Goal: Task Accomplishment & Management: Manage account settings

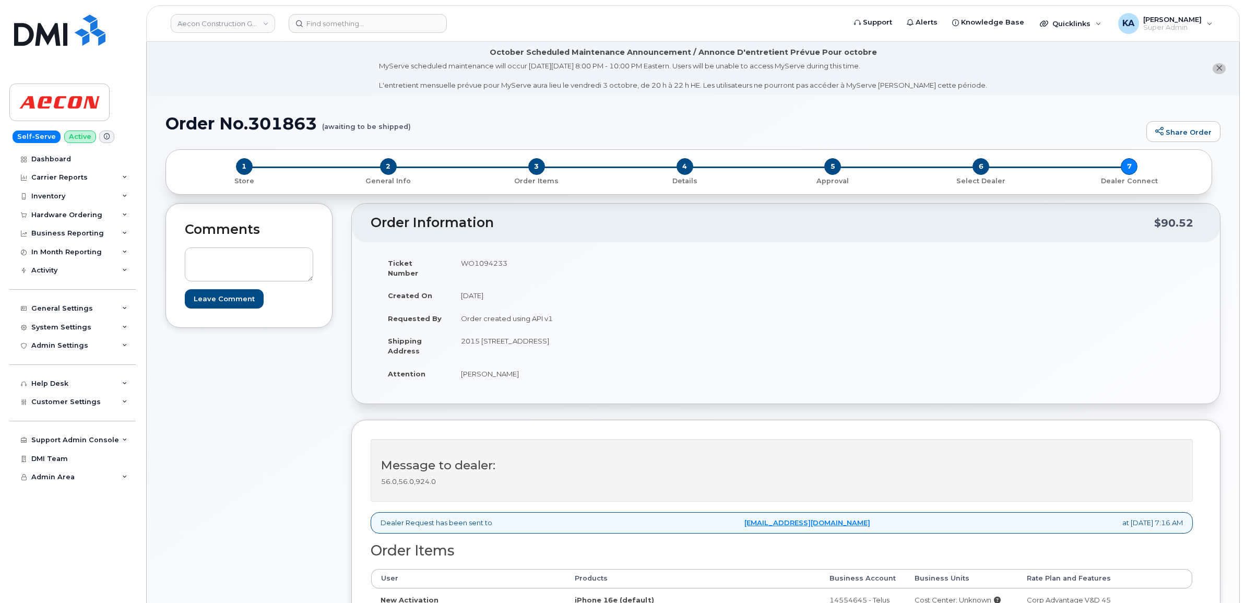
scroll to position [196, 0]
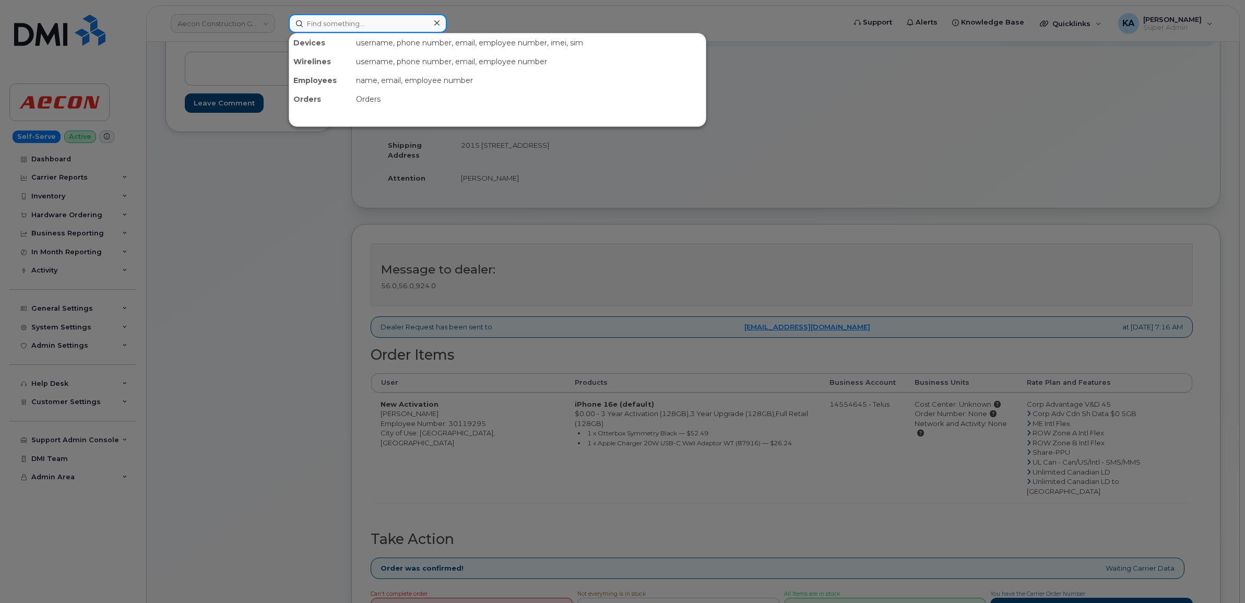
paste input "4313711281"
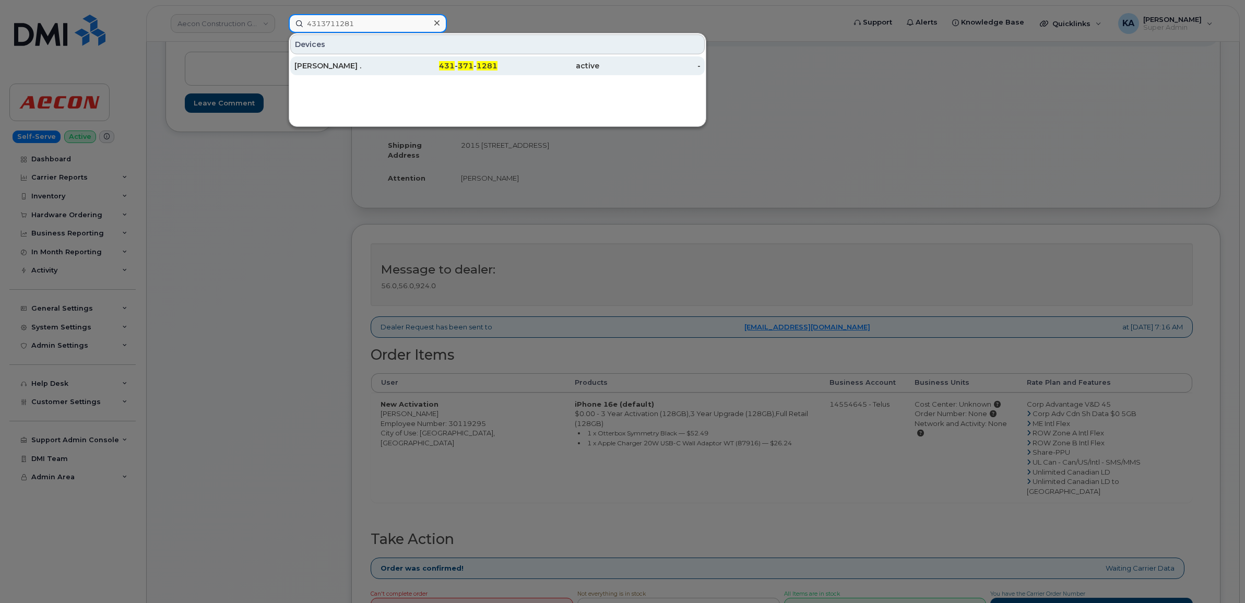
type input "4313711281"
click at [322, 66] on div "[PERSON_NAME] ." at bounding box center [345, 66] width 102 height 10
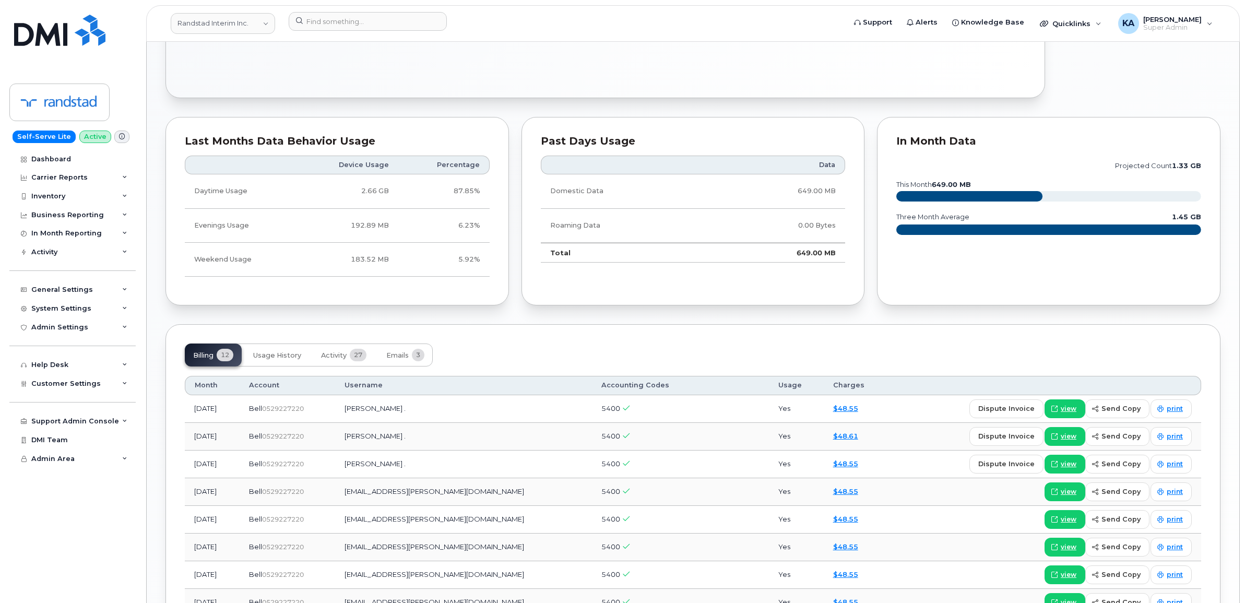
scroll to position [653, 0]
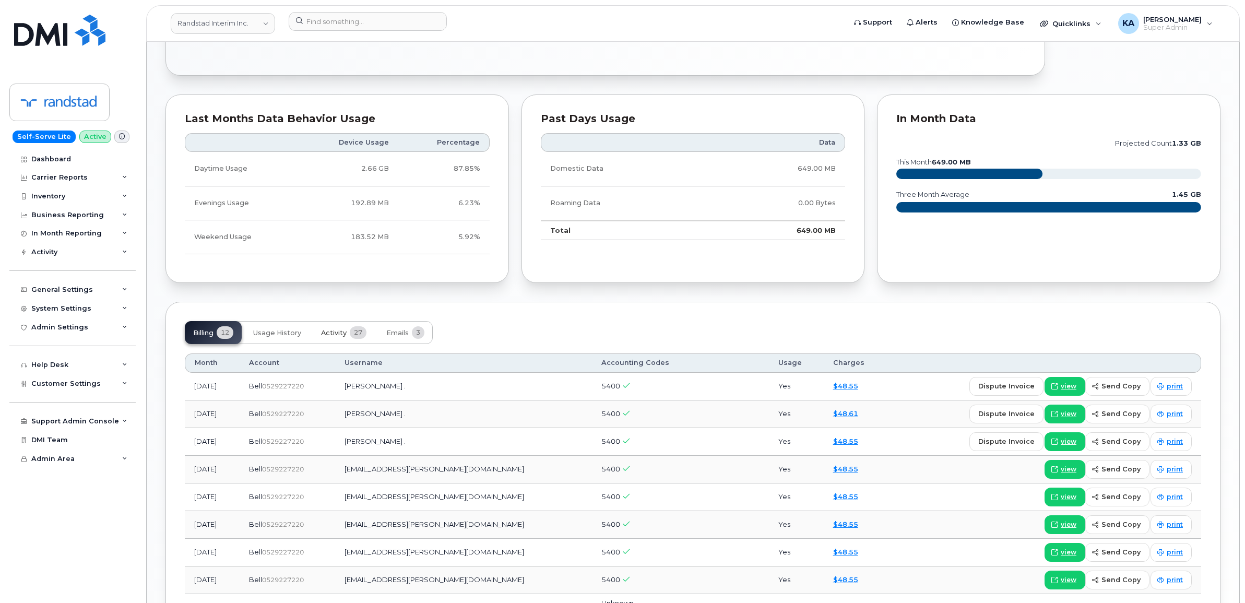
click at [328, 329] on button "Activity 27" at bounding box center [344, 332] width 62 height 23
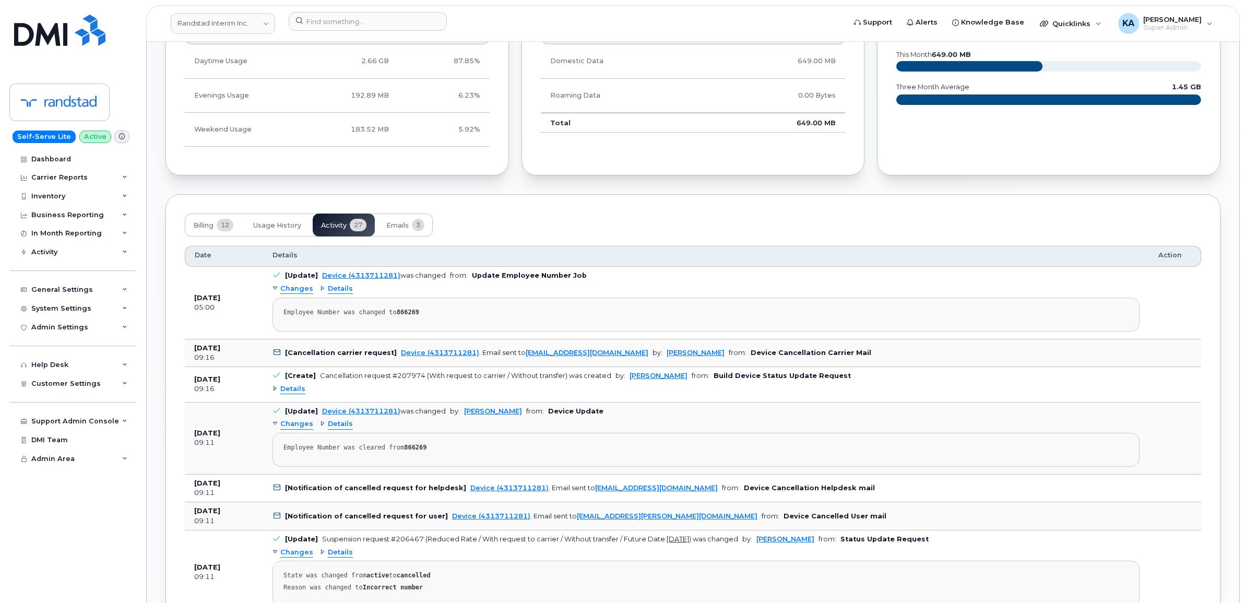
scroll to position [783, 0]
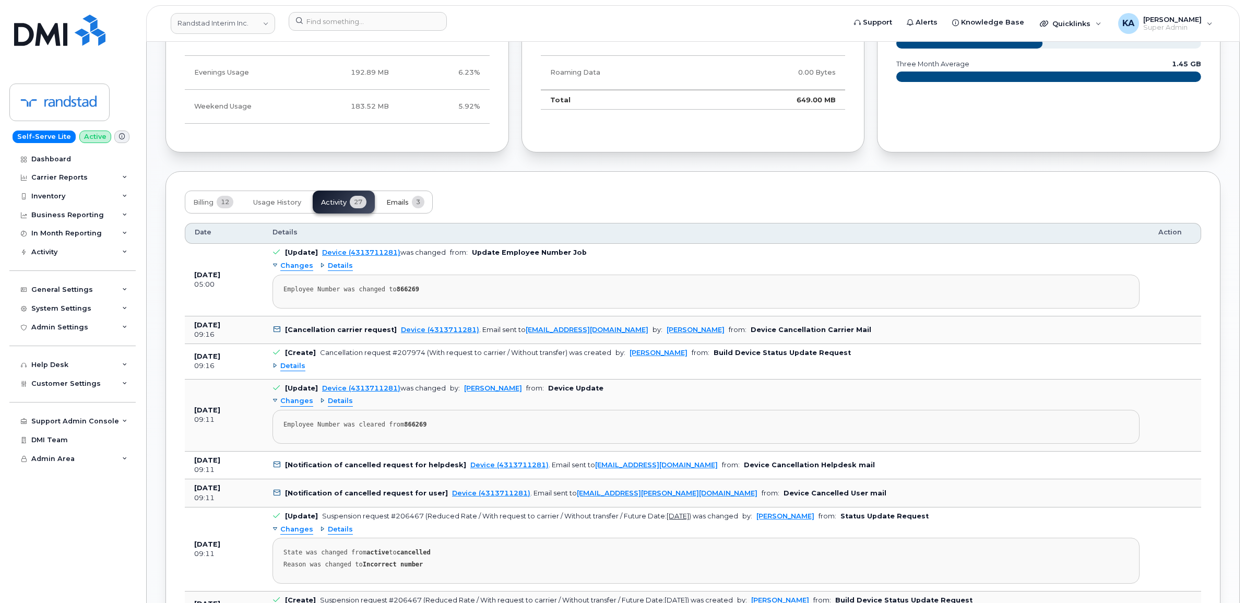
click at [405, 204] on span "Emails" at bounding box center [397, 202] width 22 height 8
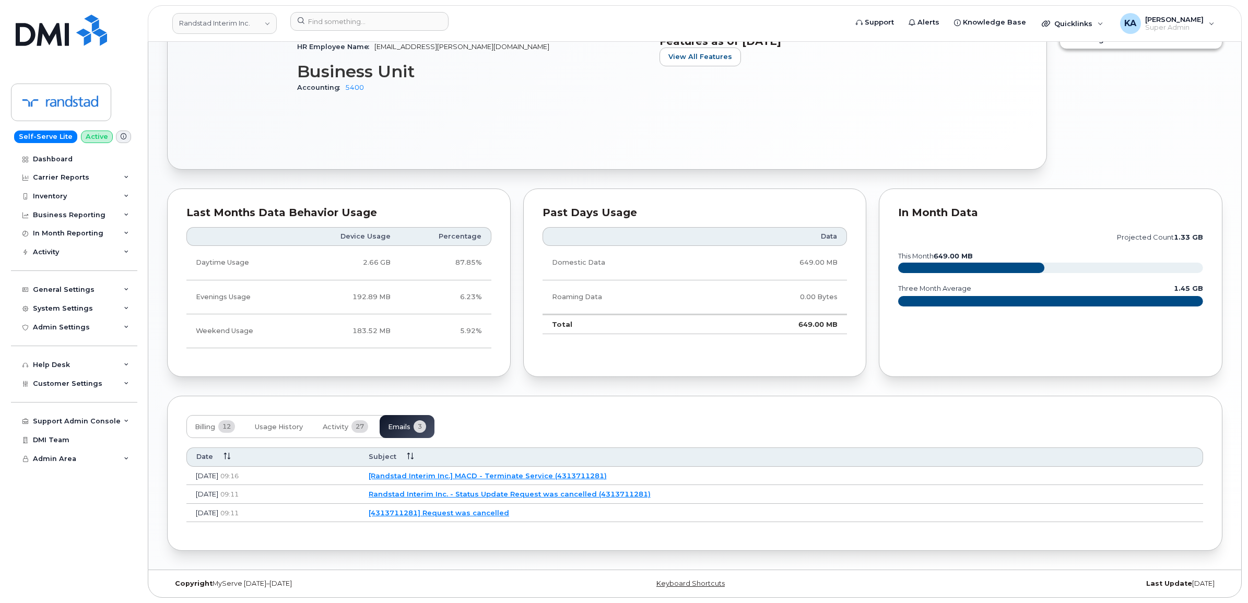
scroll to position [562, 0]
click at [507, 473] on link "[Randstad Interim Inc.] MACD - Terminate Service (4313711281)" at bounding box center [486, 475] width 238 height 8
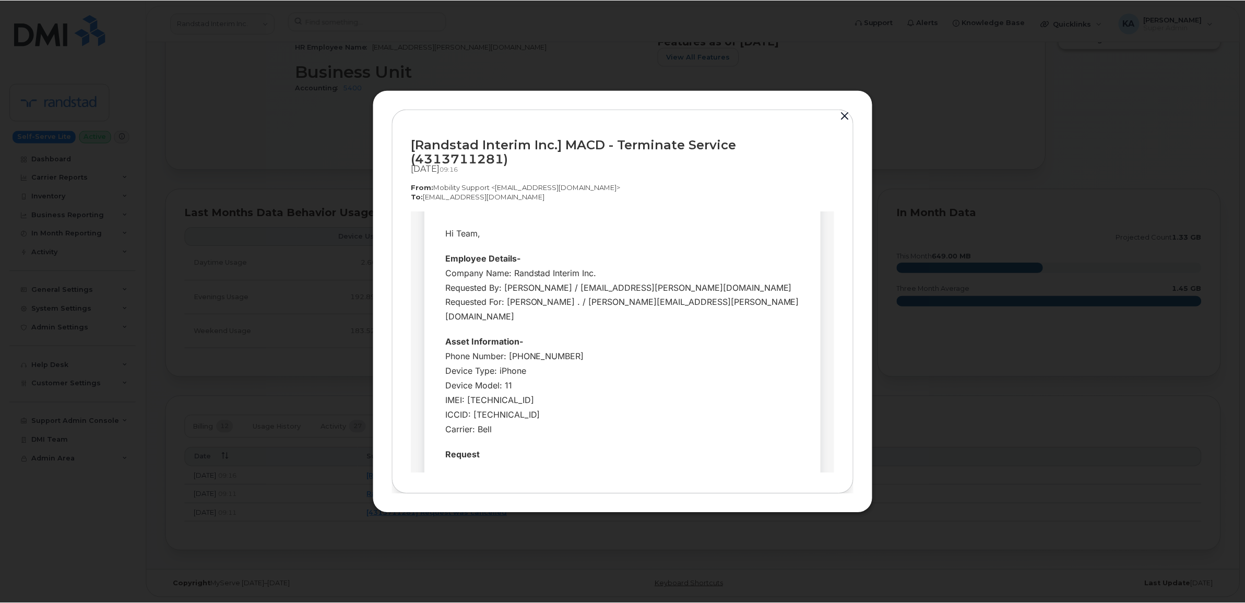
scroll to position [65, 0]
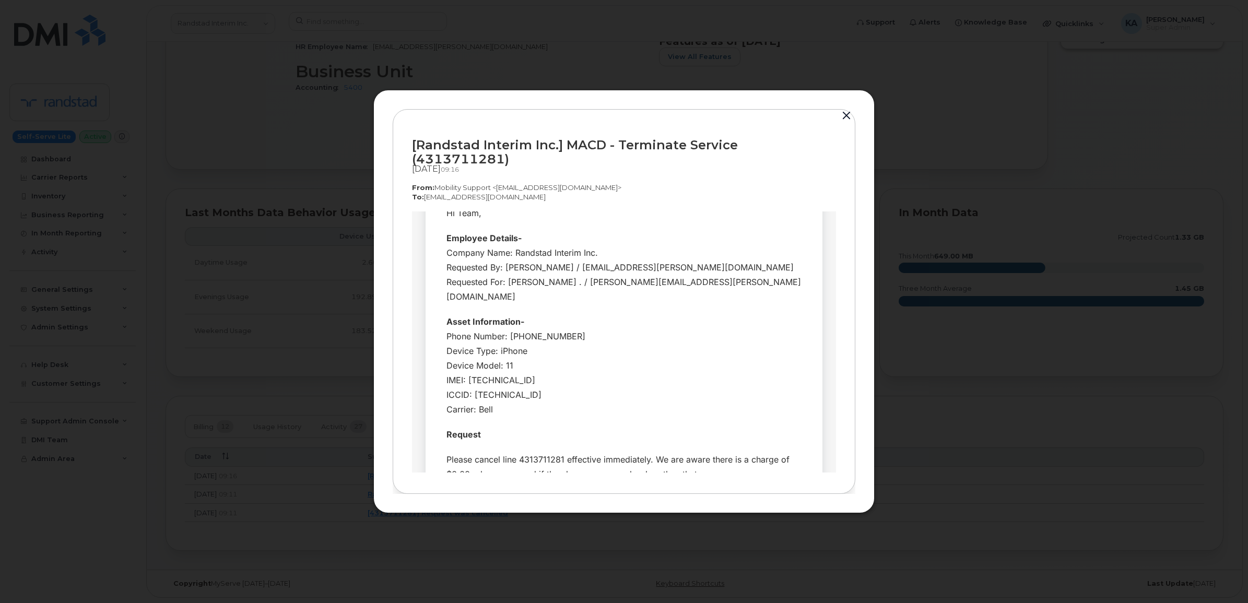
click at [843, 122] on button "button" at bounding box center [847, 116] width 16 height 15
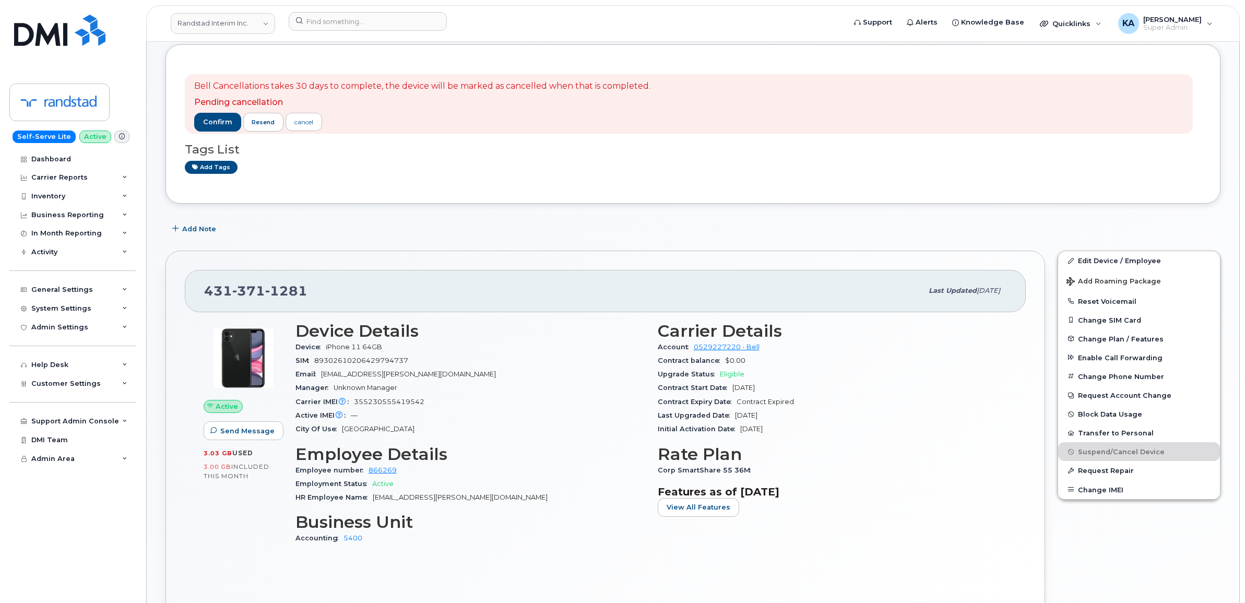
scroll to position [0, 0]
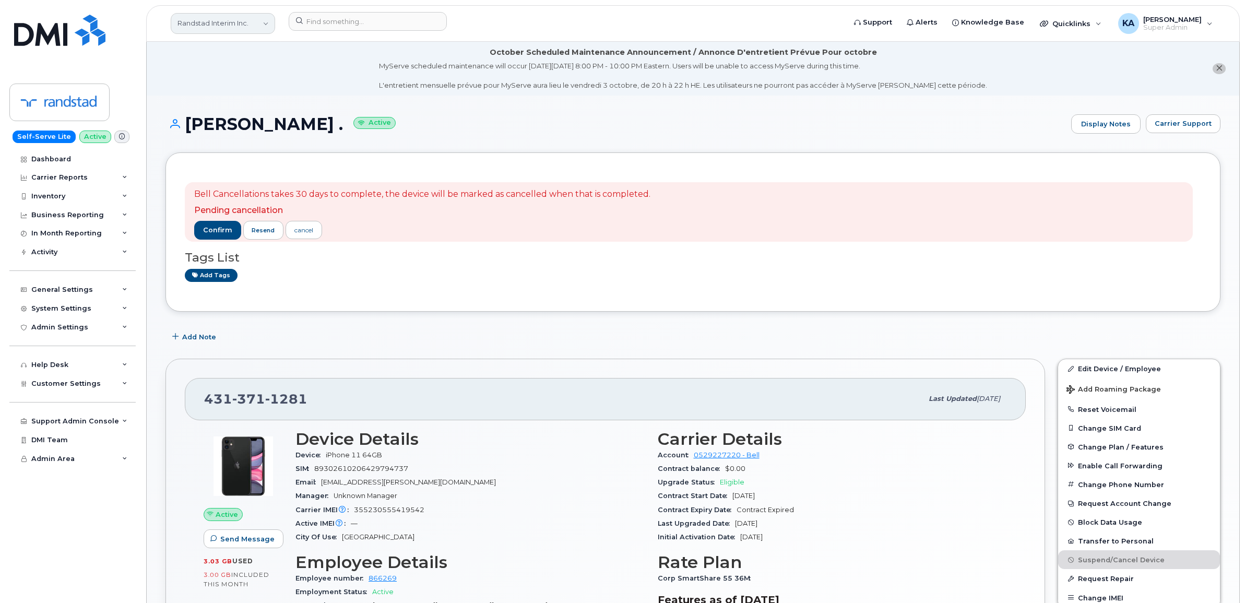
click at [222, 25] on link "Randstad Interim Inc." at bounding box center [223, 23] width 104 height 21
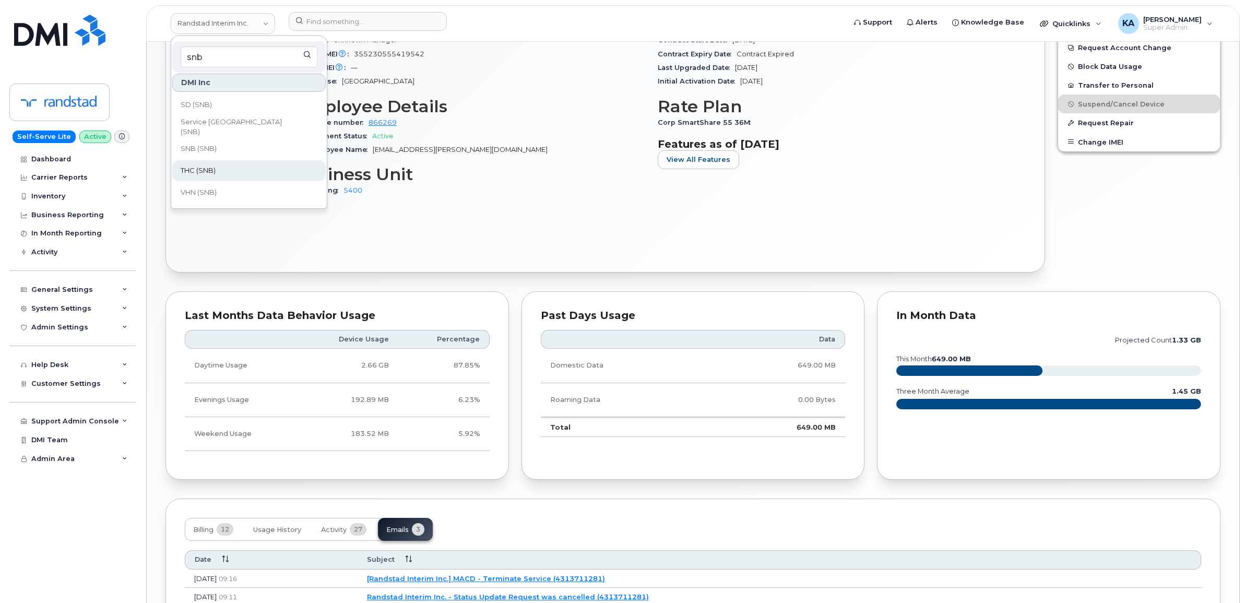
scroll to position [457, 0]
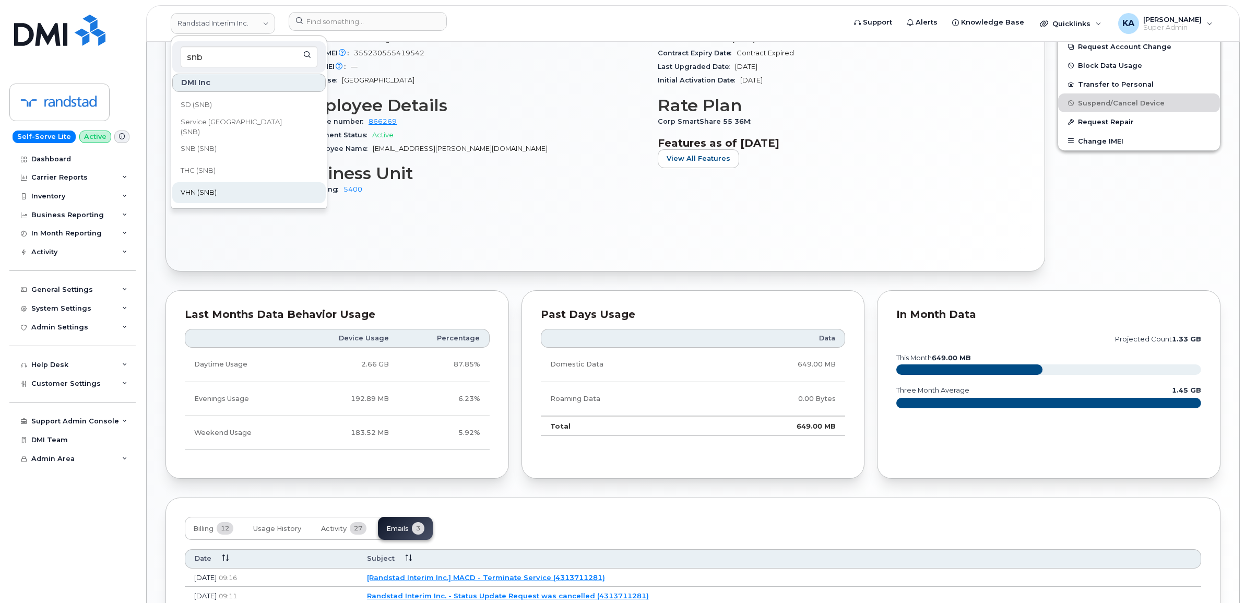
type input "snb"
click at [213, 189] on span "VHN (SNB)" at bounding box center [199, 192] width 36 height 10
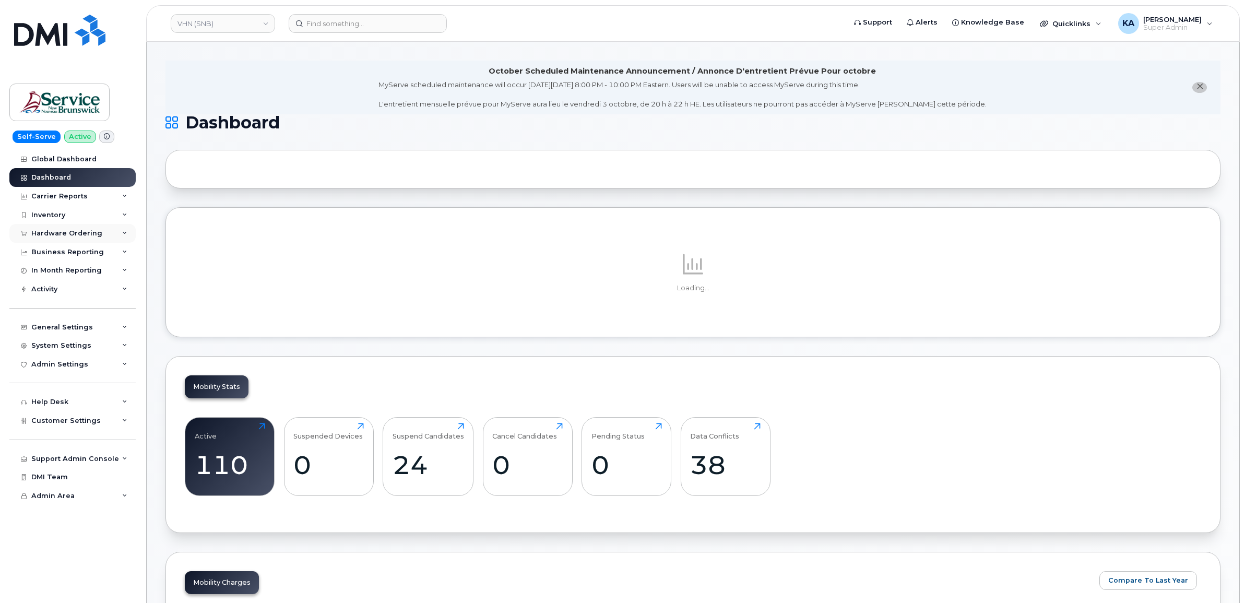
click at [60, 232] on div "Hardware Ordering" at bounding box center [66, 233] width 71 height 8
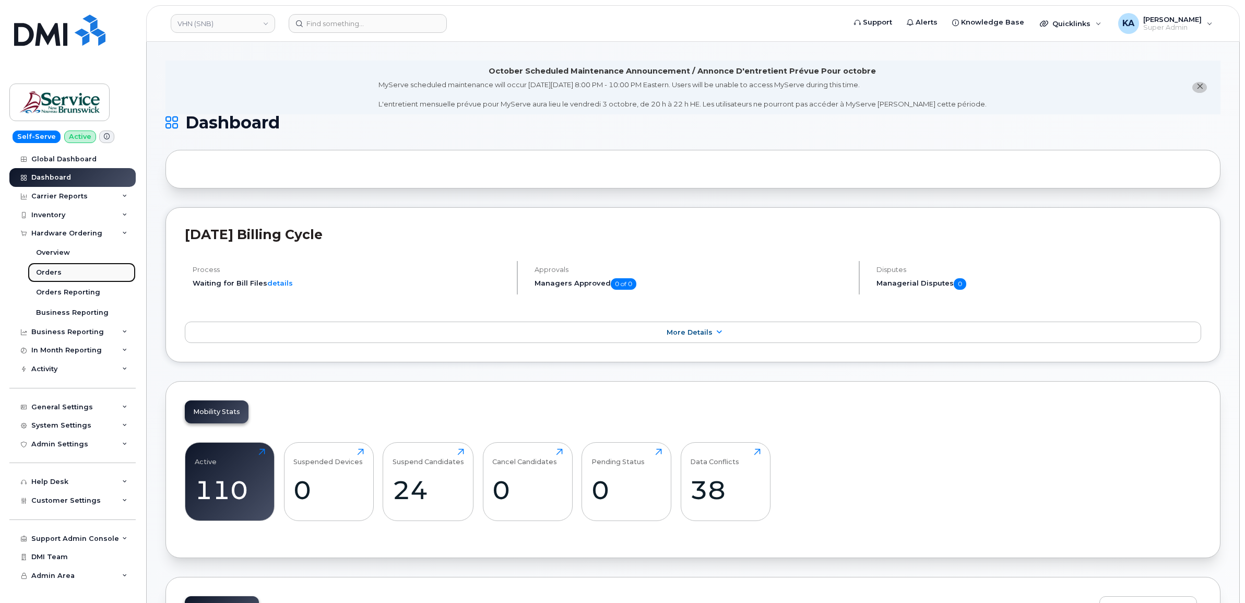
click at [47, 267] on link "Orders" at bounding box center [82, 273] width 108 height 20
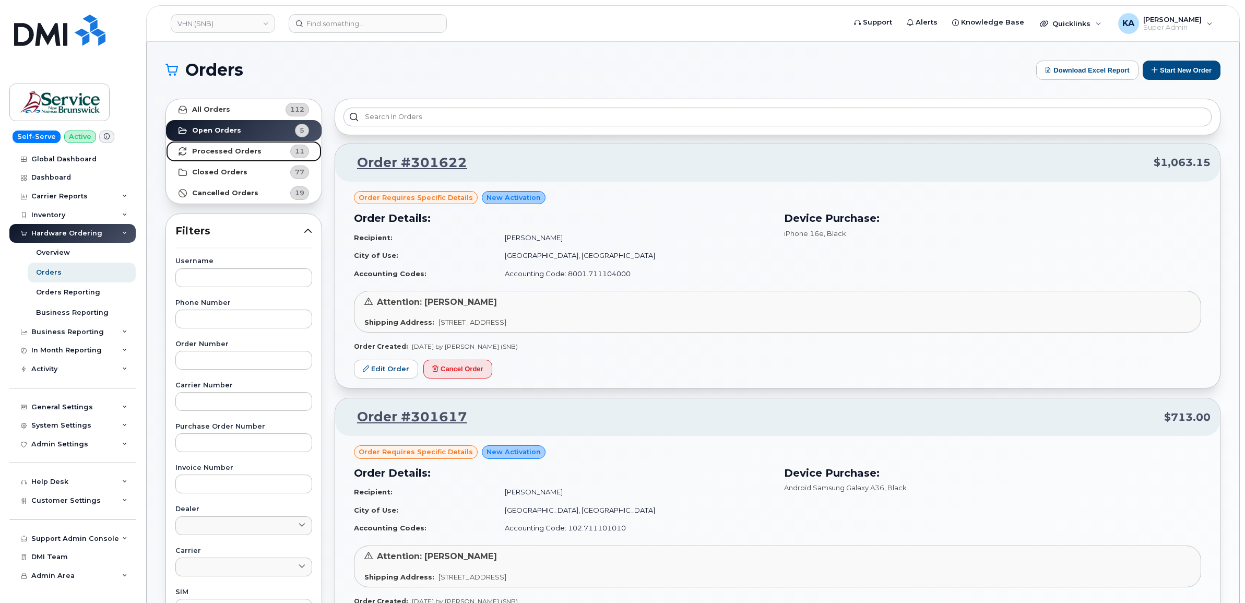
click at [228, 154] on strong "Processed Orders" at bounding box center [226, 151] width 69 height 8
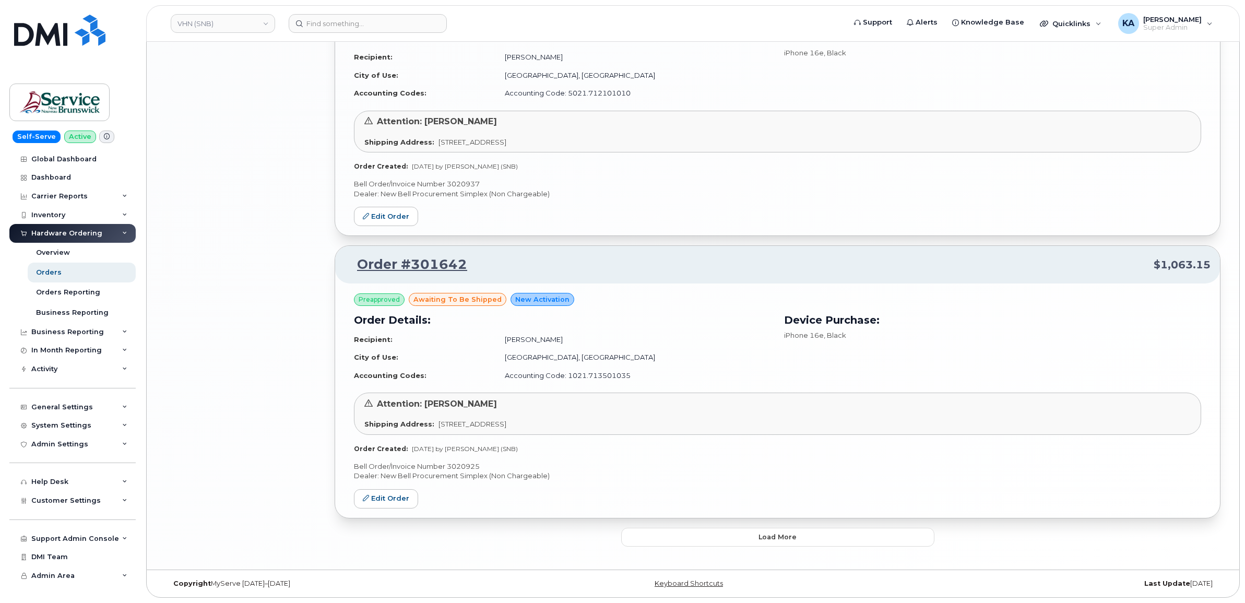
scroll to position [1880, 0]
click at [626, 533] on button "Load more" at bounding box center [777, 537] width 313 height 19
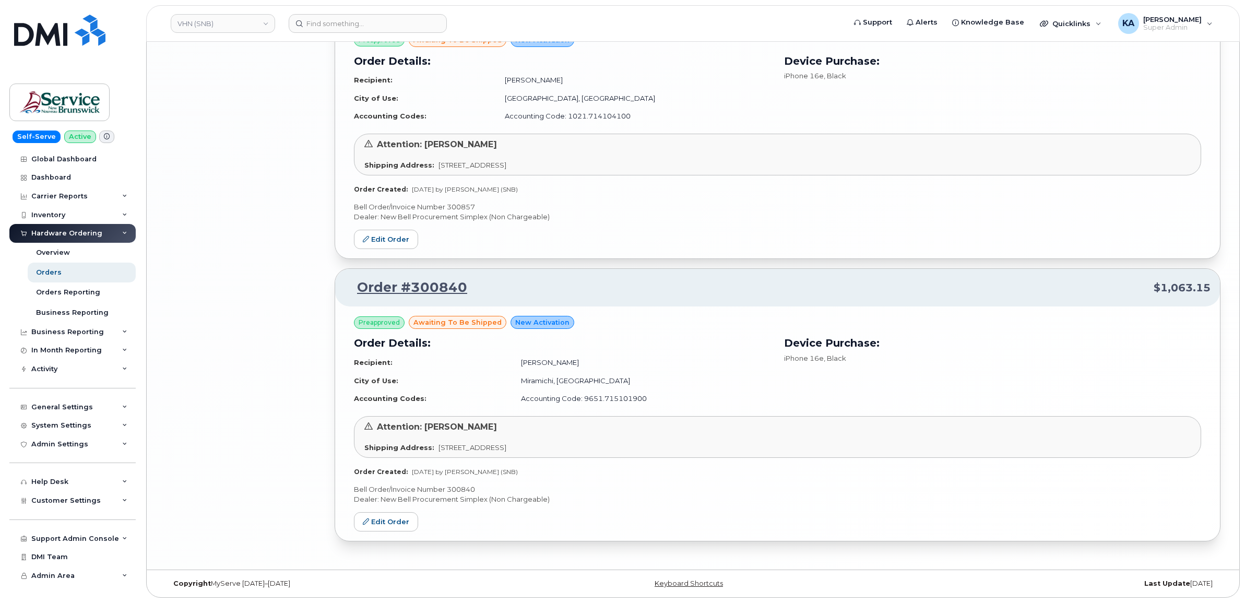
scroll to position [2706, 0]
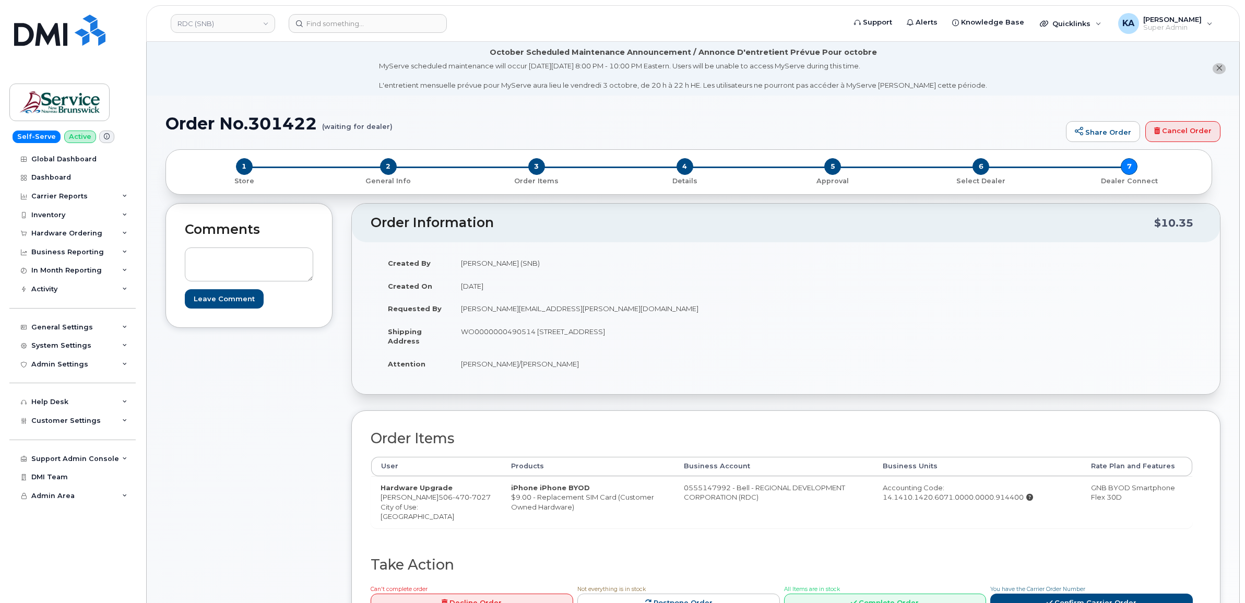
scroll to position [131, 0]
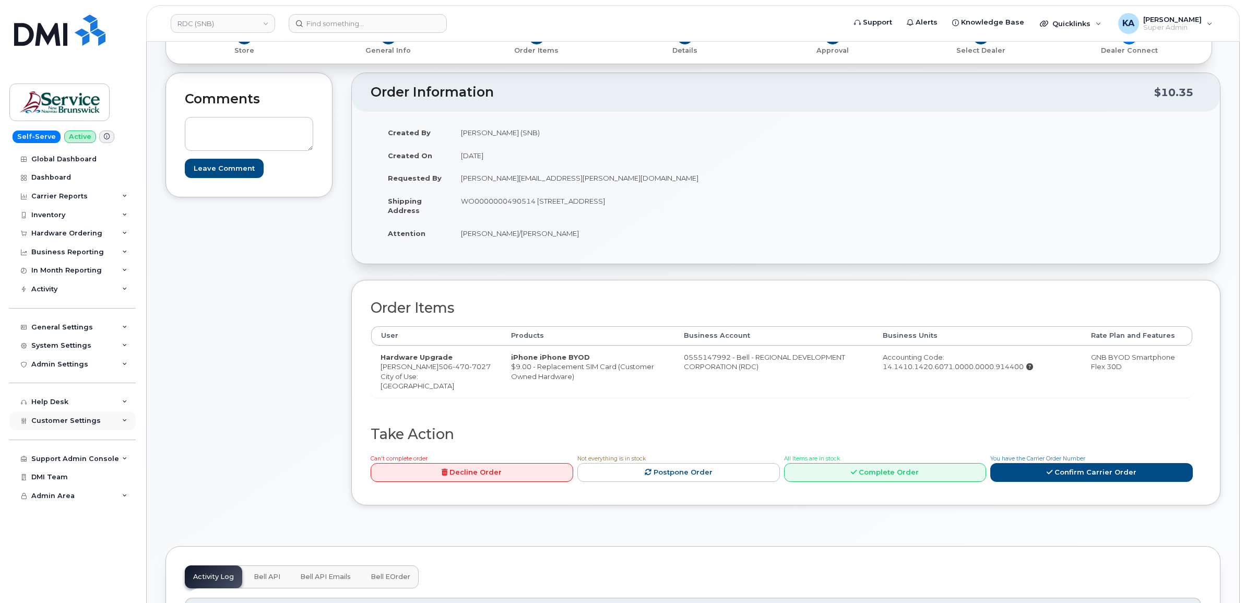
click at [75, 425] on span "Customer Settings" at bounding box center [65, 421] width 69 height 8
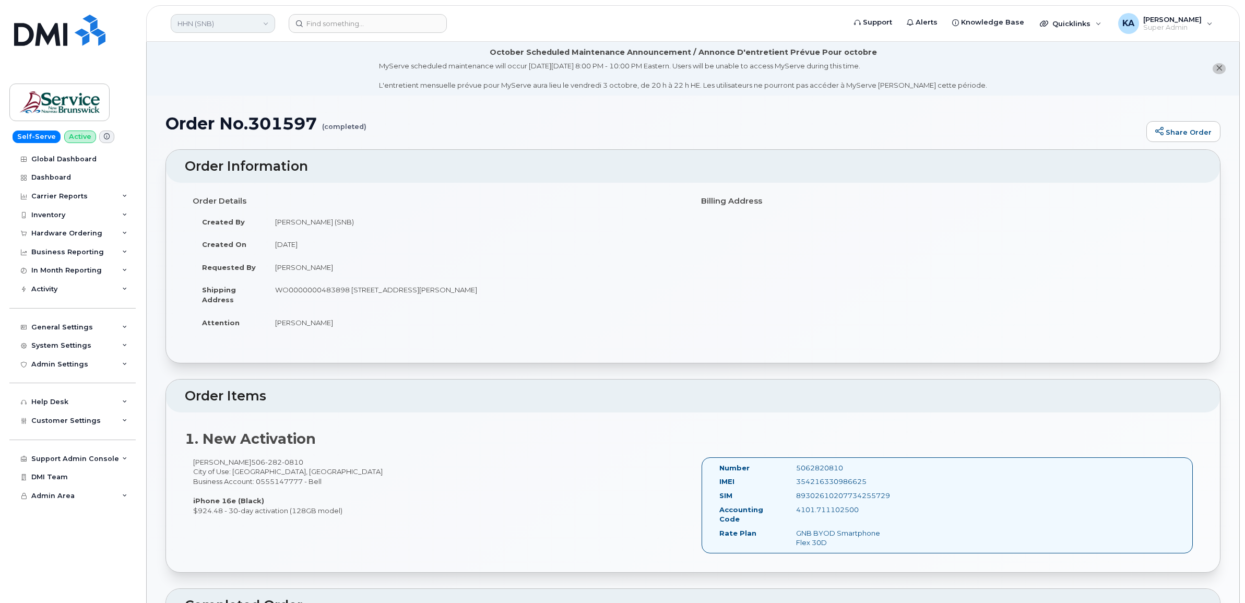
click at [213, 21] on link "HHN (SNB)" at bounding box center [223, 23] width 104 height 19
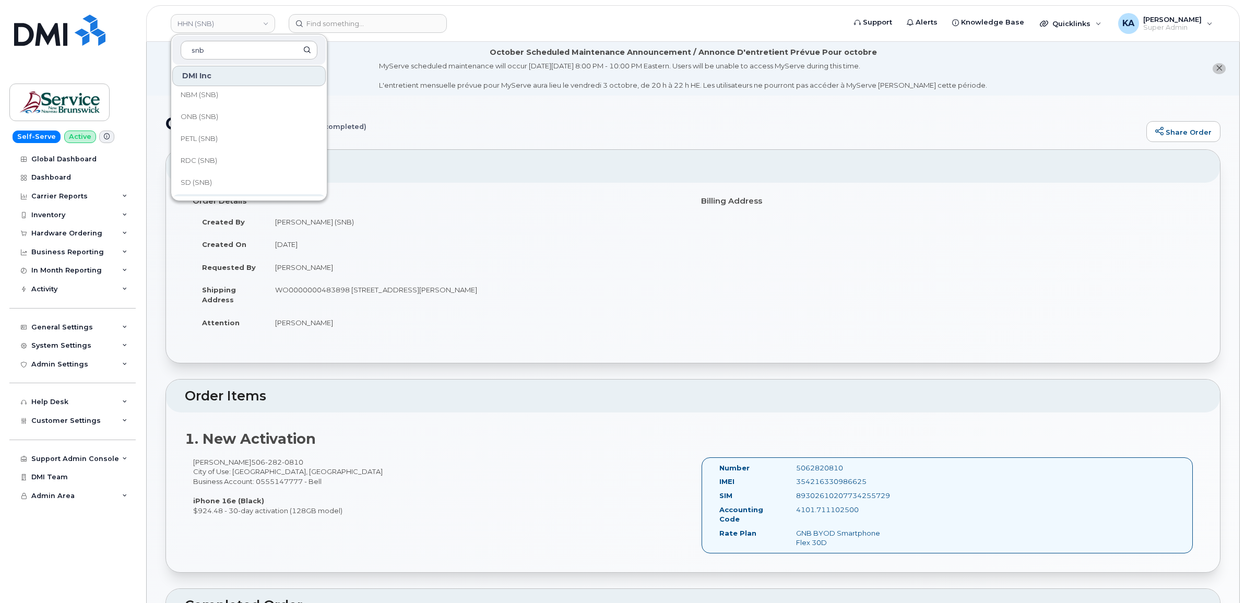
scroll to position [505, 0]
type input "snb"
click at [207, 186] on span "VHN (SNB)" at bounding box center [199, 185] width 36 height 10
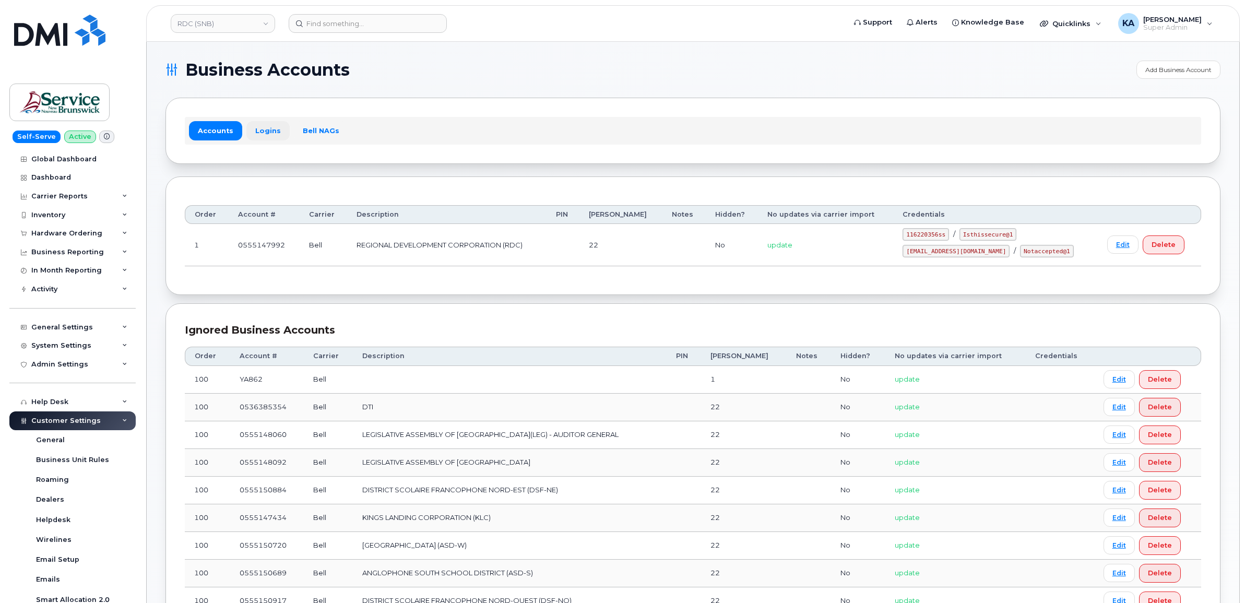
click at [265, 128] on link "Logins" at bounding box center [267, 130] width 43 height 19
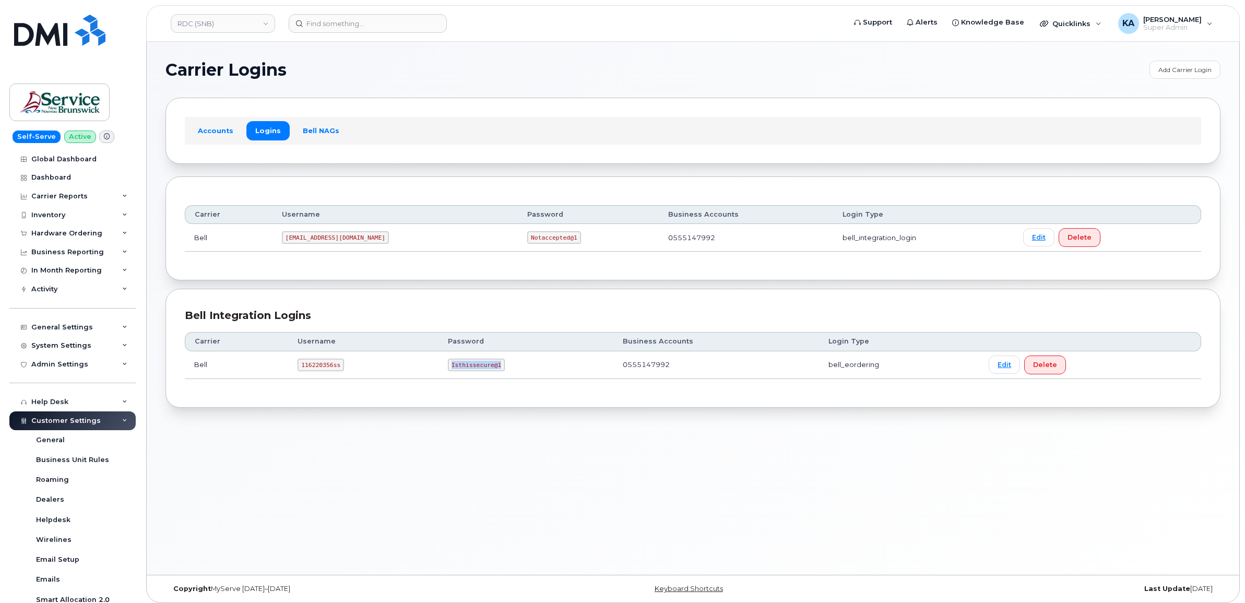
drag, startPoint x: 447, startPoint y: 368, endPoint x: 509, endPoint y: 371, distance: 62.2
click at [509, 371] on td "Isthissecure@1" at bounding box center [526, 365] width 175 height 28
copy code "Isthissecure@1"
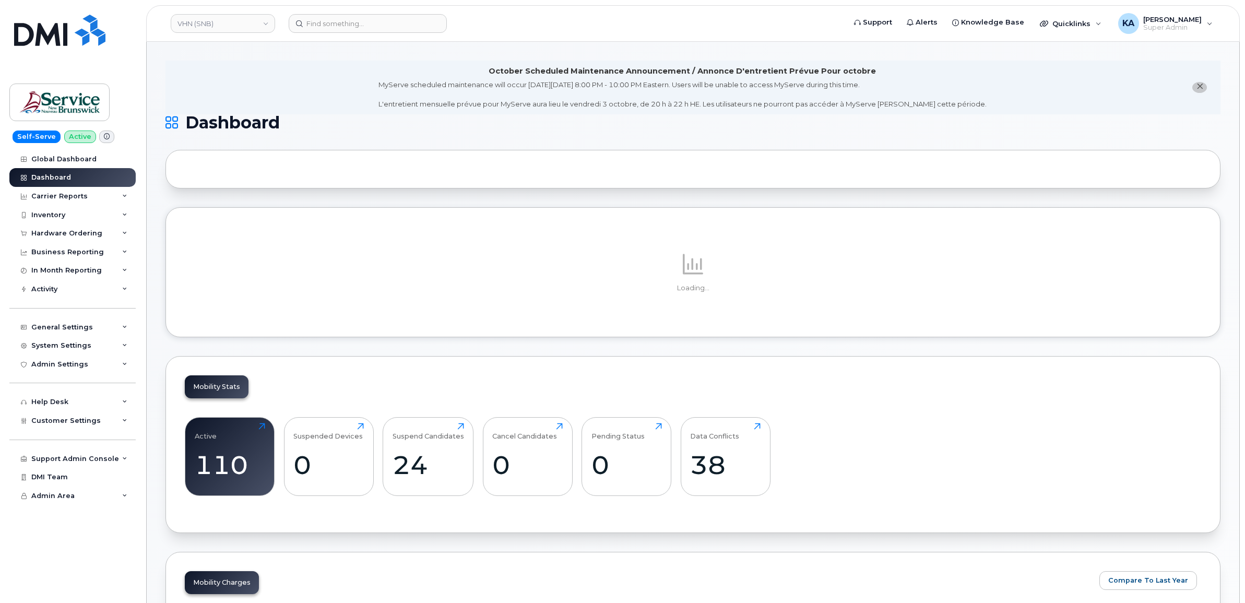
click at [57, 233] on div "Hardware Ordering" at bounding box center [66, 233] width 71 height 8
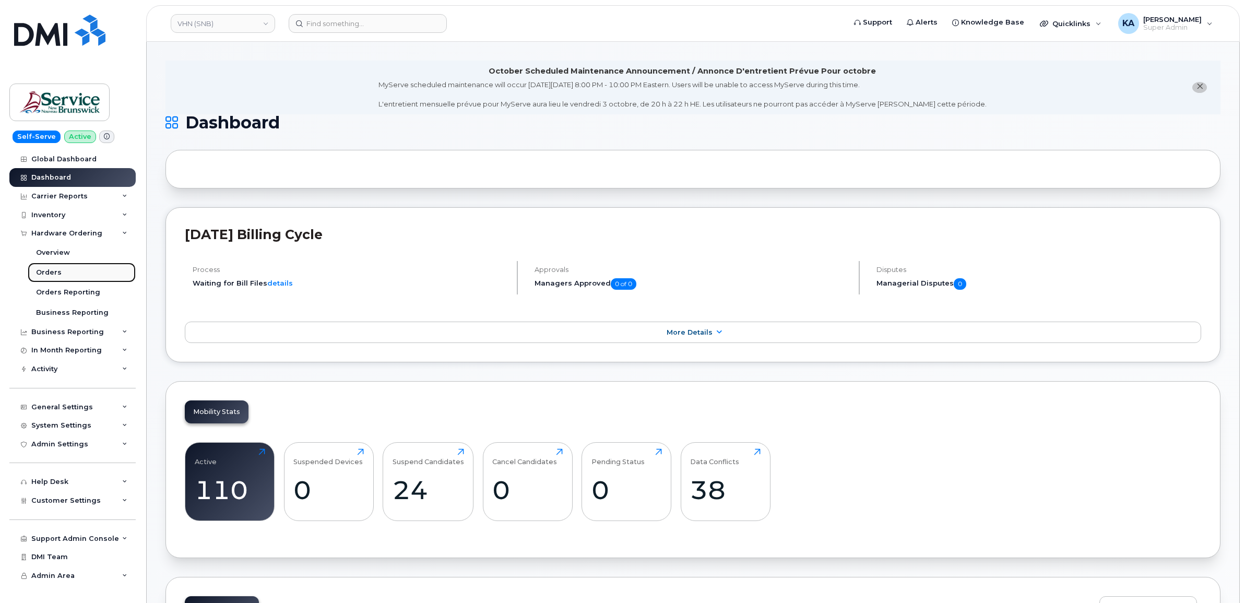
click at [46, 270] on div "Orders" at bounding box center [49, 272] width 26 height 9
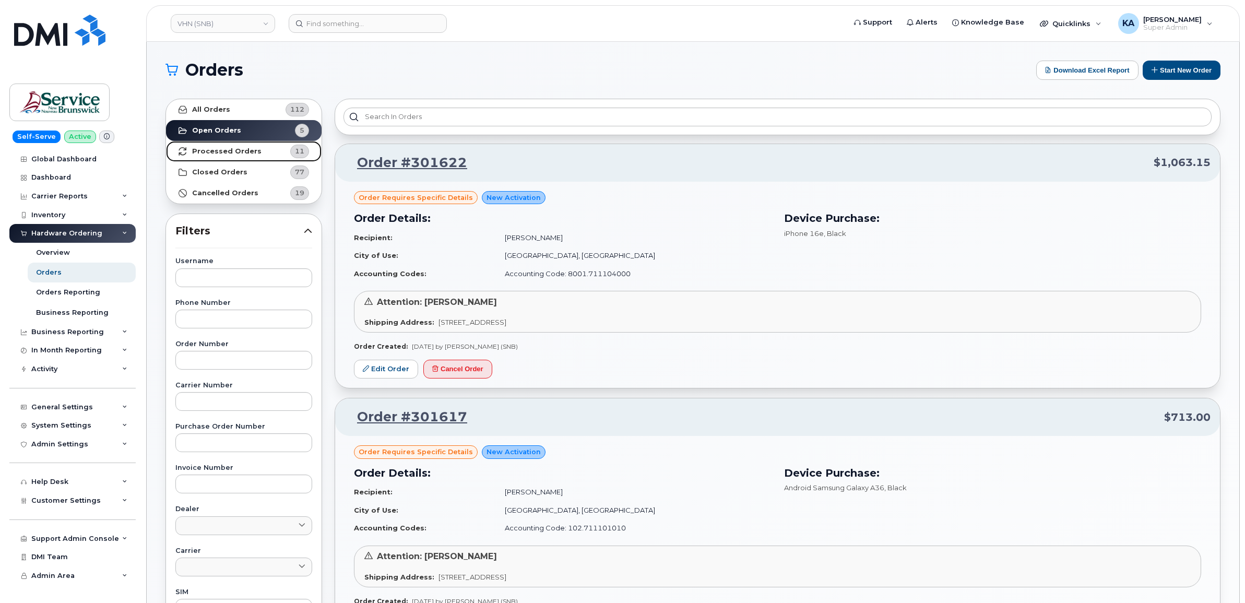
click at [212, 151] on strong "Processed Orders" at bounding box center [226, 151] width 69 height 8
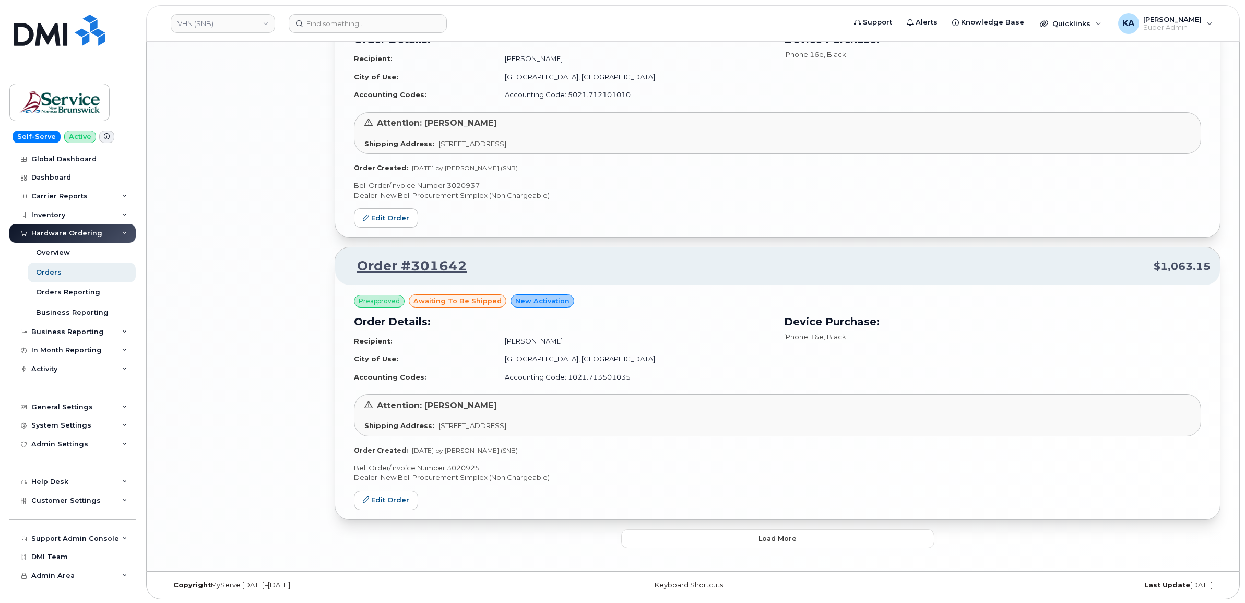
scroll to position [1880, 0]
click at [630, 541] on button "Load more" at bounding box center [777, 537] width 313 height 19
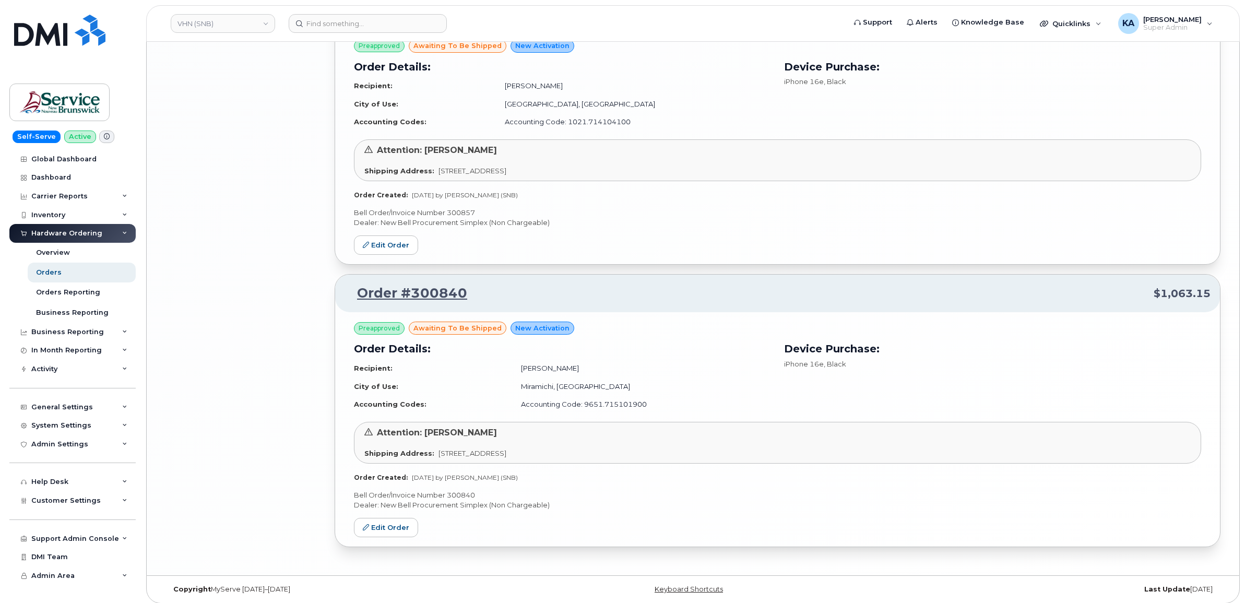
scroll to position [2706, 0]
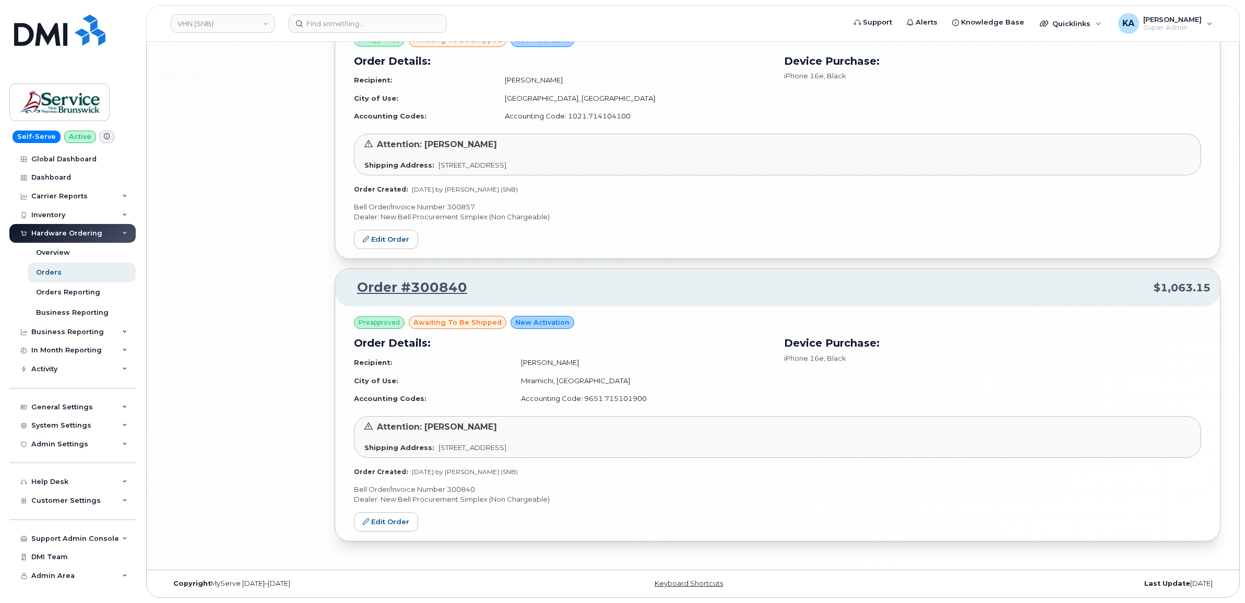
click at [453, 490] on p "Bell Order/Invoice Number 300840" at bounding box center [777, 490] width 847 height 10
copy p "300840"
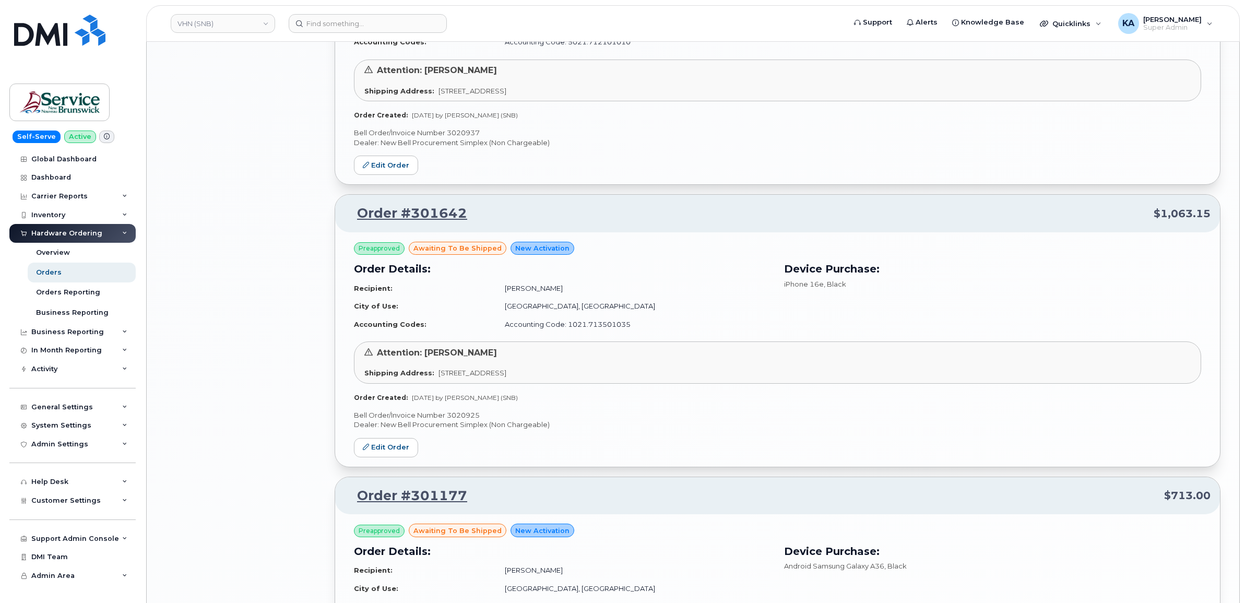
scroll to position [1923, 0]
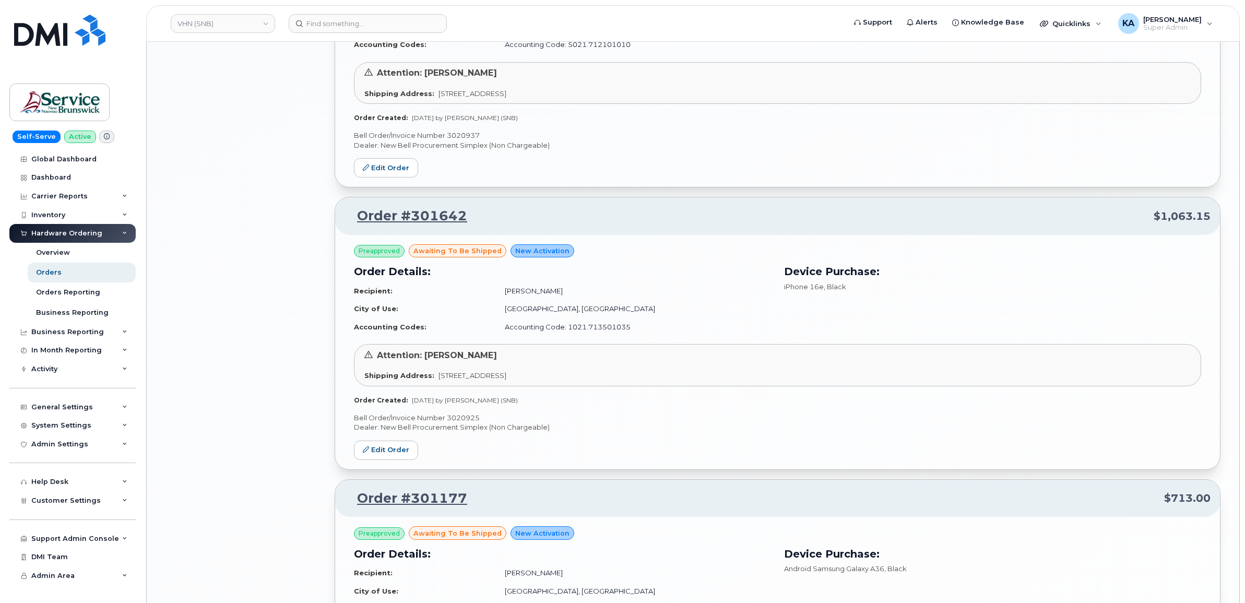
click at [473, 420] on p "Bell Order/Invoice Number 3020925" at bounding box center [777, 418] width 847 height 10
copy p "3020925"
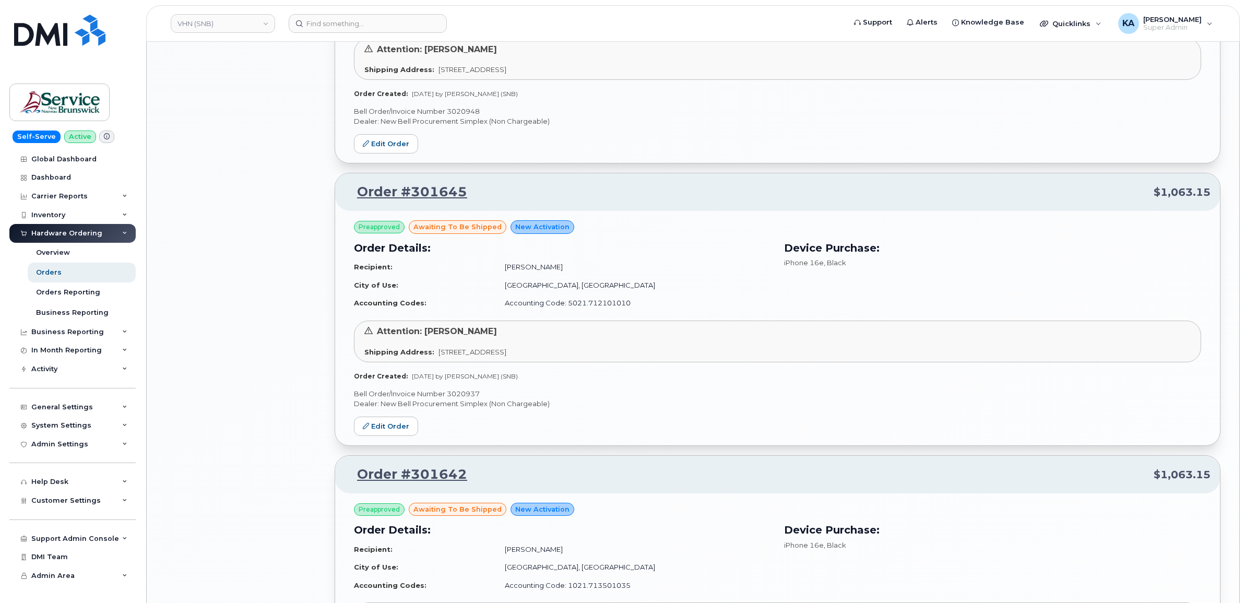
scroll to position [1662, 0]
click at [463, 402] on p "Bell Order/Invoice Number 3020937" at bounding box center [777, 397] width 847 height 10
copy p "3020937"
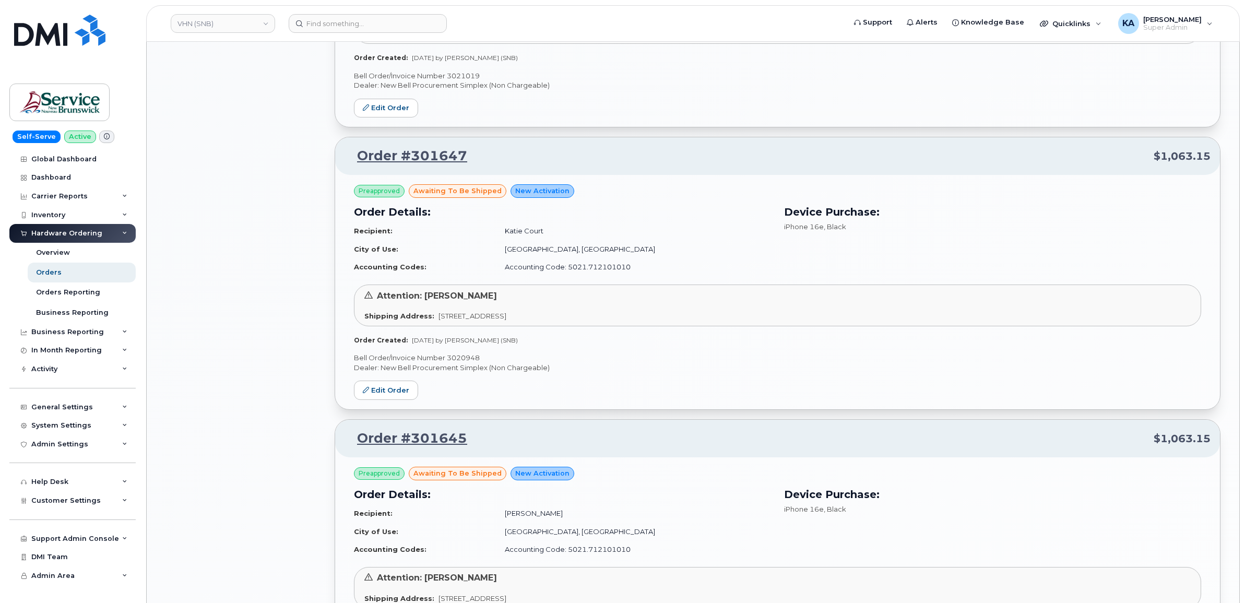
scroll to position [1401, 0]
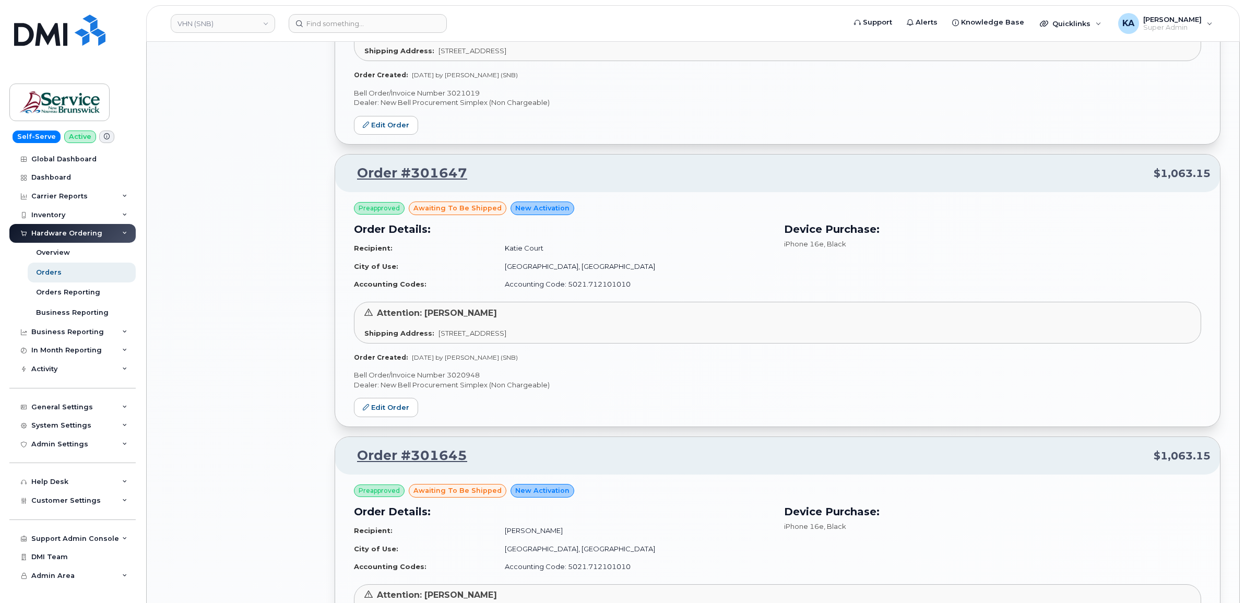
click at [466, 375] on p "Bell Order/Invoice Number 3020948" at bounding box center [777, 375] width 847 height 10
copy p "3020948"
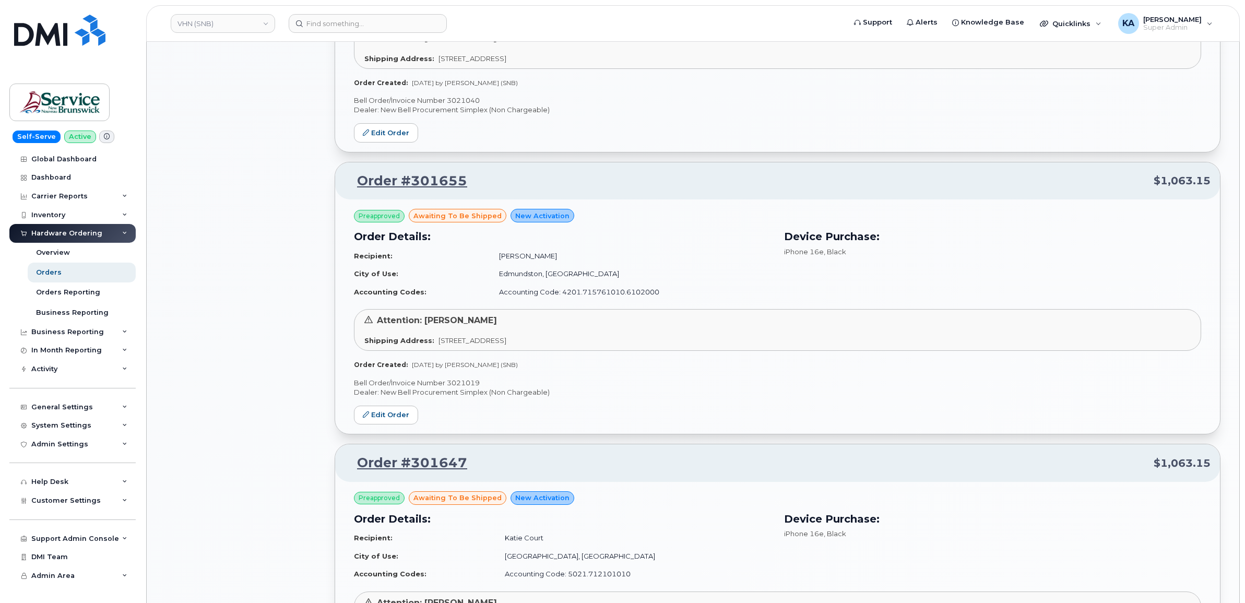
scroll to position [1075, 0]
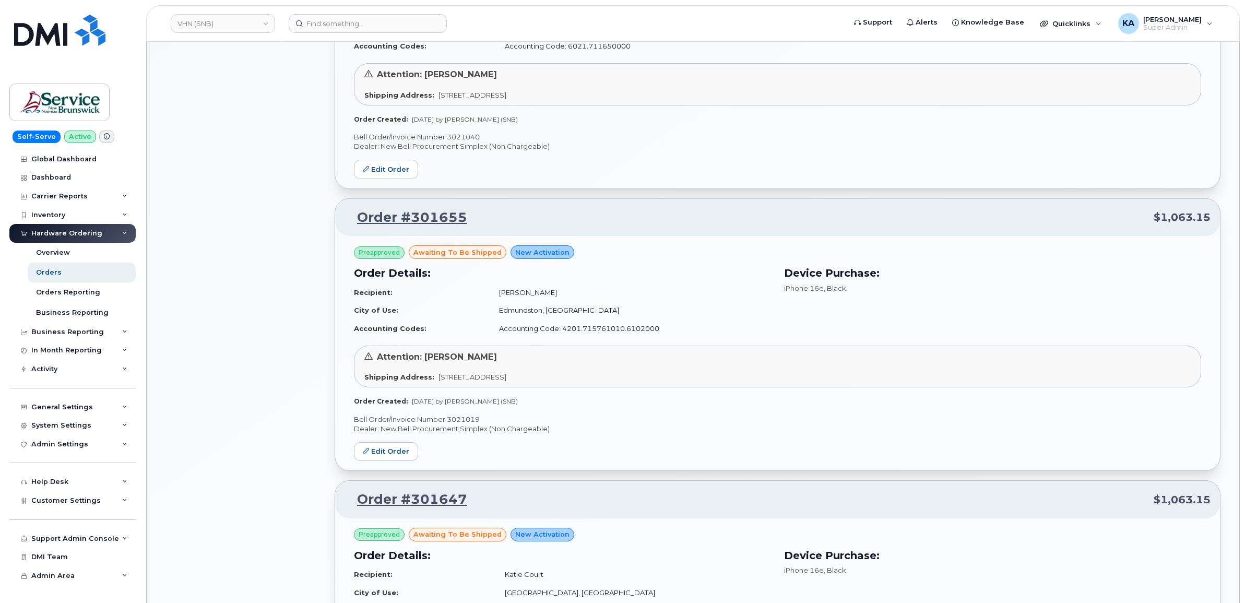
click at [470, 421] on p "Bell Order/Invoice Number 3021019" at bounding box center [777, 420] width 847 height 10
copy p "3021019"
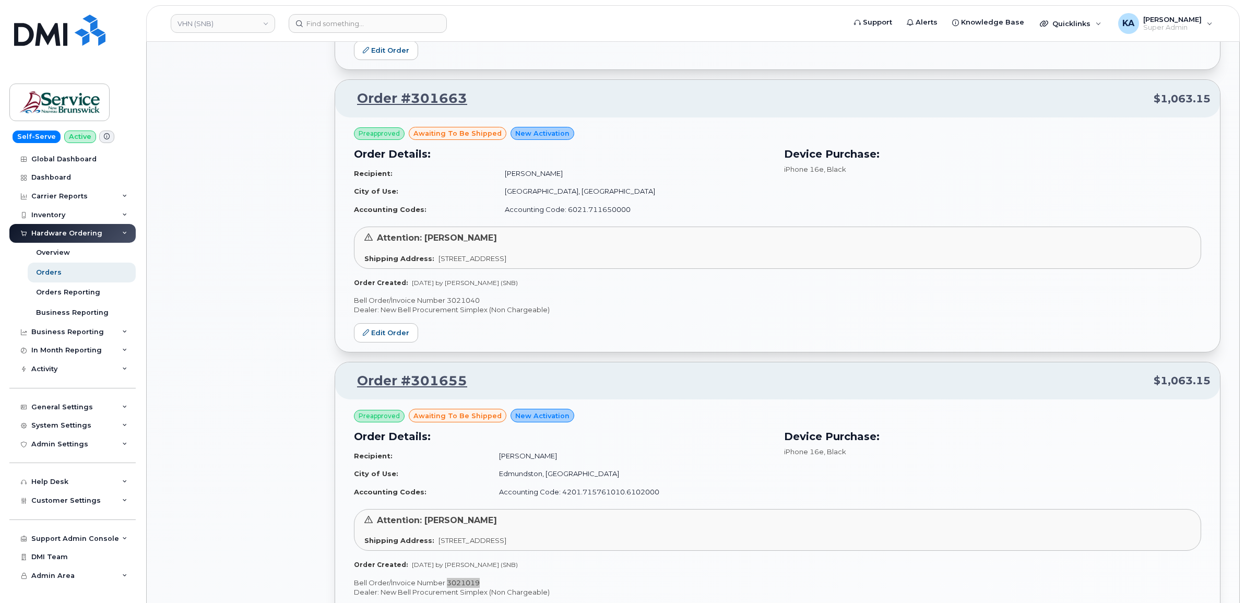
scroll to position [879, 0]
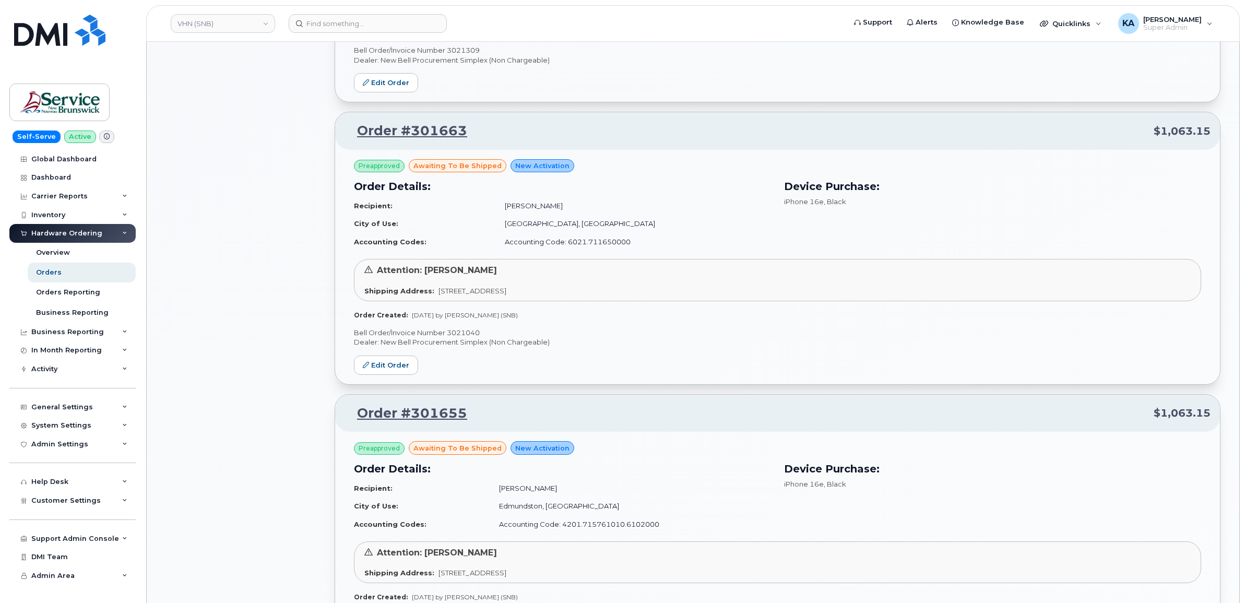
click at [461, 333] on p "Bell Order/Invoice Number 3021040" at bounding box center [777, 333] width 847 height 10
copy p "3021040"
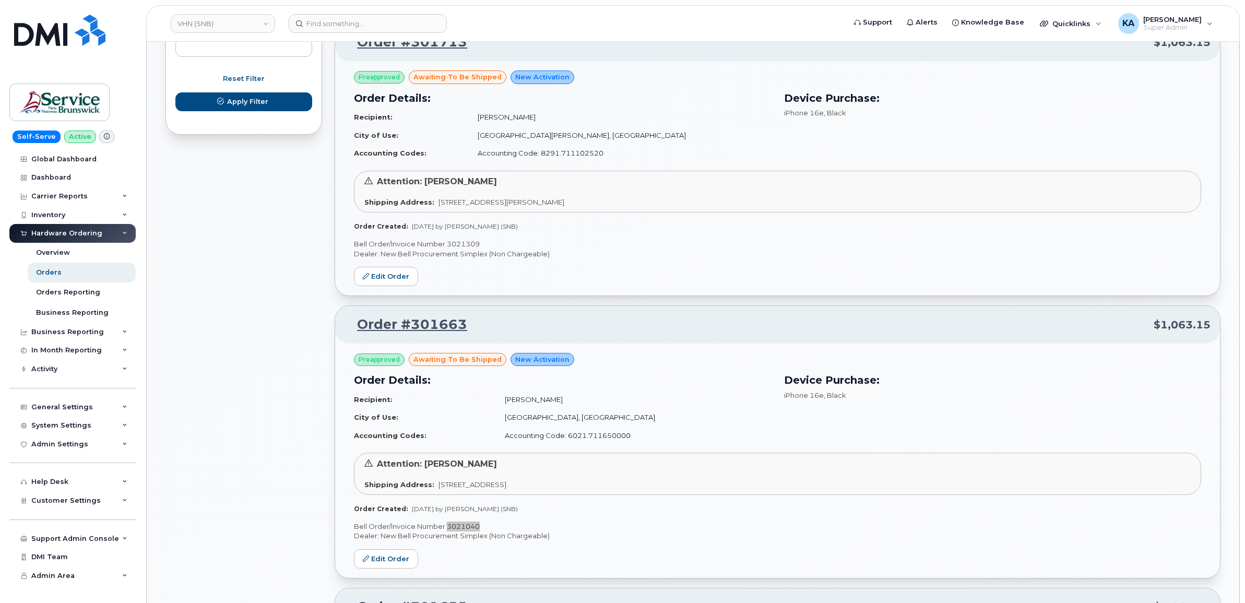
scroll to position [618, 0]
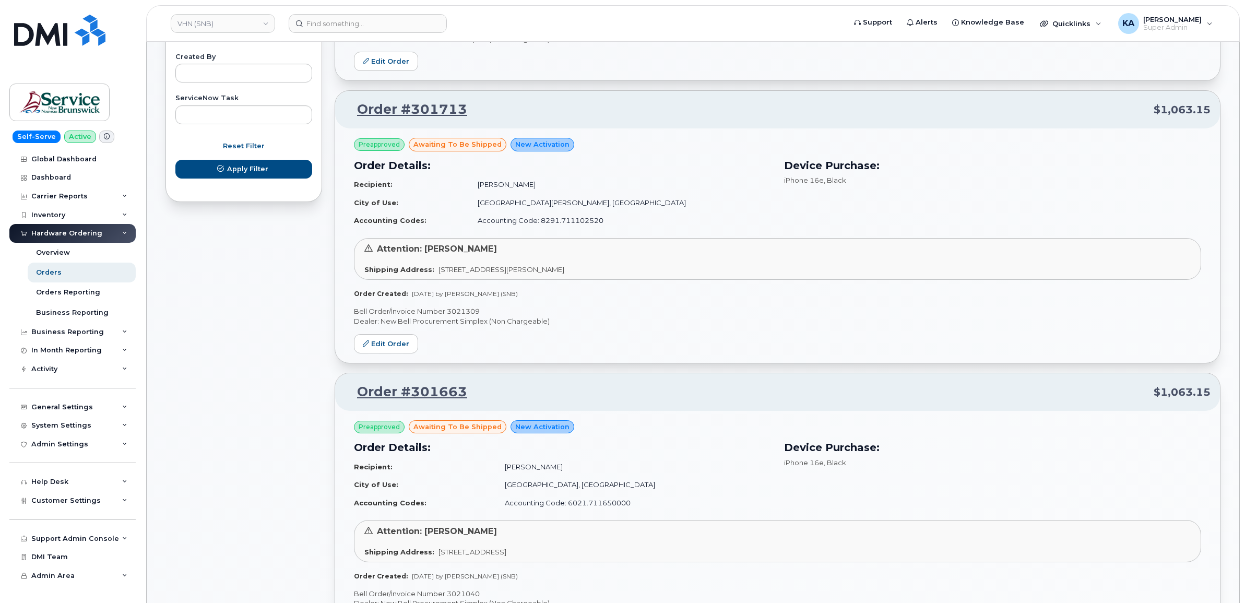
click at [463, 312] on p "Bell Order/Invoice Number 3021309" at bounding box center [777, 311] width 847 height 10
copy p "3021309"
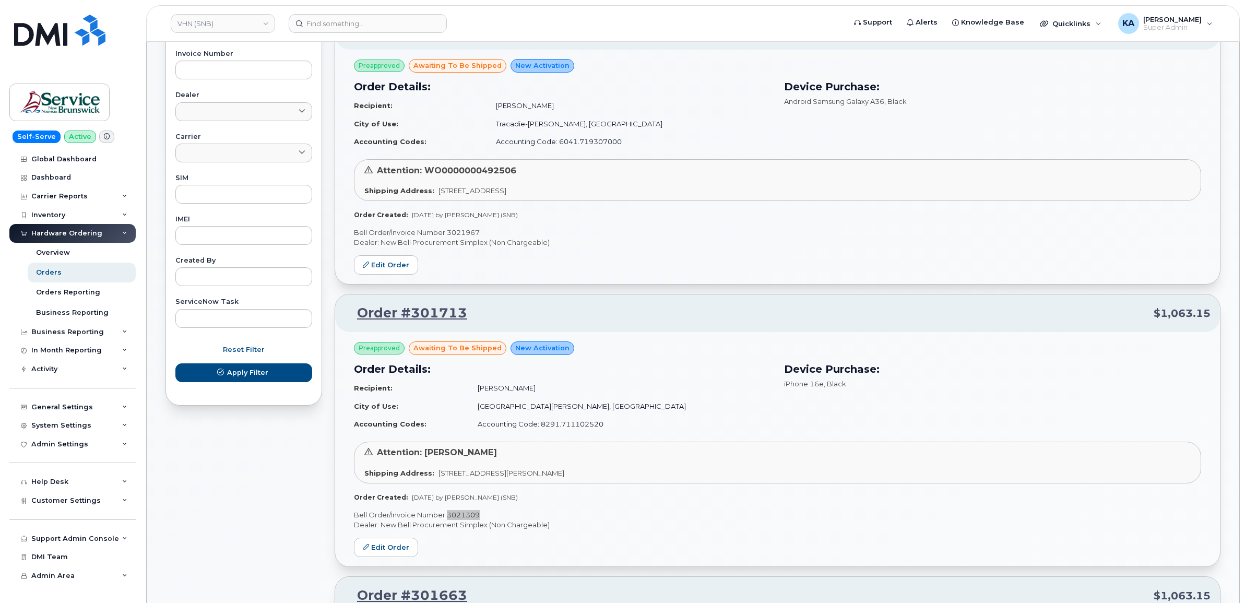
scroll to position [357, 0]
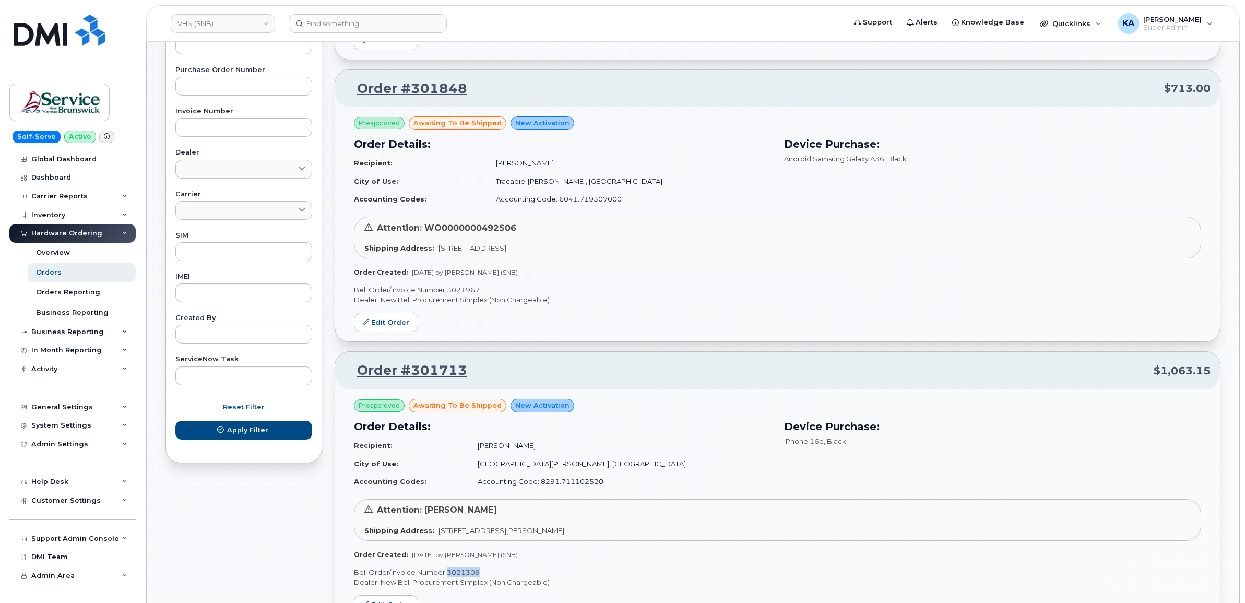
click at [466, 289] on p "Bell Order/Invoice Number 3021967" at bounding box center [777, 290] width 847 height 10
copy p "3021967"
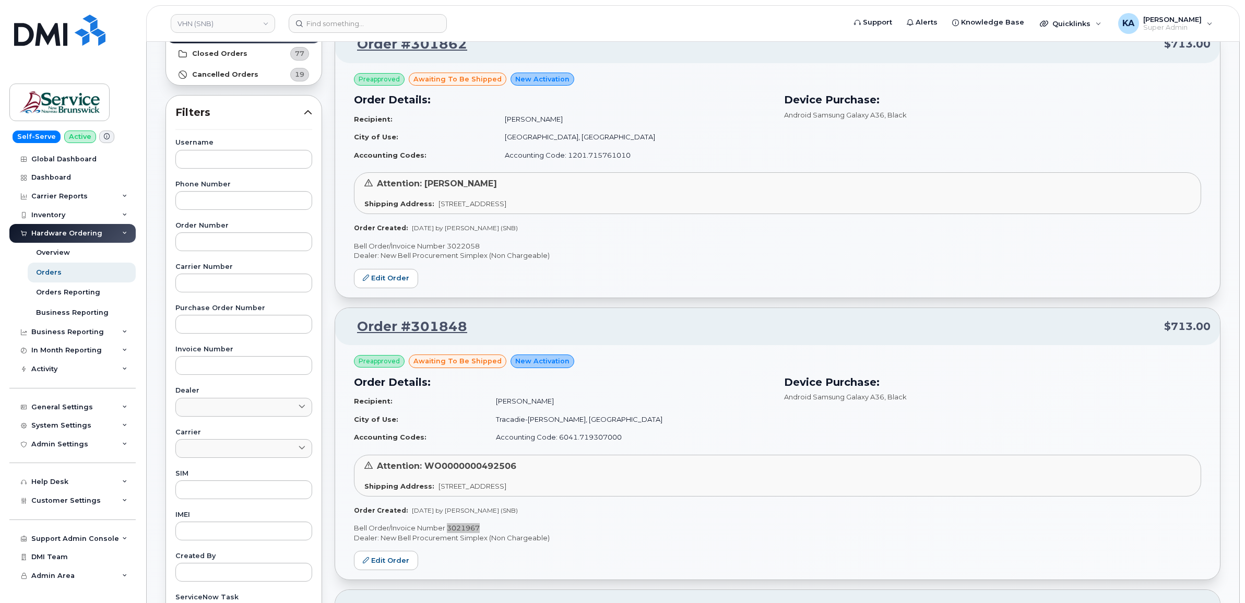
scroll to position [96, 0]
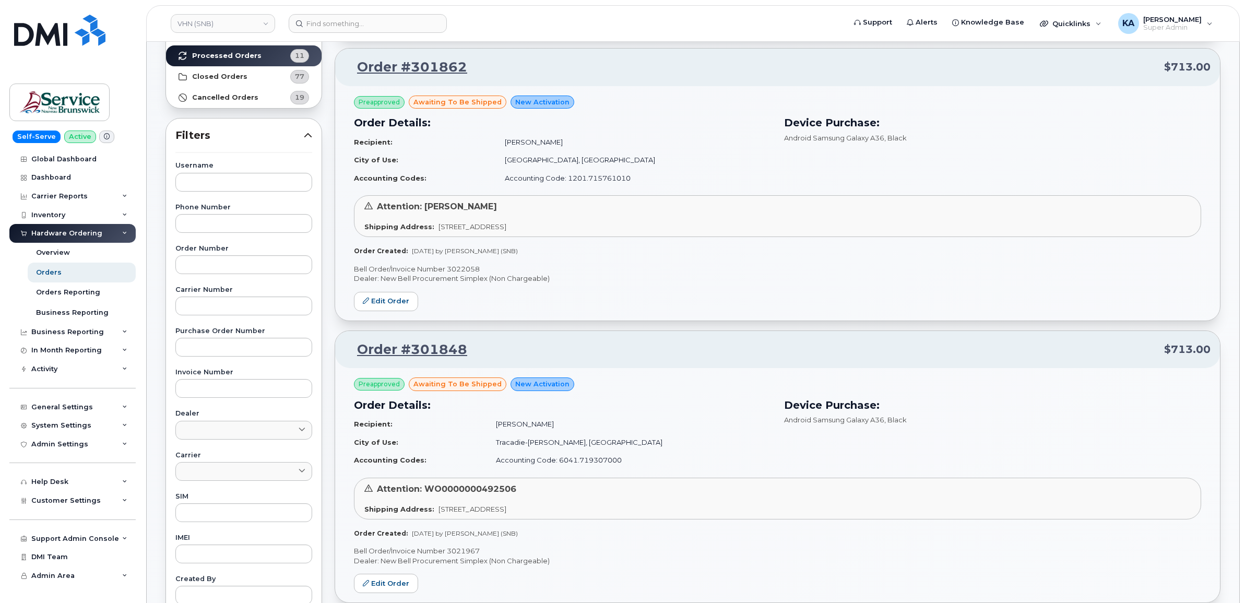
click at [471, 268] on p "Bell Order/Invoice Number 3022058" at bounding box center [777, 269] width 847 height 10
copy p "3022058"
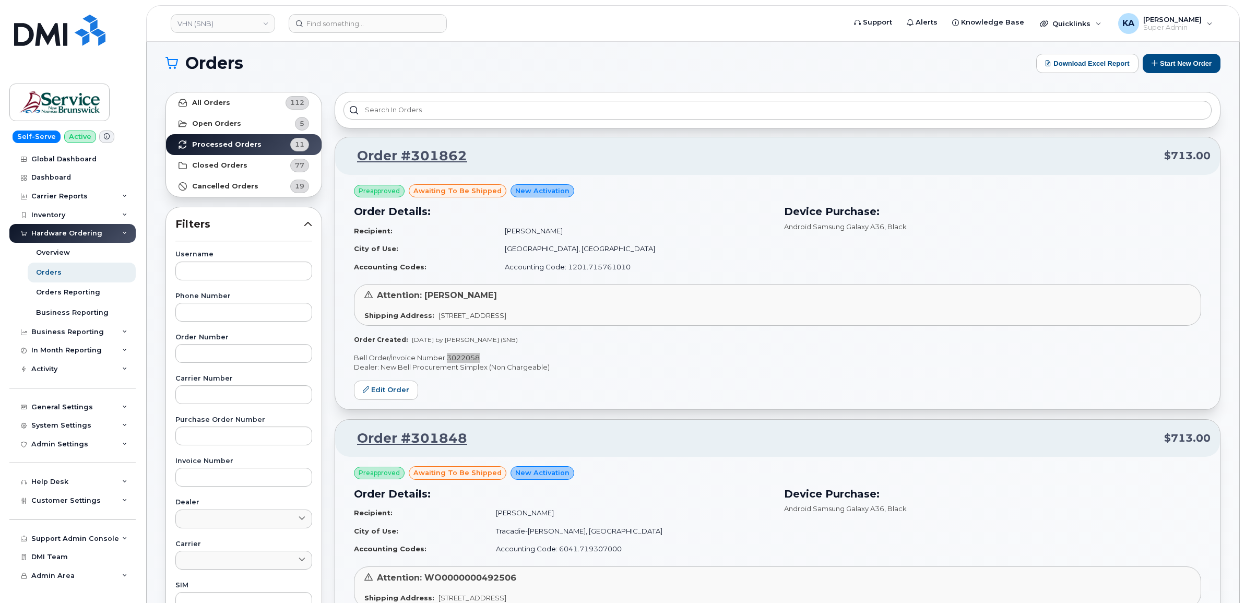
scroll to position [0, 0]
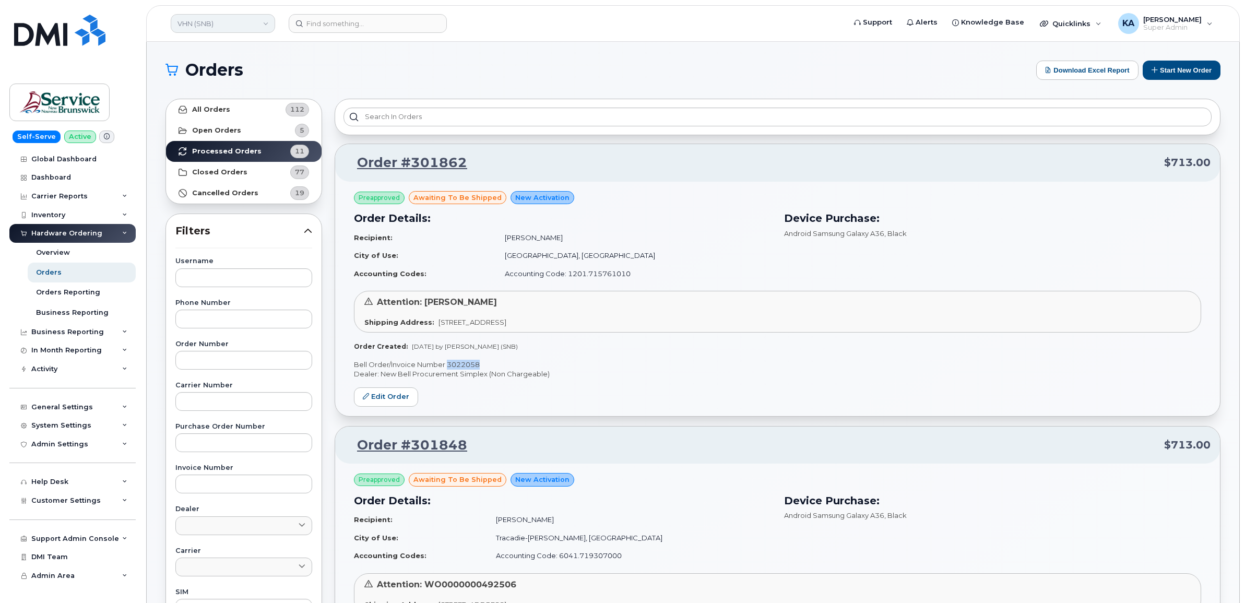
click at [223, 26] on link "VHN (SNB)" at bounding box center [223, 23] width 104 height 19
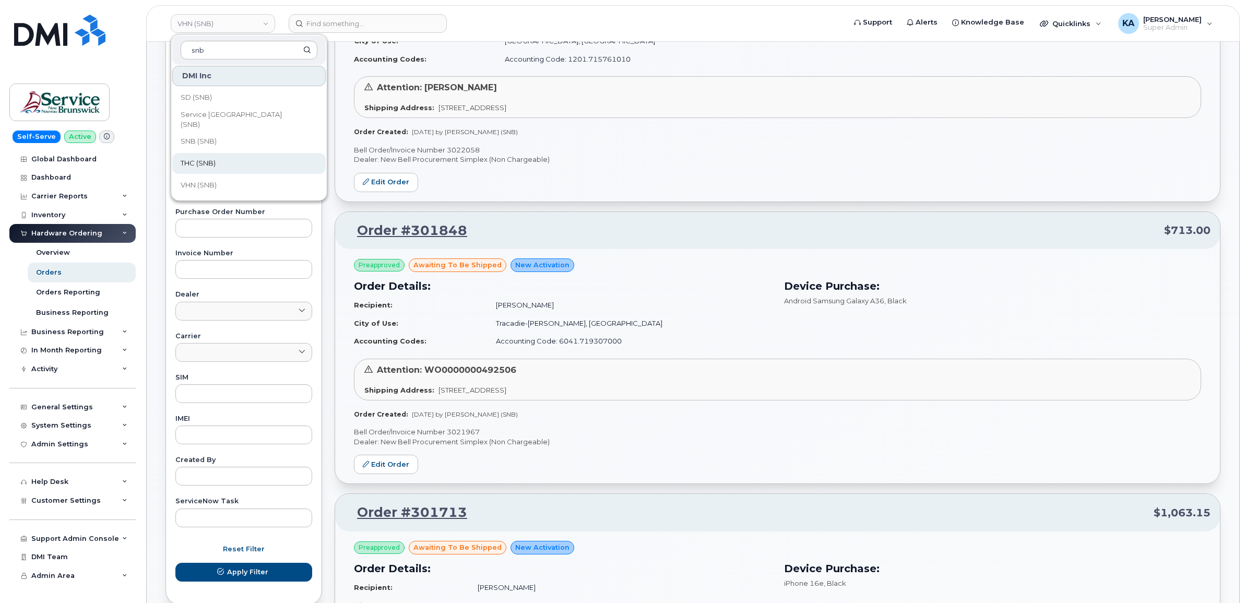
scroll to position [261, 0]
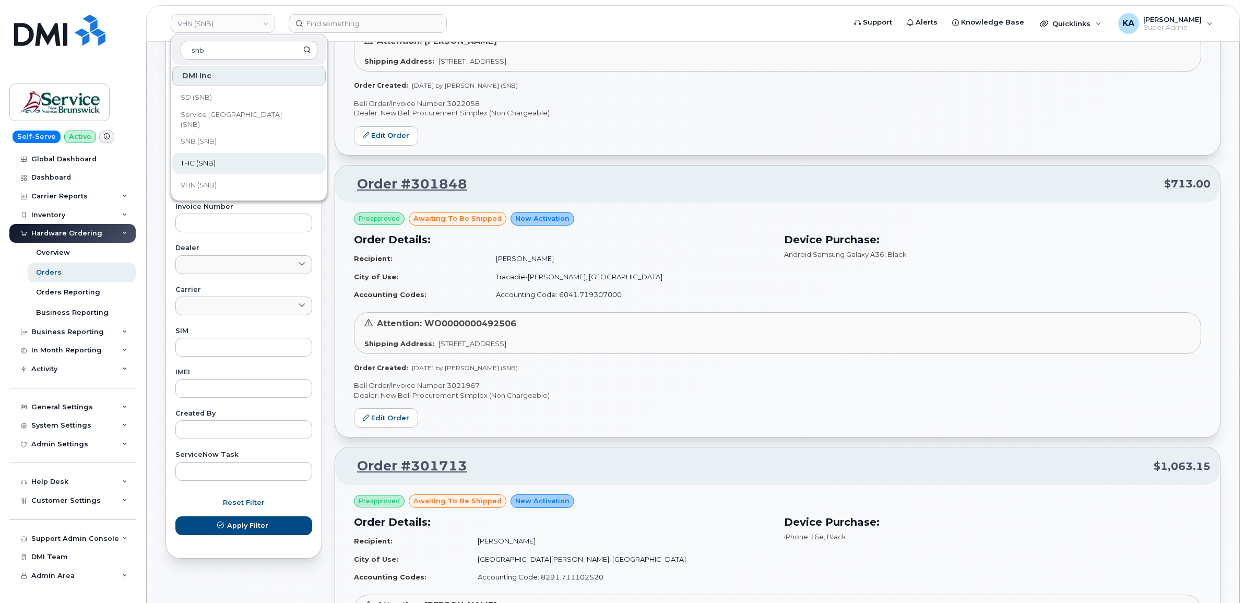
type input "snb"
click at [200, 163] on span "THC (SNB)" at bounding box center [198, 163] width 35 height 10
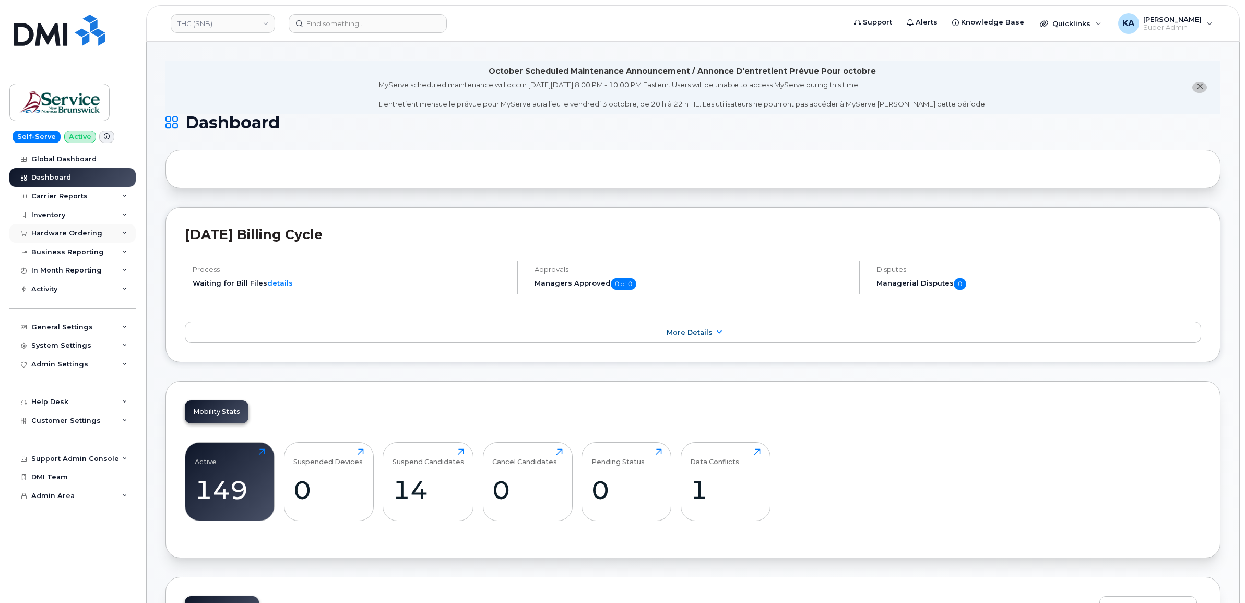
click at [63, 232] on div "Hardware Ordering" at bounding box center [66, 233] width 71 height 8
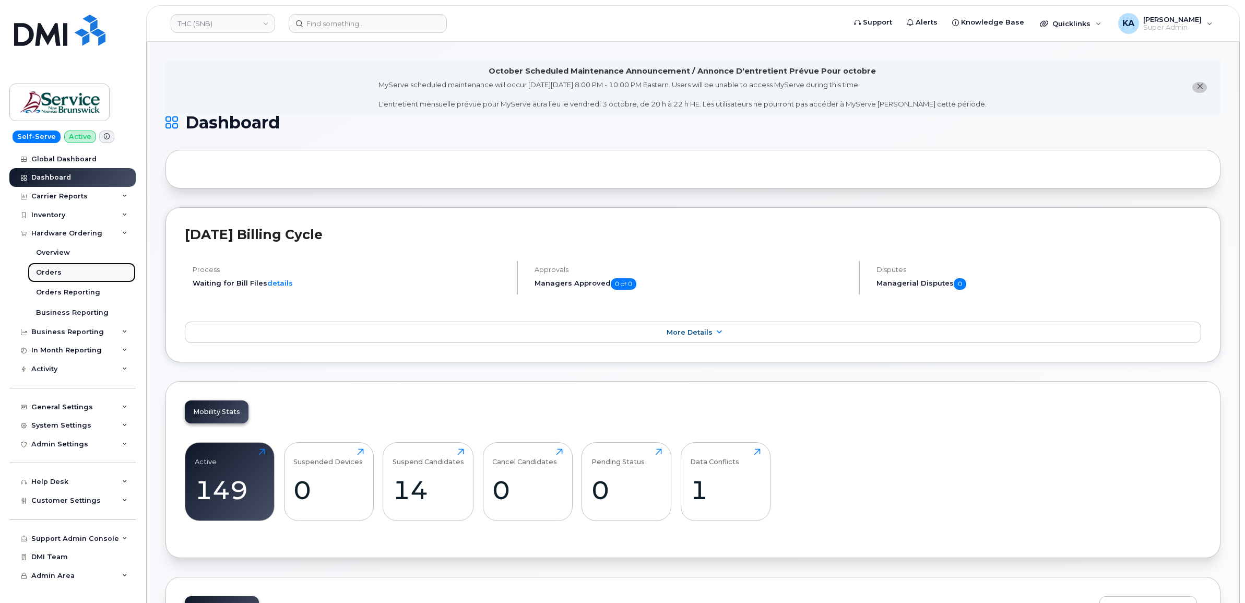
click at [46, 275] on div "Orders" at bounding box center [49, 272] width 26 height 9
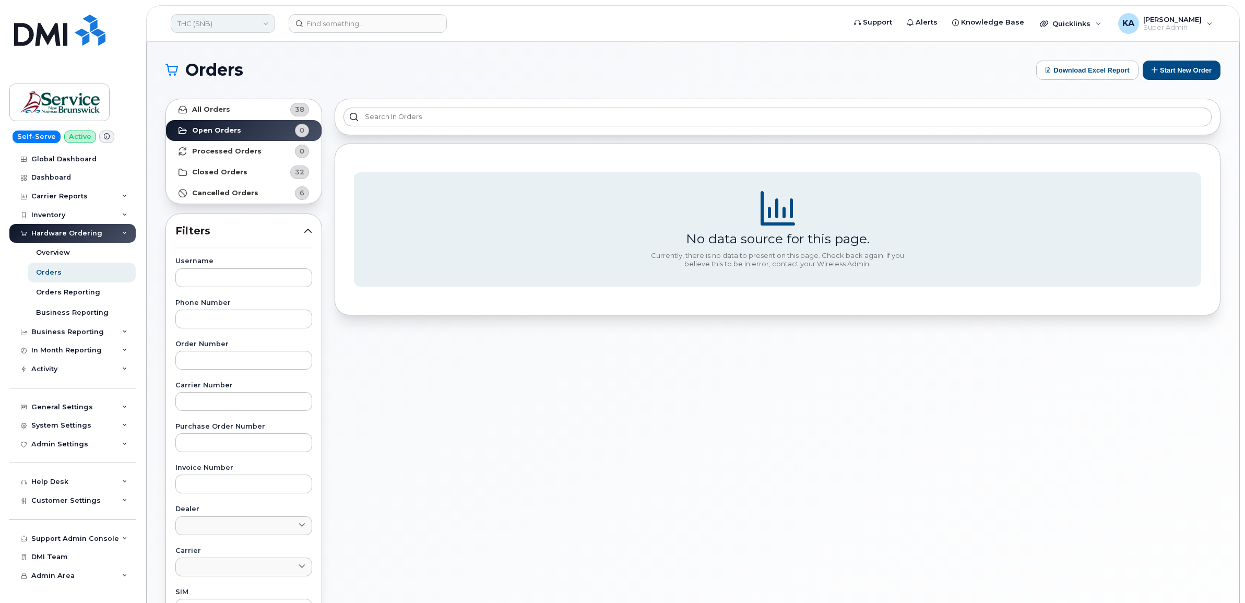
click at [222, 21] on link "THC (SNB)" at bounding box center [223, 23] width 104 height 19
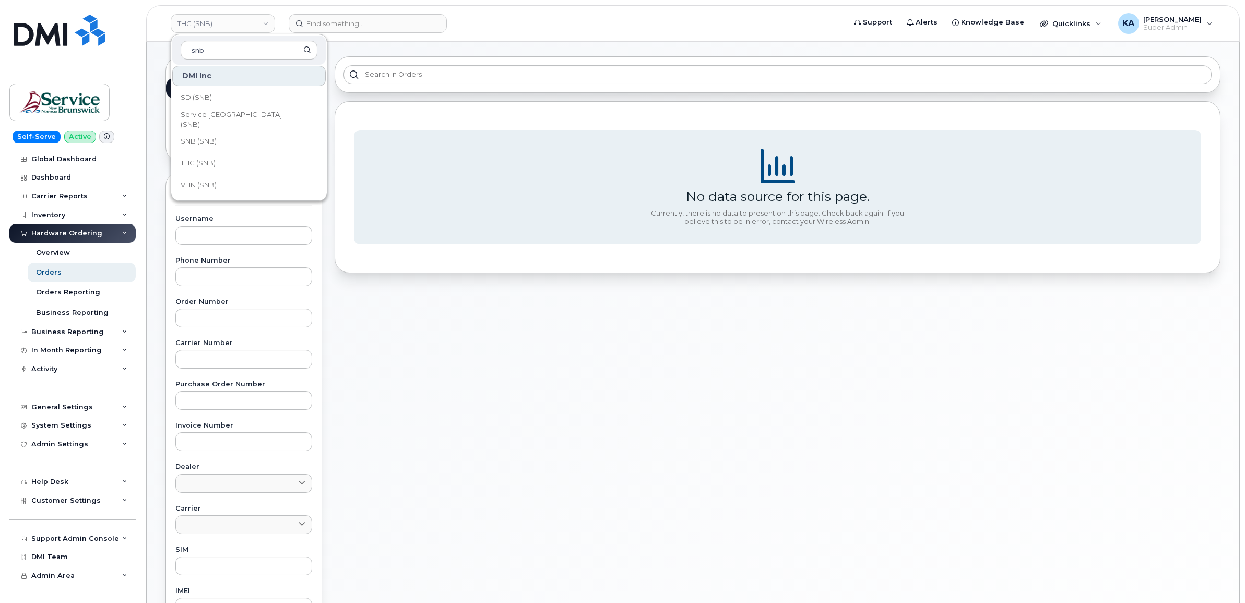
scroll to position [65, 0]
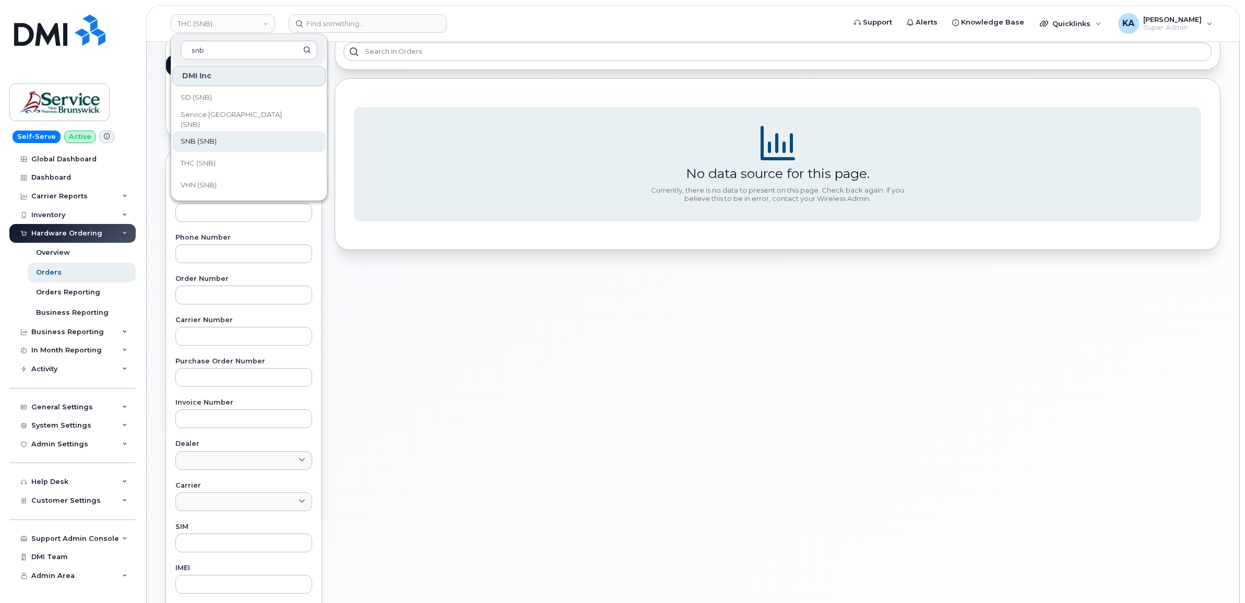
type input "snb"
click at [203, 140] on span "SNB (SNB)" at bounding box center [199, 141] width 36 height 10
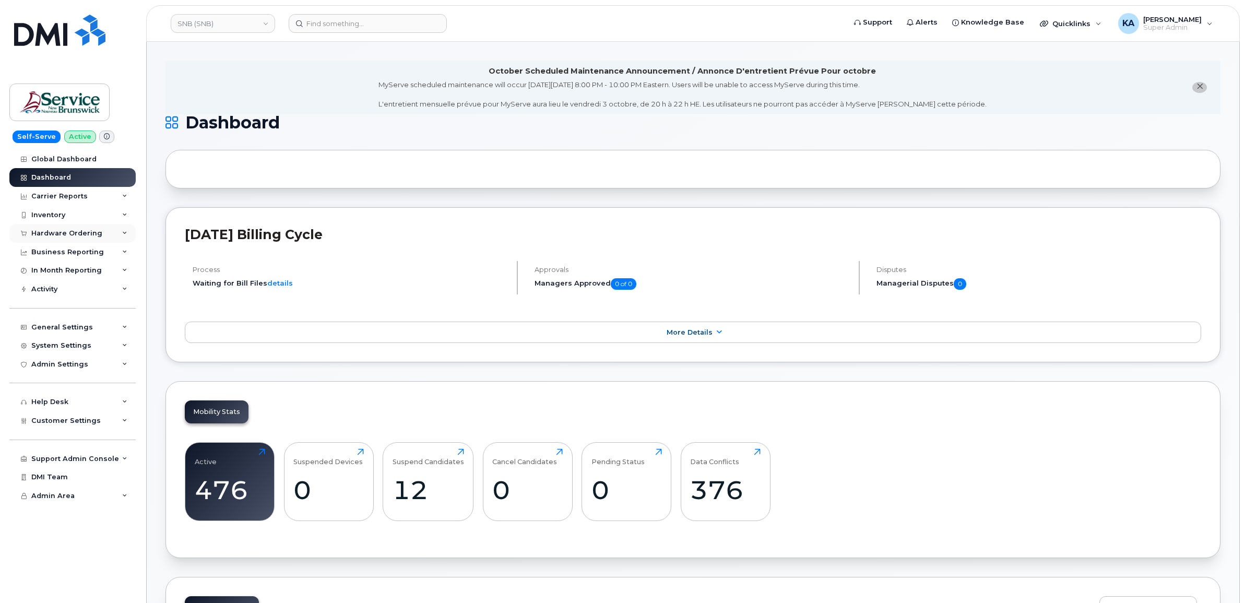
click at [69, 234] on div "Hardware Ordering" at bounding box center [66, 233] width 71 height 8
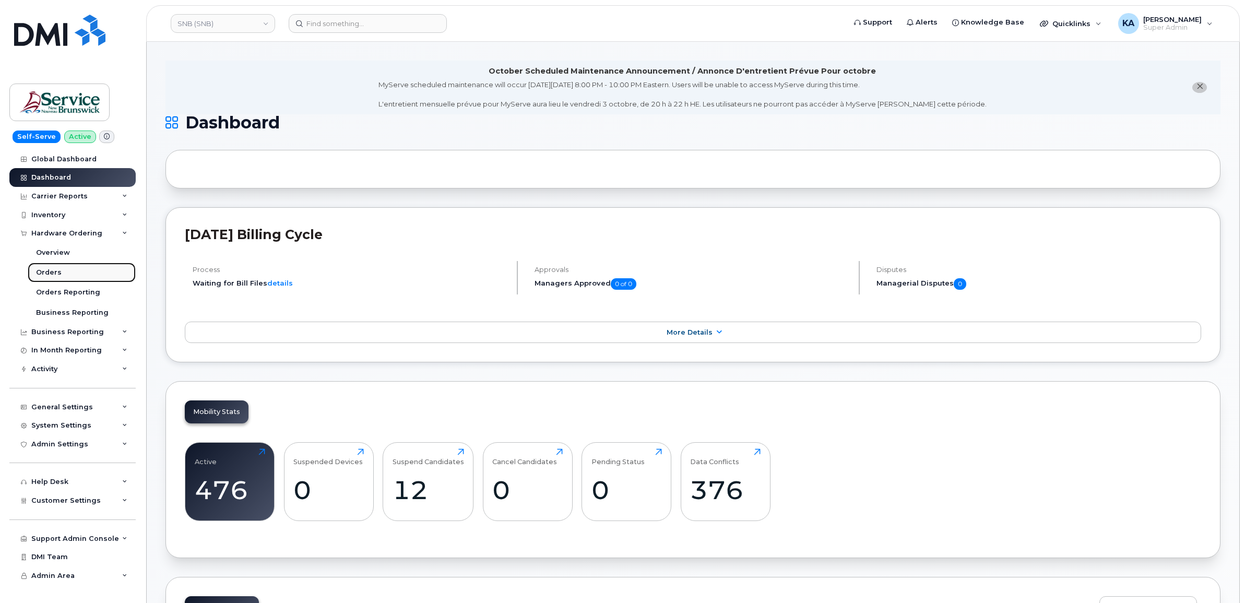
click at [50, 272] on div "Orders" at bounding box center [49, 272] width 26 height 9
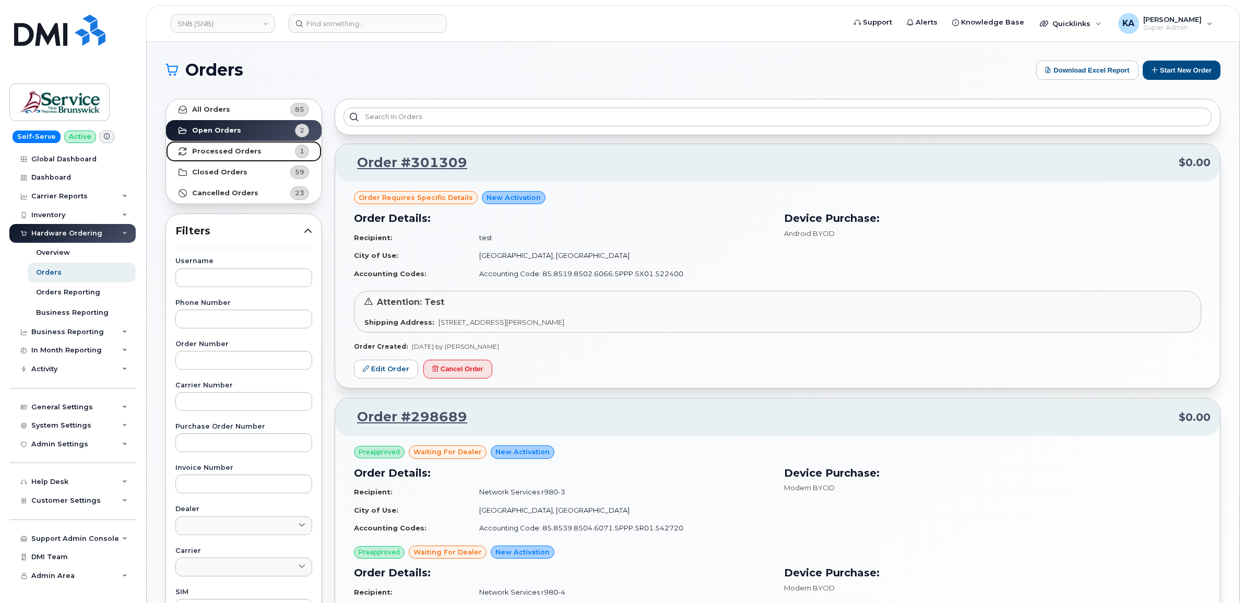
click at [228, 146] on link "Processed Orders 1" at bounding box center [244, 151] width 156 height 21
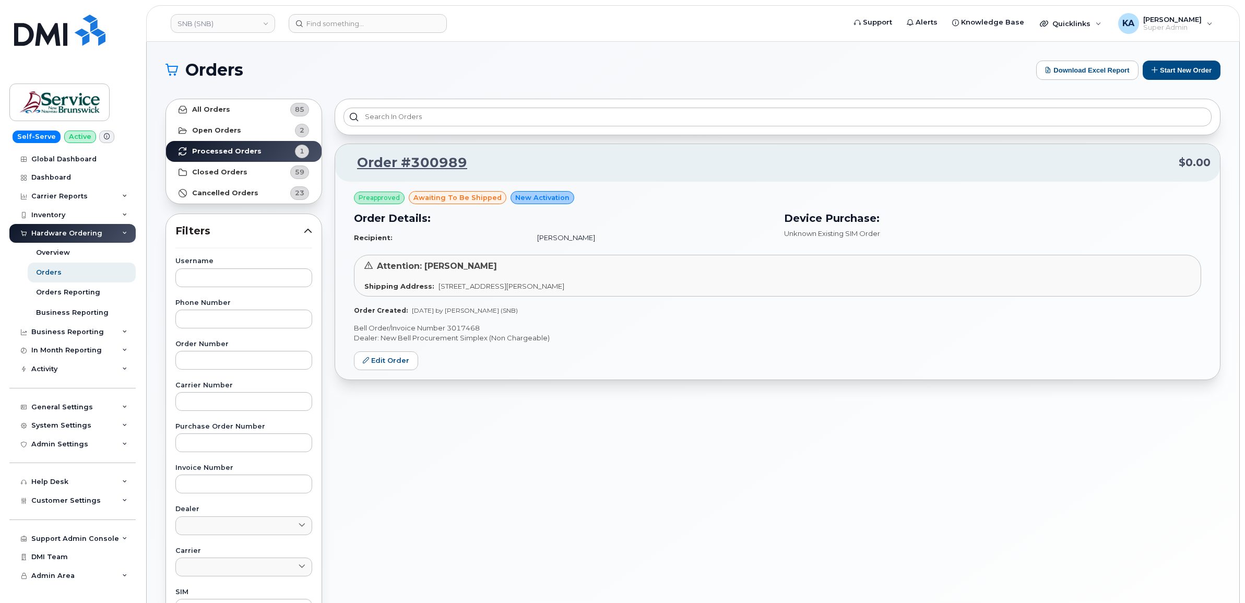
click at [461, 329] on p "Bell Order/Invoice Number 3017468" at bounding box center [777, 328] width 847 height 10
click at [221, 25] on link "SNB (SNB)" at bounding box center [223, 23] width 104 height 19
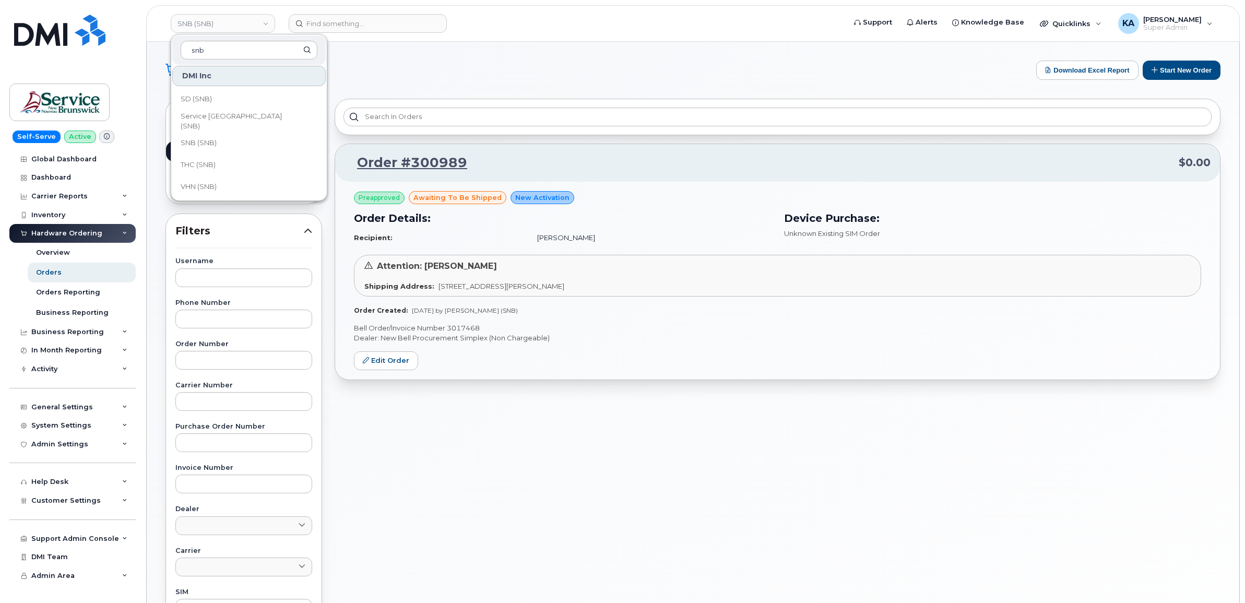
scroll to position [505, 0]
type input "snb"
click at [216, 120] on span "Service [GEOGRAPHIC_DATA] (SNB)" at bounding box center [241, 120] width 120 height 20
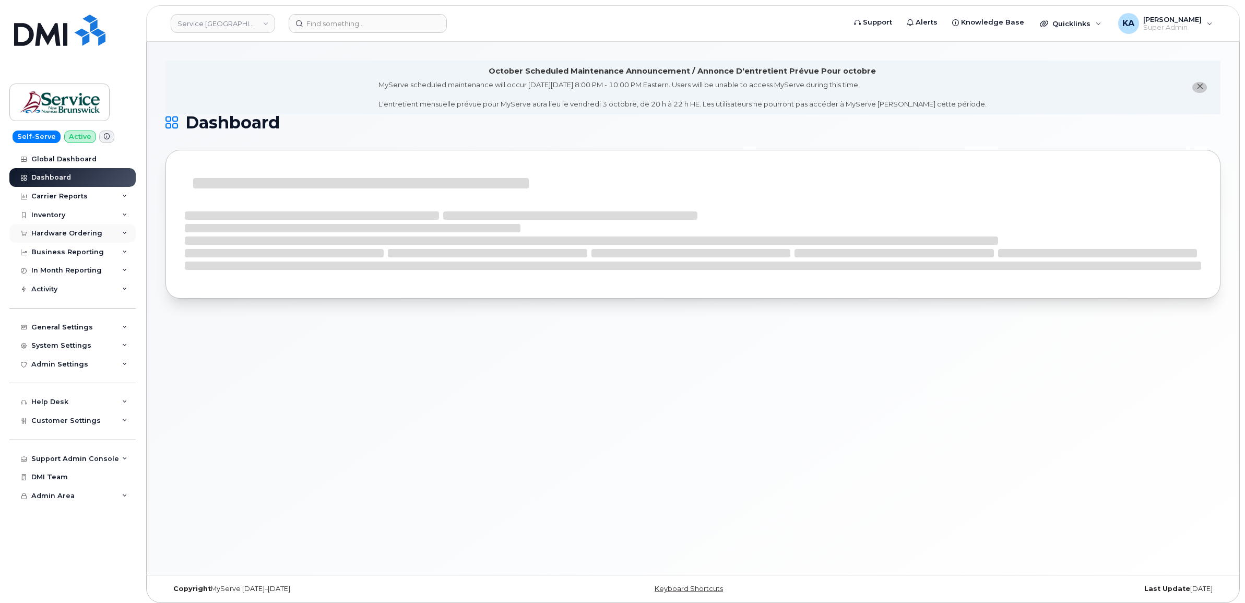
click at [76, 230] on div "Hardware Ordering" at bounding box center [66, 233] width 71 height 8
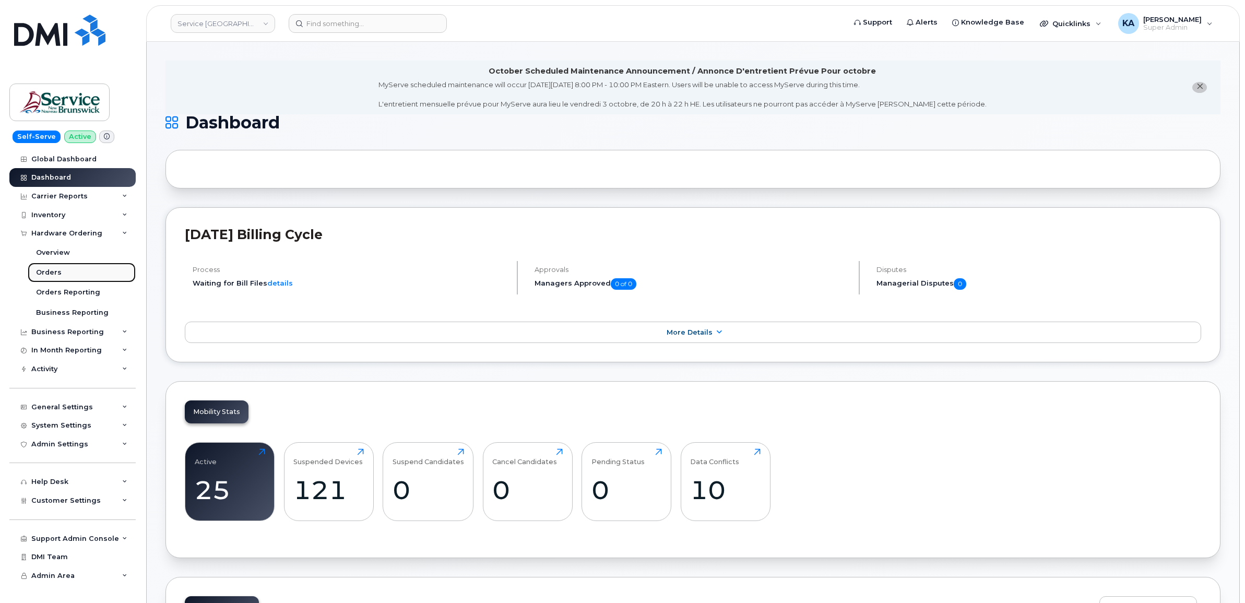
click at [50, 274] on div "Orders" at bounding box center [49, 272] width 26 height 9
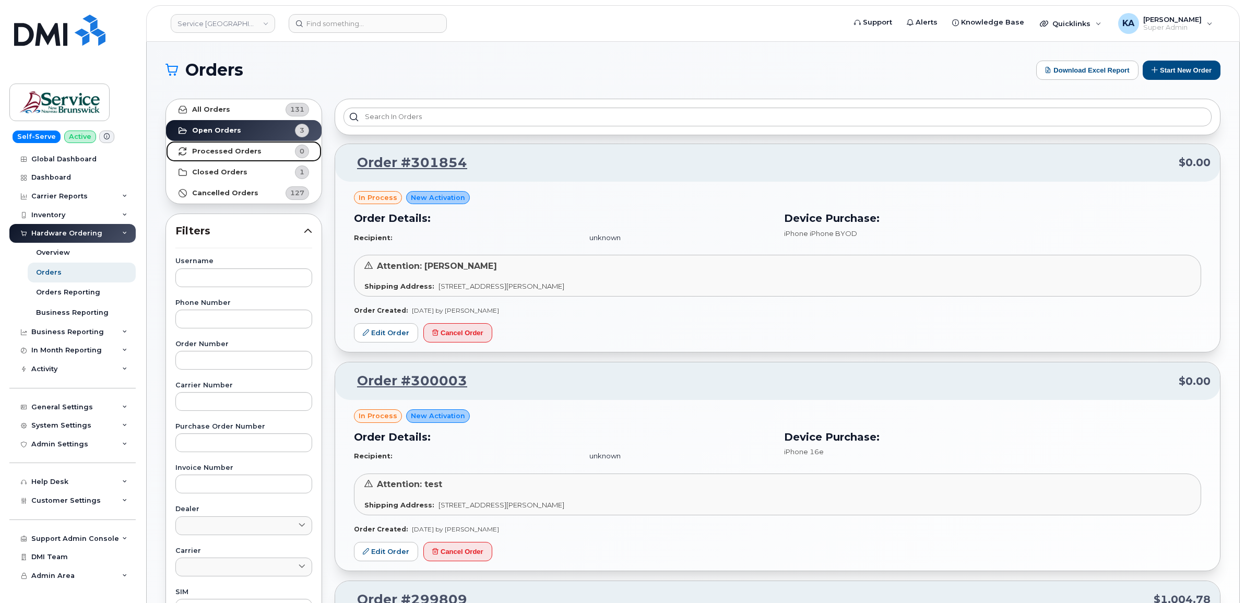
click at [208, 150] on strong "Processed Orders" at bounding box center [226, 151] width 69 height 8
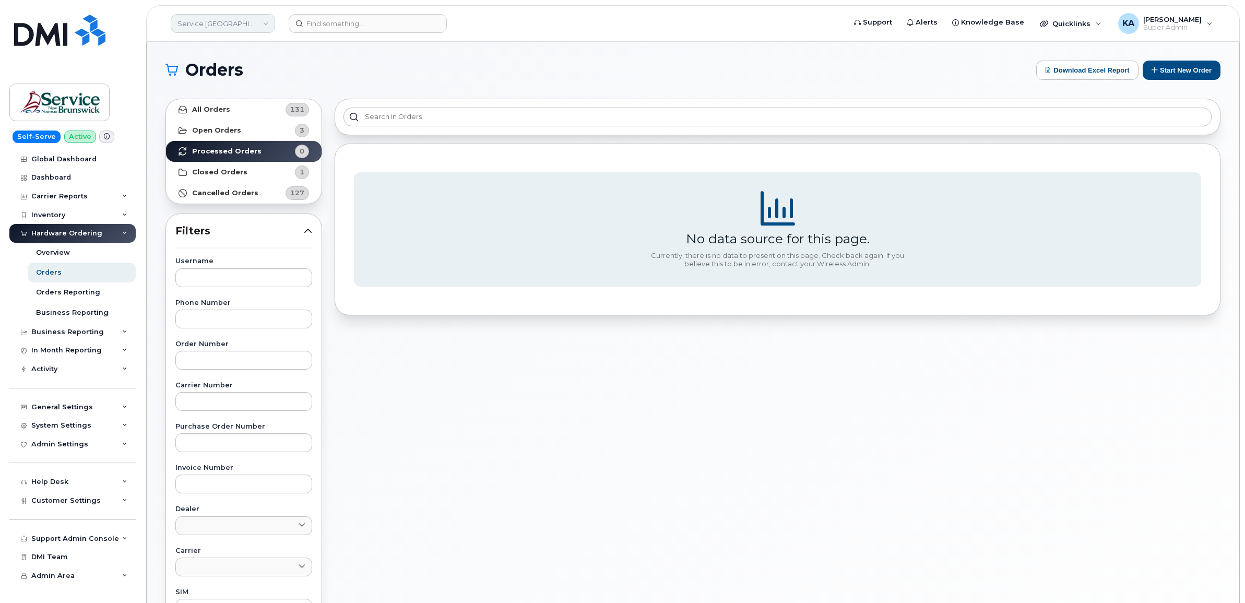
click at [209, 22] on link "Service [GEOGRAPHIC_DATA] (SNB)" at bounding box center [223, 23] width 104 height 19
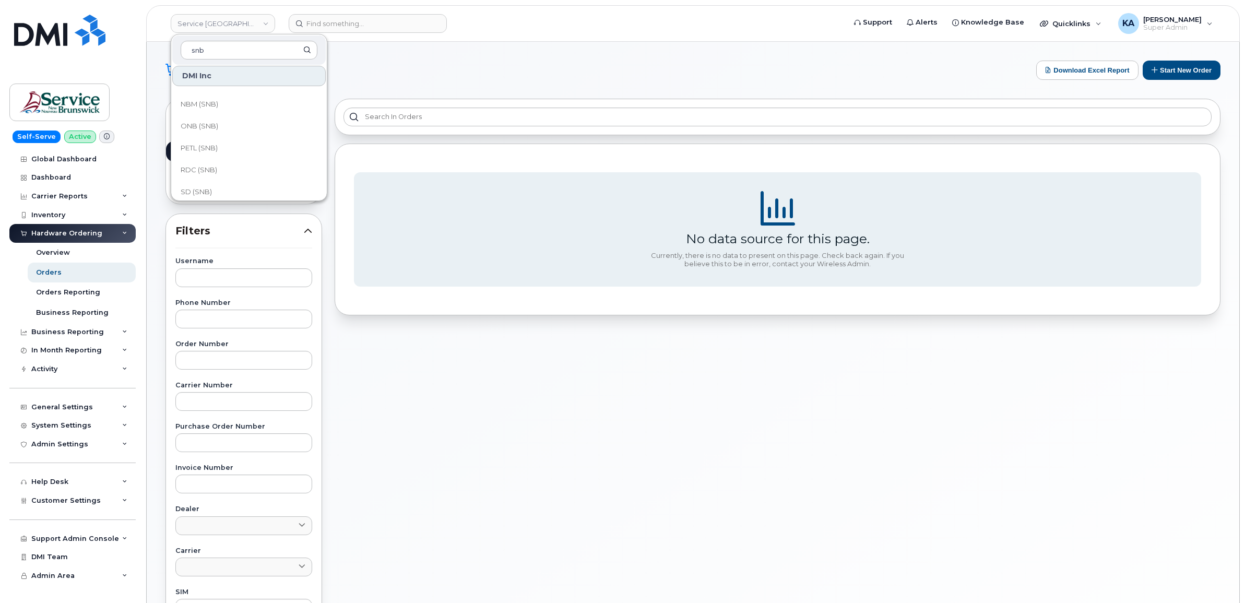
scroll to position [505, 0]
type input "snb"
click at [202, 96] on span "SD (SNB)" at bounding box center [196, 97] width 31 height 10
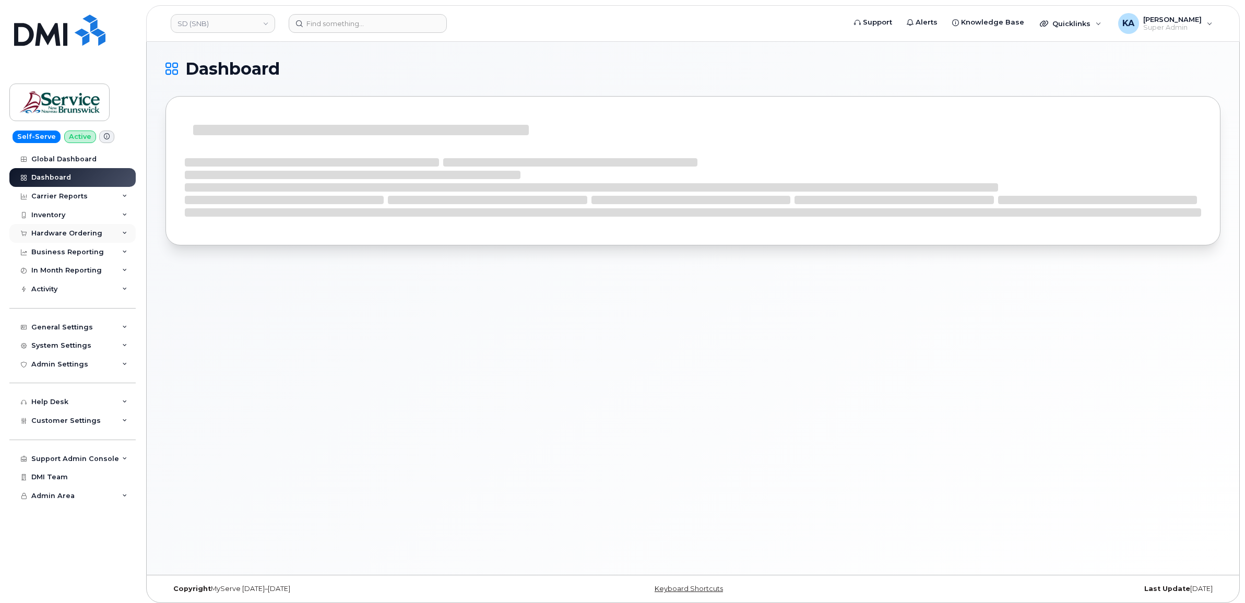
click at [62, 232] on div "Hardware Ordering" at bounding box center [66, 233] width 71 height 8
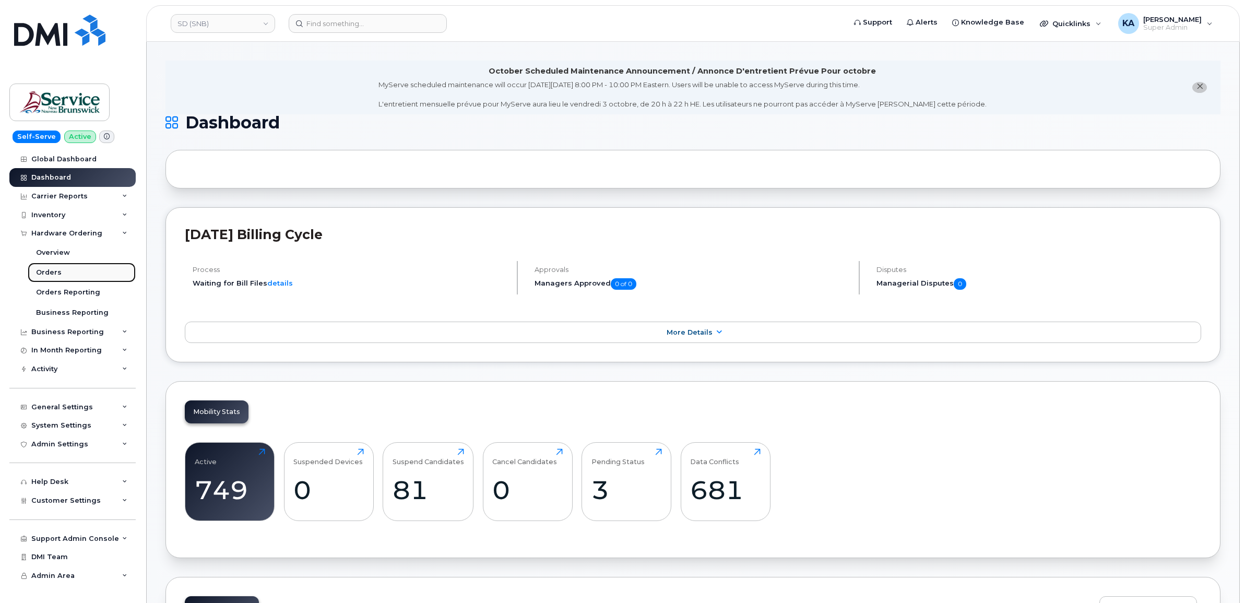
click at [45, 272] on div "Orders" at bounding box center [49, 272] width 26 height 9
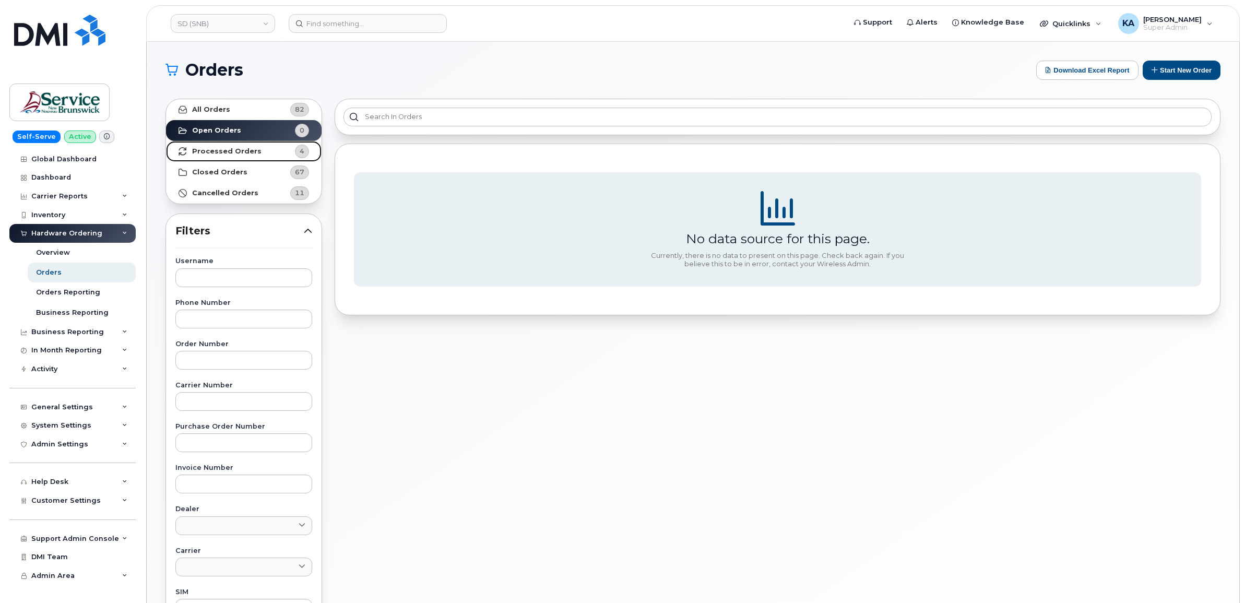
click at [253, 150] on strong "Processed Orders" at bounding box center [226, 151] width 69 height 8
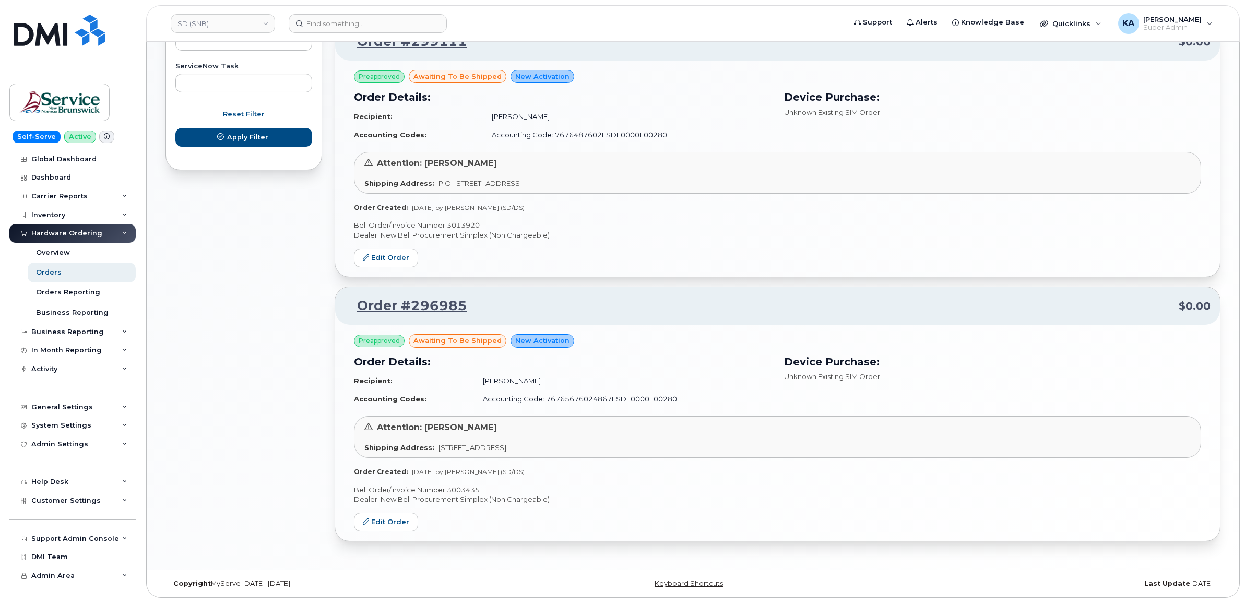
scroll to position [653, 0]
click at [461, 489] on p "Bell Order/Invoice Number 3003435" at bounding box center [777, 490] width 847 height 10
copy p "3003435"
drag, startPoint x: 514, startPoint y: 379, endPoint x: 474, endPoint y: 380, distance: 40.2
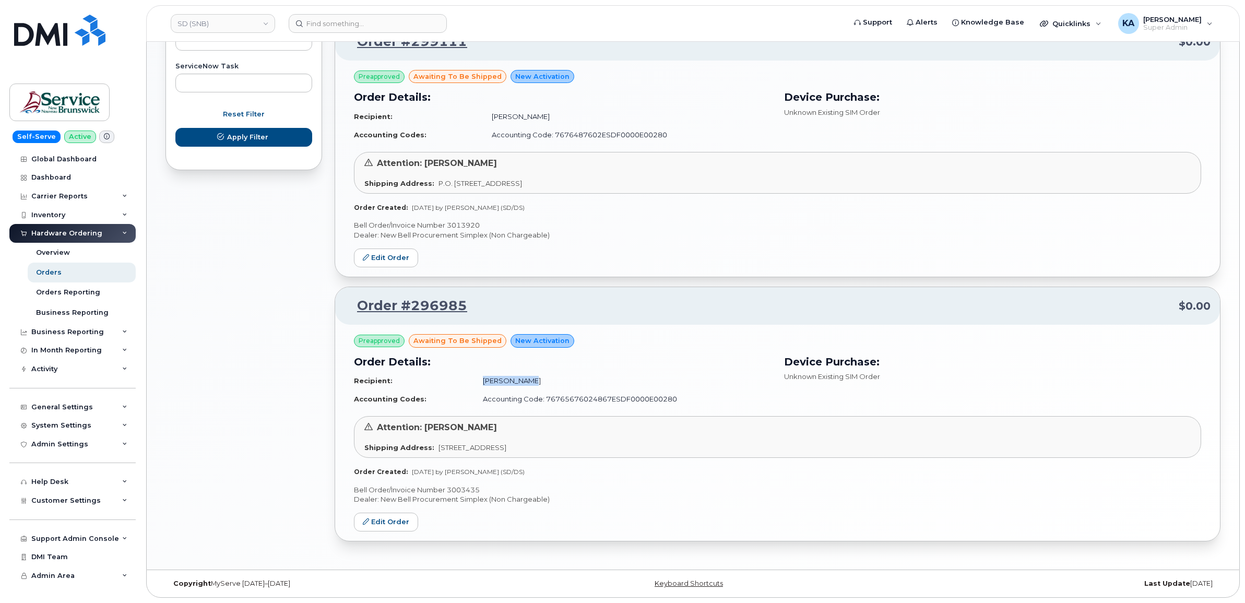
click at [474, 380] on td "[PERSON_NAME]" at bounding box center [623, 381] width 298 height 18
copy td "[PERSON_NAME]"
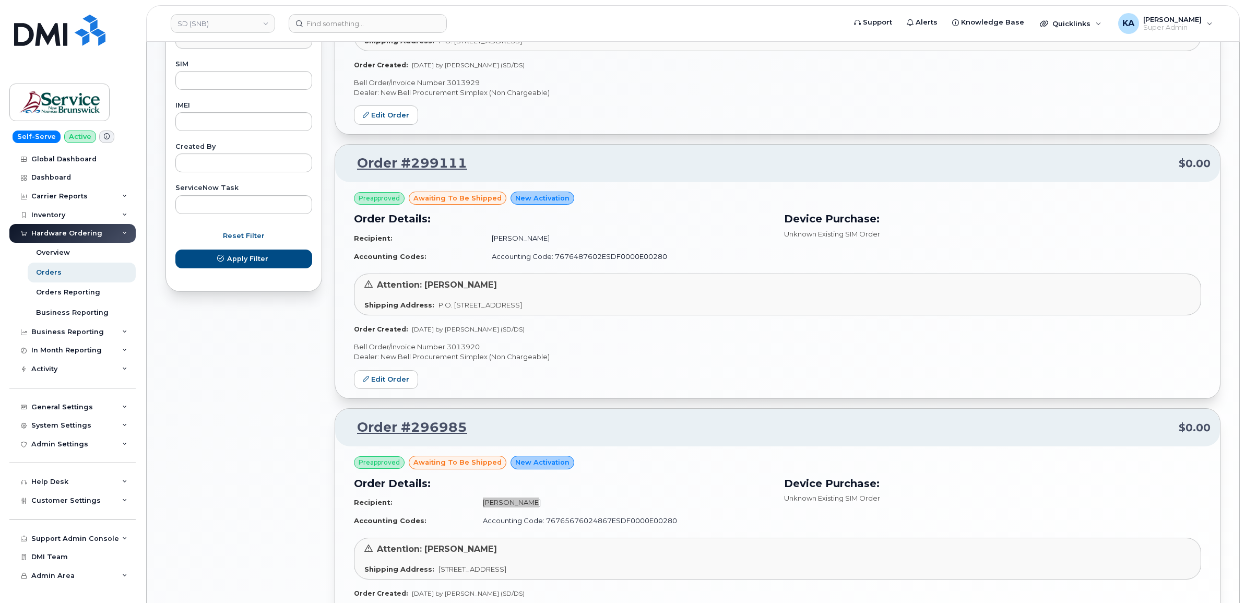
scroll to position [523, 0]
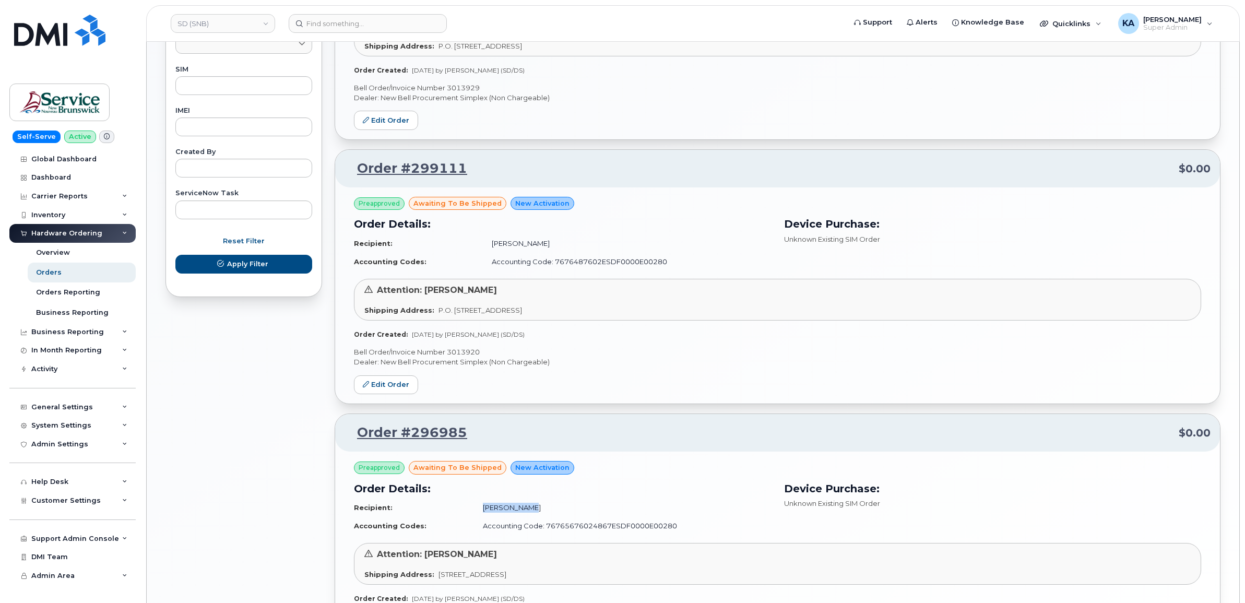
click at [461, 352] on p "Bell Order/Invoice Number 3013920" at bounding box center [777, 352] width 847 height 10
copy p "3013920"
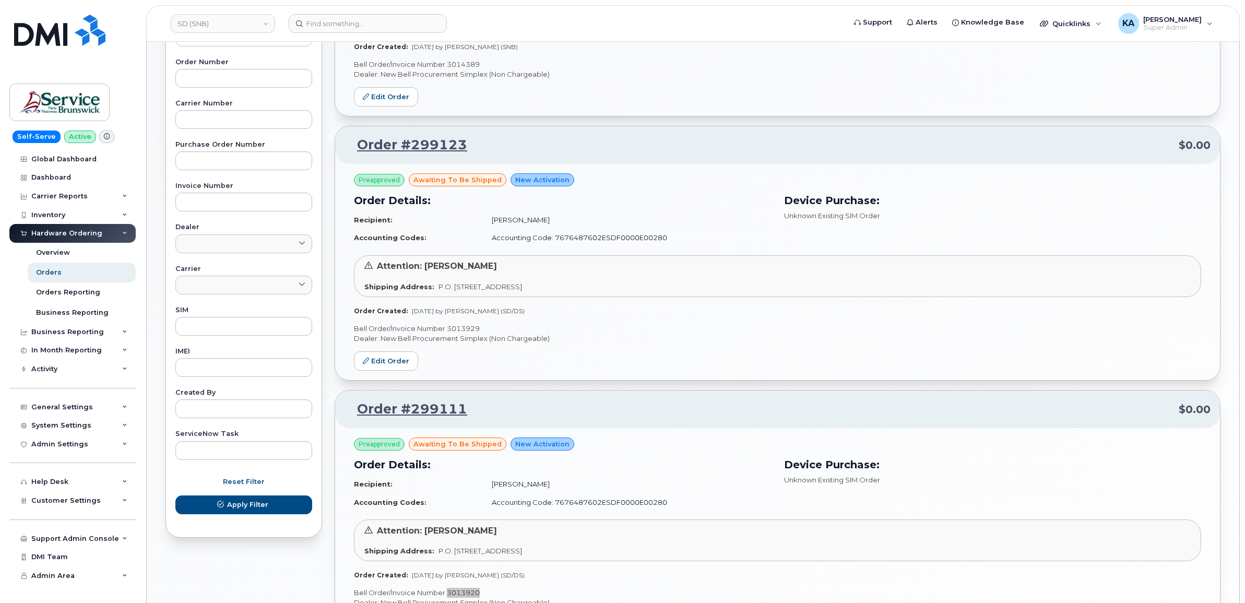
scroll to position [262, 0]
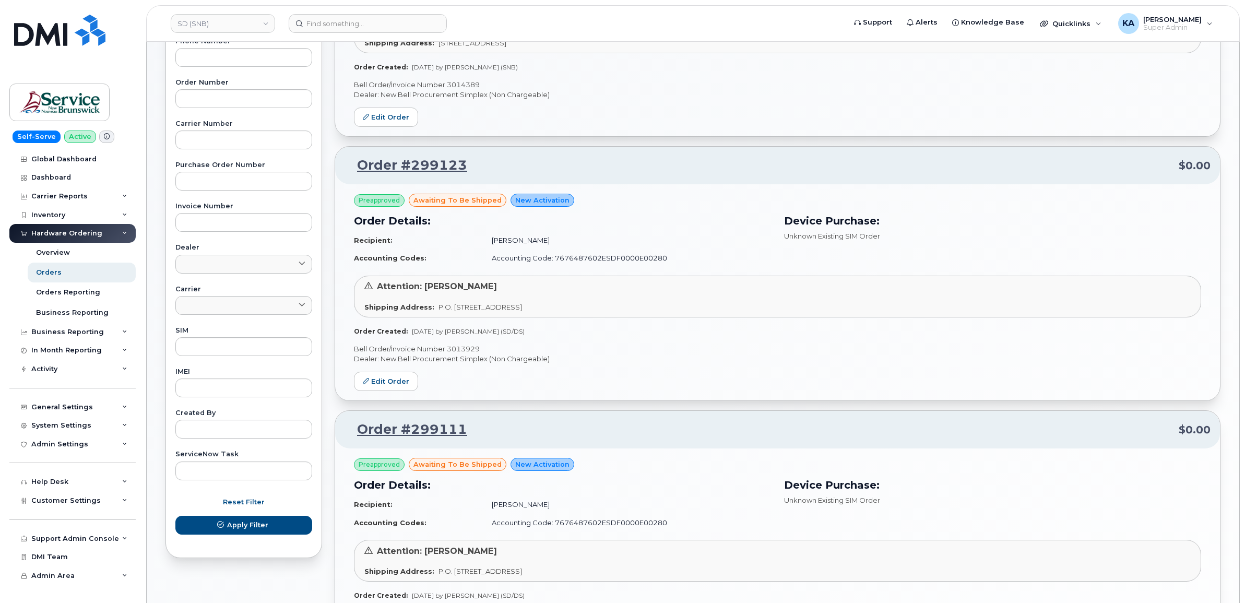
click at [471, 346] on p "Bell Order/Invoice Number 3013929" at bounding box center [777, 349] width 847 height 10
copy p "3013929"
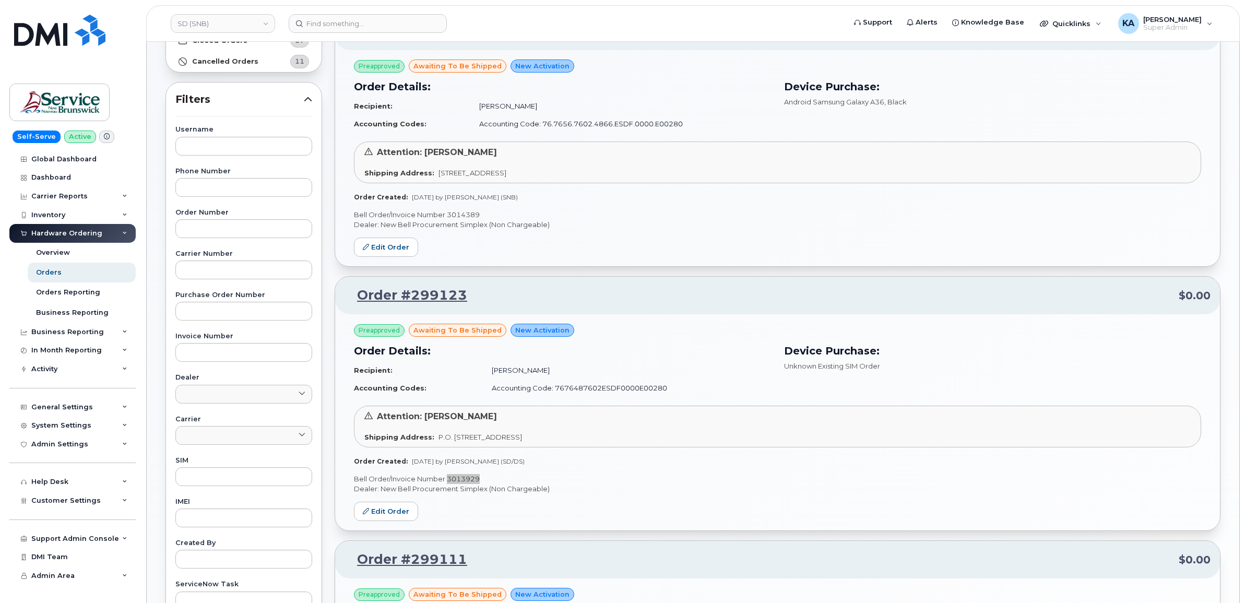
scroll to position [66, 0]
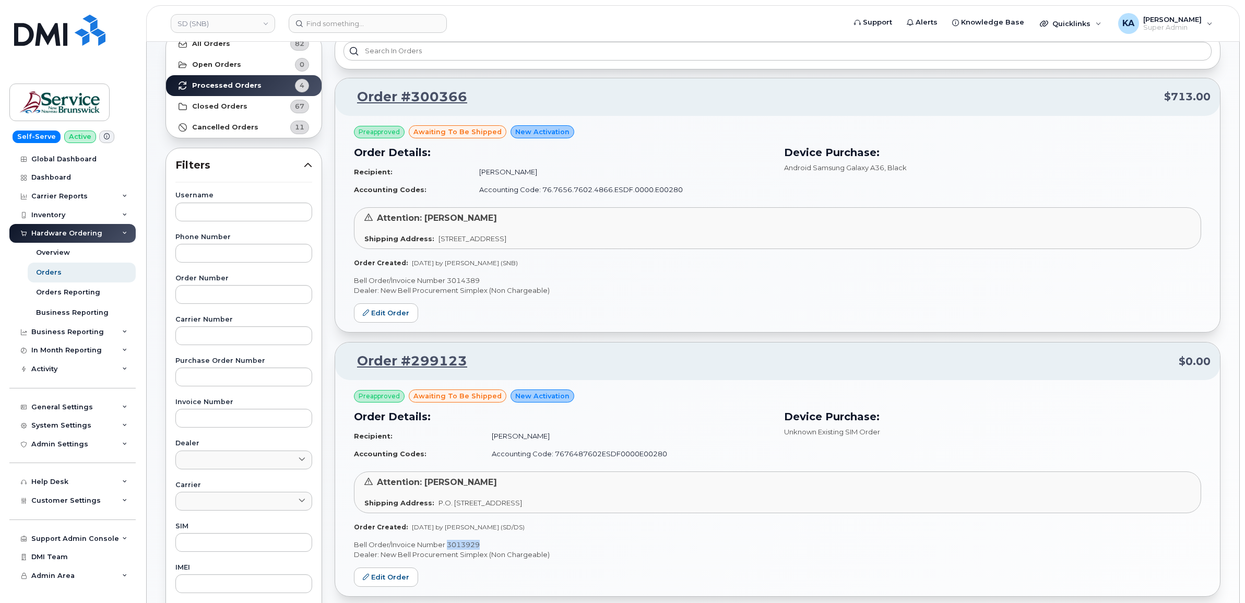
click at [471, 279] on p "Bell Order/Invoice Number 3014389" at bounding box center [777, 281] width 847 height 10
copy p "3014389"
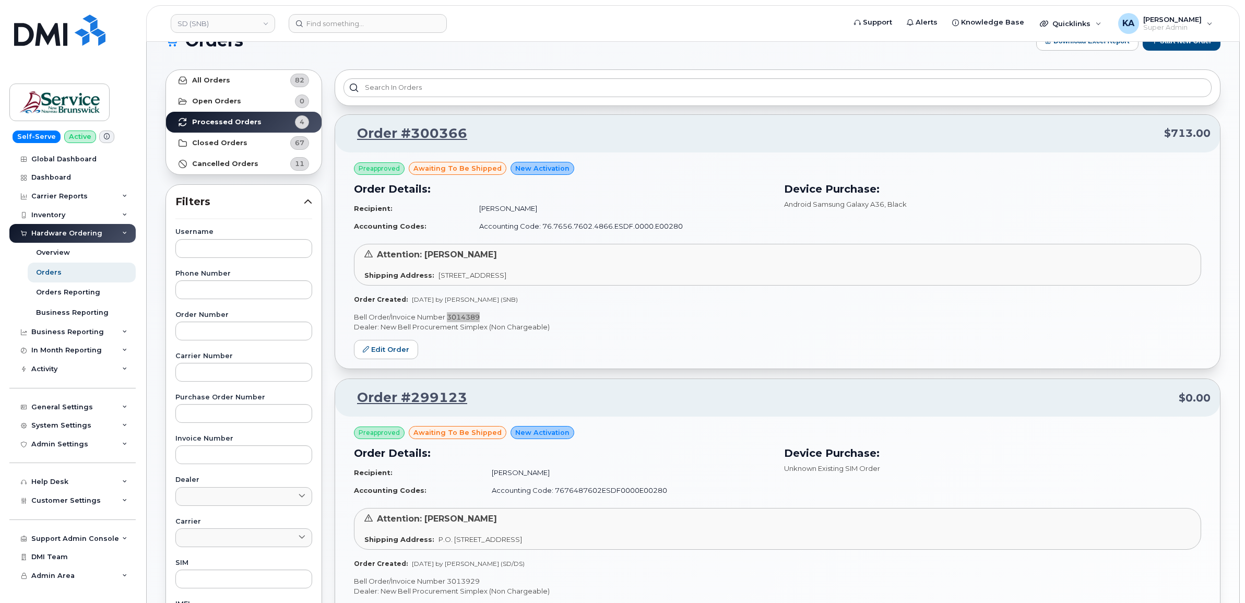
scroll to position [0, 0]
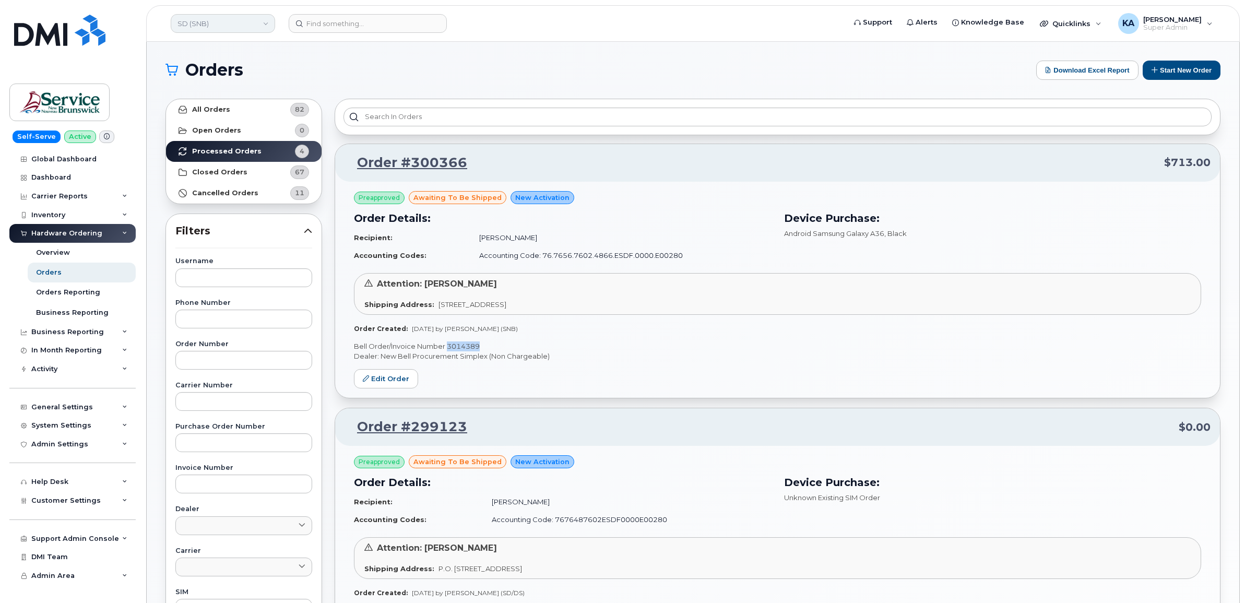
click at [218, 25] on link "SD (SNB)" at bounding box center [223, 23] width 104 height 19
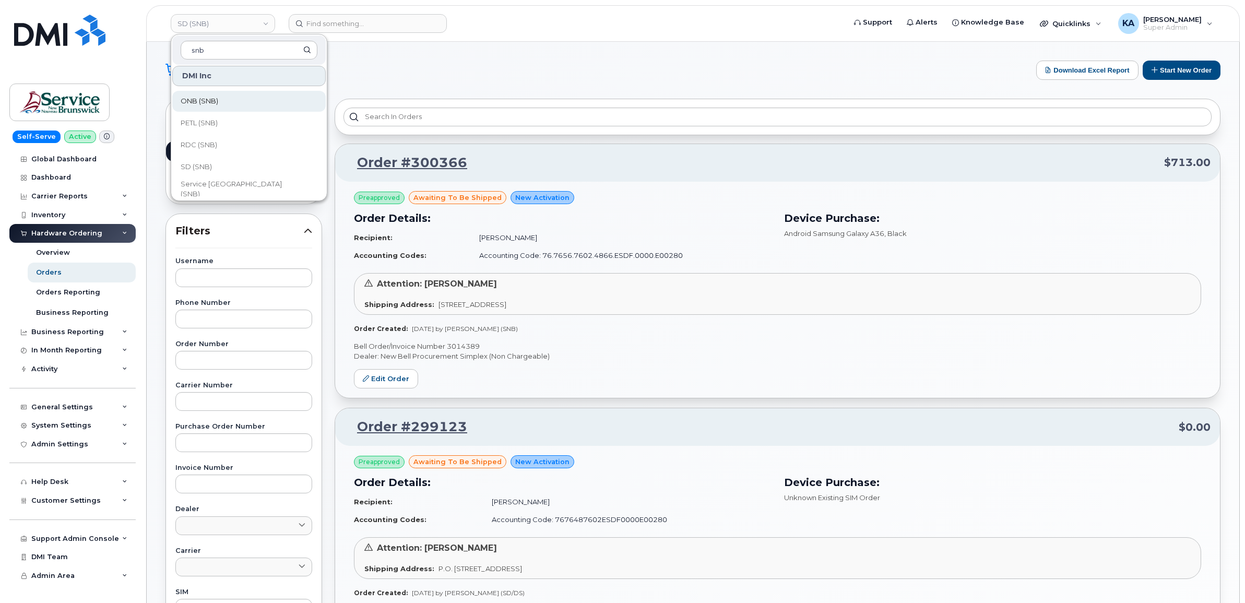
scroll to position [457, 0]
type input "snb"
click at [215, 124] on span "RDC (SNB)" at bounding box center [199, 124] width 37 height 10
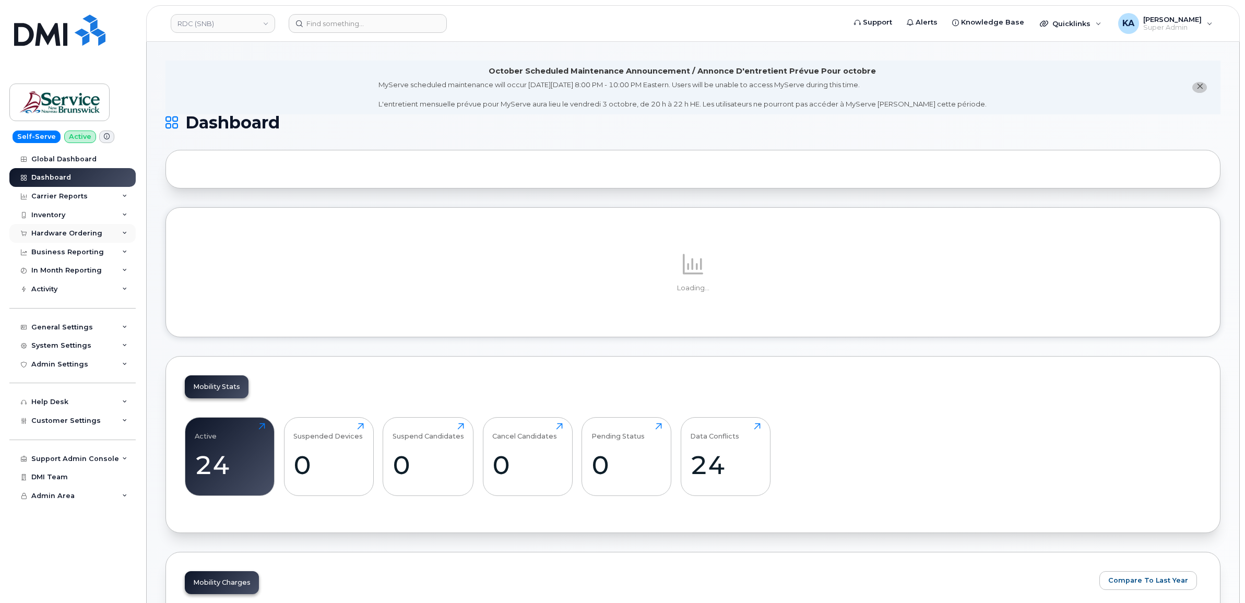
click at [93, 230] on div "Hardware Ordering" at bounding box center [72, 233] width 126 height 19
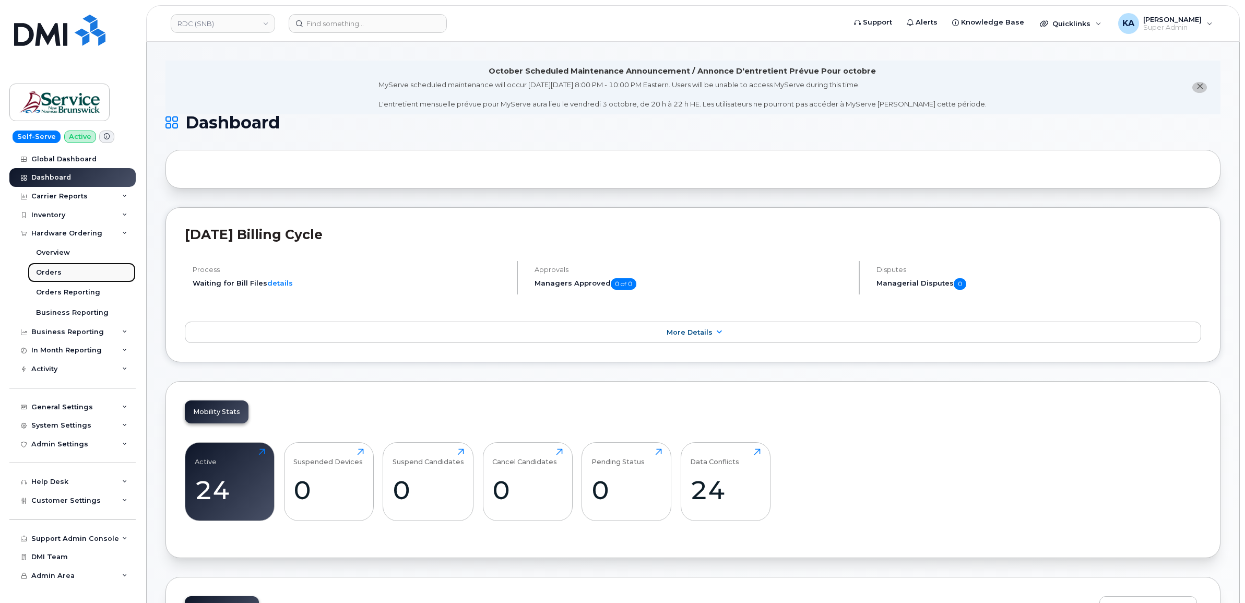
click at [51, 270] on div "Orders" at bounding box center [49, 272] width 26 height 9
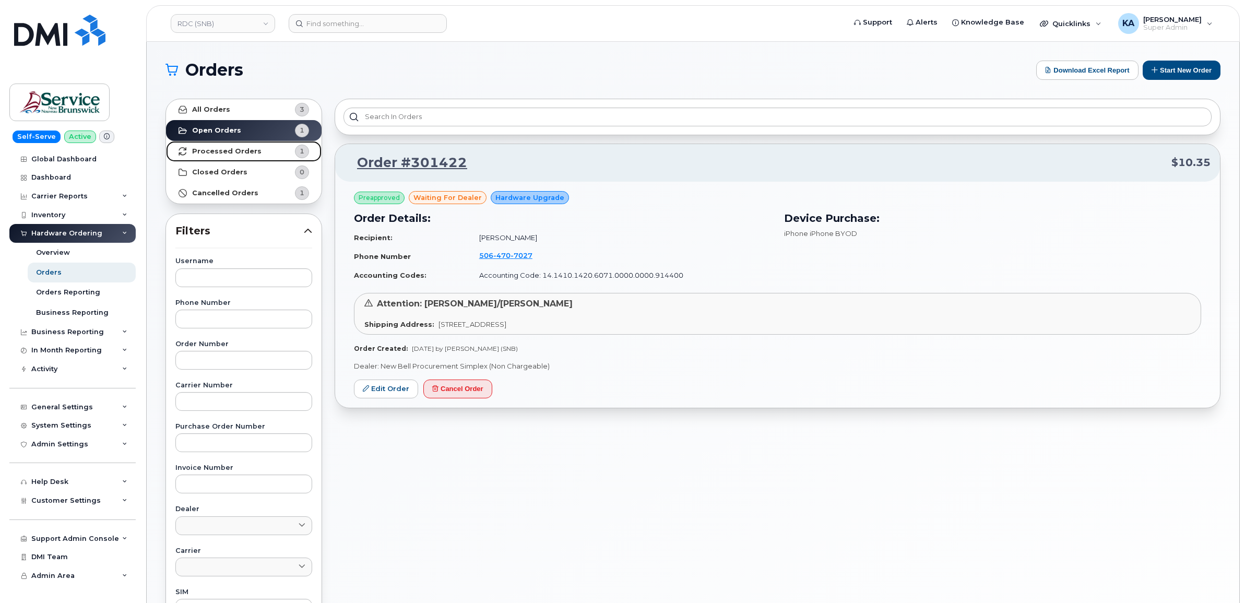
click at [230, 152] on strong "Processed Orders" at bounding box center [226, 151] width 69 height 8
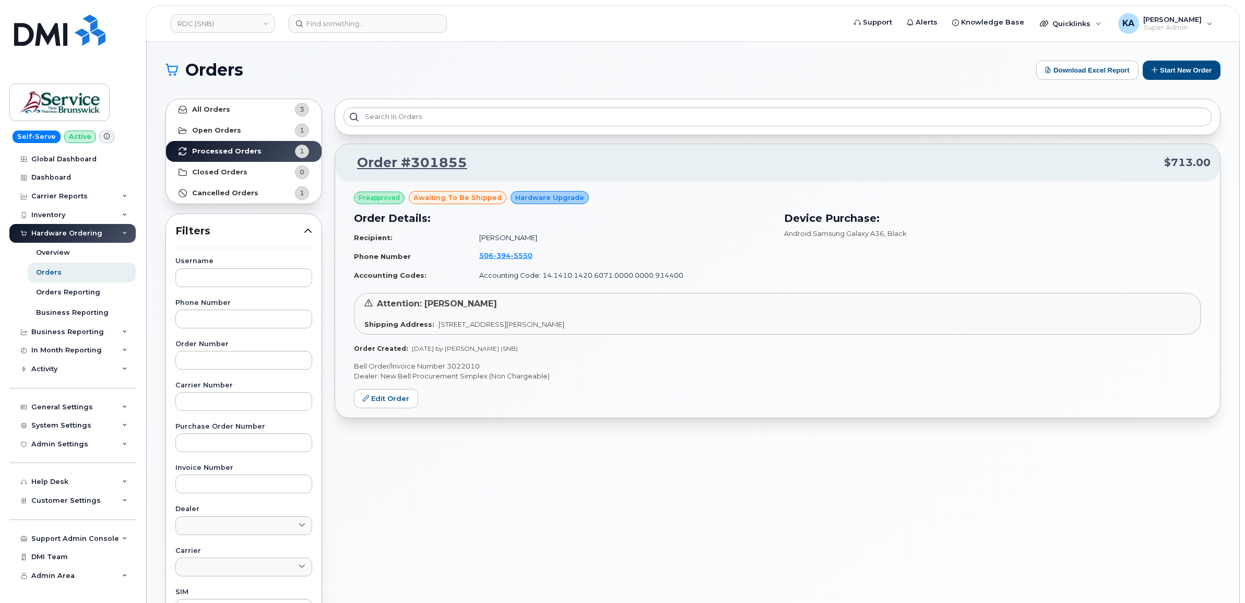
click at [458, 363] on p "Bell Order/Invoice Number 3022010" at bounding box center [777, 366] width 847 height 10
copy p "3022010"
click at [231, 29] on link "RDC (SNB)" at bounding box center [223, 23] width 104 height 19
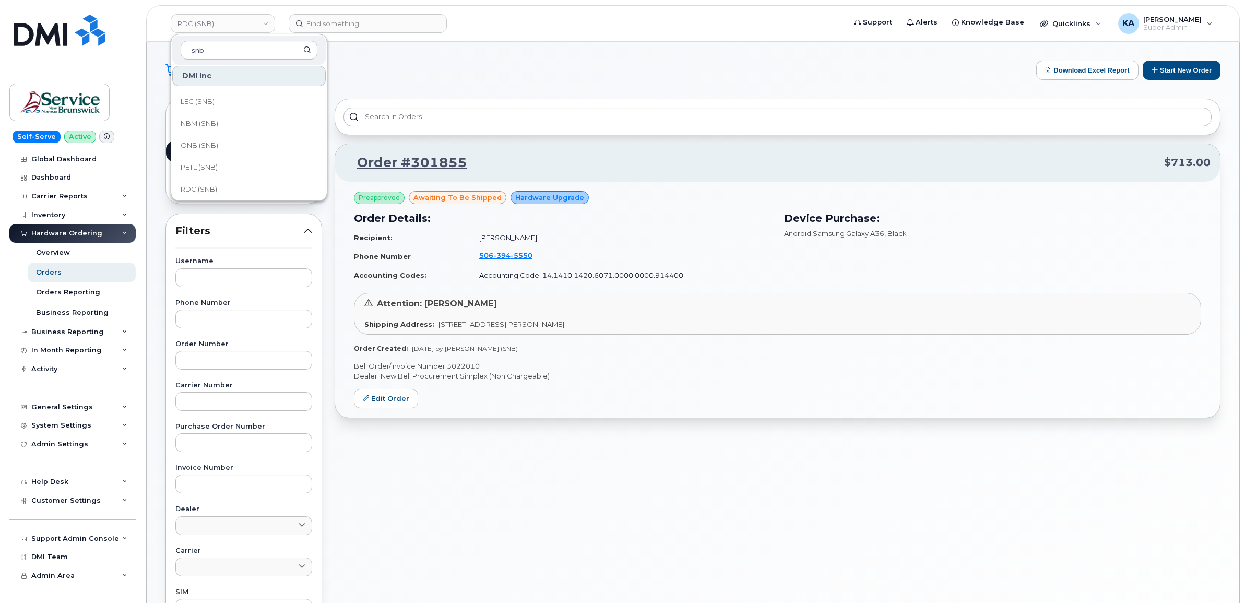
scroll to position [457, 0]
type input "snb"
click at [207, 101] on span "PETL (SNB)" at bounding box center [199, 102] width 37 height 10
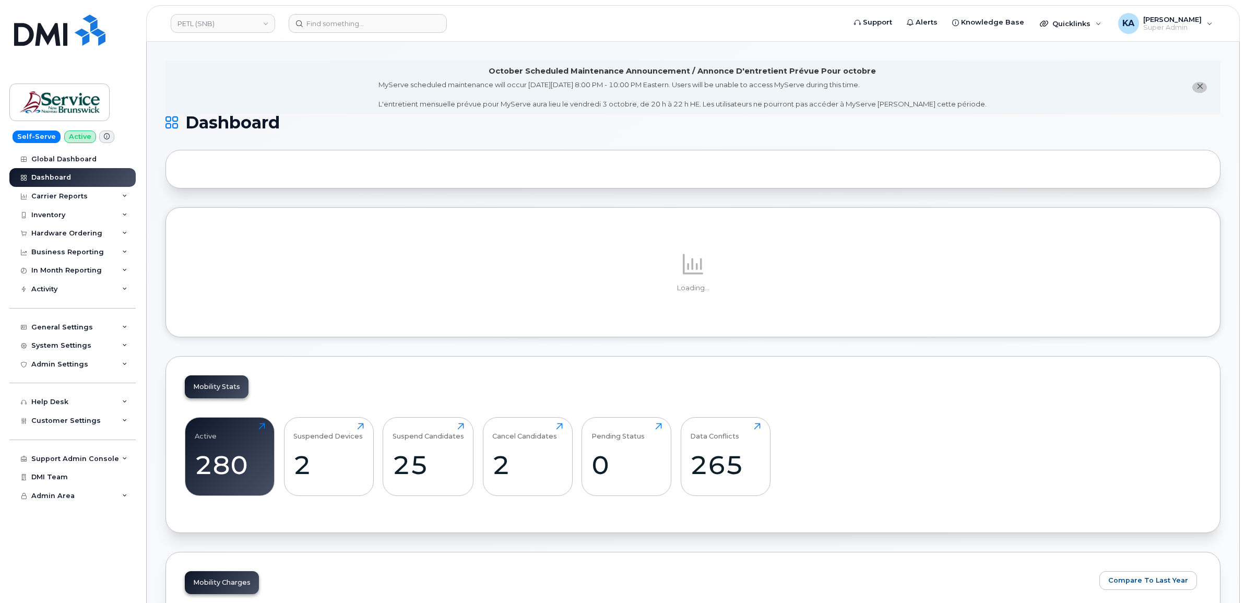
click at [68, 230] on div "Hardware Ordering" at bounding box center [72, 233] width 126 height 19
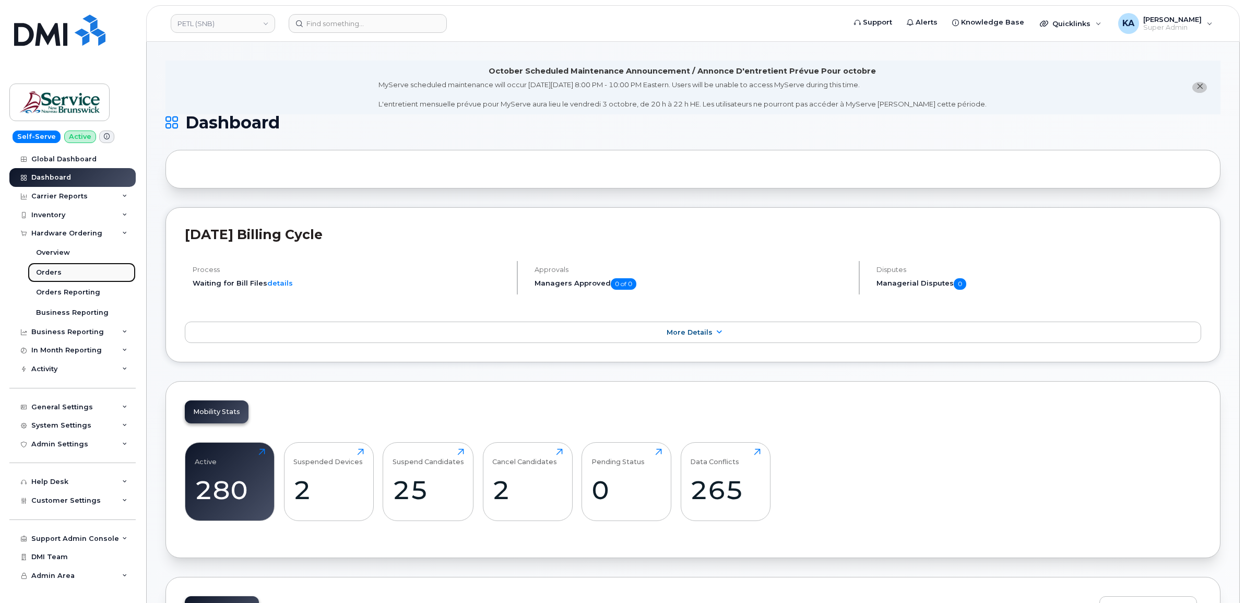
click at [42, 270] on div "Orders" at bounding box center [49, 272] width 26 height 9
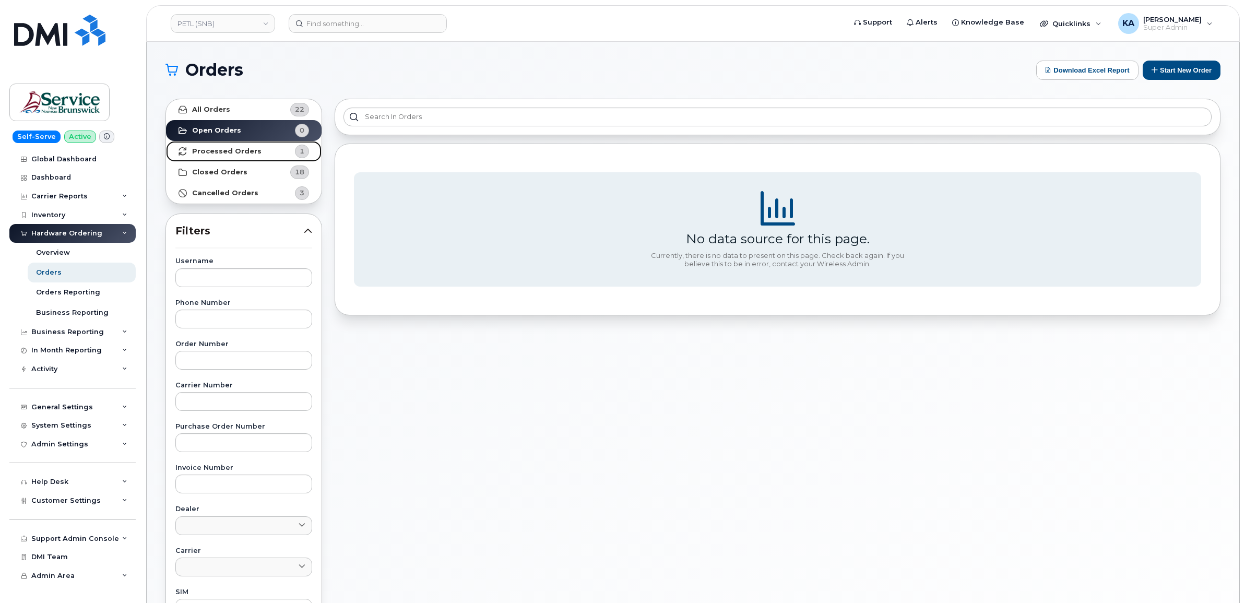
click at [223, 147] on strong "Processed Orders" at bounding box center [226, 151] width 69 height 8
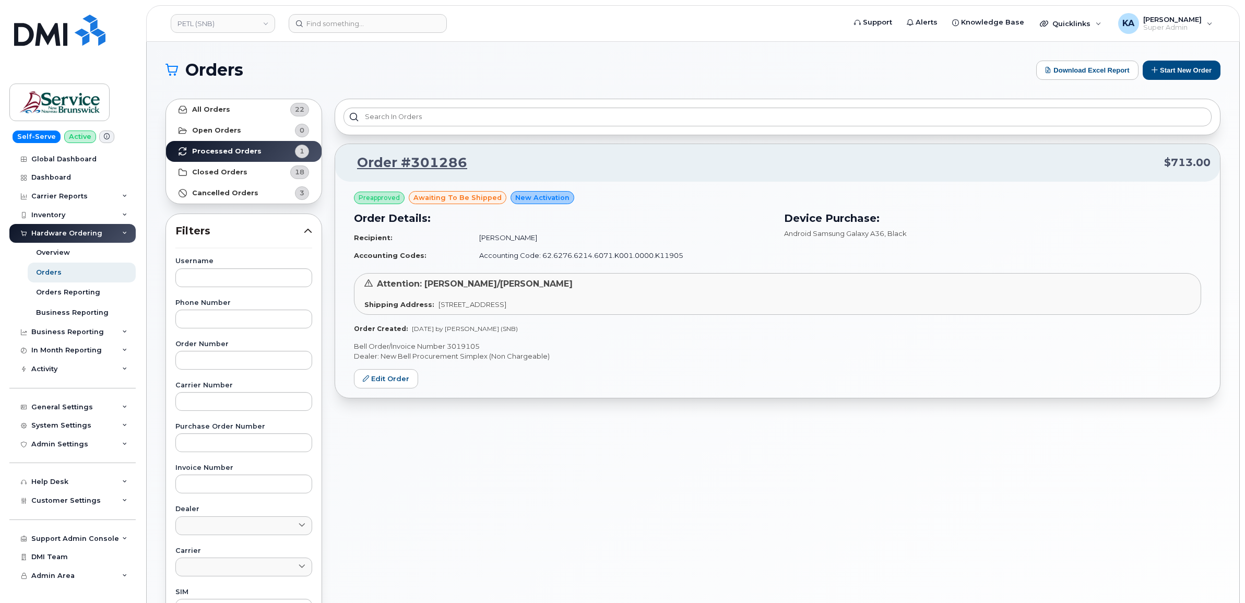
click at [461, 346] on p "Bell Order/Invoice Number 3019105" at bounding box center [777, 346] width 847 height 10
click at [458, 346] on p "Bell Order/Invoice Number 3019105" at bounding box center [777, 346] width 847 height 10
click at [463, 345] on p "Bell Order/Invoice Number 3019105" at bounding box center [777, 346] width 847 height 10
copy p "3019105"
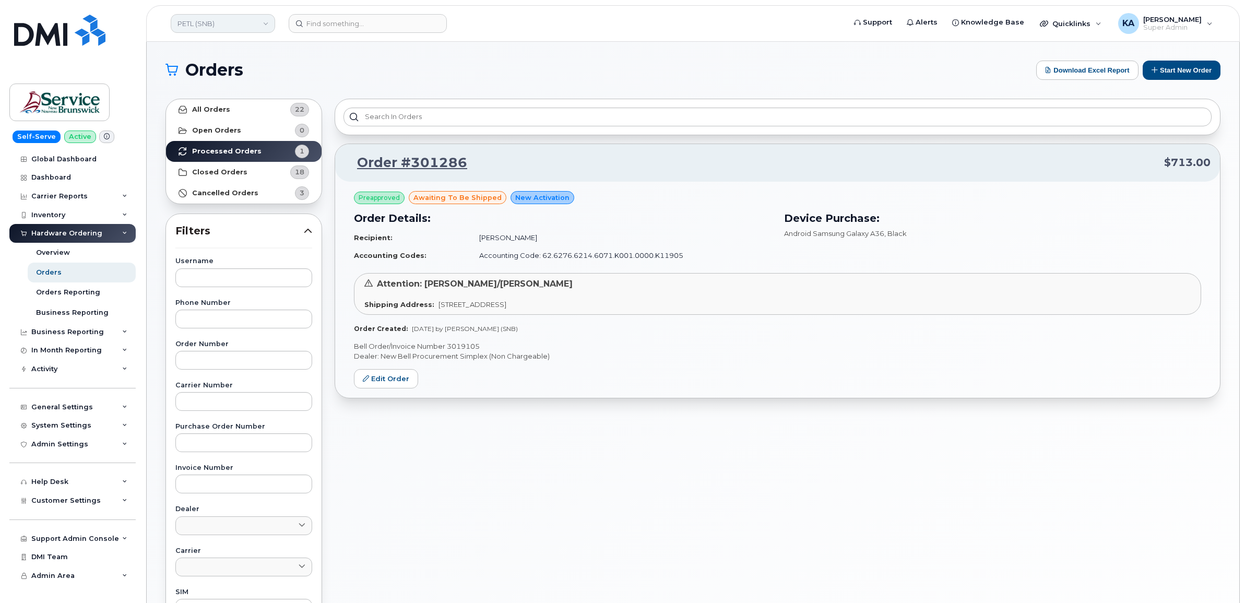
drag, startPoint x: 212, startPoint y: 22, endPoint x: 225, endPoint y: 23, distance: 12.6
click at [212, 23] on link "PETL (SNB)" at bounding box center [223, 23] width 104 height 19
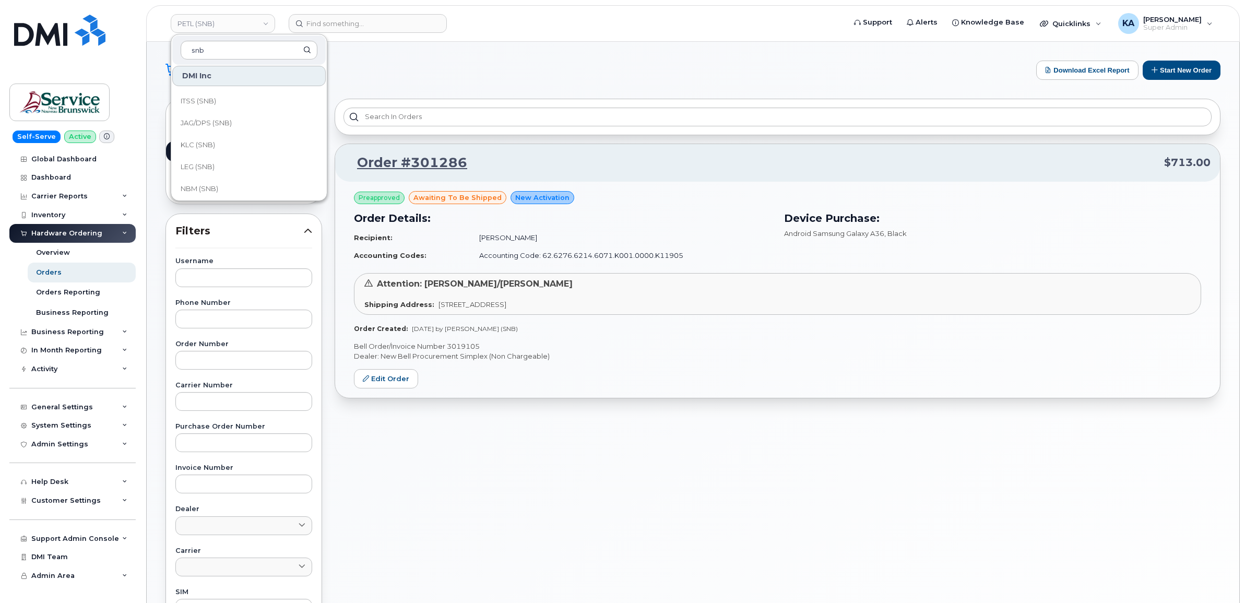
scroll to position [392, 0]
type input "snb"
click at [216, 139] on link "ONB (SNB)" at bounding box center [249, 145] width 154 height 21
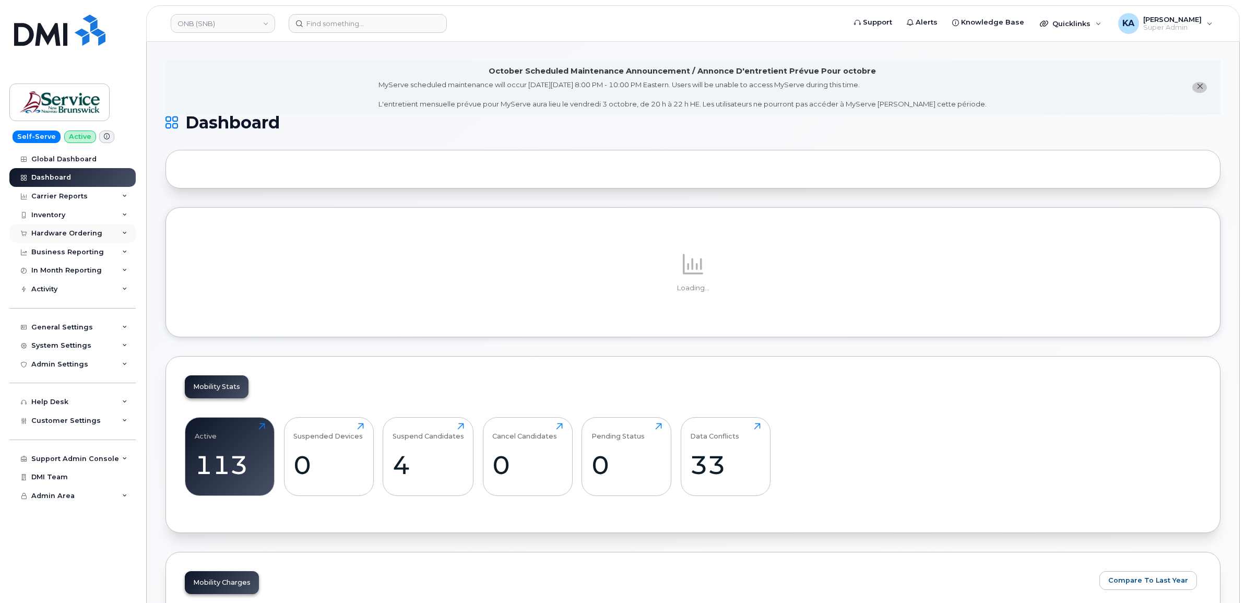
click at [66, 233] on div "Hardware Ordering" at bounding box center [66, 233] width 71 height 8
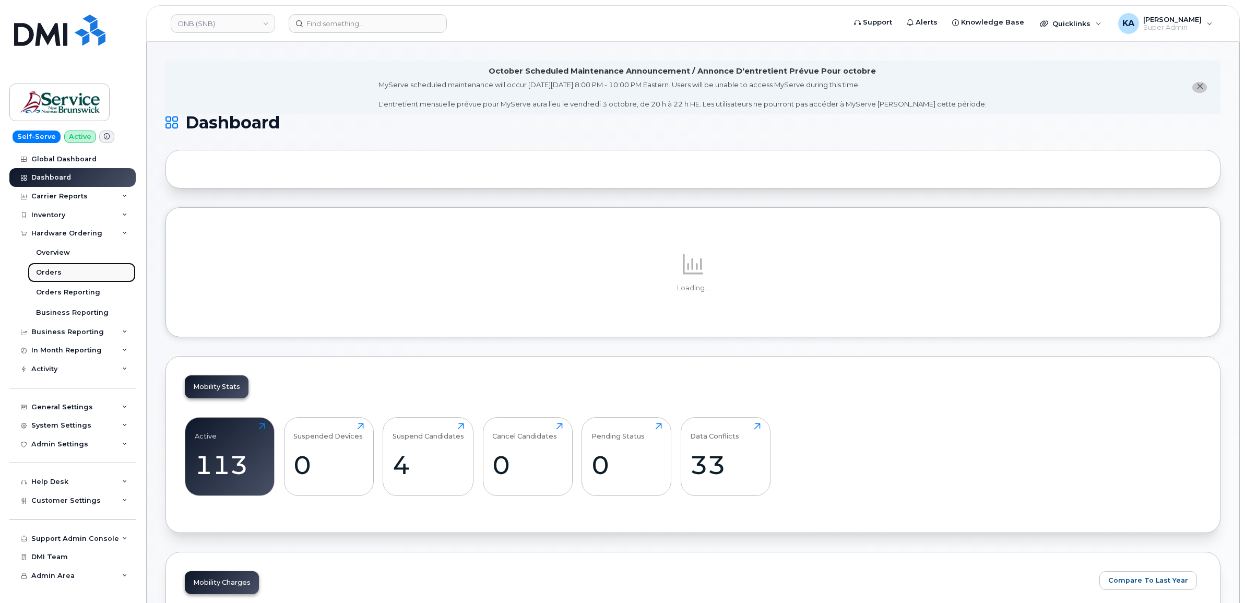
click at [45, 270] on div "Orders" at bounding box center [49, 272] width 26 height 9
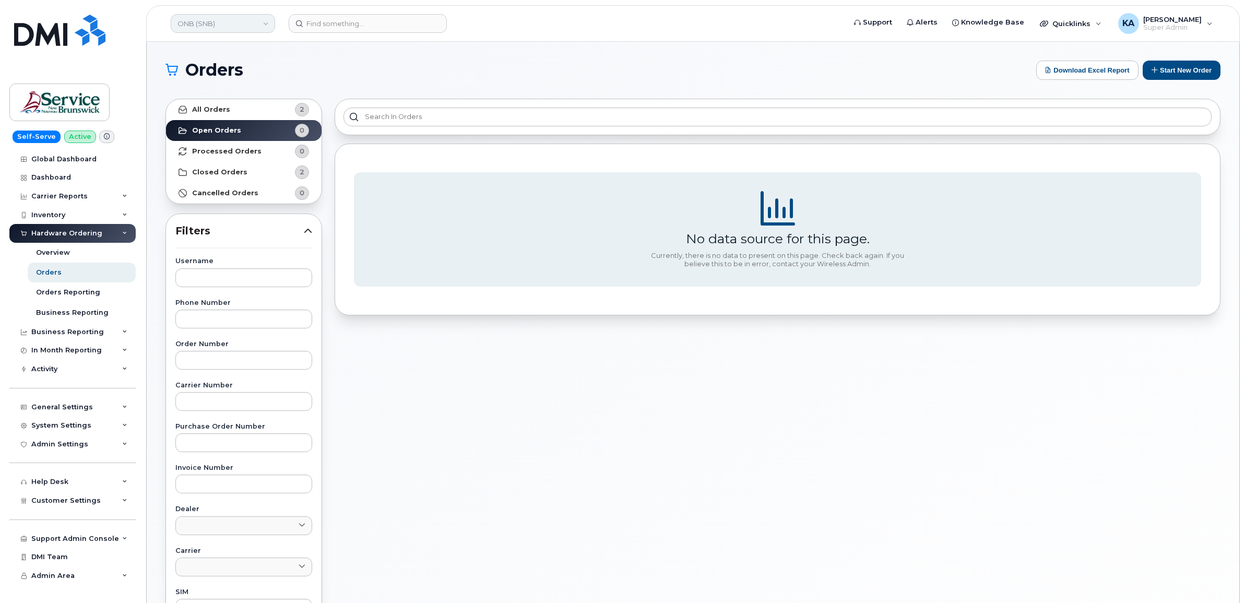
click at [225, 22] on link "ONB (SNB)" at bounding box center [223, 23] width 104 height 19
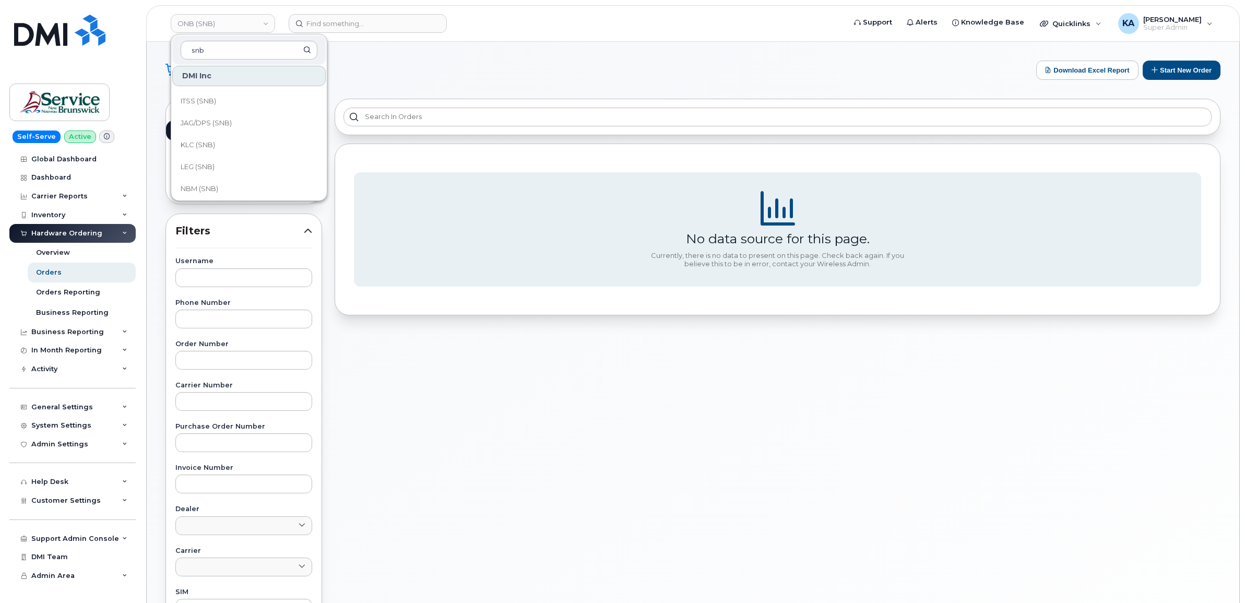
scroll to position [392, 0]
type input "snb"
click at [209, 123] on span "NBM (SNB)" at bounding box center [200, 124] width 38 height 10
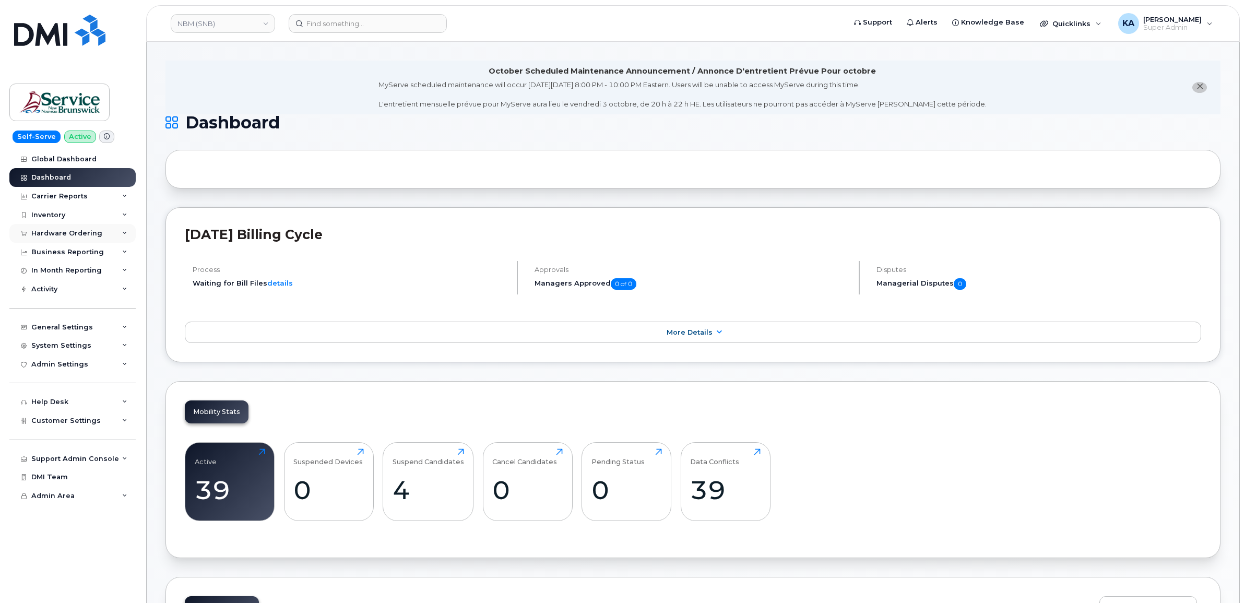
click at [72, 231] on div "Hardware Ordering" at bounding box center [66, 233] width 71 height 8
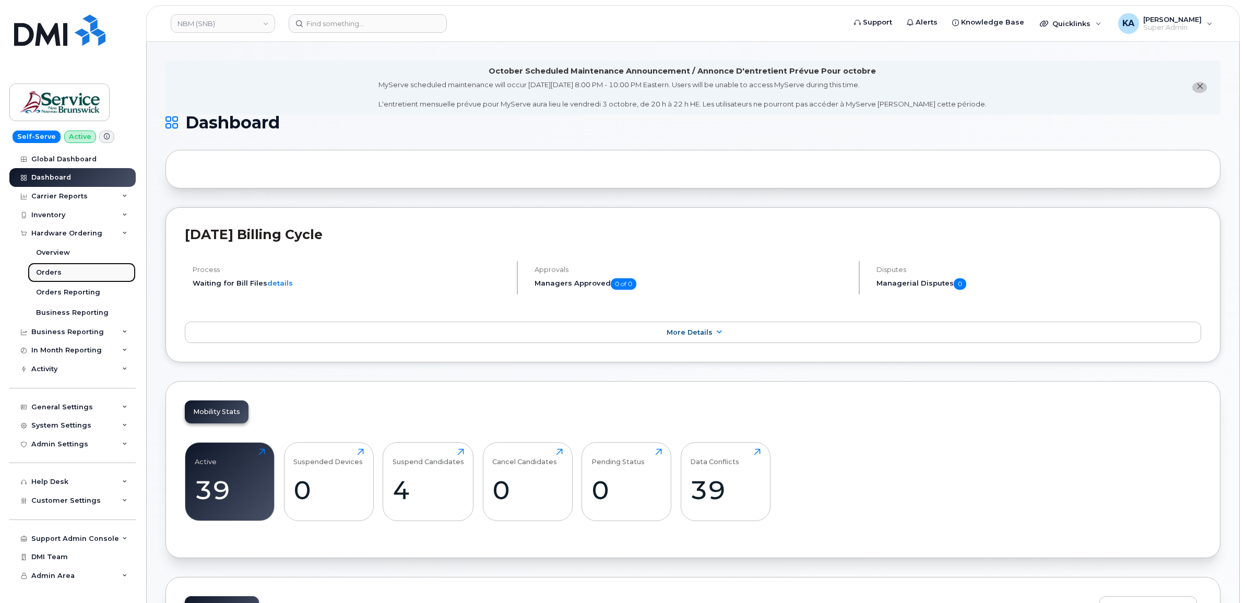
click at [43, 270] on div "Orders" at bounding box center [49, 272] width 26 height 9
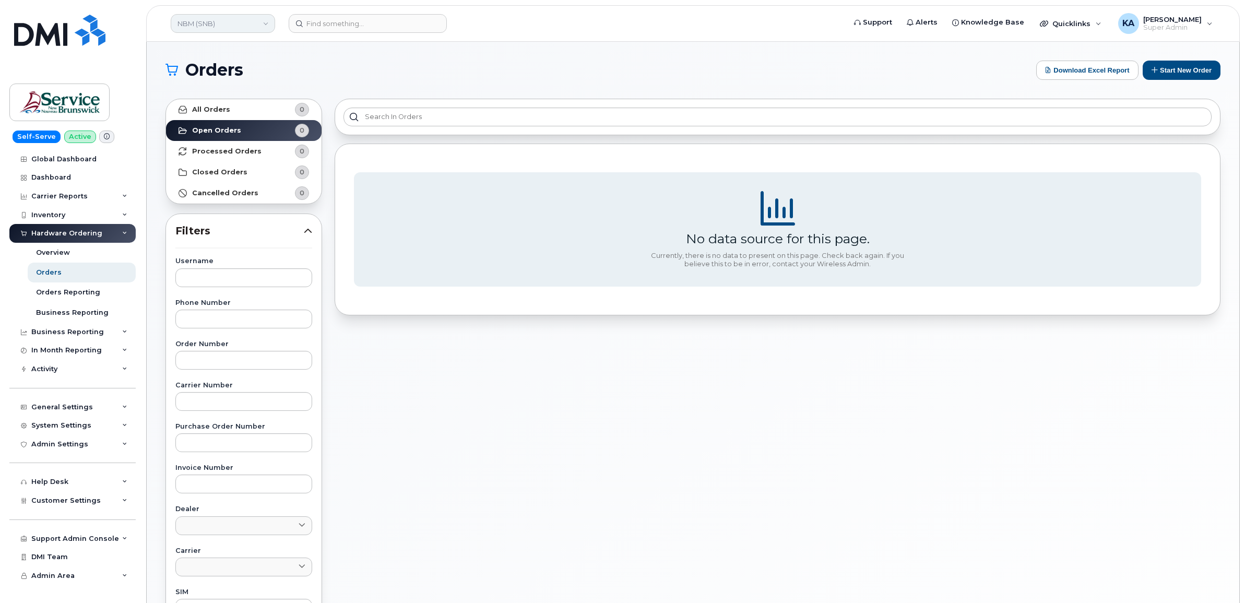
click at [218, 27] on link "NBM (SNB)" at bounding box center [223, 23] width 104 height 19
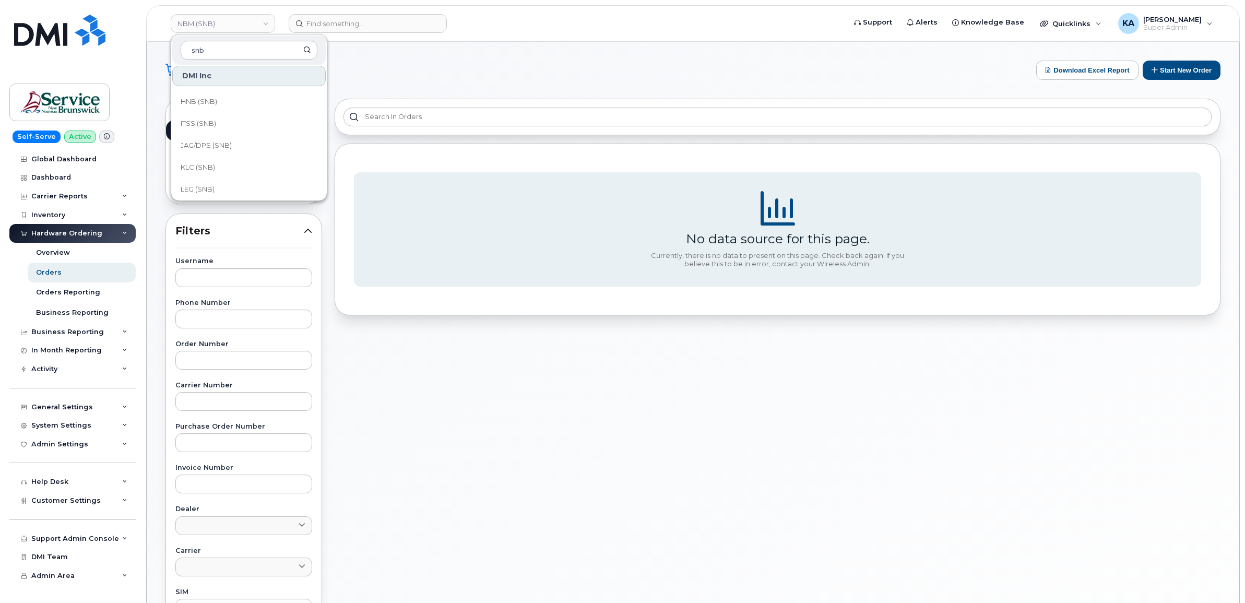
scroll to position [326, 0]
type input "snb"
click at [202, 164] on span "LEG (SNB)" at bounding box center [198, 167] width 34 height 10
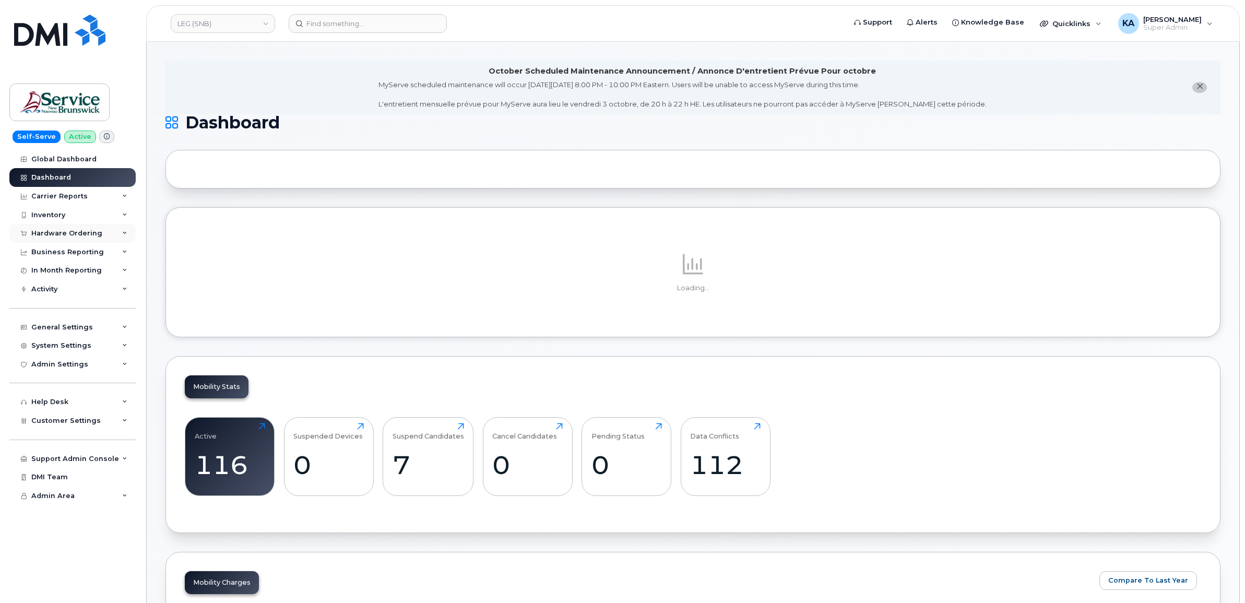
click at [59, 231] on div "Hardware Ordering" at bounding box center [66, 233] width 71 height 8
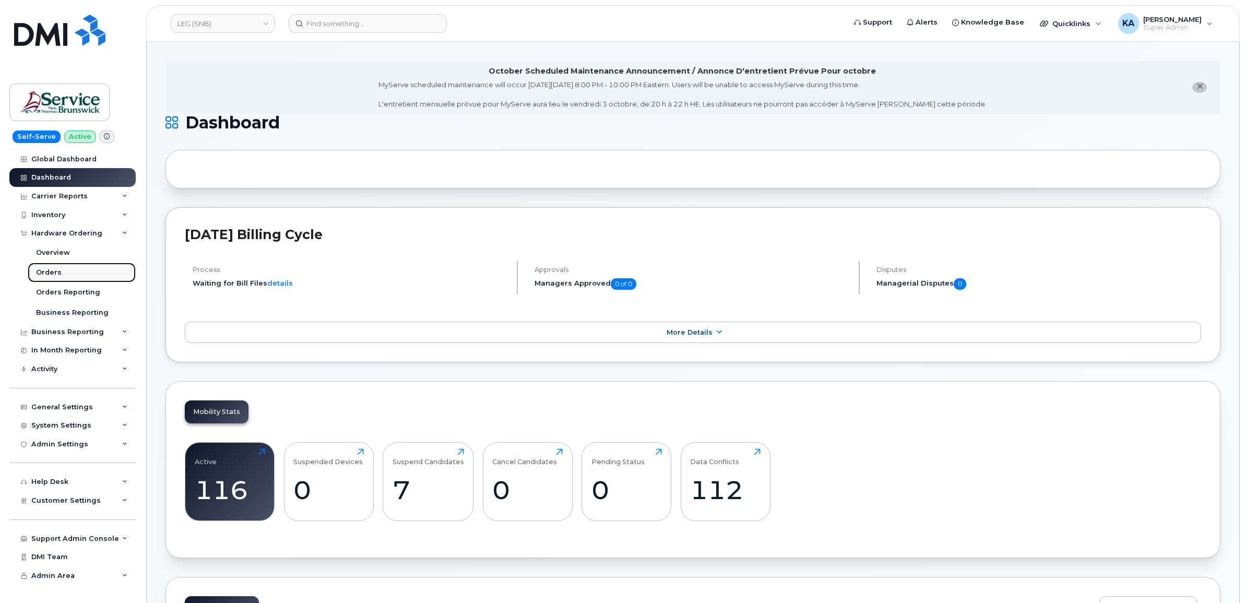
click at [45, 272] on div "Orders" at bounding box center [49, 272] width 26 height 9
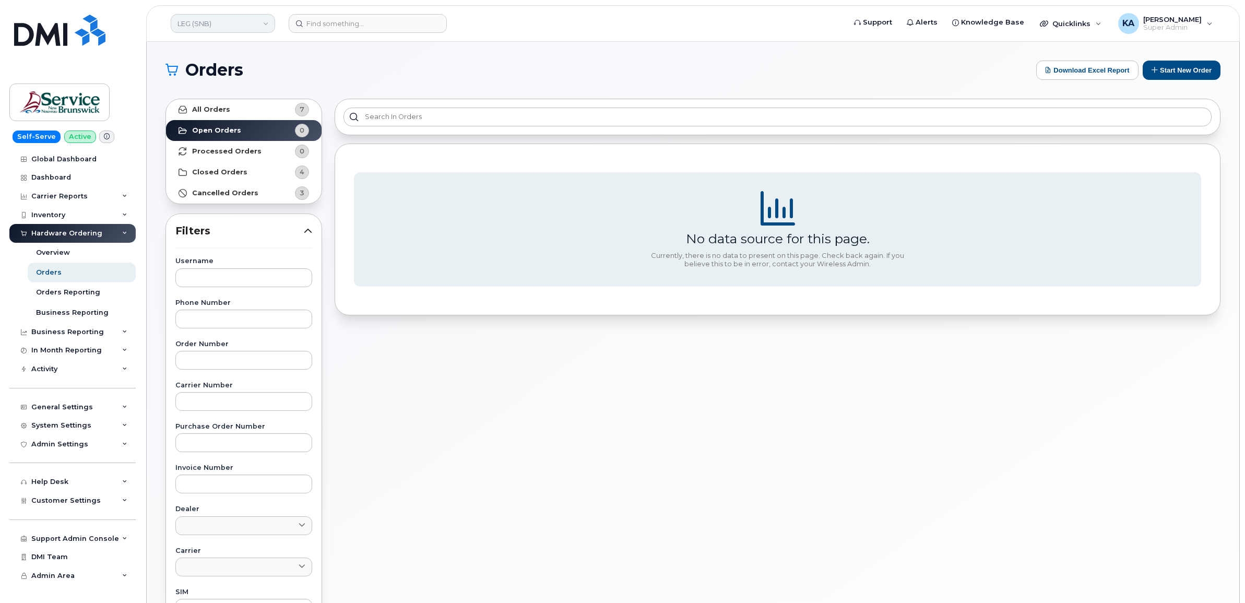
click at [236, 24] on link "LEG (SNB)" at bounding box center [223, 23] width 104 height 19
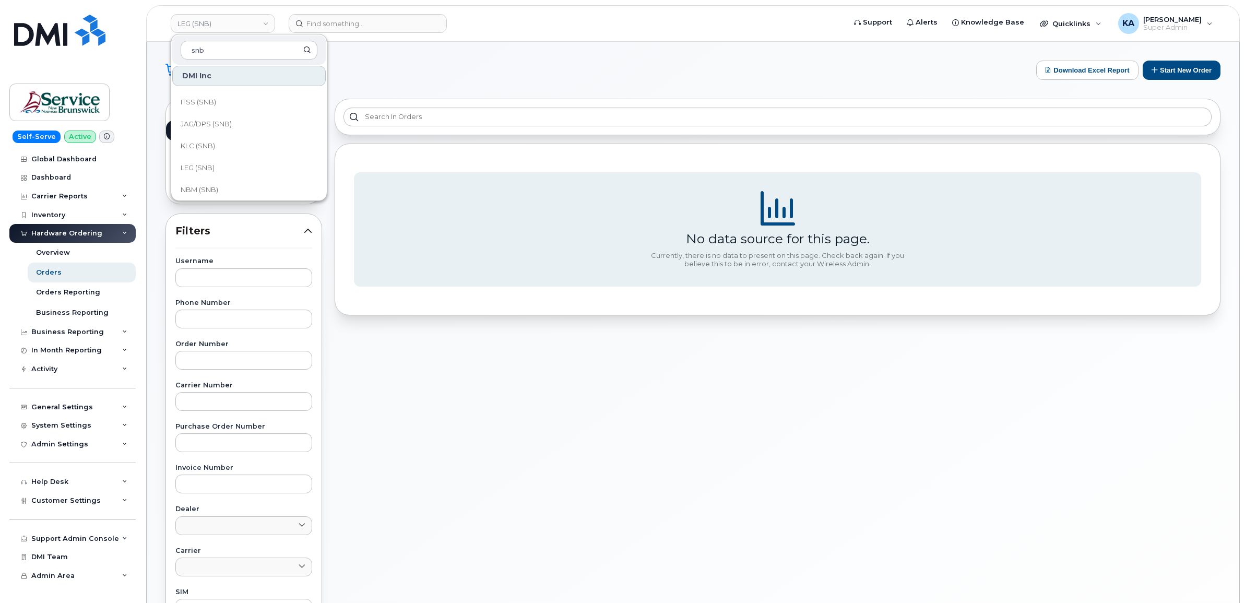
scroll to position [326, 0]
type input "snb"
click at [201, 143] on span "KLC (SNB)" at bounding box center [198, 145] width 34 height 10
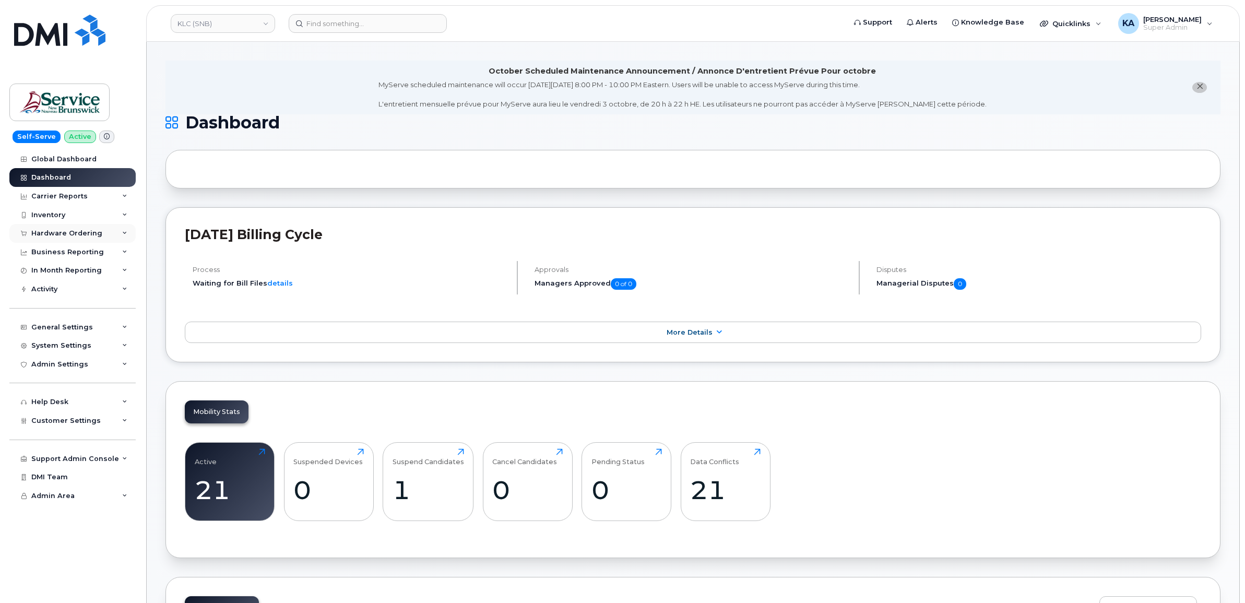
click at [72, 230] on div "Hardware Ordering" at bounding box center [66, 233] width 71 height 8
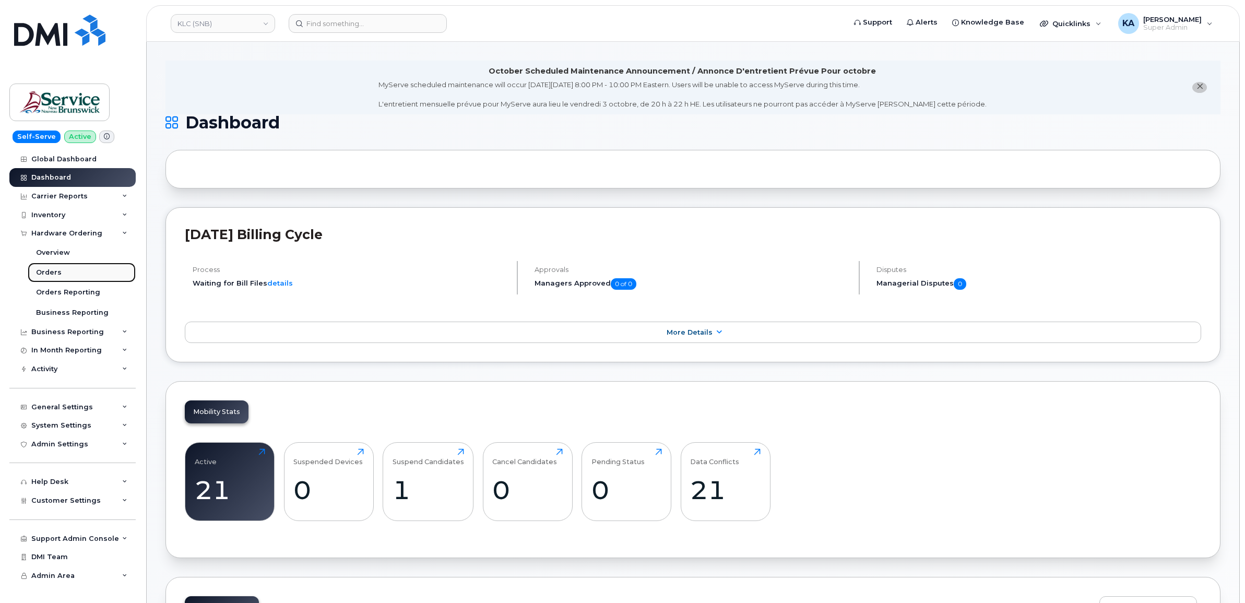
click at [50, 270] on div "Orders" at bounding box center [49, 272] width 26 height 9
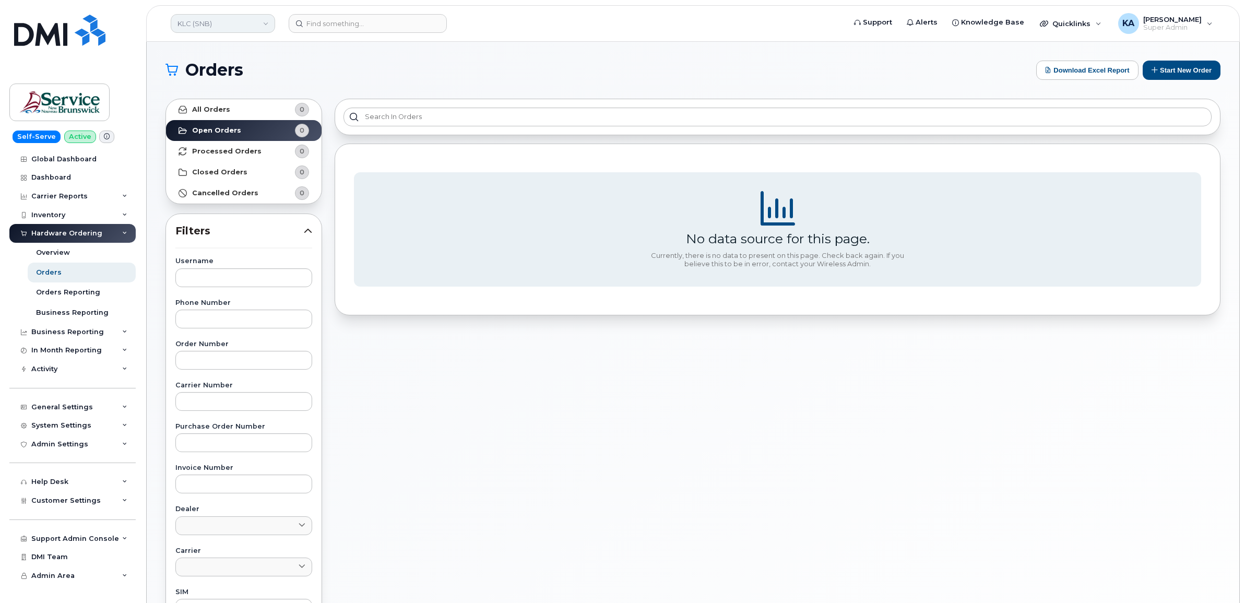
click at [219, 23] on link "KLC (SNB)" at bounding box center [223, 23] width 104 height 19
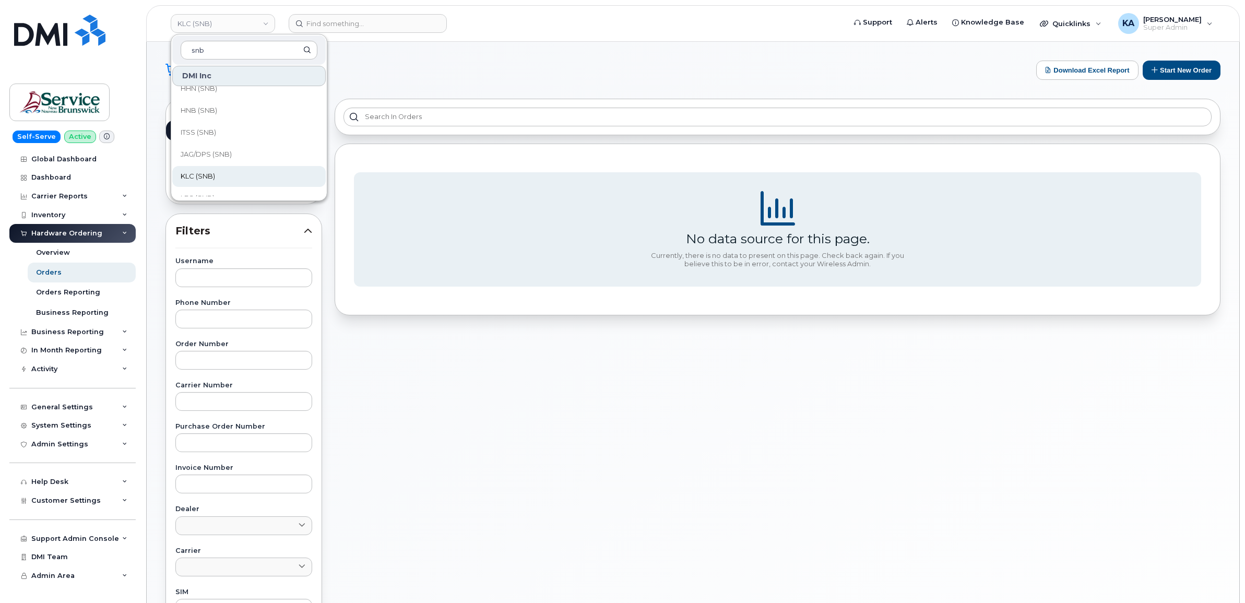
scroll to position [326, 0]
type input "snb"
click at [227, 118] on span "JAG/DPS (SNB)" at bounding box center [206, 123] width 51 height 10
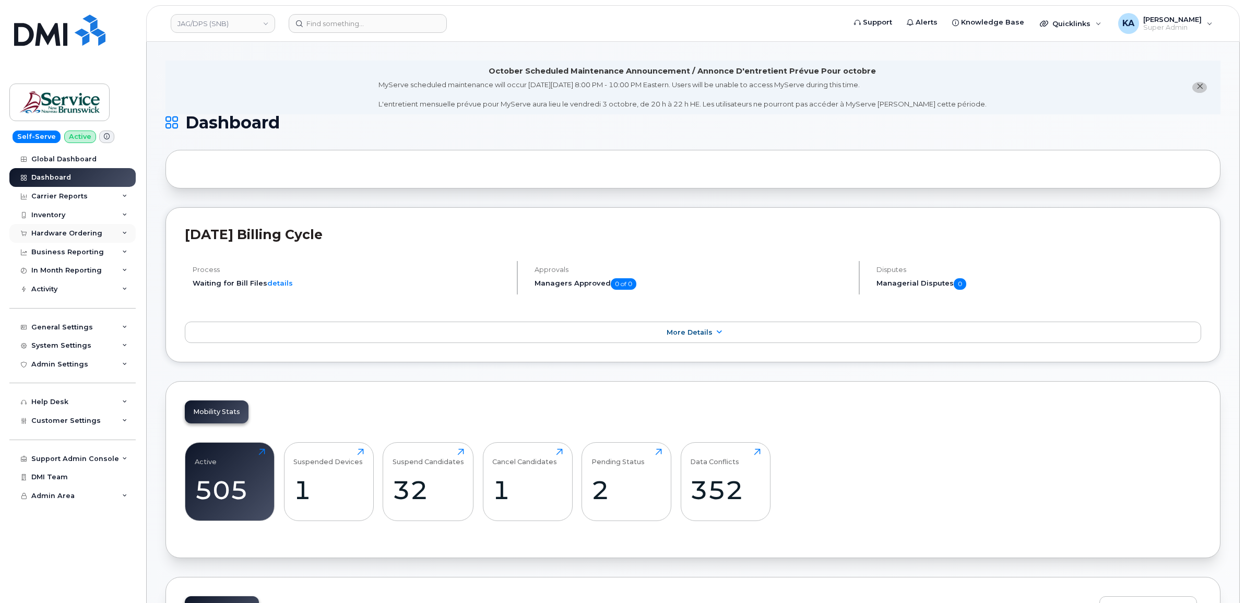
click at [85, 233] on div "Hardware Ordering" at bounding box center [66, 233] width 71 height 8
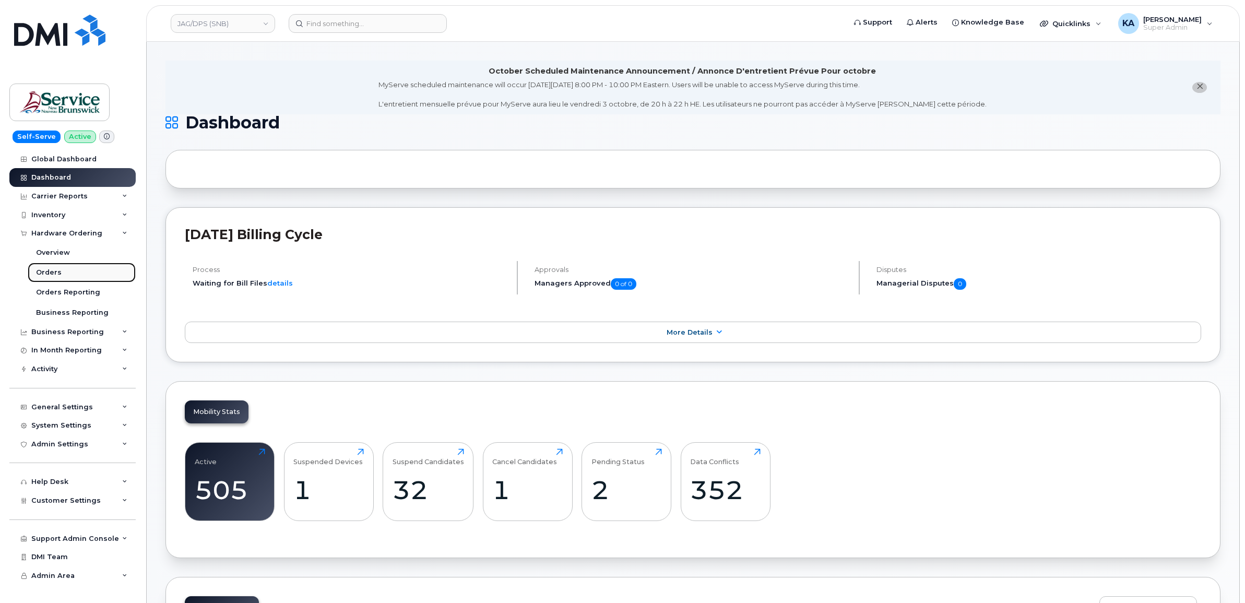
click at [47, 270] on div "Orders" at bounding box center [49, 272] width 26 height 9
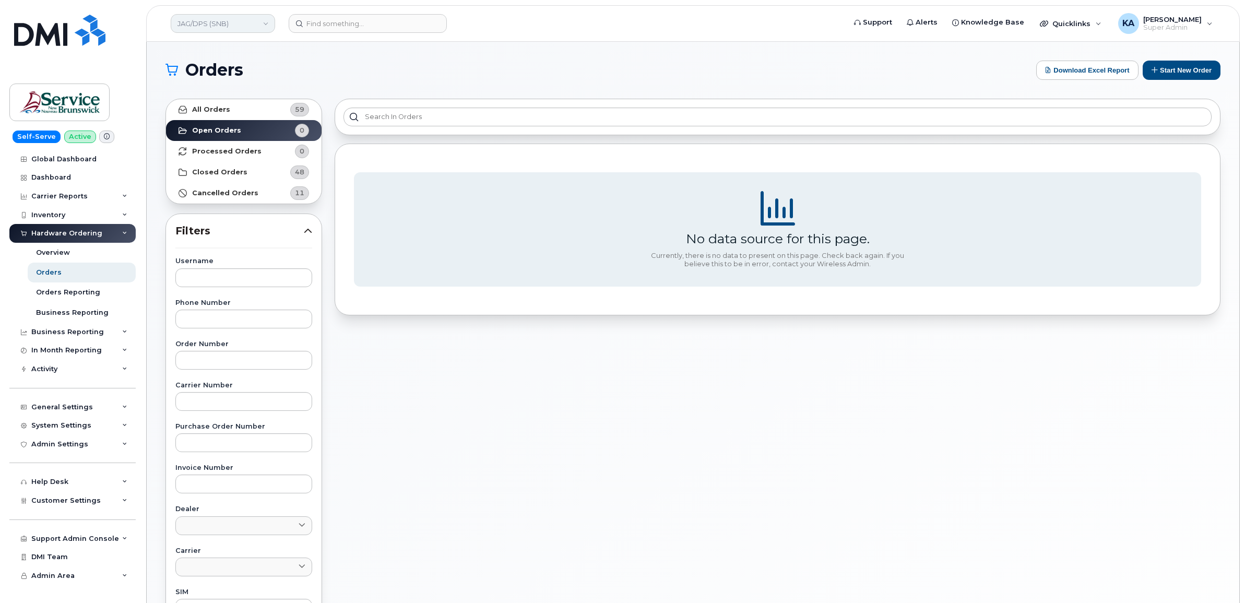
click at [211, 22] on link "JAG/DPS (SNB)" at bounding box center [223, 23] width 104 height 19
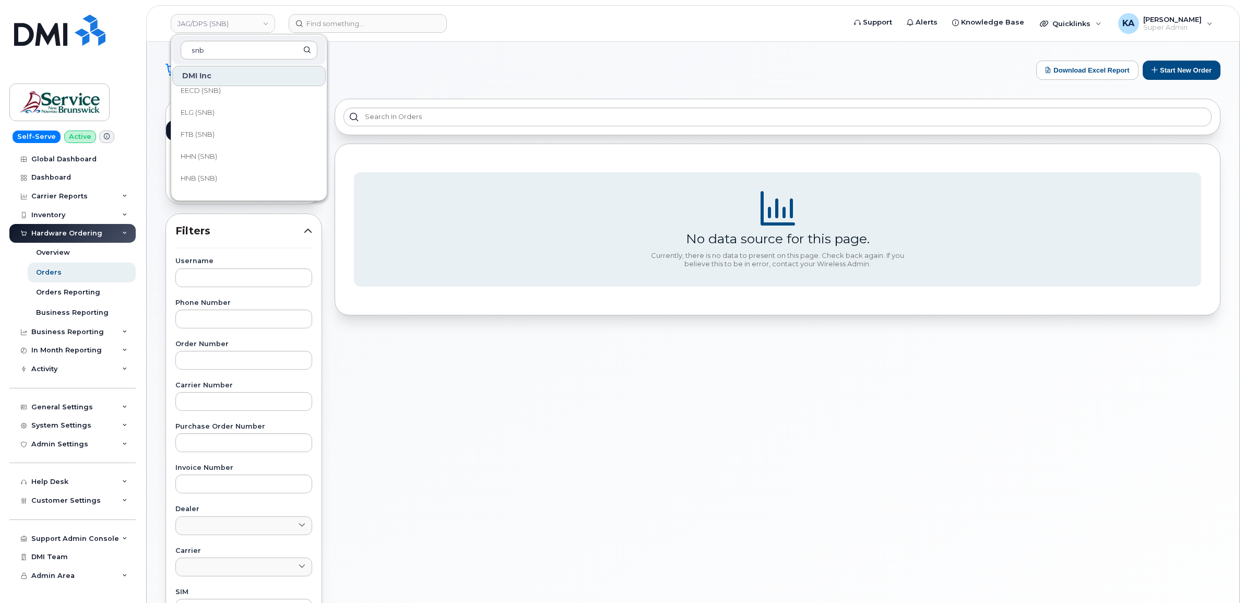
scroll to position [261, 0]
type input "snb"
click at [201, 165] on span "ITSS (SNB)" at bounding box center [199, 166] width 36 height 10
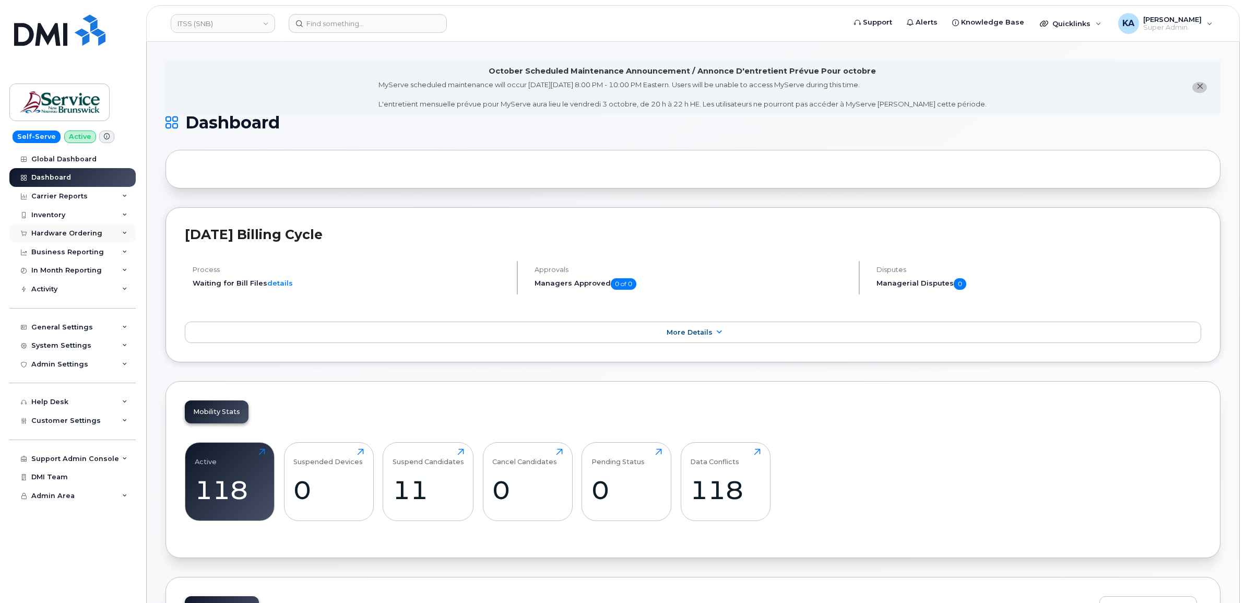
click at [74, 230] on div "Hardware Ordering" at bounding box center [72, 233] width 126 height 19
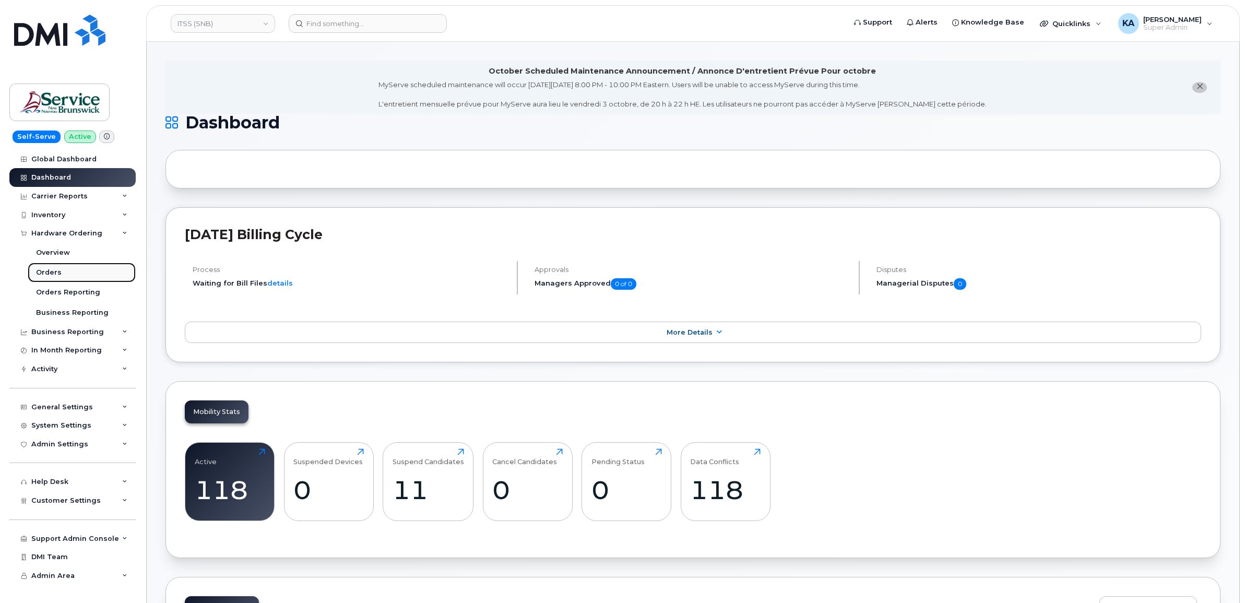
click at [50, 272] on div "Orders" at bounding box center [49, 272] width 26 height 9
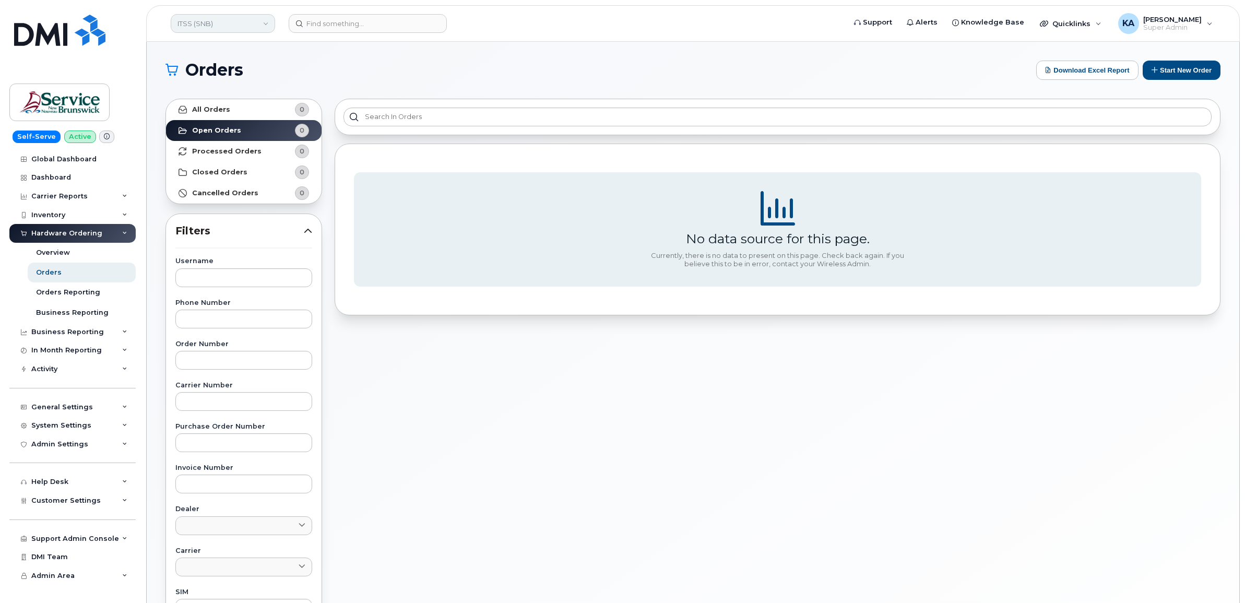
click at [233, 23] on link "ITSS (SNB)" at bounding box center [223, 23] width 104 height 19
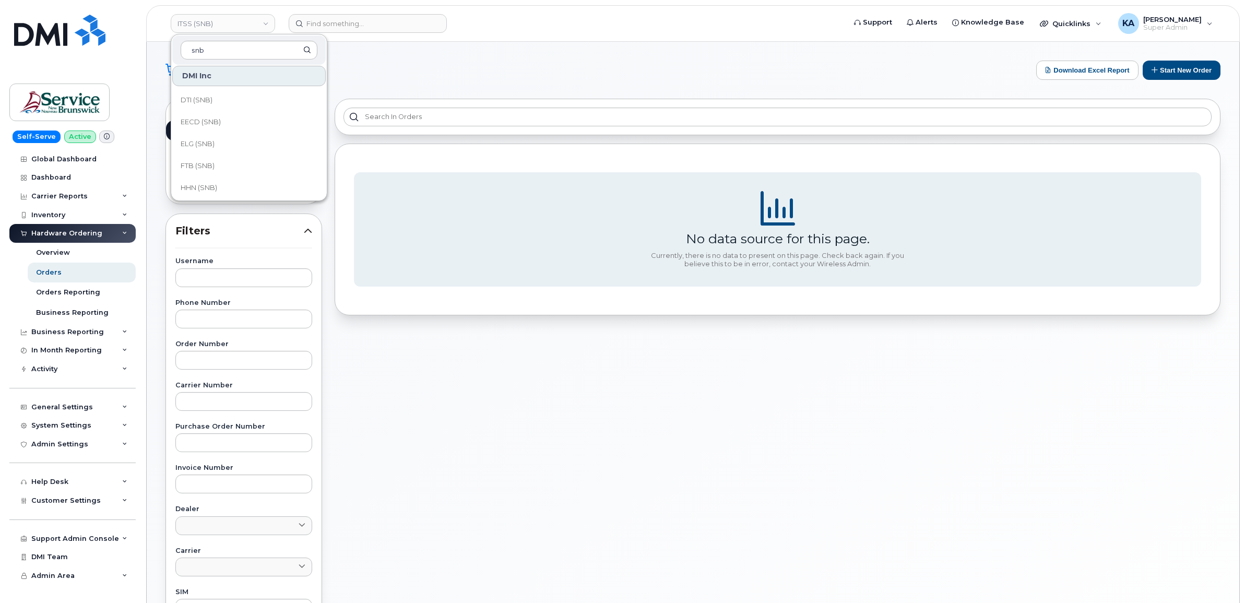
scroll to position [261, 0]
type input "snb"
click at [210, 143] on span "HNB (SNB)" at bounding box center [199, 144] width 37 height 10
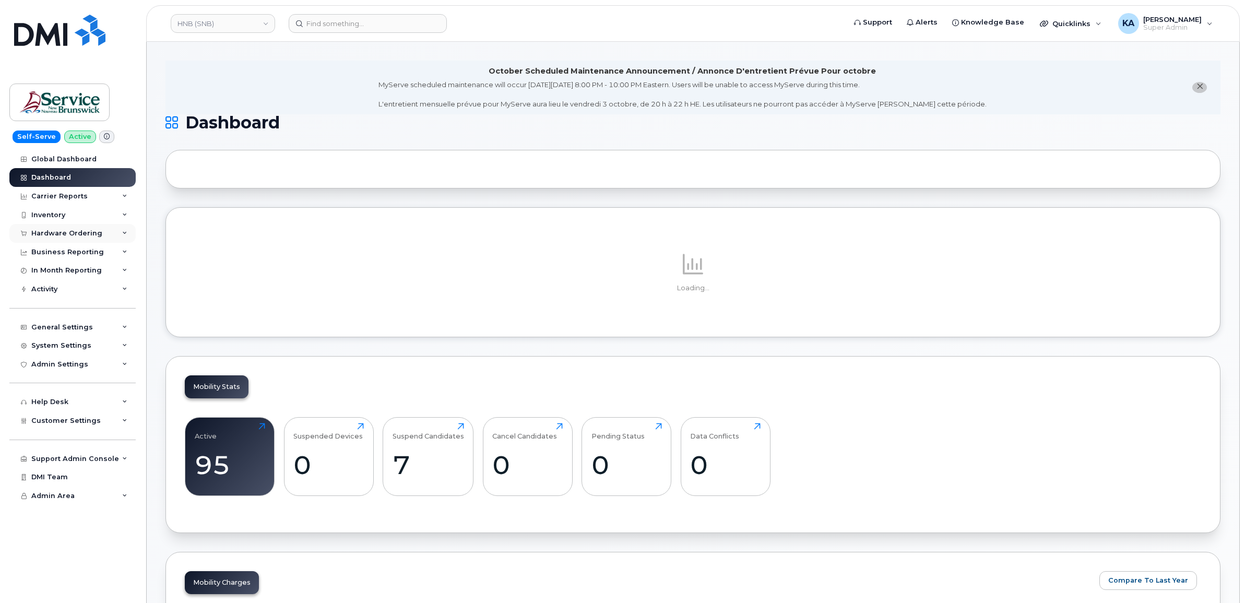
click at [72, 231] on div "Hardware Ordering" at bounding box center [66, 233] width 71 height 8
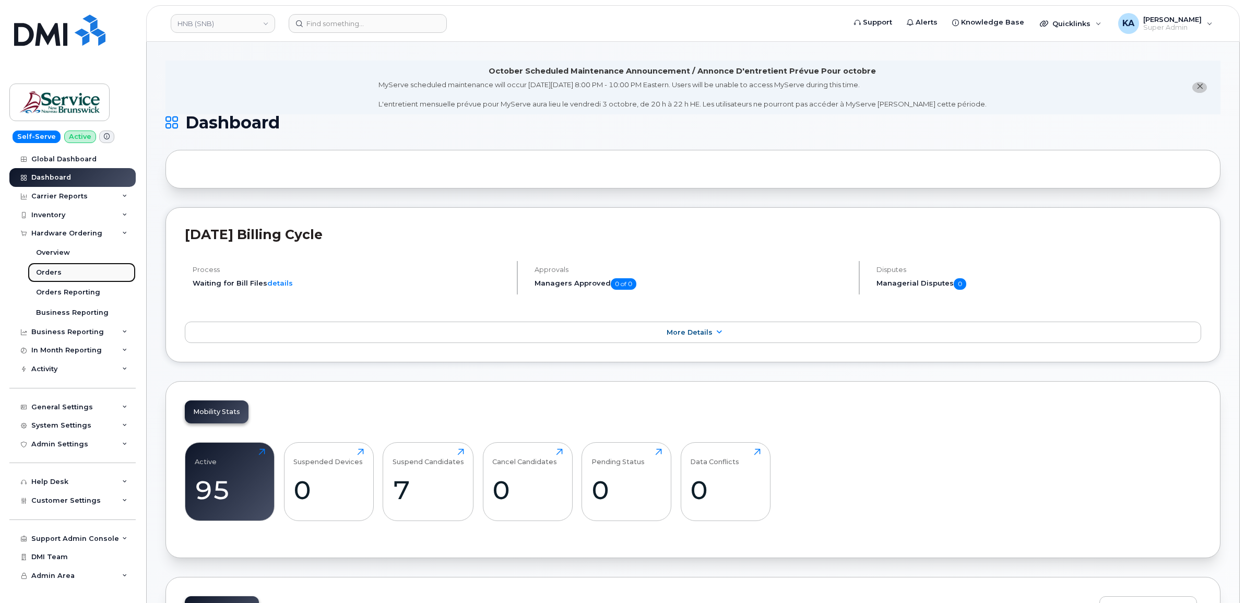
click at [48, 268] on link "Orders" at bounding box center [82, 273] width 108 height 20
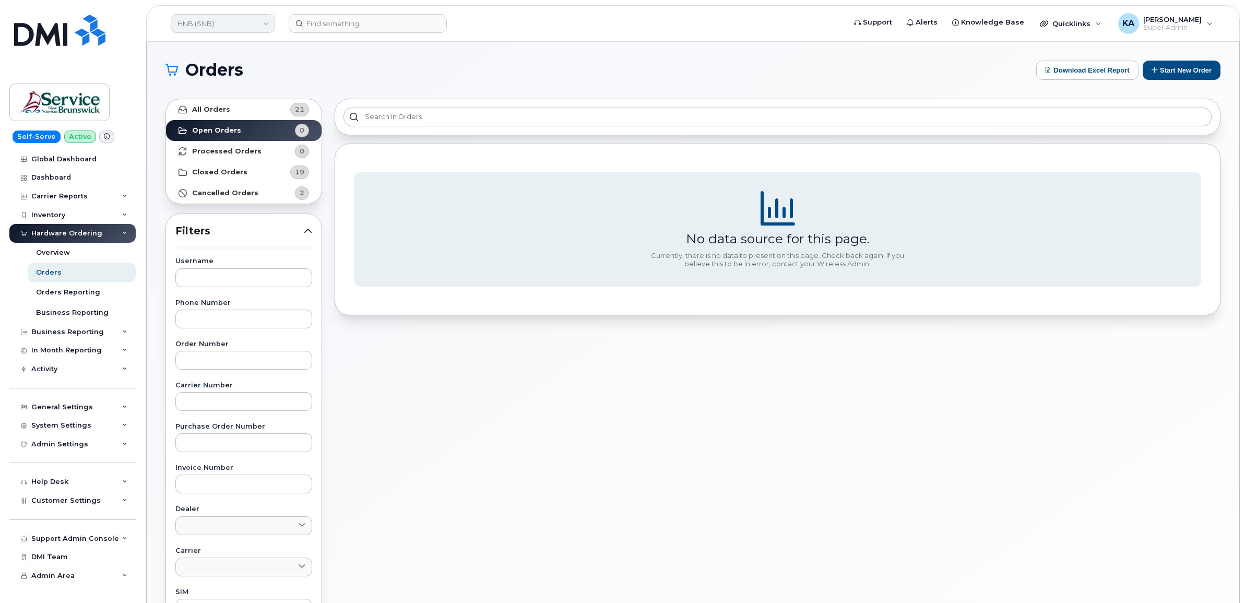
click at [227, 25] on link "HNB (SNB)" at bounding box center [223, 23] width 104 height 19
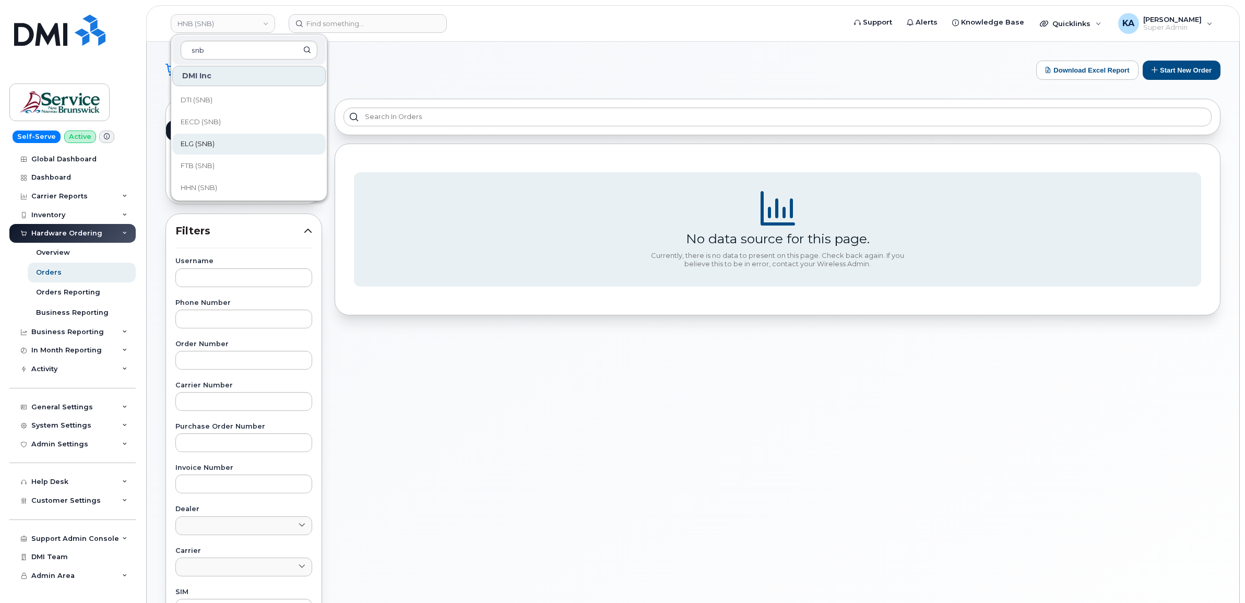
scroll to position [261, 0]
type input "snb"
click at [207, 121] on span "HHN (SNB)" at bounding box center [199, 122] width 37 height 10
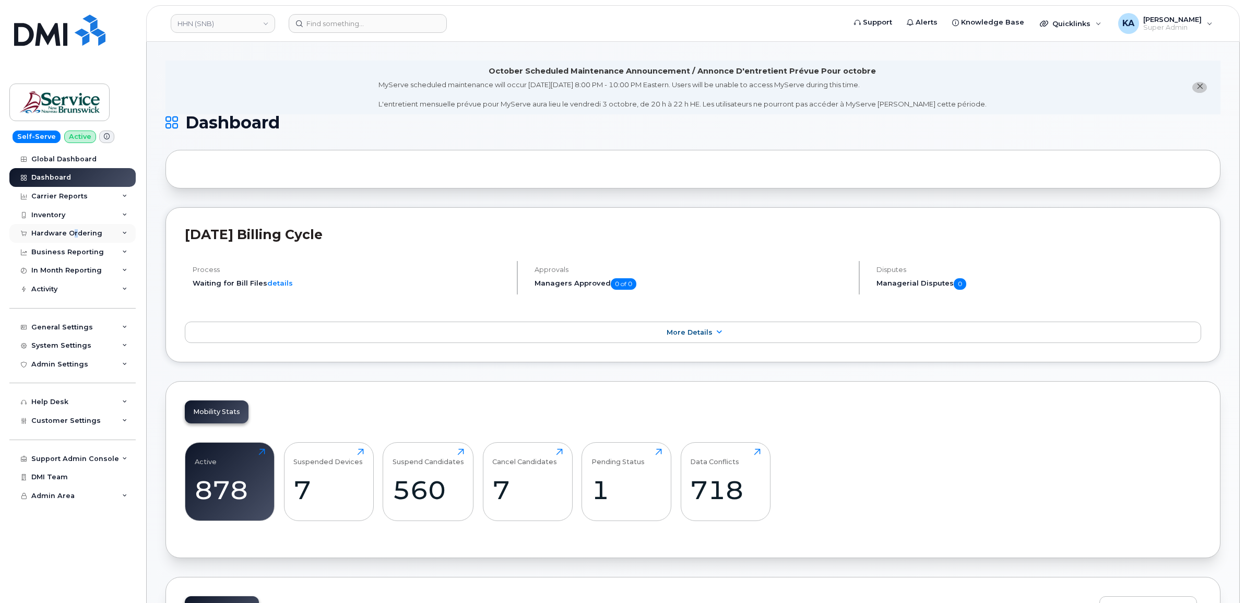
click at [74, 228] on div "Hardware Ordering" at bounding box center [72, 233] width 126 height 19
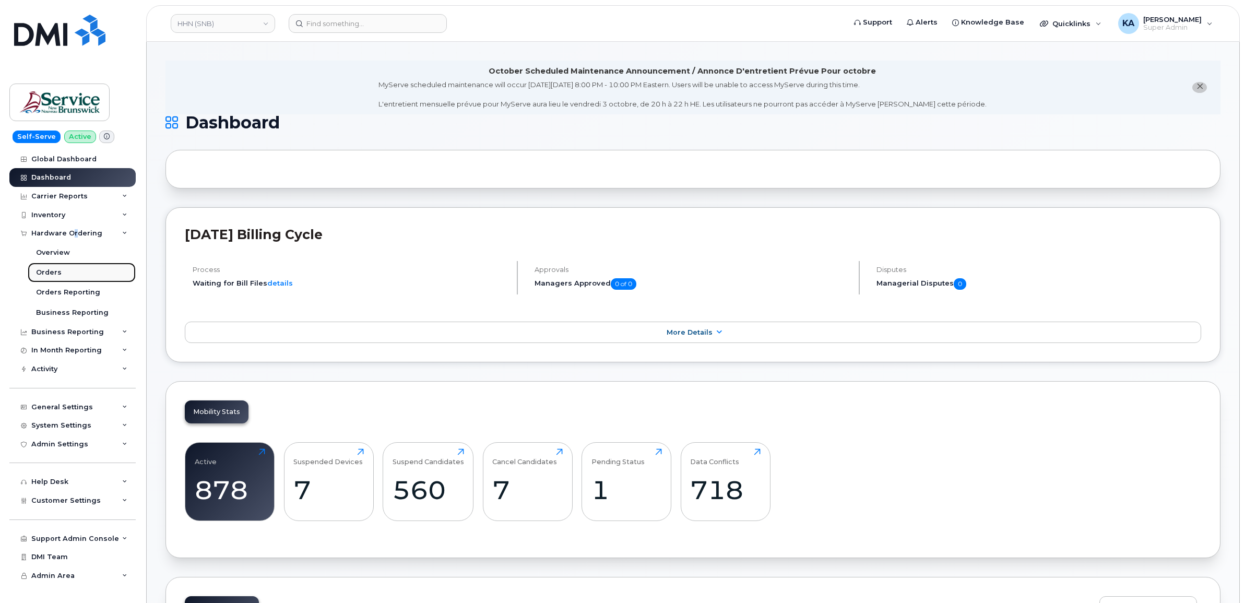
drag, startPoint x: 74, startPoint y: 228, endPoint x: 45, endPoint y: 272, distance: 52.1
click at [45, 272] on div "Orders" at bounding box center [49, 272] width 26 height 9
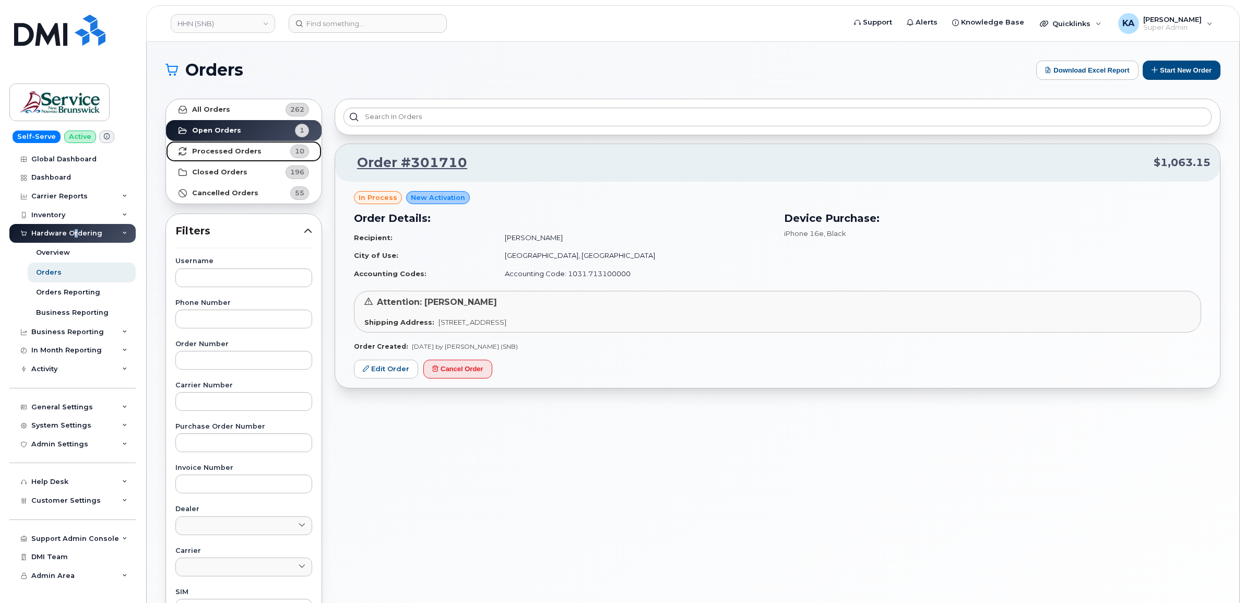
click at [231, 147] on strong "Processed Orders" at bounding box center [226, 151] width 69 height 8
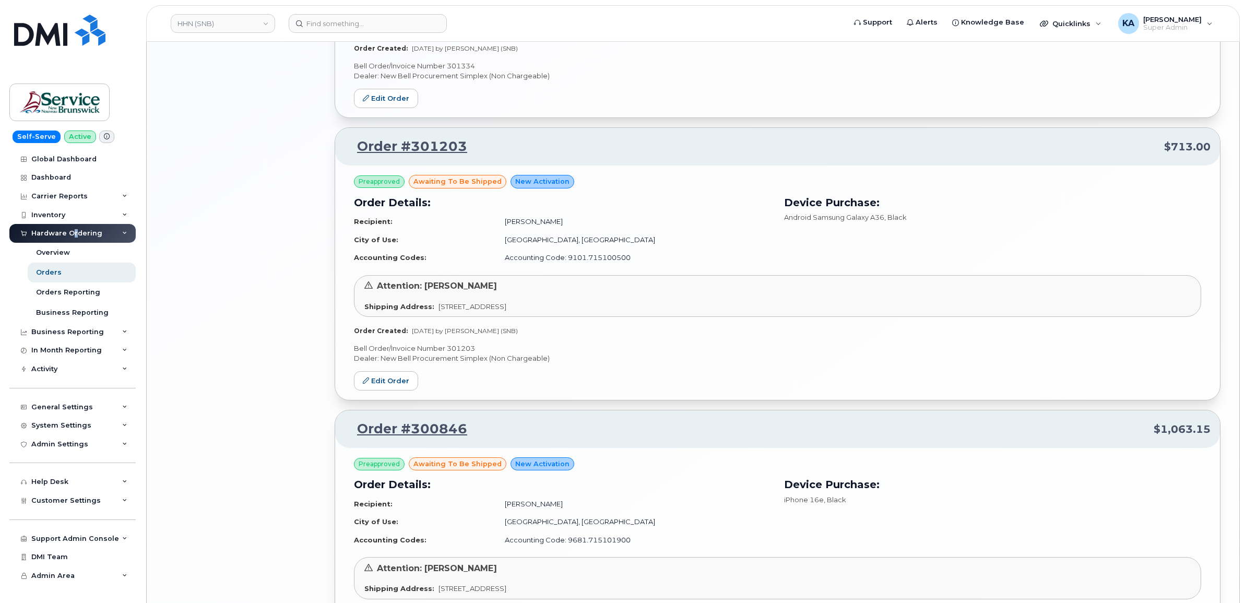
scroll to position [1880, 0]
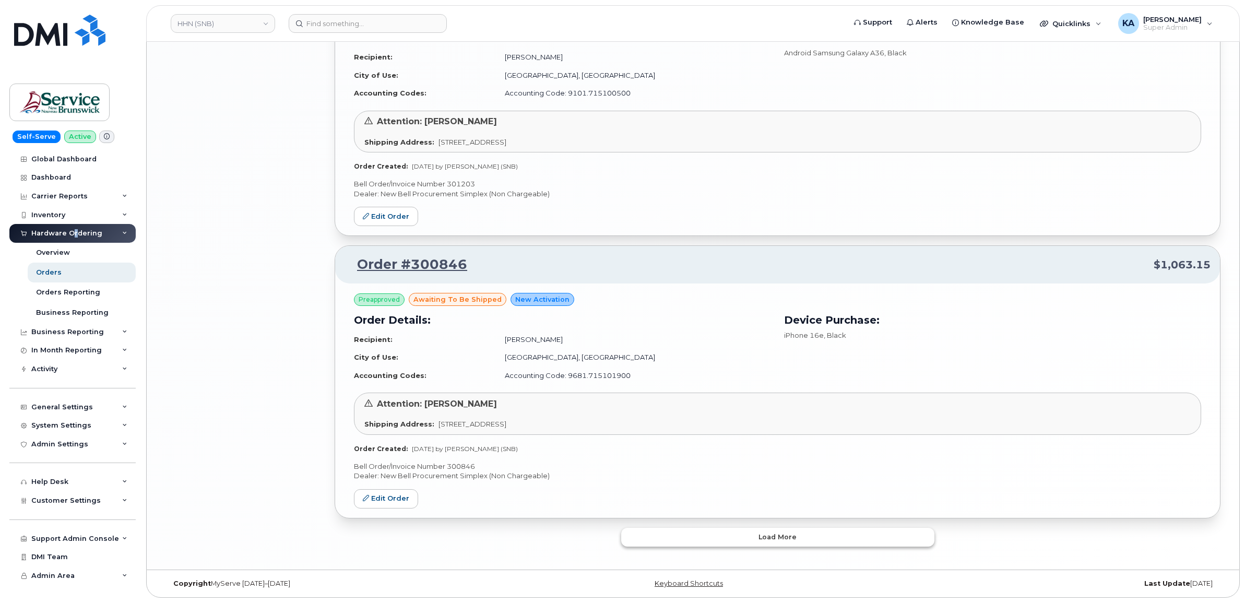
click at [649, 533] on button "Load more" at bounding box center [777, 537] width 313 height 19
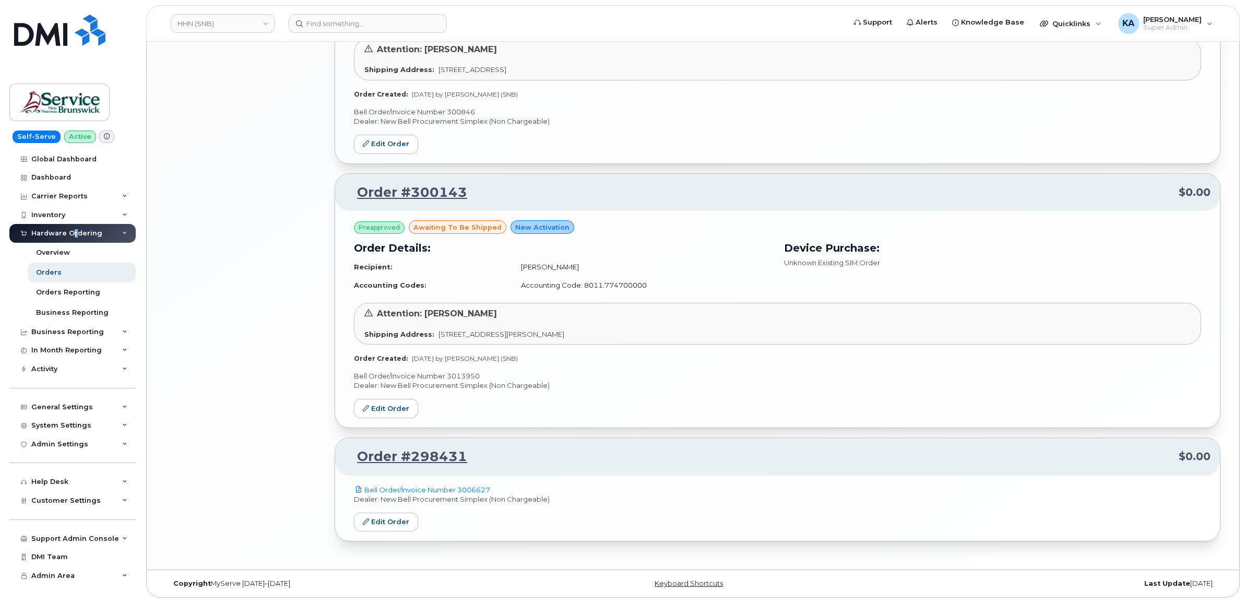
scroll to position [2236, 0]
click at [463, 375] on p "Bell Order/Invoice Number 3013950" at bounding box center [777, 376] width 847 height 10
copy p "3013950"
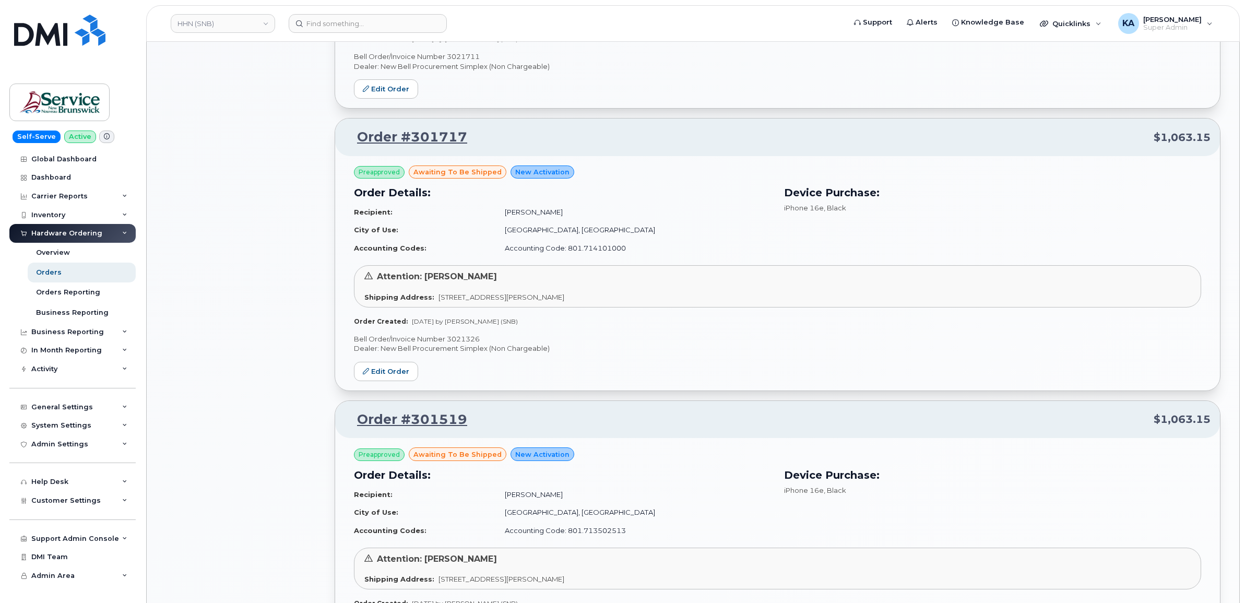
scroll to position [866, 0]
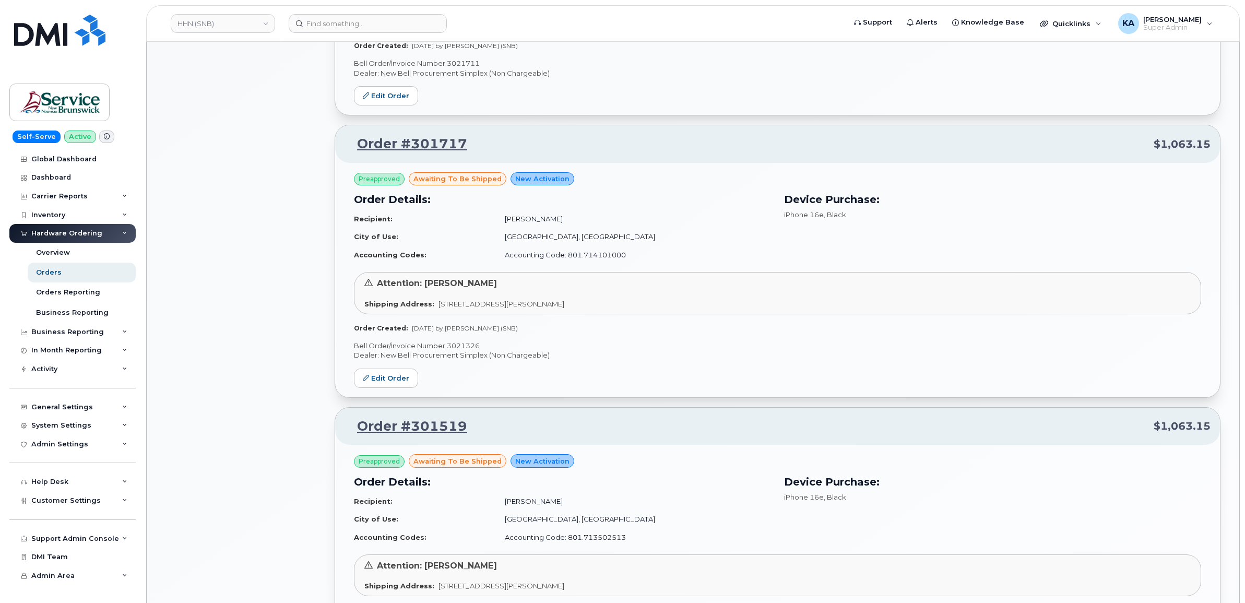
click at [466, 342] on div "Preapproved awaiting to be shipped New Activation Order Details: Recipient: Pau…" at bounding box center [777, 280] width 885 height 234
click at [466, 346] on p "Bell Order/Invoice Number 3021326" at bounding box center [777, 346] width 847 height 10
copy p "3021326"
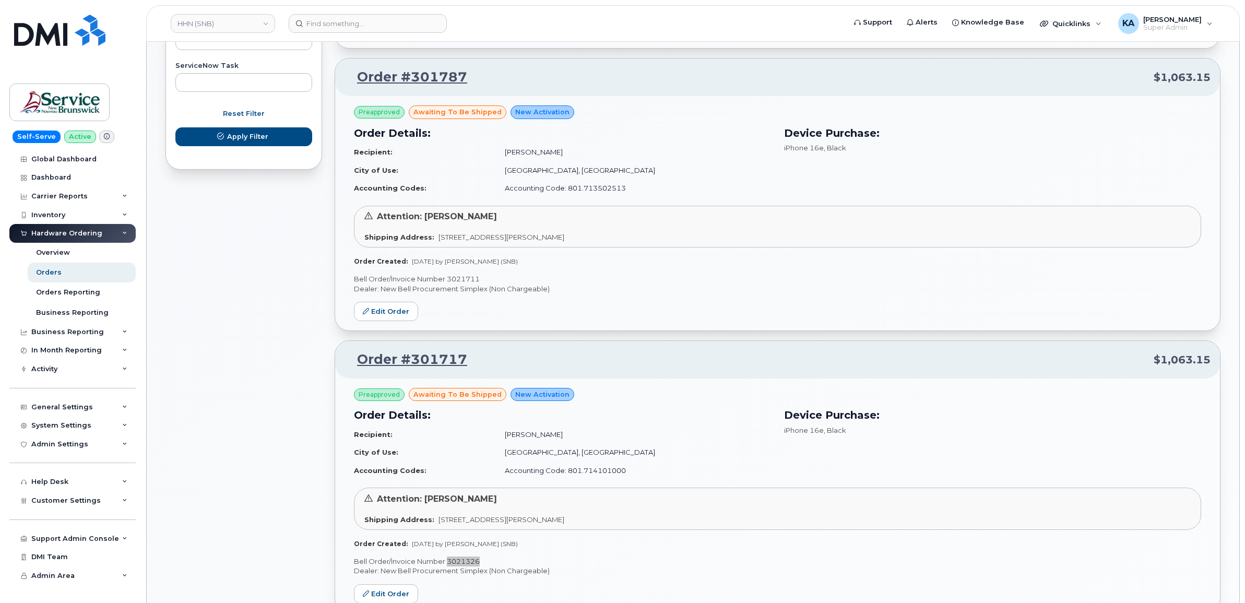
scroll to position [605, 0]
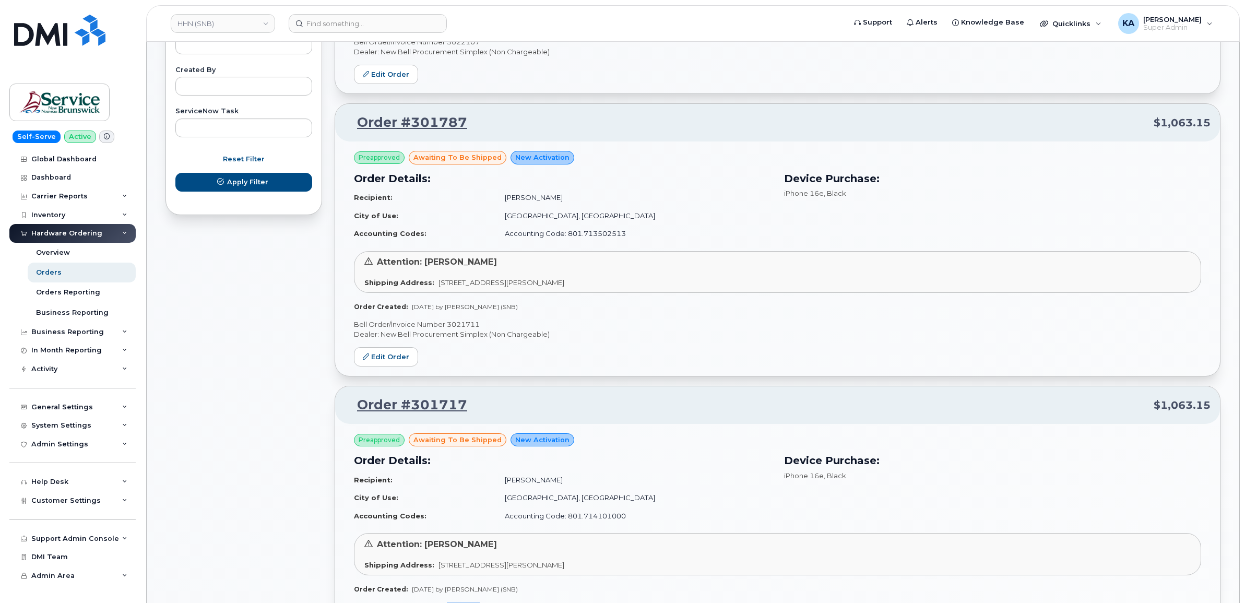
click at [461, 324] on p "Bell Order/Invoice Number 3021711" at bounding box center [777, 325] width 847 height 10
copy p "3021711"
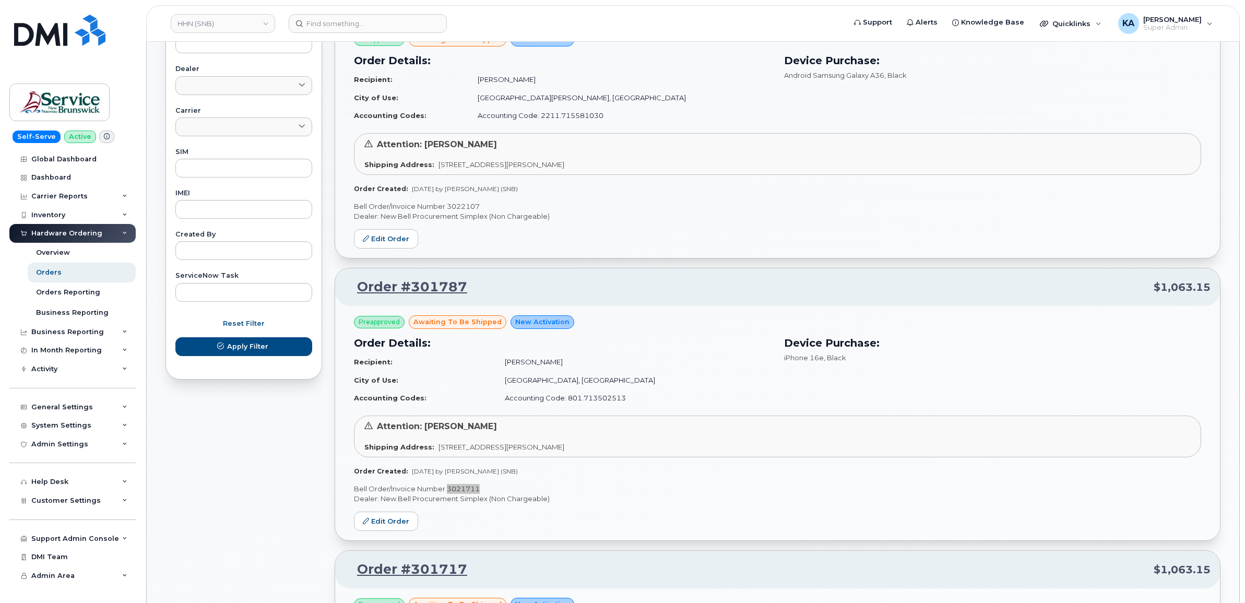
scroll to position [409, 0]
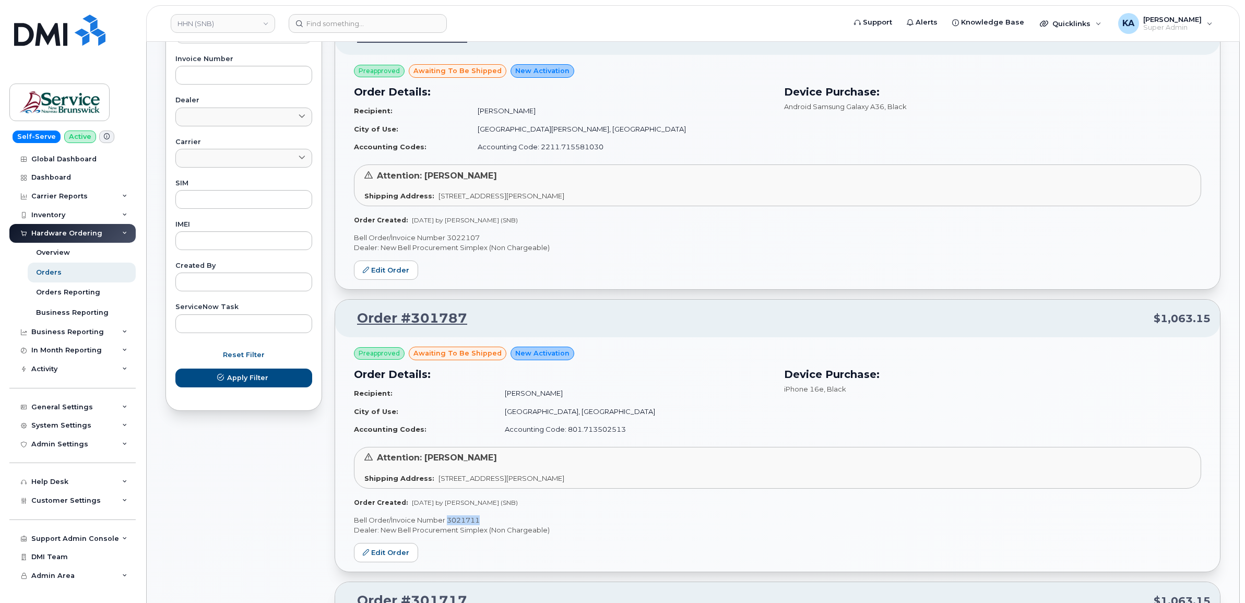
click at [470, 238] on p "Bell Order/Invoice Number 3022107" at bounding box center [777, 238] width 847 height 10
copy p "3022107"
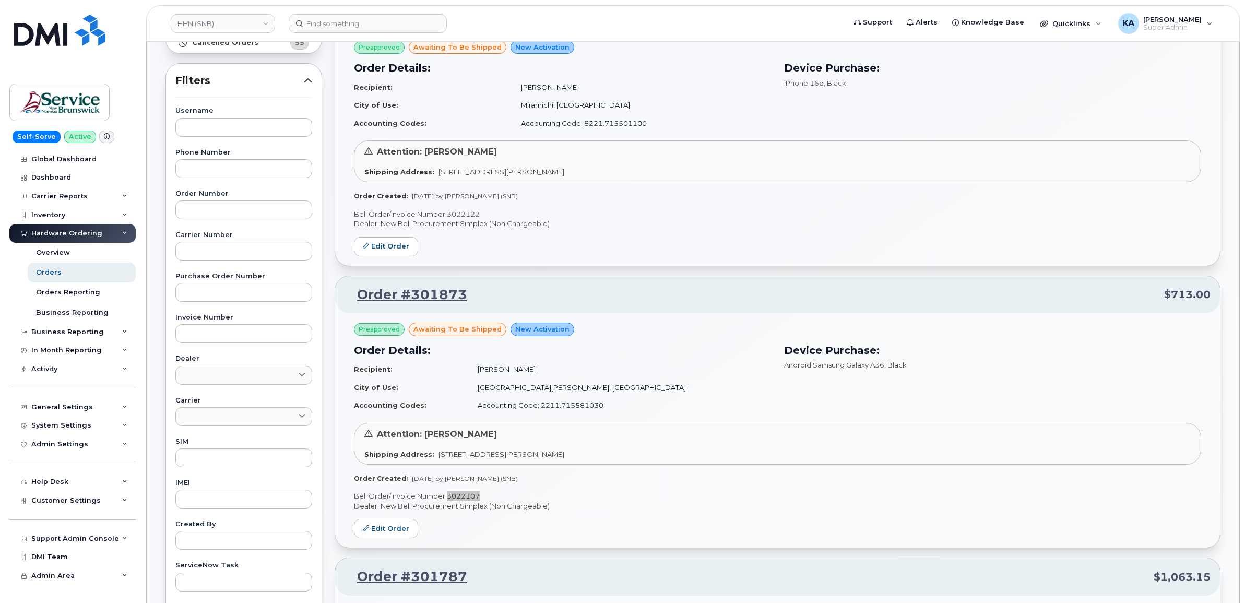
scroll to position [148, 0]
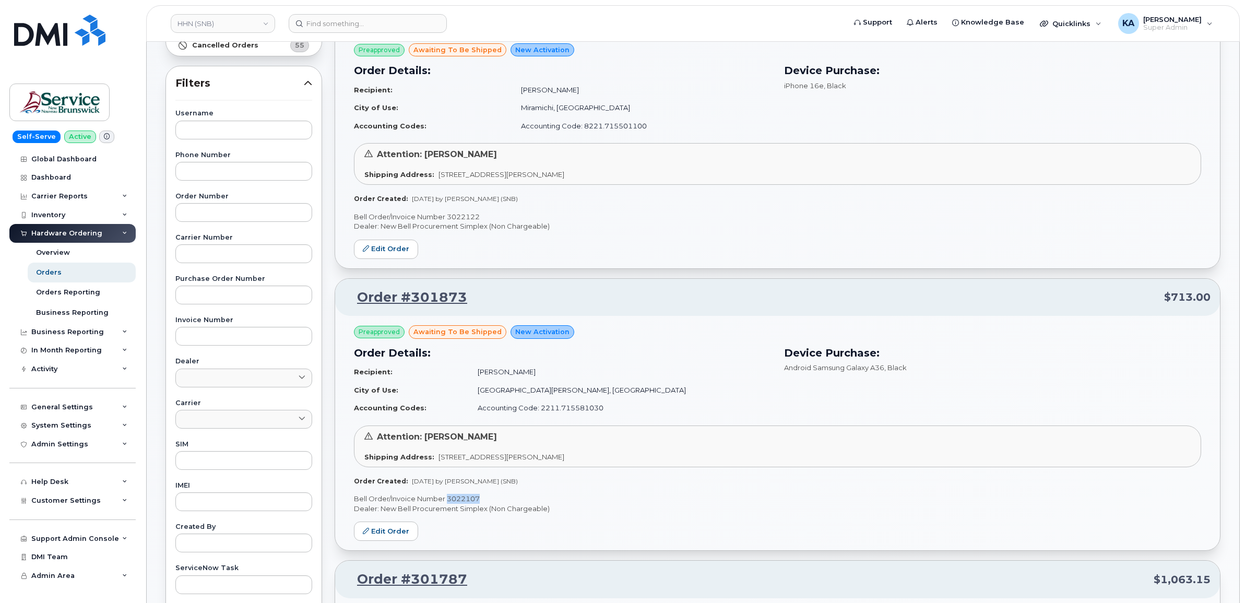
click at [467, 215] on p "Bell Order/Invoice Number 3022122" at bounding box center [777, 217] width 847 height 10
click at [466, 215] on p "Bell Order/Invoice Number 3022122" at bounding box center [777, 217] width 847 height 10
copy p "3022122"
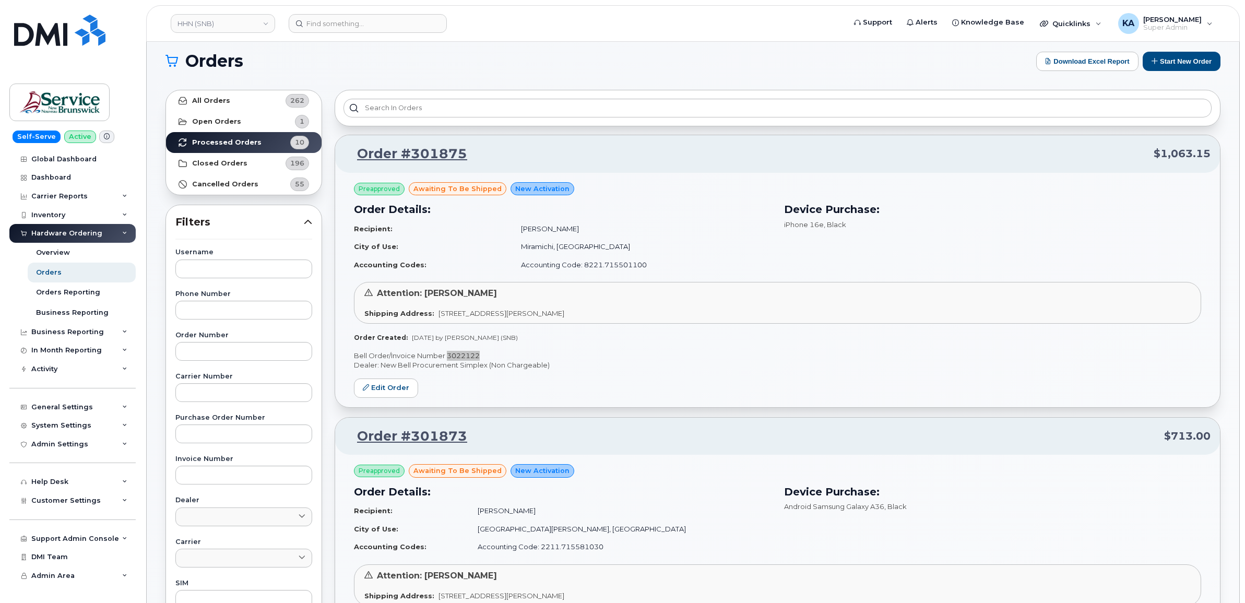
scroll to position [0, 0]
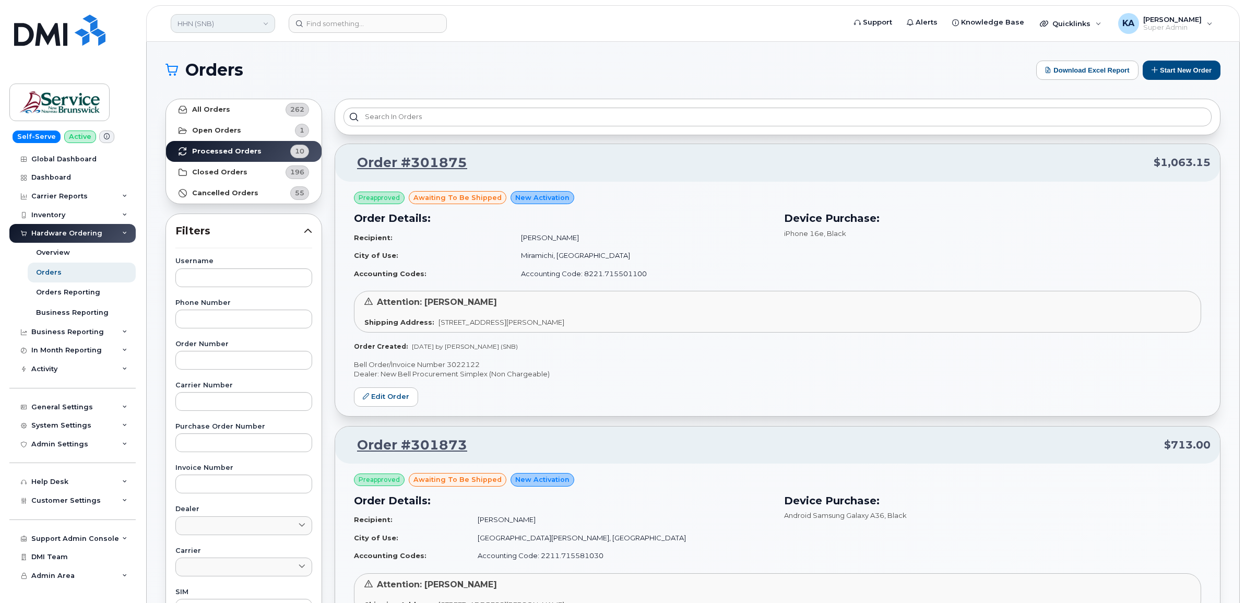
click at [220, 23] on link "HHN (SNB)" at bounding box center [223, 23] width 104 height 19
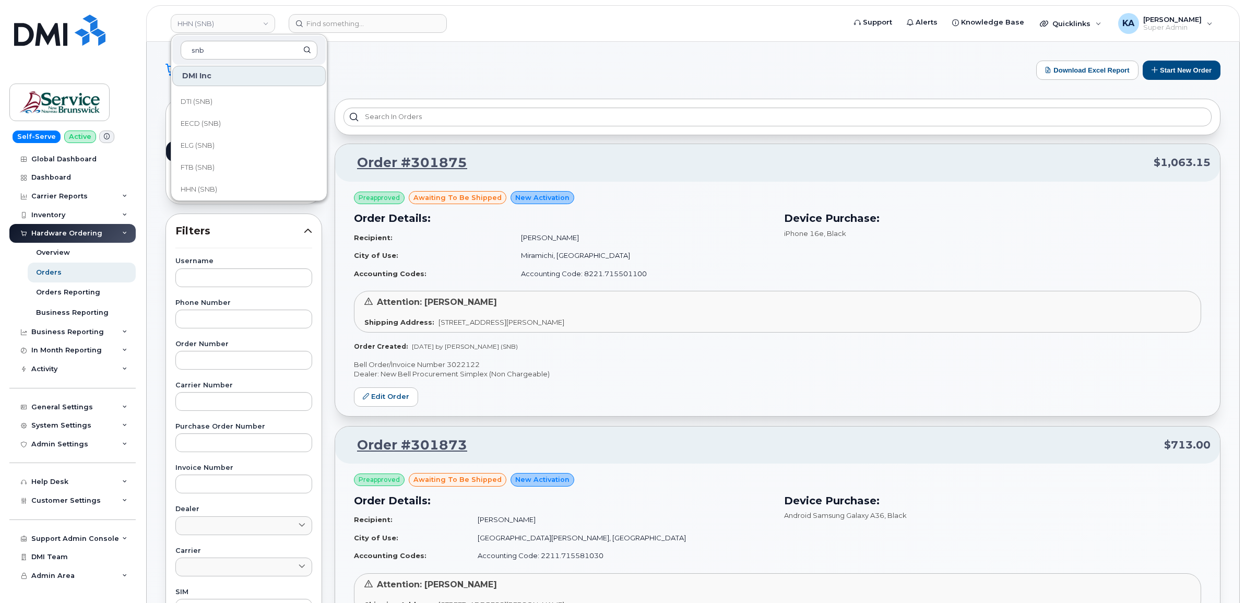
scroll to position [196, 0]
type input "snb"
click at [205, 167] on span "FTB (SNB)" at bounding box center [198, 166] width 34 height 10
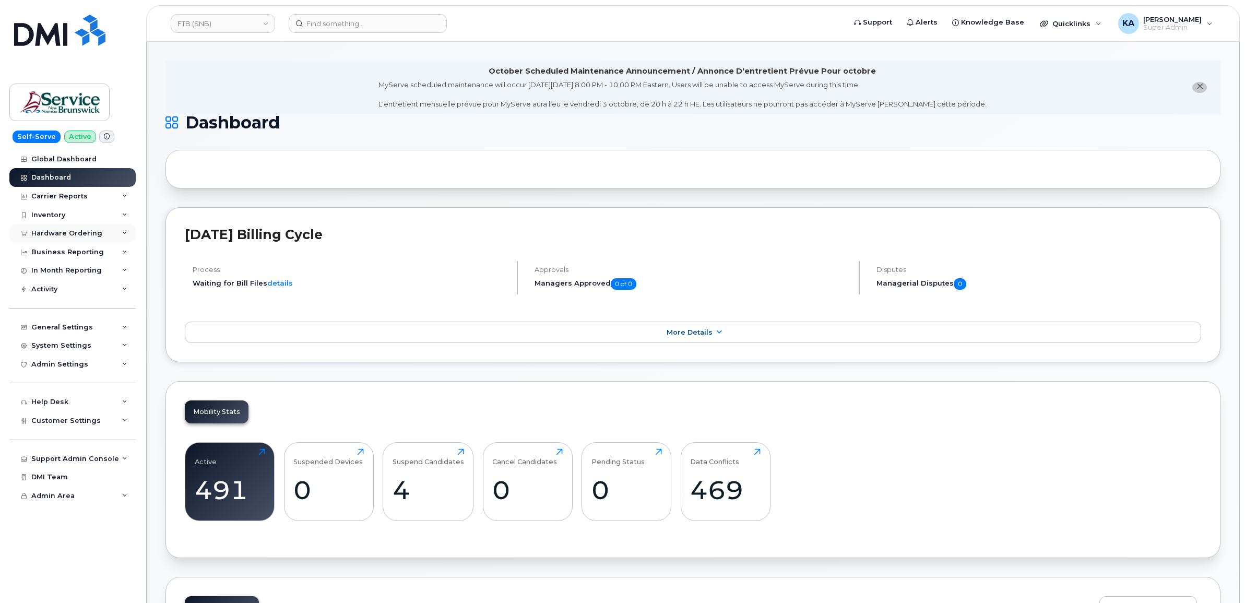
click at [81, 233] on div "Hardware Ordering" at bounding box center [66, 233] width 71 height 8
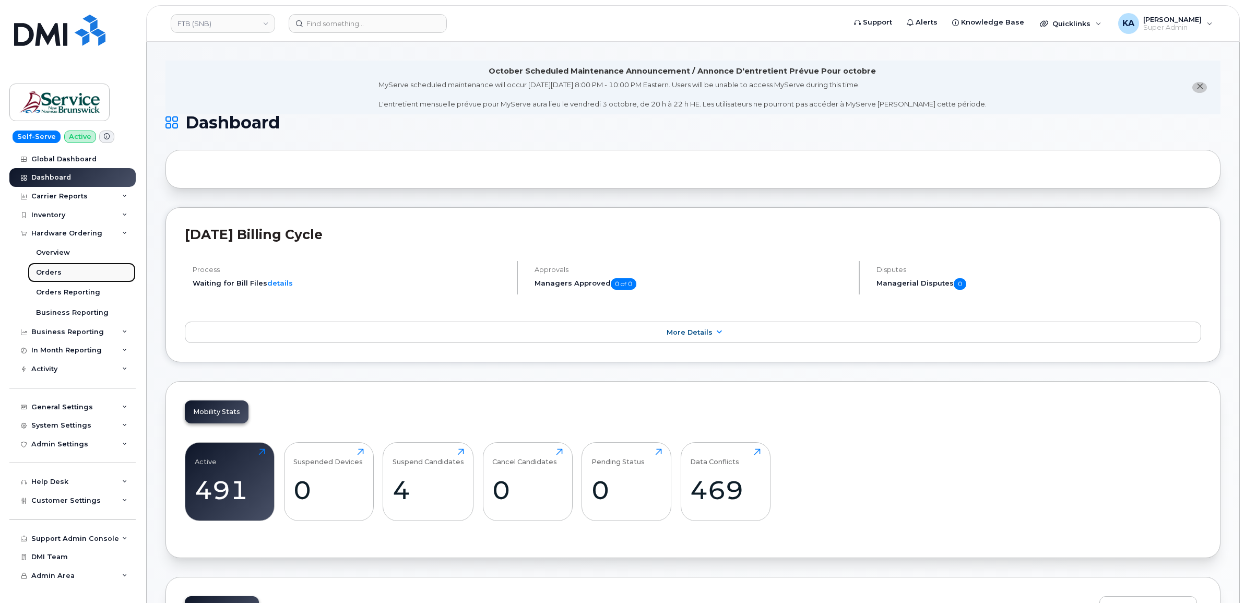
click at [55, 269] on div "Orders" at bounding box center [49, 272] width 26 height 9
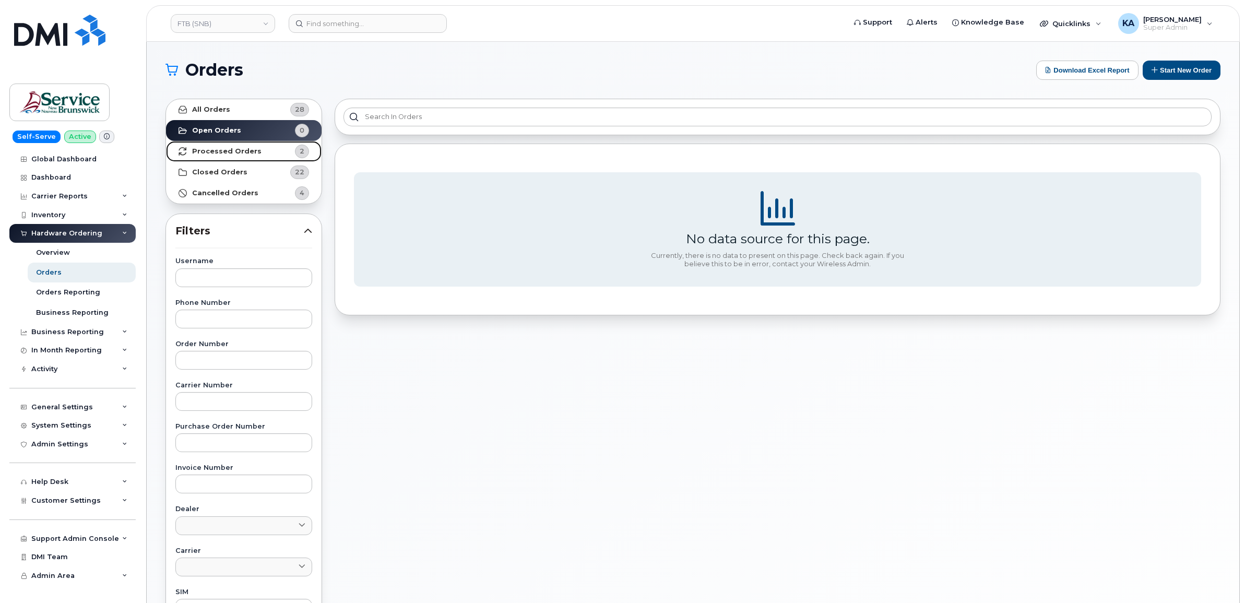
click at [236, 151] on strong "Processed Orders" at bounding box center [226, 151] width 69 height 8
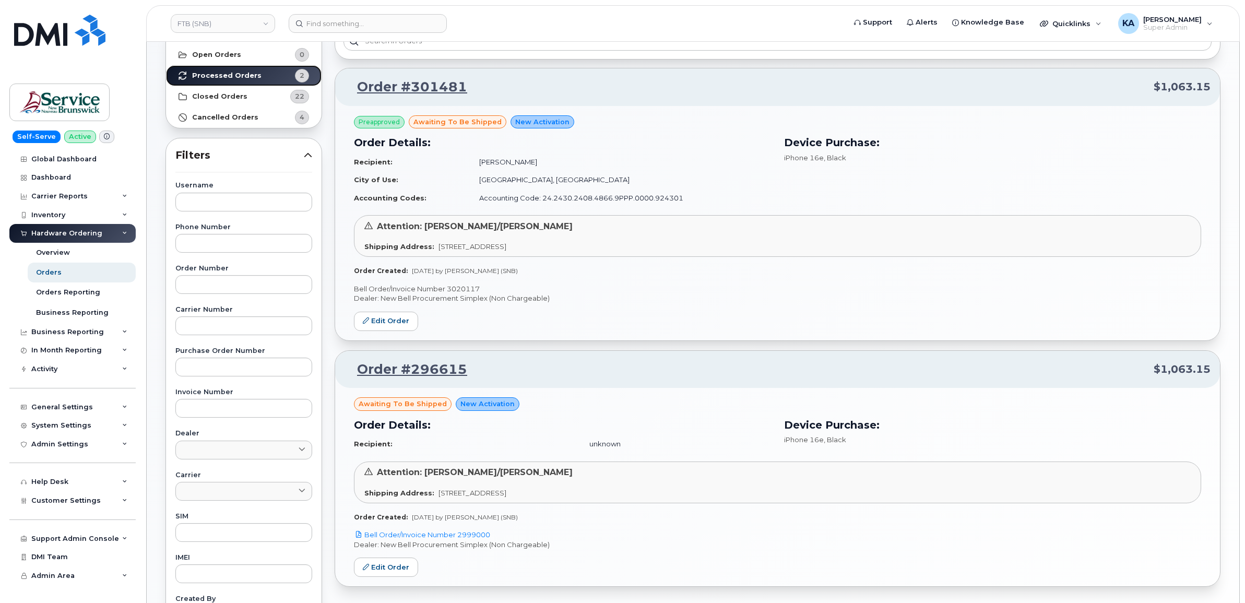
scroll to position [131, 0]
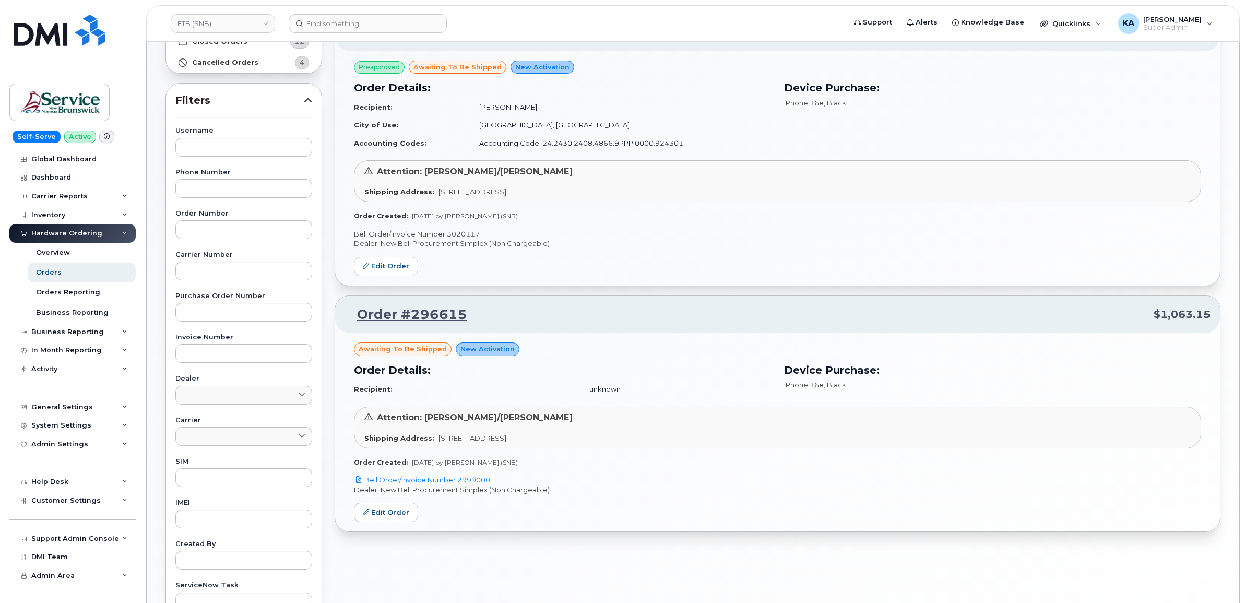
click at [466, 231] on p "Bell Order/Invoice Number 3020117" at bounding box center [777, 234] width 847 height 10
copy p "3020117"
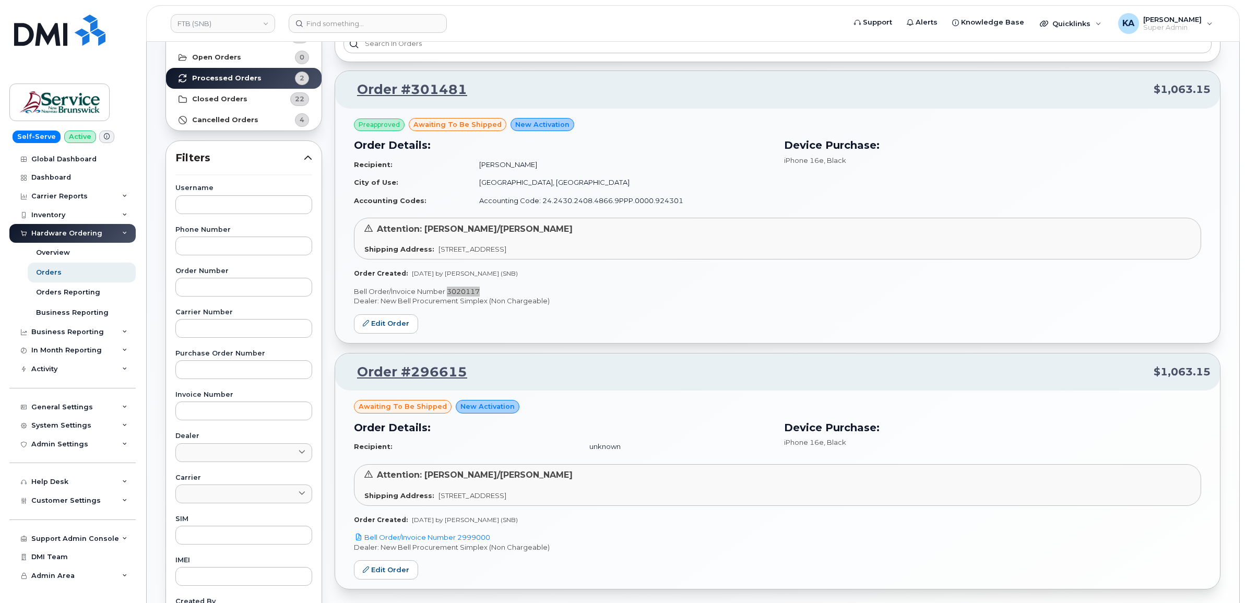
scroll to position [0, 0]
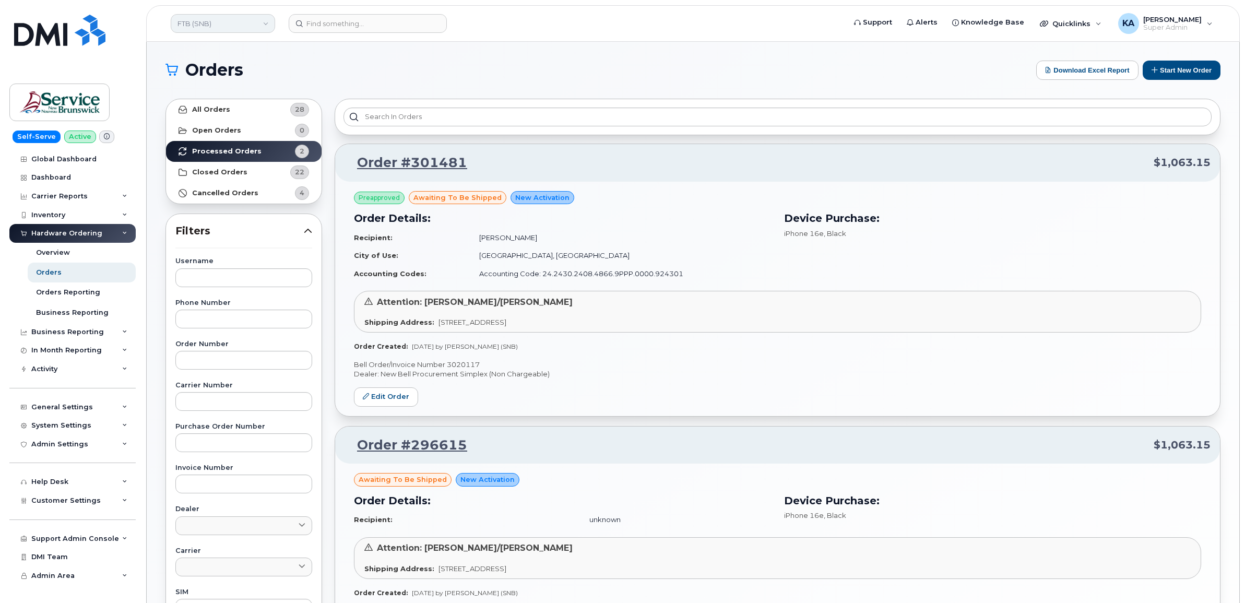
click at [245, 26] on link "FTB (SNB)" at bounding box center [223, 23] width 104 height 19
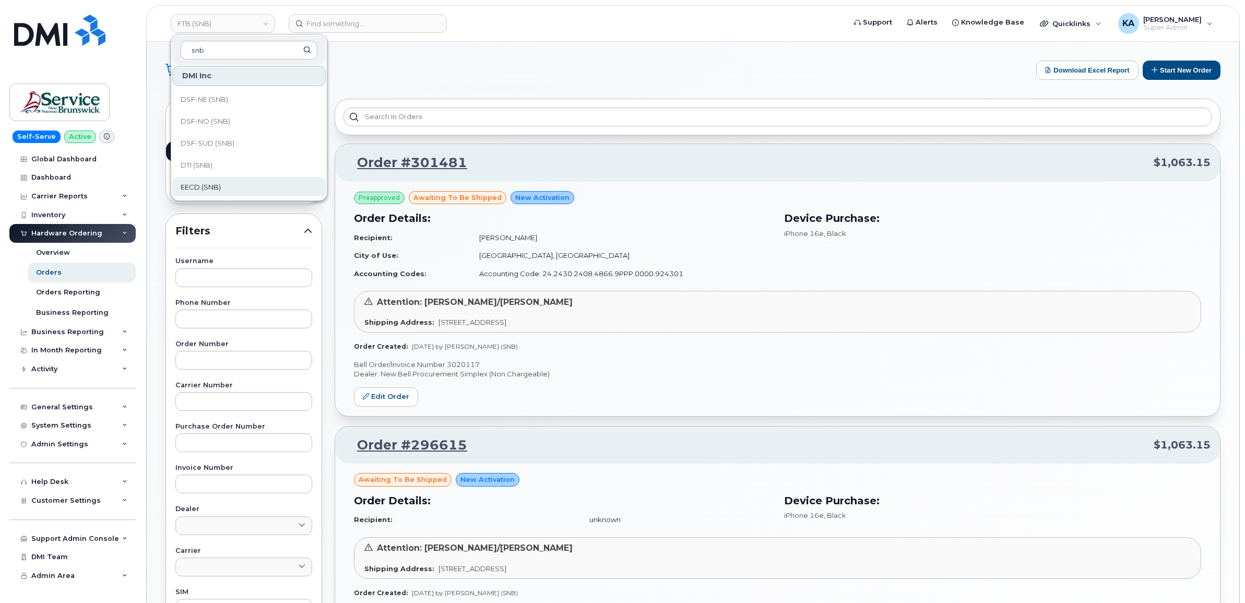
scroll to position [196, 0]
type input "snb"
click at [209, 142] on span "ELG (SNB)" at bounding box center [198, 144] width 34 height 10
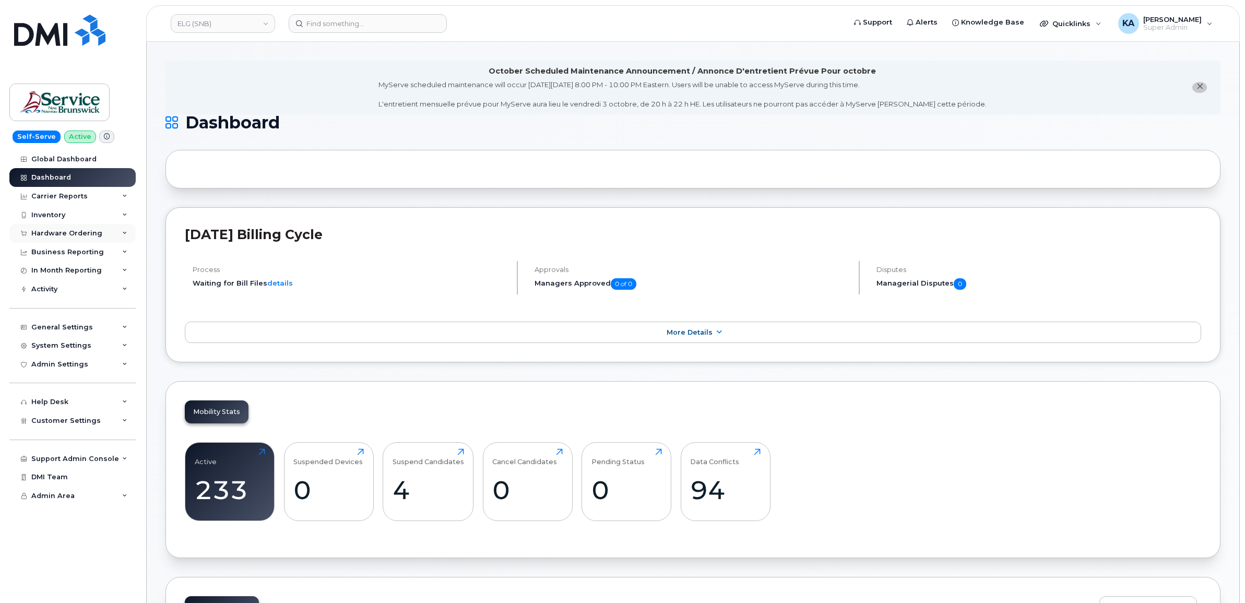
click at [79, 234] on div "Hardware Ordering" at bounding box center [66, 233] width 71 height 8
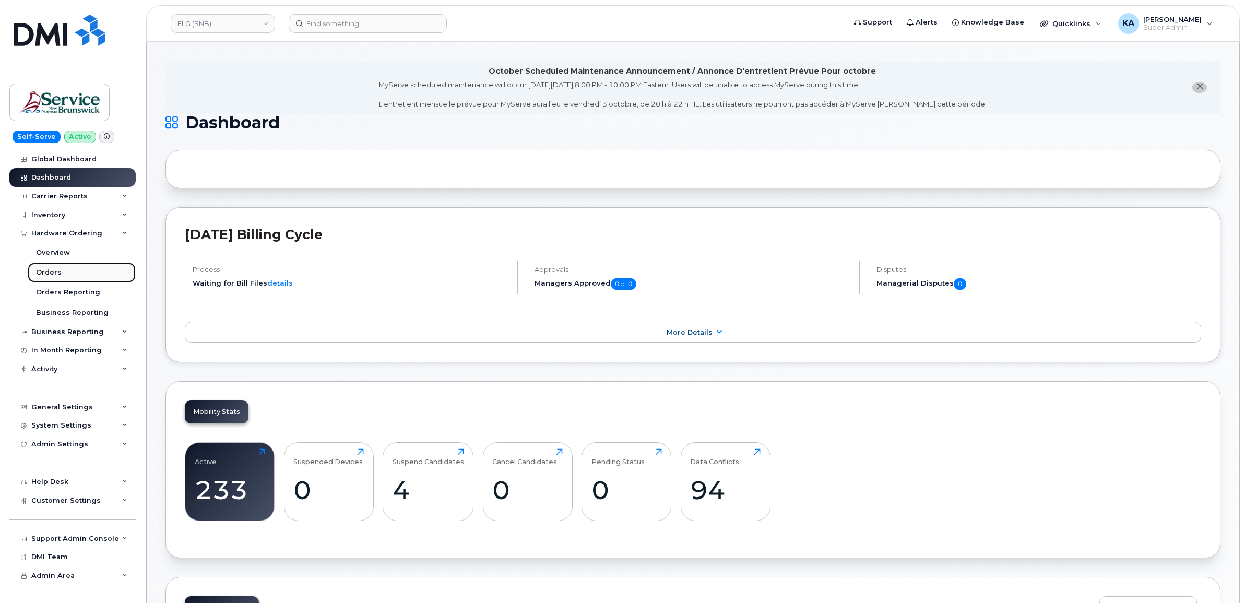
click at [48, 272] on div "Orders" at bounding box center [49, 272] width 26 height 9
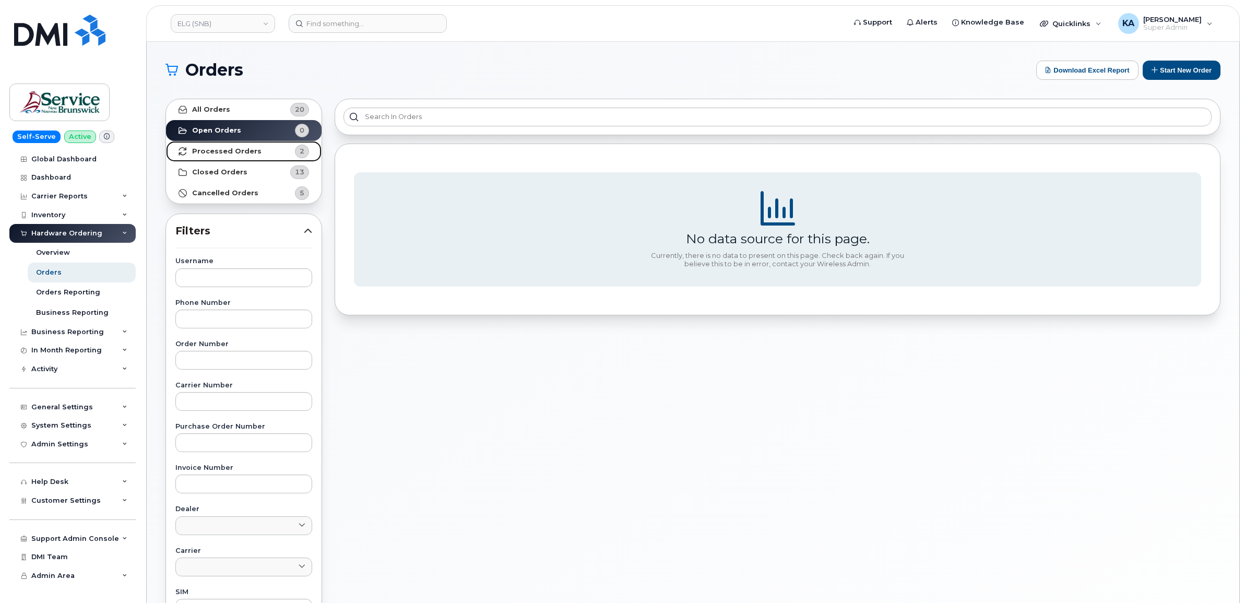
click at [220, 148] on strong "Processed Orders" at bounding box center [226, 151] width 69 height 8
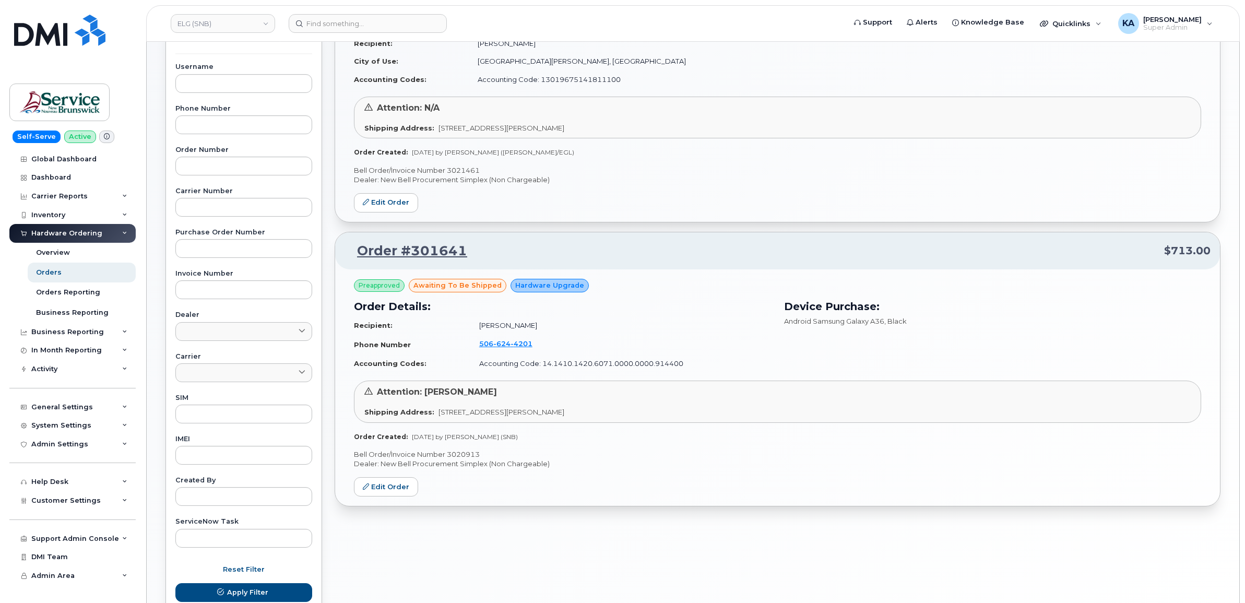
scroll to position [196, 0]
click at [461, 452] on p "Bell Order/Invoice Number 3020913" at bounding box center [777, 453] width 847 height 10
copy p "3020913"
click at [455, 168] on p "Bell Order/Invoice Number 3021461" at bounding box center [777, 169] width 847 height 10
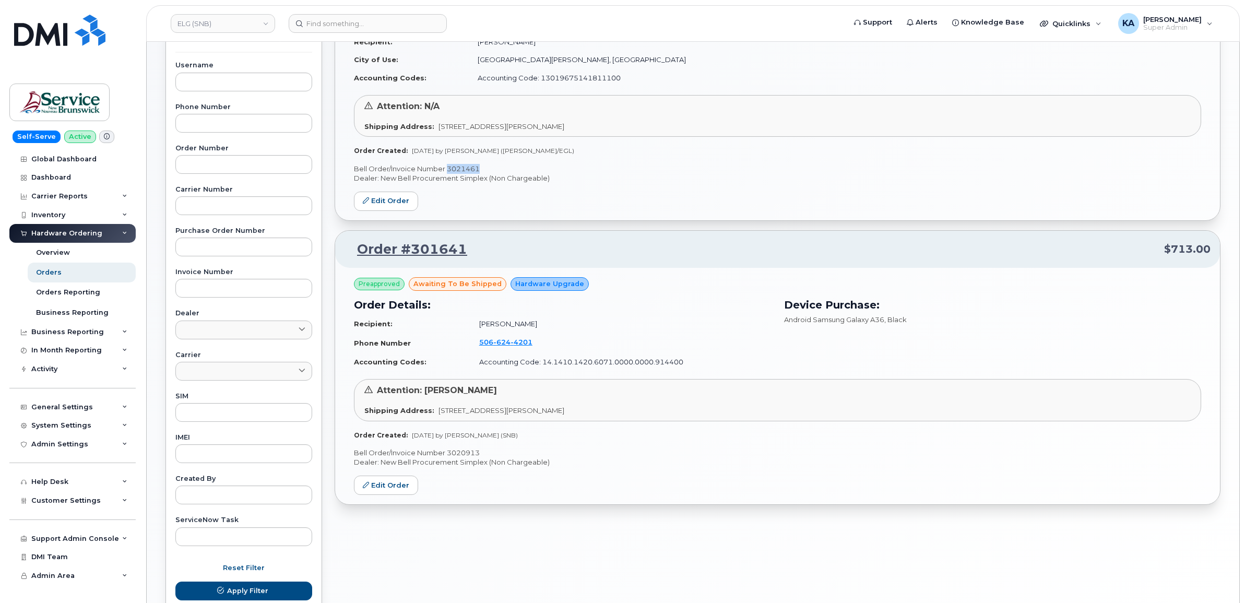
click at [455, 168] on p "Bell Order/Invoice Number 3021461" at bounding box center [777, 169] width 847 height 10
copy p "3021461"
click at [237, 26] on link "ELG (SNB)" at bounding box center [223, 23] width 104 height 19
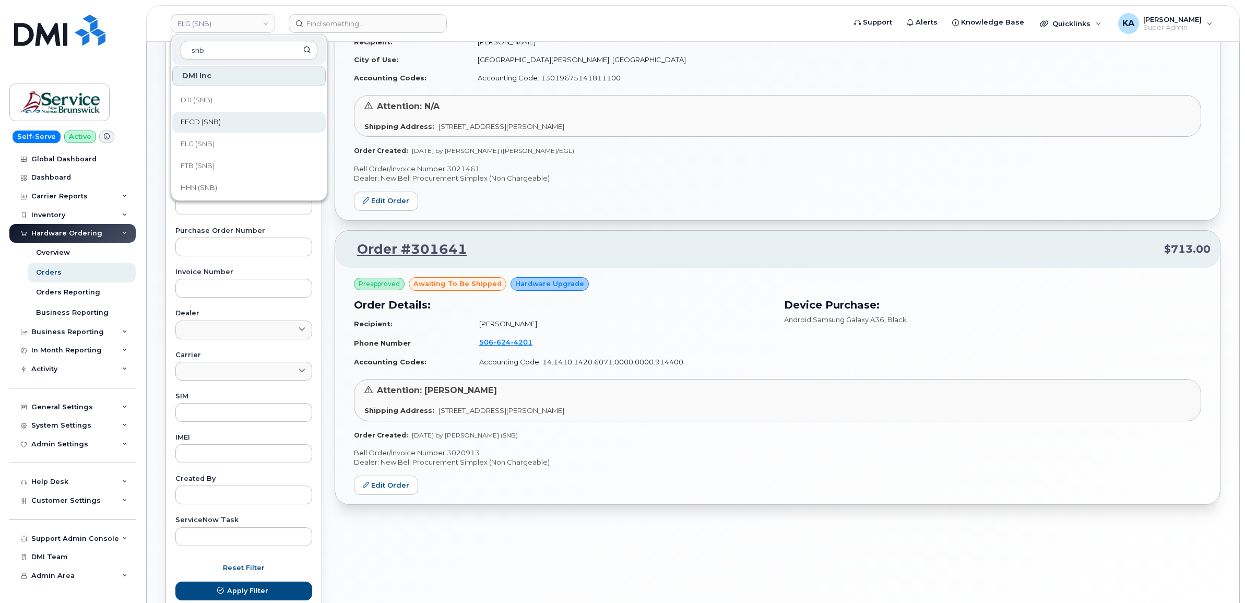
type input "snb"
click at [202, 120] on span "EECD (SNB)" at bounding box center [201, 122] width 40 height 10
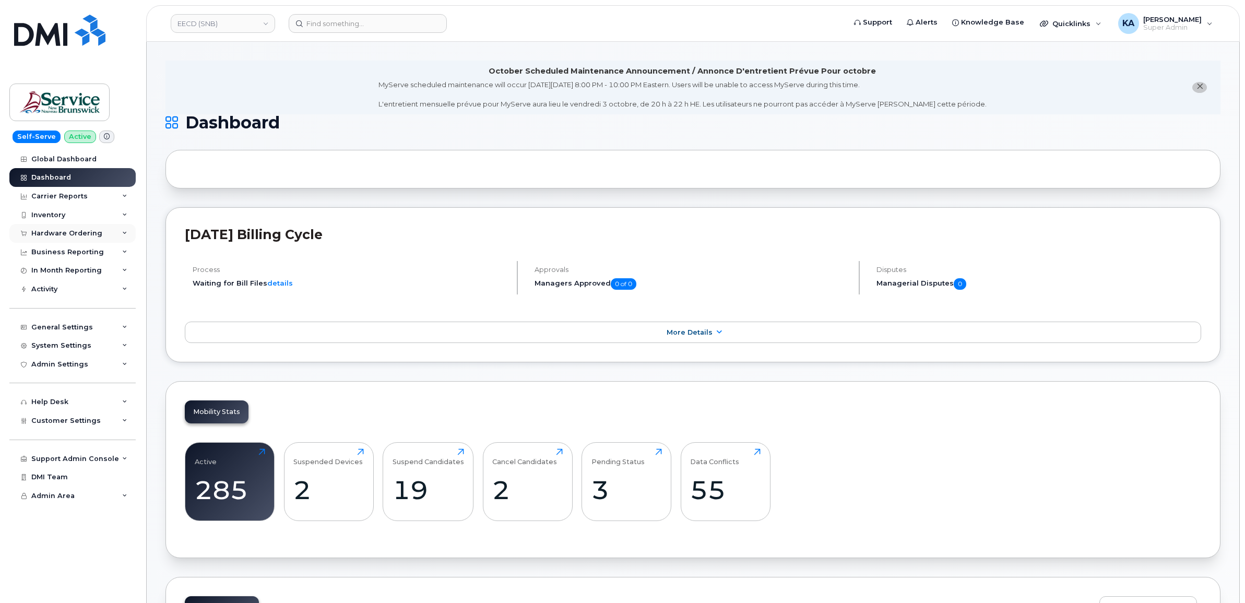
click at [58, 231] on div "Hardware Ordering" at bounding box center [66, 233] width 71 height 8
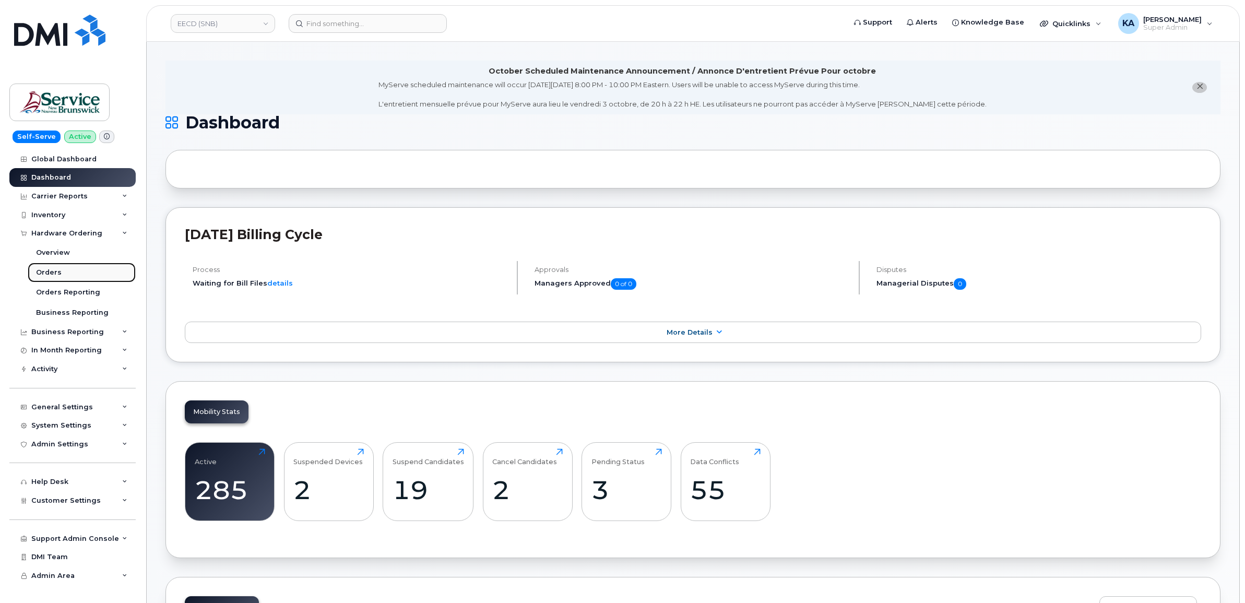
click at [53, 270] on div "Orders" at bounding box center [49, 272] width 26 height 9
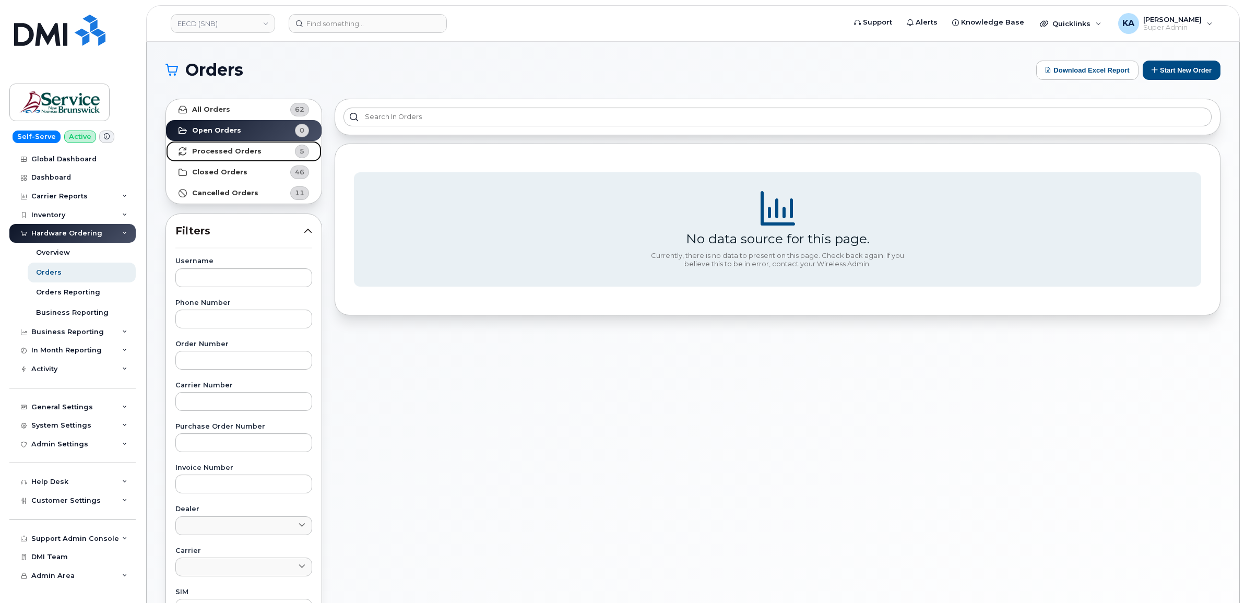
click at [216, 149] on strong "Processed Orders" at bounding box center [226, 151] width 69 height 8
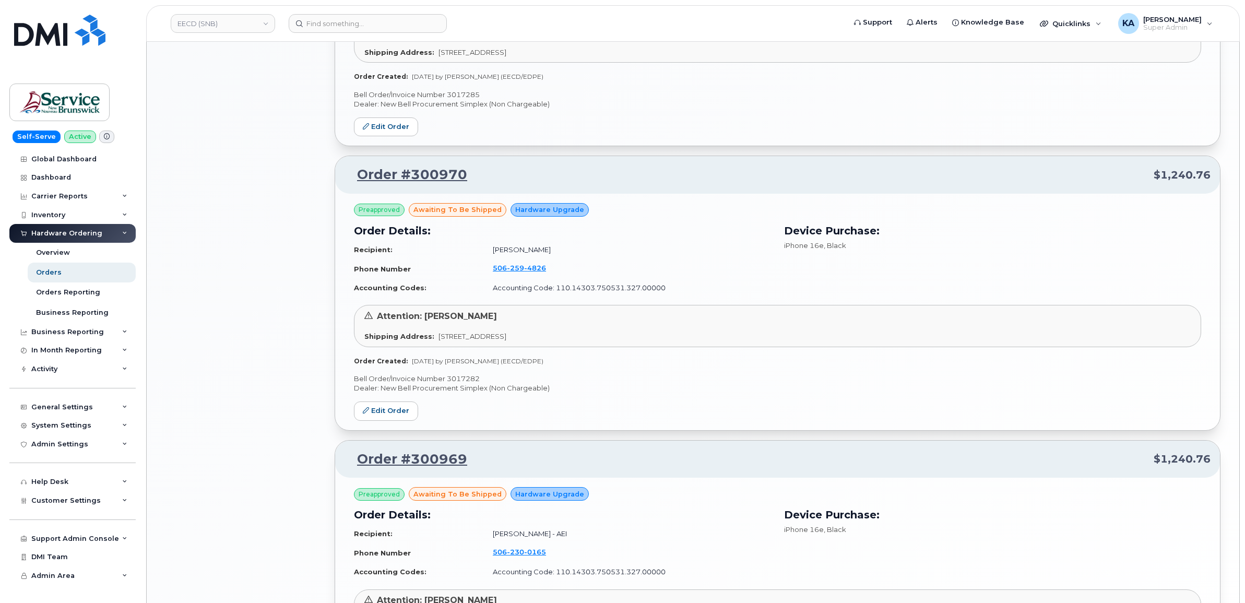
scroll to position [1011, 0]
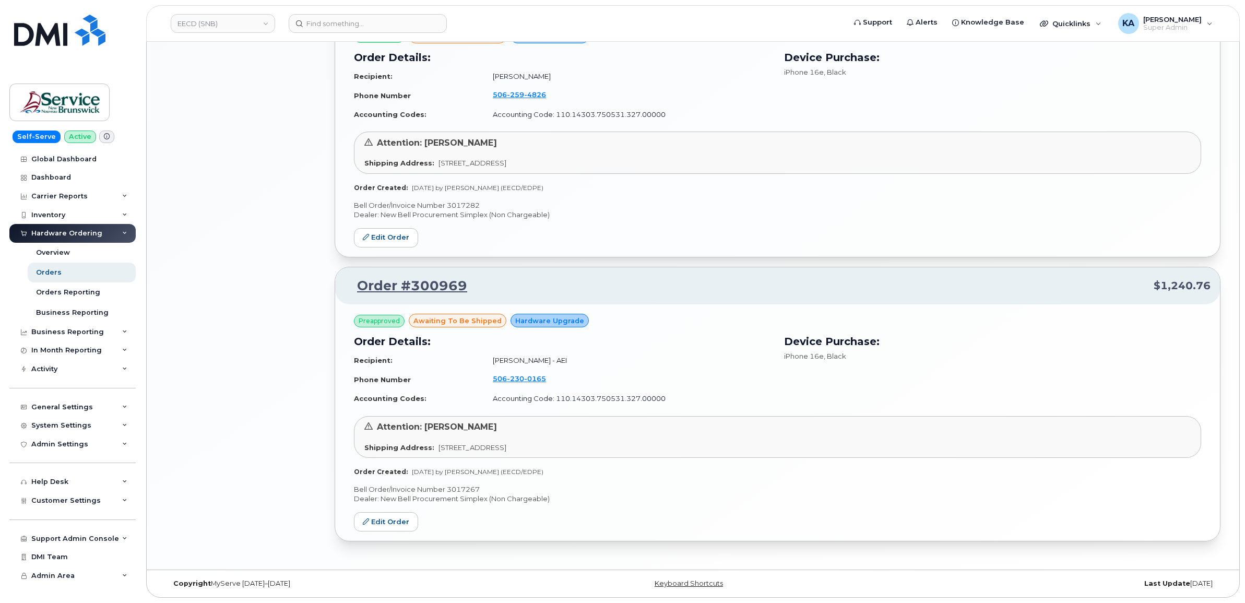
click at [465, 488] on p "Bell Order/Invoice Number 3017267" at bounding box center [777, 490] width 847 height 10
copy p "3017267"
click at [468, 201] on p "Bell Order/Invoice Number 3017282" at bounding box center [777, 206] width 847 height 10
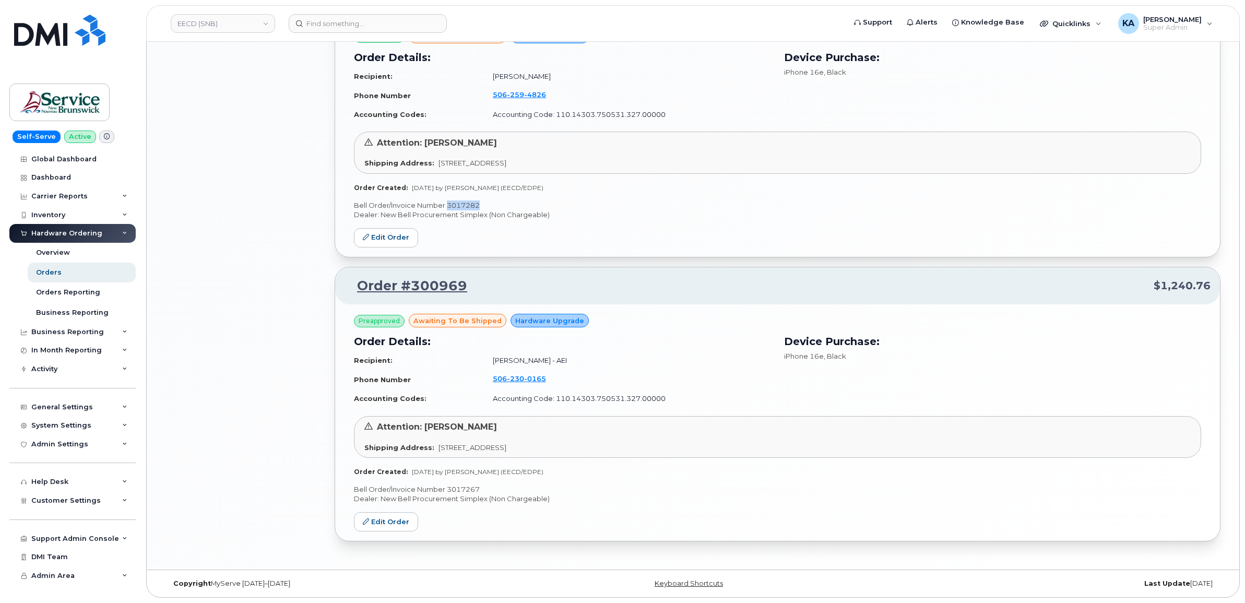
copy p "3017282"
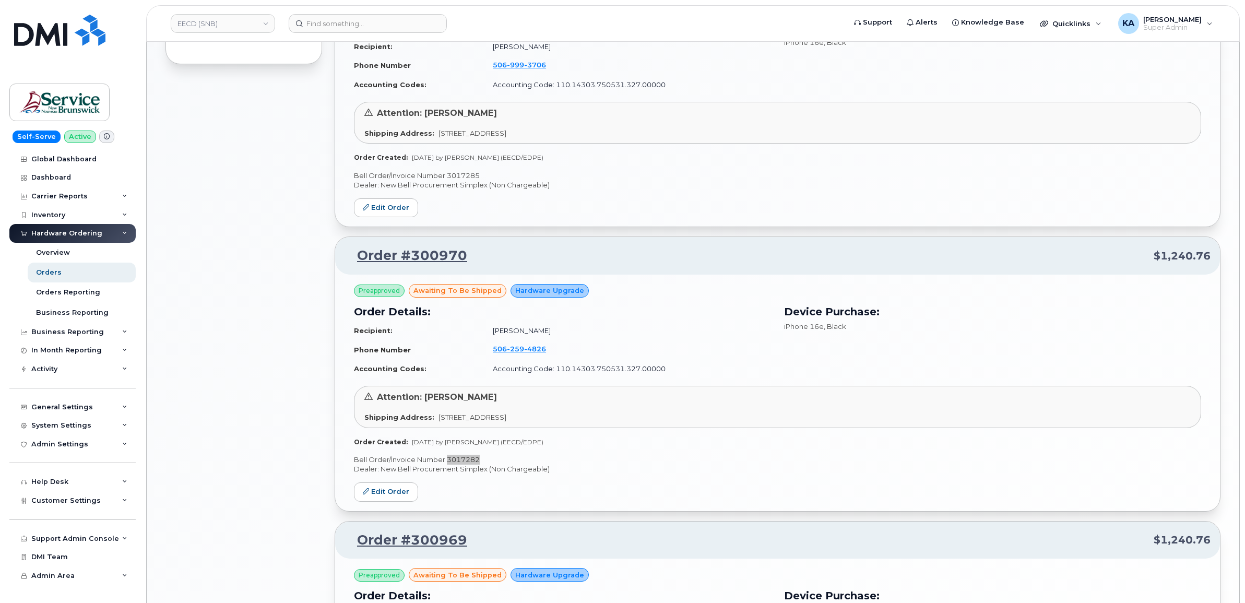
scroll to position [750, 0]
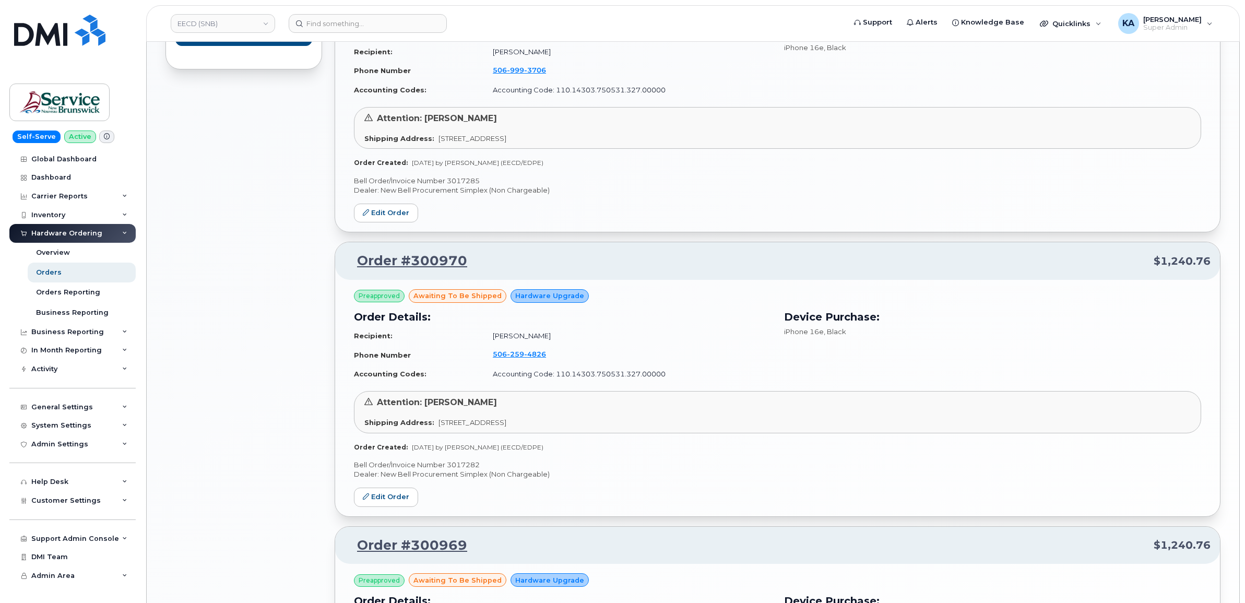
click at [471, 179] on p "Bell Order/Invoice Number 3017285" at bounding box center [777, 181] width 847 height 10
copy p "3017285"
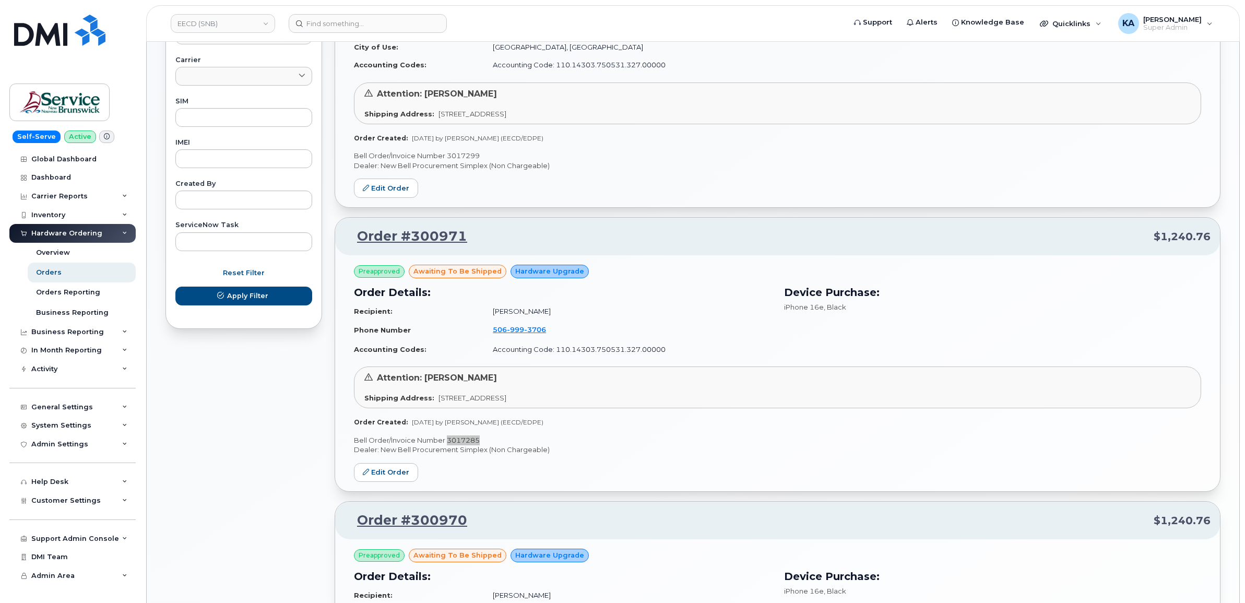
scroll to position [424, 0]
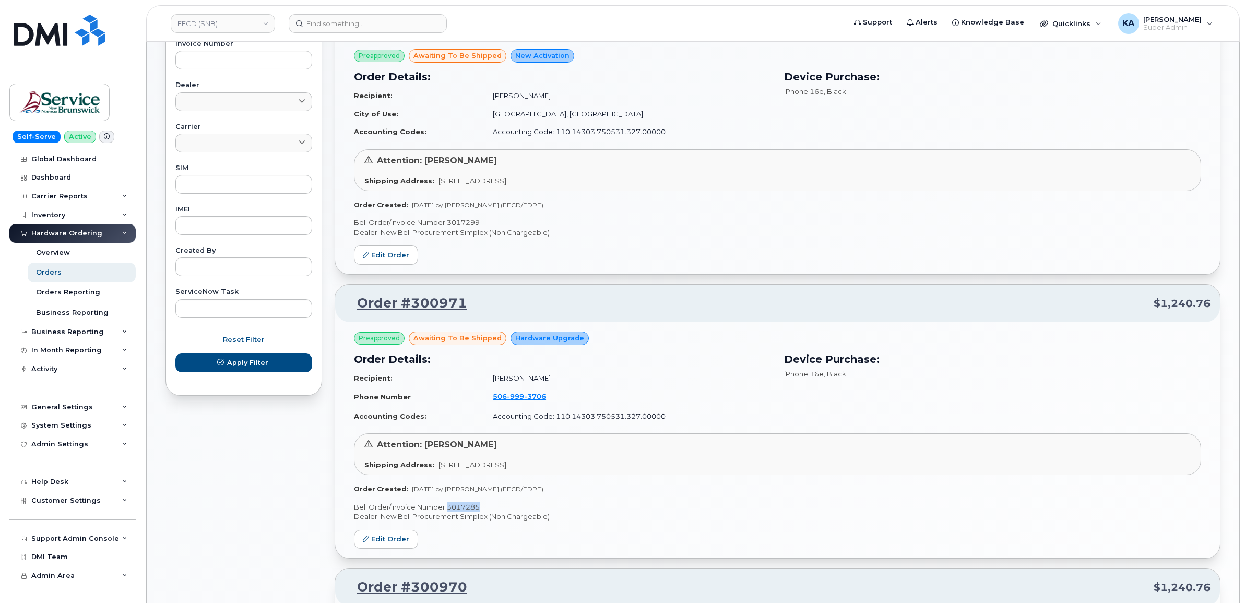
click at [473, 222] on p "Bell Order/Invoice Number 3017299" at bounding box center [777, 223] width 847 height 10
copy p "3017299"
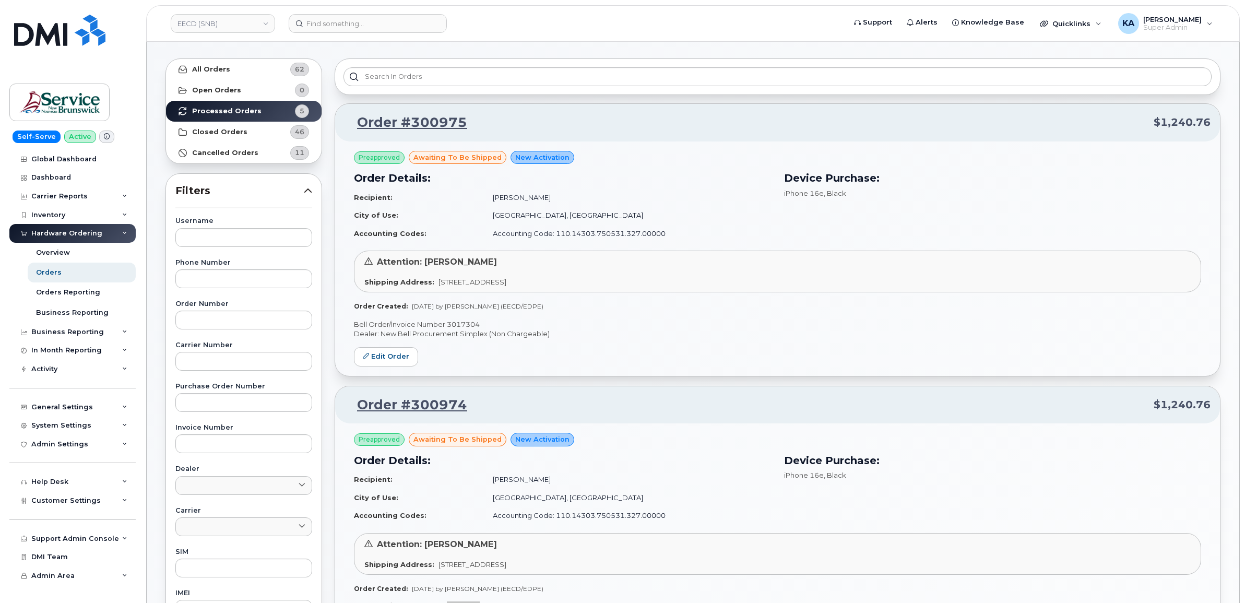
scroll to position [32, 0]
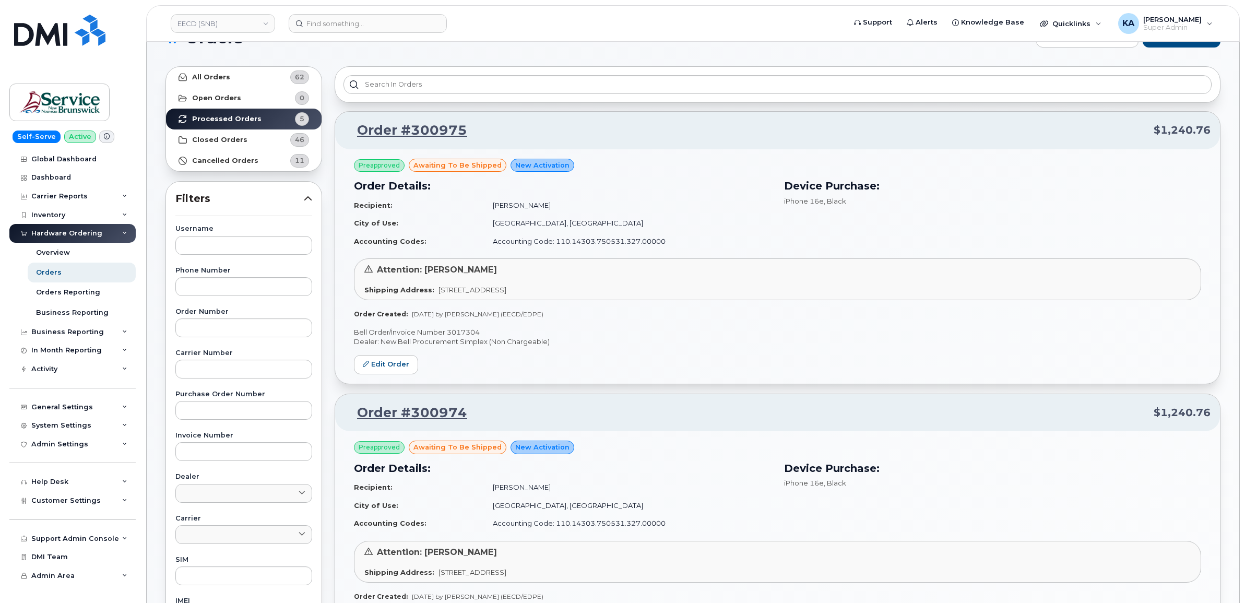
click at [468, 332] on p "Bell Order/Invoice Number 3017304" at bounding box center [777, 332] width 847 height 10
click at [467, 332] on p "Bell Order/Invoice Number 3017304" at bounding box center [777, 332] width 847 height 10
copy p "3017304"
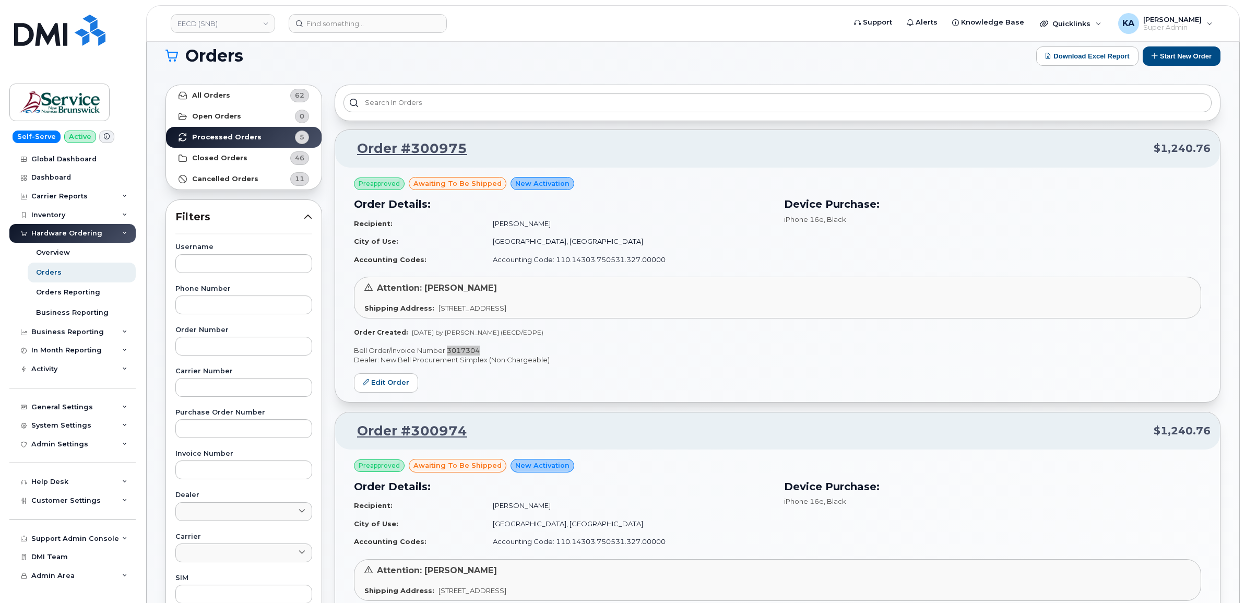
scroll to position [0, 0]
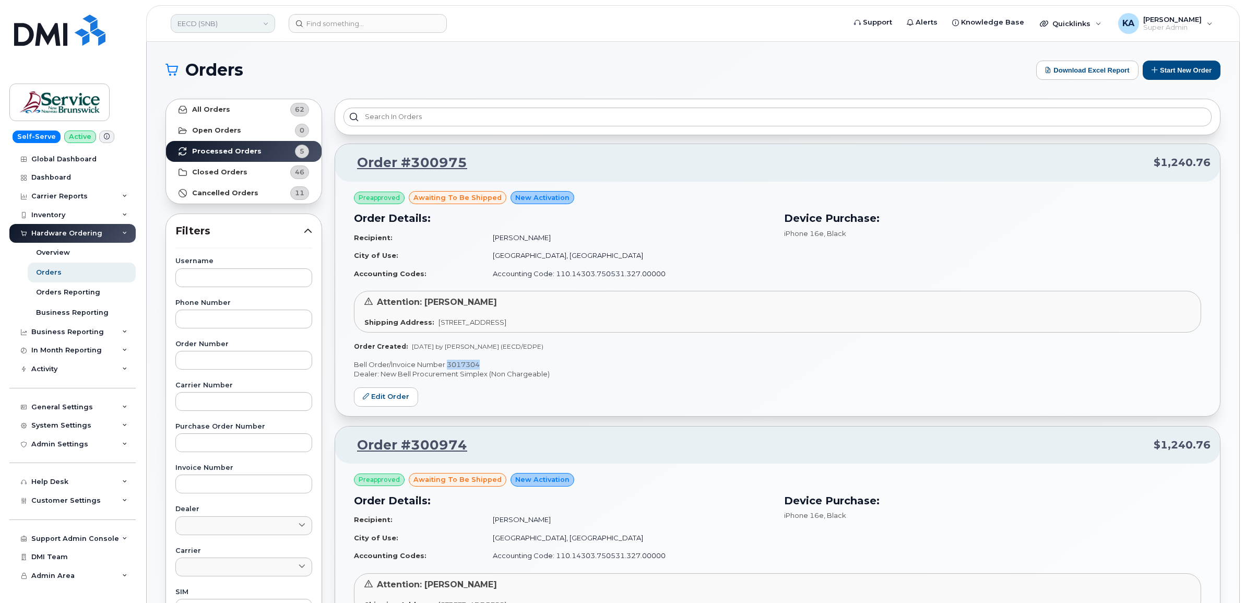
click at [218, 27] on link "EECD (SNB)" at bounding box center [223, 23] width 104 height 19
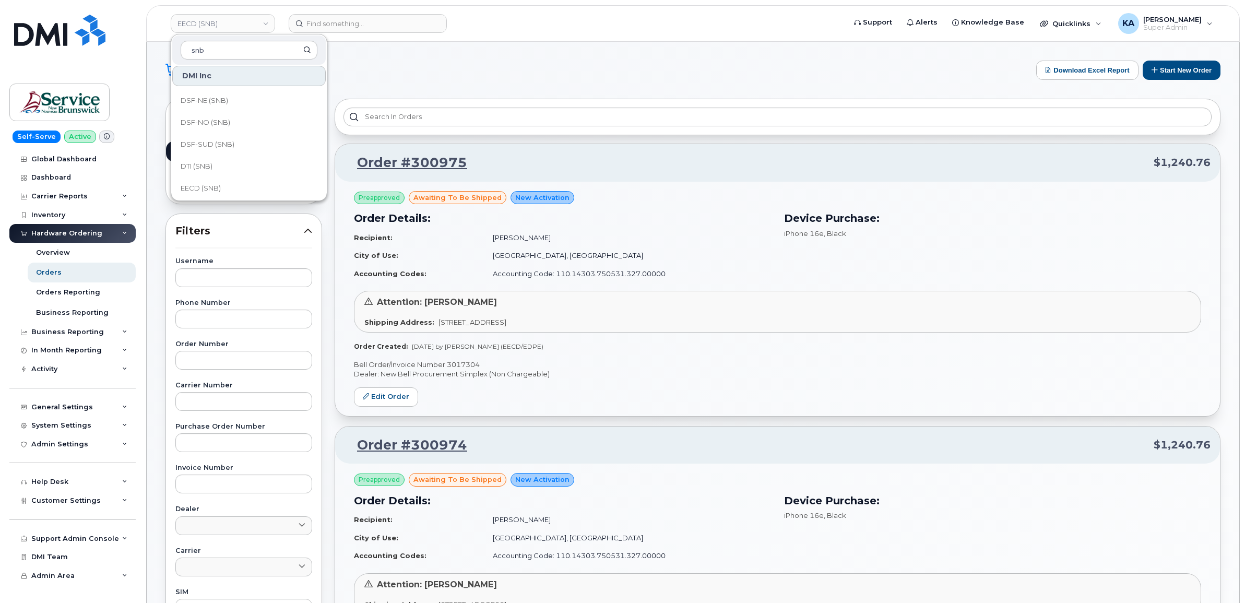
scroll to position [131, 0]
type input "snb"
click at [200, 165] on span "DTI (SNB)" at bounding box center [197, 165] width 32 height 10
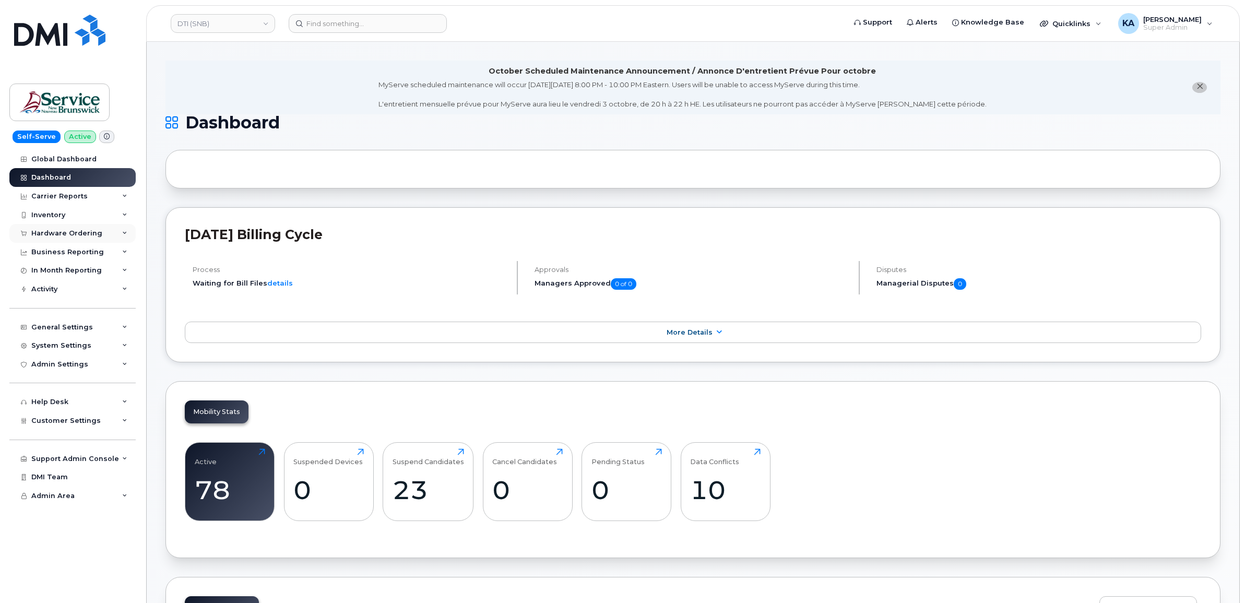
click at [63, 231] on div "Hardware Ordering" at bounding box center [66, 233] width 71 height 8
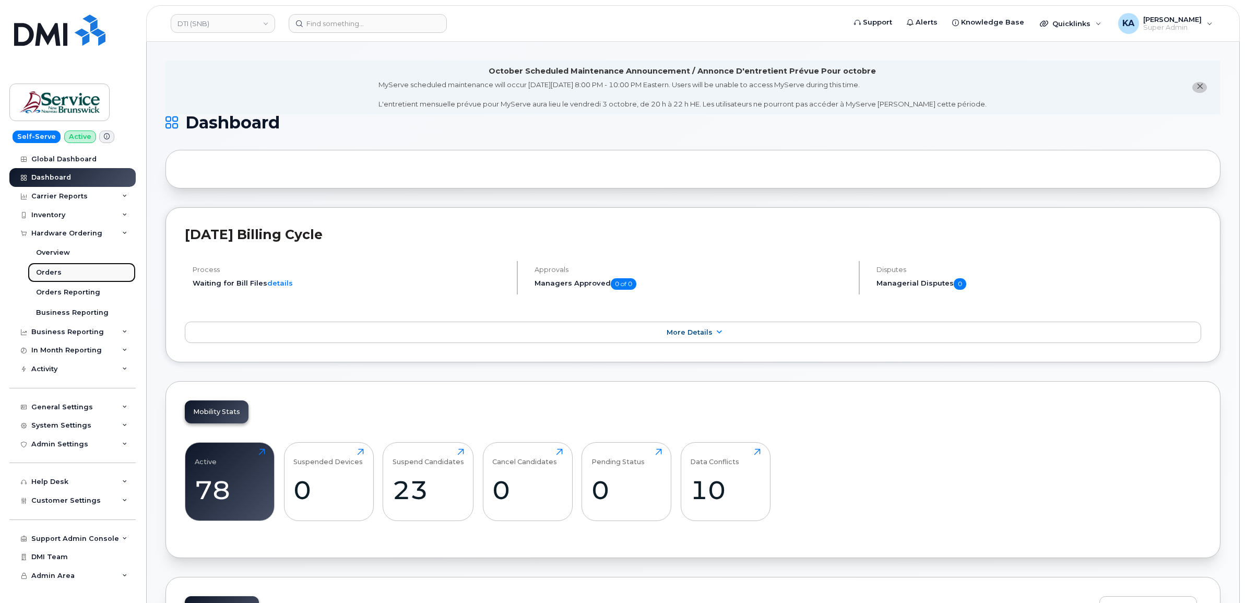
click at [48, 270] on div "Orders" at bounding box center [49, 272] width 26 height 9
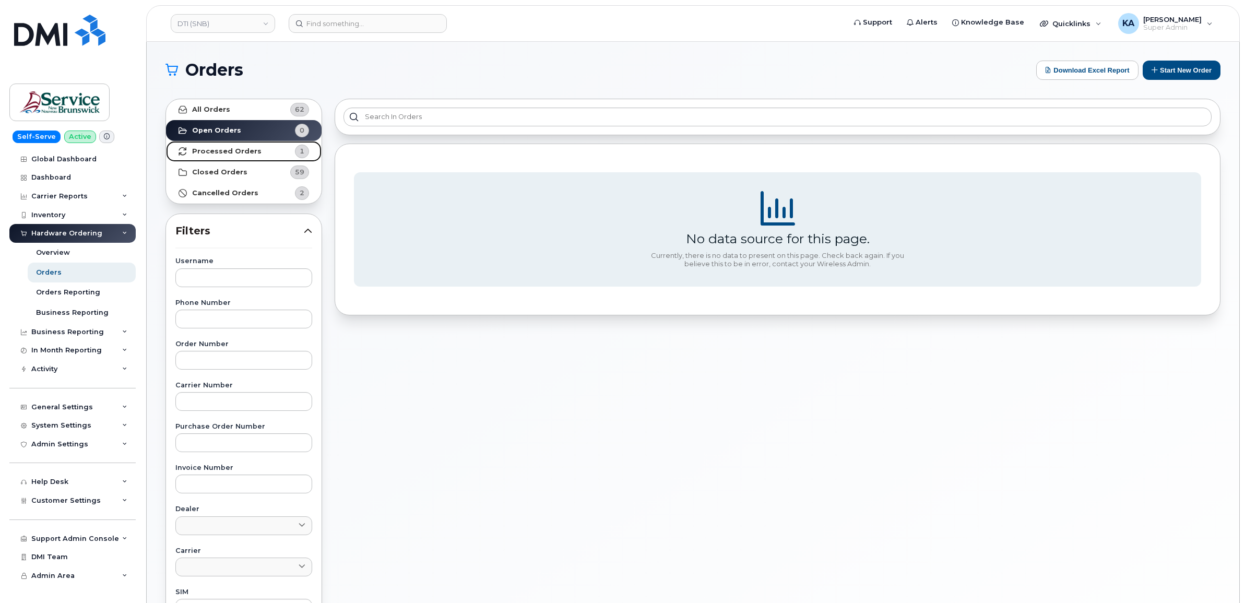
click at [222, 151] on strong "Processed Orders" at bounding box center [226, 151] width 69 height 8
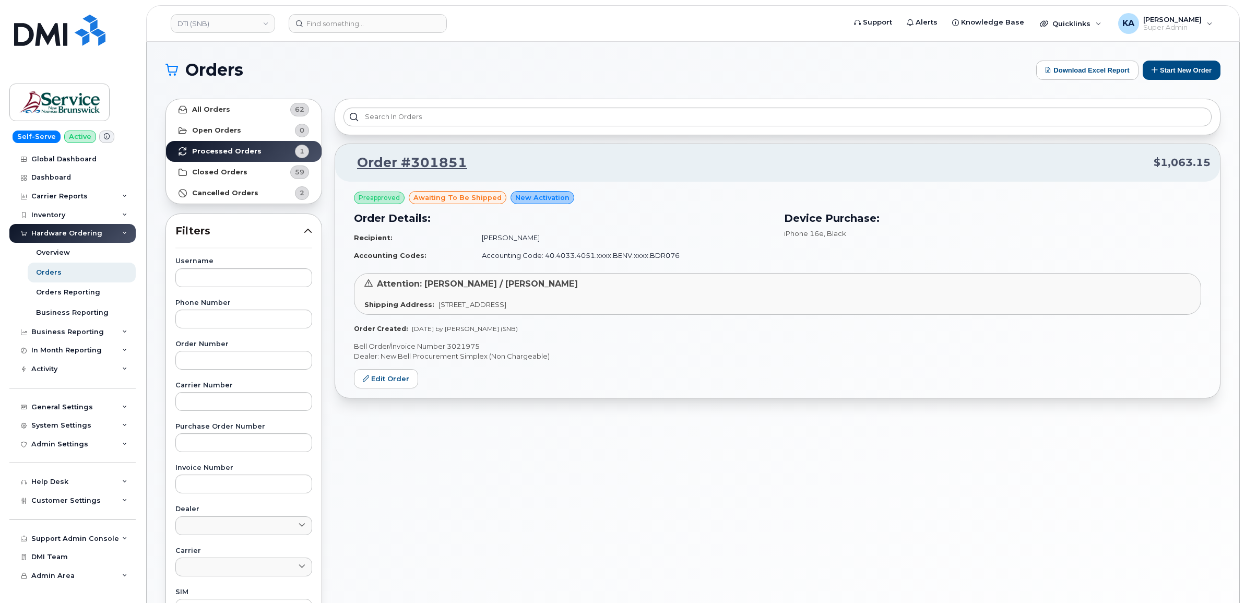
click at [456, 347] on p "Bell Order/Invoice Number 3021975" at bounding box center [777, 346] width 847 height 10
copy p "3021975"
click at [222, 25] on link "DTI (SNB)" at bounding box center [223, 23] width 104 height 19
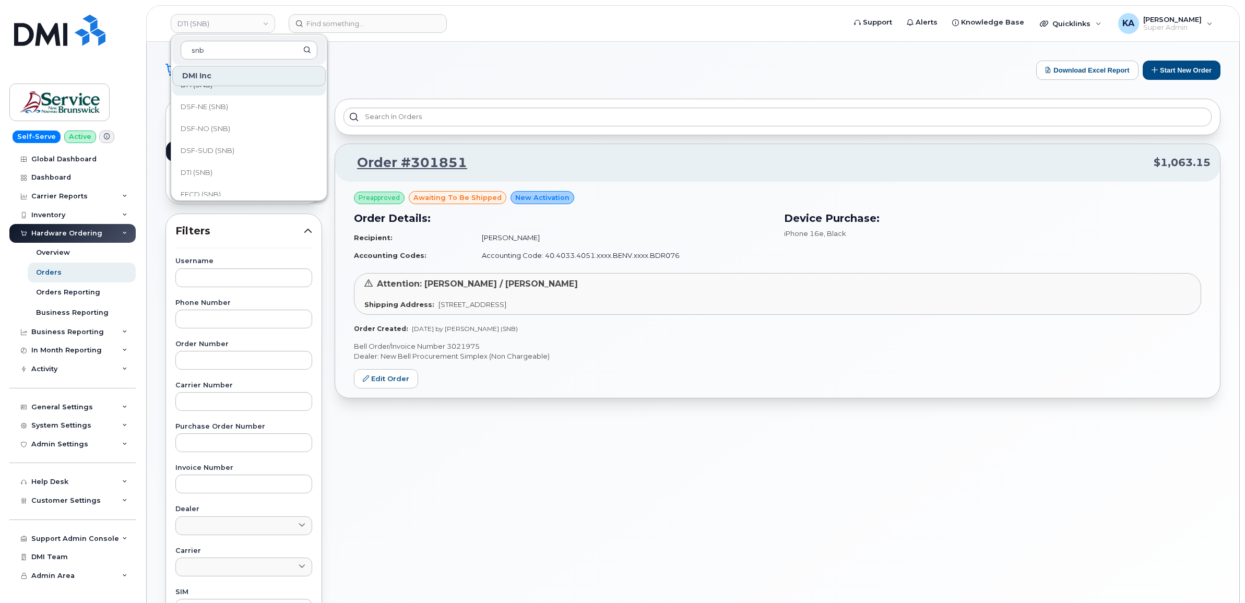
scroll to position [131, 0]
type input "snb"
click at [213, 138] on span "DSF-SUD (SNB)" at bounding box center [208, 143] width 54 height 10
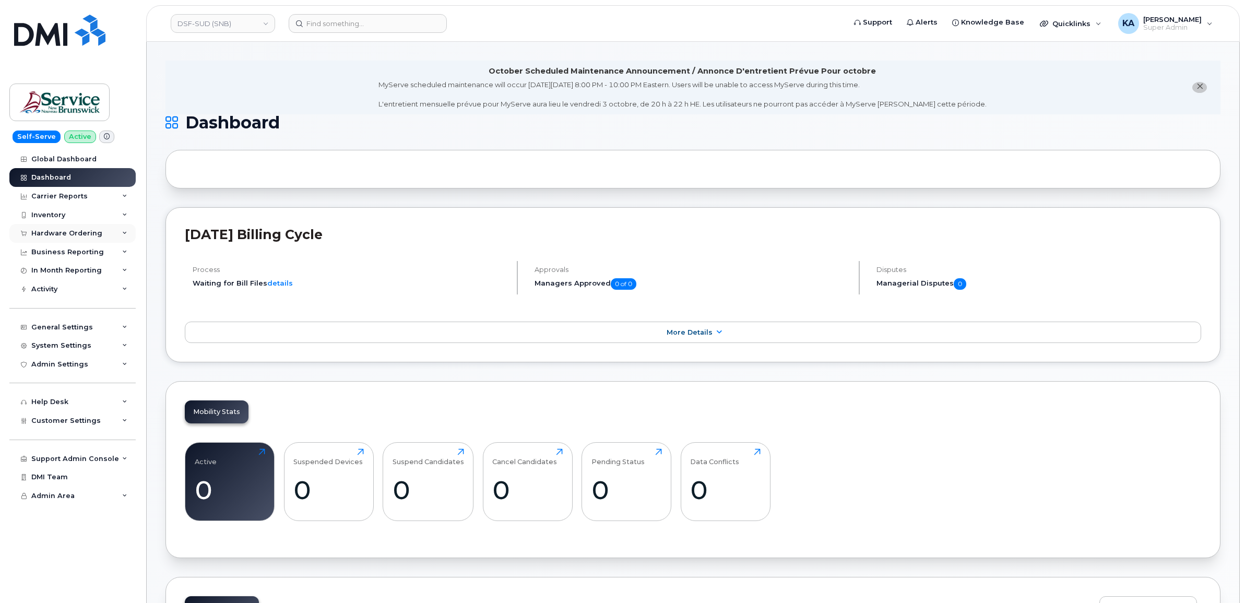
click at [78, 233] on div "Hardware Ordering" at bounding box center [66, 233] width 71 height 8
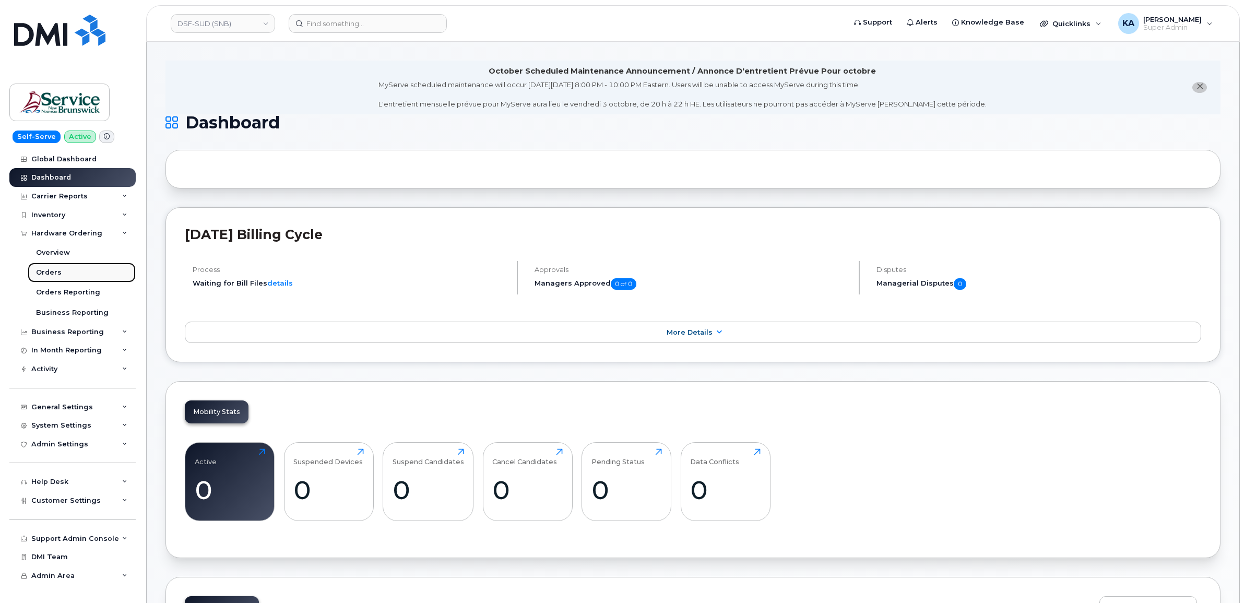
click at [51, 270] on div "Orders" at bounding box center [49, 272] width 26 height 9
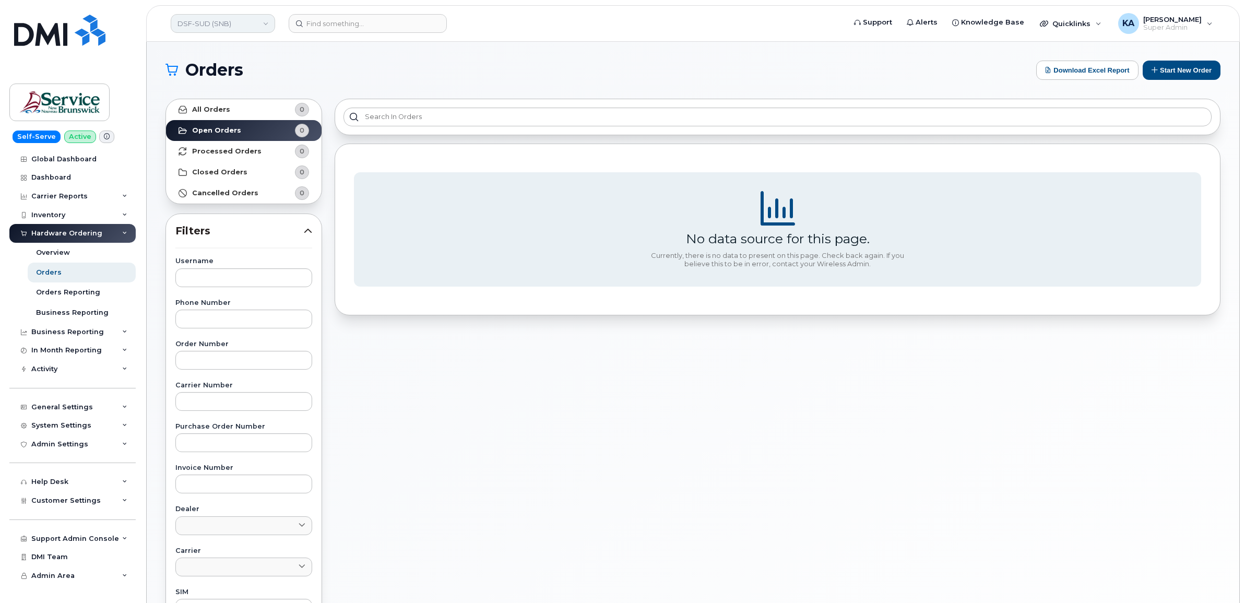
click at [218, 23] on link "DSF-SUD (SNB)" at bounding box center [223, 23] width 104 height 19
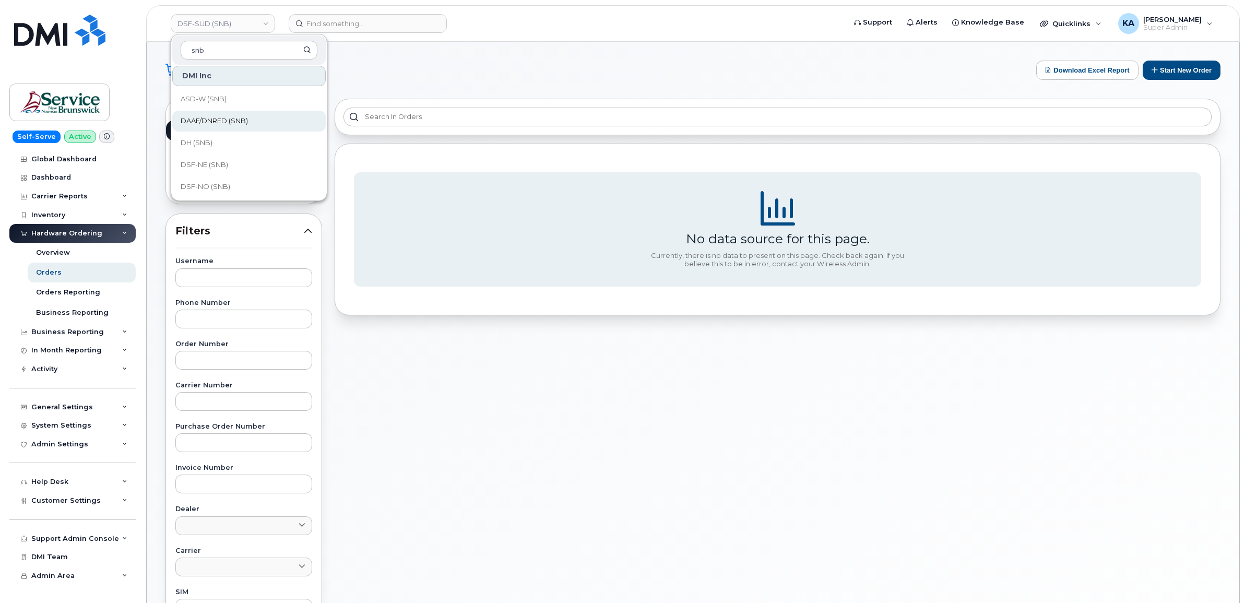
scroll to position [131, 0]
type input "snb"
click at [213, 119] on span "DSF-NO (SNB)" at bounding box center [206, 121] width 50 height 10
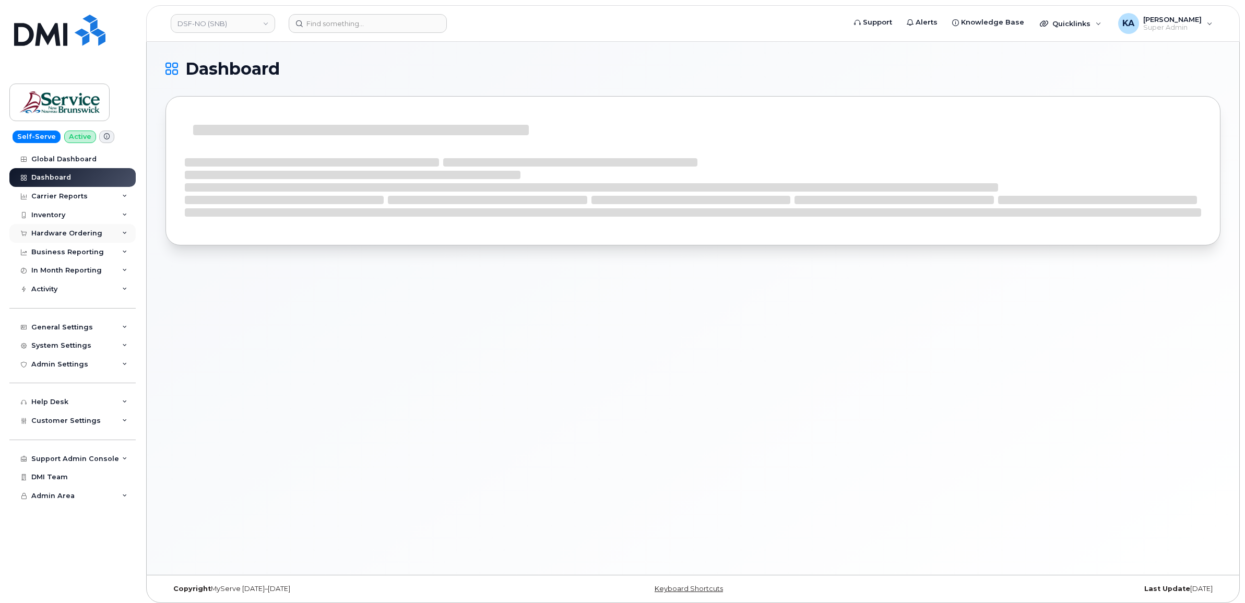
click at [80, 233] on div "Hardware Ordering" at bounding box center [66, 233] width 71 height 8
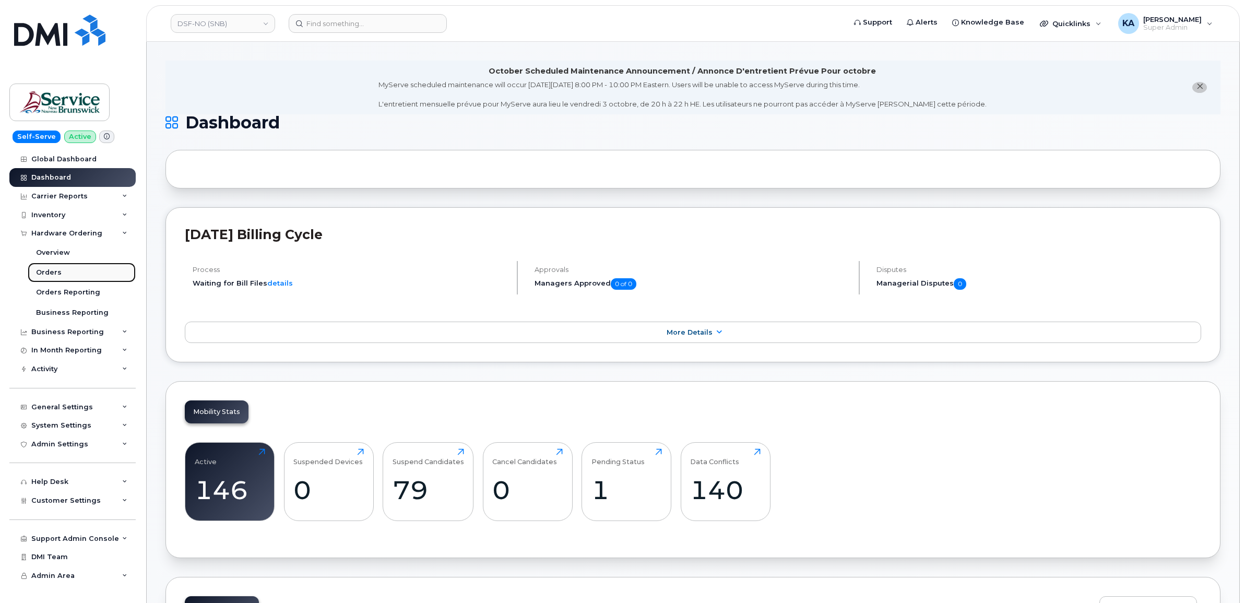
click at [47, 272] on div "Orders" at bounding box center [49, 272] width 26 height 9
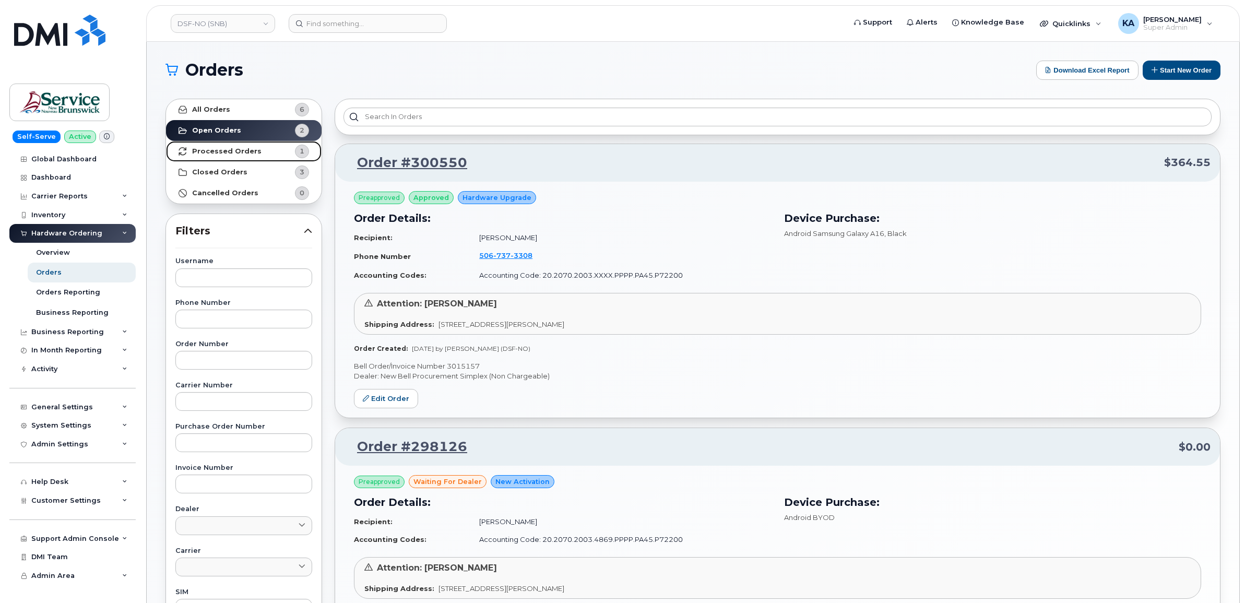
click at [225, 149] on strong "Processed Orders" at bounding box center [226, 151] width 69 height 8
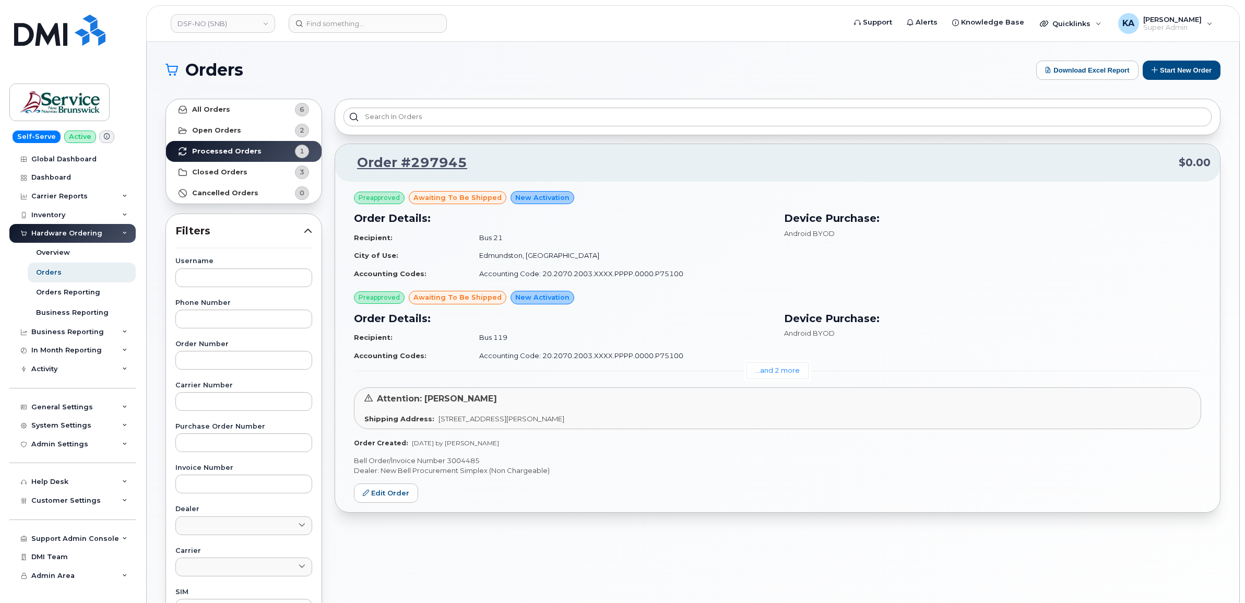
click at [463, 458] on p "Bell Order/Invoice Number 3004485" at bounding box center [777, 461] width 847 height 10
copy p "3004485"
click at [204, 23] on link "DSF-NO (SNB)" at bounding box center [223, 23] width 104 height 19
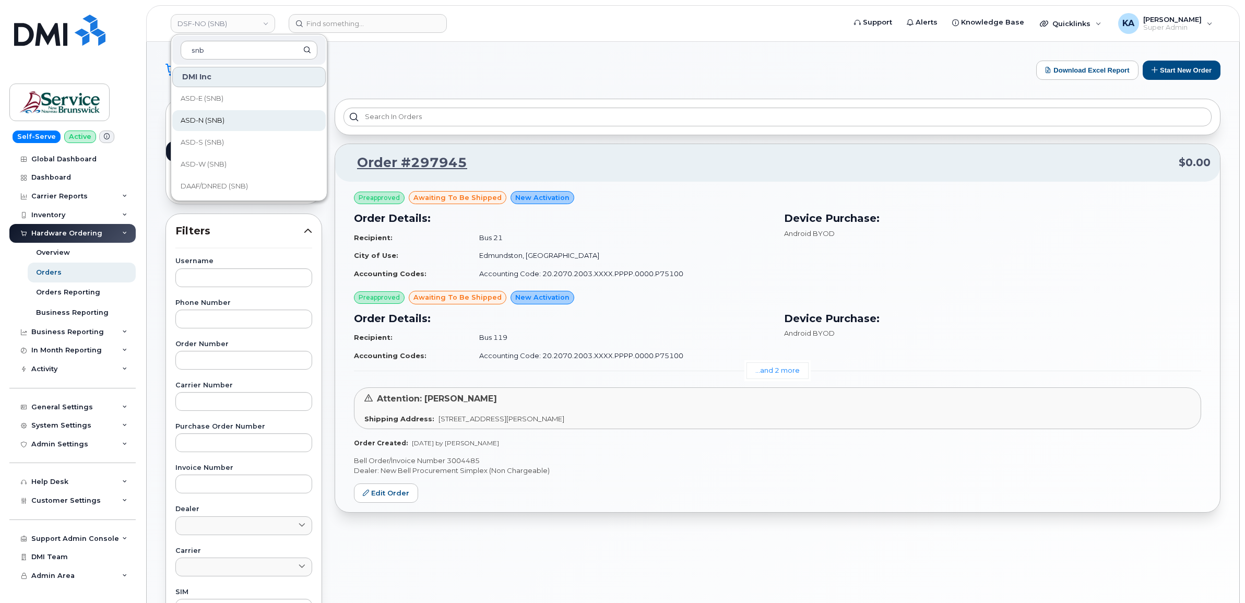
scroll to position [65, 0]
type input "snb"
click at [205, 162] on span "DSF-NE (SNB)" at bounding box center [205, 165] width 48 height 10
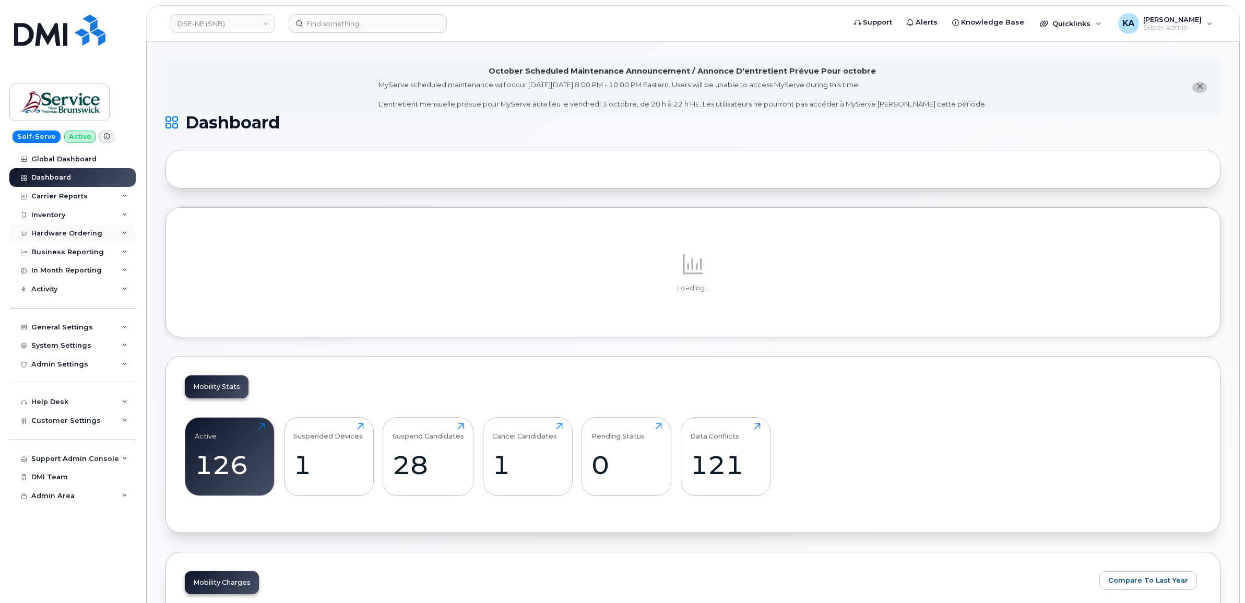
click at [66, 230] on div "Hardware Ordering" at bounding box center [72, 233] width 126 height 19
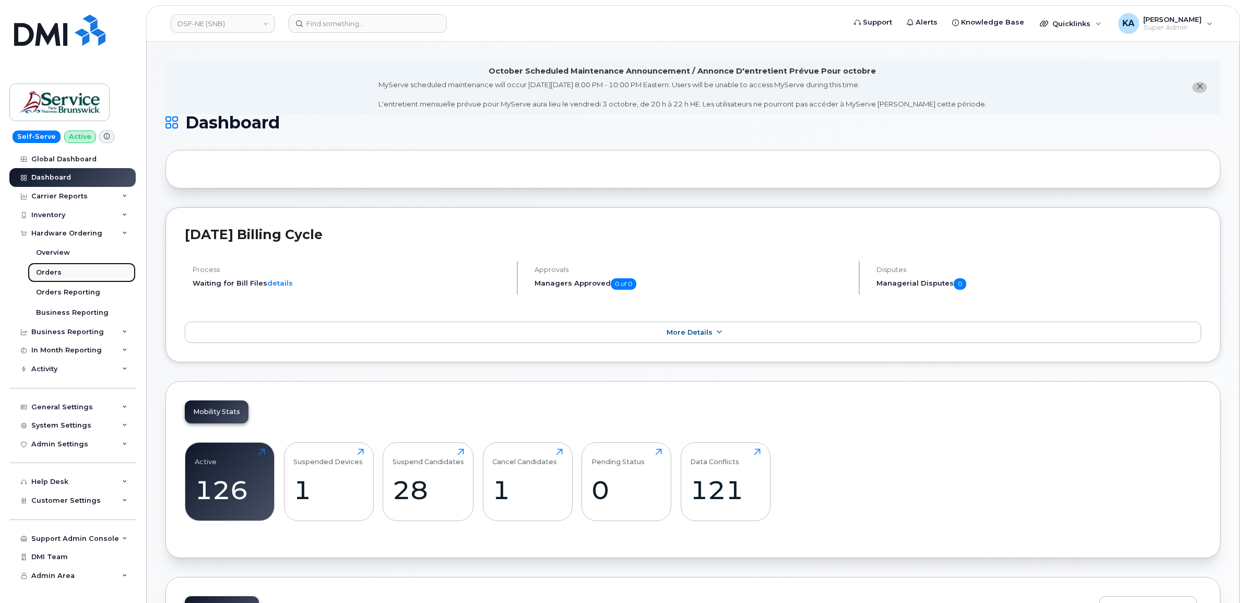
click at [42, 272] on div "Orders" at bounding box center [49, 272] width 26 height 9
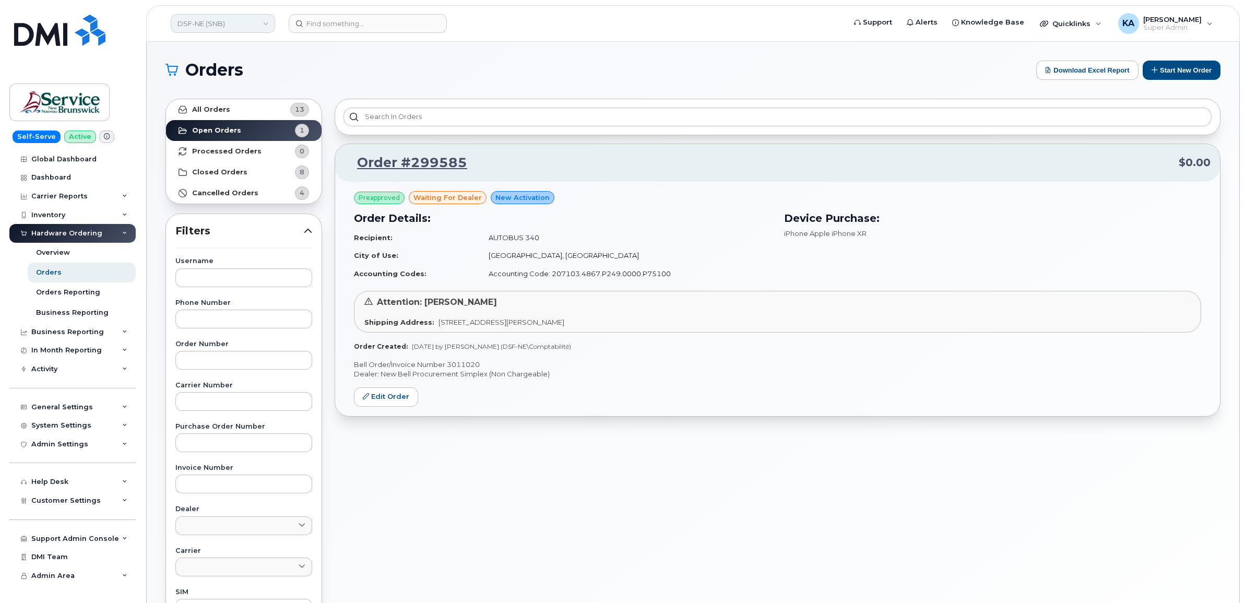
click at [230, 19] on link "DSF-NE (SNB)" at bounding box center [223, 23] width 104 height 19
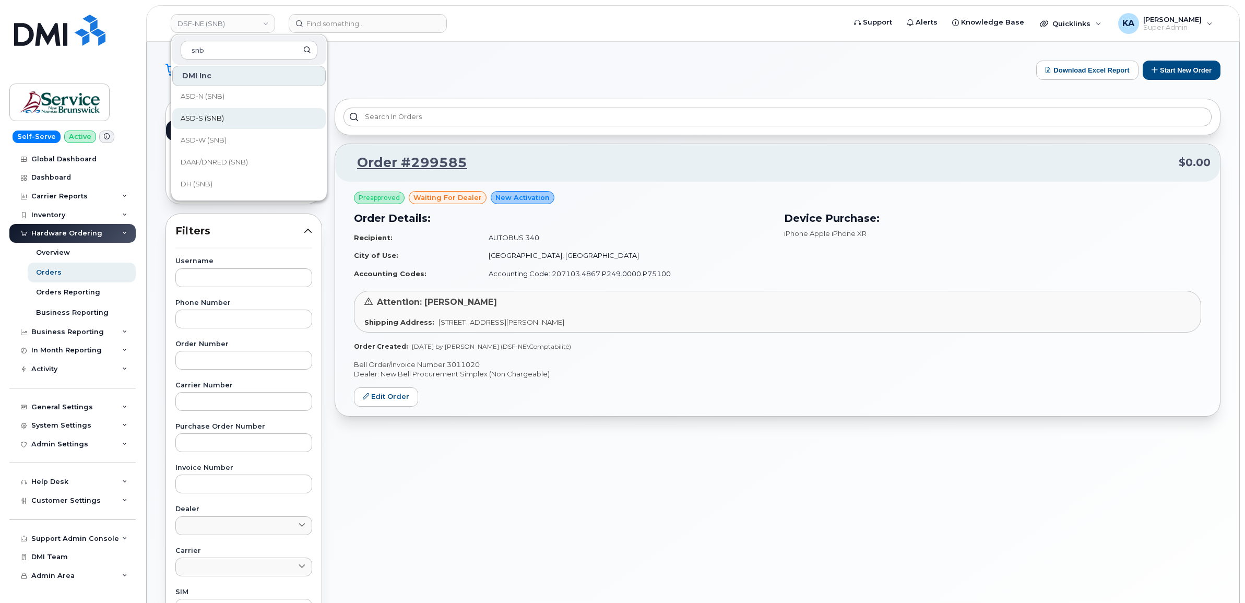
scroll to position [65, 0]
type input "snb"
click at [205, 139] on span "DH (SNB)" at bounding box center [197, 143] width 32 height 10
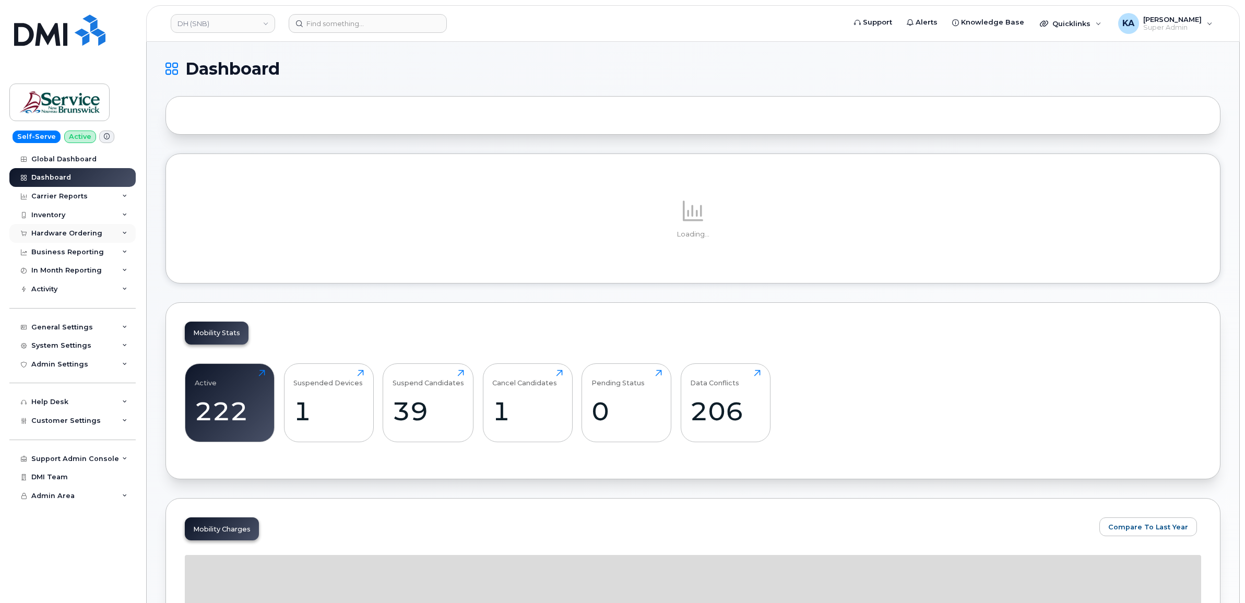
click at [72, 233] on div "Hardware Ordering" at bounding box center [66, 233] width 71 height 8
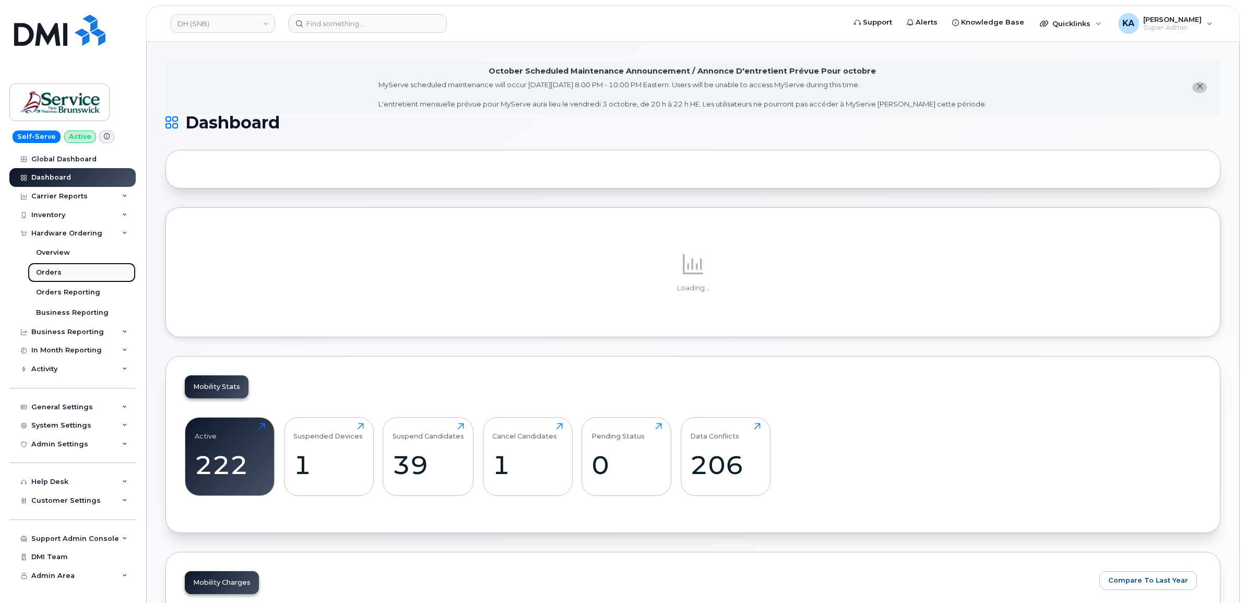
click at [51, 270] on div "Orders" at bounding box center [49, 272] width 26 height 9
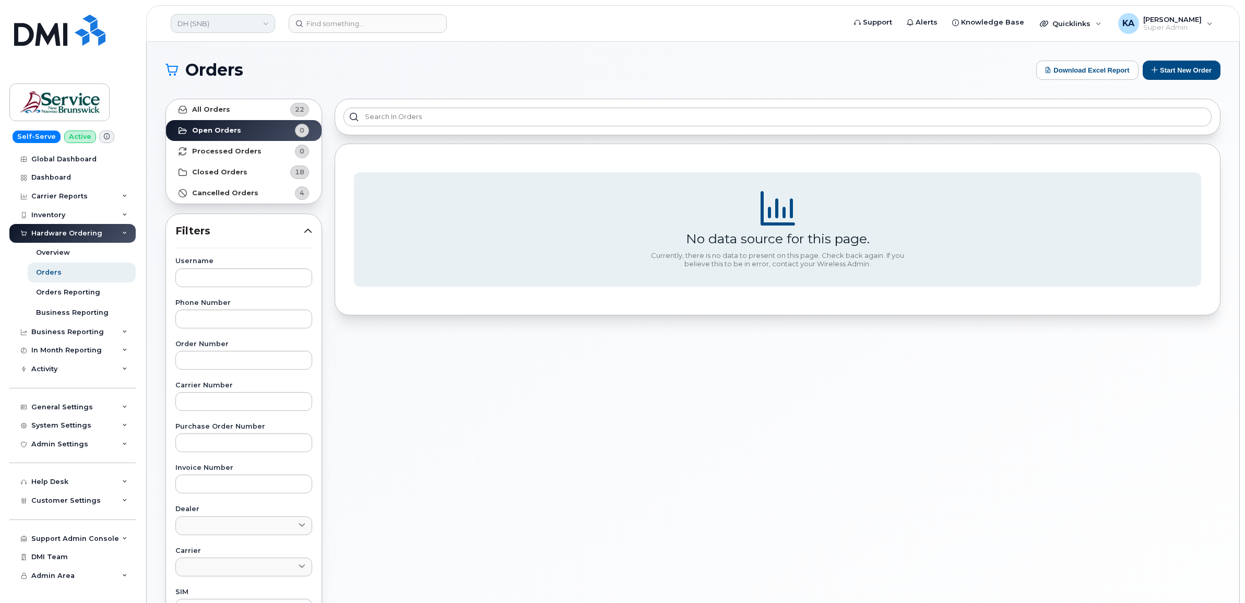
click at [220, 23] on link "DH (SNB)" at bounding box center [223, 23] width 104 height 19
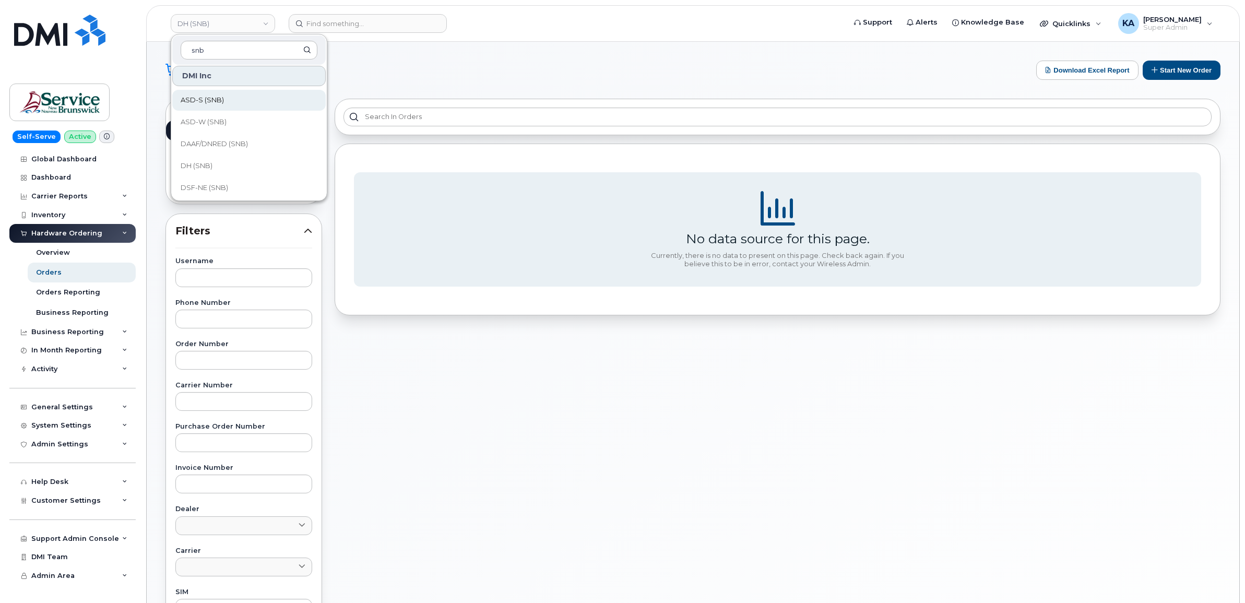
scroll to position [65, 0]
type input "snb"
click at [212, 119] on span "DAAF/DNRED (SNB)" at bounding box center [214, 121] width 67 height 10
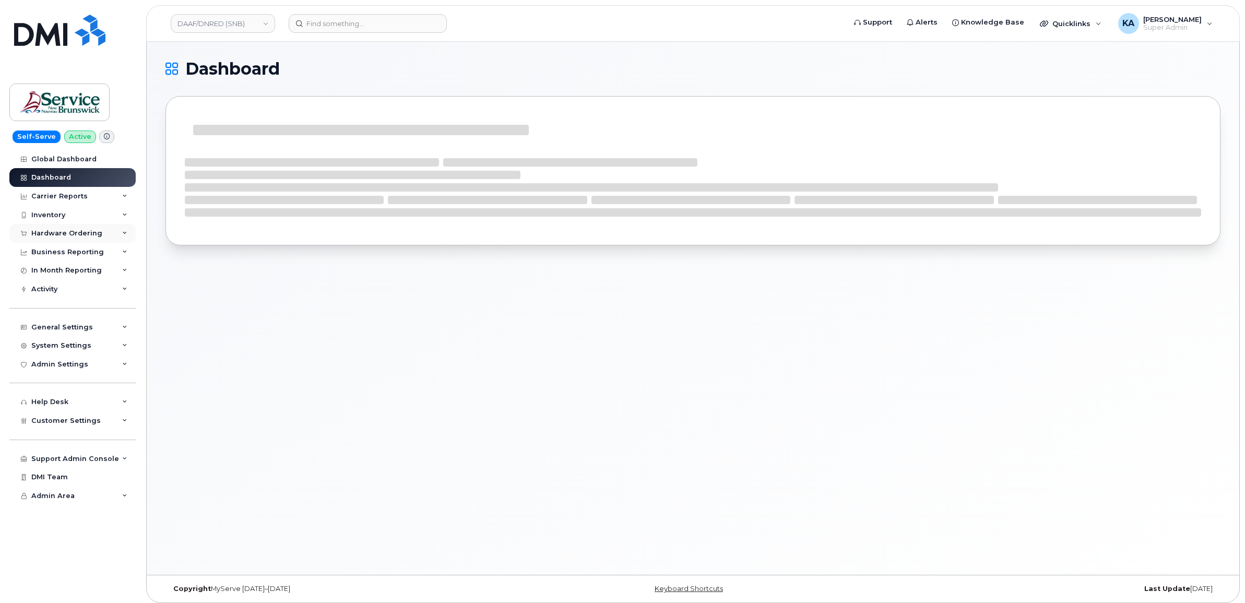
click at [53, 233] on div "Hardware Ordering" at bounding box center [66, 233] width 71 height 8
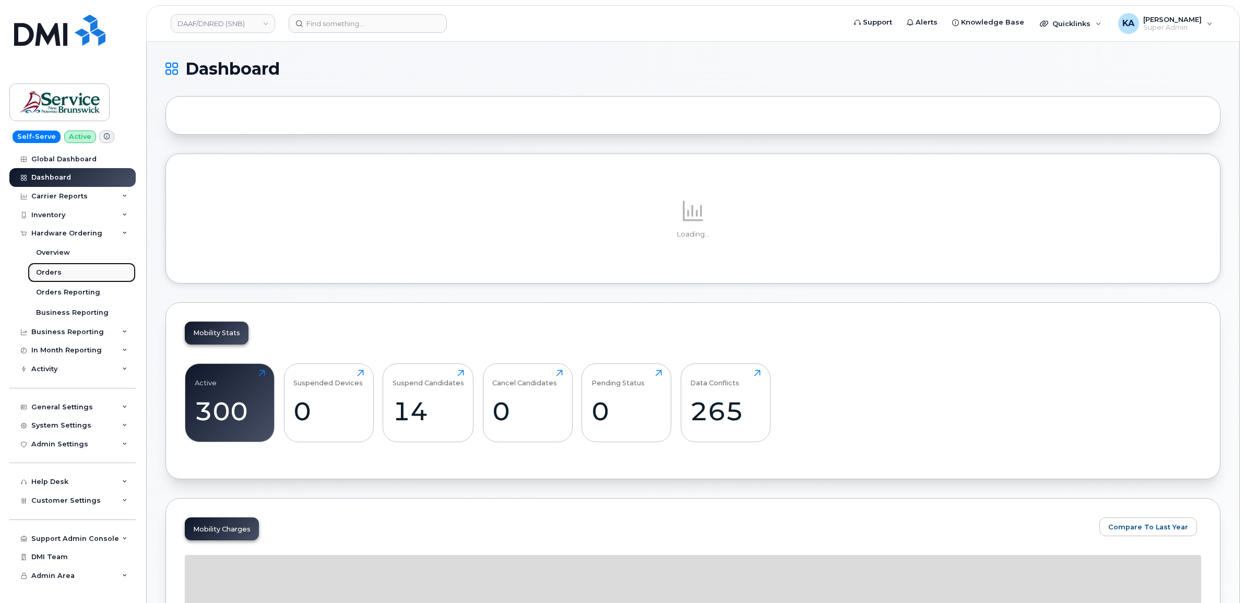
click at [47, 269] on div "Orders" at bounding box center [49, 272] width 26 height 9
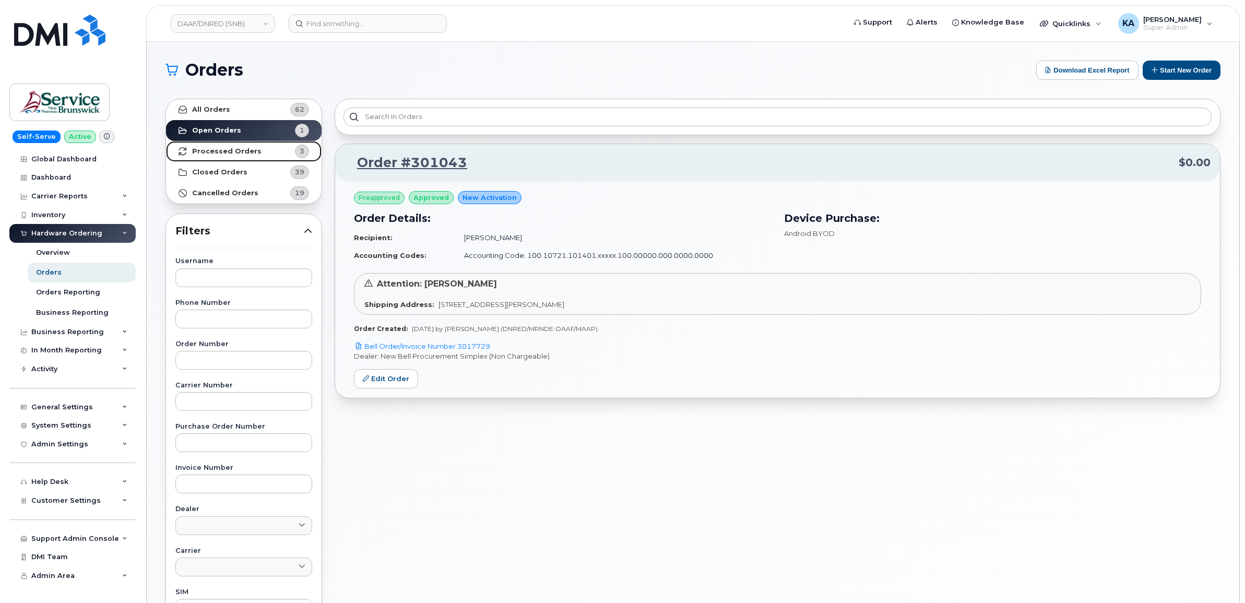
click at [205, 147] on strong "Processed Orders" at bounding box center [226, 151] width 69 height 8
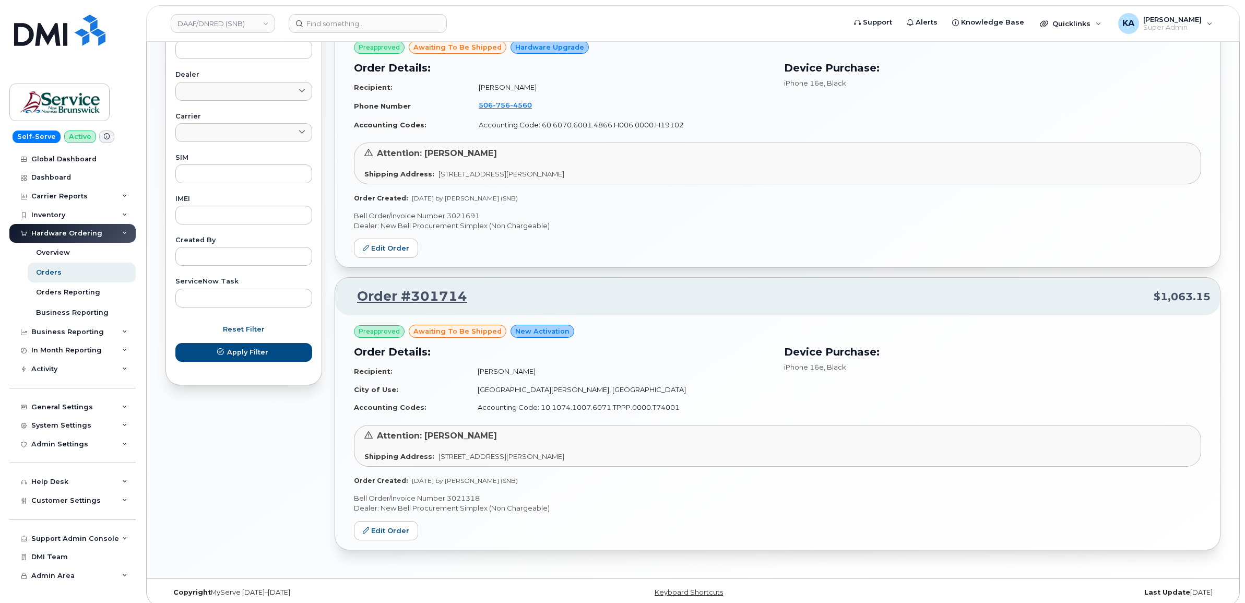
scroll to position [444, 0]
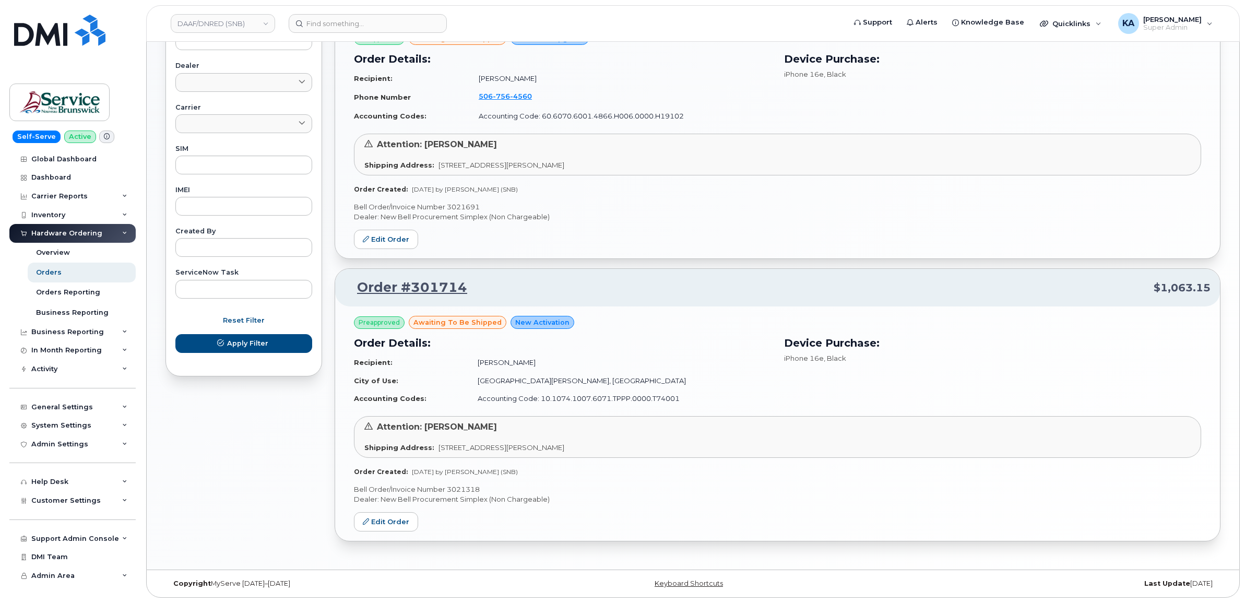
click at [465, 486] on p "Bell Order/Invoice Number 3021318" at bounding box center [777, 490] width 847 height 10
copy p "3021318"
click at [465, 202] on p "Bell Order/Invoice Number 3021691" at bounding box center [777, 207] width 847 height 10
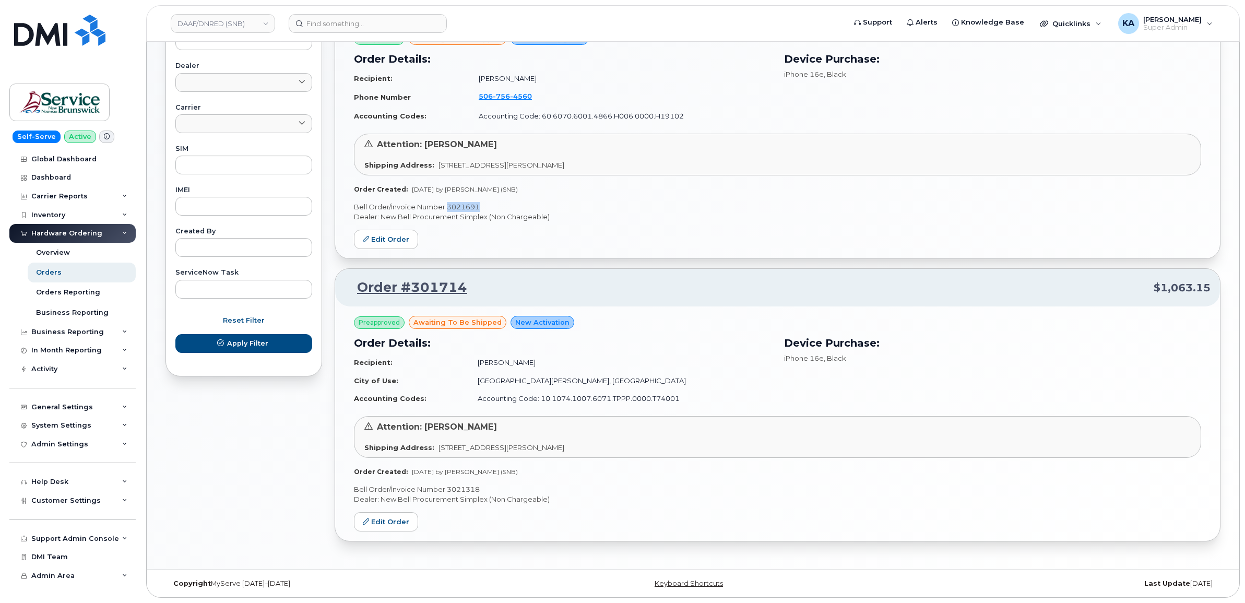
copy p "3021691"
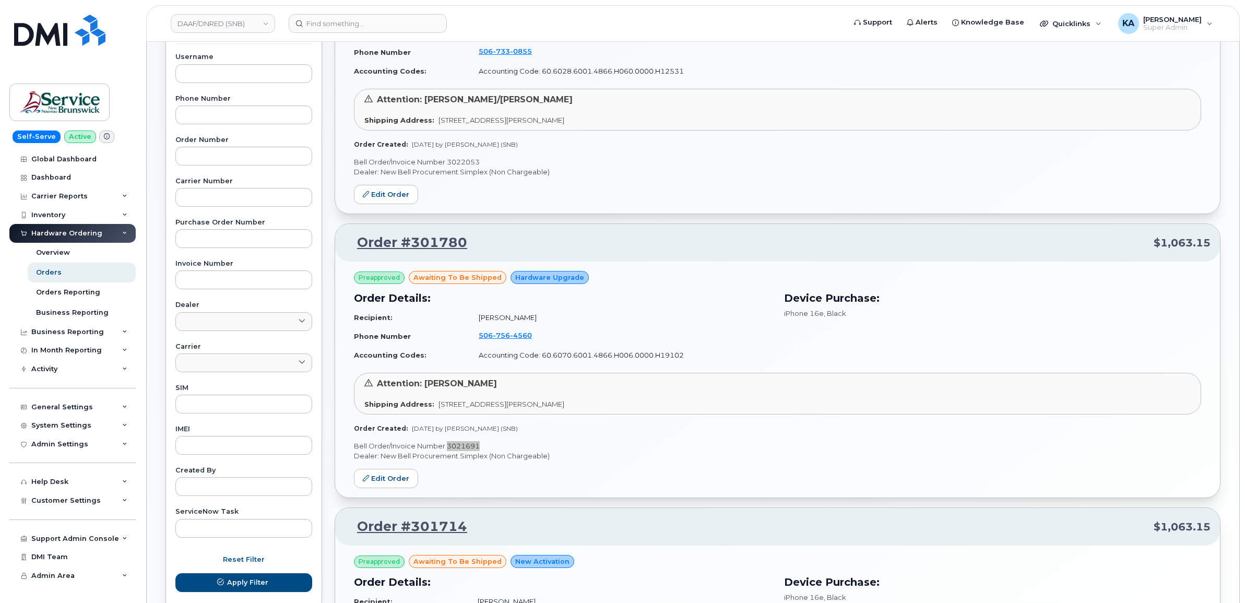
scroll to position [183, 0]
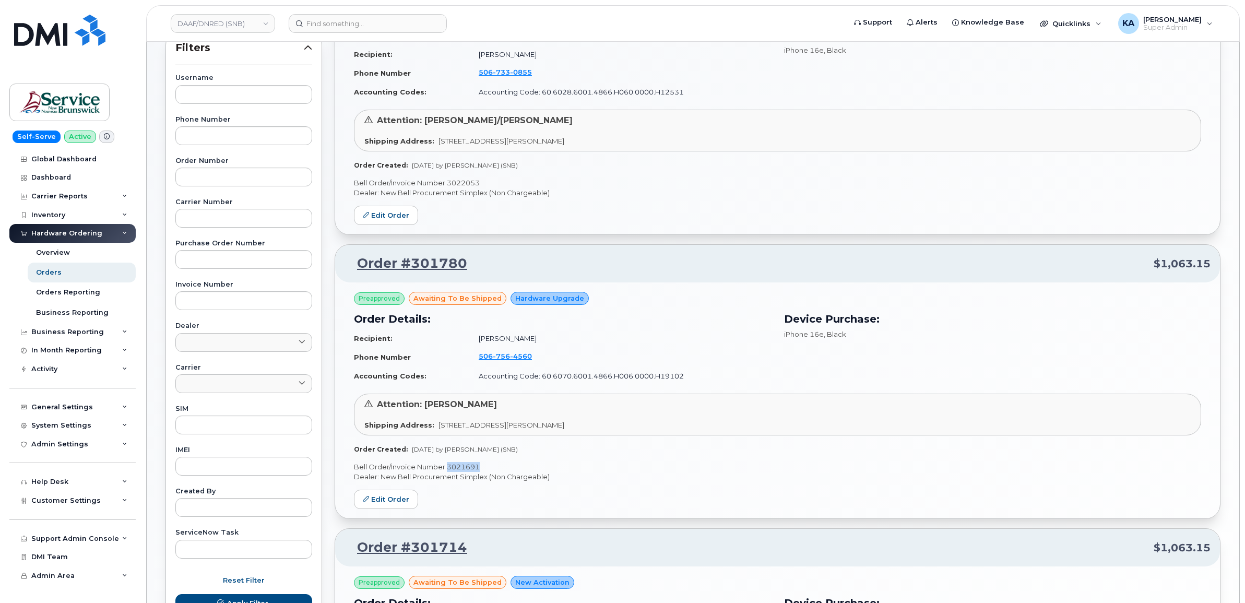
click at [473, 181] on p "Bell Order/Invoice Number 3022053" at bounding box center [777, 183] width 847 height 10
copy p "3022053"
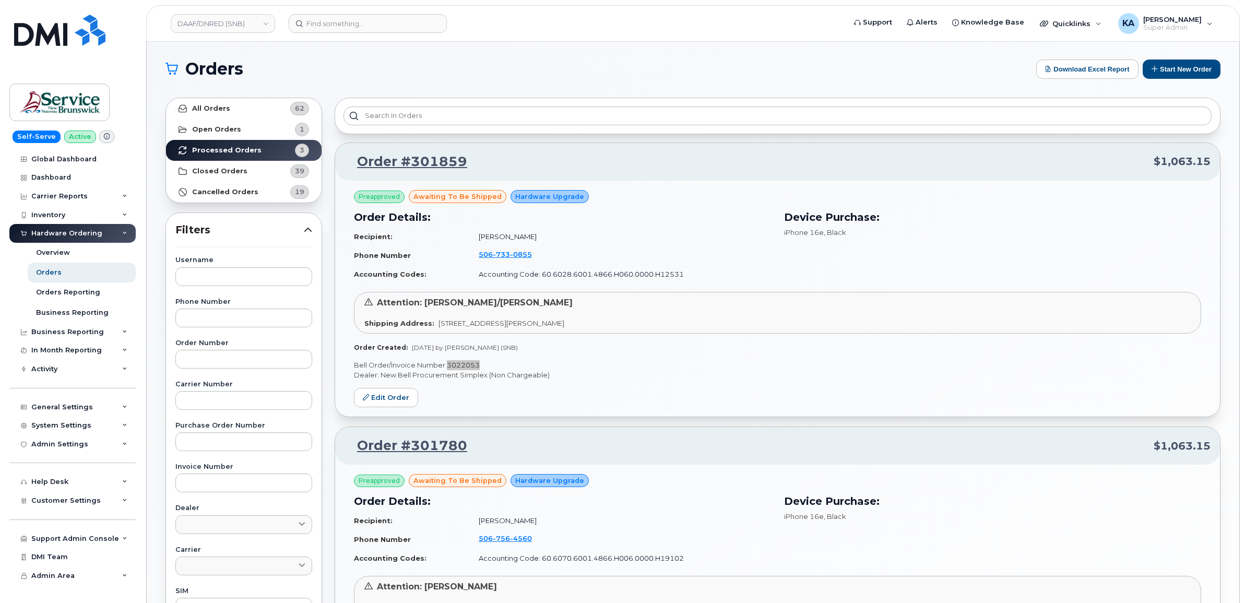
scroll to position [0, 0]
click at [231, 25] on link "DAAF/DNRED (SNB)" at bounding box center [223, 23] width 104 height 19
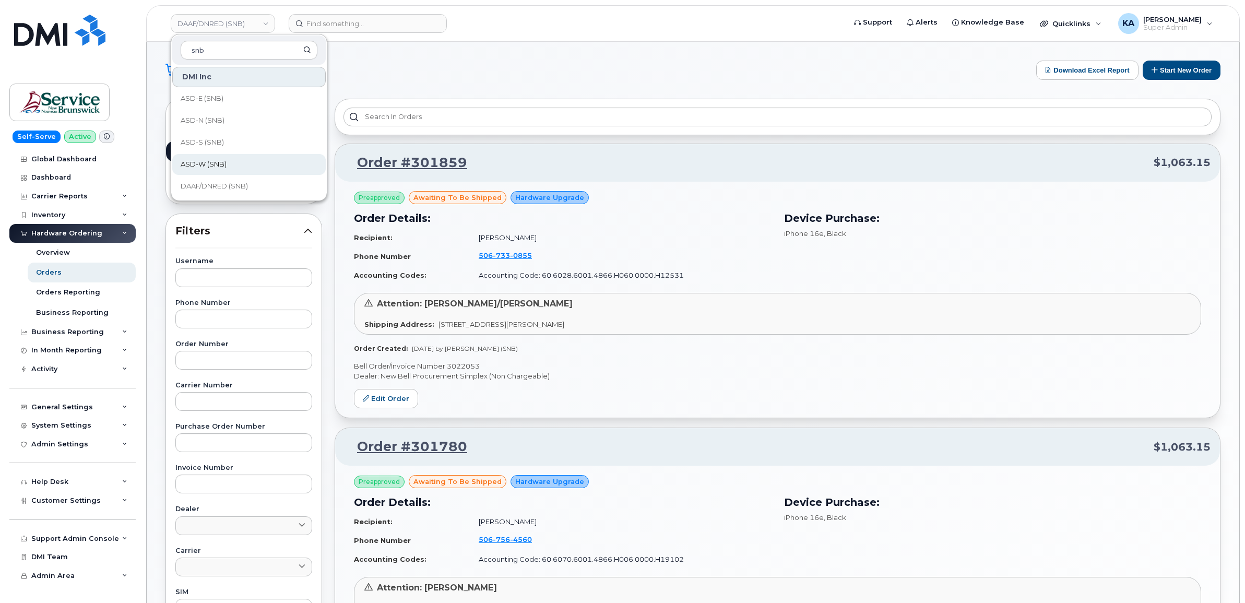
type input "snb"
click at [211, 160] on span "ASD-W (SNB)" at bounding box center [204, 164] width 46 height 10
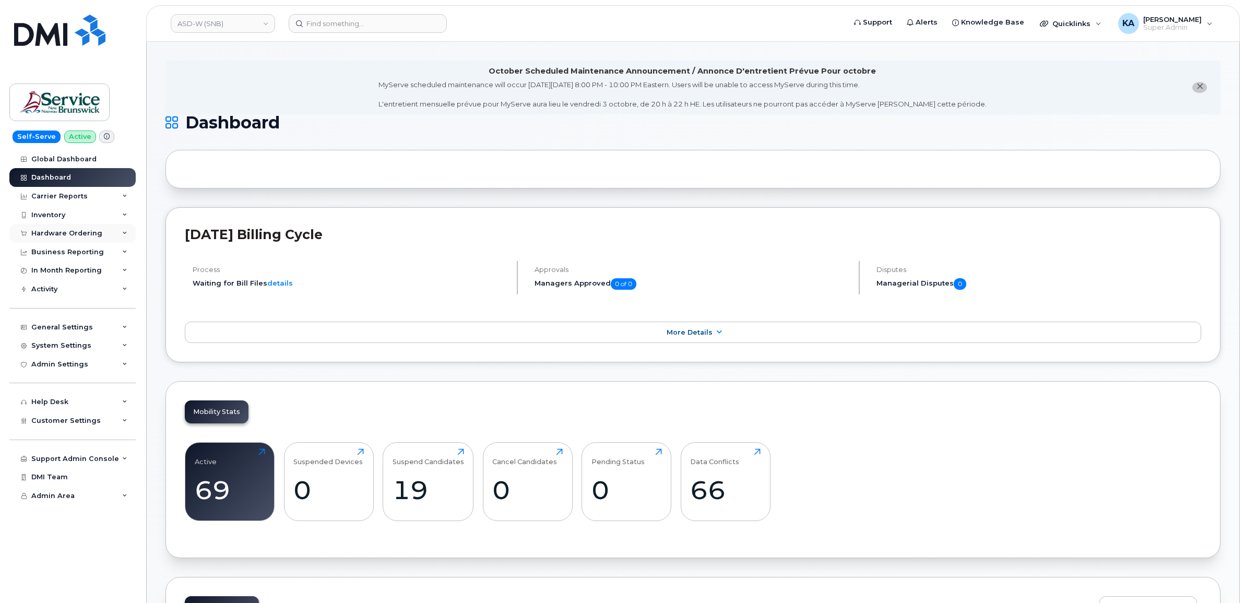
click at [87, 232] on div "Hardware Ordering" at bounding box center [66, 233] width 71 height 8
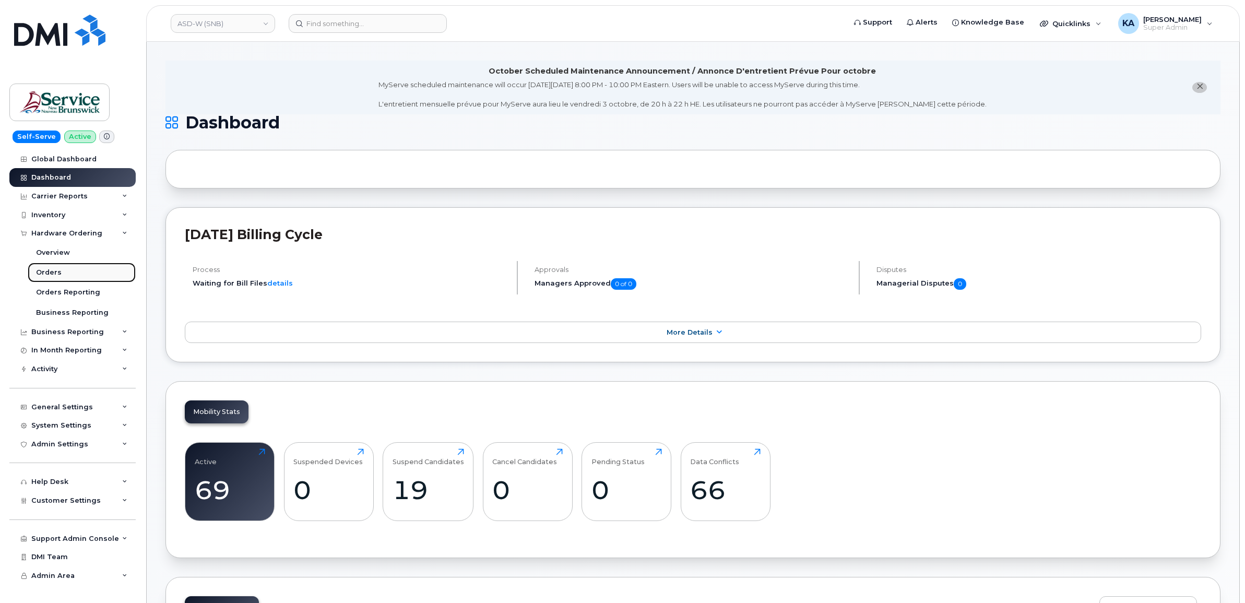
click at [49, 272] on div "Orders" at bounding box center [49, 272] width 26 height 9
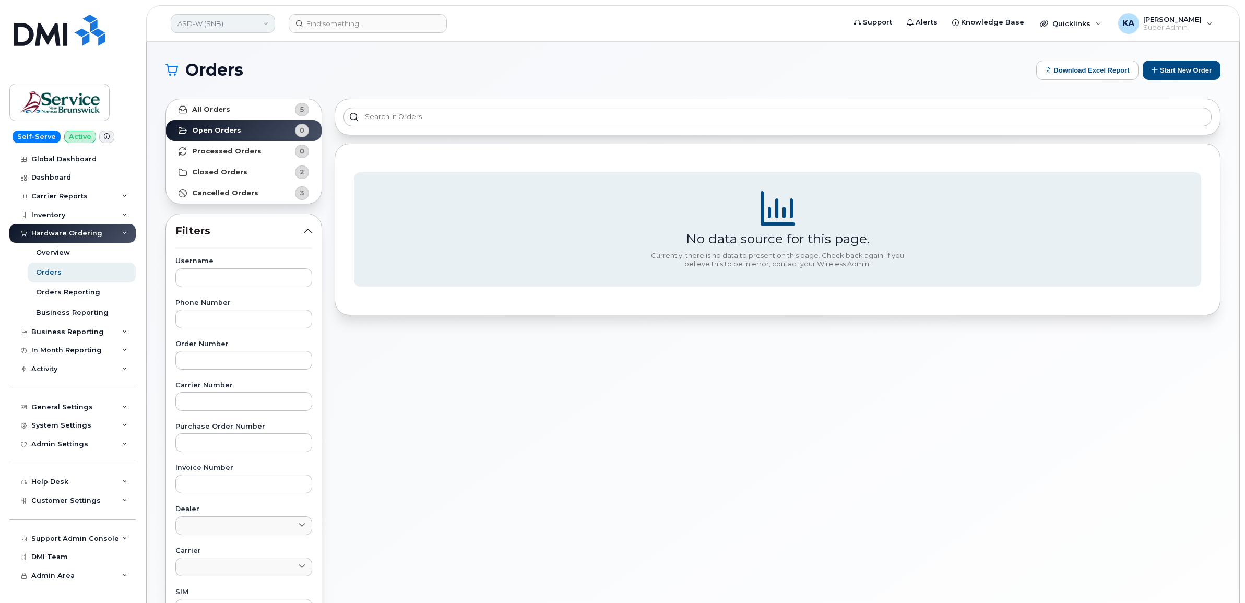
click at [235, 21] on link "ASD-W (SNB)" at bounding box center [223, 23] width 104 height 19
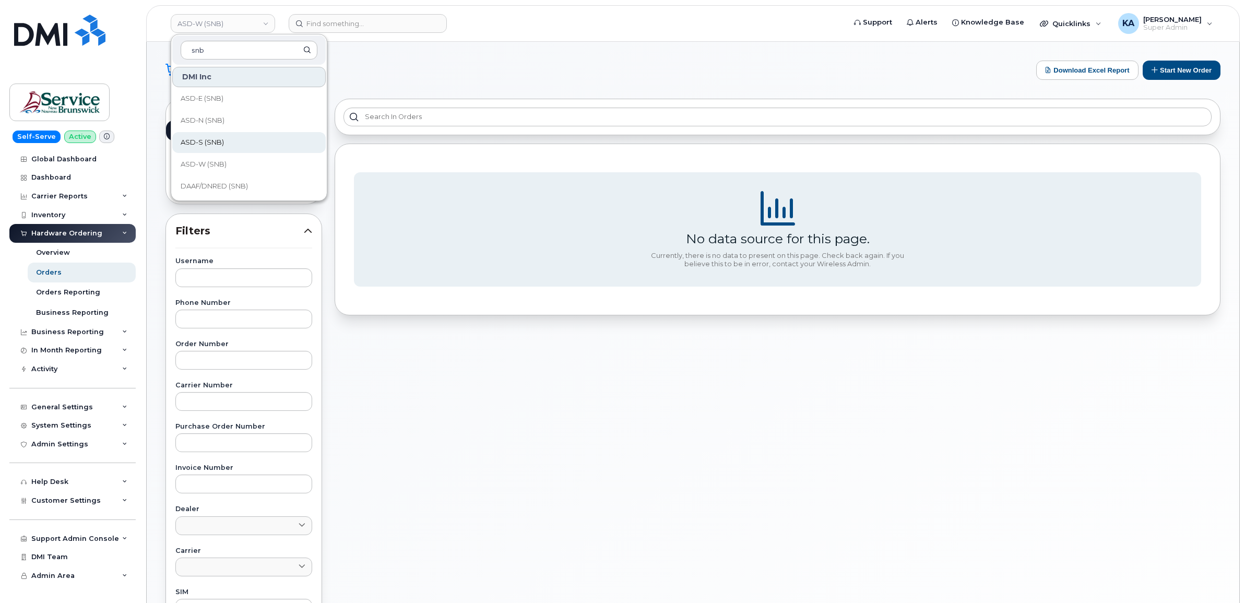
type input "snb"
click at [218, 141] on span "ASD-S (SNB)" at bounding box center [202, 142] width 43 height 10
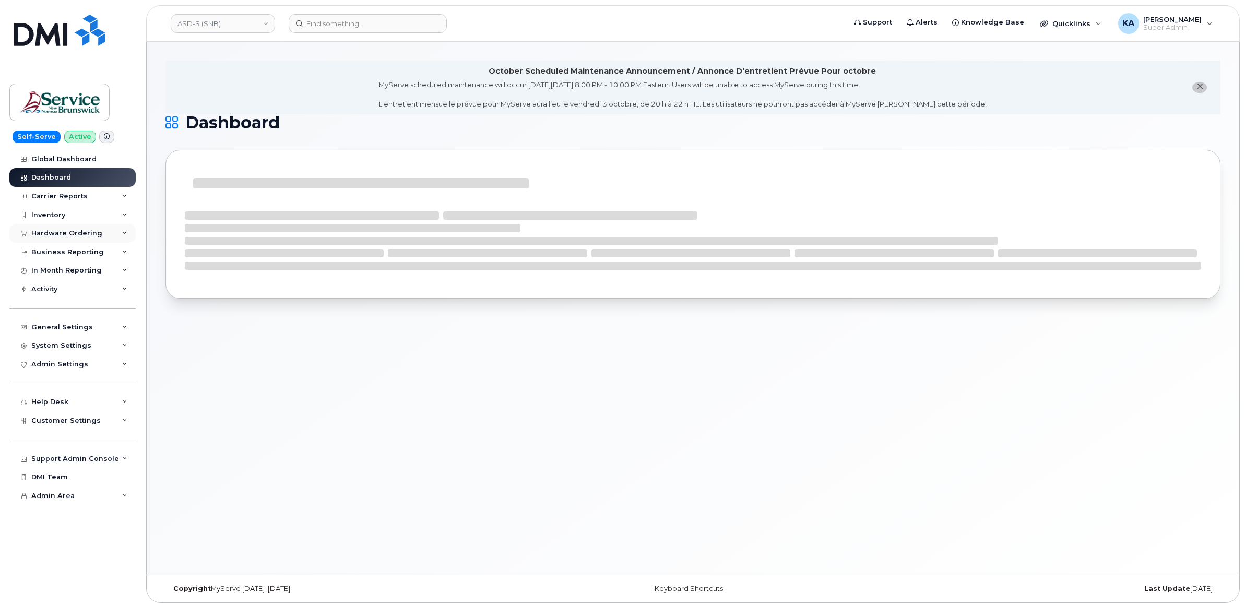
click at [74, 230] on div "Hardware Ordering" at bounding box center [72, 233] width 126 height 19
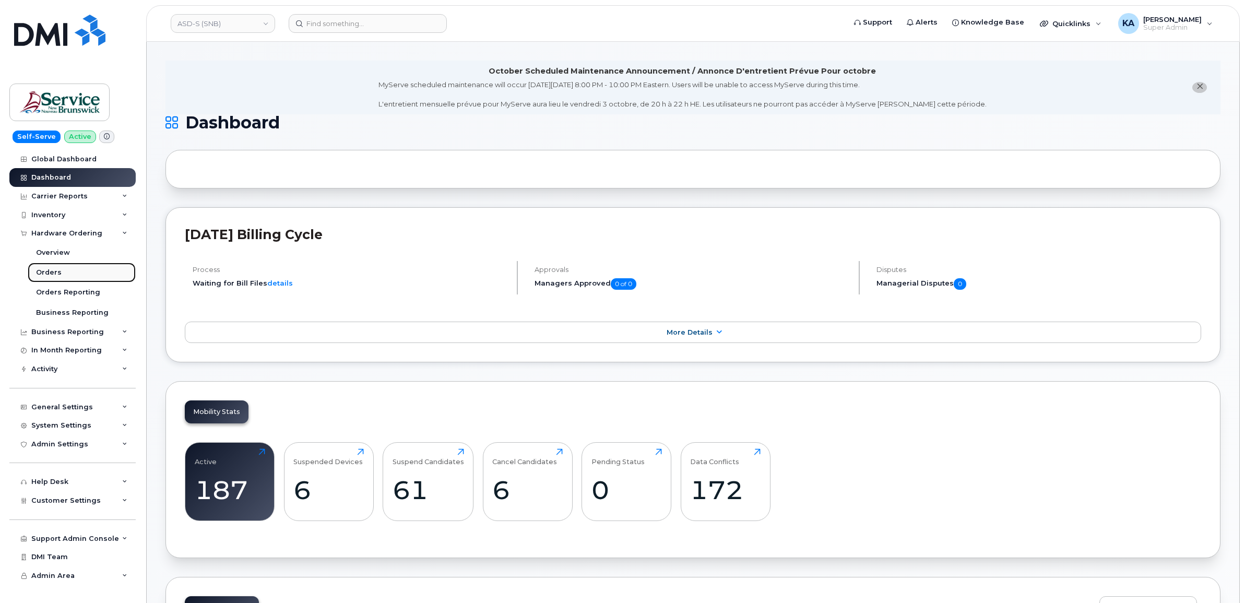
click at [43, 270] on div "Orders" at bounding box center [49, 272] width 26 height 9
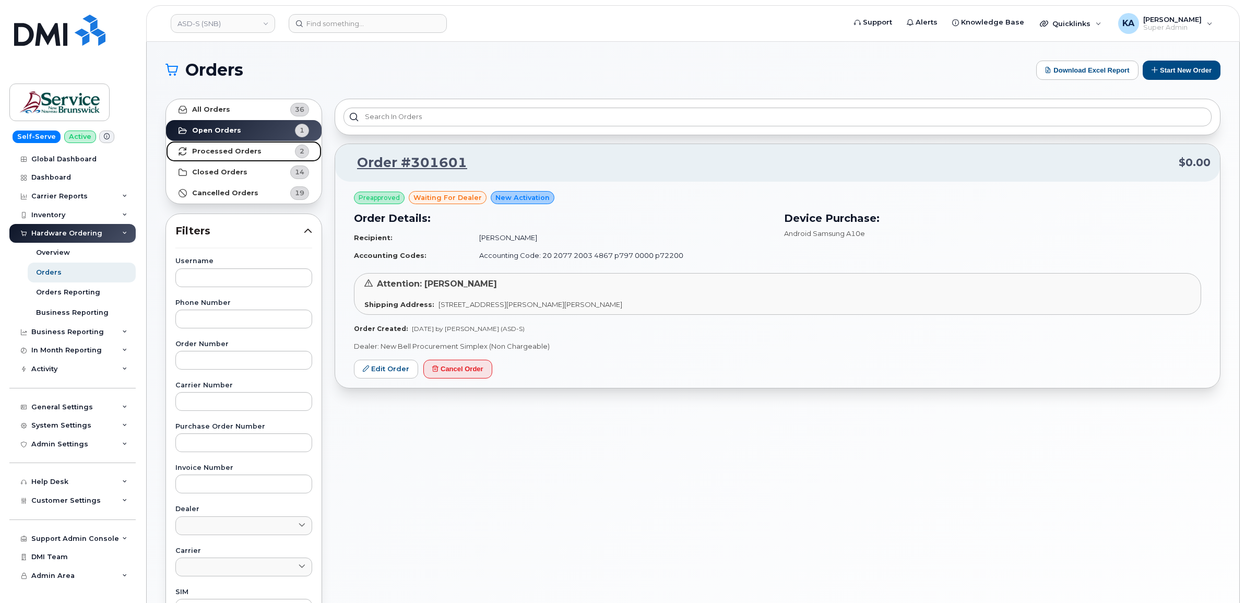
click at [236, 150] on strong "Processed Orders" at bounding box center [226, 151] width 69 height 8
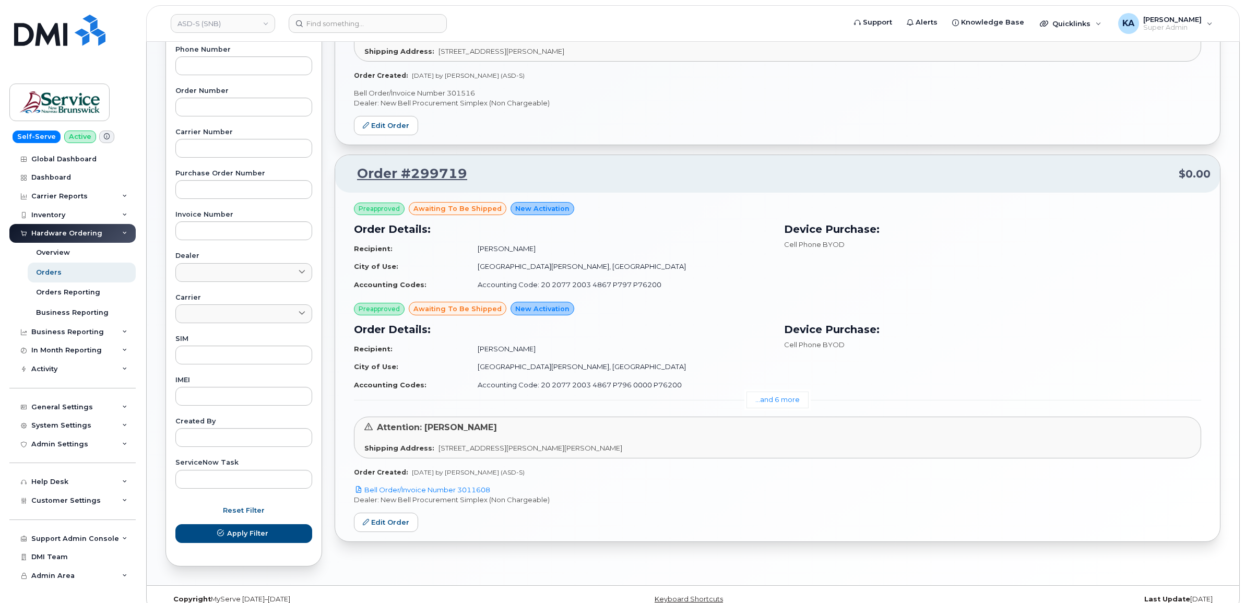
scroll to position [269, 0]
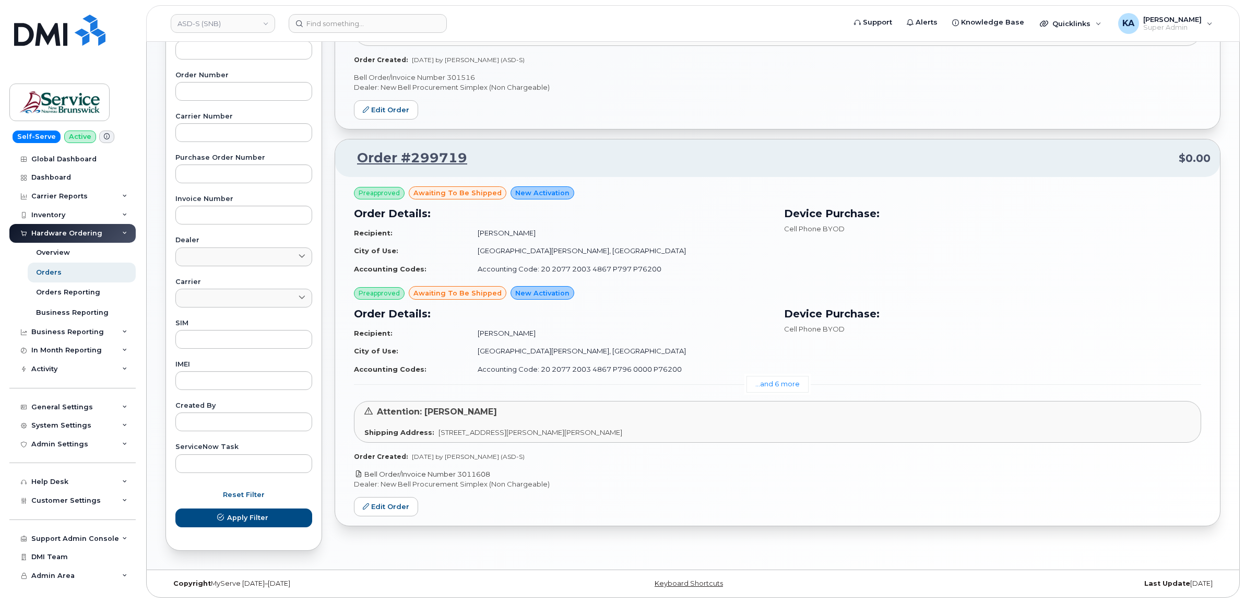
drag, startPoint x: 494, startPoint y: 474, endPoint x: 461, endPoint y: 476, distance: 33.5
click at [461, 476] on p "Bell Order/Invoice Number 3011608" at bounding box center [777, 474] width 847 height 10
copy link "3011608"
click at [372, 508] on link "Edit Order" at bounding box center [386, 506] width 64 height 19
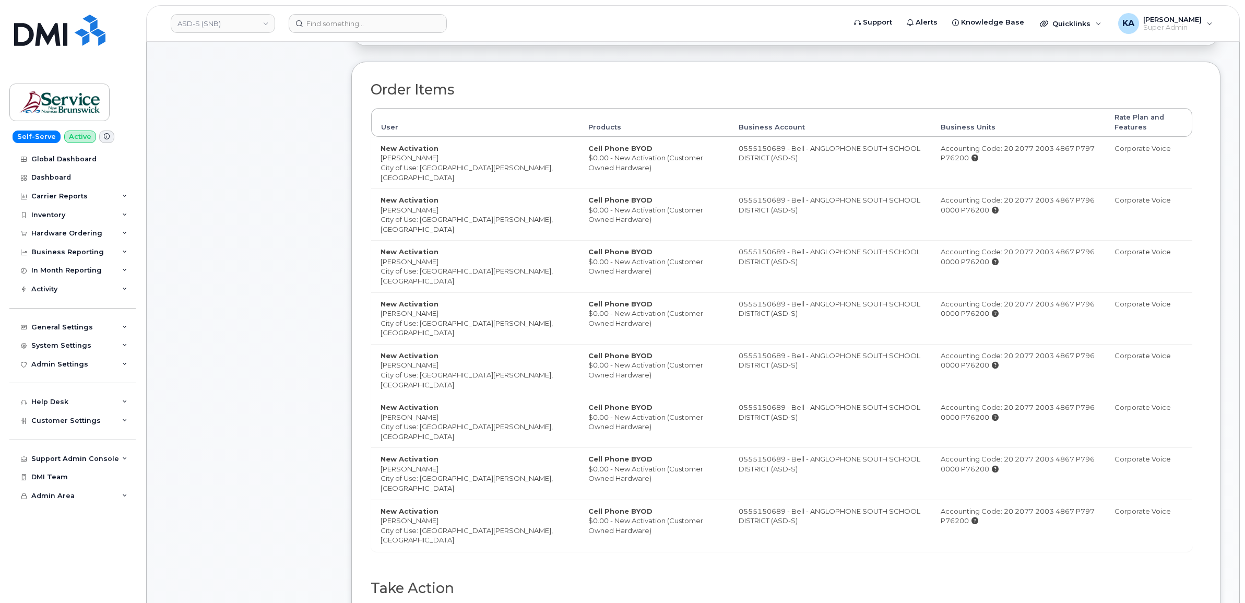
scroll to position [587, 0]
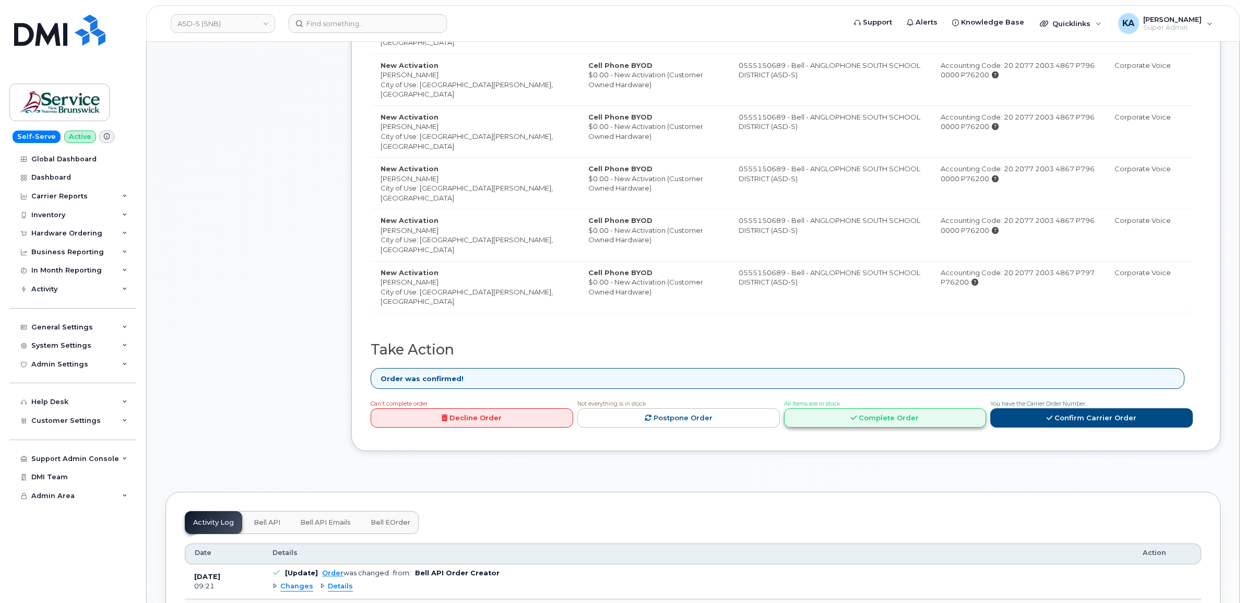
click at [863, 426] on link "Complete Order" at bounding box center [885, 417] width 203 height 19
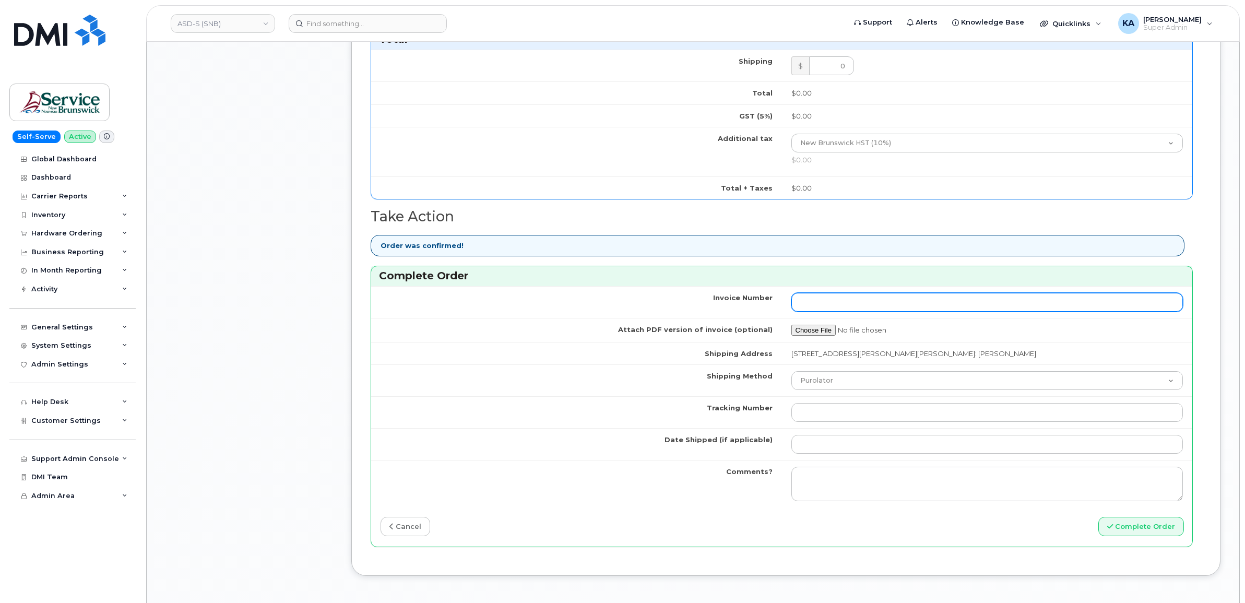
scroll to position [2480, 0]
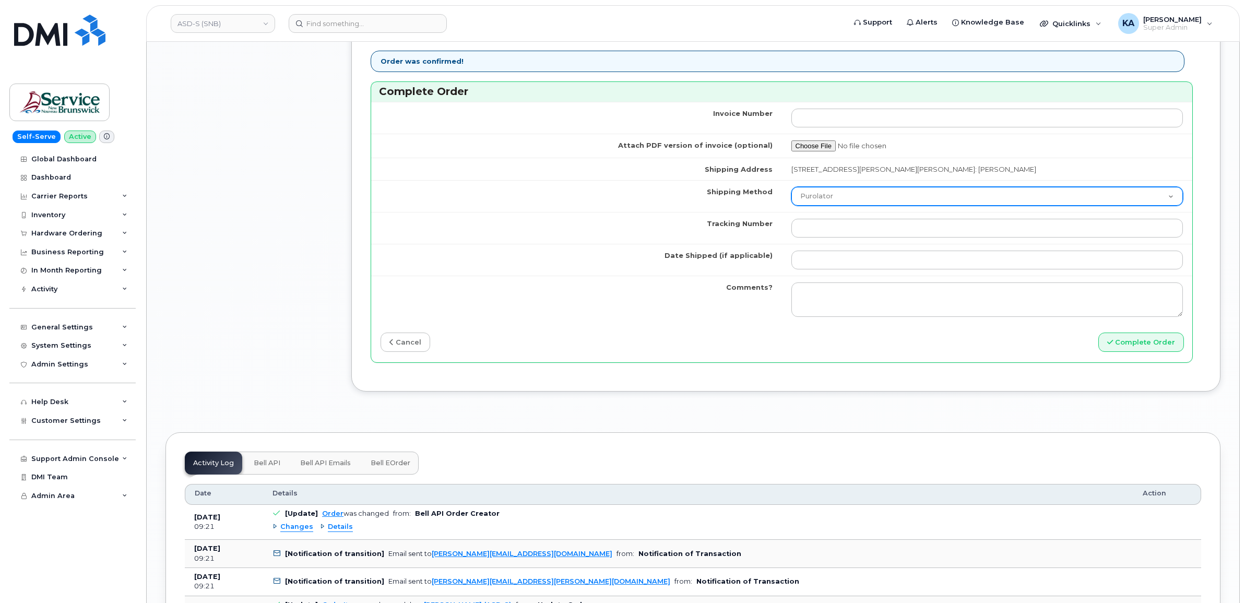
click at [865, 202] on select "Purolator UPS FedEx Canada Post Courier Other Drop Off Pick Up" at bounding box center [988, 196] width 392 height 19
select select "FedEx"
click at [792, 188] on select "Purolator UPS FedEx Canada Post Courier Other Drop Off Pick Up" at bounding box center [988, 196] width 392 height 19
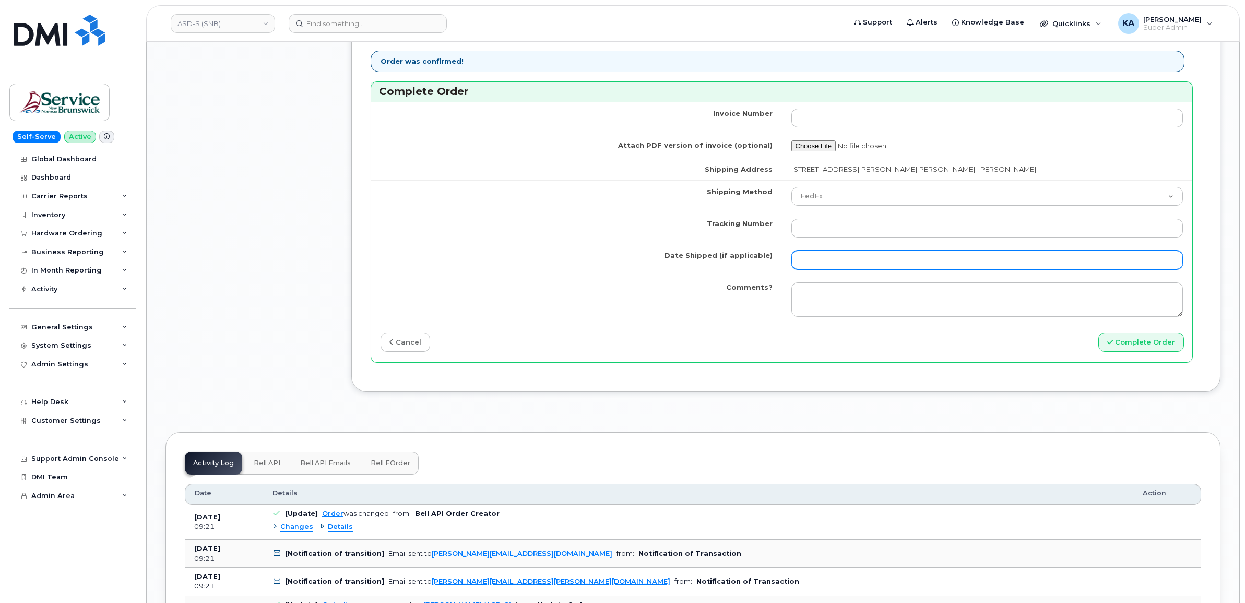
click at [818, 259] on input "Date Shipped (if applicable)" at bounding box center [988, 260] width 392 height 19
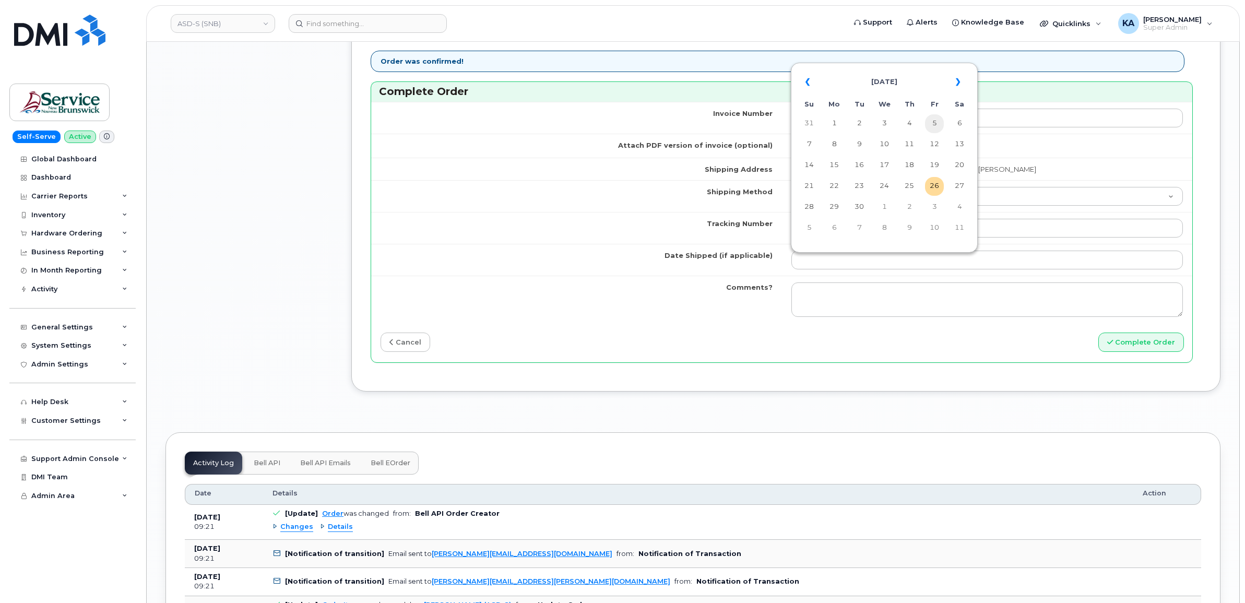
click at [933, 121] on td "5" at bounding box center [934, 123] width 19 height 19
type input "[DATE]"
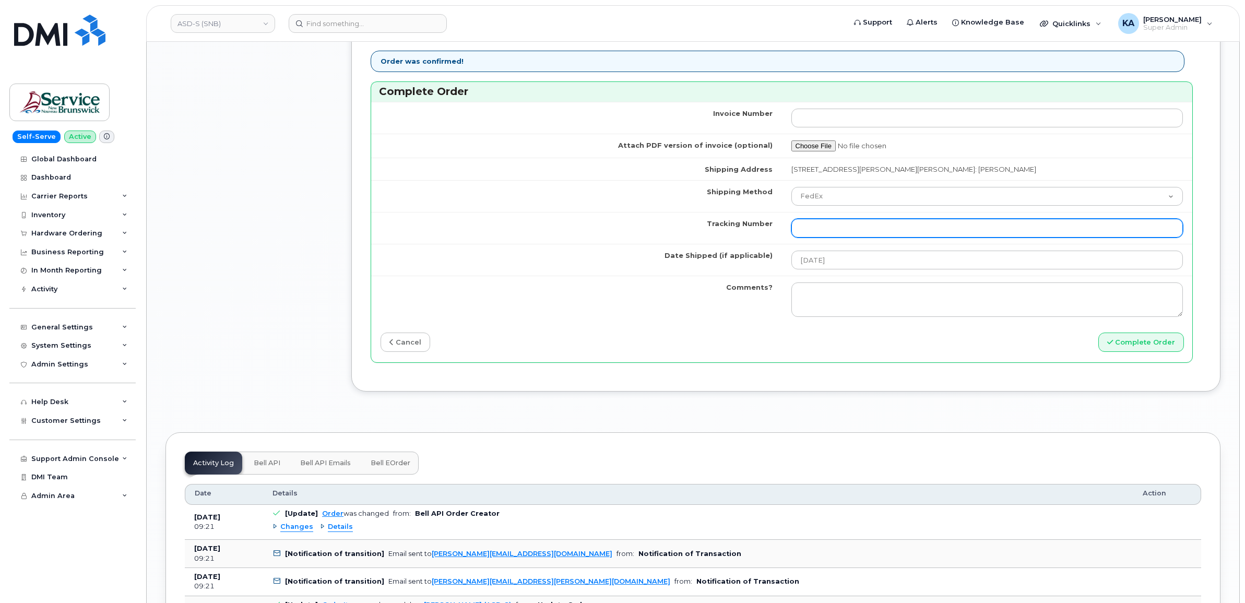
click at [898, 228] on input "Tracking Number" at bounding box center [988, 228] width 392 height 19
paste input "476423829009"
type input "476423829009"
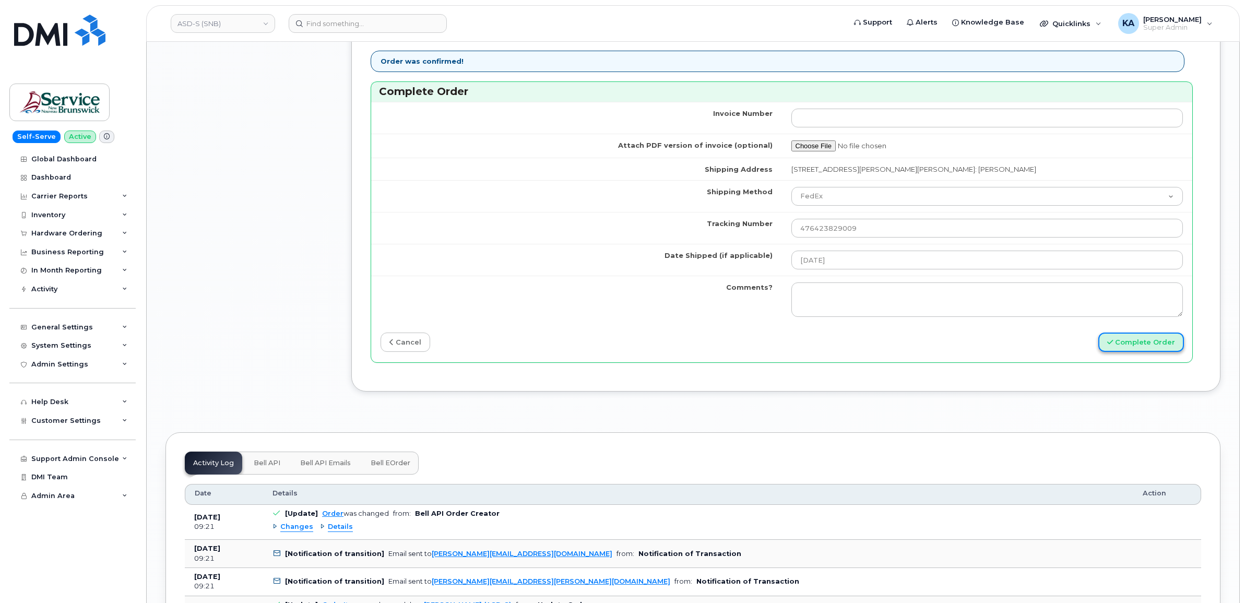
click at [1125, 347] on button "Complete Order" at bounding box center [1142, 342] width 86 height 19
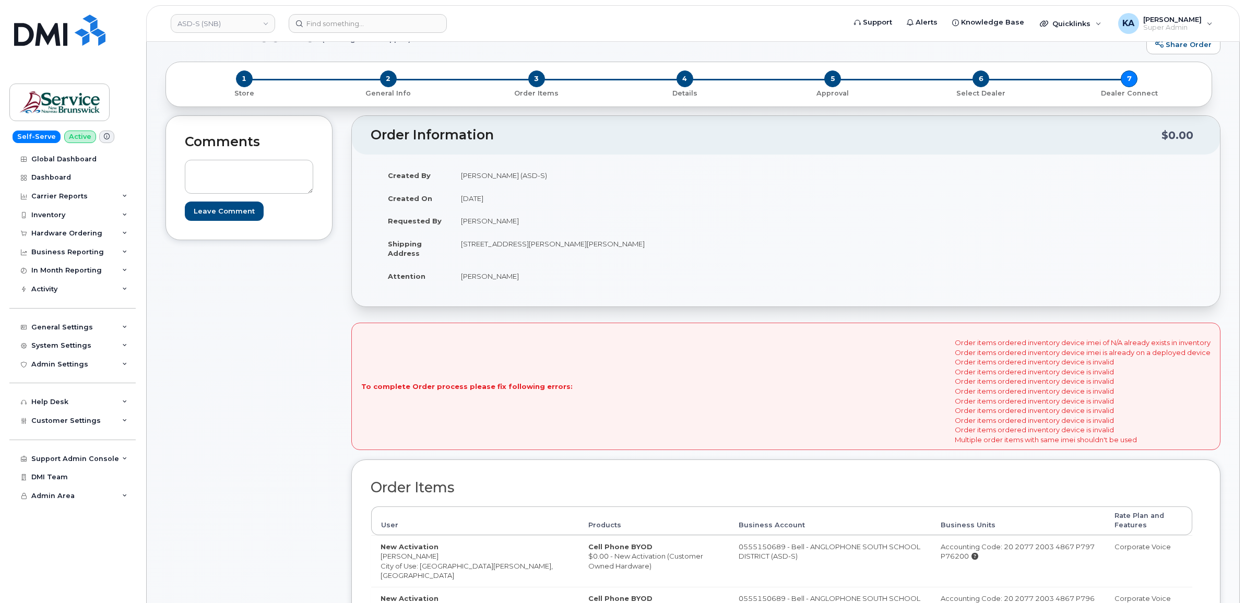
scroll to position [65, 0]
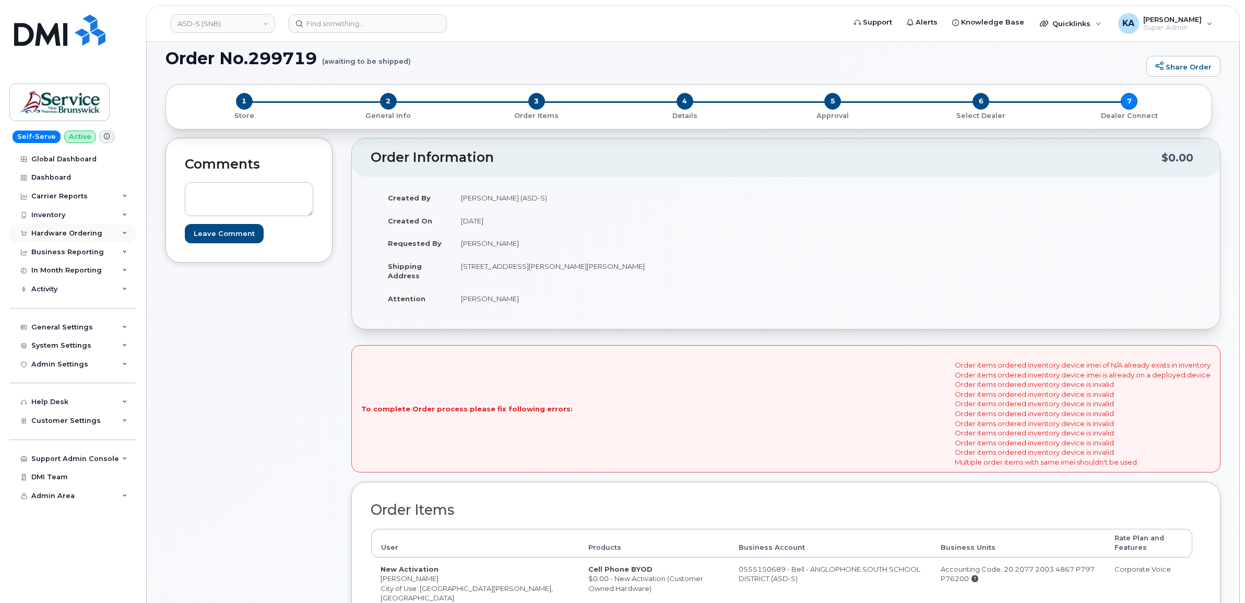
click at [63, 231] on div "Hardware Ordering" at bounding box center [66, 233] width 71 height 8
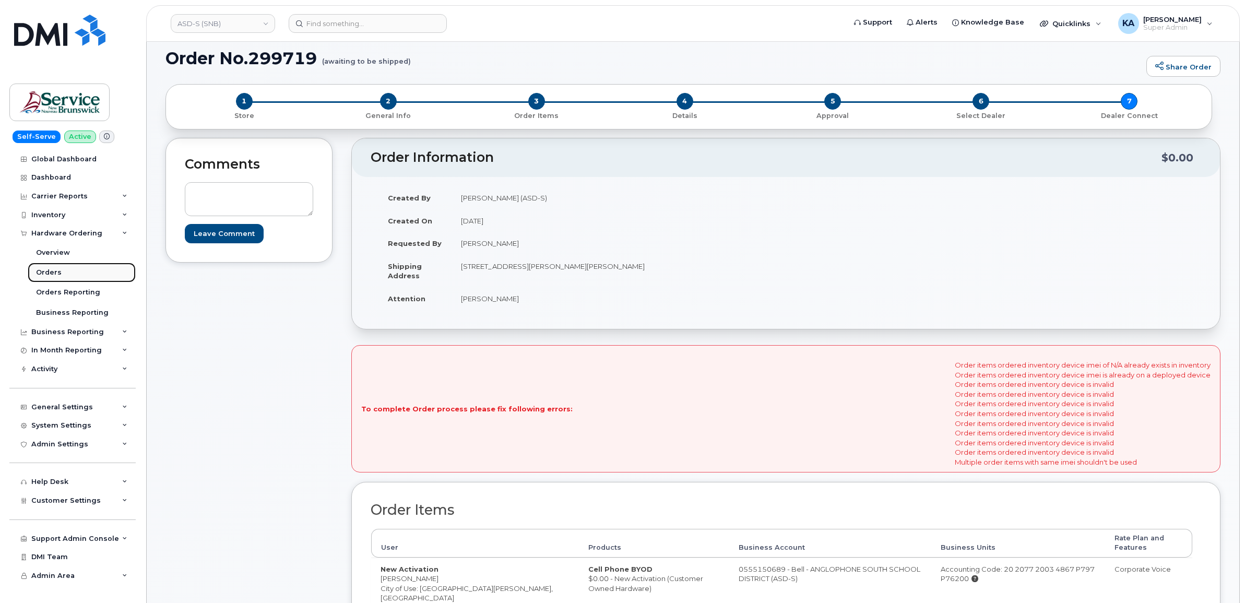
click at [45, 272] on div "Orders" at bounding box center [49, 272] width 26 height 9
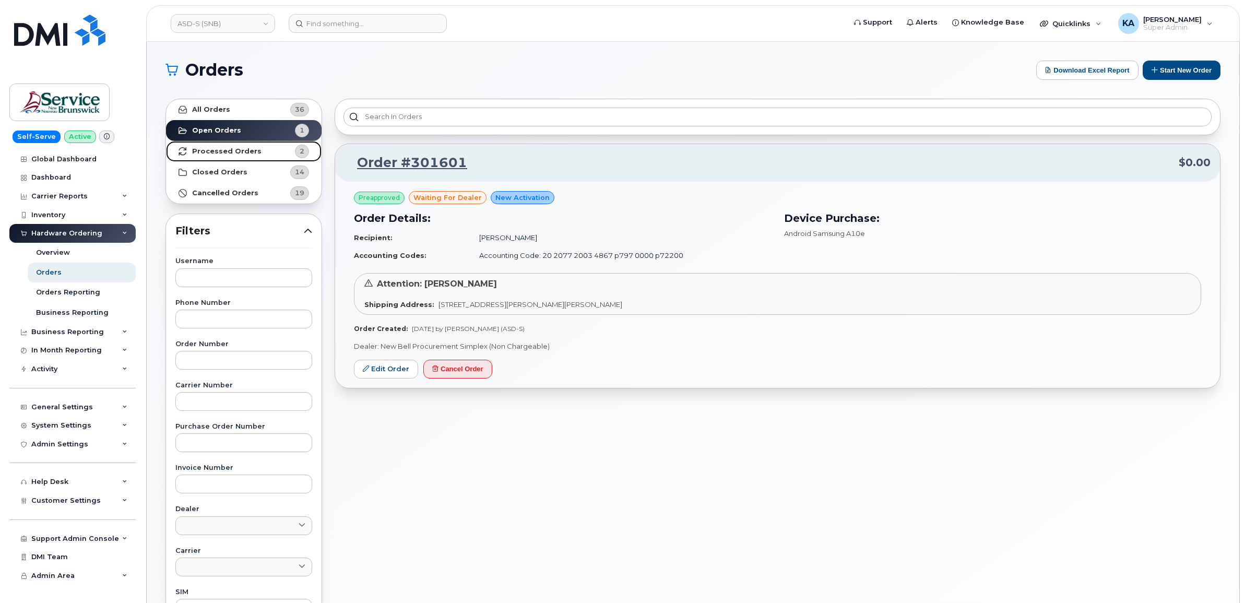
click at [239, 151] on strong "Processed Orders" at bounding box center [226, 151] width 69 height 8
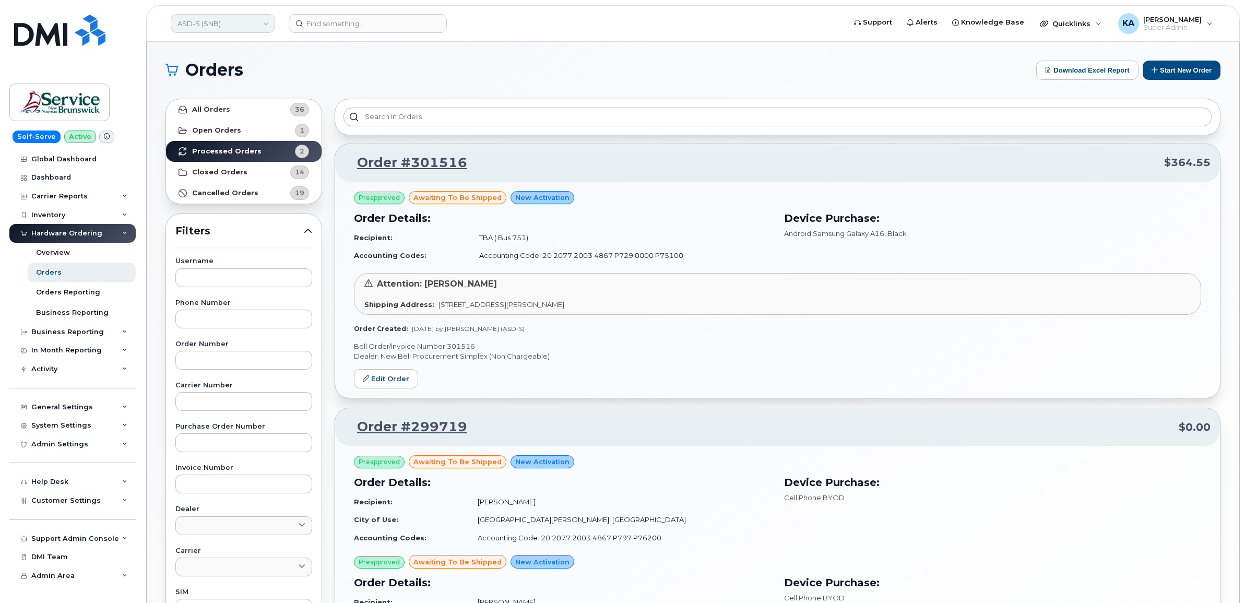
click at [230, 23] on link "ASD-S (SNB)" at bounding box center [223, 23] width 104 height 19
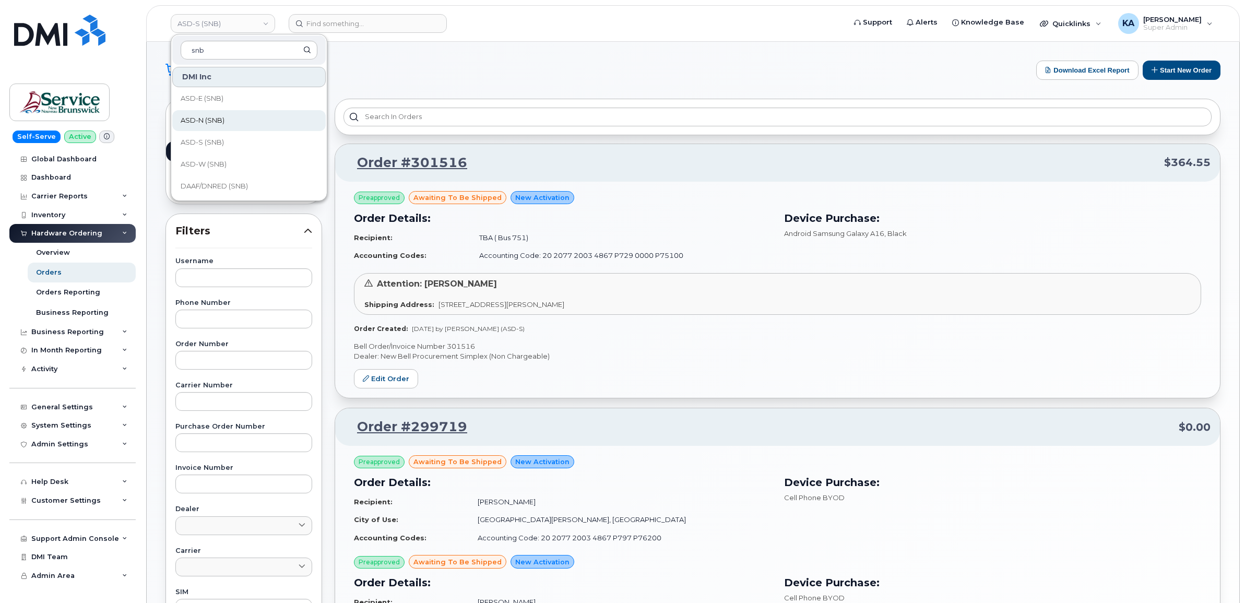
type input "snb"
click at [206, 119] on span "ASD-N (SNB)" at bounding box center [203, 120] width 44 height 10
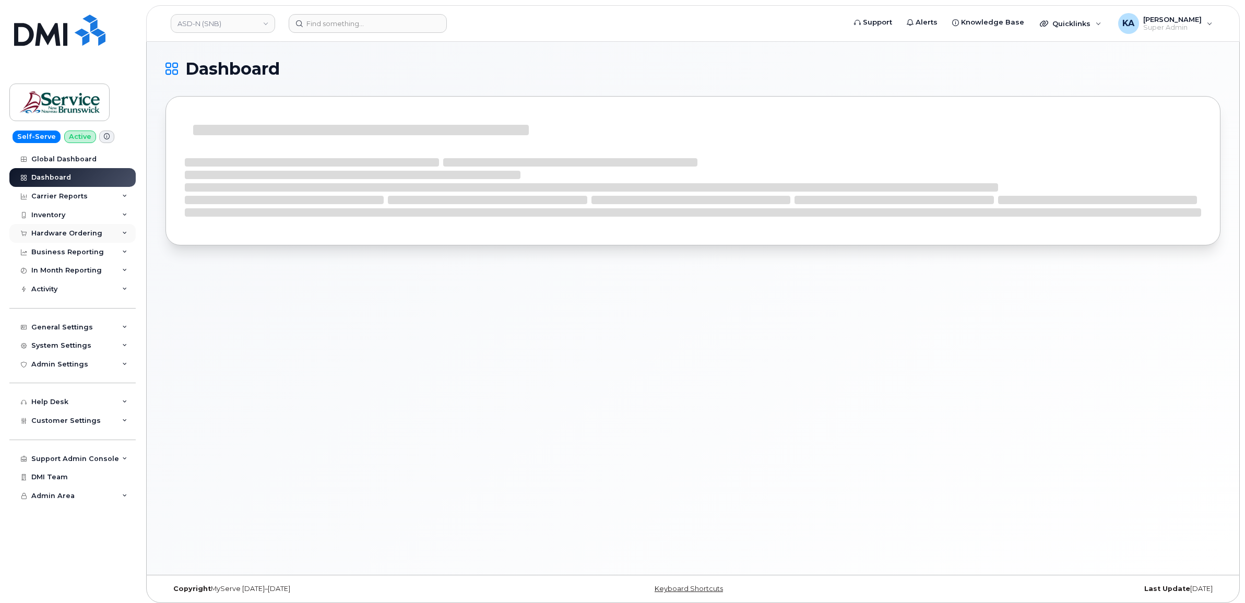
click at [89, 232] on div "Hardware Ordering" at bounding box center [66, 233] width 71 height 8
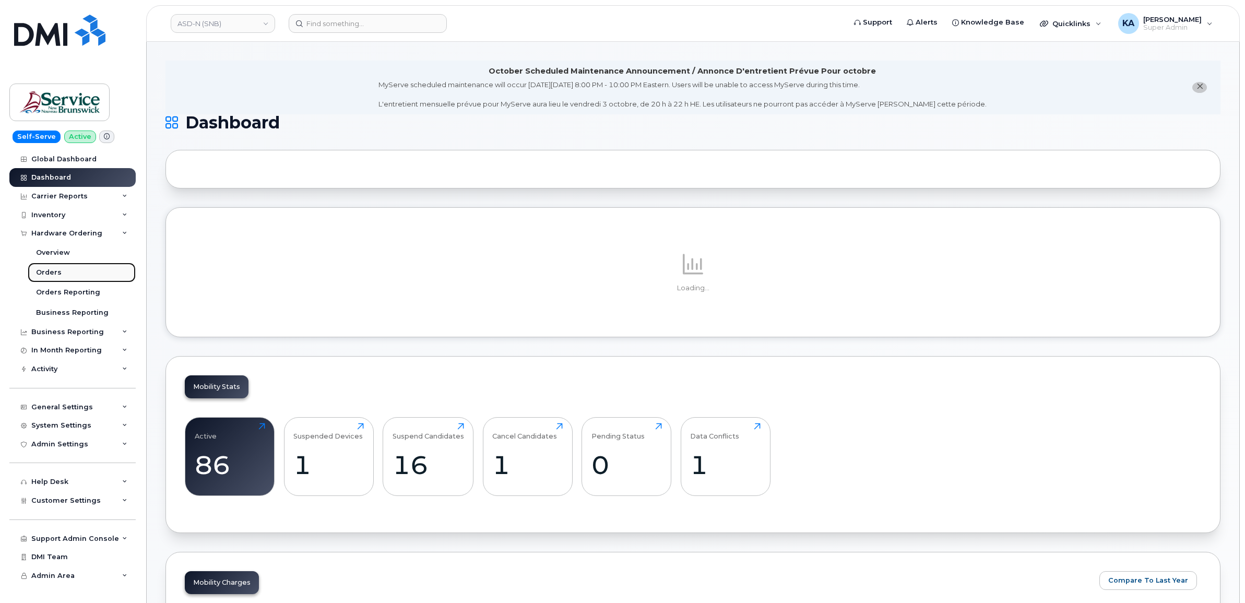
click at [55, 272] on div "Orders" at bounding box center [49, 272] width 26 height 9
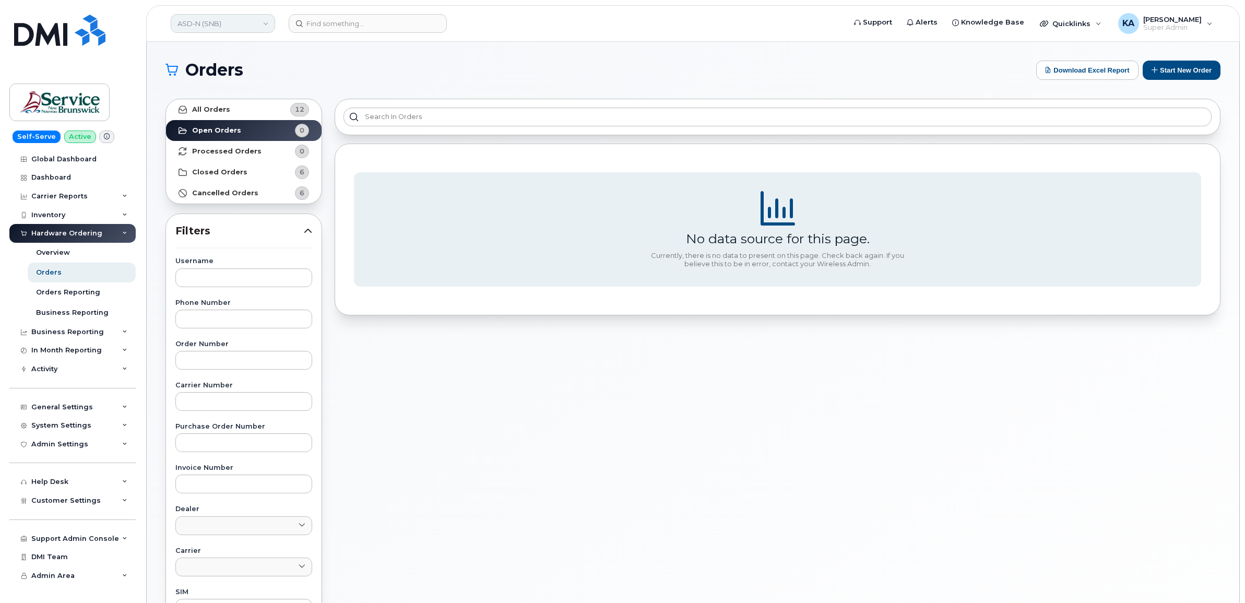
click at [228, 25] on link "ASD-N (SNB)" at bounding box center [223, 23] width 104 height 19
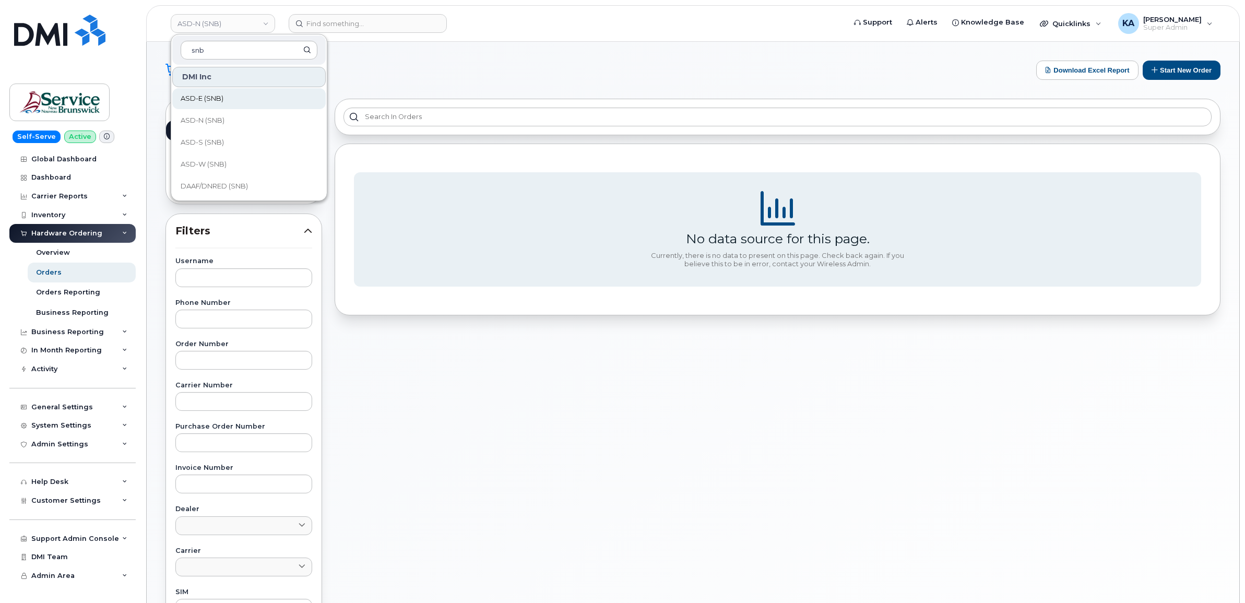
type input "snb"
click at [206, 98] on span "ASD-E (SNB)" at bounding box center [202, 98] width 43 height 10
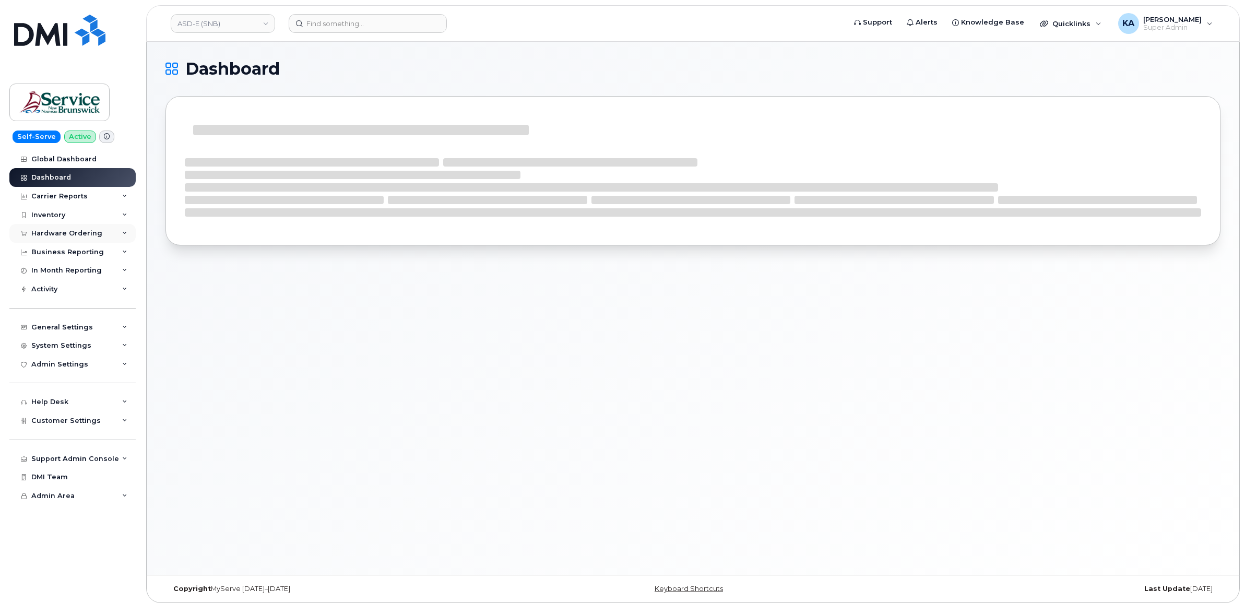
click at [93, 231] on div "Hardware Ordering" at bounding box center [66, 233] width 71 height 8
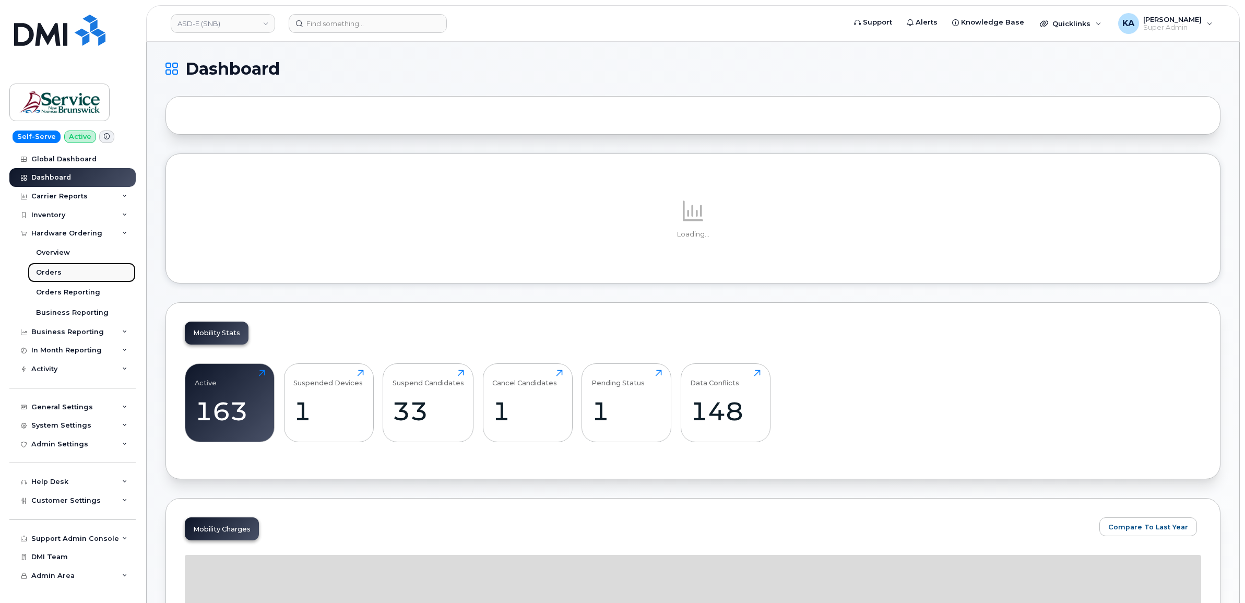
click at [44, 273] on div "Orders" at bounding box center [49, 272] width 26 height 9
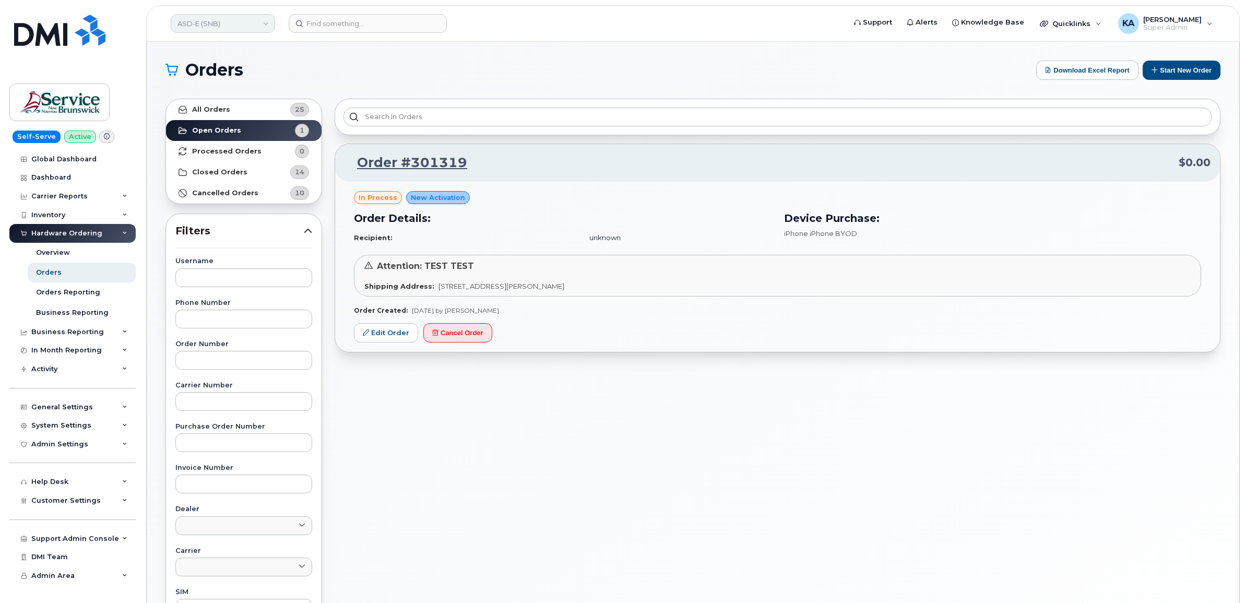
click at [192, 25] on link "ASD-E (SNB)" at bounding box center [223, 23] width 104 height 19
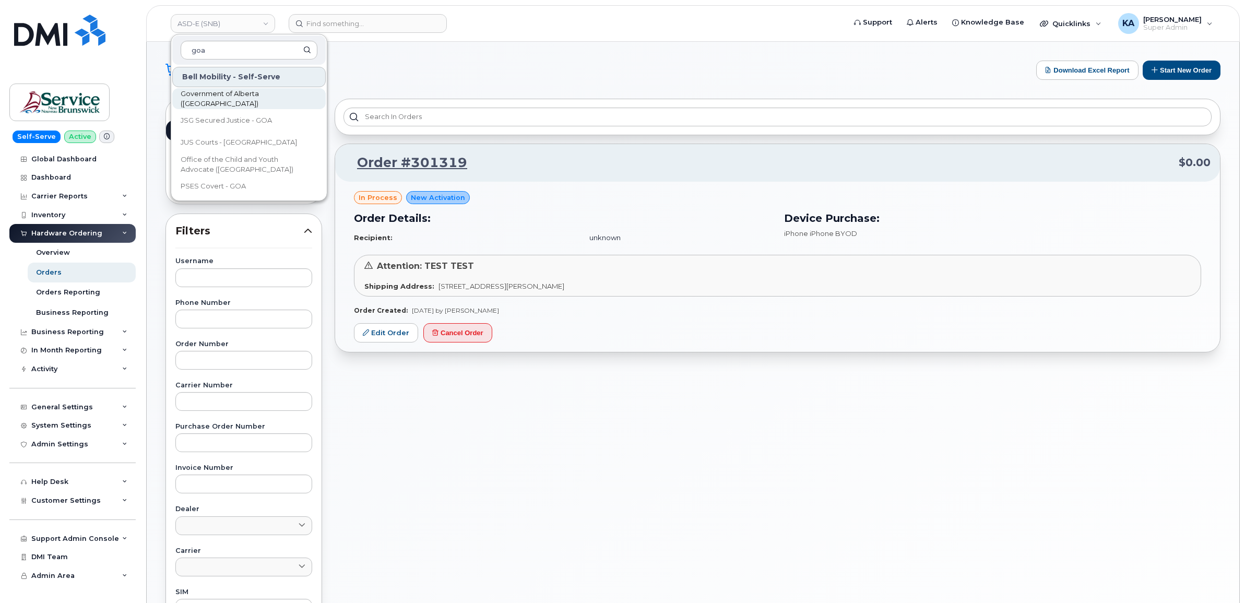
type input "goa"
click at [230, 100] on span "Government of Alberta ([GEOGRAPHIC_DATA])" at bounding box center [241, 99] width 120 height 20
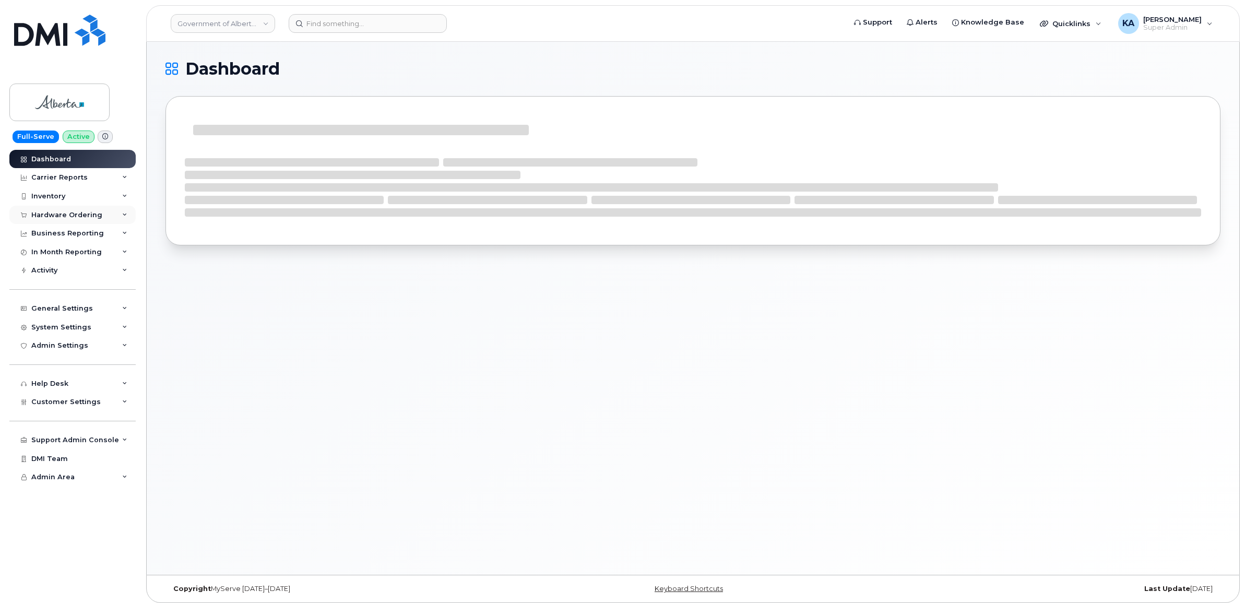
click at [55, 214] on div "Hardware Ordering" at bounding box center [66, 215] width 71 height 8
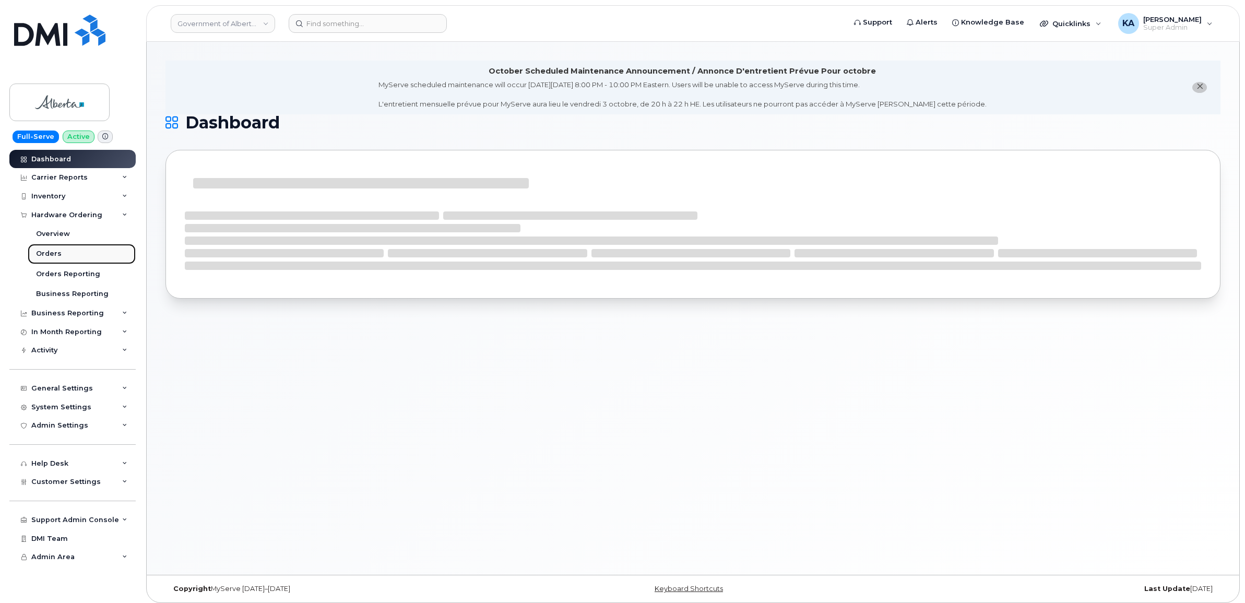
click at [44, 251] on div "Orders" at bounding box center [49, 253] width 26 height 9
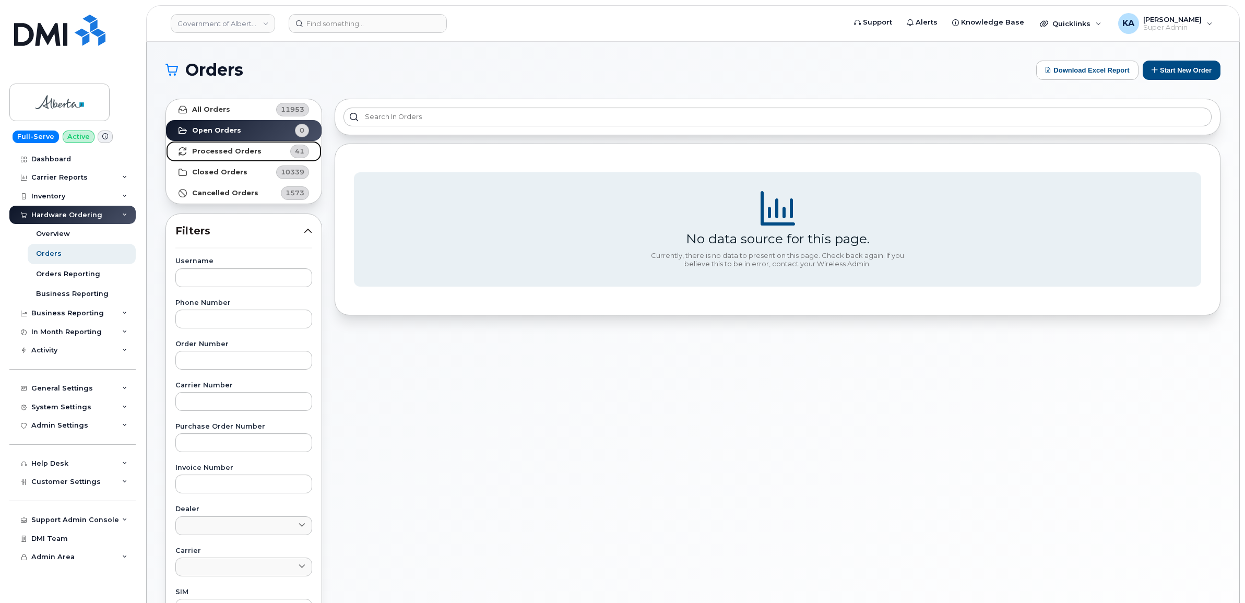
click at [220, 149] on strong "Processed Orders" at bounding box center [226, 151] width 69 height 8
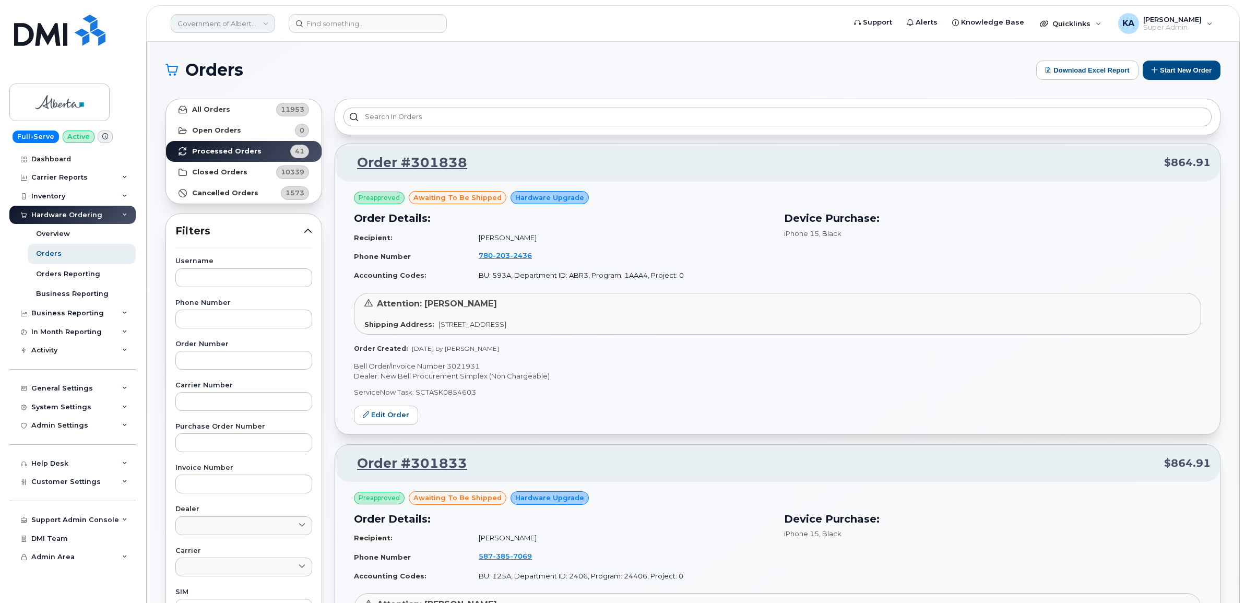
click at [185, 29] on link "Government of Alberta ([GEOGRAPHIC_DATA])" at bounding box center [223, 23] width 104 height 19
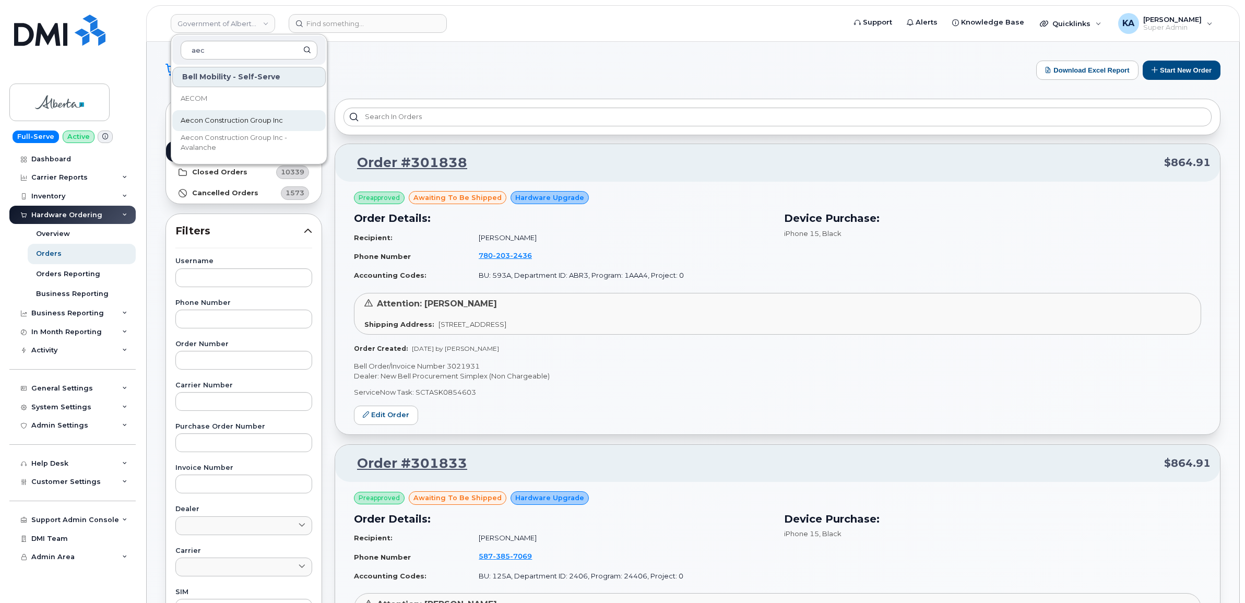
type input "aec"
click at [198, 116] on span "Aecon Construction Group Inc" at bounding box center [232, 120] width 102 height 10
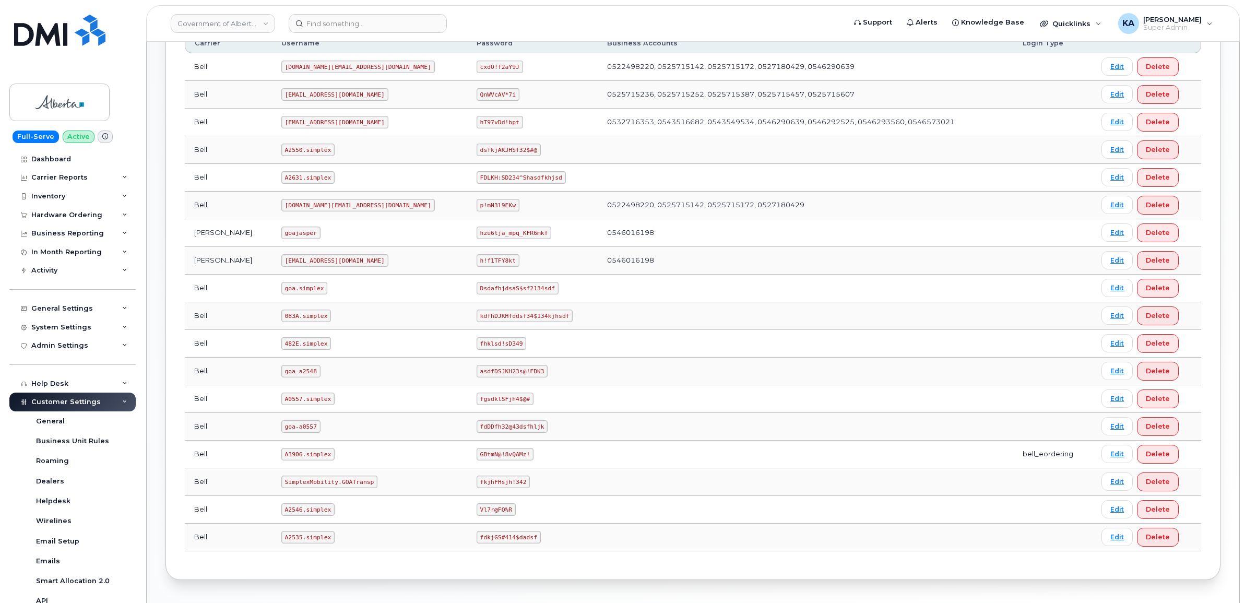
scroll to position [478, 0]
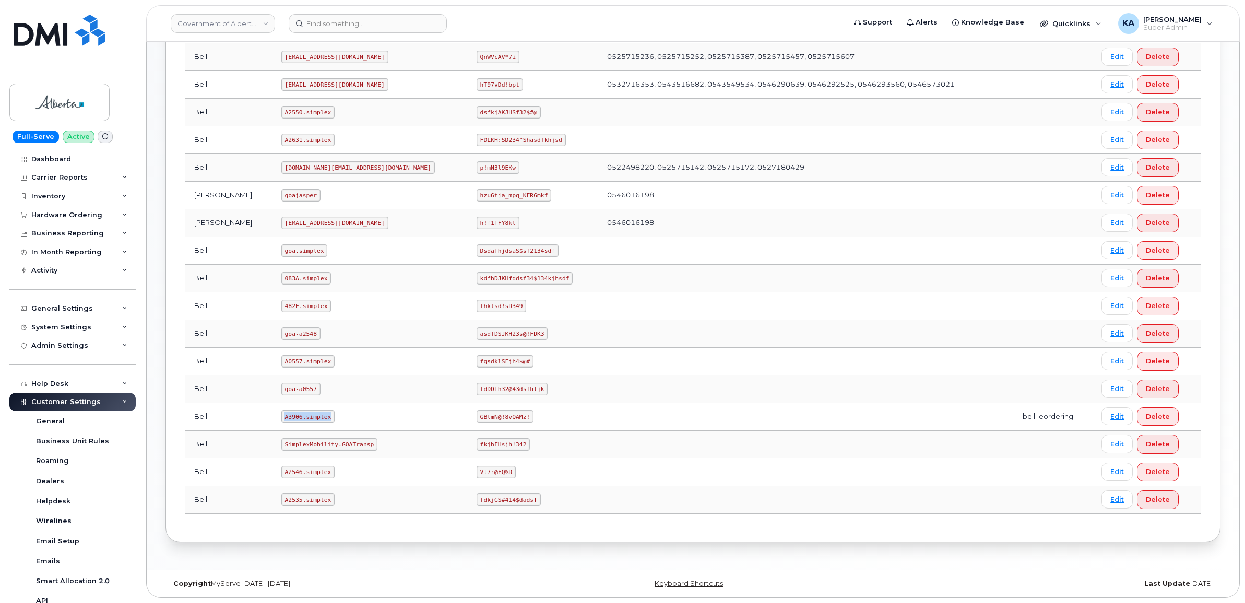
drag, startPoint x: 265, startPoint y: 416, endPoint x: 312, endPoint y: 423, distance: 48.1
click at [312, 423] on td "A3906.simplex" at bounding box center [369, 417] width 195 height 28
copy code "A3906.simplex"
drag, startPoint x: 403, startPoint y: 417, endPoint x: 456, endPoint y: 423, distance: 53.7
click at [467, 423] on td "GBtmN@!8vQAMz!" at bounding box center [532, 417] width 131 height 28
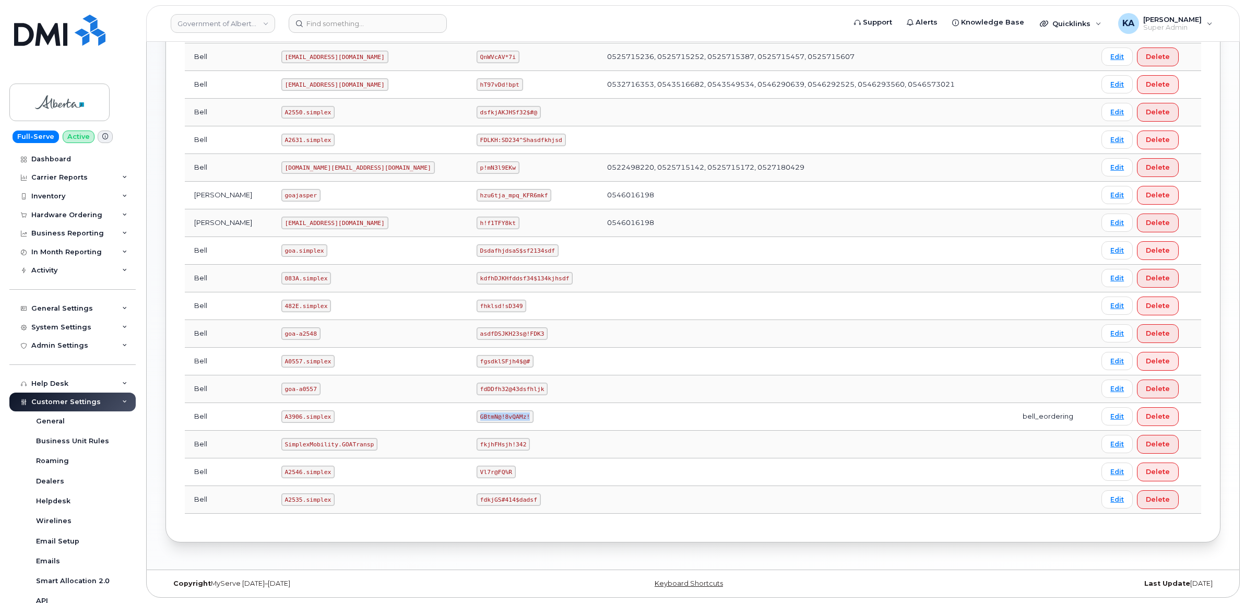
copy code "GBtmN@!8vQAMz!"
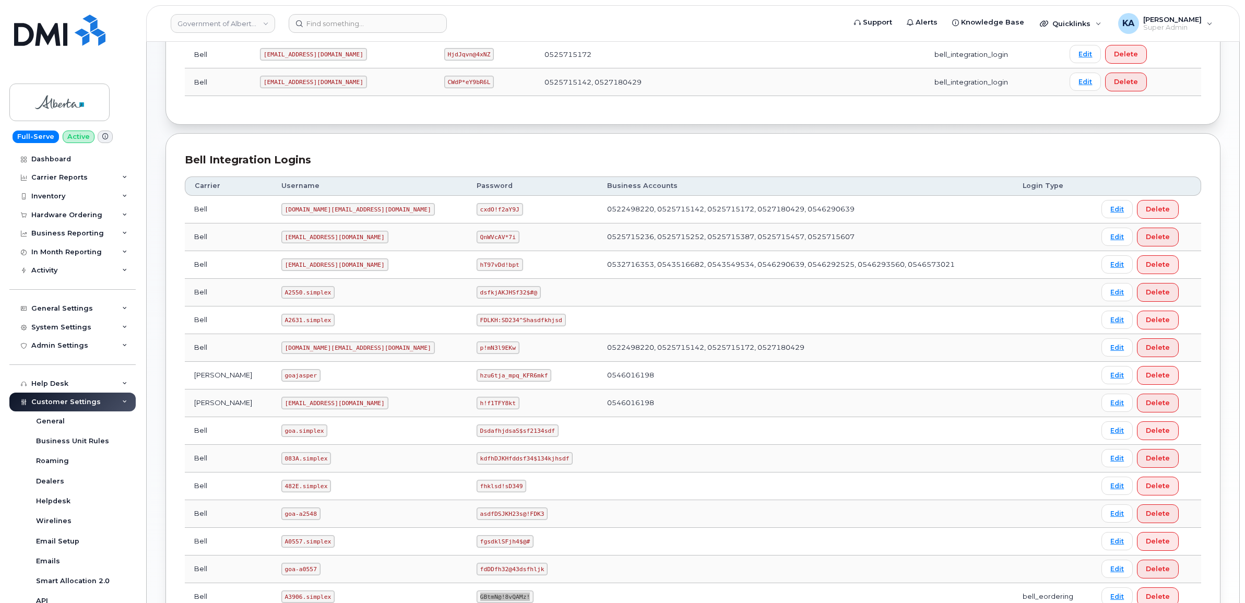
scroll to position [282, 0]
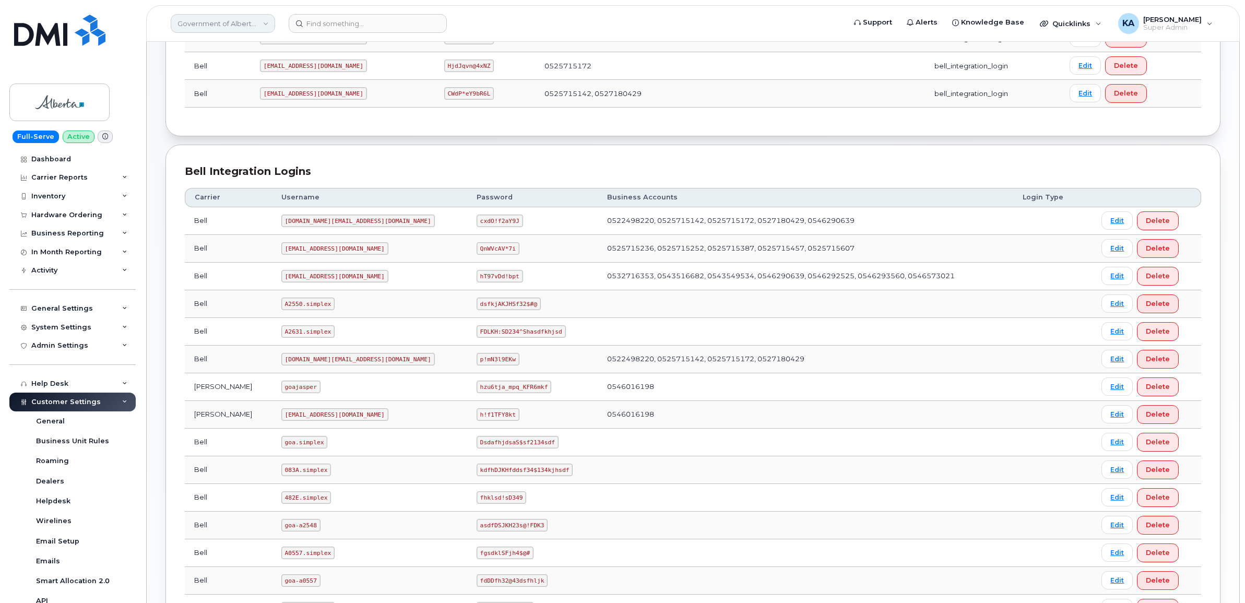
drag, startPoint x: 262, startPoint y: 22, endPoint x: 254, endPoint y: 16, distance: 9.3
click at [262, 22] on link "Government of Alberta ([GEOGRAPHIC_DATA])" at bounding box center [223, 23] width 104 height 19
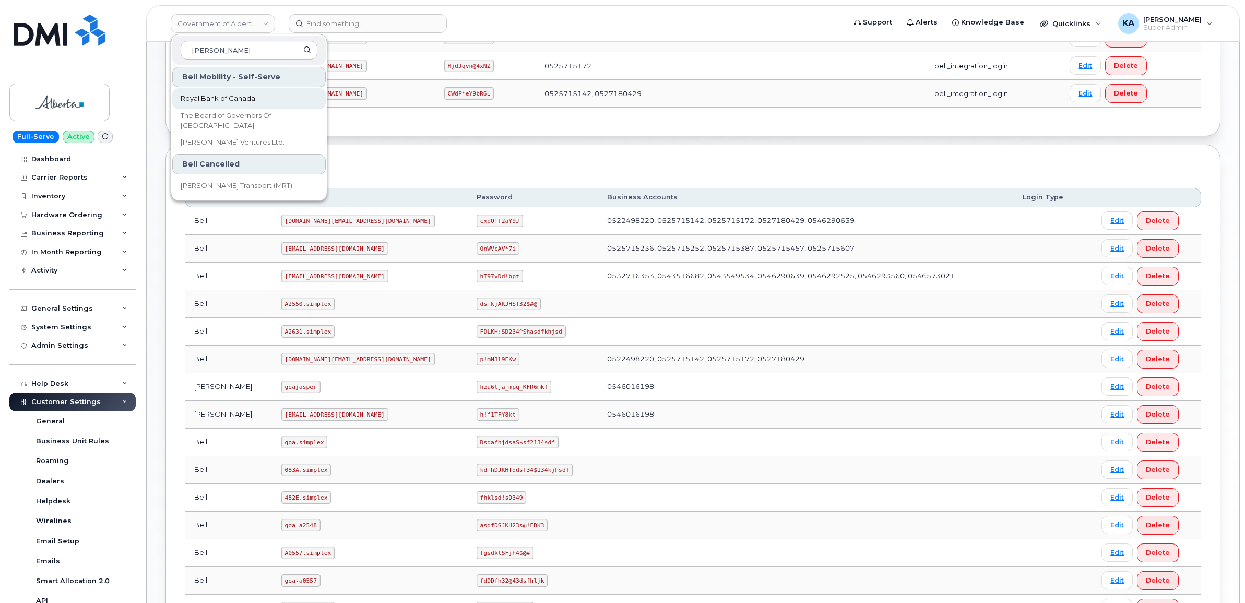
type input "roy"
click at [234, 95] on span "Royal Bank of Canada" at bounding box center [218, 98] width 75 height 10
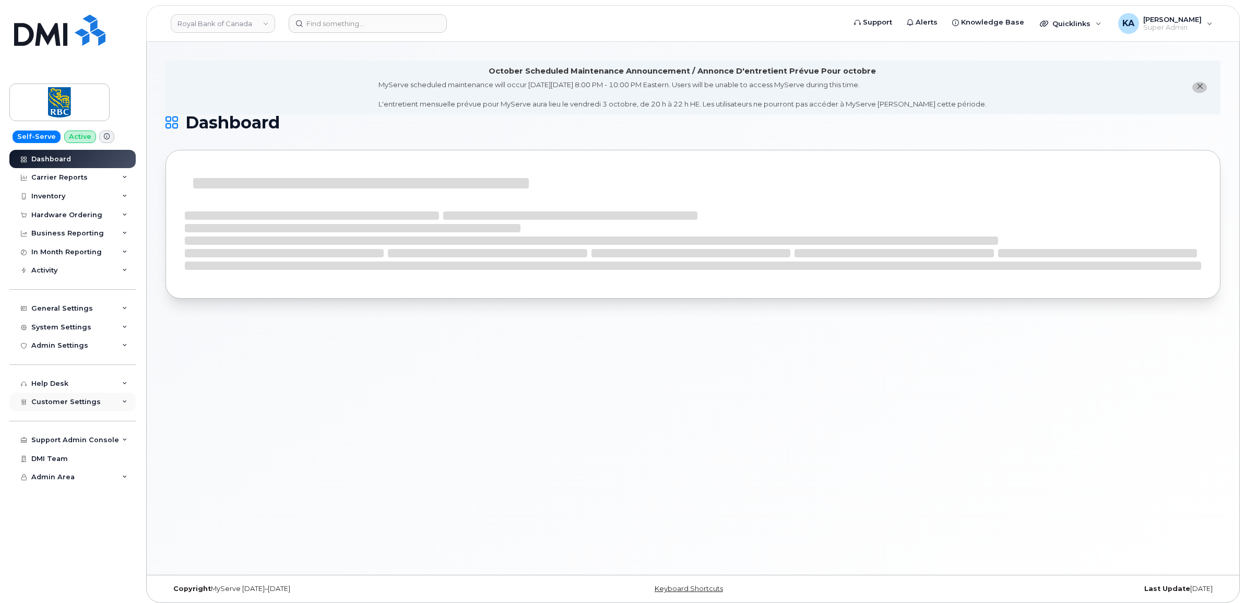
click at [60, 406] on span "Customer Settings" at bounding box center [65, 402] width 69 height 8
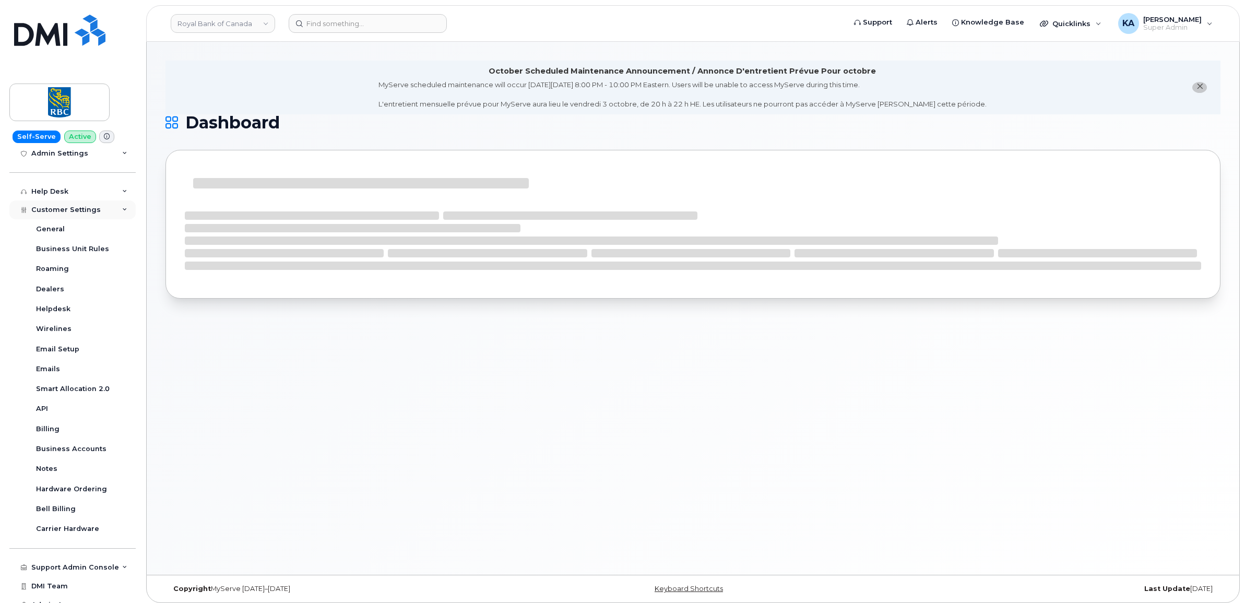
scroll to position [207, 0]
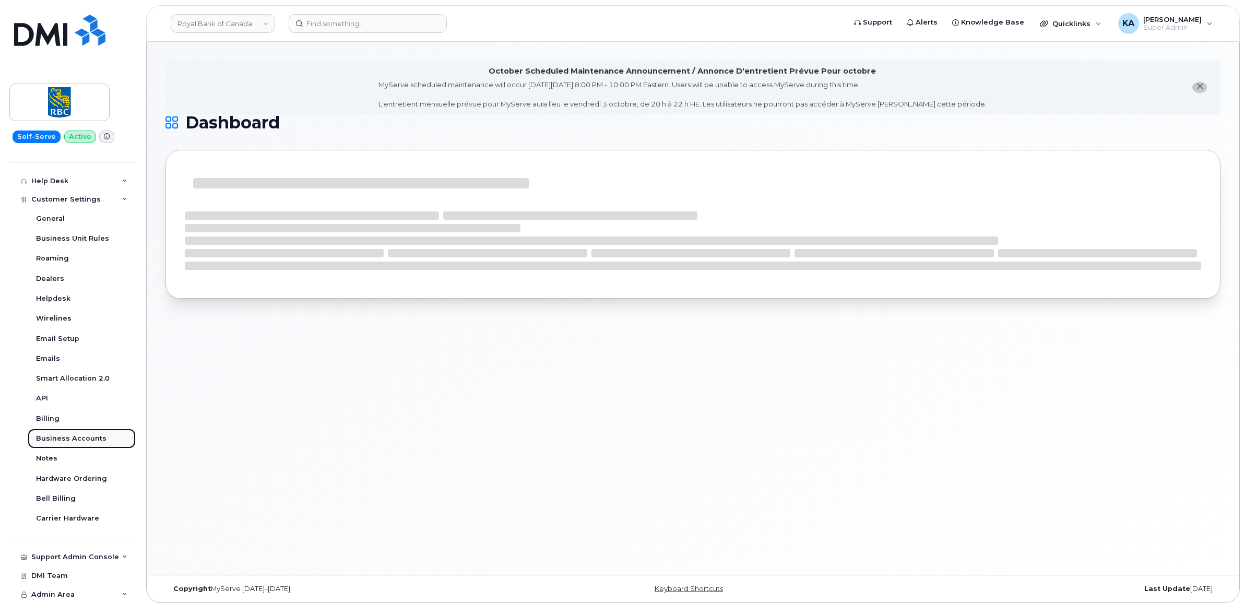
click at [64, 434] on div "Business Accounts" at bounding box center [71, 438] width 70 height 9
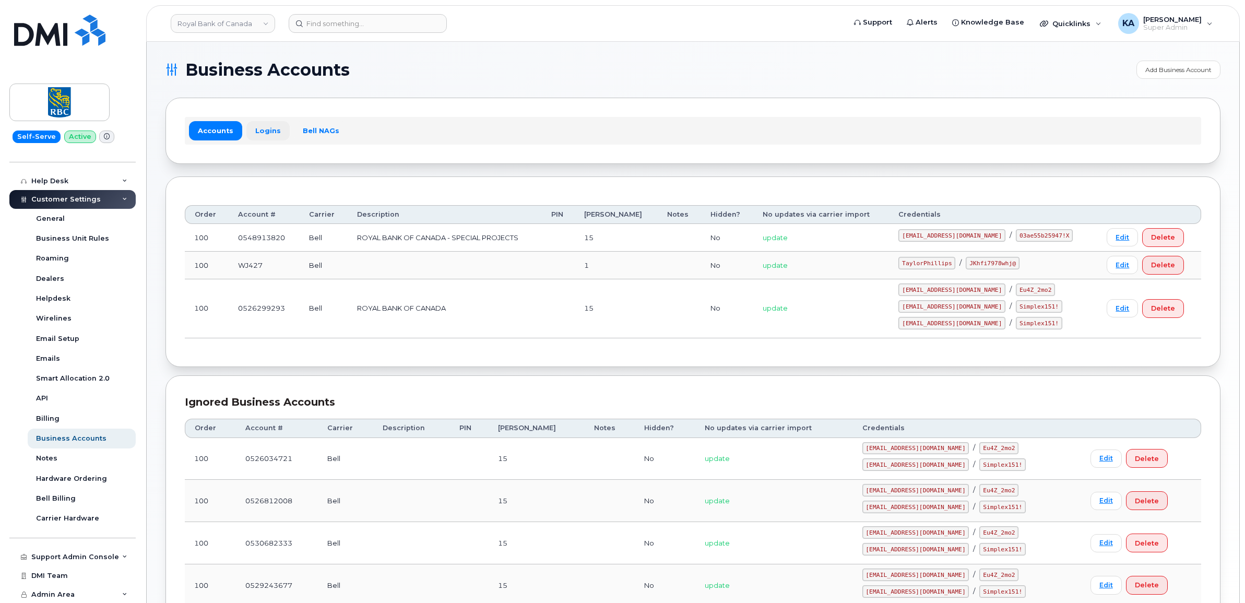
click at [264, 134] on link "Logins" at bounding box center [267, 130] width 43 height 19
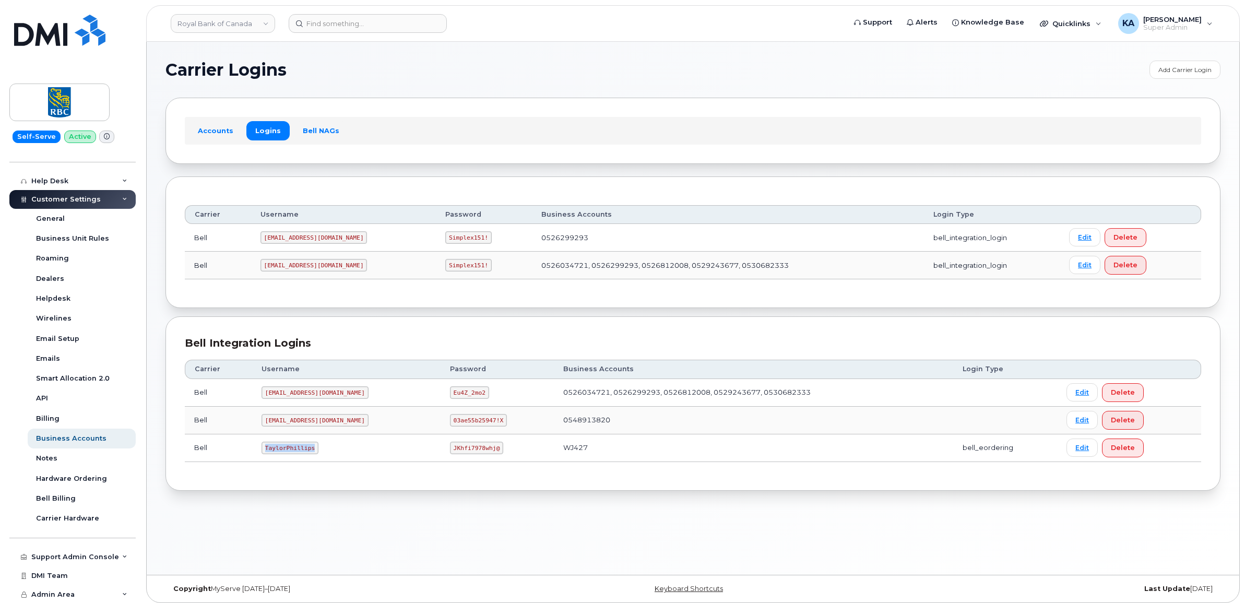
drag, startPoint x: 263, startPoint y: 452, endPoint x: 332, endPoint y: 457, distance: 69.2
click at [332, 457] on td "TaylorPhillips" at bounding box center [346, 448] width 188 height 28
copy code "TaylorPhillips"
drag, startPoint x: 420, startPoint y: 451, endPoint x: 478, endPoint y: 456, distance: 57.7
click at [478, 456] on td "JKhfi7978whj@" at bounding box center [498, 448] width 114 height 28
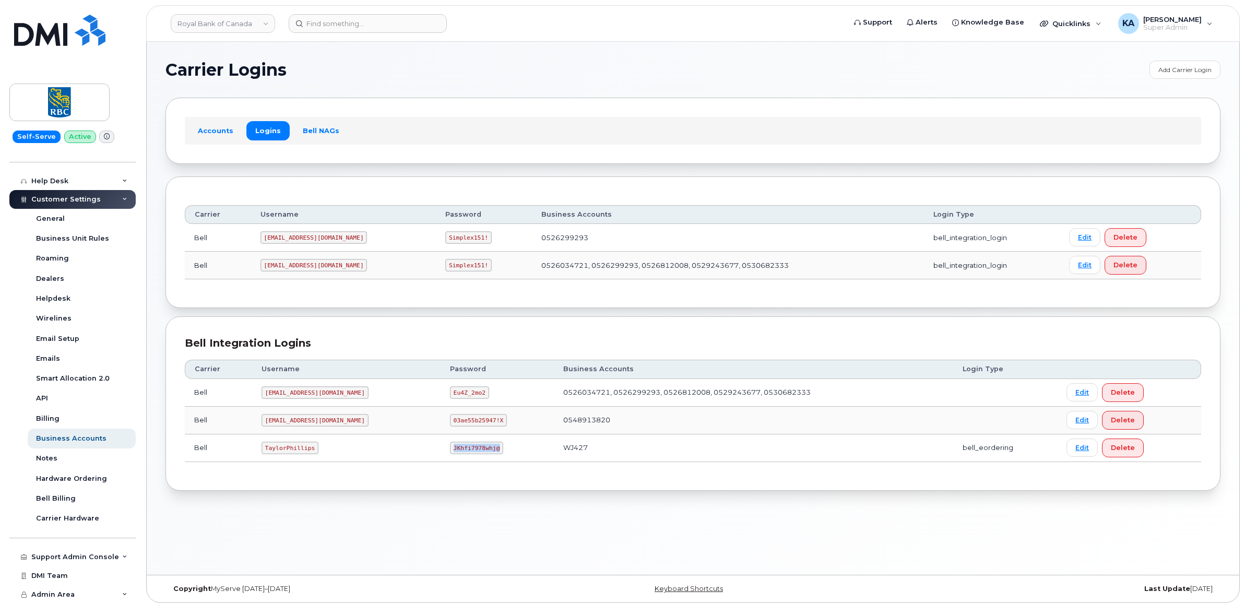
copy code "JKhfi7978whj@"
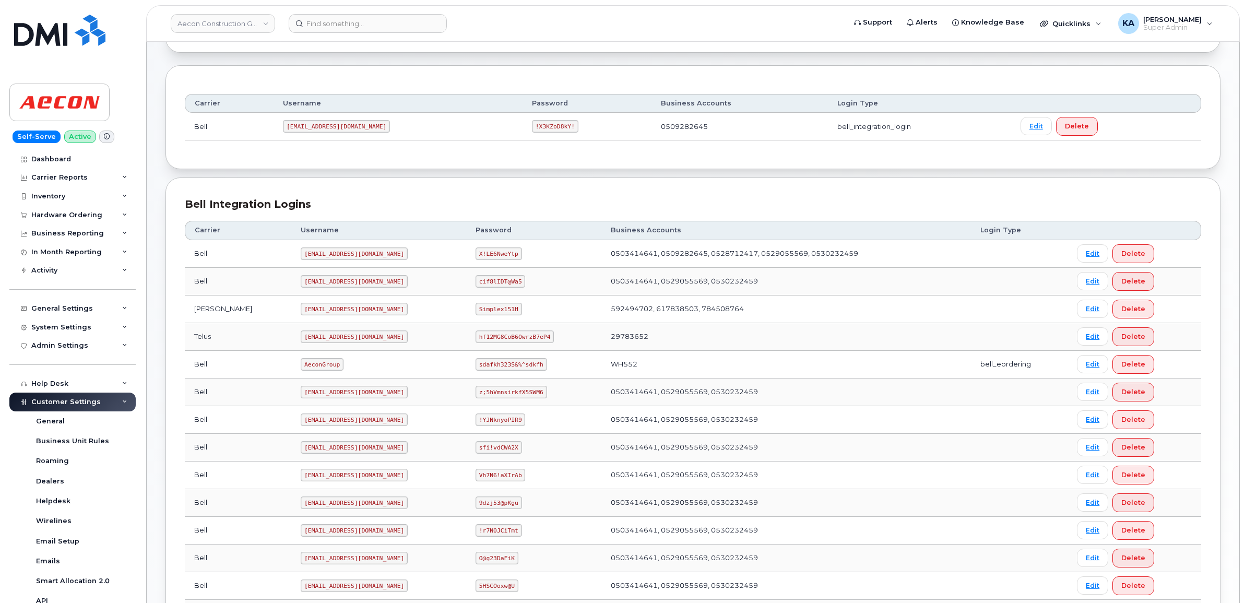
scroll to position [98, 0]
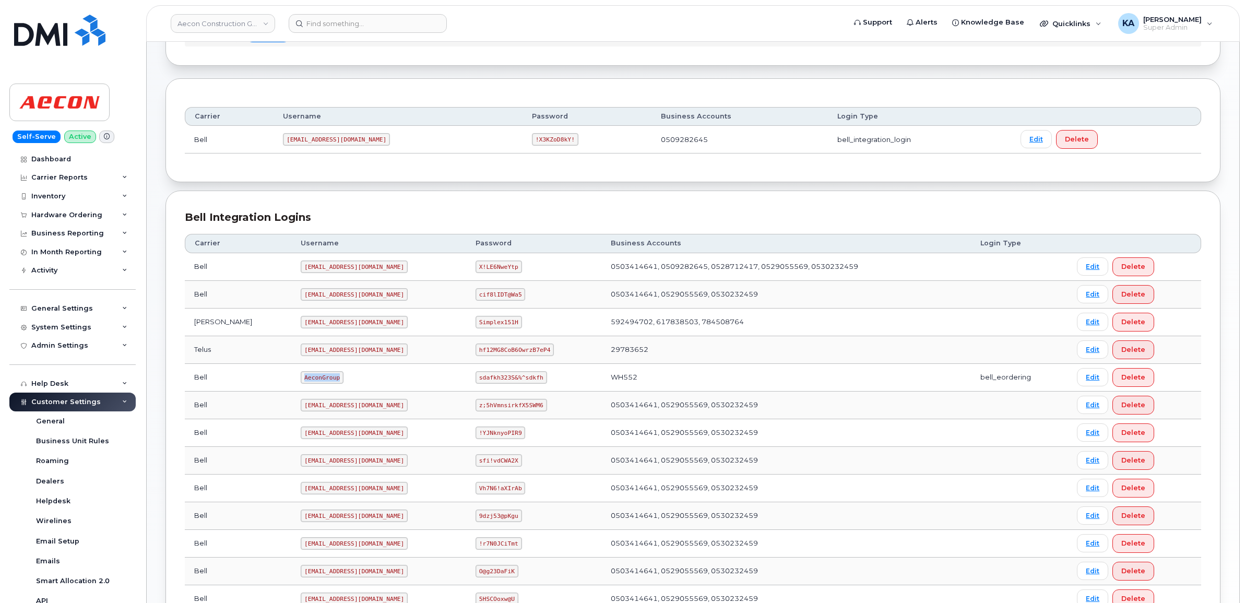
drag, startPoint x: 257, startPoint y: 378, endPoint x: 302, endPoint y: 380, distance: 45.0
click at [301, 381] on td "AeconGroup" at bounding box center [378, 378] width 175 height 28
copy code "AeconGroup"
drag, startPoint x: 461, startPoint y: 379, endPoint x: 526, endPoint y: 385, distance: 65.0
click at [526, 385] on td "sdafkh323S&%^sdkfh" at bounding box center [533, 378] width 135 height 28
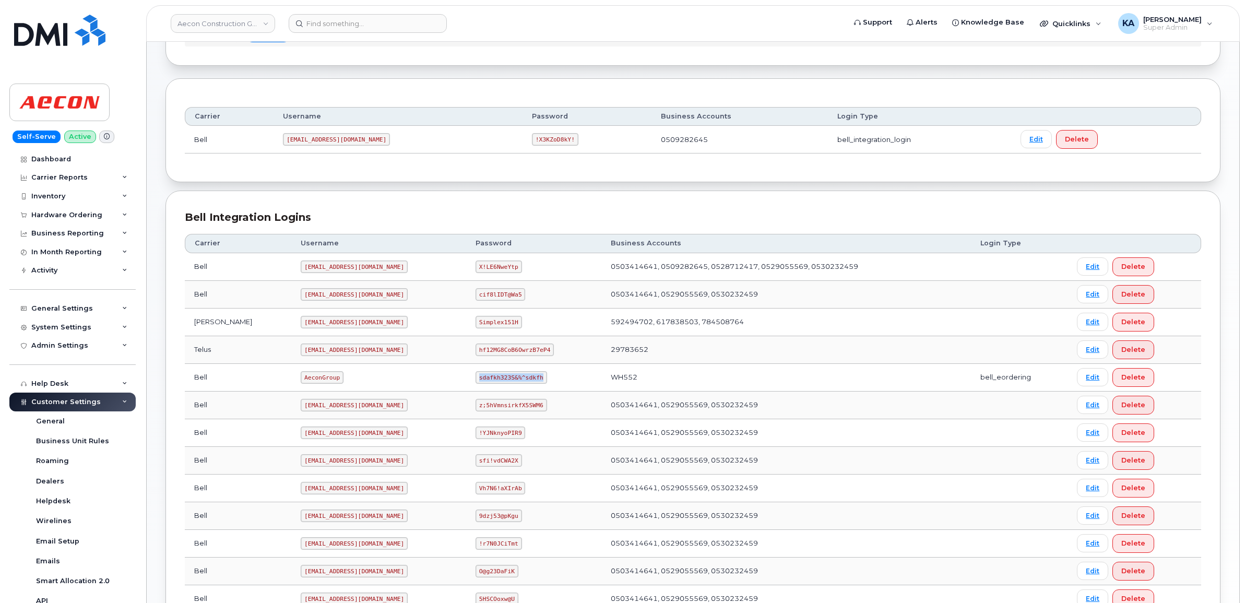
copy code "sdafkh323S&%^sdkfh"
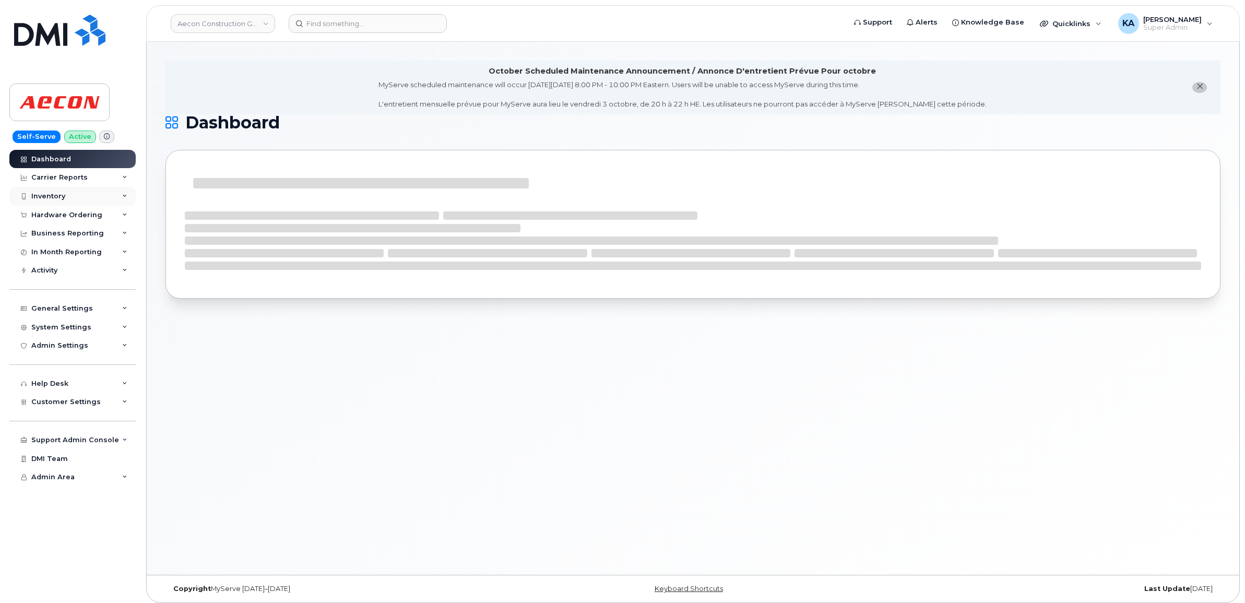
click at [46, 202] on div "Inventory" at bounding box center [72, 196] width 126 height 19
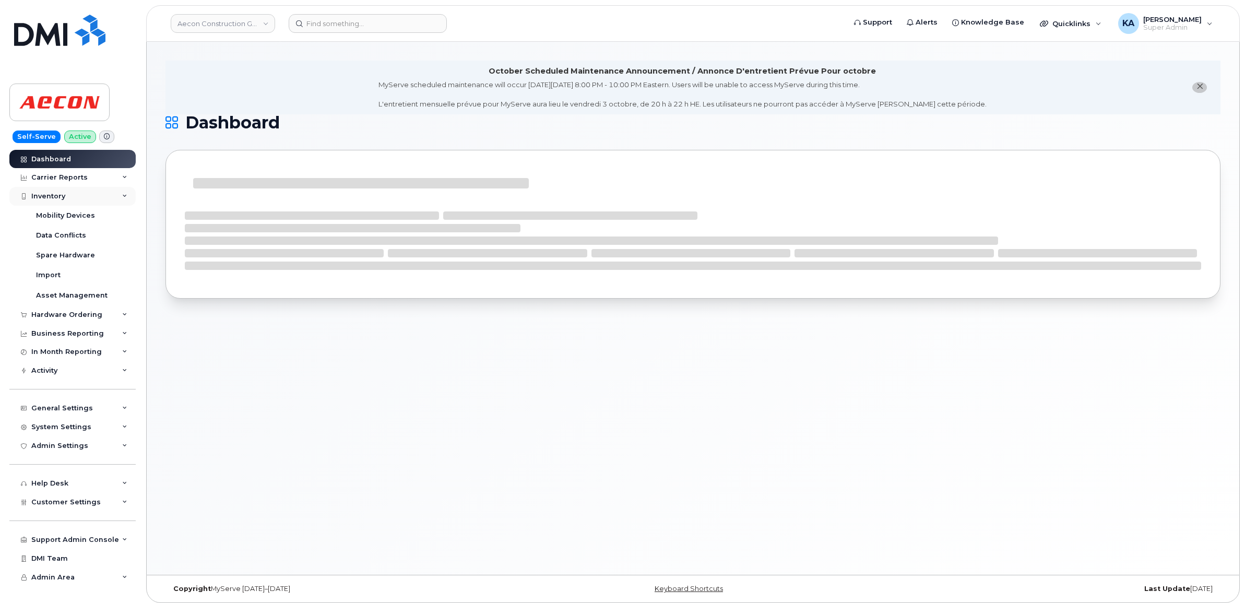
click at [42, 193] on div "Inventory" at bounding box center [48, 196] width 34 height 8
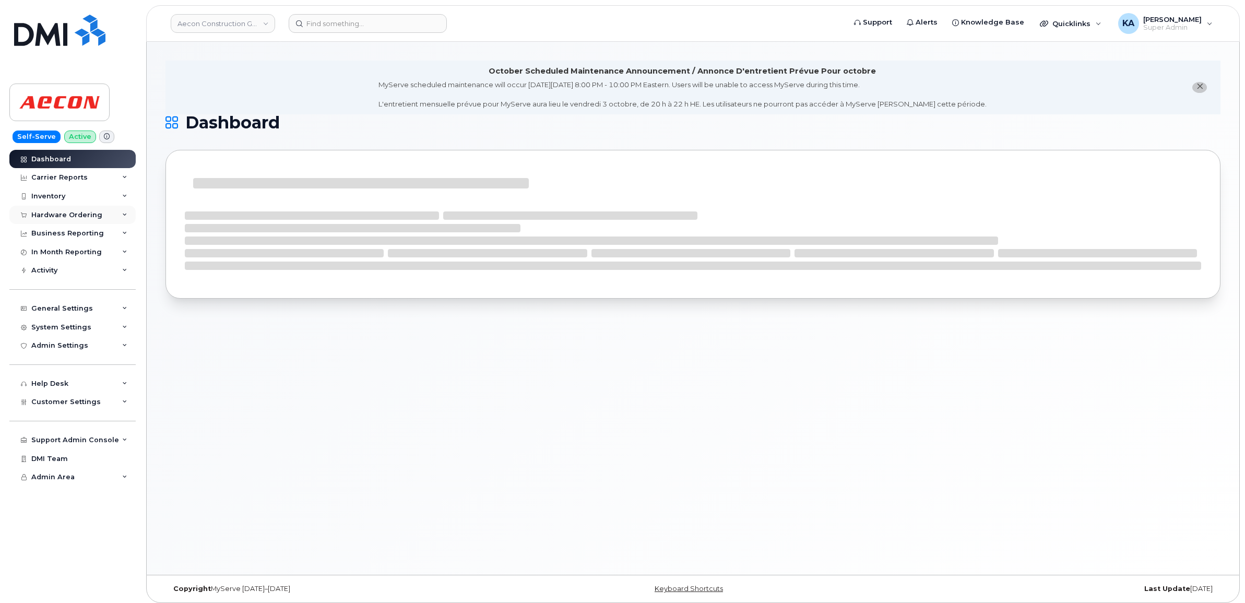
click at [47, 211] on div "Hardware Ordering" at bounding box center [66, 215] width 71 height 8
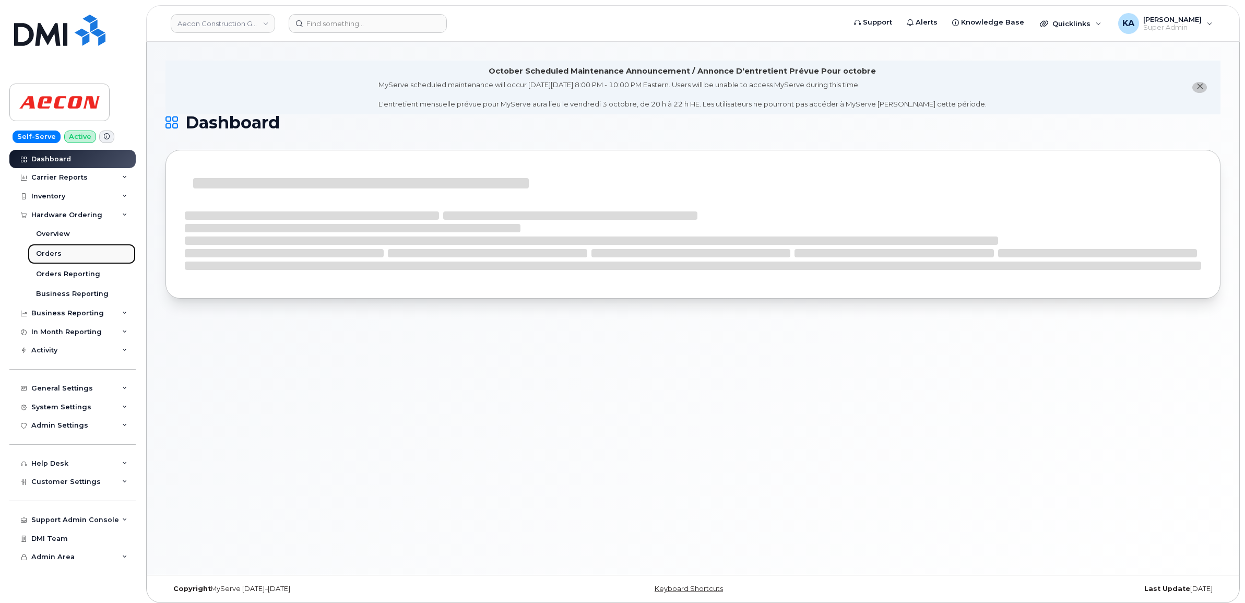
click at [46, 254] on div "Orders" at bounding box center [49, 253] width 26 height 9
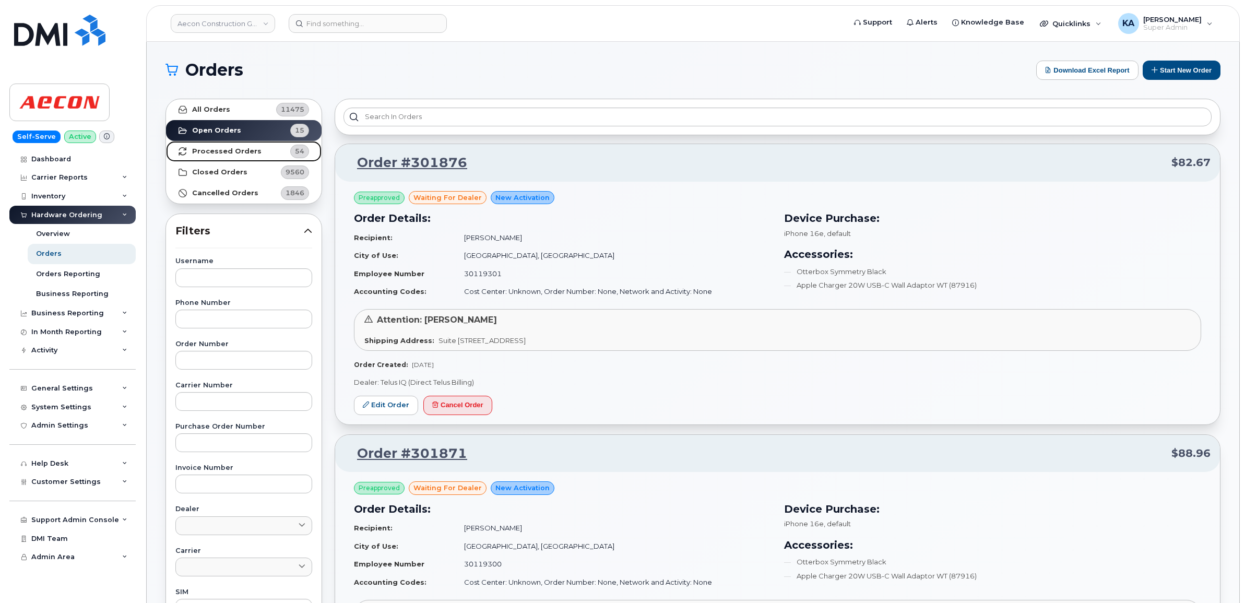
click at [204, 150] on strong "Processed Orders" at bounding box center [226, 151] width 69 height 8
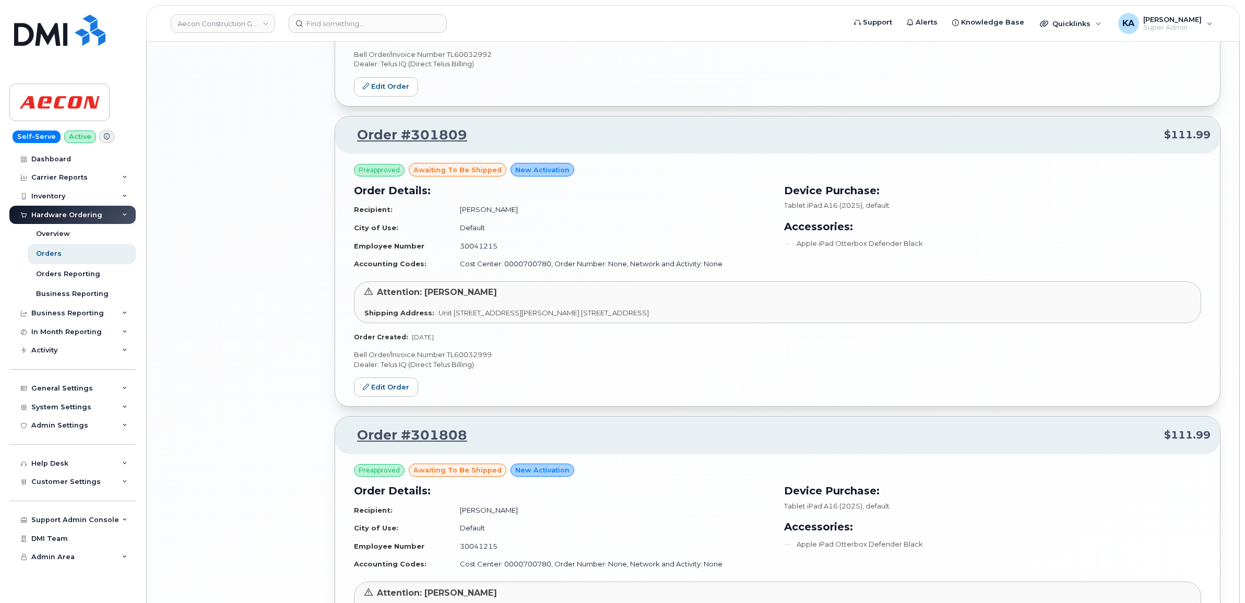
scroll to position [2063, 0]
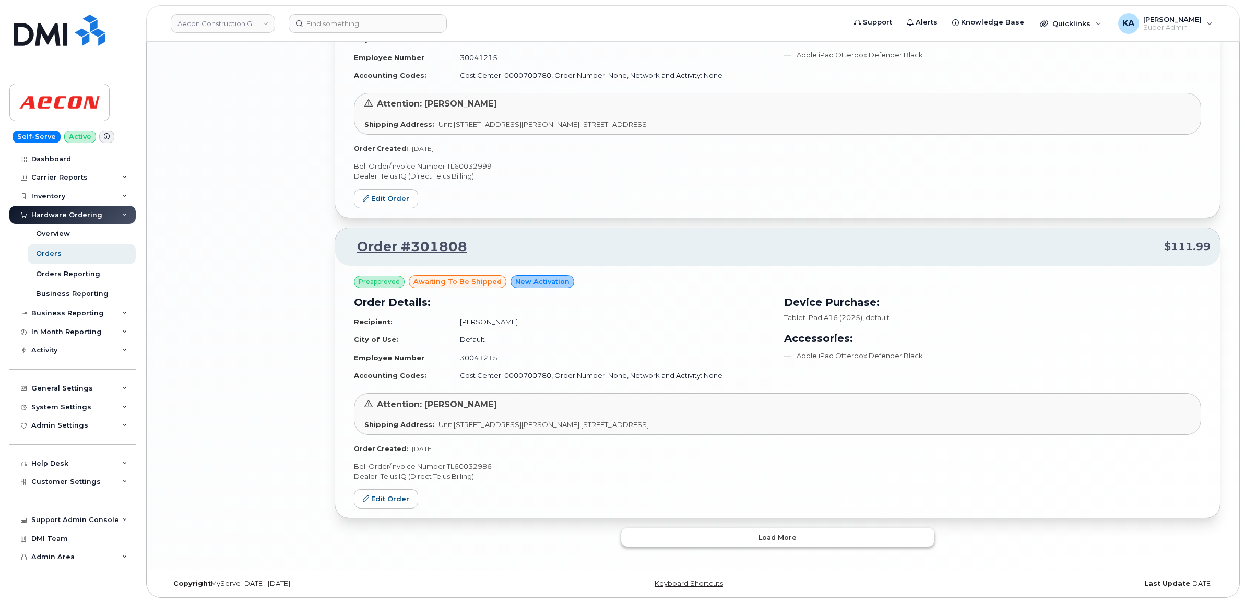
click at [654, 534] on button "Load more" at bounding box center [777, 537] width 313 height 19
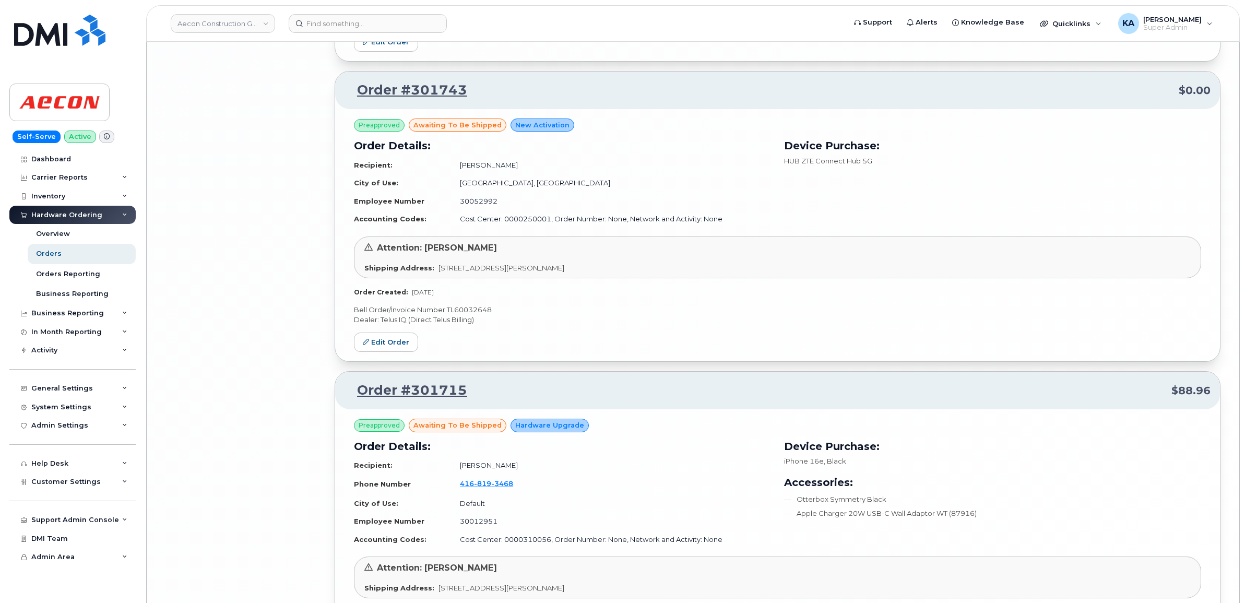
scroll to position [4510, 0]
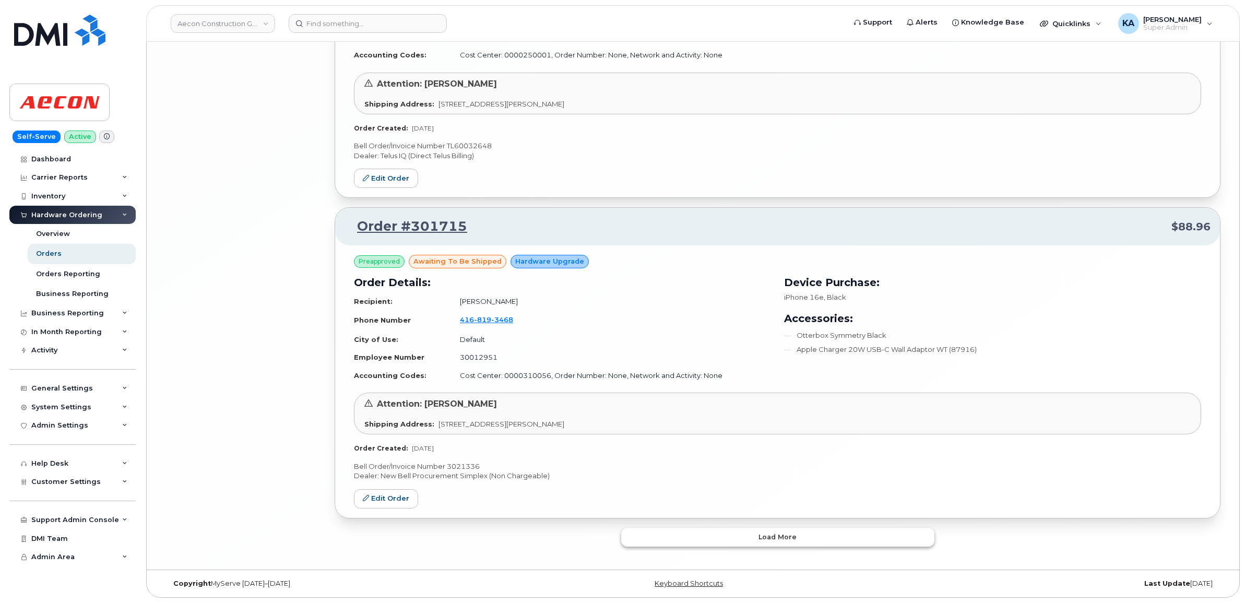
click at [684, 542] on button "Load more" at bounding box center [777, 537] width 313 height 19
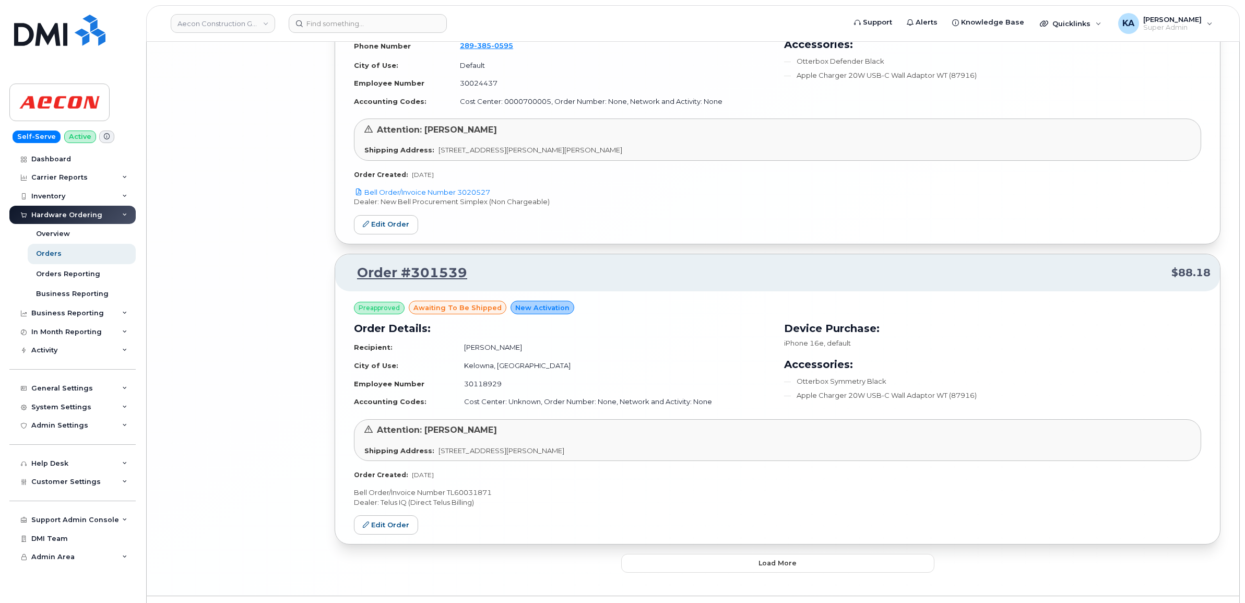
scroll to position [7014, 0]
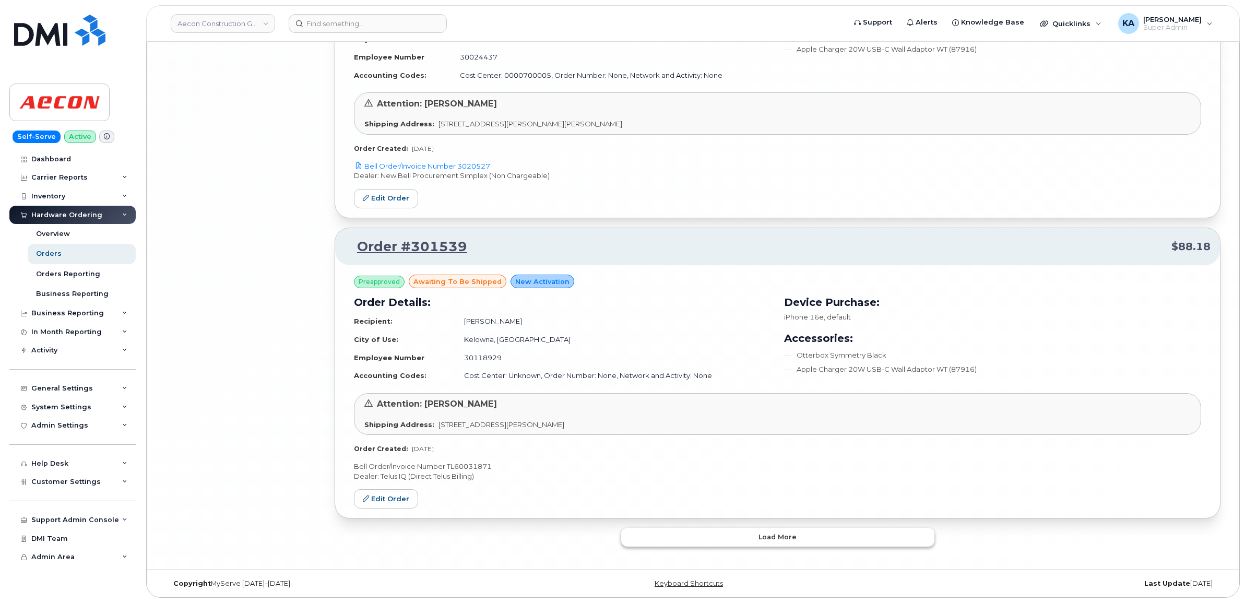
click at [670, 534] on button "Load more" at bounding box center [777, 537] width 313 height 19
click at [682, 537] on button "Load more" at bounding box center [777, 537] width 313 height 19
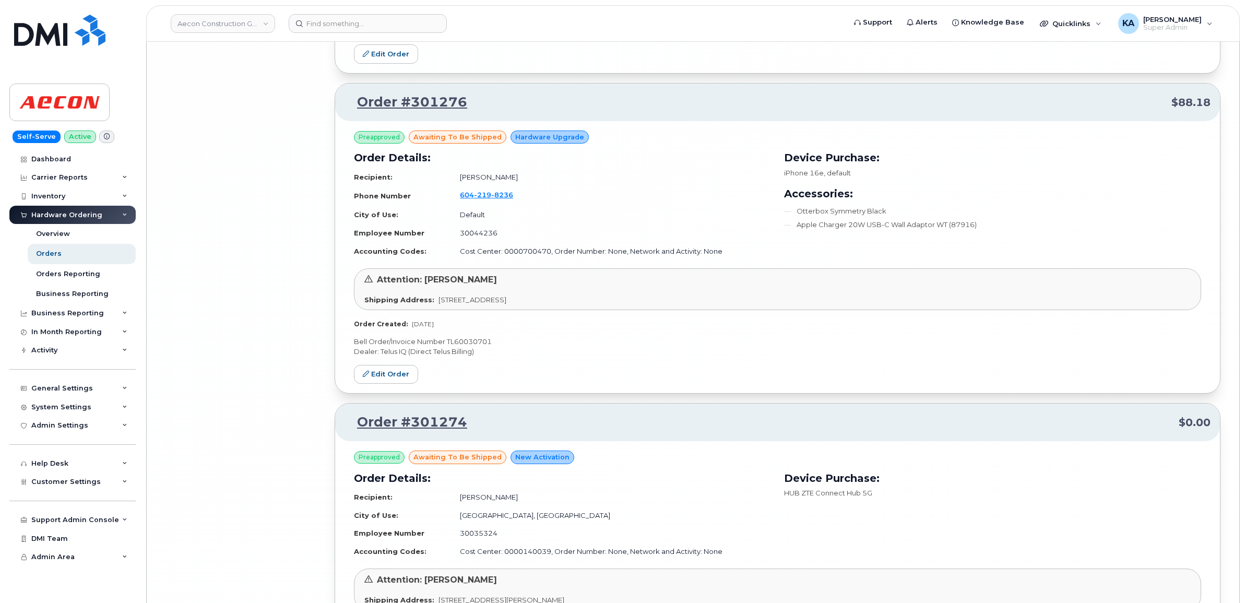
scroll to position [11869, 0]
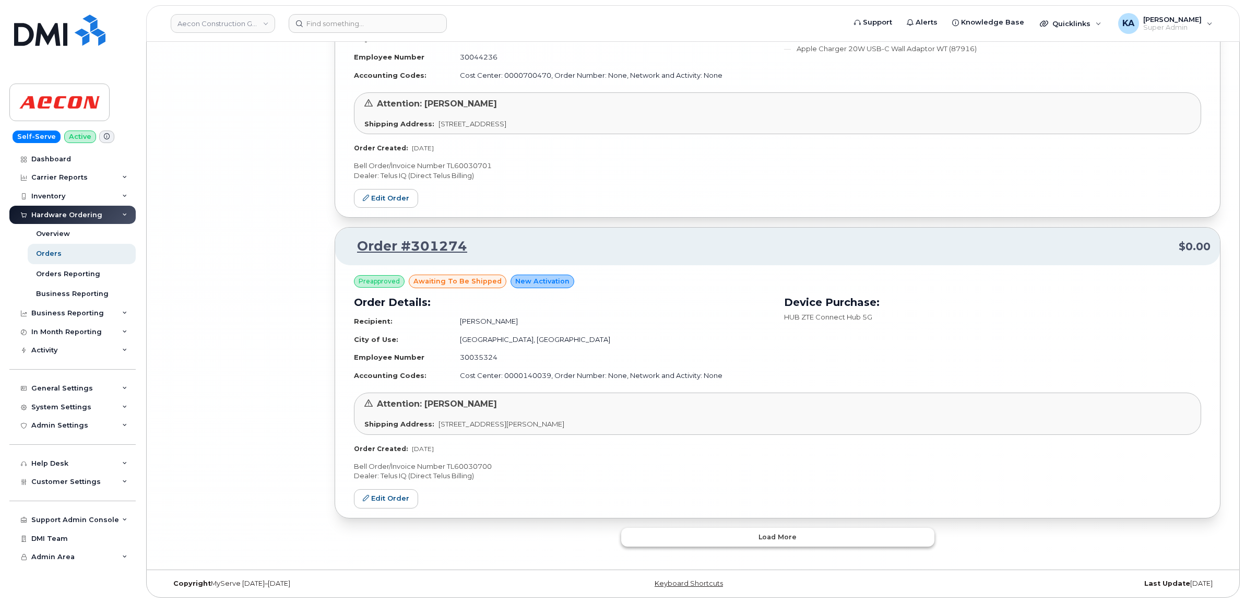
click at [678, 530] on button "Load more" at bounding box center [777, 537] width 313 height 19
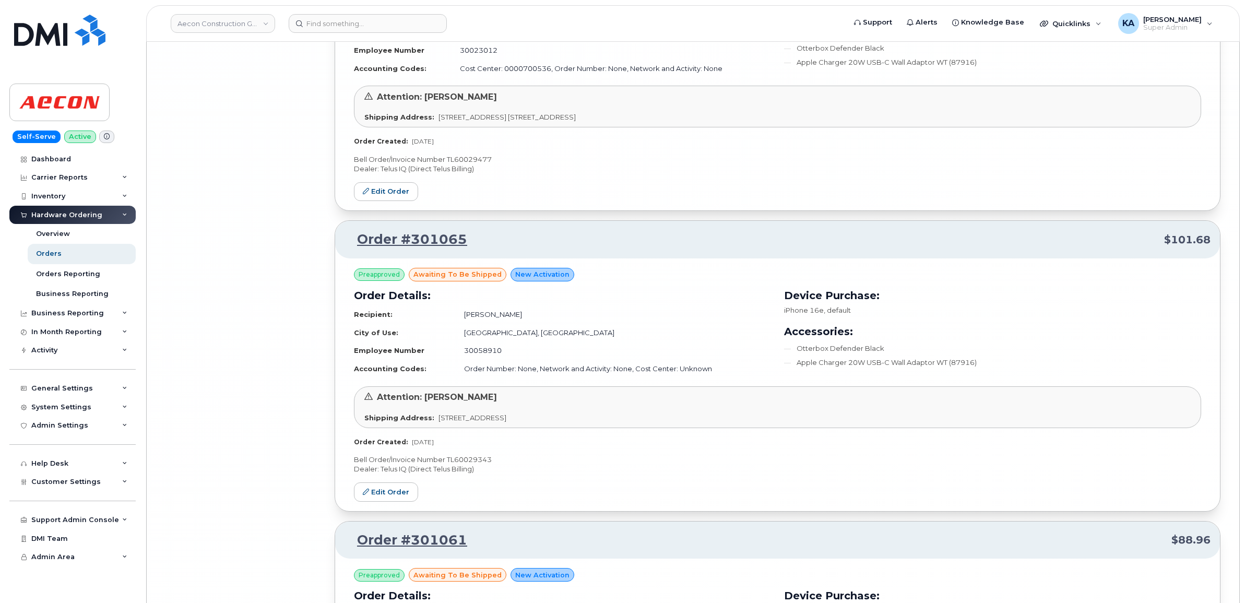
scroll to position [14297, 0]
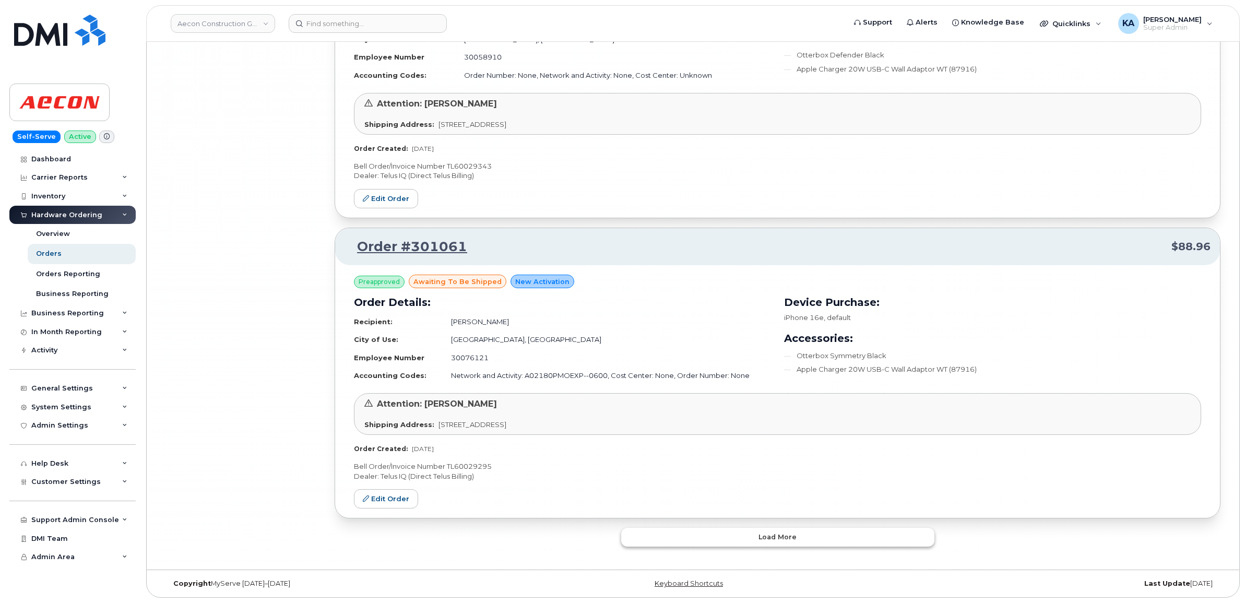
click at [668, 539] on button "Load more" at bounding box center [777, 537] width 313 height 19
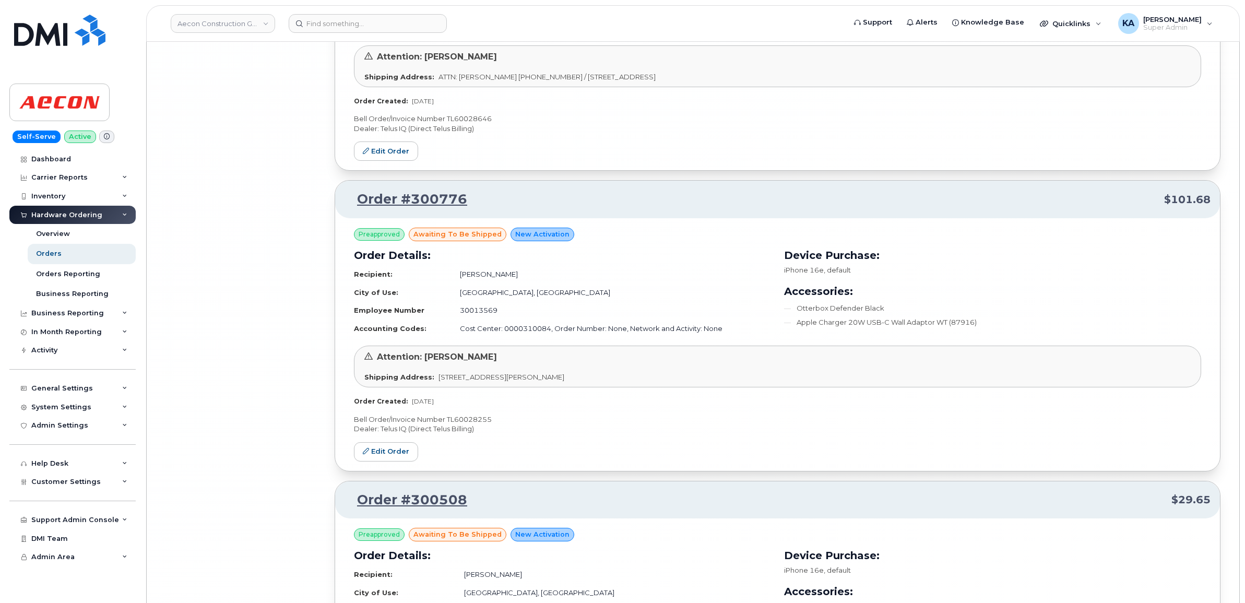
scroll to position [15819, 0]
click at [466, 427] on p "Bell Order/Invoice Number TL60028255" at bounding box center [777, 422] width 847 height 10
copy p "TL60028255"
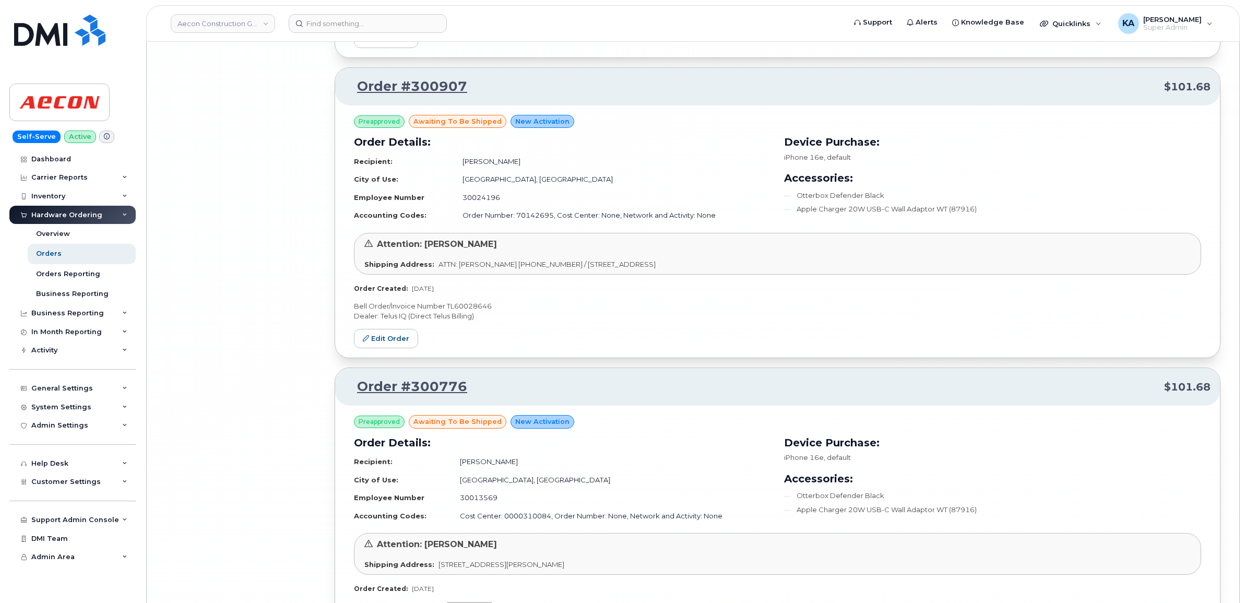
scroll to position [15624, 0]
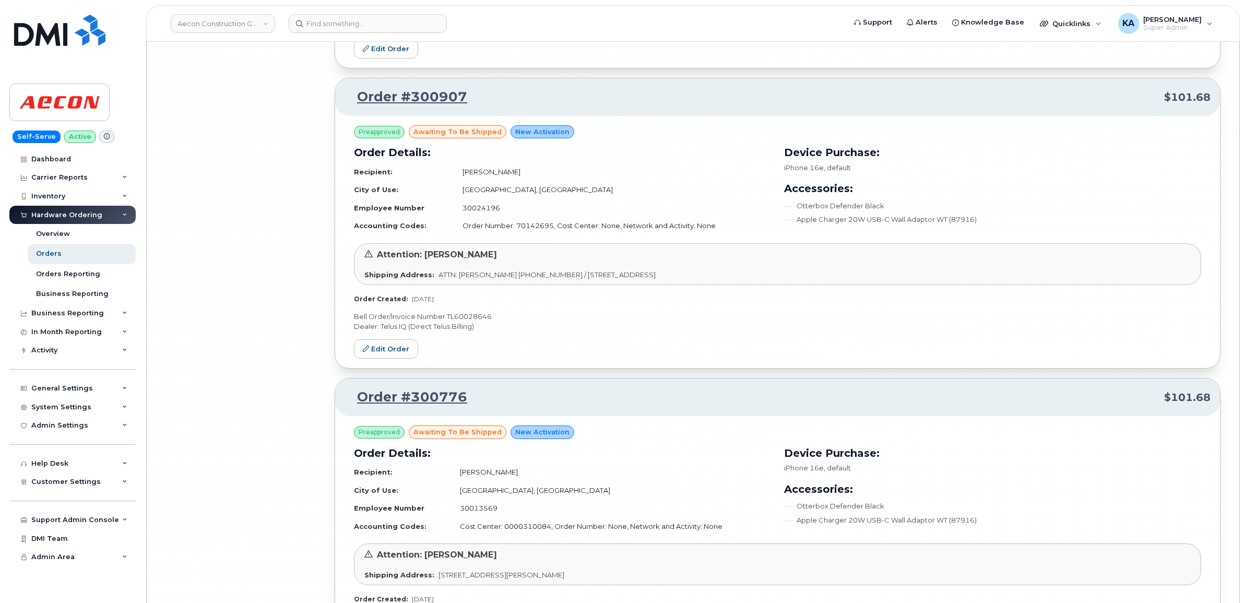
click at [473, 322] on p "Bell Order/Invoice Number TL60028646" at bounding box center [777, 317] width 847 height 10
copy p "TL60028646"
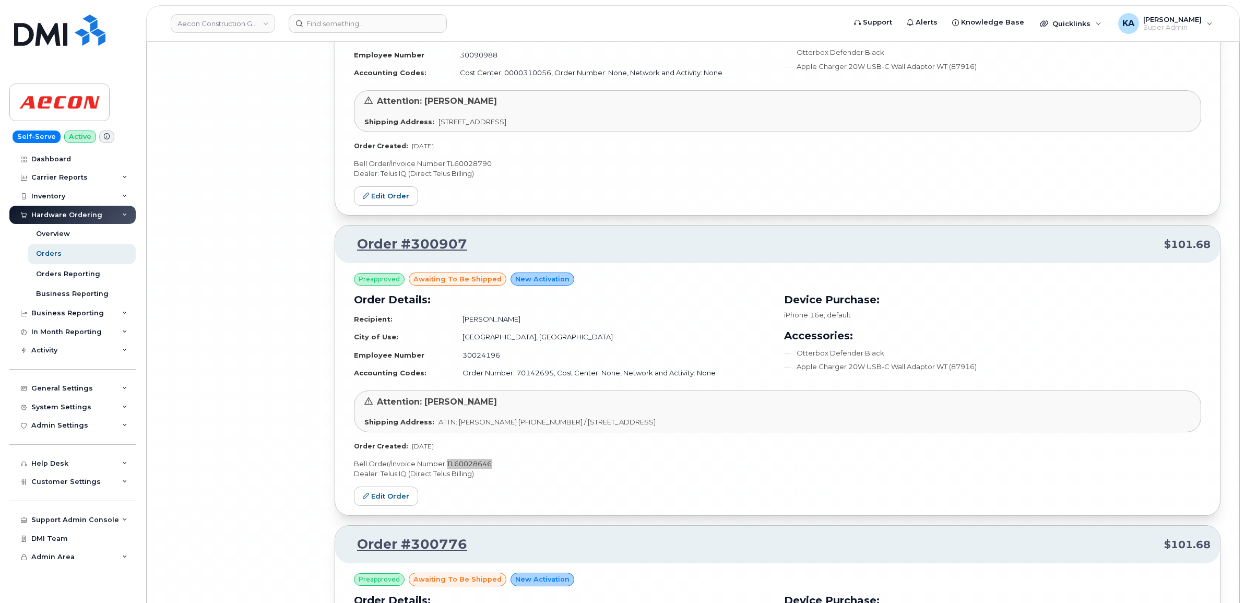
scroll to position [15428, 0]
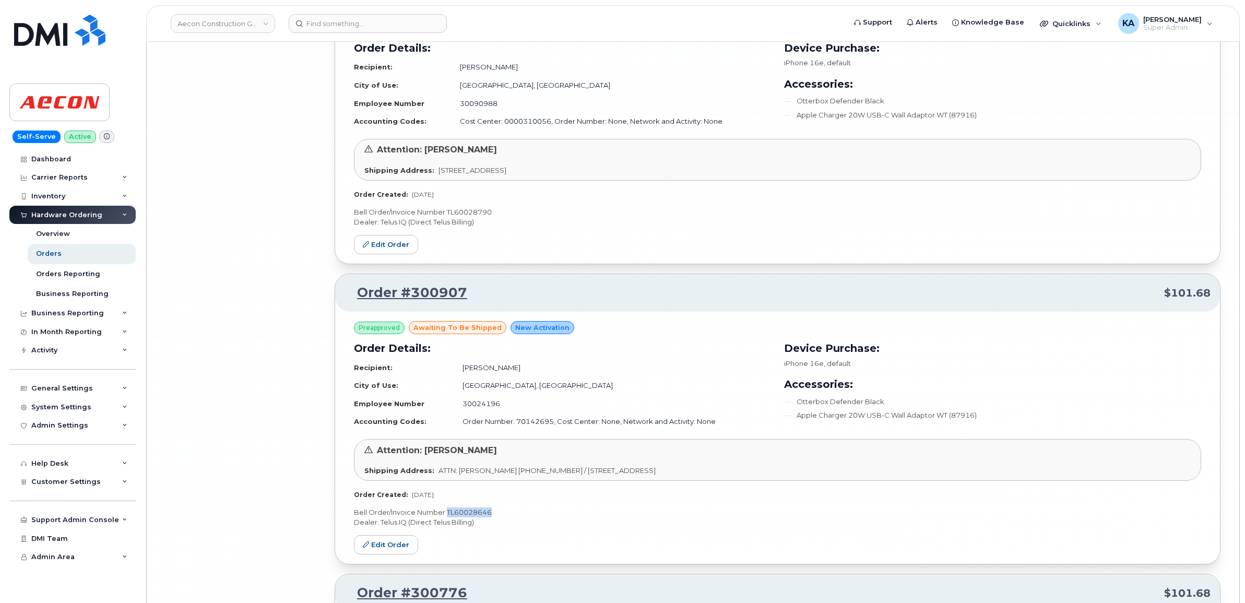
click at [479, 217] on p "Bell Order/Invoice Number TL60028790" at bounding box center [777, 212] width 847 height 10
copy p "TL60028790"
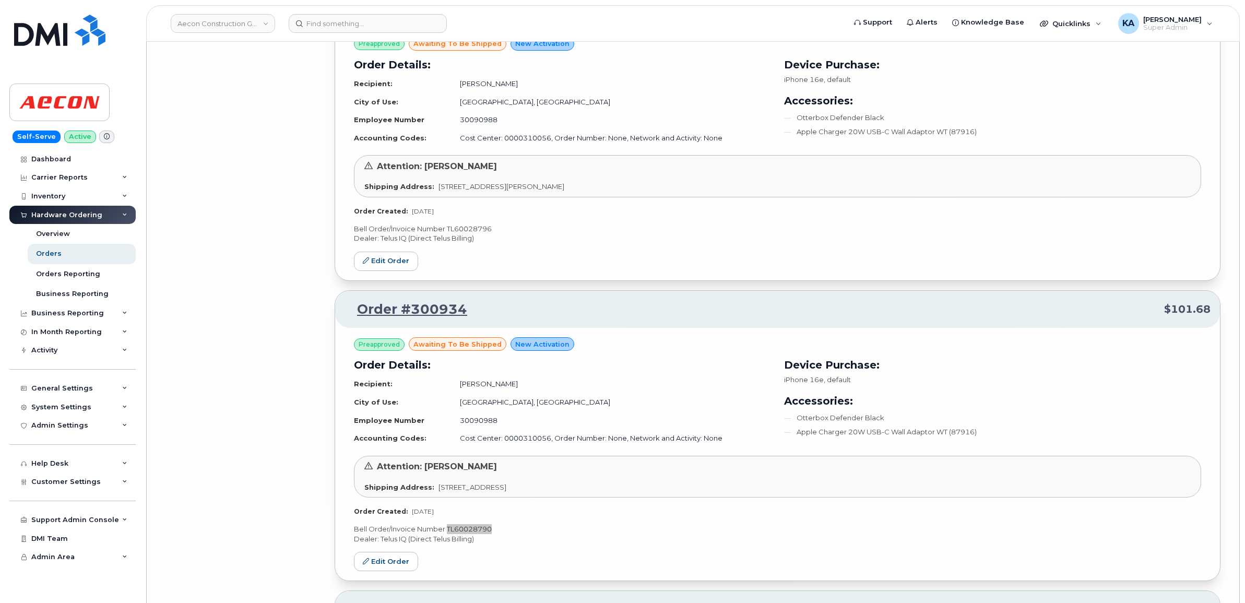
scroll to position [15101, 0]
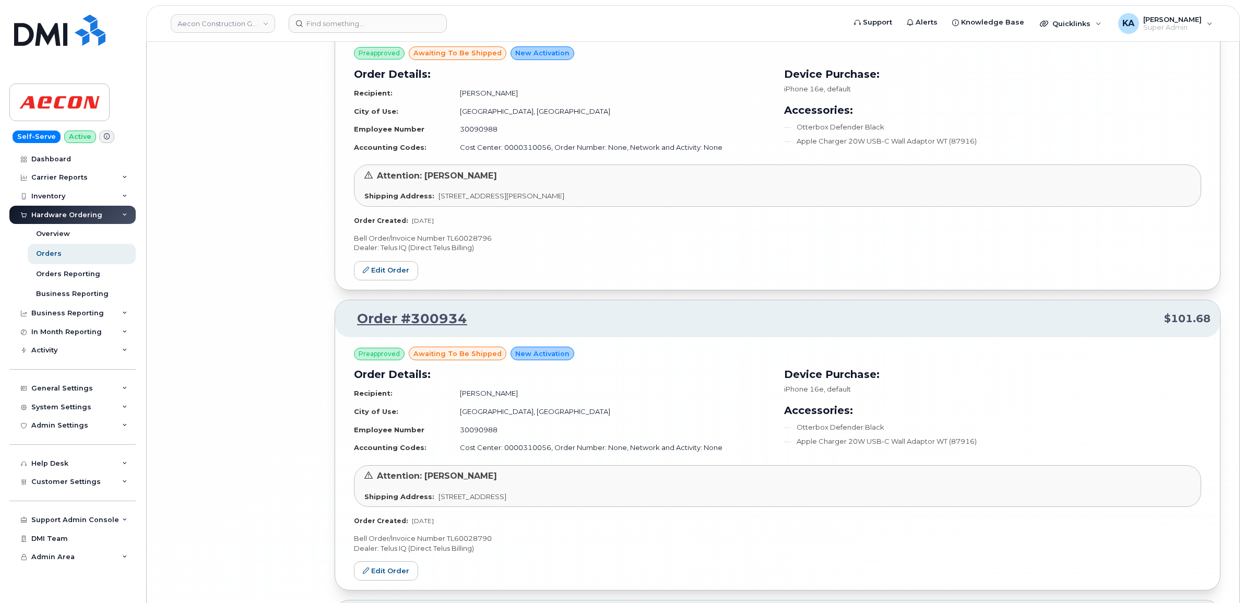
click at [476, 243] on p "Bell Order/Invoice Number TL60028796" at bounding box center [777, 238] width 847 height 10
copy p "TL60028796"
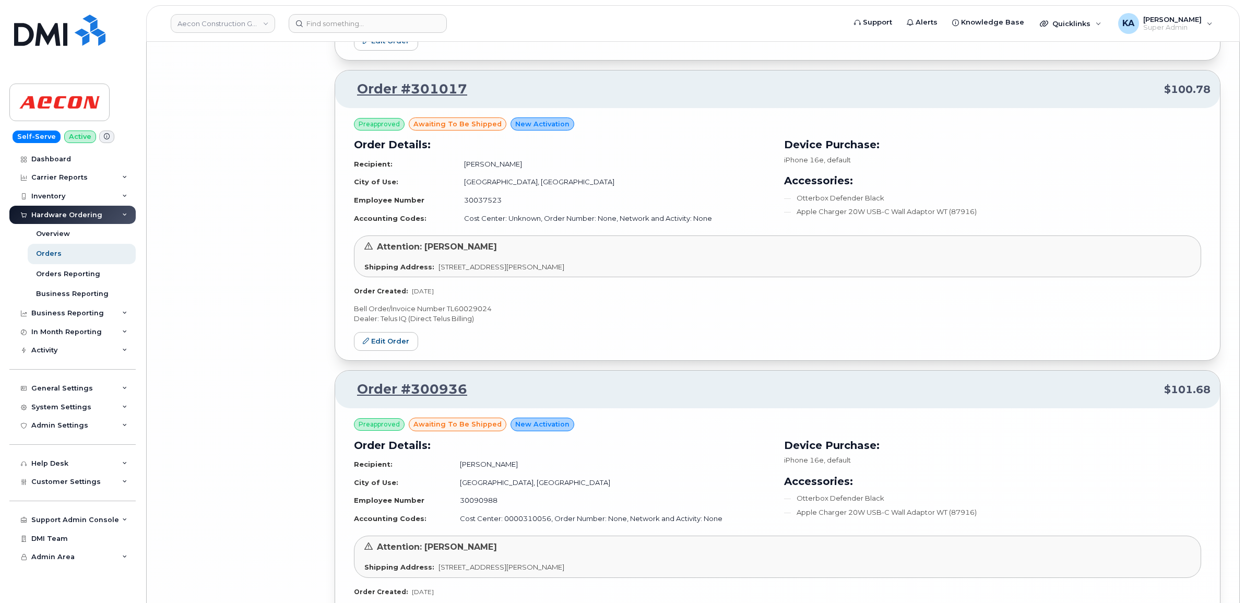
scroll to position [14710, 0]
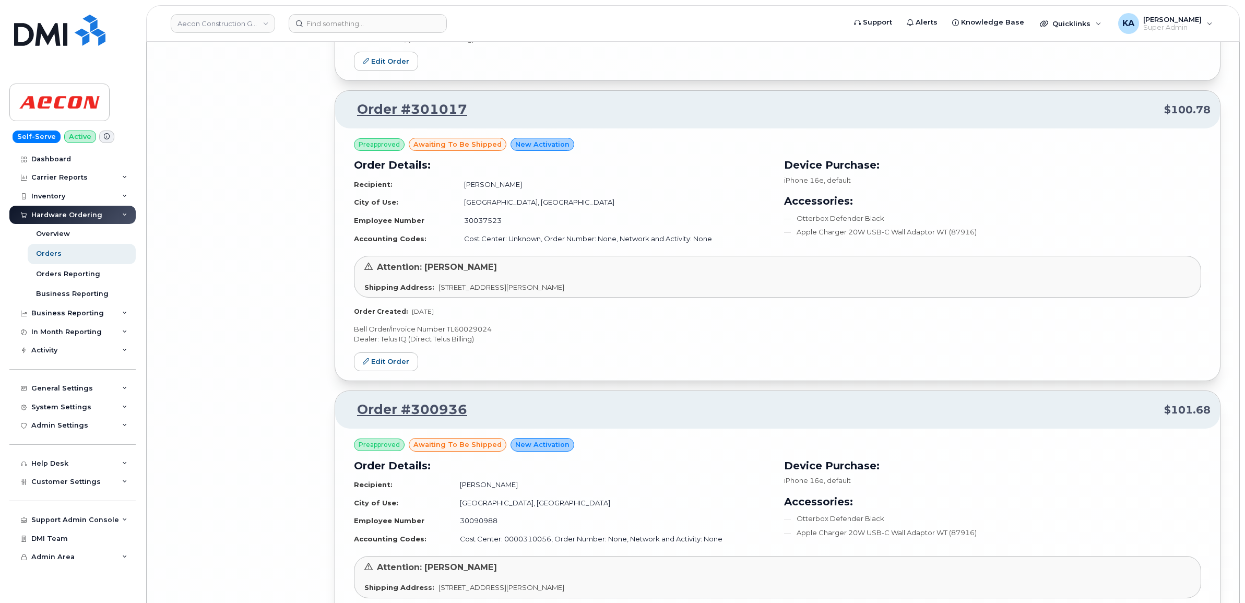
click at [465, 334] on p "Bell Order/Invoice Number TL60029024" at bounding box center [777, 329] width 847 height 10
copy p "TL60029024"
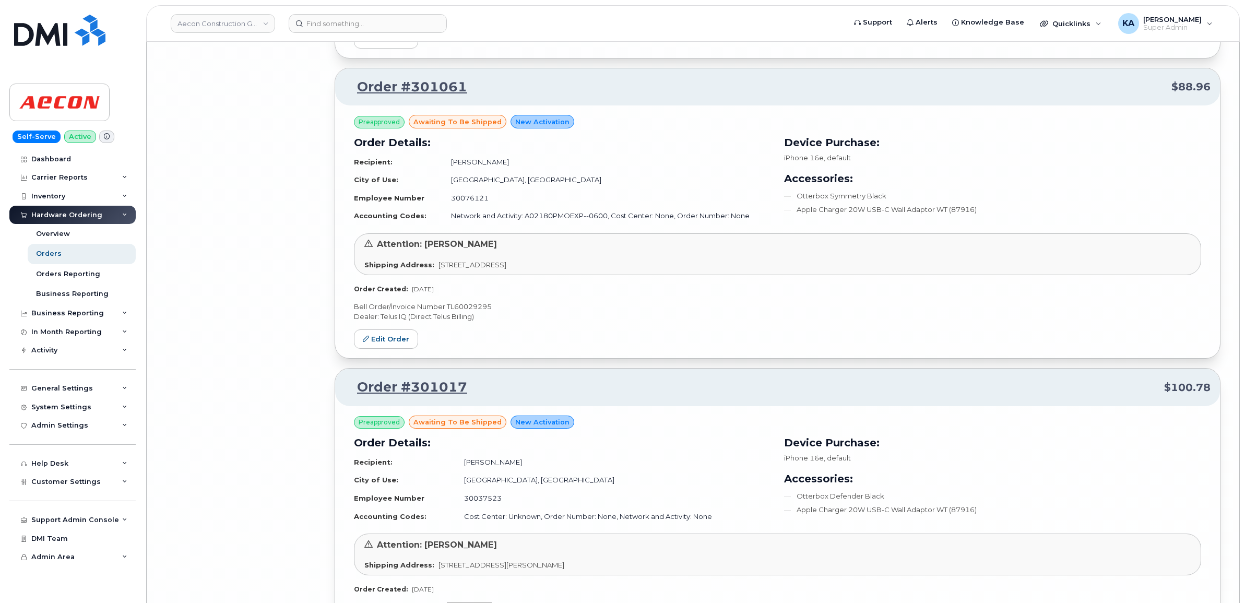
scroll to position [14383, 0]
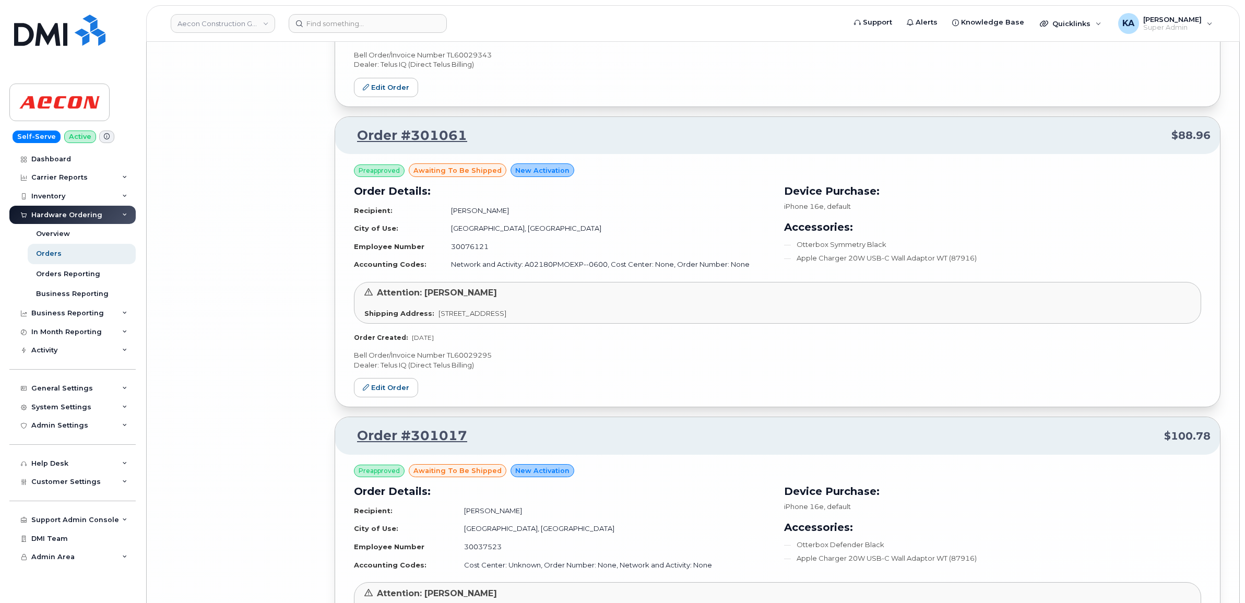
click at [469, 360] on p "Bell Order/Invoice Number TL60029295" at bounding box center [777, 355] width 847 height 10
click at [465, 360] on p "Bell Order/Invoice Number TL60029295" at bounding box center [777, 355] width 847 height 10
click at [463, 360] on p "Bell Order/Invoice Number TL60029295" at bounding box center [777, 355] width 847 height 10
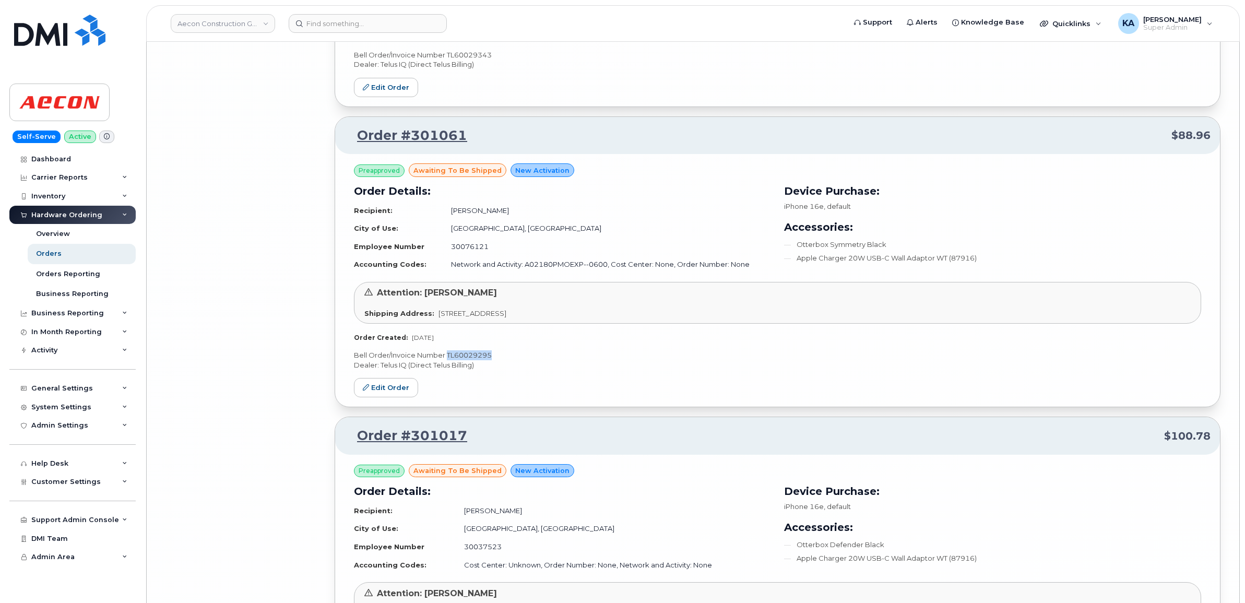
click at [463, 360] on p "Bell Order/Invoice Number TL60029295" at bounding box center [777, 355] width 847 height 10
copy p "TL60029295"
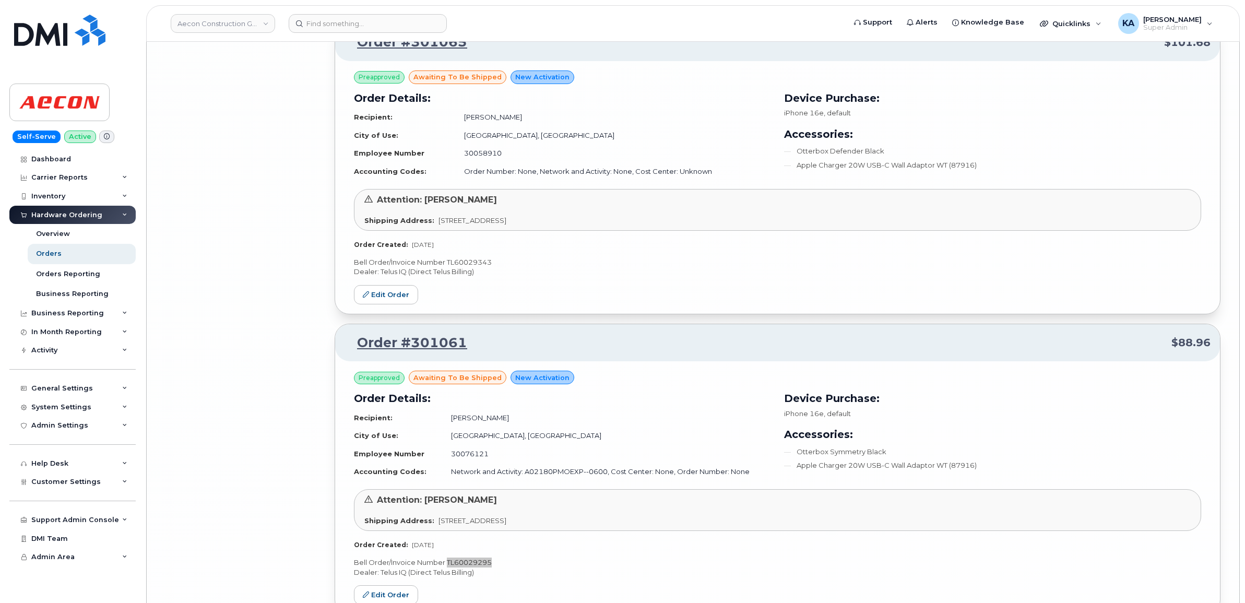
scroll to position [14122, 0]
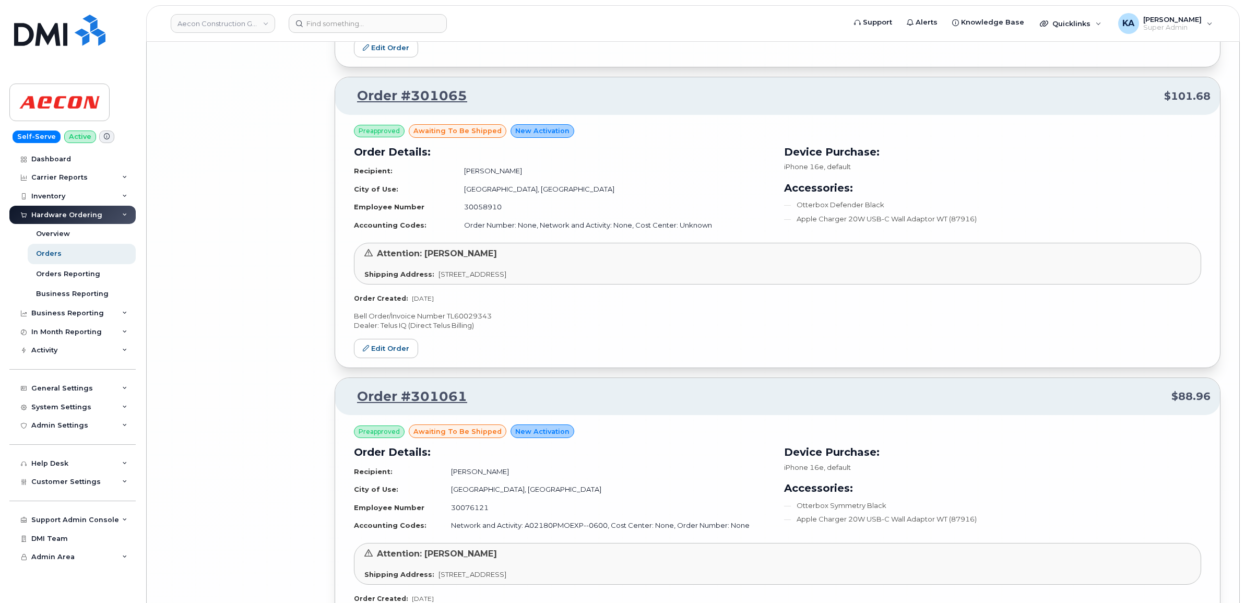
click at [476, 321] on p "Bell Order/Invoice Number TL60029343" at bounding box center [777, 316] width 847 height 10
copy p "TL60029343"
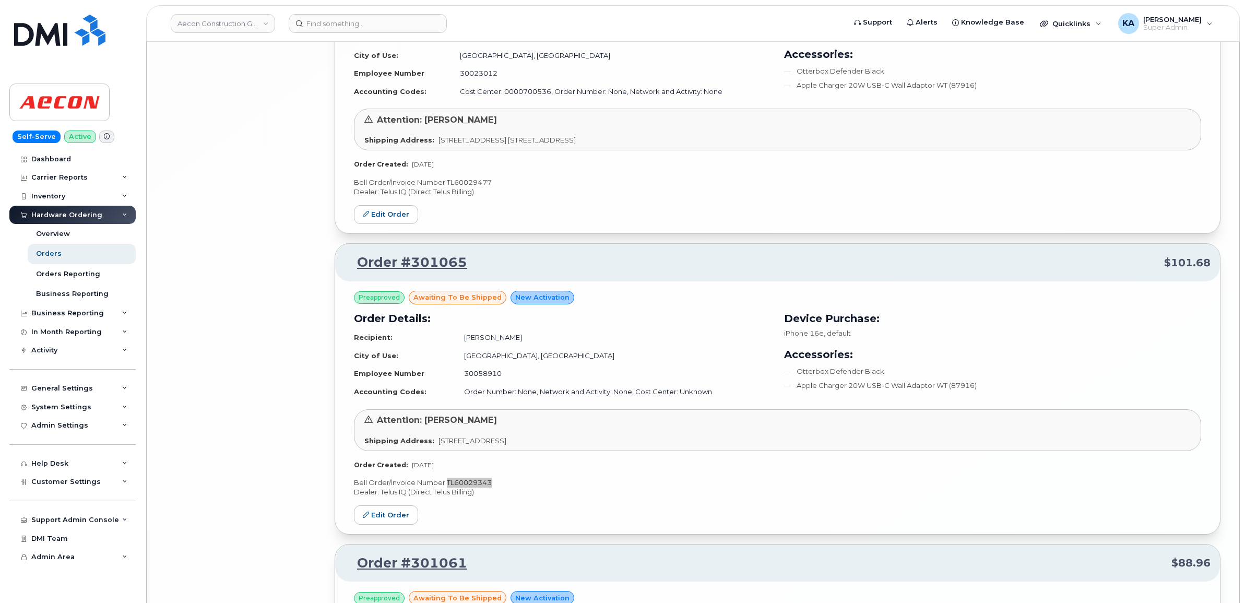
scroll to position [13861, 0]
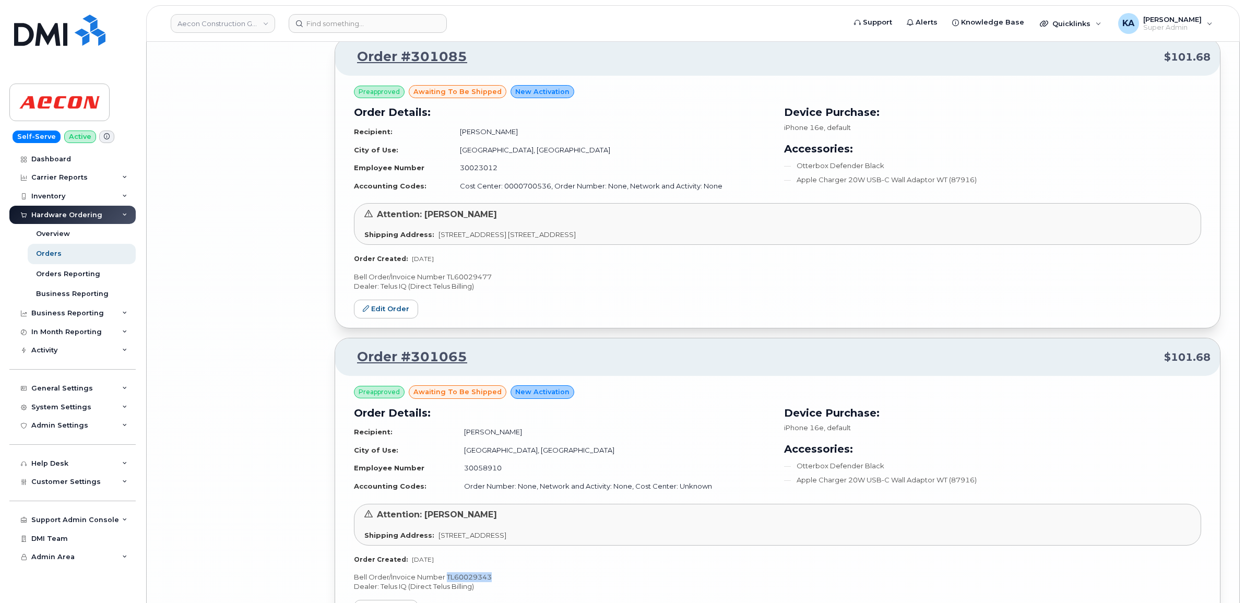
click at [480, 282] on p "Bell Order/Invoice Number TL60029477" at bounding box center [777, 277] width 847 height 10
copy p "TL60029477"
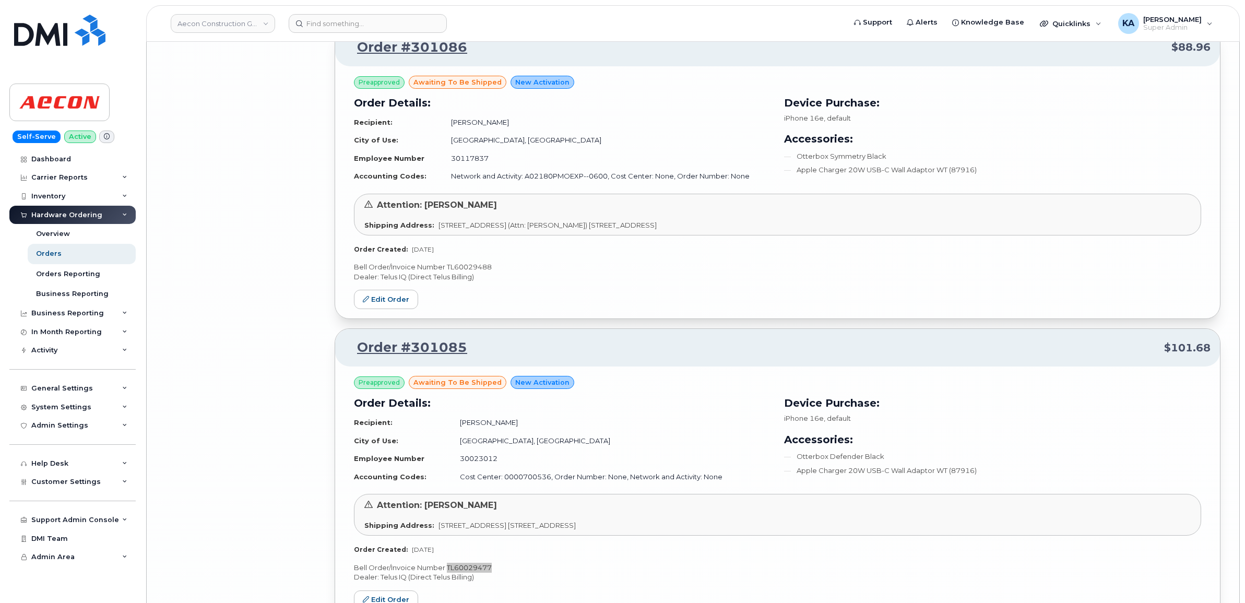
scroll to position [13535, 0]
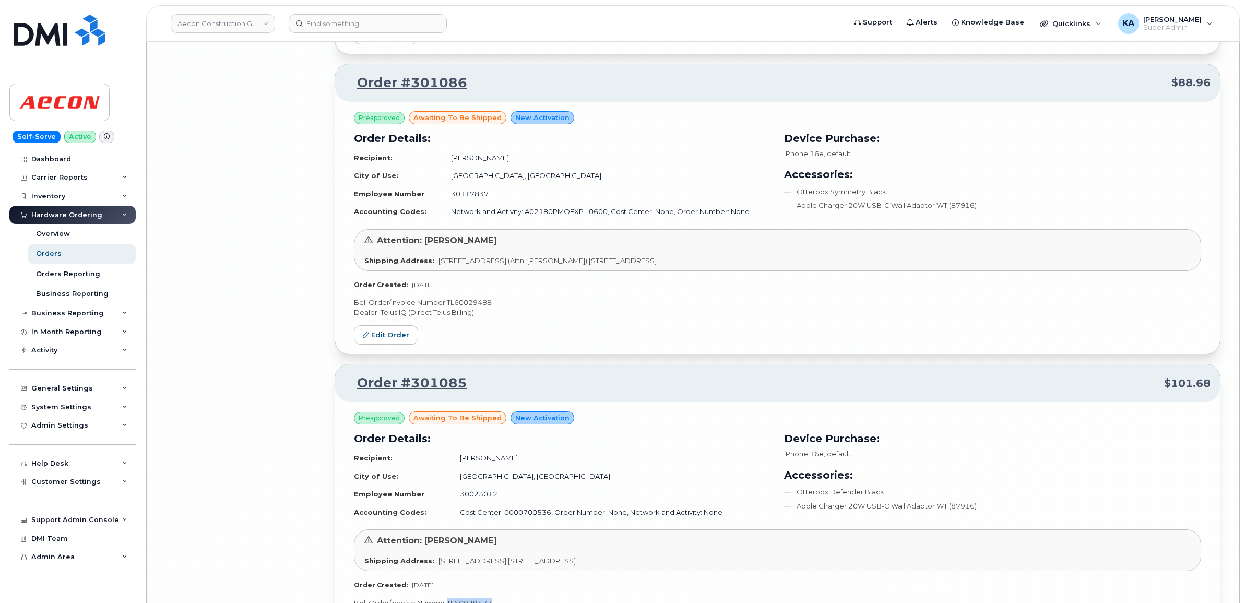
click at [478, 308] on p "Bell Order/Invoice Number TL60029488" at bounding box center [777, 303] width 847 height 10
copy p "TL60029488"
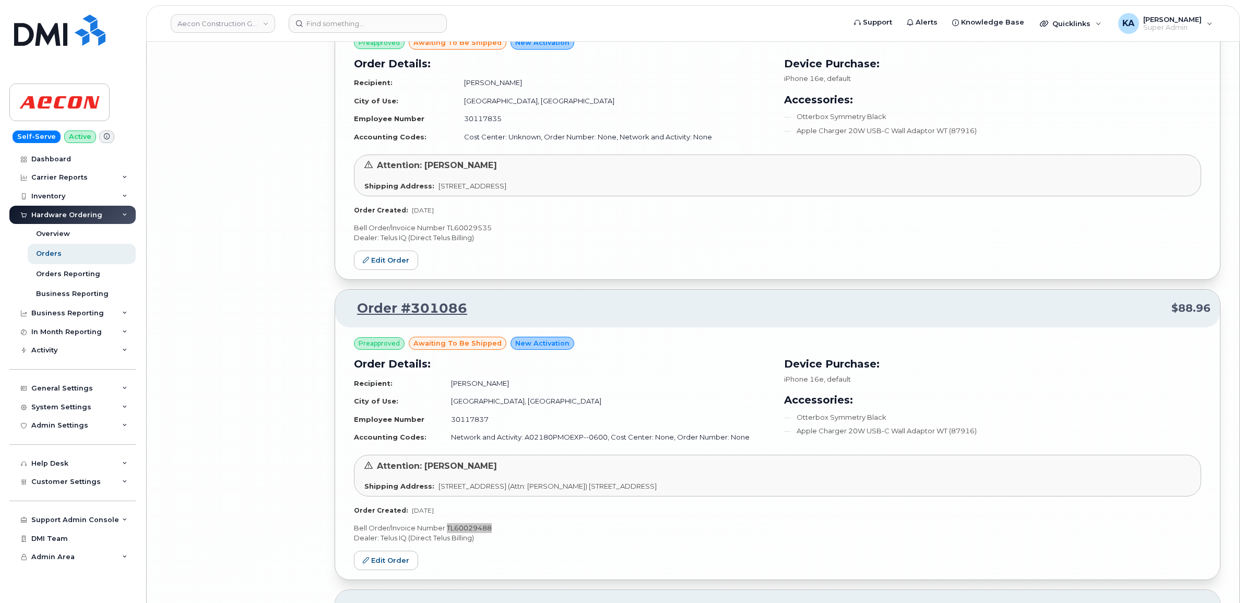
scroll to position [13274, 0]
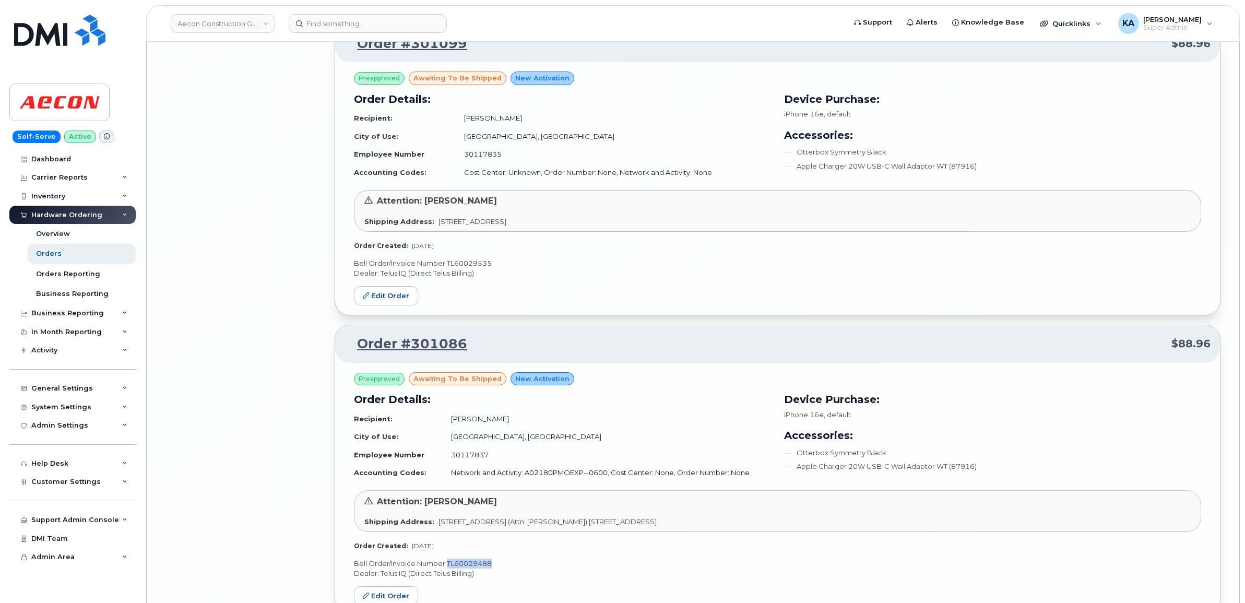
click at [481, 268] on p "Bell Order/Invoice Number TL60029535" at bounding box center [777, 263] width 847 height 10
copy p "TL60029535"
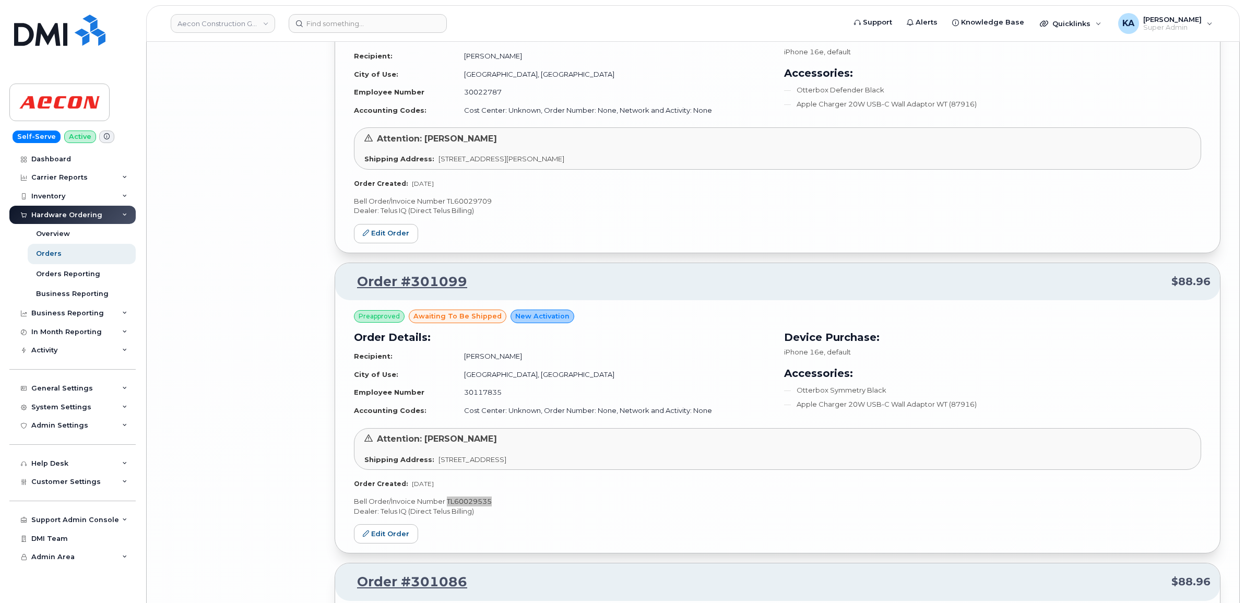
scroll to position [13013, 0]
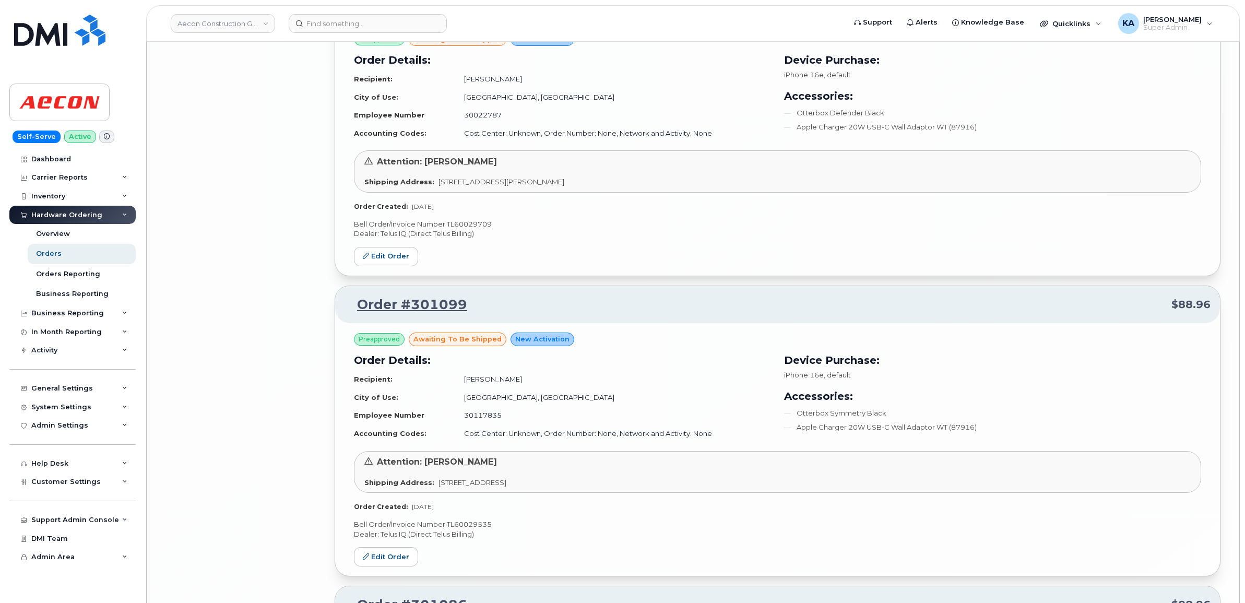
click at [465, 229] on p "Bell Order/Invoice Number TL60029709" at bounding box center [777, 224] width 847 height 10
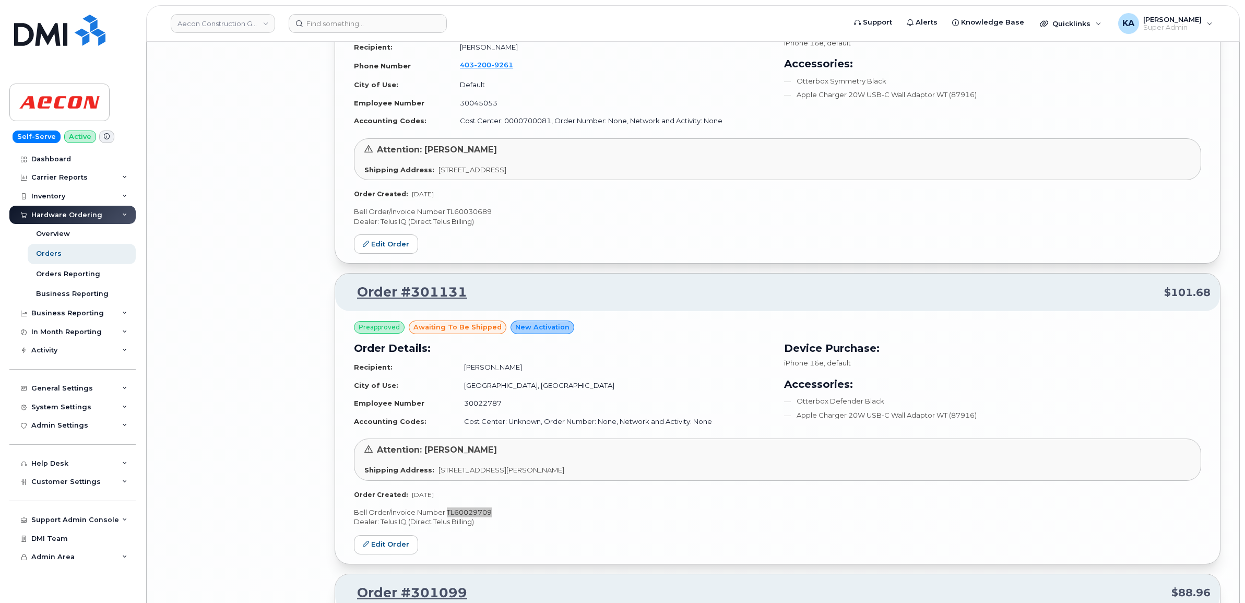
scroll to position [12686, 0]
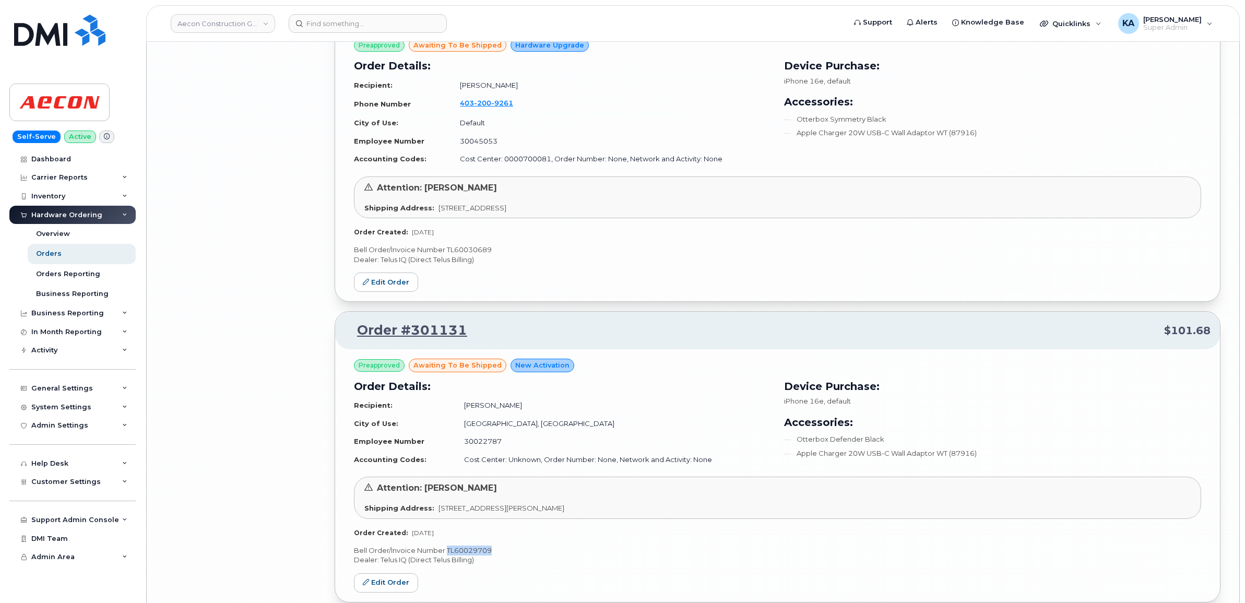
click at [473, 255] on p "Bell Order/Invoice Number TL60030689" at bounding box center [777, 250] width 847 height 10
click at [471, 255] on p "Bell Order/Invoice Number TL60030689" at bounding box center [777, 250] width 847 height 10
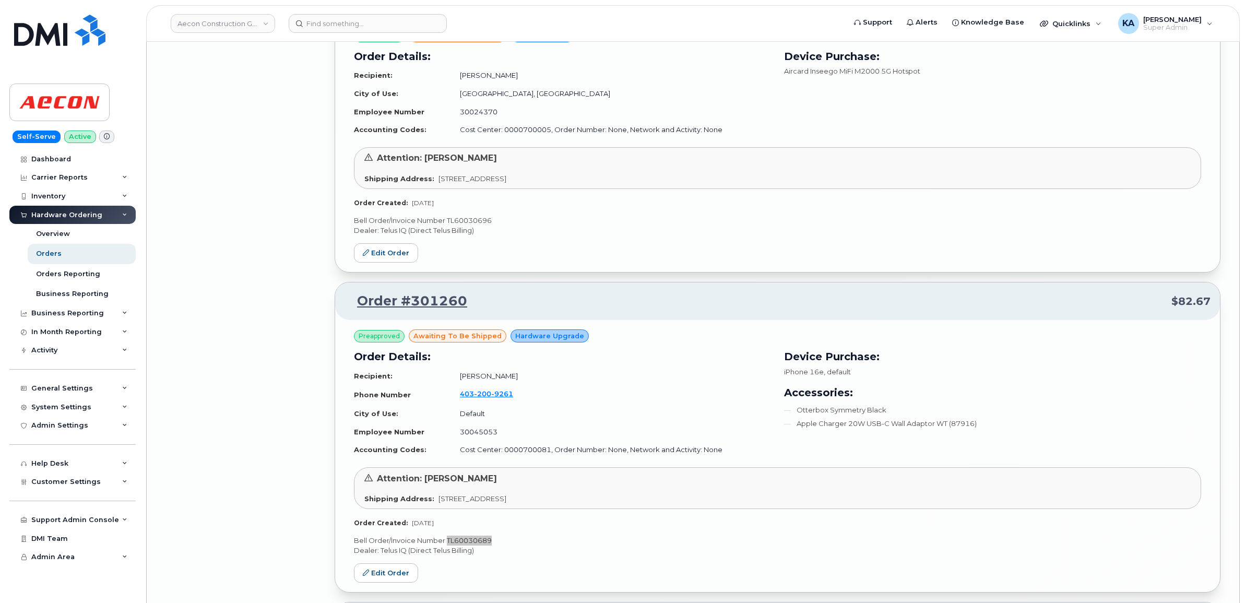
scroll to position [12360, 0]
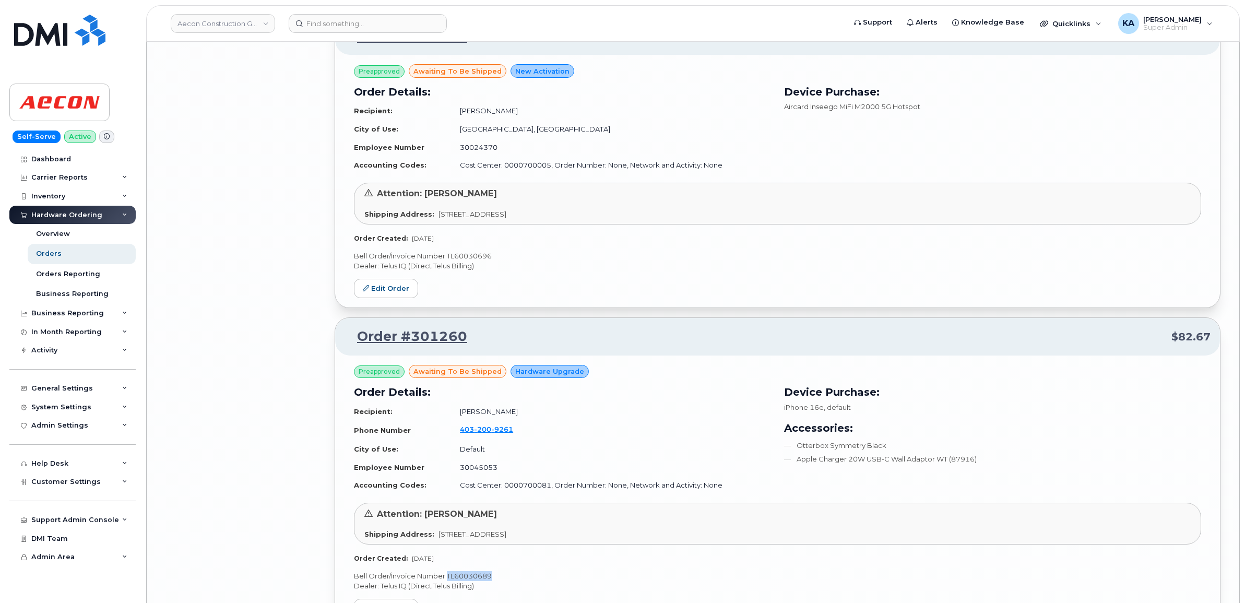
click at [484, 261] on p "Bell Order/Invoice Number TL60030696" at bounding box center [777, 256] width 847 height 10
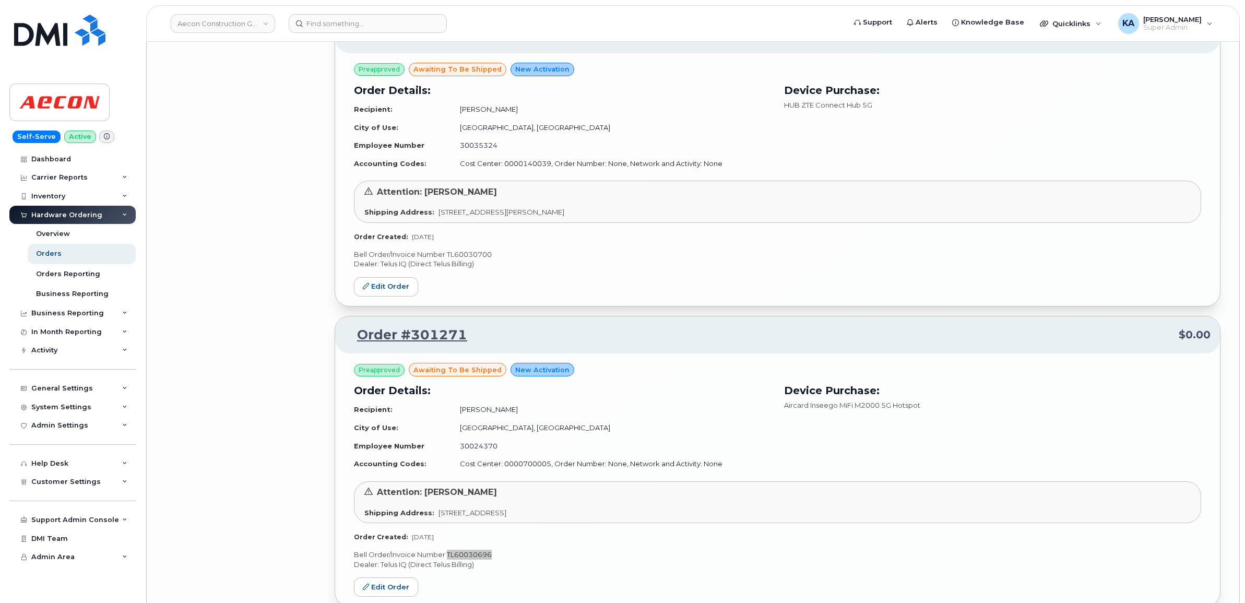
scroll to position [12034, 0]
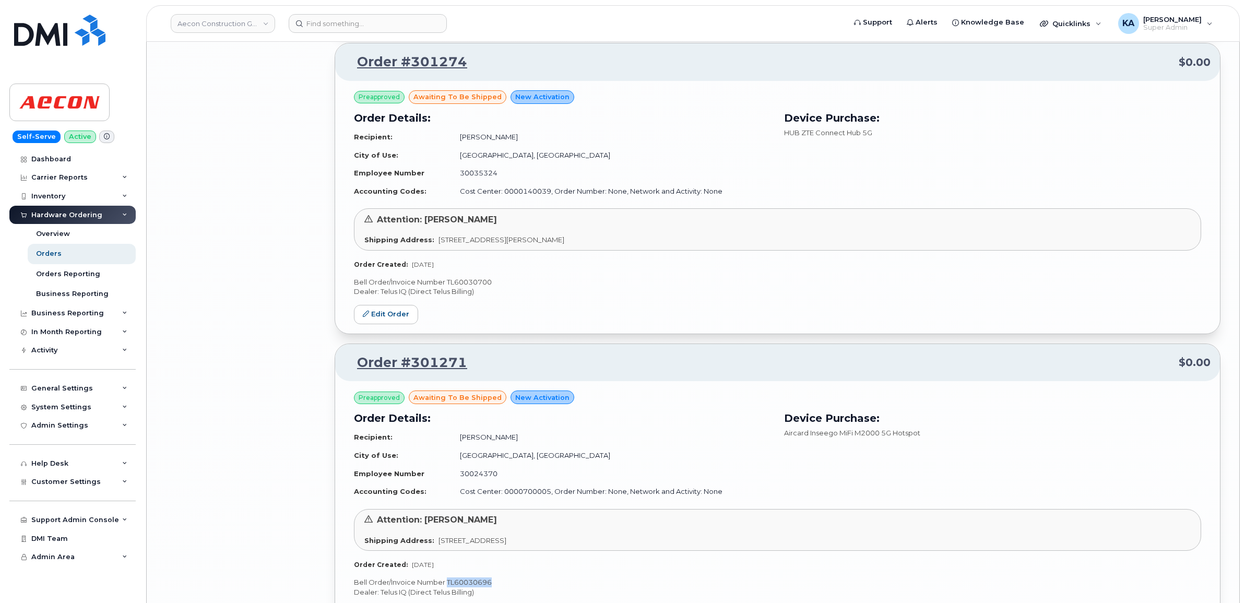
click at [462, 287] on p "Bell Order/Invoice Number TL60030700" at bounding box center [777, 282] width 847 height 10
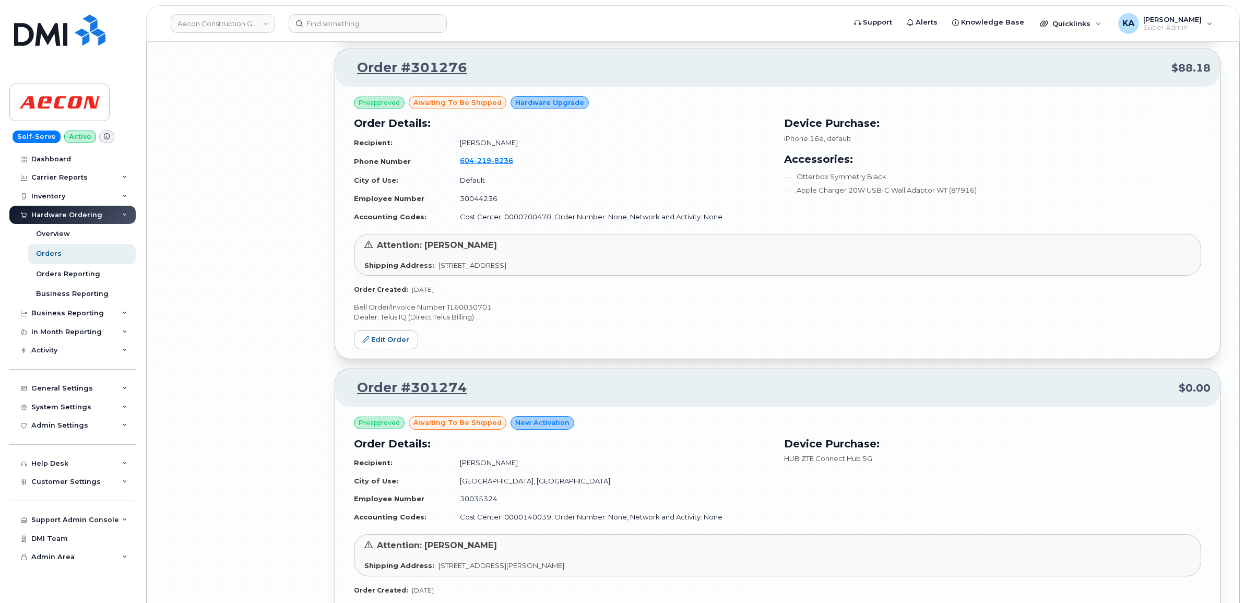
scroll to position [11707, 0]
click at [471, 313] on p "Bell Order/Invoice Number TL60030701" at bounding box center [777, 308] width 847 height 10
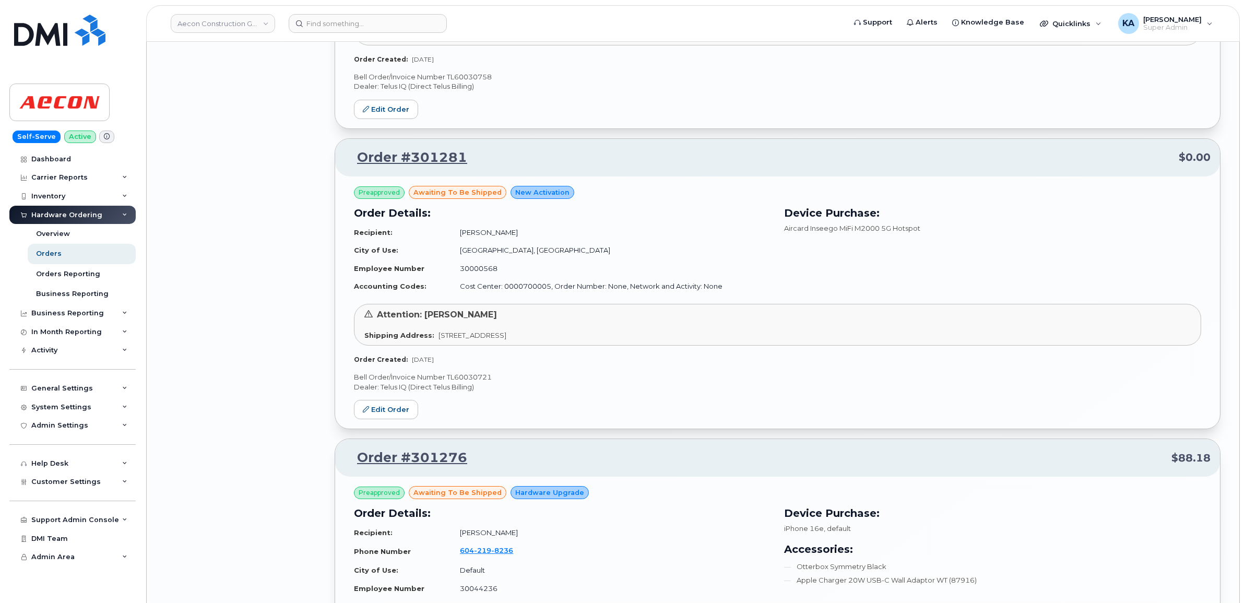
scroll to position [11316, 0]
click at [476, 384] on p "Bell Order/Invoice Number TL60030721" at bounding box center [777, 379] width 847 height 10
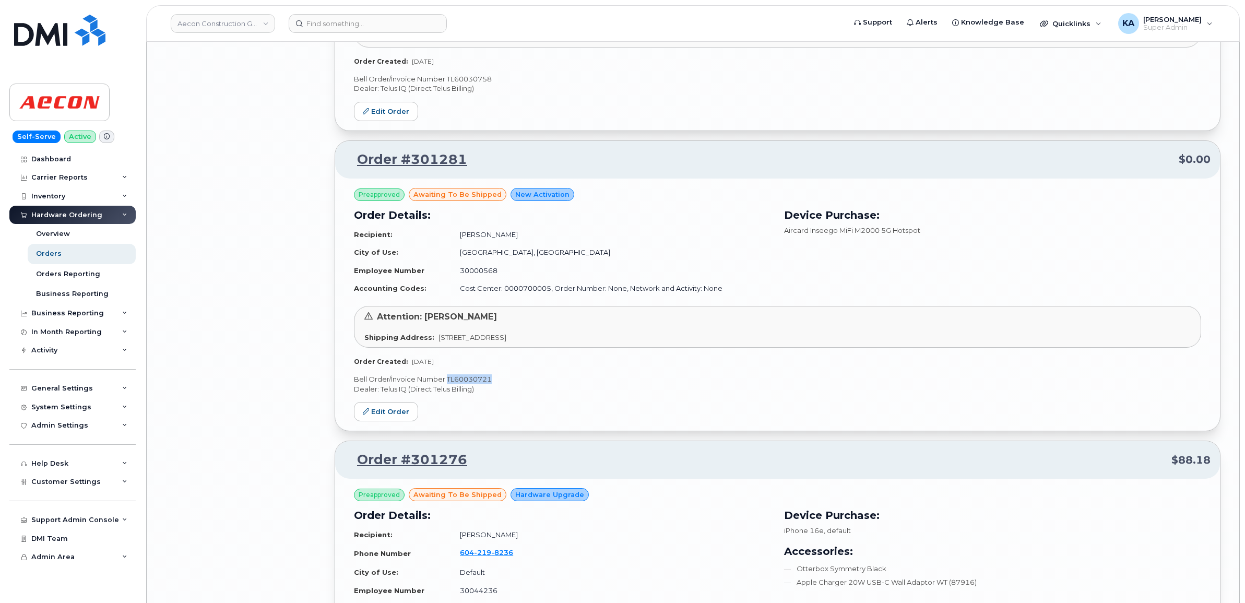
click at [476, 384] on p "Bell Order/Invoice Number TL60030721" at bounding box center [777, 379] width 847 height 10
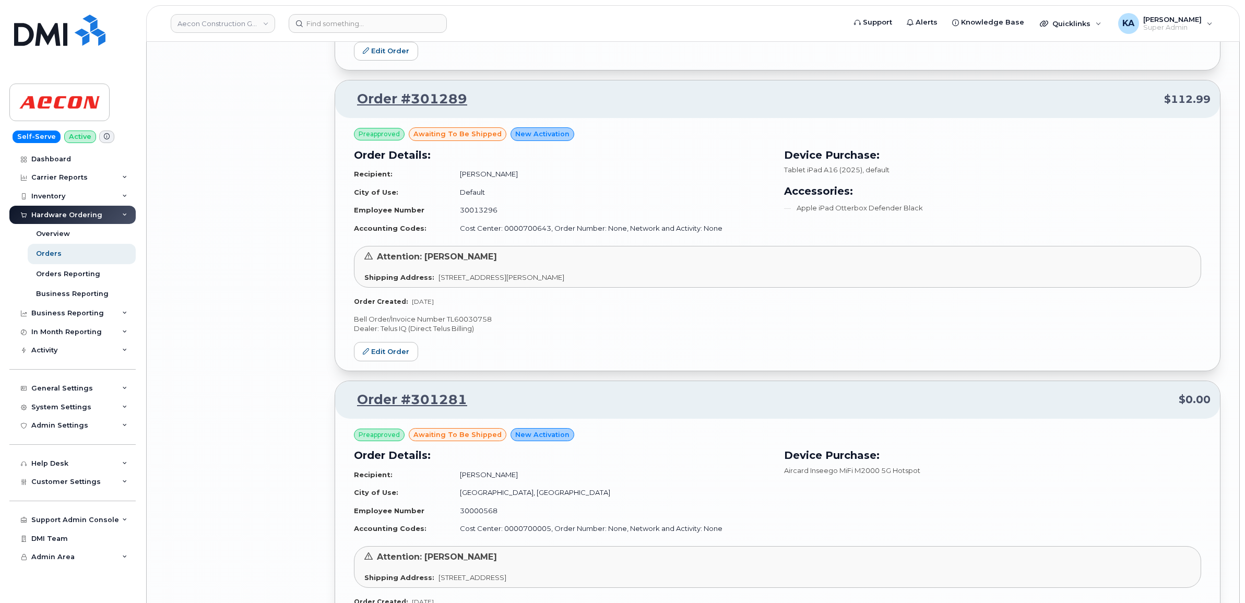
scroll to position [11055, 0]
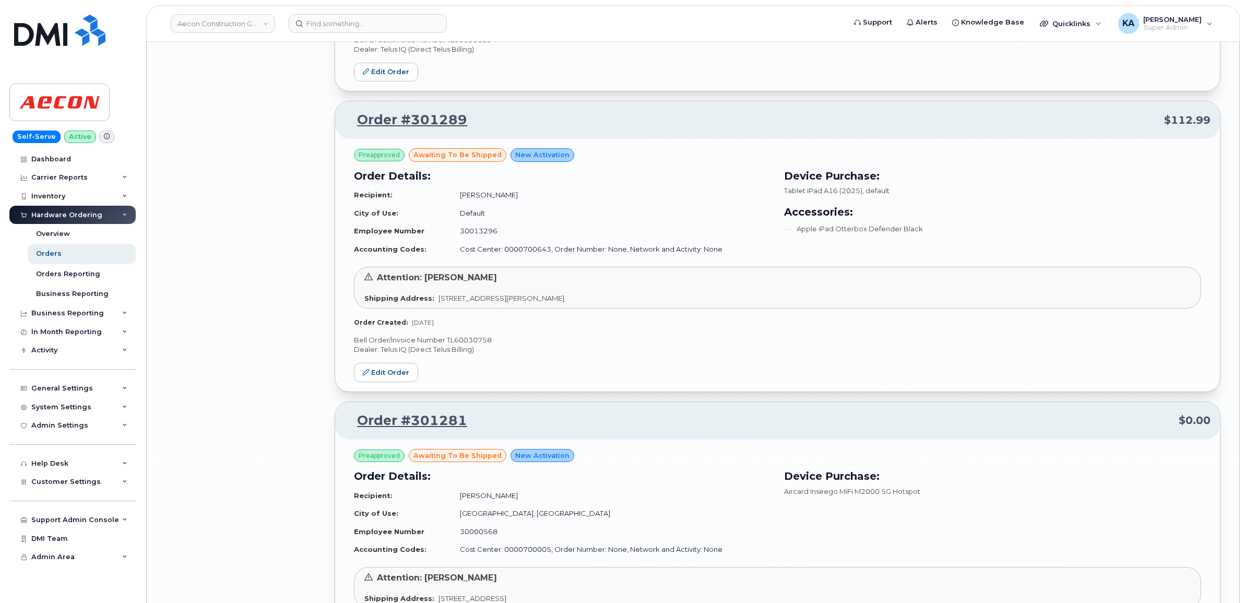
click at [478, 345] on p "Bell Order/Invoice Number TL60030758" at bounding box center [777, 340] width 847 height 10
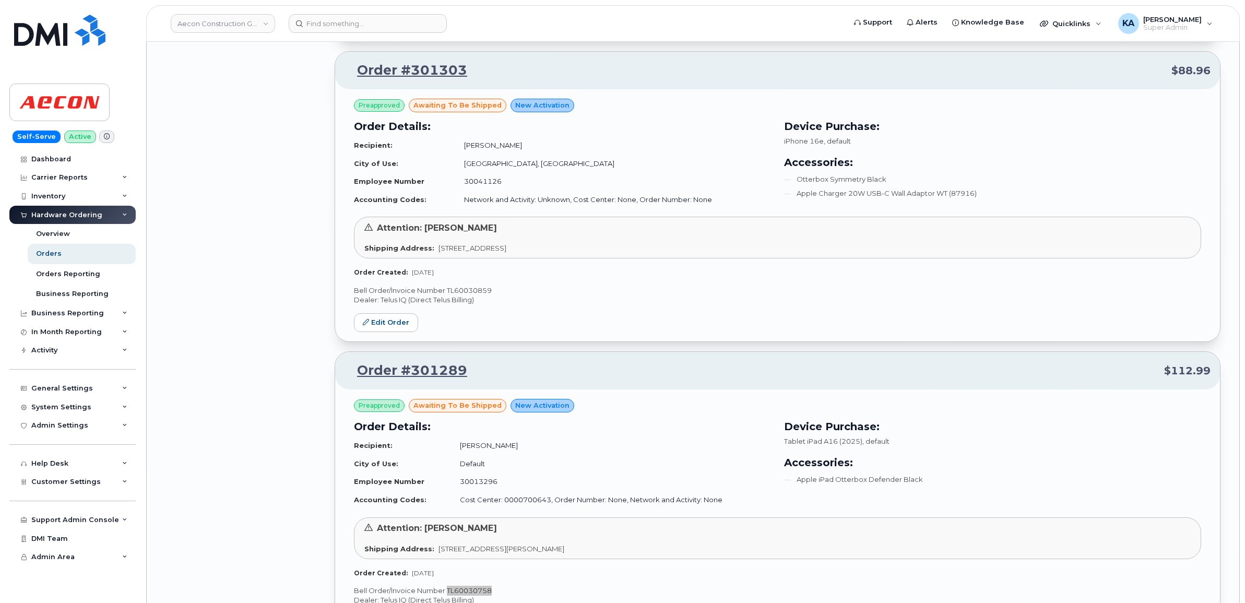
scroll to position [10728, 0]
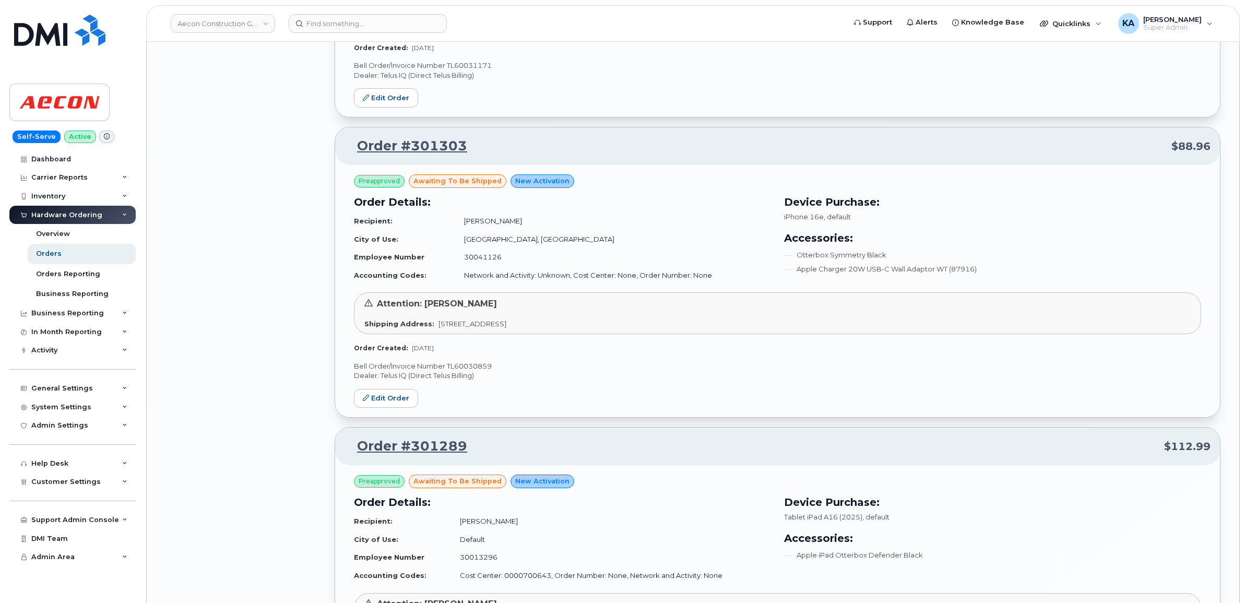
click at [479, 371] on p "Bell Order/Invoice Number TL60030859" at bounding box center [777, 366] width 847 height 10
click at [478, 371] on p "Bell Order/Invoice Number TL60030859" at bounding box center [777, 366] width 847 height 10
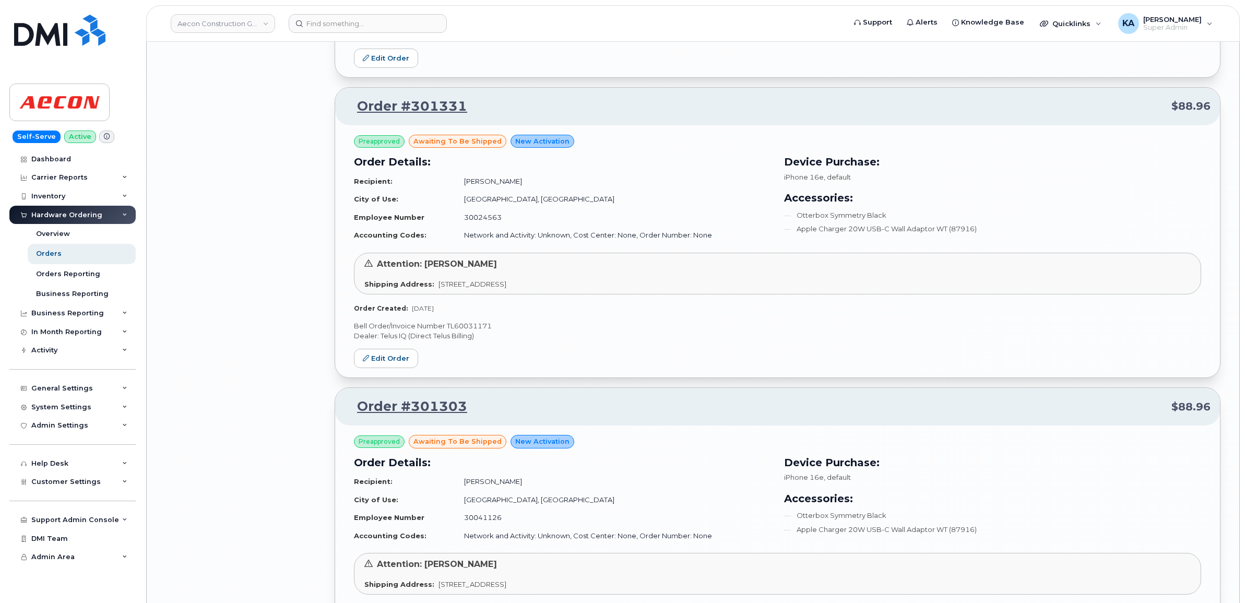
scroll to position [10467, 0]
click at [473, 332] on p "Bell Order/Invoice Number TL60031171" at bounding box center [777, 327] width 847 height 10
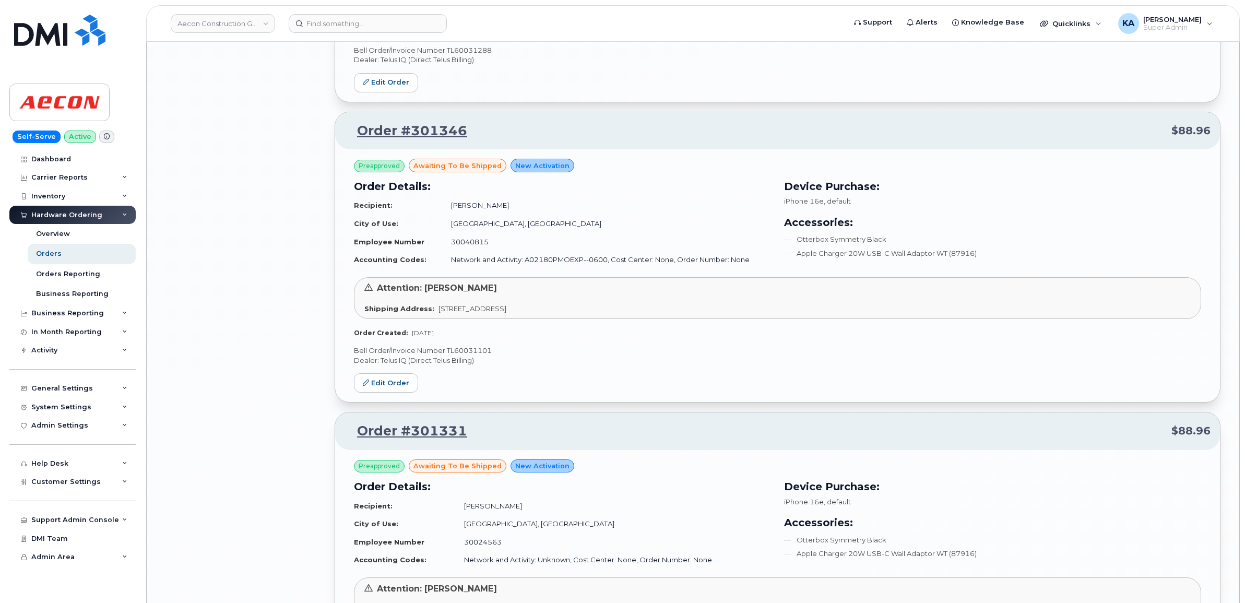
scroll to position [10141, 0]
click at [481, 358] on p "Bell Order/Invoice Number TL60031101" at bounding box center [777, 353] width 847 height 10
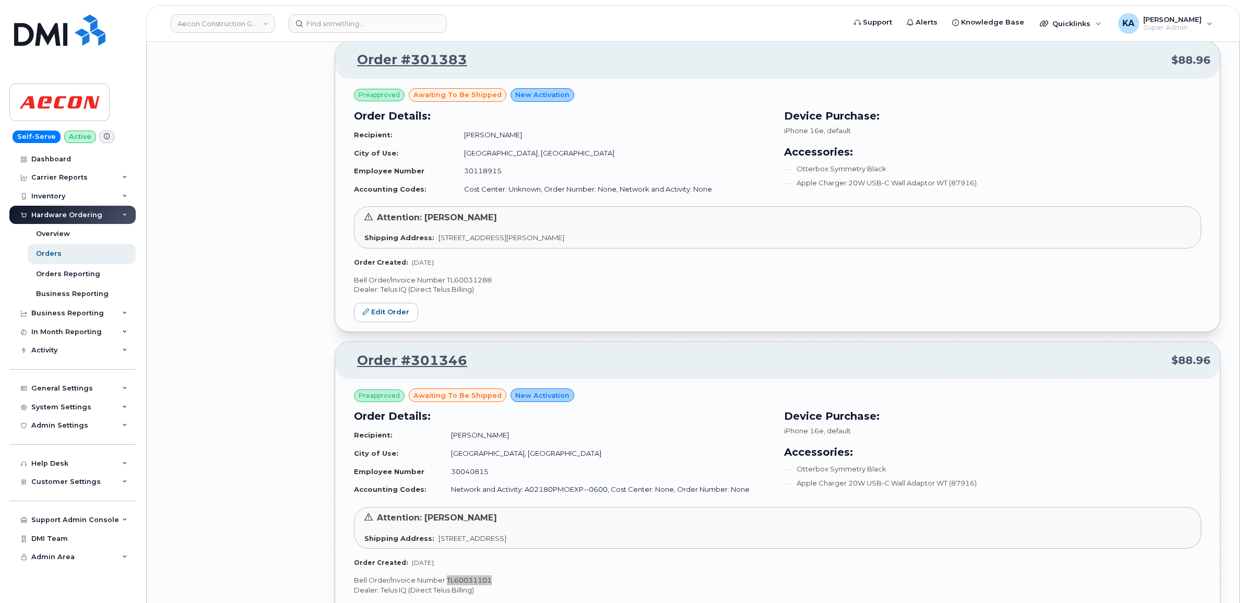
scroll to position [9880, 0]
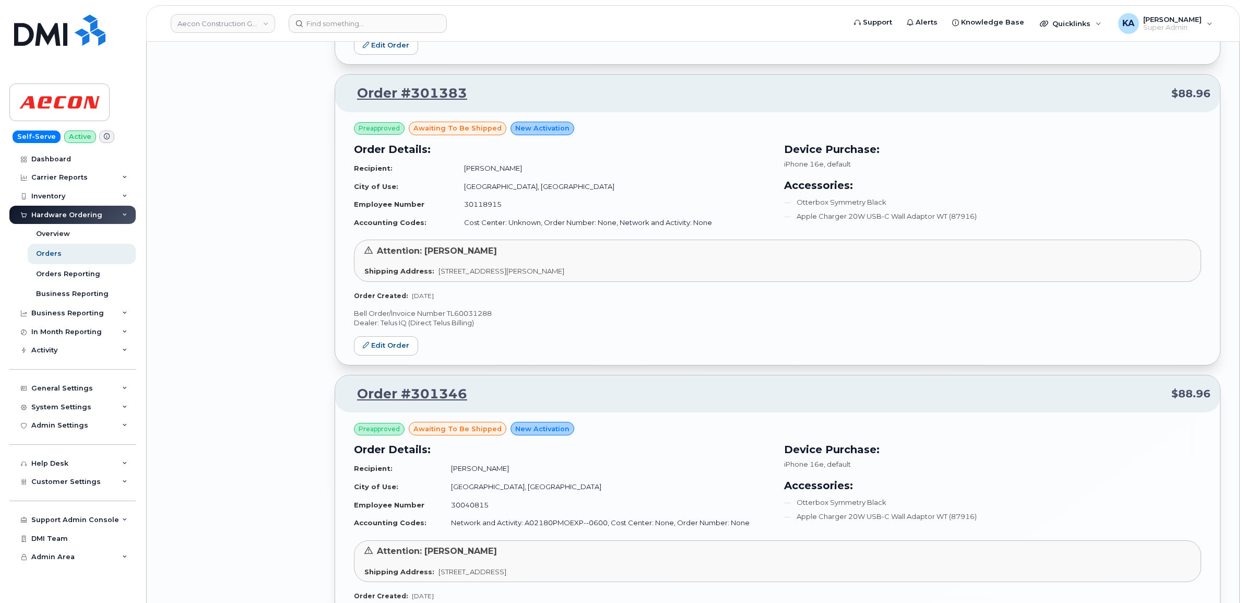
click at [467, 319] on p "Bell Order/Invoice Number TL60031288" at bounding box center [777, 314] width 847 height 10
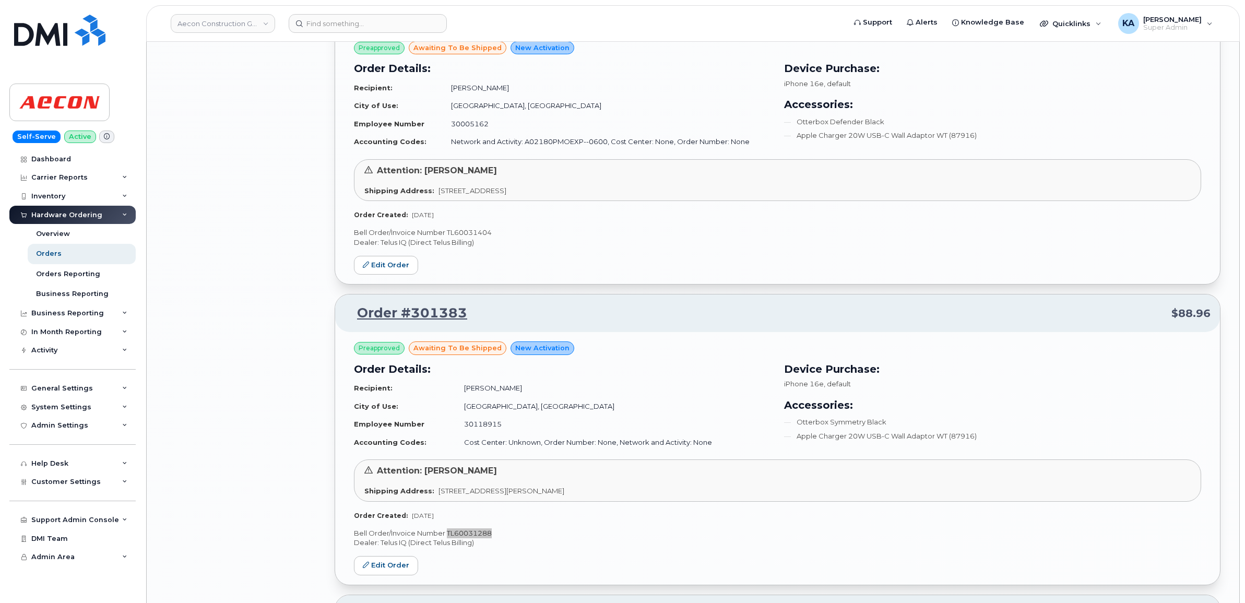
scroll to position [9619, 0]
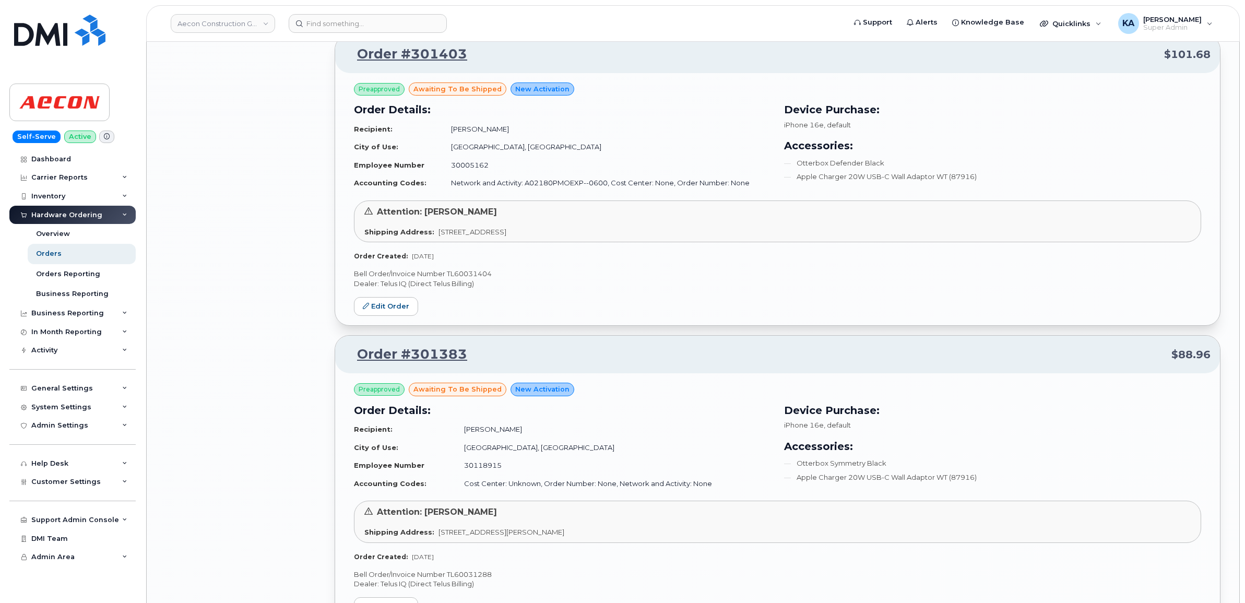
click at [468, 279] on p "Bell Order/Invoice Number TL60031404" at bounding box center [777, 274] width 847 height 10
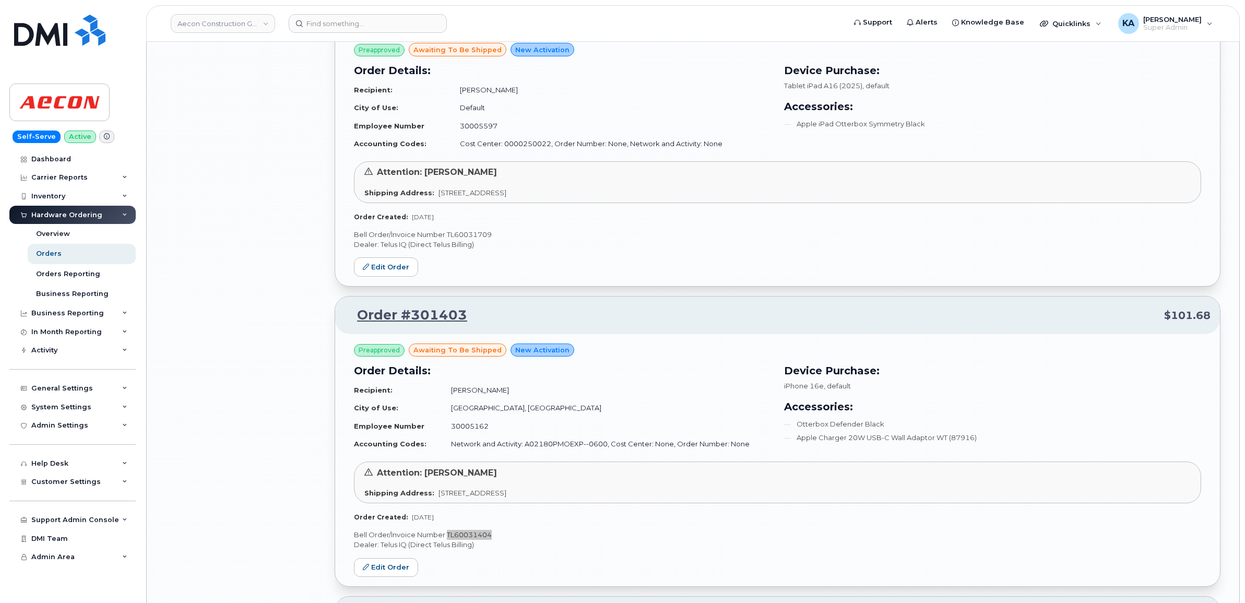
scroll to position [9293, 0]
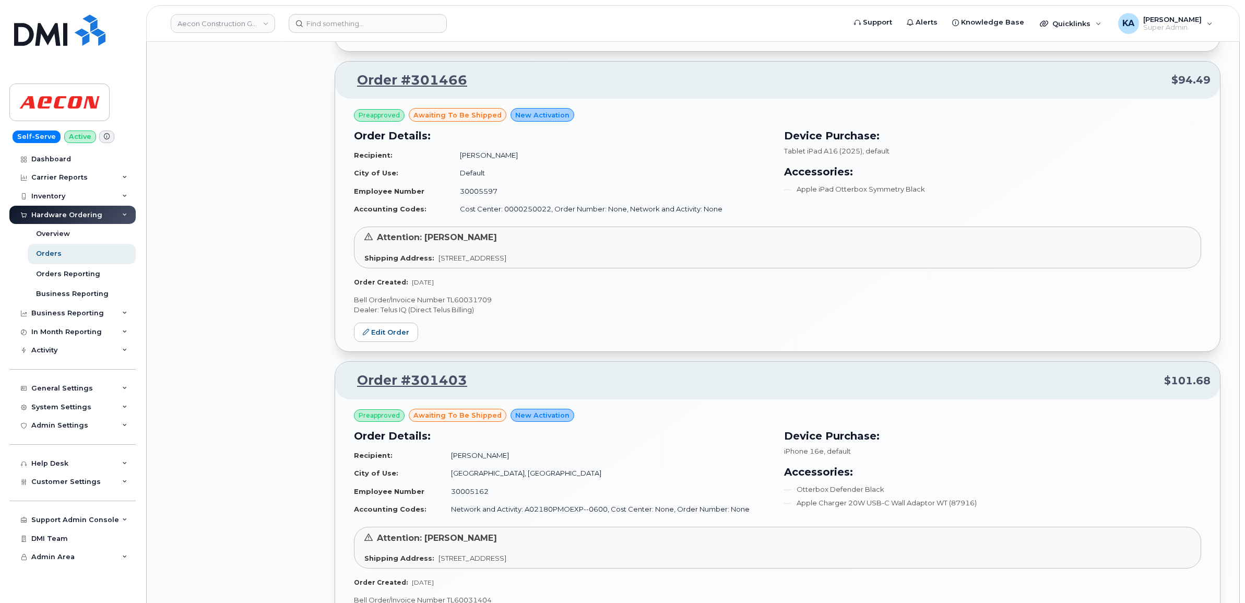
click at [461, 305] on p "Bell Order/Invoice Number TL60031709" at bounding box center [777, 300] width 847 height 10
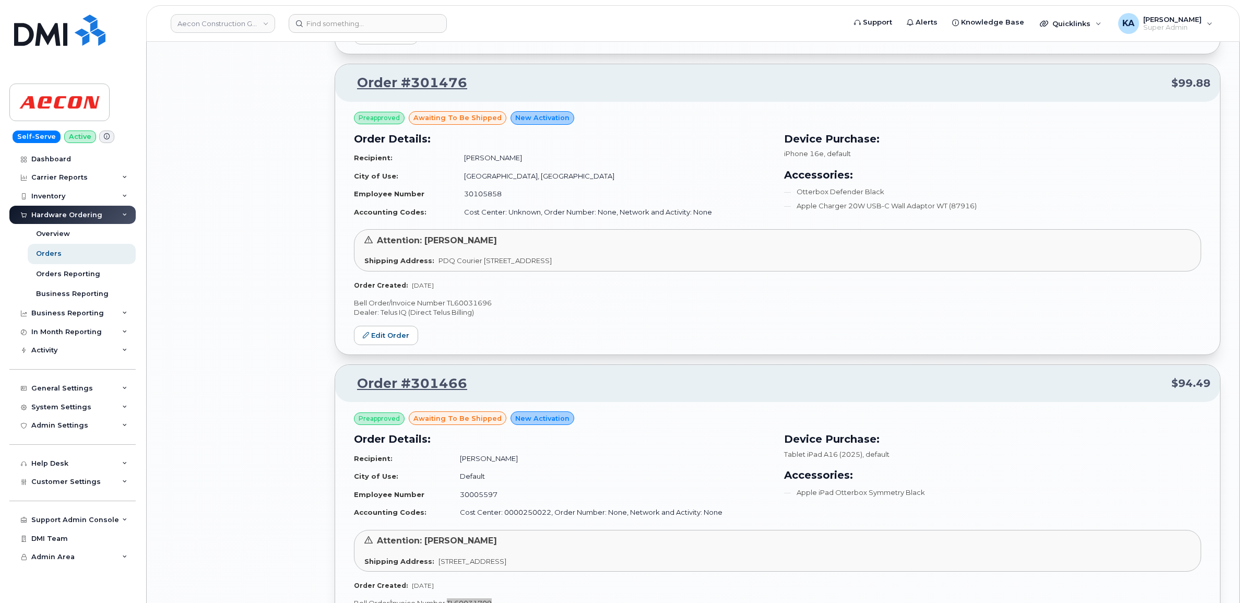
scroll to position [8966, 0]
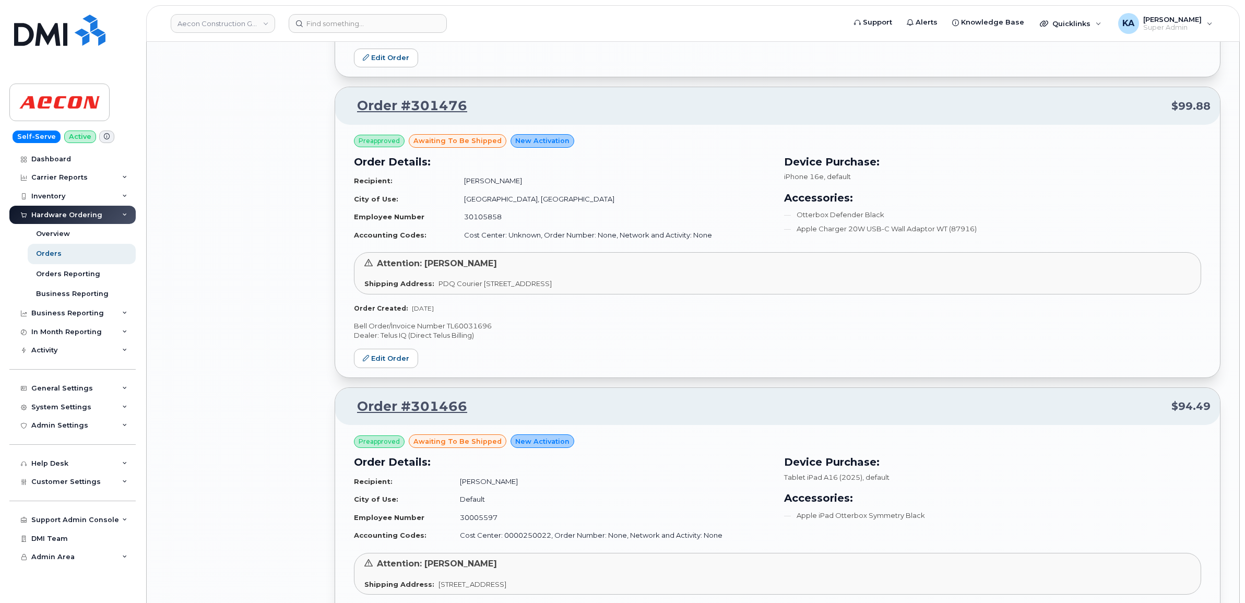
click at [465, 331] on p "Bell Order/Invoice Number TL60031696" at bounding box center [777, 326] width 847 height 10
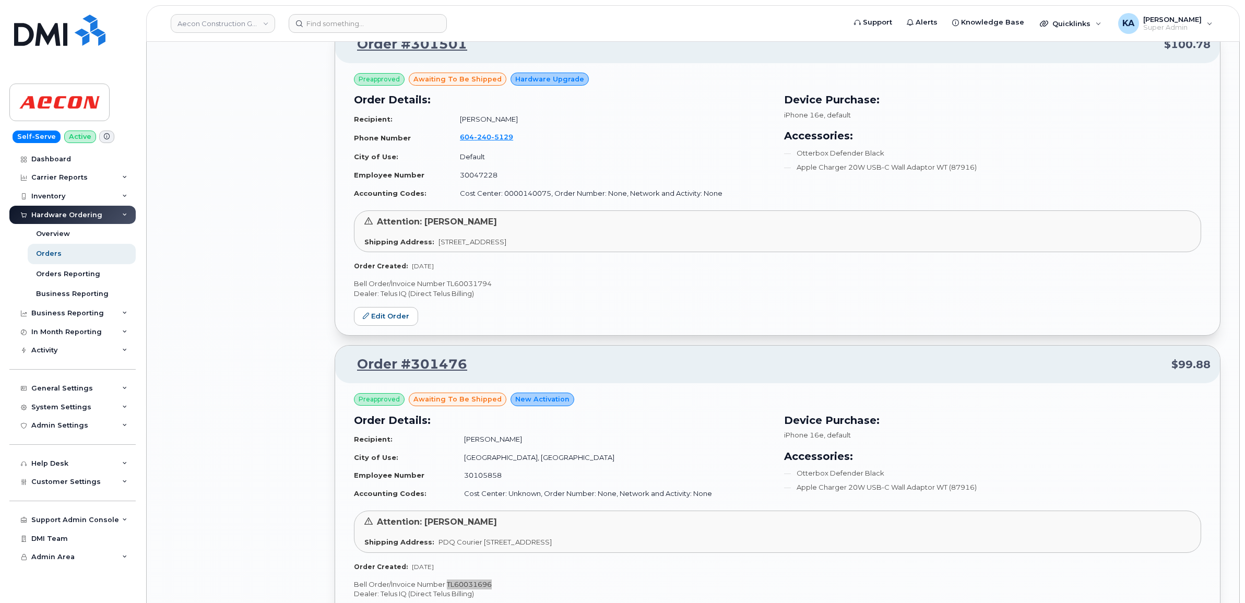
scroll to position [8705, 0]
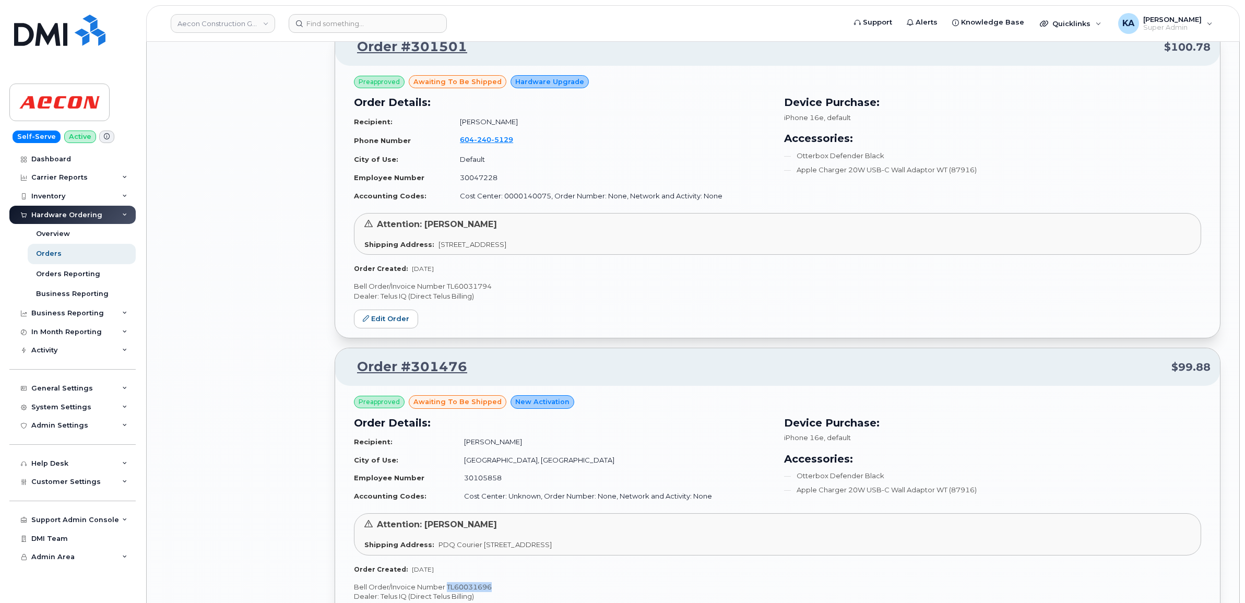
click at [467, 291] on p "Bell Order/Invoice Number TL60031794" at bounding box center [777, 286] width 847 height 10
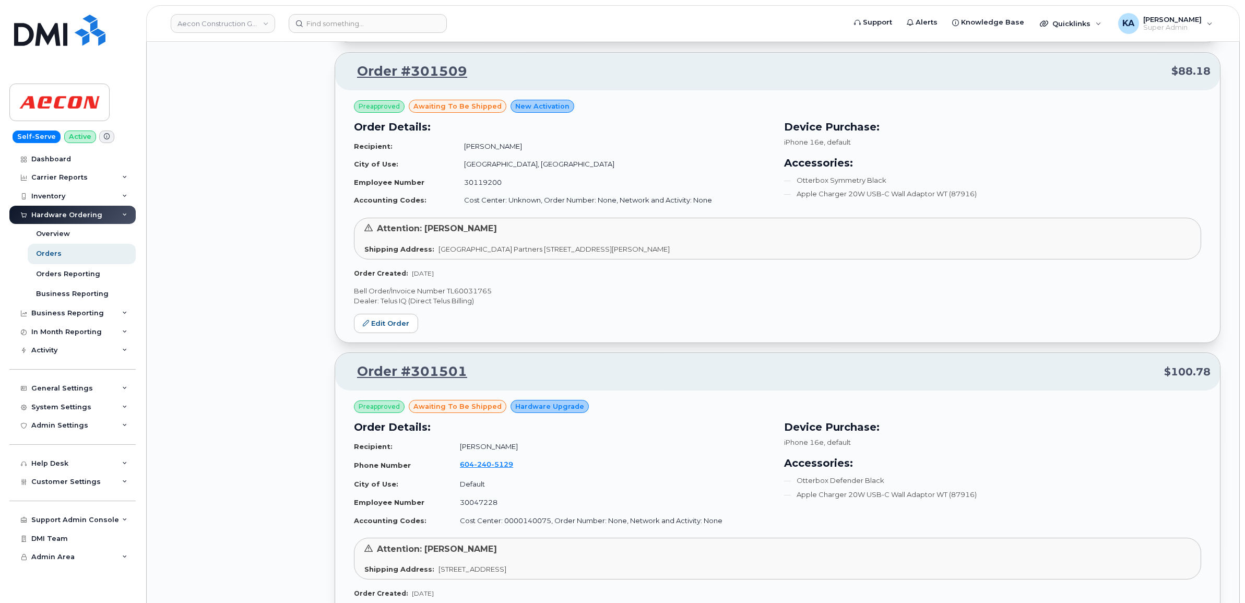
scroll to position [8379, 0]
click at [481, 298] on p "Bell Order/Invoice Number TL60031765" at bounding box center [777, 293] width 847 height 10
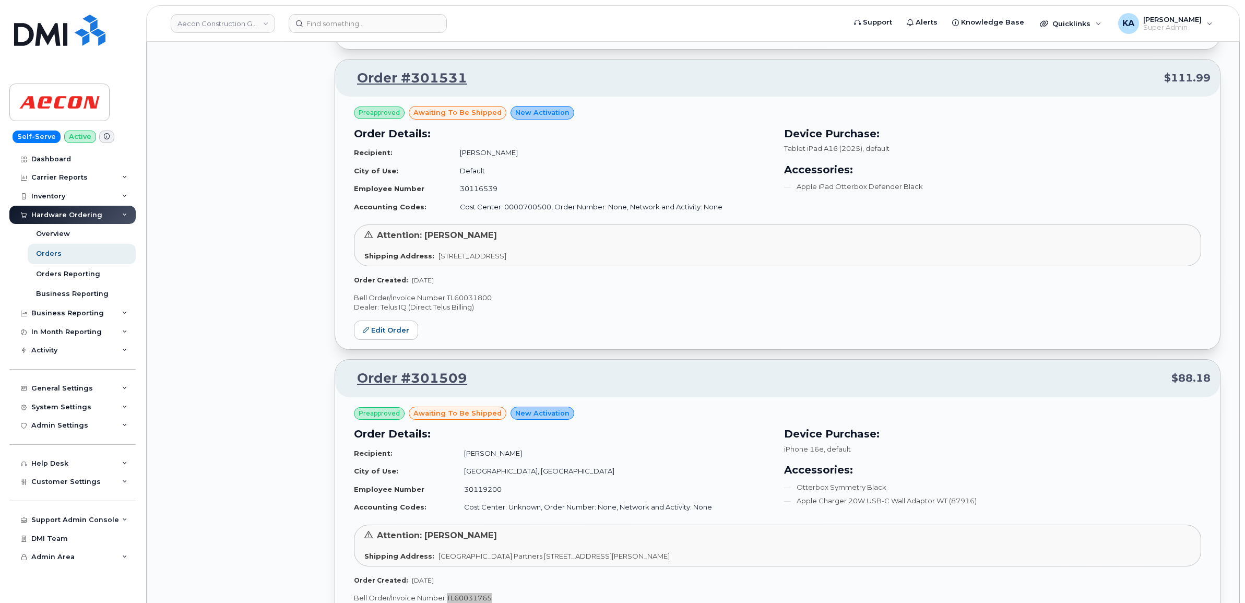
scroll to position [8052, 0]
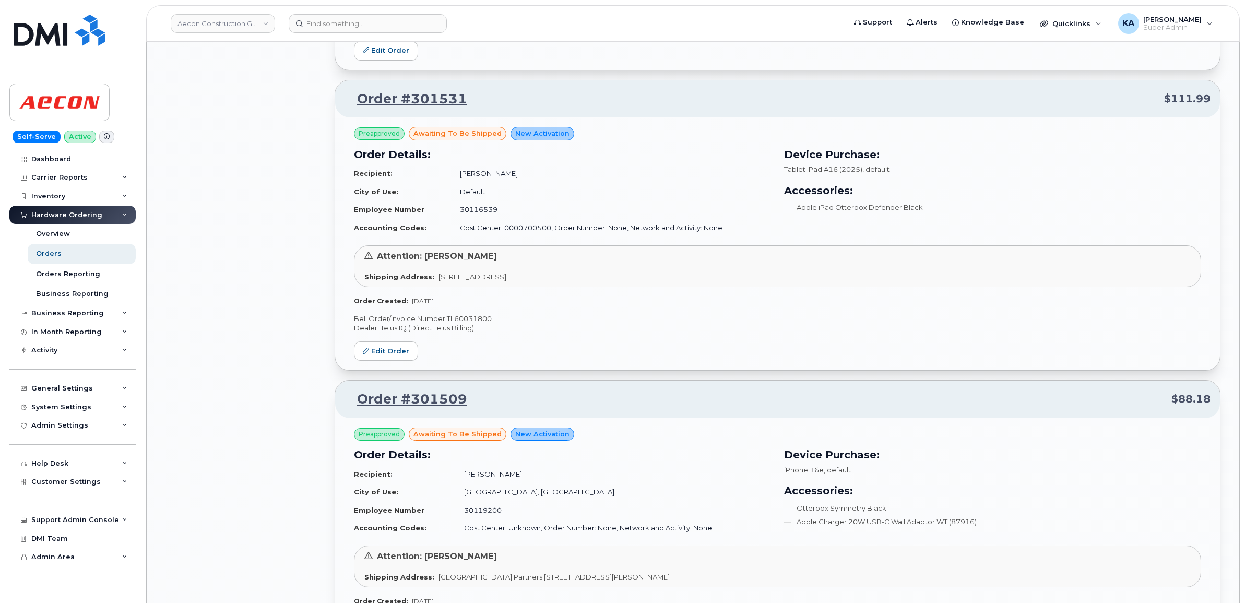
click at [462, 324] on p "Bell Order/Invoice Number TL60031800" at bounding box center [777, 319] width 847 height 10
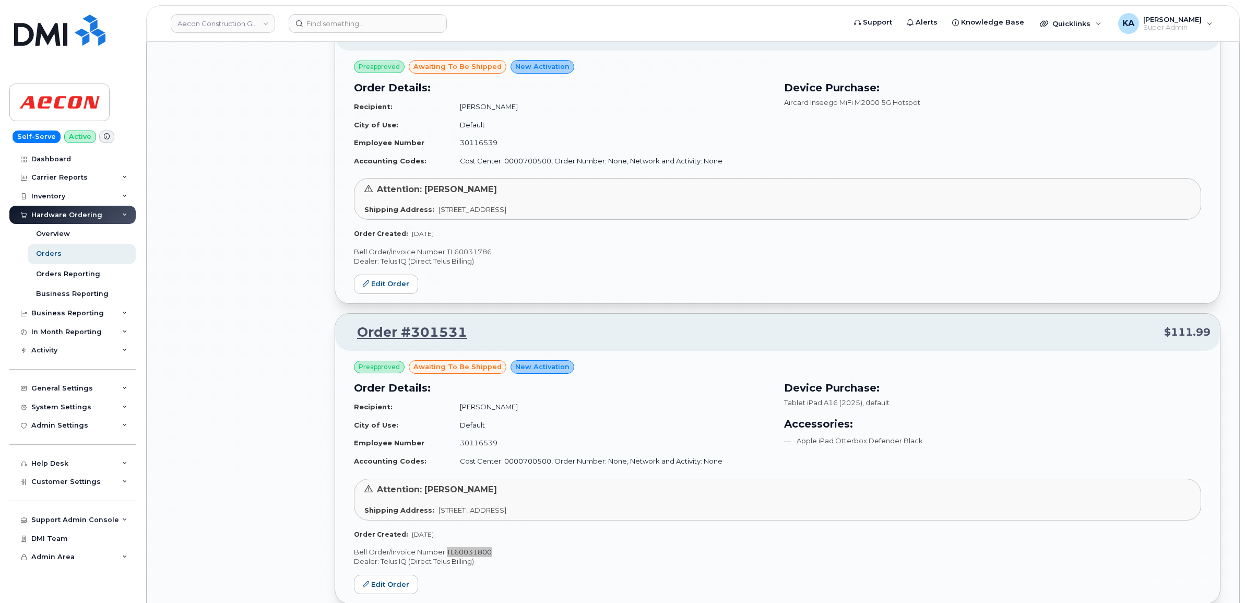
scroll to position [7791, 0]
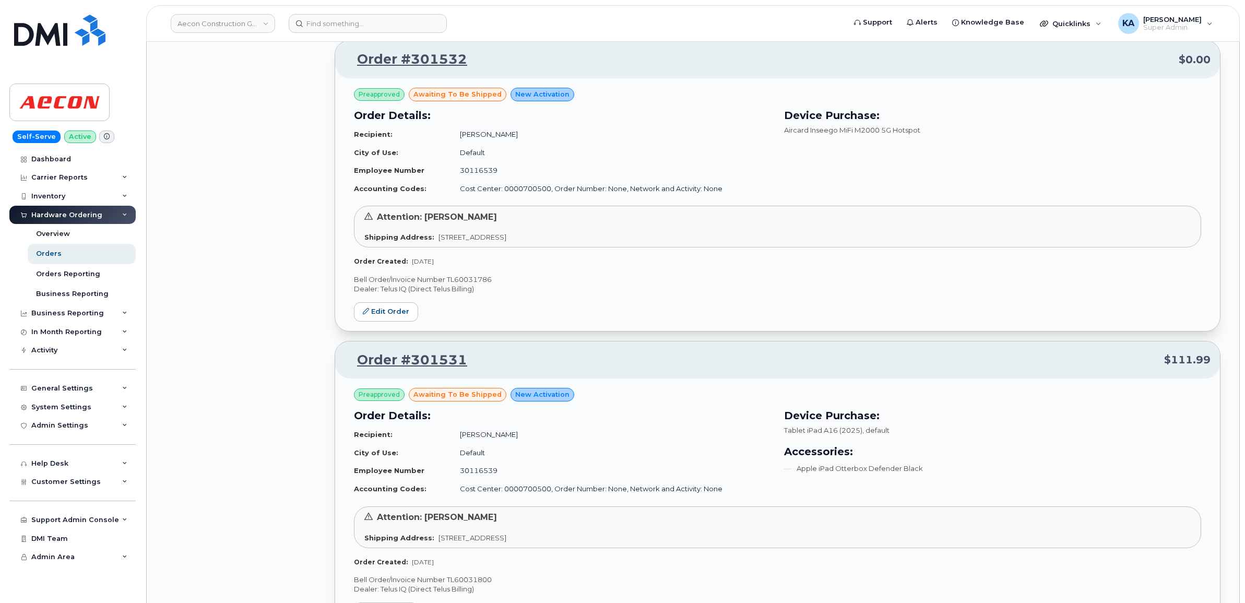
click at [480, 285] on p "Bell Order/Invoice Number TL60031786" at bounding box center [777, 280] width 847 height 10
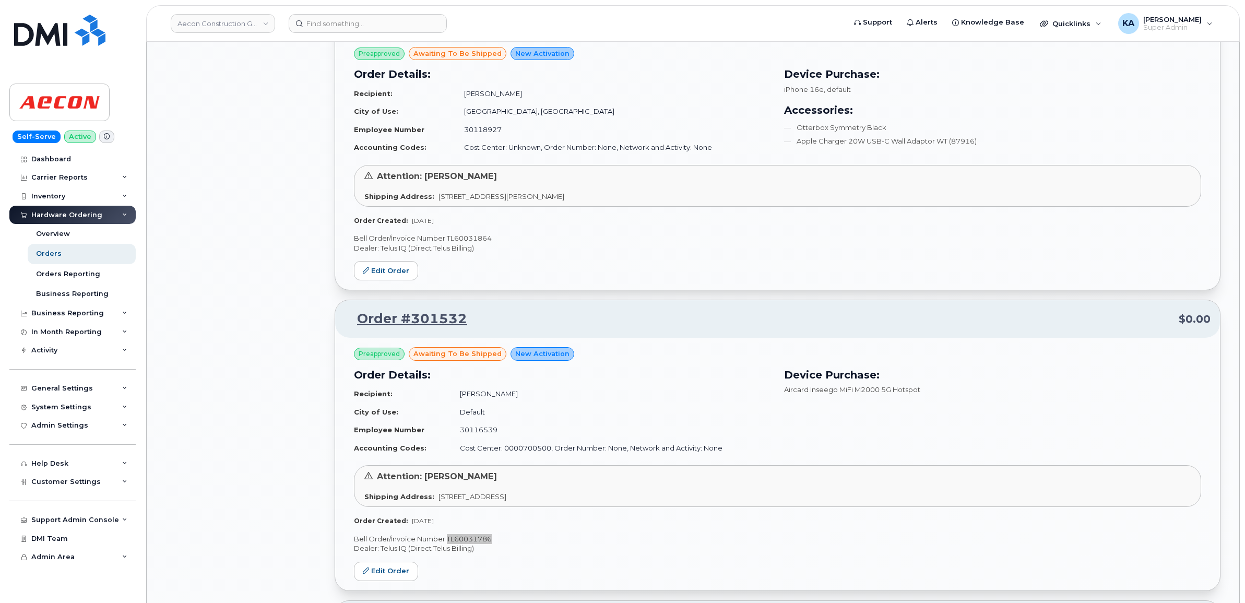
scroll to position [7530, 0]
click at [471, 243] on div "Preapproved awaiting to be shipped New Activation Order Details: Recipient: Mar…" at bounding box center [777, 165] width 885 height 253
click at [470, 245] on p "Bell Order/Invoice Number TL60031864" at bounding box center [777, 240] width 847 height 10
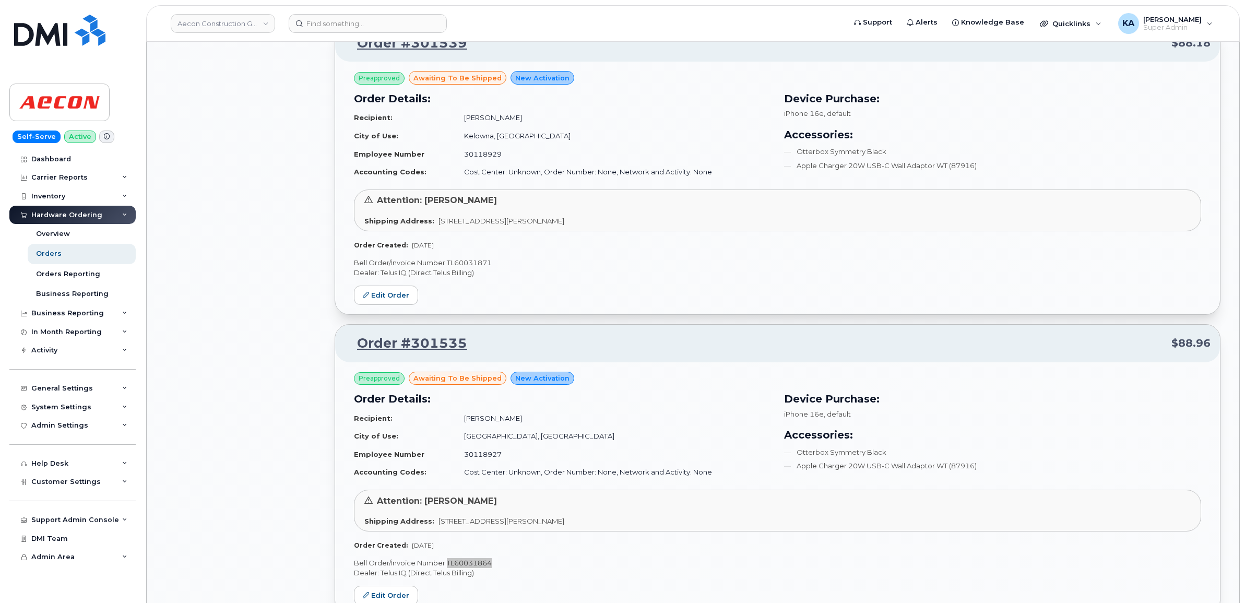
scroll to position [7204, 0]
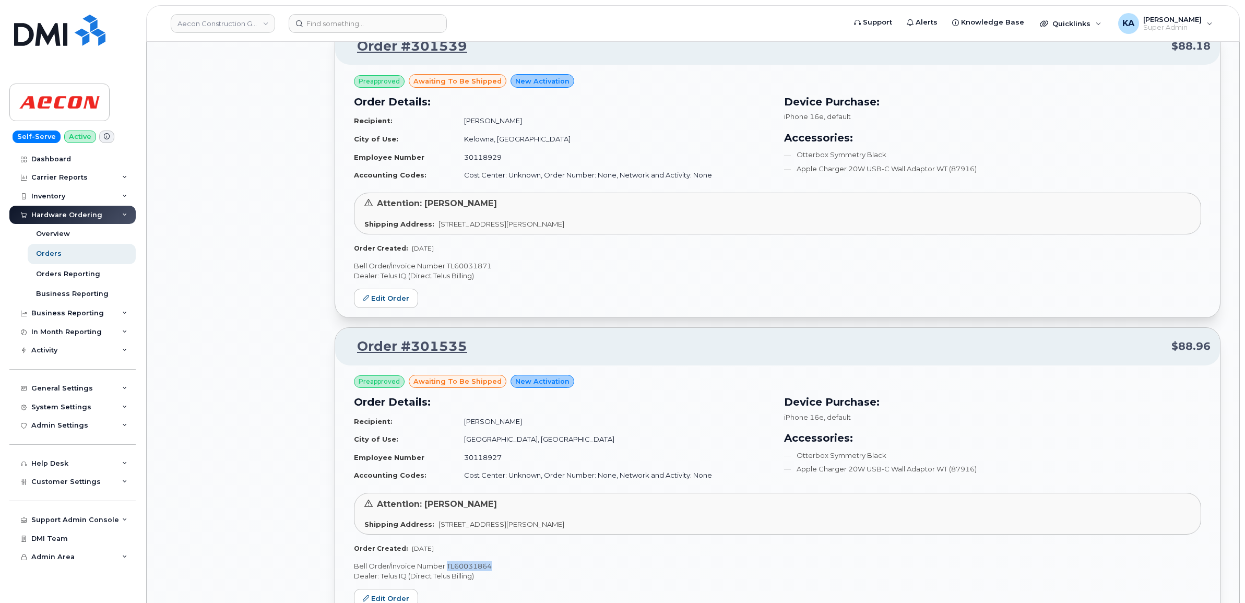
click at [454, 271] on p "Bell Order/Invoice Number TL60031871" at bounding box center [777, 266] width 847 height 10
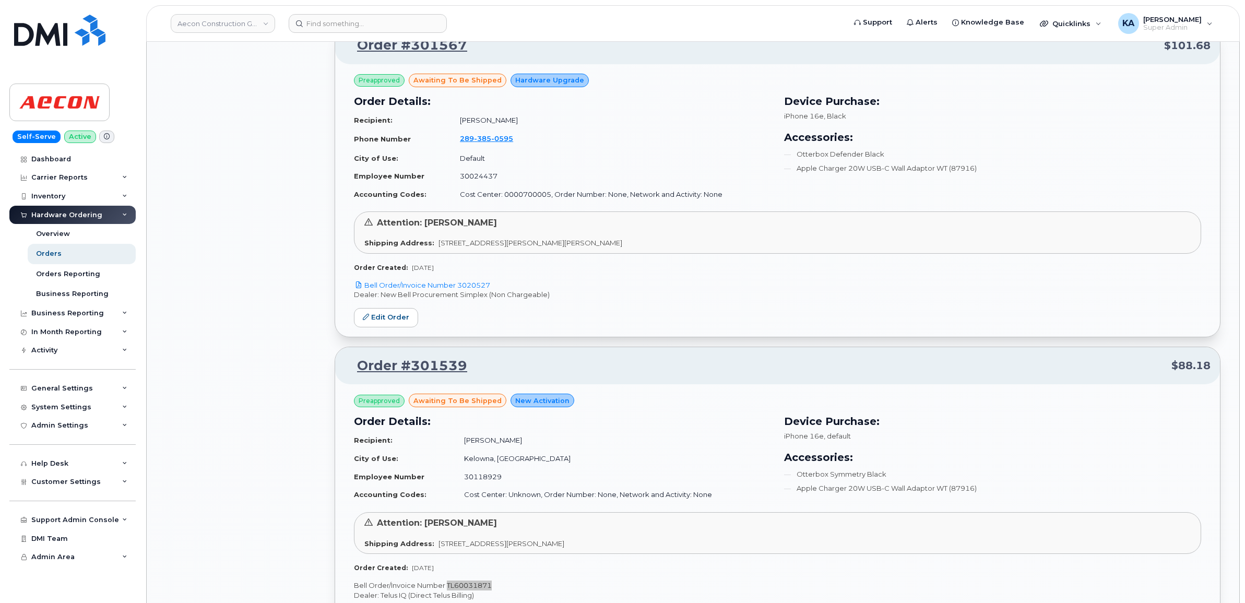
scroll to position [6878, 0]
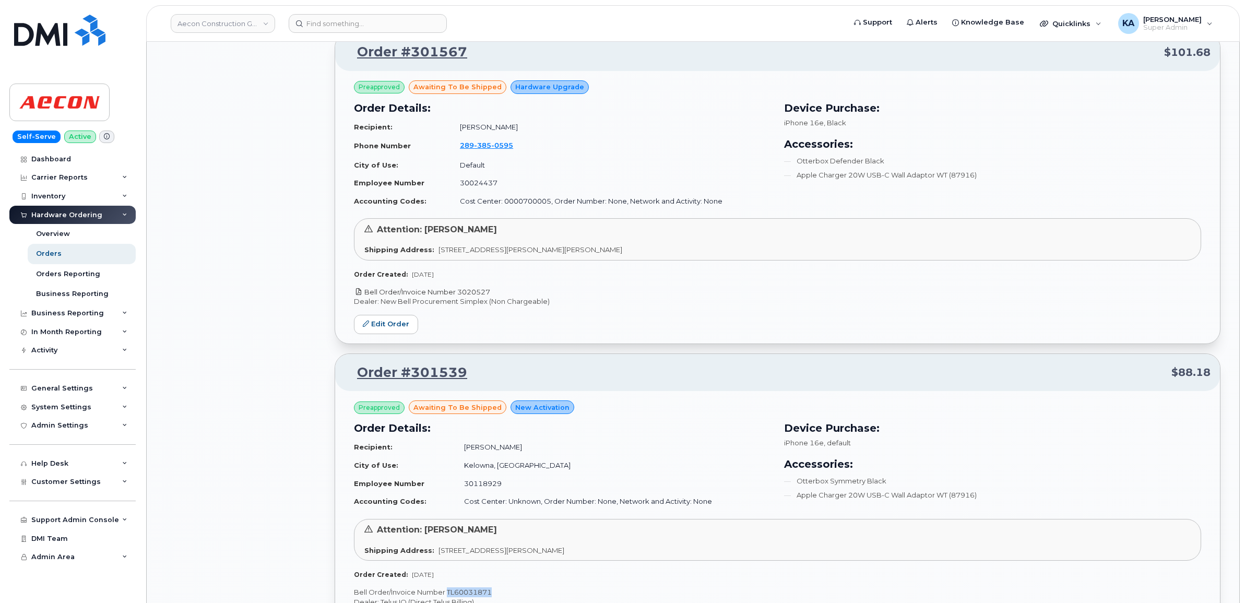
drag, startPoint x: 495, startPoint y: 301, endPoint x: 460, endPoint y: 301, distance: 35.0
click at [460, 297] on p "Bell Order/Invoice Number 3020527" at bounding box center [777, 292] width 847 height 10
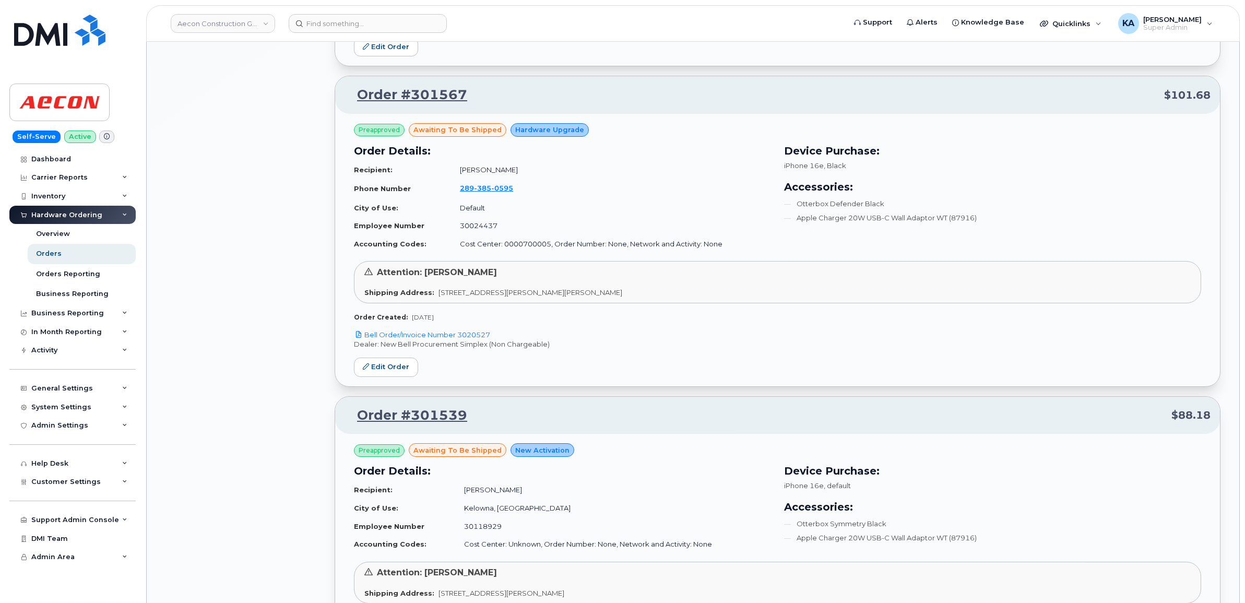
scroll to position [6812, 0]
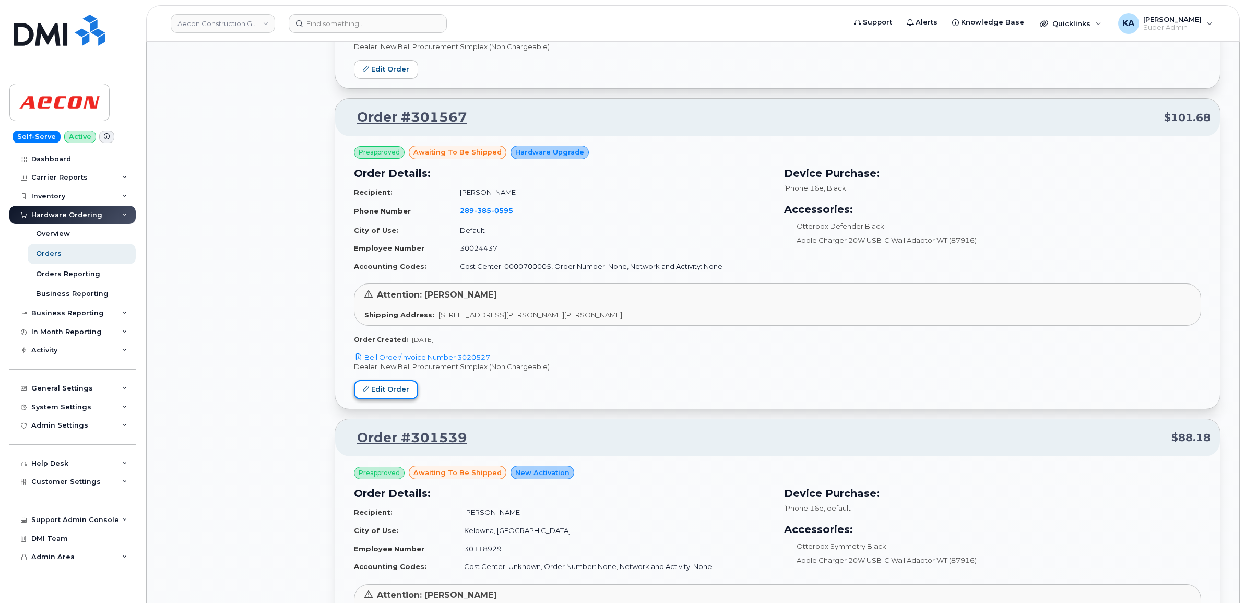
click at [381, 395] on link "Edit Order" at bounding box center [386, 389] width 64 height 19
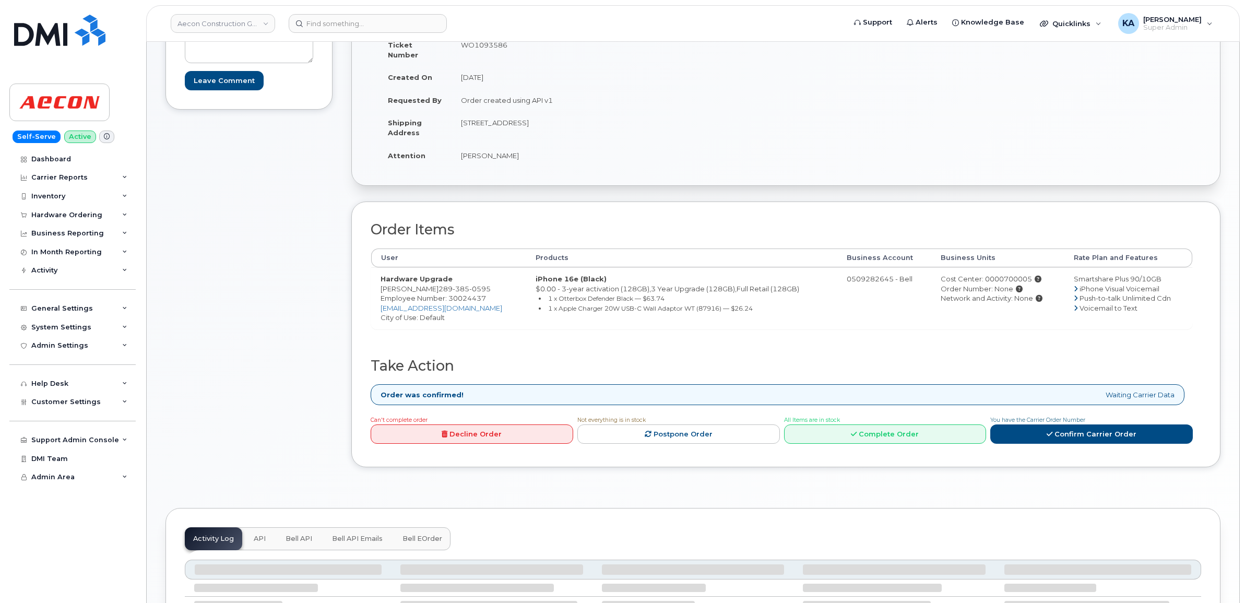
scroll to position [261, 0]
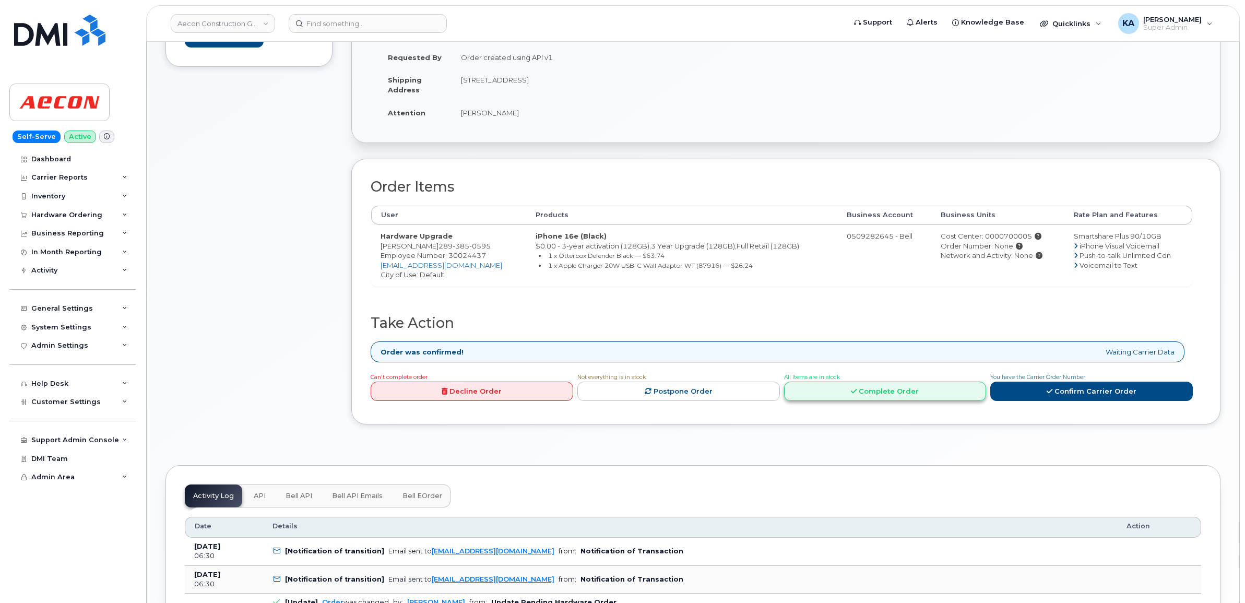
click at [894, 383] on link "Complete Order" at bounding box center [885, 391] width 203 height 19
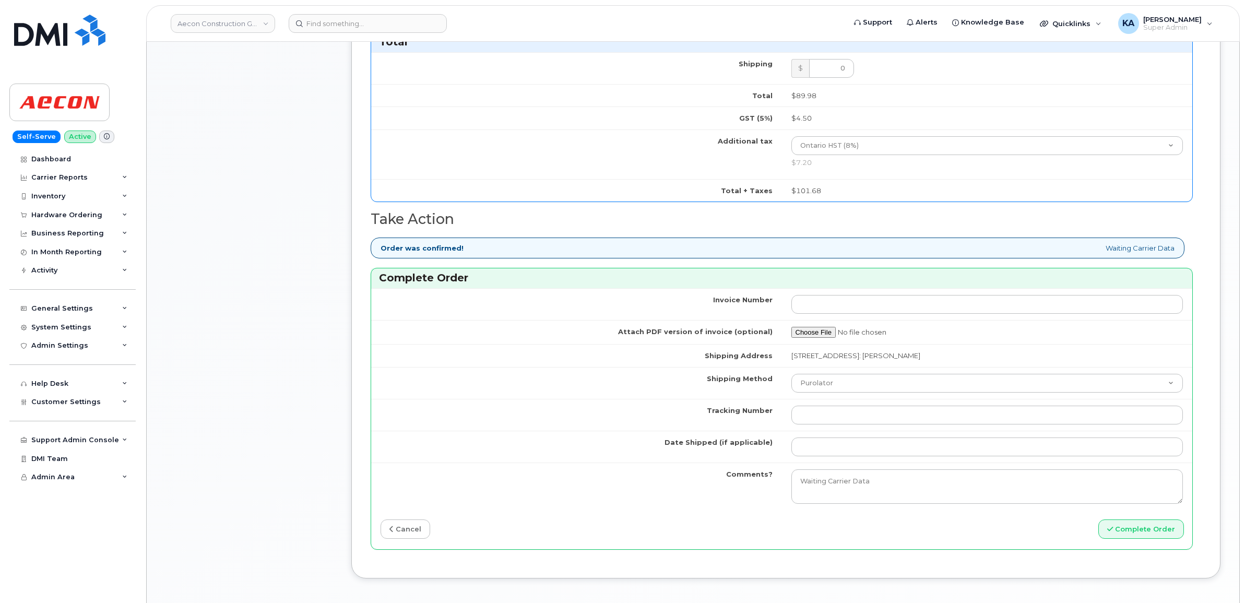
scroll to position [783, 0]
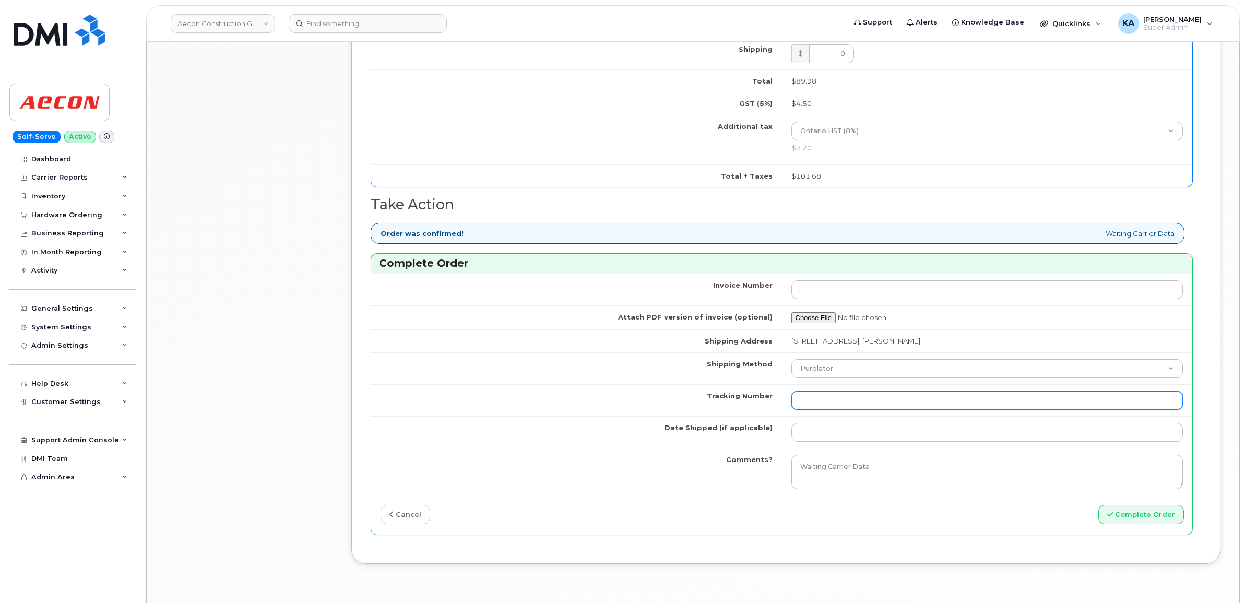
click at [862, 394] on input "Tracking Number" at bounding box center [988, 400] width 392 height 19
paste input "1Z30E19EDK00218847"
type input "1Z30E19EDK00218847"
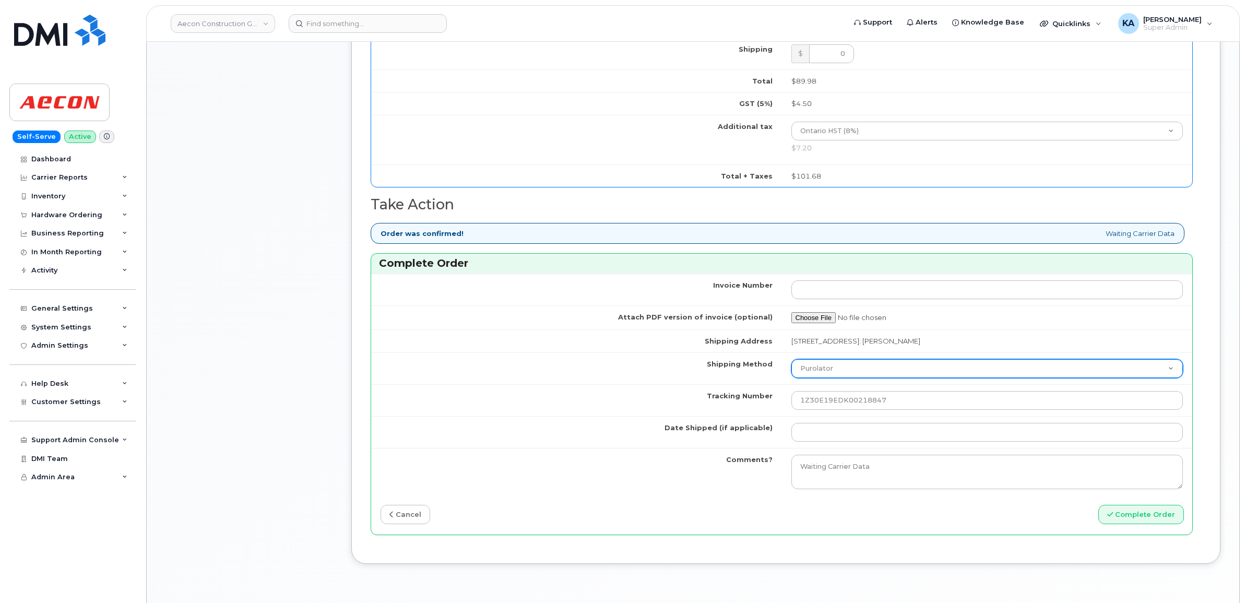
click at [875, 359] on select "Purolator UPS FedEx Canada Post Courier Other Drop Off Pick Up" at bounding box center [988, 368] width 392 height 19
select select "UPS"
click at [792, 359] on select "Purolator UPS FedEx Canada Post Courier Other Drop Off Pick Up" at bounding box center [988, 368] width 392 height 19
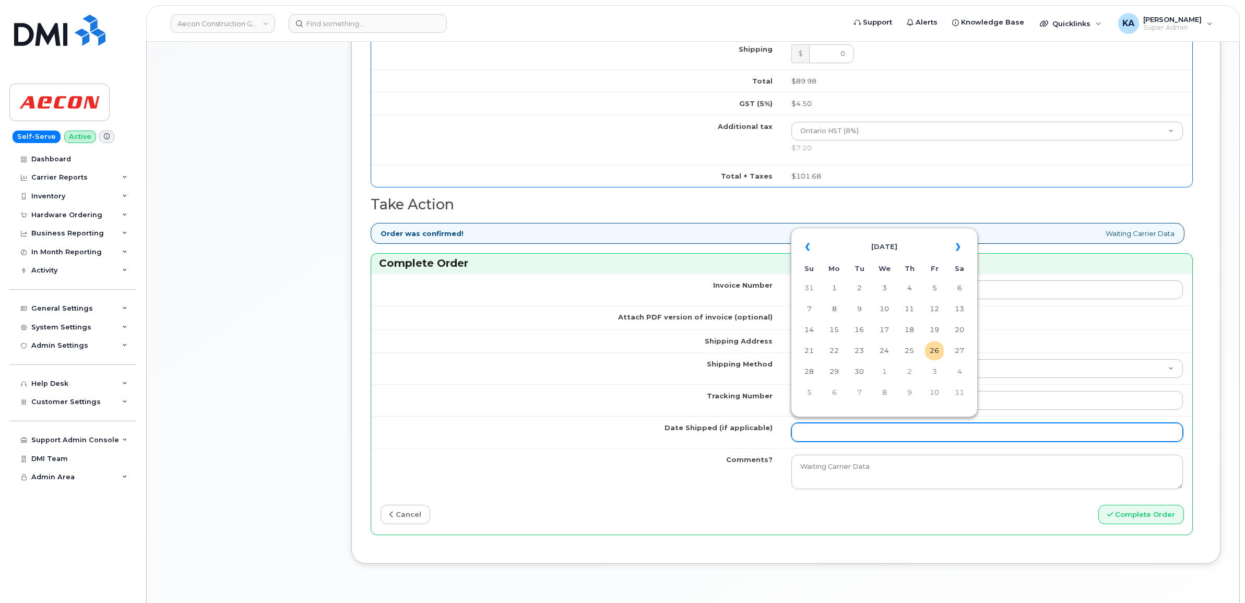
click at [827, 423] on input "Date Shipped (if applicable)" at bounding box center [988, 432] width 392 height 19
click at [888, 232] on table "« September 2025 » Su Mo Tu We Th Fr Sa 31 1 2 3 4 5 6 7 8 9 10 11 12 13 14 15 …" at bounding box center [885, 319] width 182 height 179
click at [886, 351] on td "24" at bounding box center [884, 350] width 19 height 19
type input "[DATE]"
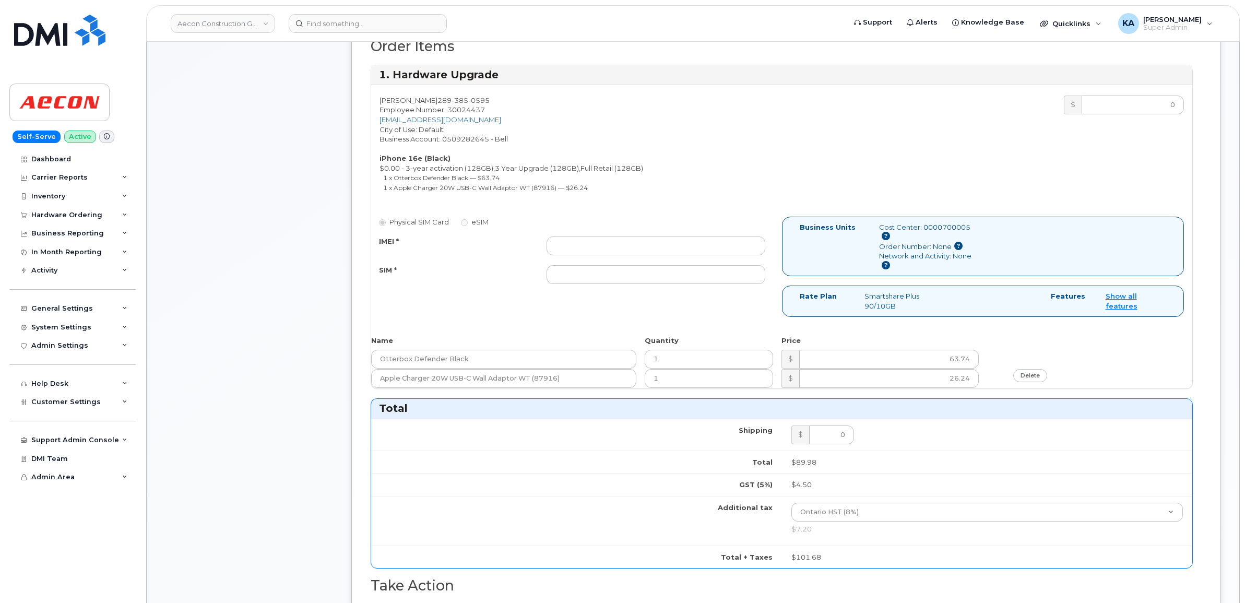
scroll to position [392, 0]
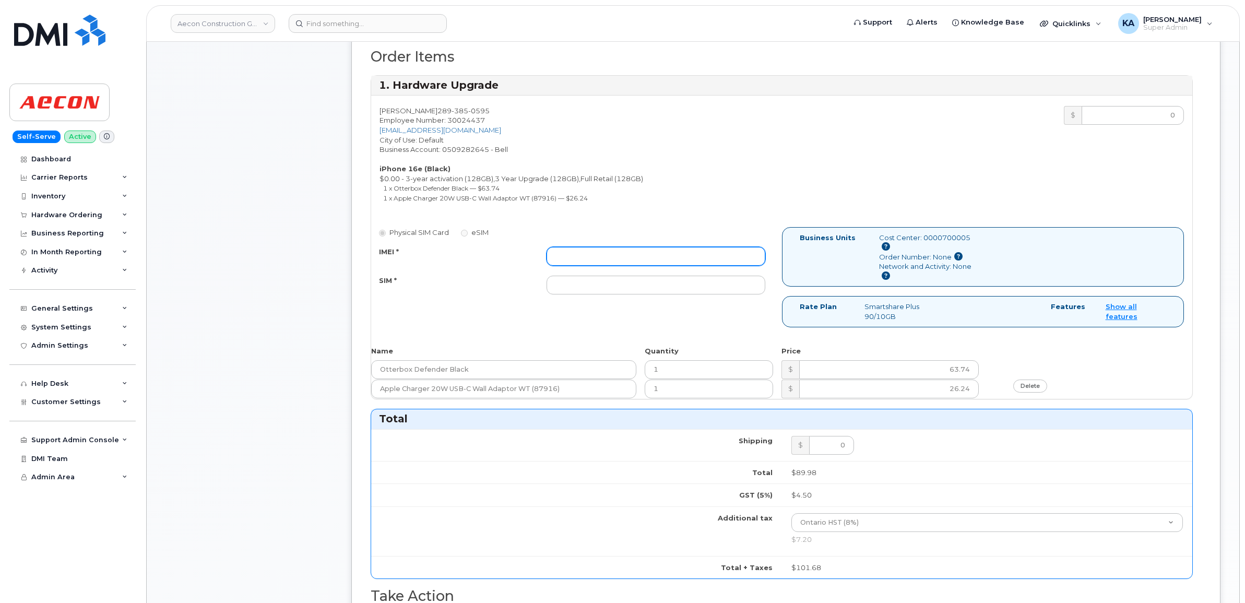
click at [711, 252] on input "IMEI *" at bounding box center [656, 256] width 219 height 19
paste input "354216331260319"
type input "354216331260319"
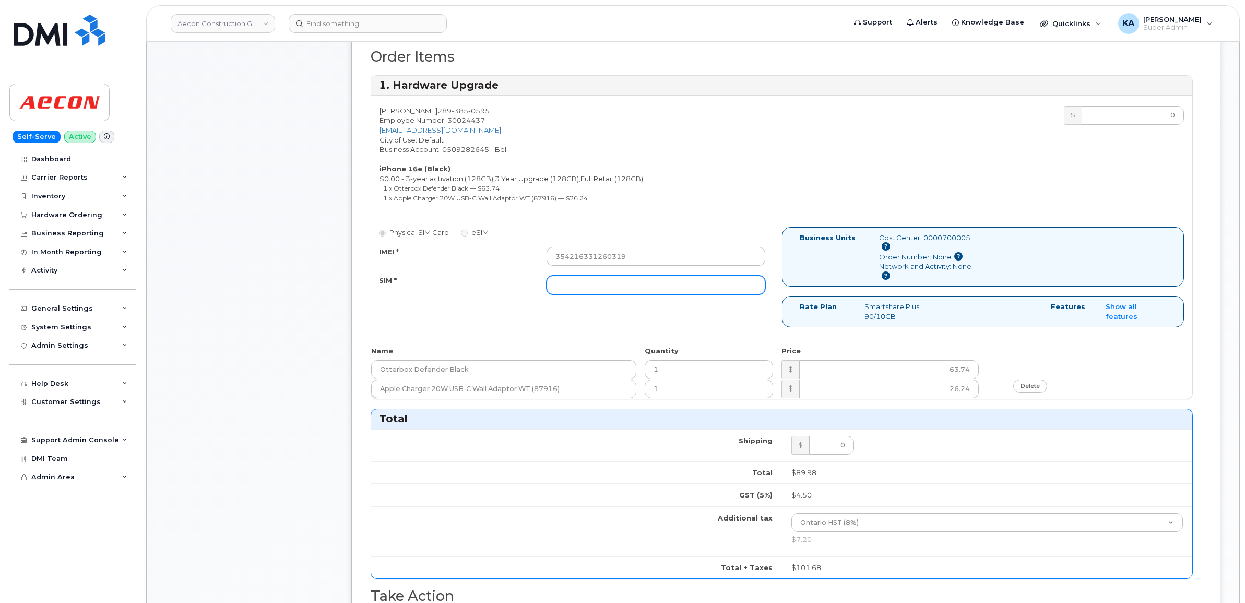
click at [675, 279] on input "SIM *" at bounding box center [656, 285] width 219 height 19
paste input "89302610207732984262"
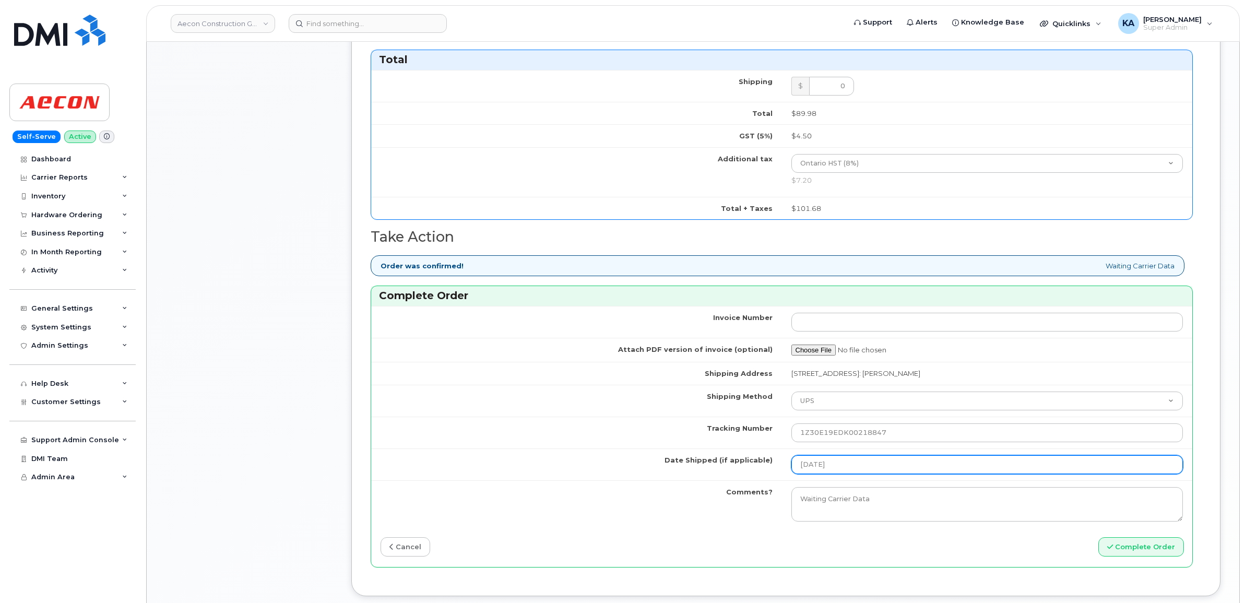
scroll to position [783, 0]
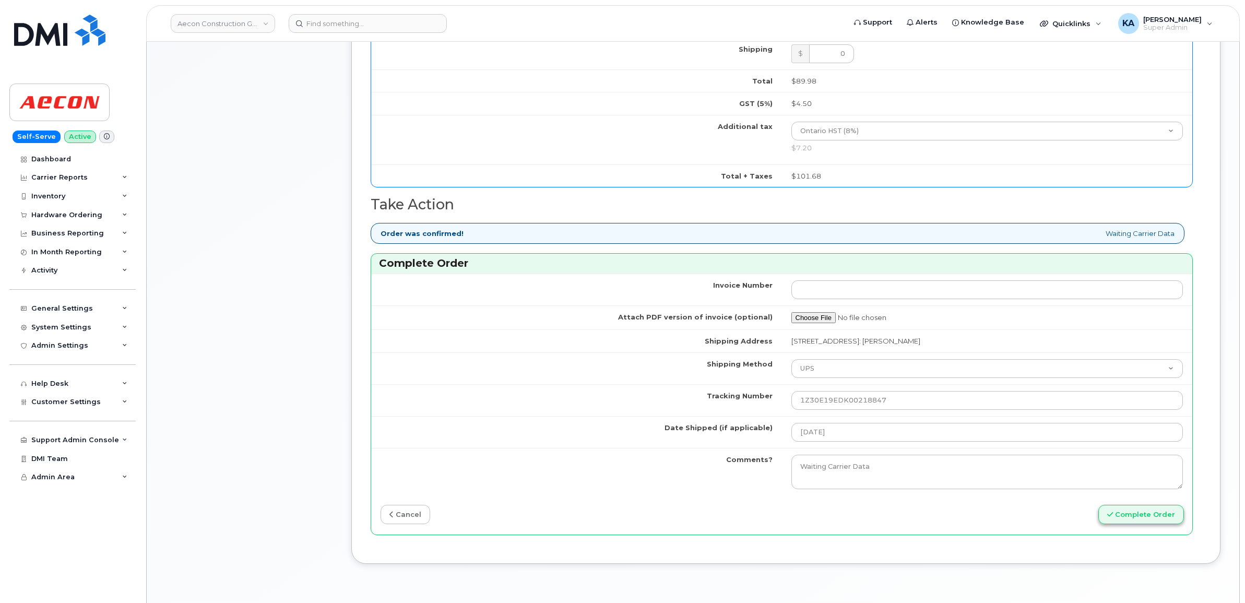
type input "89302610207732984262"
click at [1123, 505] on button "Complete Order" at bounding box center [1142, 514] width 86 height 19
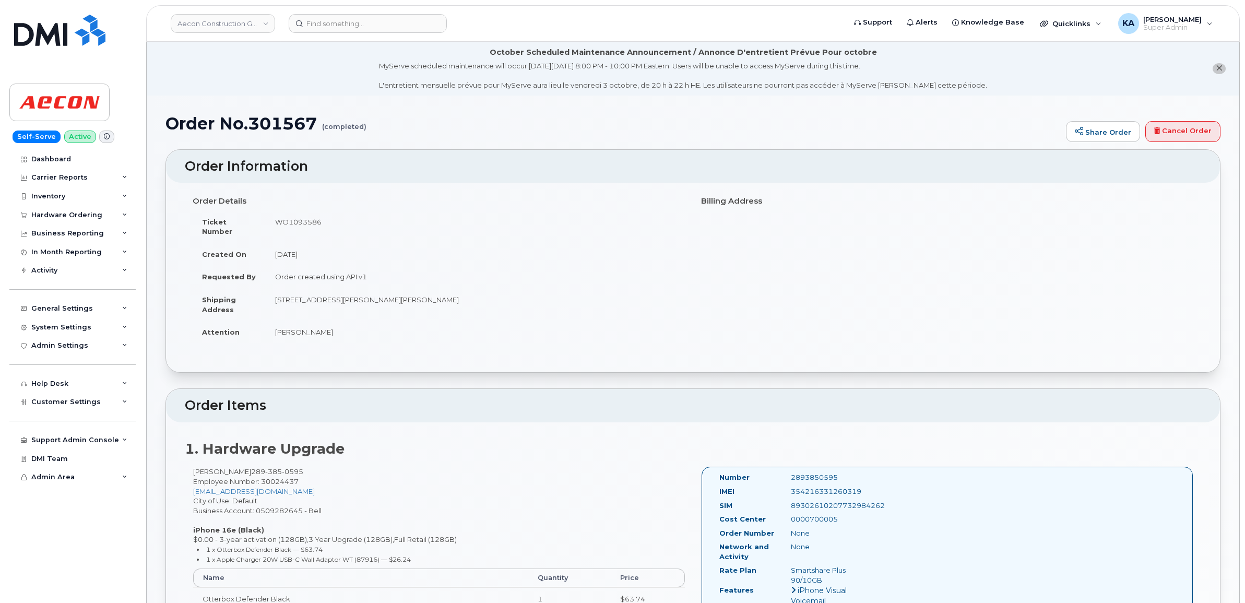
drag, startPoint x: 717, startPoint y: 468, endPoint x: 854, endPoint y: 510, distance: 143.2
click at [854, 510] on div "Number 2893850595 IMEI [TECHNICAL_ID] SIM [TECHNICAL_ID] Cost Center 0000700005…" at bounding box center [798, 570] width 172 height 194
copy div "Number 2893850595 IMEI [TECHNICAL_ID] SIM [TECHNICAL_ID] Cost Center 0000700005"
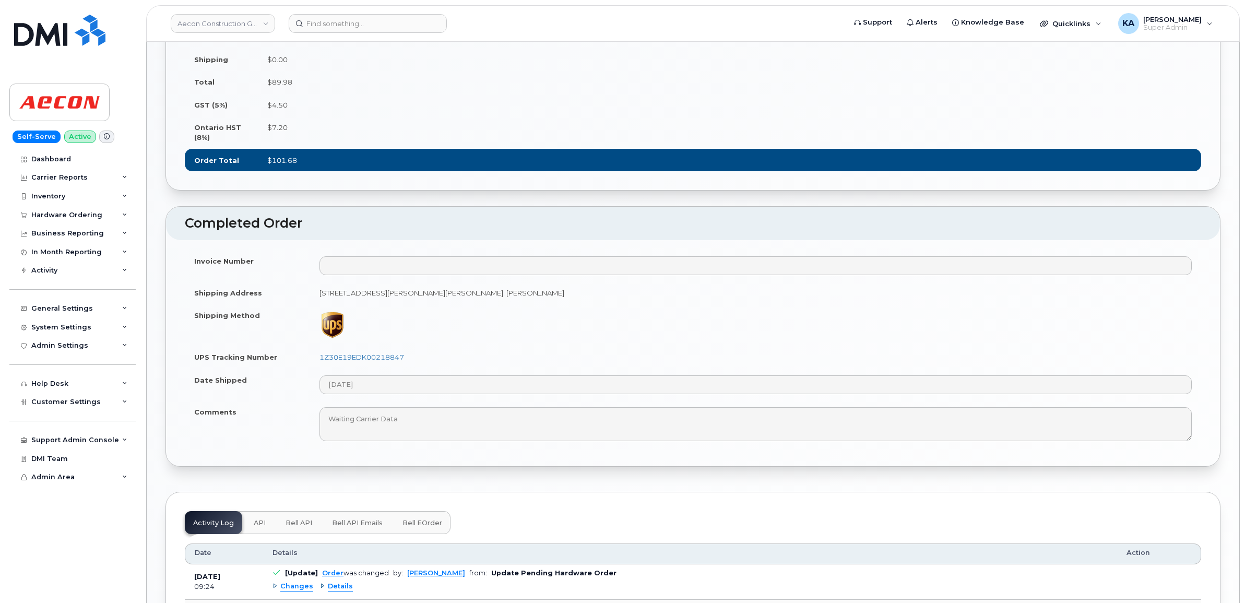
scroll to position [718, 0]
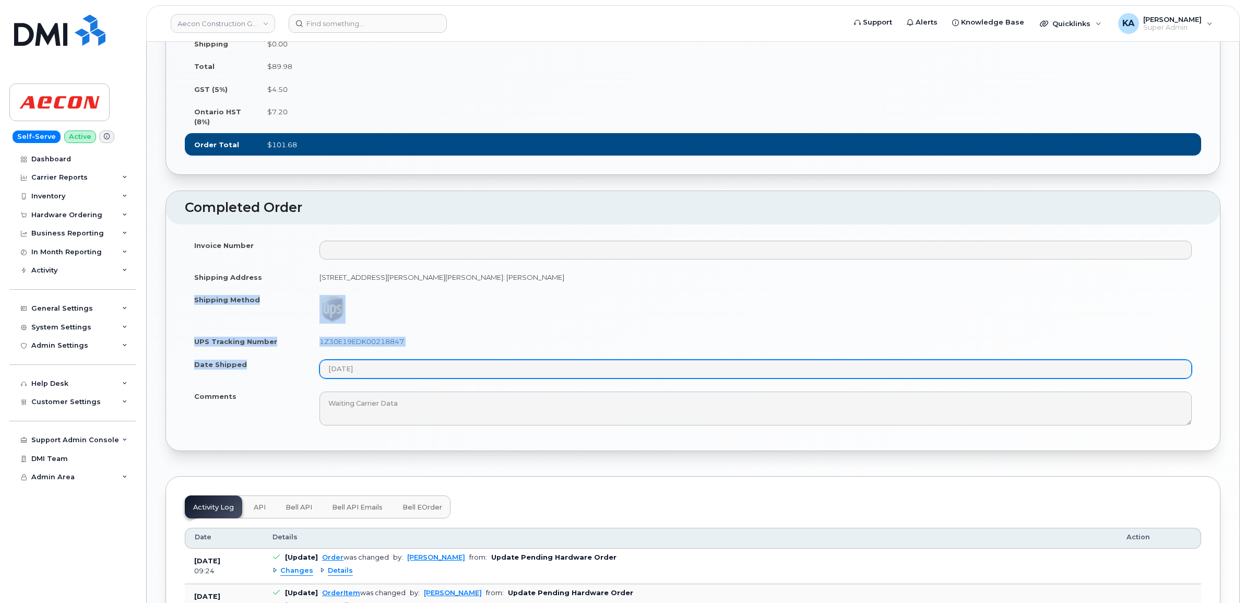
click at [395, 363] on tbody "Invoice Number Shipping Address [STREET_ADDRESS][PERSON_NAME][PERSON_NAME]: [PE…" at bounding box center [693, 333] width 1017 height 198
copy tbody "Shipping Method UPS Tracking Number 1Z30E19EDK00218847 Date Shipped"
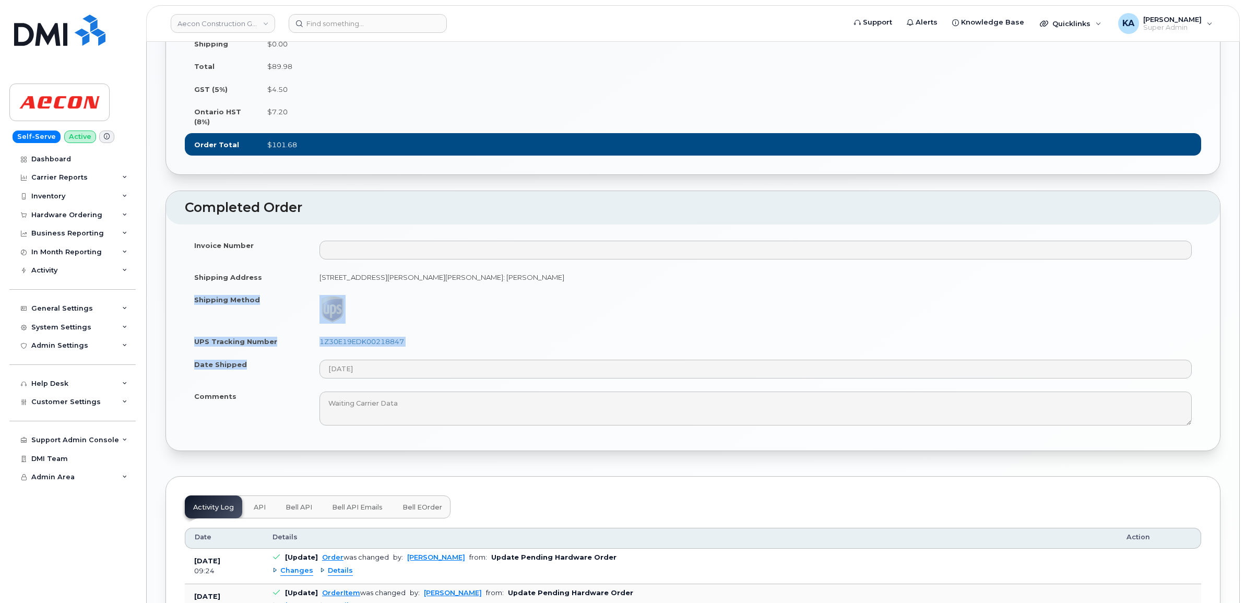
click at [469, 331] on td "1Z30E19EDK00218847" at bounding box center [755, 341] width 891 height 23
click at [435, 338] on td "1Z30E19EDK00218847" at bounding box center [755, 341] width 891 height 23
drag, startPoint x: 405, startPoint y: 338, endPoint x: 317, endPoint y: 338, distance: 87.7
click at [317, 338] on td "1Z30E19EDK00218847" at bounding box center [755, 341] width 891 height 23
copy link "1Z30E19EDK00218847"
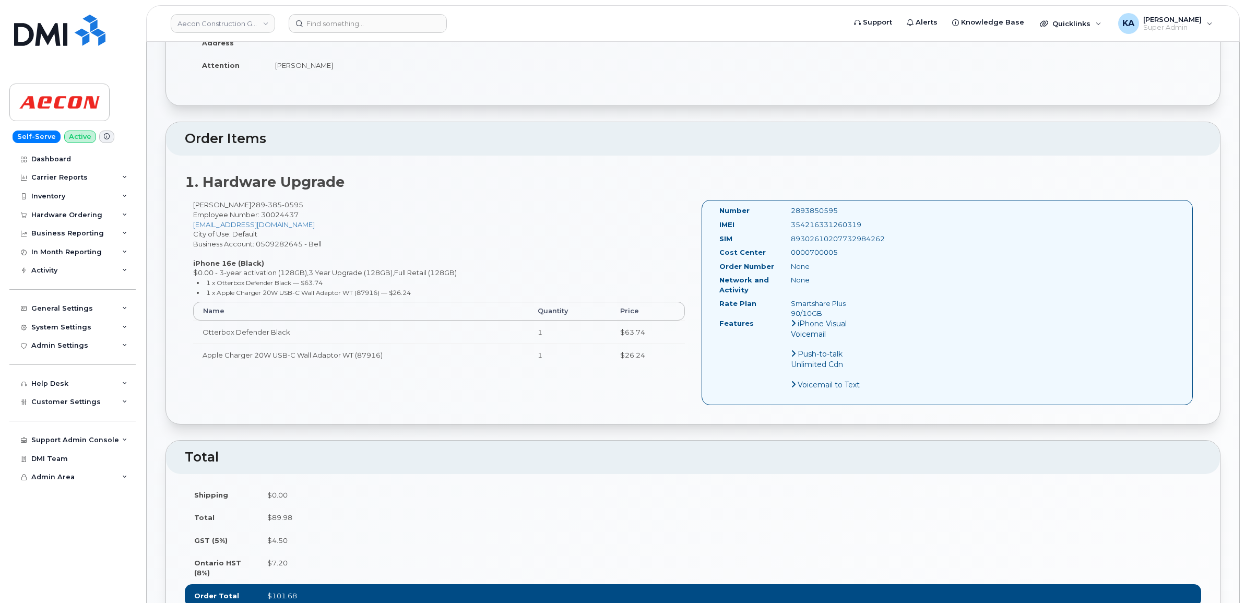
scroll to position [261, 0]
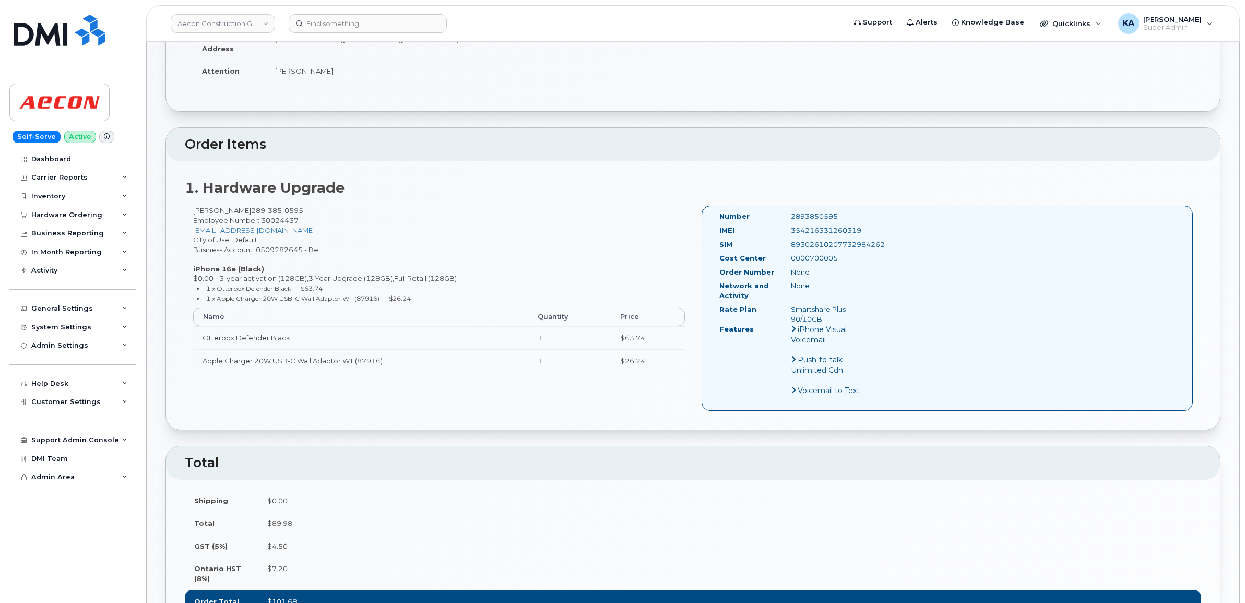
drag, startPoint x: 868, startPoint y: 220, endPoint x: 792, endPoint y: 220, distance: 76.8
click at [792, 226] on div "354216331260319" at bounding box center [833, 231] width 100 height 10
copy div "354216331260319"
click at [844, 211] on div "2893850595" at bounding box center [833, 216] width 100 height 10
drag, startPoint x: 842, startPoint y: 206, endPoint x: 787, endPoint y: 209, distance: 54.4
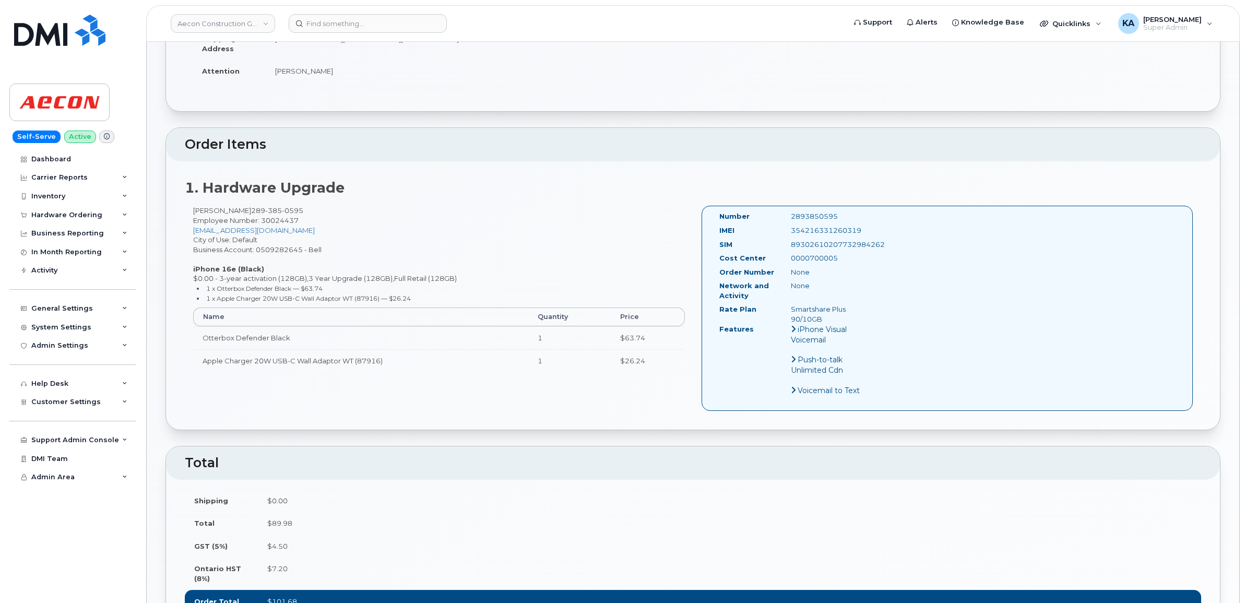
click at [787, 211] on div "2893850595" at bounding box center [833, 216] width 100 height 10
copy div "2893850595"
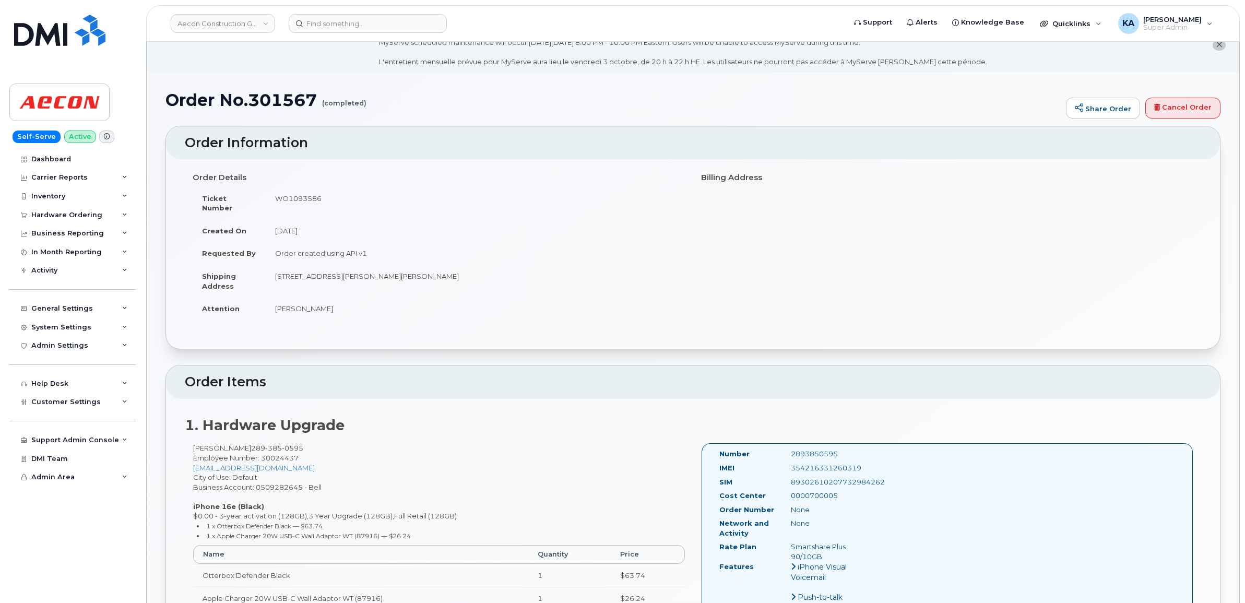
scroll to position [0, 0]
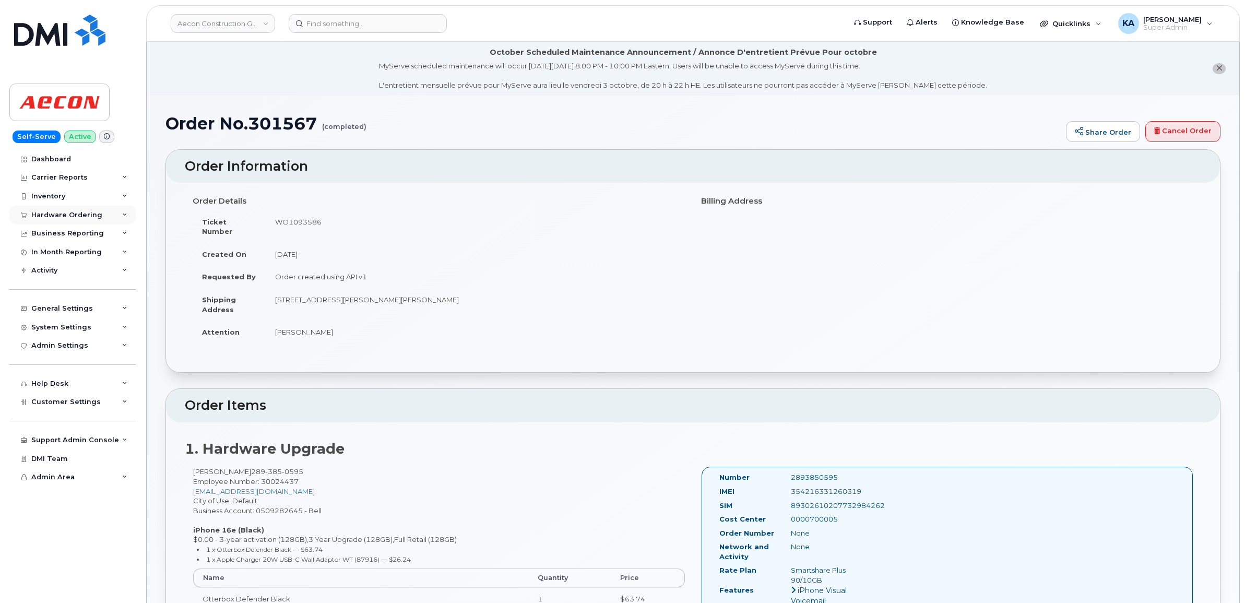
click at [74, 215] on div "Hardware Ordering" at bounding box center [66, 215] width 71 height 8
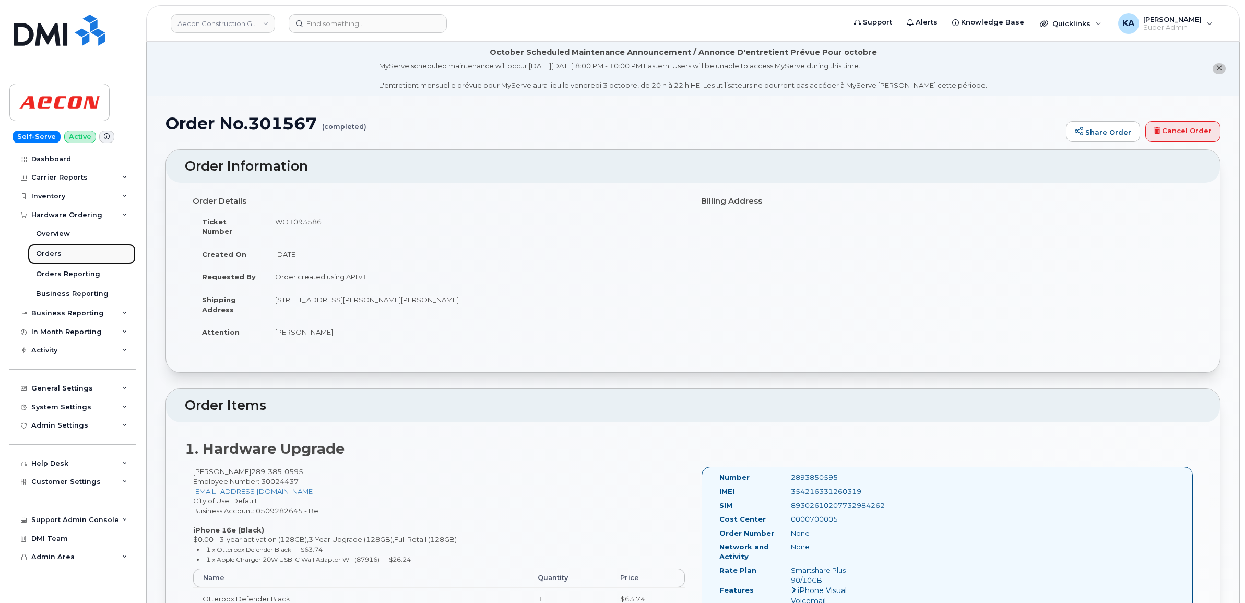
click at [45, 252] on div "Orders" at bounding box center [49, 253] width 26 height 9
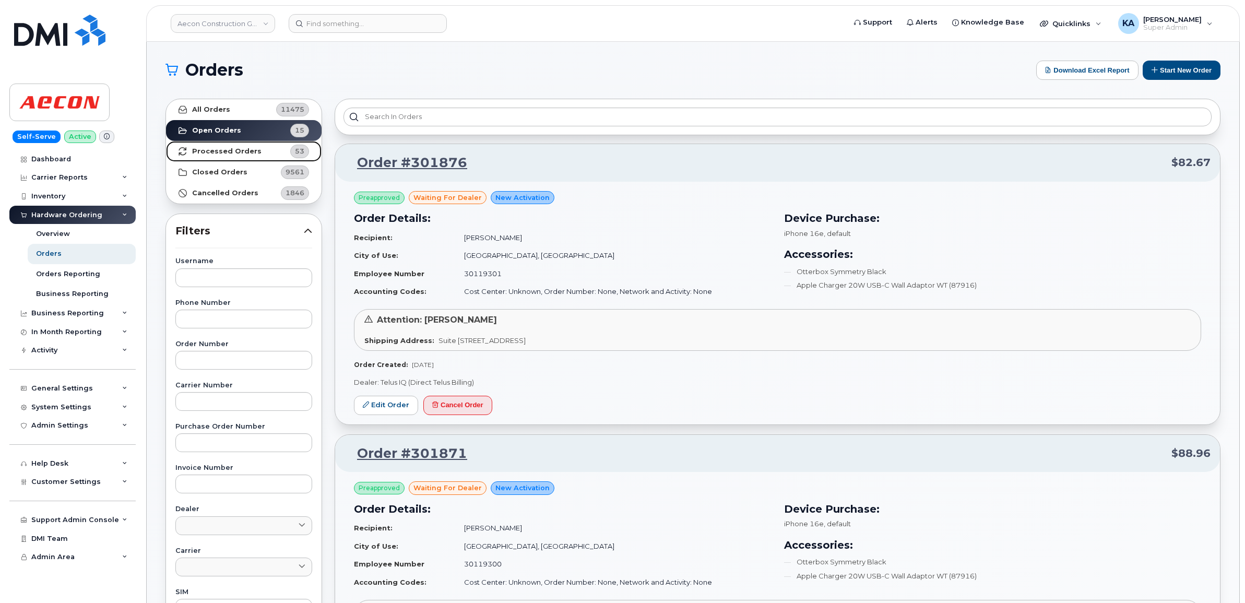
click at [207, 152] on strong "Processed Orders" at bounding box center [226, 151] width 69 height 8
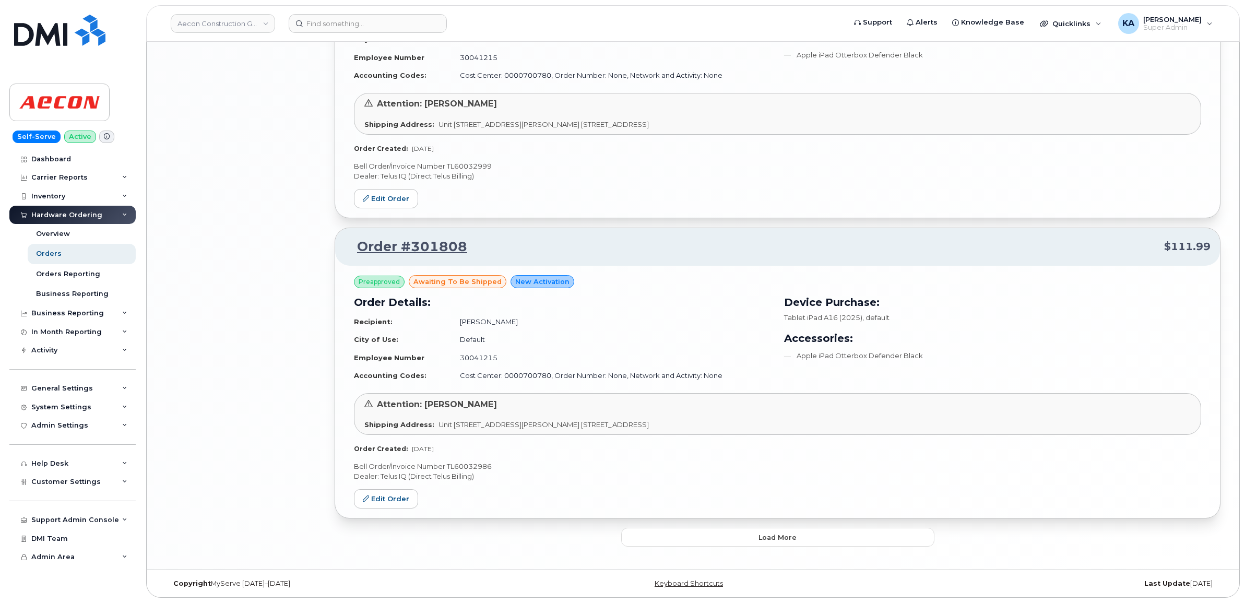
scroll to position [2063, 0]
click at [747, 534] on button "Load more" at bounding box center [777, 537] width 313 height 19
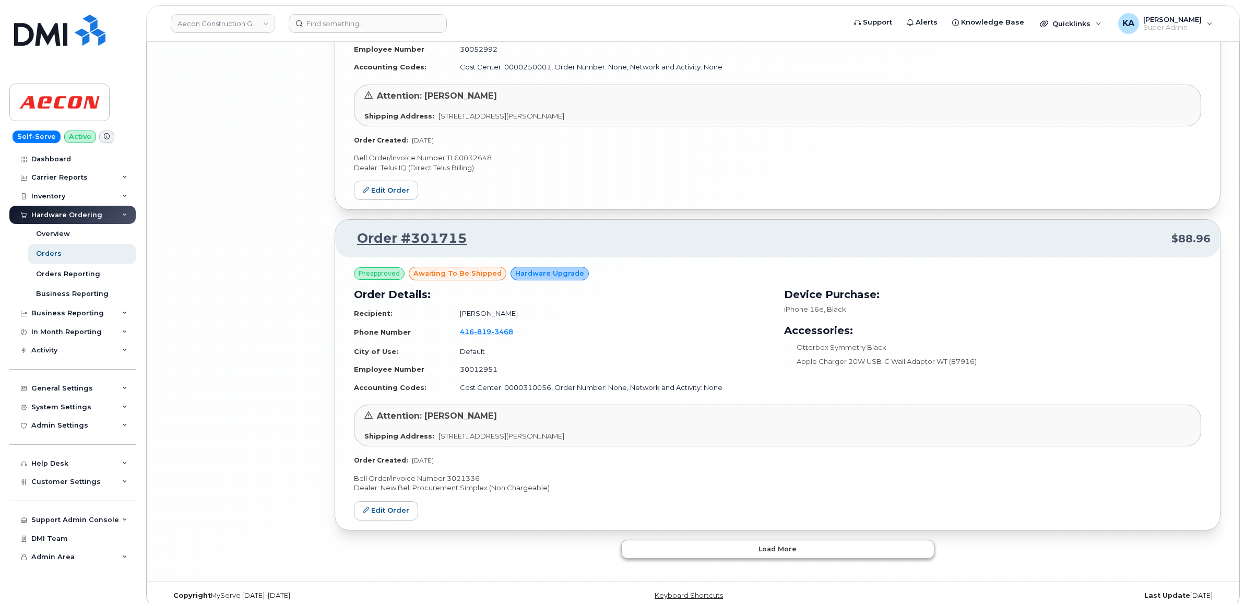
scroll to position [4510, 0]
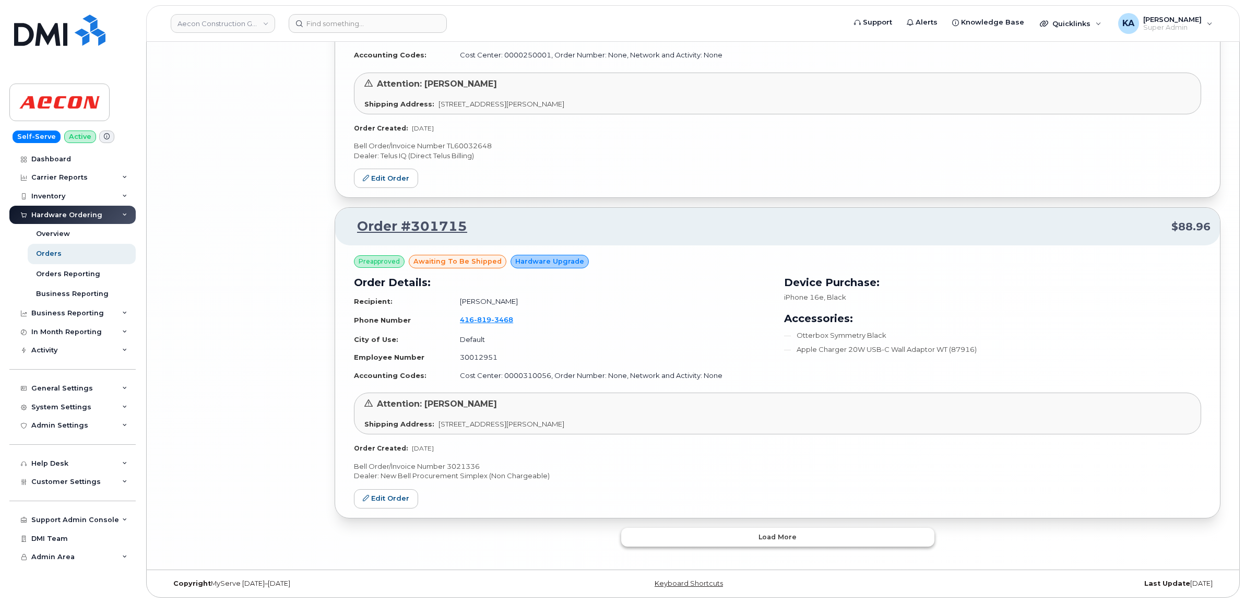
click at [721, 536] on button "Load more" at bounding box center [777, 537] width 313 height 19
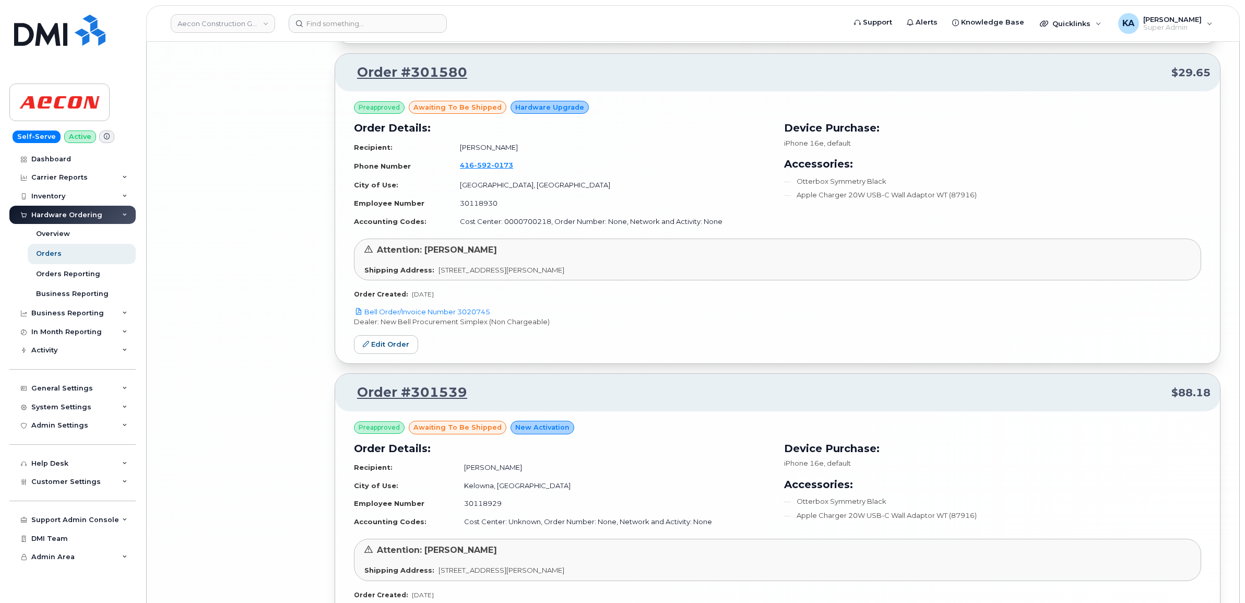
scroll to position [6468, 0]
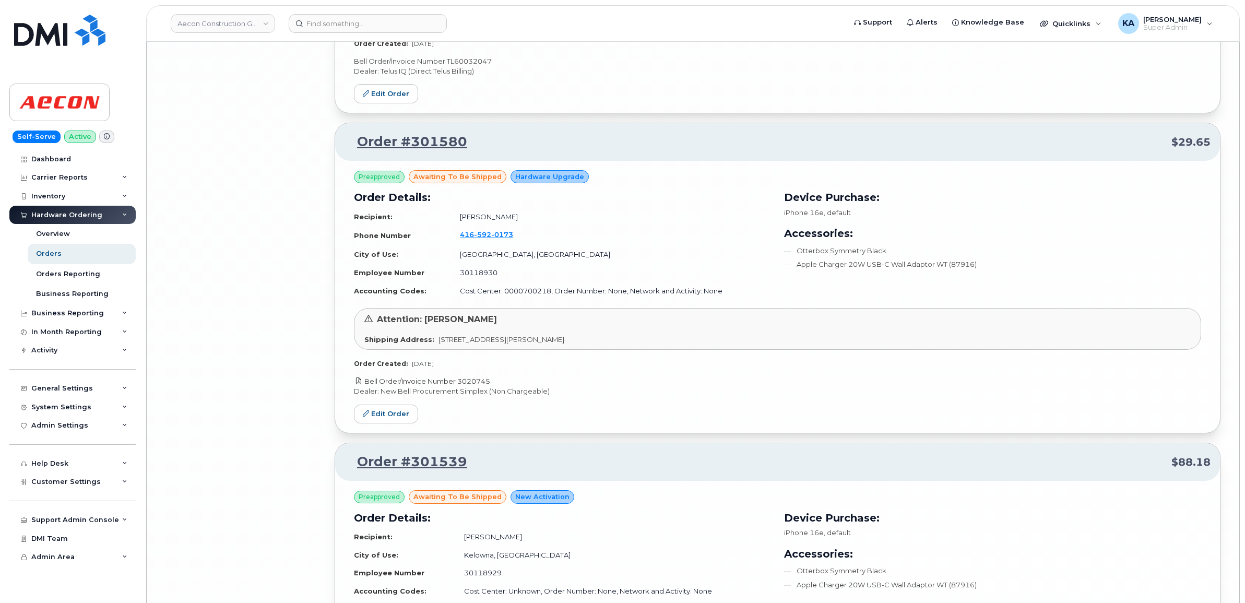
drag, startPoint x: 498, startPoint y: 389, endPoint x: 461, endPoint y: 391, distance: 37.1
click at [461, 386] on p "Bell Order/Invoice Number 3020745" at bounding box center [777, 381] width 847 height 10
copy link "3020745"
click at [397, 422] on link "Edit Order" at bounding box center [386, 414] width 64 height 19
click at [390, 421] on link "Edit Order" at bounding box center [386, 414] width 64 height 19
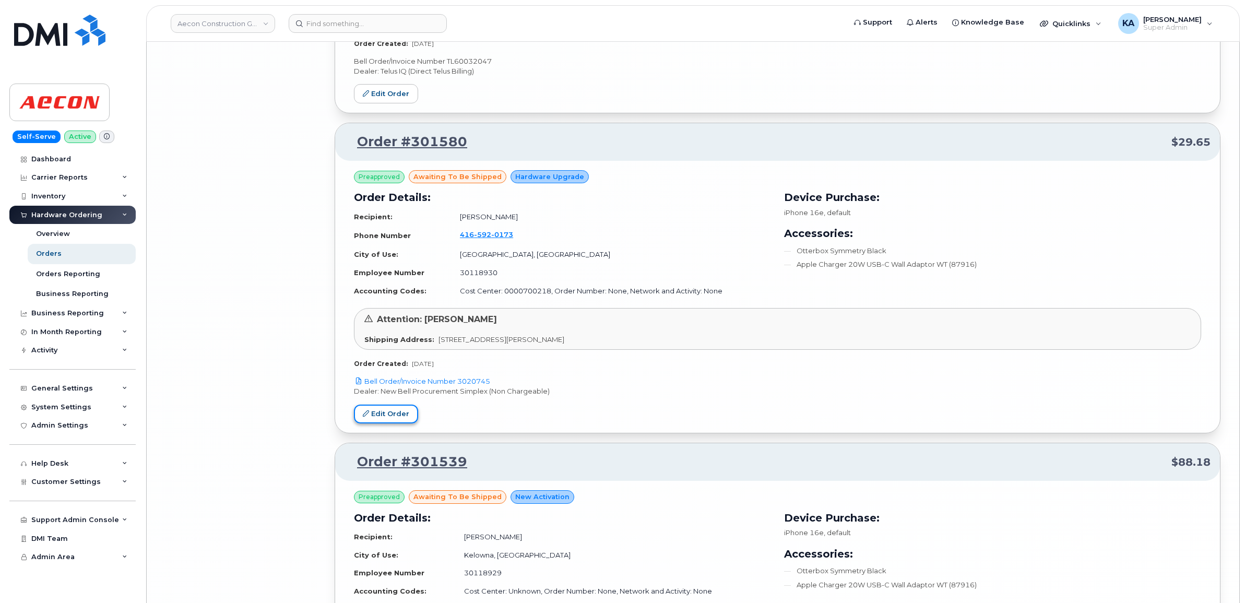
click at [384, 421] on link "Edit Order" at bounding box center [386, 414] width 64 height 19
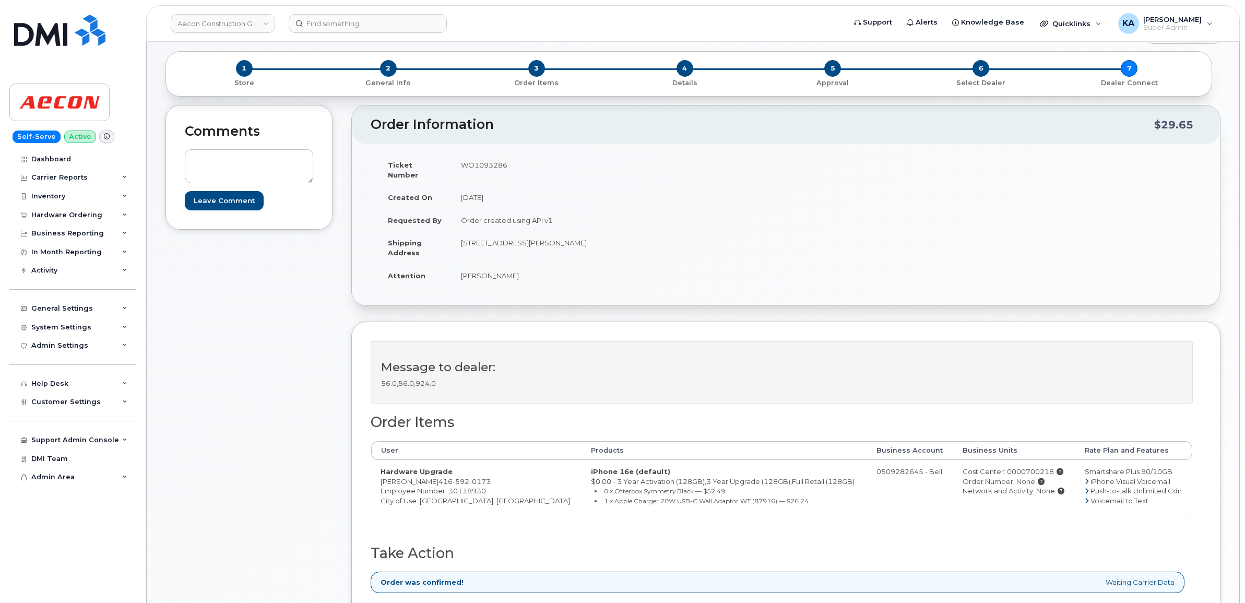
scroll to position [326, 0]
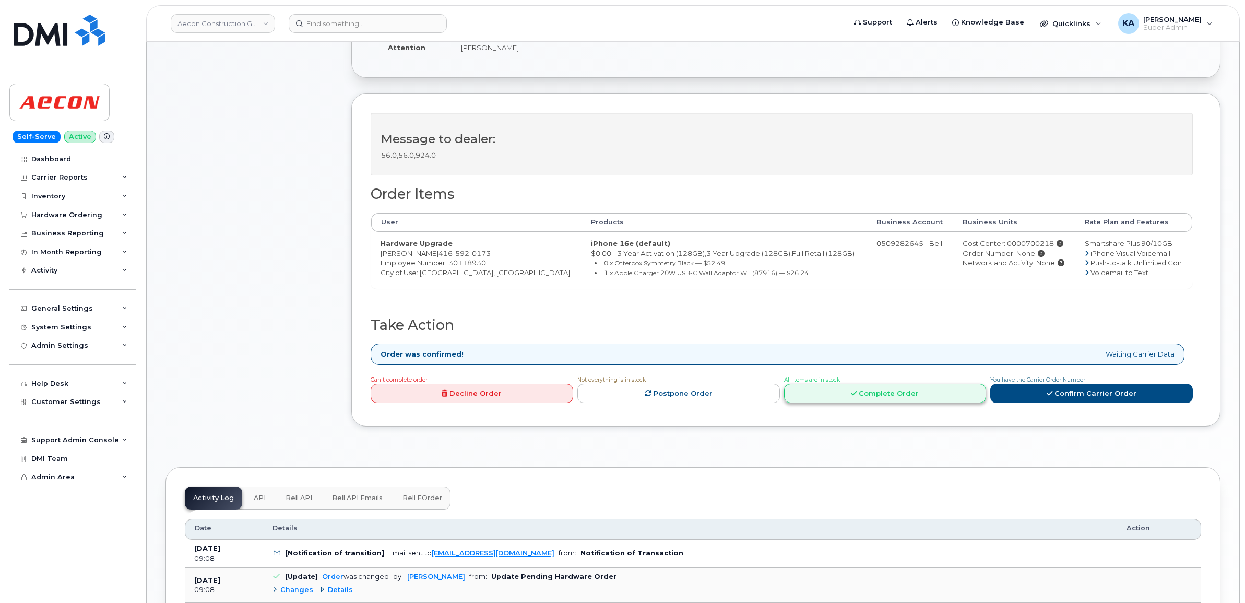
click at [872, 386] on link "Complete Order" at bounding box center [885, 393] width 203 height 19
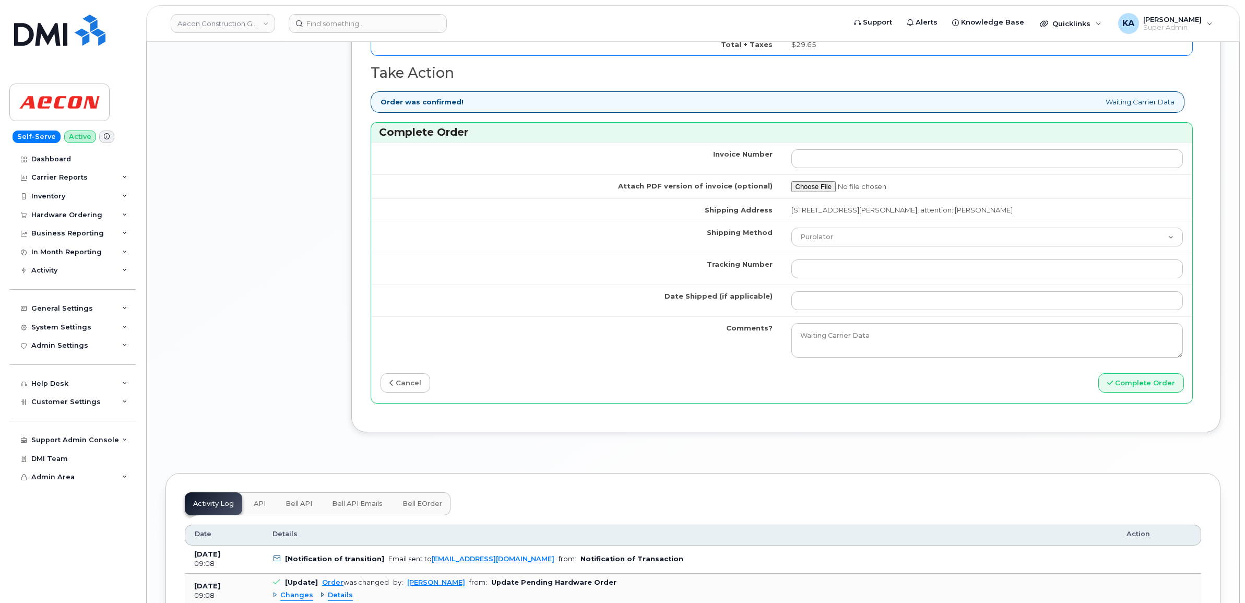
scroll to position [979, 0]
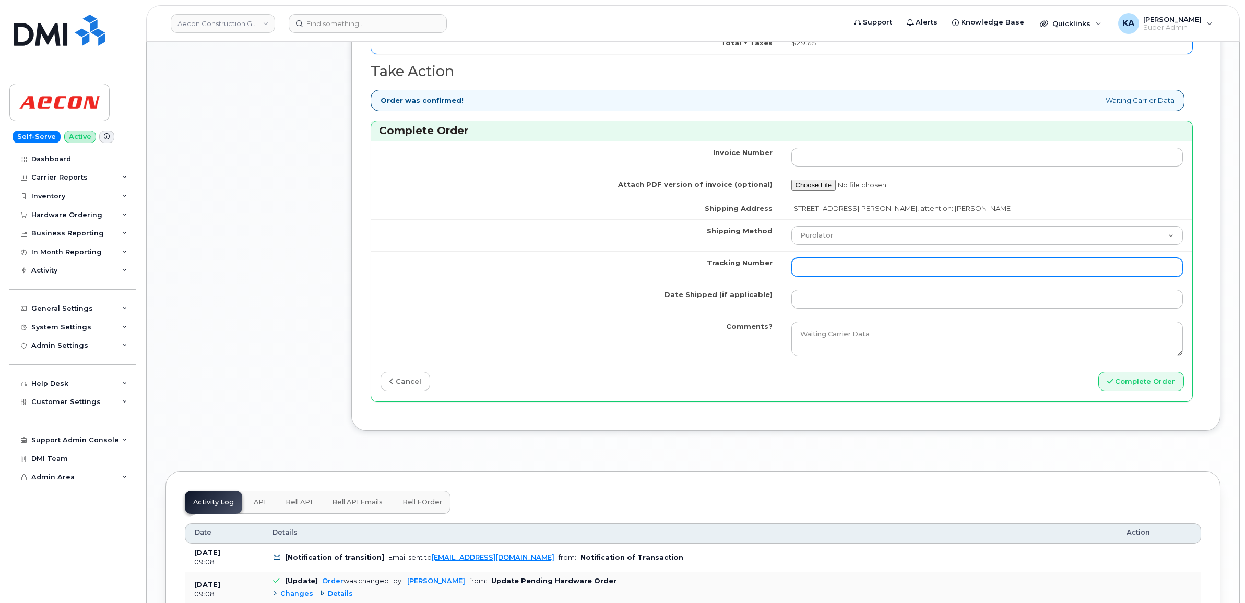
click at [898, 262] on input "Tracking Number" at bounding box center [988, 267] width 392 height 19
paste input "520069803242"
type input "520069803242"
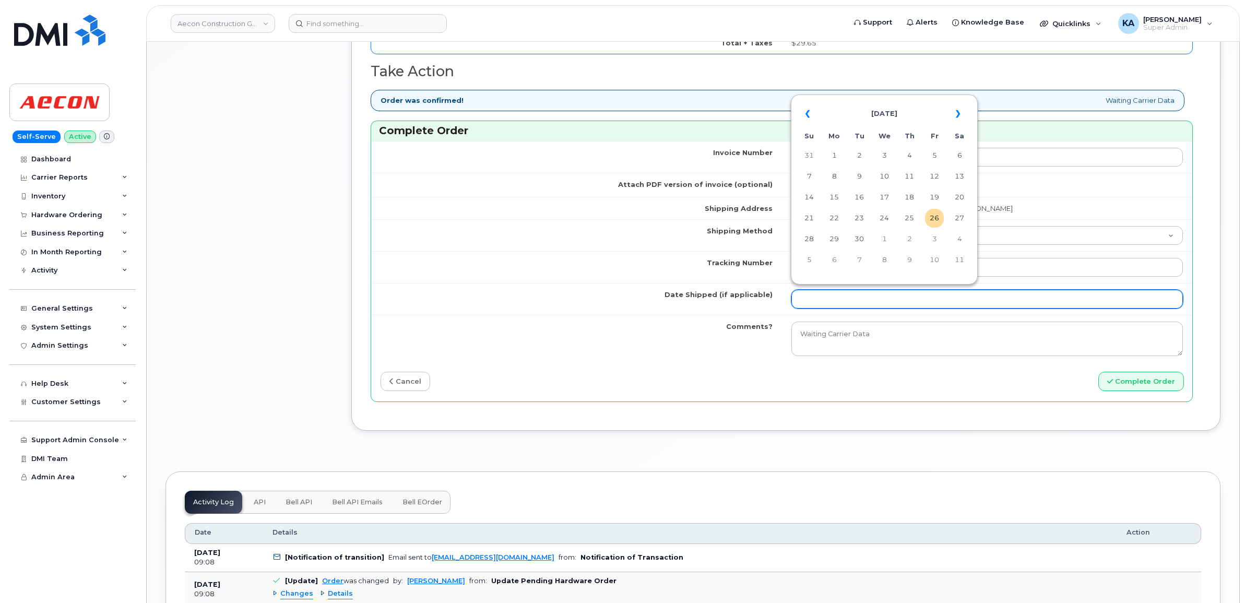
click at [868, 293] on input "Date Shipped (if applicable)" at bounding box center [988, 299] width 392 height 19
click at [887, 217] on td "24" at bounding box center [884, 218] width 19 height 19
type input "[DATE]"
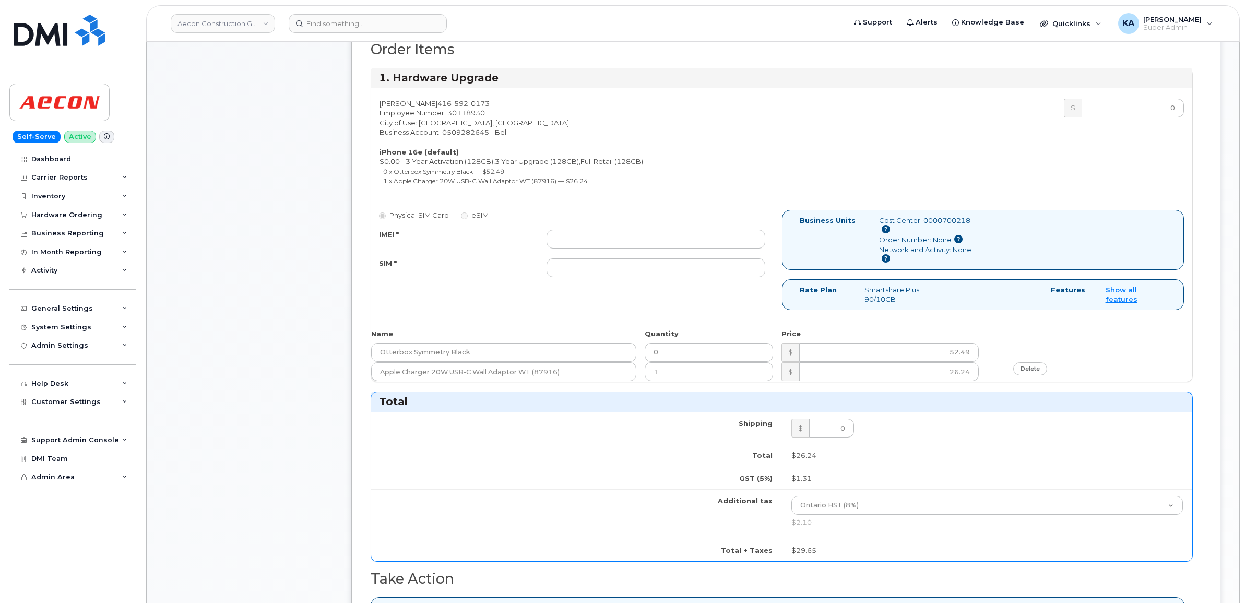
scroll to position [457, 0]
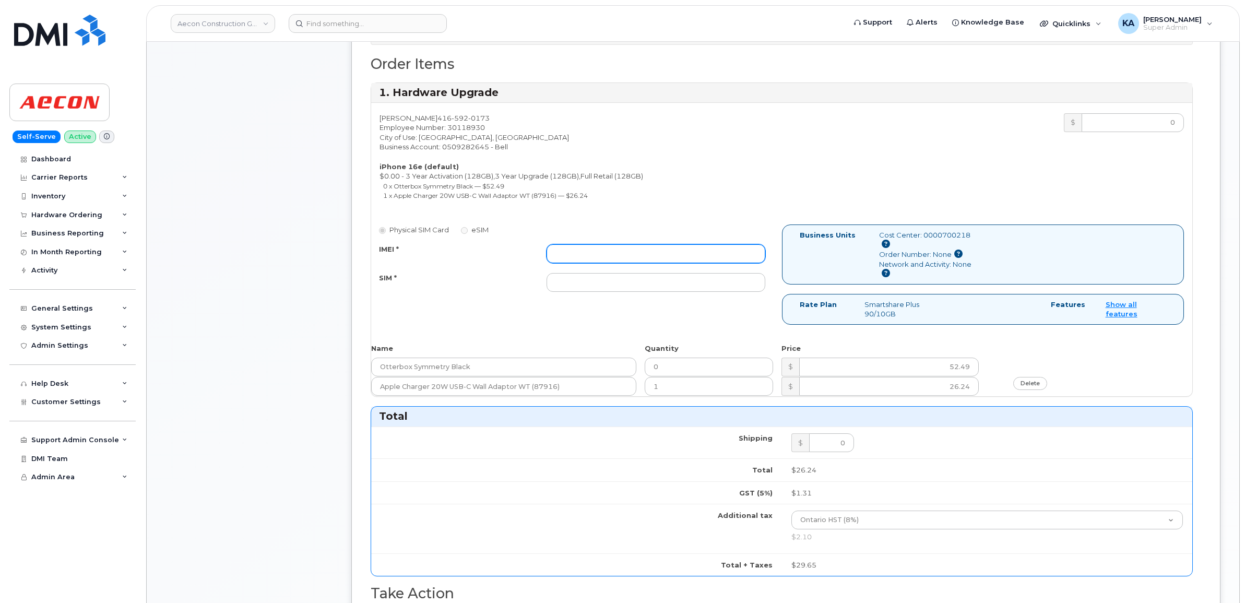
click at [621, 246] on input "IMEI *" at bounding box center [656, 253] width 219 height 19
paste input "354216331220578"
type input "354216331220578"
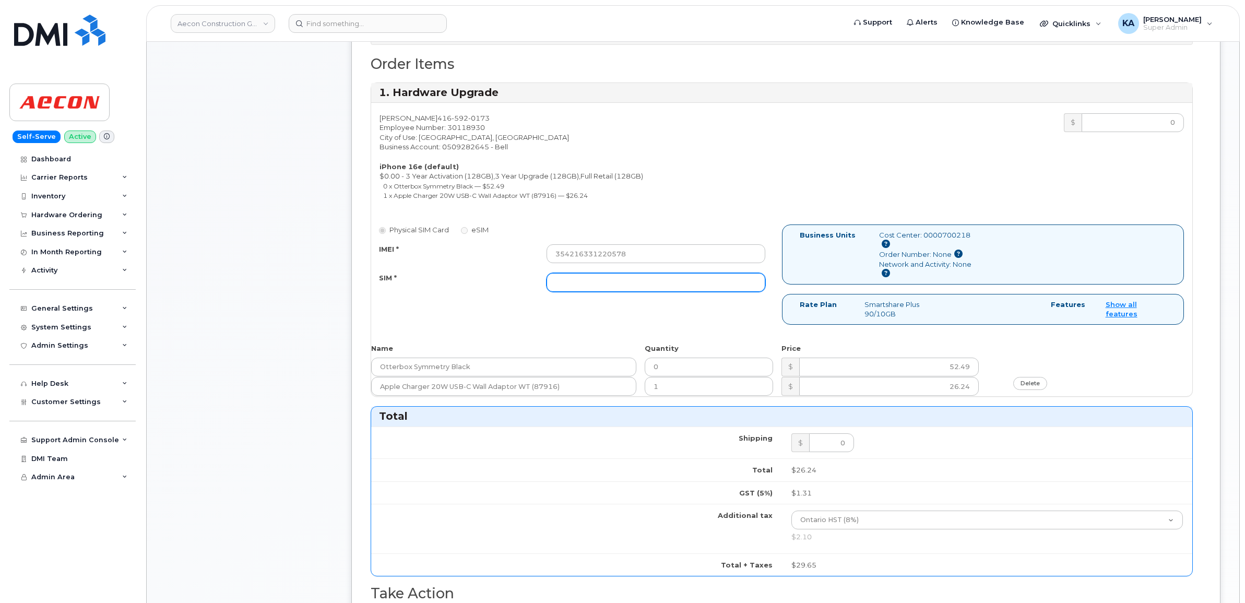
click at [691, 273] on input "SIM *" at bounding box center [656, 282] width 219 height 19
paste input "89302610207734252551"
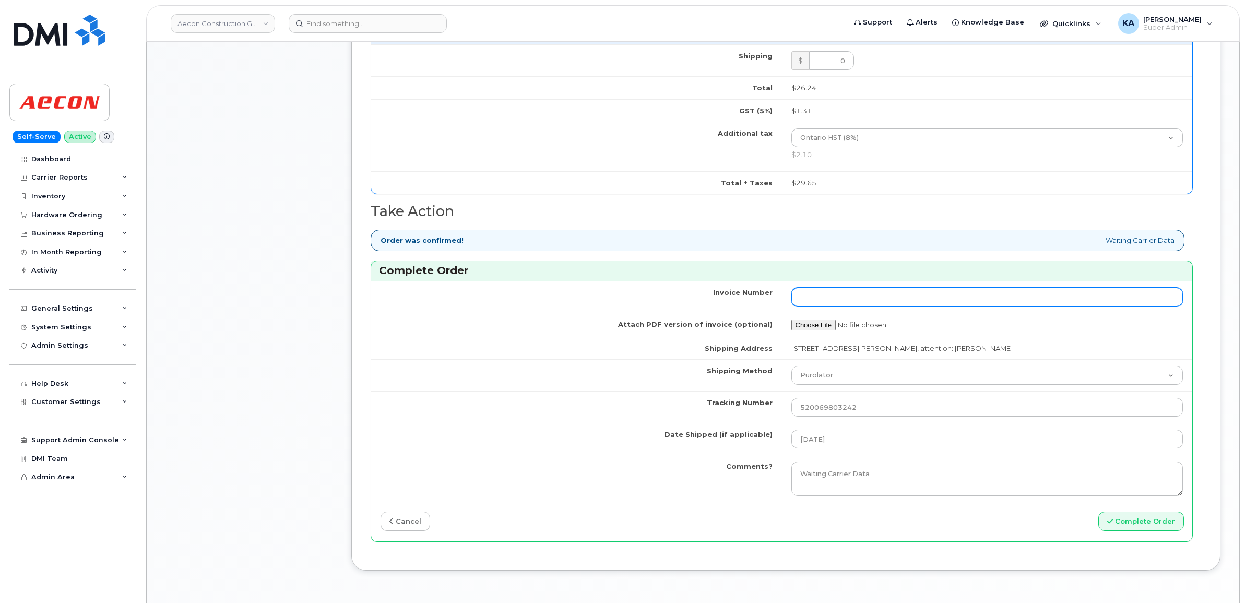
scroll to position [1044, 0]
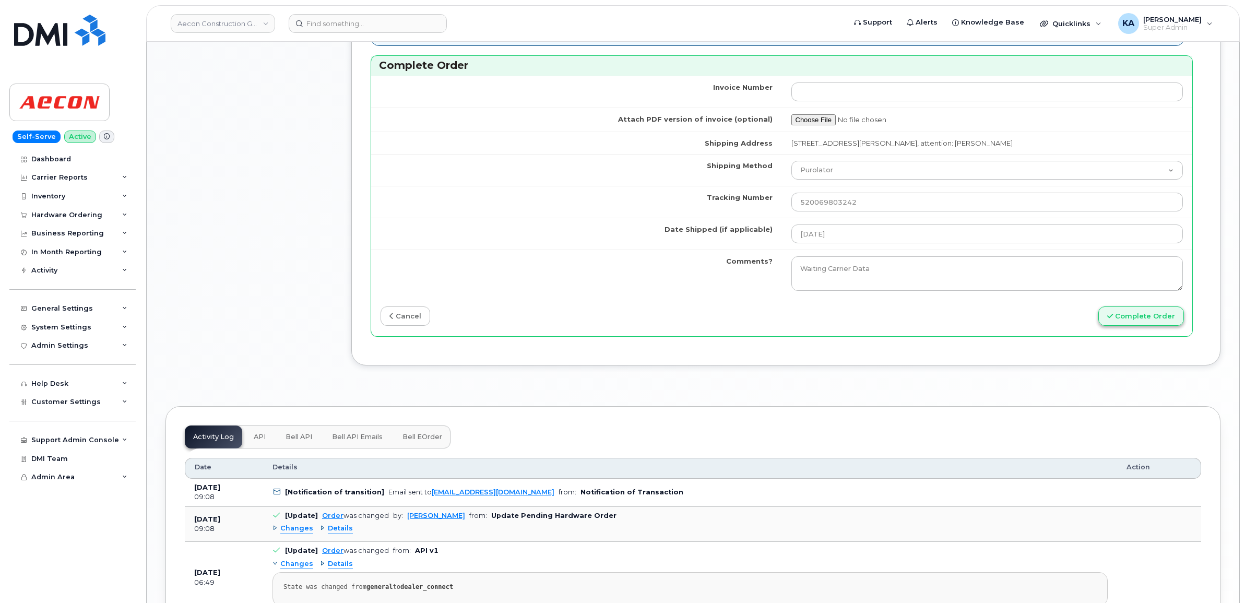
type input "89302610207734252551"
click at [1133, 309] on button "Complete Order" at bounding box center [1142, 315] width 86 height 19
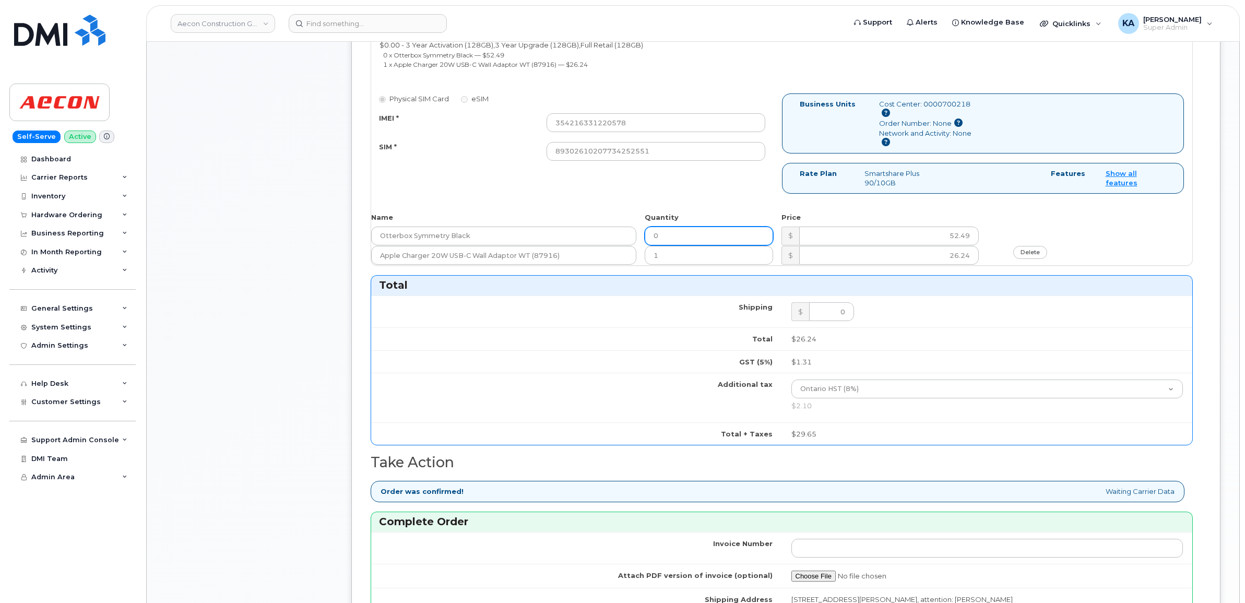
scroll to position [546, 0]
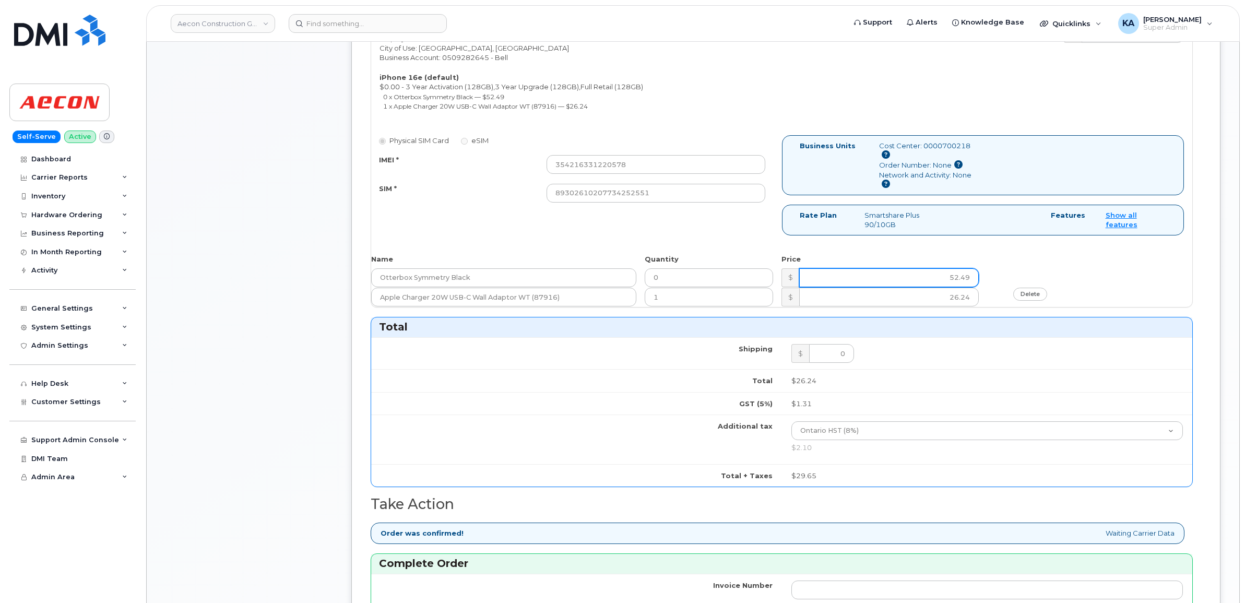
click at [827, 269] on input "52.49" at bounding box center [888, 277] width 179 height 19
click at [695, 270] on input "0" at bounding box center [709, 277] width 128 height 19
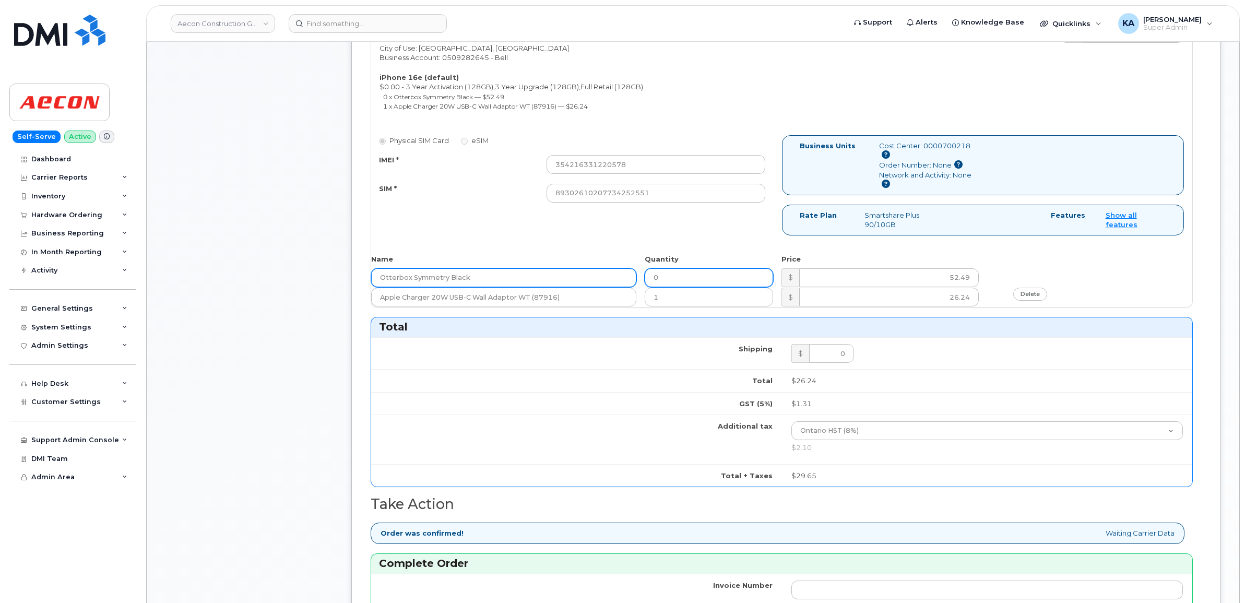
drag, startPoint x: 667, startPoint y: 269, endPoint x: 625, endPoint y: 269, distance: 42.3
click at [625, 269] on div "Otterbox Symmetry Black 0 $ 52.49" at bounding box center [781, 277] width 821 height 19
type input "1"
click at [995, 254] on div "Name Quantity Price" at bounding box center [781, 261] width 821 height 14
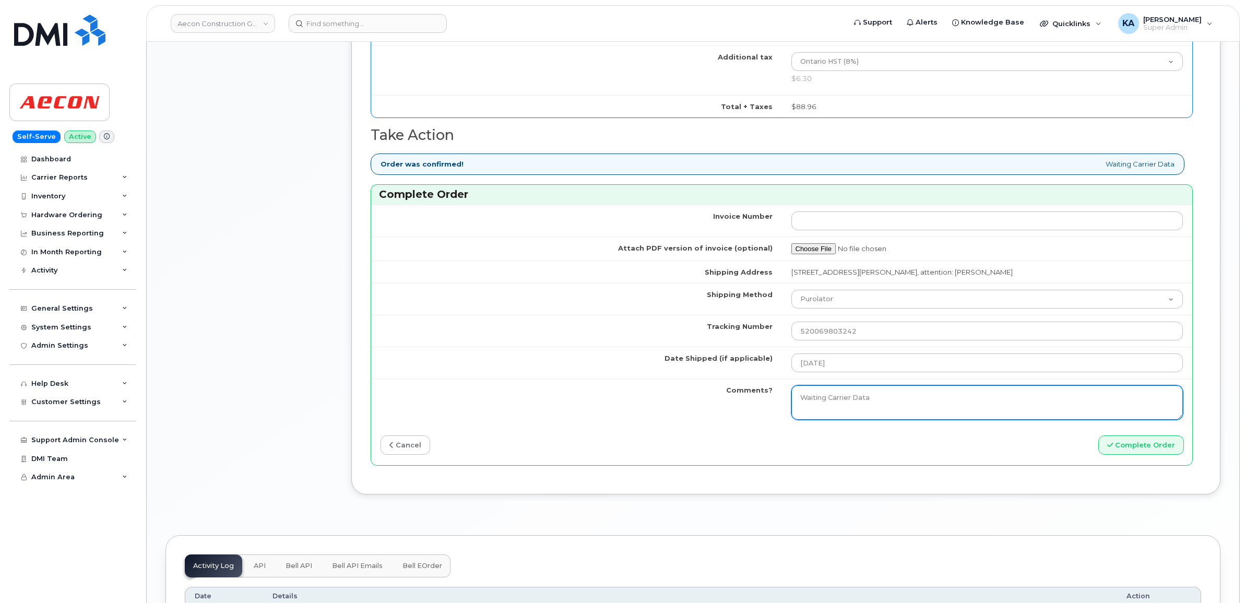
scroll to position [938, 0]
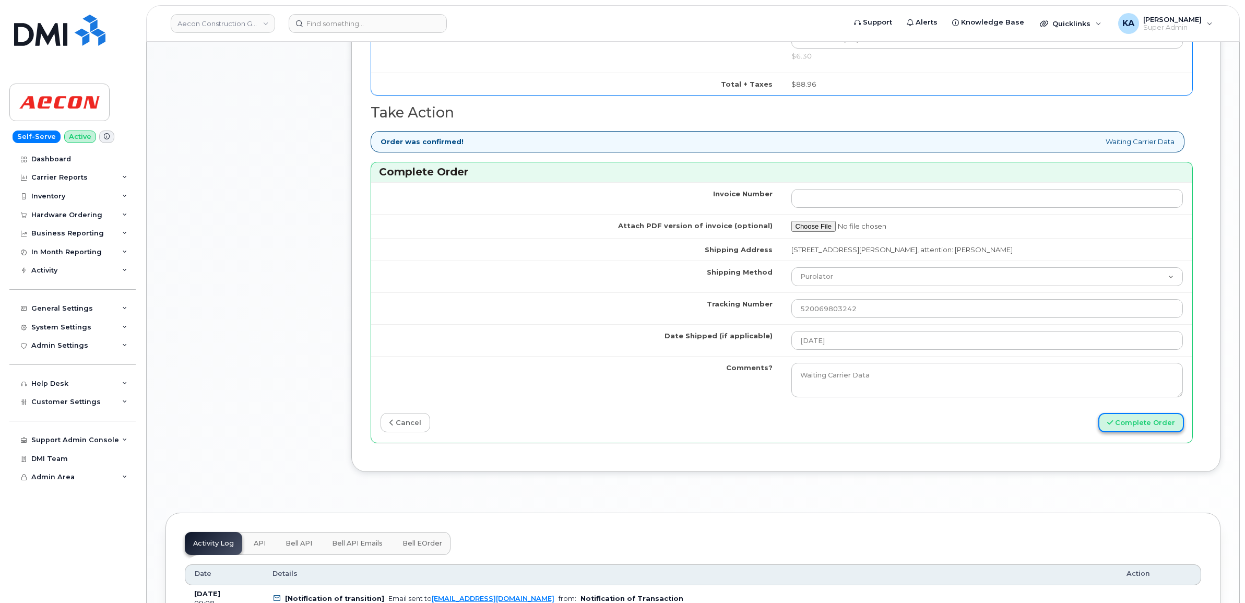
click at [1126, 416] on button "Complete Order" at bounding box center [1142, 422] width 86 height 19
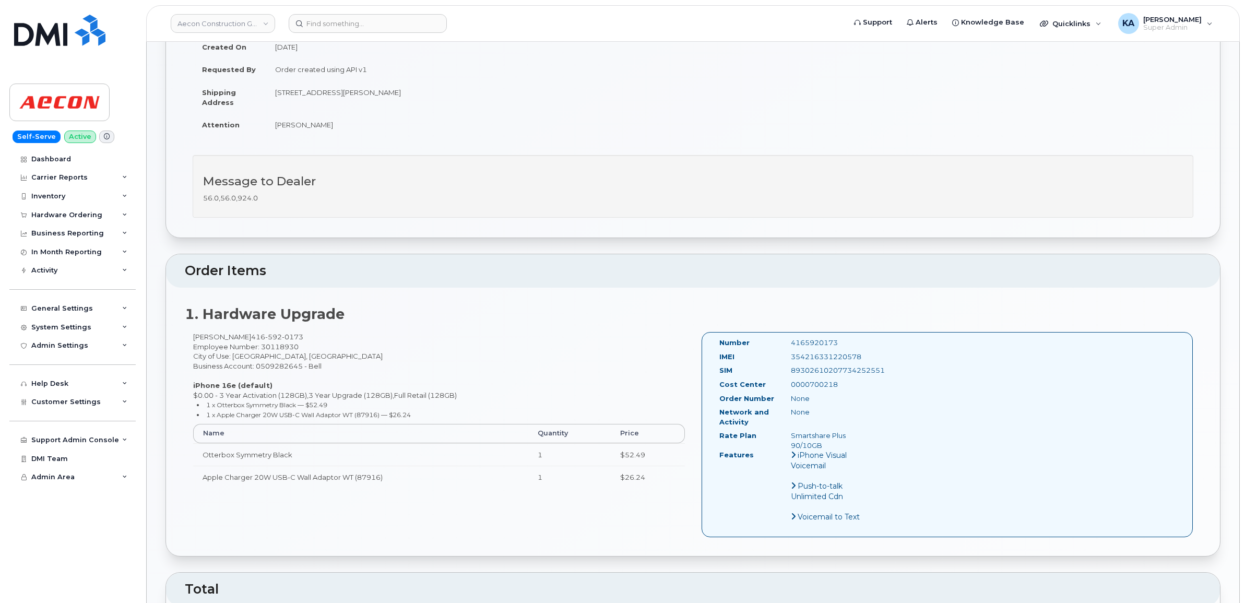
scroll to position [261, 0]
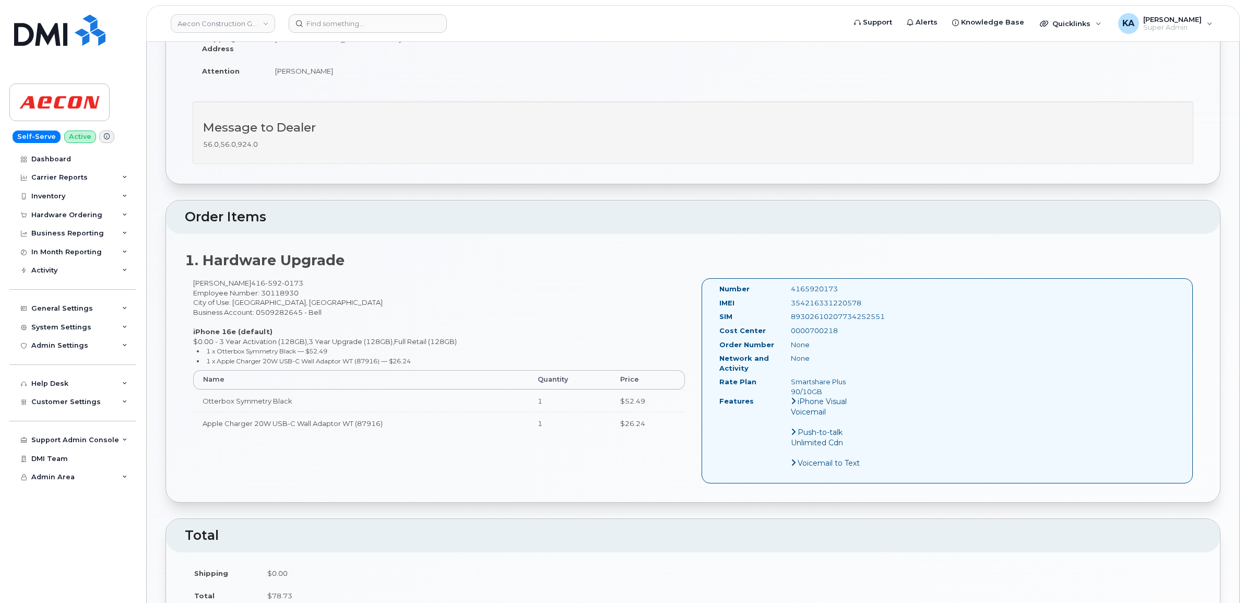
drag, startPoint x: 716, startPoint y: 279, endPoint x: 840, endPoint y: 322, distance: 130.3
click at [840, 322] on div "Number 4165920173 IMEI [TECHNICAL_ID] SIM [TECHNICAL_ID] Cost Center 0000700218…" at bounding box center [798, 381] width 172 height 194
copy div "Number 4165920173 IMEI [TECHNICAL_ID] SIM [TECHNICAL_ID] Cost Center 0000700218"
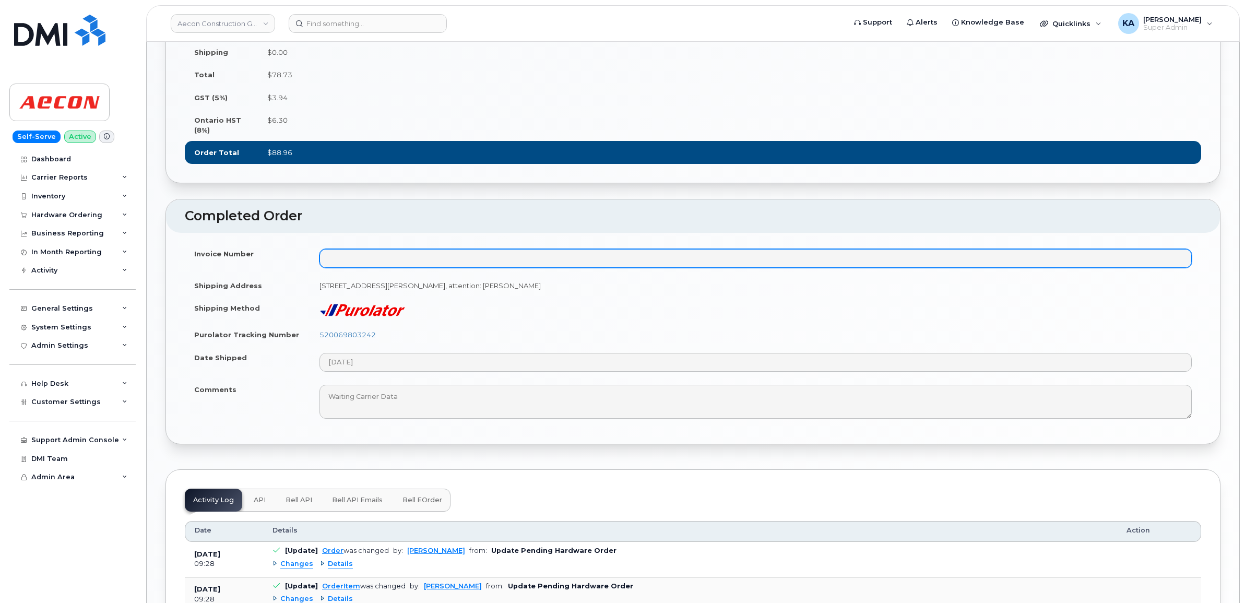
scroll to position [783, 0]
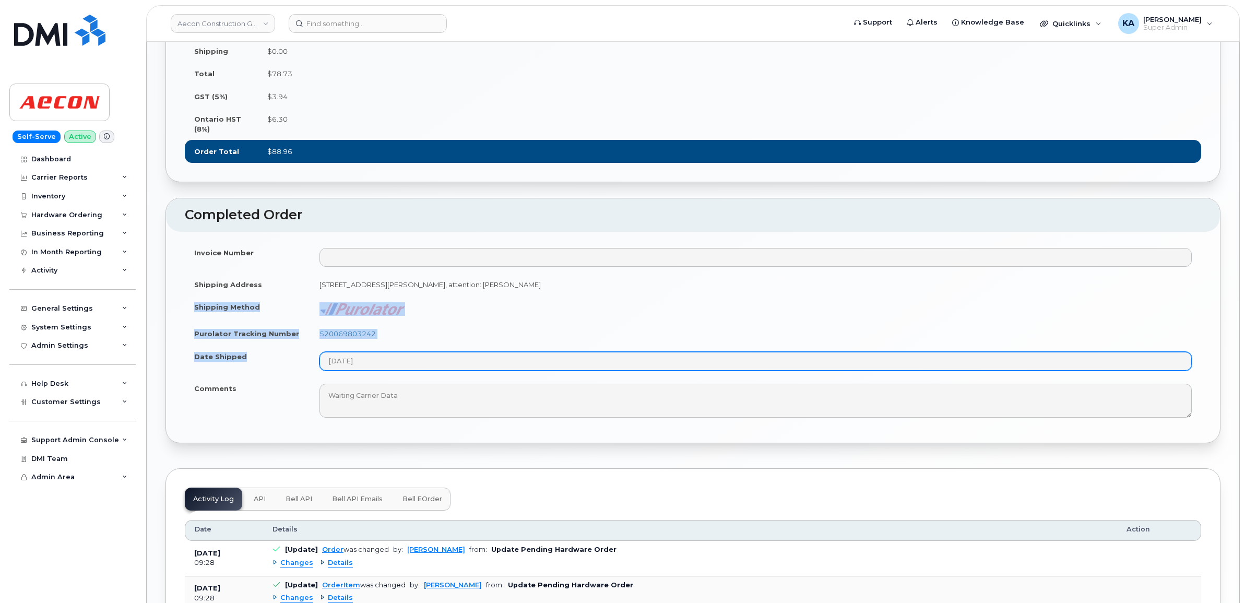
click at [405, 355] on tbody "Invoice Number Shipping Address [STREET_ADDRESS][PERSON_NAME], attention: [PERS…" at bounding box center [693, 332] width 1017 height 183
copy tbody "Shipping Method Purolator Tracking Number 520069803242 Date Shipped"
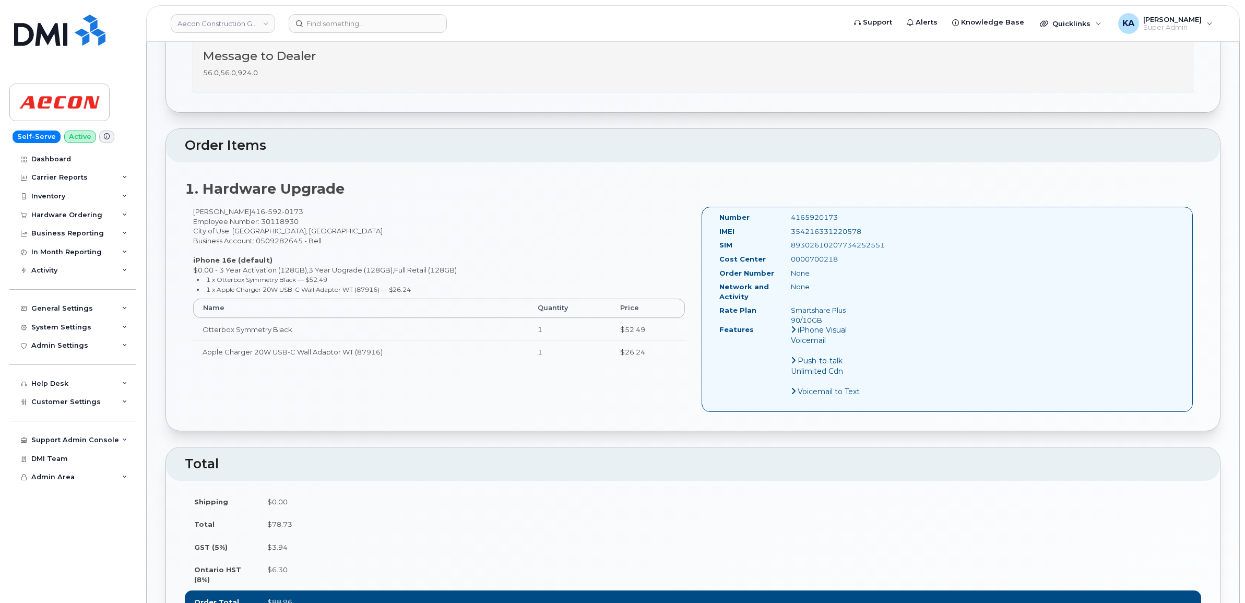
scroll to position [326, 0]
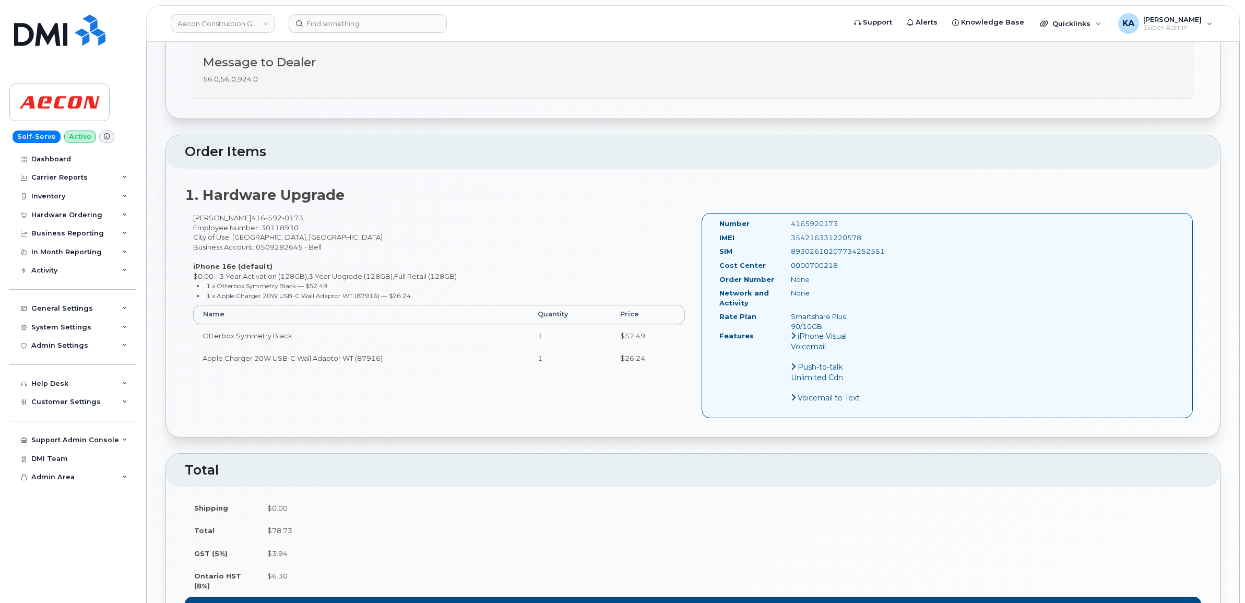
click at [415, 392] on div "Anissa Larej 416 592 0173 Employee Number: 30118930 City of Use: Toronto, Ontar…" at bounding box center [693, 320] width 1017 height 215
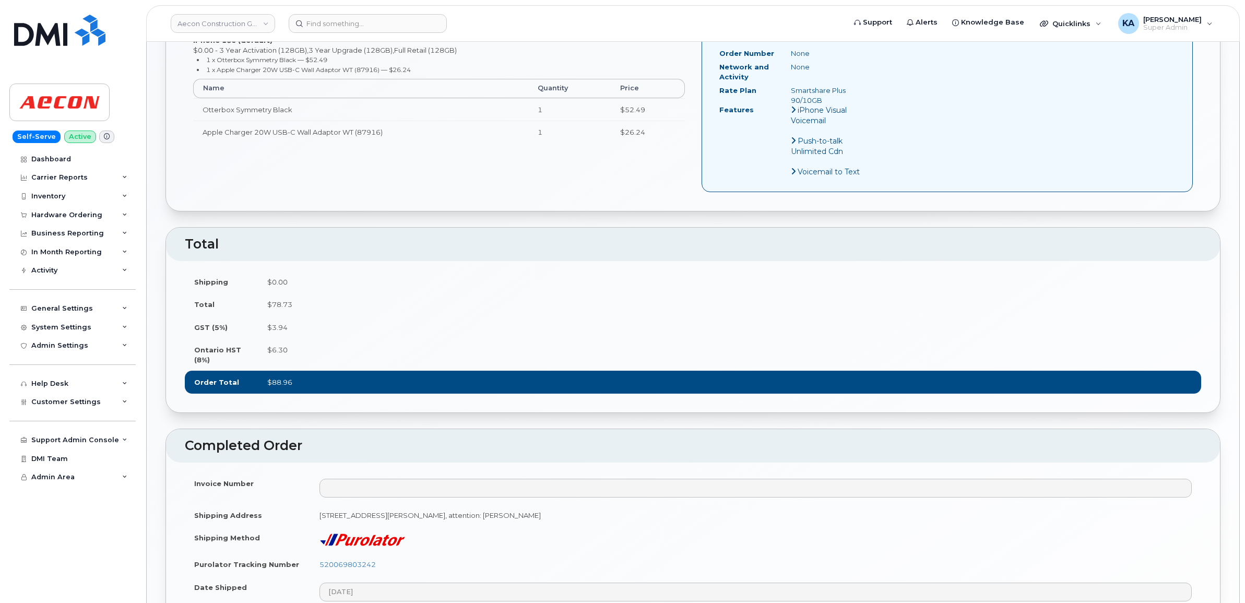
scroll to position [653, 0]
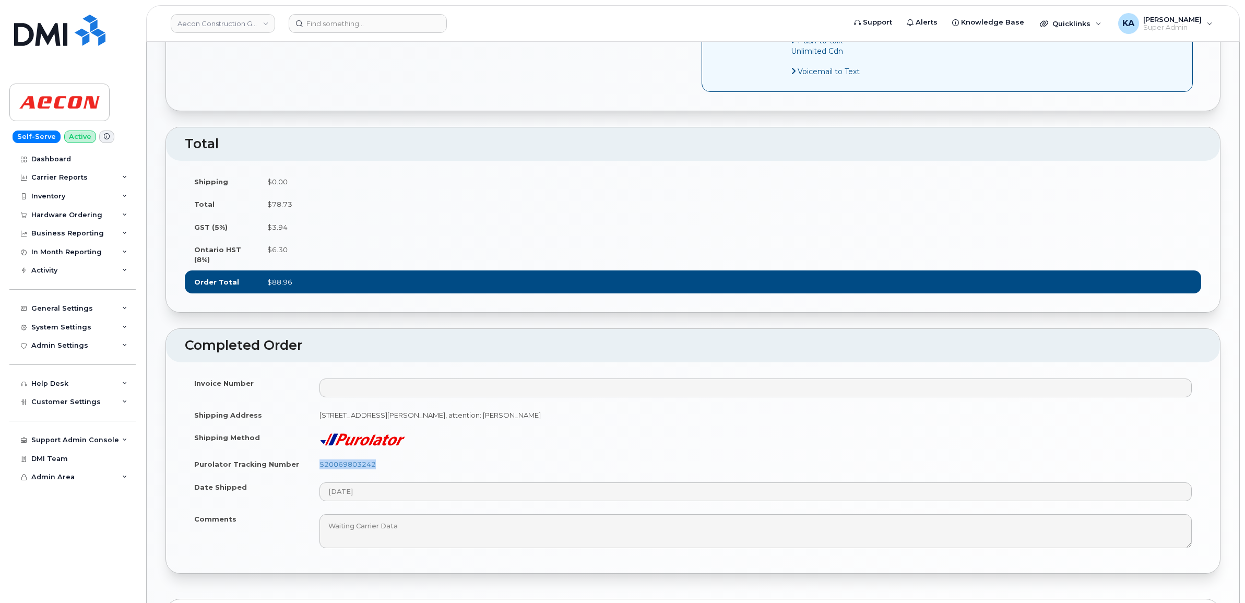
drag, startPoint x: 385, startPoint y: 458, endPoint x: 317, endPoint y: 461, distance: 68.0
click at [317, 461] on td "520069803242" at bounding box center [755, 464] width 891 height 23
copy link "520069803242"
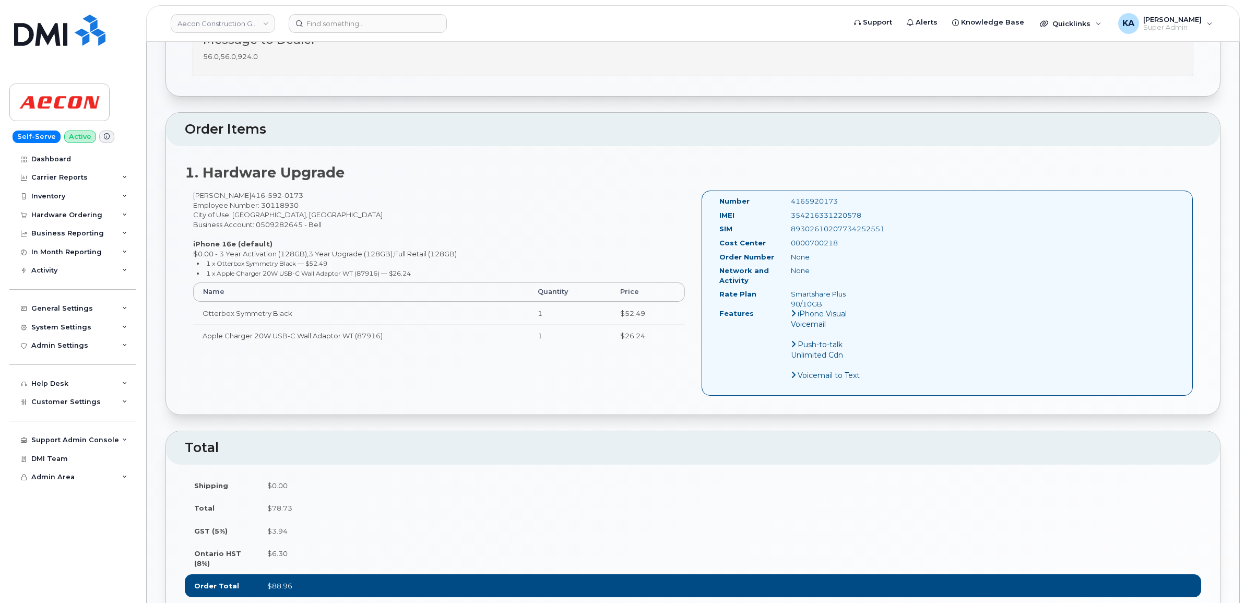
scroll to position [326, 0]
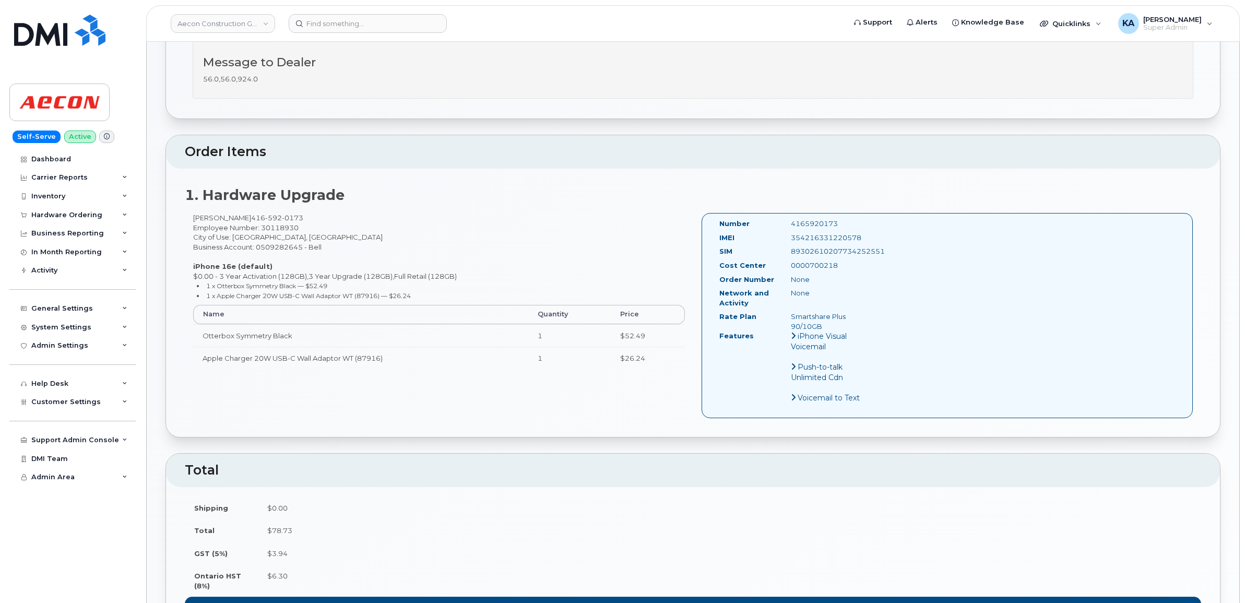
drag, startPoint x: 866, startPoint y: 227, endPoint x: 791, endPoint y: 230, distance: 74.7
click at [791, 233] on div "354216331220578" at bounding box center [833, 238] width 100 height 10
copy div "354216331220578"
drag, startPoint x: 844, startPoint y: 214, endPoint x: 783, endPoint y: 215, distance: 60.6
click at [783, 219] on div "4165920173" at bounding box center [833, 224] width 100 height 10
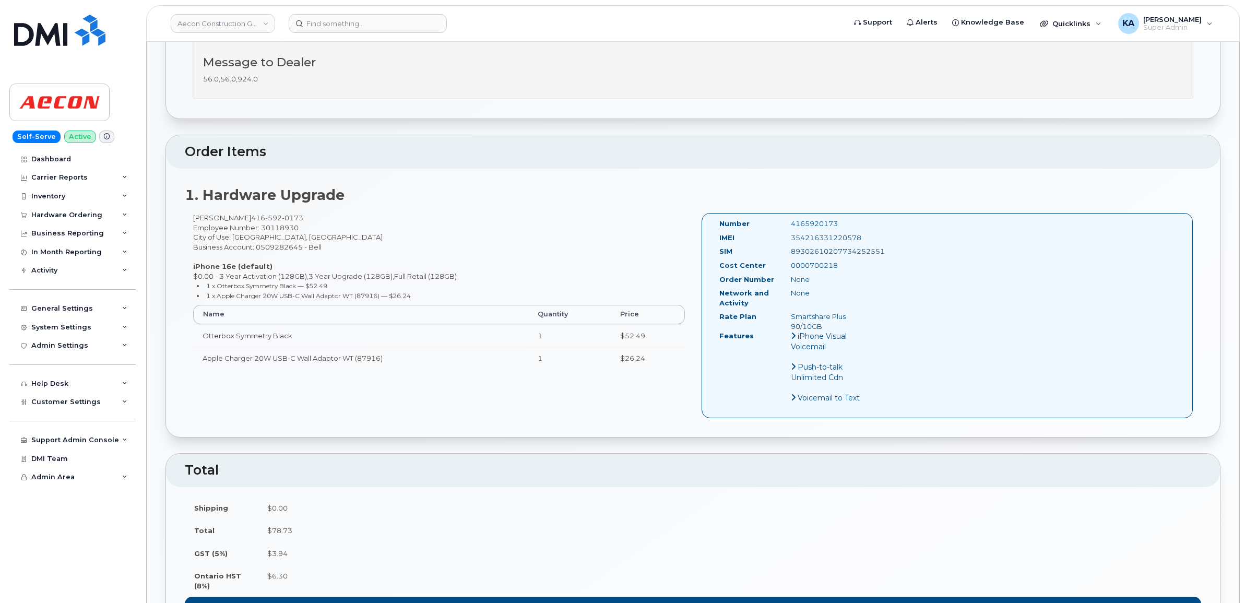
copy div "4165920173"
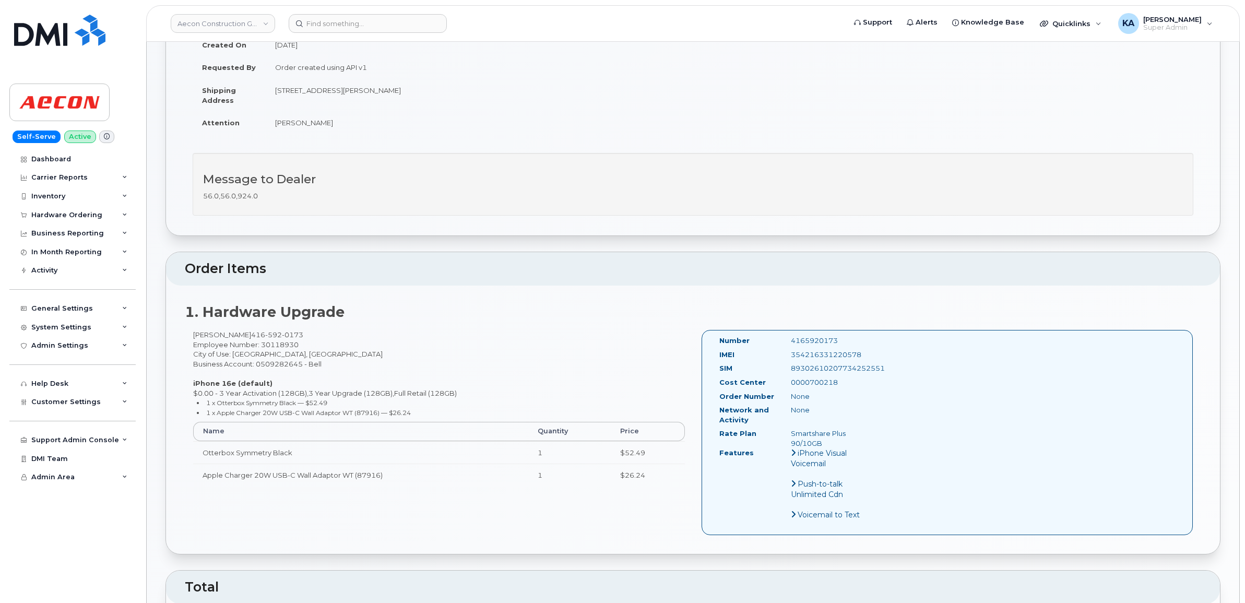
scroll to position [0, 0]
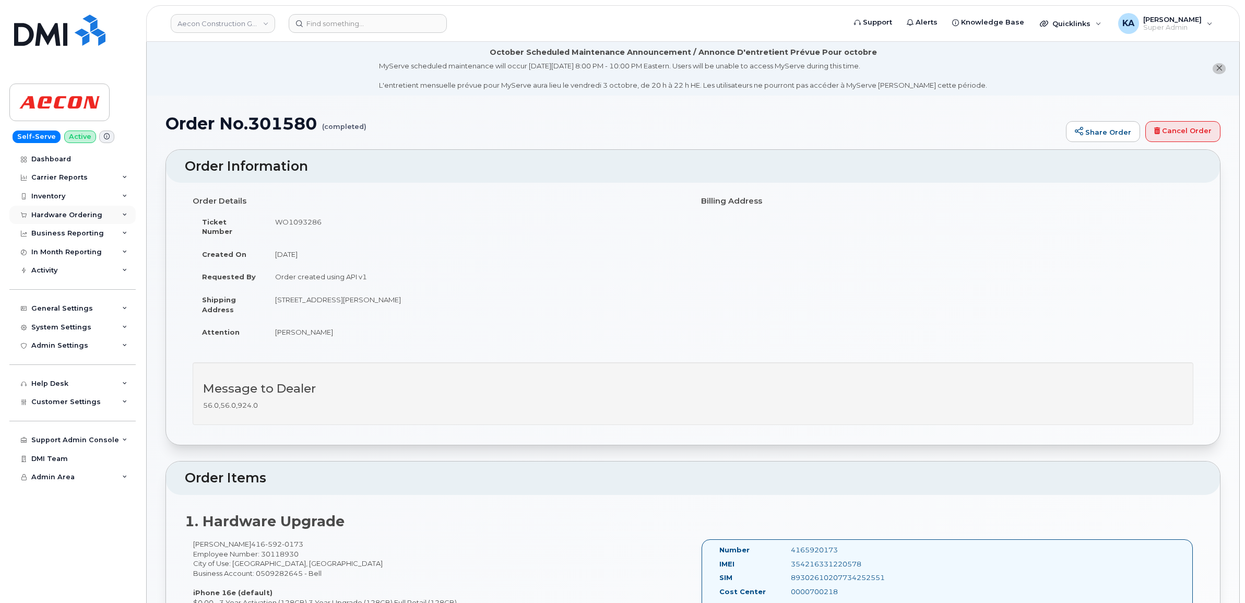
click at [95, 215] on div "Hardware Ordering" at bounding box center [66, 215] width 71 height 8
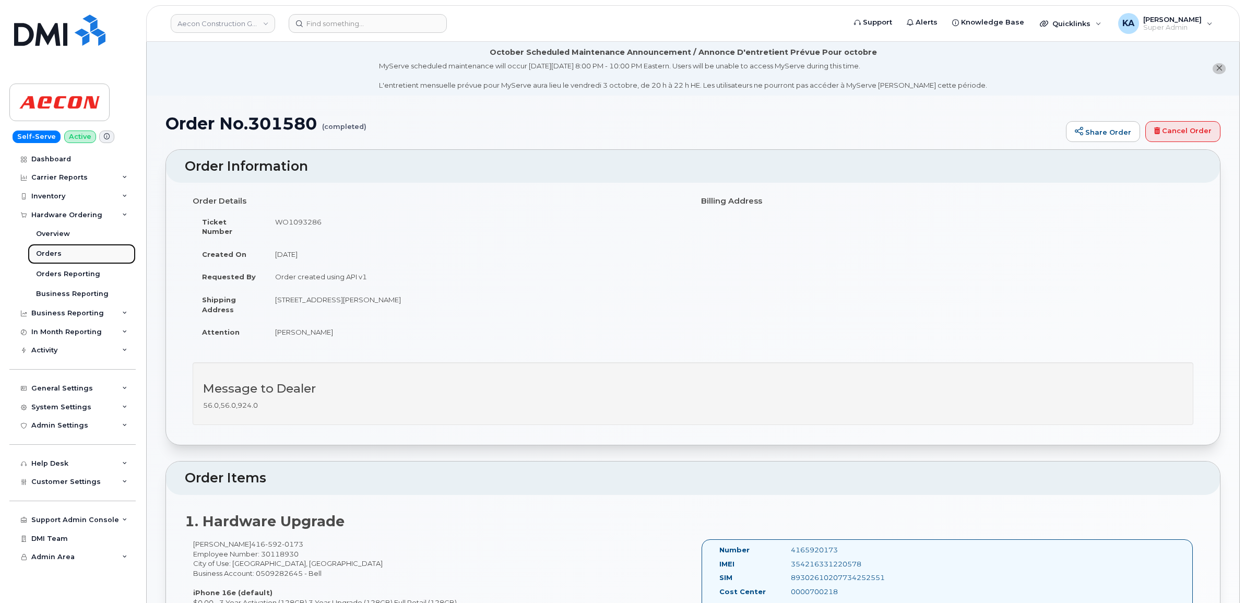
click at [47, 254] on div "Orders" at bounding box center [49, 253] width 26 height 9
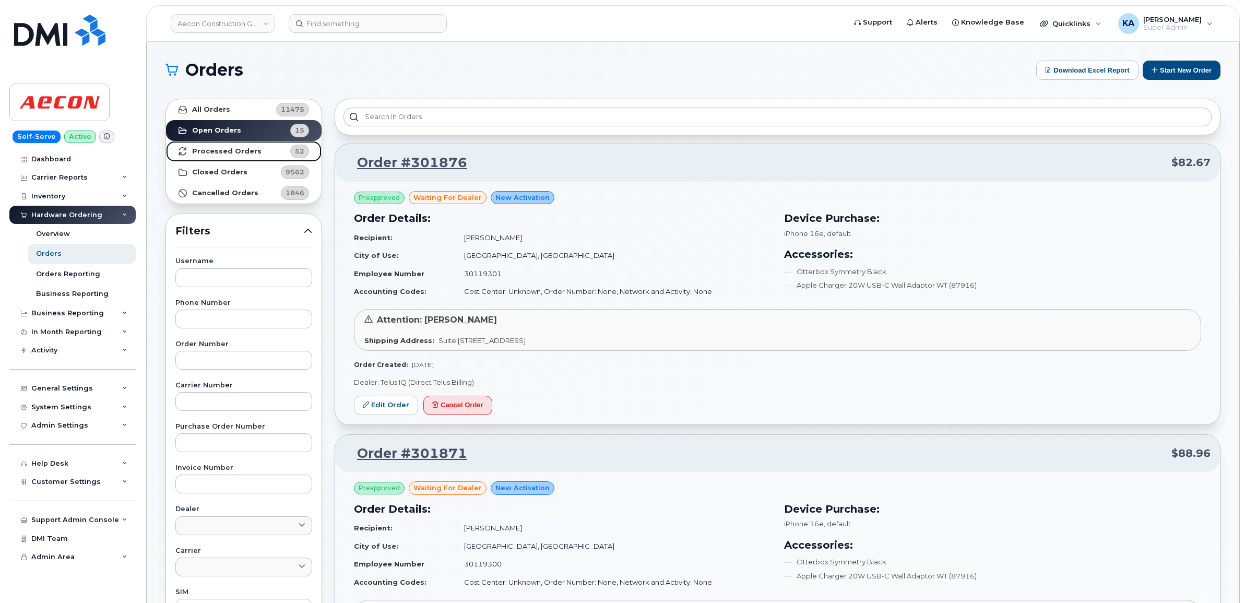
click at [226, 149] on strong "Processed Orders" at bounding box center [226, 151] width 69 height 8
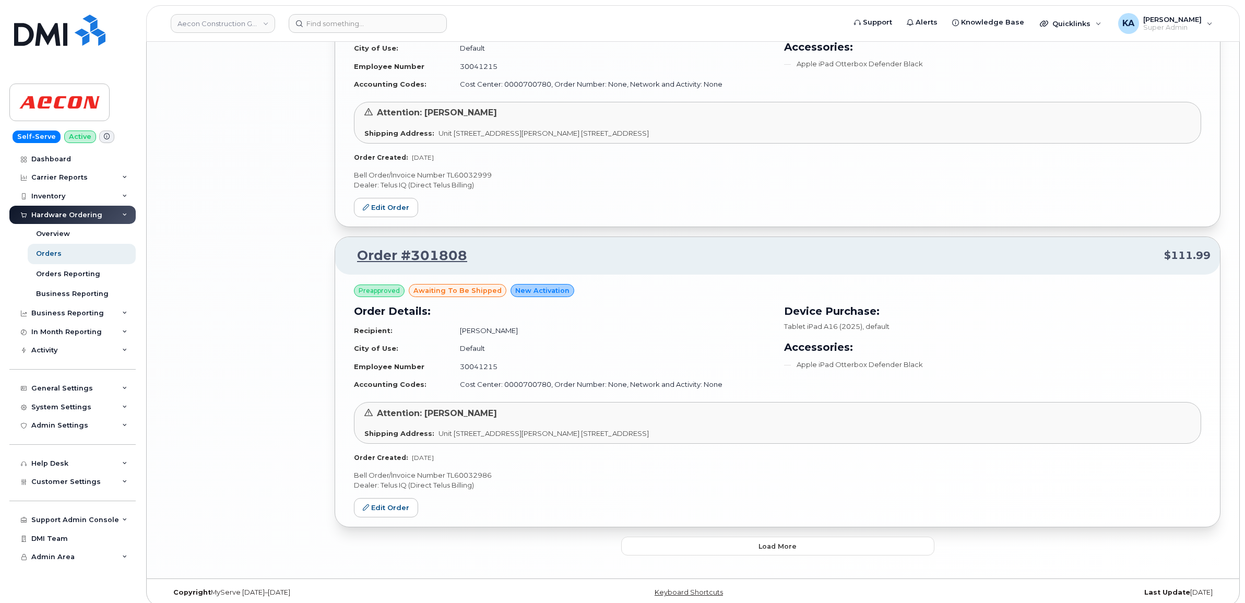
scroll to position [2063, 0]
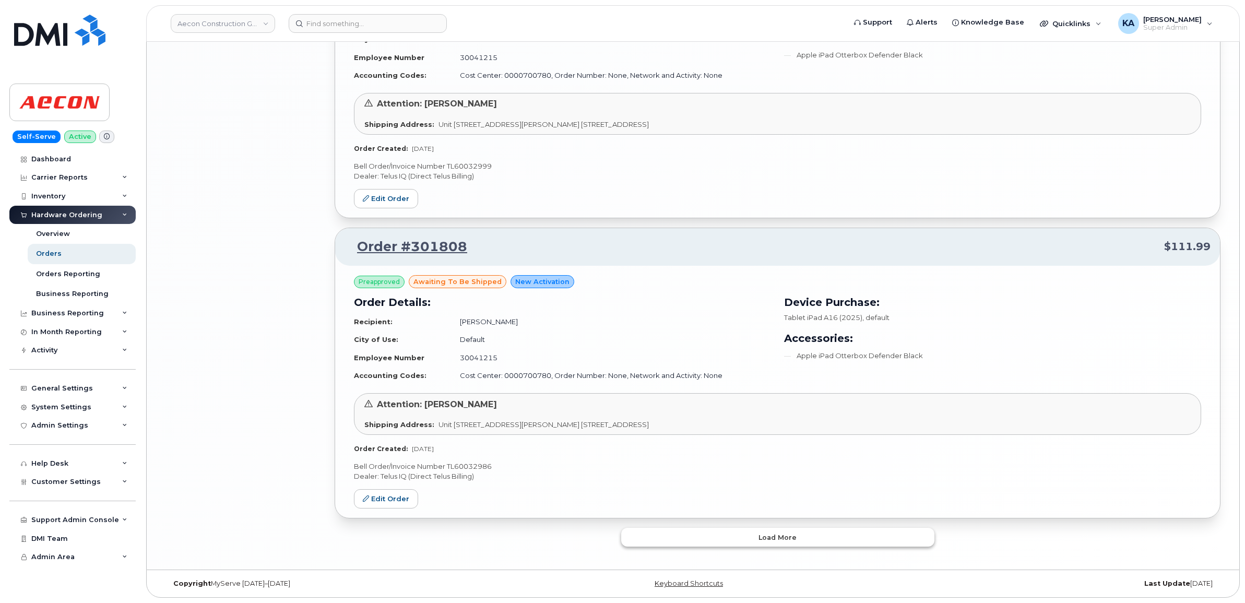
click at [694, 533] on button "Load more" at bounding box center [777, 537] width 313 height 19
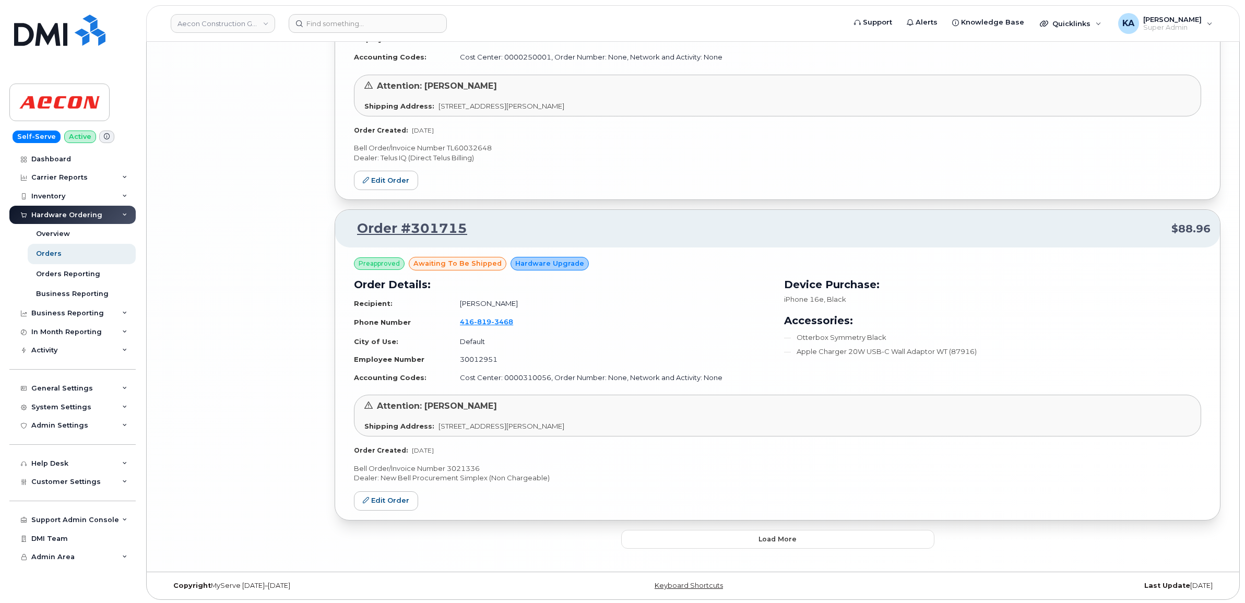
scroll to position [4510, 0]
click at [701, 534] on button "Load more" at bounding box center [777, 537] width 313 height 19
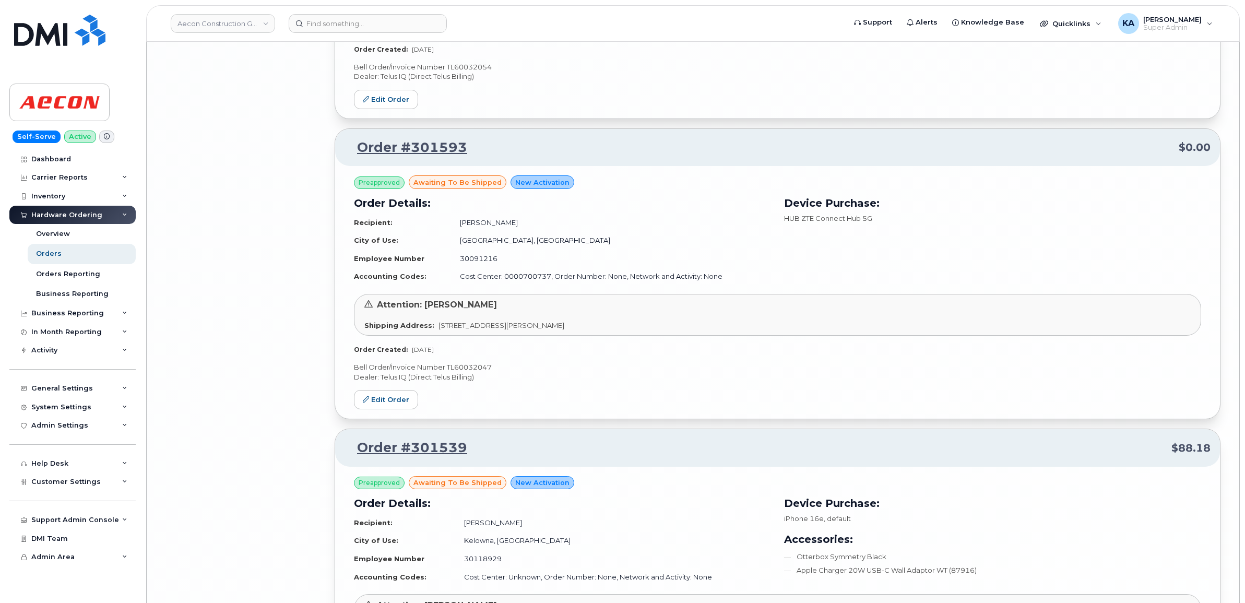
scroll to position [6141, 0]
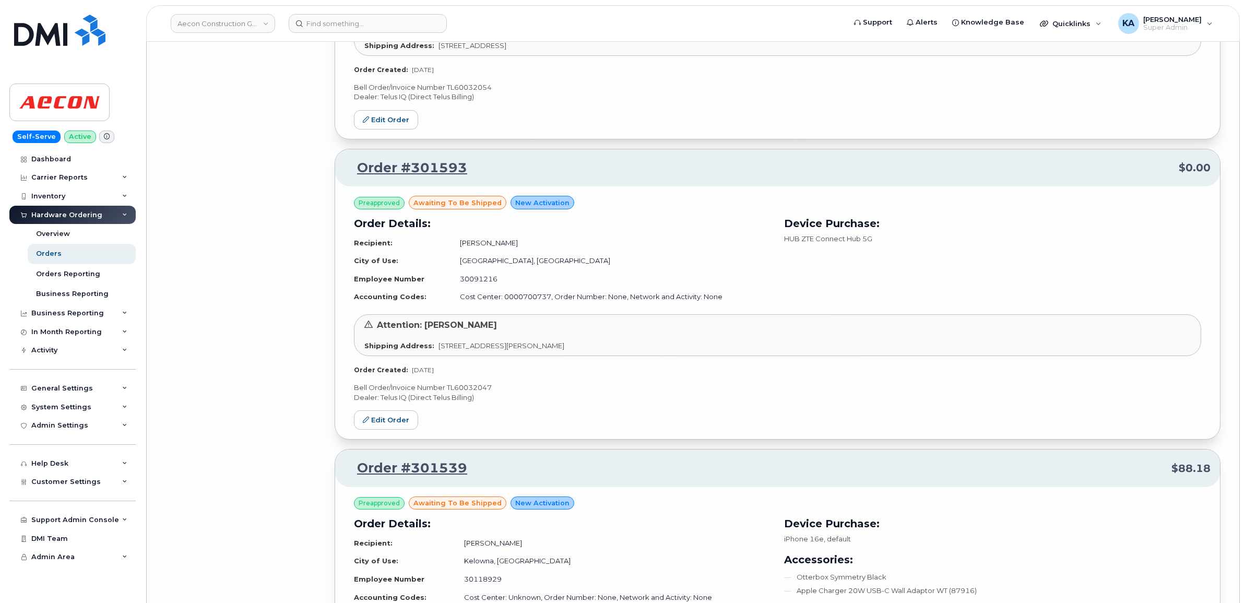
click at [480, 393] on p "Bell Order/Invoice Number TL60032047" at bounding box center [777, 388] width 847 height 10
copy p "TL60032047"
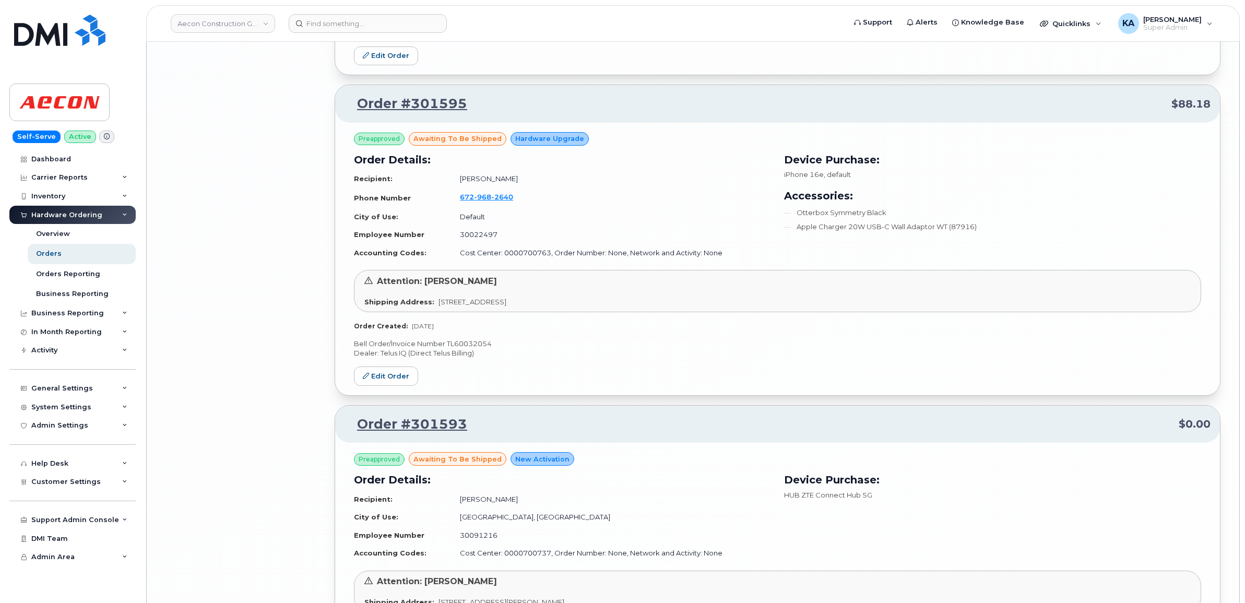
scroll to position [5880, 0]
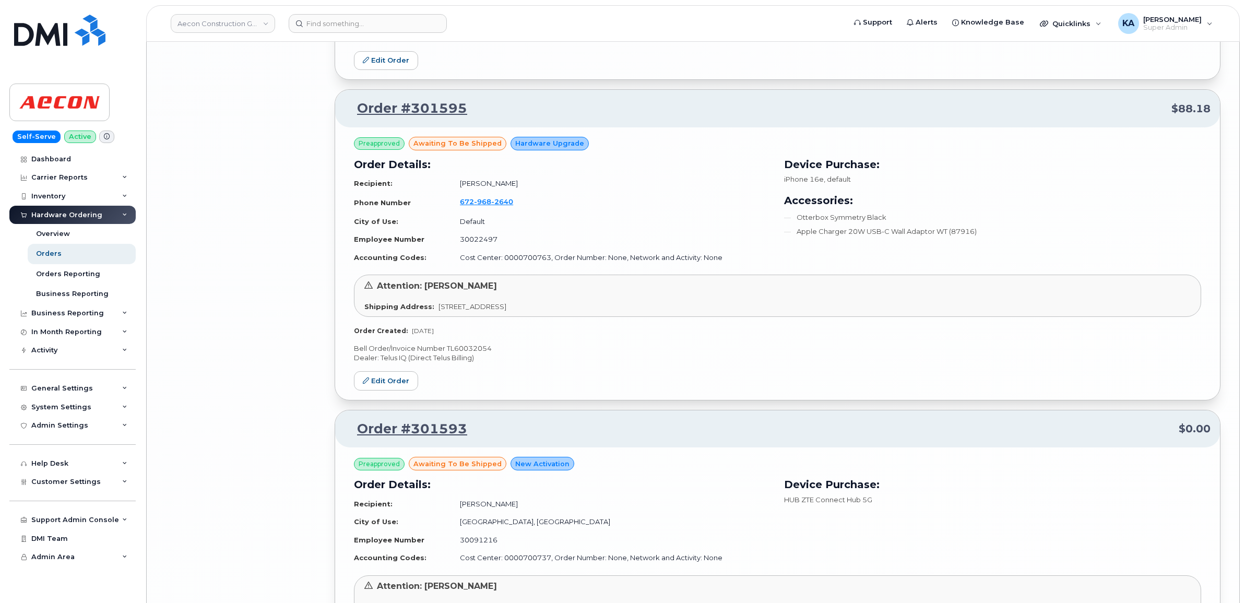
click at [477, 353] on p "Bell Order/Invoice Number TL60032054" at bounding box center [777, 349] width 847 height 10
copy p "TL60032054"
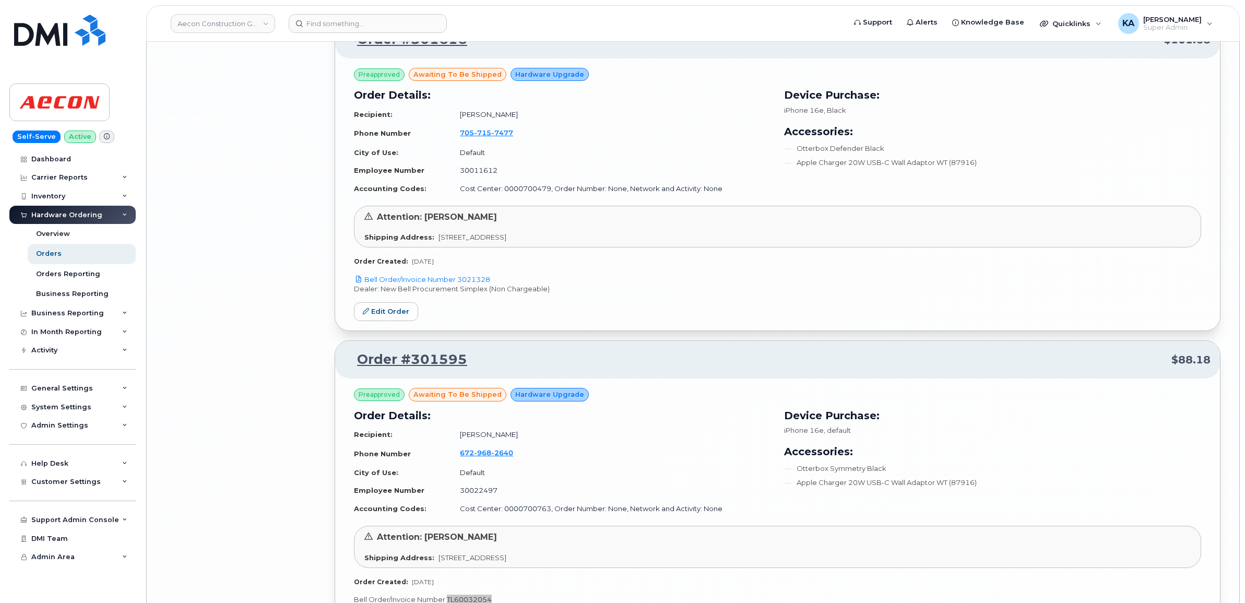
scroll to position [5619, 0]
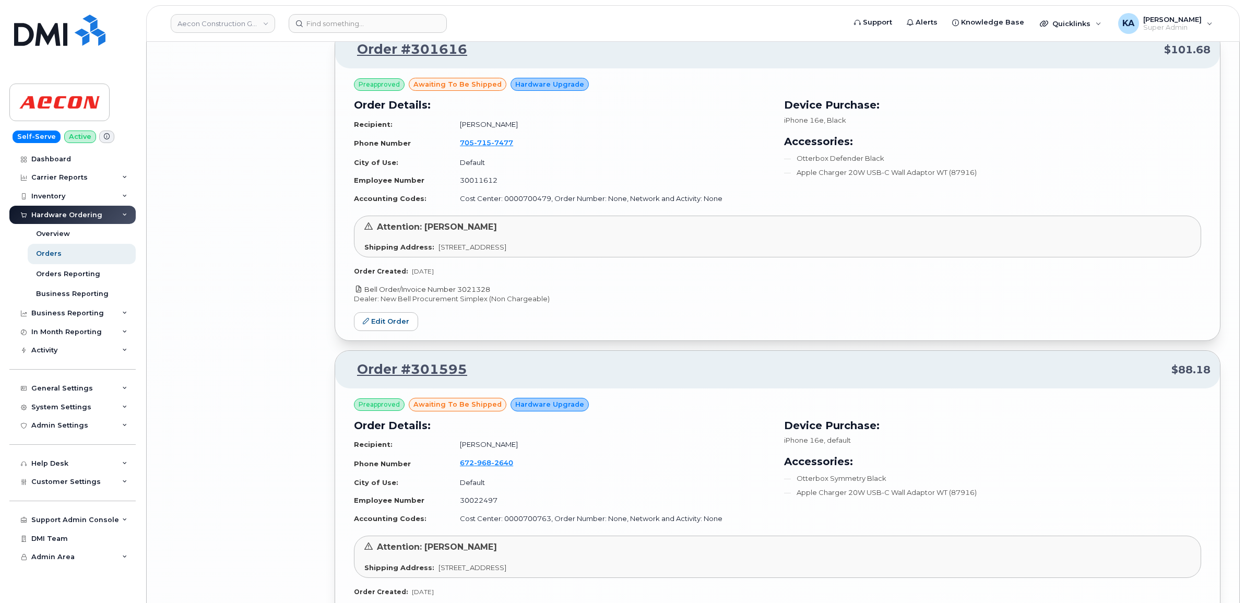
drag, startPoint x: 501, startPoint y: 297, endPoint x: 460, endPoint y: 299, distance: 41.3
click at [460, 294] on p "Bell Order/Invoice Number 3021328" at bounding box center [777, 290] width 847 height 10
copy link "3021328"
click at [397, 327] on link "Edit Order" at bounding box center [386, 321] width 64 height 19
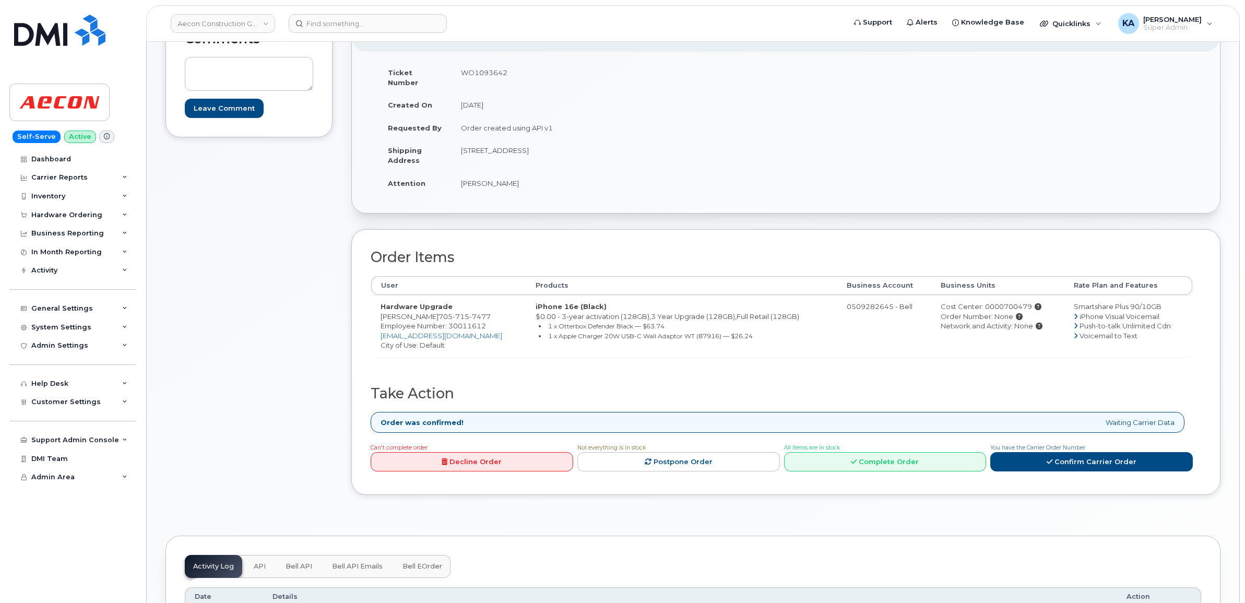
scroll to position [196, 0]
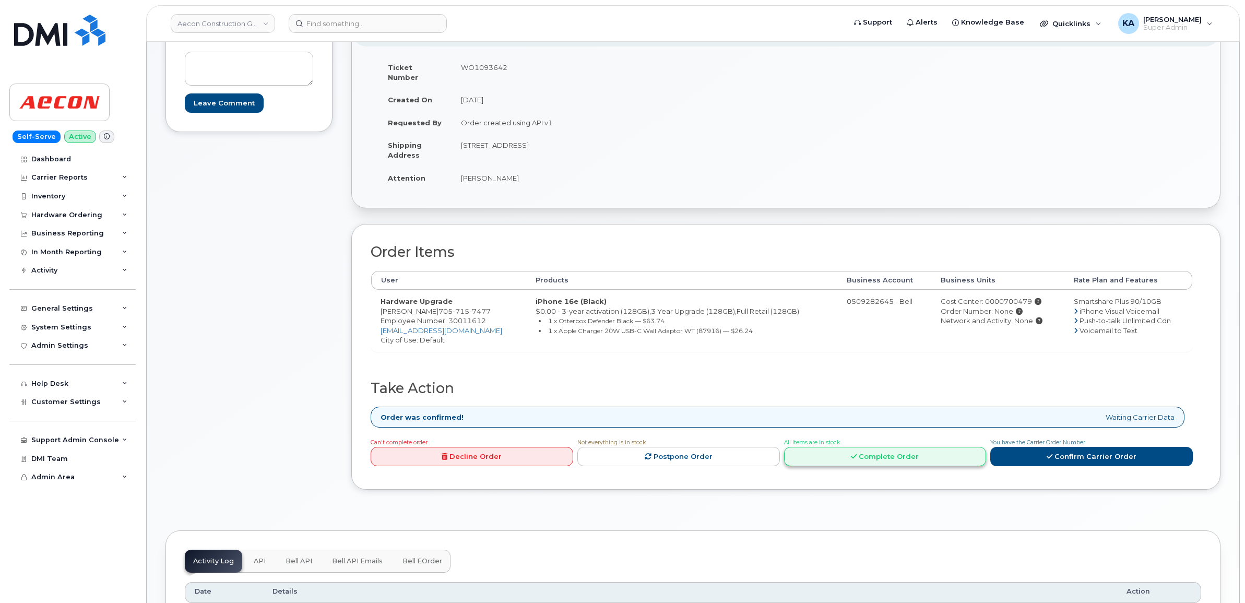
click at [897, 447] on link "Complete Order" at bounding box center [885, 456] width 203 height 19
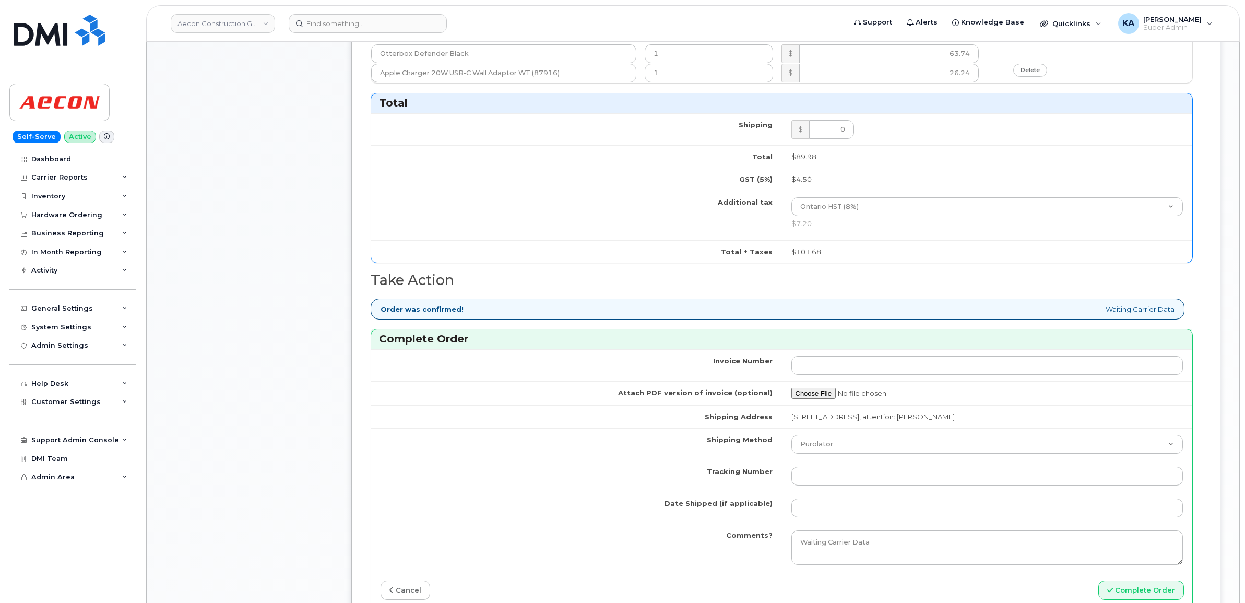
scroll to position [783, 0]
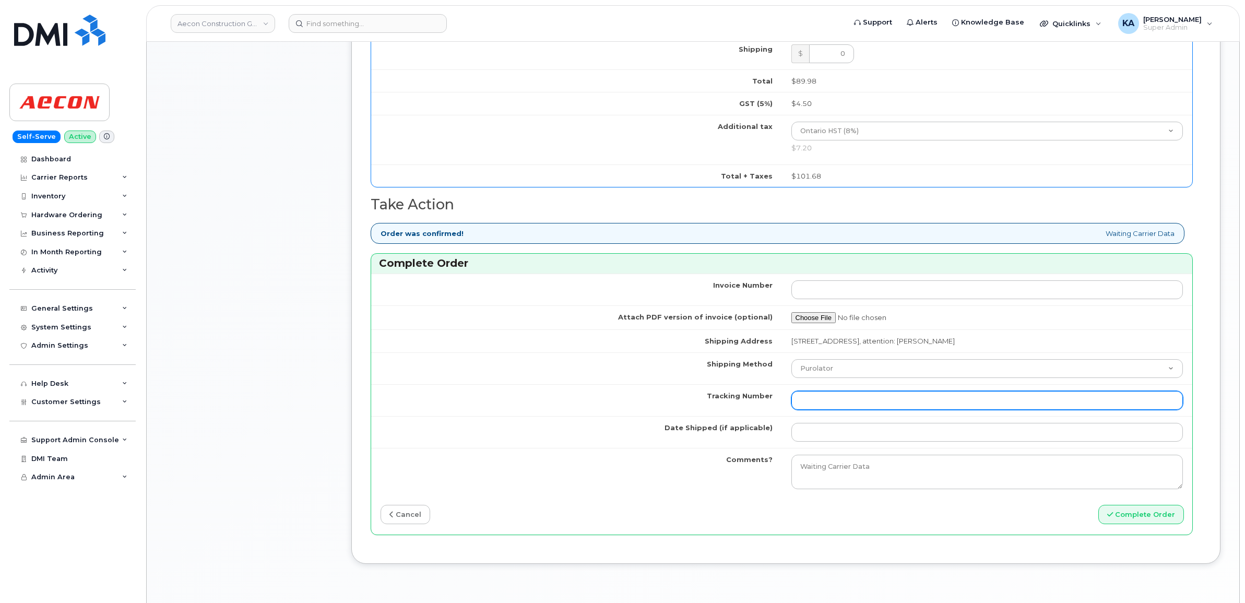
click at [879, 393] on input "Tracking Number" at bounding box center [988, 400] width 392 height 19
paste input "520071834524"
type input "520071834524"
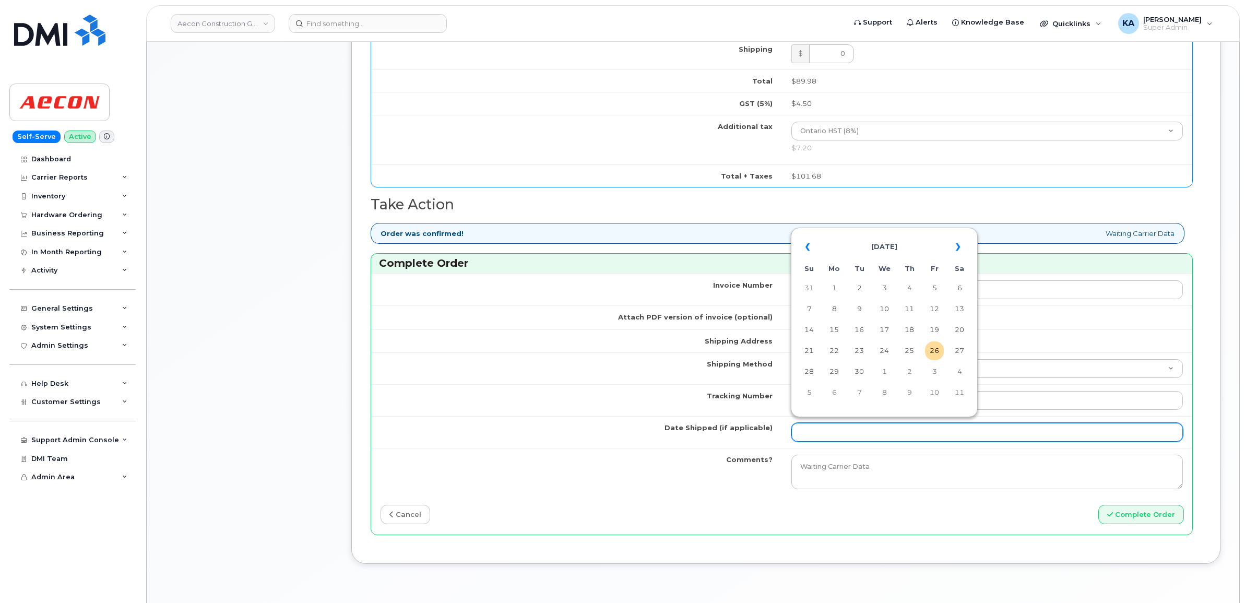
click at [856, 424] on input "Date Shipped (if applicable)" at bounding box center [988, 432] width 392 height 19
click at [912, 233] on table "« [DATE] » Su Mo Tu We Th Fr Sa 31 1 2 3 4 5 6 7 8 9 10 11 12 13 14 15 16 17 18…" at bounding box center [885, 319] width 182 height 179
click at [909, 348] on td "25" at bounding box center [909, 350] width 19 height 19
type input "[DATE]"
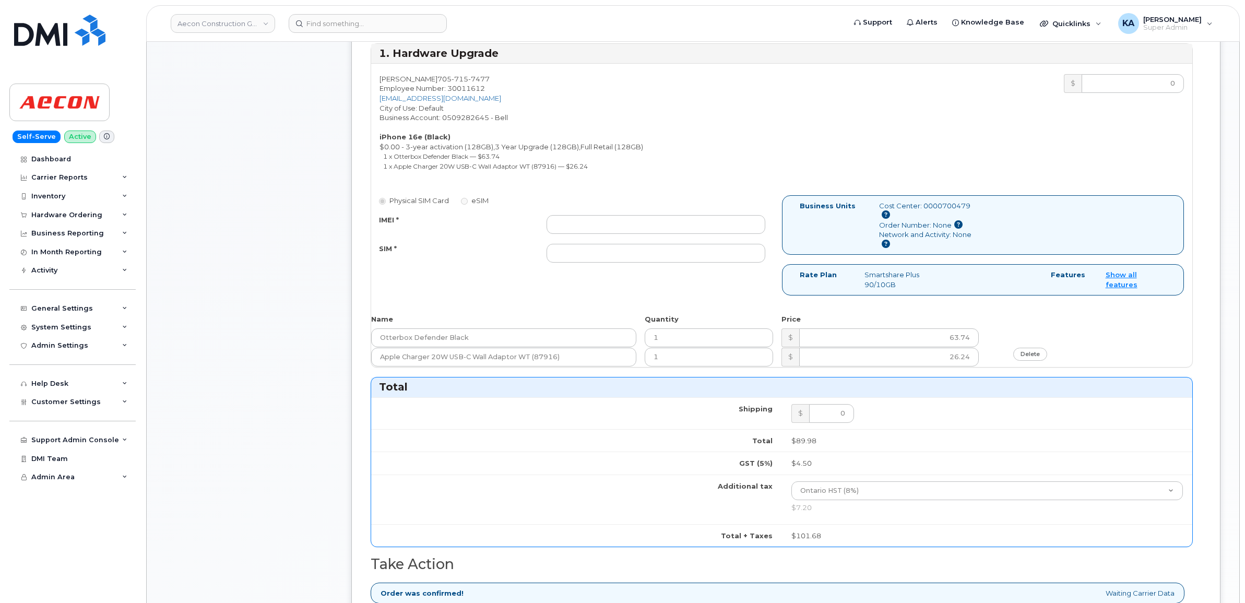
scroll to position [392, 0]
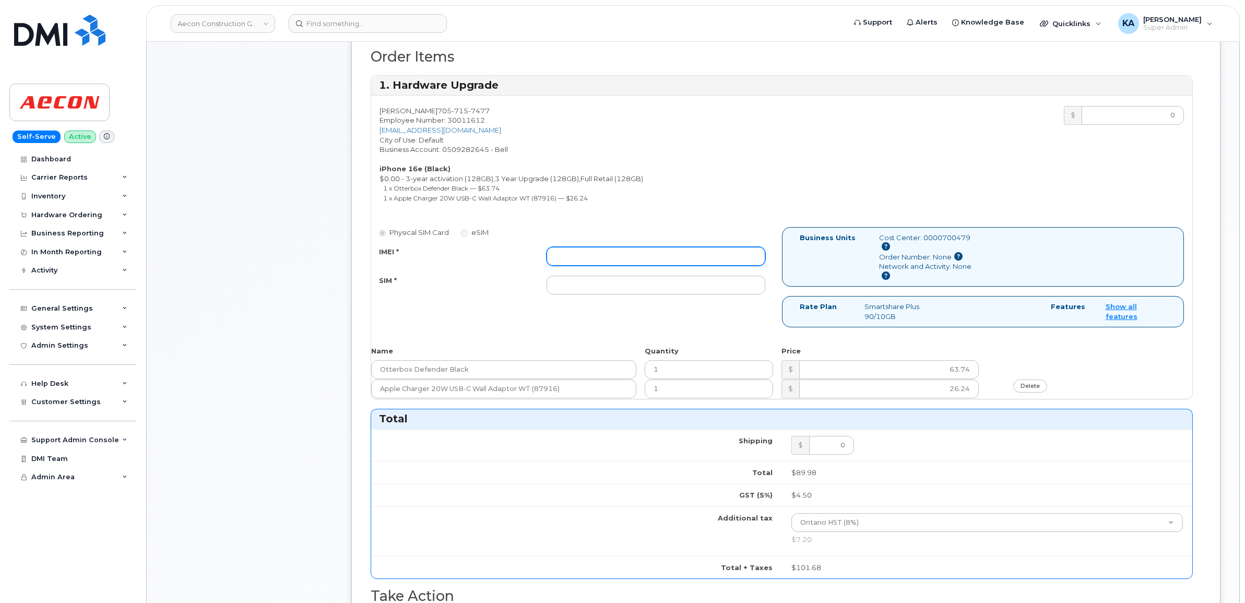
click at [652, 249] on input "IMEI *" at bounding box center [656, 256] width 219 height 19
paste input "354216331195093"
type input "354216331195093"
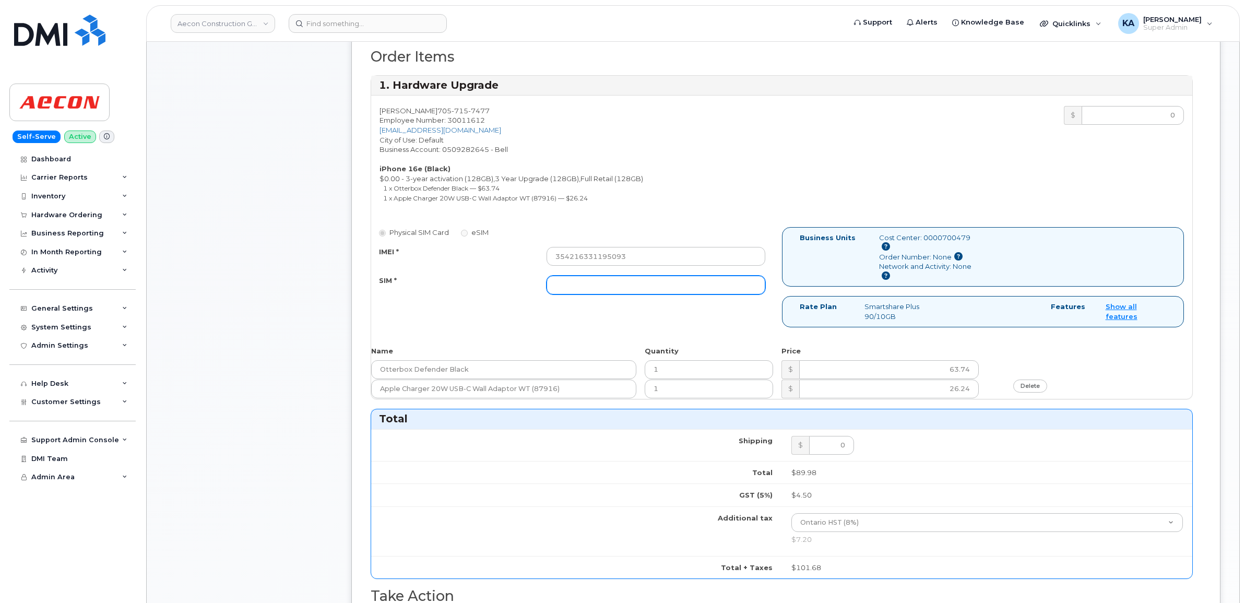
click at [614, 276] on input "SIM *" at bounding box center [656, 285] width 219 height 19
paste input "89302610207732980344"
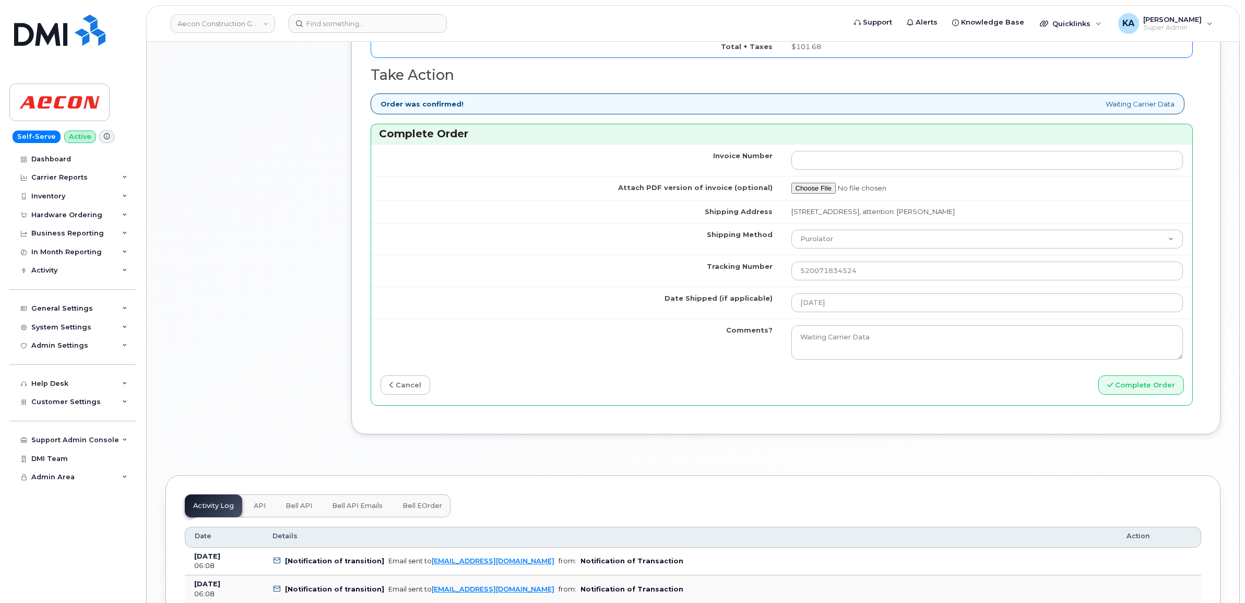
scroll to position [914, 0]
type input "89302610207732980344"
click at [1145, 375] on button "Complete Order" at bounding box center [1142, 383] width 86 height 19
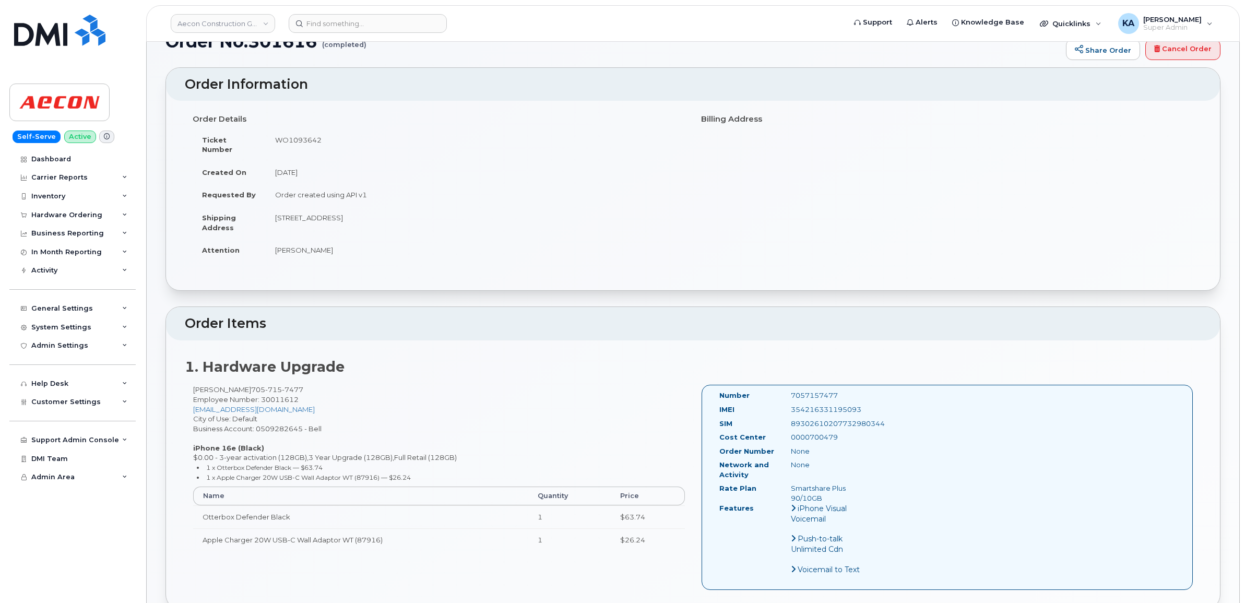
scroll to position [196, 0]
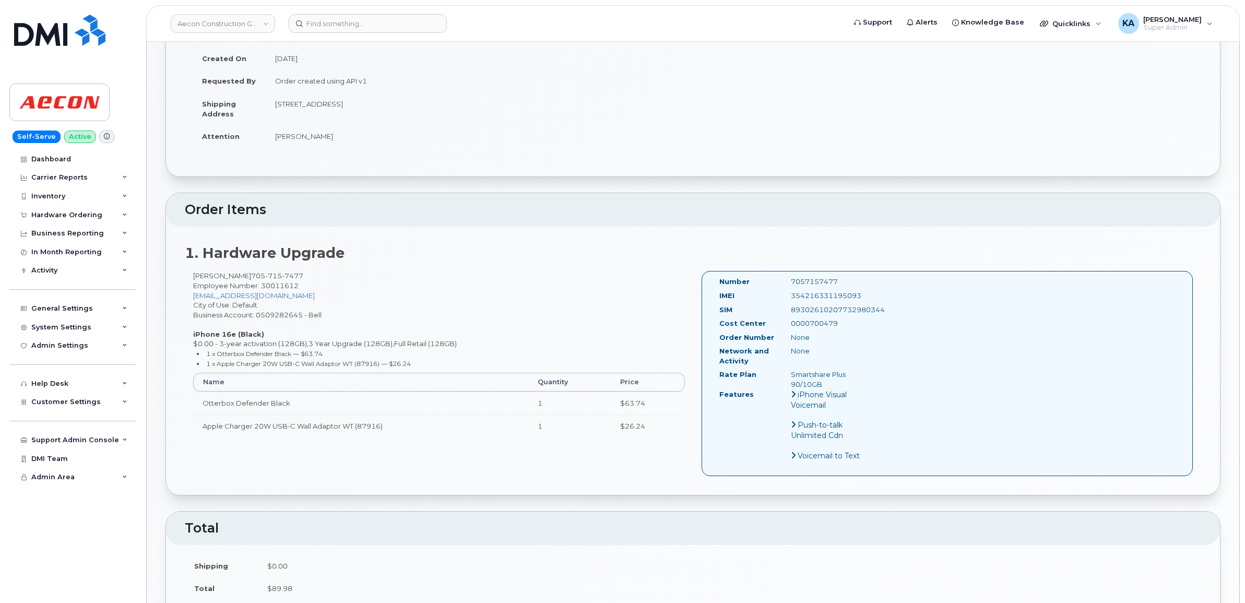
drag, startPoint x: 717, startPoint y: 272, endPoint x: 842, endPoint y: 316, distance: 132.9
click at [842, 316] on div "Number 7057157477 IMEI [TECHNICAL_ID] SIM [TECHNICAL_ID] Cost Center 0000700479…" at bounding box center [798, 374] width 172 height 194
copy div "Number 7057157477 IMEI [TECHNICAL_ID] SIM [TECHNICAL_ID] Cost Center 0000700479"
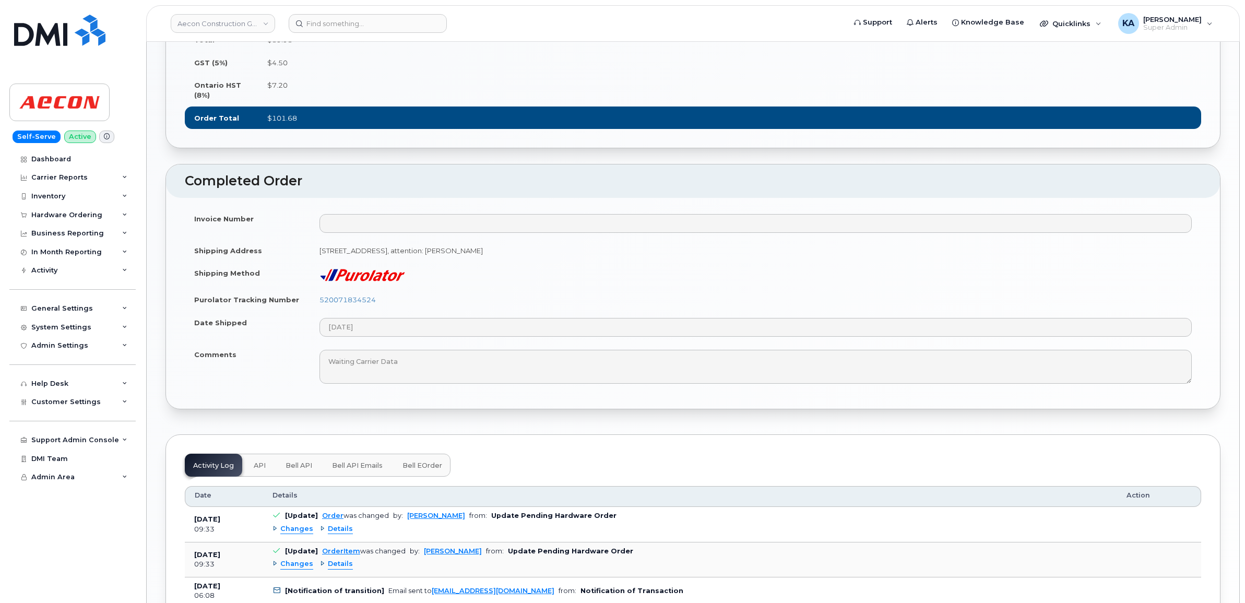
scroll to position [783, 0]
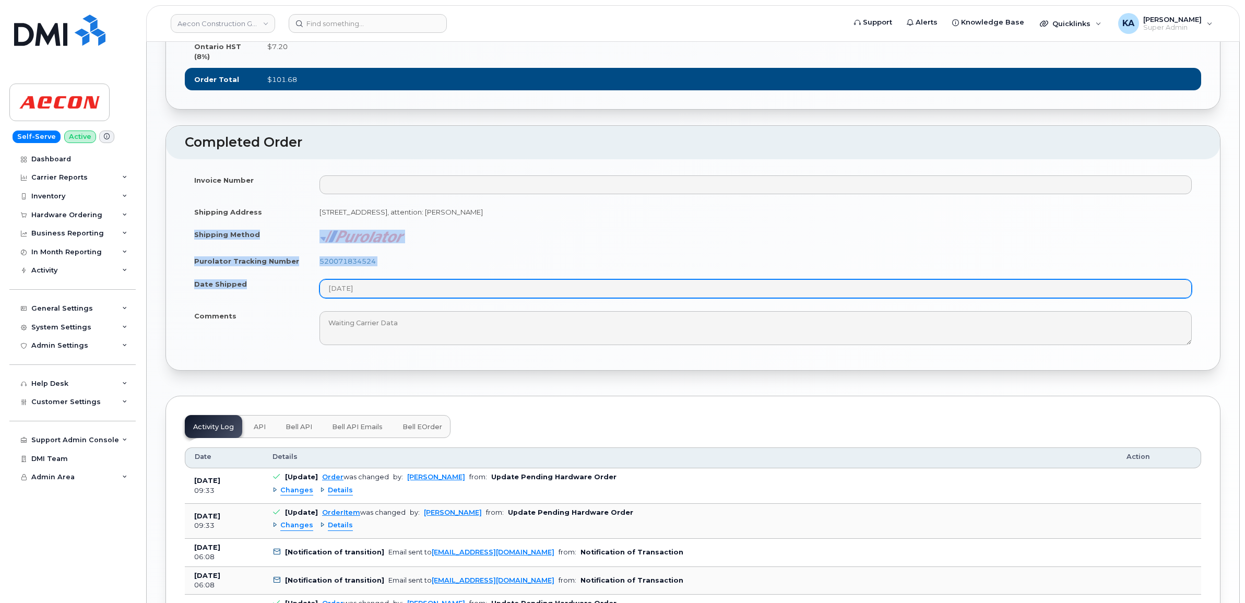
click at [390, 283] on tbody "Invoice Number Shipping Address [STREET_ADDRESS]: [PERSON_NAME] Shipping Method…" at bounding box center [693, 260] width 1017 height 183
copy tbody "Shipping Method Purolator Tracking Number 520071834524 Date Shipped"
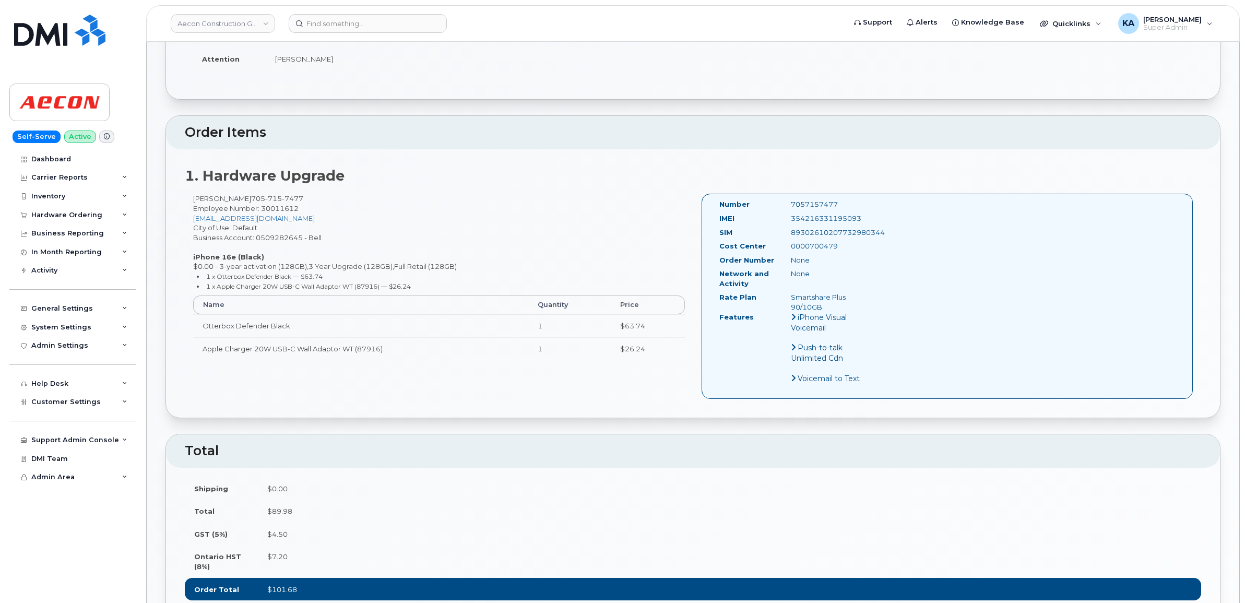
scroll to position [261, 0]
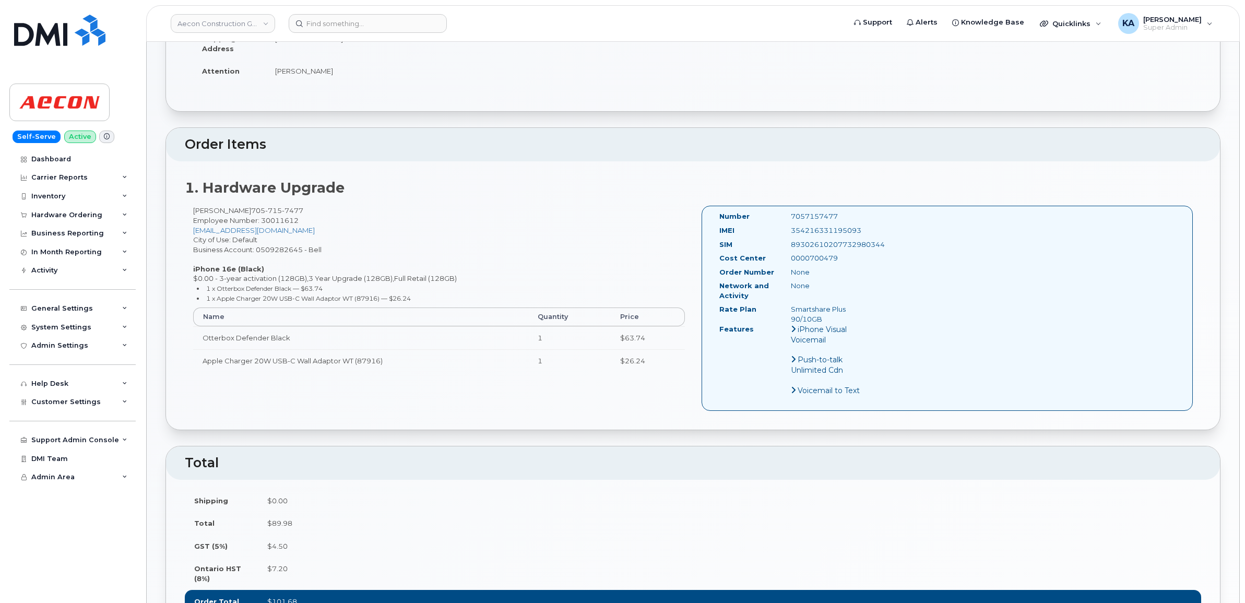
drag, startPoint x: 865, startPoint y: 220, endPoint x: 790, endPoint y: 222, distance: 75.2
click at [790, 226] on div "354216331195093" at bounding box center [833, 231] width 100 height 10
copy div "354216331195093"
drag, startPoint x: 836, startPoint y: 204, endPoint x: 782, endPoint y: 205, distance: 54.3
click at [783, 211] on div "7057157477" at bounding box center [833, 216] width 100 height 10
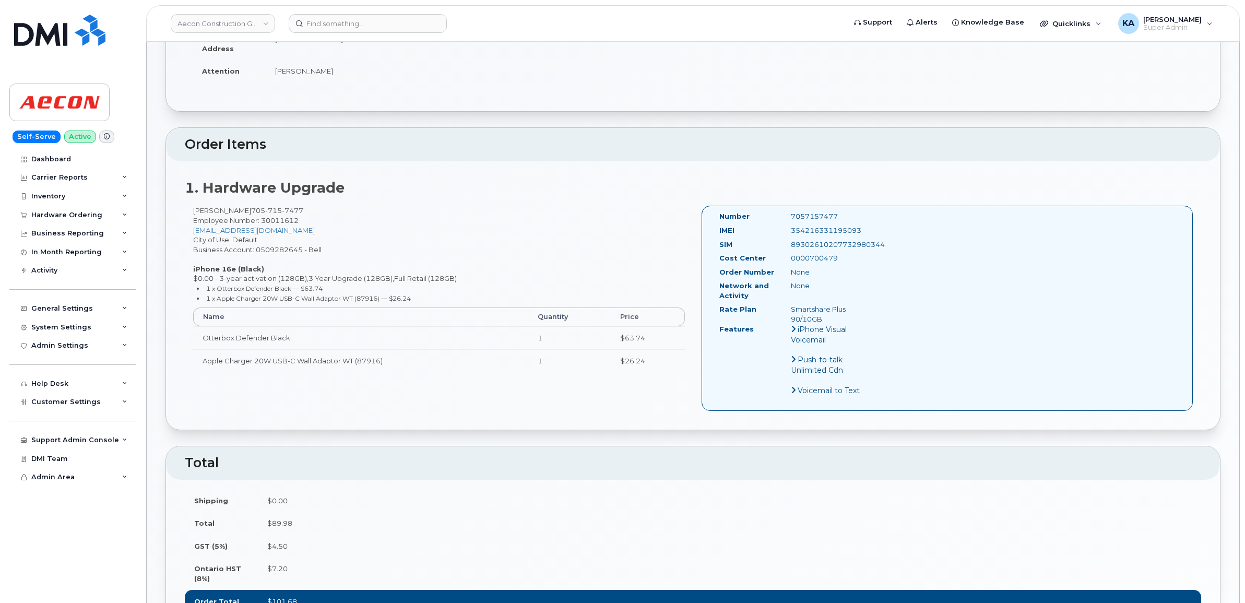
copy div "7057157477"
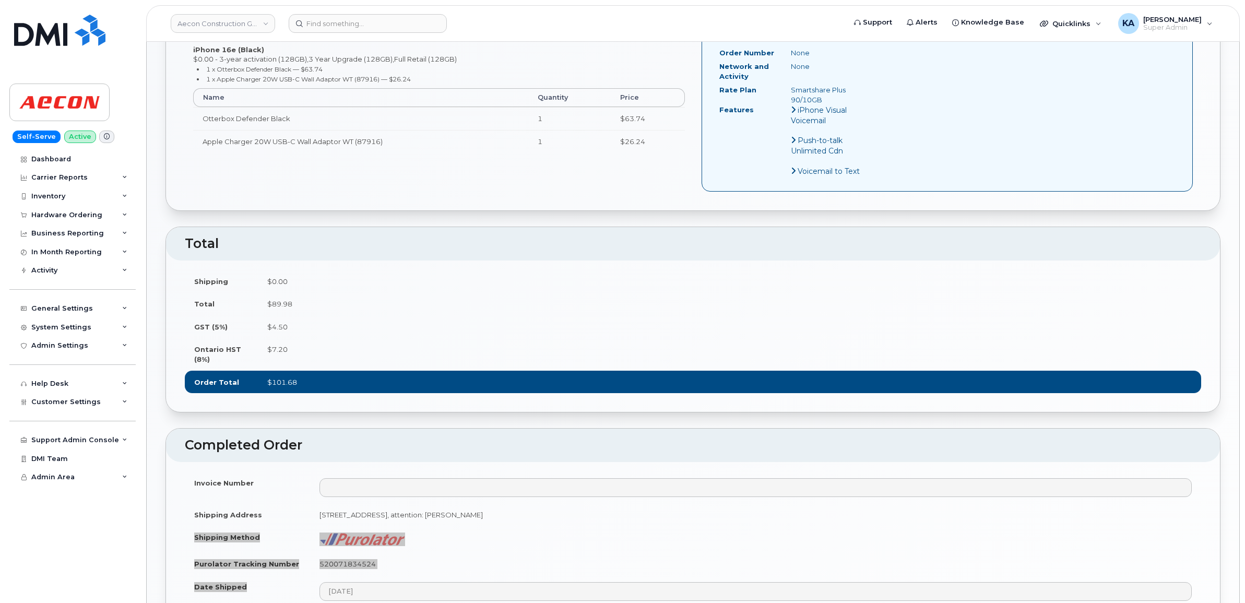
scroll to position [587, 0]
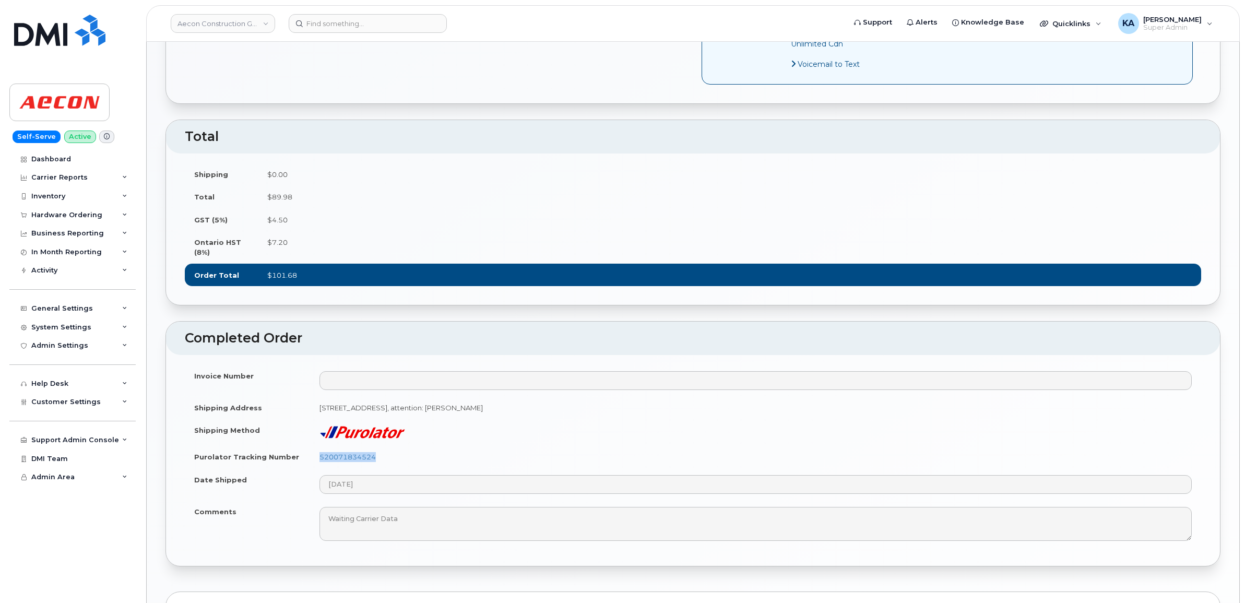
drag, startPoint x: 379, startPoint y: 450, endPoint x: 314, endPoint y: 451, distance: 64.8
click at [314, 451] on td "520071834524" at bounding box center [755, 456] width 891 height 23
copy link "520071834524"
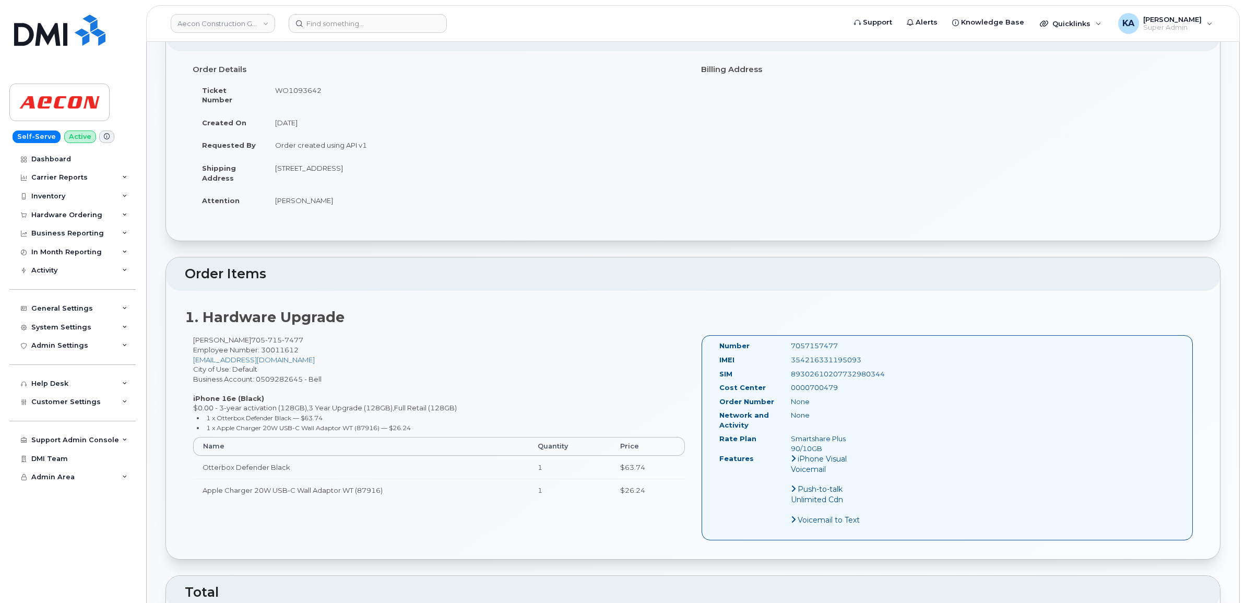
scroll to position [0, 0]
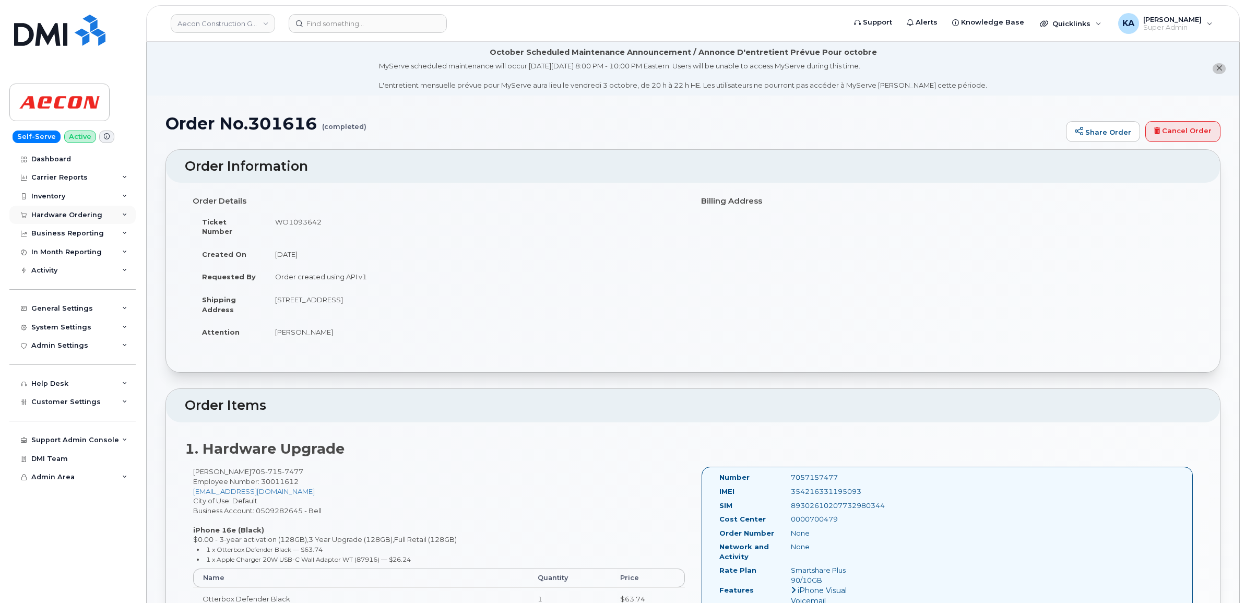
click at [46, 214] on div "Hardware Ordering" at bounding box center [66, 215] width 71 height 8
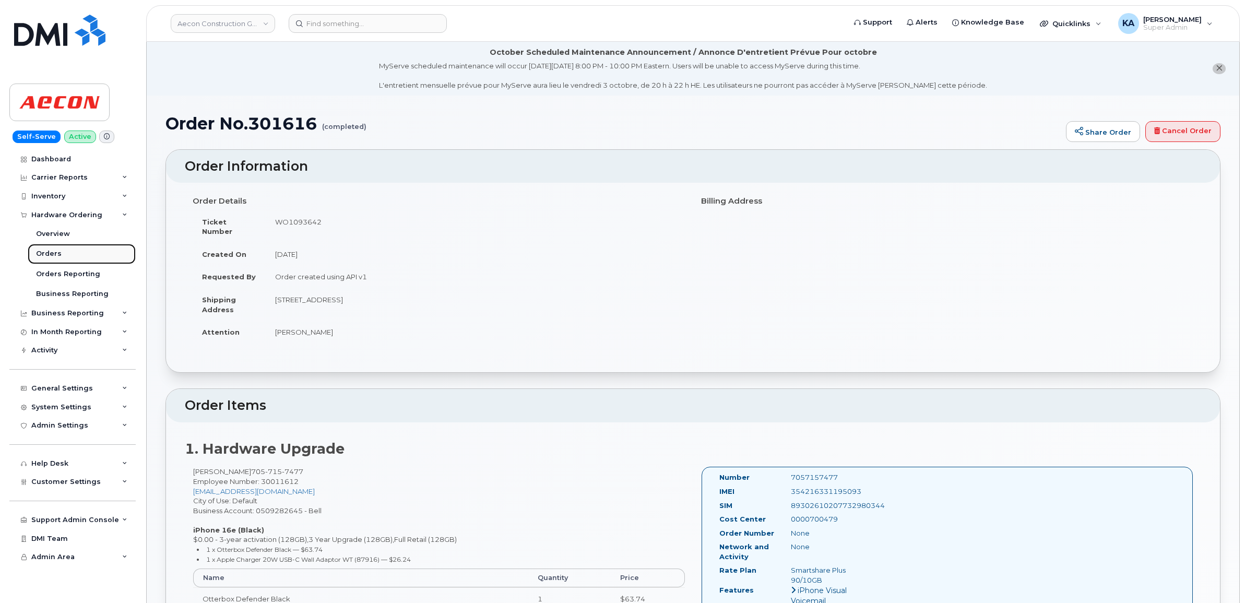
click at [50, 254] on div "Orders" at bounding box center [49, 253] width 26 height 9
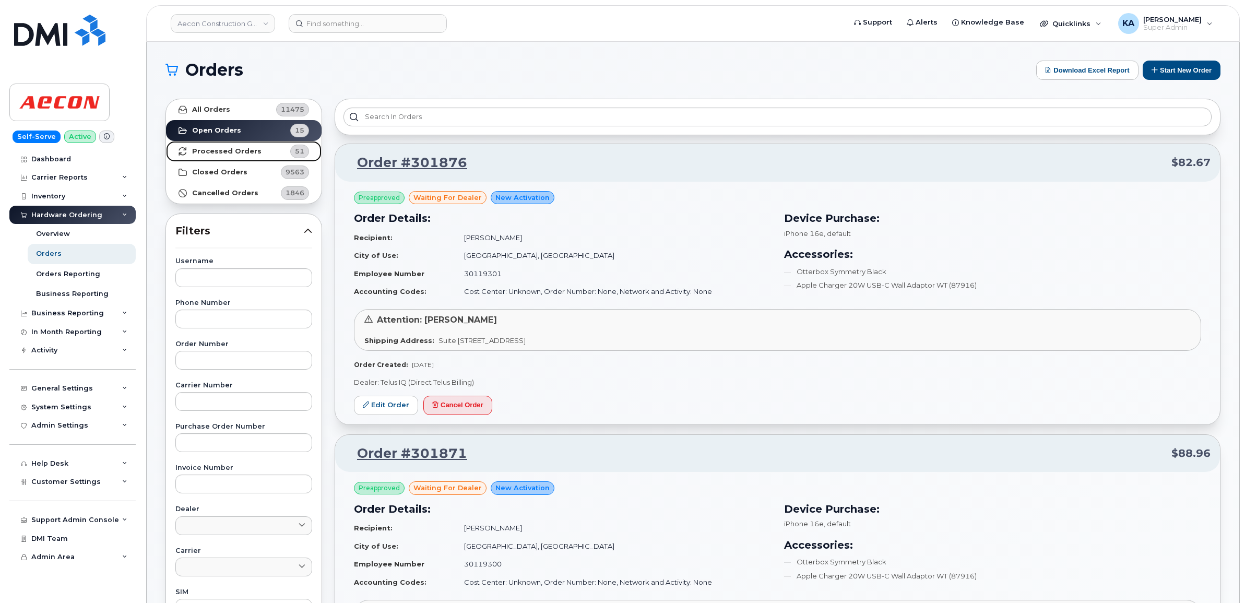
click at [204, 152] on strong "Processed Orders" at bounding box center [226, 151] width 69 height 8
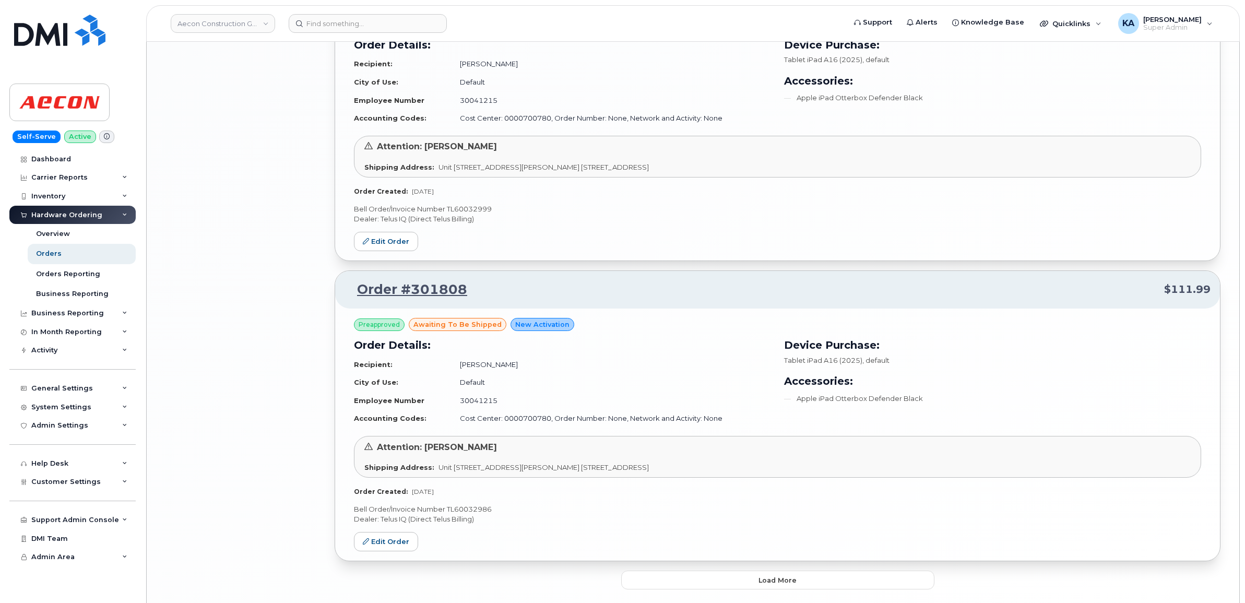
scroll to position [2063, 0]
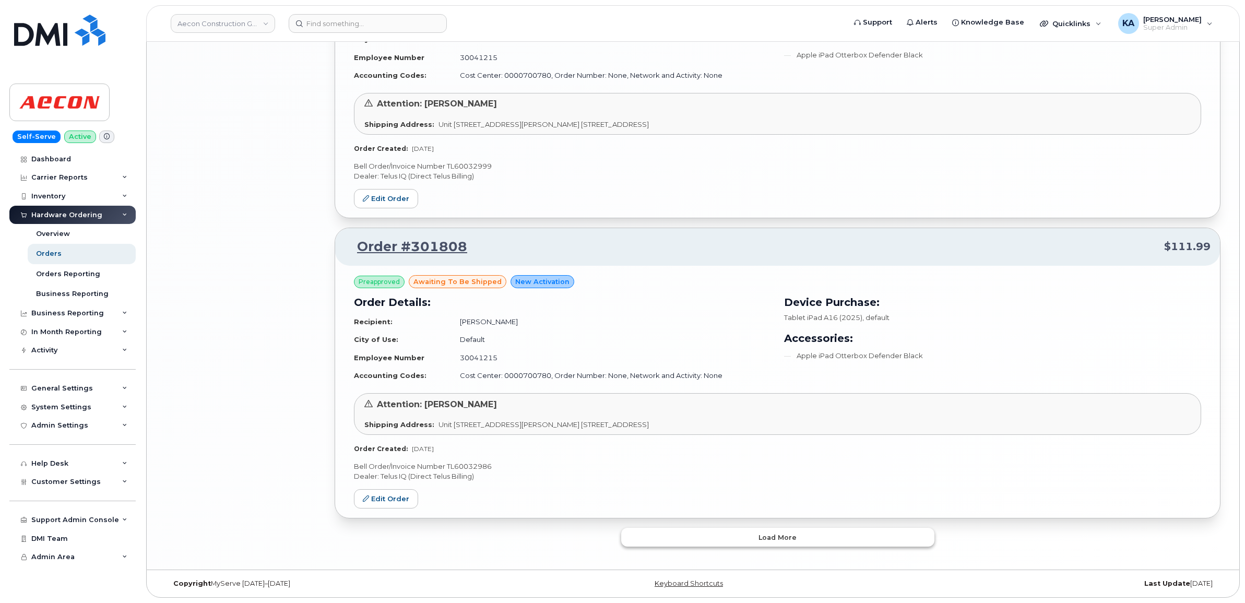
click at [646, 536] on button "Load more" at bounding box center [777, 537] width 313 height 19
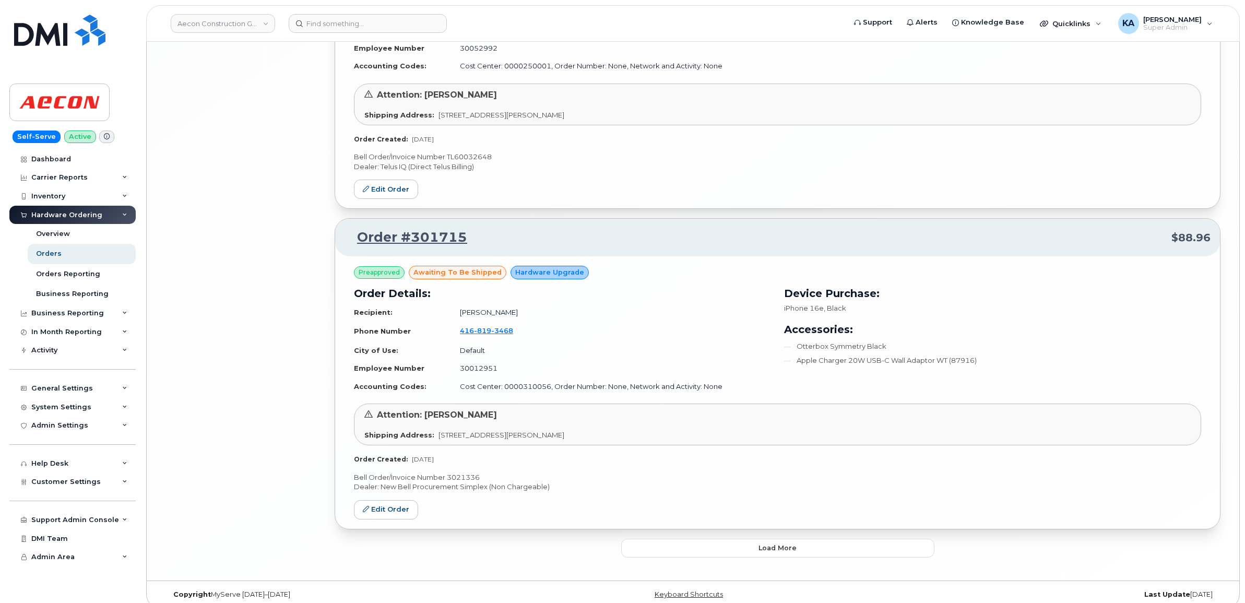
scroll to position [4510, 0]
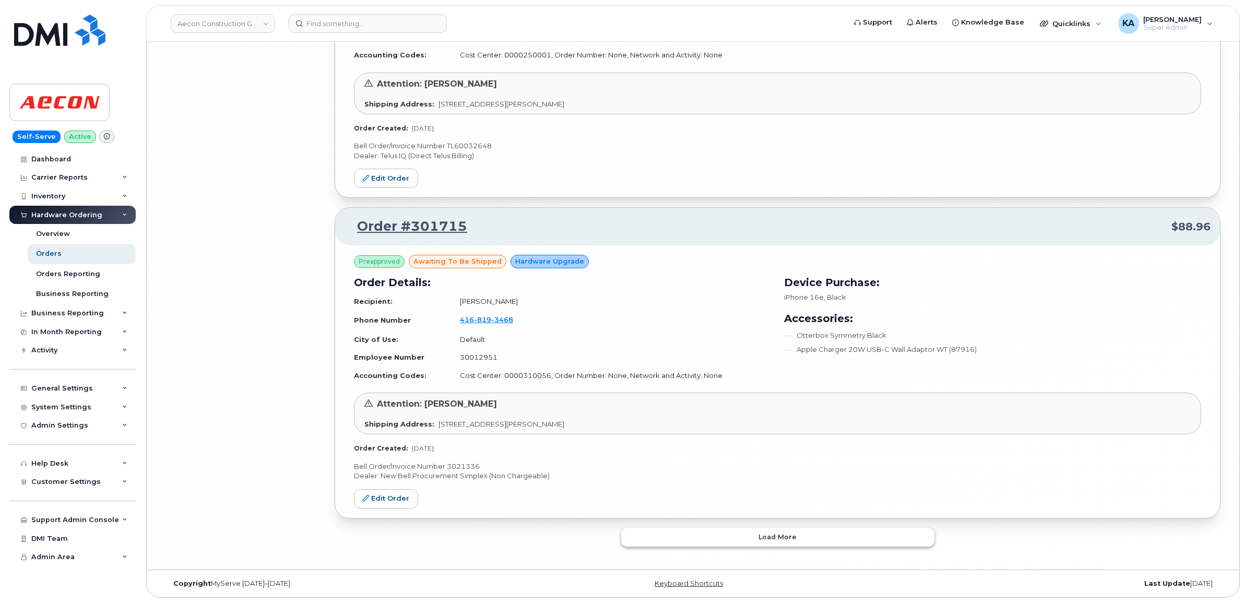
click at [625, 538] on button "Load more" at bounding box center [777, 537] width 313 height 19
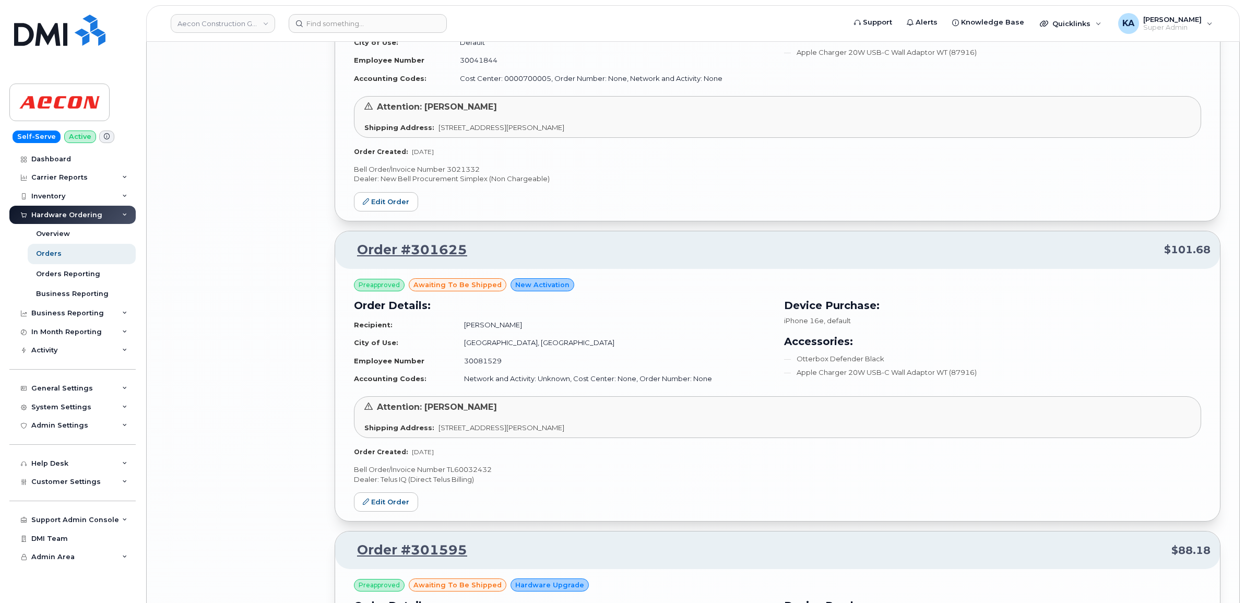
scroll to position [5097, 0]
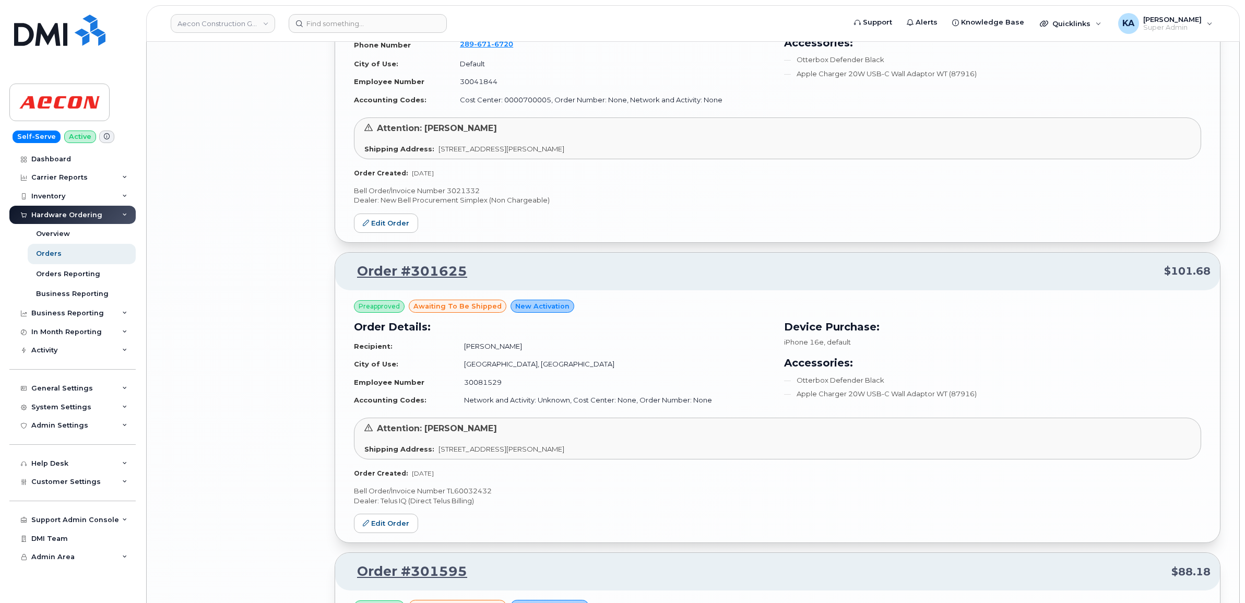
click at [478, 496] on p "Bell Order/Invoice Number TL60032432" at bounding box center [777, 491] width 847 height 10
copy p "TL60032432"
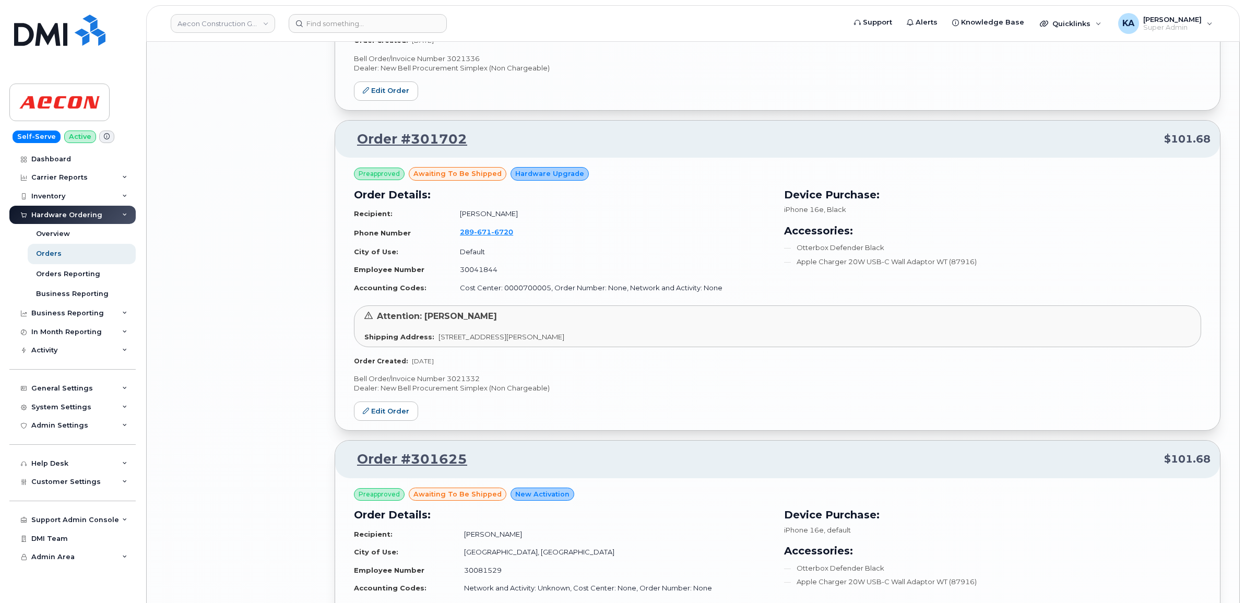
scroll to position [4901, 0]
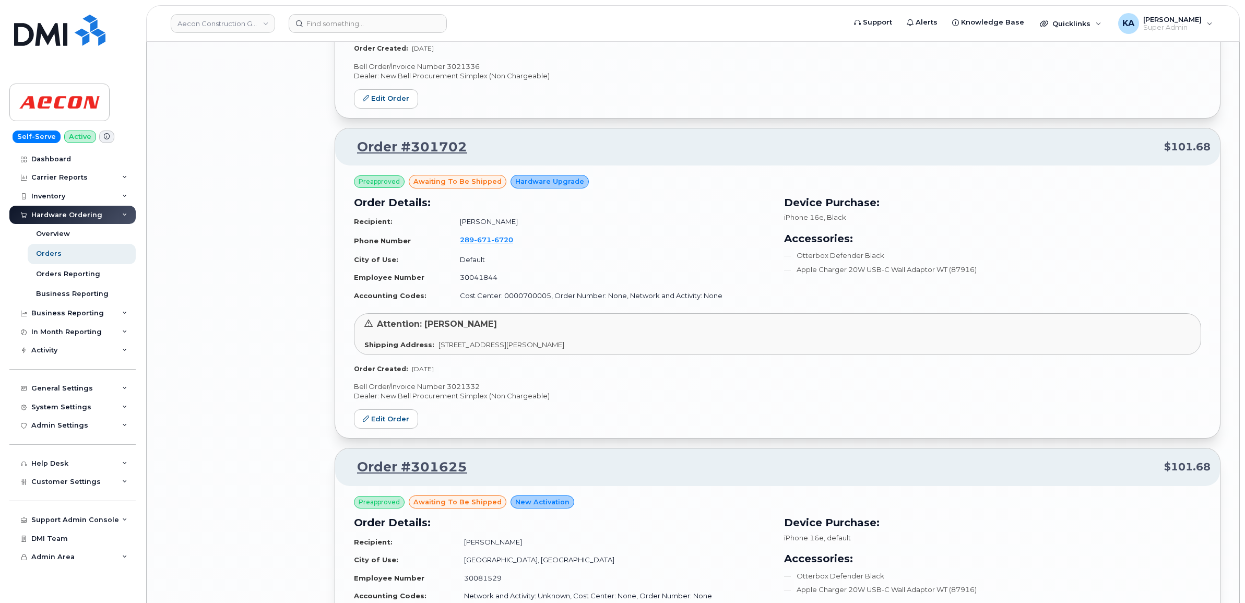
click at [468, 392] on p "Bell Order/Invoice Number 3021332" at bounding box center [777, 387] width 847 height 10
copy p "3021332"
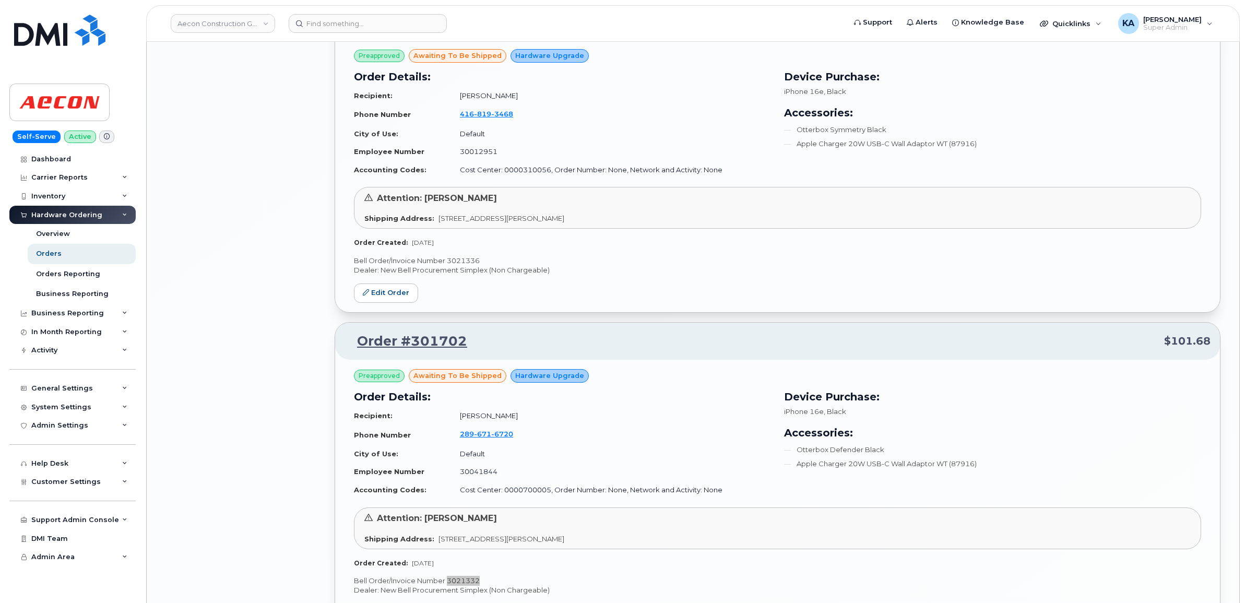
scroll to position [4640, 0]
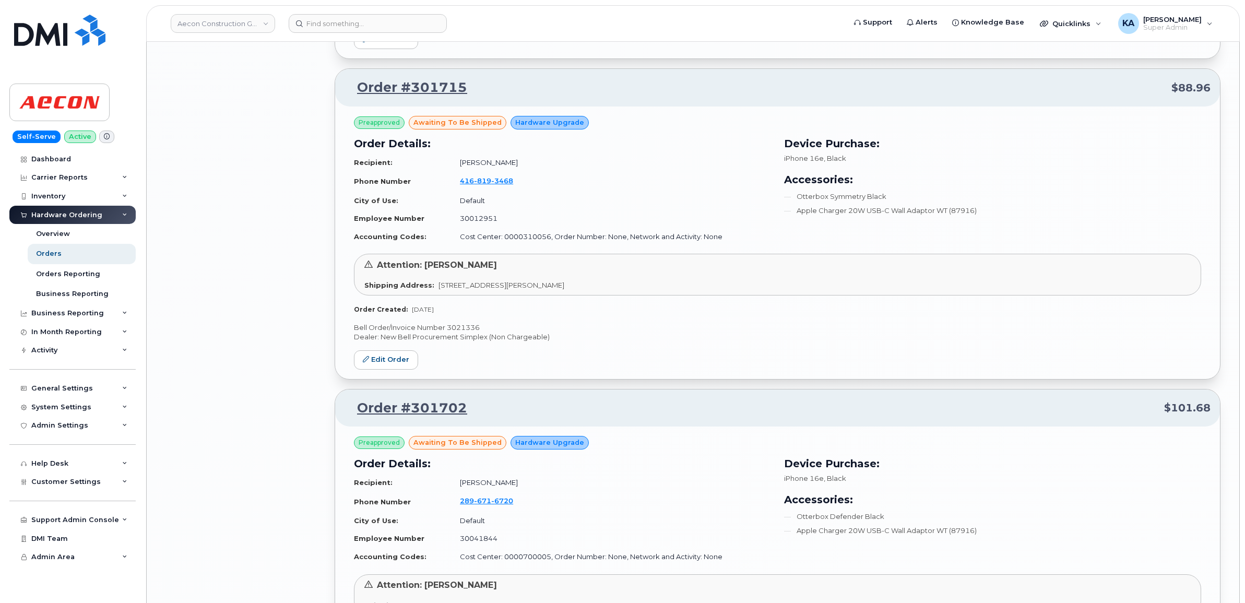
click at [466, 333] on p "Bell Order/Invoice Number 3021336" at bounding box center [777, 328] width 847 height 10
copy p "3021336"
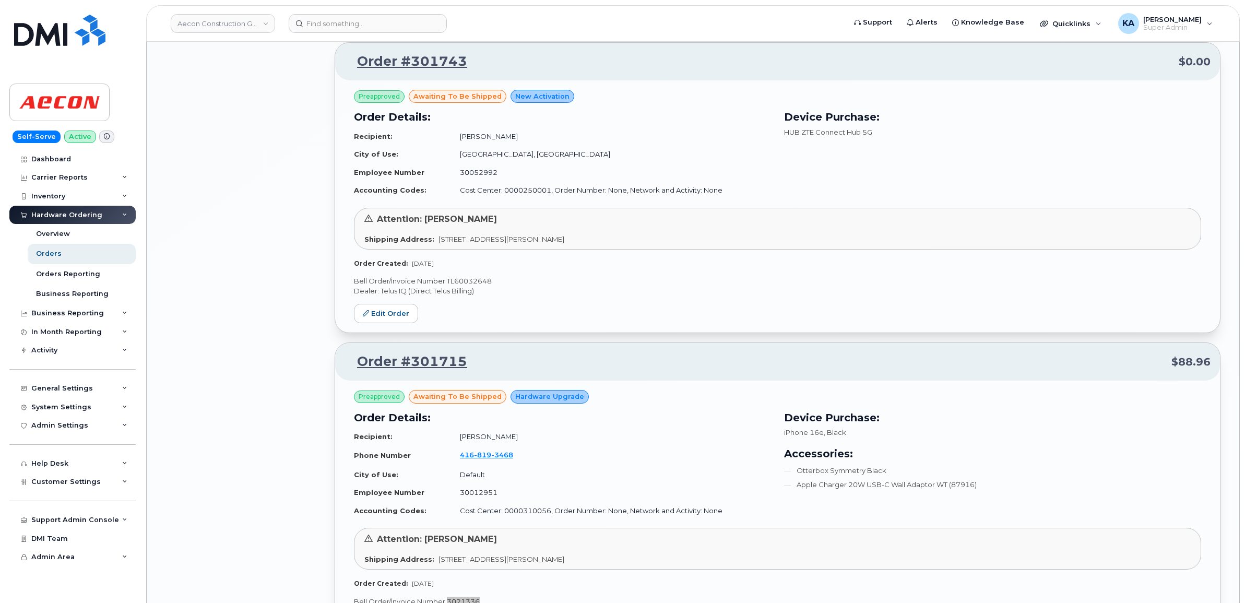
scroll to position [4314, 0]
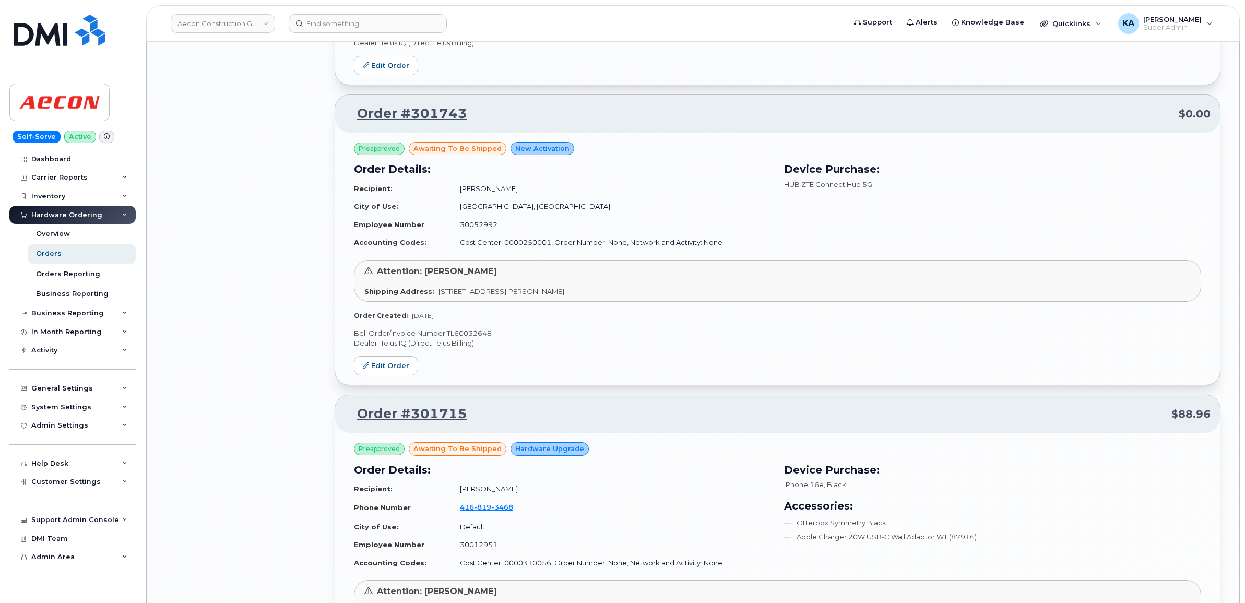
click at [479, 338] on p "Bell Order/Invoice Number TL60032648" at bounding box center [777, 333] width 847 height 10
copy p "TL60032648"
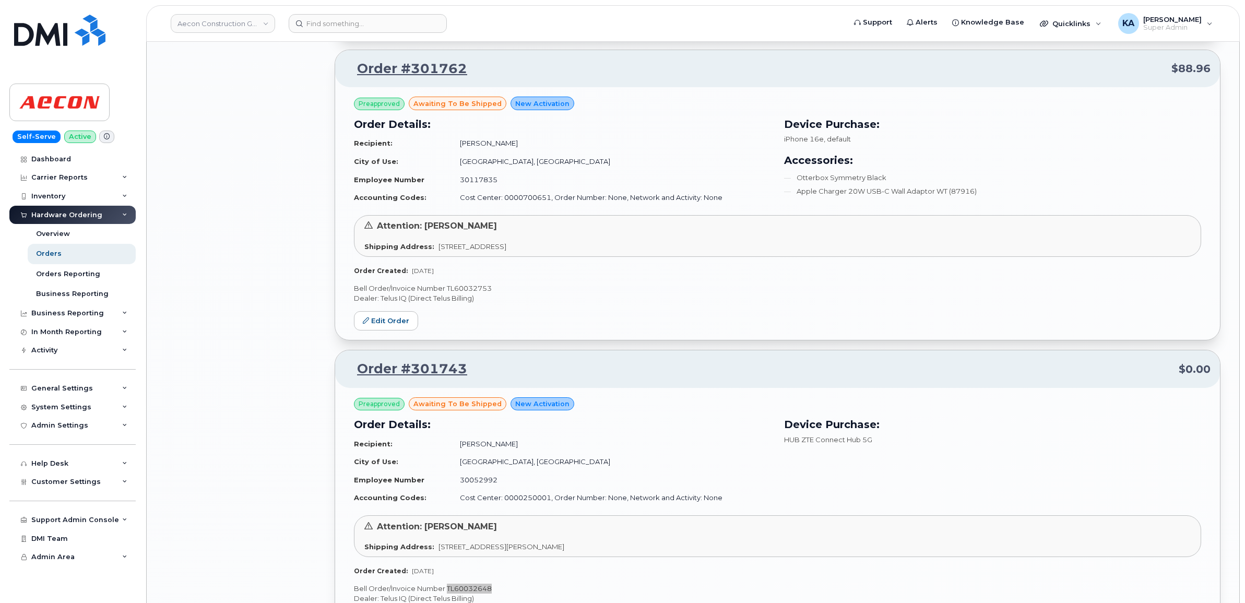
scroll to position [4053, 0]
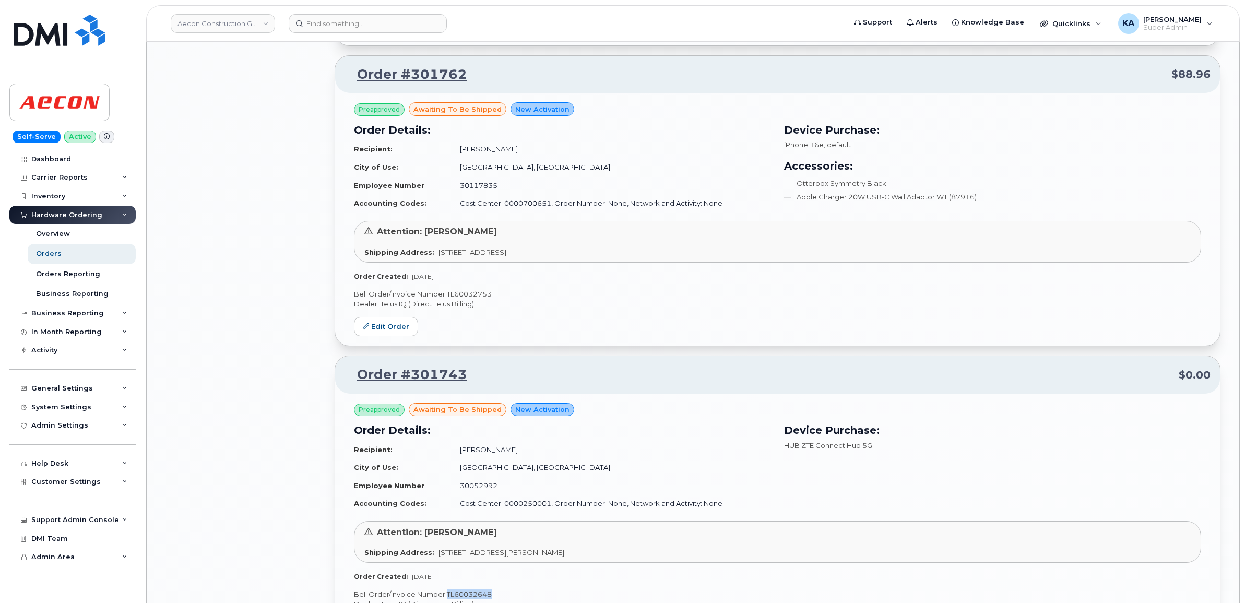
click at [468, 299] on p "Bell Order/Invoice Number TL60032753" at bounding box center [777, 294] width 847 height 10
copy p "TL60032753"
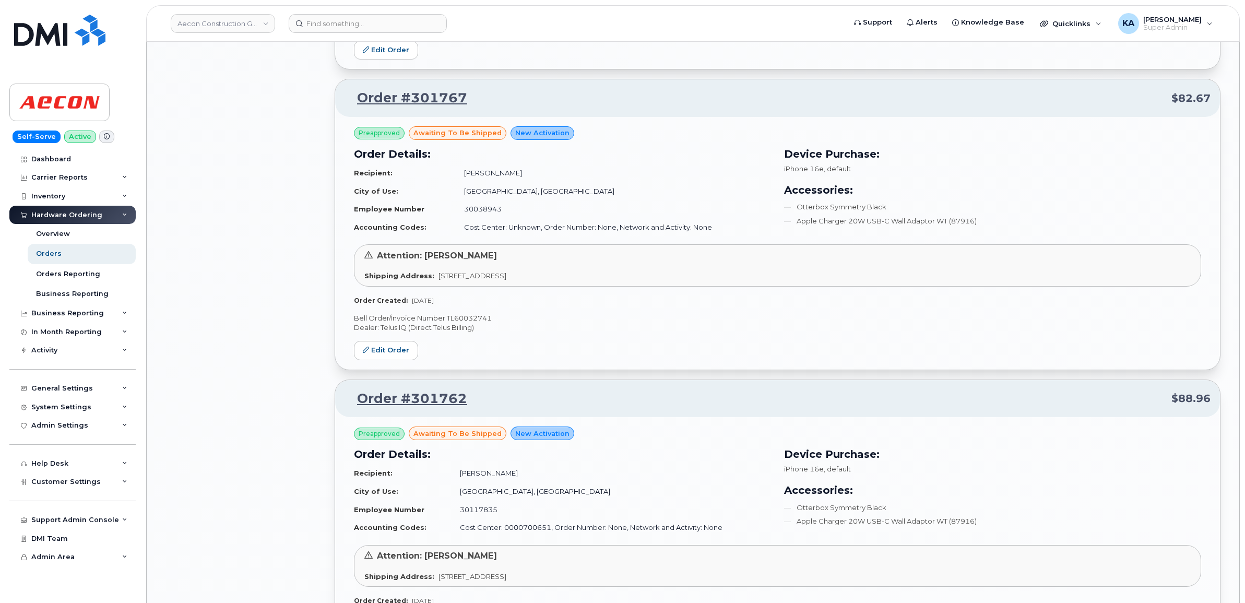
scroll to position [3727, 0]
click at [465, 325] on p "Bell Order/Invoice Number TL60032741" at bounding box center [777, 320] width 847 height 10
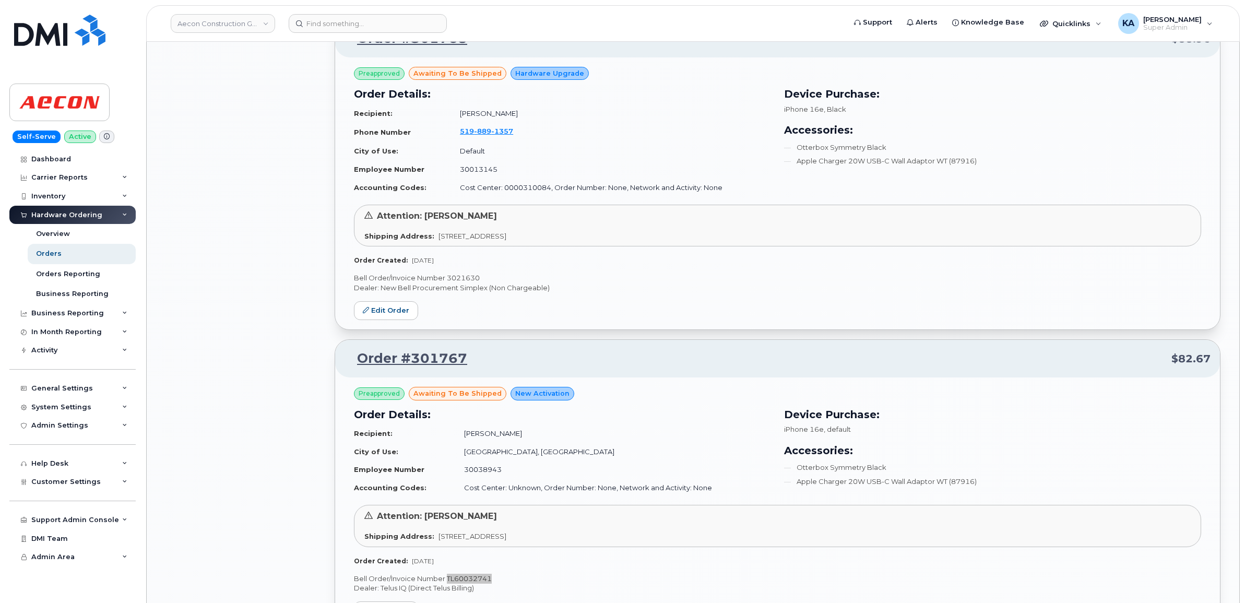
scroll to position [3465, 0]
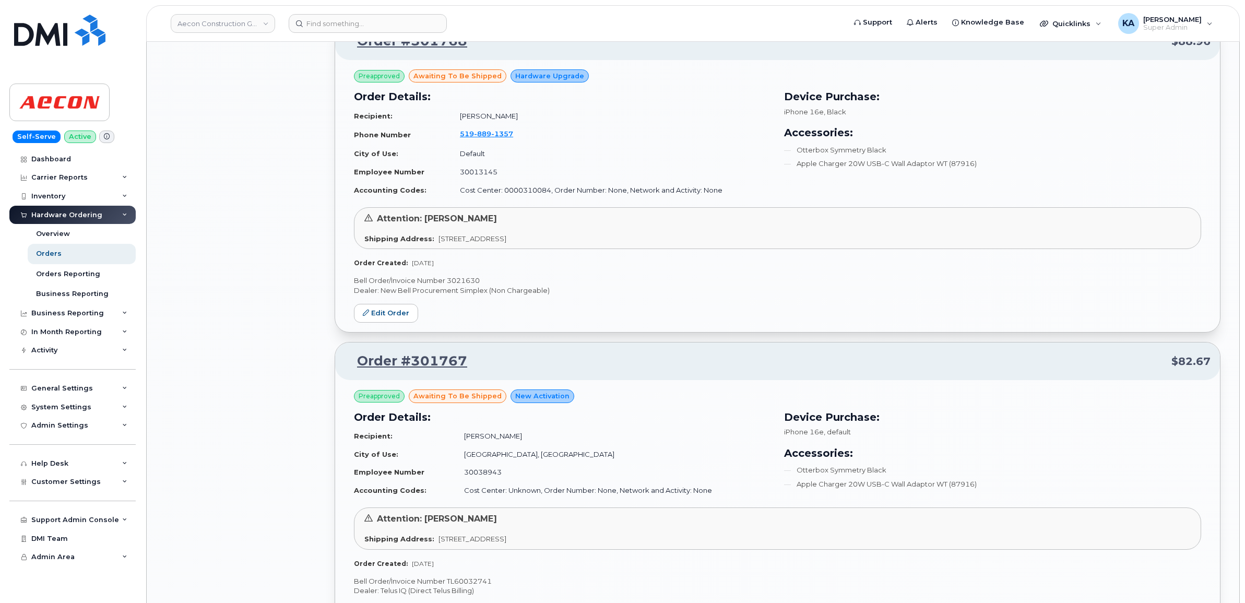
click at [458, 286] on p "Bell Order/Invoice Number 3021630" at bounding box center [777, 281] width 847 height 10
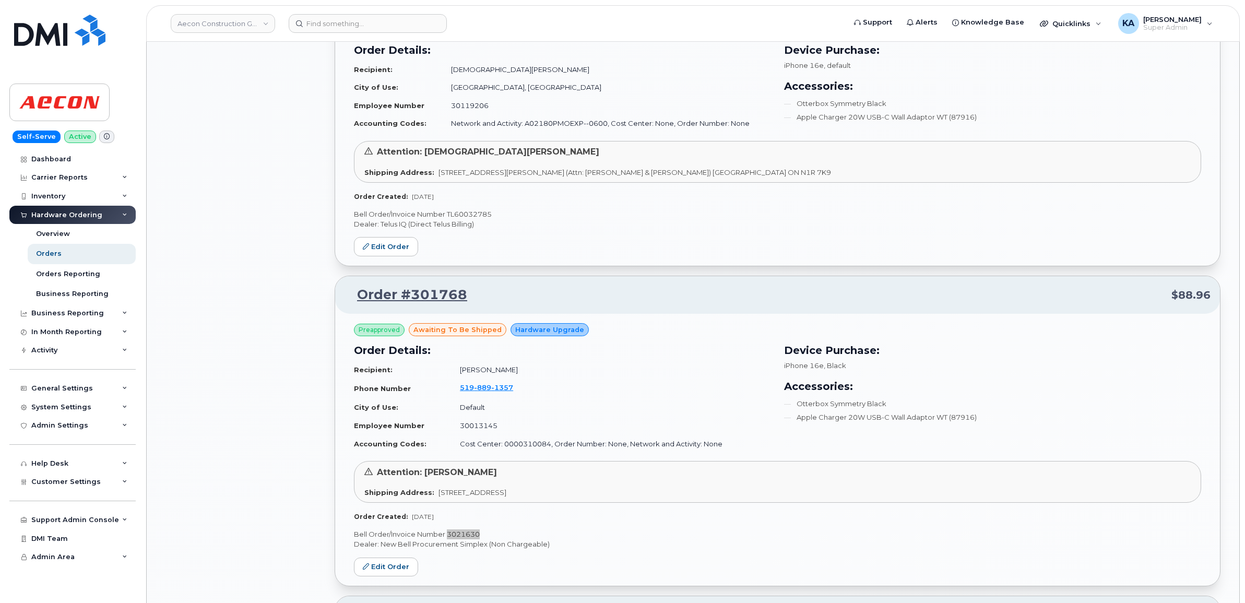
scroll to position [3139, 0]
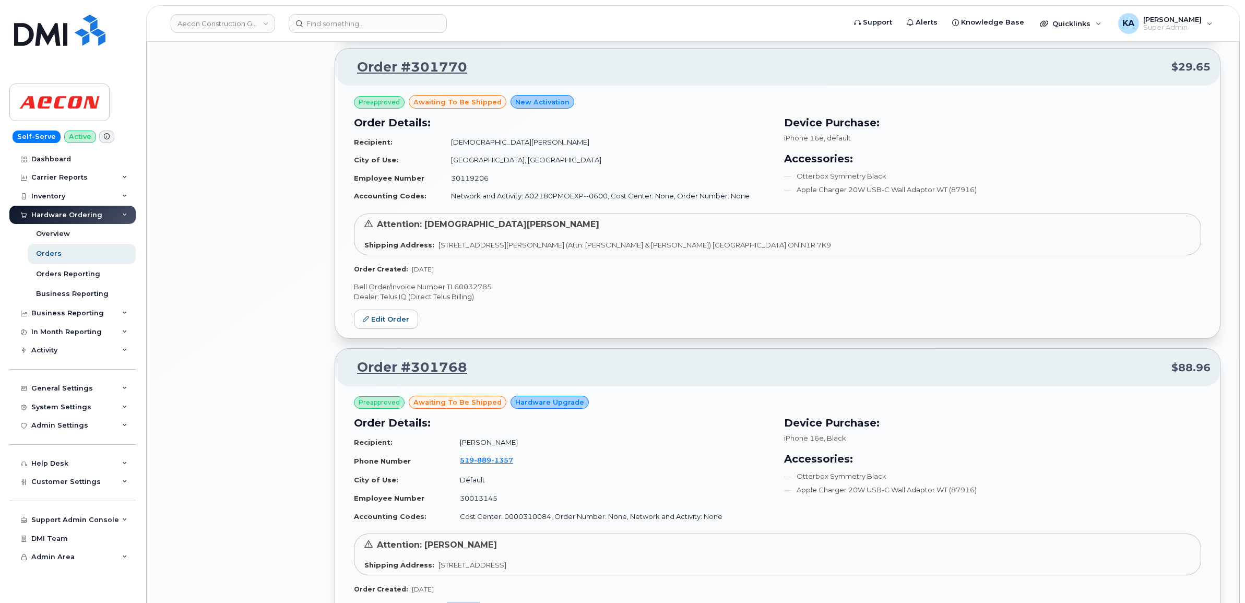
click at [478, 291] on p "Bell Order/Invoice Number TL60032785" at bounding box center [777, 287] width 847 height 10
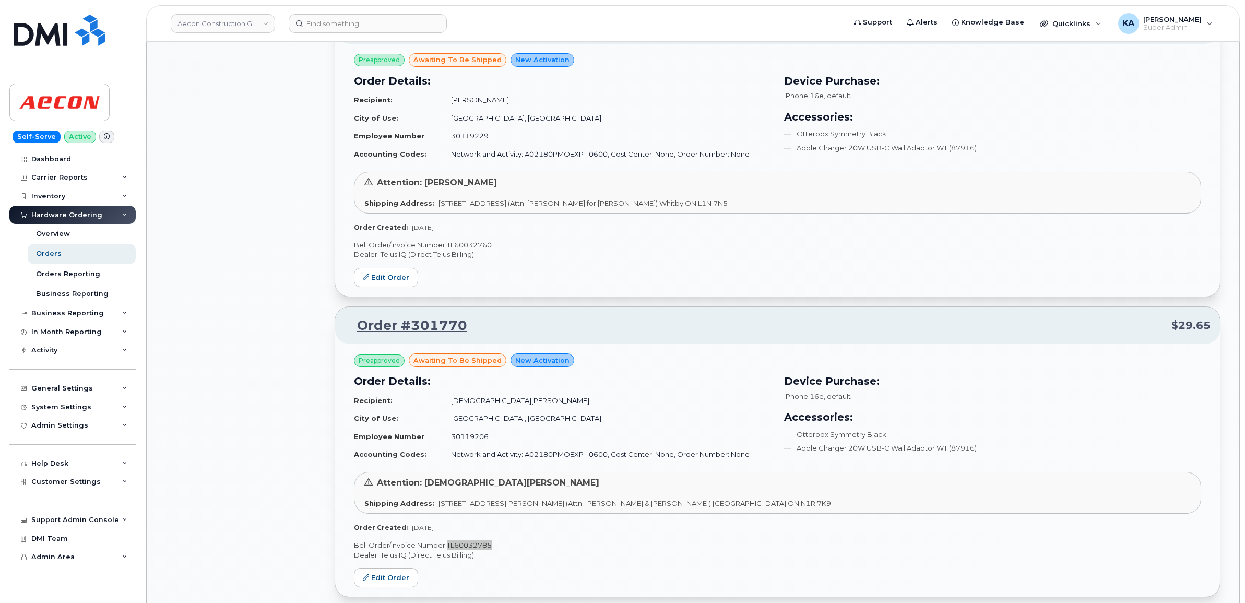
scroll to position [2878, 0]
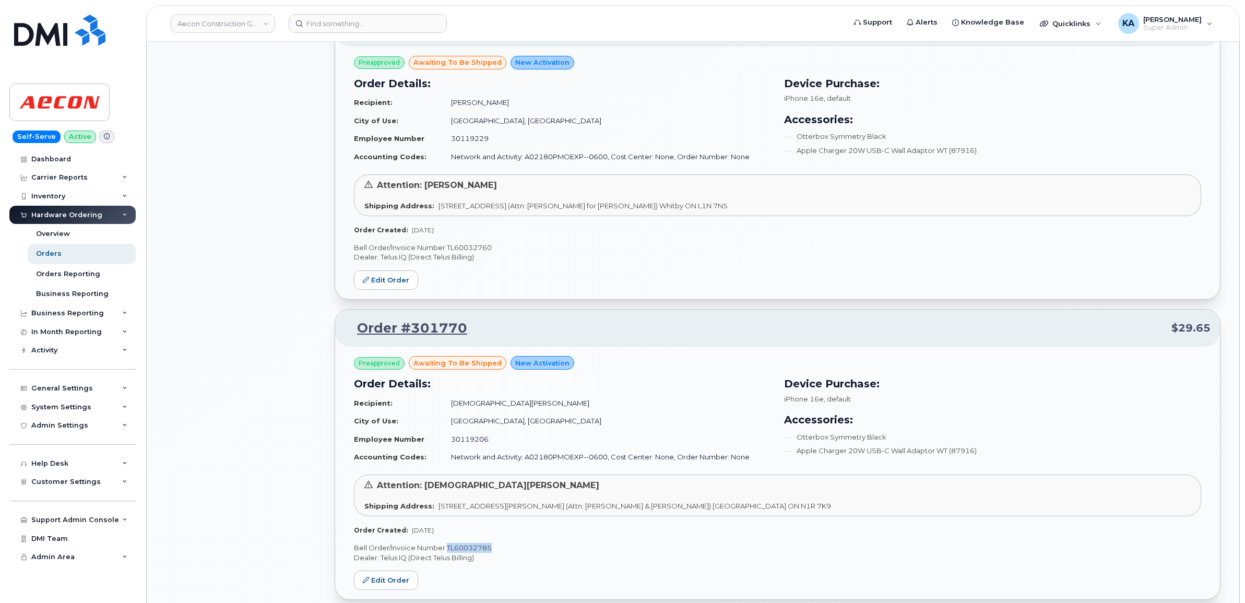
click at [468, 253] on p "Bell Order/Invoice Number TL60032760" at bounding box center [777, 248] width 847 height 10
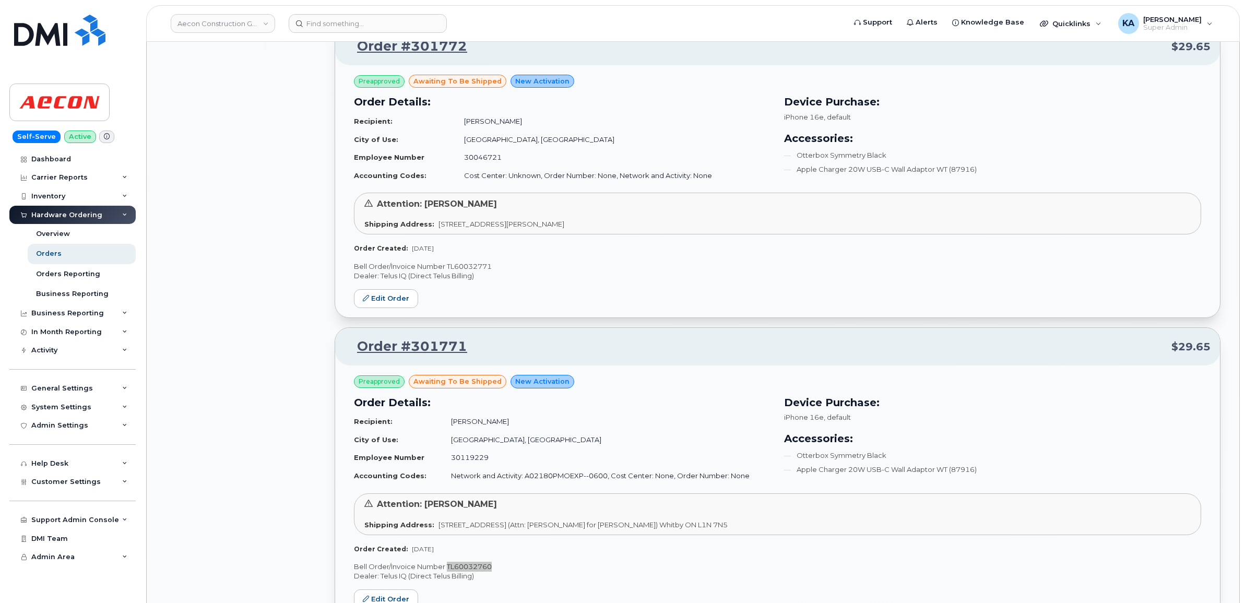
scroll to position [2552, 0]
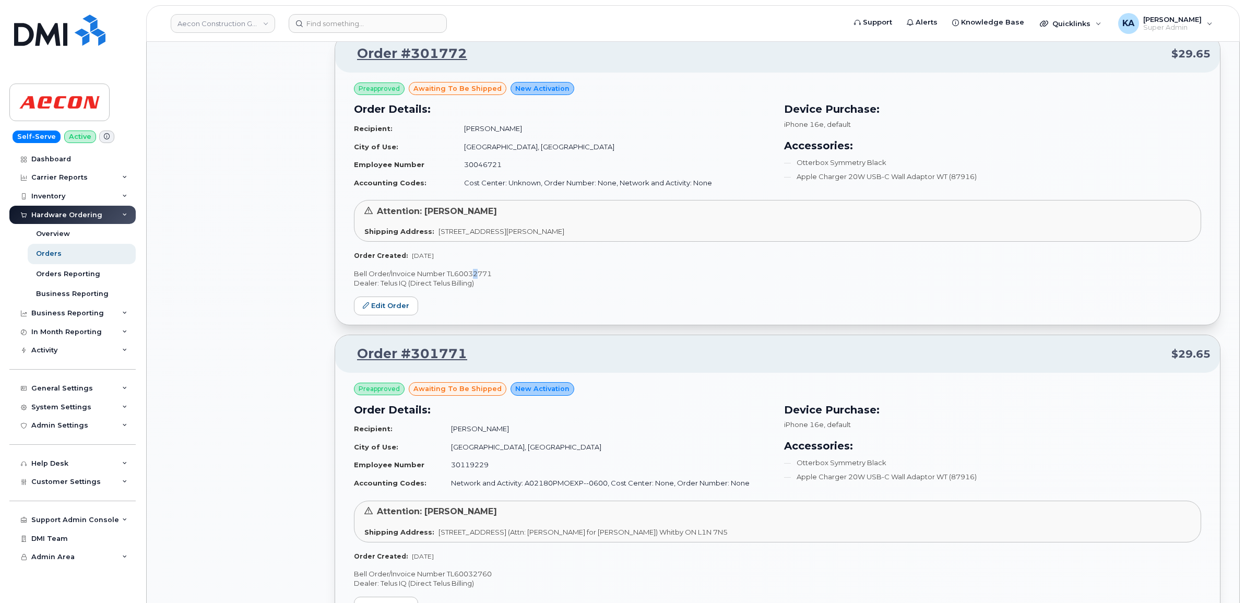
click at [474, 277] on p "Bell Order/Invoice Number TL60032771" at bounding box center [777, 274] width 847 height 10
click at [473, 277] on p "Bell Order/Invoice Number TL60032771" at bounding box center [777, 274] width 847 height 10
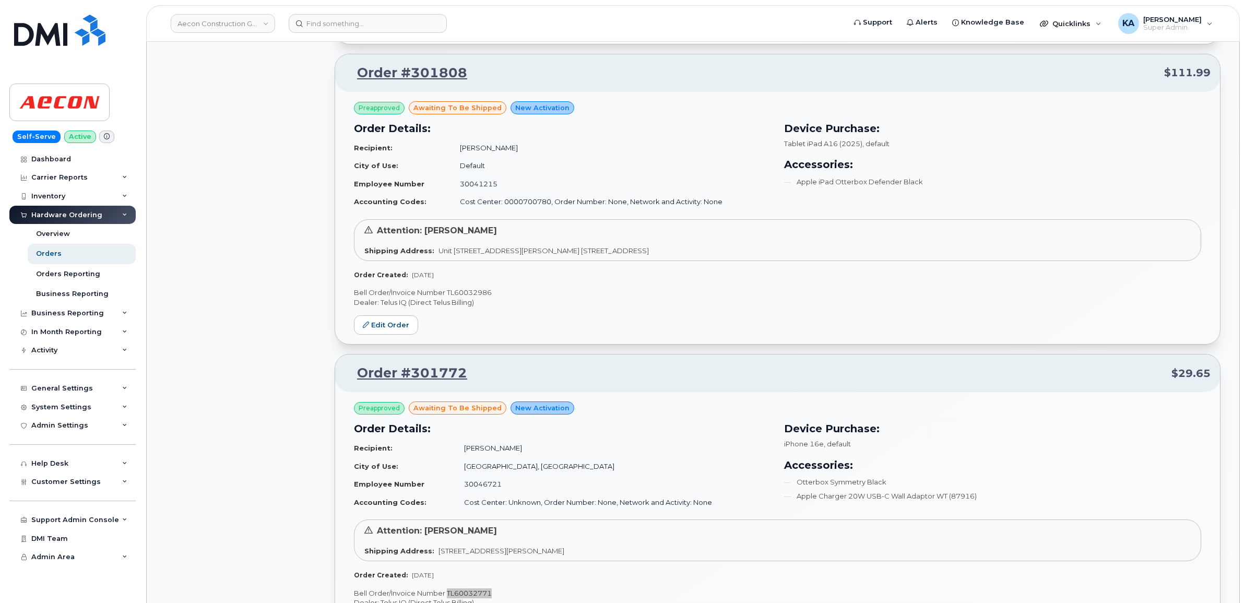
scroll to position [2225, 0]
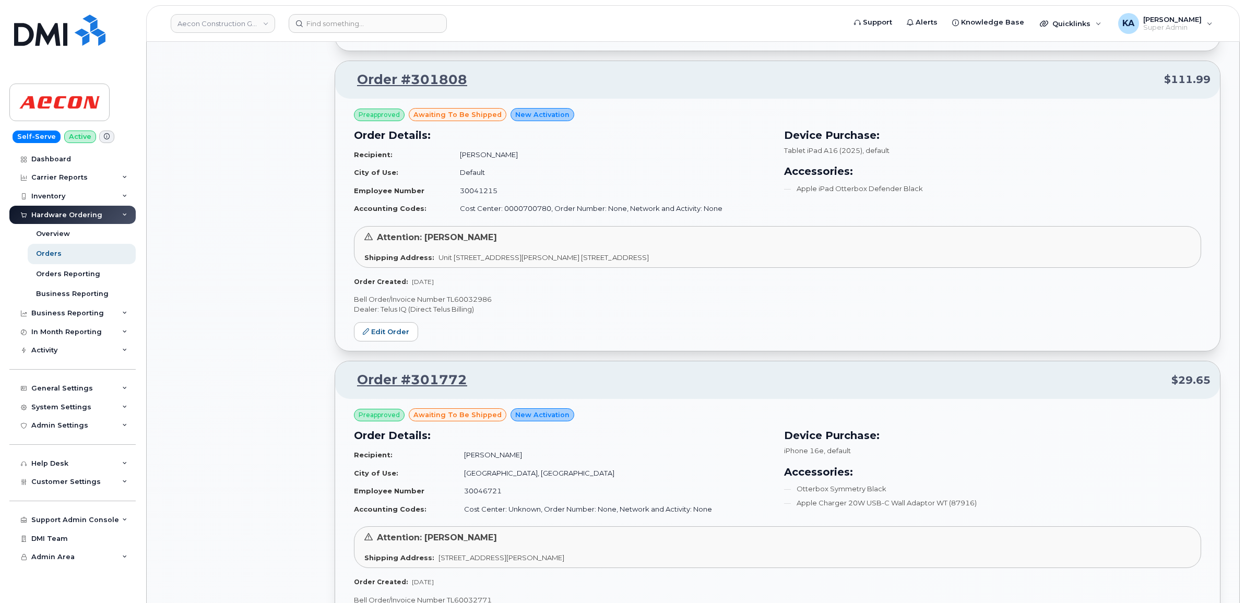
click at [474, 304] on p "Bell Order/Invoice Number TL60032986" at bounding box center [777, 299] width 847 height 10
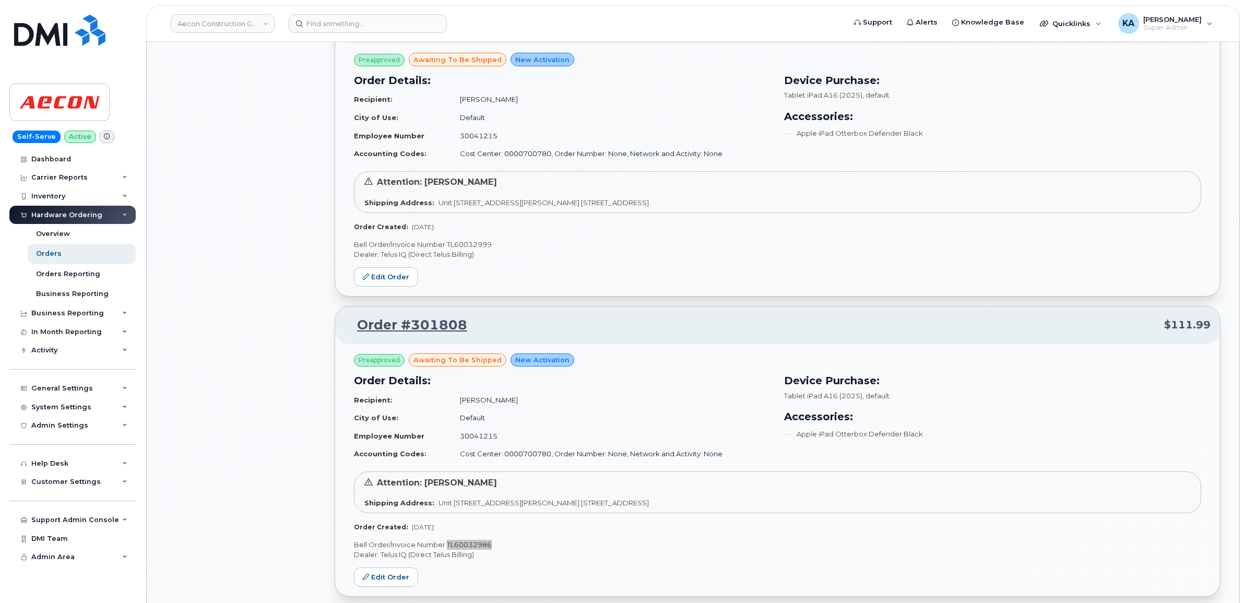
scroll to position [1899, 0]
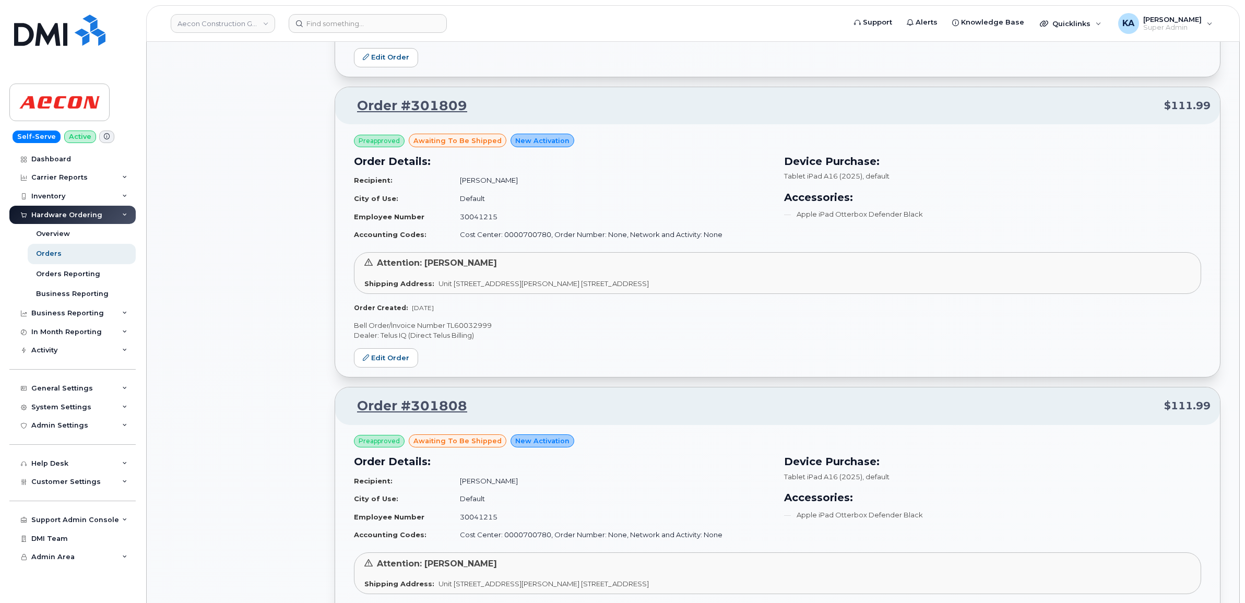
click at [477, 326] on p "Bell Order/Invoice Number TL60032999" at bounding box center [777, 326] width 847 height 10
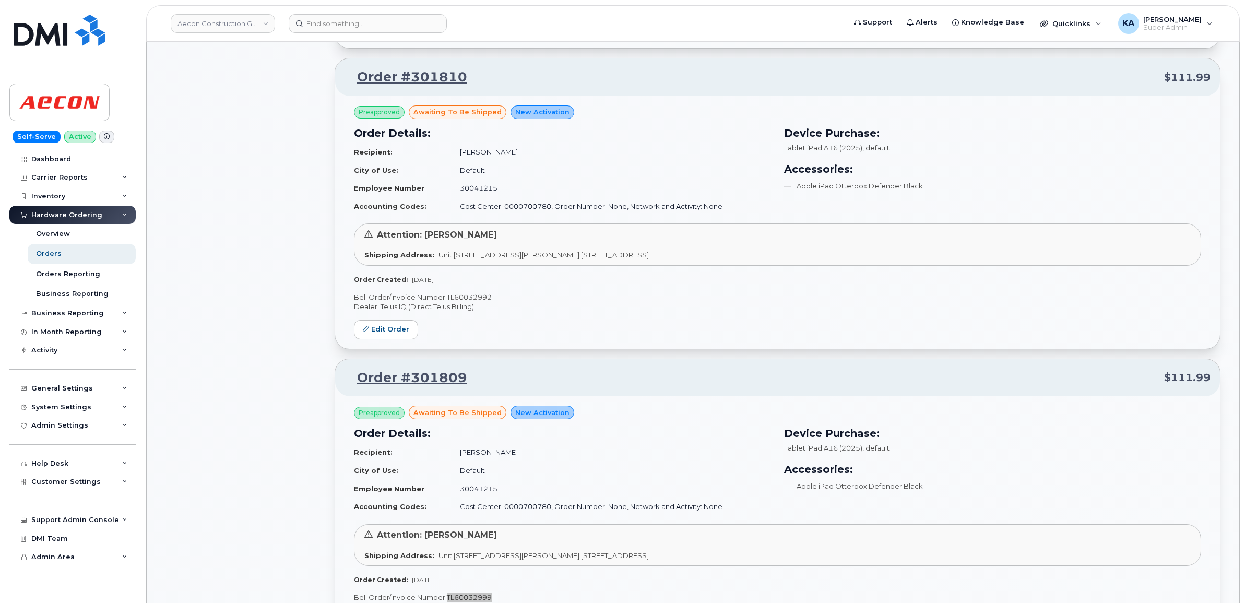
scroll to position [1573, 0]
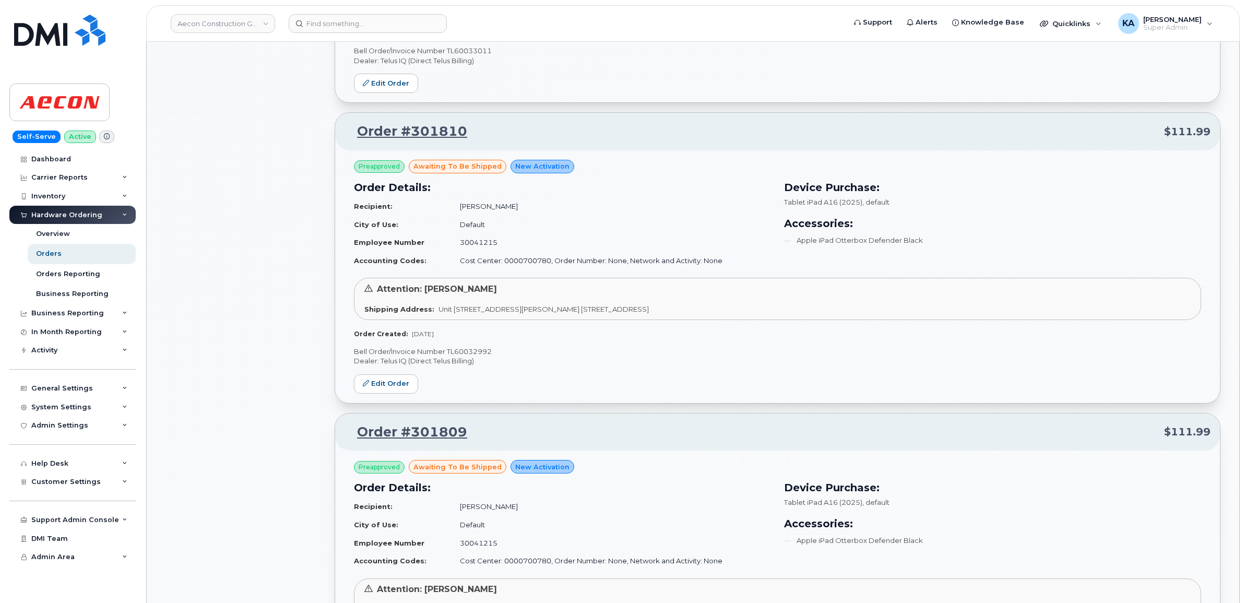
click at [475, 353] on p "Bell Order/Invoice Number TL60032992" at bounding box center [777, 352] width 847 height 10
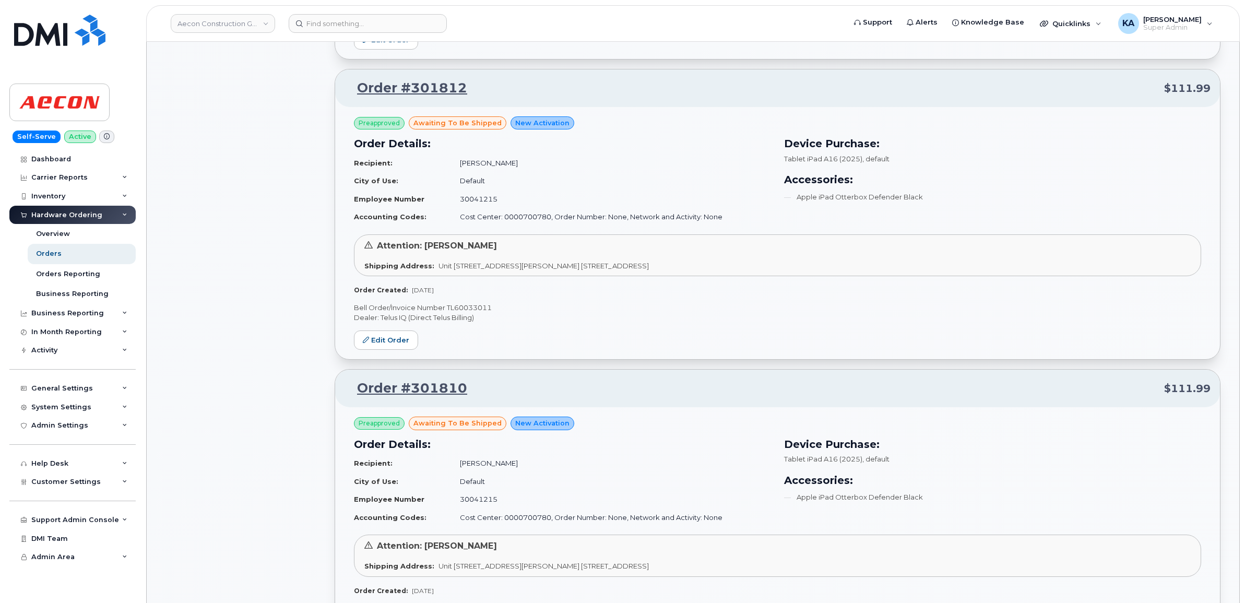
scroll to position [1246, 0]
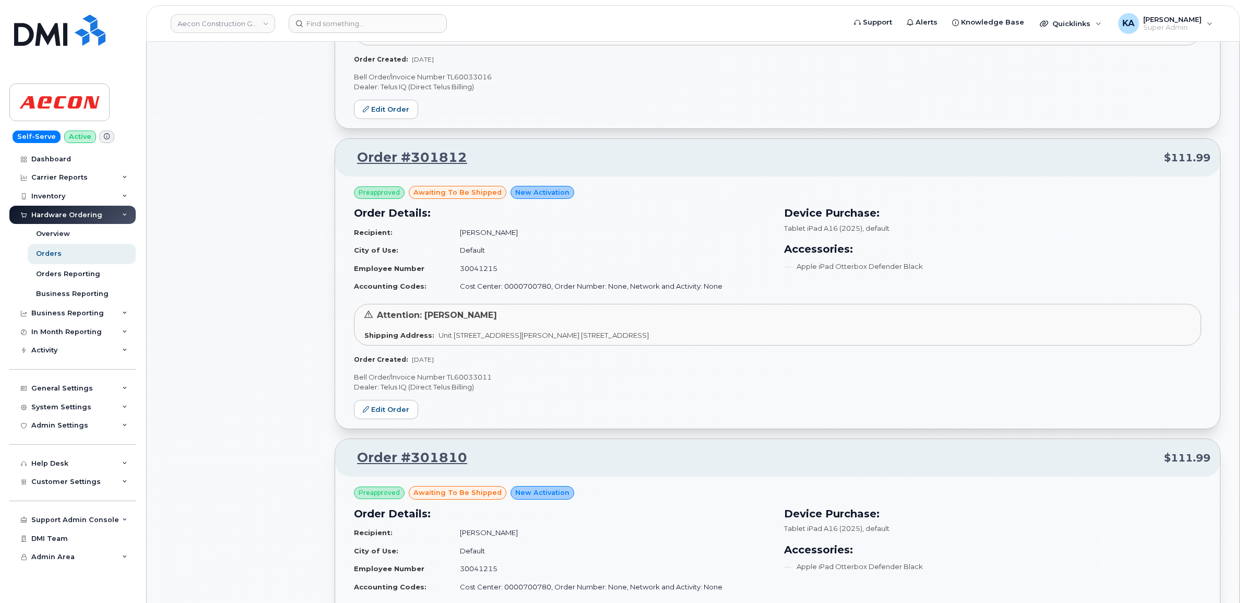
click at [478, 377] on p "Bell Order/Invoice Number TL60033011" at bounding box center [777, 377] width 847 height 10
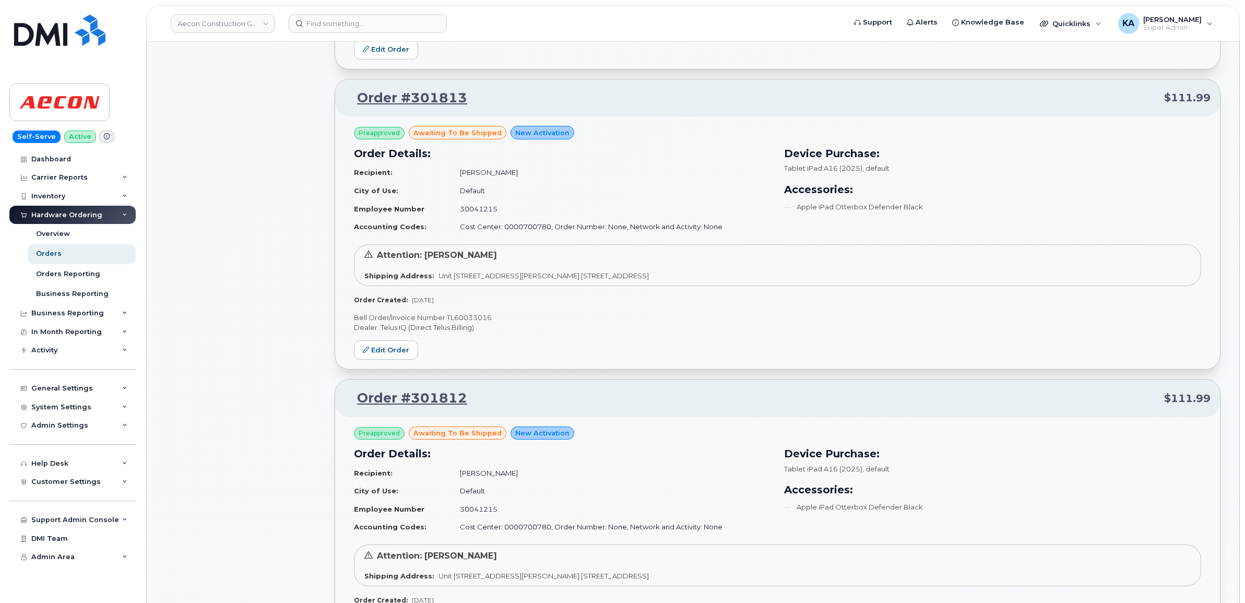
scroll to position [985, 0]
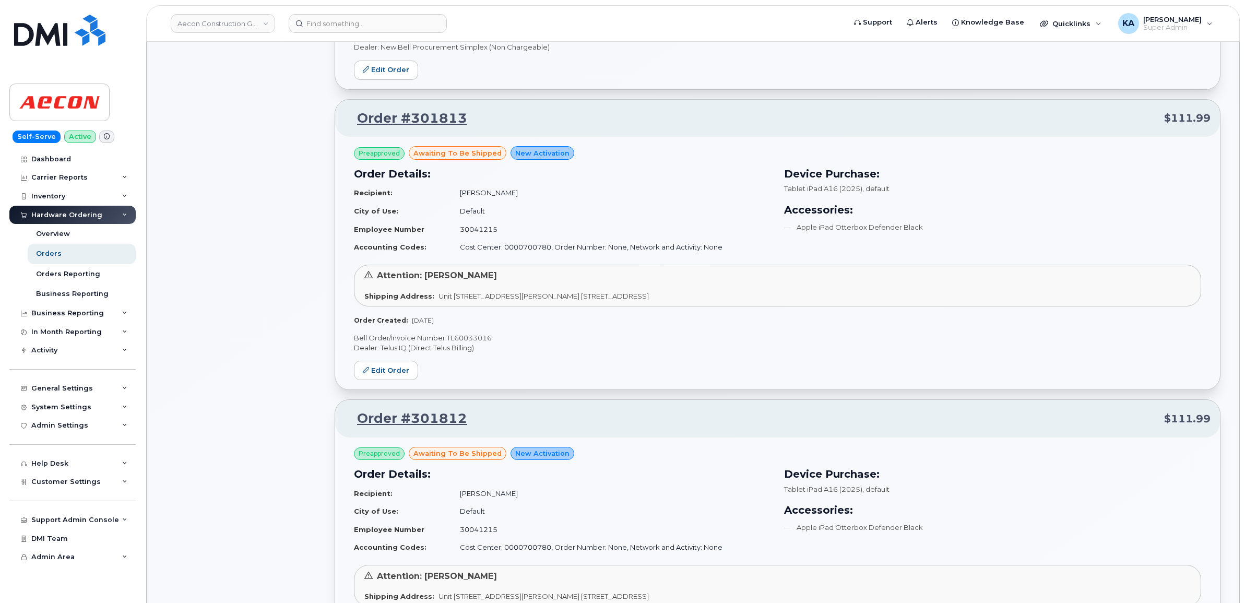
click at [484, 337] on p "Bell Order/Invoice Number TL60033016" at bounding box center [777, 338] width 847 height 10
click at [482, 337] on p "Bell Order/Invoice Number TL60033016" at bounding box center [777, 338] width 847 height 10
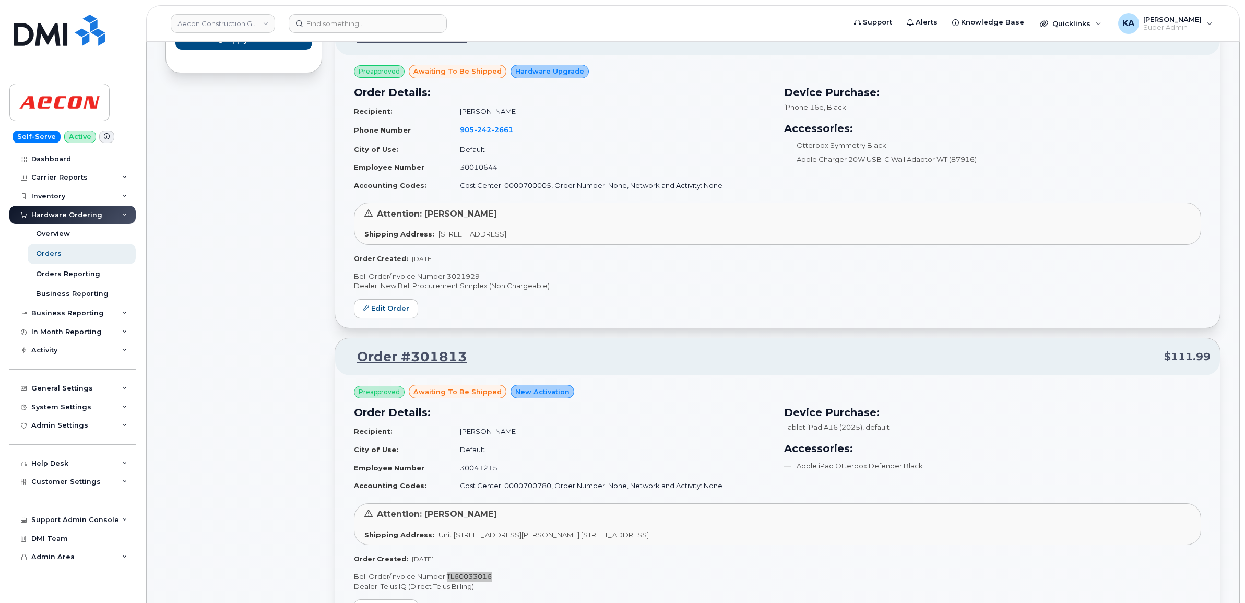
scroll to position [724, 0]
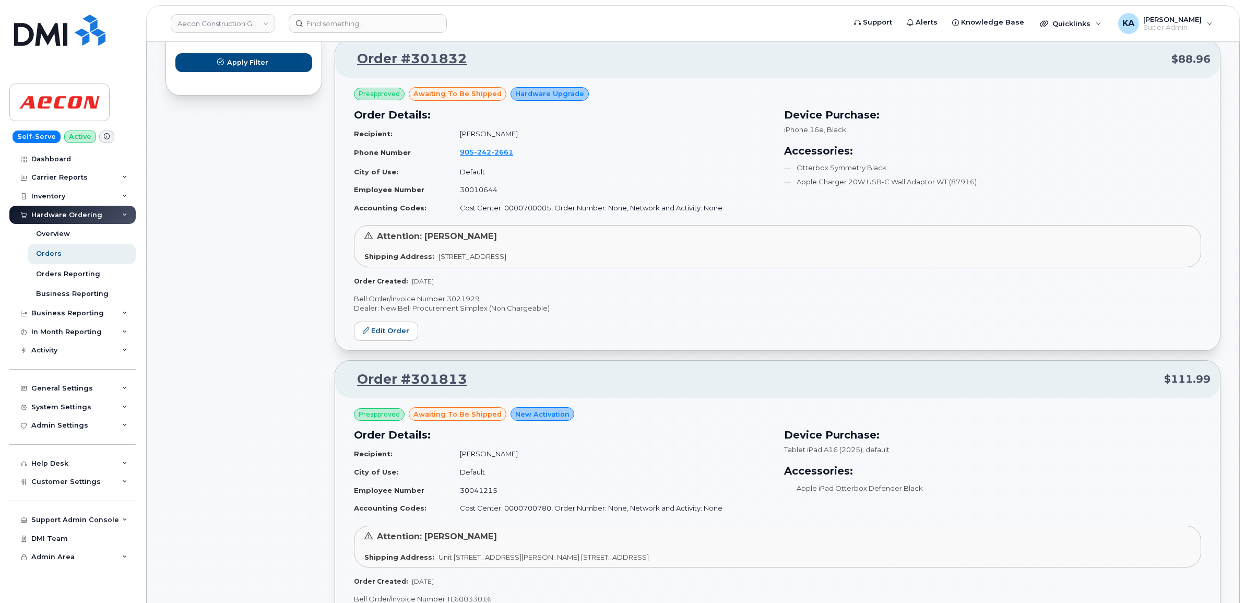
click at [464, 298] on p "Bell Order/Invoice Number 3021929" at bounding box center [777, 299] width 847 height 10
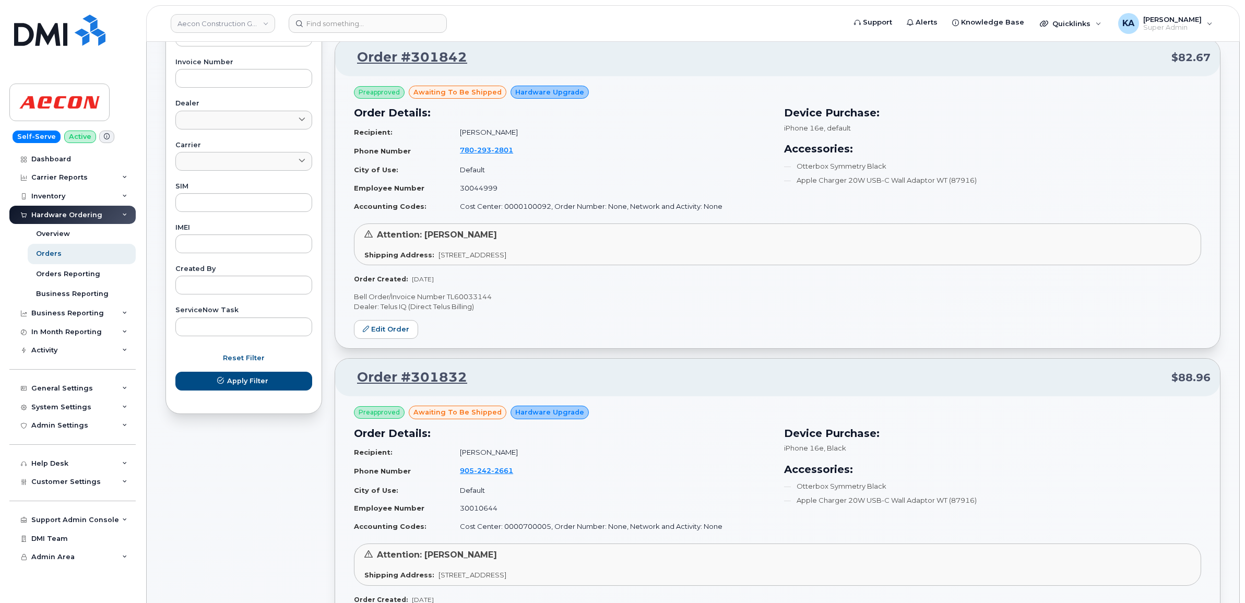
scroll to position [398, 0]
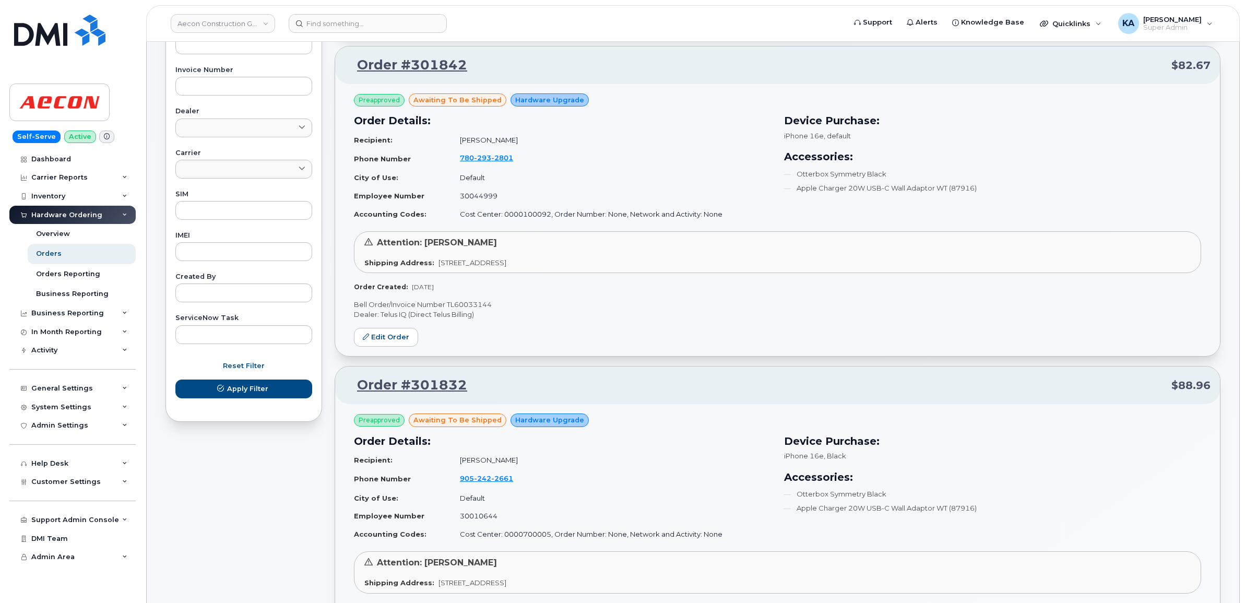
click at [482, 304] on p "Bell Order/Invoice Number TL60033144" at bounding box center [777, 305] width 847 height 10
click at [478, 304] on p "Bell Order/Invoice Number TL60033144" at bounding box center [777, 305] width 847 height 10
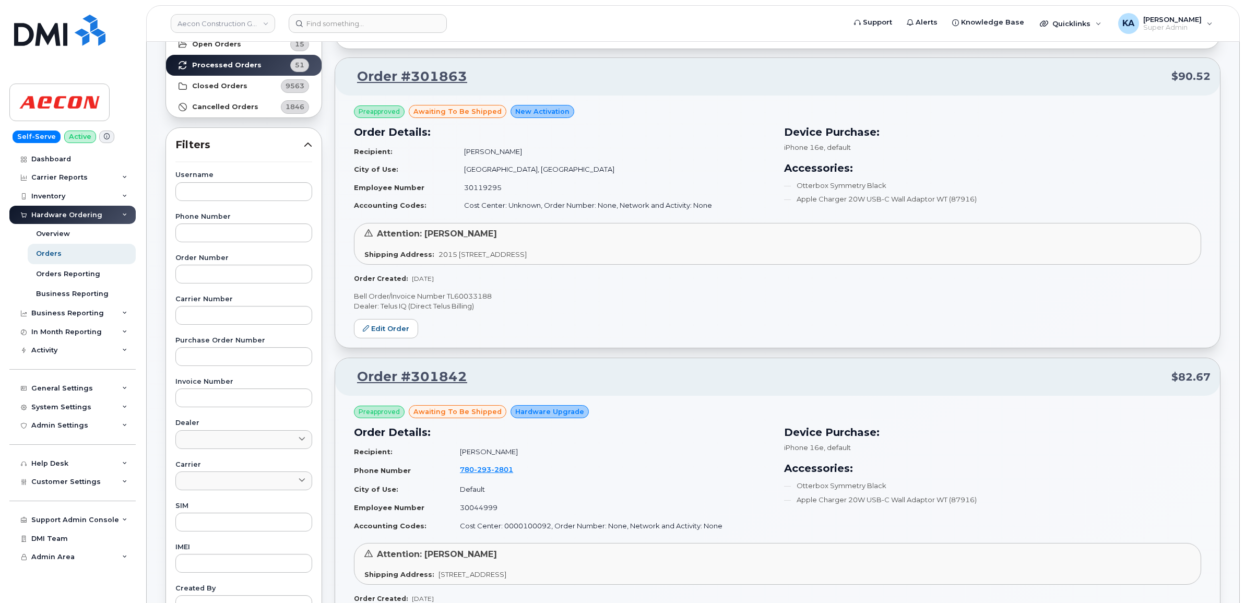
scroll to position [72, 0]
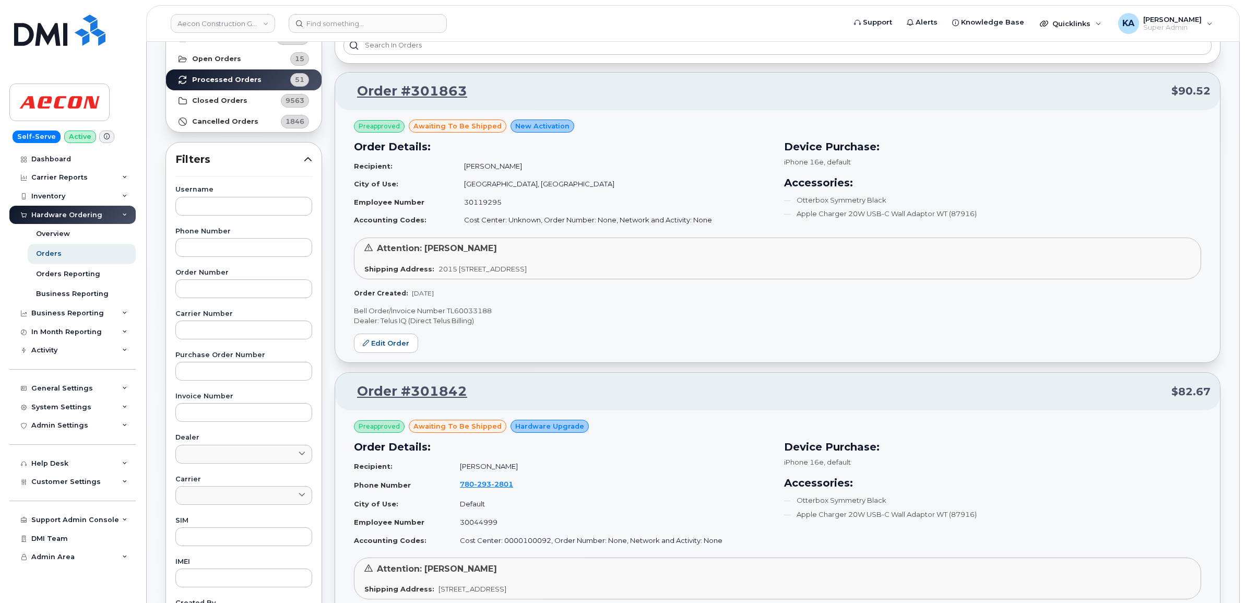
click at [470, 309] on p "Bell Order/Invoice Number TL60033188" at bounding box center [777, 311] width 847 height 10
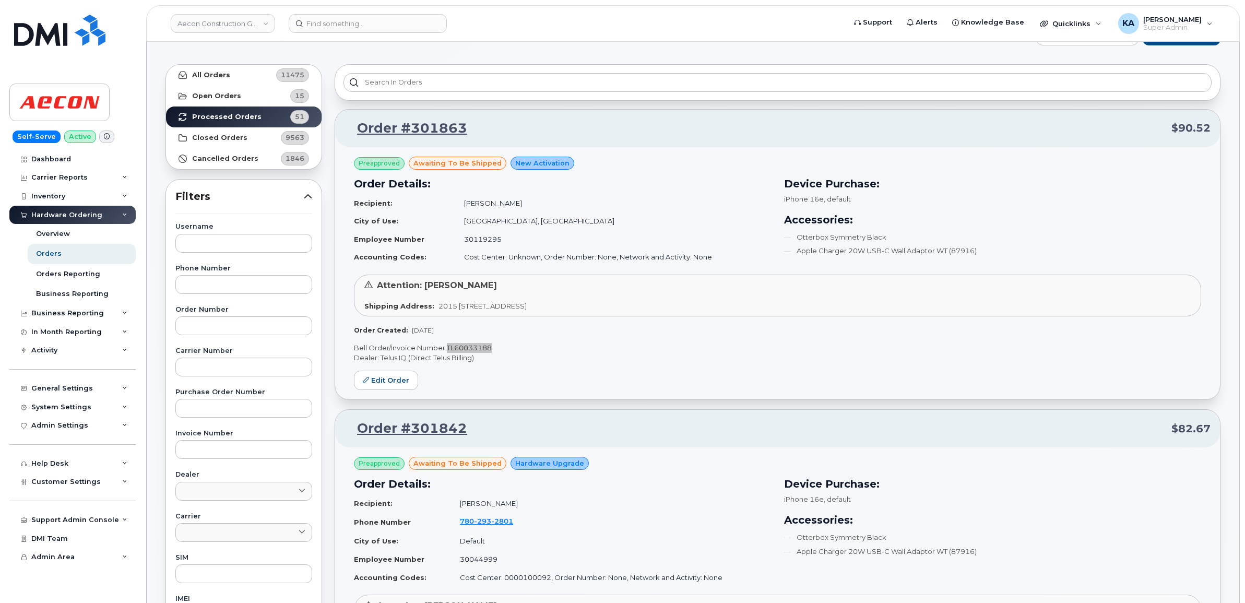
scroll to position [0, 0]
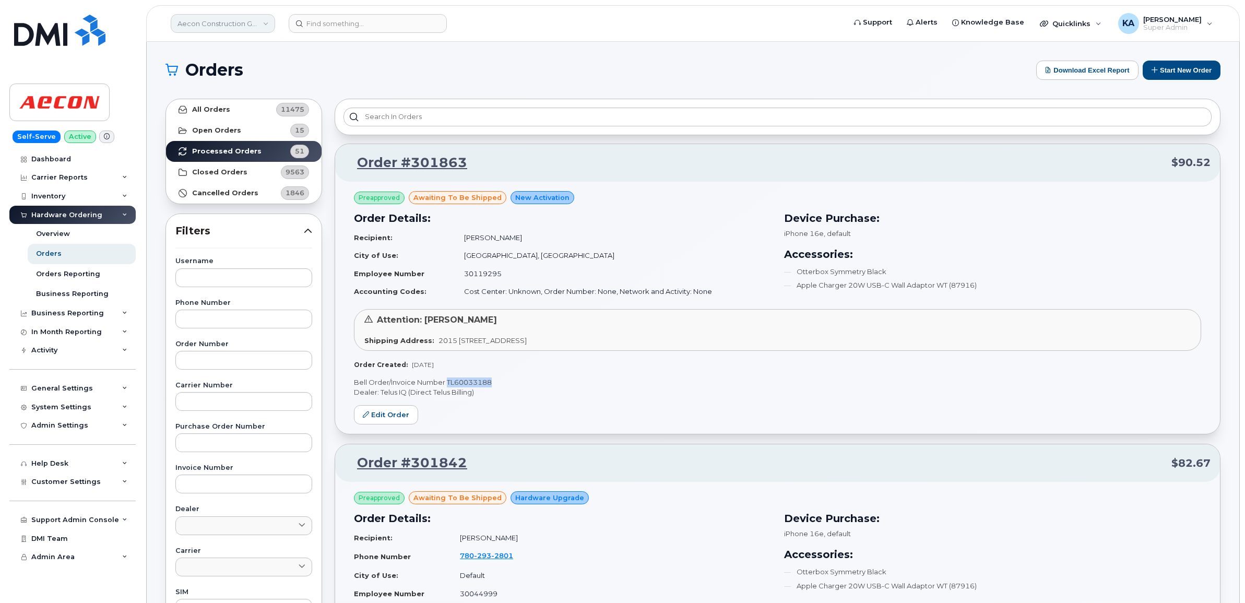
drag, startPoint x: 210, startPoint y: 25, endPoint x: 199, endPoint y: 22, distance: 11.8
click at [210, 25] on link "Aecon Construction Group Inc" at bounding box center [223, 23] width 104 height 19
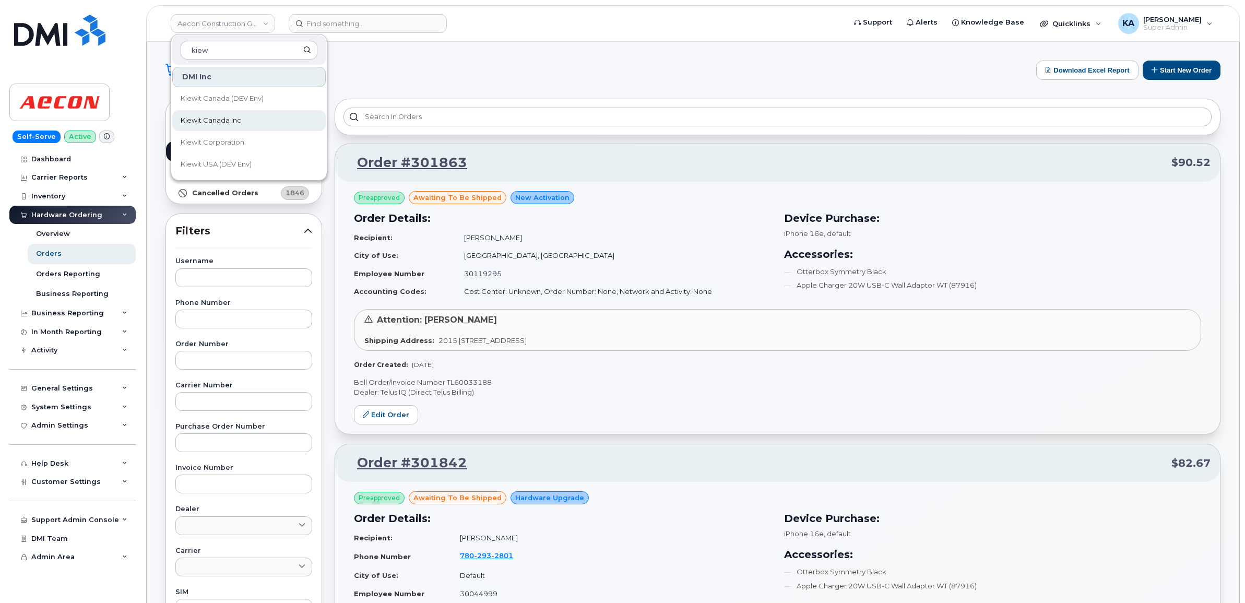
type input "kiew"
click at [210, 115] on link "Kiewit Canada Inc" at bounding box center [249, 120] width 154 height 21
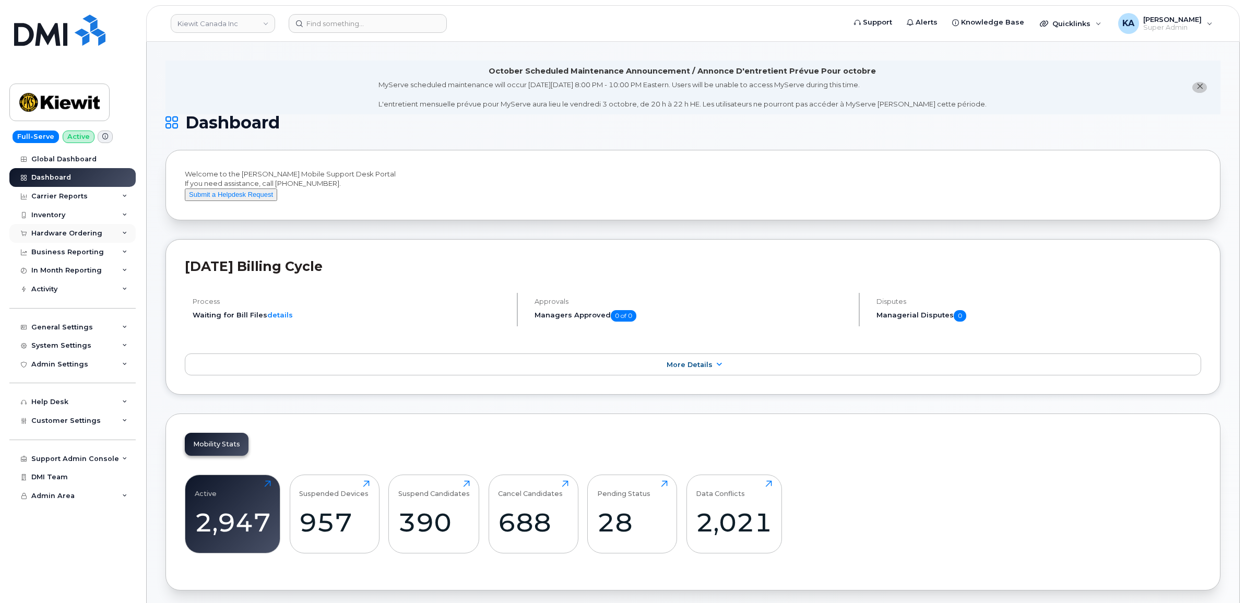
click at [84, 232] on div "Hardware Ordering" at bounding box center [66, 233] width 71 height 8
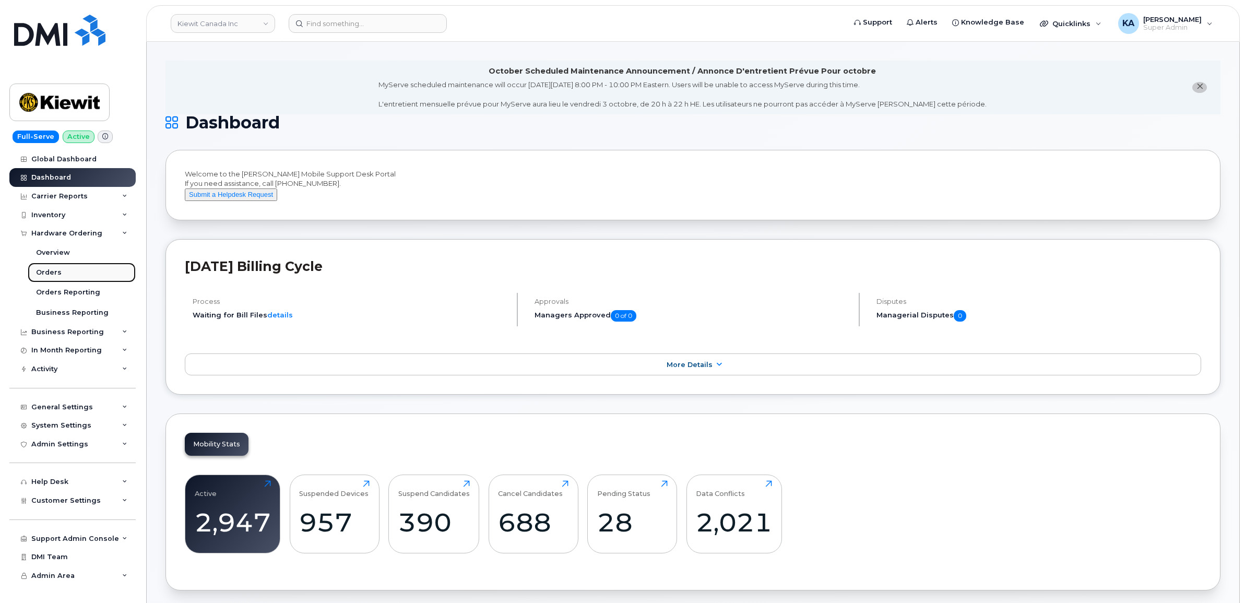
click at [43, 267] on link "Orders" at bounding box center [82, 273] width 108 height 20
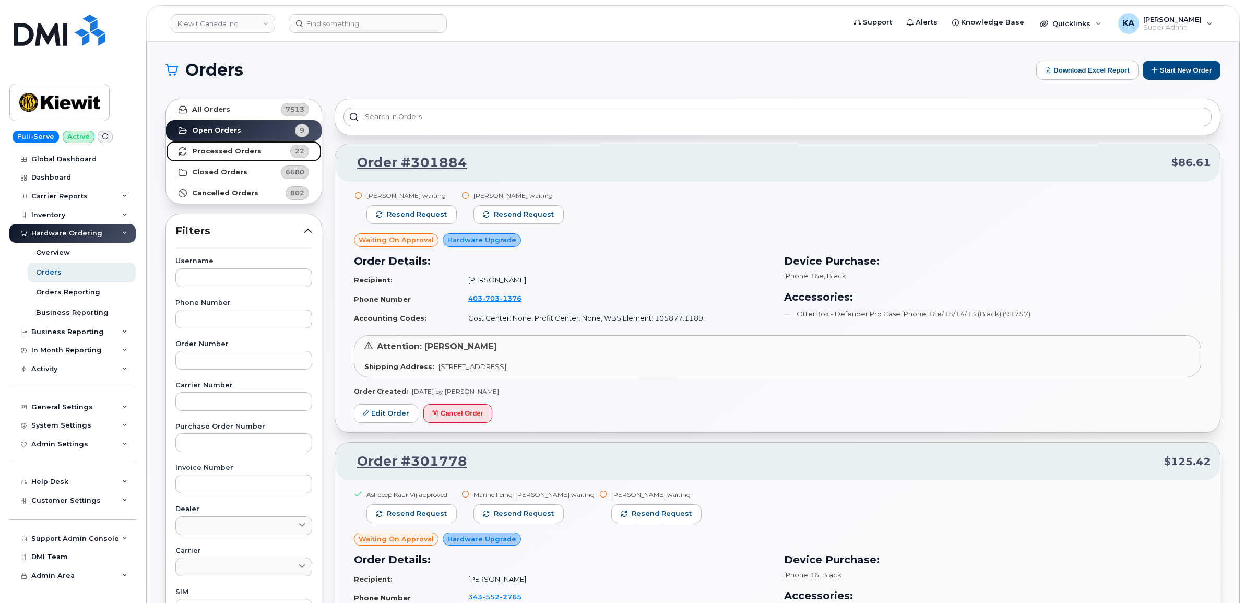
click at [231, 150] on strong "Processed Orders" at bounding box center [226, 151] width 69 height 8
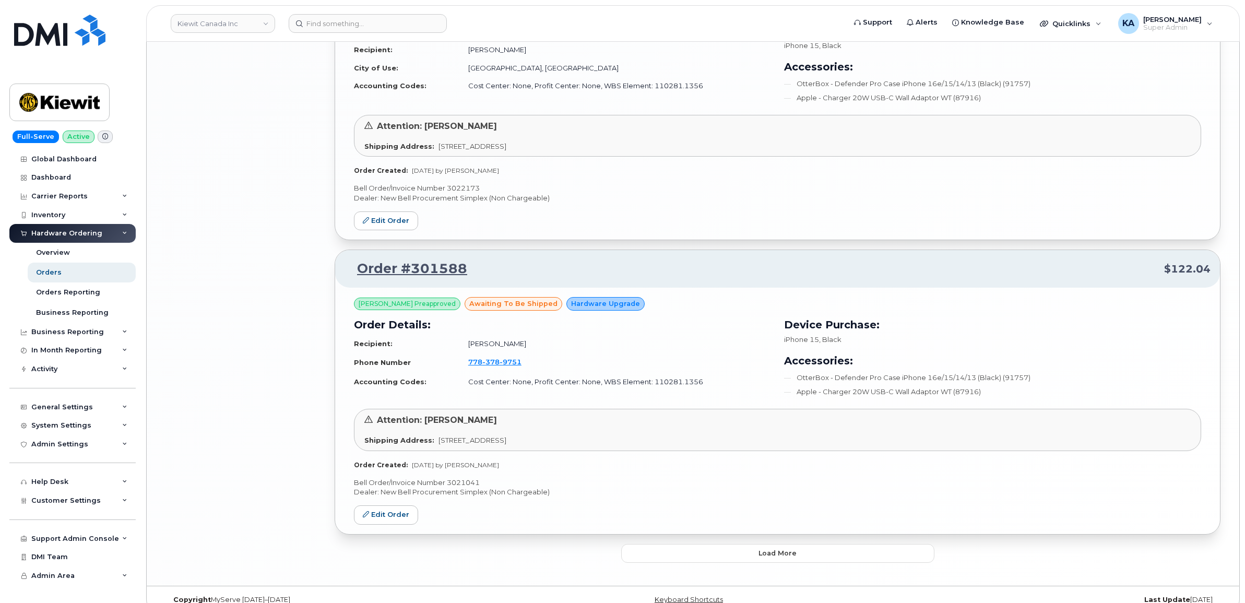
scroll to position [2020, 0]
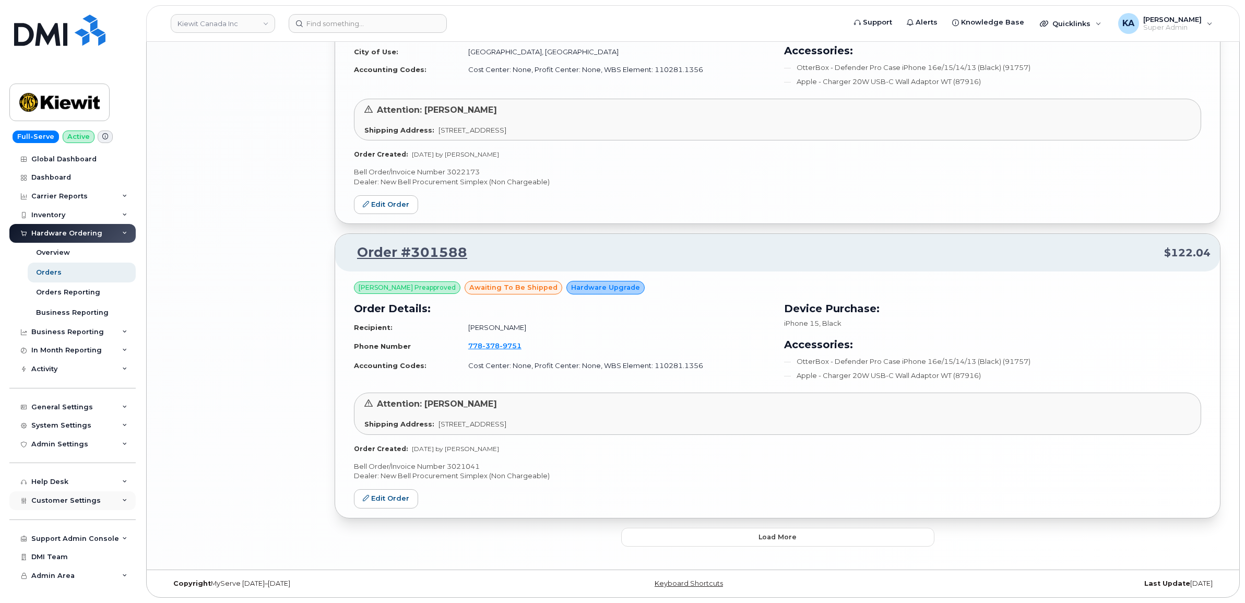
click at [66, 503] on span "Customer Settings" at bounding box center [65, 501] width 69 height 8
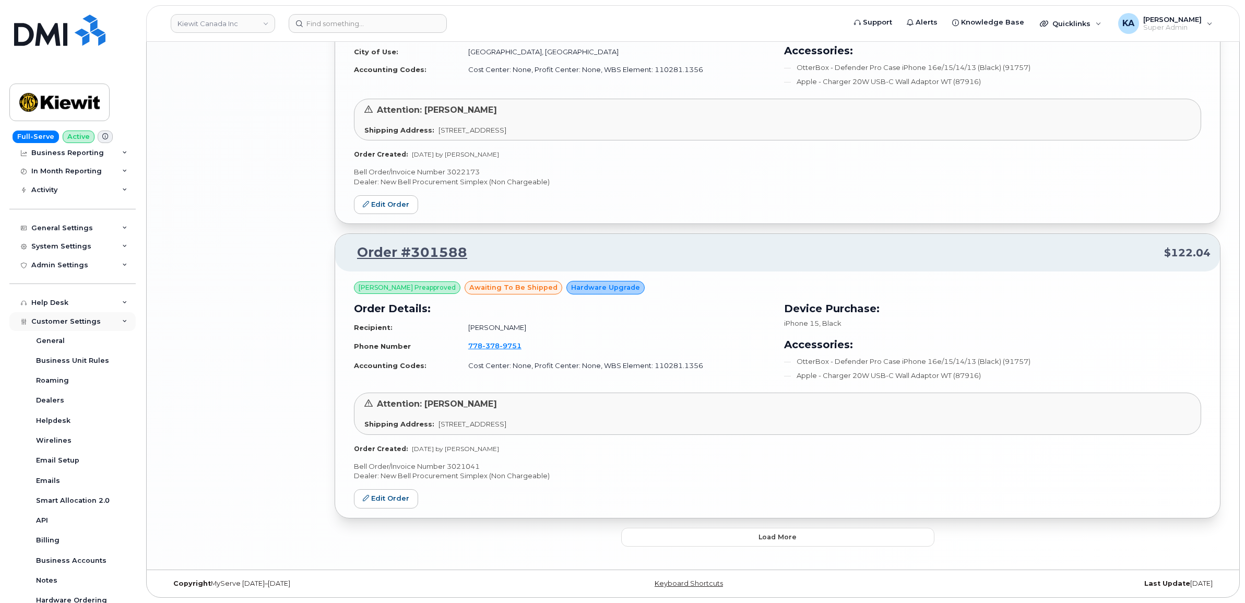
scroll to position [196, 0]
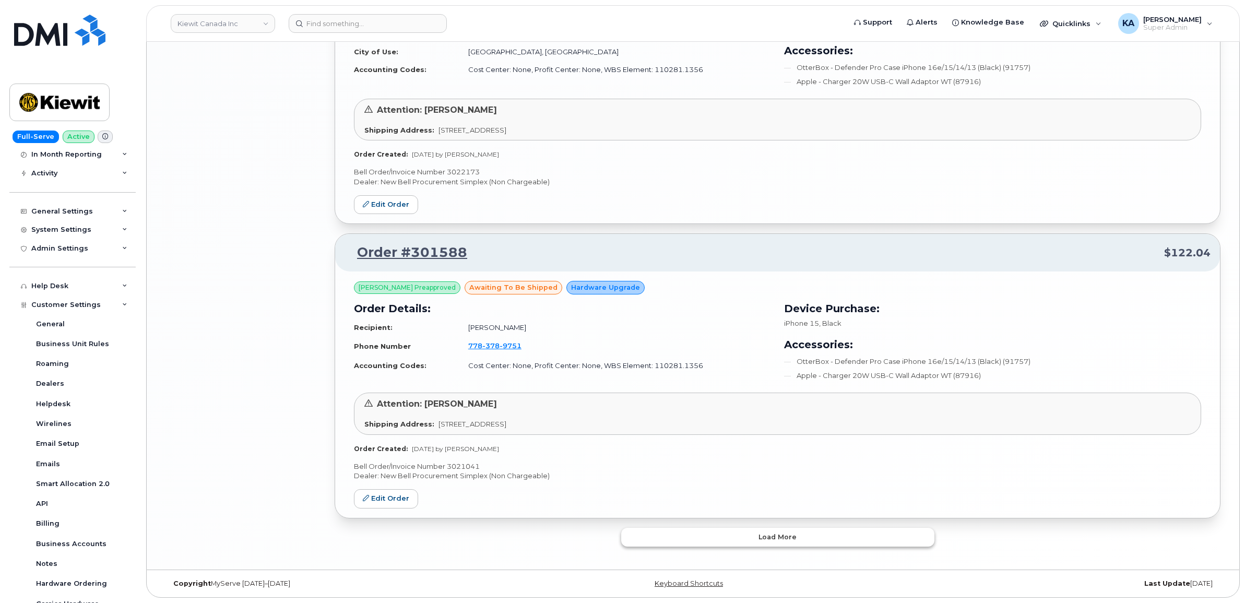
click at [661, 528] on button "Load more" at bounding box center [777, 537] width 313 height 19
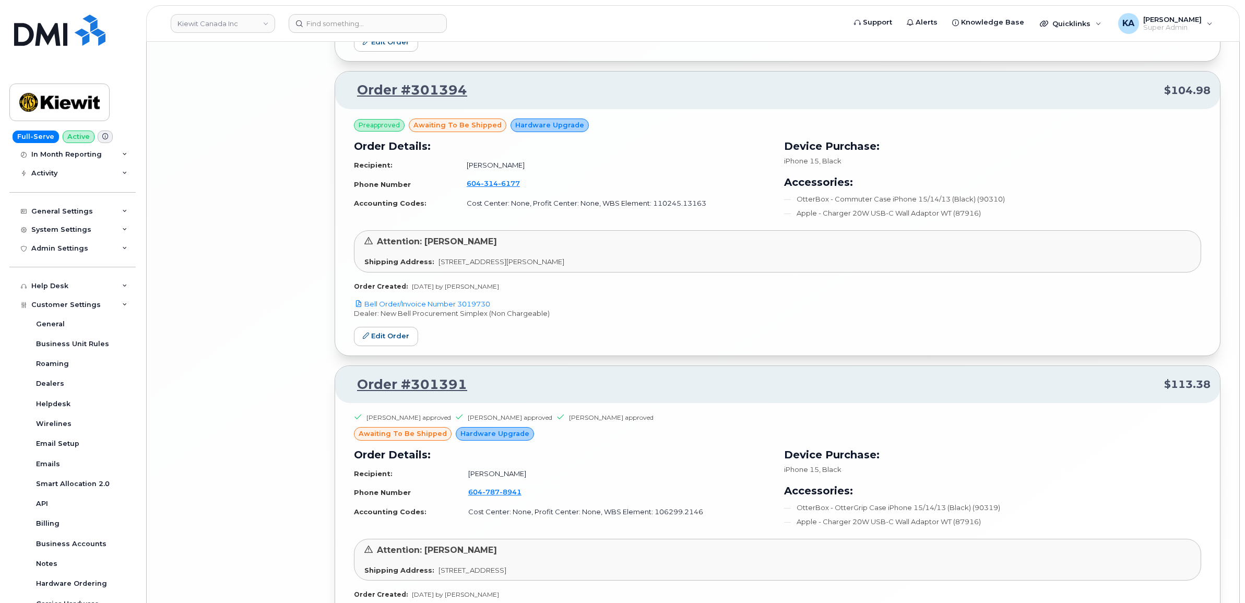
scroll to position [4446, 0]
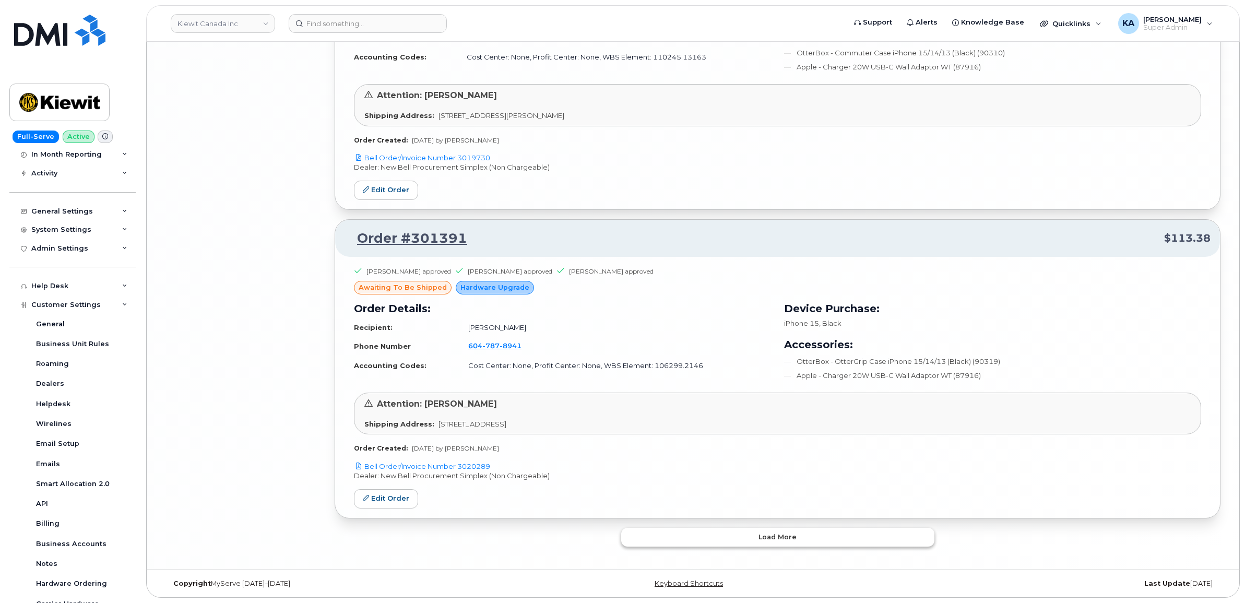
click at [708, 533] on button "Load more" at bounding box center [777, 537] width 313 height 19
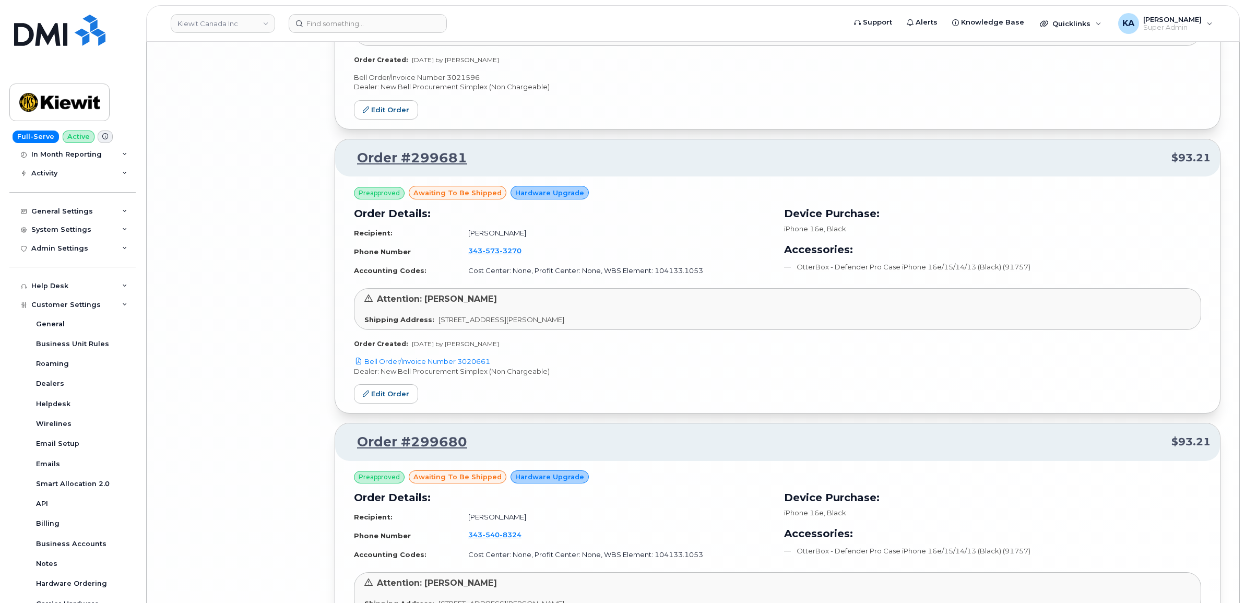
scroll to position [6175, 0]
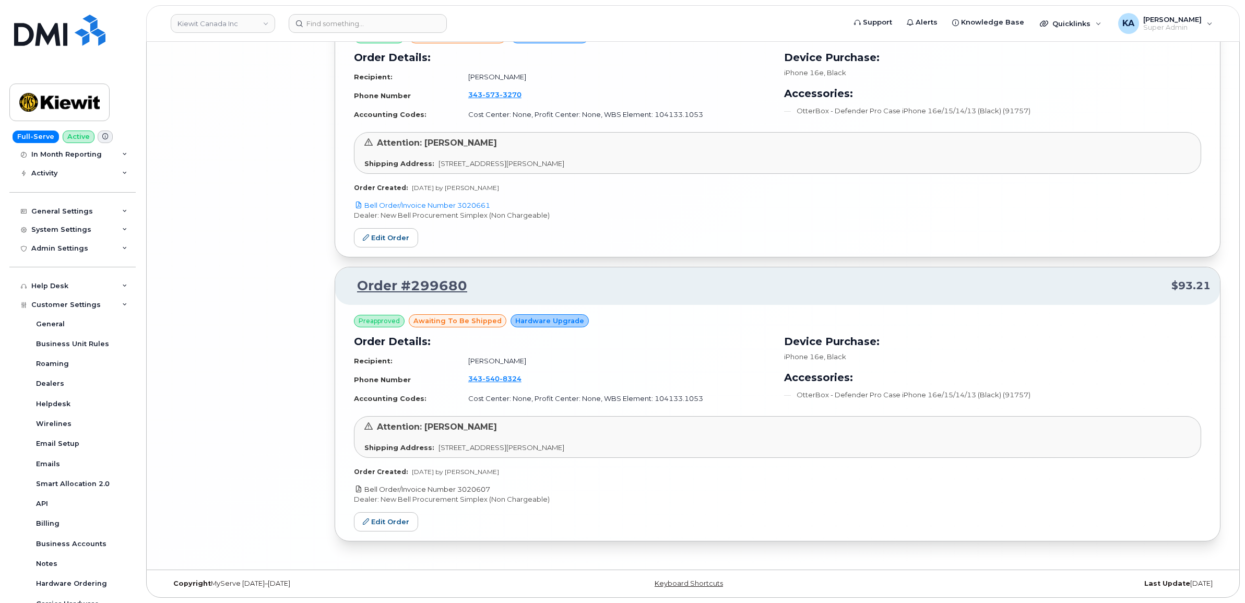
drag, startPoint x: 496, startPoint y: 487, endPoint x: 461, endPoint y: 491, distance: 35.2
click at [461, 491] on p "Bell Order/Invoice Number 3020607" at bounding box center [777, 490] width 847 height 10
copy link "3020607"
click at [377, 520] on link "Edit Order" at bounding box center [386, 521] width 64 height 19
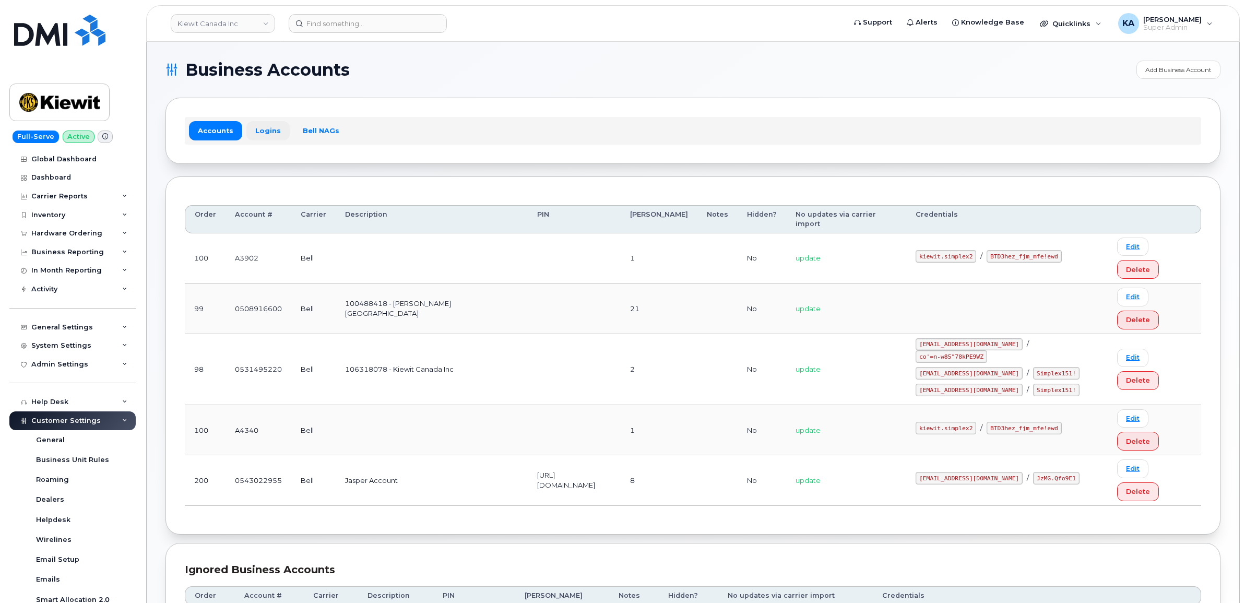
click at [267, 131] on link "Logins" at bounding box center [267, 130] width 43 height 19
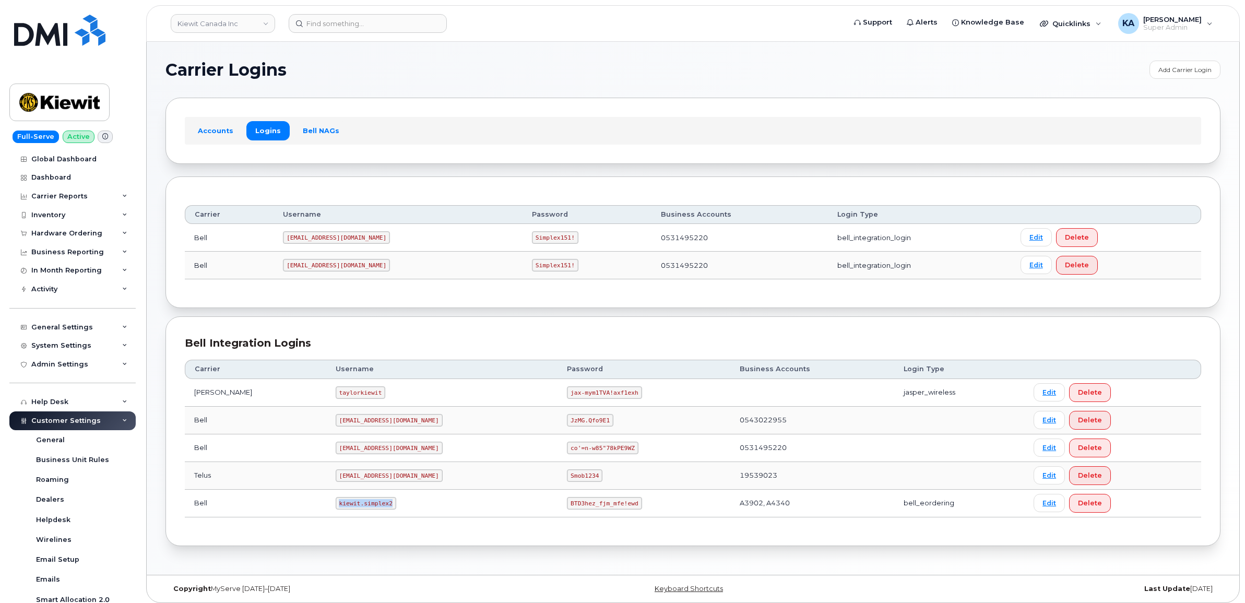
drag, startPoint x: 313, startPoint y: 505, endPoint x: 369, endPoint y: 512, distance: 56.2
click at [369, 512] on td "kiewit.simplex2" at bounding box center [442, 504] width 232 height 28
copy code "kiewit.simplex2"
drag, startPoint x: 520, startPoint y: 505, endPoint x: 607, endPoint y: 510, distance: 86.8
click at [607, 510] on td "BTD3hez_fjm_mfe!ewd" at bounding box center [644, 504] width 172 height 28
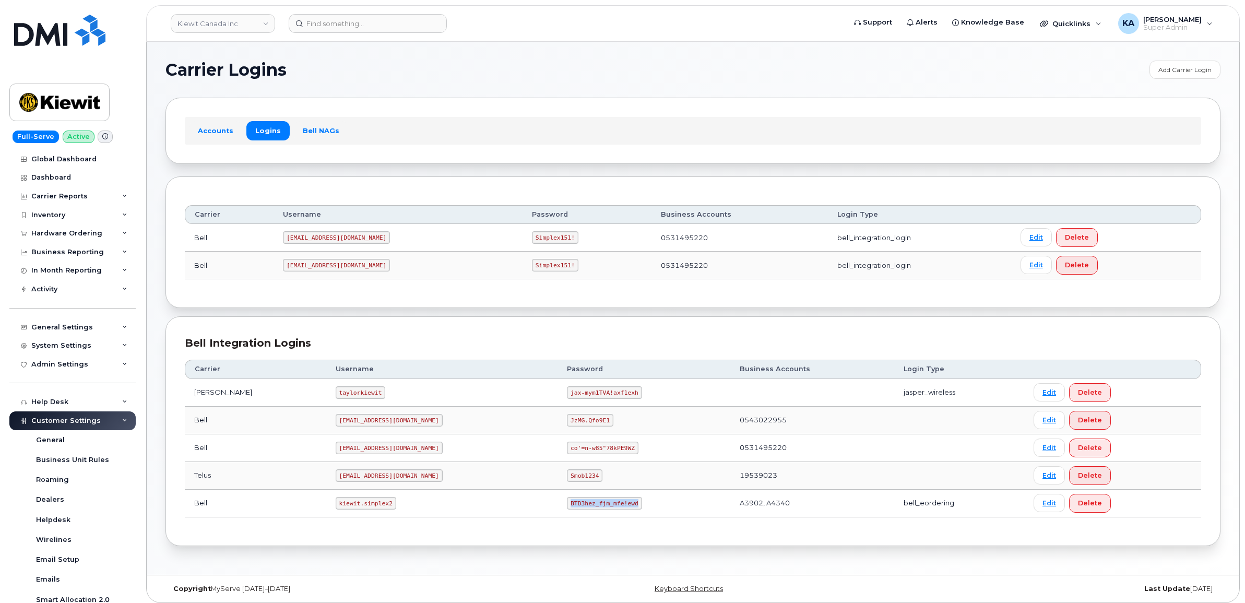
copy code "BTD3hez_fjm_mfe!ewd"
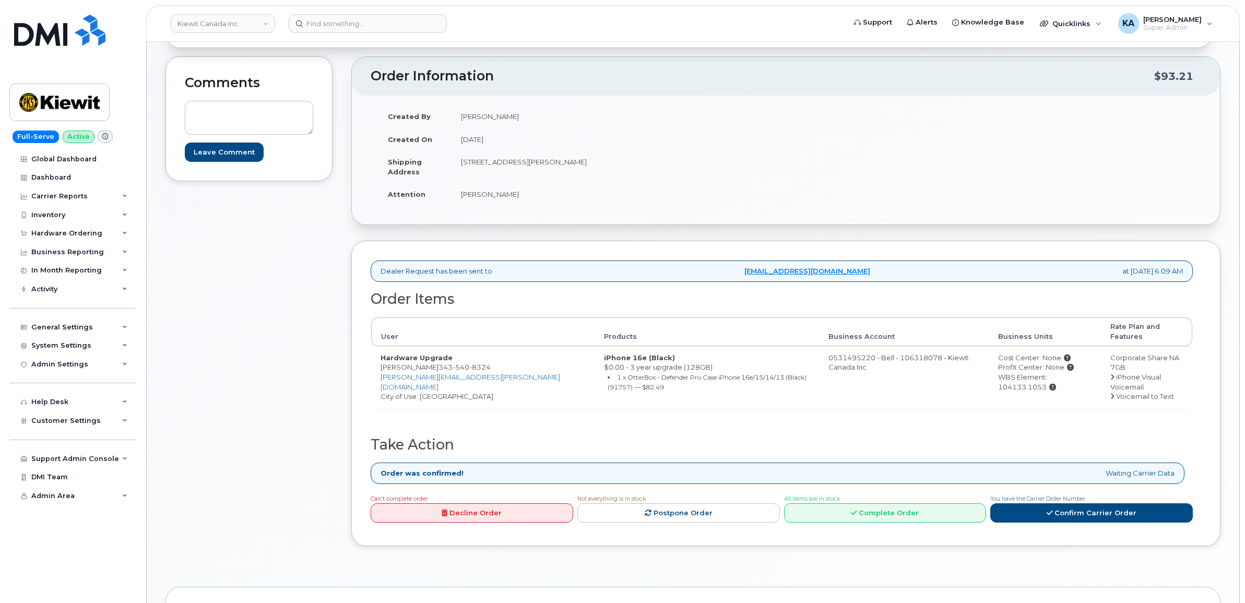
scroll to position [261, 0]
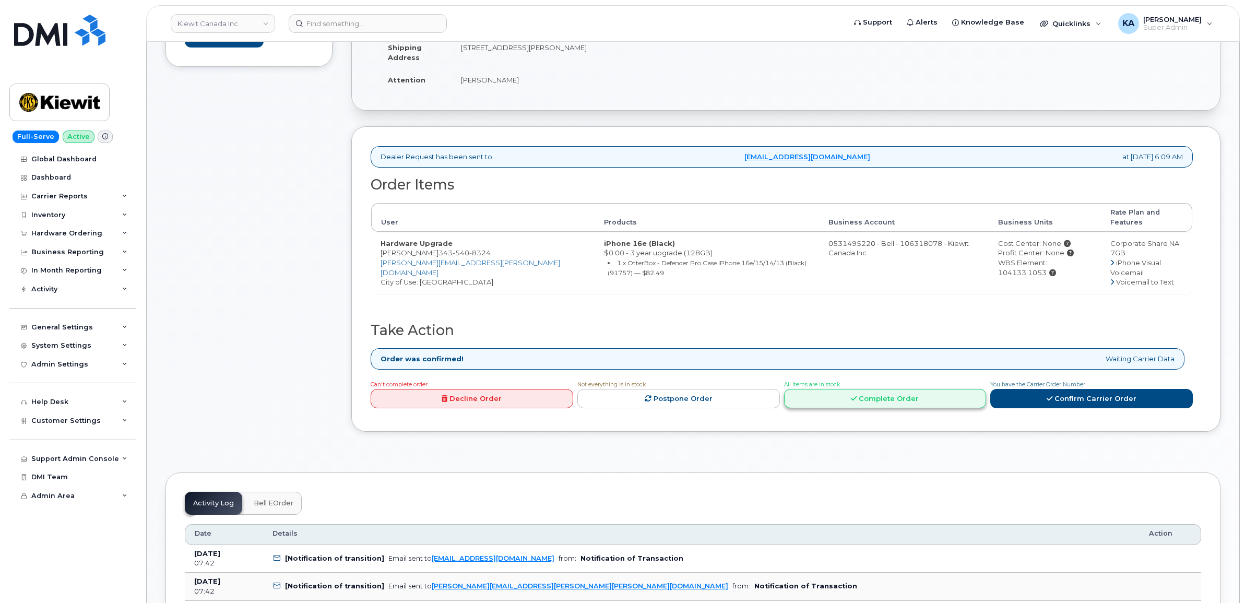
click at [899, 393] on link "Complete Order" at bounding box center [885, 398] width 203 height 19
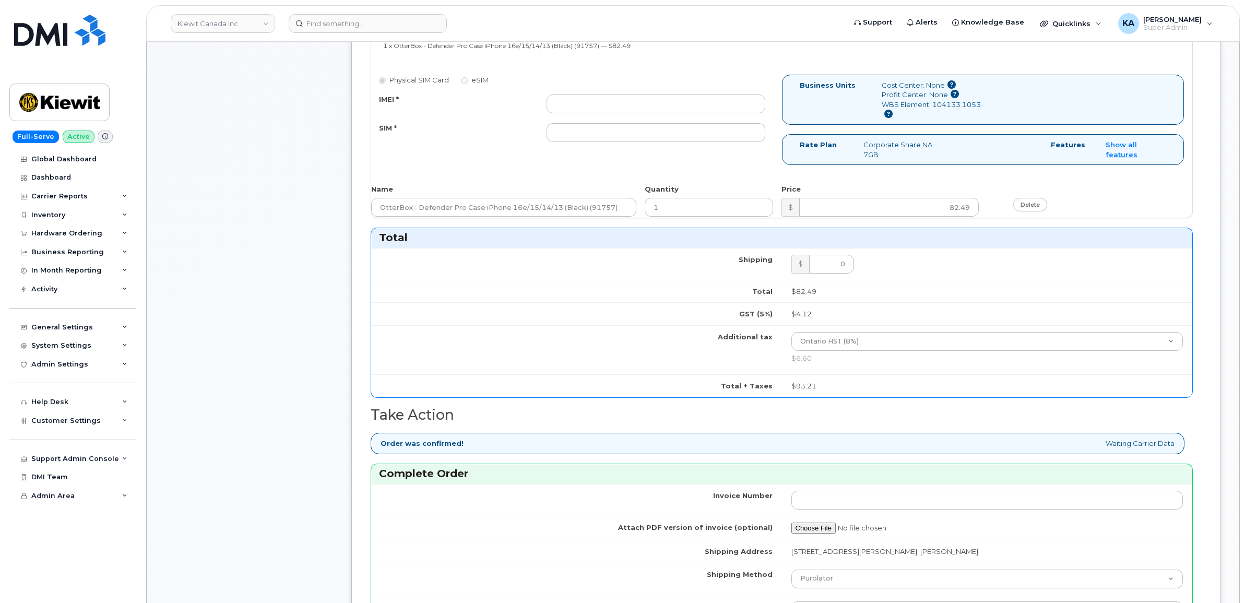
scroll to position [653, 0]
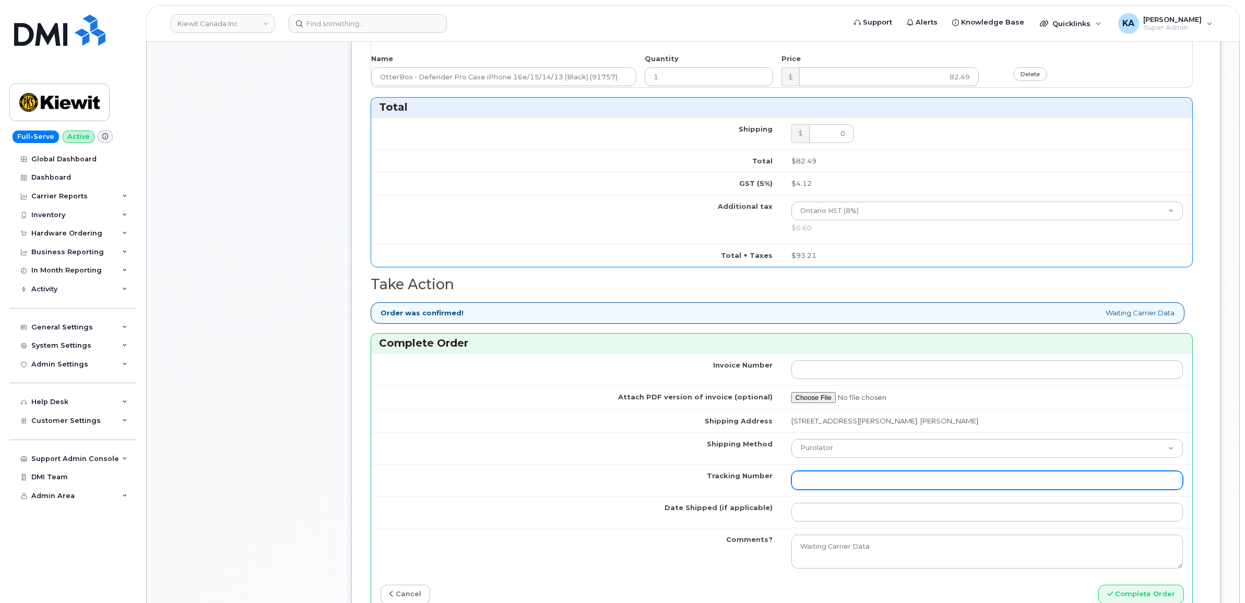
click at [880, 484] on input "Tracking Number" at bounding box center [988, 480] width 392 height 19
paste input "520070157356"
type input "520070157356"
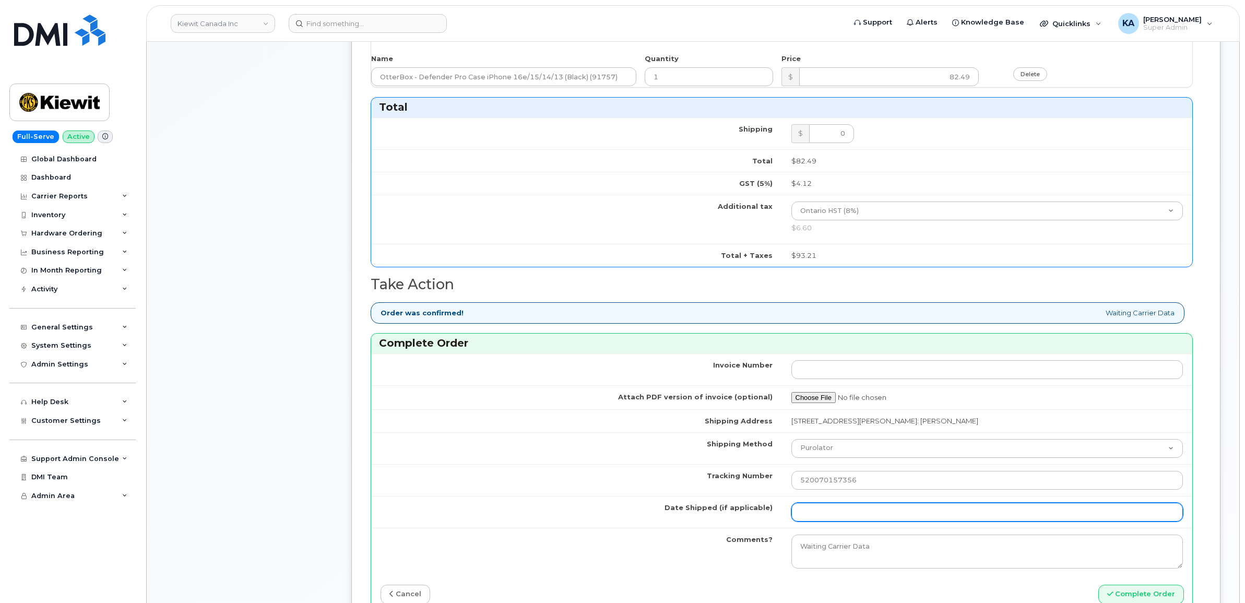
click at [854, 511] on input "Date Shipped (if applicable)" at bounding box center [988, 512] width 392 height 19
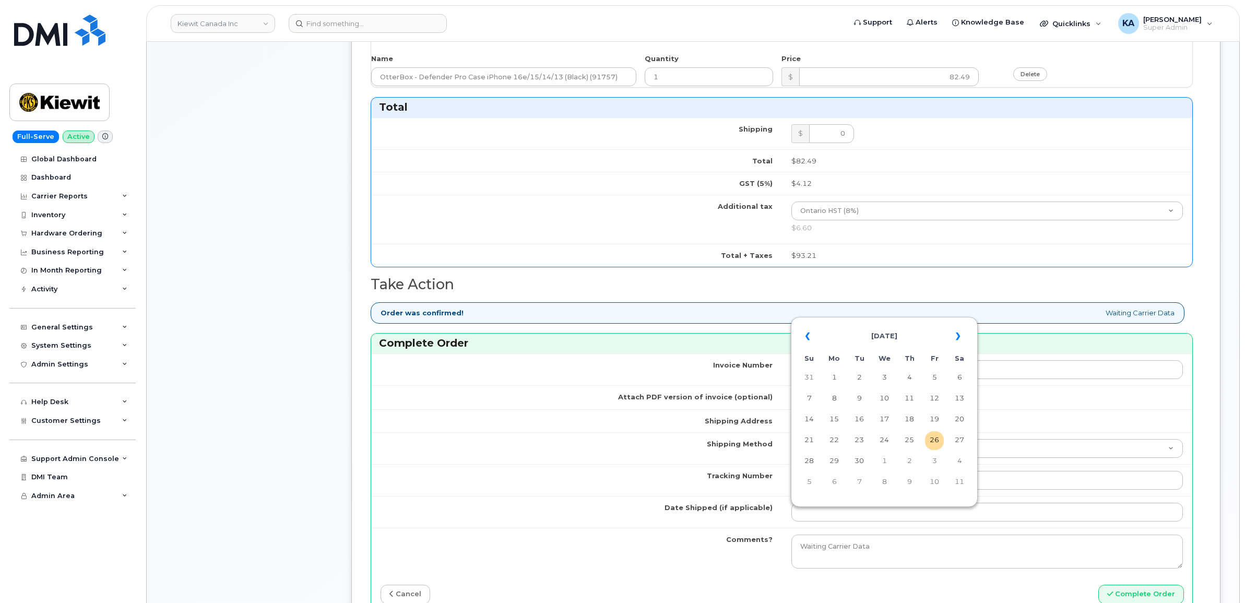
click at [912, 324] on th "[DATE]" at bounding box center [884, 336] width 119 height 25
click at [812, 485] on span "Sep" at bounding box center [808, 485] width 23 height 28
click at [888, 441] on td "24" at bounding box center [884, 440] width 19 height 19
type input "[DATE]"
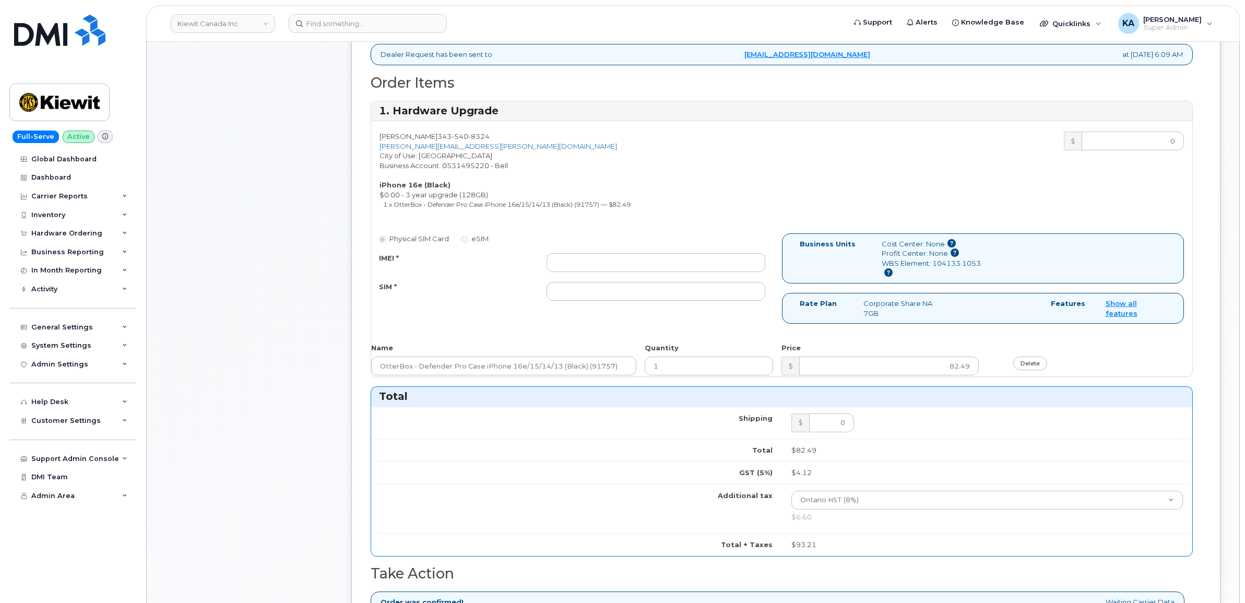
scroll to position [261, 0]
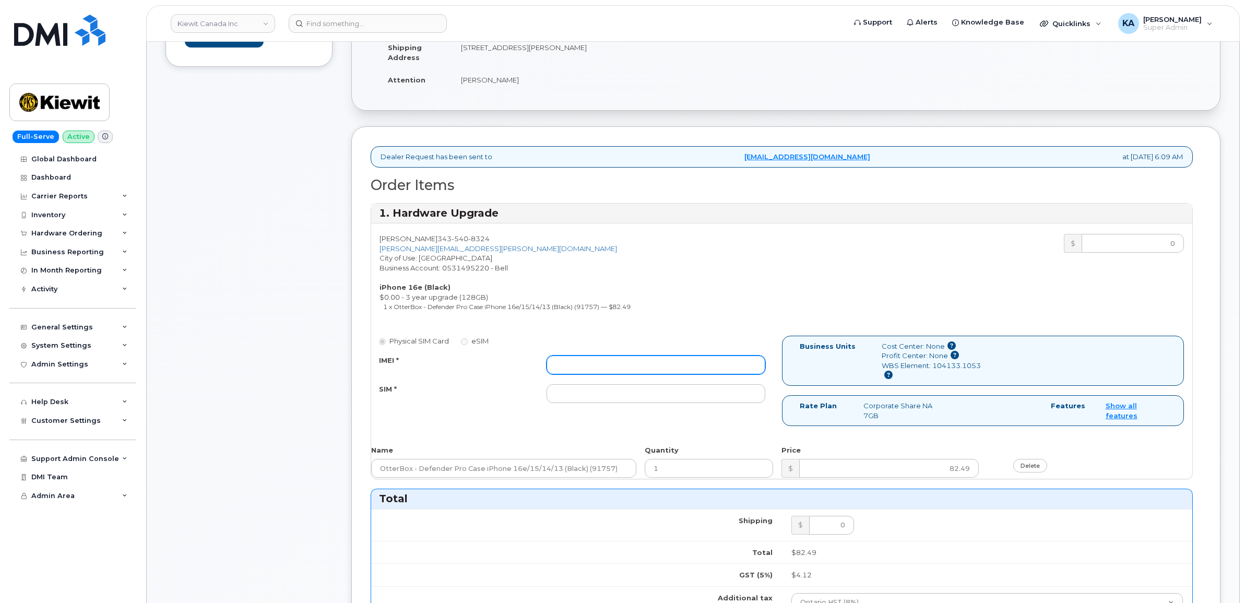
click at [653, 367] on input "IMEI *" at bounding box center [656, 365] width 219 height 19
paste input "354216331466155"
type input "354216331466155"
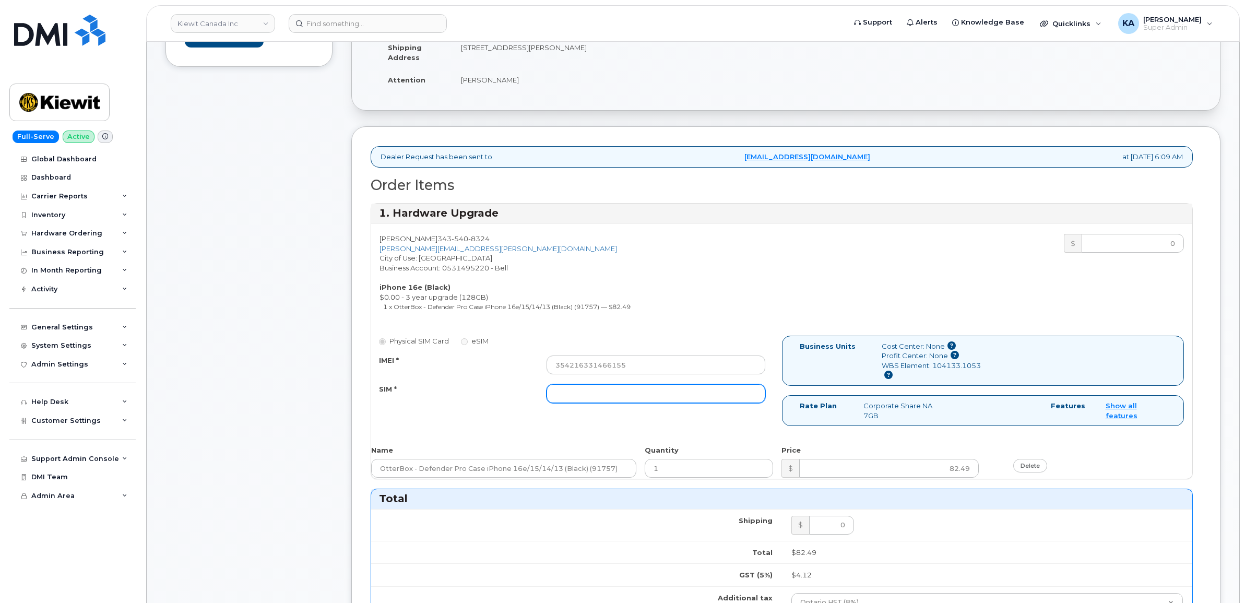
click at [721, 400] on input "SIM *" at bounding box center [656, 393] width 219 height 19
paste input "89302610207734241216"
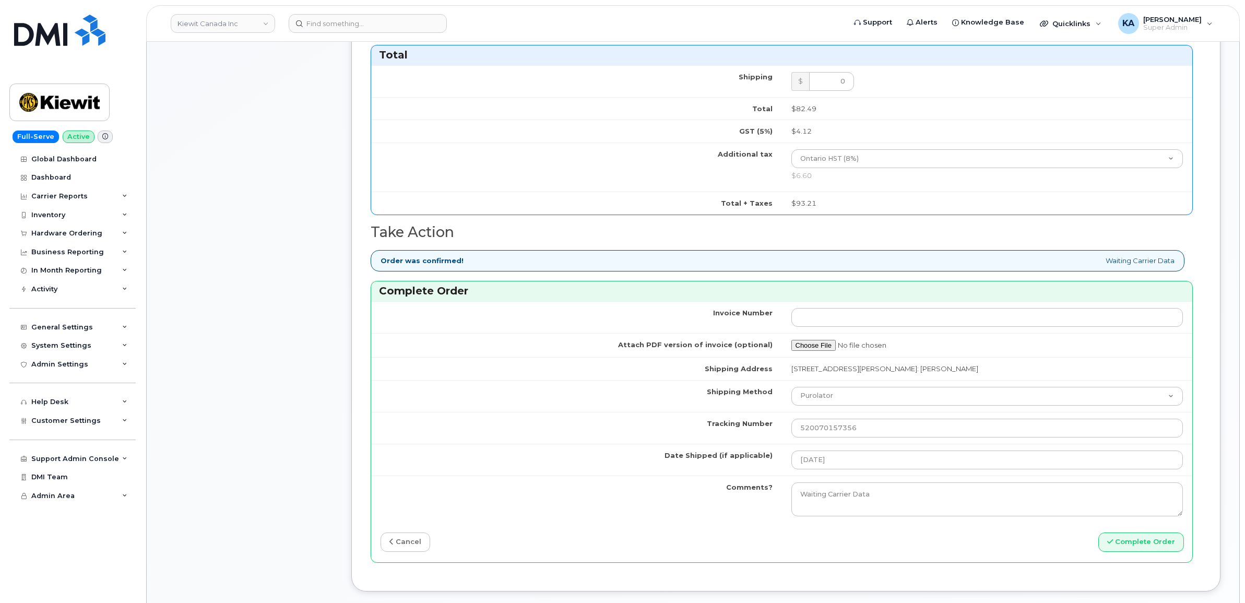
scroll to position [718, 0]
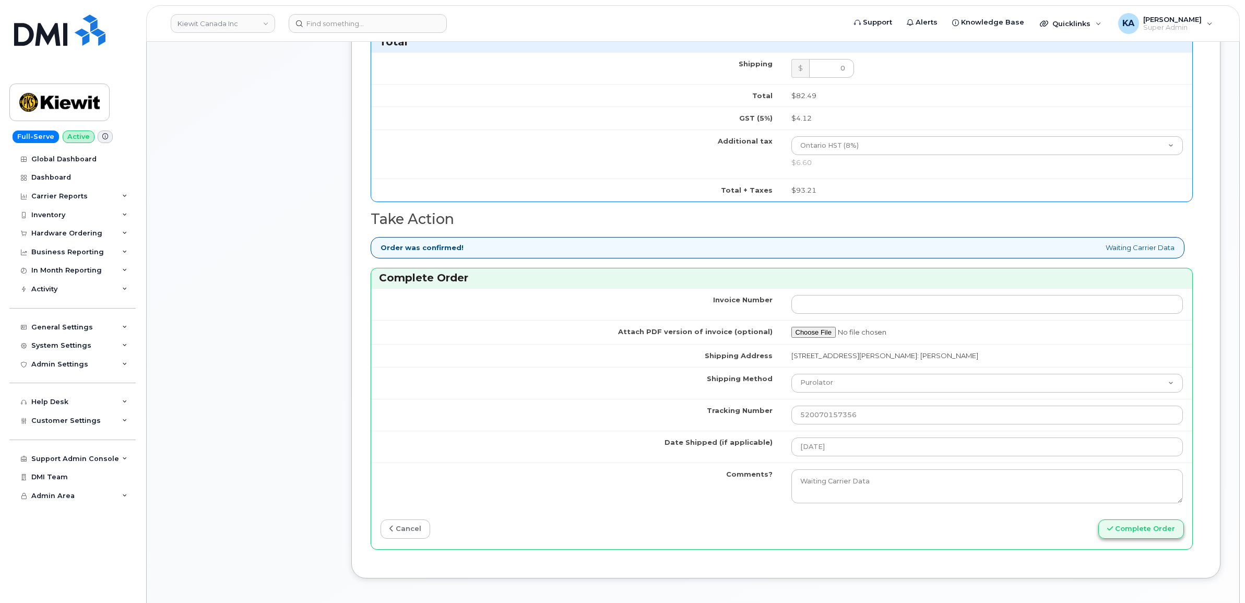
type input "89302610207734241216"
click at [1123, 526] on button "Complete Order" at bounding box center [1142, 529] width 86 height 19
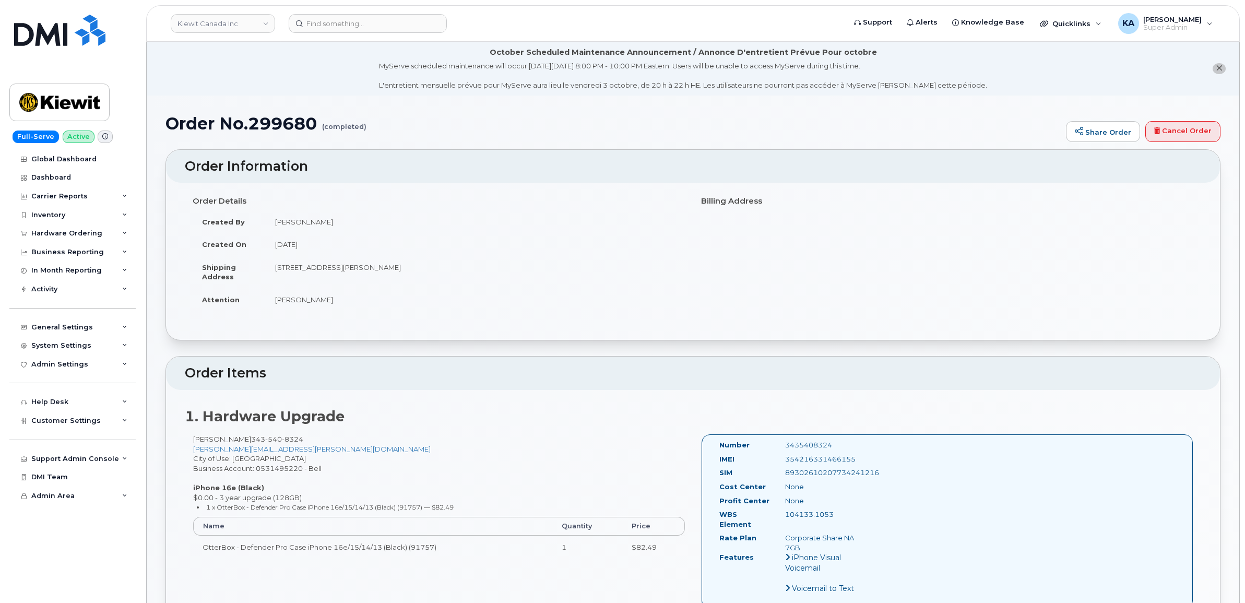
drag, startPoint x: 715, startPoint y: 445, endPoint x: 851, endPoint y: 514, distance: 152.5
click at [851, 514] on div "Number 3435408324 IMEI [TECHNICAL_ID] SIM [TECHNICAL_ID] Cost Center None [GEOG…" at bounding box center [791, 521] width 159 height 163
copy div "Number 3435408324 IMEI [TECHNICAL_ID] SIM [TECHNICAL_ID] Cost Center None Profi…"
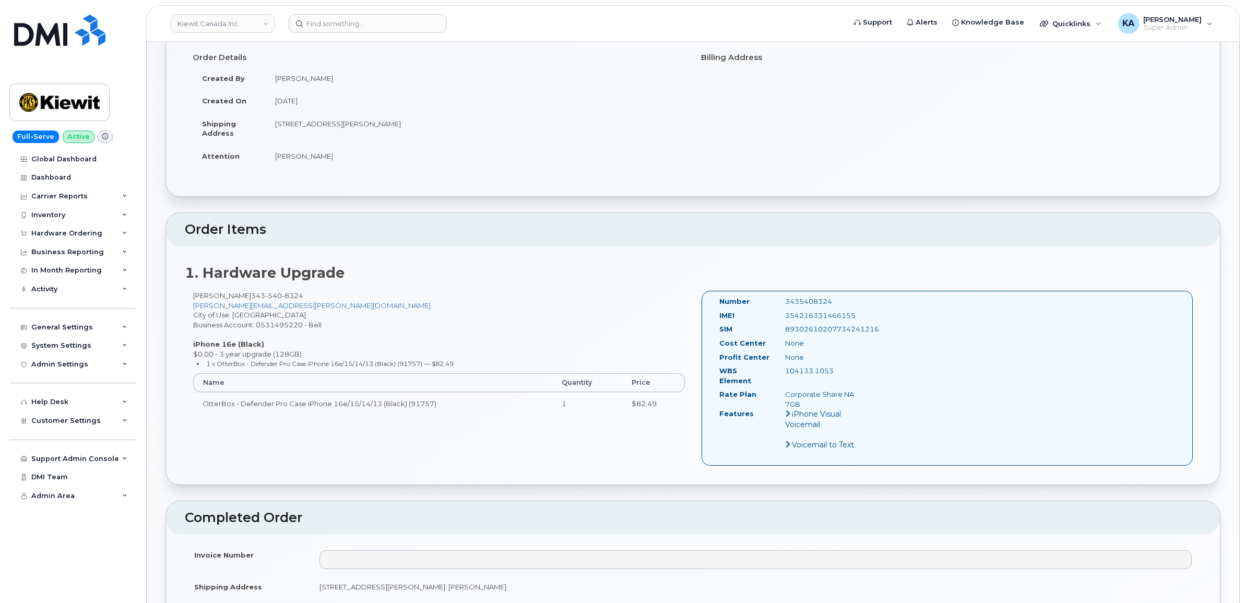
scroll to position [326, 0]
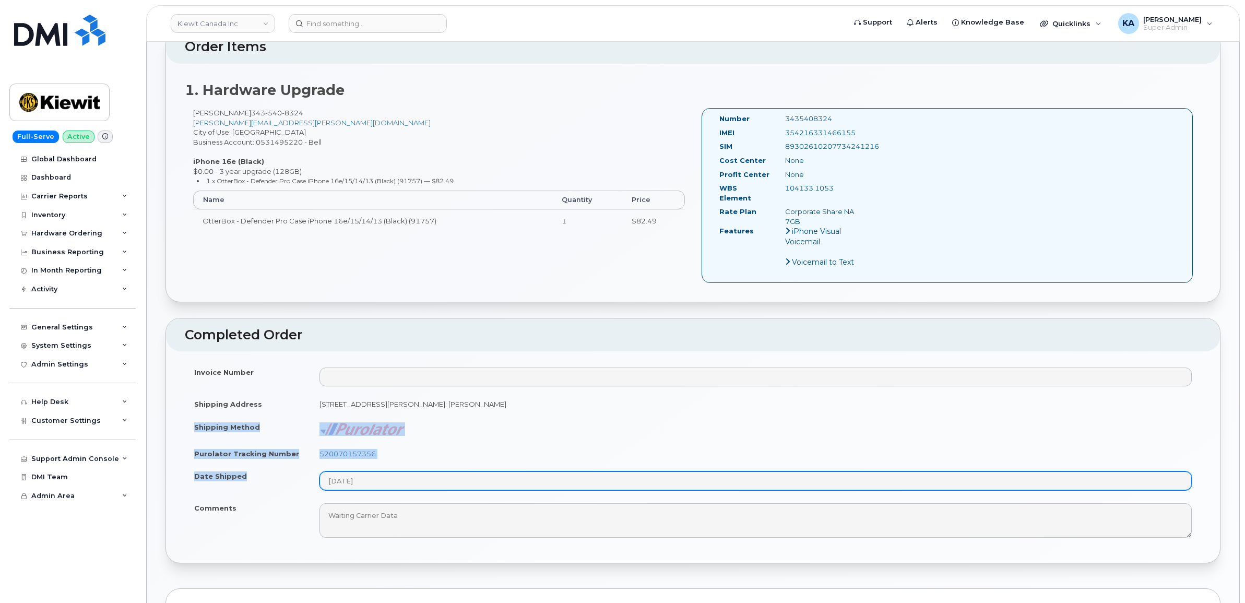
click at [392, 474] on tbody "Invoice Number Shipping Address [STREET_ADDRESS][PERSON_NAME]: [PERSON_NAME] Sh…" at bounding box center [693, 452] width 1017 height 183
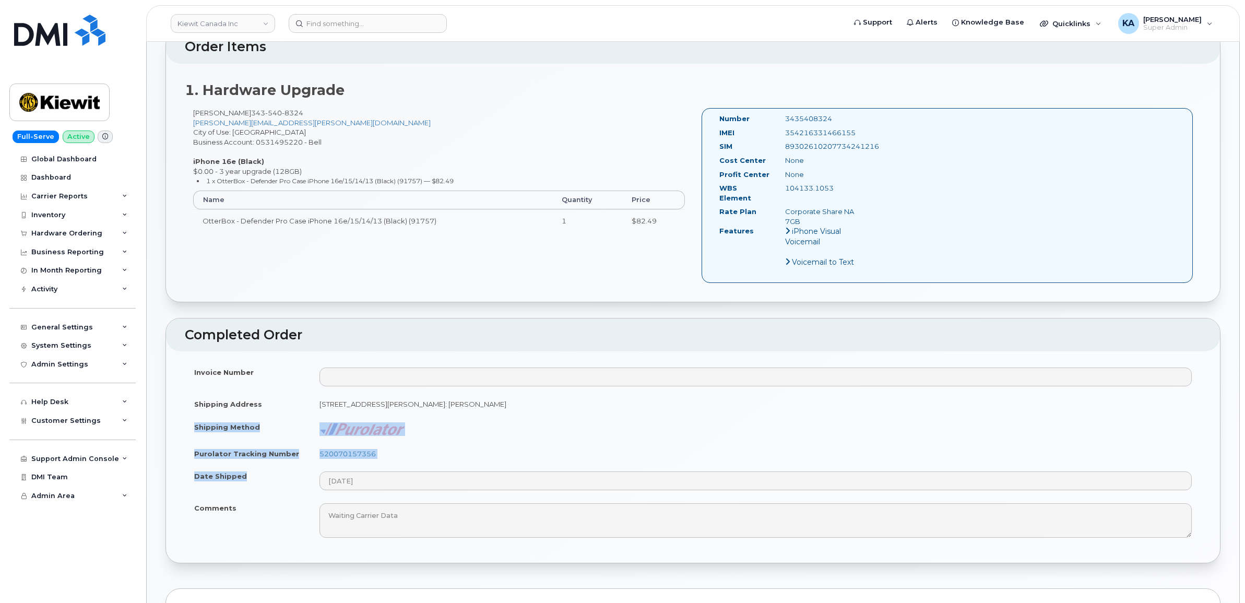
copy tbody "Shipping Method Purolator Tracking Number 520070157356 Date Shipped"
drag, startPoint x: 860, startPoint y: 134, endPoint x: 785, endPoint y: 138, distance: 75.3
click at [785, 138] on div "354216331466155" at bounding box center [823, 133] width 92 height 10
copy div "354216331466155"
drag, startPoint x: 834, startPoint y: 119, endPoint x: 782, endPoint y: 124, distance: 52.4
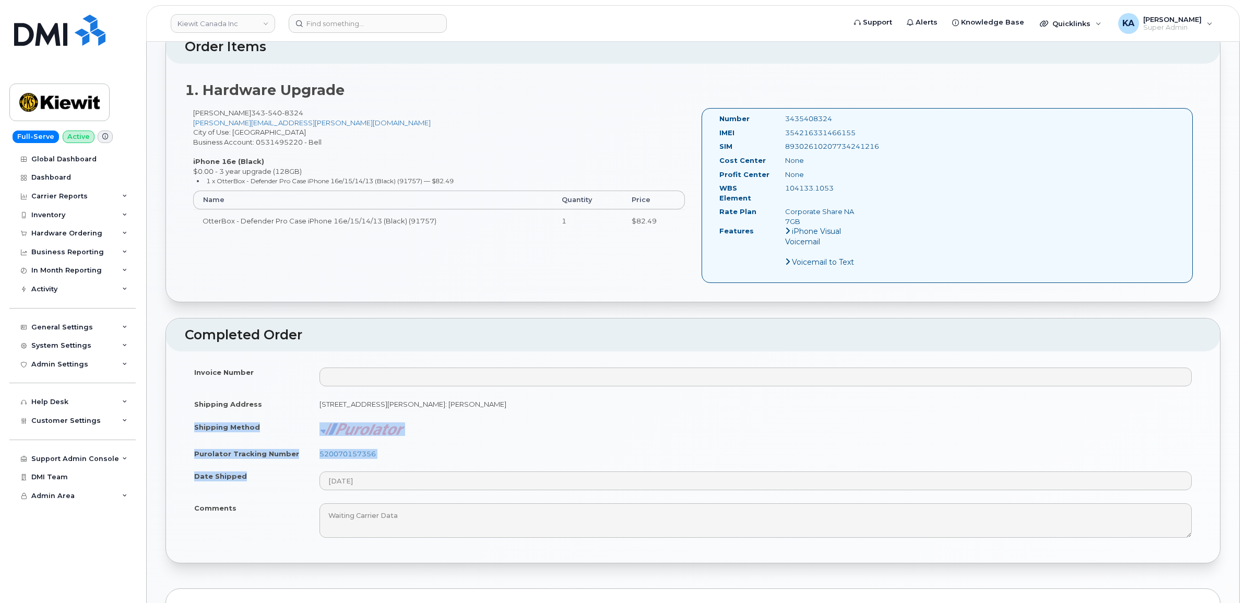
click at [782, 124] on div "3435408324" at bounding box center [823, 119] width 92 height 10
copy div "3435408324"
drag, startPoint x: 388, startPoint y: 446, endPoint x: 317, endPoint y: 449, distance: 71.1
click at [317, 449] on td "520070157356" at bounding box center [755, 453] width 891 height 23
copy link "520070157356"
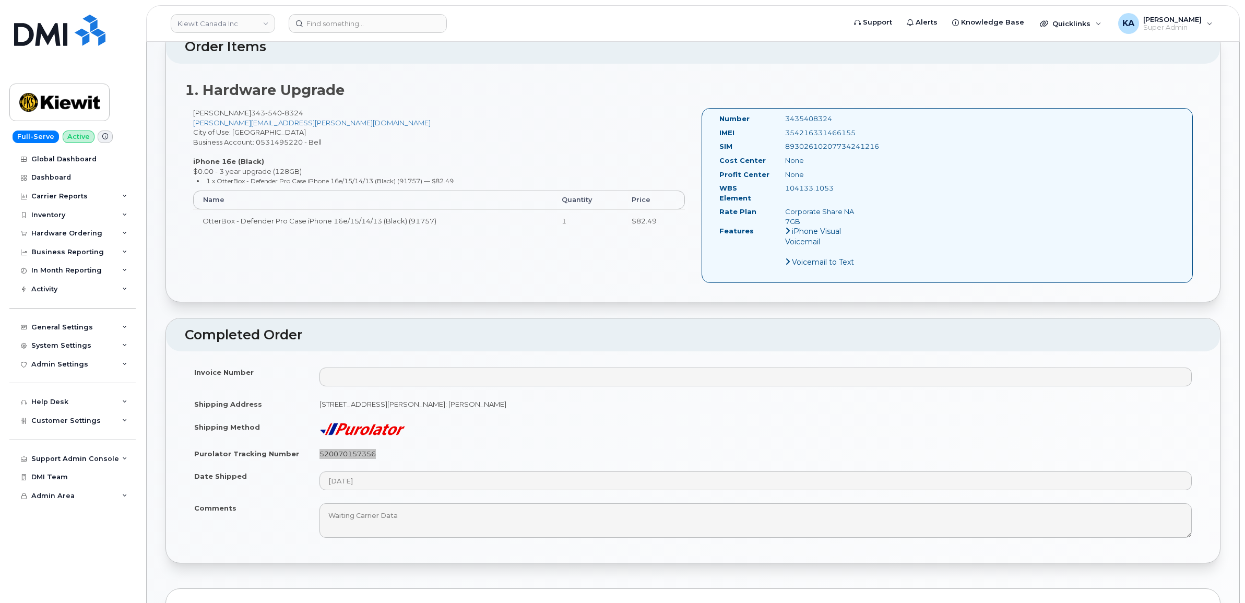
scroll to position [0, 0]
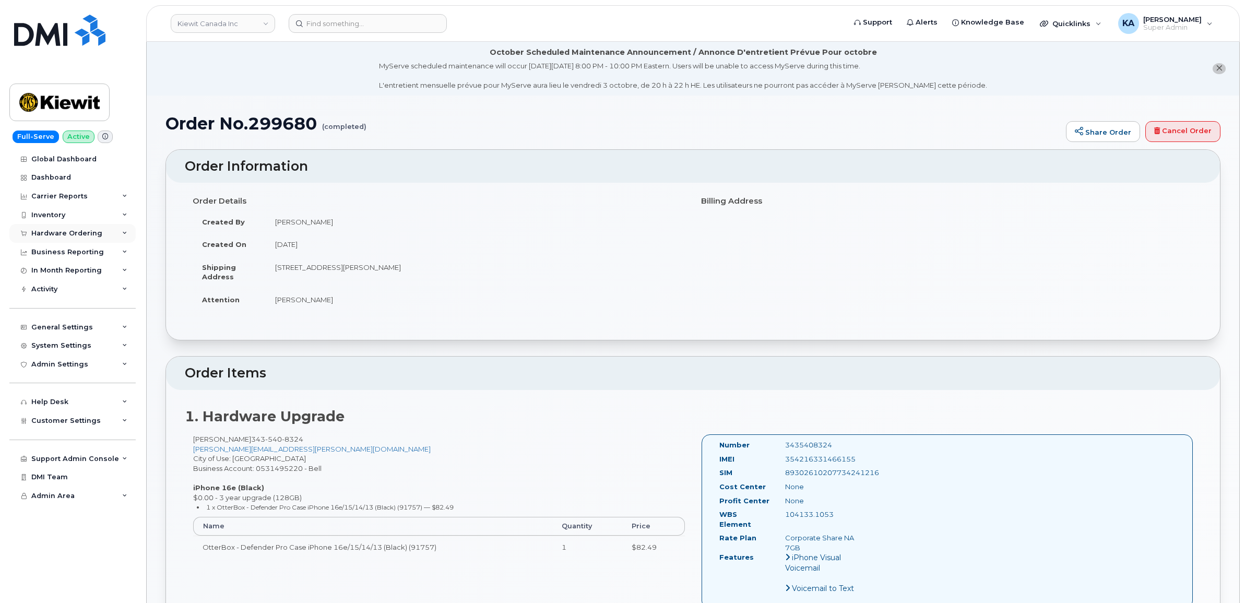
click at [75, 233] on div "Hardware Ordering" at bounding box center [66, 233] width 71 height 8
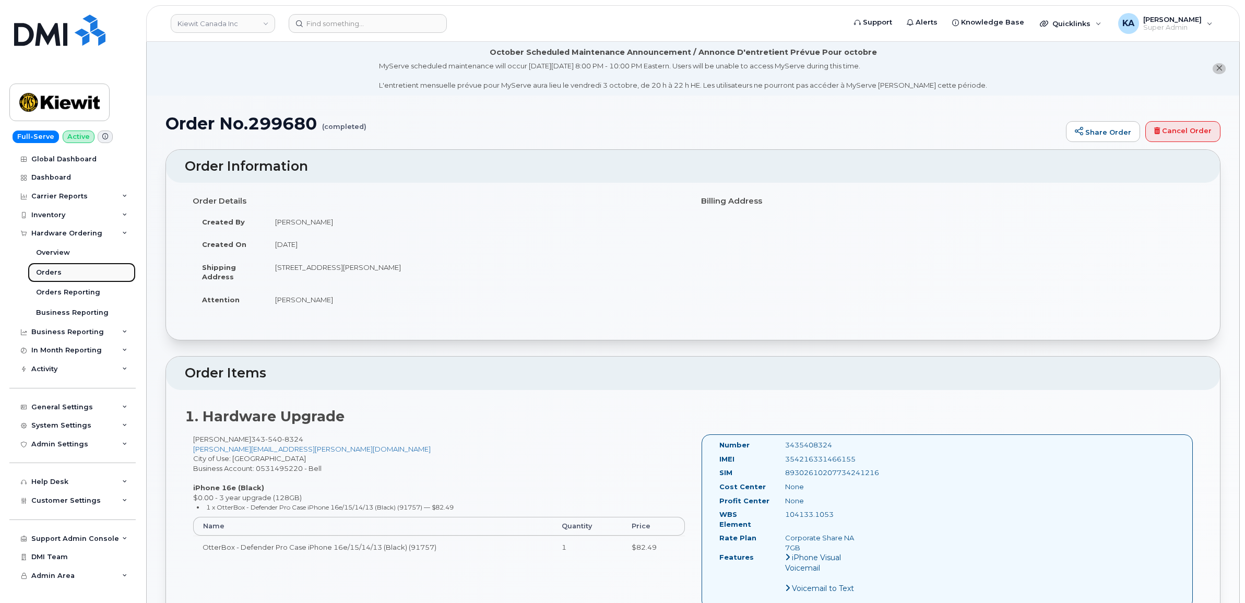
click at [40, 270] on div "Orders" at bounding box center [49, 272] width 26 height 9
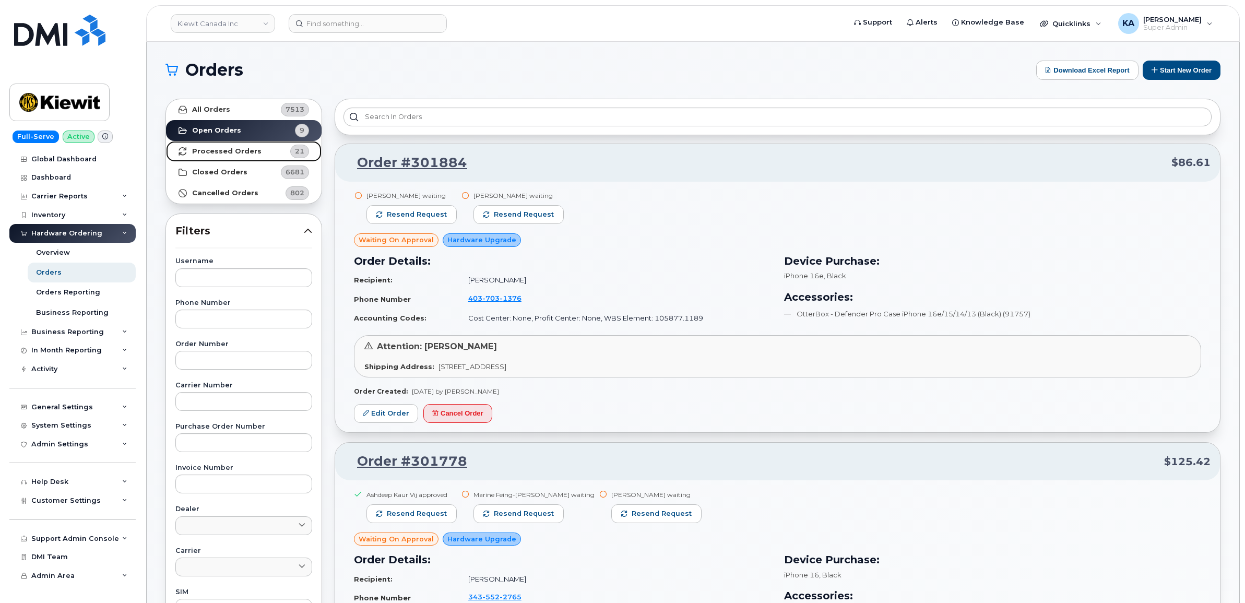
click at [210, 150] on strong "Processed Orders" at bounding box center [226, 151] width 69 height 8
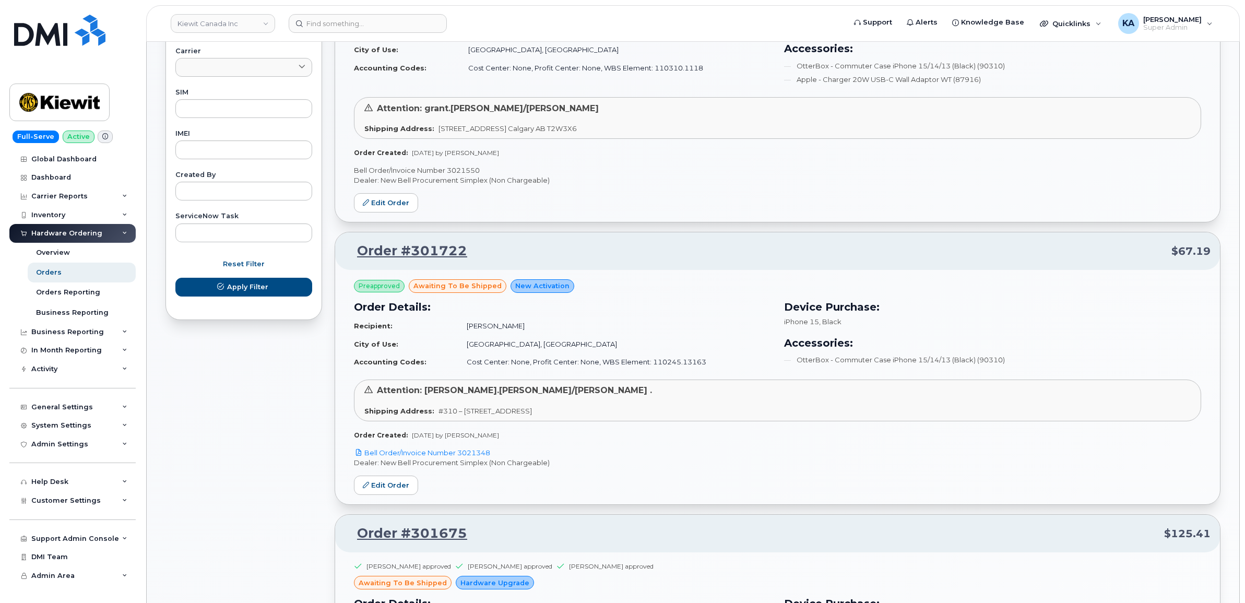
scroll to position [783, 0]
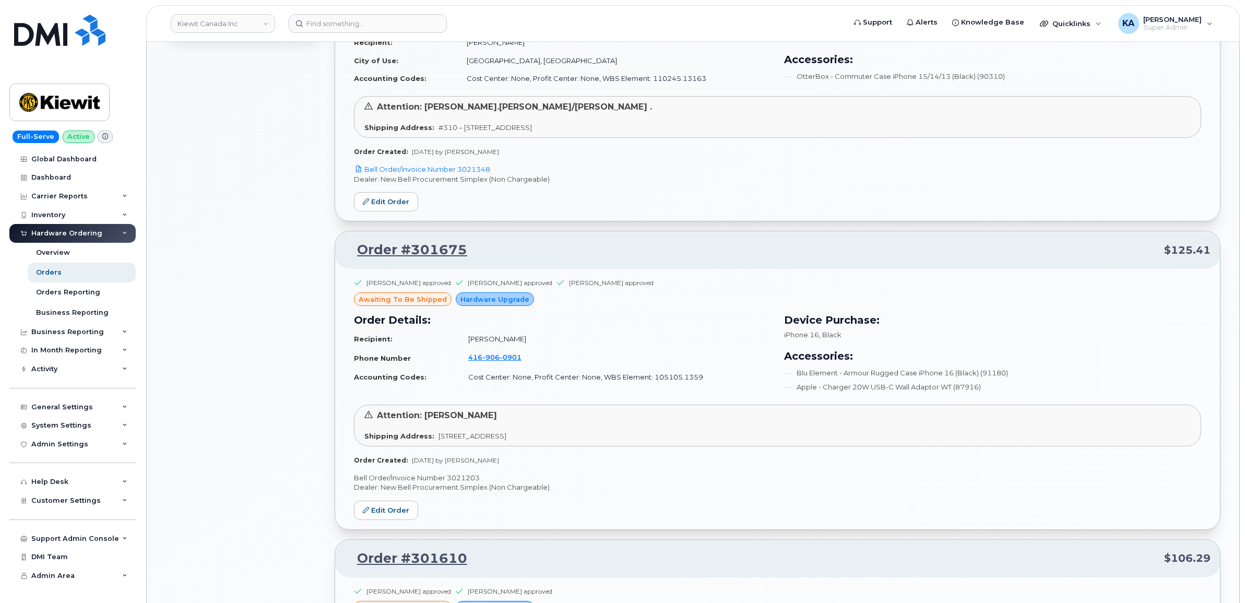
click at [463, 478] on p "Bell Order/Invoice Number 3021203" at bounding box center [777, 478] width 847 height 10
copy p "3021203"
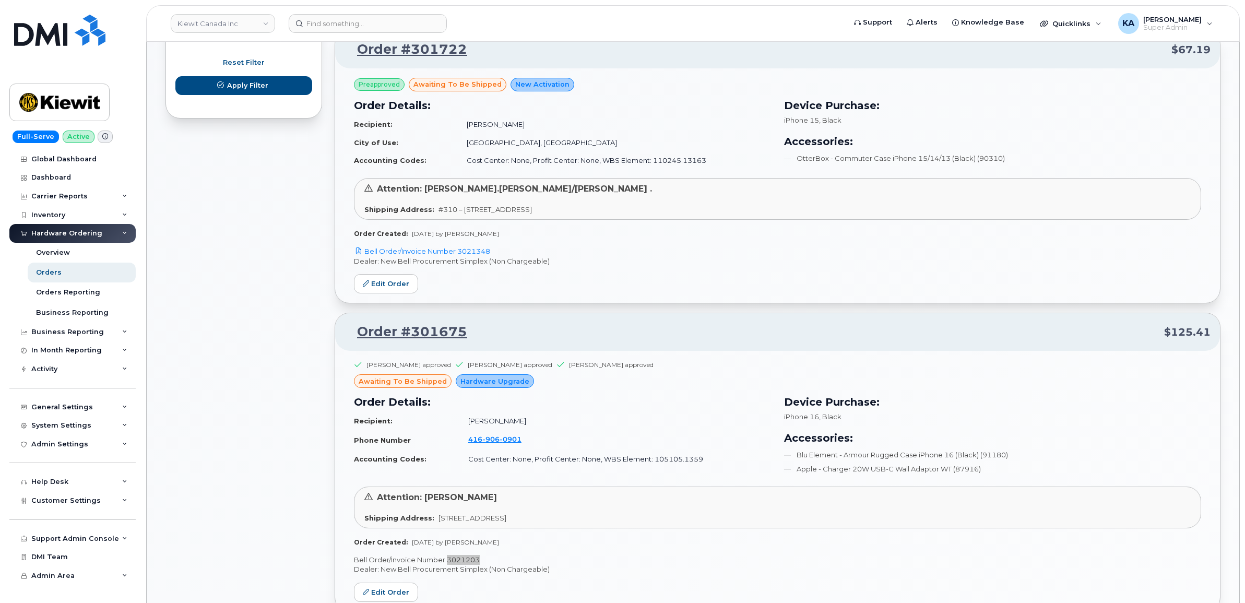
scroll to position [653, 0]
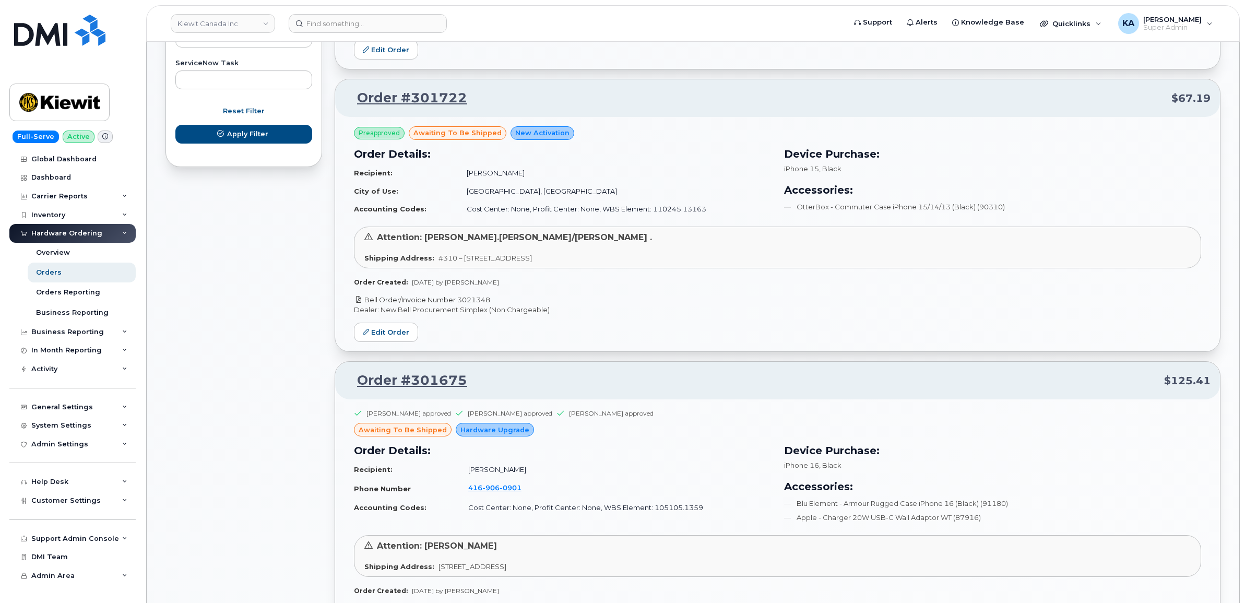
drag, startPoint x: 494, startPoint y: 301, endPoint x: 460, endPoint y: 304, distance: 34.1
click at [460, 304] on p "Bell Order/Invoice Number 3021348" at bounding box center [777, 300] width 847 height 10
copy link "3021348"
click at [391, 333] on link "Edit Order" at bounding box center [386, 332] width 64 height 19
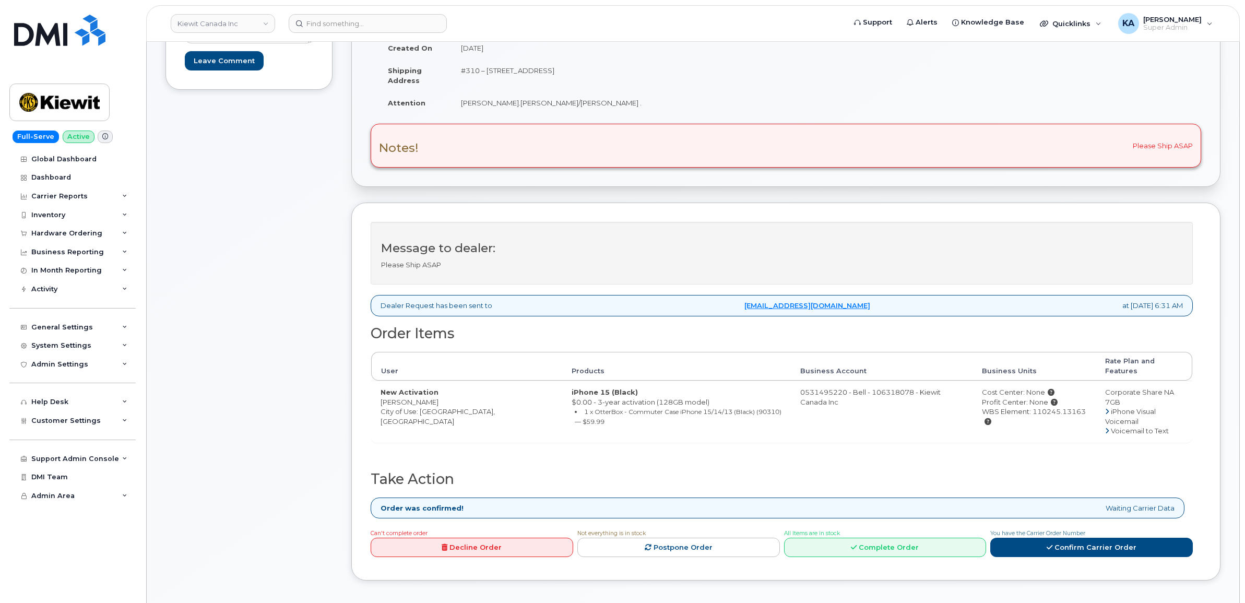
scroll to position [261, 0]
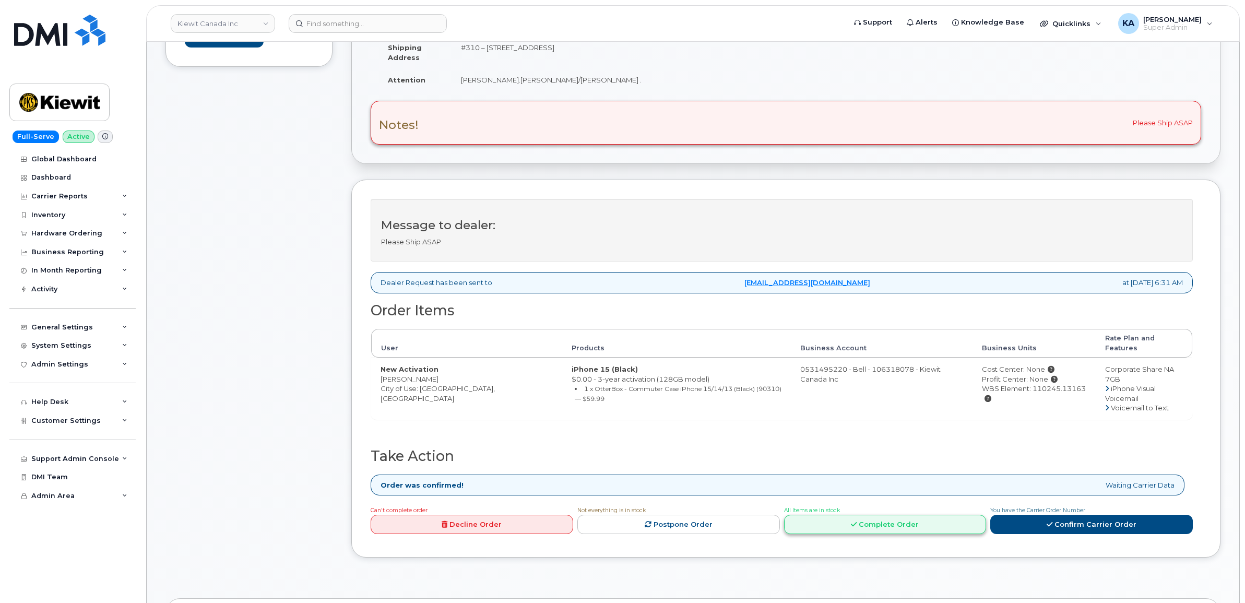
click at [867, 515] on link "Complete Order" at bounding box center [885, 524] width 203 height 19
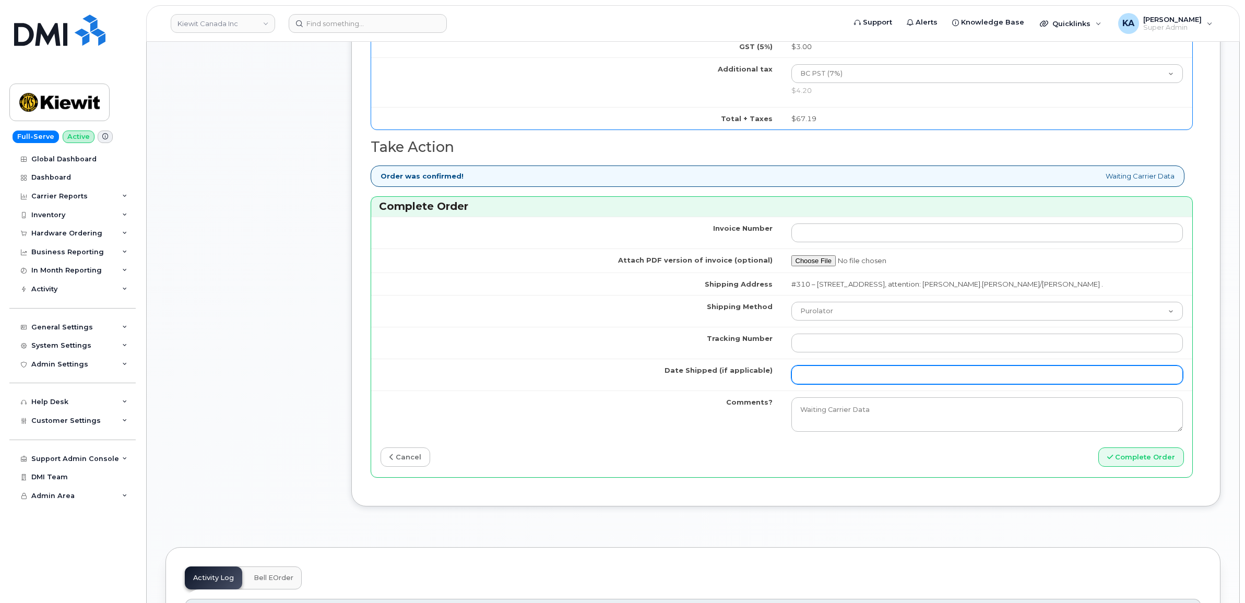
scroll to position [914, 0]
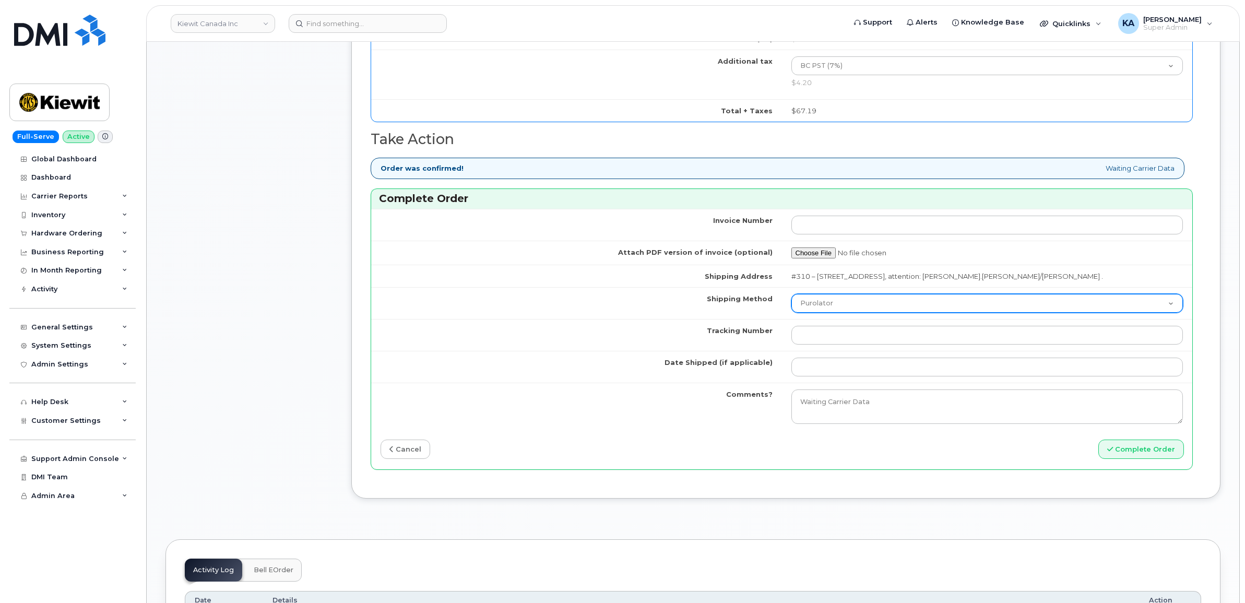
click at [882, 312] on select "Purolator UPS FedEx Canada Post Courier Other Drop Off Pick Up" at bounding box center [988, 303] width 392 height 19
select select "FedEx"
click at [792, 298] on select "Purolator UPS FedEx Canada Post Courier Other Drop Off Pick Up" at bounding box center [988, 303] width 392 height 19
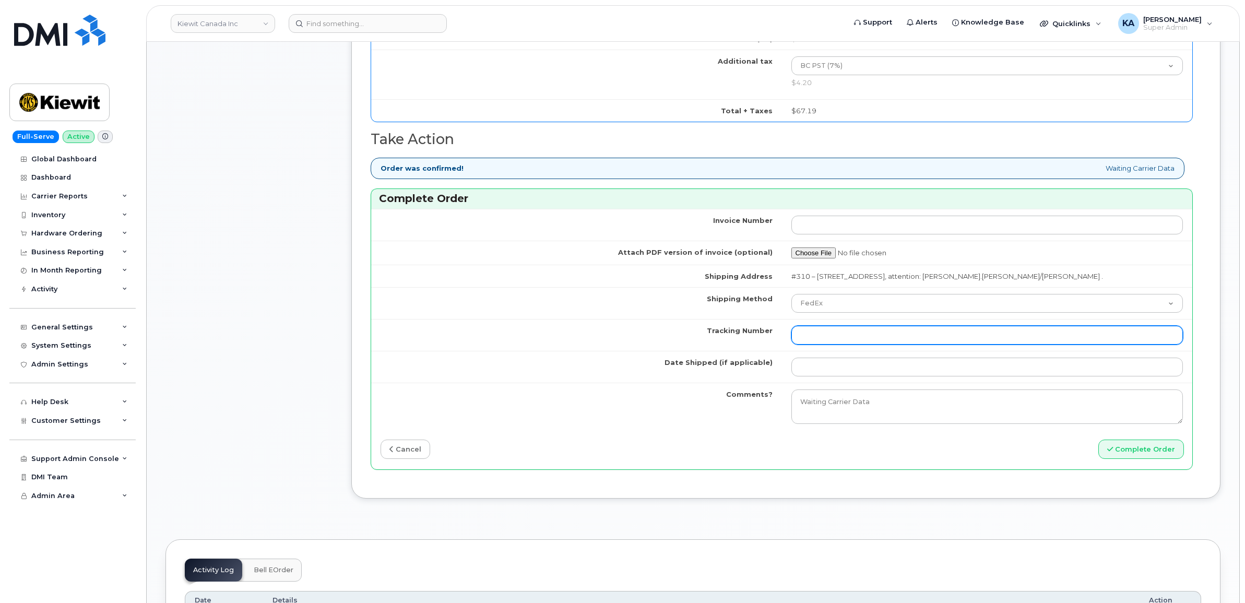
click at [836, 338] on input "Tracking Number" at bounding box center [988, 335] width 392 height 19
paste input "476423870624"
type input "476423870624"
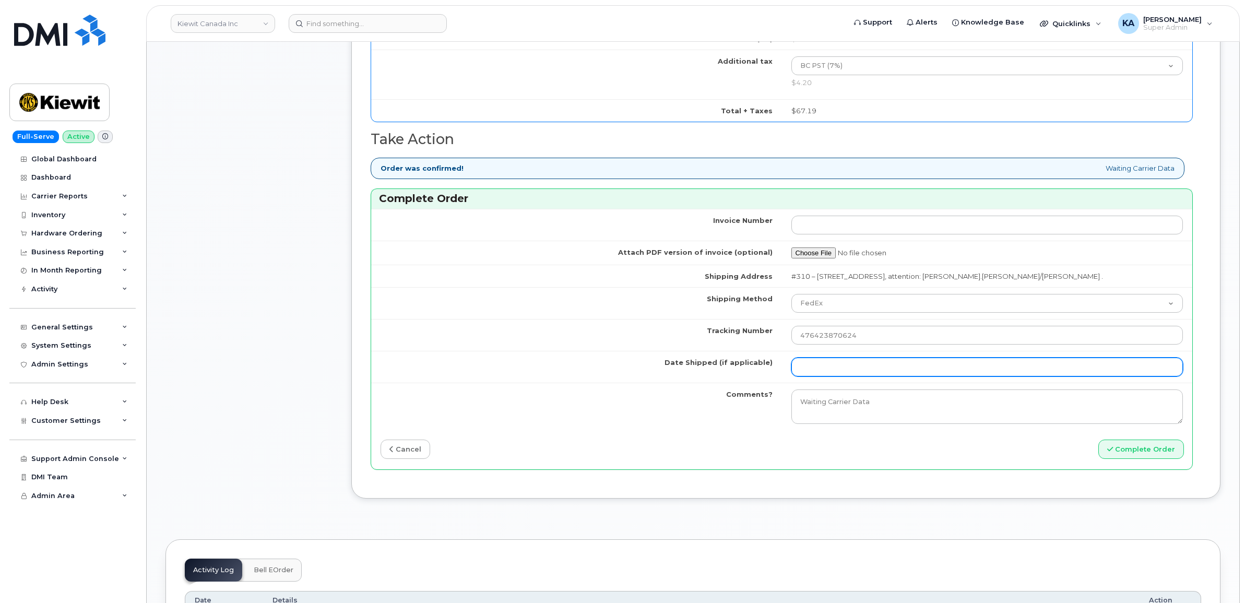
click at [829, 373] on input "Date Shipped (if applicable)" at bounding box center [988, 367] width 392 height 19
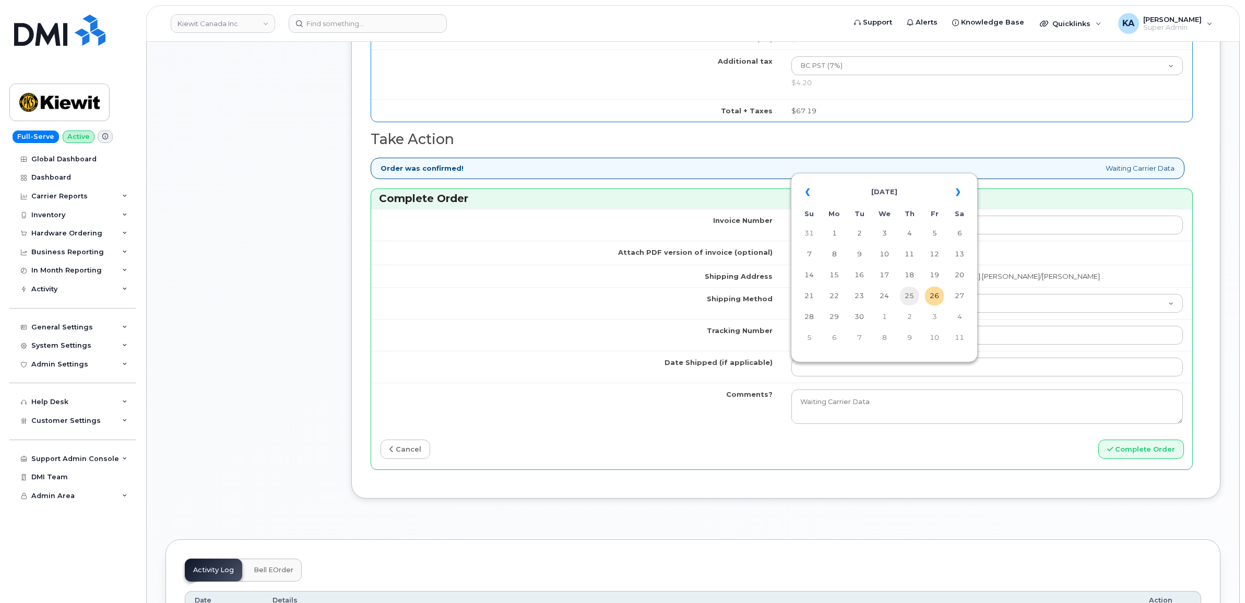
click at [911, 296] on td "25" at bounding box center [909, 296] width 19 height 19
type input "[DATE]"
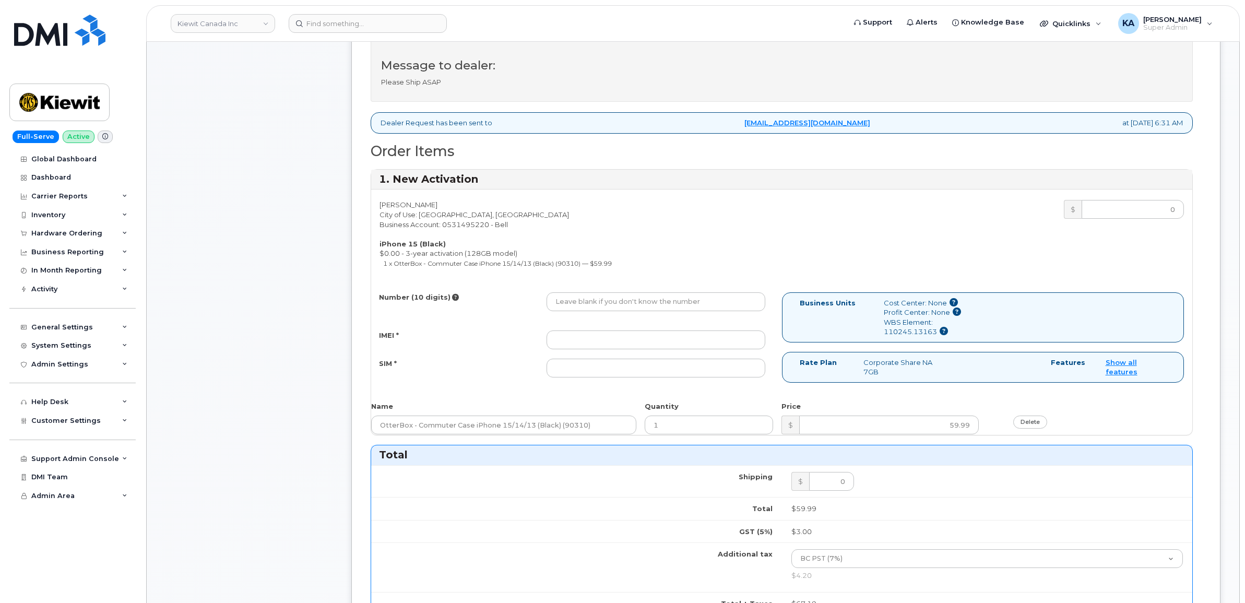
scroll to position [392, 0]
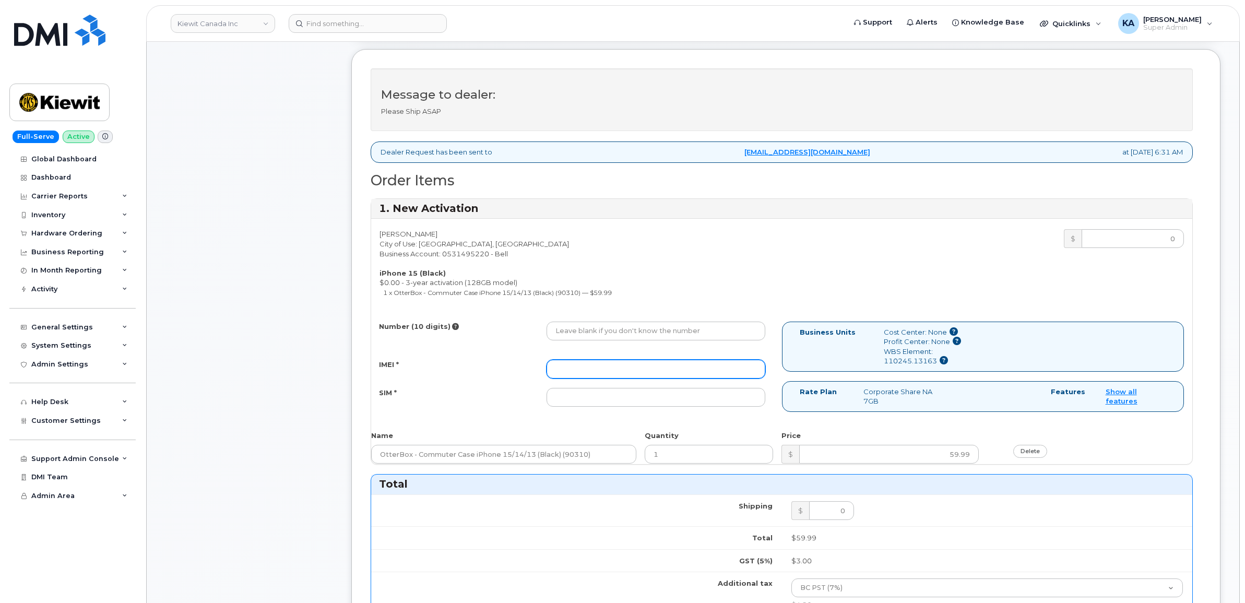
click at [606, 368] on input "IMEI *" at bounding box center [656, 369] width 219 height 19
paste input "351129878668518"
type input "351129878668518"
click at [571, 398] on input "SIM *" at bounding box center [656, 397] width 219 height 19
paste input "89302610207734266320"
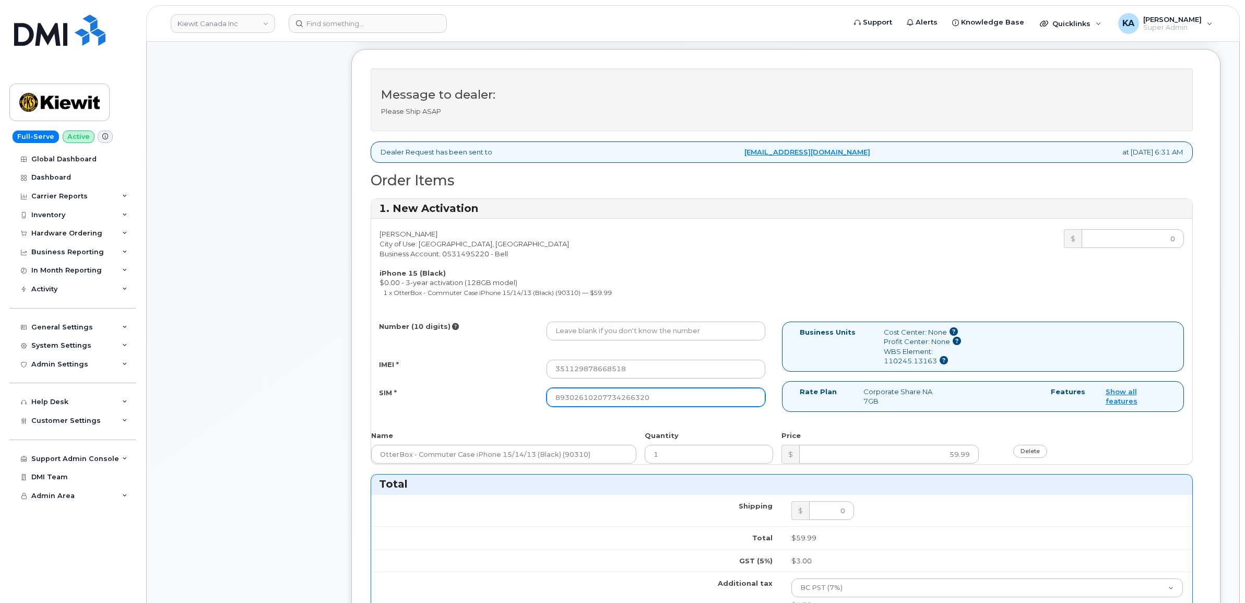
type input "89302610207734266320"
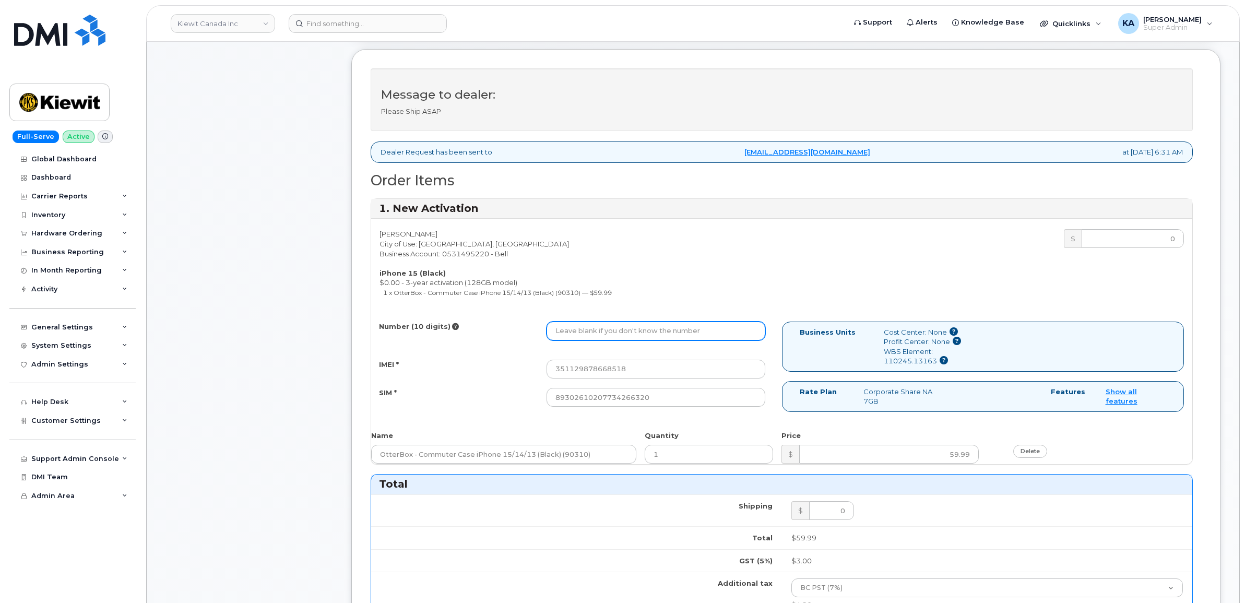
click at [629, 328] on input "Number (10 digits)" at bounding box center [656, 331] width 219 height 19
paste input "2363347344"
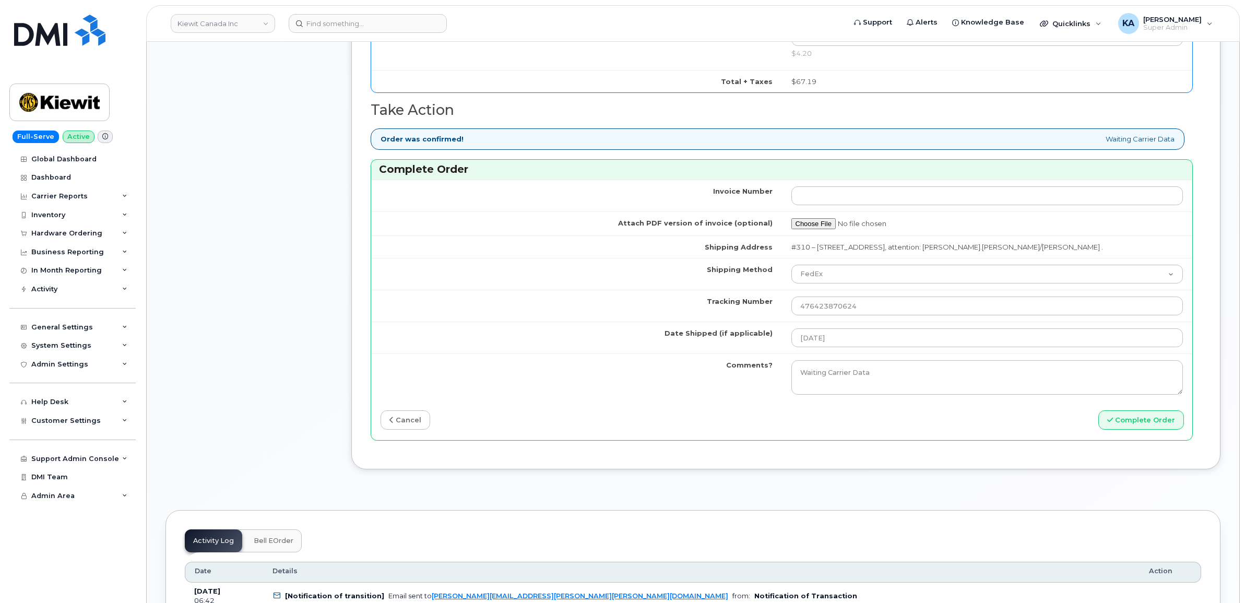
scroll to position [979, 0]
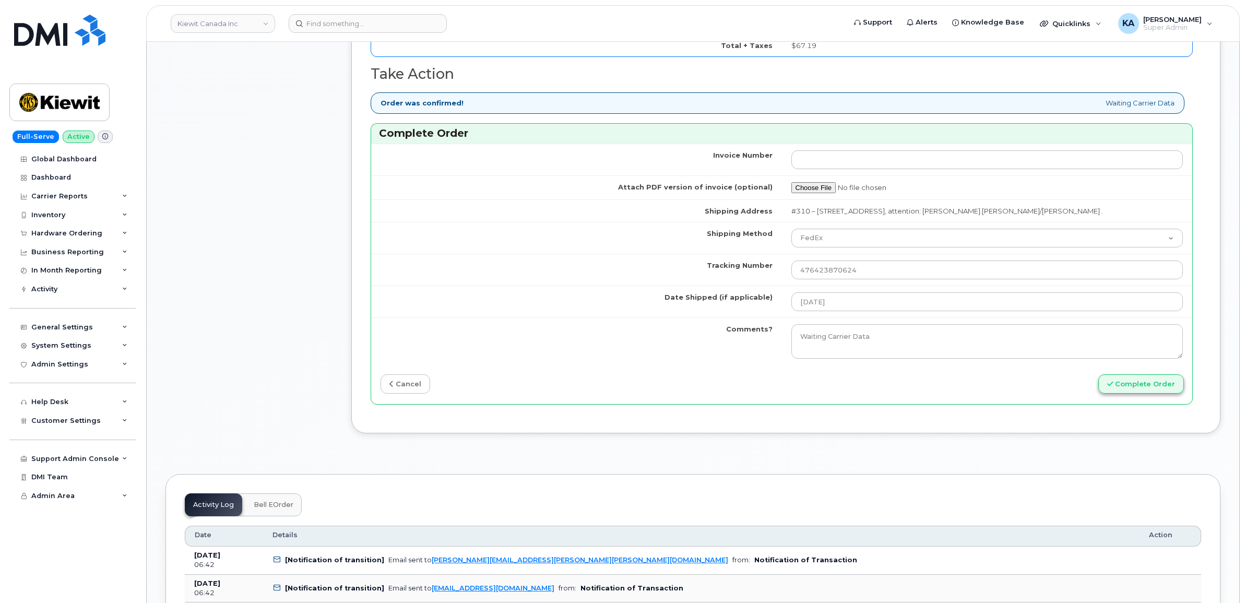
type input "2363347344"
click at [1130, 384] on button "Complete Order" at bounding box center [1142, 383] width 86 height 19
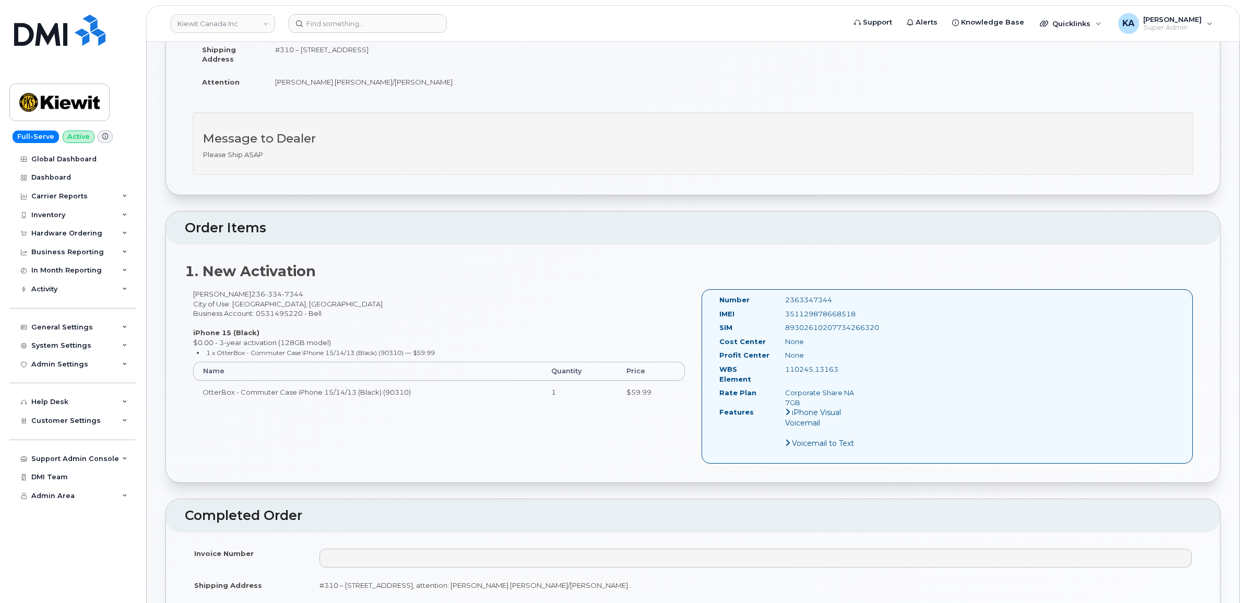
scroll to position [326, 0]
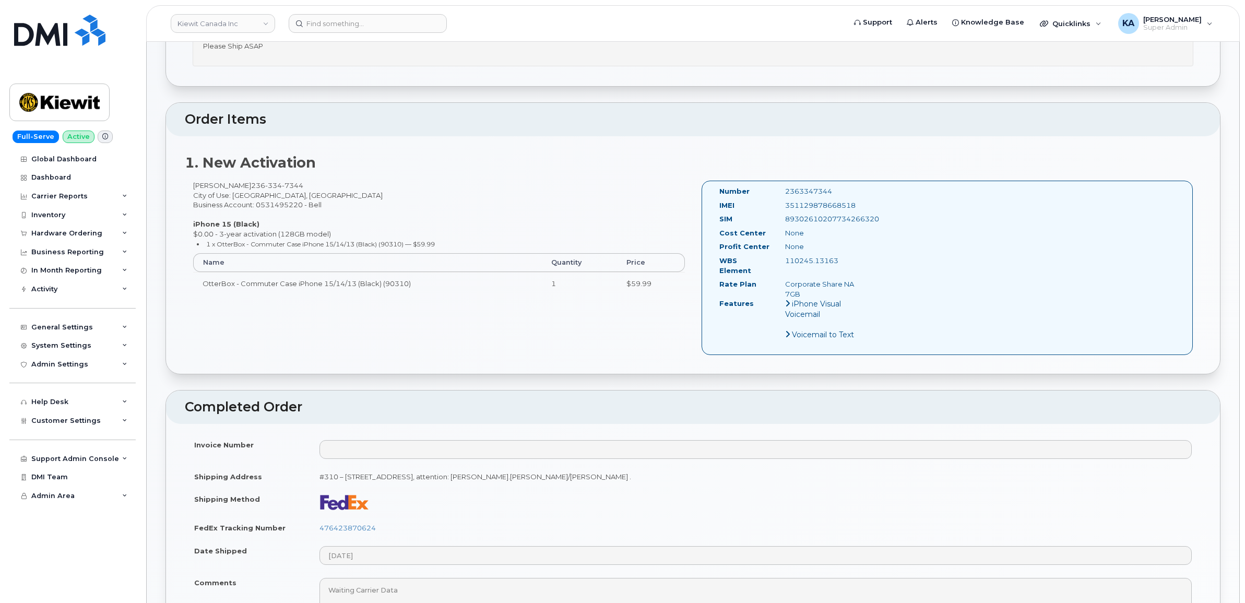
drag, startPoint x: 716, startPoint y: 191, endPoint x: 841, endPoint y: 260, distance: 143.3
click at [841, 260] on div "Number 2363347344 IMEI 351129878668518 SIM 89302610207734266320 Cost Center Non…" at bounding box center [791, 267] width 159 height 163
copy div "Number 2363347344 IMEI 351129878668518 SIM 89302610207734266320 Cost Center Non…"
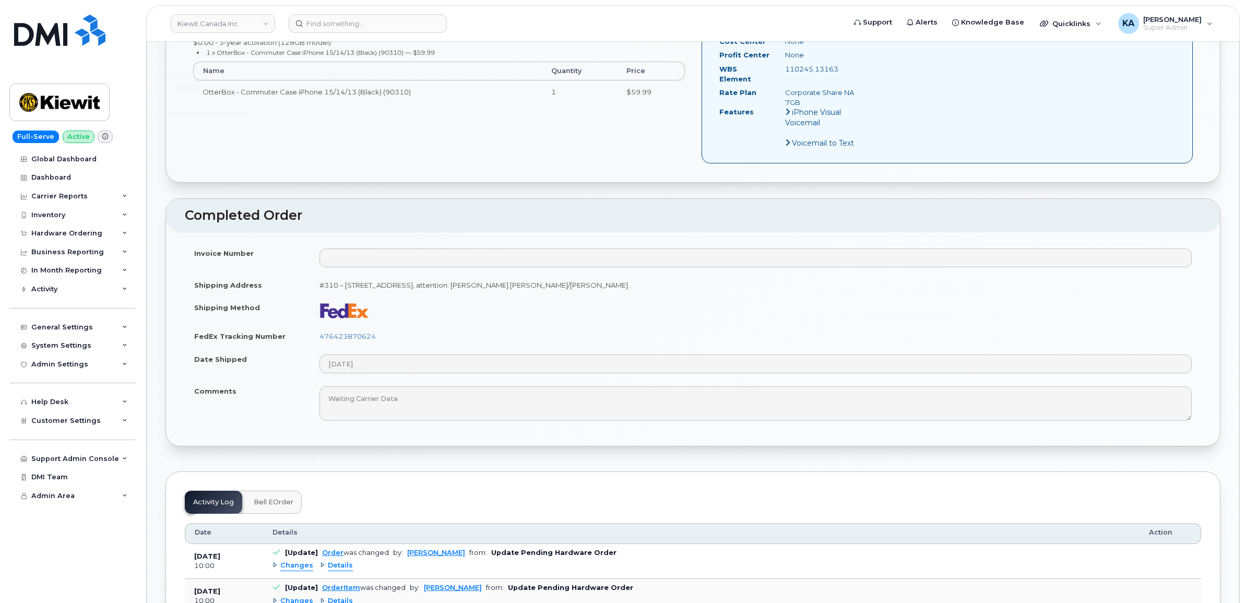
scroll to position [522, 0]
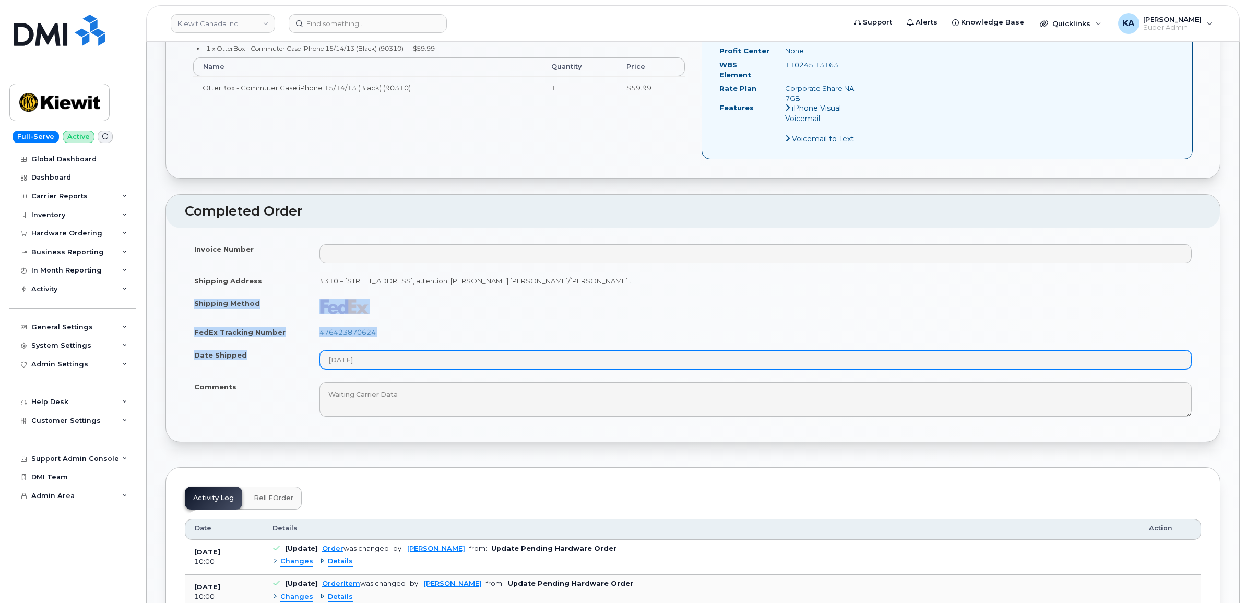
click at [372, 357] on tbody "Invoice Number Shipping Address #310 – 4350 Still Creek Drive Burnaby BC V5C0G5…" at bounding box center [693, 330] width 1017 height 185
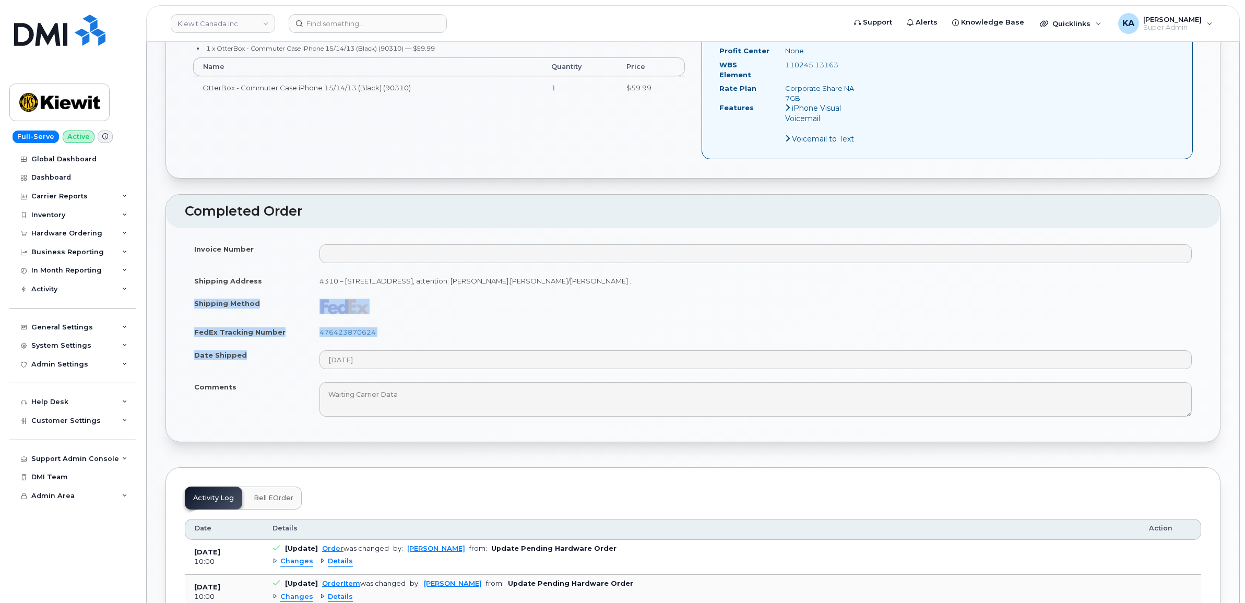
copy tbody "Shipping Method FedEx Tracking Number 476423870624 Date Shipped"
click at [523, 325] on td "476423870624" at bounding box center [755, 332] width 891 height 23
drag, startPoint x: 389, startPoint y: 322, endPoint x: 322, endPoint y: 330, distance: 67.8
click at [322, 330] on td "476423870624" at bounding box center [755, 332] width 891 height 23
copy link "476423870624"
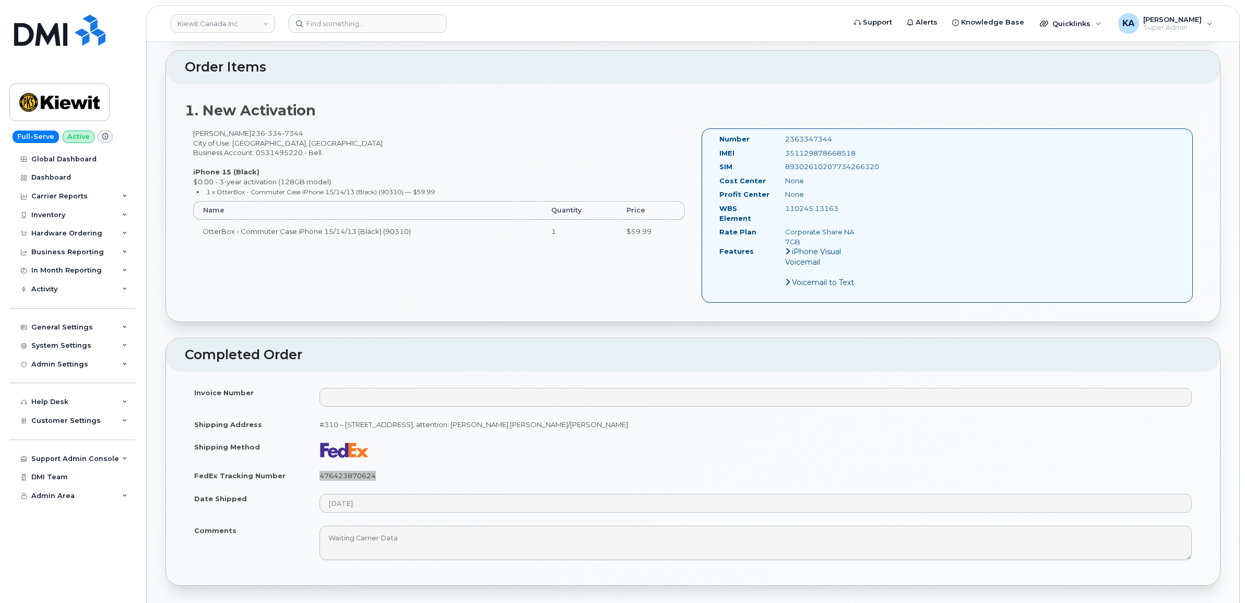
scroll to position [326, 0]
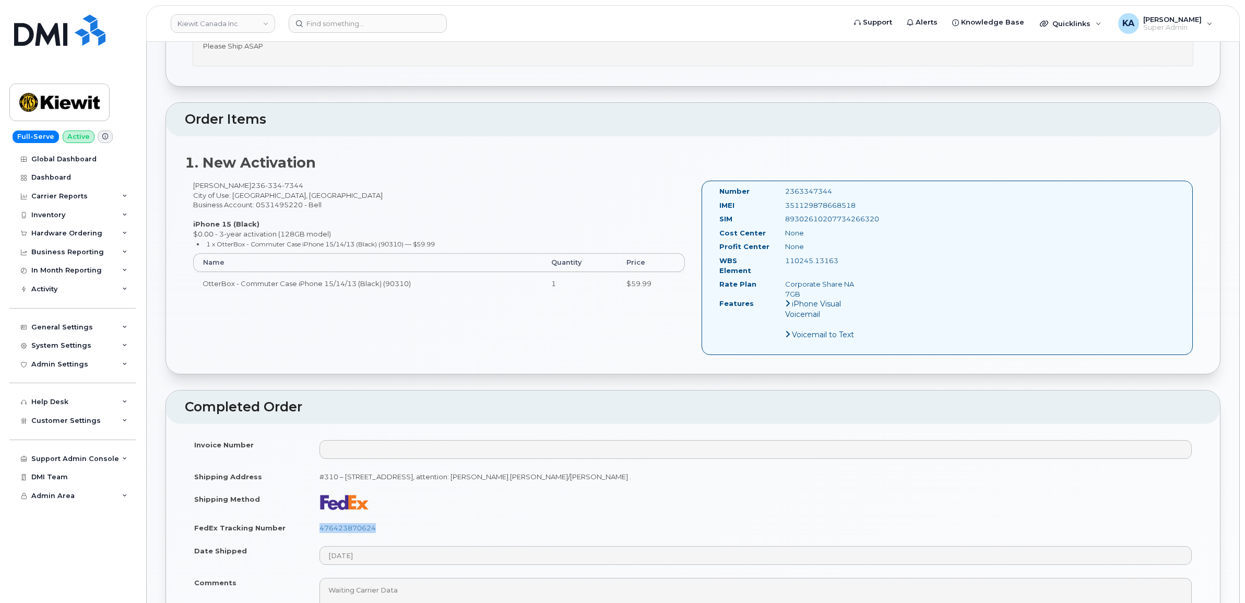
drag, startPoint x: 862, startPoint y: 205, endPoint x: 782, endPoint y: 208, distance: 79.9
click at [782, 208] on div "351129878668518" at bounding box center [823, 206] width 92 height 10
copy div "351129878668518"
drag, startPoint x: 833, startPoint y: 191, endPoint x: 784, endPoint y: 193, distance: 49.2
click at [784, 193] on div "2363347344" at bounding box center [823, 191] width 92 height 10
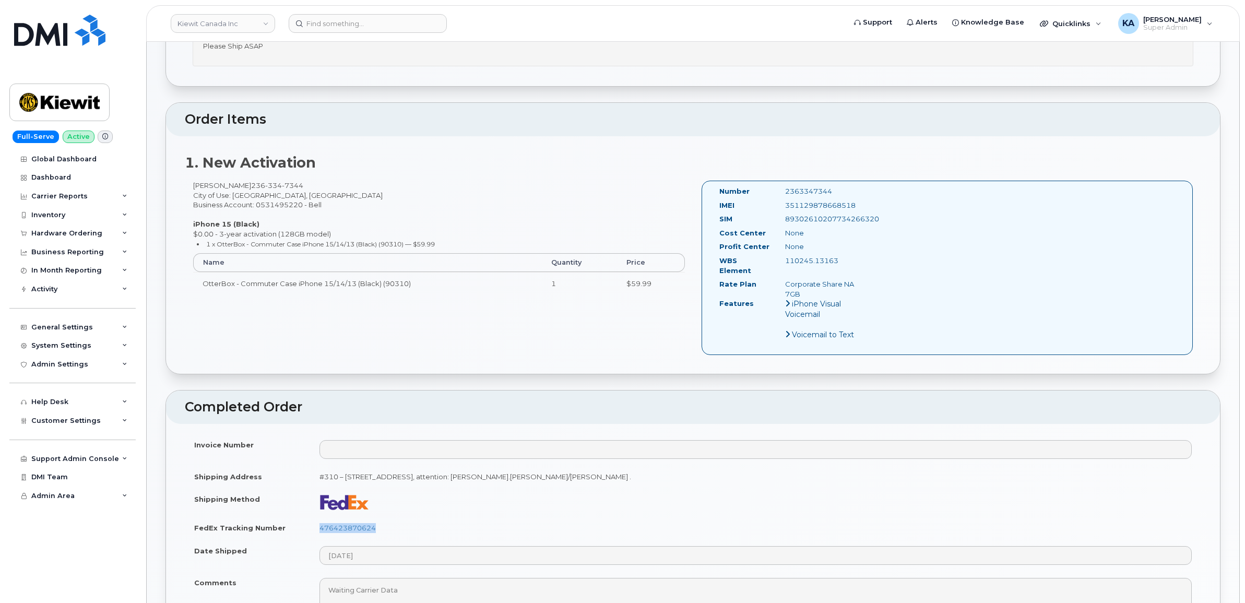
copy div "2363347344"
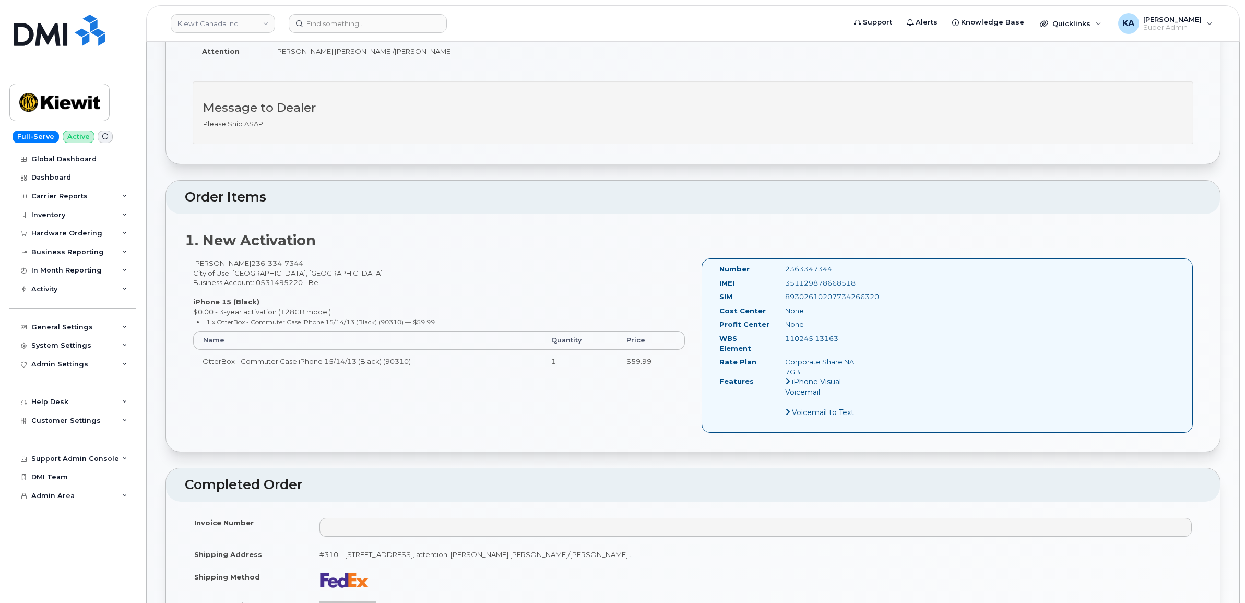
scroll to position [65, 0]
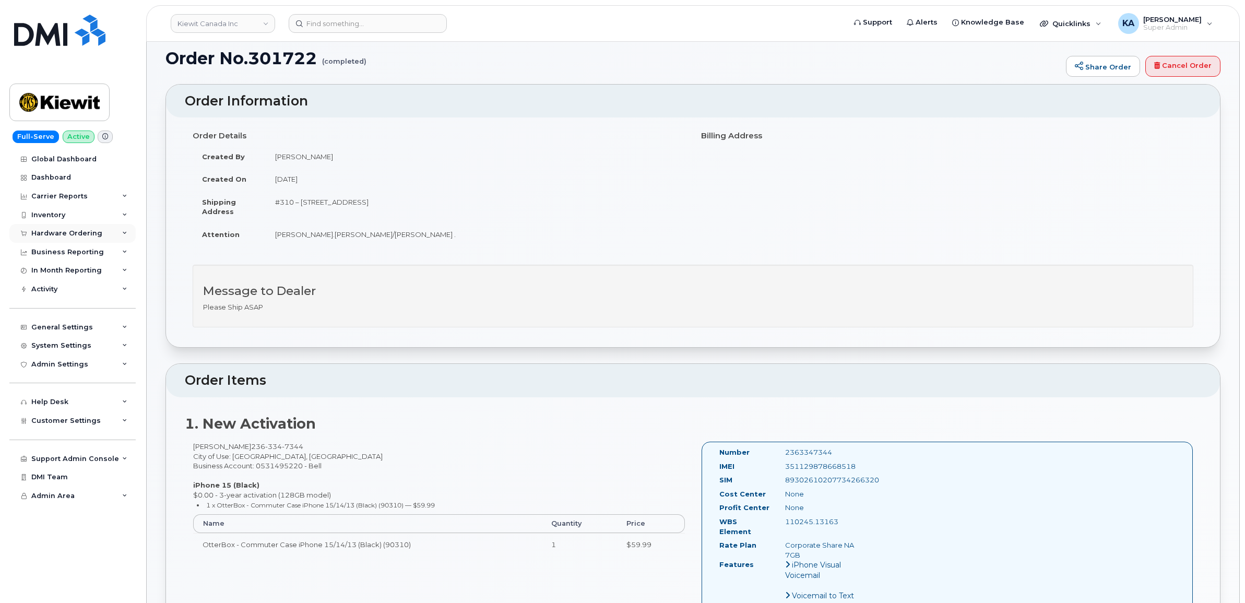
click at [57, 233] on div "Hardware Ordering" at bounding box center [66, 233] width 71 height 8
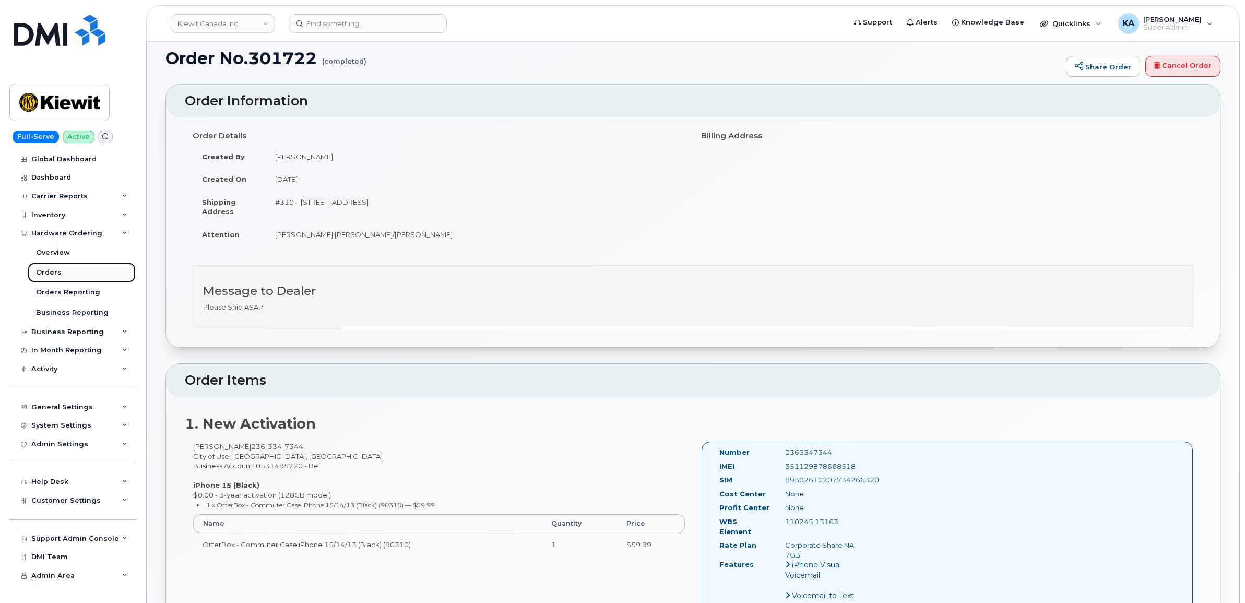
click at [53, 270] on div "Orders" at bounding box center [49, 272] width 26 height 9
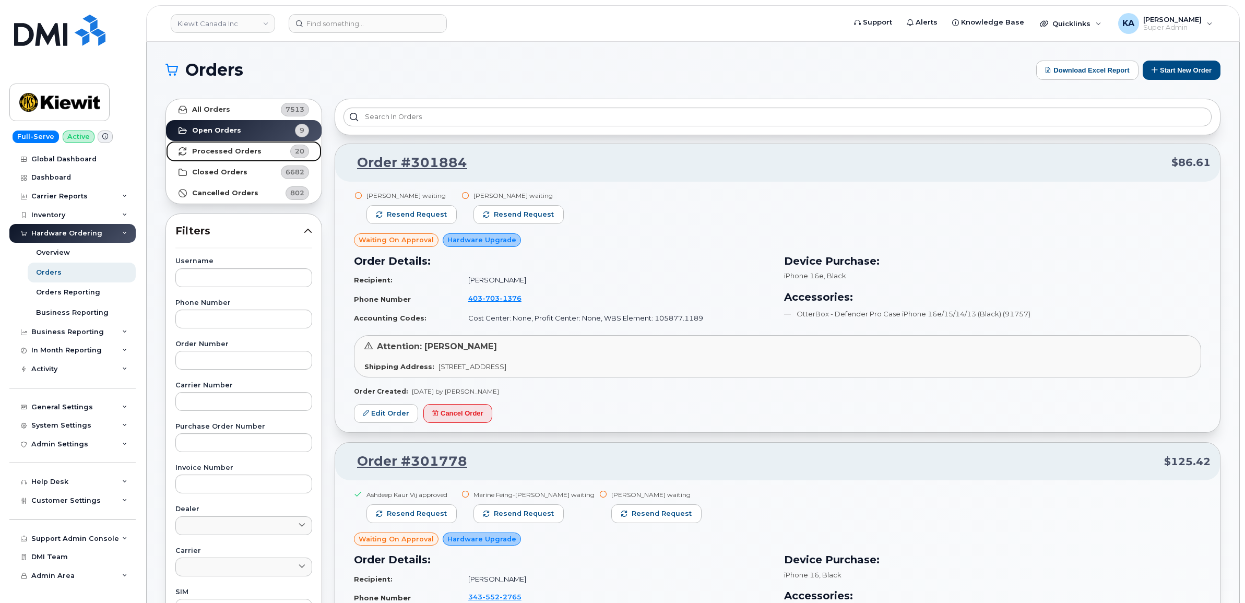
click at [234, 150] on strong "Processed Orders" at bounding box center [226, 151] width 69 height 8
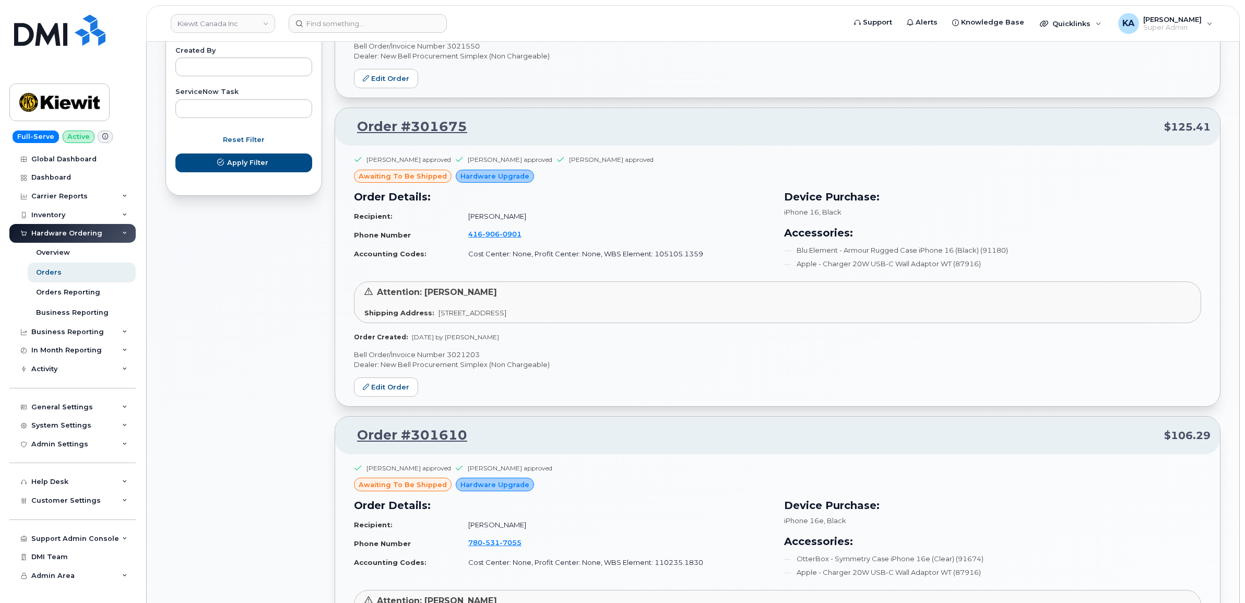
scroll to position [653, 0]
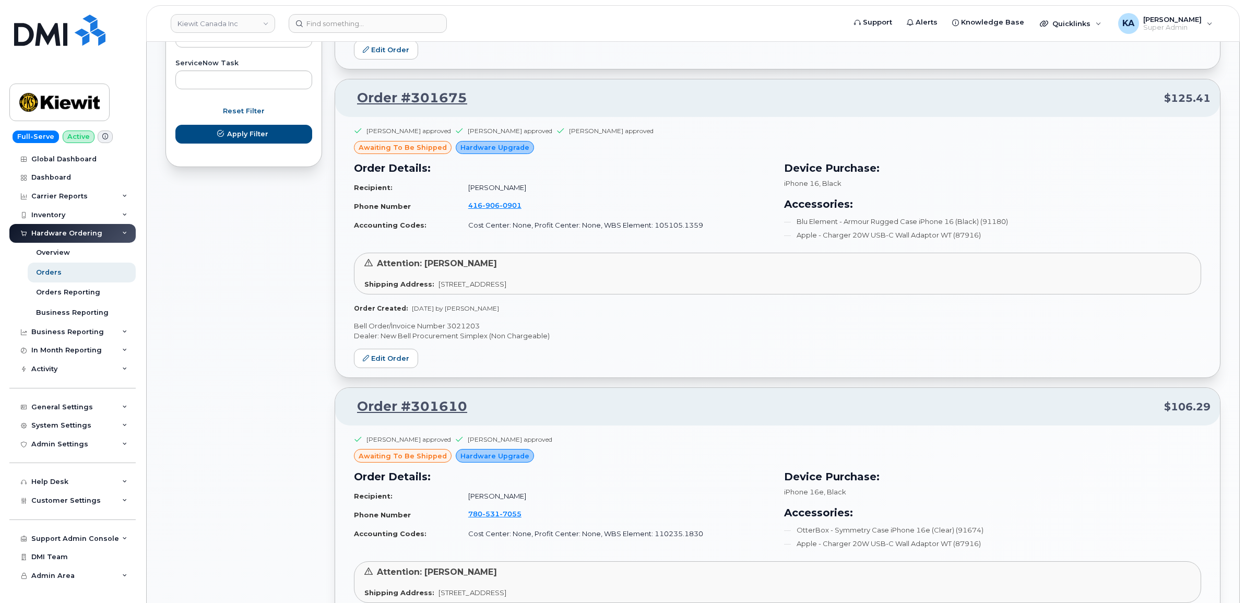
click at [466, 327] on p "Bell Order/Invoice Number 3021203" at bounding box center [777, 326] width 847 height 10
copy p "3021203"
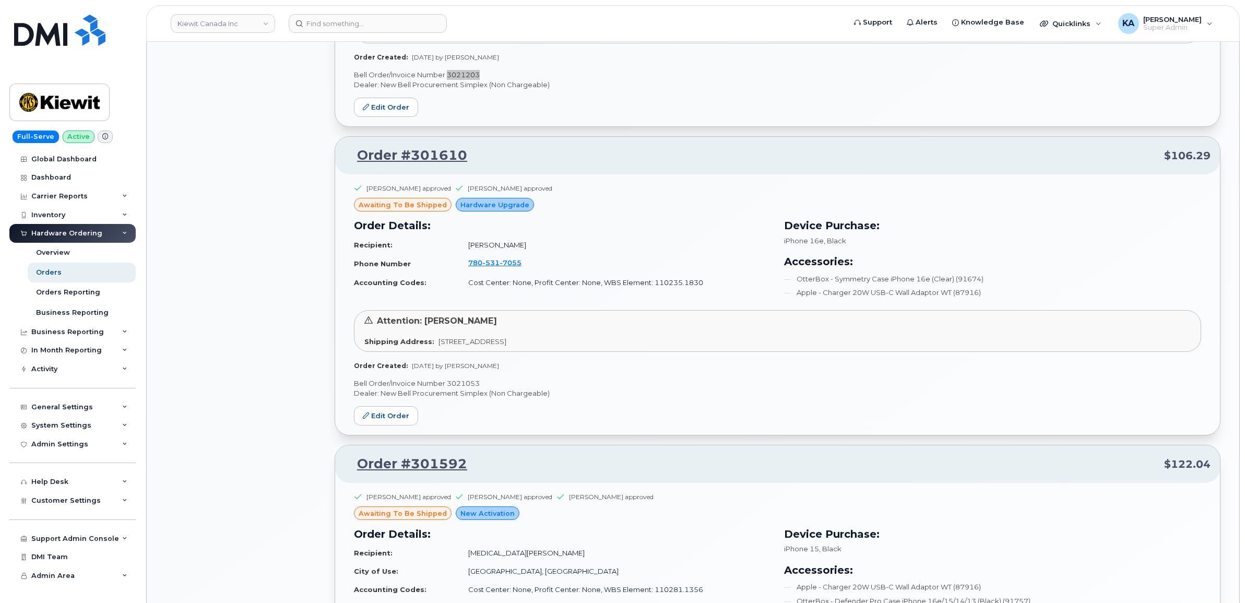
scroll to position [914, 0]
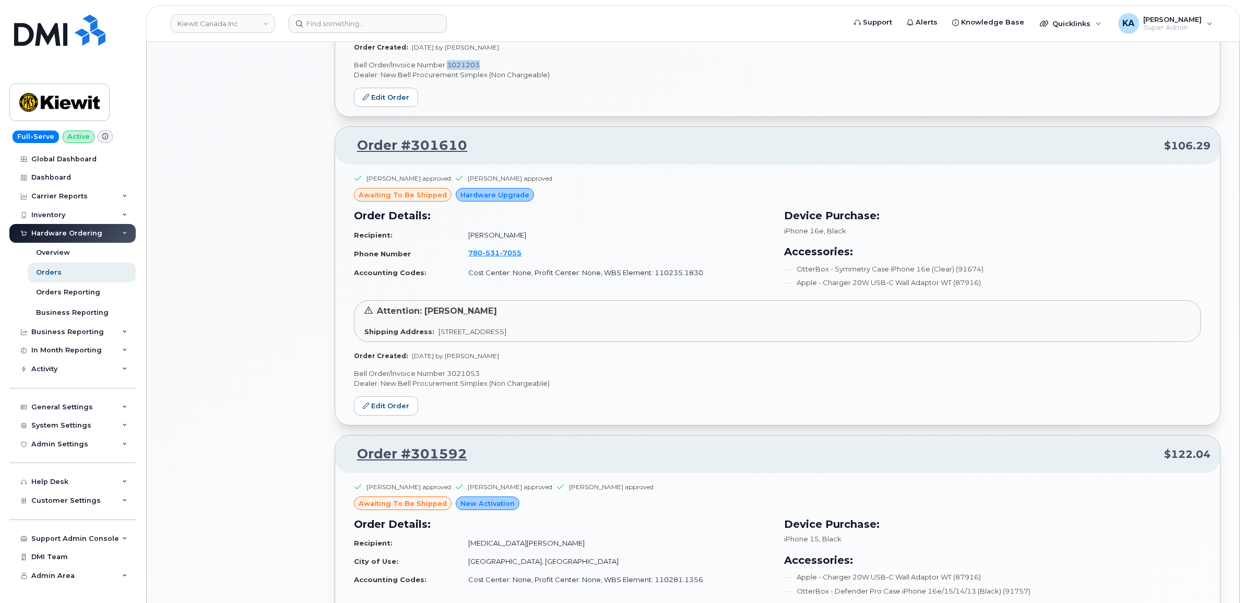
click at [470, 374] on p "Bell Order/Invoice Number 3021053" at bounding box center [777, 374] width 847 height 10
copy p "3021053"
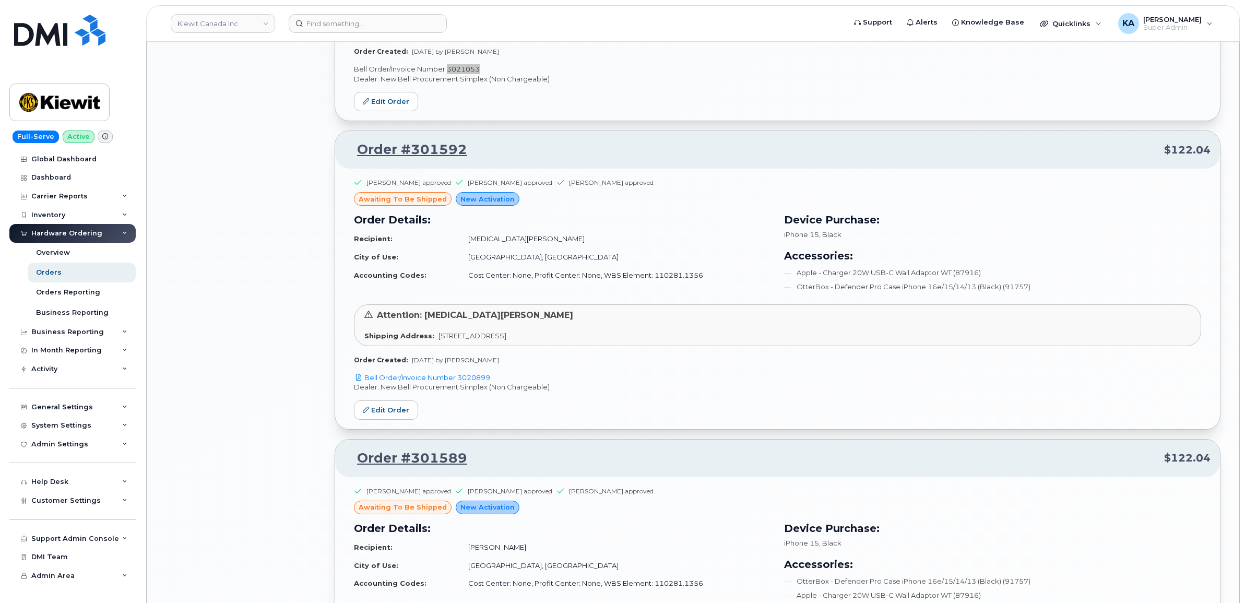
scroll to position [1240, 0]
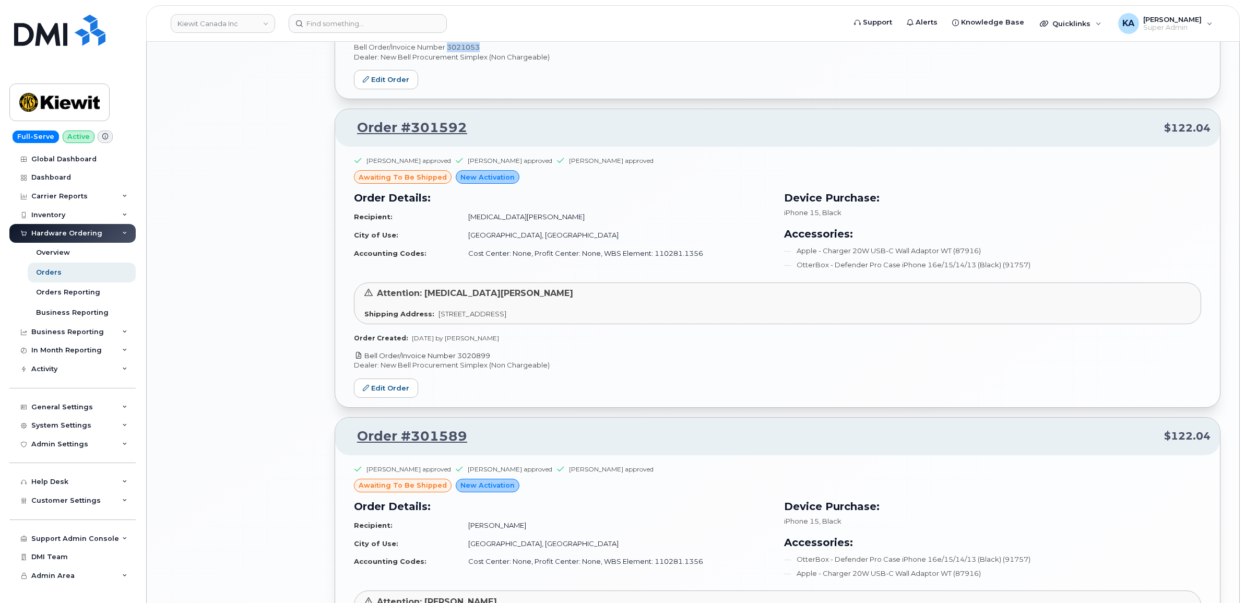
drag, startPoint x: 495, startPoint y: 358, endPoint x: 461, endPoint y: 359, distance: 34.5
click at [461, 359] on p "Bell Order/Invoice Number 3020899" at bounding box center [777, 356] width 847 height 10
copy link "3020899"
click at [403, 395] on link "Edit Order" at bounding box center [386, 388] width 64 height 19
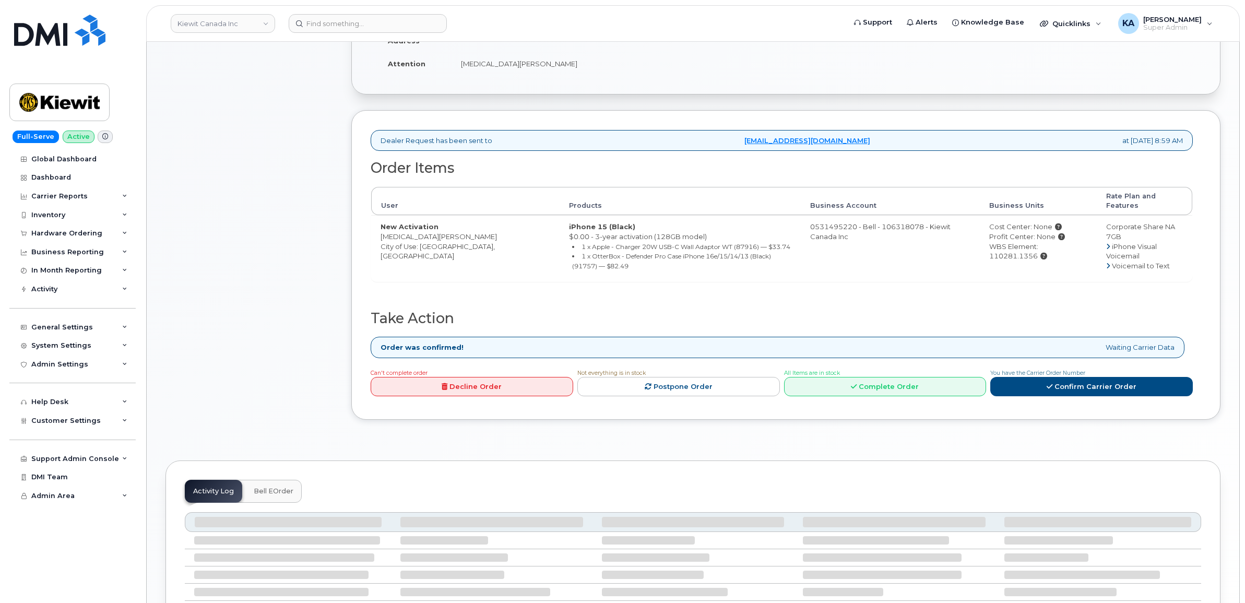
scroll to position [326, 0]
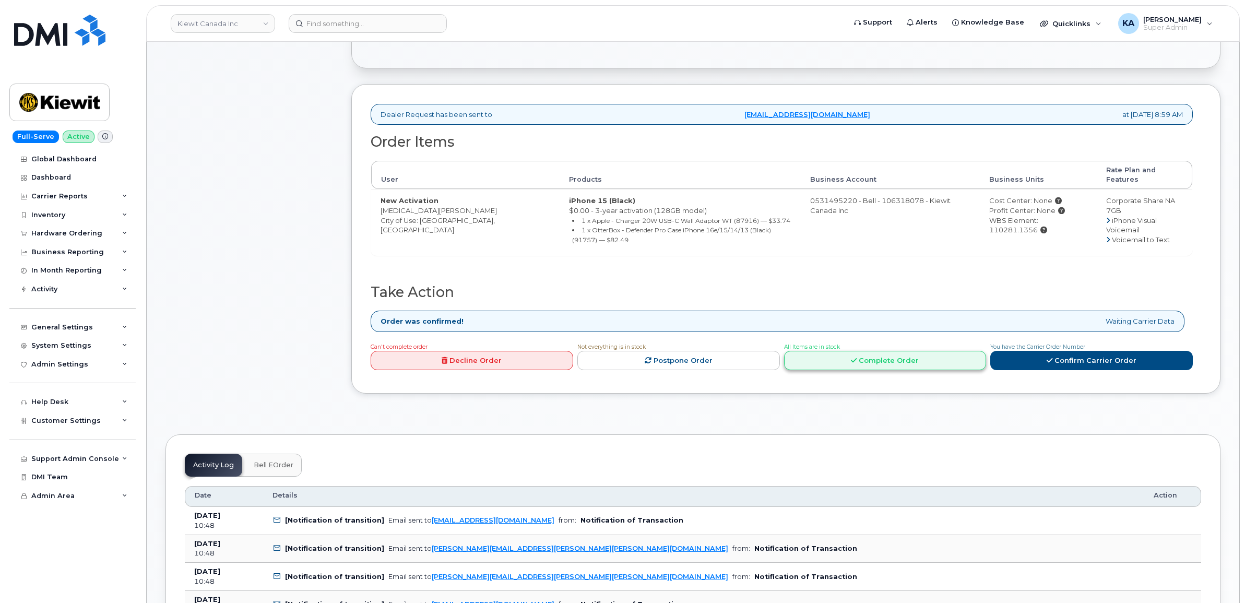
click at [868, 359] on link "Complete Order" at bounding box center [885, 360] width 203 height 19
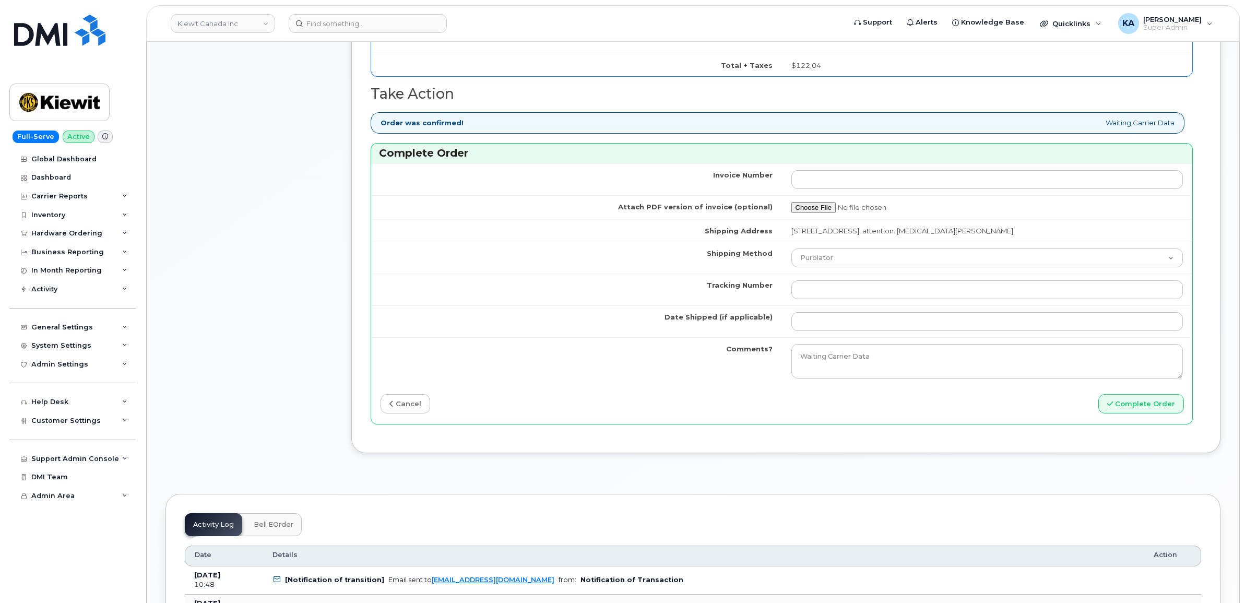
scroll to position [914, 0]
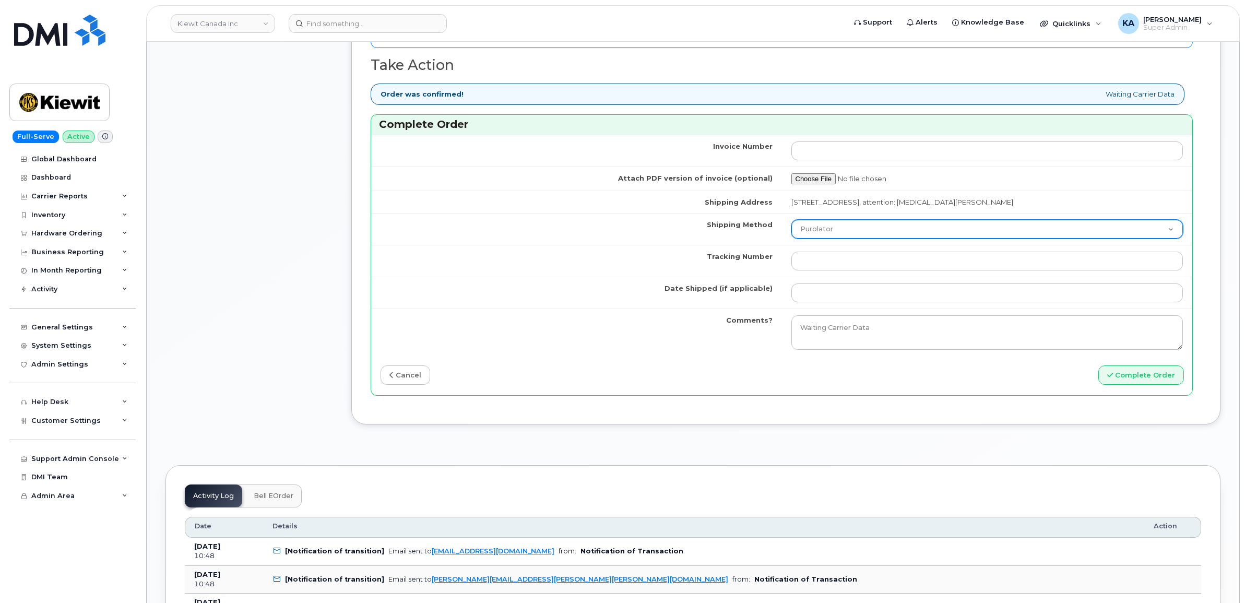
click at [859, 233] on select "Purolator UPS FedEx Canada Post Courier Other Drop Off Pick Up" at bounding box center [988, 229] width 392 height 19
select select "Canada Post"
click at [792, 223] on select "Purolator UPS FedEx Canada Post Courier Other Drop Off Pick Up" at bounding box center [988, 229] width 392 height 19
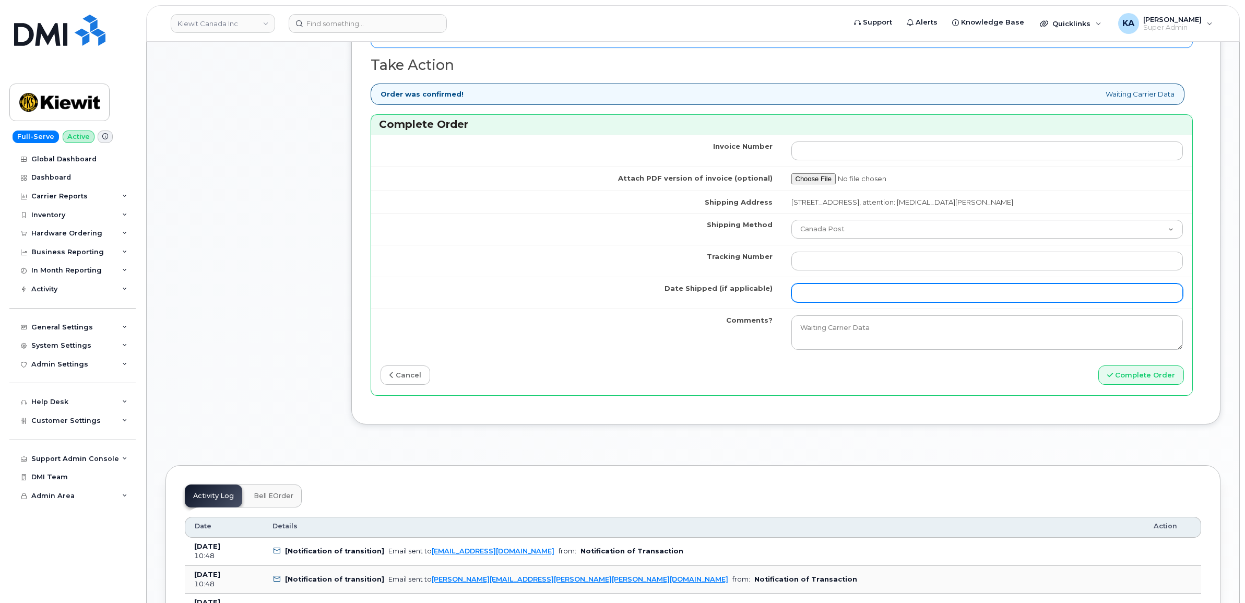
click at [836, 299] on input "Date Shipped (if applicable)" at bounding box center [988, 293] width 392 height 19
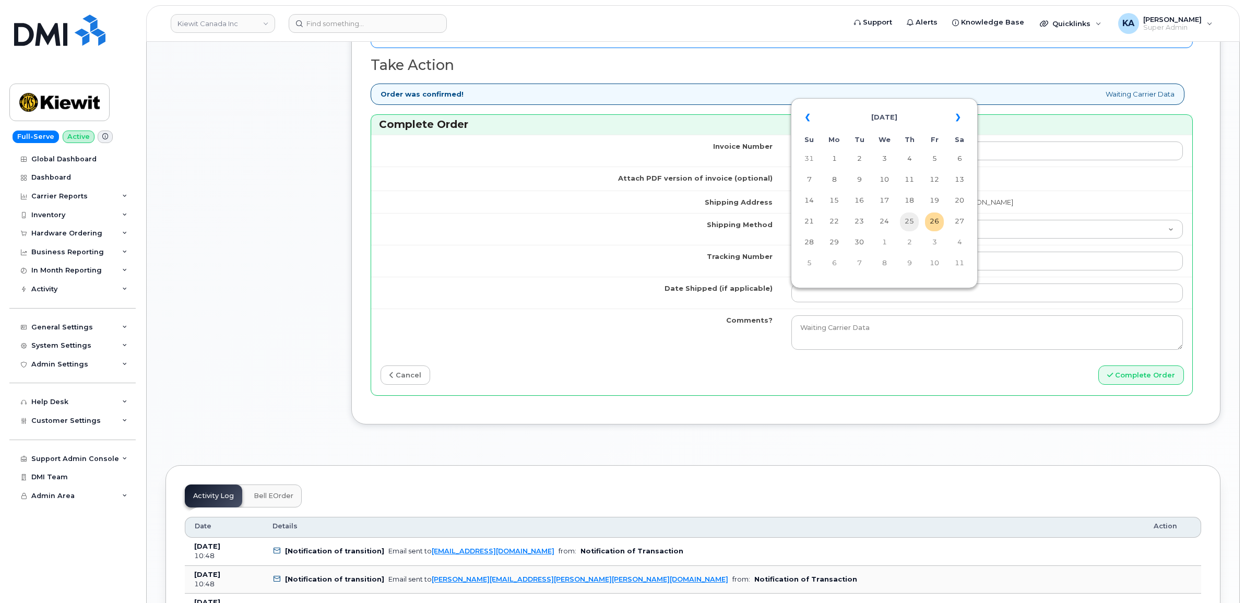
click at [913, 222] on td "25" at bounding box center [909, 222] width 19 height 19
type input "[DATE]"
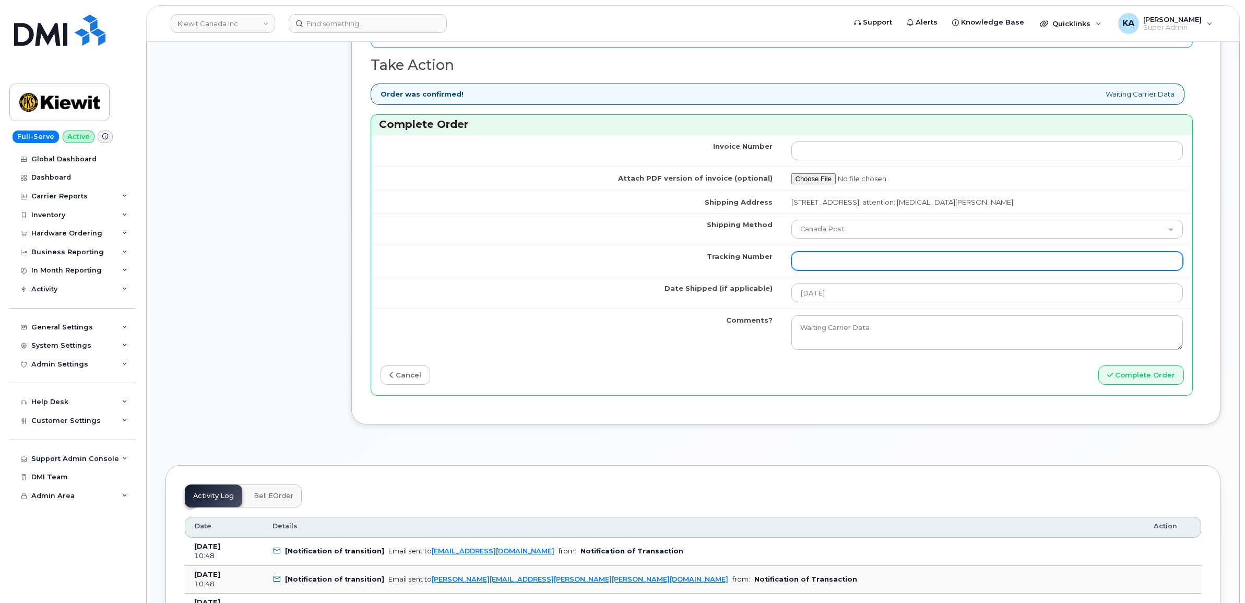
click at [868, 264] on input "Tracking Number" at bounding box center [988, 261] width 392 height 19
paste input "4001735500930980"
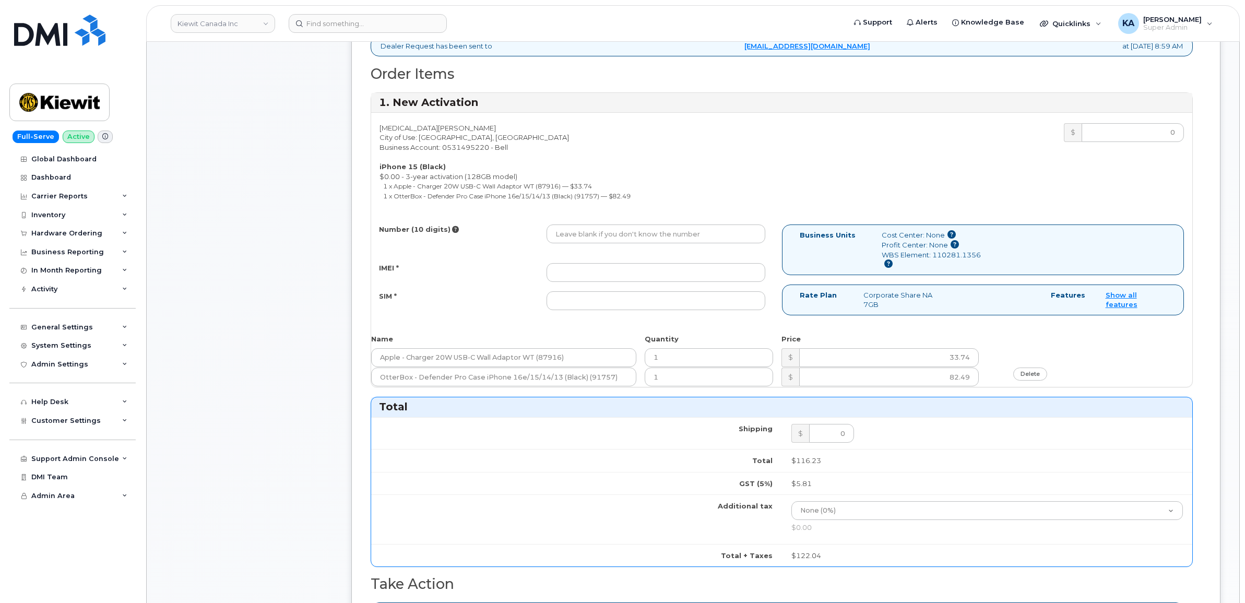
scroll to position [392, 0]
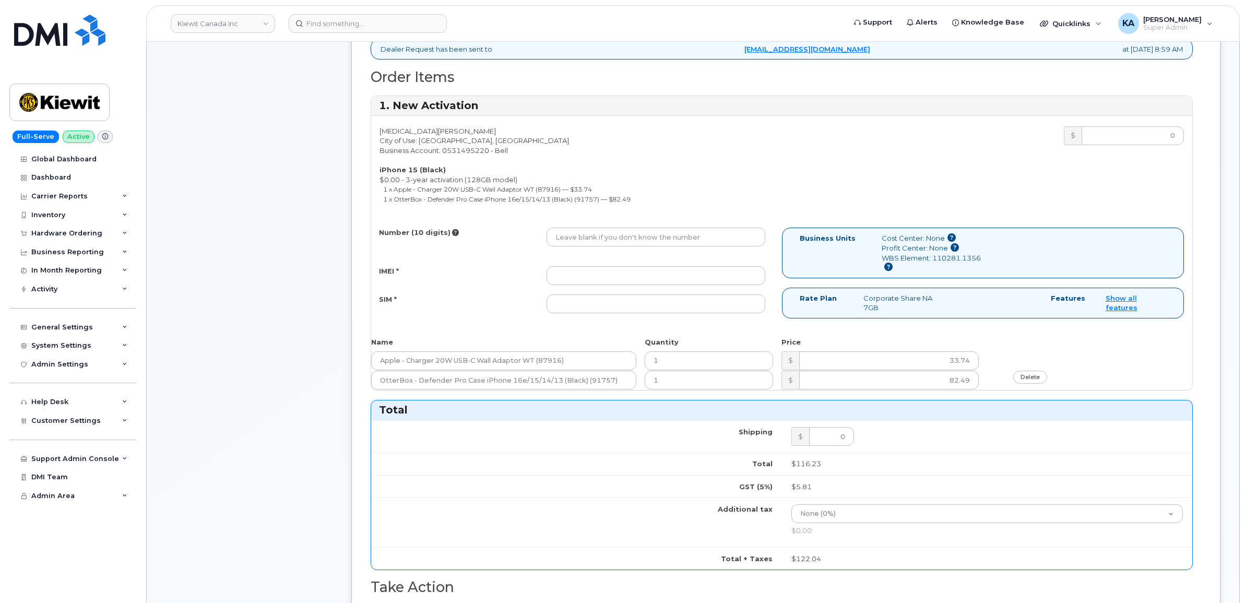
type input "4001735500930980"
click at [675, 274] on input "IMEI *" at bounding box center [656, 275] width 219 height 19
paste input "356408768351707"
type input "356408768351707"
click at [677, 309] on input "SIM *" at bounding box center [656, 303] width 219 height 19
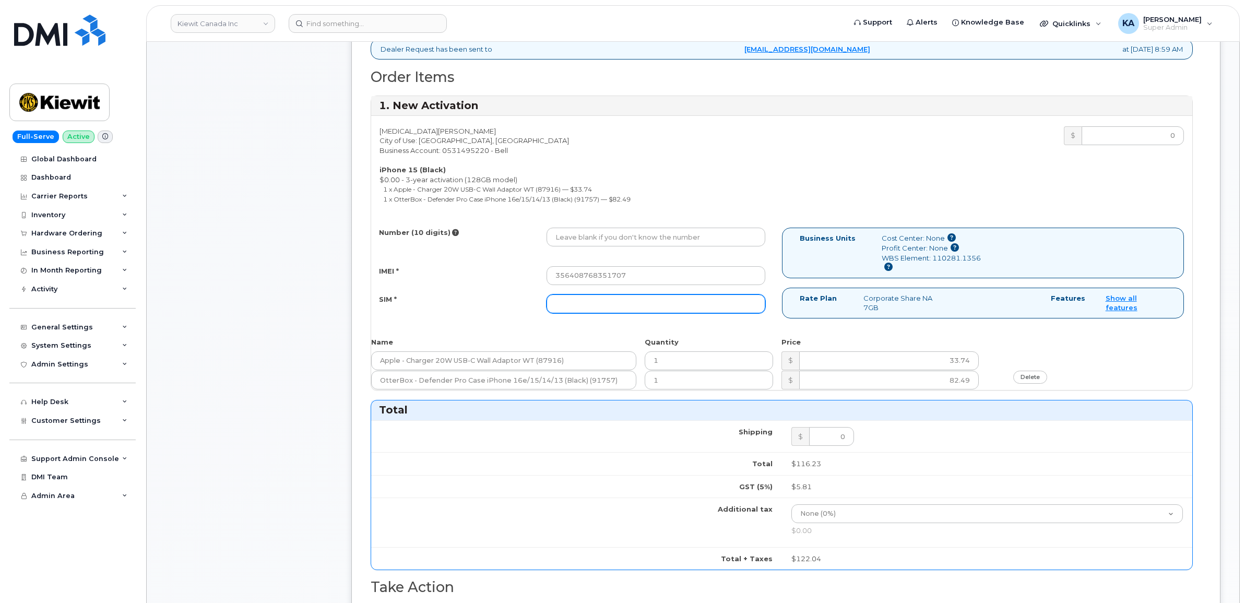
paste input "89302610207732987604"
type input "89302610207732987604"
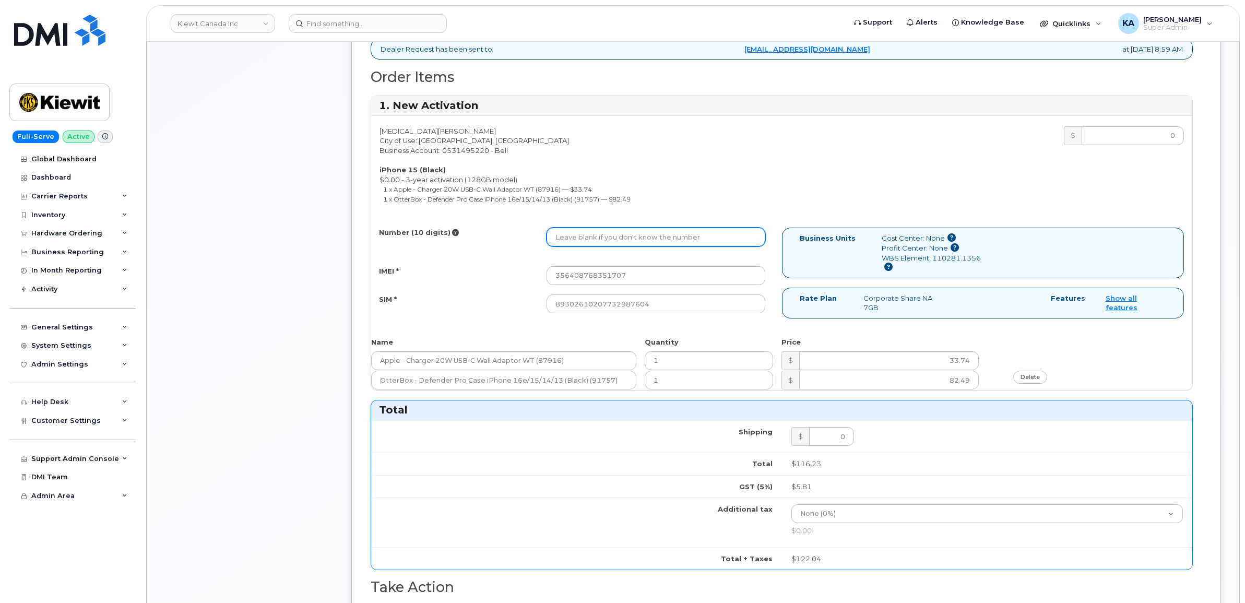
click at [574, 237] on input "Number (10 digits)" at bounding box center [656, 237] width 219 height 19
paste input "4034664973"
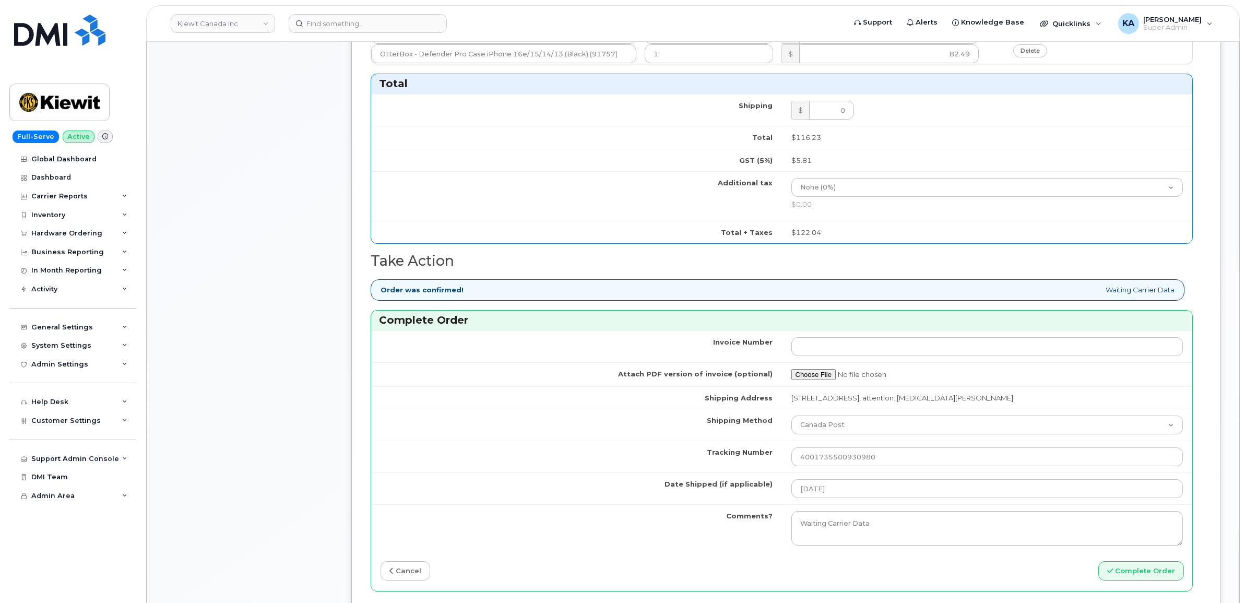
scroll to position [783, 0]
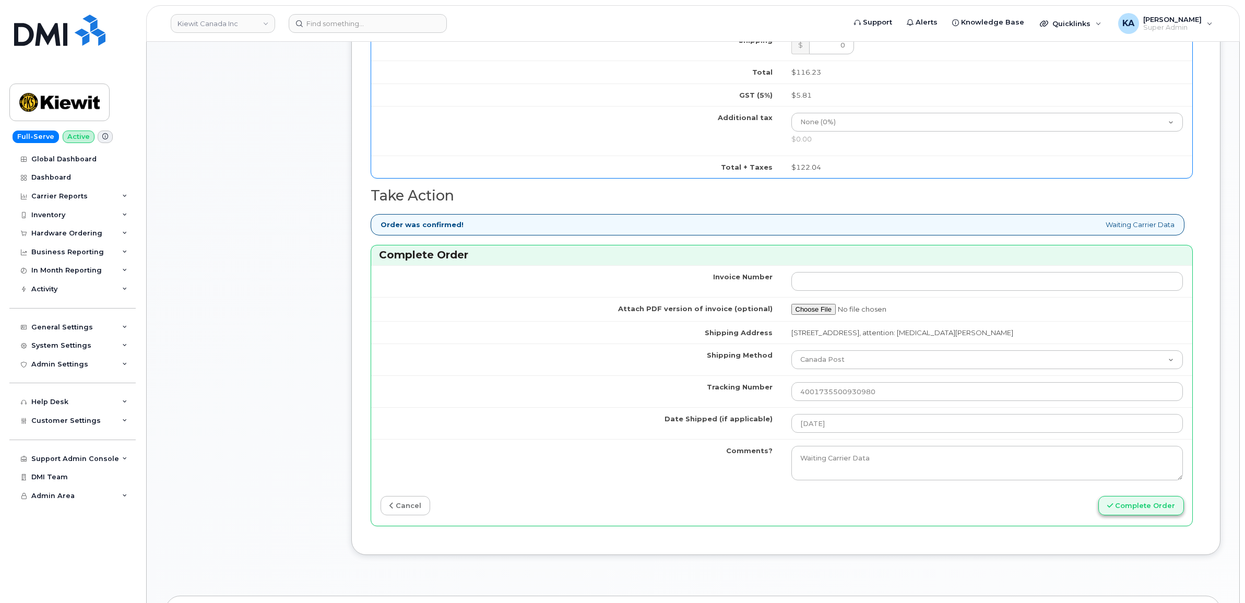
type input "4034664973"
click at [1123, 512] on button "Complete Order" at bounding box center [1142, 505] width 86 height 19
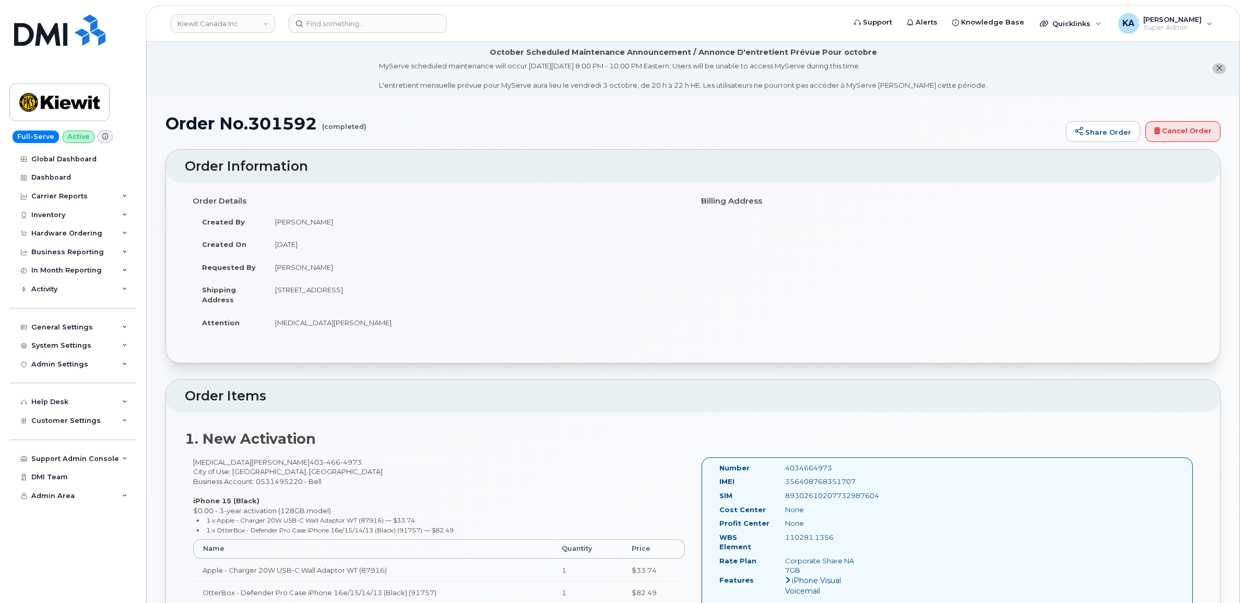
drag, startPoint x: 713, startPoint y: 466, endPoint x: 842, endPoint y: 536, distance: 146.0
click at [842, 536] on div "Number 4034664973 IMEI [TECHNICAL_ID] SIM [TECHNICAL_ID] Cost Center None [GEOG…" at bounding box center [791, 544] width 159 height 163
copy div "Number 4034664973 IMEI [TECHNICAL_ID] SIM [TECHNICAL_ID] Cost Center None Profi…"
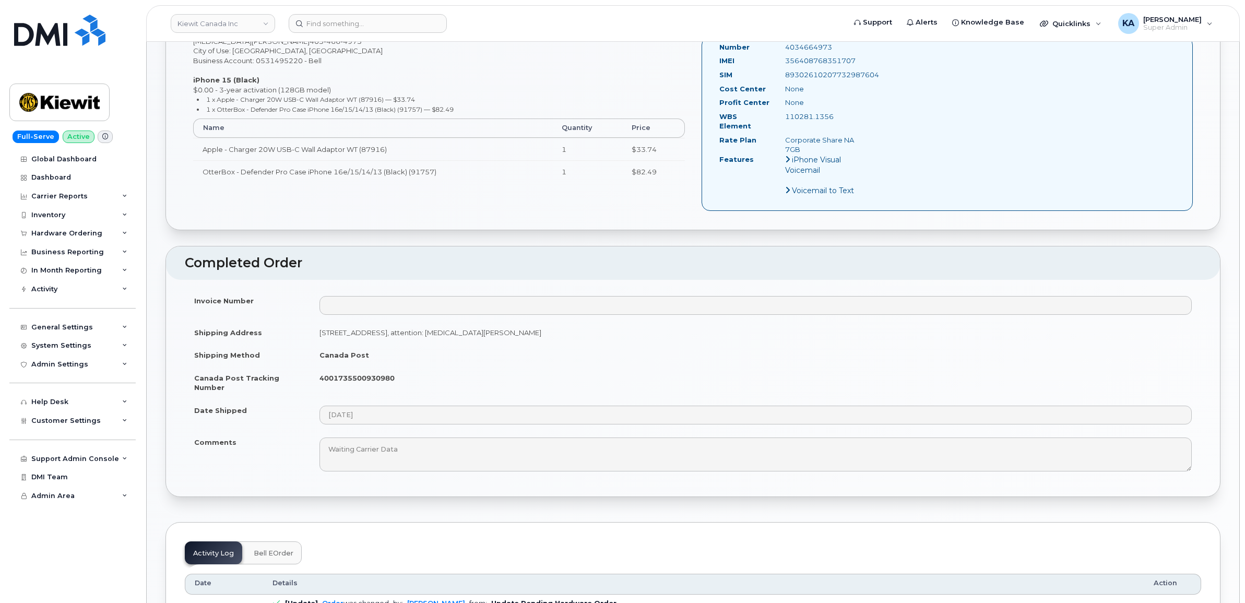
scroll to position [457, 0]
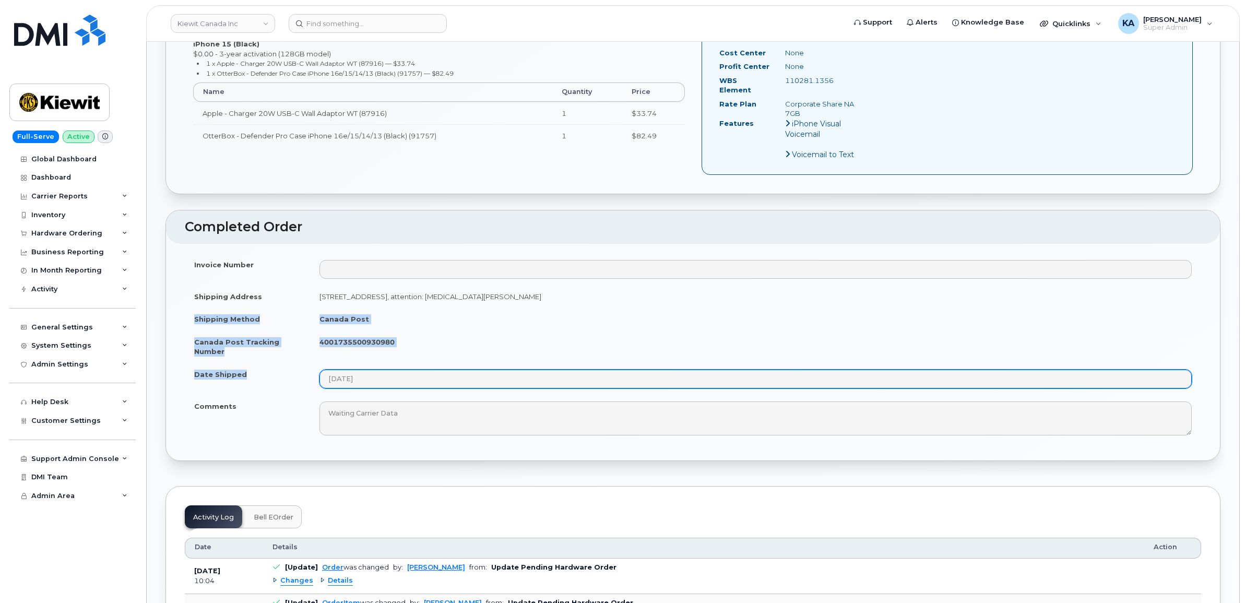
click at [402, 375] on tbody "Invoice Number Shipping Address [STREET_ADDRESS], attention: [MEDICAL_DATA][PER…" at bounding box center [693, 347] width 1017 height 189
copy tbody "Shipping Method [GEOGRAPHIC_DATA] Post [GEOGRAPHIC_DATA] Post Tracking Number 4…"
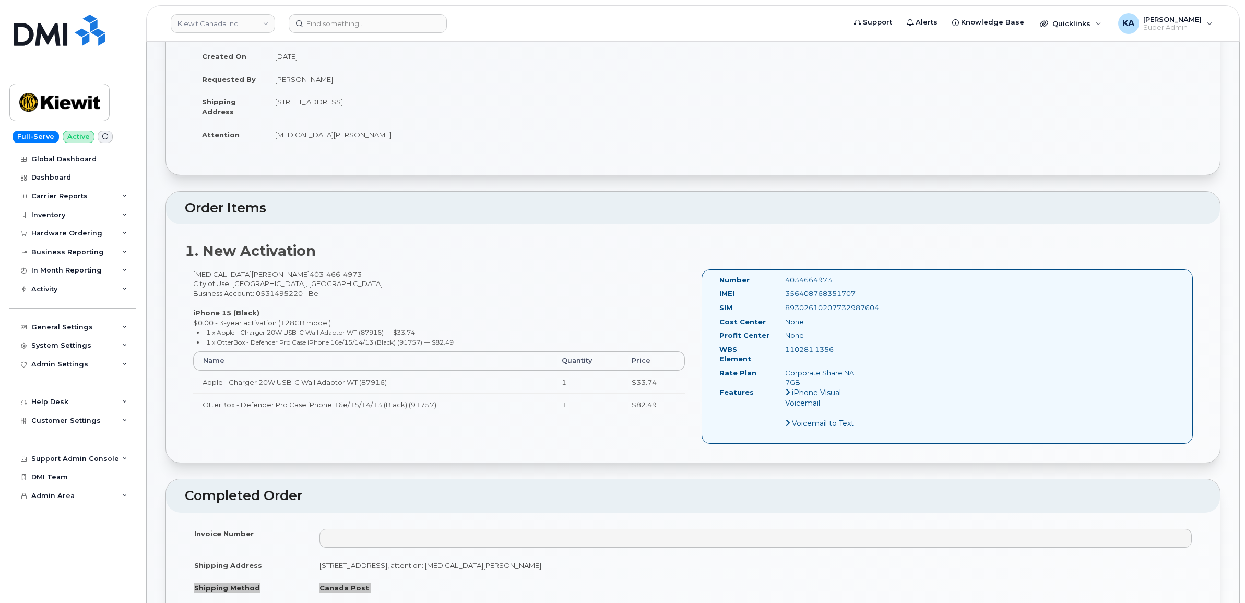
scroll to position [326, 0]
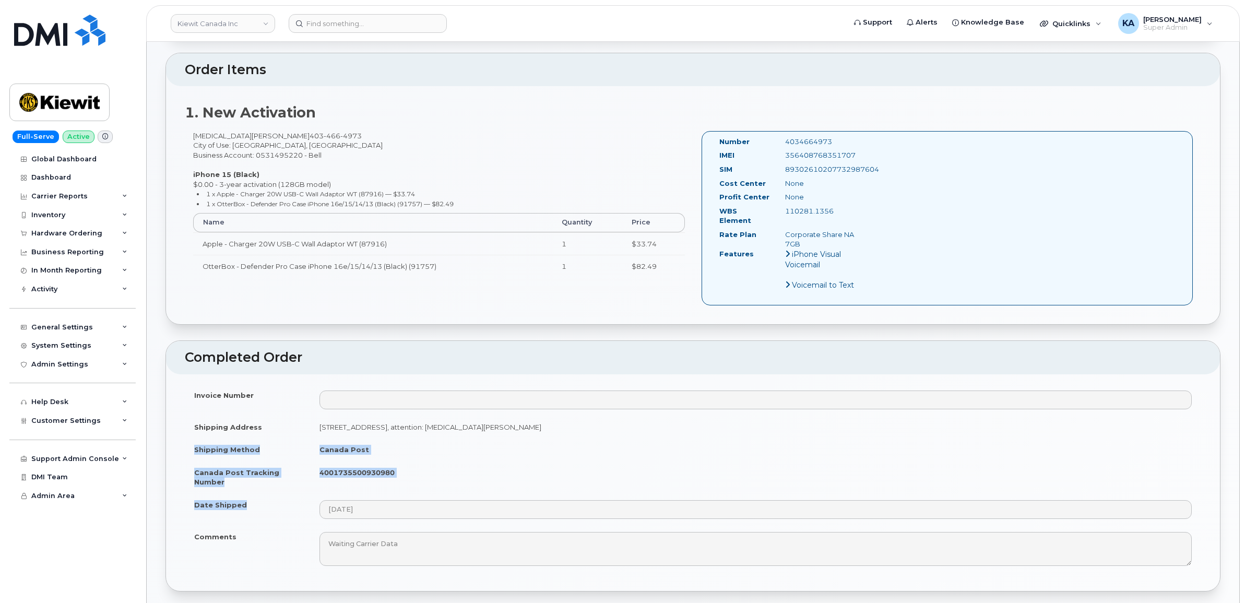
click at [484, 474] on td "4001735500930980" at bounding box center [755, 477] width 891 height 32
drag, startPoint x: 410, startPoint y: 466, endPoint x: 320, endPoint y: 469, distance: 90.4
click at [320, 469] on td "4001735500930980" at bounding box center [755, 477] width 891 height 32
copy strong "4001735500930980"
drag, startPoint x: 845, startPoint y: 155, endPoint x: 779, endPoint y: 158, distance: 65.9
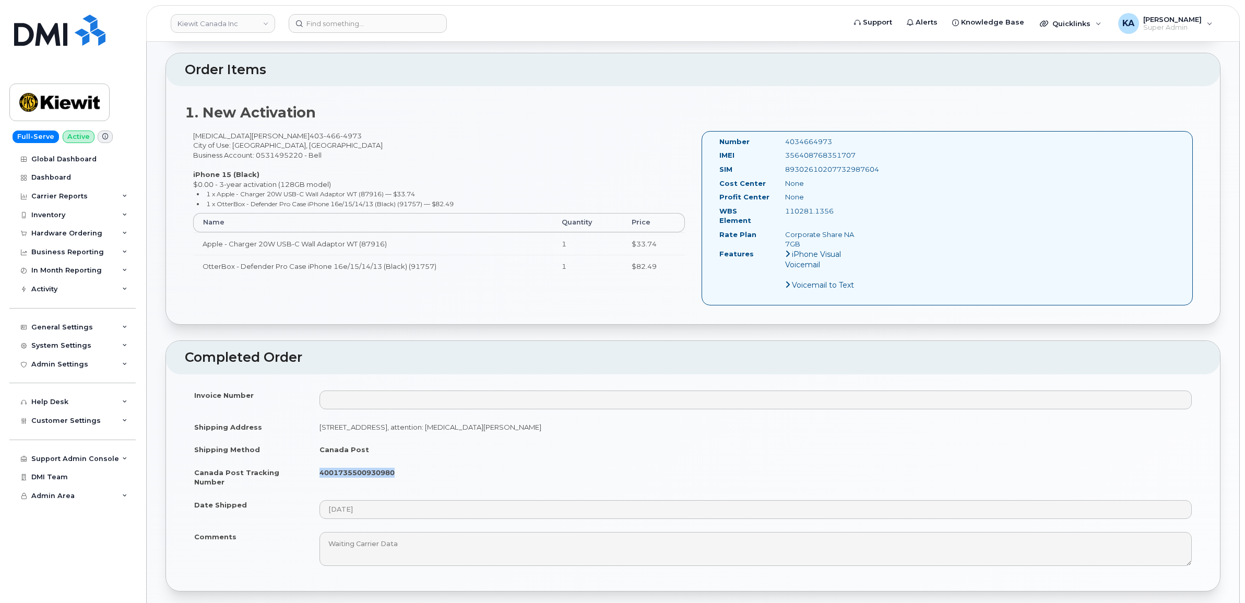
click at [779, 158] on div "356408768351707" at bounding box center [823, 155] width 92 height 10
copy div "356408768351707"
drag, startPoint x: 818, startPoint y: 140, endPoint x: 781, endPoint y: 139, distance: 37.1
click at [781, 139] on div "4034664973" at bounding box center [823, 142] width 92 height 10
copy div "4034664973"
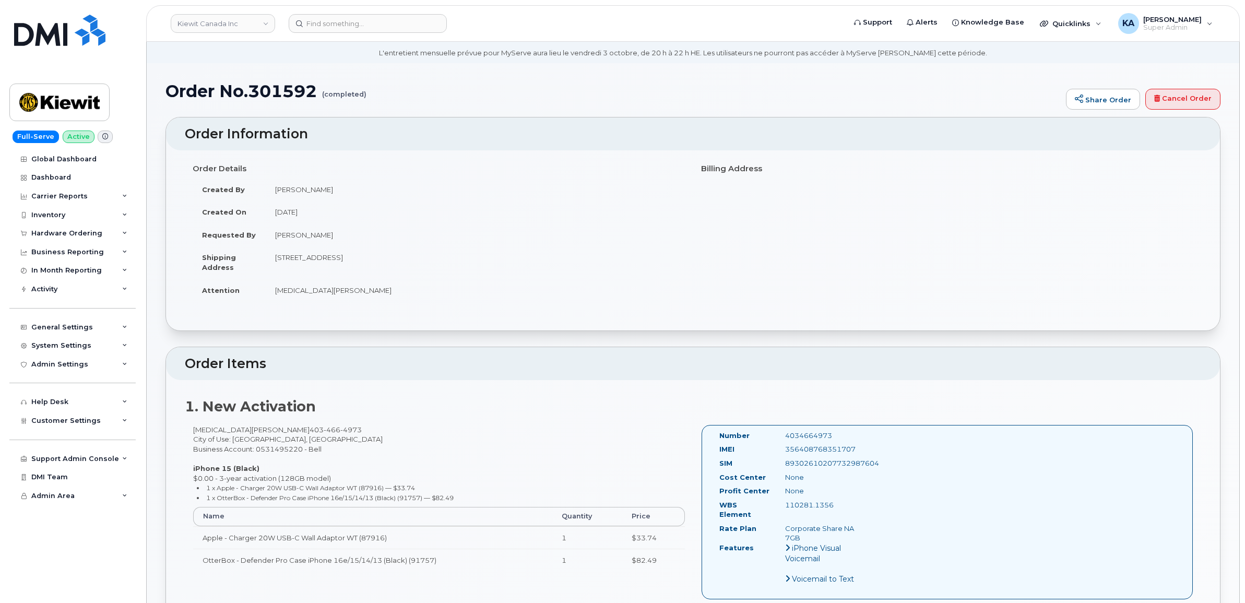
scroll to position [0, 0]
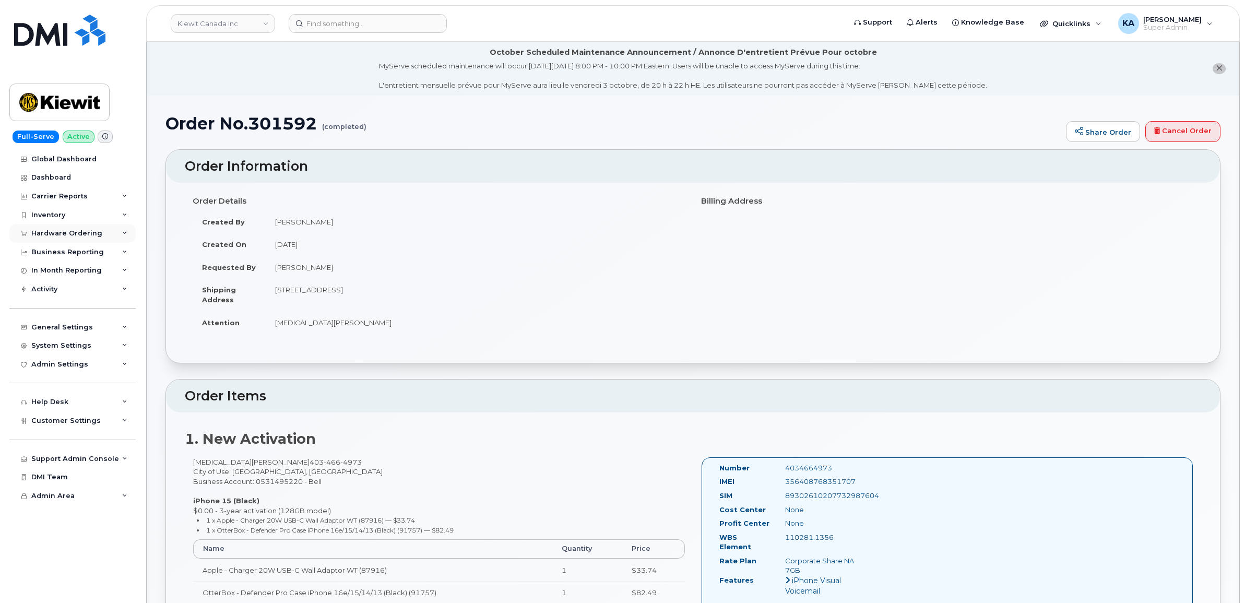
click at [87, 231] on div "Hardware Ordering" at bounding box center [66, 233] width 71 height 8
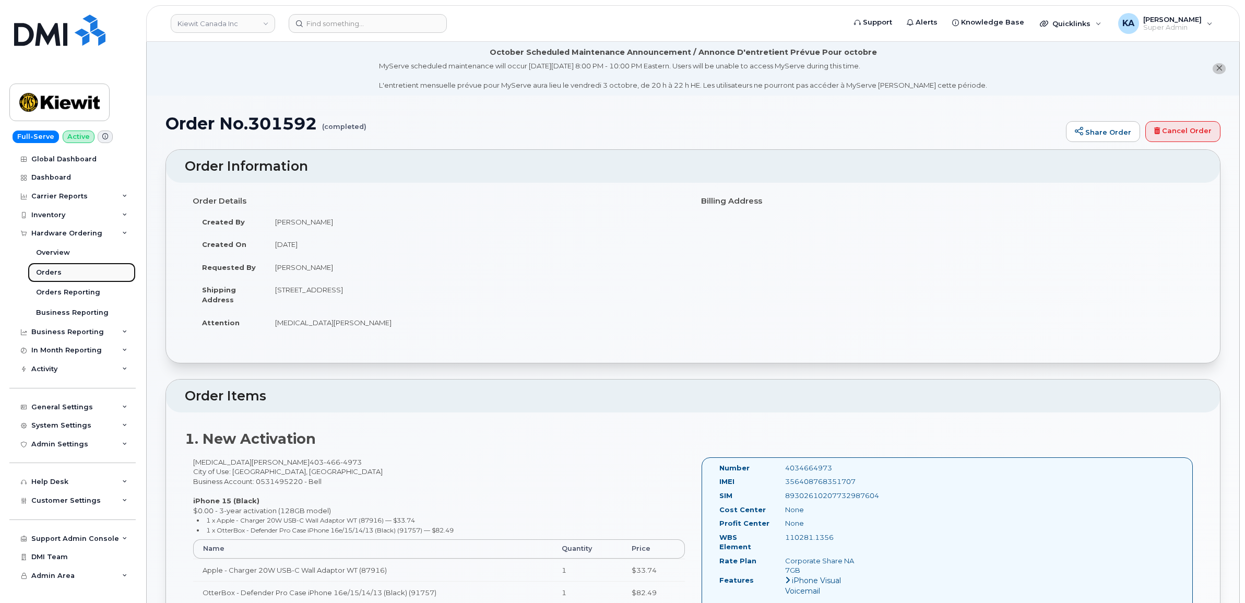
click at [49, 272] on div "Orders" at bounding box center [49, 272] width 26 height 9
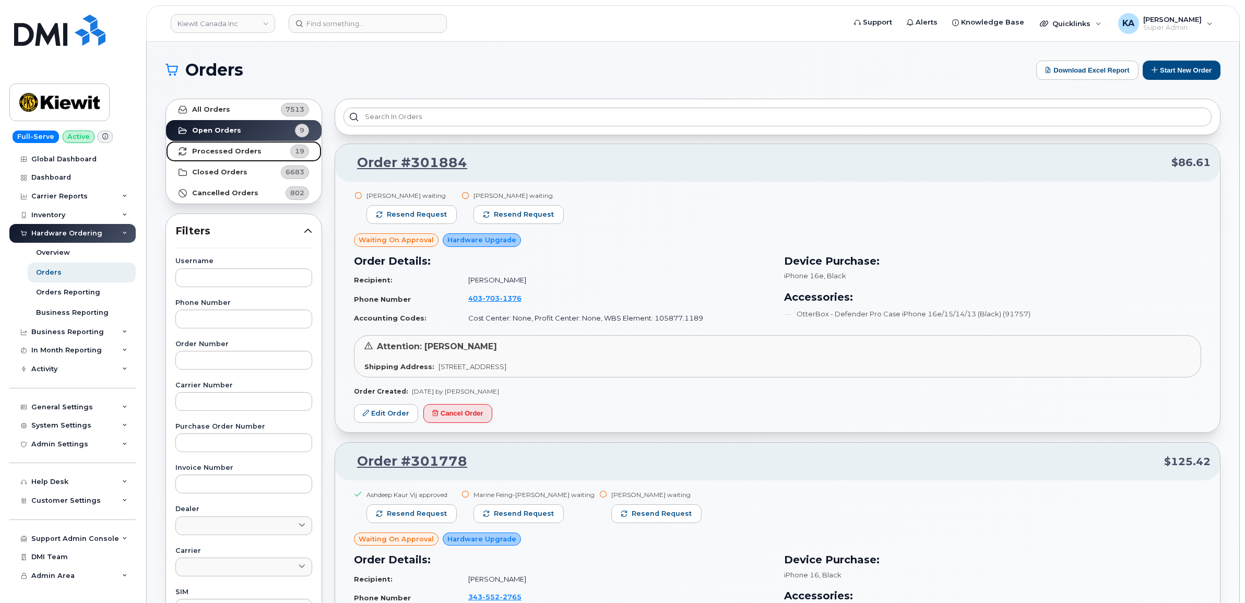
click at [236, 149] on strong "Processed Orders" at bounding box center [226, 151] width 69 height 8
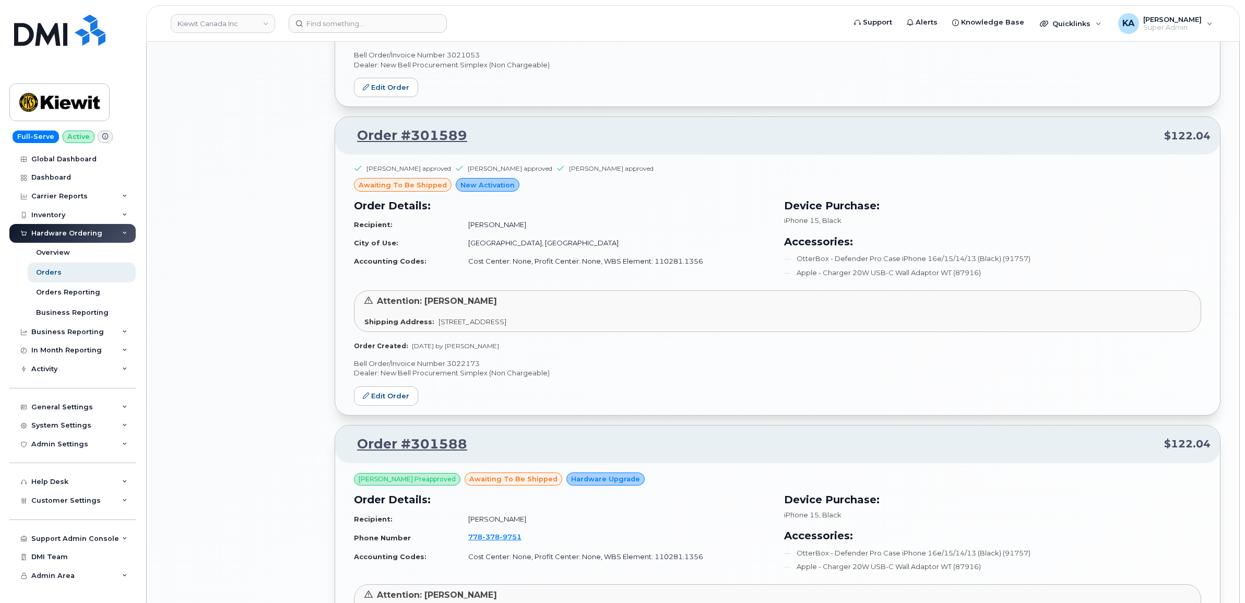
scroll to position [1240, 0]
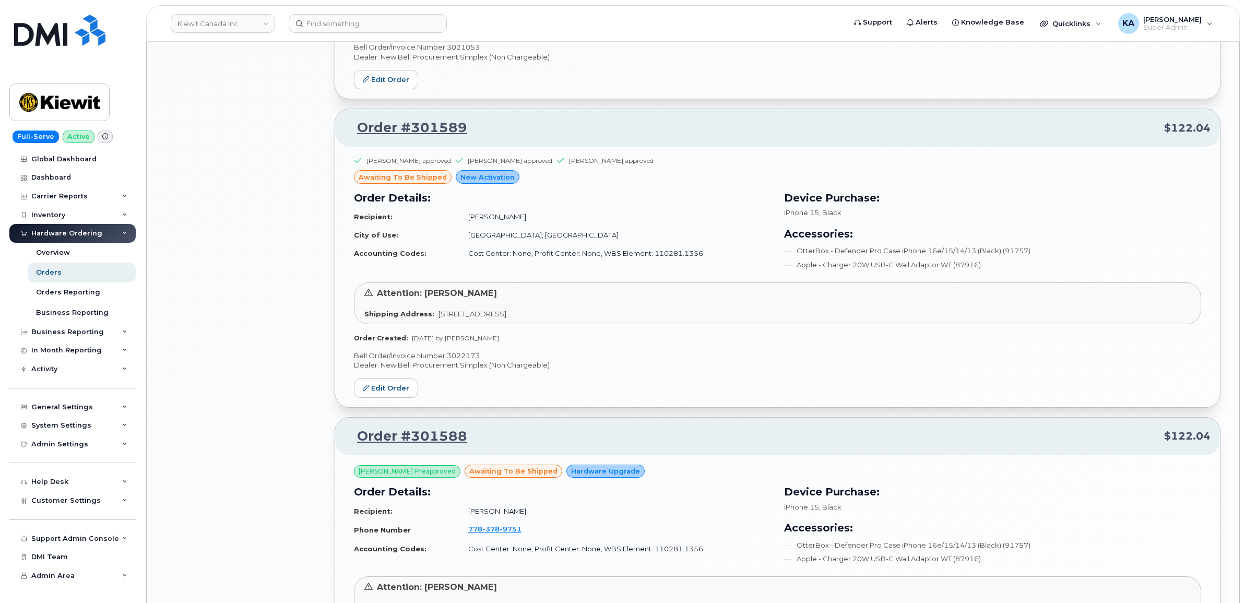
click at [465, 356] on p "Bell Order/Invoice Number 3022173" at bounding box center [777, 356] width 847 height 10
copy p "3022173"
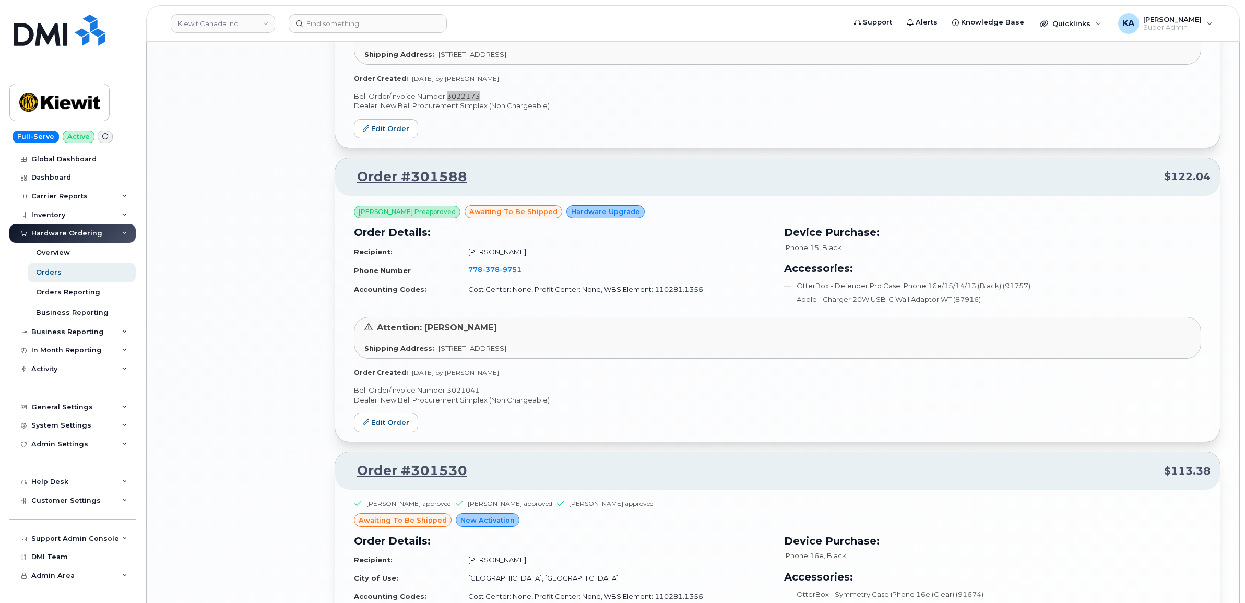
scroll to position [1501, 0]
click at [455, 393] on p "Bell Order/Invoice Number 3021041" at bounding box center [777, 389] width 847 height 10
copy p "3021041"
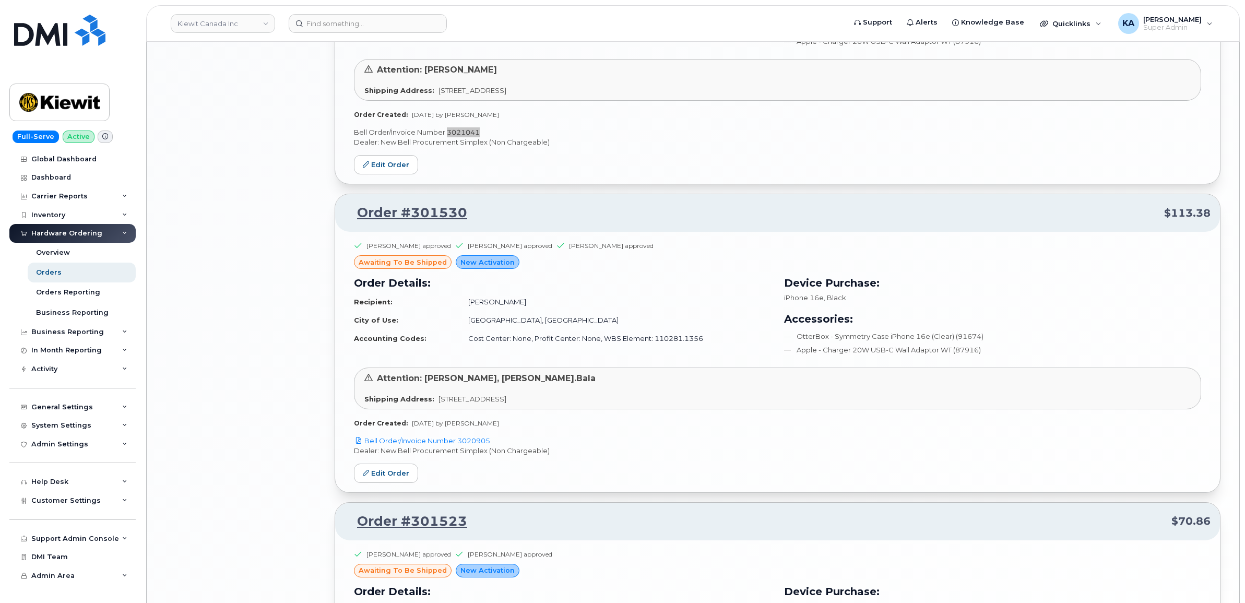
scroll to position [1762, 0]
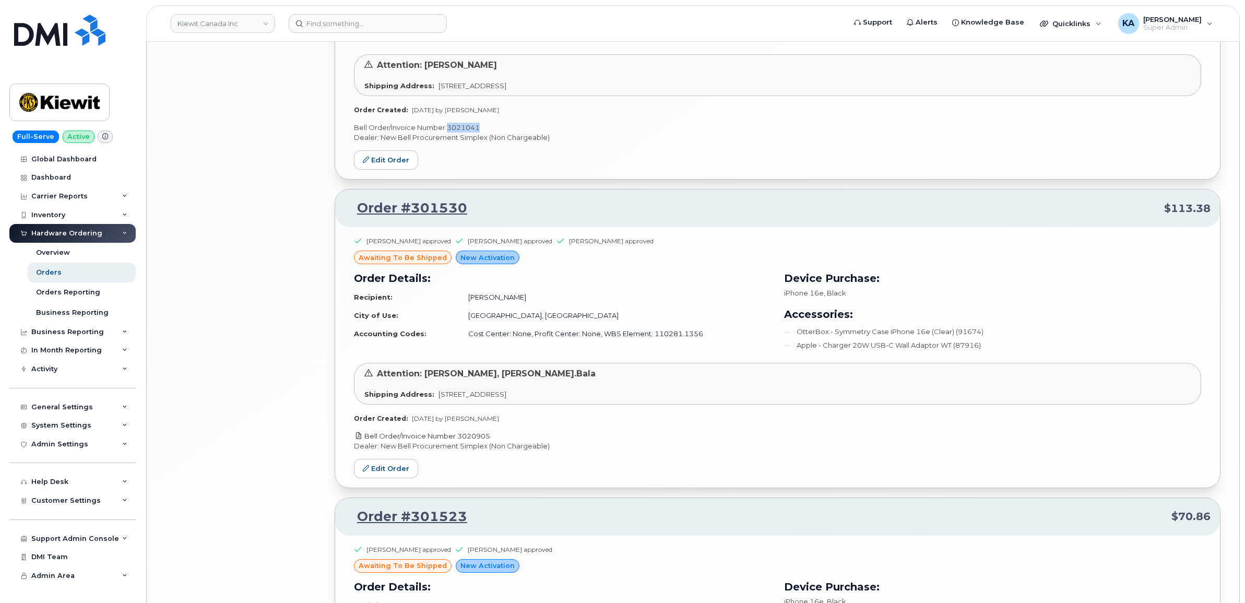
drag, startPoint x: 494, startPoint y: 437, endPoint x: 461, endPoint y: 439, distance: 34.0
click at [461, 439] on p "Bell Order/Invoice Number 3020905" at bounding box center [777, 436] width 847 height 10
copy link "3020905"
drag, startPoint x: 388, startPoint y: 473, endPoint x: 356, endPoint y: 478, distance: 32.8
click at [388, 473] on link "Edit Order" at bounding box center [386, 468] width 64 height 19
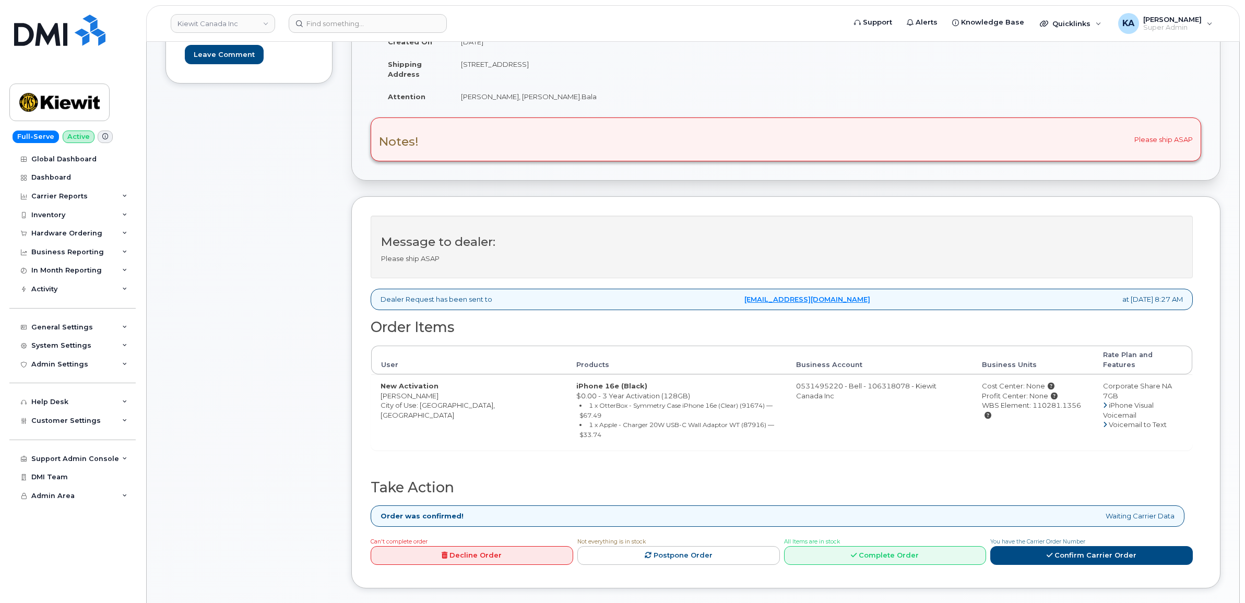
scroll to position [261, 0]
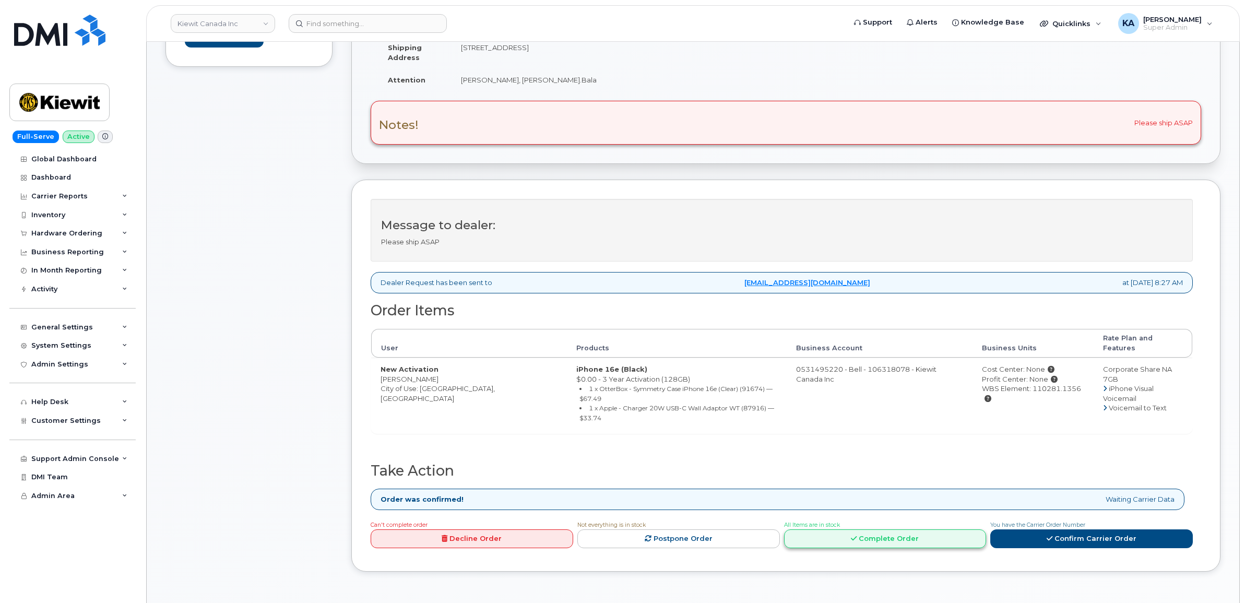
click at [886, 529] on link "Complete Order" at bounding box center [885, 538] width 203 height 19
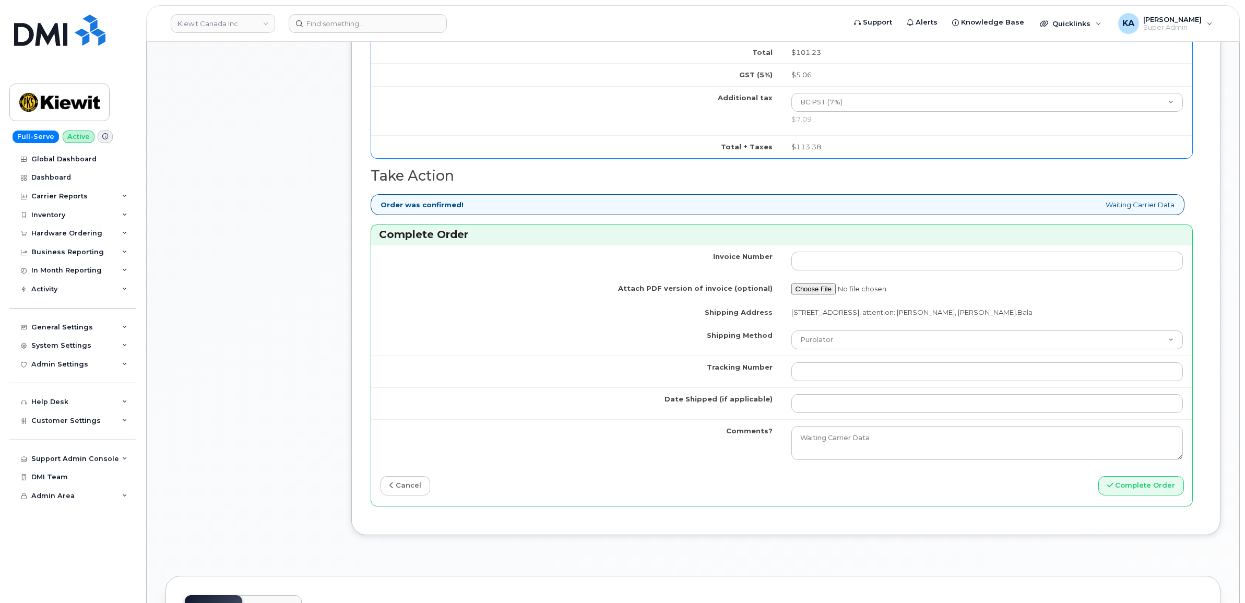
scroll to position [914, 0]
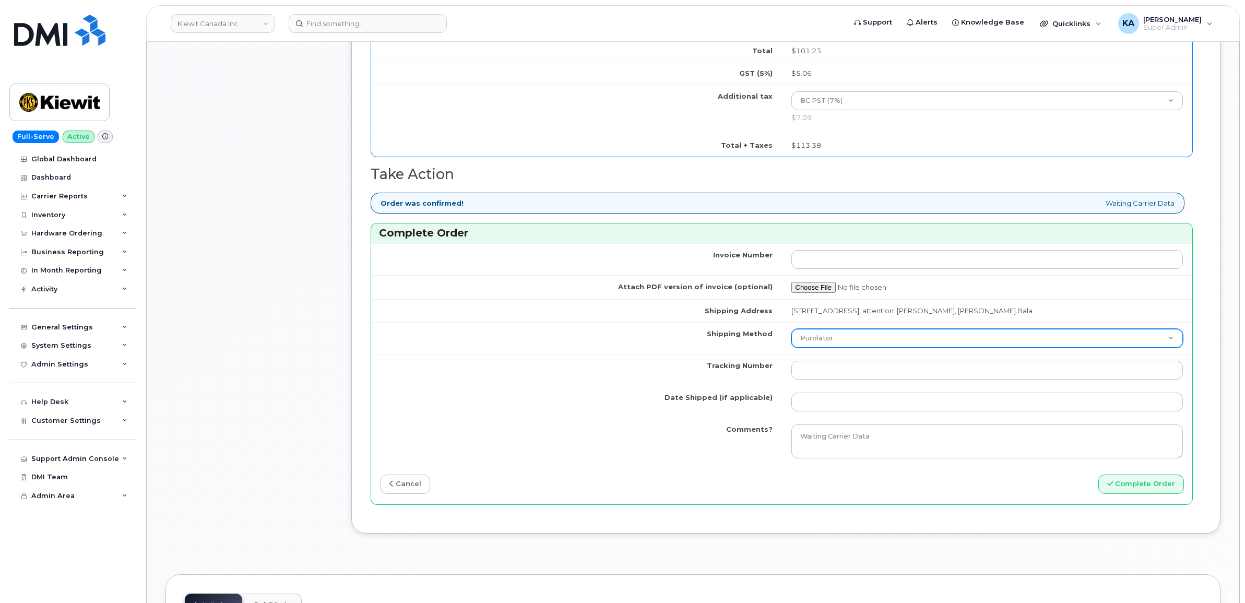
click at [870, 343] on select "Purolator UPS FedEx Canada Post Courier Other Drop Off Pick Up" at bounding box center [988, 338] width 392 height 19
select select "FedEx"
click at [792, 332] on select "Purolator UPS FedEx Canada Post Courier Other Drop Off Pick Up" at bounding box center [988, 338] width 392 height 19
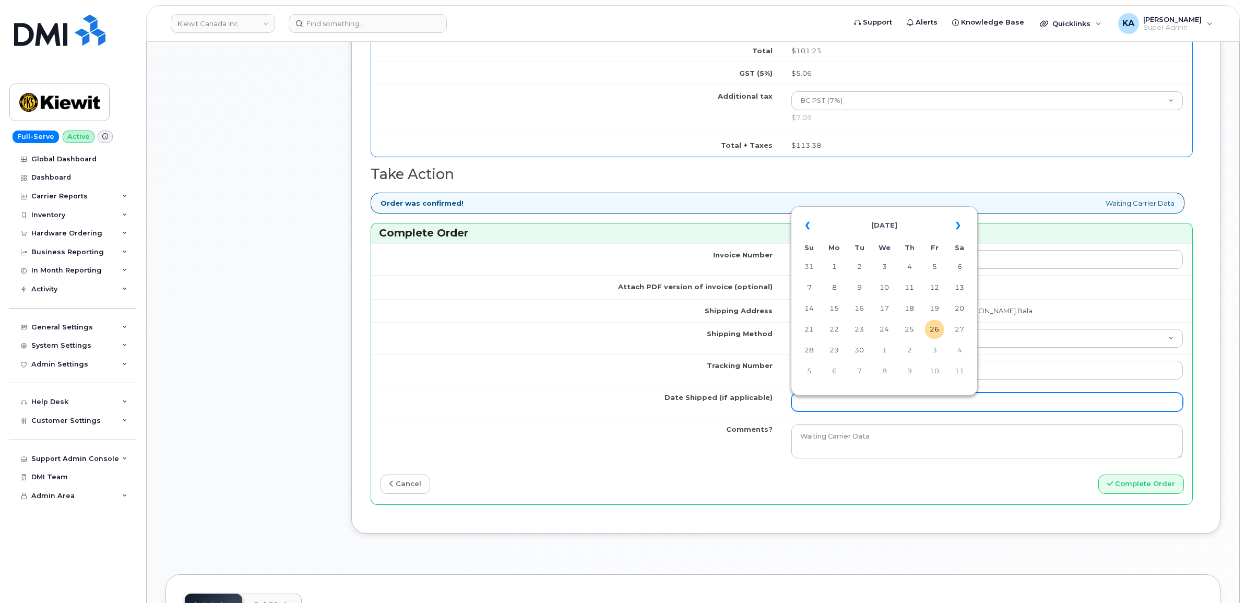
click at [833, 409] on input "Date Shipped (if applicable)" at bounding box center [988, 402] width 392 height 19
click at [912, 329] on td "25" at bounding box center [909, 329] width 19 height 19
type input "[DATE]"
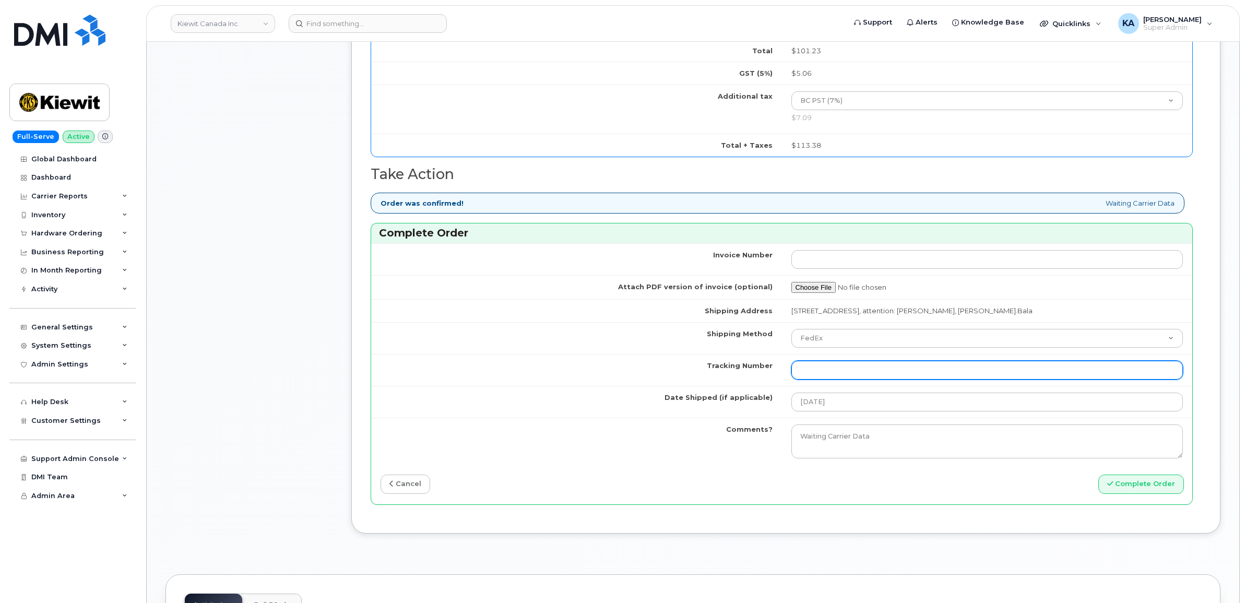
click at [826, 374] on input "Tracking Number" at bounding box center [988, 370] width 392 height 19
paste input "476423871149"
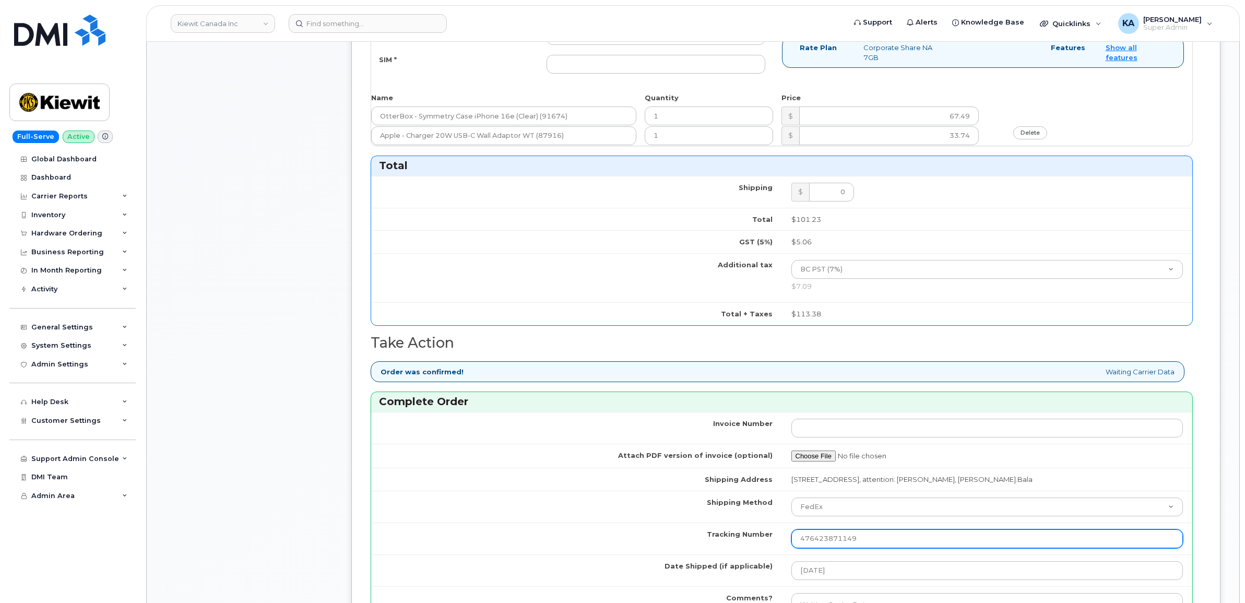
scroll to position [522, 0]
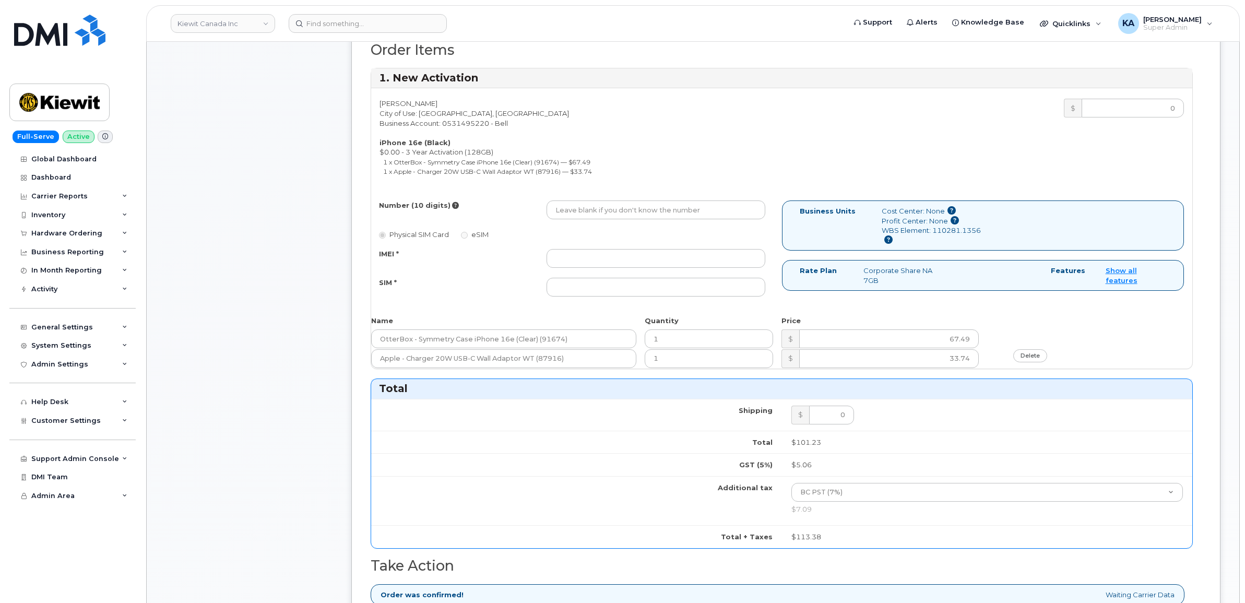
type input "476423871149"
click at [738, 256] on input "IMEI *" at bounding box center [656, 258] width 219 height 19
paste input "354216331492375"
type input "354216331492375"
click at [628, 290] on input "SIM *" at bounding box center [656, 287] width 219 height 19
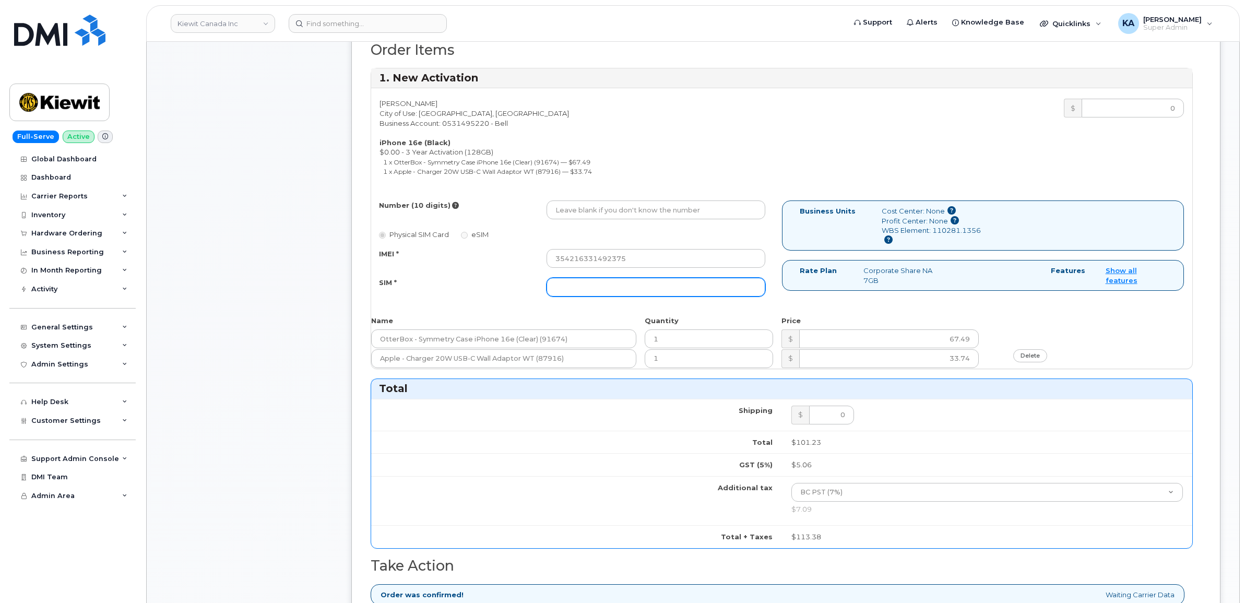
paste input "89302610207732980419"
type input "89302610207732980419"
click at [667, 209] on input "Number (10 digits)" at bounding box center [656, 210] width 219 height 19
paste input "2367851127"
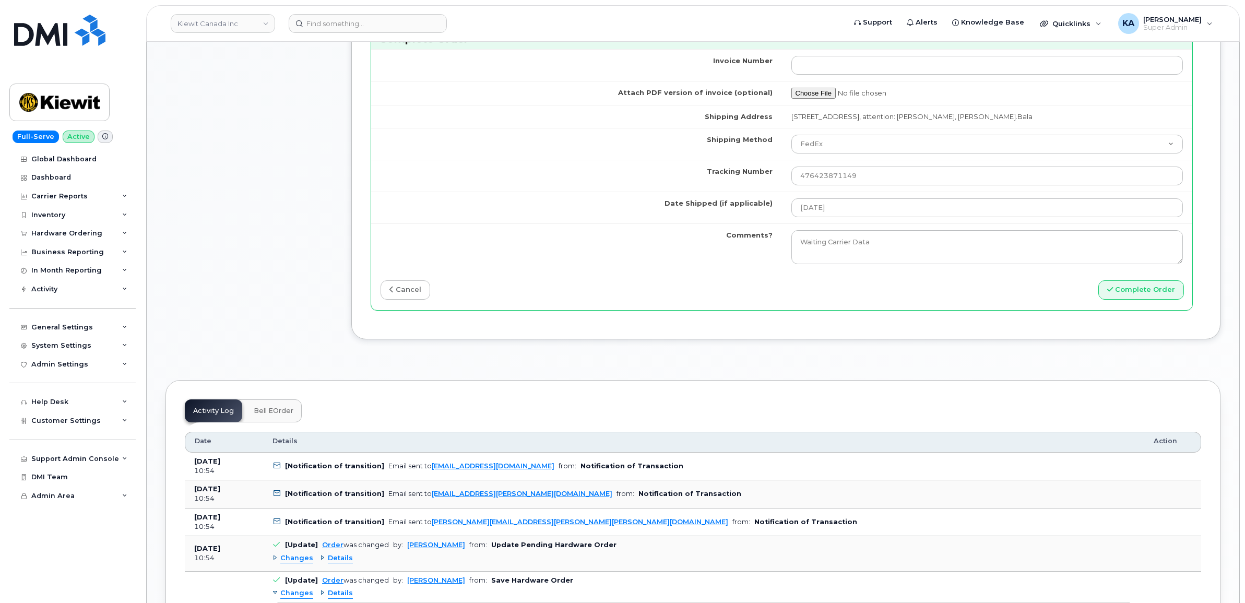
scroll to position [1110, 0]
type input "2367851127"
click at [1149, 294] on button "Complete Order" at bounding box center [1142, 288] width 86 height 19
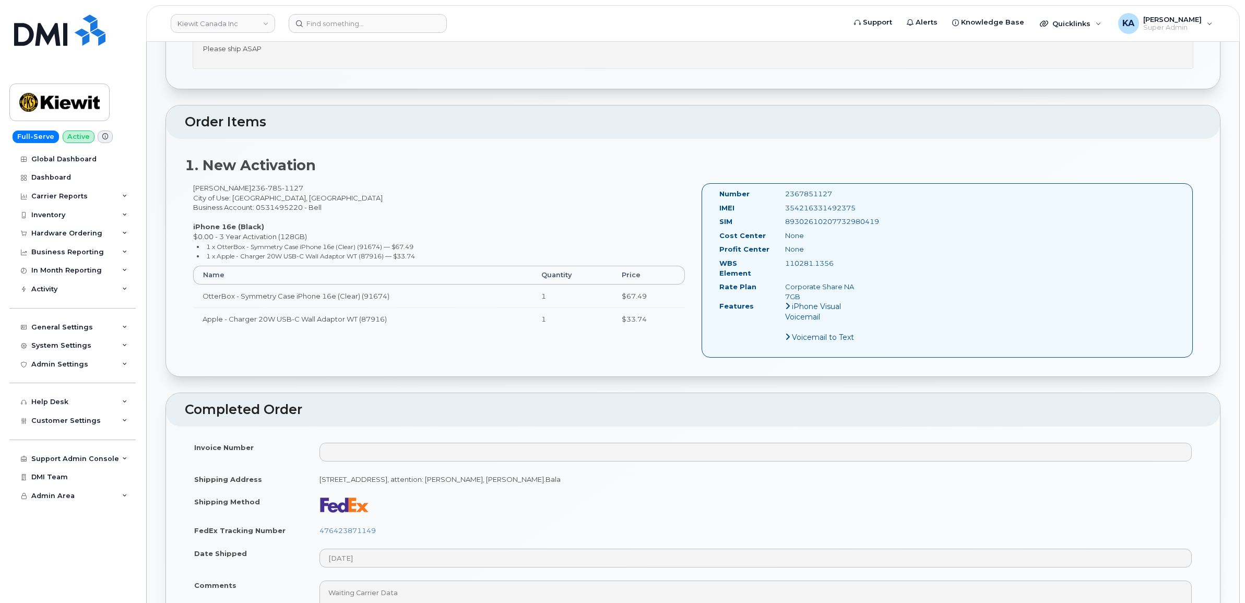
scroll to position [326, 0]
drag, startPoint x: 715, startPoint y: 194, endPoint x: 845, endPoint y: 263, distance: 146.7
click at [845, 263] on div "Number 2367851127 IMEI [TECHNICAL_ID] SIM [TECHNICAL_ID] Cost Center None [GEOG…" at bounding box center [791, 267] width 159 height 163
copy div "Number 2367851127 IMEI [TECHNICAL_ID] SIM [TECHNICAL_ID] Cost Center None Profi…"
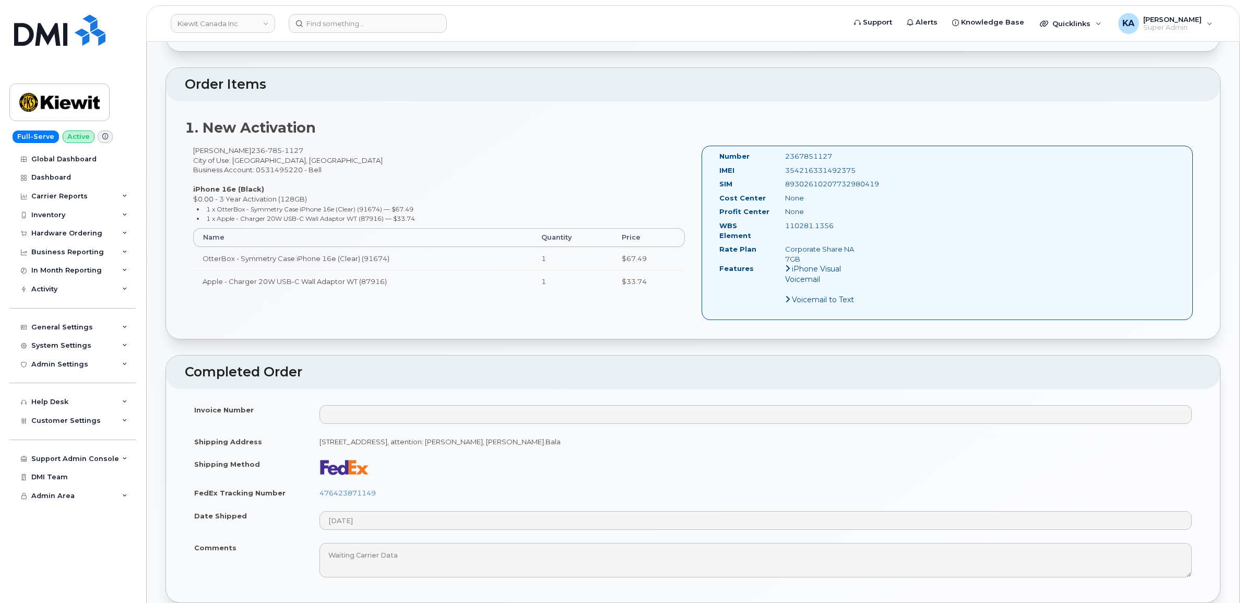
scroll to position [457, 0]
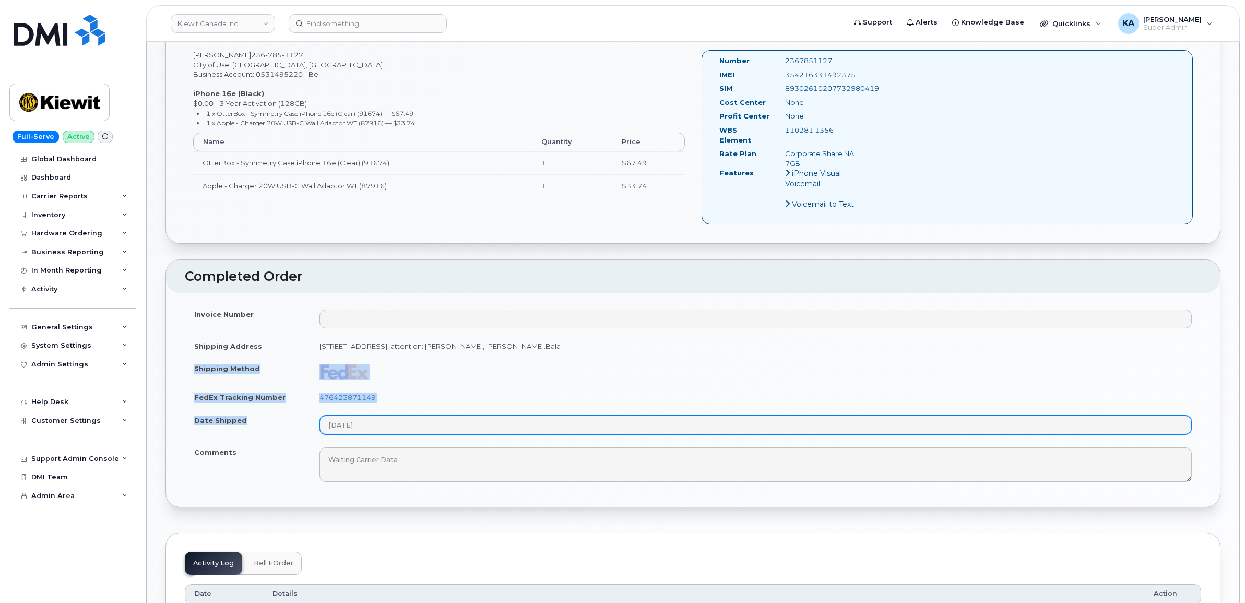
click at [380, 421] on tbody "Invoice Number Shipping Address [STREET_ADDRESS]: [PERSON_NAME], [PERSON_NAME].…" at bounding box center [693, 395] width 1017 height 185
copy tbody "Shipping Method FedEx Tracking Number 476423871149 Date Shipped"
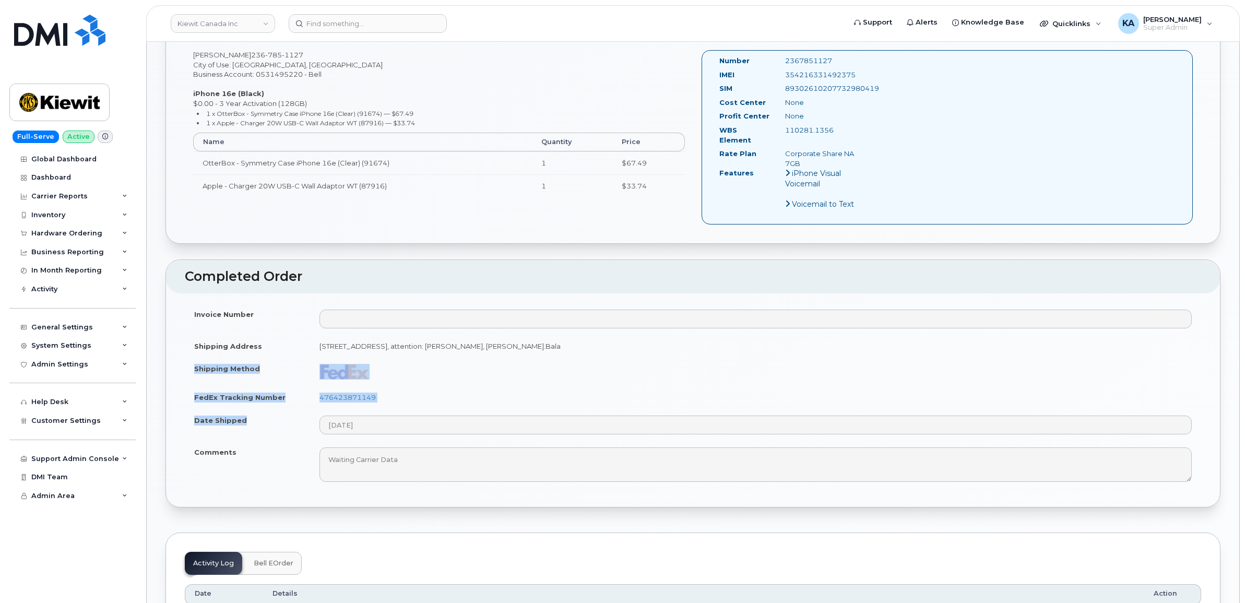
click at [470, 386] on td "476423871149" at bounding box center [755, 397] width 891 height 23
drag, startPoint x: 386, startPoint y: 393, endPoint x: 320, endPoint y: 394, distance: 66.3
click at [320, 394] on td "476423871149" at bounding box center [755, 397] width 891 height 23
copy link "476423871149"
drag, startPoint x: 856, startPoint y: 72, endPoint x: 782, endPoint y: 74, distance: 74.2
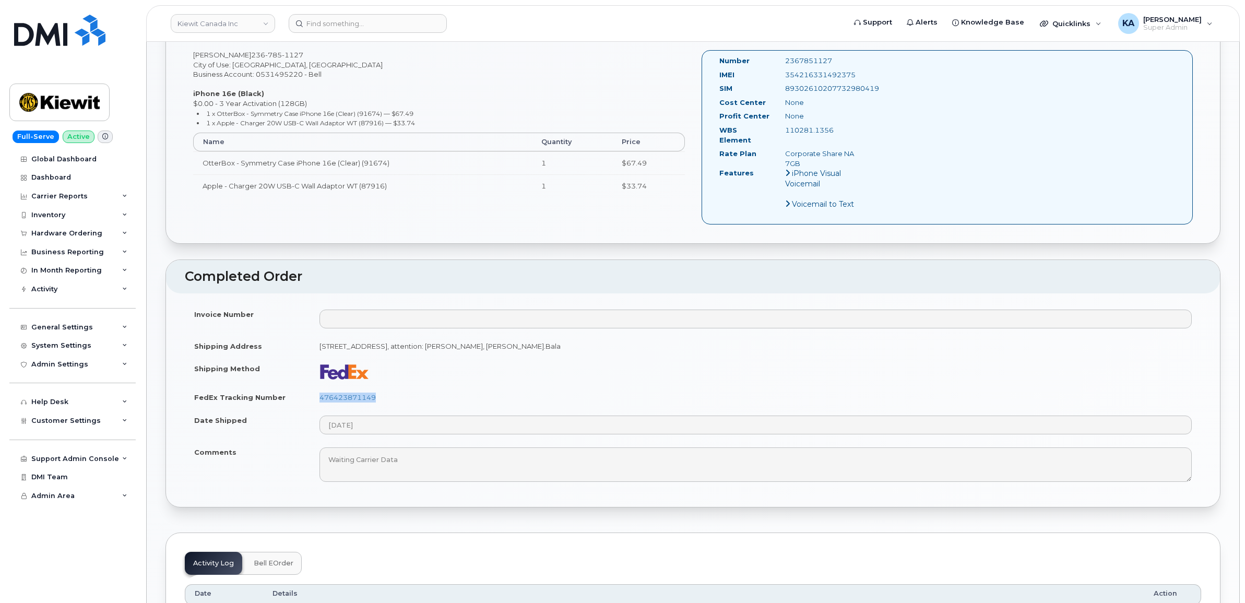
click at [782, 74] on div "354216331492375" at bounding box center [823, 75] width 92 height 10
copy div "354216331492375"
drag, startPoint x: 837, startPoint y: 58, endPoint x: 783, endPoint y: 56, distance: 53.8
click at [783, 56] on div "Number 2367851127 IMEI [TECHNICAL_ID] SIM [TECHNICAL_ID] Cost Center None [GEOG…" at bounding box center [948, 137] width 492 height 174
copy div "2367851127"
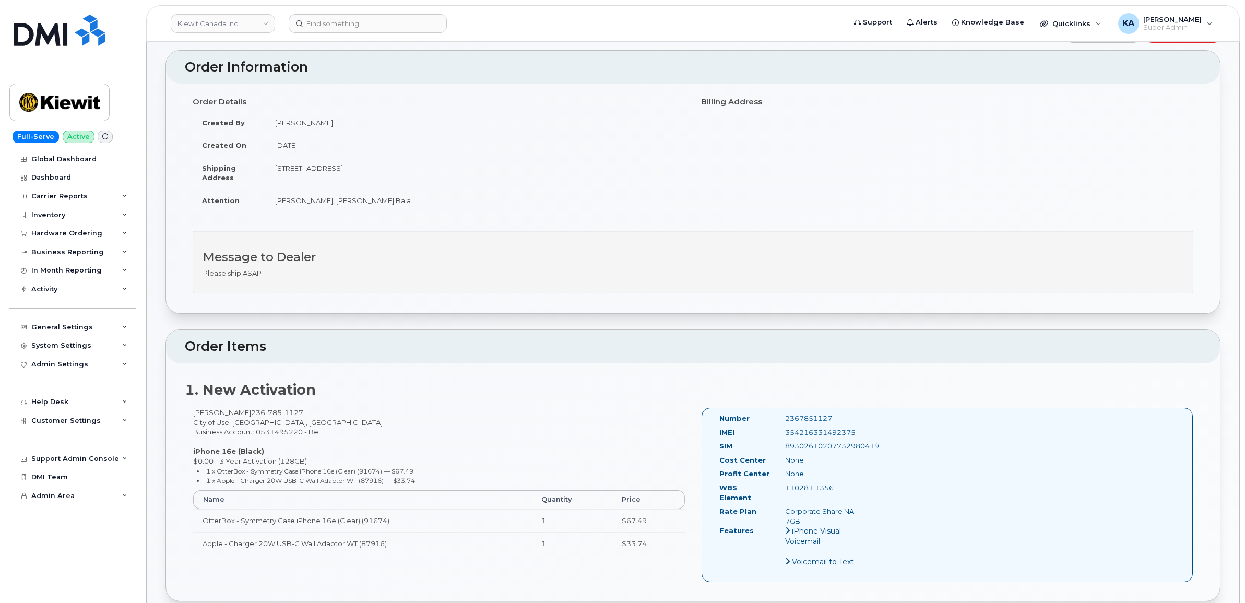
scroll to position [0, 0]
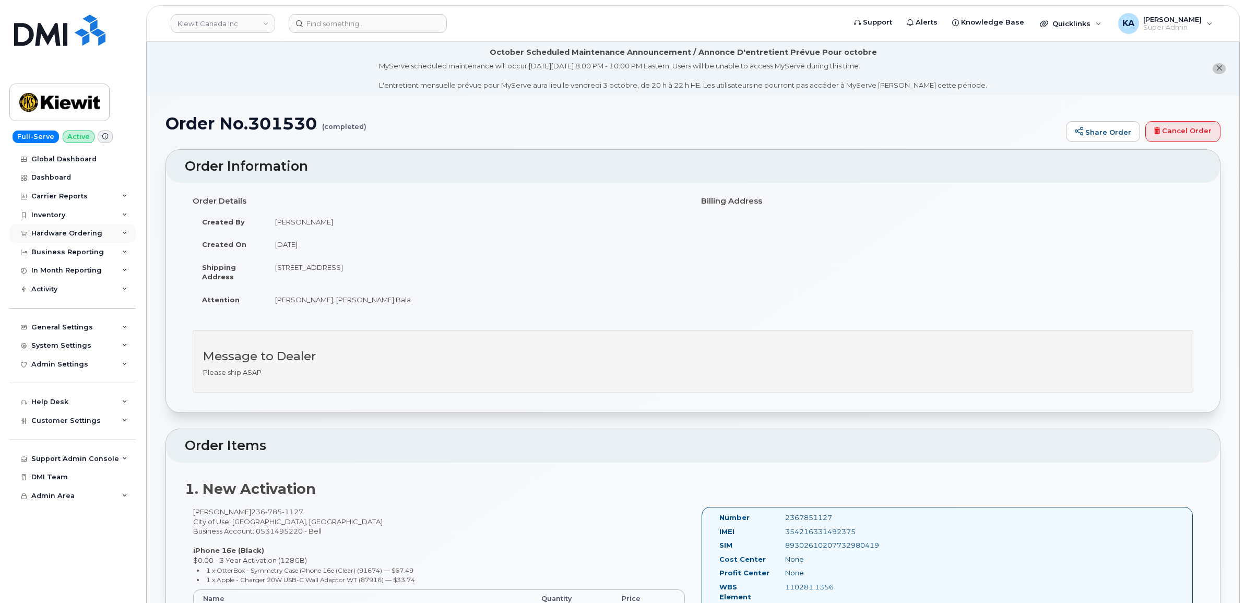
click at [74, 232] on div "Hardware Ordering" at bounding box center [66, 233] width 71 height 8
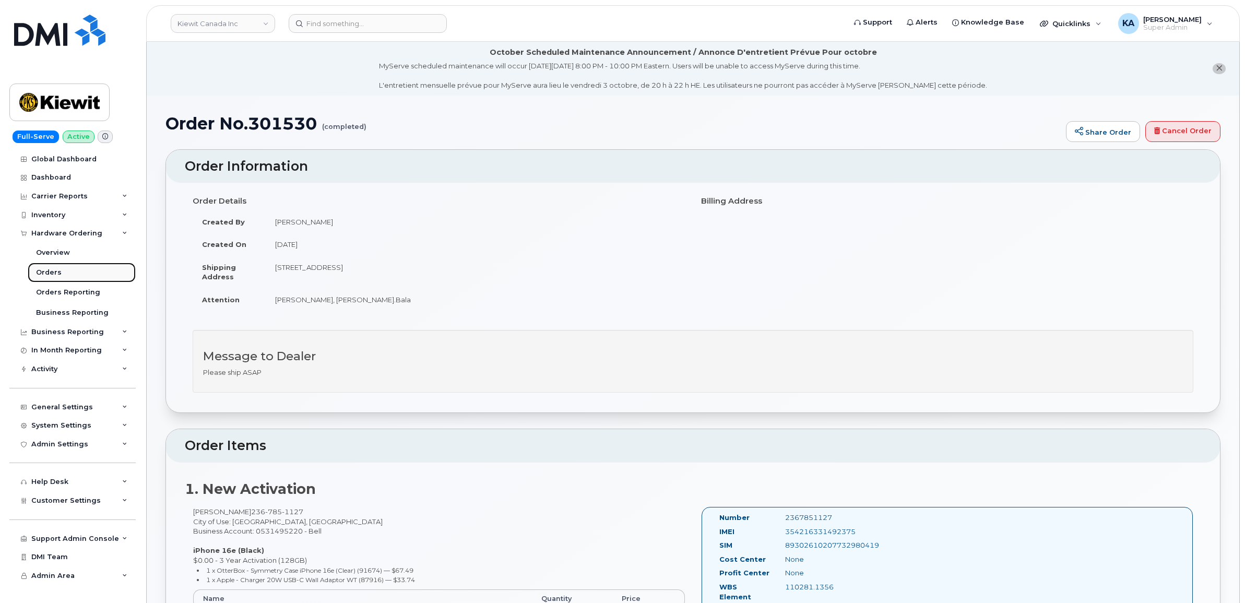
click at [44, 272] on div "Orders" at bounding box center [49, 272] width 26 height 9
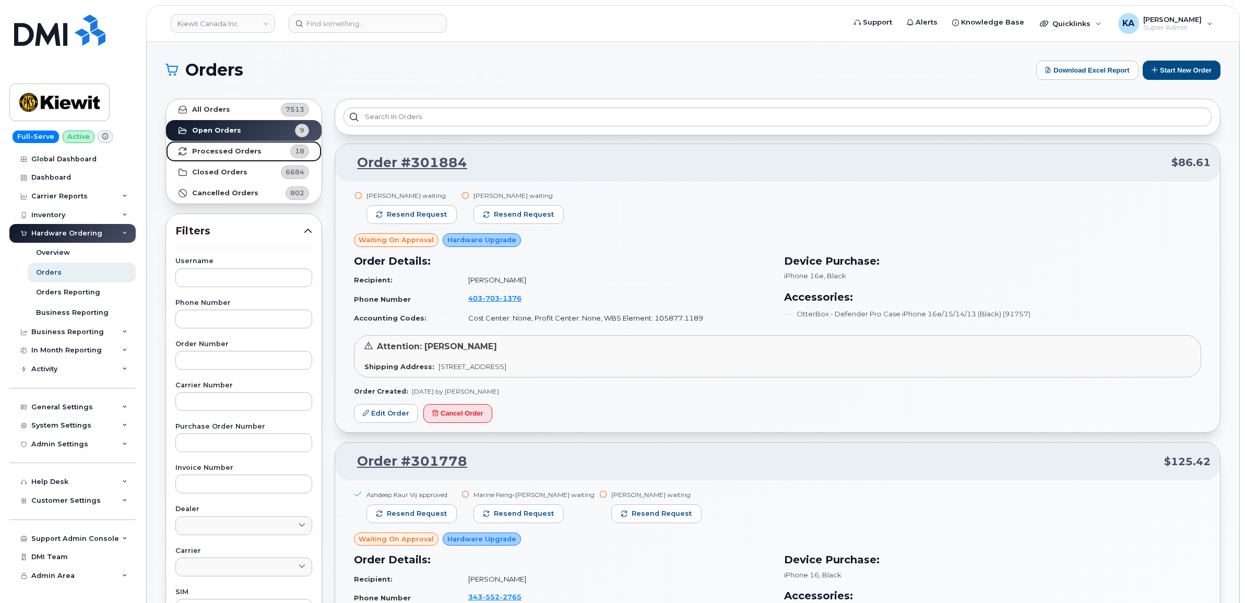
click at [222, 149] on strong "Processed Orders" at bounding box center [226, 151] width 69 height 8
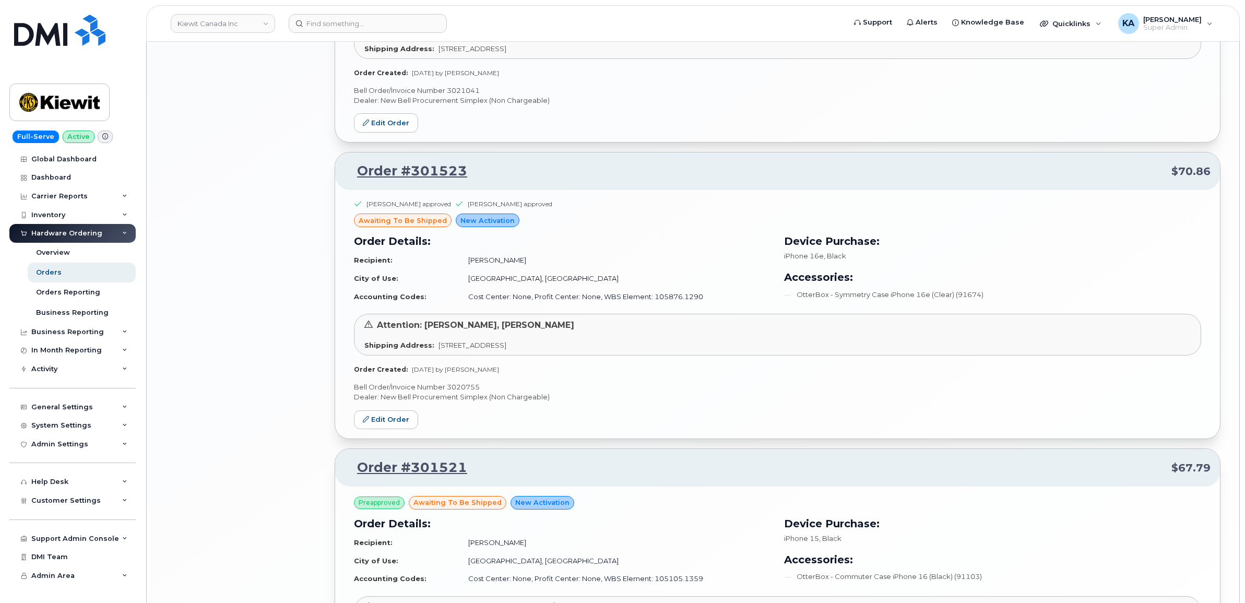
scroll to position [1827, 0]
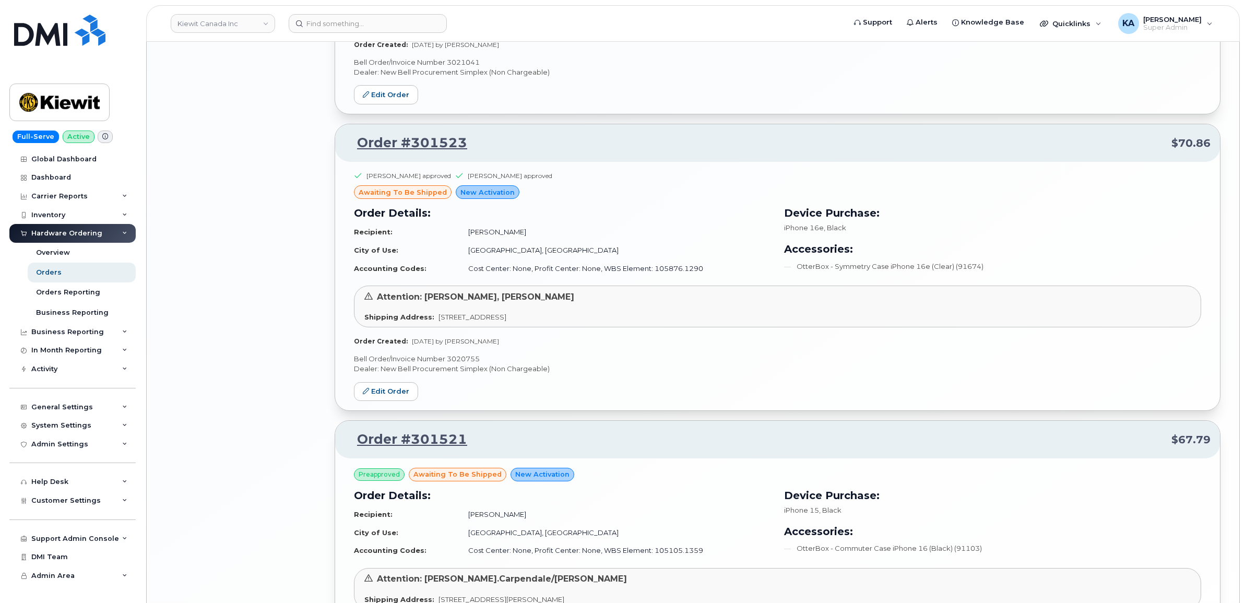
click at [464, 361] on p "Bell Order/Invoice Number 3020755" at bounding box center [777, 359] width 847 height 10
copy p "3020755"
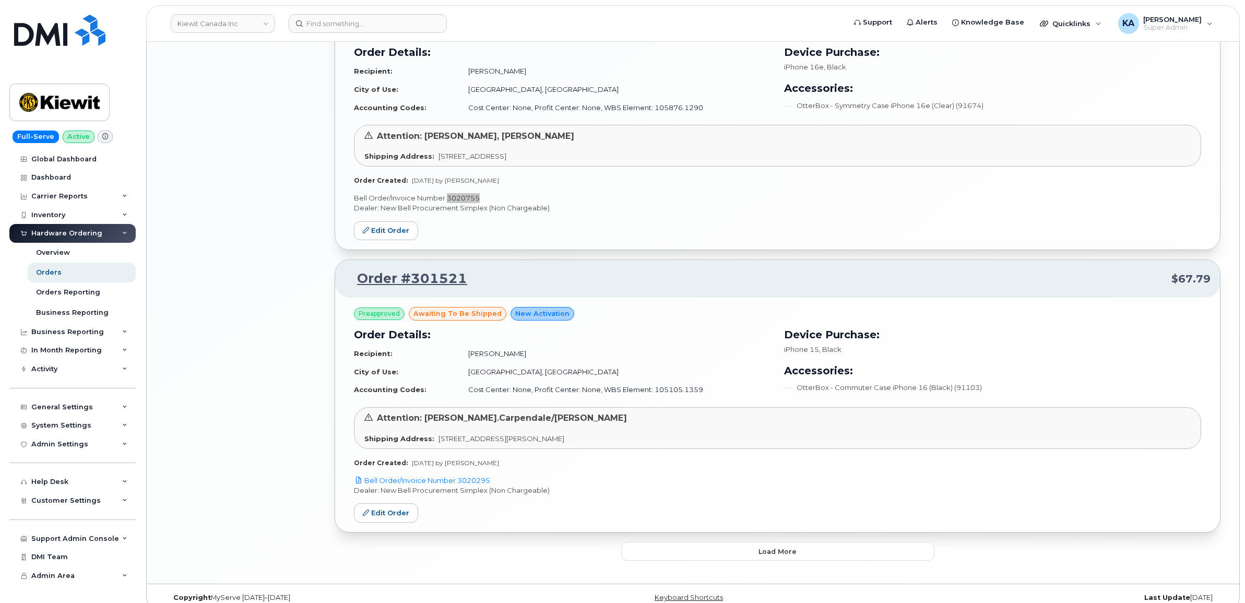
scroll to position [2008, 0]
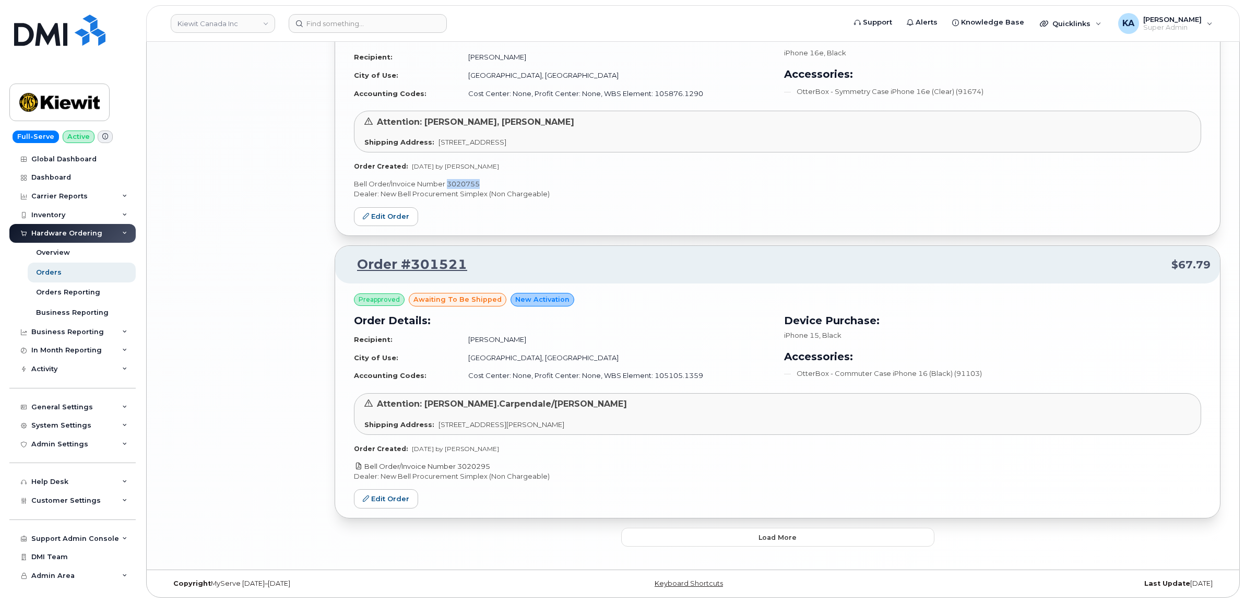
drag, startPoint x: 502, startPoint y: 465, endPoint x: 461, endPoint y: 466, distance: 41.3
click at [461, 466] on p "Bell Order/Invoice Number 3020295" at bounding box center [777, 467] width 847 height 10
copy link "3020295"
click at [389, 491] on link "Edit Order" at bounding box center [386, 498] width 64 height 19
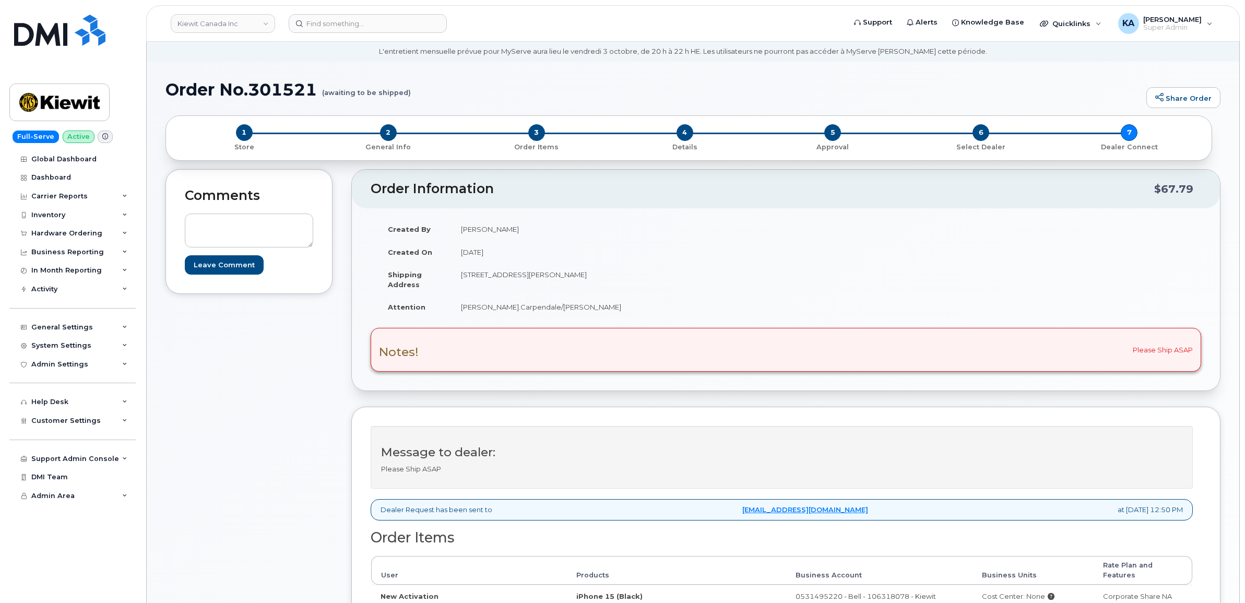
scroll to position [326, 0]
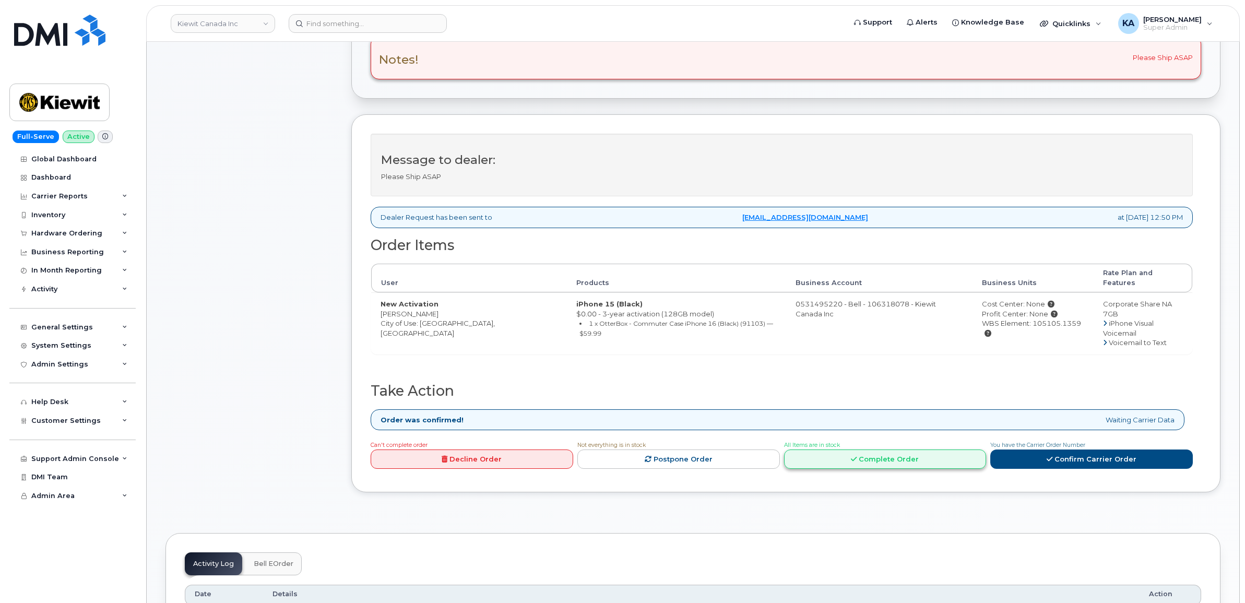
click at [871, 450] on link "Complete Order" at bounding box center [885, 459] width 203 height 19
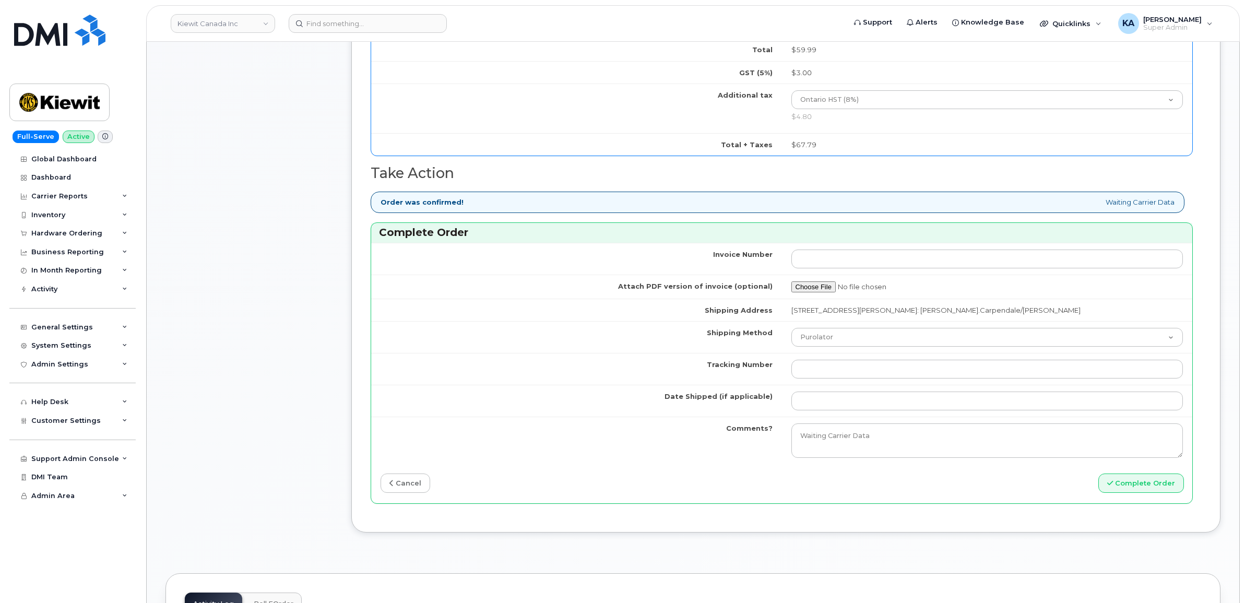
scroll to position [914, 0]
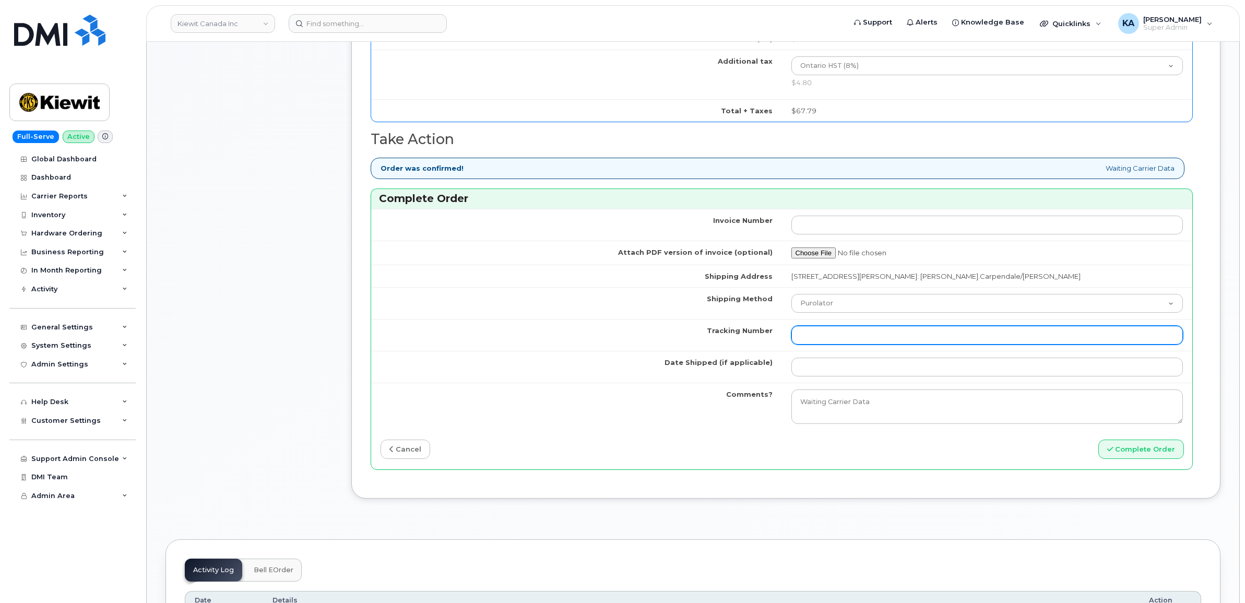
click at [851, 338] on input "Tracking Number" at bounding box center [988, 335] width 392 height 19
paste input "520070213589"
type input "520070213589"
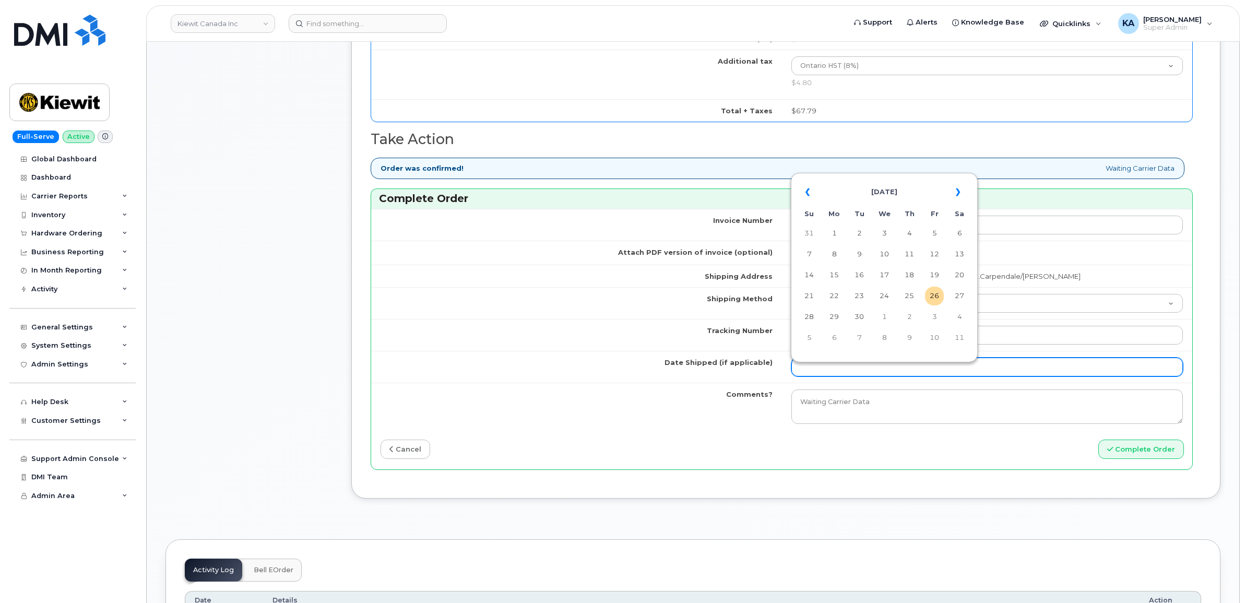
click at [836, 373] on input "Date Shipped (if applicable)" at bounding box center [988, 367] width 392 height 19
click at [887, 296] on td "24" at bounding box center [884, 296] width 19 height 19
type input "[DATE]"
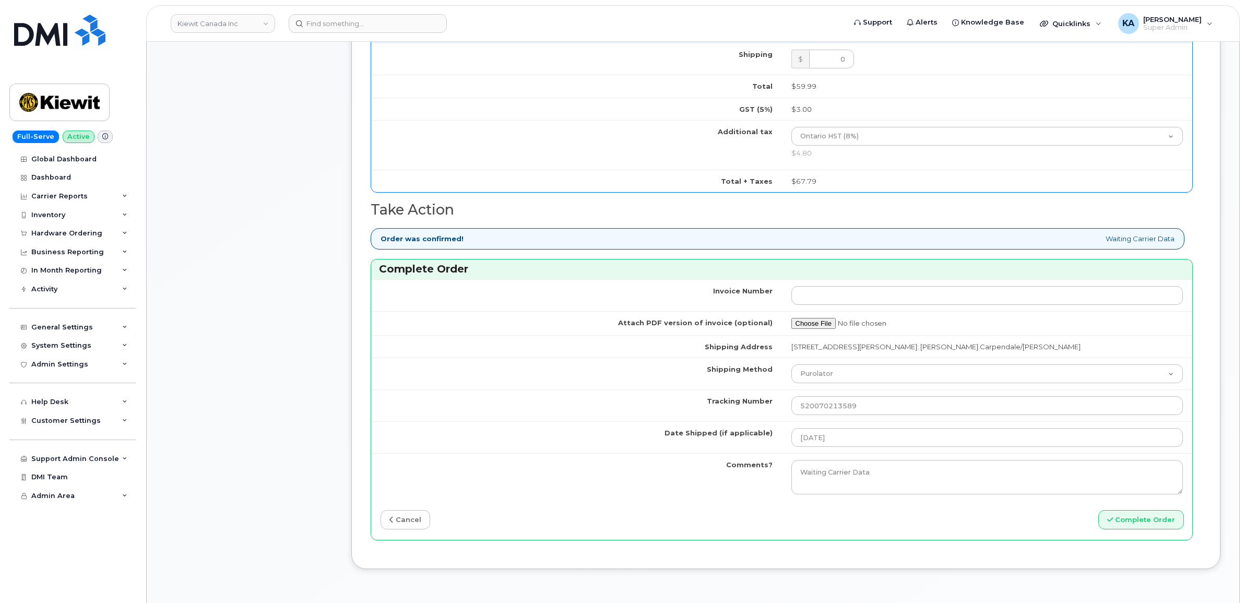
scroll to position [522, 0]
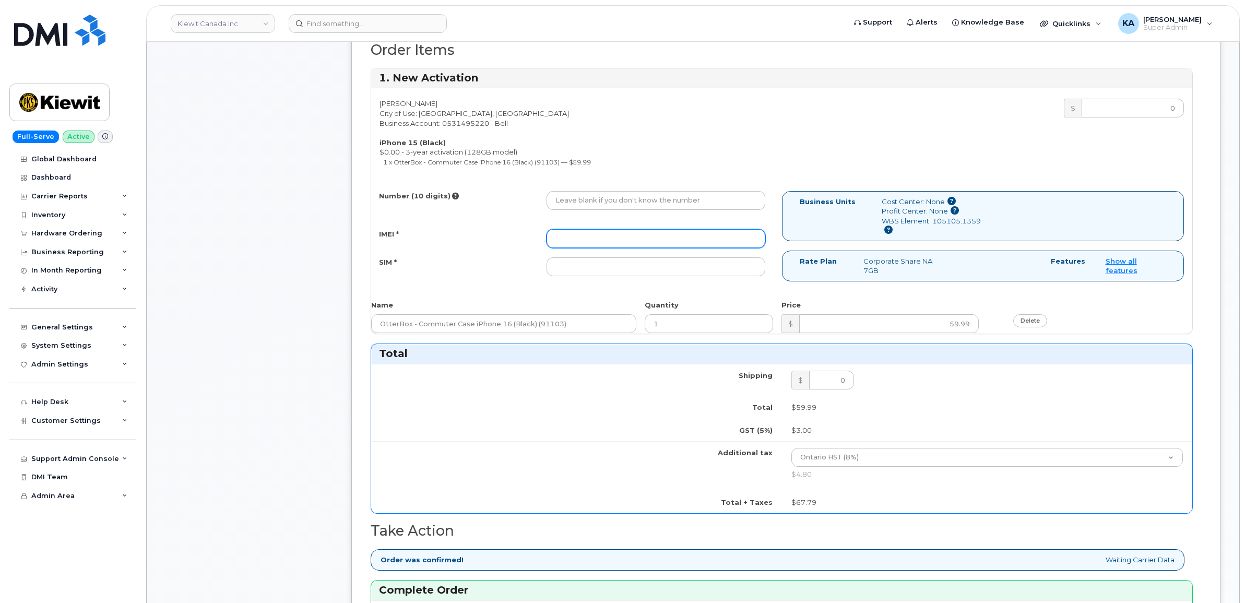
click at [628, 238] on input "IMEI *" at bounding box center [656, 238] width 219 height 19
paste input "355700858865450"
type input "355700858865450"
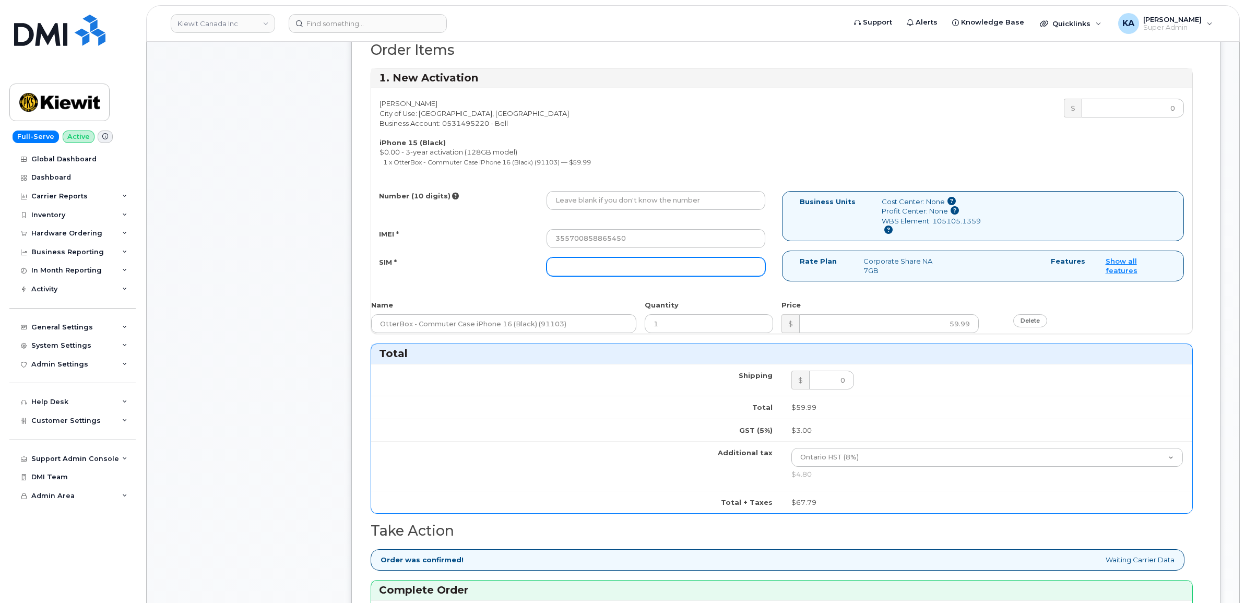
click at [689, 265] on input "SIM *" at bounding box center [656, 266] width 219 height 19
paste input "89302610207734239343"
type input "89302610207734239343"
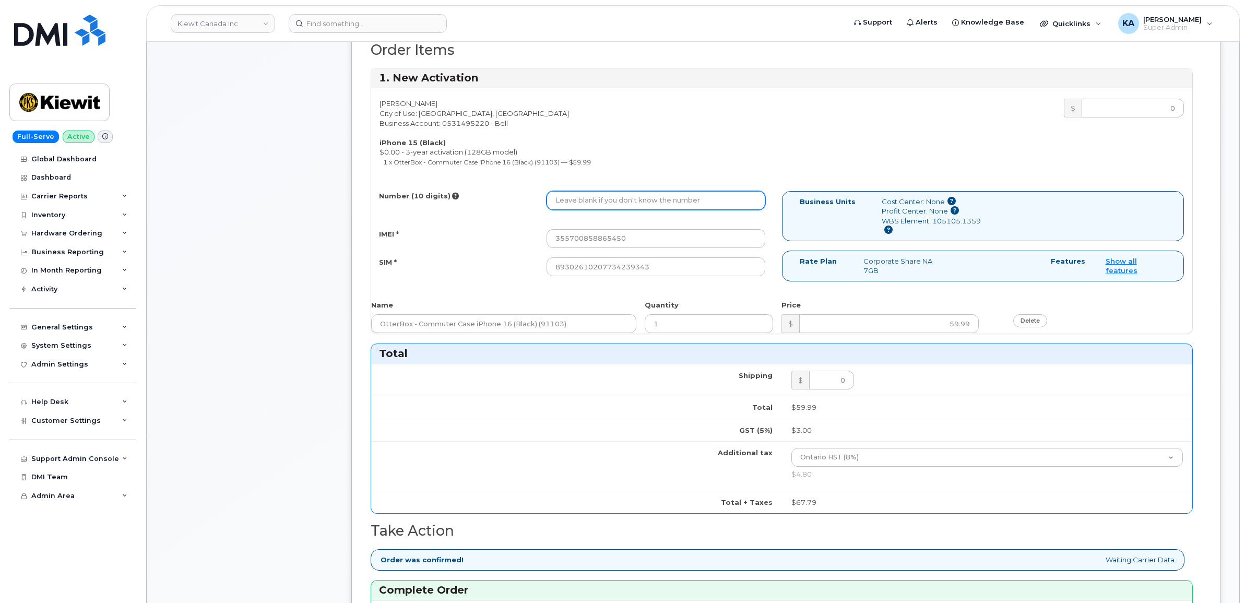
click at [641, 195] on input "Number (10 digits)" at bounding box center [656, 200] width 219 height 19
paste input "4169482267"
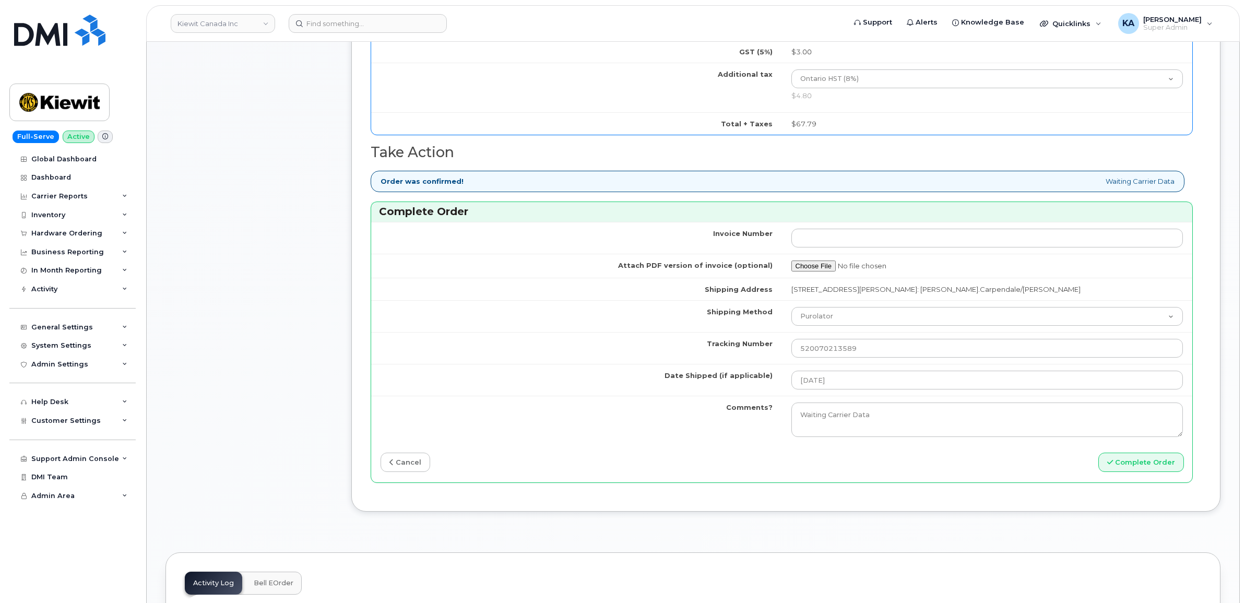
scroll to position [914, 0]
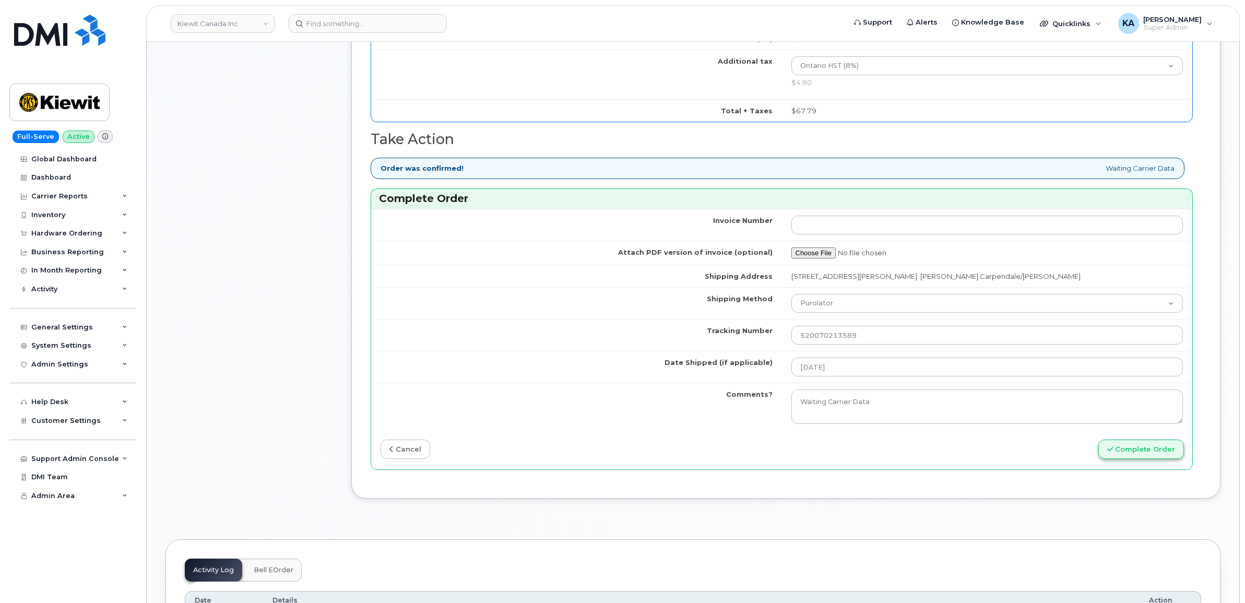
type input "4169482267"
click at [1136, 452] on button "Complete Order" at bounding box center [1142, 449] width 86 height 19
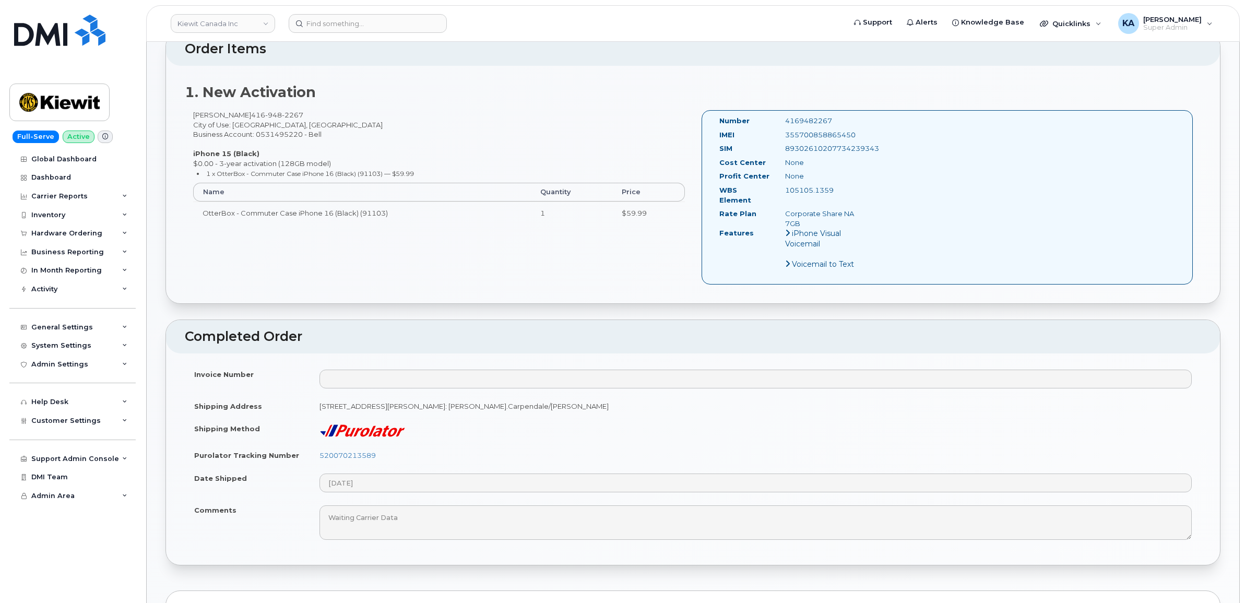
scroll to position [457, 0]
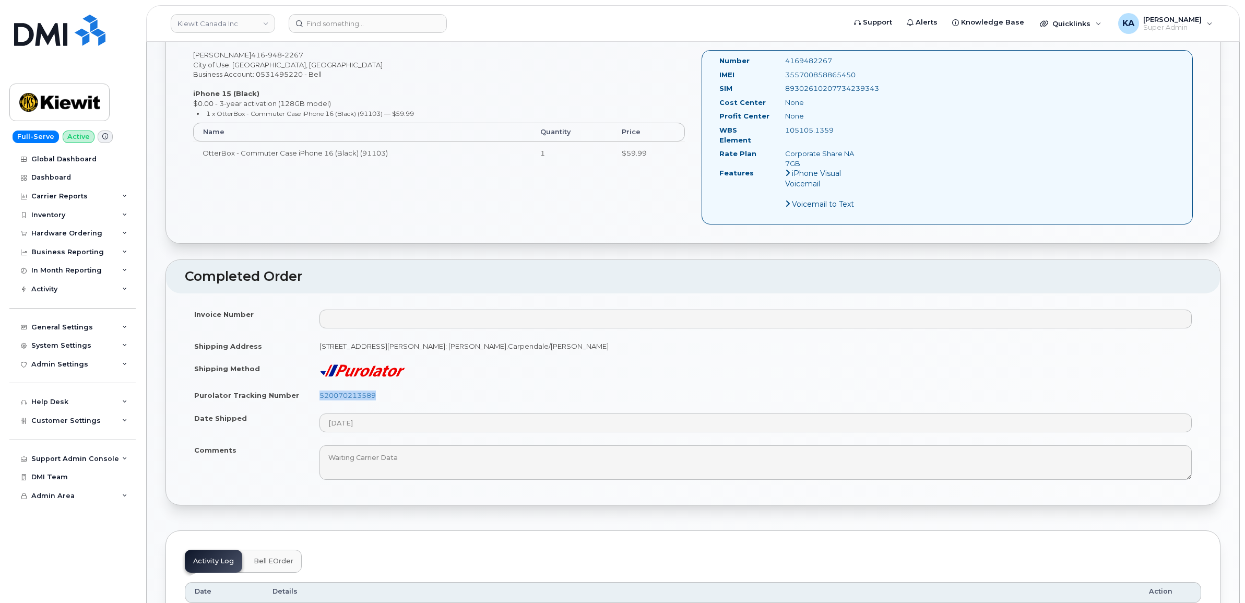
drag, startPoint x: 385, startPoint y: 389, endPoint x: 317, endPoint y: 390, distance: 67.4
click at [317, 390] on td "520070213589" at bounding box center [755, 395] width 891 height 23
copy link "520070213589"
drag, startPoint x: 859, startPoint y: 74, endPoint x: 786, endPoint y: 72, distance: 73.1
click at [786, 72] on div "355700858865450" at bounding box center [823, 75] width 92 height 10
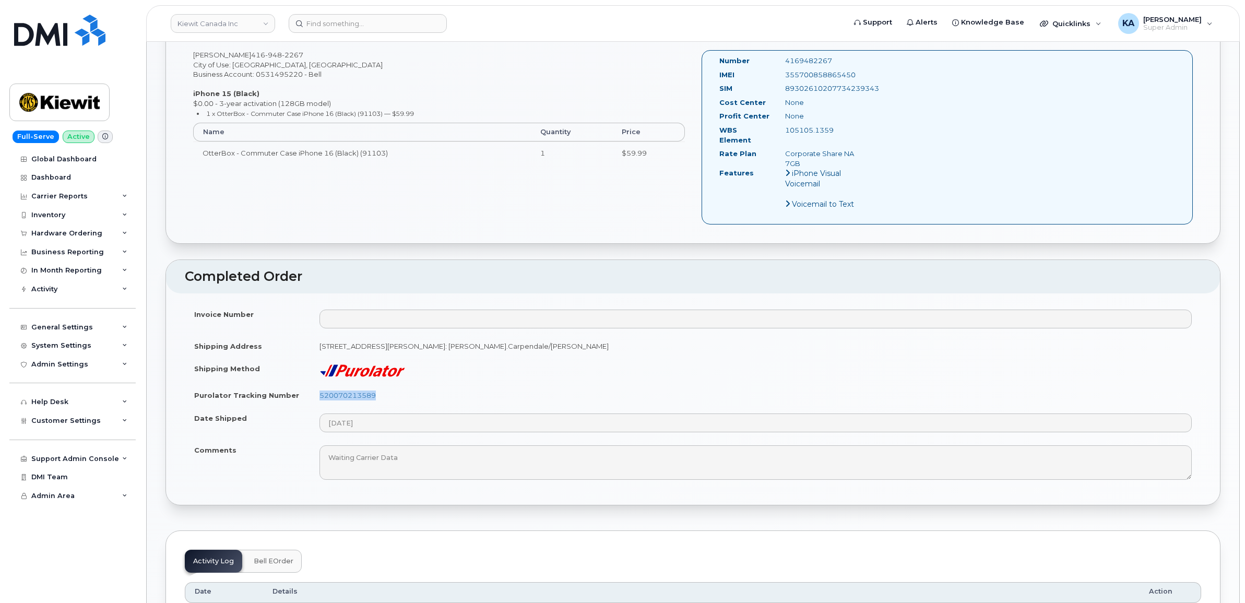
copy div "355700858865450"
drag, startPoint x: 839, startPoint y: 57, endPoint x: 781, endPoint y: 58, distance: 57.4
click at [781, 58] on div "4169482267" at bounding box center [823, 61] width 92 height 10
copy div "4169482267"
drag, startPoint x: 717, startPoint y: 61, endPoint x: 854, endPoint y: 132, distance: 154.8
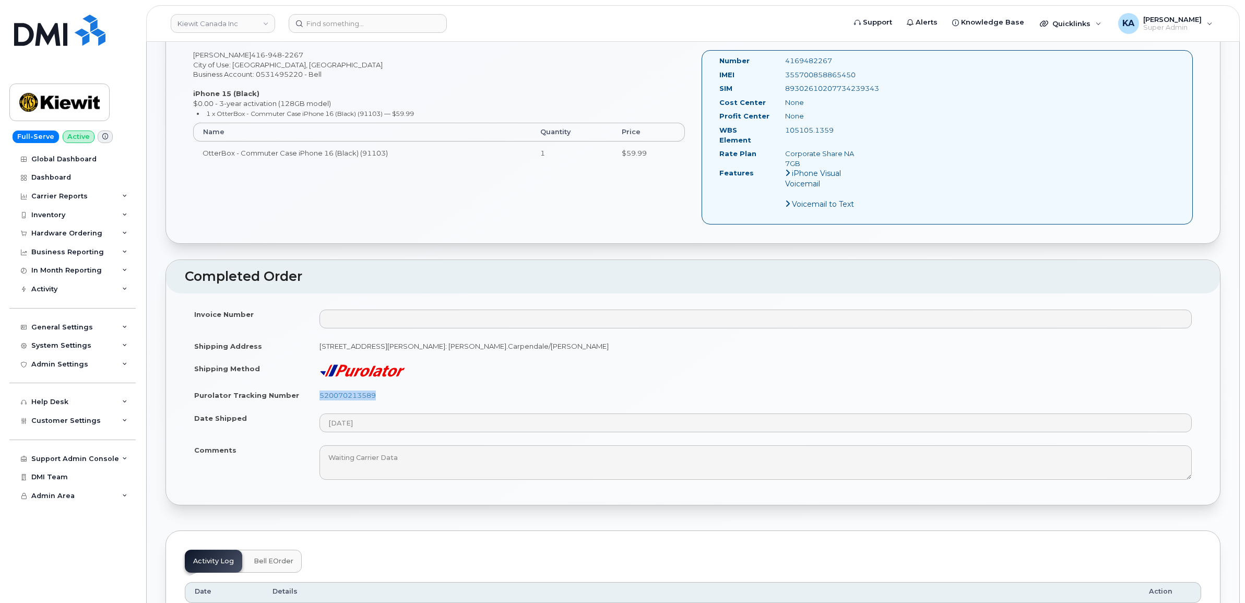
click at [854, 132] on div "Number 4169482267 IMEI [TECHNICAL_ID] SIM [TECHNICAL_ID] Cost Center None [GEOG…" at bounding box center [791, 137] width 159 height 163
copy div "Number 4169482267 IMEI [TECHNICAL_ID] SIM [TECHNICAL_ID] Cost Center None Profi…"
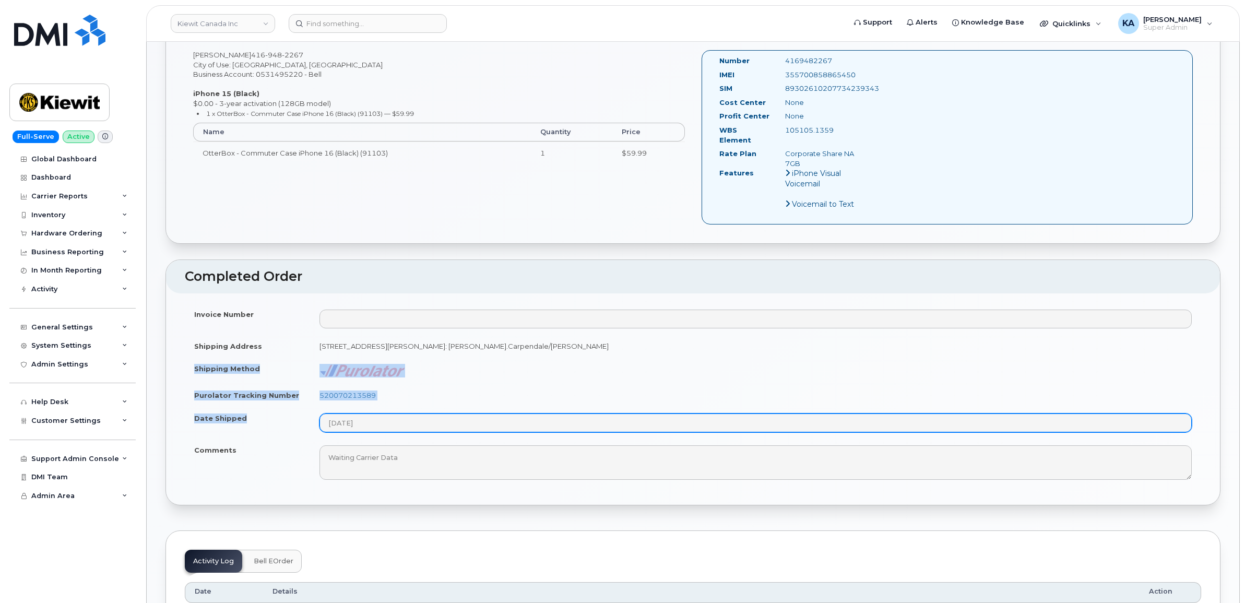
click at [393, 418] on tbody "Invoice Number Shipping Address [STREET_ADDRESS][PERSON_NAME]: [PERSON_NAME].Ca…" at bounding box center [693, 394] width 1017 height 183
copy tbody "Shipping Method Purolator Tracking Number 520070213589 Date Shipped"
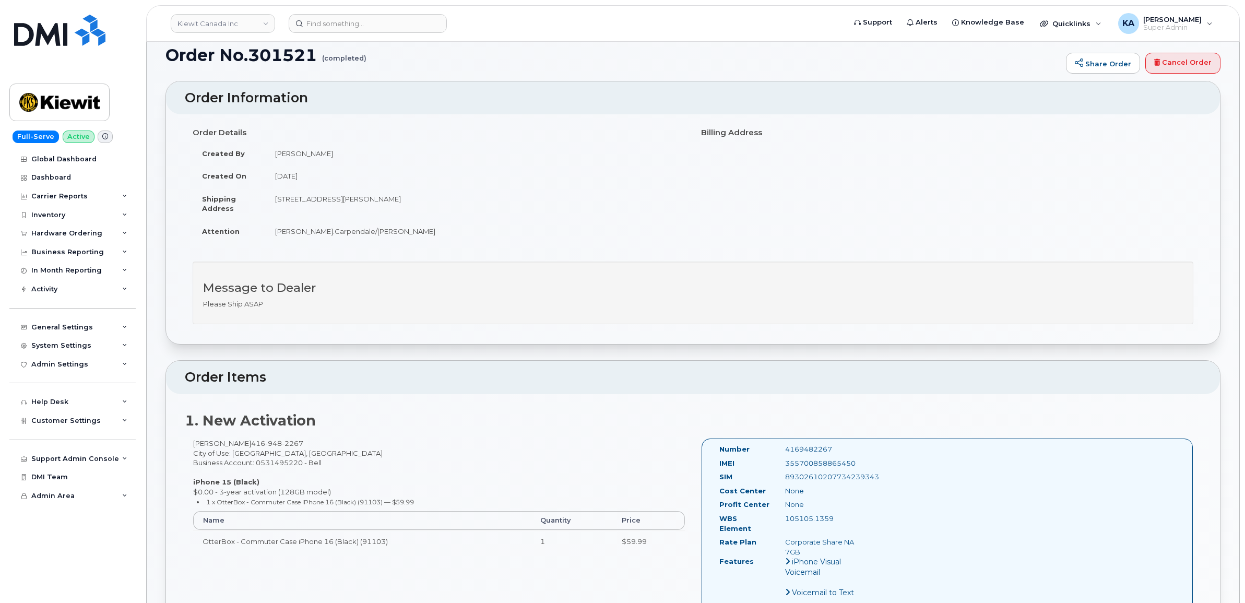
scroll to position [0, 0]
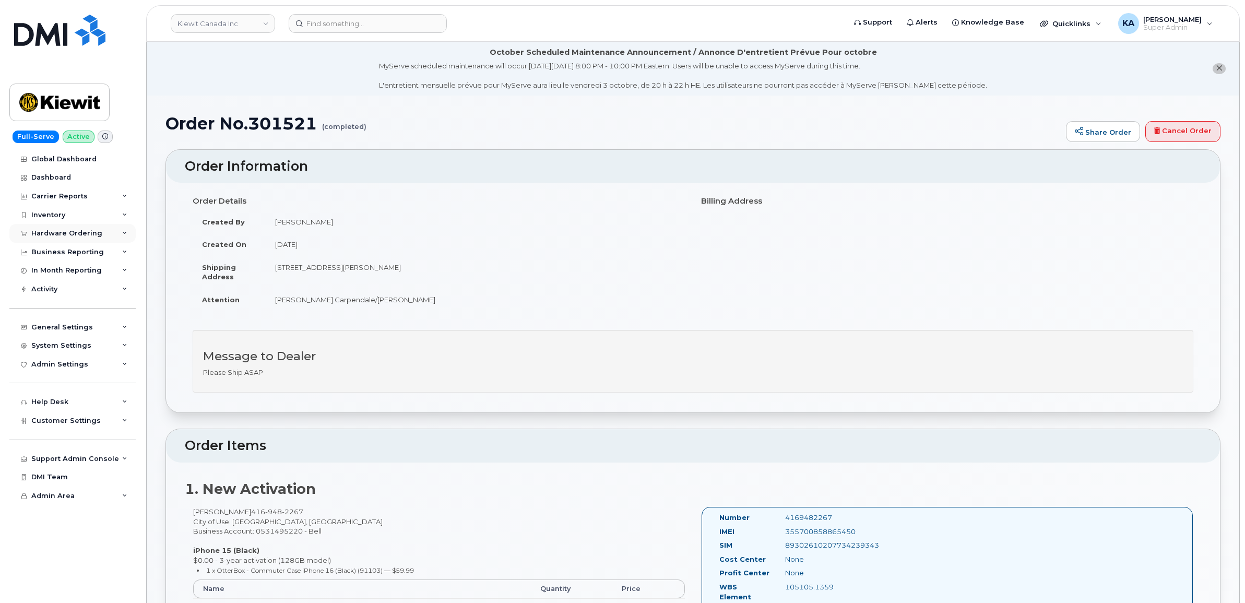
click at [81, 232] on div "Hardware Ordering" at bounding box center [66, 233] width 71 height 8
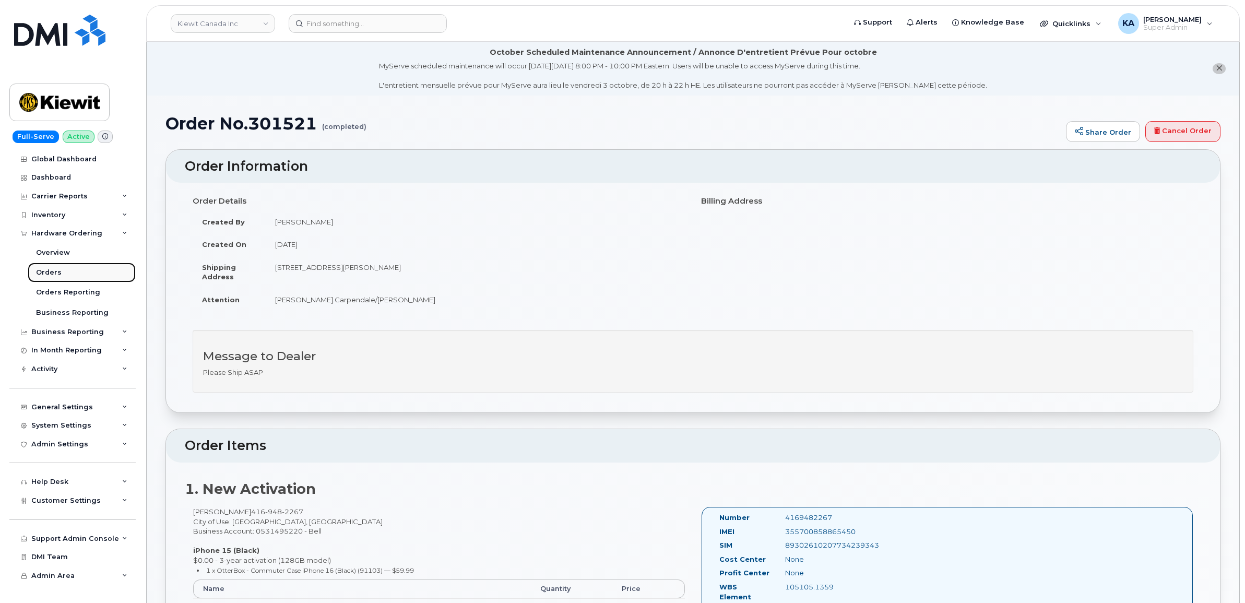
click at [44, 270] on div "Orders" at bounding box center [49, 272] width 26 height 9
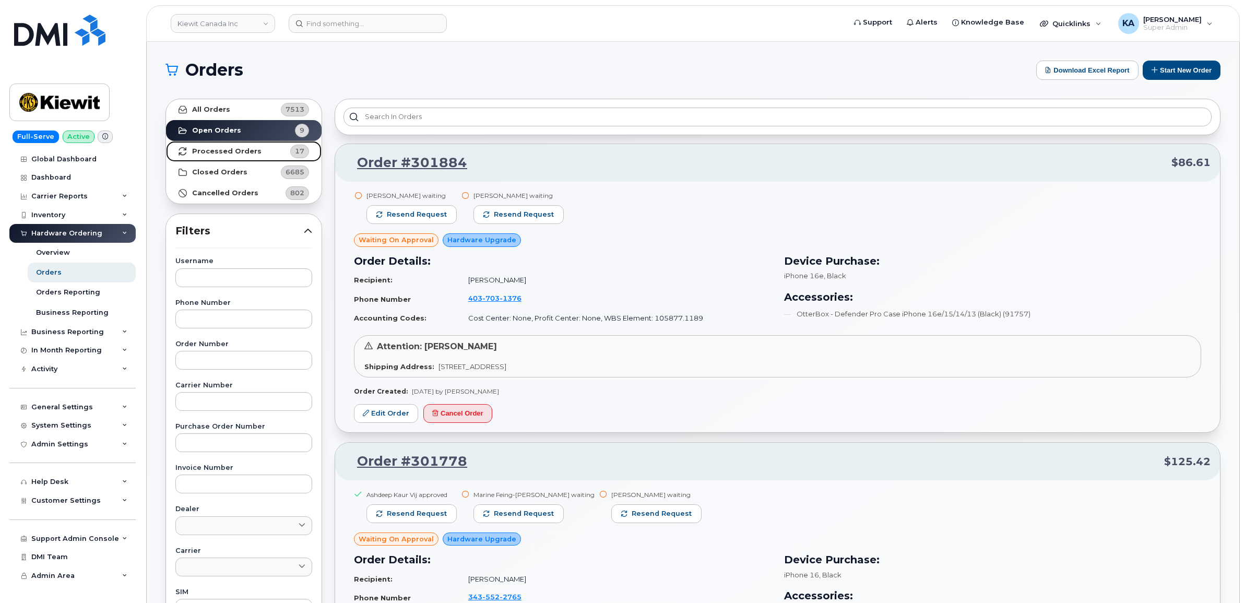
click at [223, 152] on strong "Processed Orders" at bounding box center [226, 151] width 69 height 8
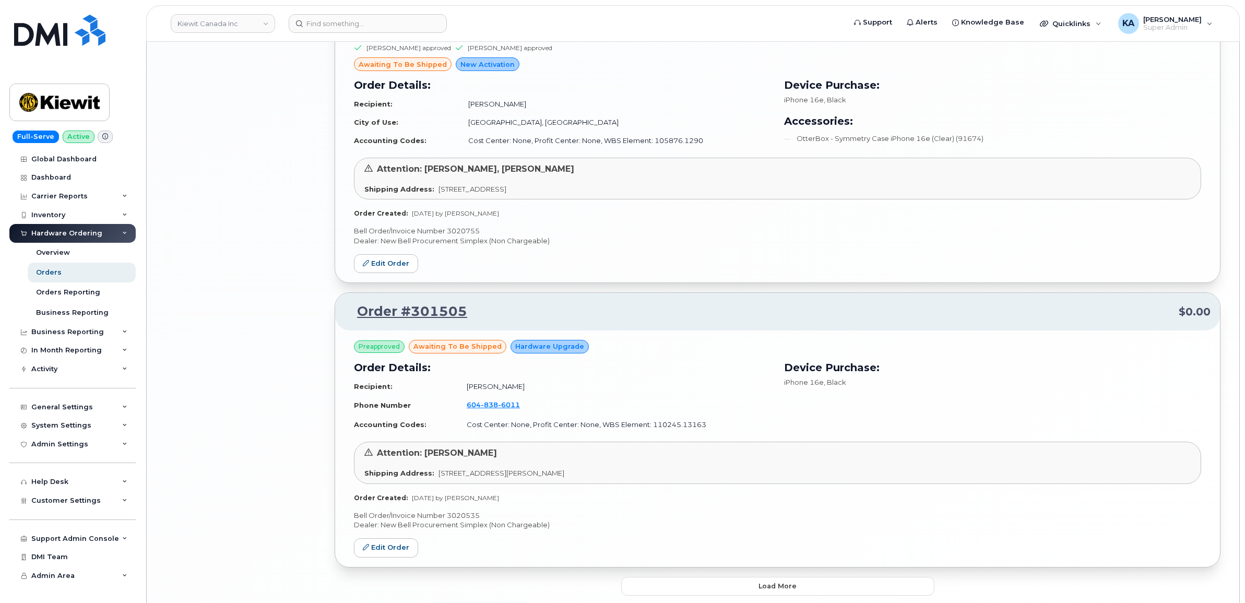
scroll to position [2009, 0]
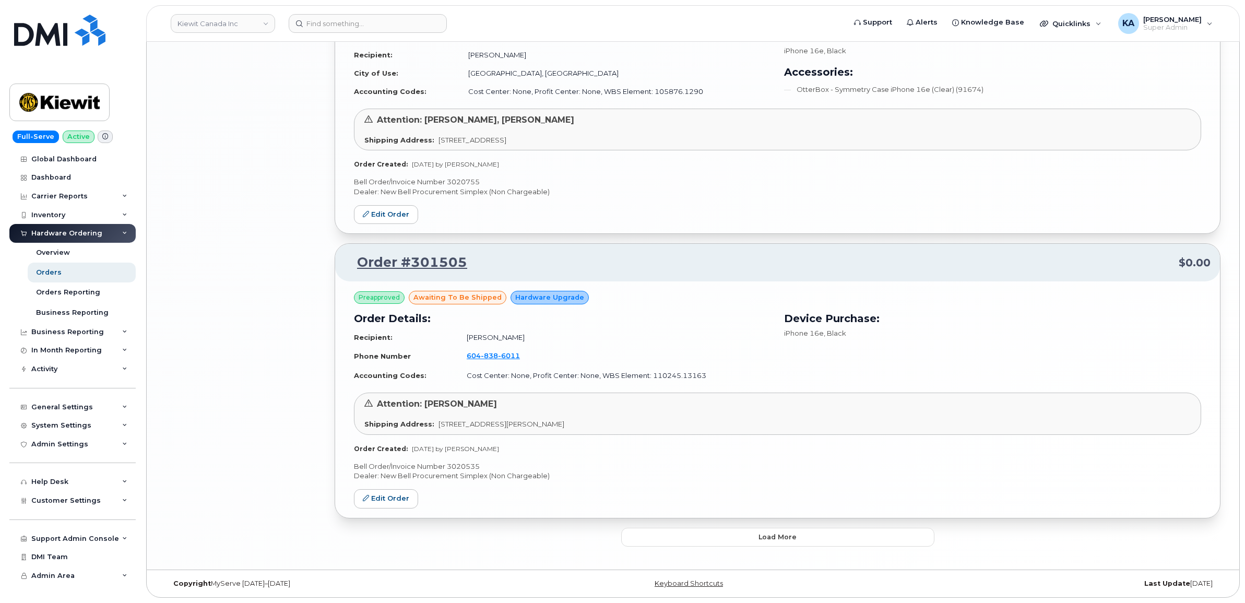
click at [464, 462] on p "Bell Order/Invoice Number 3020535" at bounding box center [777, 467] width 847 height 10
copy p "3020535"
click at [681, 537] on button "Load more" at bounding box center [777, 537] width 313 height 19
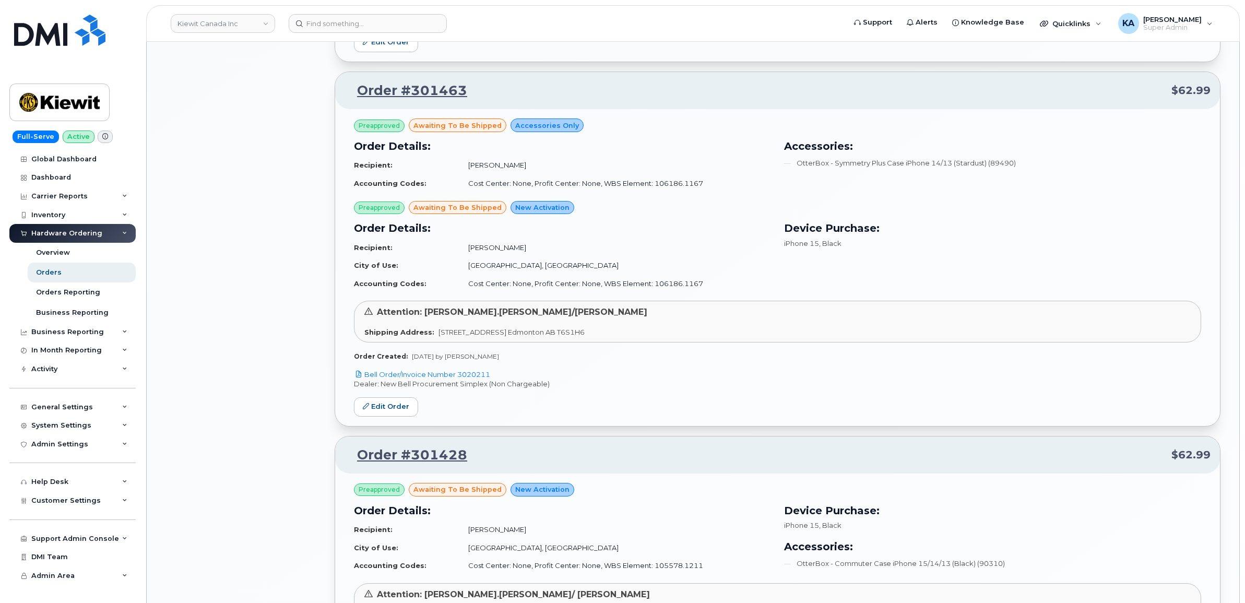
scroll to position [2466, 0]
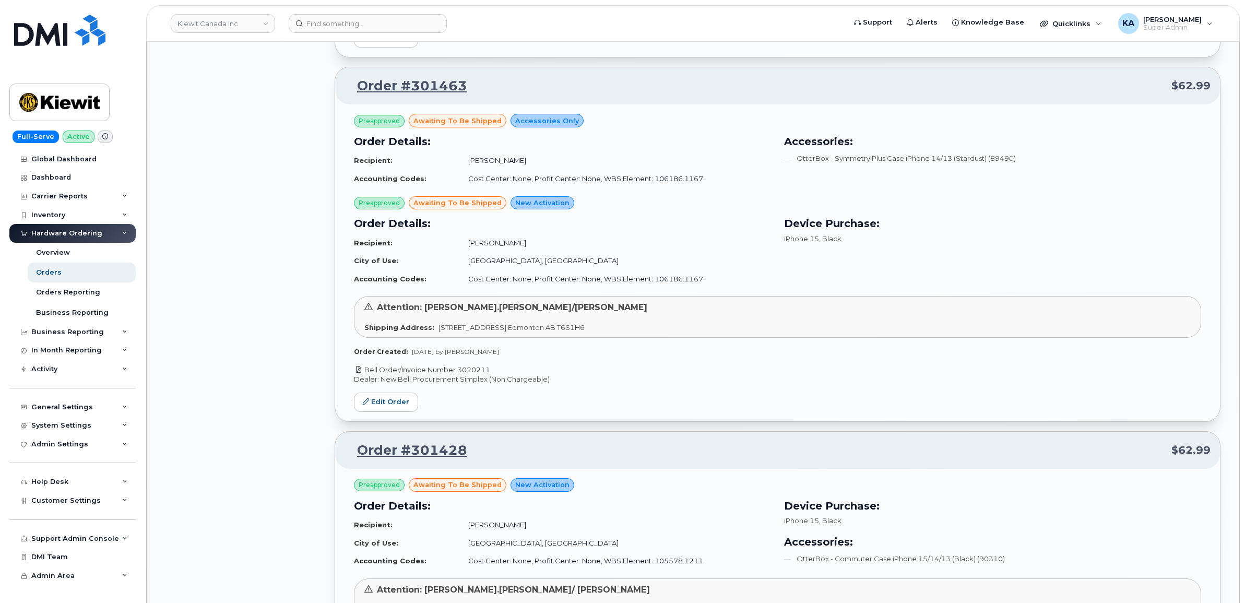
drag, startPoint x: 496, startPoint y: 373, endPoint x: 461, endPoint y: 374, distance: 35.5
click at [461, 374] on p "Bell Order/Invoice Number 3020211" at bounding box center [777, 370] width 847 height 10
copy link "3020211"
click at [383, 405] on link "Edit Order" at bounding box center [386, 402] width 64 height 19
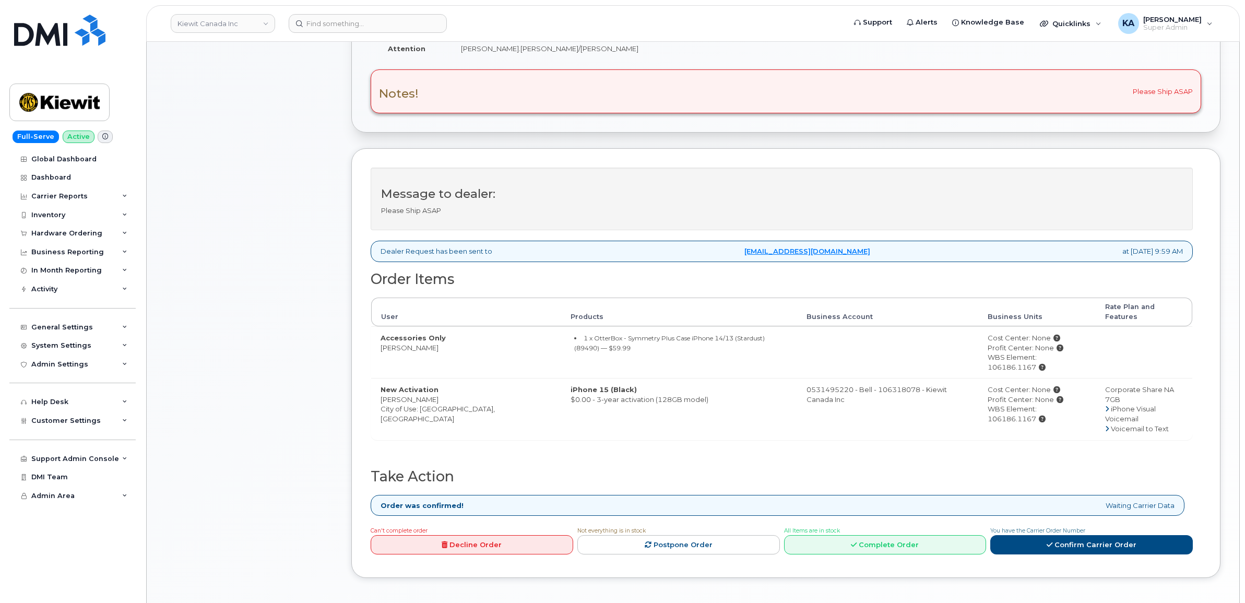
scroll to position [326, 0]
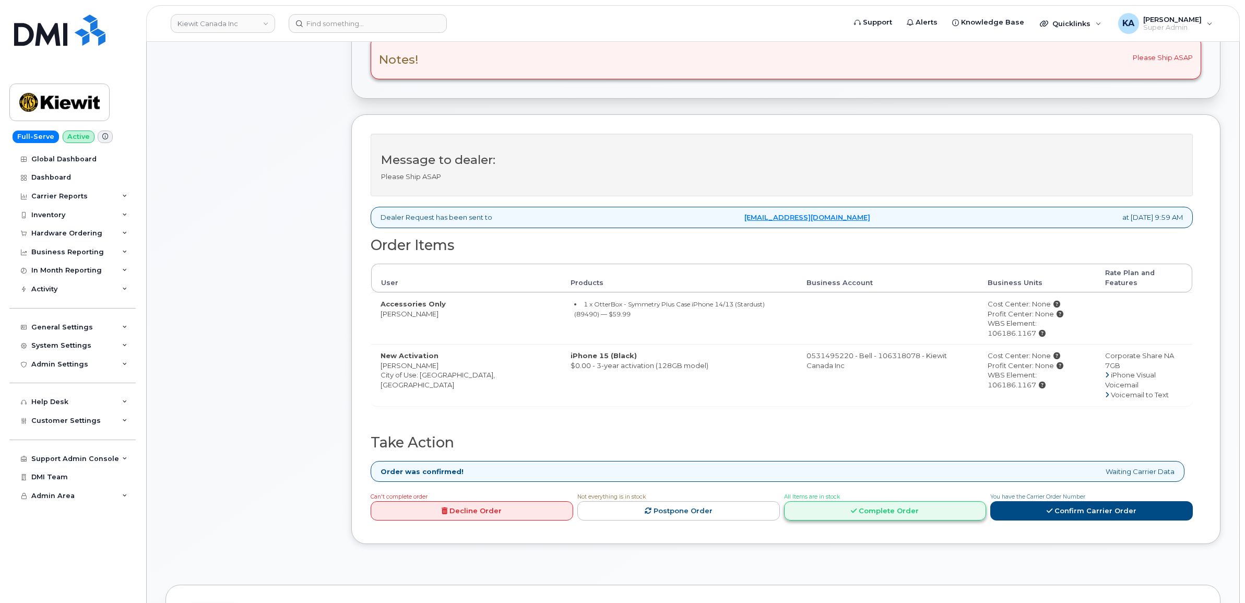
click at [901, 501] on link "Complete Order" at bounding box center [885, 510] width 203 height 19
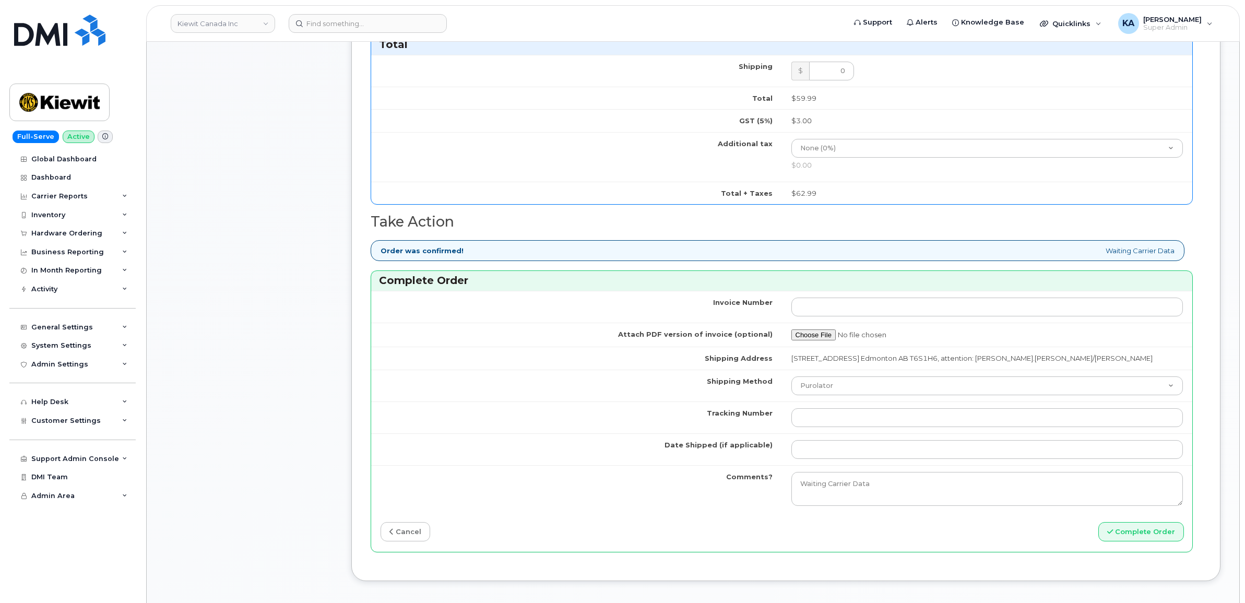
scroll to position [914, 0]
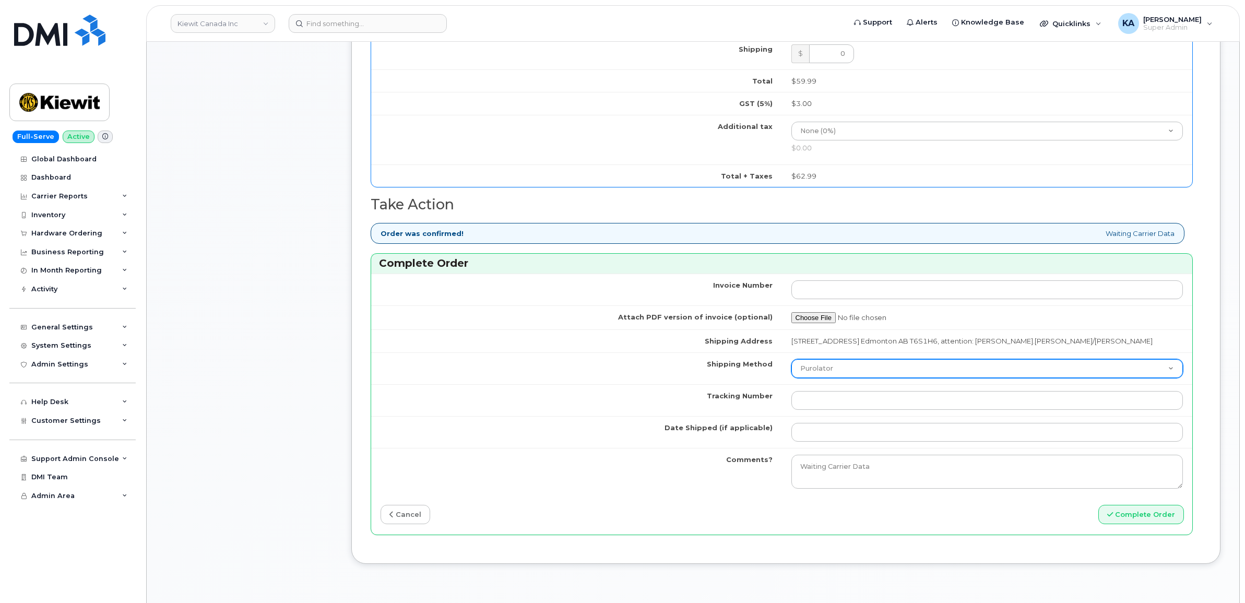
click at [871, 373] on select "Purolator UPS FedEx Canada Post Courier Other Drop Off Pick Up" at bounding box center [988, 368] width 392 height 19
select select "FedEx"
click at [792, 363] on select "Purolator UPS FedEx Canada Post Courier Other Drop Off Pick Up" at bounding box center [988, 368] width 392 height 19
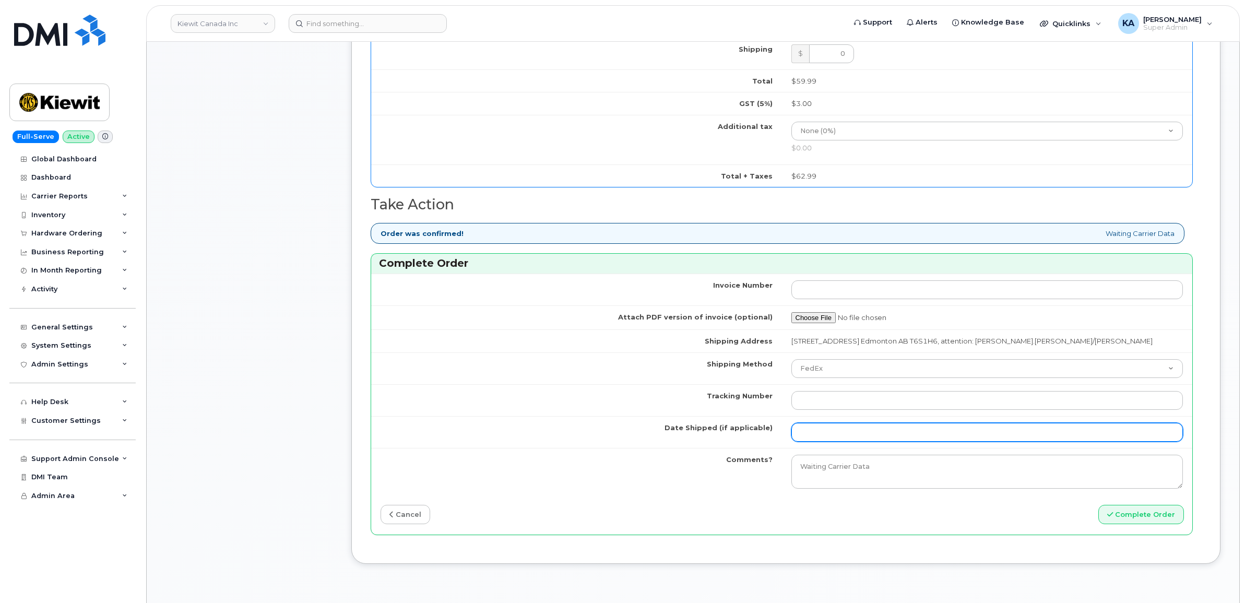
click at [829, 436] on input "Date Shipped (if applicable)" at bounding box center [988, 432] width 392 height 19
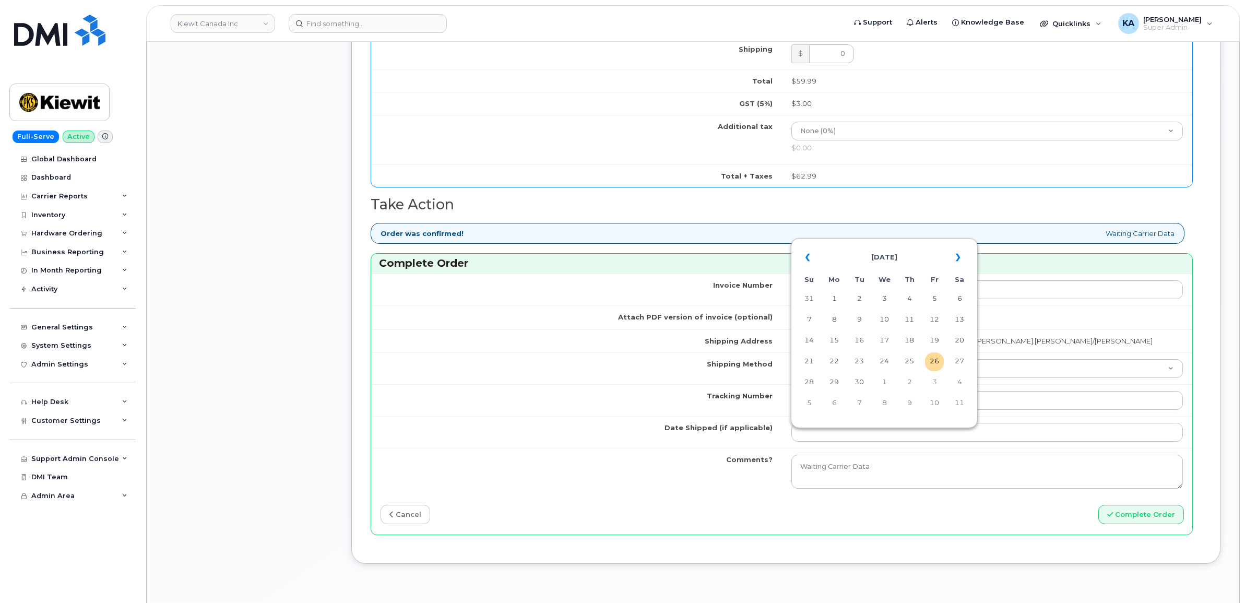
click at [917, 242] on table "« [DATE] » Su Mo Tu We Th Fr Sa 31 1 2 3 4 5 6 7 8 9 10 11 12 13 14 15 16 17 18…" at bounding box center [885, 330] width 182 height 179
click at [909, 359] on td "25" at bounding box center [909, 361] width 19 height 19
type input "[DATE]"
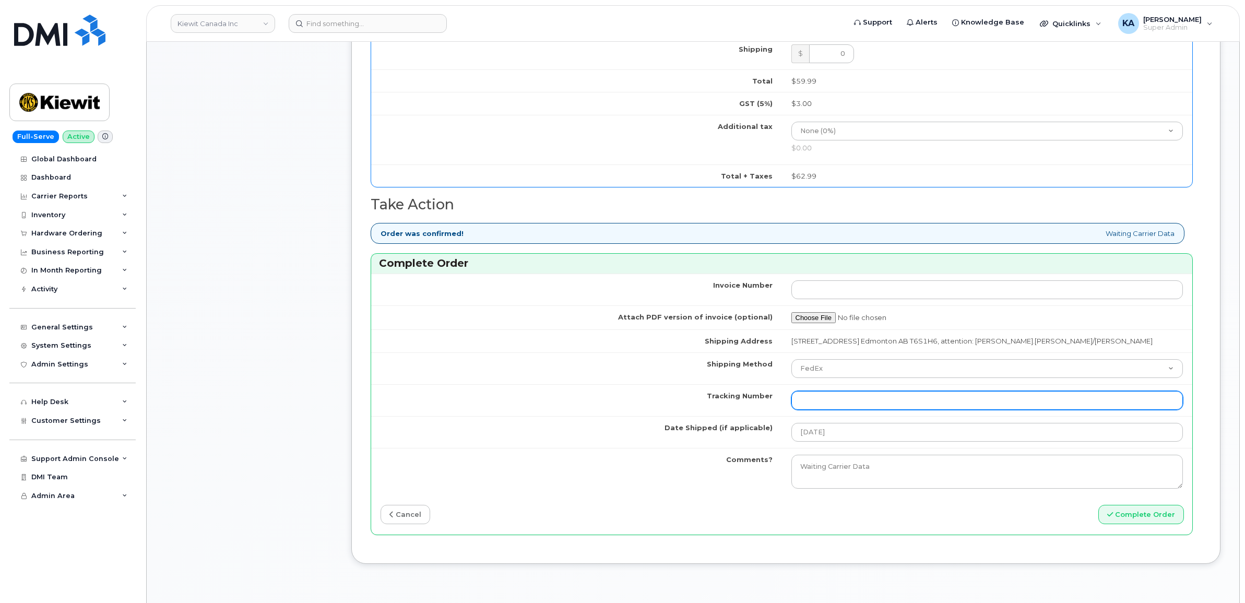
click at [841, 405] on input "Tracking Number" at bounding box center [988, 400] width 392 height 19
paste input "476303099822"
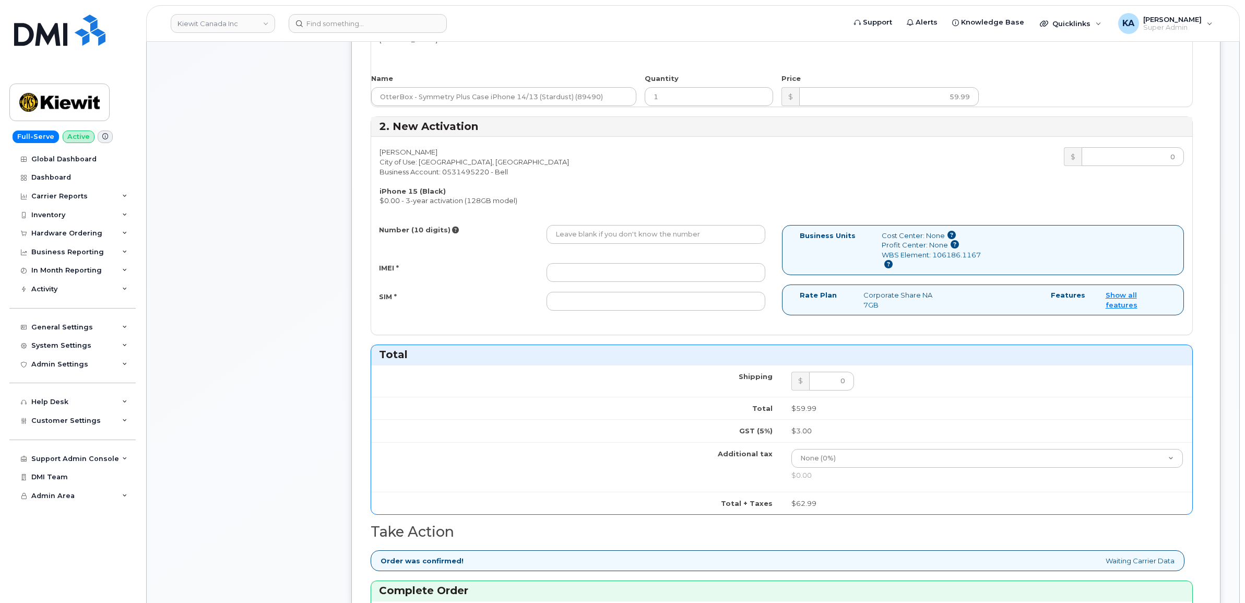
scroll to position [522, 0]
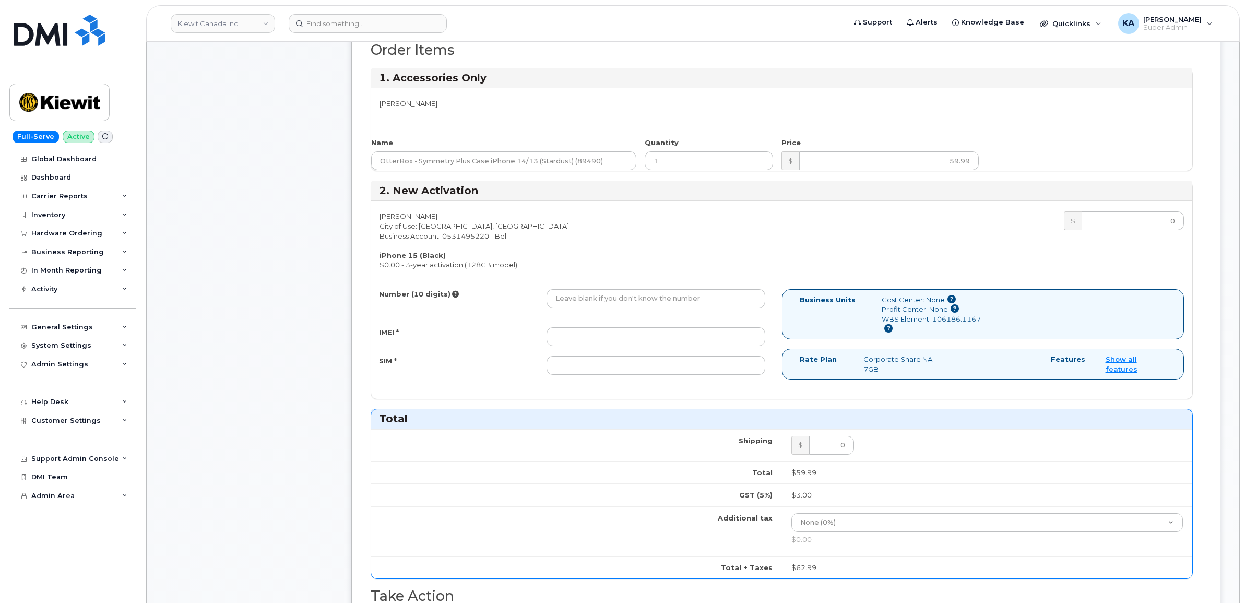
type input "476303099822"
click at [666, 338] on input "IMEI *" at bounding box center [656, 336] width 219 height 19
paste input "351129878508102"
type input "351129878508102"
click at [669, 372] on input "SIM *" at bounding box center [656, 365] width 219 height 19
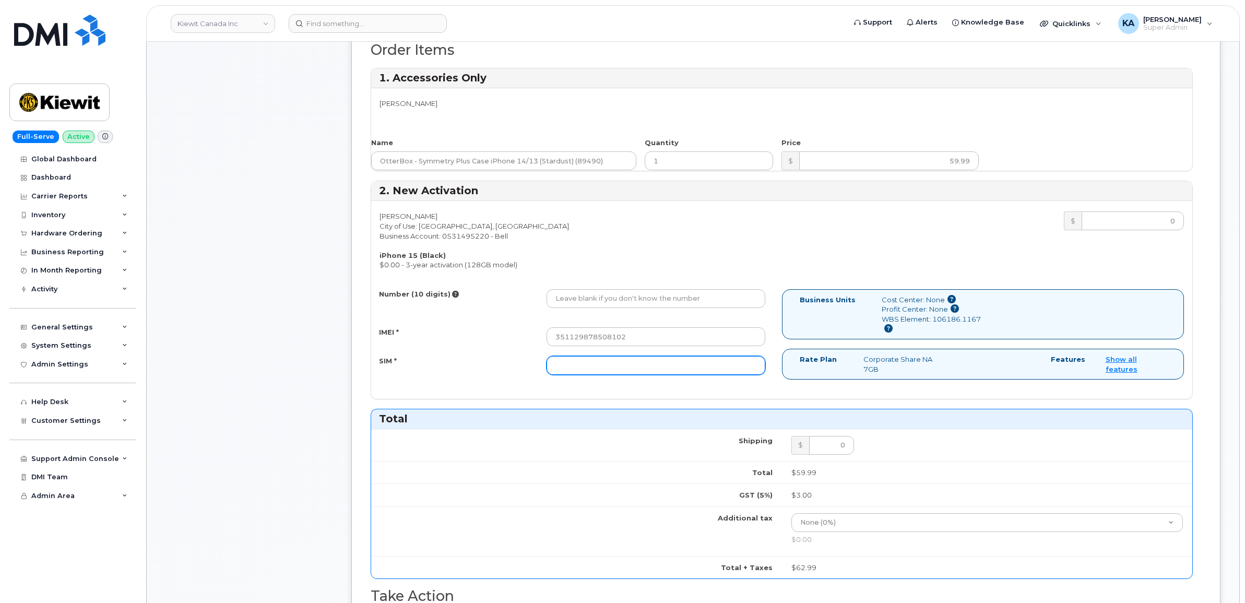
paste input "89302610207734239400"
type input "89302610207734239400"
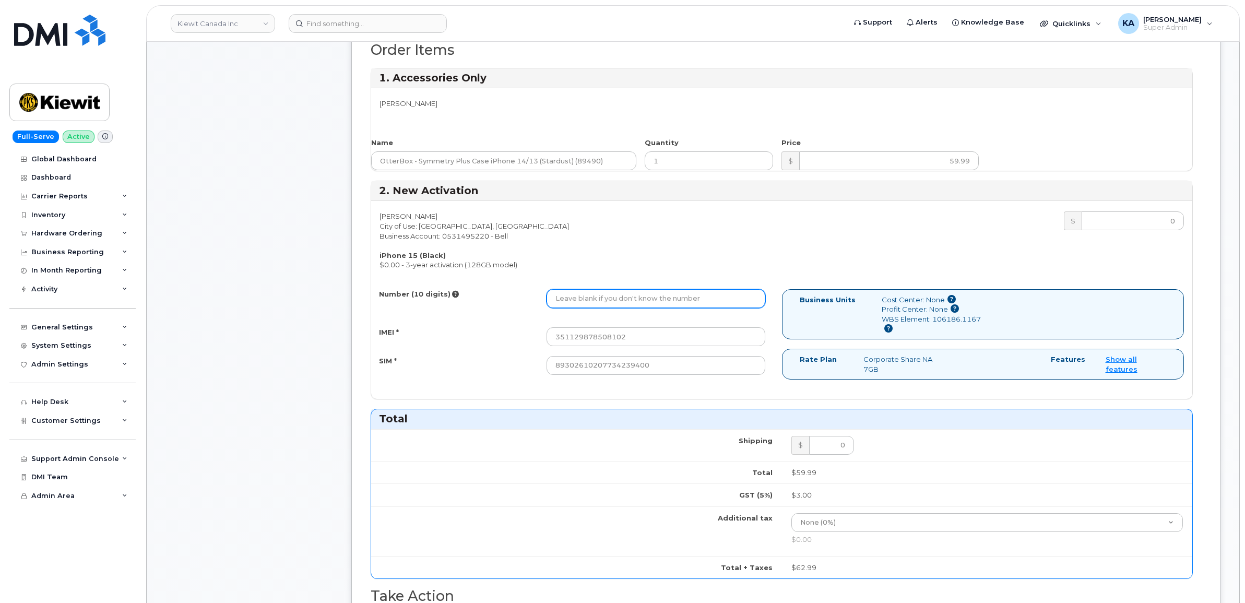
click at [619, 302] on input "Number (10 digits)" at bounding box center [656, 298] width 219 height 19
paste input "7802642698"
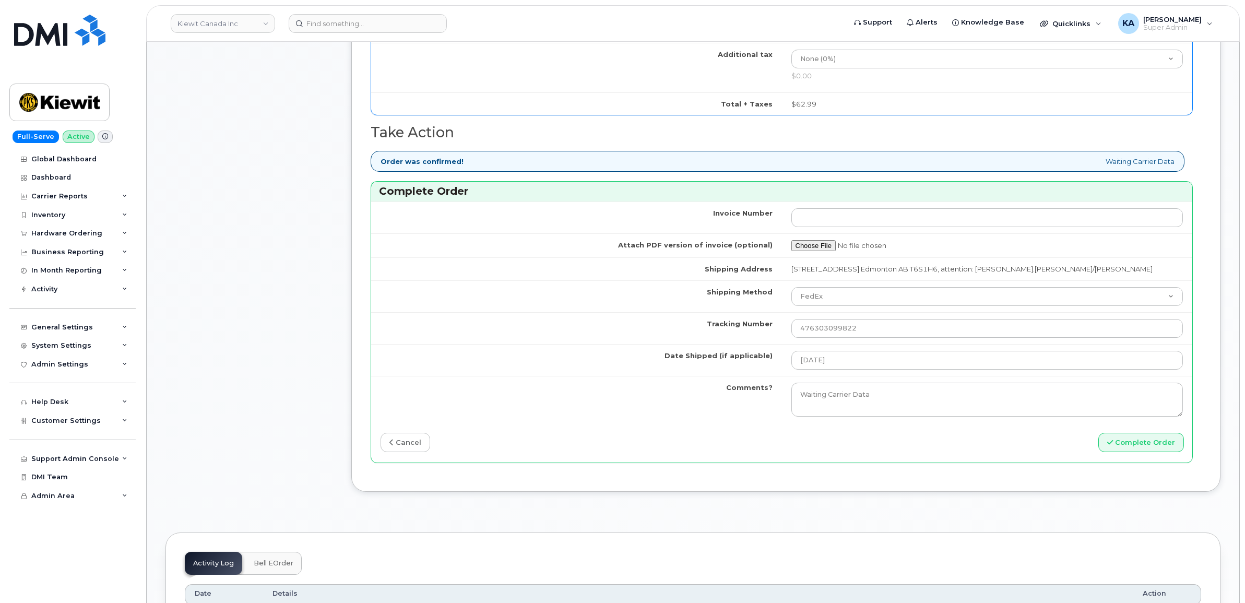
scroll to position [1044, 0]
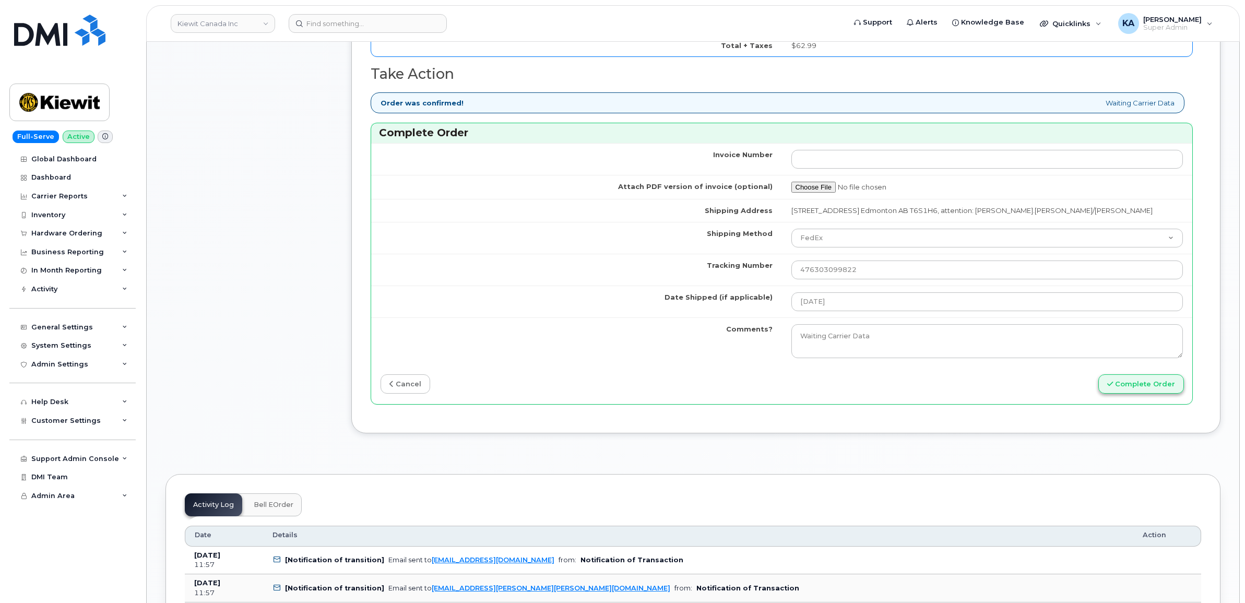
type input "7802642698"
click at [1129, 388] on button "Complete Order" at bounding box center [1142, 383] width 86 height 19
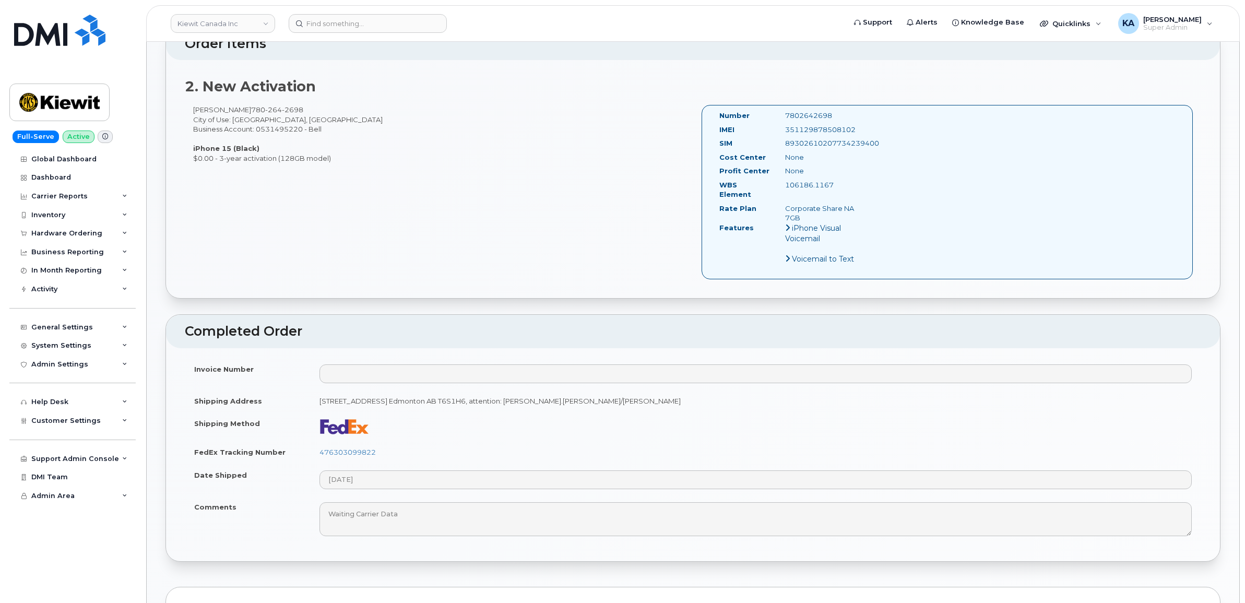
scroll to position [587, 0]
drag, startPoint x: 734, startPoint y: 119, endPoint x: 847, endPoint y: 187, distance: 132.8
click at [847, 187] on div "Number 7802642698 IMEI 351129878508102 SIM 89302610207734239400 Cost Center Non…" at bounding box center [791, 191] width 159 height 163
copy div "Number 7802642698 IMEI 351129878508102 SIM 89302610207734239400 Cost Center Non…"
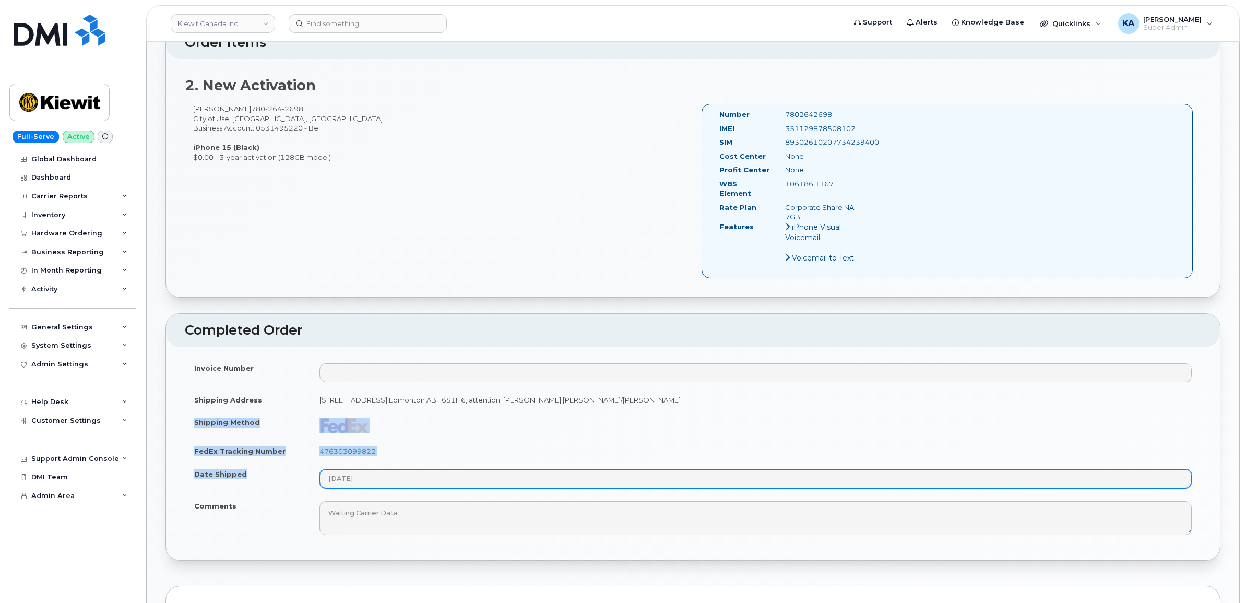
click at [379, 480] on tbody "Invoice Number Shipping Address 12250 33 Street N.E. Edmonton AB T6S1H6, attent…" at bounding box center [693, 449] width 1017 height 185
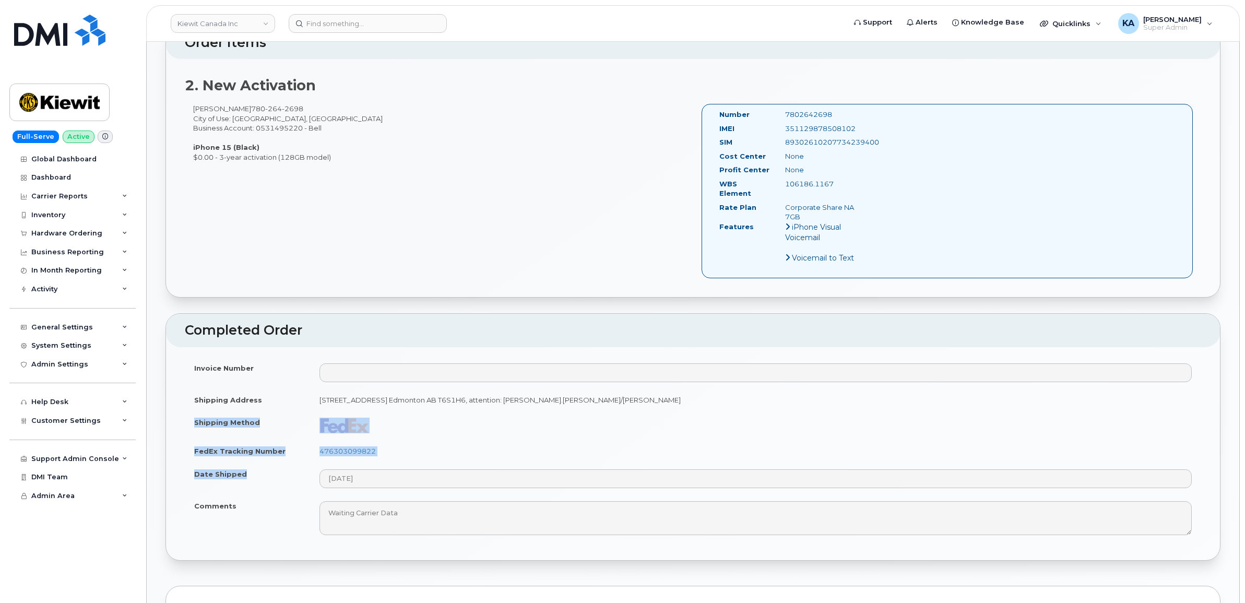
copy tbody "Shipping Method FedEx Tracking Number 476303099822 Date Shipped"
click at [512, 422] on td at bounding box center [755, 425] width 891 height 29
drag, startPoint x: 386, startPoint y: 444, endPoint x: 320, endPoint y: 447, distance: 66.9
click at [320, 447] on td "476303099822" at bounding box center [755, 451] width 891 height 23
copy link "476303099822"
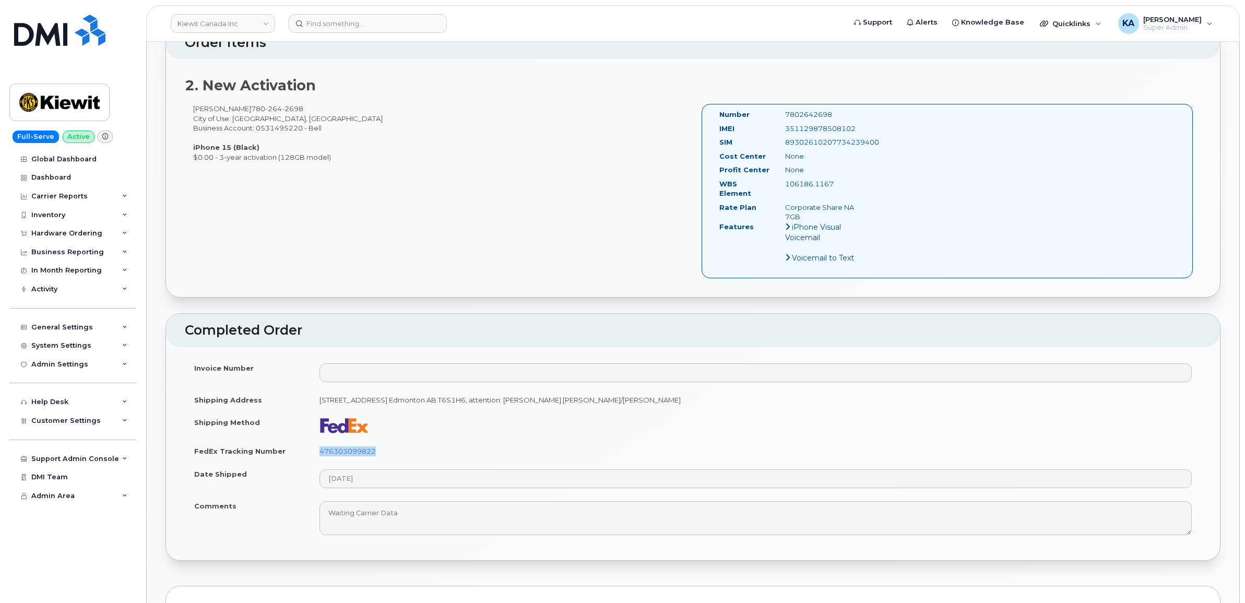
drag, startPoint x: 864, startPoint y: 131, endPoint x: 786, endPoint y: 132, distance: 78.3
click at [786, 132] on div "351129878508102" at bounding box center [823, 129] width 92 height 10
copy div "351129878508102"
drag, startPoint x: 839, startPoint y: 114, endPoint x: 774, endPoint y: 115, distance: 64.8
click at [774, 115] on div "Number 7802642698" at bounding box center [791, 117] width 159 height 14
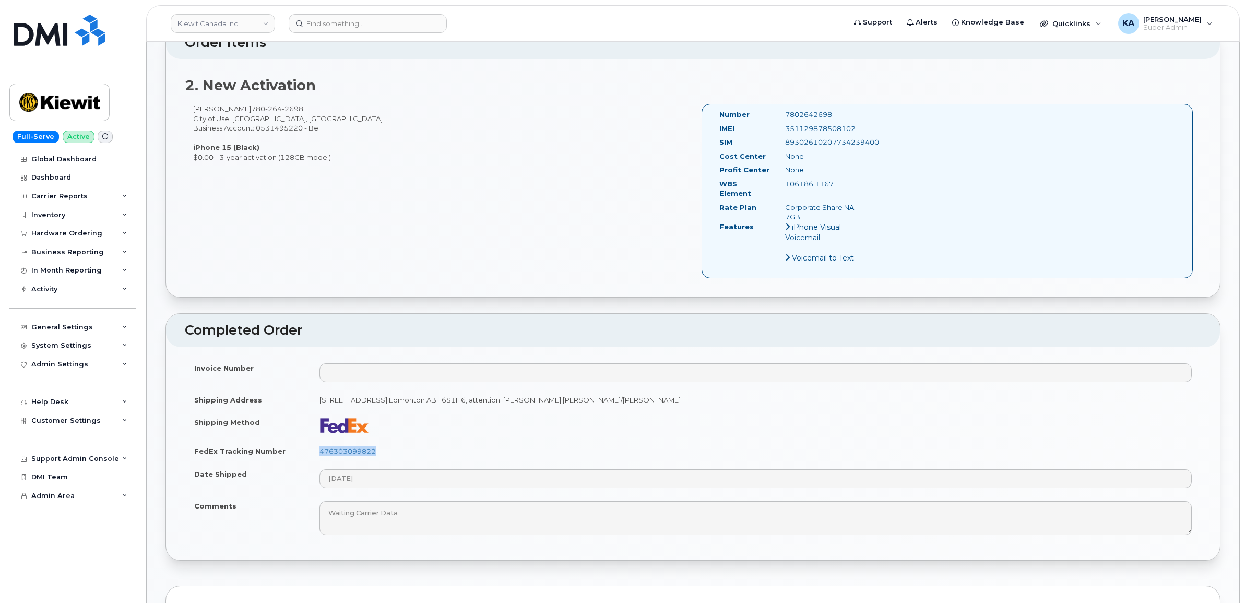
copy div "7802642698"
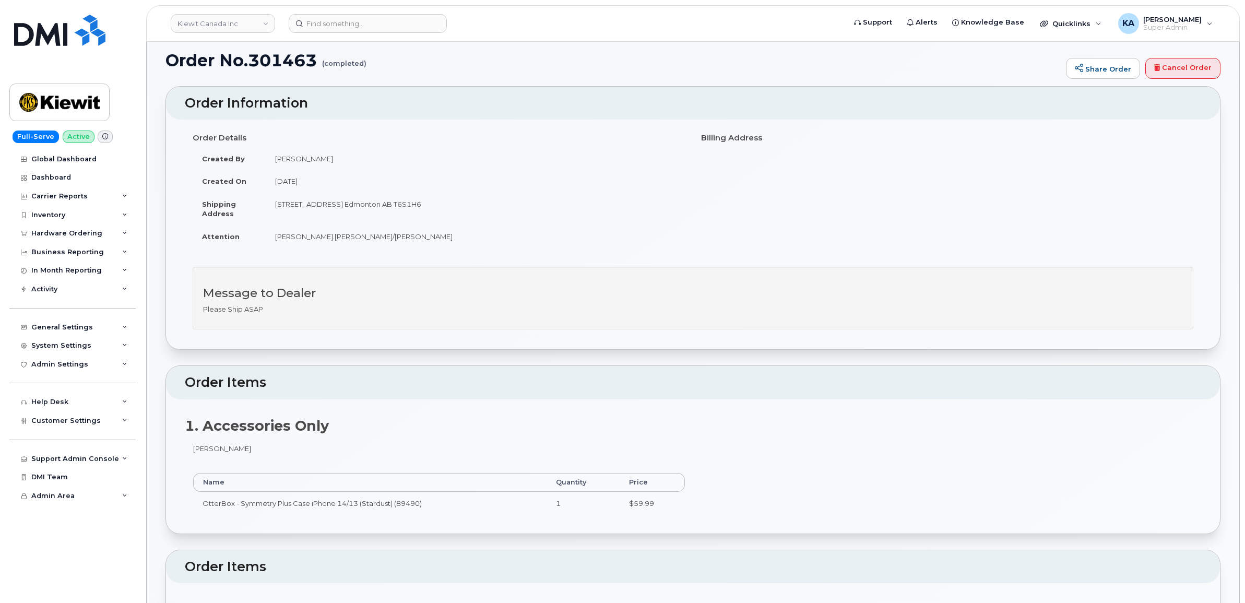
scroll to position [0, 0]
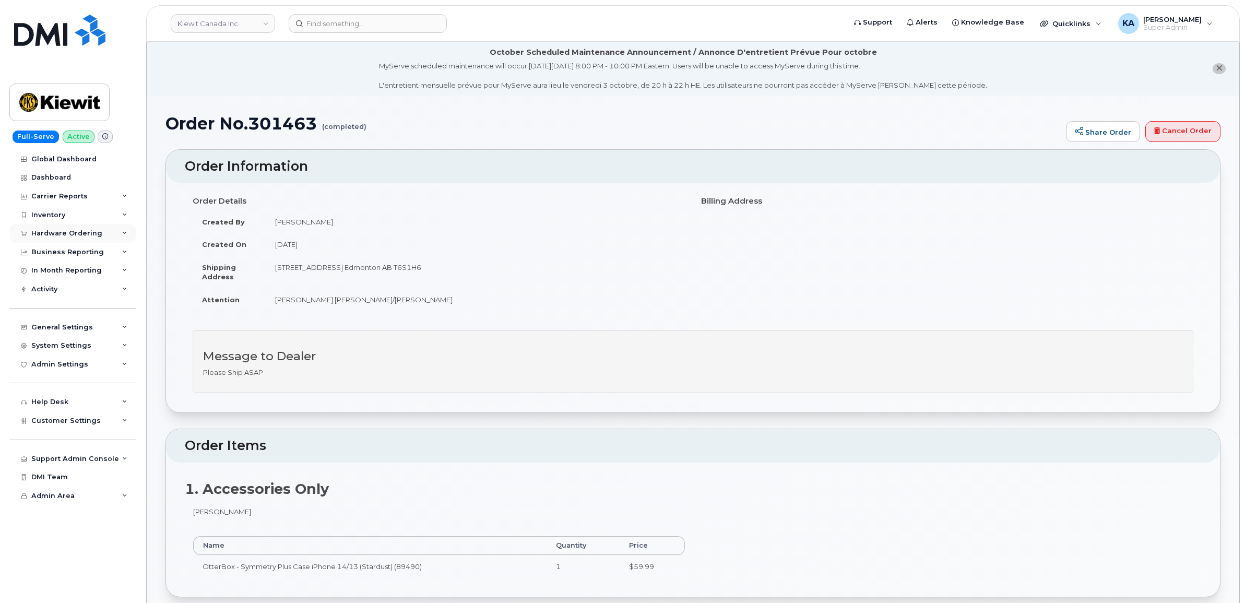
click at [69, 228] on div "Hardware Ordering" at bounding box center [72, 233] width 126 height 19
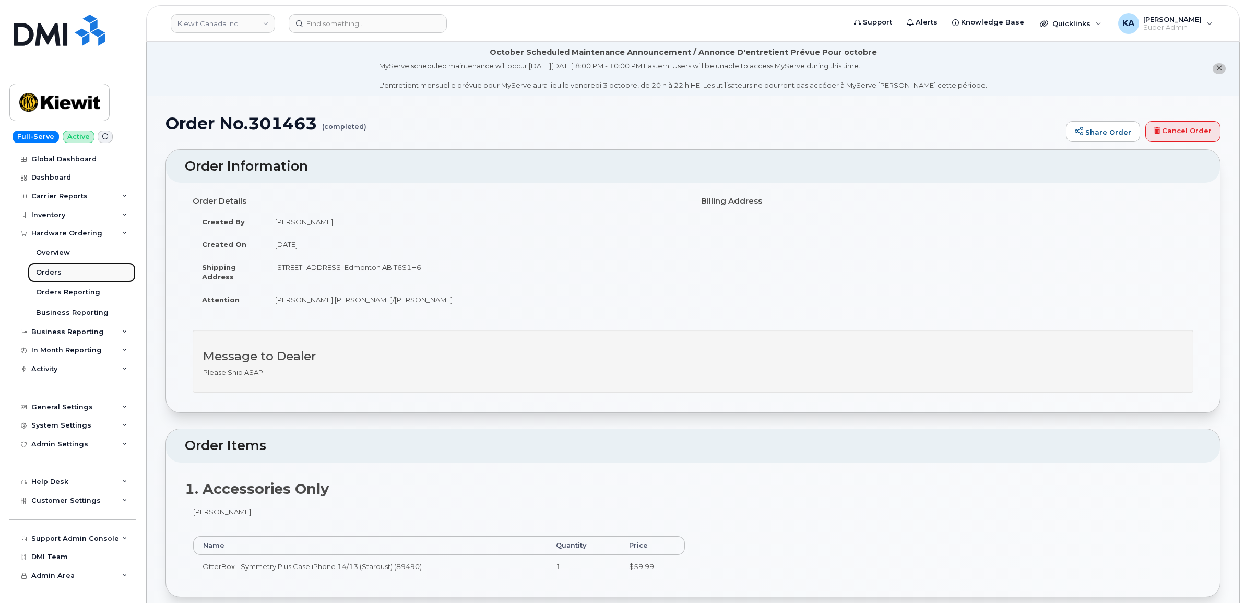
click at [50, 270] on div "Orders" at bounding box center [49, 272] width 26 height 9
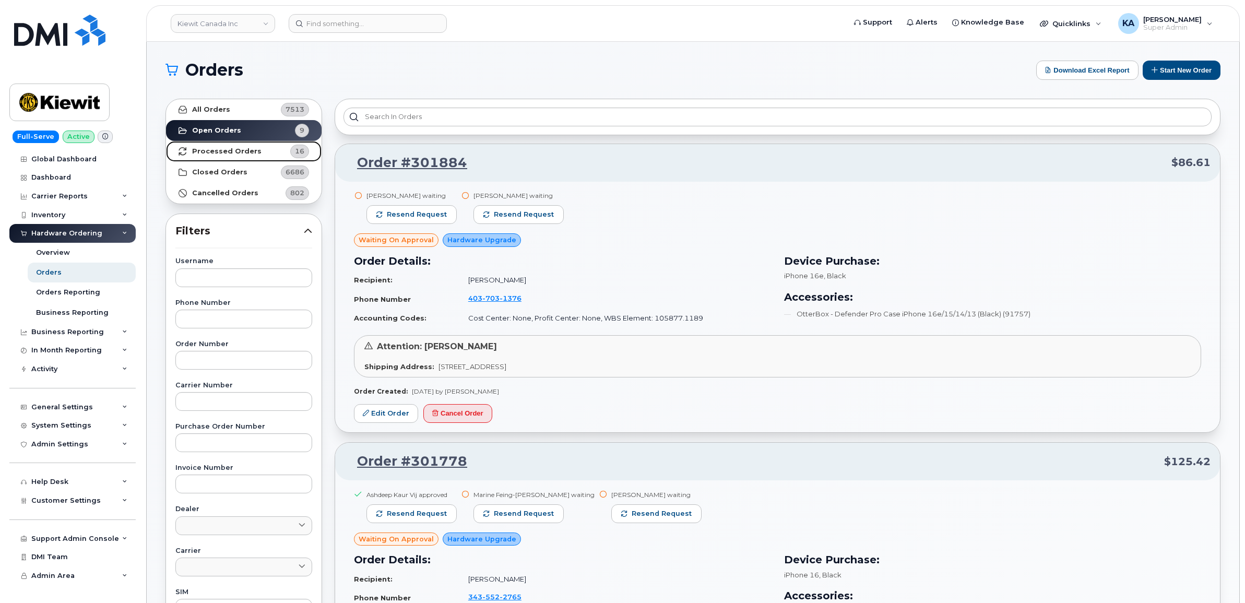
click at [243, 150] on strong "Processed Orders" at bounding box center [226, 151] width 69 height 8
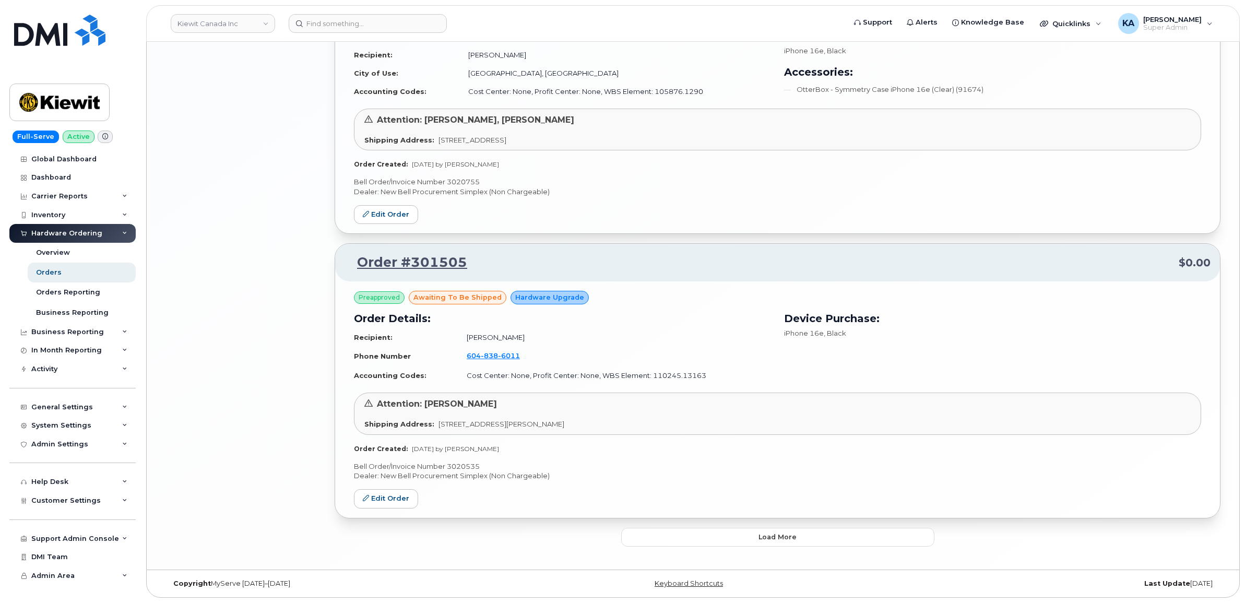
scroll to position [2009, 0]
click at [723, 535] on button "Load more" at bounding box center [777, 537] width 313 height 19
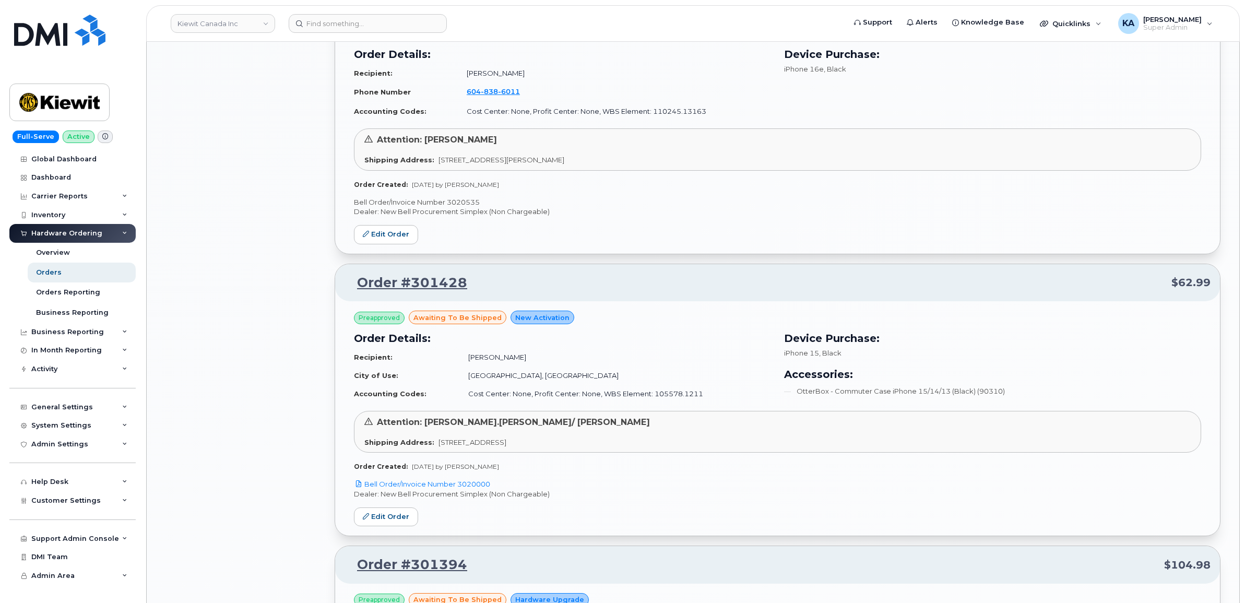
scroll to position [2270, 0]
drag, startPoint x: 494, startPoint y: 489, endPoint x: 461, endPoint y: 489, distance: 33.4
click at [461, 488] on p "Bell Order/Invoice Number 3020000" at bounding box center [777, 483] width 847 height 10
copy link "3020000"
click at [395, 522] on link "Edit Order" at bounding box center [386, 515] width 64 height 19
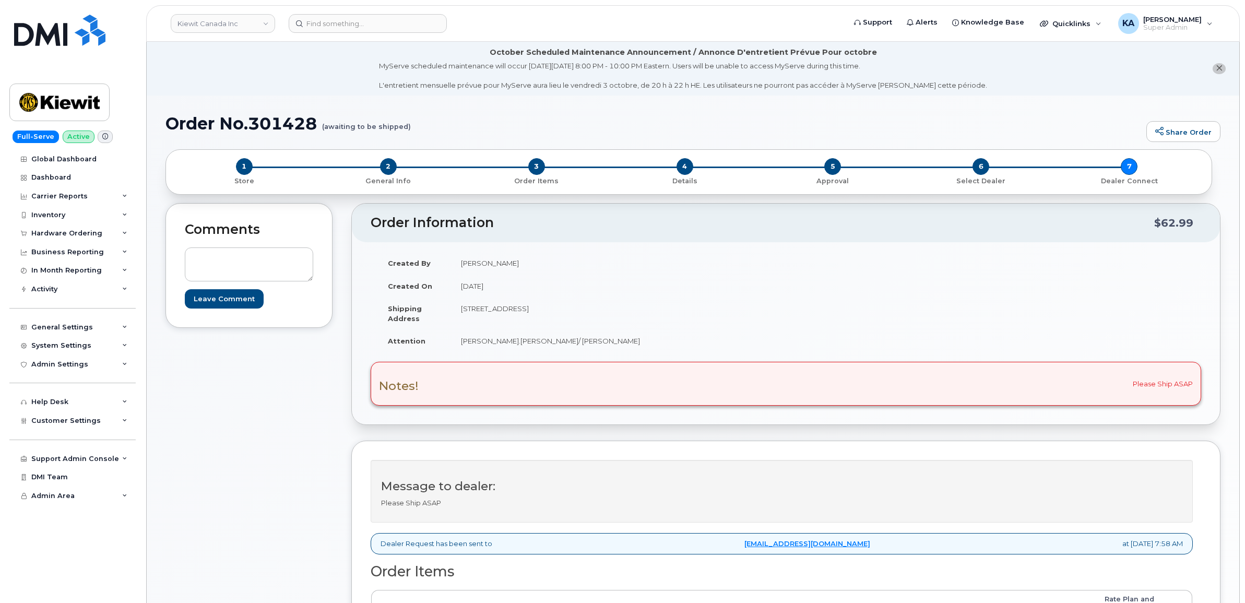
scroll to position [392, 0]
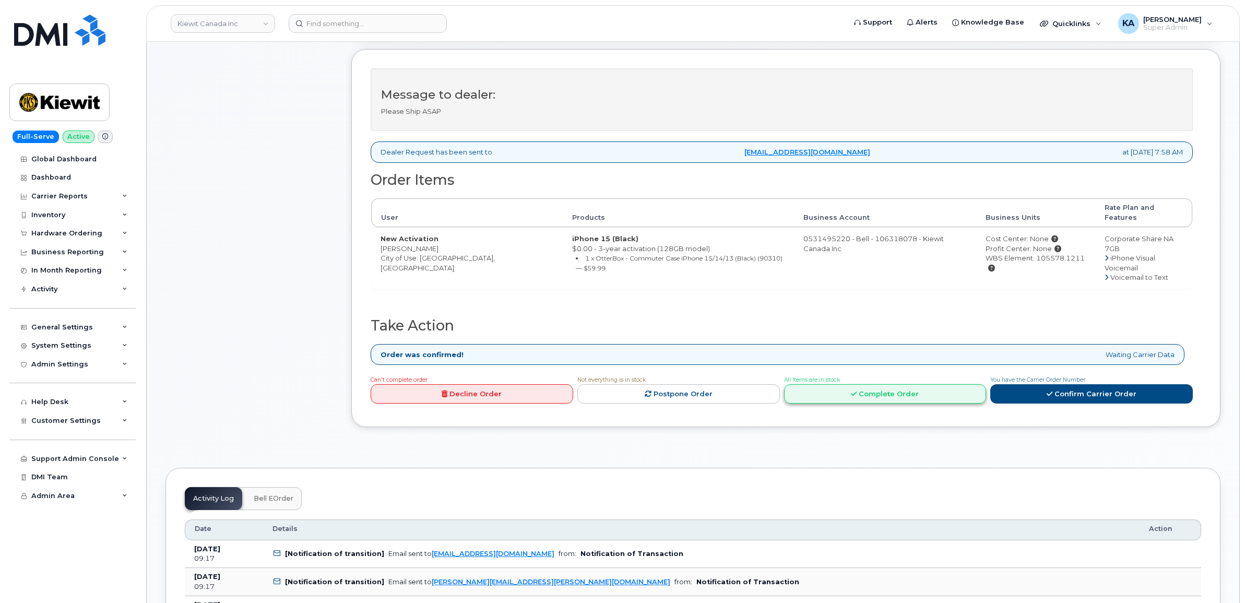
click at [916, 385] on link "Complete Order" at bounding box center [885, 393] width 203 height 19
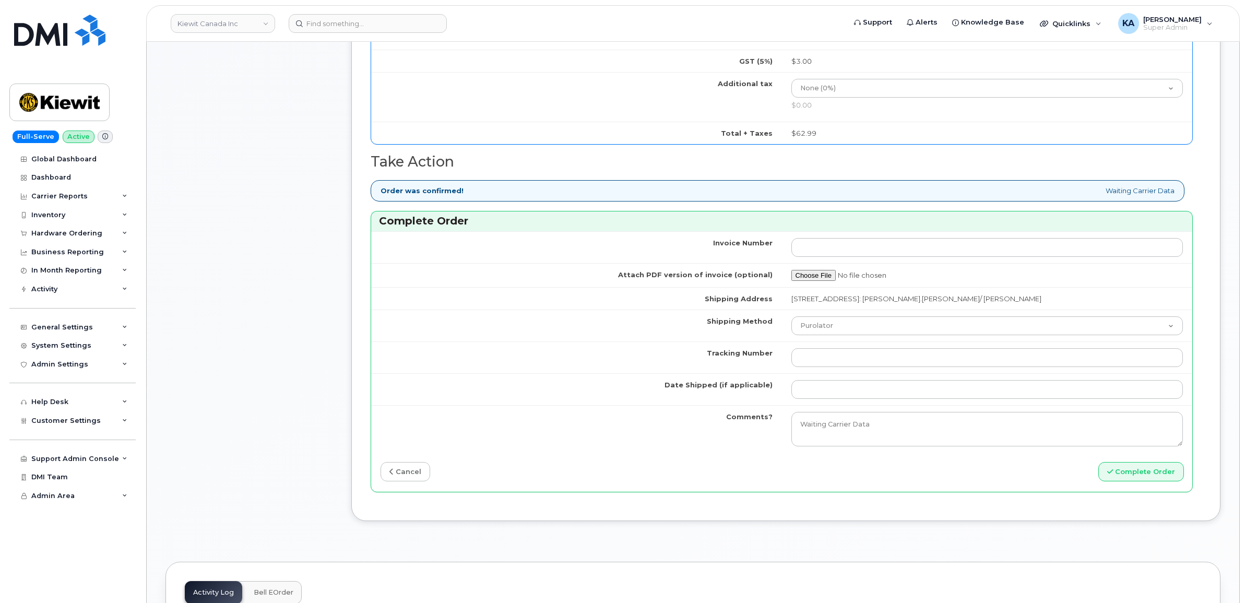
scroll to position [914, 0]
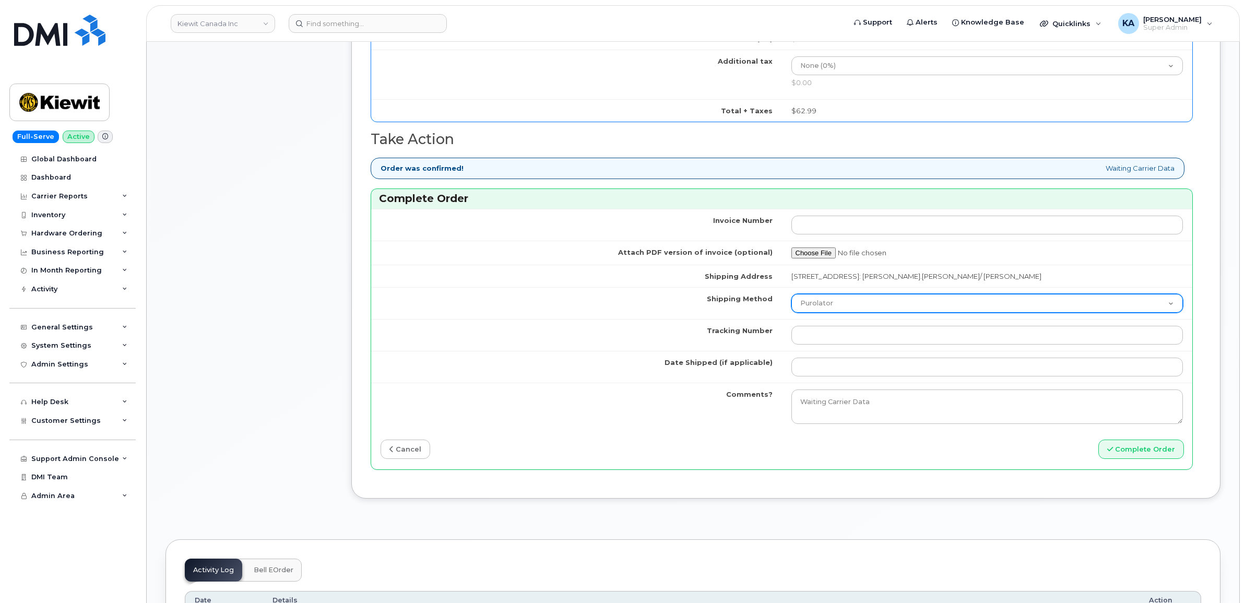
click at [873, 311] on select "Purolator UPS FedEx Canada Post Courier Other Drop Off Pick Up" at bounding box center [988, 303] width 392 height 19
select select "FedEx"
click at [792, 298] on select "Purolator UPS FedEx Canada Post Courier Other Drop Off Pick Up" at bounding box center [988, 303] width 392 height 19
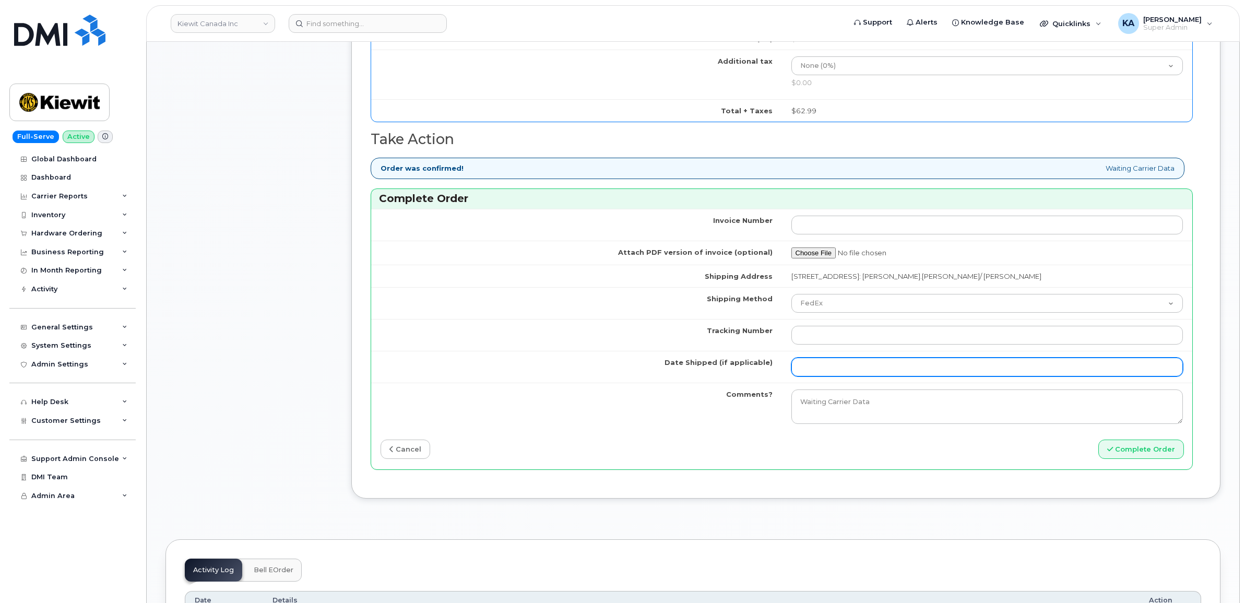
click at [834, 371] on input "Date Shipped (if applicable)" at bounding box center [988, 367] width 392 height 19
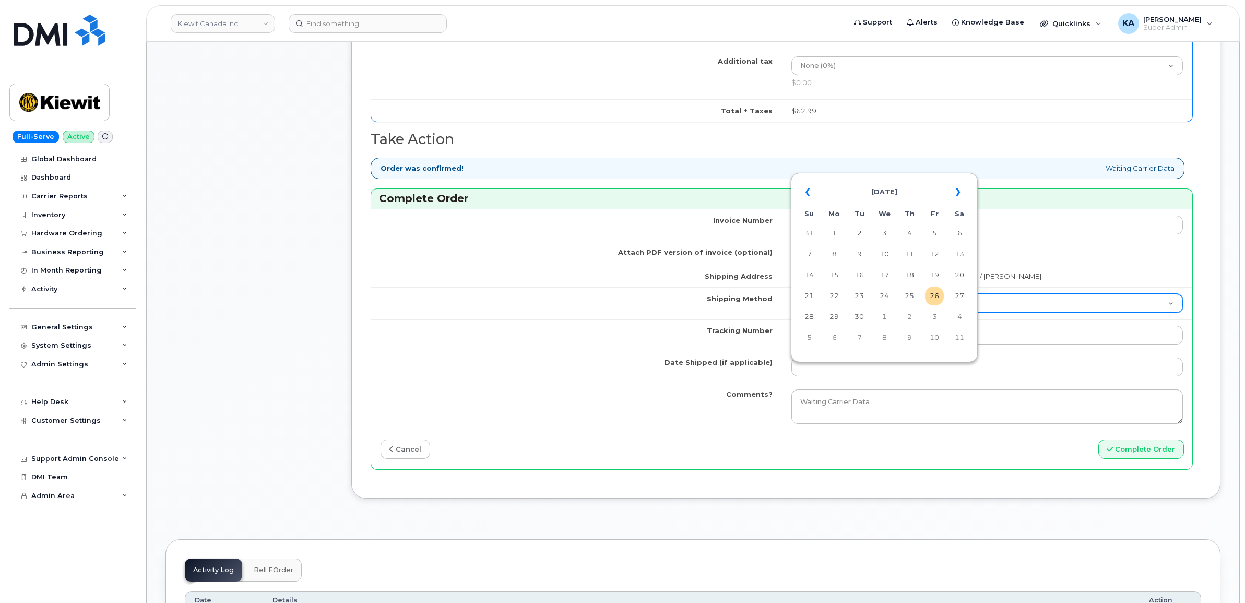
click at [885, 298] on td "24" at bounding box center [884, 296] width 19 height 19
type input "[DATE]"
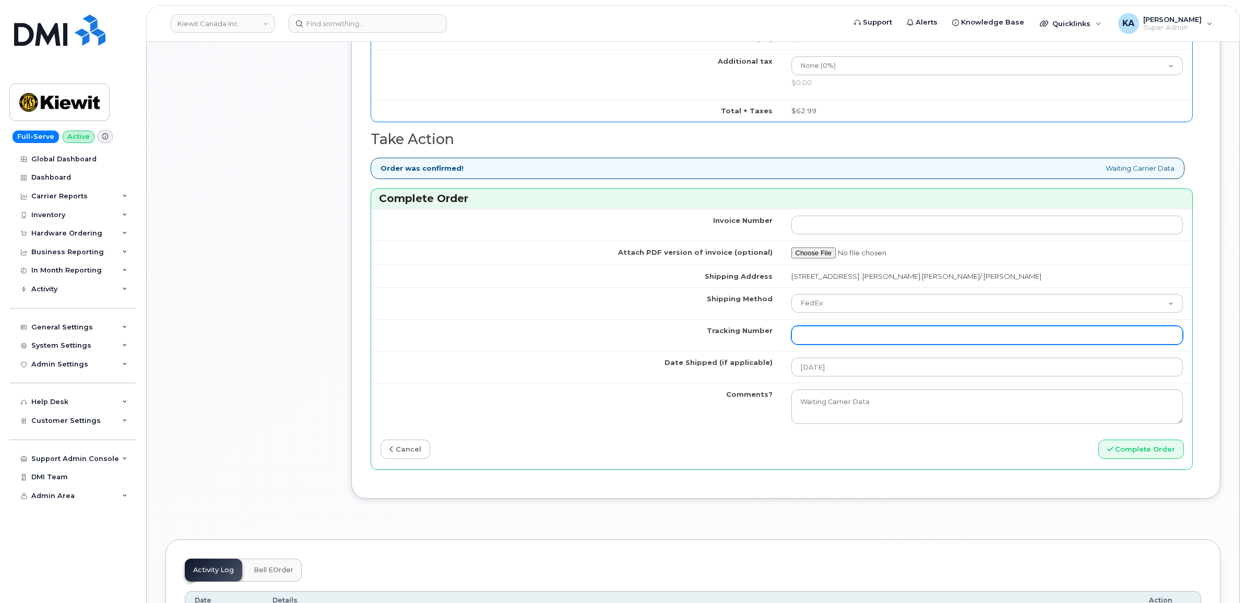
click at [852, 337] on input "Tracking Number" at bounding box center [988, 335] width 392 height 19
paste input "475744957641"
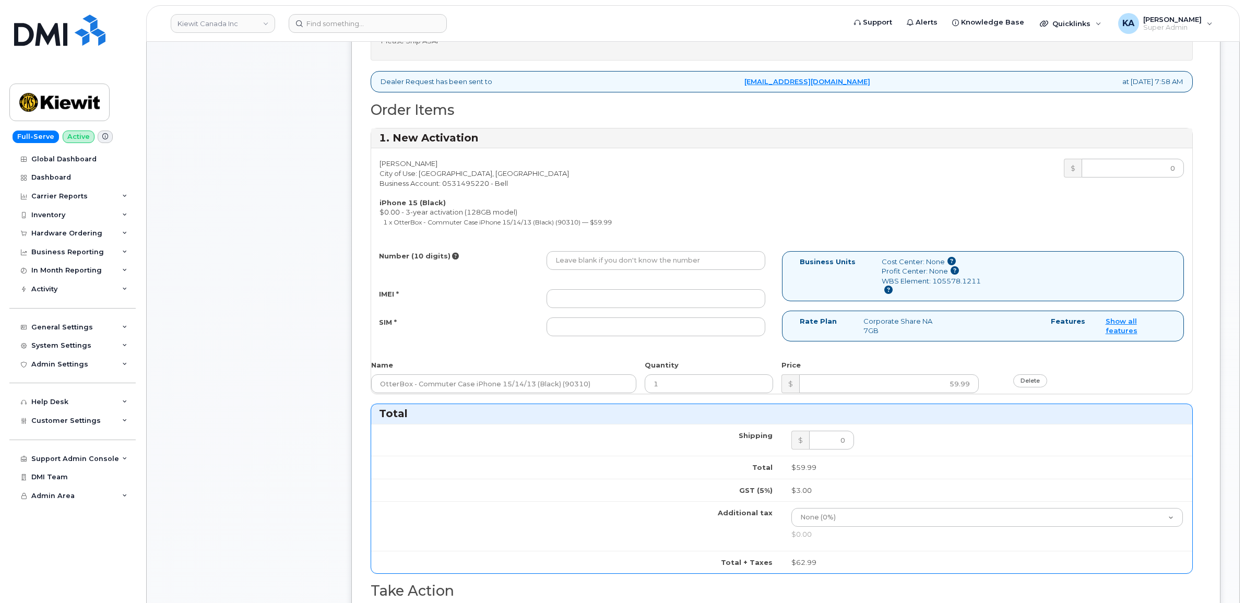
scroll to position [457, 0]
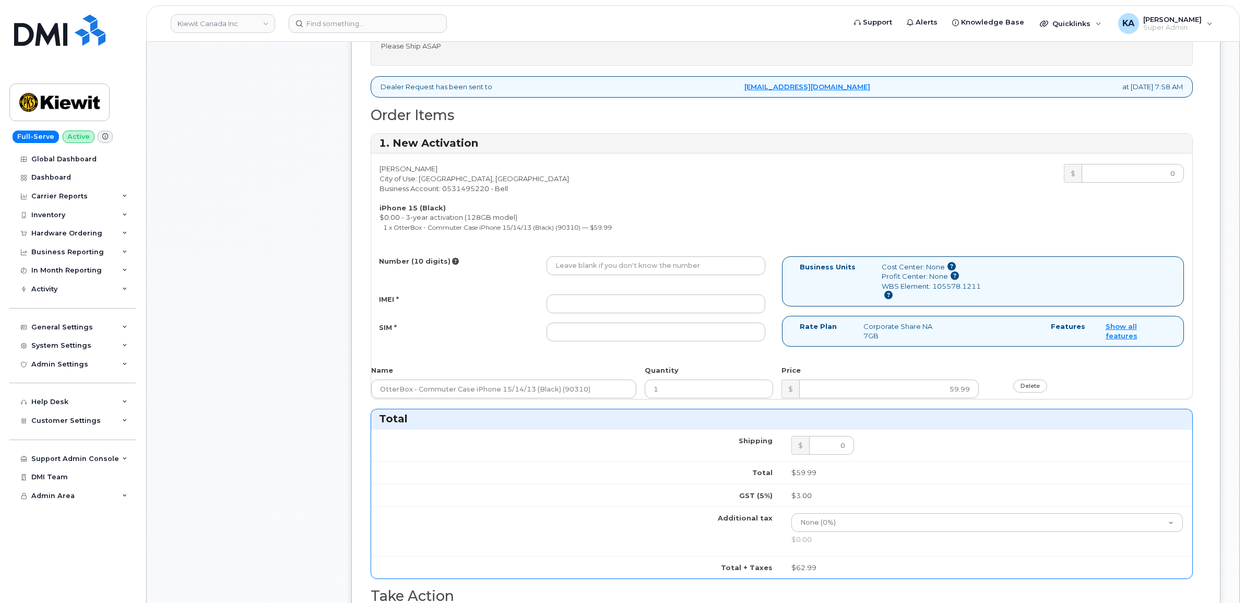
type input "475744957641"
click at [679, 300] on input "IMEI *" at bounding box center [656, 303] width 219 height 19
paste input "355241448406901"
type input "355241448406901"
click at [629, 335] on input "SIM *" at bounding box center [656, 332] width 219 height 19
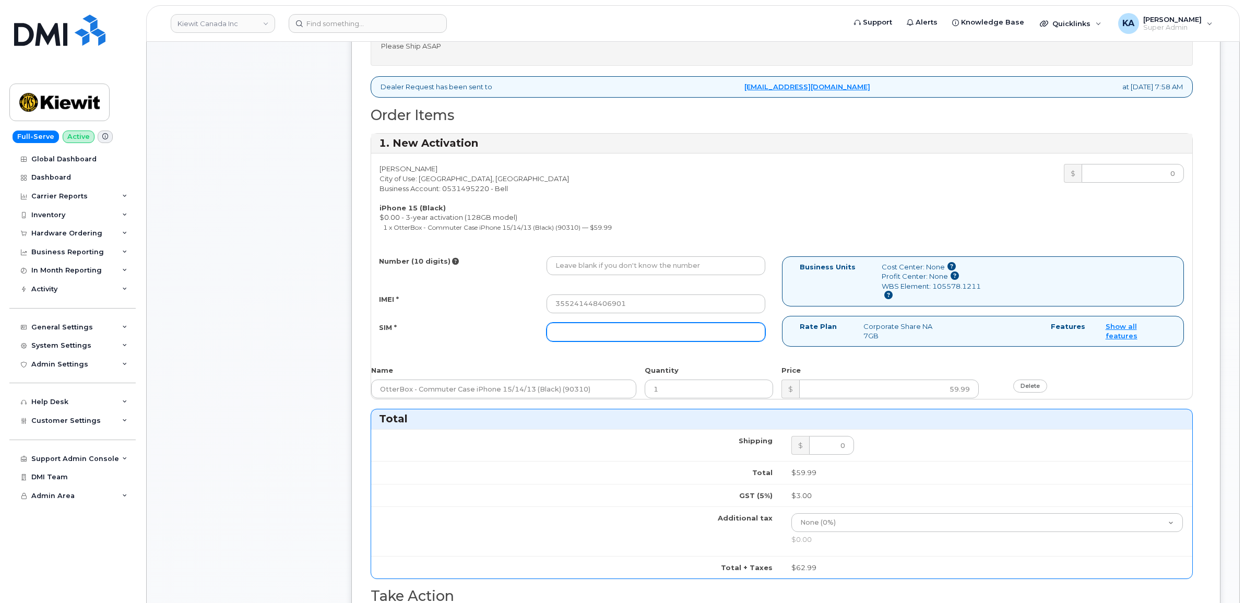
paste input "89302610207734270355"
type input "89302610207734270355"
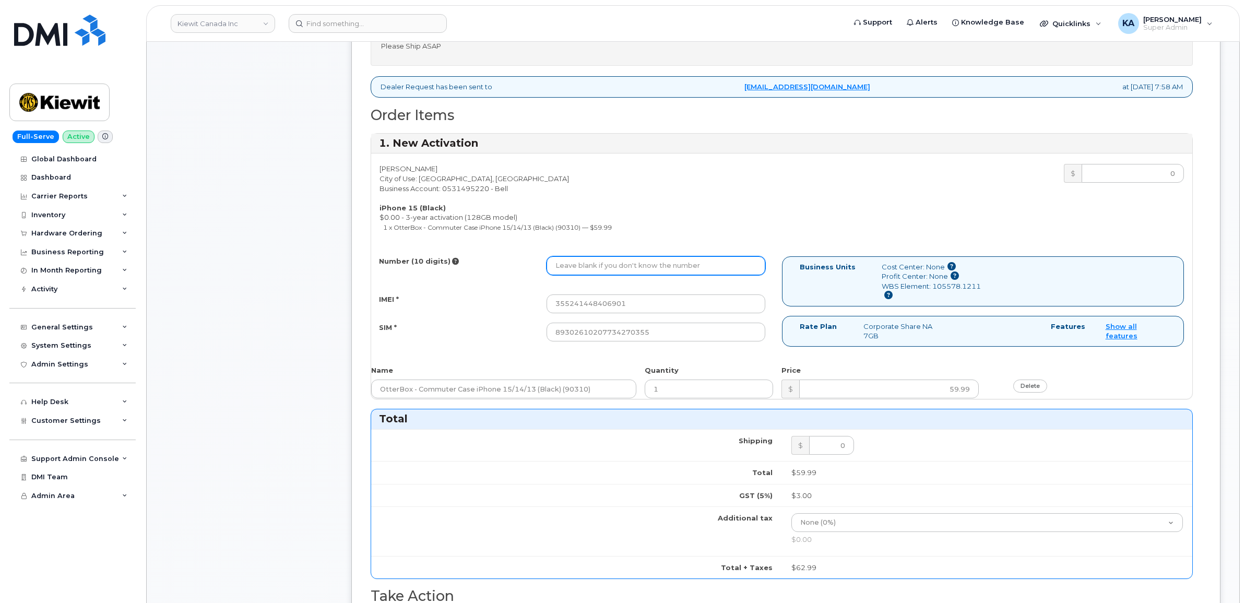
click at [574, 266] on input "Number (10 digits)" at bounding box center [656, 265] width 219 height 19
paste input "5875459070"
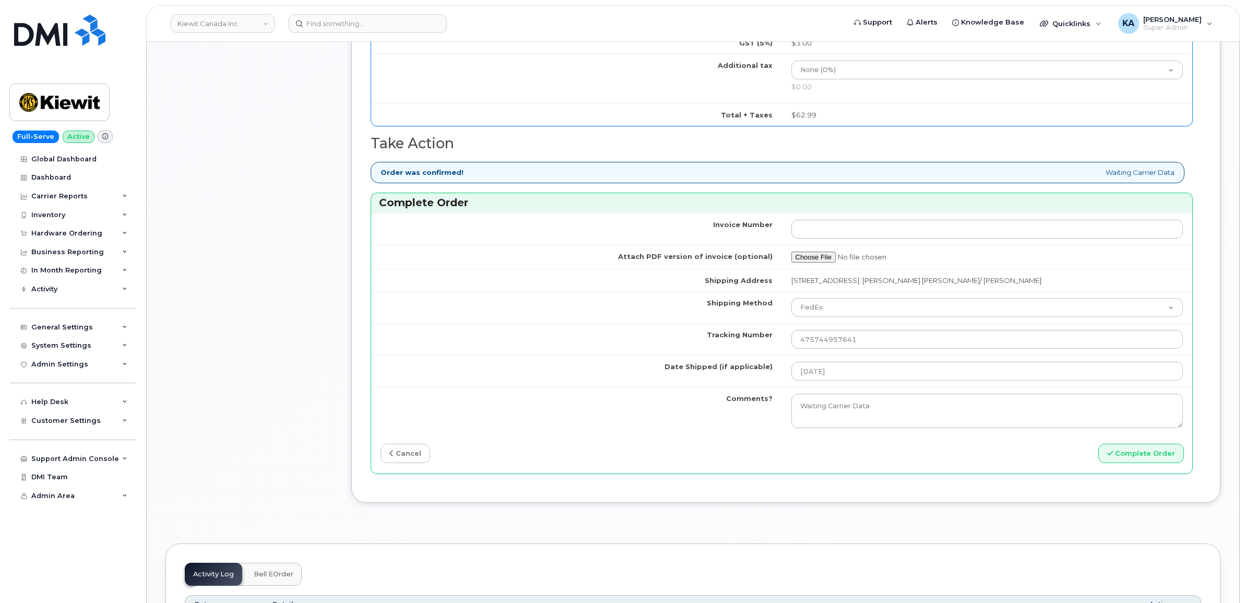
scroll to position [914, 0]
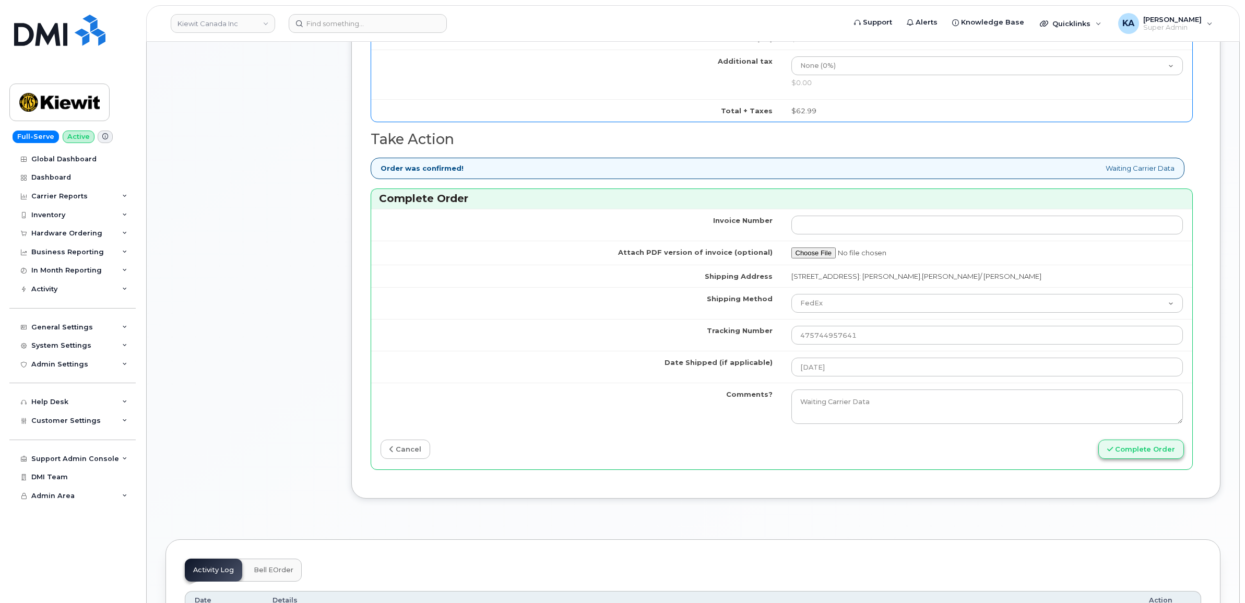
type input "5875459070"
click at [1121, 450] on button "Complete Order" at bounding box center [1142, 449] width 86 height 19
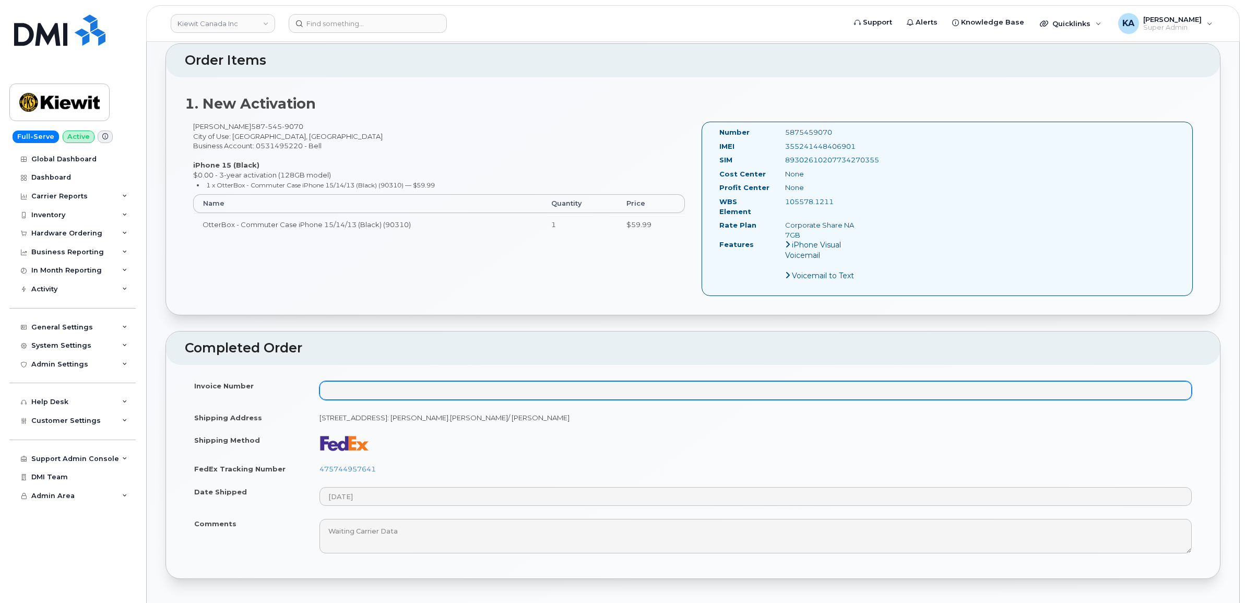
scroll to position [392, 0]
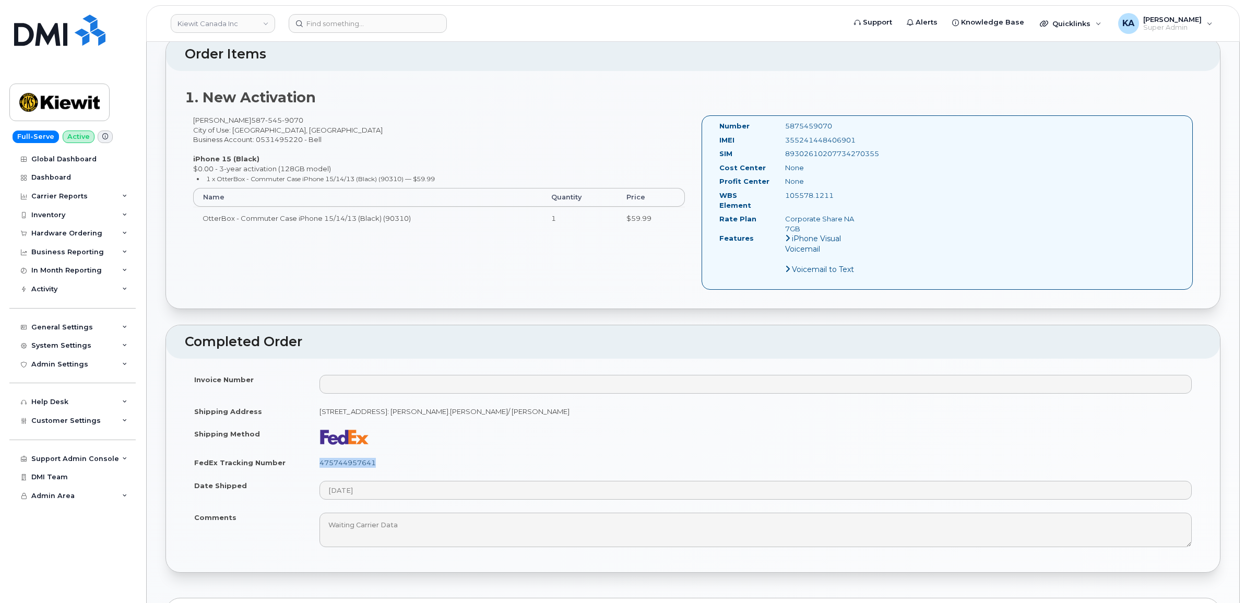
drag, startPoint x: 386, startPoint y: 455, endPoint x: 319, endPoint y: 455, distance: 67.4
click at [319, 455] on td "475744957641" at bounding box center [755, 462] width 891 height 23
copy link "475744957641"
drag, startPoint x: 862, startPoint y: 139, endPoint x: 781, endPoint y: 146, distance: 80.7
click at [781, 146] on div "IMEI [TECHNICAL_ID]" at bounding box center [791, 142] width 159 height 14
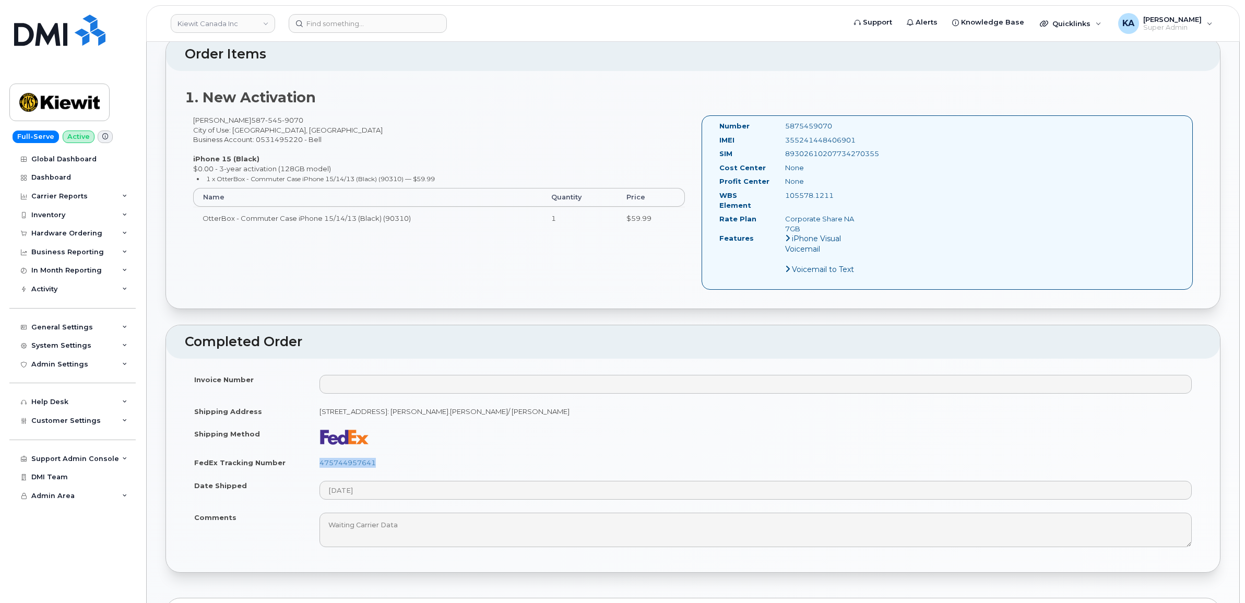
copy div "355241448406901"
drag, startPoint x: 838, startPoint y: 125, endPoint x: 780, endPoint y: 124, distance: 58.5
click at [780, 124] on div "5875459070" at bounding box center [823, 126] width 92 height 10
copy div "5875459070"
drag, startPoint x: 716, startPoint y: 124, endPoint x: 871, endPoint y: 194, distance: 170.3
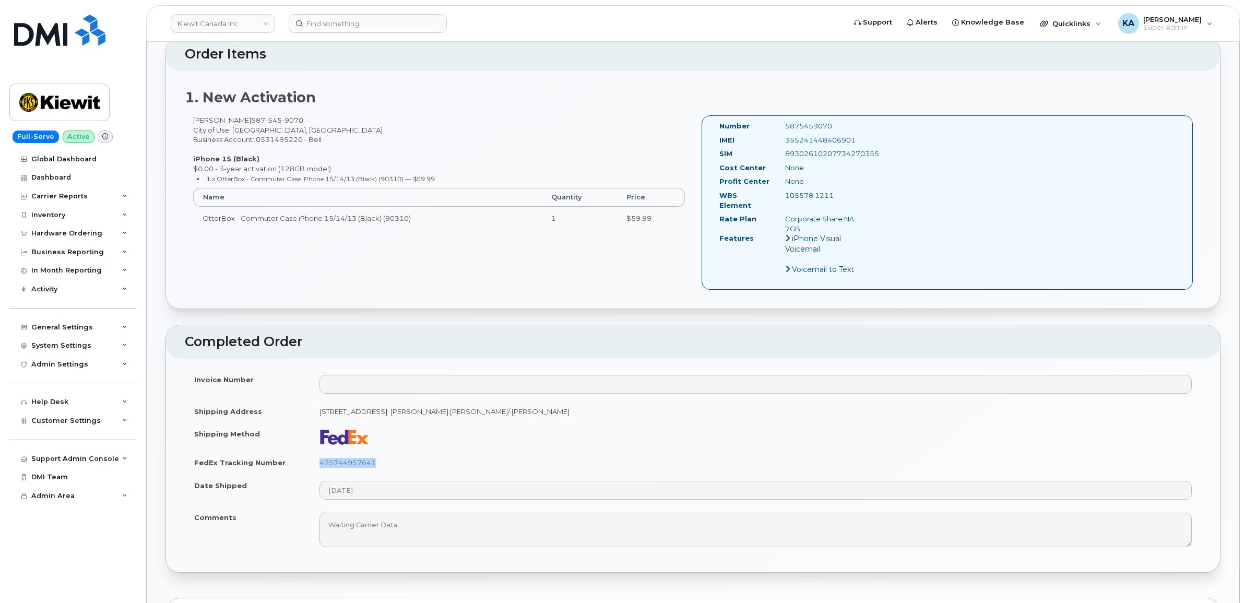
click at [871, 194] on div "Number 5875459070 IMEI [TECHNICAL_ID] SIM [TECHNICAL_ID] Cost Center None [GEOG…" at bounding box center [948, 202] width 492 height 174
copy div "Number 5875459070 IMEI [TECHNICAL_ID] SIM [TECHNICAL_ID] Cost Center None Profi…"
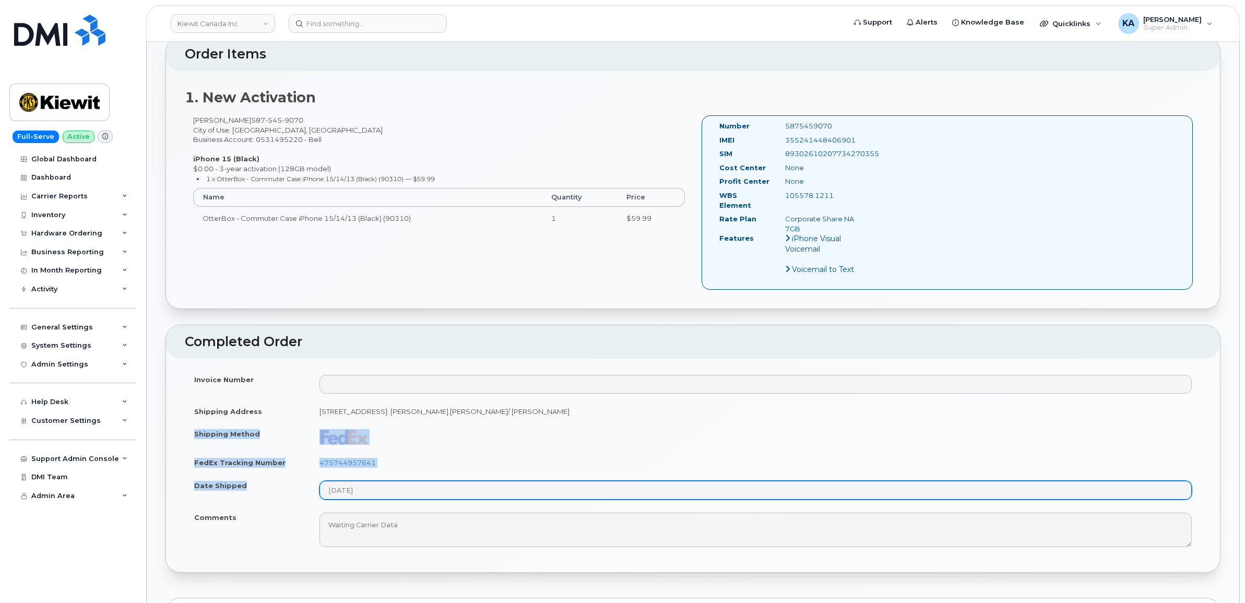
click at [381, 487] on tbody "Invoice Number Shipping Address [STREET_ADDRESS]: [PERSON_NAME].[PERSON_NAME]/ …" at bounding box center [693, 460] width 1017 height 185
copy tbody "Shipping Method FedEx Tracking Number 475744957641 Date Shipped"
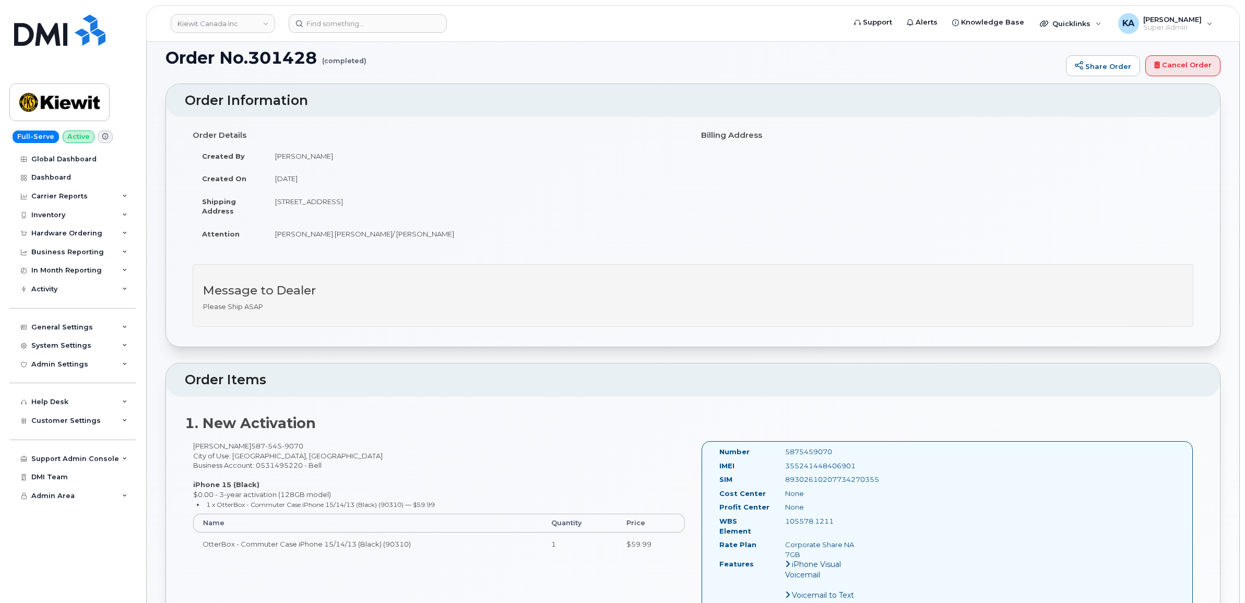
scroll to position [65, 0]
click at [76, 234] on div "Hardware Ordering" at bounding box center [66, 233] width 71 height 8
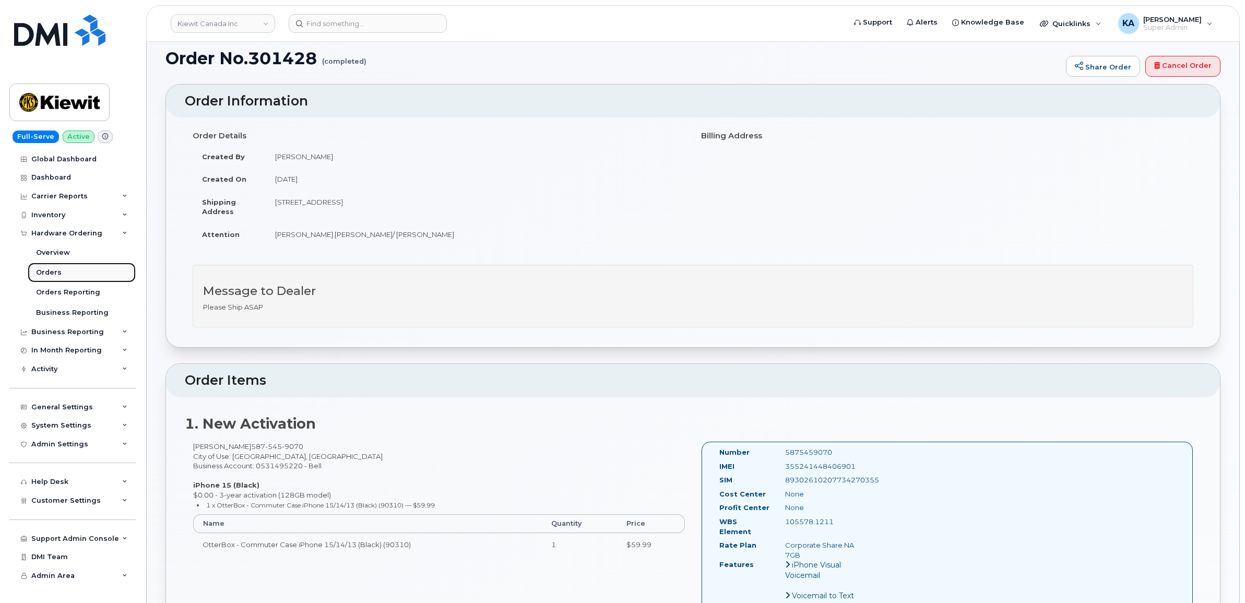
click at [50, 269] on link "Orders" at bounding box center [82, 273] width 108 height 20
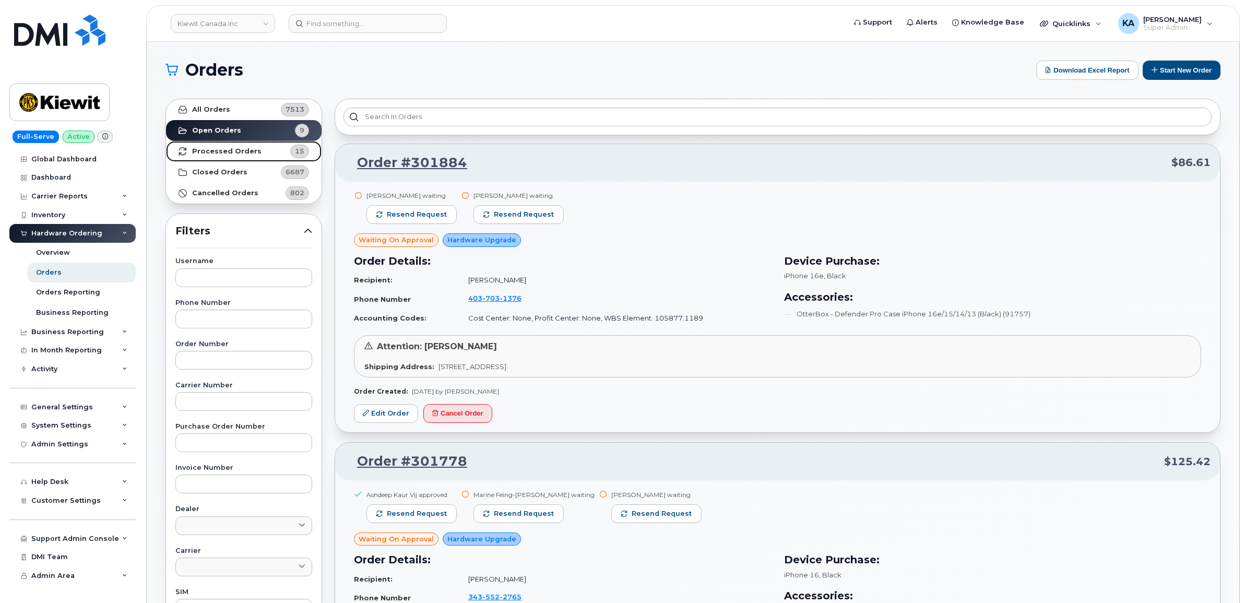
click at [206, 153] on strong "Processed Orders" at bounding box center [226, 151] width 69 height 8
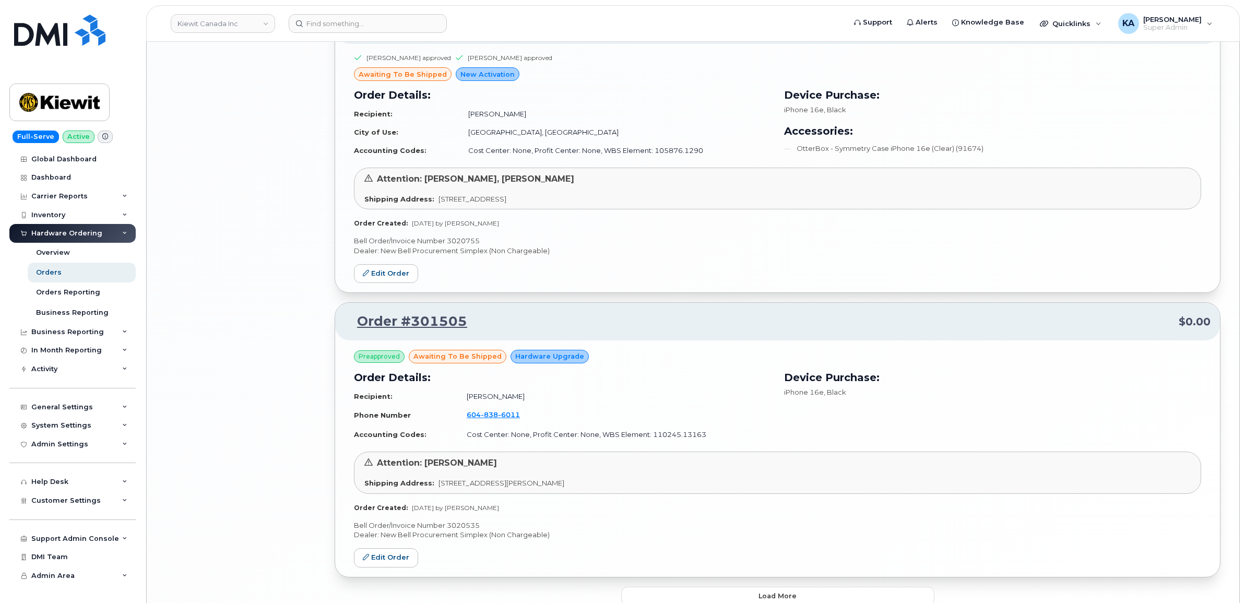
scroll to position [2009, 0]
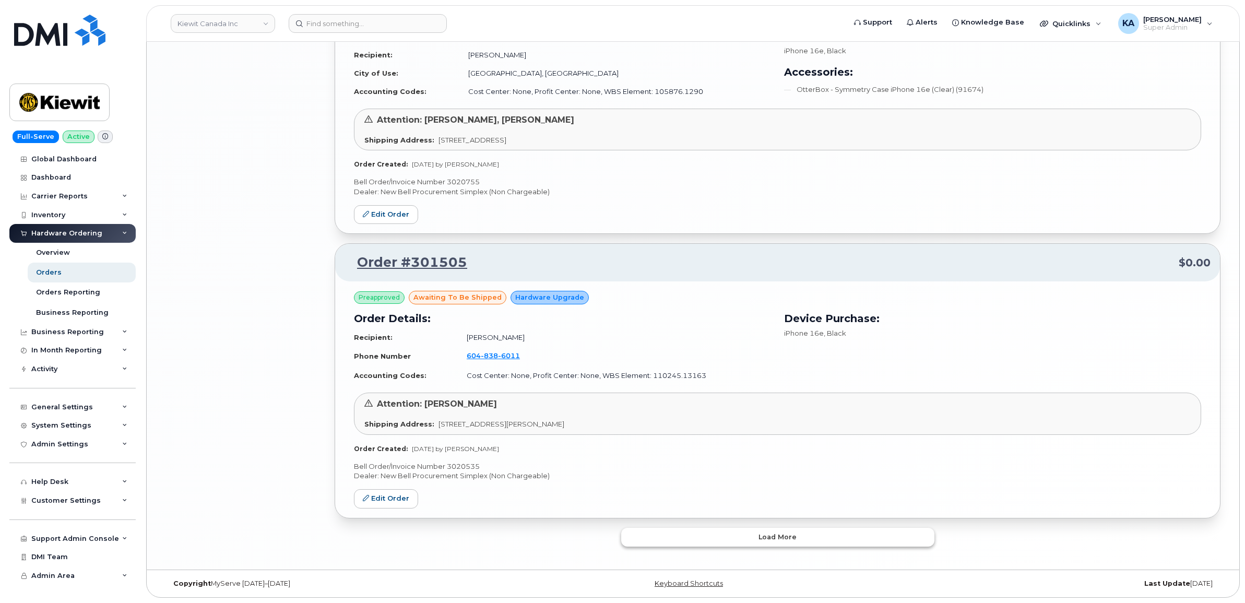
click at [721, 534] on button "Load more" at bounding box center [777, 537] width 313 height 19
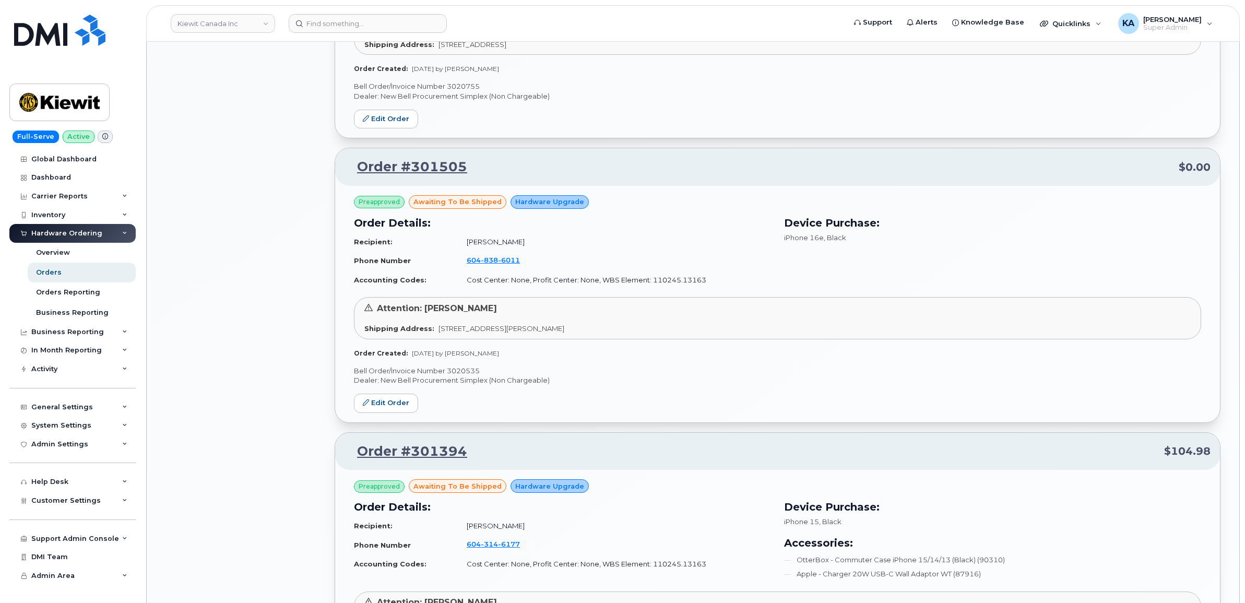
scroll to position [2335, 0]
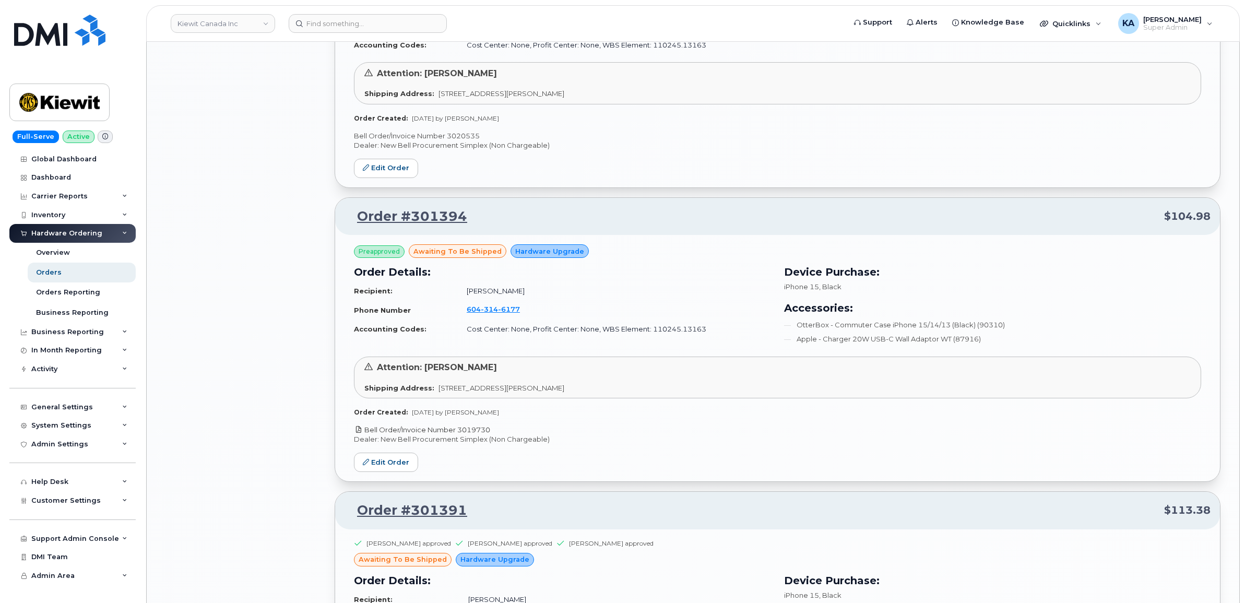
drag, startPoint x: 500, startPoint y: 432, endPoint x: 460, endPoint y: 435, distance: 40.3
click at [460, 435] on p "Bell Order/Invoice Number 3019730" at bounding box center [777, 430] width 847 height 10
copy link "3019730"
click at [388, 468] on link "Edit Order" at bounding box center [386, 462] width 64 height 19
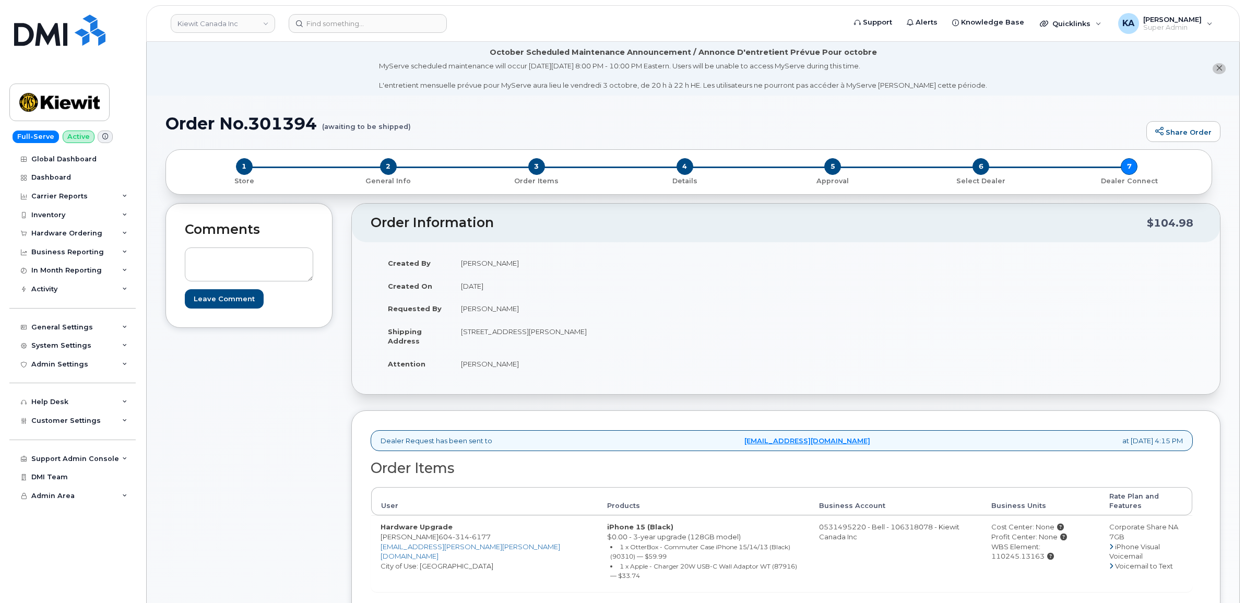
scroll to position [261, 0]
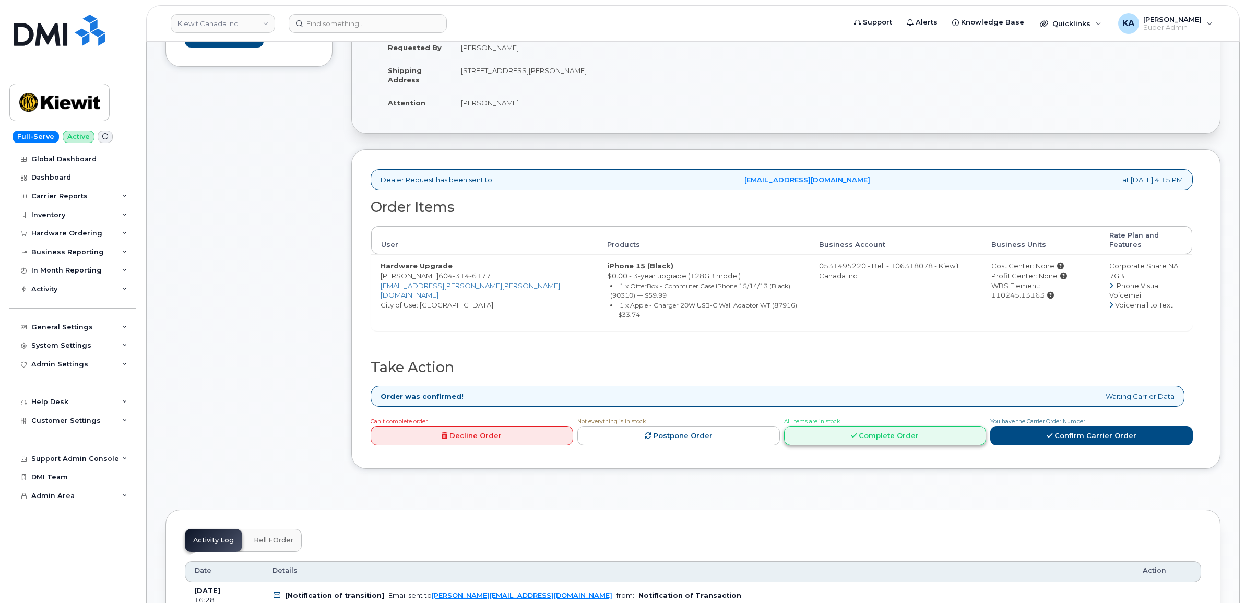
click at [911, 426] on link "Complete Order" at bounding box center [885, 435] width 203 height 19
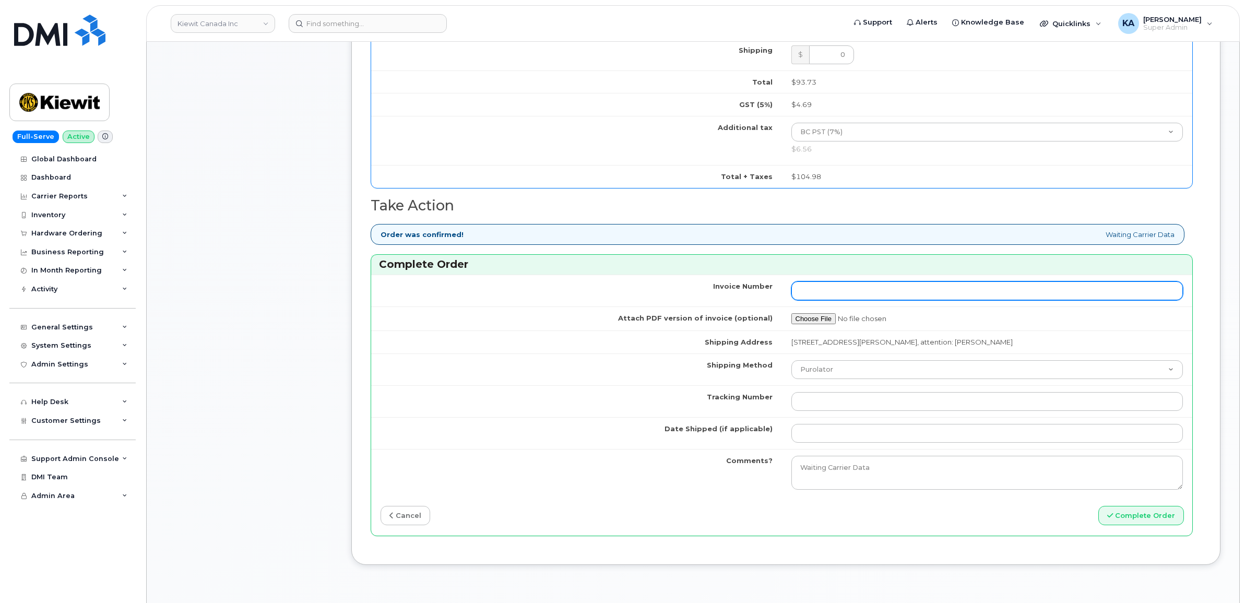
scroll to position [848, 0]
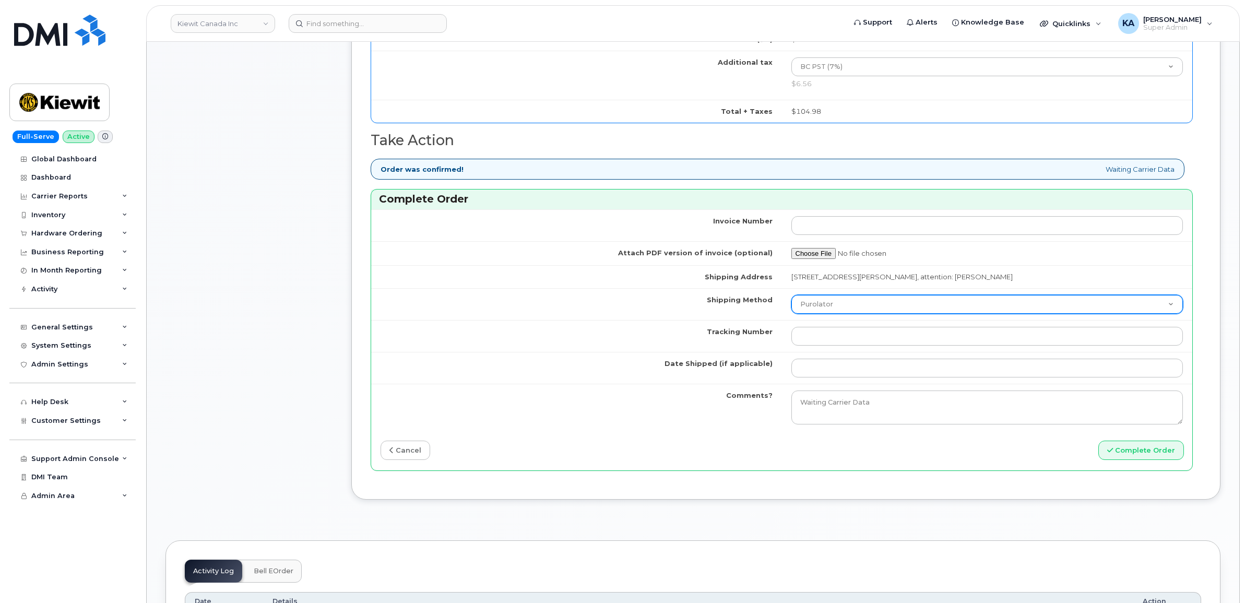
click at [846, 312] on select "Purolator UPS FedEx Canada Post Courier Other Drop Off Pick Up" at bounding box center [988, 304] width 392 height 19
select select "FedEx"
click at [792, 299] on select "Purolator UPS FedEx Canada Post Courier Other Drop Off Pick Up" at bounding box center [988, 304] width 392 height 19
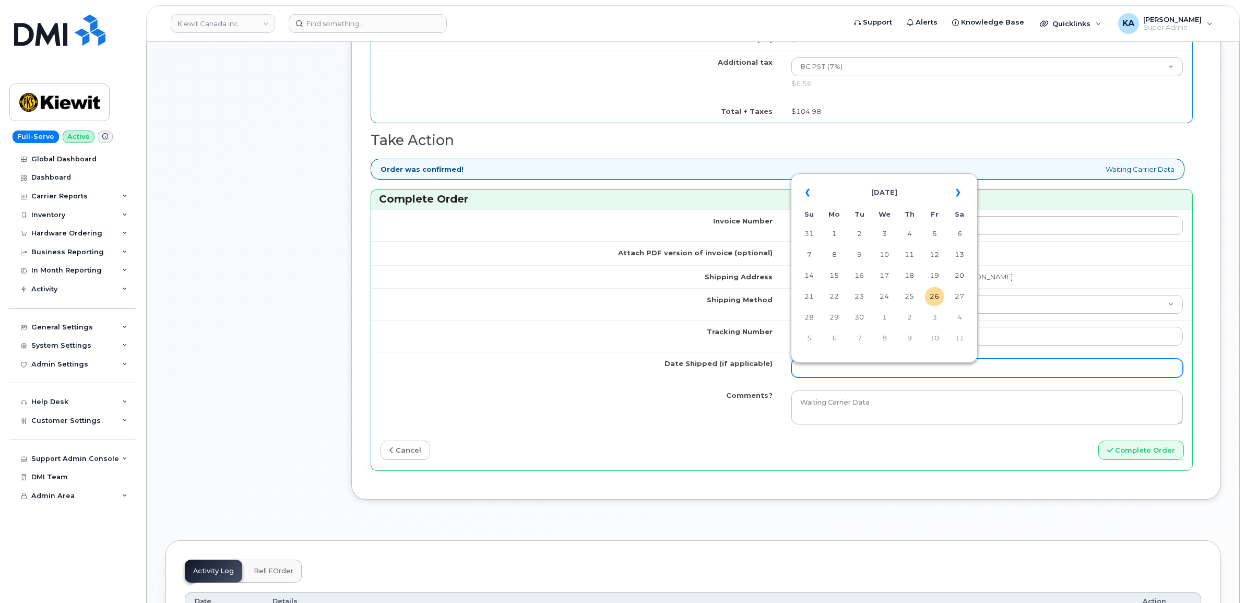
click at [823, 367] on input "Date Shipped (if applicable)" at bounding box center [988, 368] width 392 height 19
click at [884, 295] on td "24" at bounding box center [884, 296] width 19 height 19
type input "[DATE]"
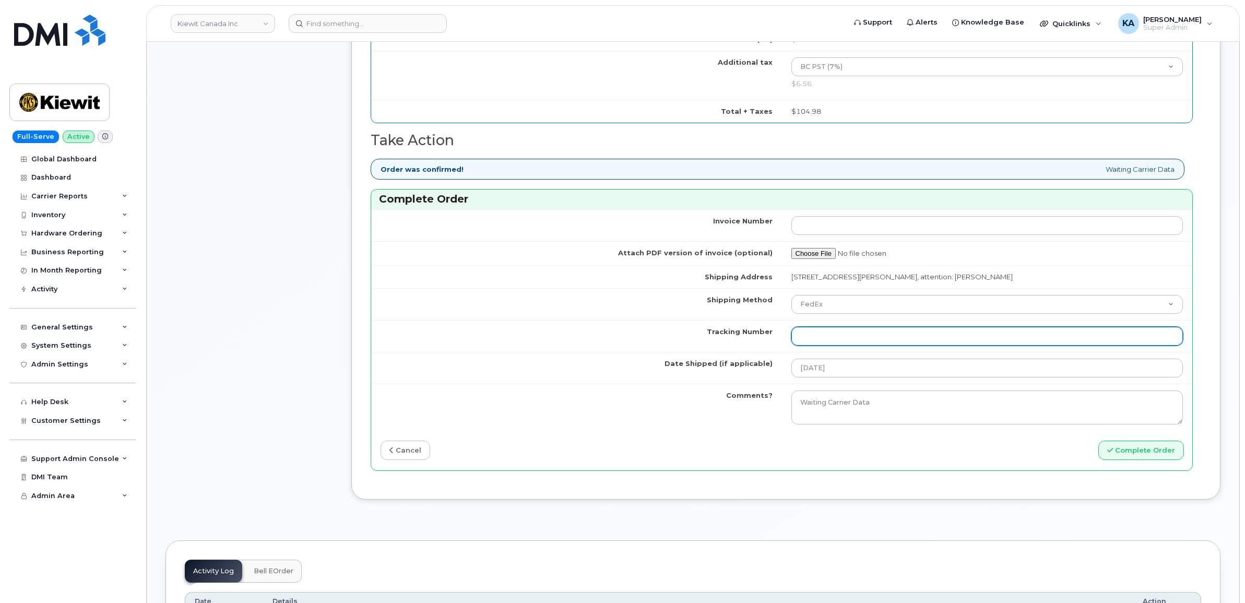
click at [881, 338] on input "Tracking Number" at bounding box center [988, 336] width 392 height 19
paste input "475744955568"
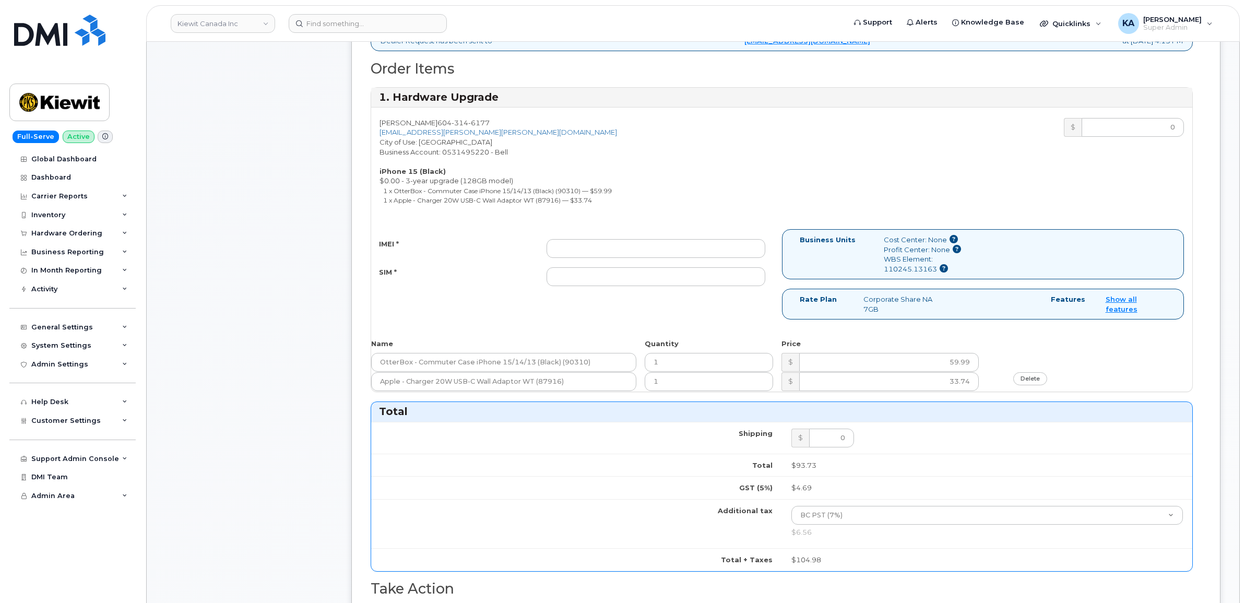
scroll to position [392, 0]
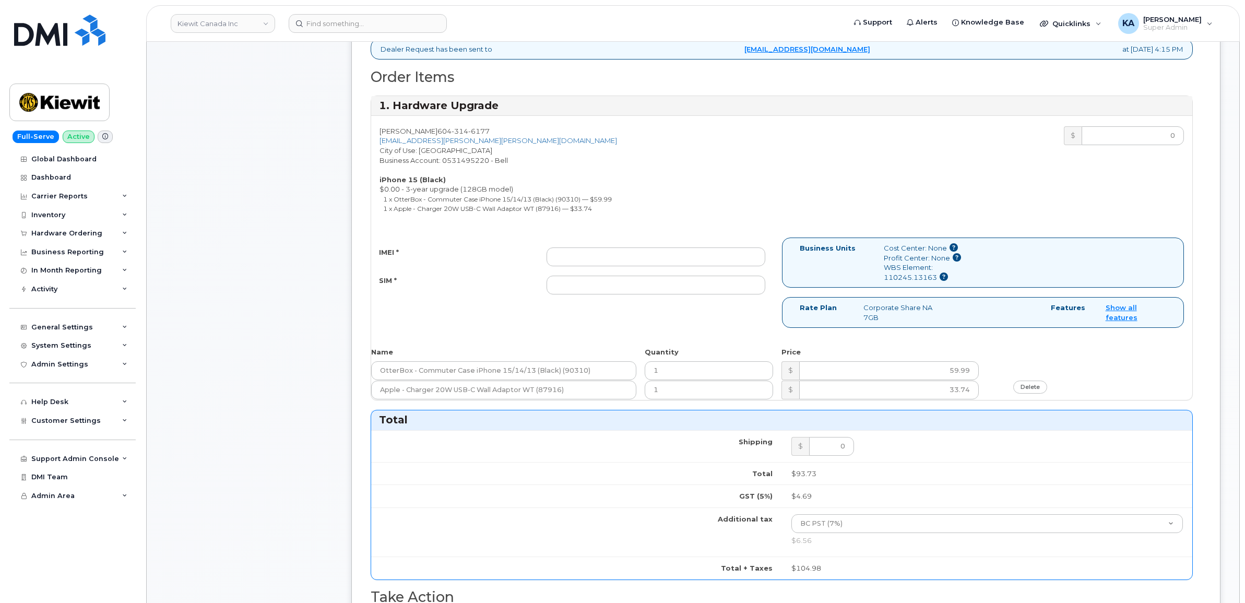
type input "475744955568"
click at [649, 251] on input "IMEI *" at bounding box center [656, 256] width 219 height 19
paste input "351129878569229"
type input "351129878569229"
click at [695, 289] on input "SIM *" at bounding box center [656, 285] width 219 height 19
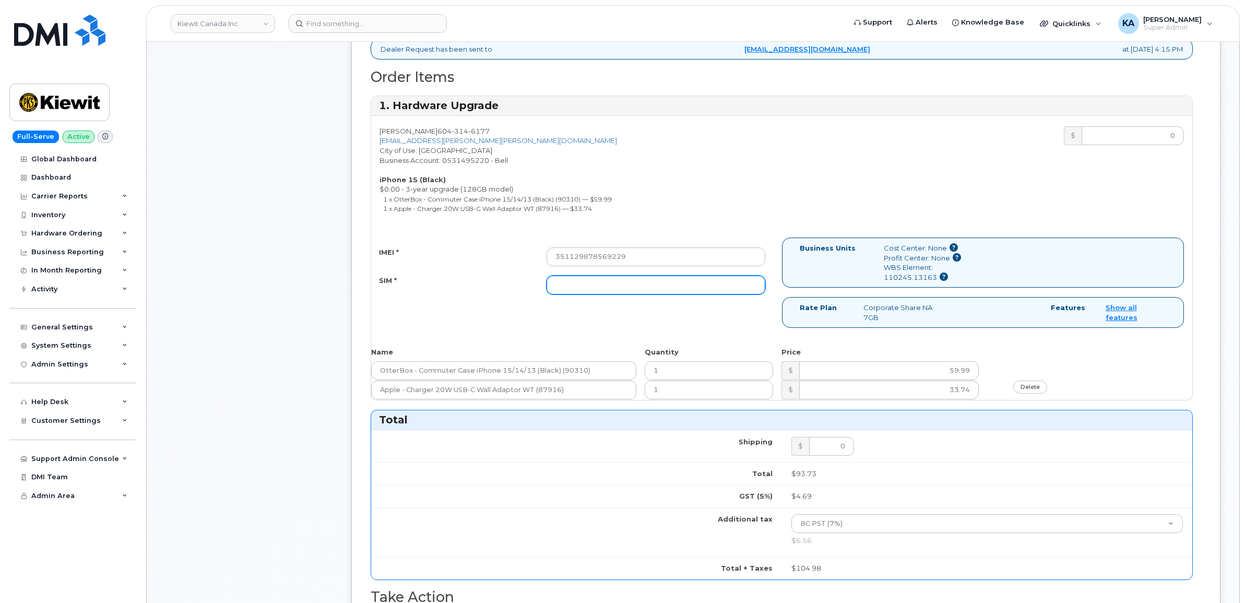
paste input "89302610207732988248"
type input "89302610207732988248"
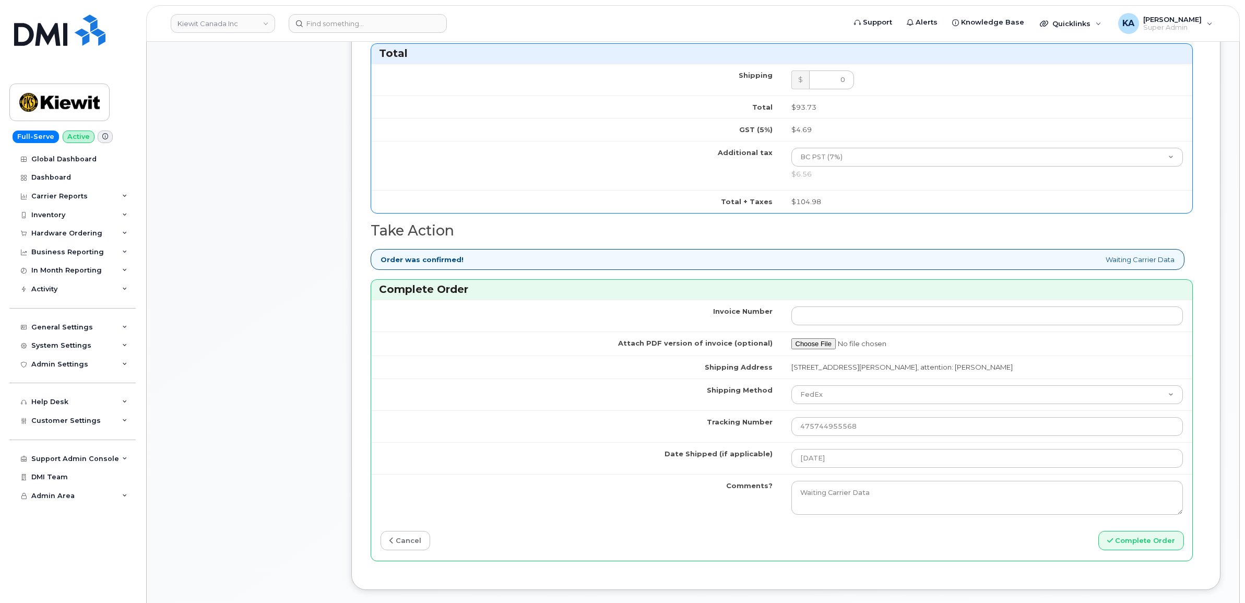
scroll to position [783, 0]
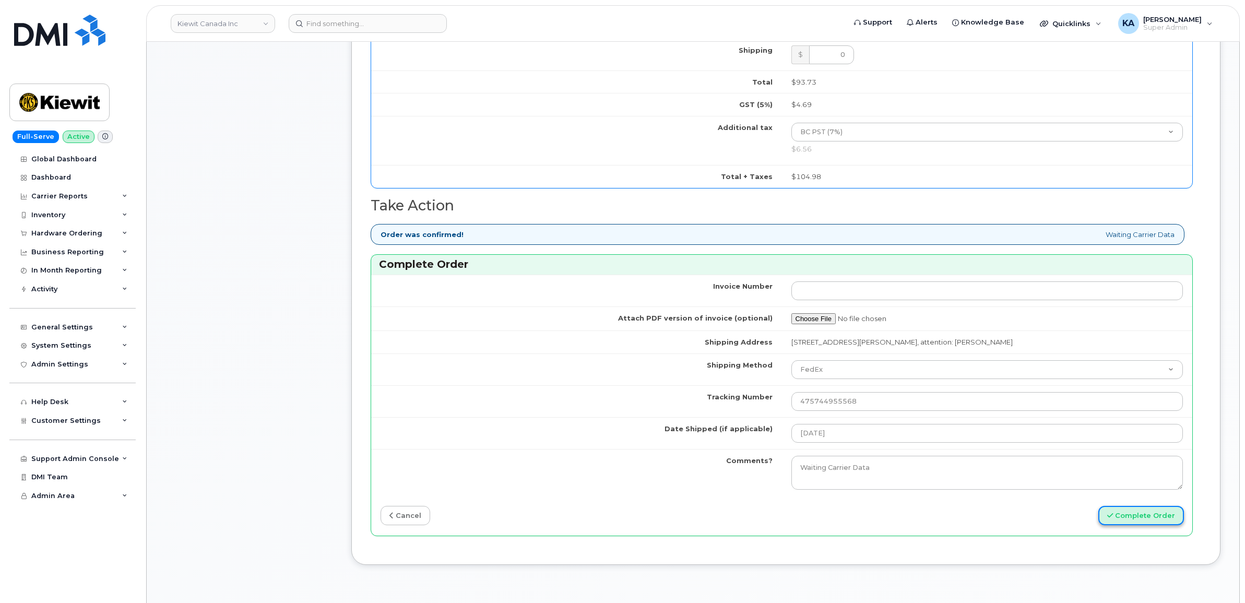
click at [1123, 517] on button "Complete Order" at bounding box center [1142, 515] width 86 height 19
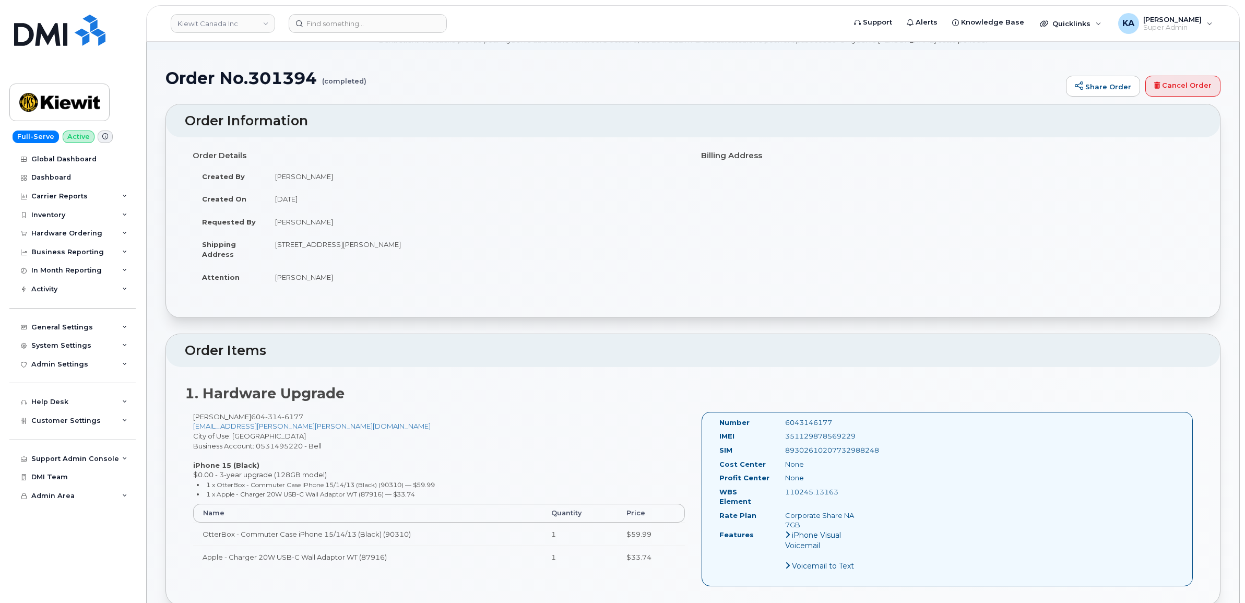
scroll to position [65, 0]
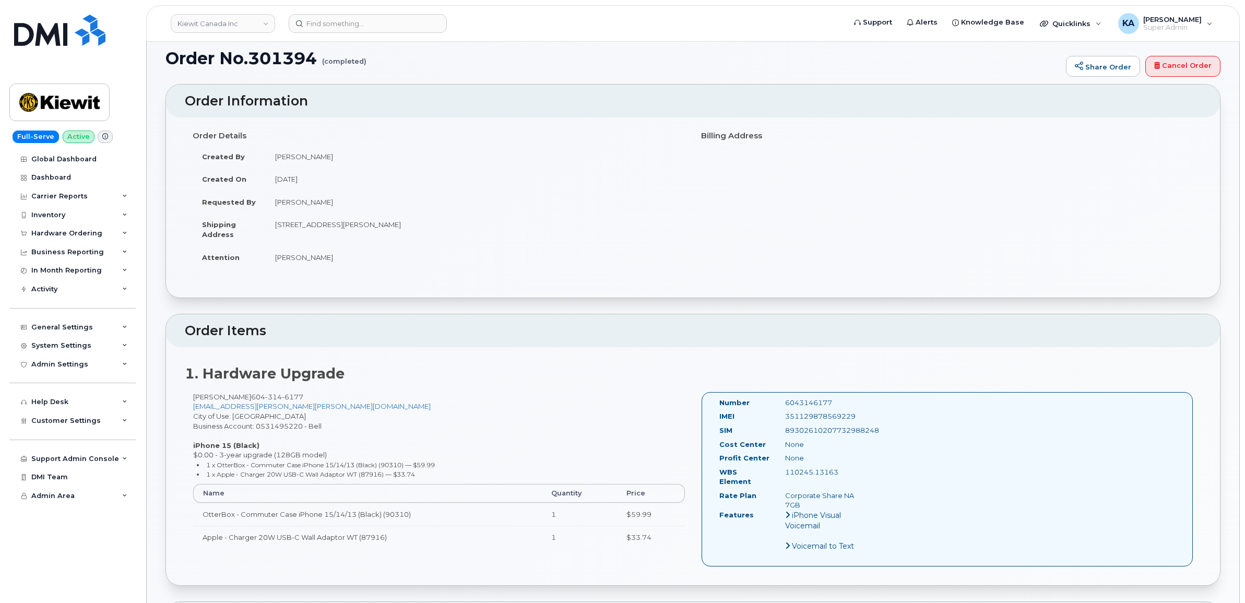
drag, startPoint x: 857, startPoint y: 415, endPoint x: 784, endPoint y: 416, distance: 73.1
click at [784, 416] on div "351129878569229" at bounding box center [823, 416] width 92 height 10
copy div "351129878569229"
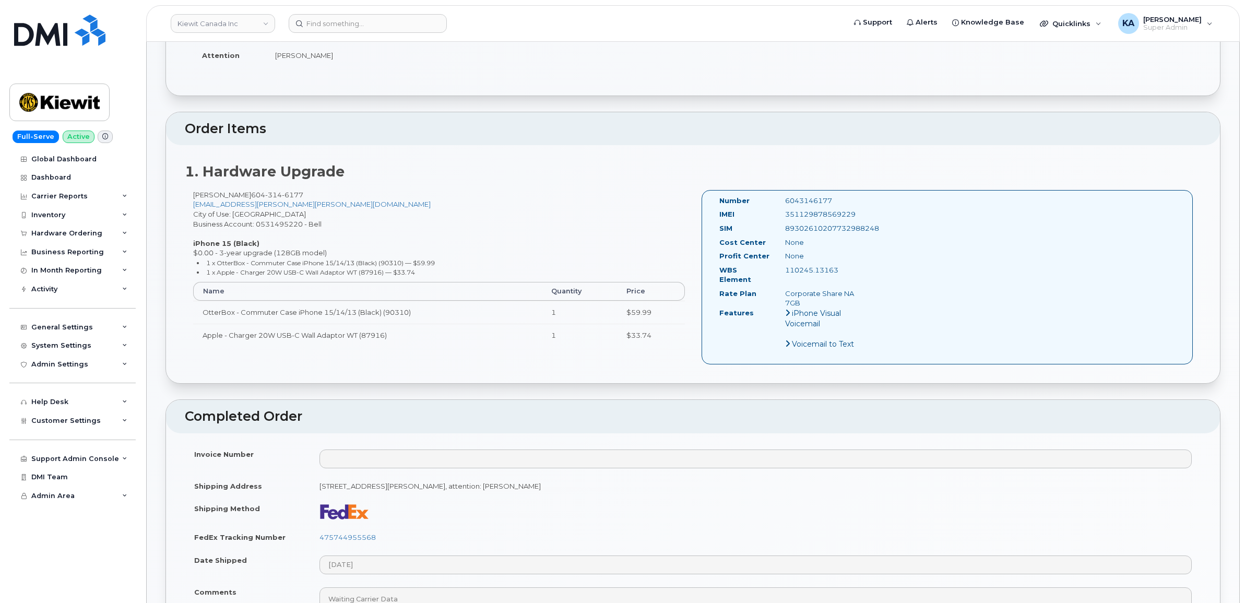
scroll to position [326, 0]
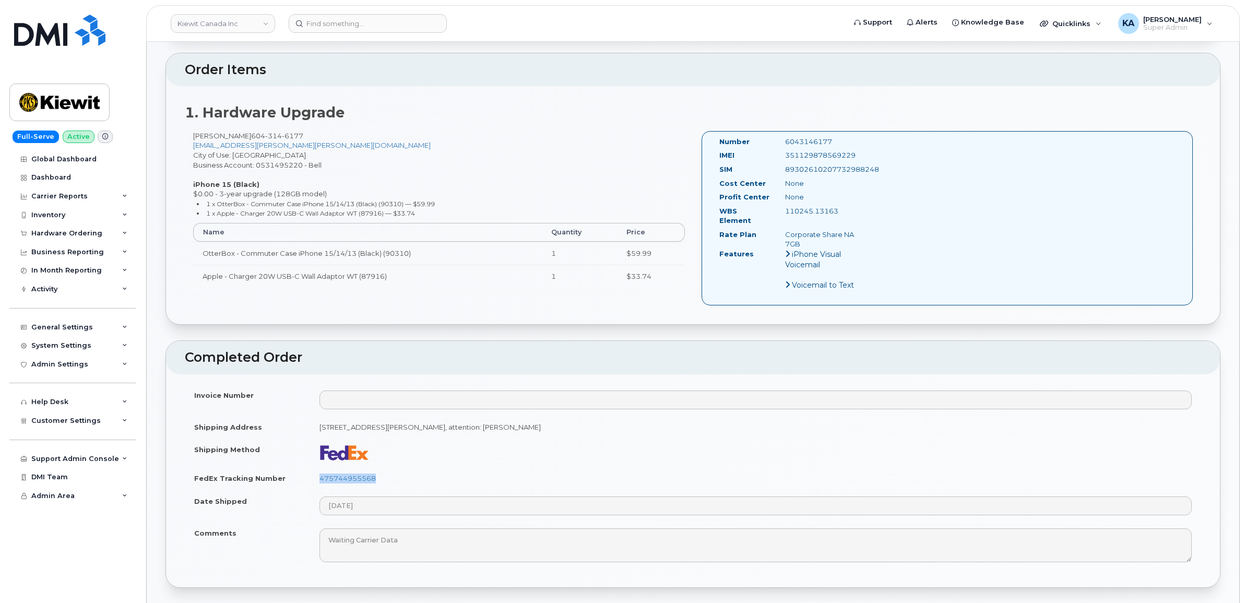
drag, startPoint x: 385, startPoint y: 471, endPoint x: 315, endPoint y: 475, distance: 70.1
click at [315, 475] on td "475744955568" at bounding box center [755, 478] width 891 height 23
copy link "475744955568"
drag, startPoint x: 718, startPoint y: 142, endPoint x: 841, endPoint y: 210, distance: 140.9
click at [841, 210] on div "Number 6043146177 IMEI [TECHNICAL_ID] SIM [TECHNICAL_ID] Cost Center None [GEOG…" at bounding box center [791, 218] width 159 height 163
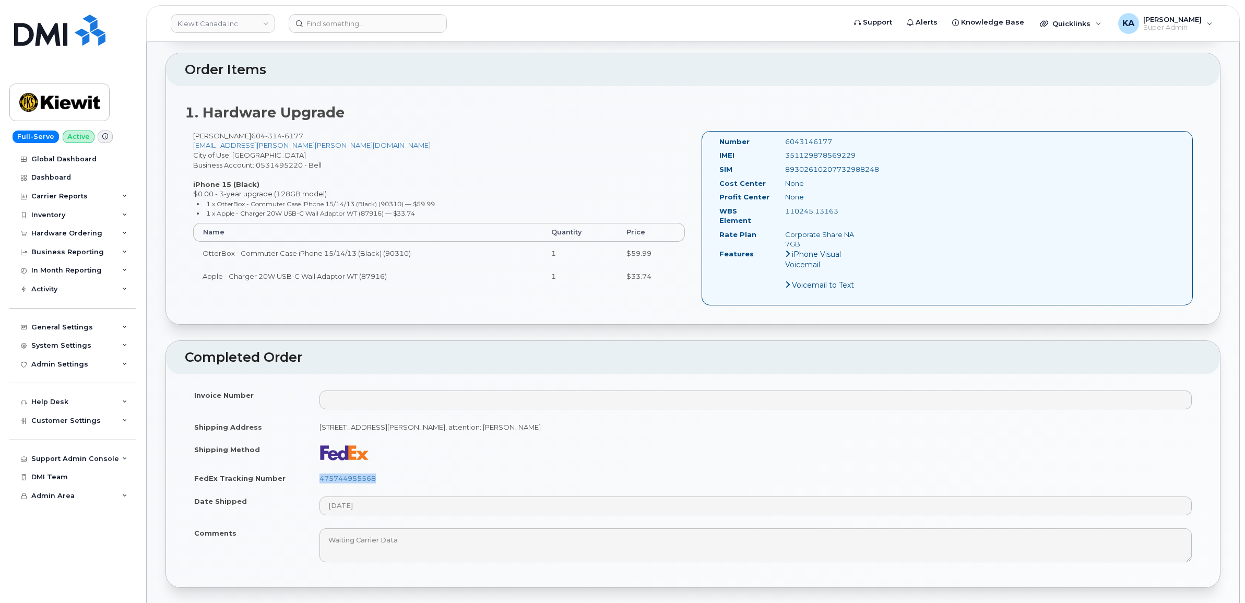
copy div "Number 6043146177 IMEI [TECHNICAL_ID] SIM [TECHNICAL_ID] Cost Center None Profi…"
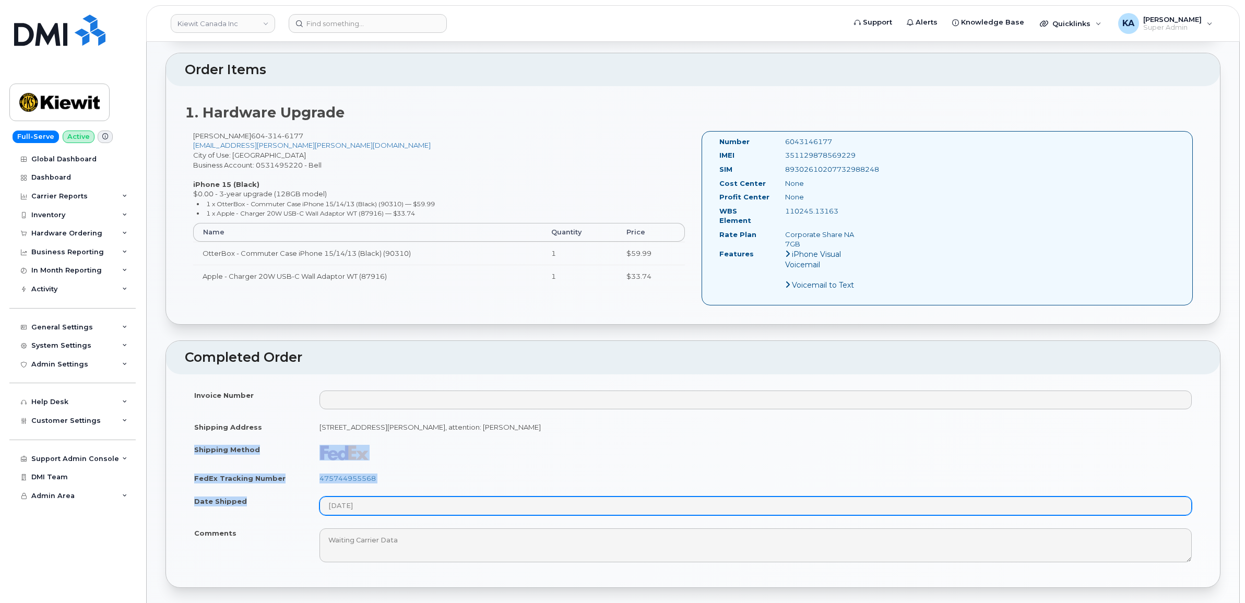
click at [382, 499] on tbody "Invoice Number Shipping Address [STREET_ADDRESS][PERSON_NAME], attention: [PERS…" at bounding box center [693, 476] width 1017 height 185
copy tbody "Shipping Method FedEx Tracking Number 475744955568 Date Shipped"
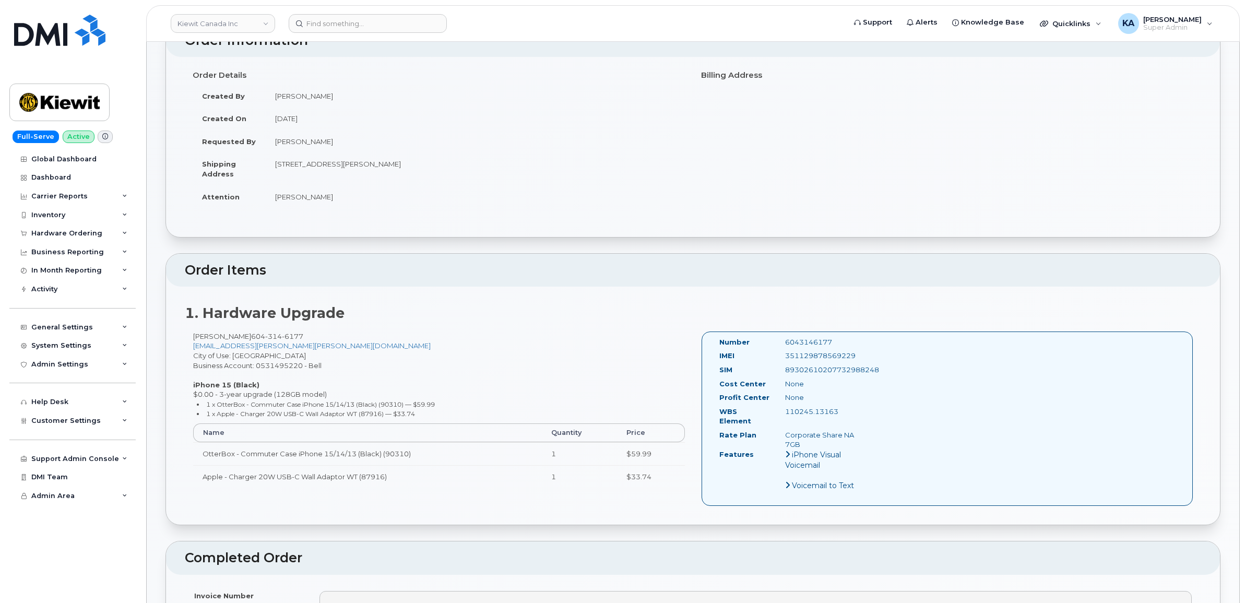
scroll to position [65, 0]
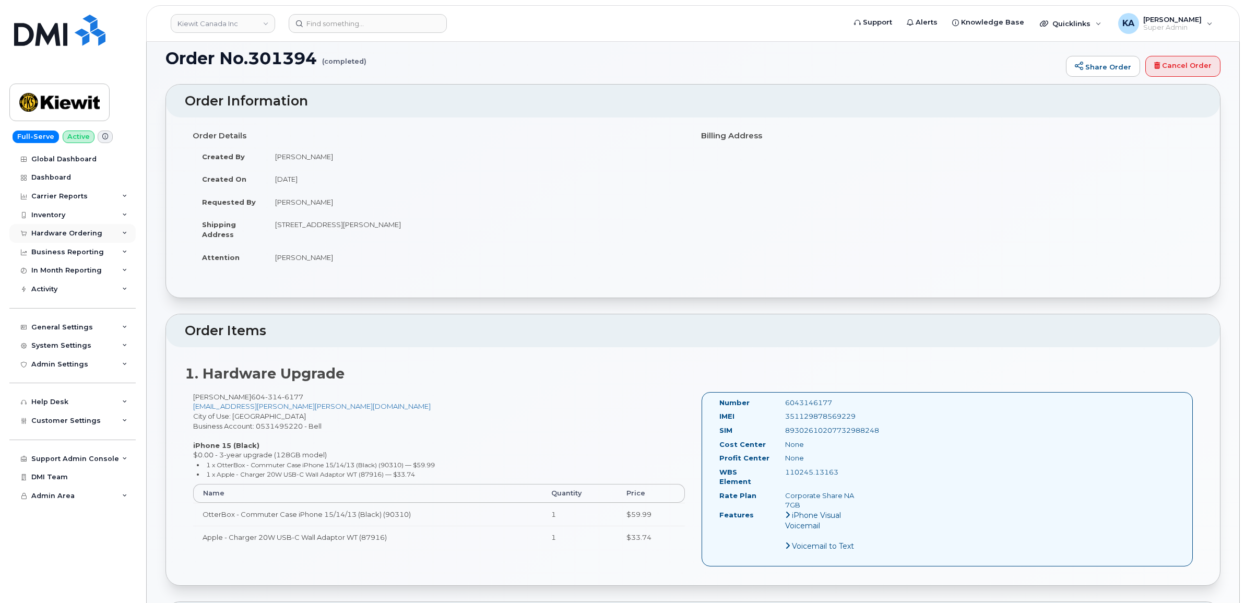
click at [66, 228] on div "Hardware Ordering" at bounding box center [72, 233] width 126 height 19
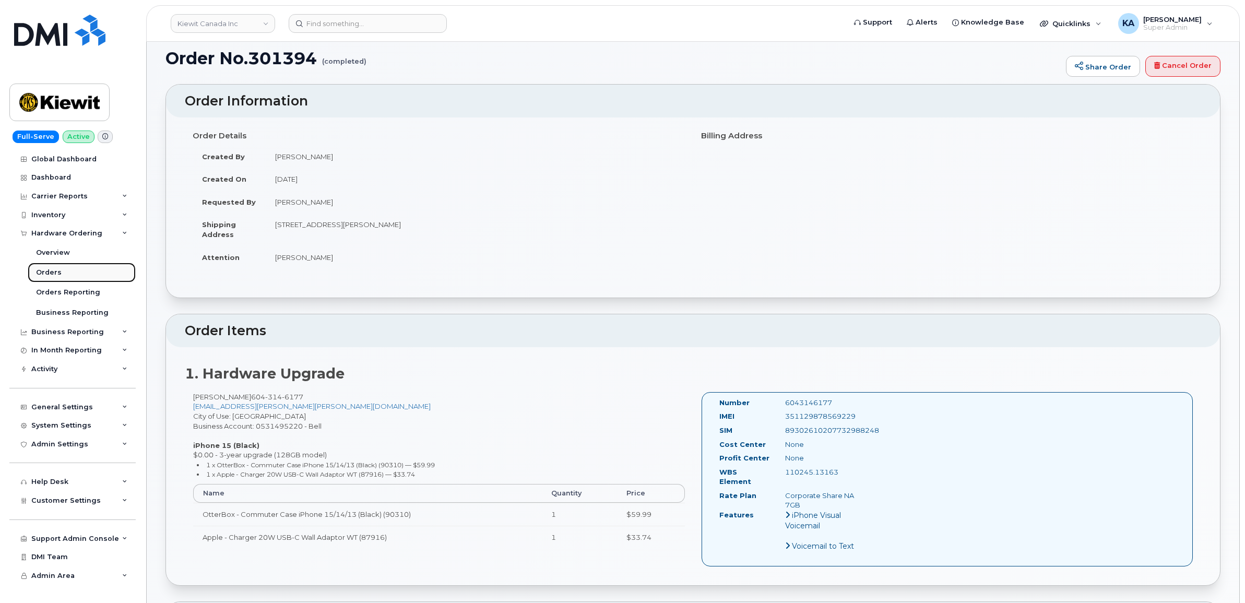
click at [45, 273] on div "Orders" at bounding box center [49, 272] width 26 height 9
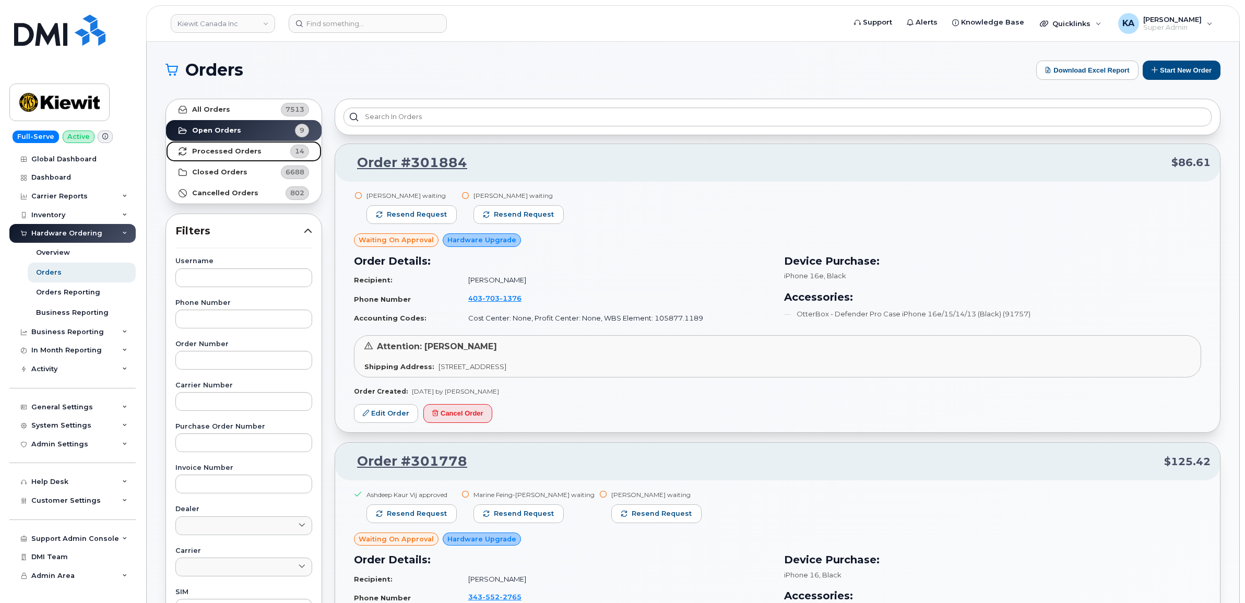
click at [202, 149] on strong "Processed Orders" at bounding box center [226, 151] width 69 height 8
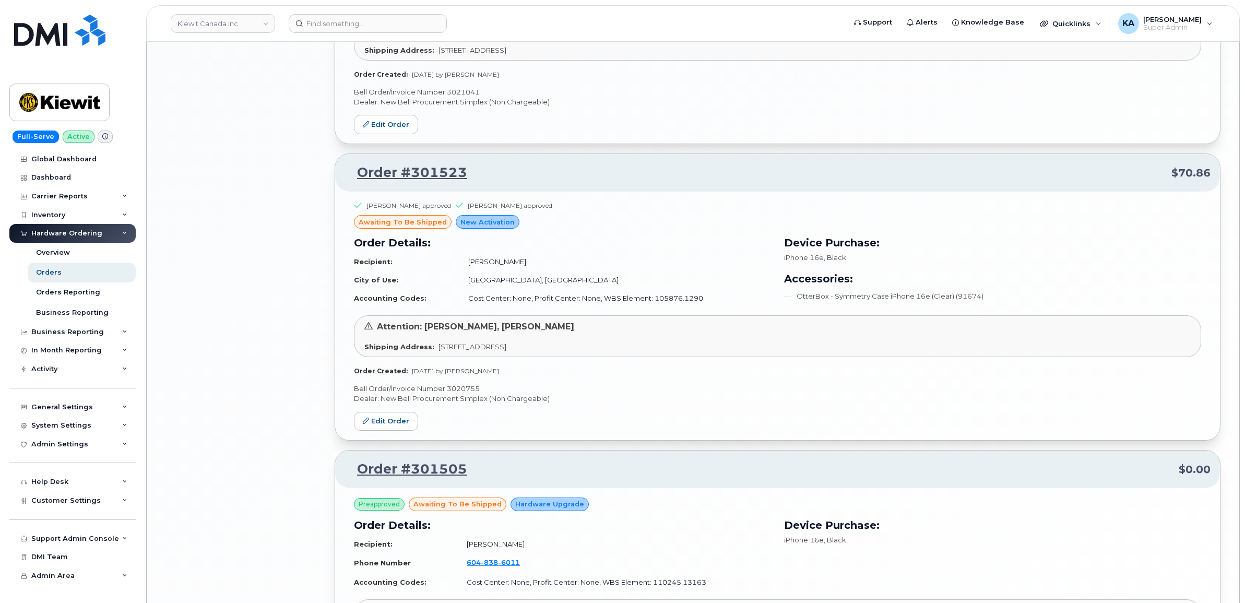
scroll to position [2009, 0]
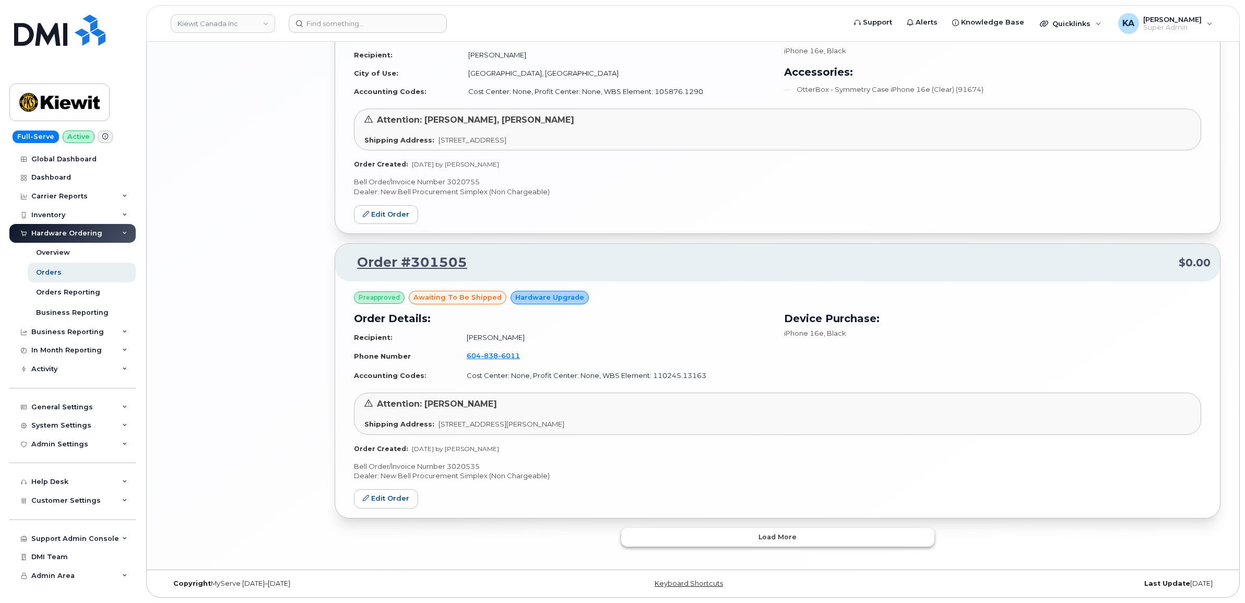
click at [690, 539] on button "Load more" at bounding box center [777, 537] width 313 height 19
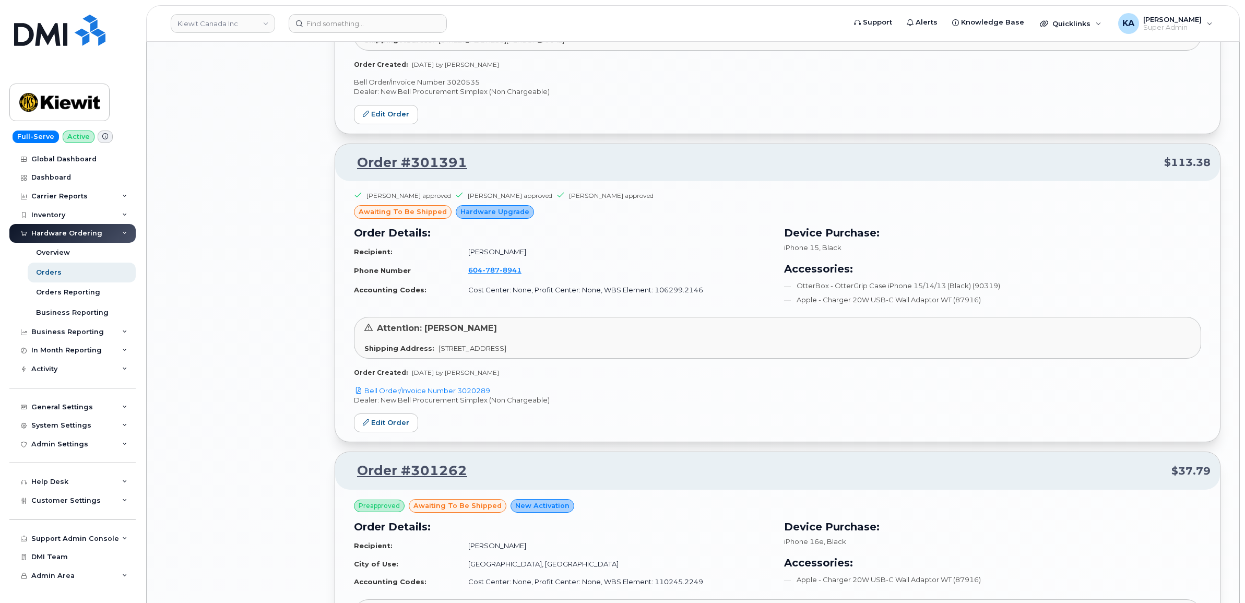
scroll to position [2400, 0]
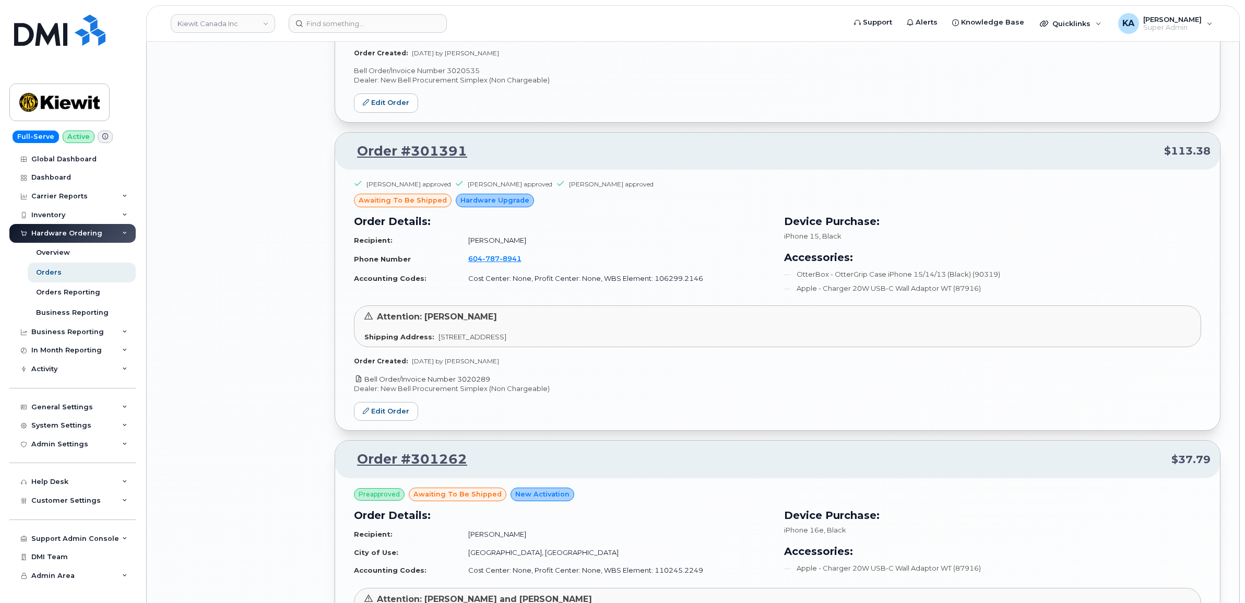
drag, startPoint x: 499, startPoint y: 383, endPoint x: 461, endPoint y: 386, distance: 38.8
click at [461, 384] on p "Bell Order/Invoice Number 3020289" at bounding box center [777, 379] width 847 height 10
copy link "3020289"
click at [387, 411] on link "Edit Order" at bounding box center [386, 411] width 64 height 19
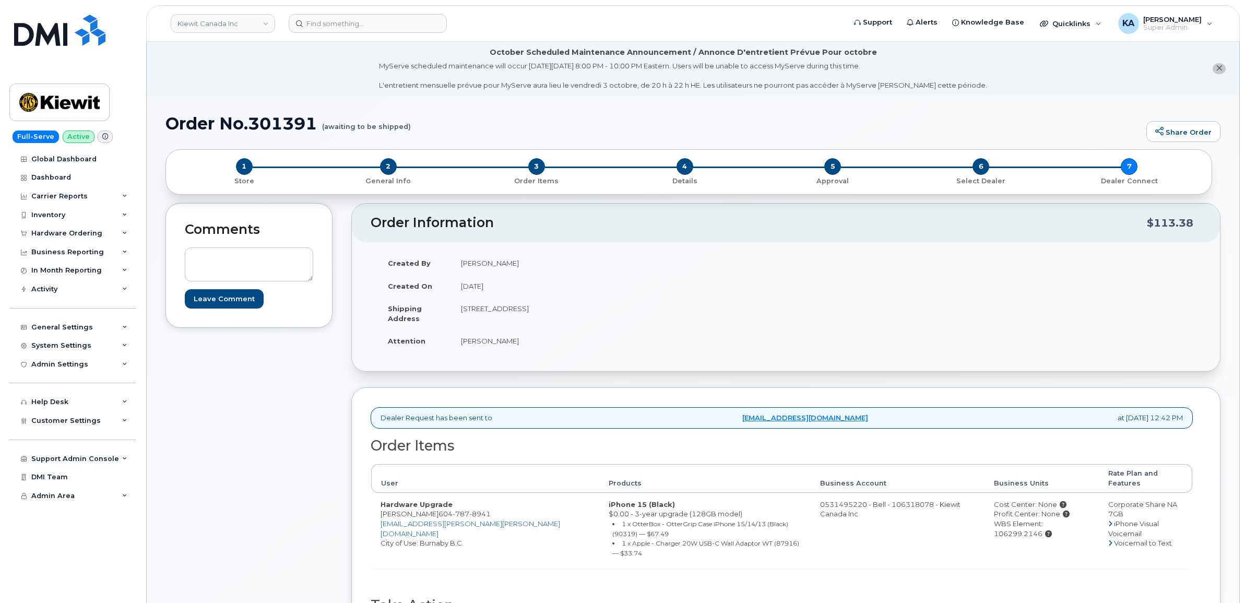
scroll to position [261, 0]
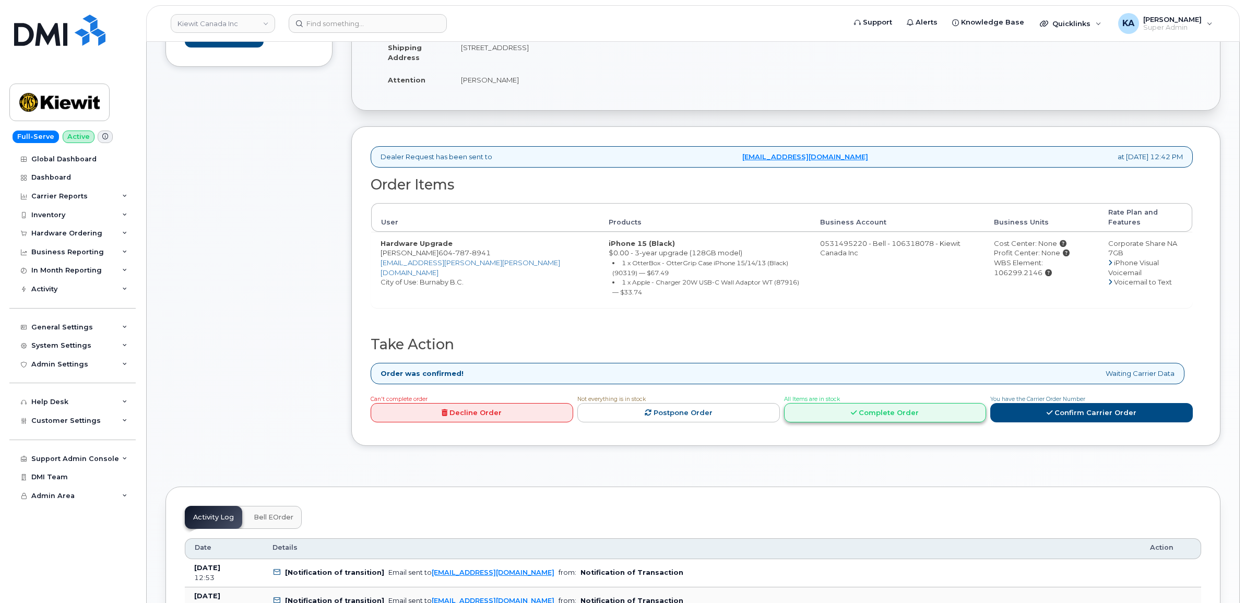
click at [890, 403] on link "Complete Order" at bounding box center [885, 412] width 203 height 19
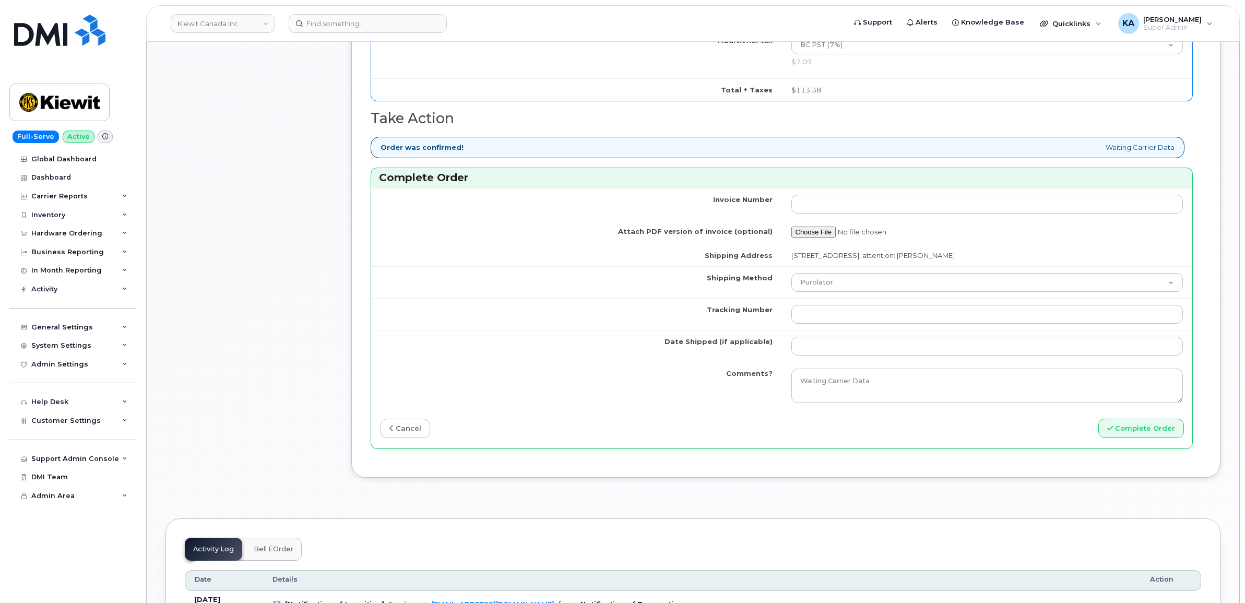
scroll to position [848, 0]
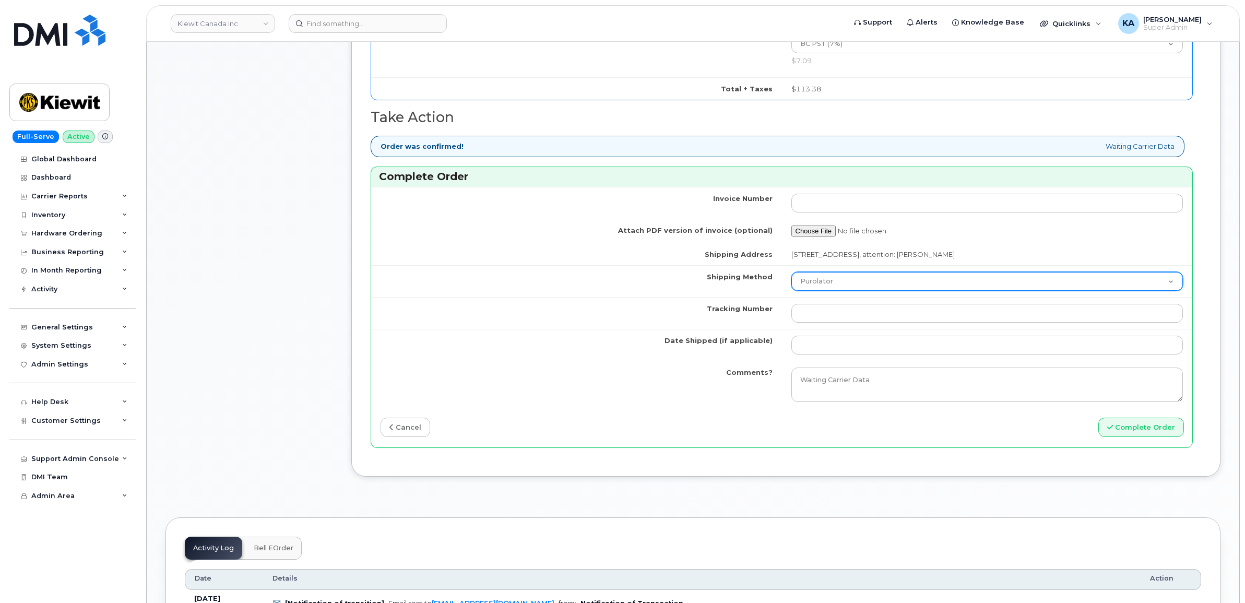
click at [822, 285] on select "Purolator UPS FedEx Canada Post Courier Other Drop Off Pick Up" at bounding box center [988, 281] width 392 height 19
select select "FedEx"
click at [792, 276] on select "Purolator UPS FedEx Canada Post Courier Other Drop Off Pick Up" at bounding box center [988, 281] width 392 height 19
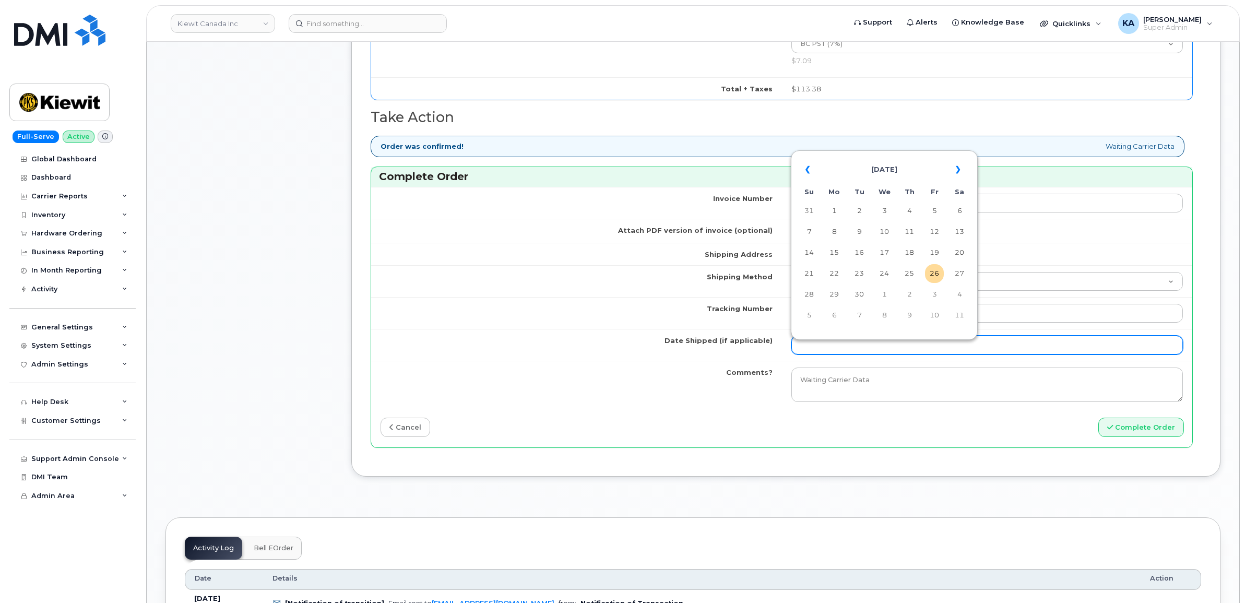
click at [820, 348] on input "Date Shipped (if applicable)" at bounding box center [988, 345] width 392 height 19
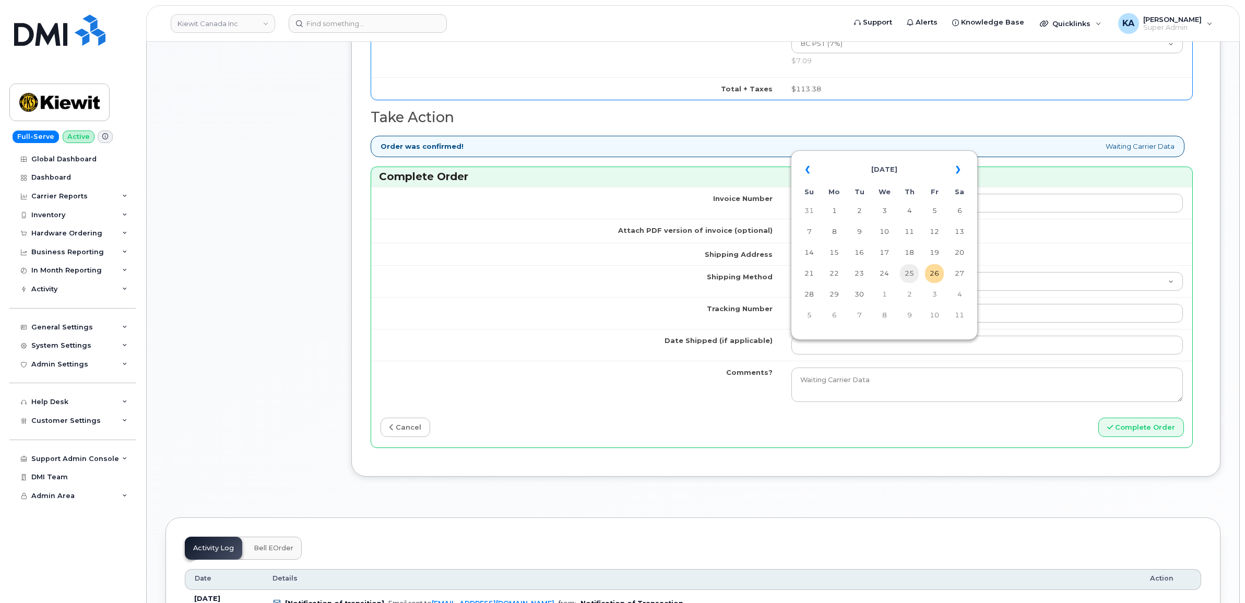
click at [912, 274] on td "25" at bounding box center [909, 273] width 19 height 19
type input "[DATE]"
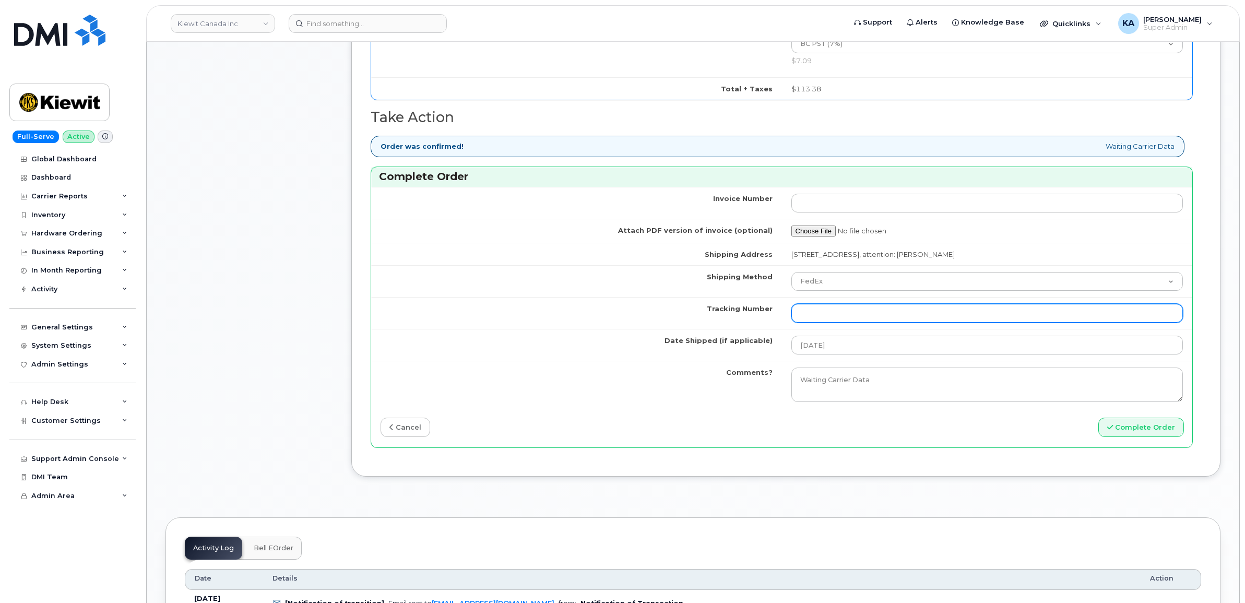
click at [828, 312] on input "Tracking Number" at bounding box center [988, 313] width 392 height 19
paste input "475744958383"
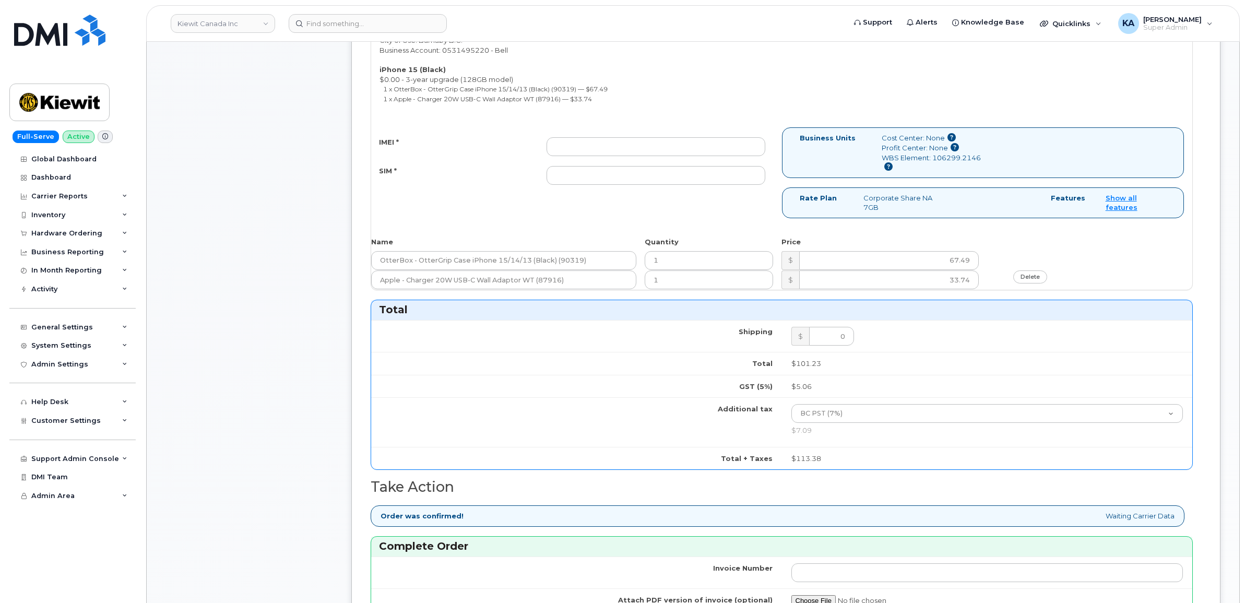
scroll to position [392, 0]
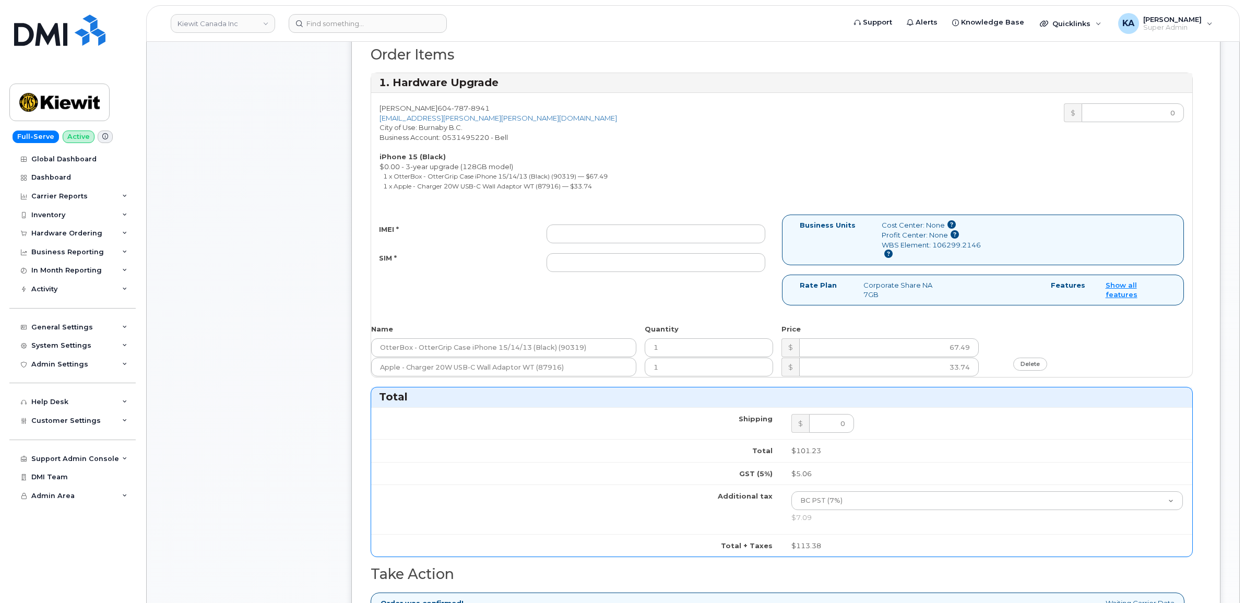
type input "475744958383"
click at [666, 236] on input "IMEI *" at bounding box center [656, 234] width 219 height 19
paste input "355700858862085"
type input "355700858862085"
click at [674, 262] on input "SIM *" at bounding box center [656, 262] width 219 height 19
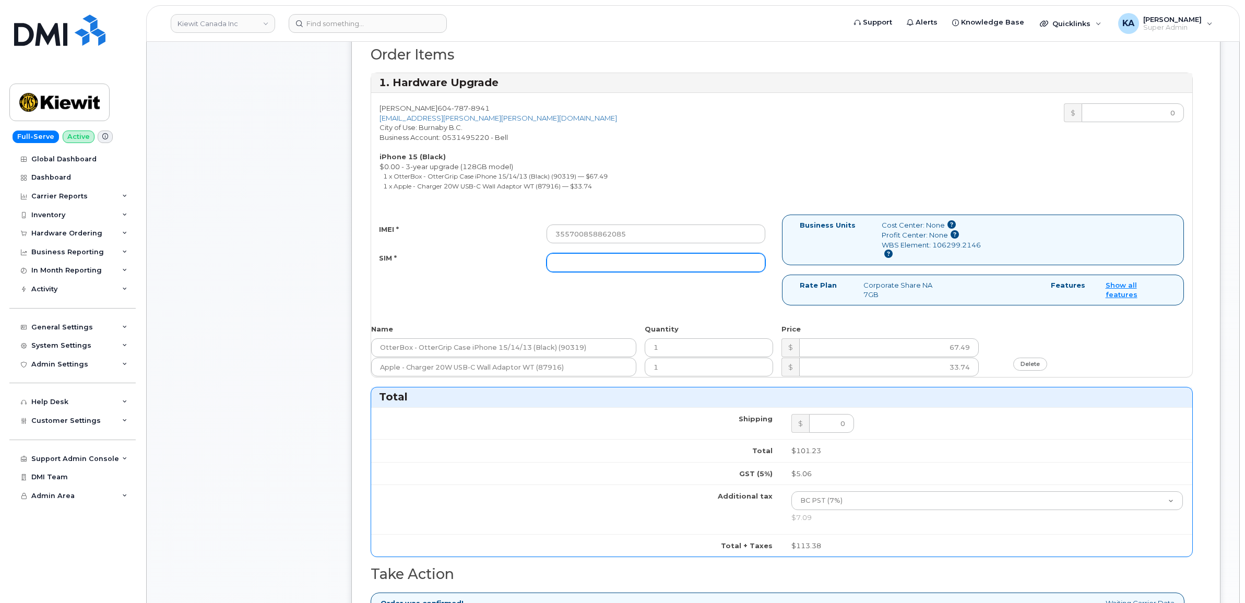
paste input "89302610207734239376"
type input "89302610207734239376"
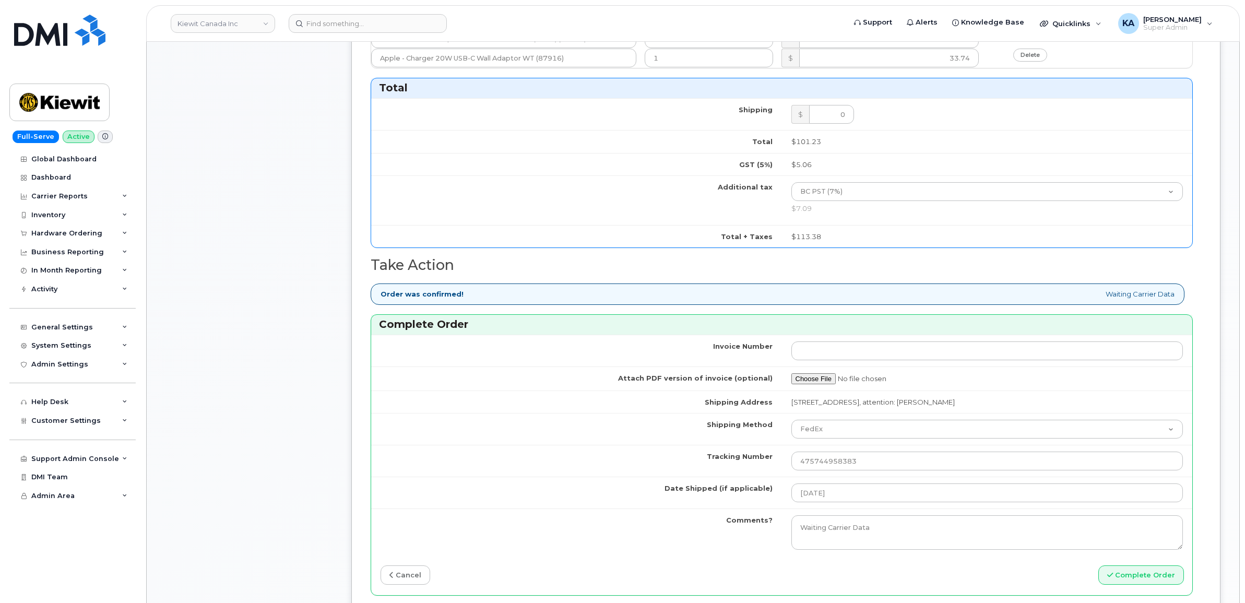
scroll to position [848, 0]
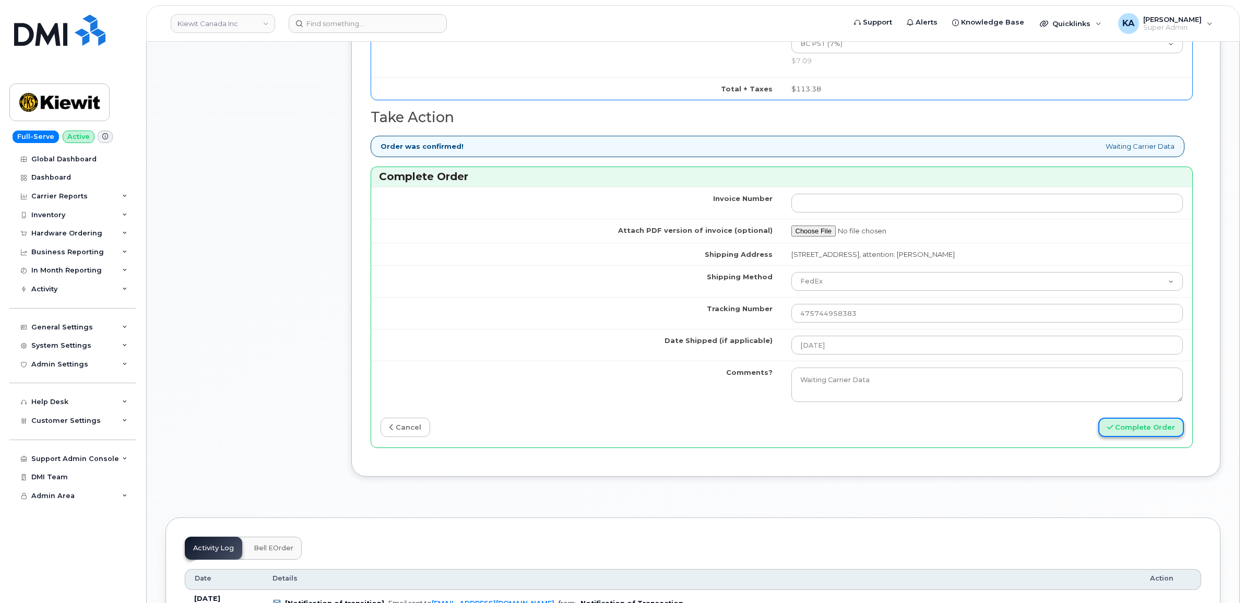
click at [1116, 430] on button "Complete Order" at bounding box center [1142, 427] width 86 height 19
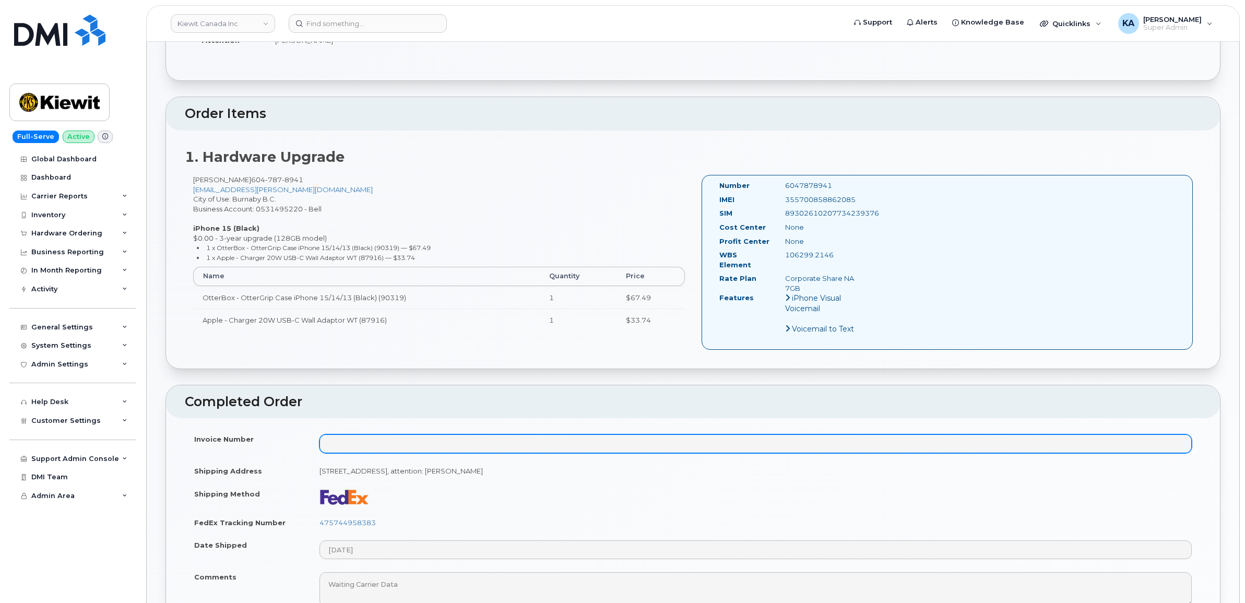
scroll to position [261, 0]
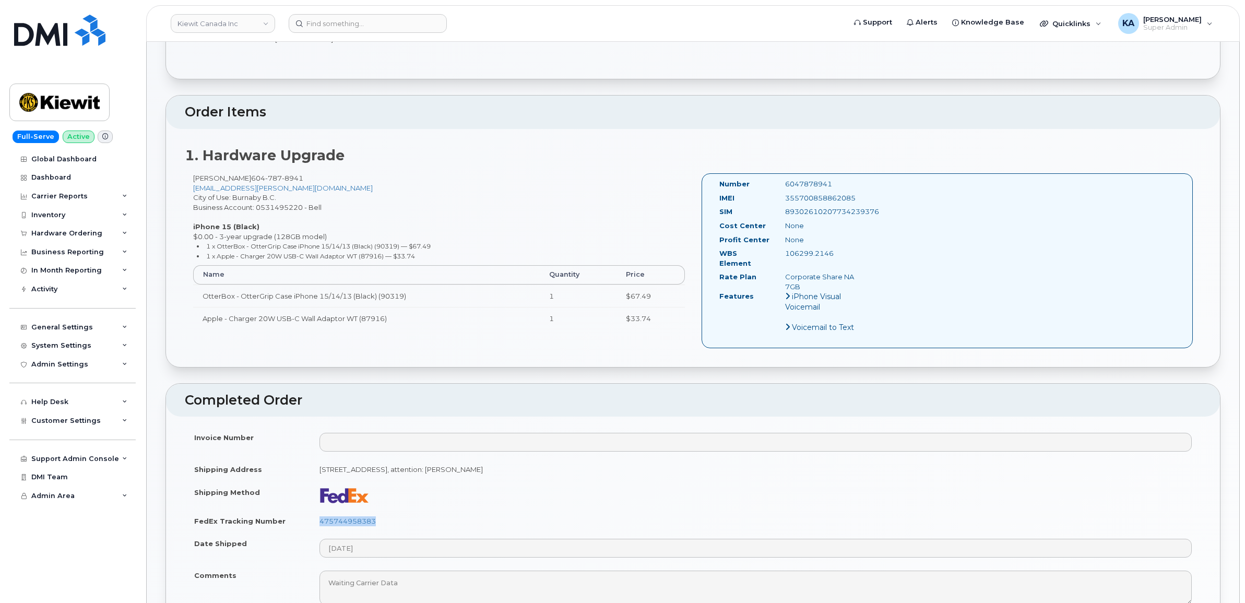
drag, startPoint x: 375, startPoint y: 515, endPoint x: 310, endPoint y: 515, distance: 65.3
click at [310, 515] on td "475744958383" at bounding box center [755, 521] width 891 height 23
copy link "475744958383"
drag, startPoint x: 847, startPoint y: 199, endPoint x: 782, endPoint y: 202, distance: 64.8
click at [782, 202] on div "355700858862085" at bounding box center [823, 198] width 92 height 10
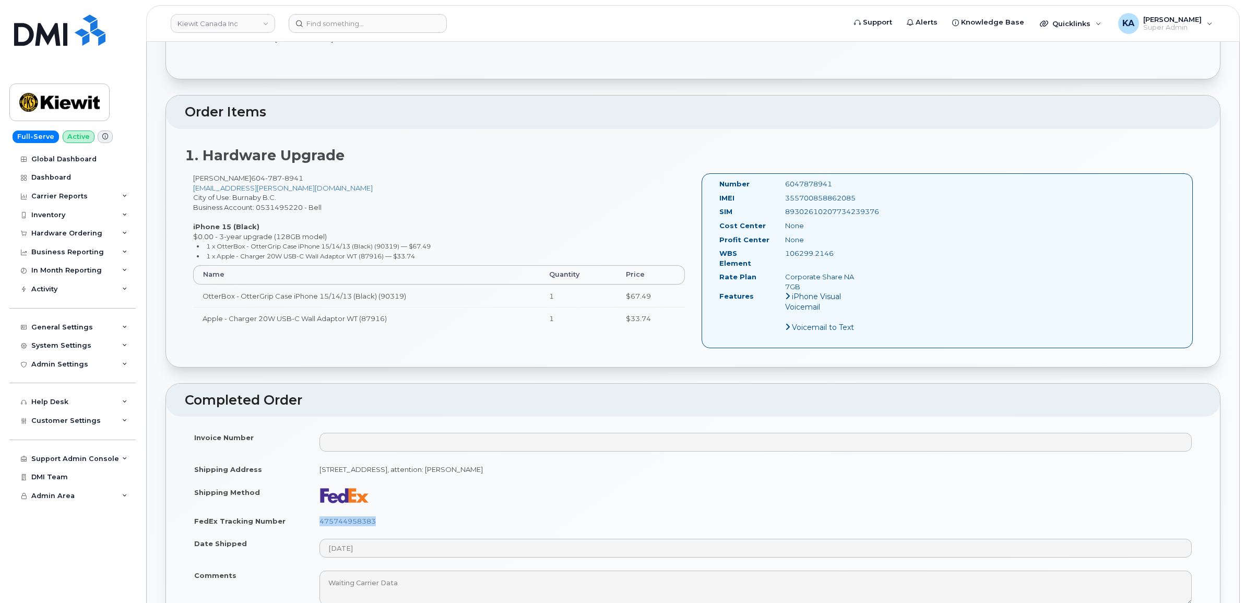
copy div "355700858862085"
drag, startPoint x: 844, startPoint y: 183, endPoint x: 774, endPoint y: 187, distance: 70.6
click at [774, 187] on div "Number 6047878941" at bounding box center [791, 186] width 159 height 14
copy div "6047878941"
drag, startPoint x: 714, startPoint y: 184, endPoint x: 841, endPoint y: 252, distance: 143.9
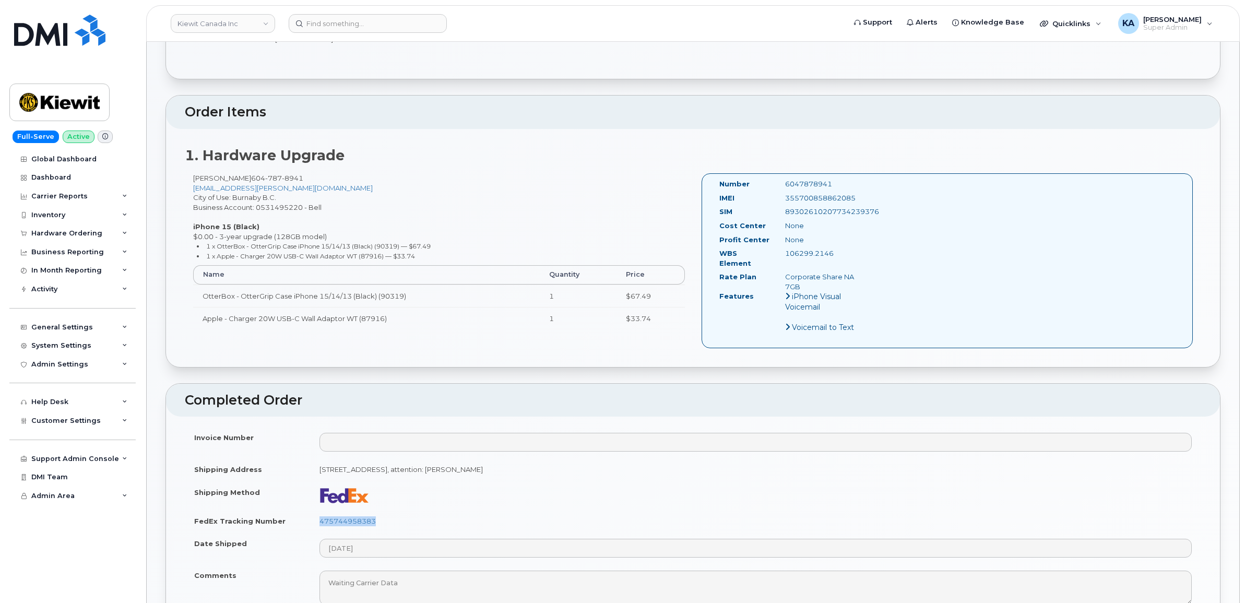
click at [841, 252] on div "Number 6047878941 IMEI [TECHNICAL_ID] SIM [TECHNICAL_ID] Cost Center None [GEOG…" at bounding box center [791, 260] width 159 height 163
copy div "Number 6047878941 IMEI [TECHNICAL_ID] SIM [TECHNICAL_ID] Cost Center None Profi…"
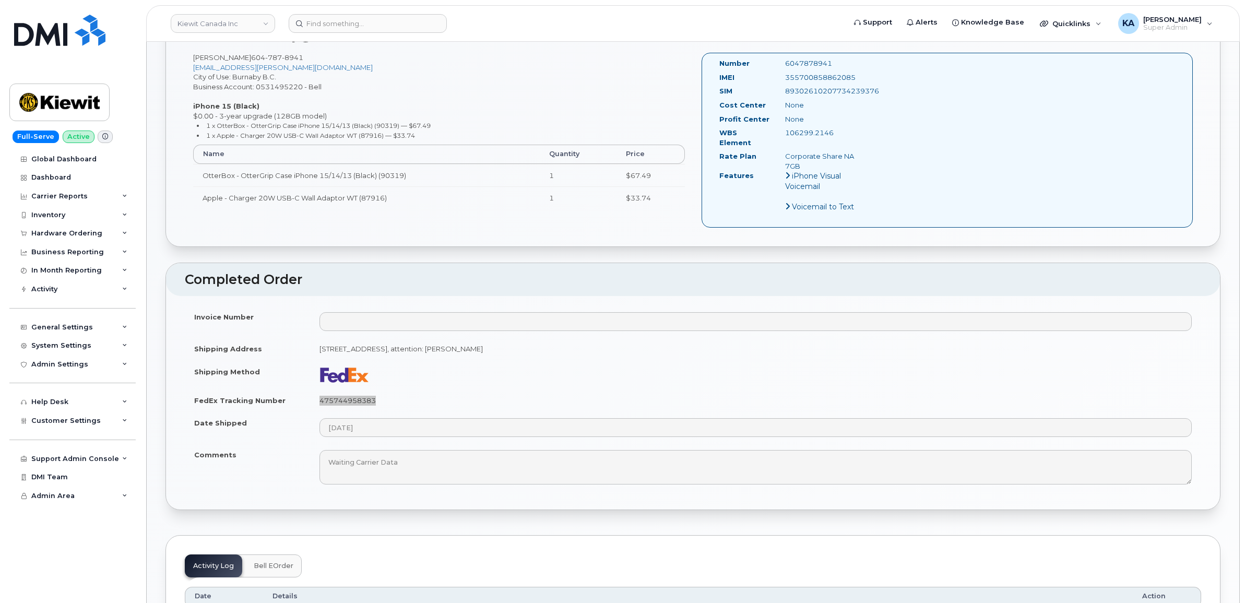
scroll to position [457, 0]
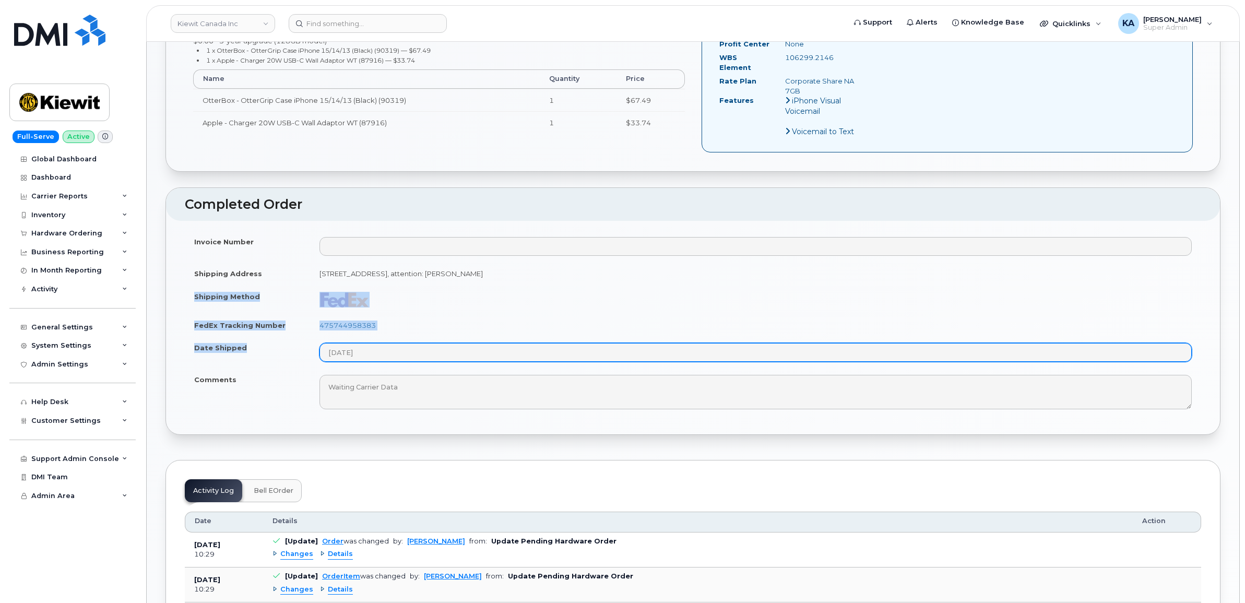
click at [359, 353] on tbody "Invoice Number Shipping Address [STREET_ADDRESS], attention: [PERSON_NAME] Ship…" at bounding box center [693, 322] width 1017 height 185
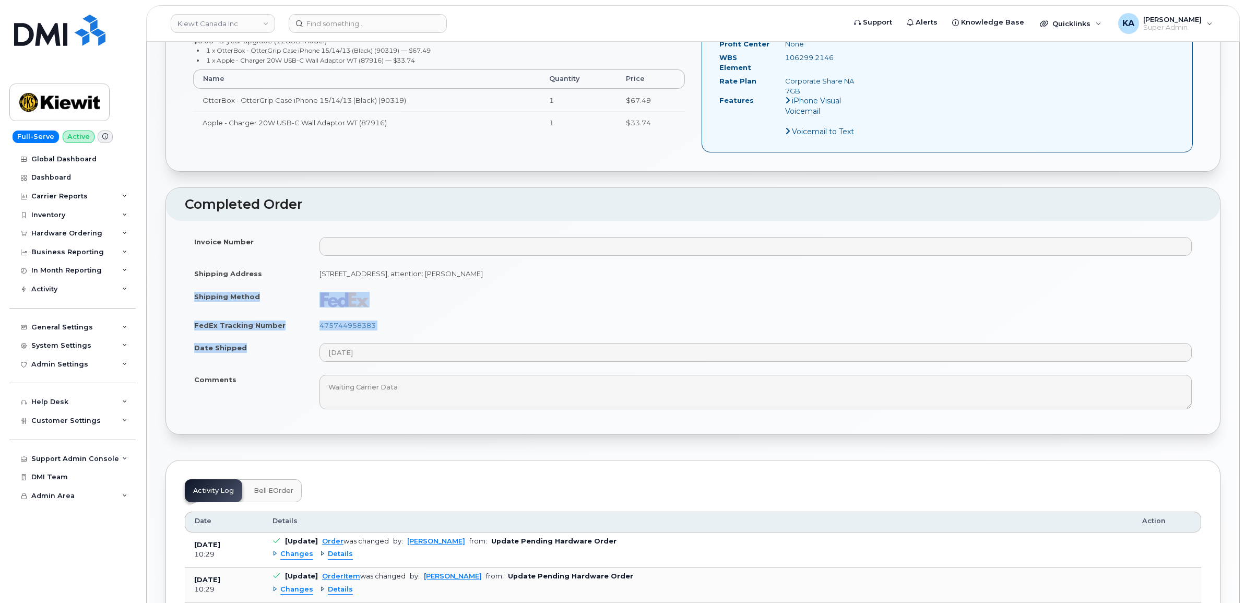
copy tbody "Shipping Method FedEx Tracking Number 475744958383 Date Shipped"
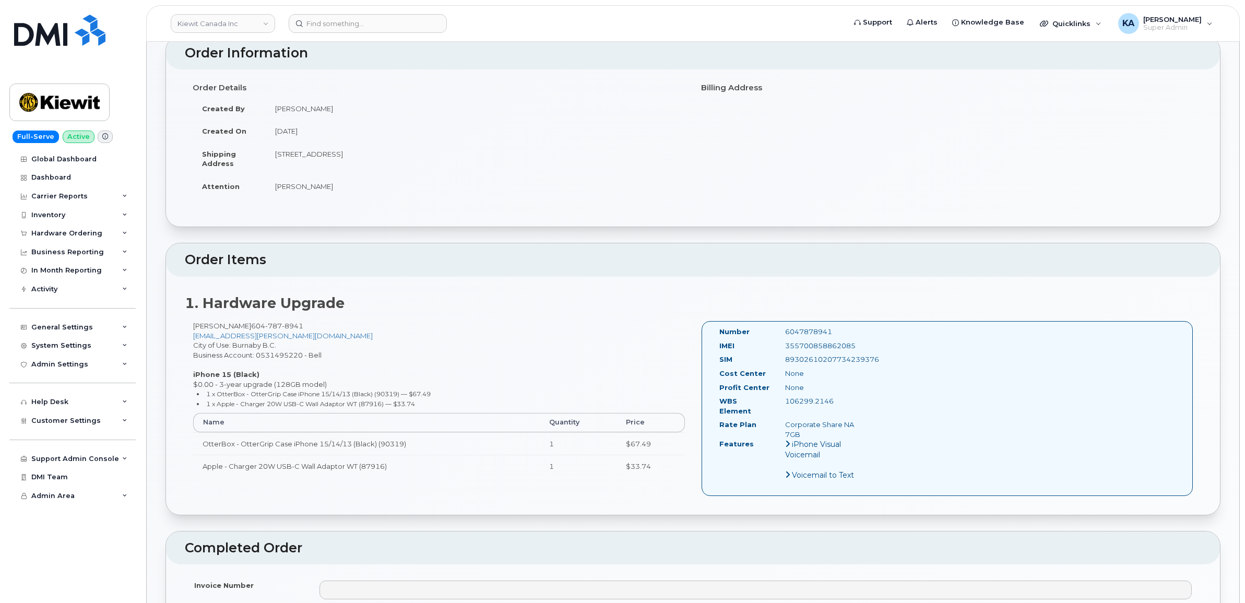
scroll to position [0, 0]
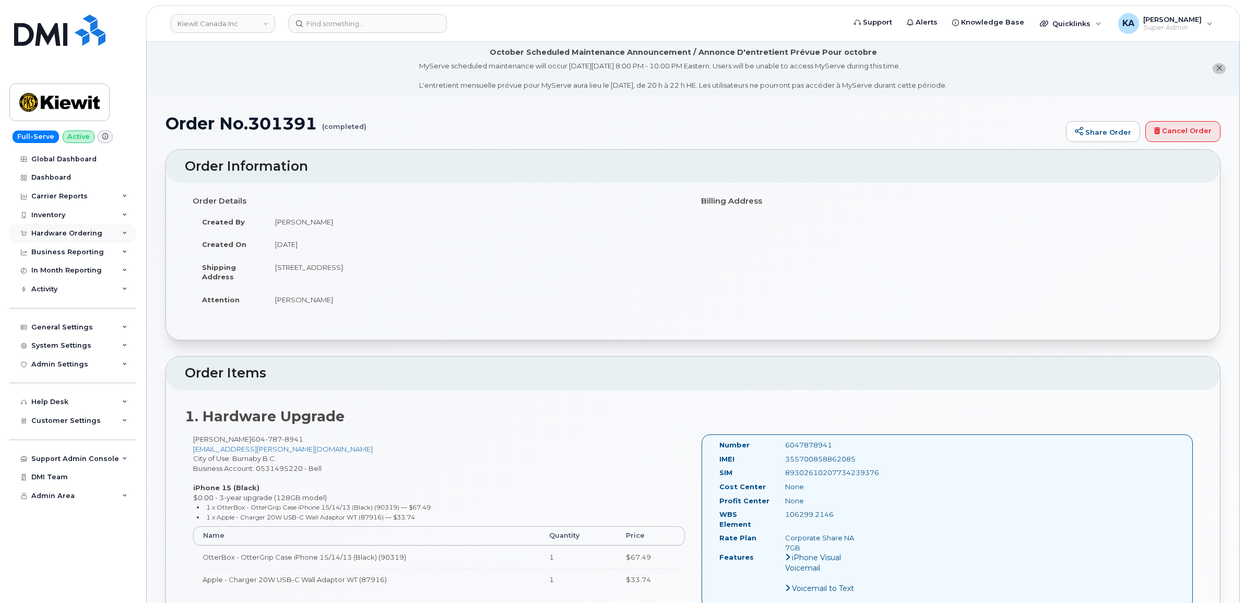
click at [70, 231] on div "Hardware Ordering" at bounding box center [66, 233] width 71 height 8
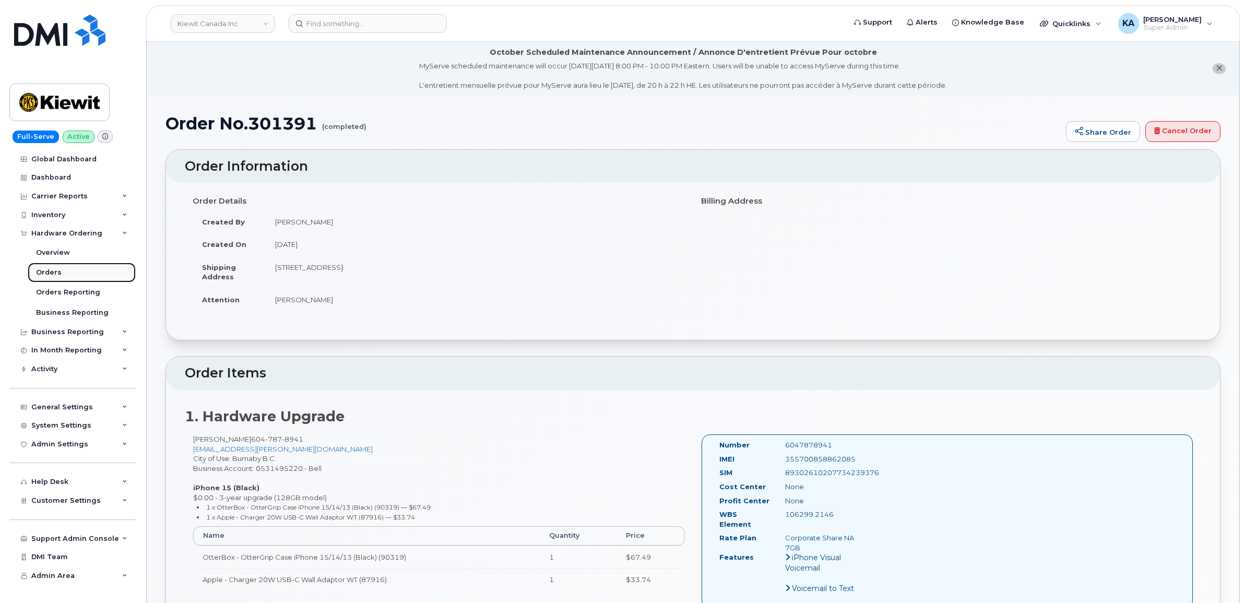
click at [50, 269] on div "Orders" at bounding box center [49, 272] width 26 height 9
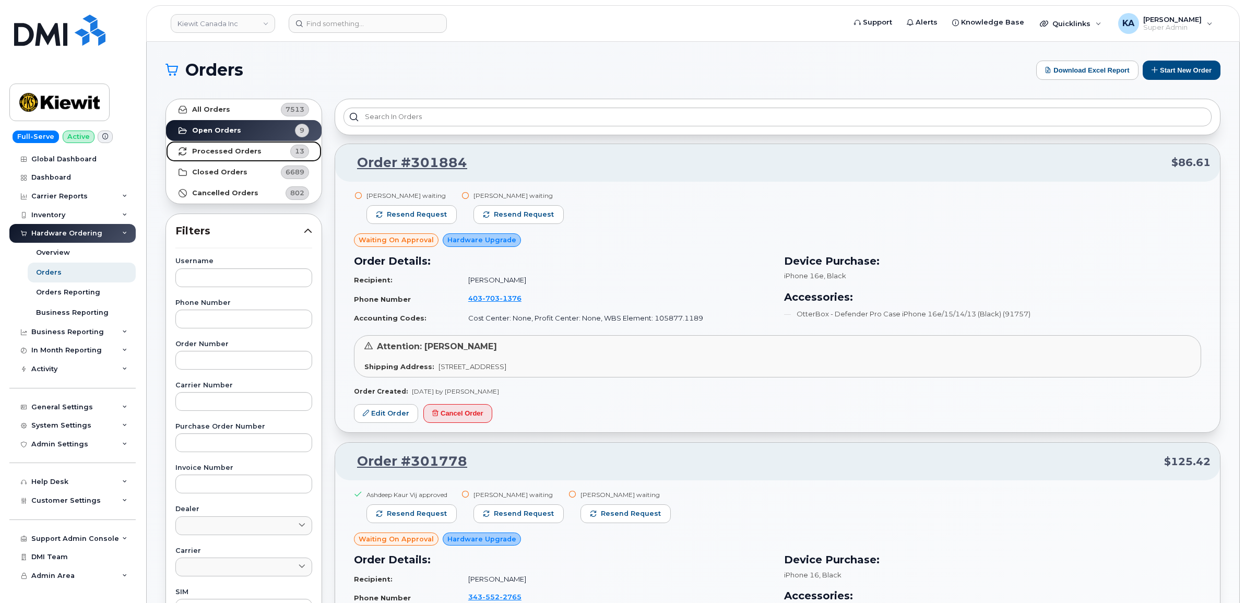
click at [202, 147] on strong "Processed Orders" at bounding box center [226, 151] width 69 height 8
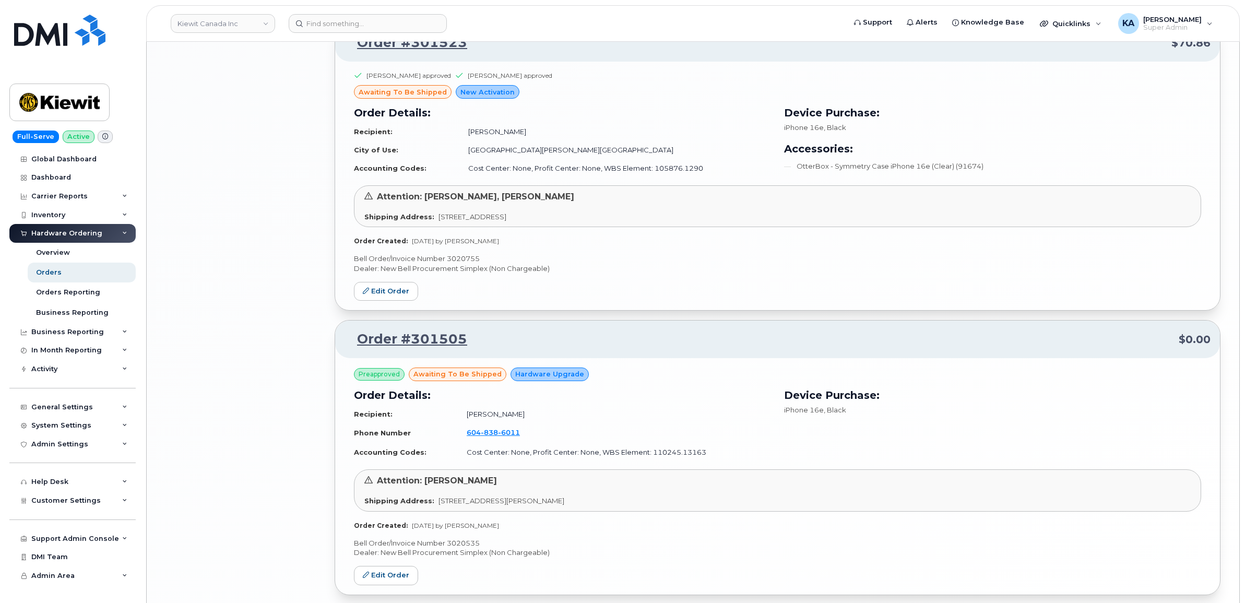
scroll to position [2009, 0]
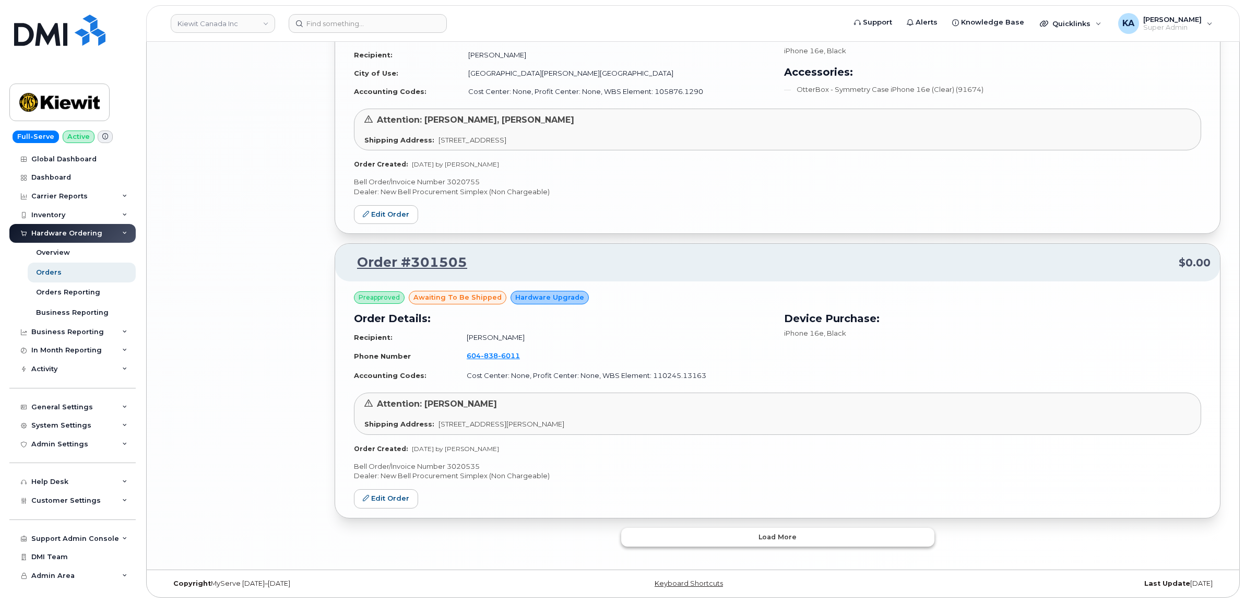
click at [740, 533] on button "Load more" at bounding box center [777, 537] width 313 height 19
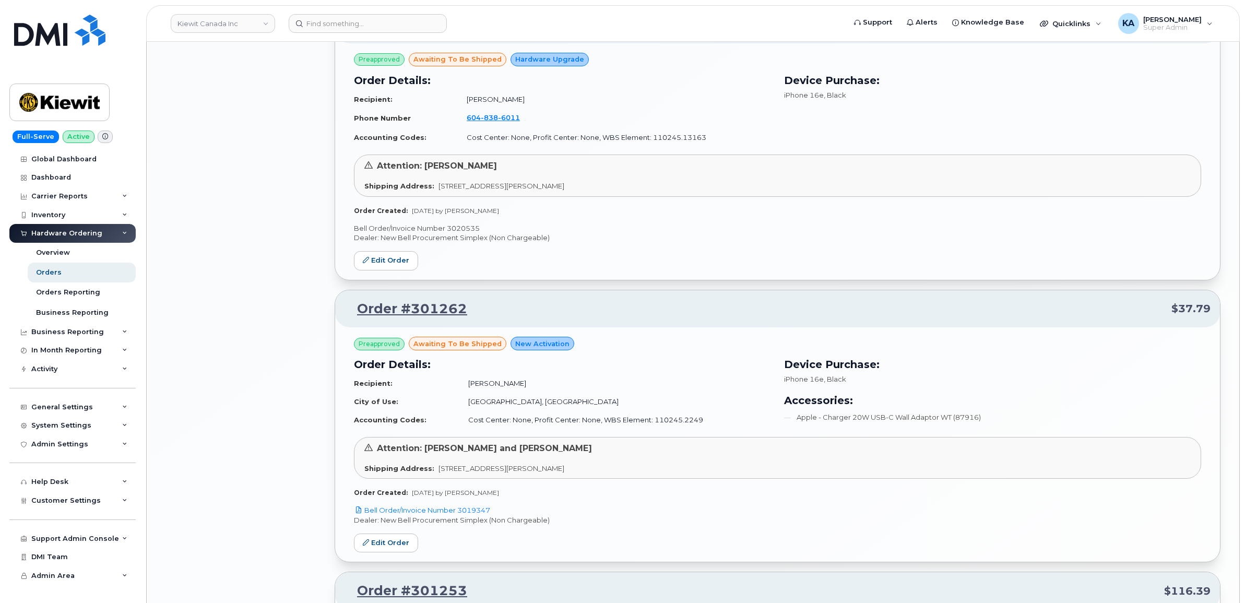
scroll to position [2270, 0]
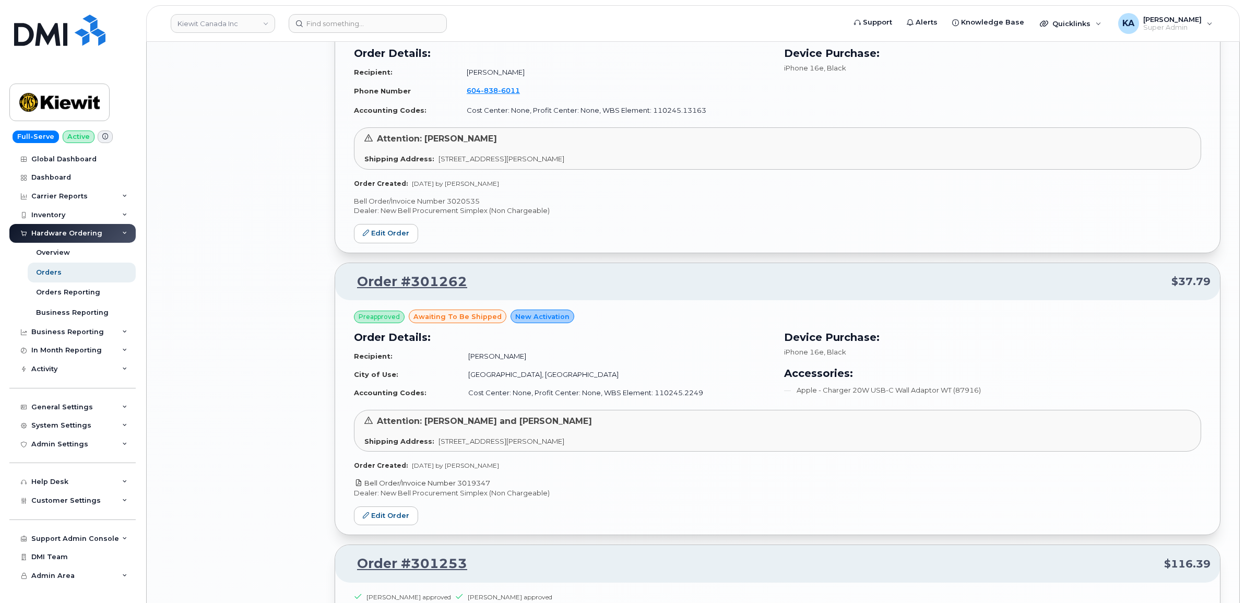
drag, startPoint x: 500, startPoint y: 486, endPoint x: 461, endPoint y: 488, distance: 39.8
click at [461, 488] on p "Bell Order/Invoice Number 3019347" at bounding box center [777, 483] width 847 height 10
copy link "3019347"
drag, startPoint x: 398, startPoint y: 521, endPoint x: 405, endPoint y: 520, distance: 6.4
click at [398, 521] on link "Edit Order" at bounding box center [386, 515] width 64 height 19
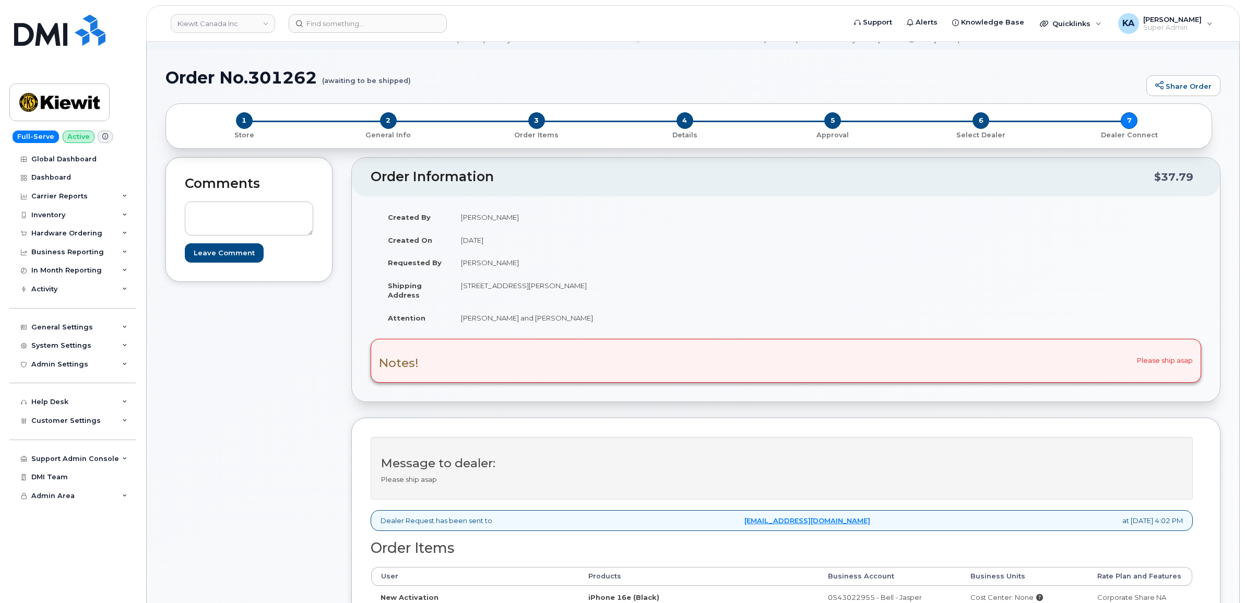
scroll to position [261, 0]
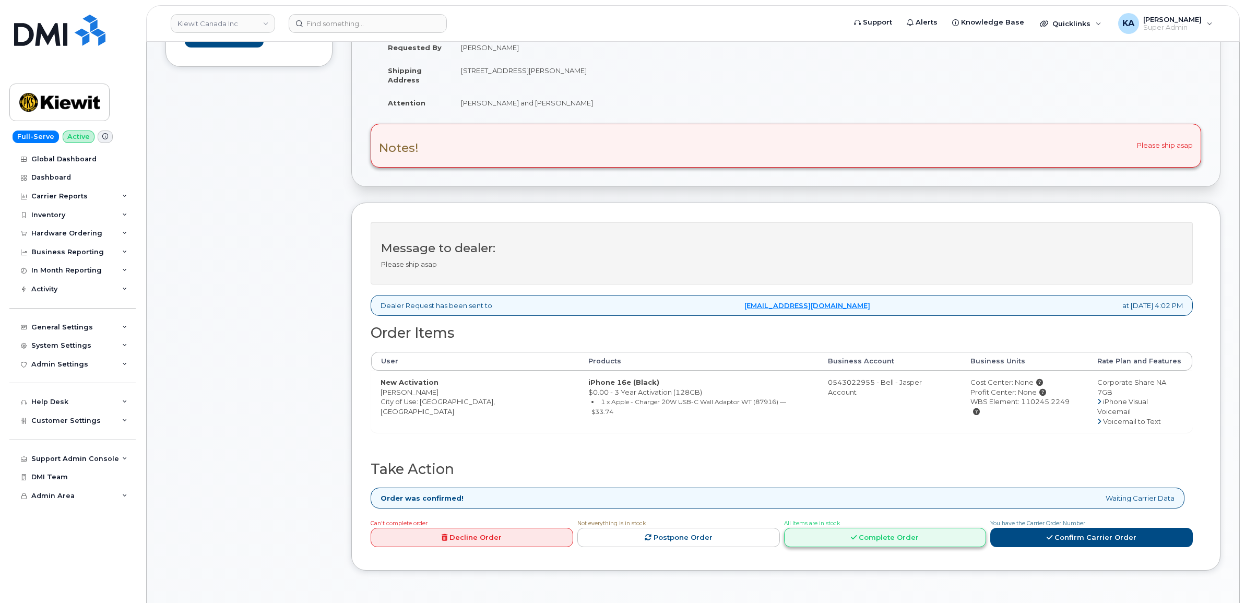
click at [902, 530] on link "Complete Order" at bounding box center [885, 537] width 203 height 19
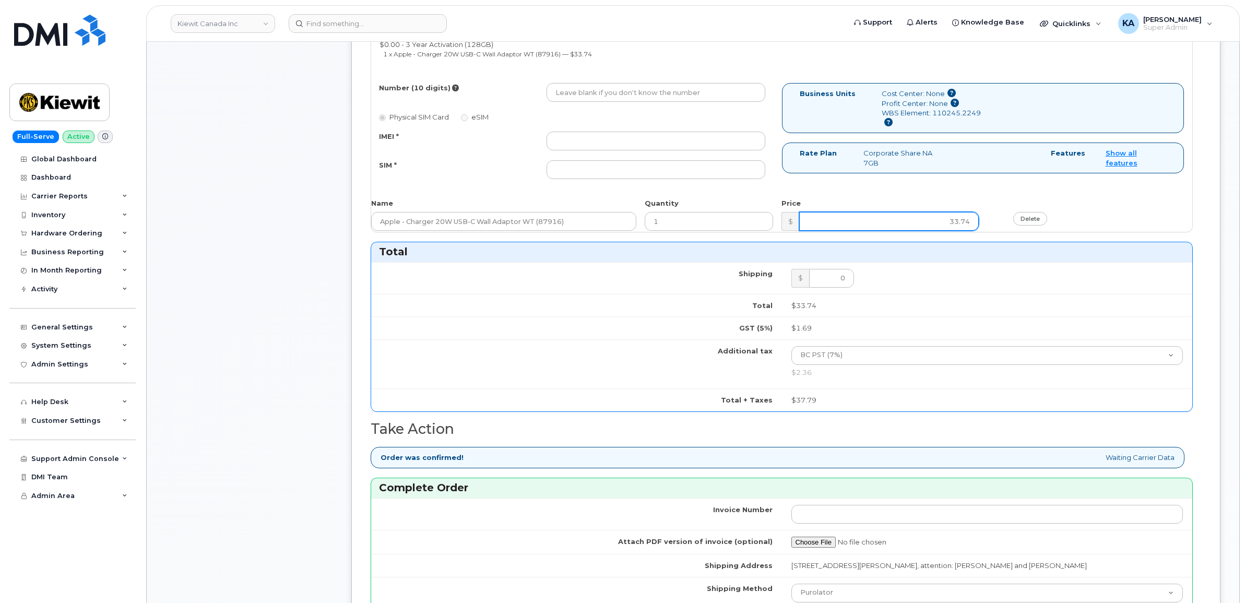
scroll to position [979, 0]
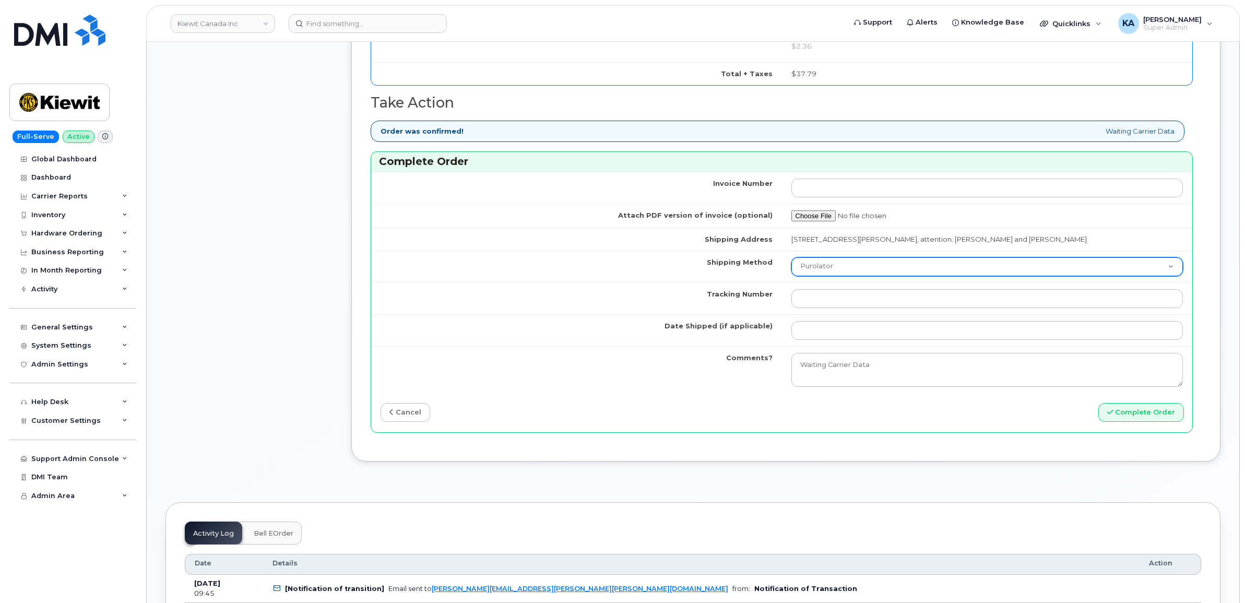
click at [868, 275] on select "Purolator UPS FedEx Canada Post Courier Other Drop Off Pick Up" at bounding box center [988, 266] width 392 height 19
select select "FedEx"
click at [792, 260] on select "Purolator UPS FedEx Canada Post Courier Other Drop Off Pick Up" at bounding box center [988, 266] width 392 height 19
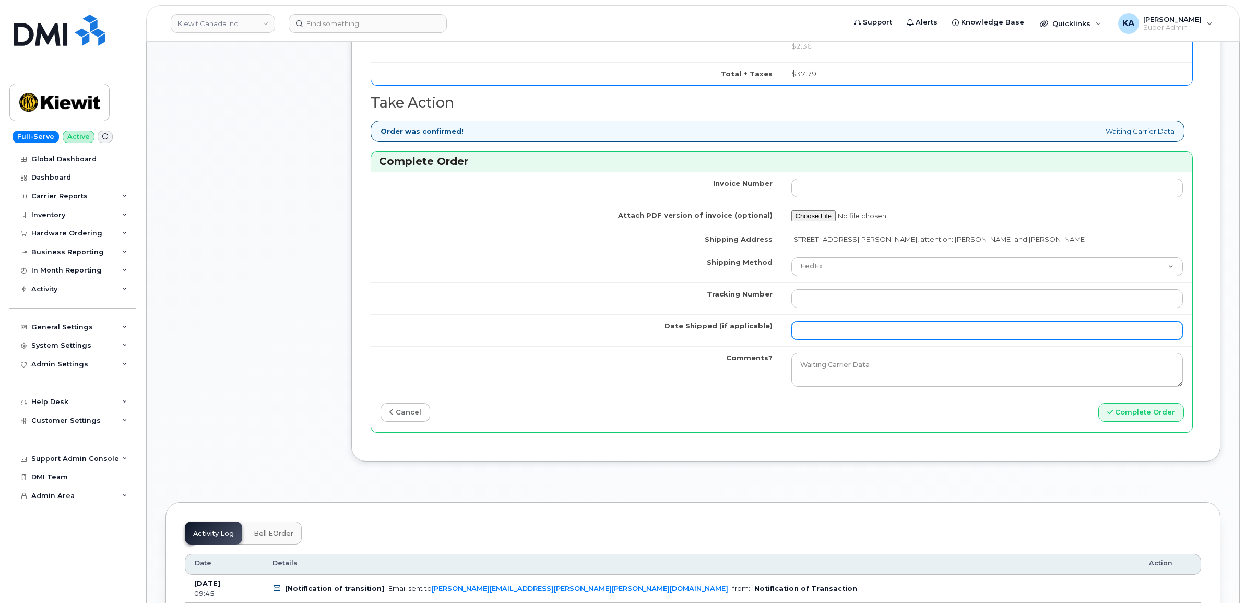
click at [883, 336] on input "Date Shipped (if applicable)" at bounding box center [988, 330] width 392 height 19
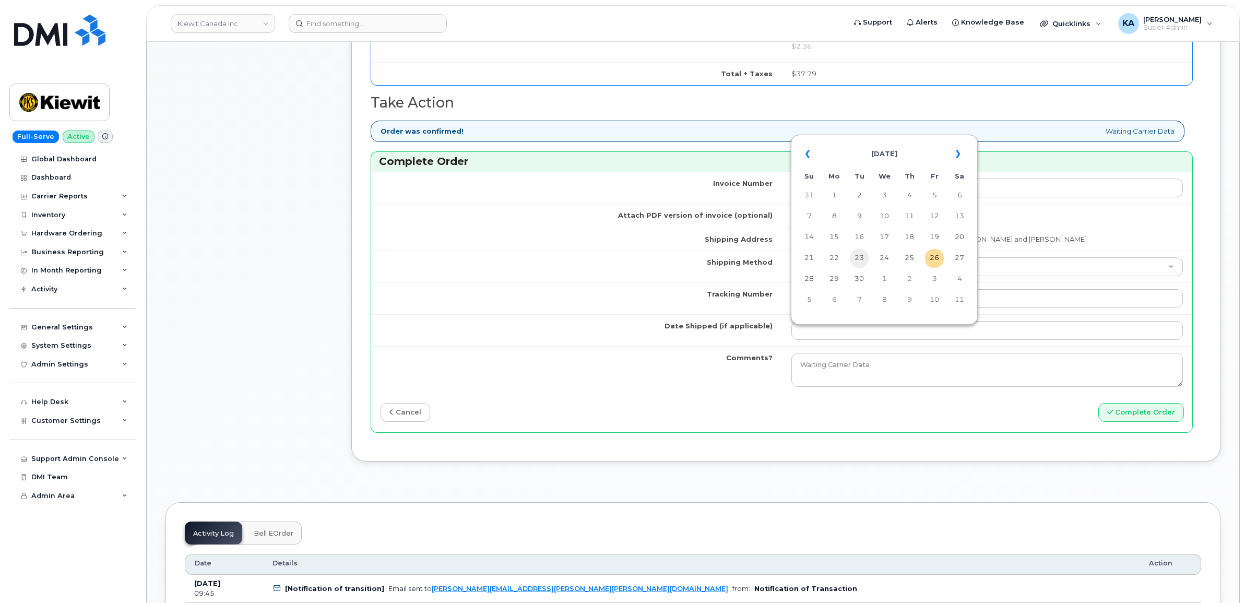
click at [860, 256] on td "23" at bounding box center [859, 258] width 19 height 19
type input "[DATE]"
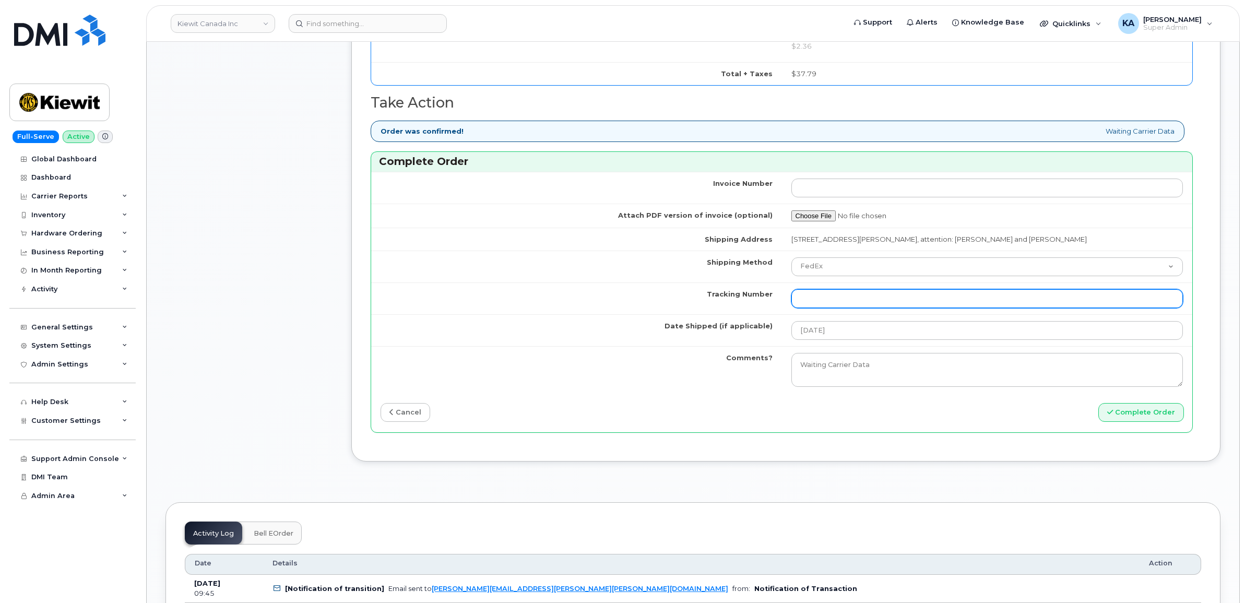
click at [890, 303] on input "Tracking Number" at bounding box center [988, 298] width 392 height 19
paste input "475744953017"
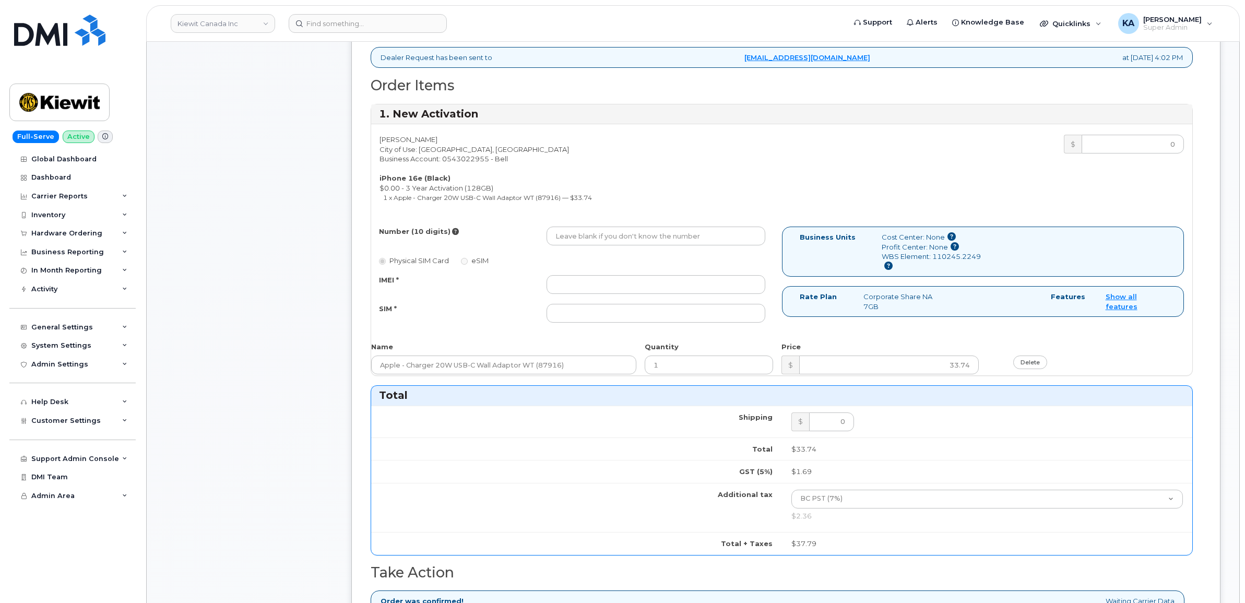
scroll to position [457, 0]
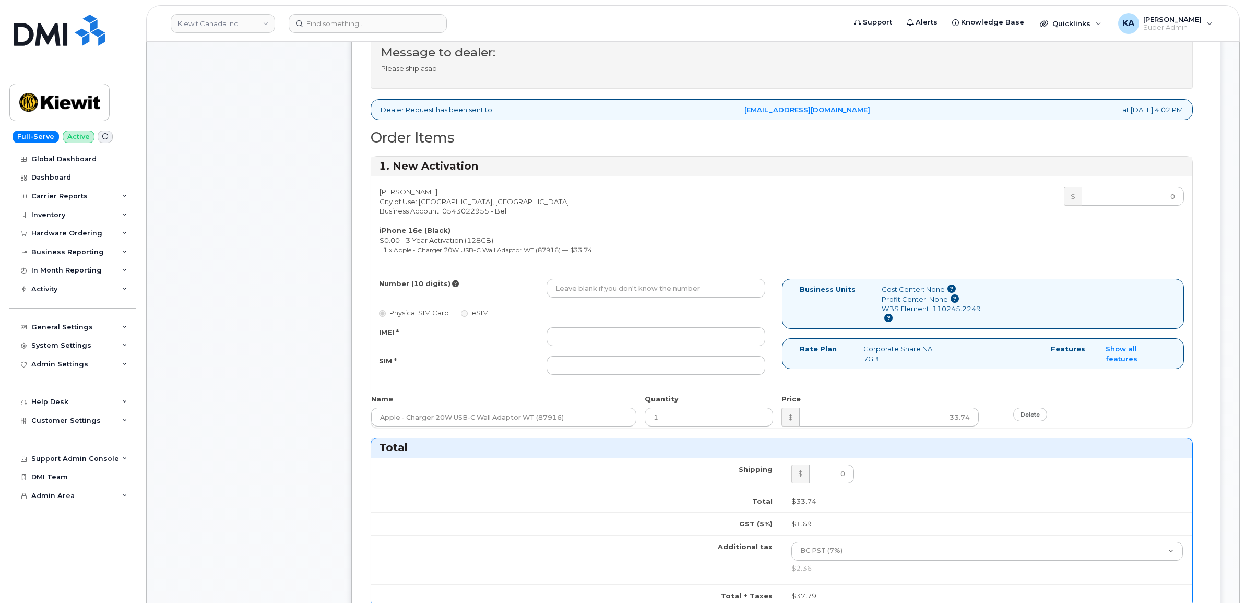
type input "475744953017"
click at [614, 341] on input "IMEI *" at bounding box center [656, 336] width 219 height 19
paste input "354216331593321"
type input "354216331593321"
click at [695, 369] on input "SIM *" at bounding box center [656, 365] width 219 height 19
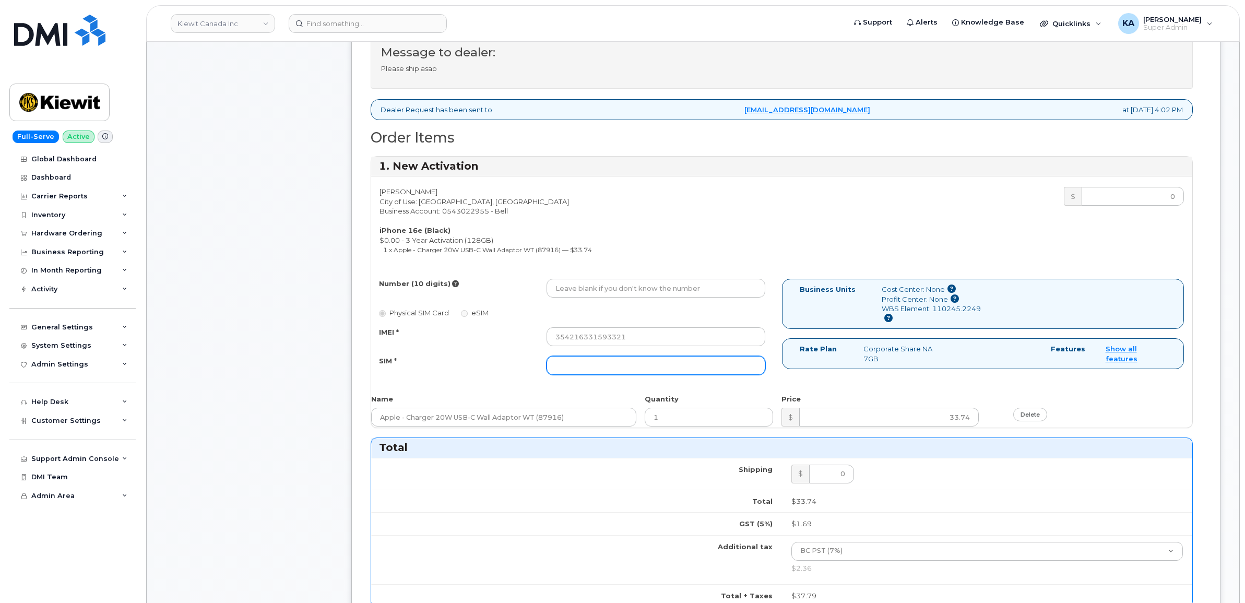
paste input "89302610207732985517"
type input "89302610207732985517"
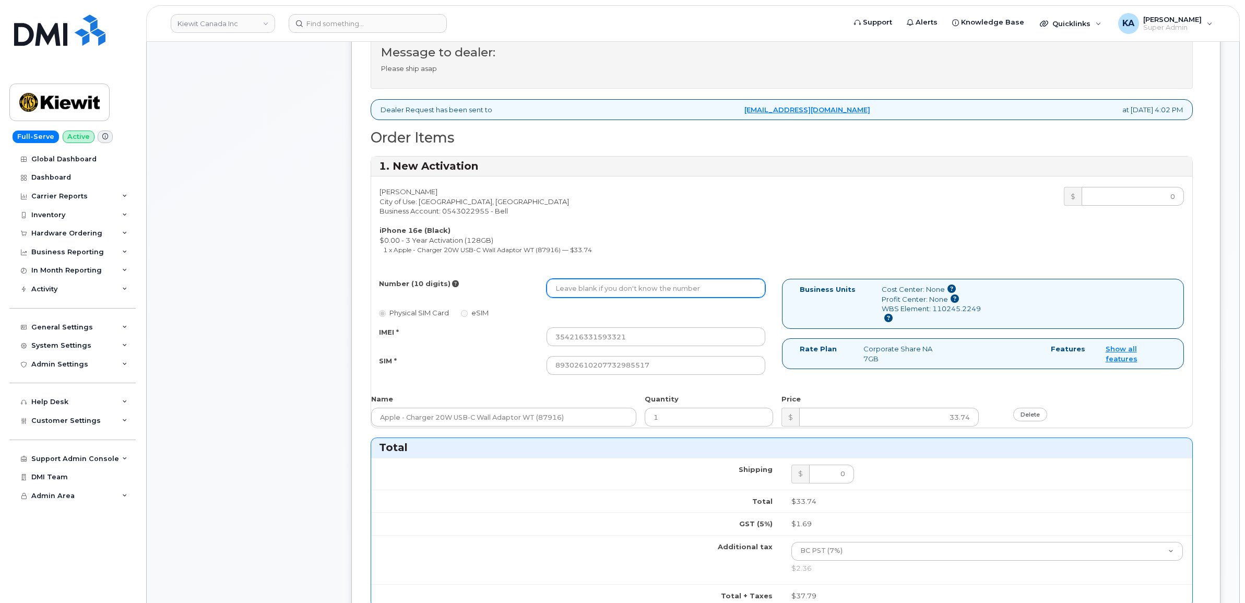
click at [640, 290] on input "Number (10 digits)" at bounding box center [656, 288] width 219 height 19
paste input "2363305386"
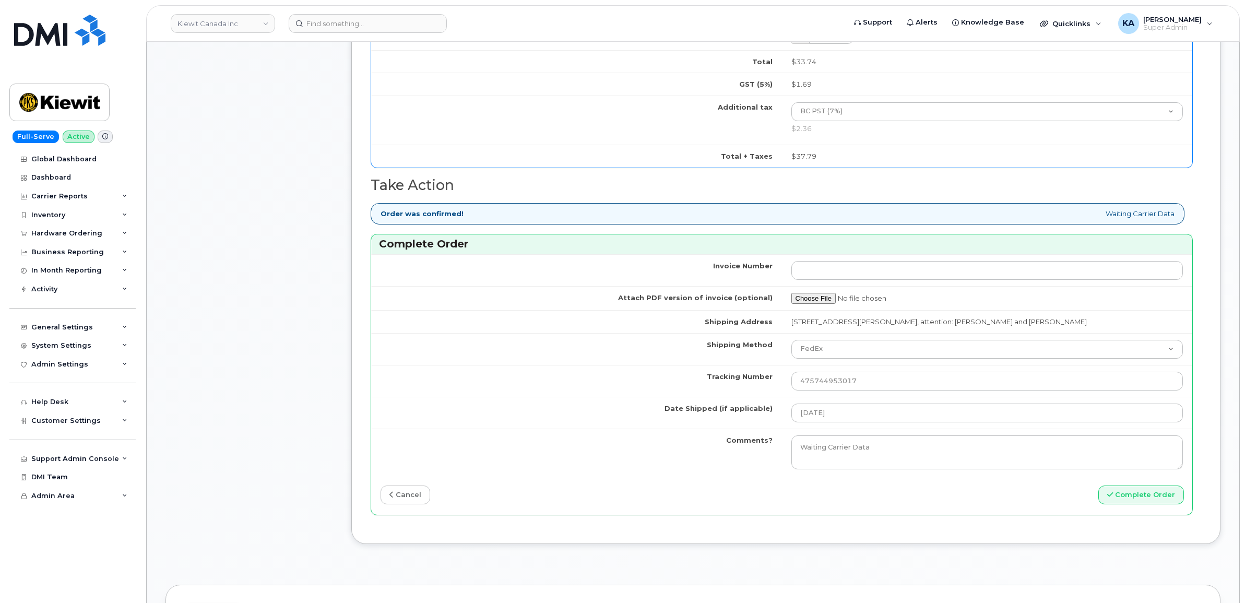
scroll to position [914, 0]
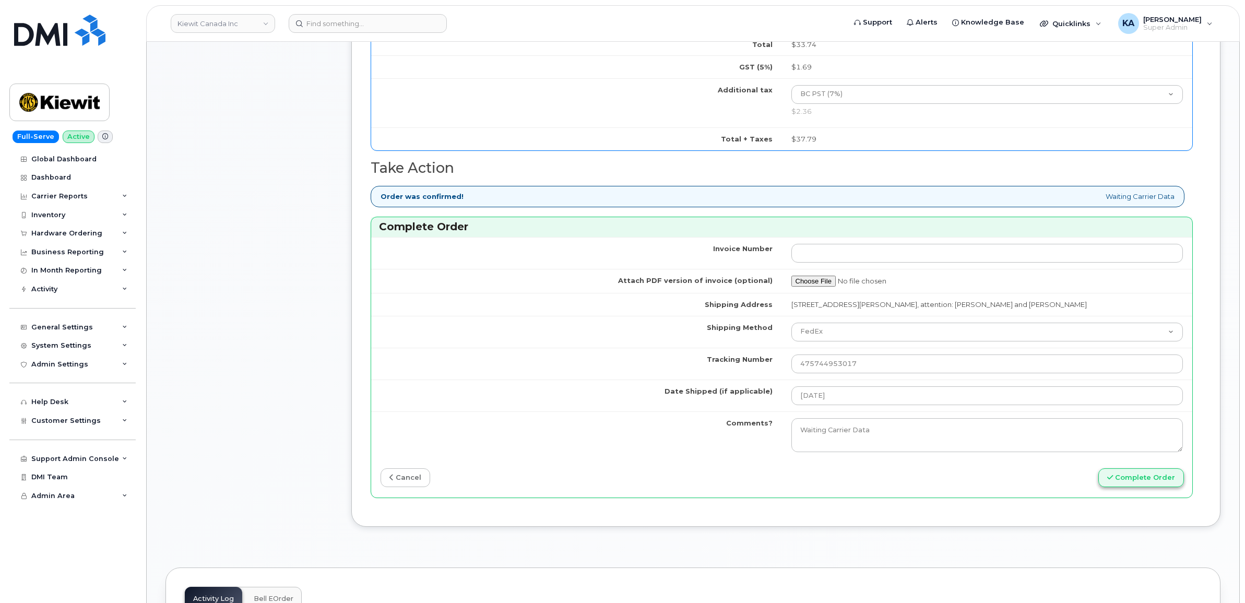
type input "2363305386"
click at [1113, 476] on button "Complete Order" at bounding box center [1142, 477] width 86 height 19
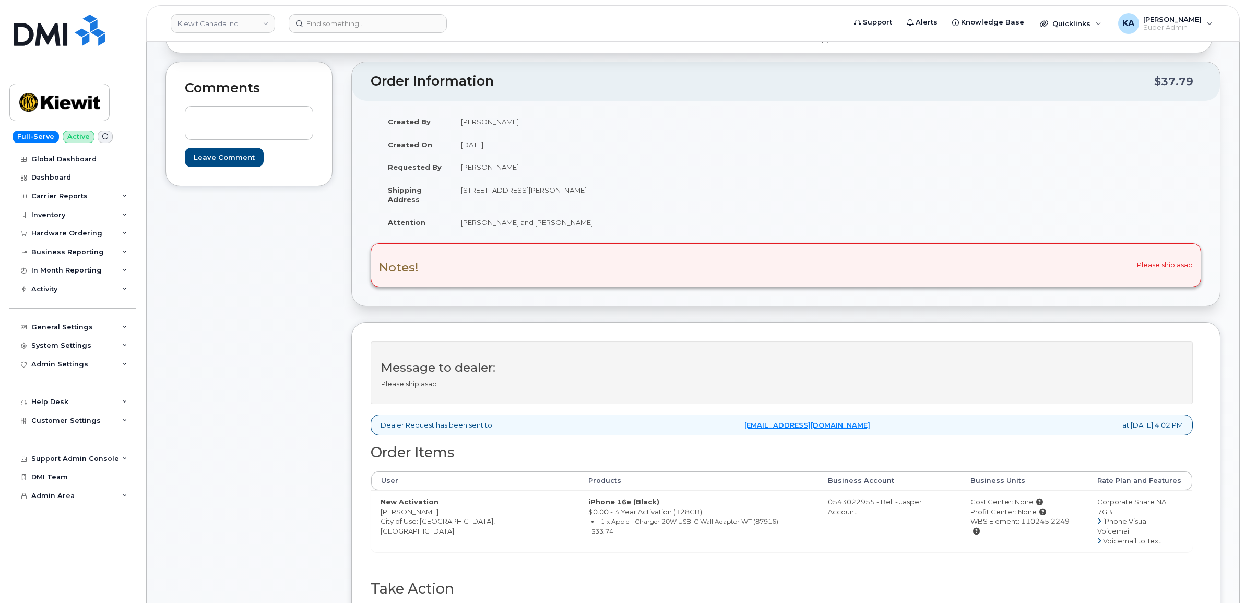
scroll to position [261, 0]
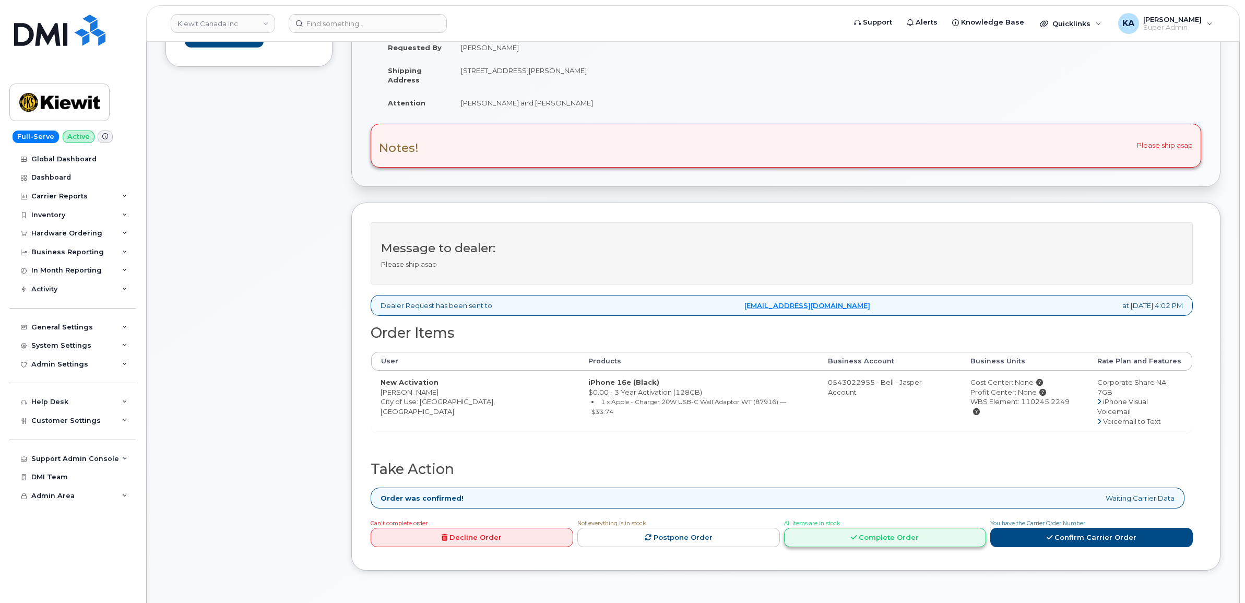
click at [895, 528] on link "Complete Order" at bounding box center [885, 537] width 203 height 19
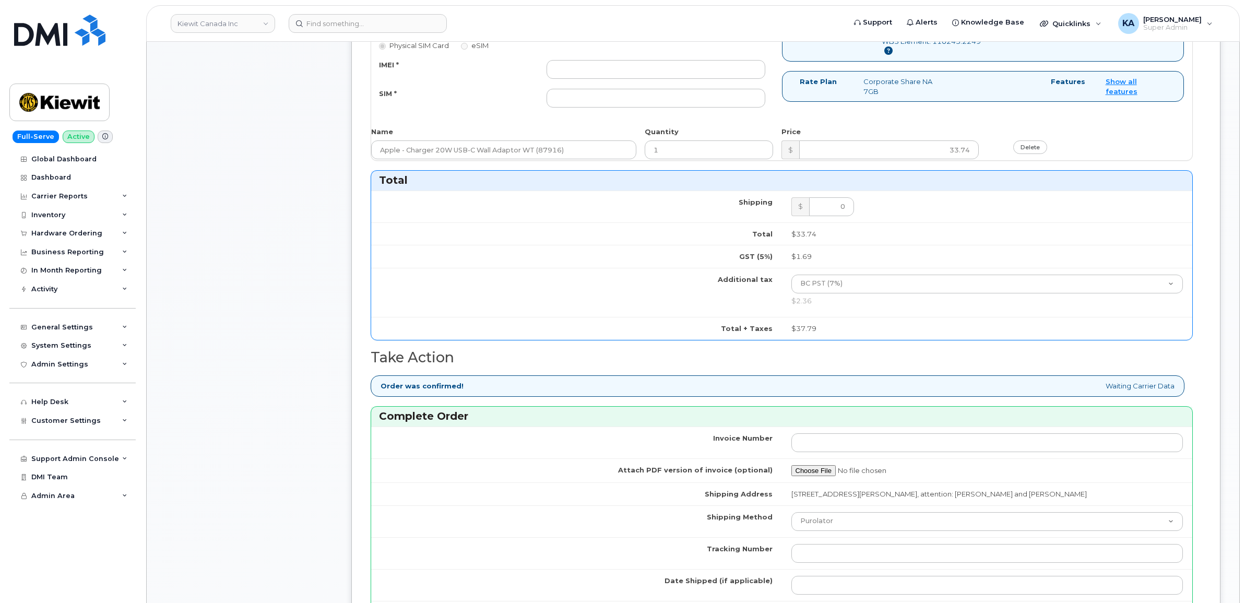
scroll to position [914, 0]
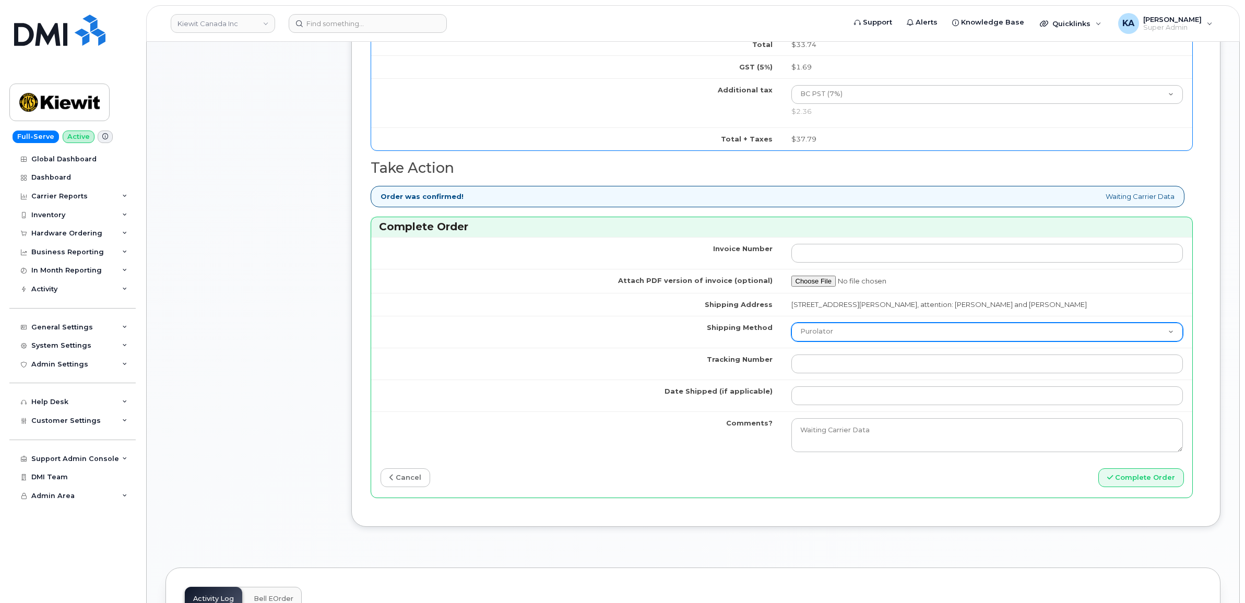
click at [845, 338] on select "Purolator UPS FedEx Canada Post Courier Other Drop Off Pick Up" at bounding box center [988, 332] width 392 height 19
select select "FedEx"
click at [792, 325] on select "Purolator UPS FedEx Canada Post Courier Other Drop Off Pick Up" at bounding box center [988, 332] width 392 height 19
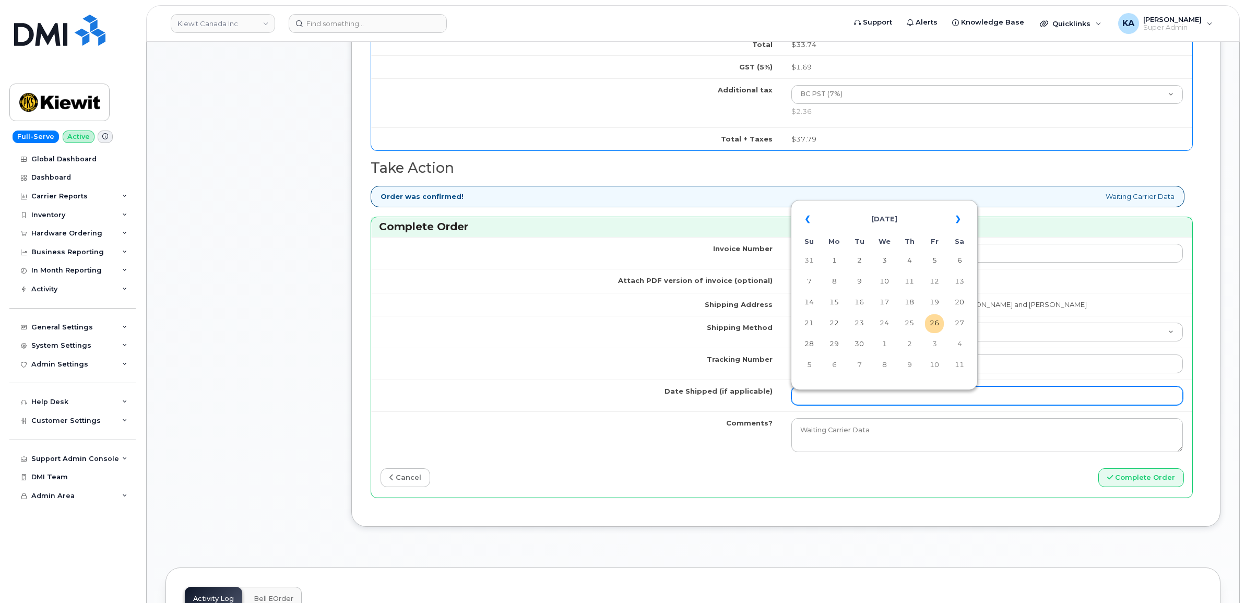
click at [833, 401] on input "Date Shipped (if applicable)" at bounding box center [988, 395] width 392 height 19
click at [864, 324] on td "23" at bounding box center [859, 323] width 19 height 19
type input "[DATE]"
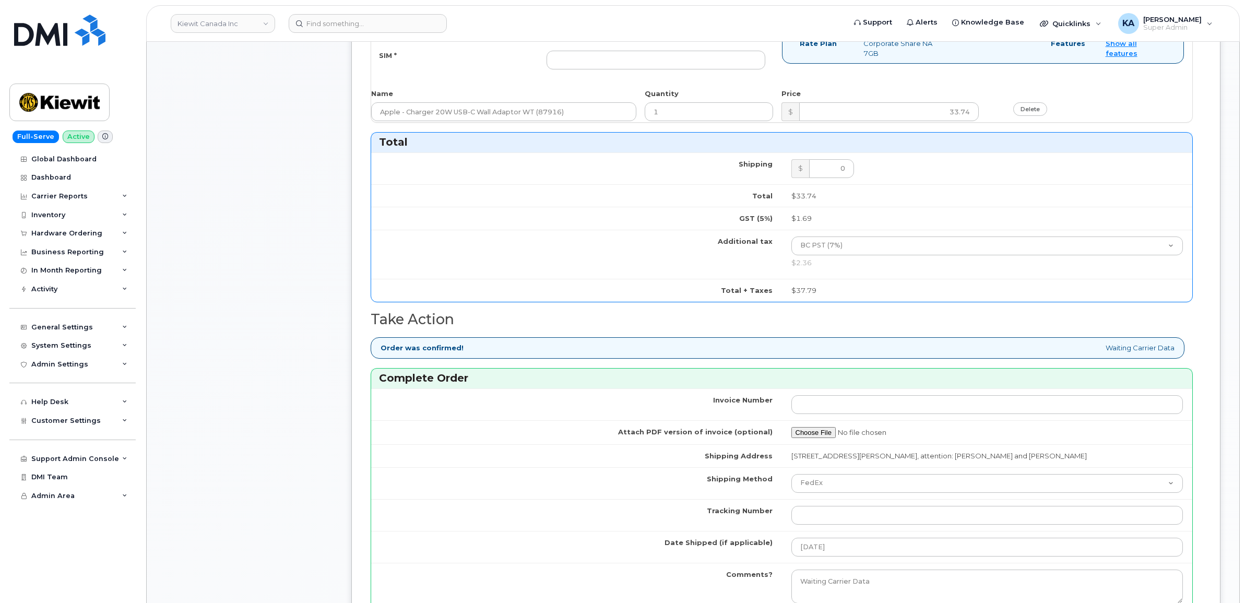
scroll to position [653, 0]
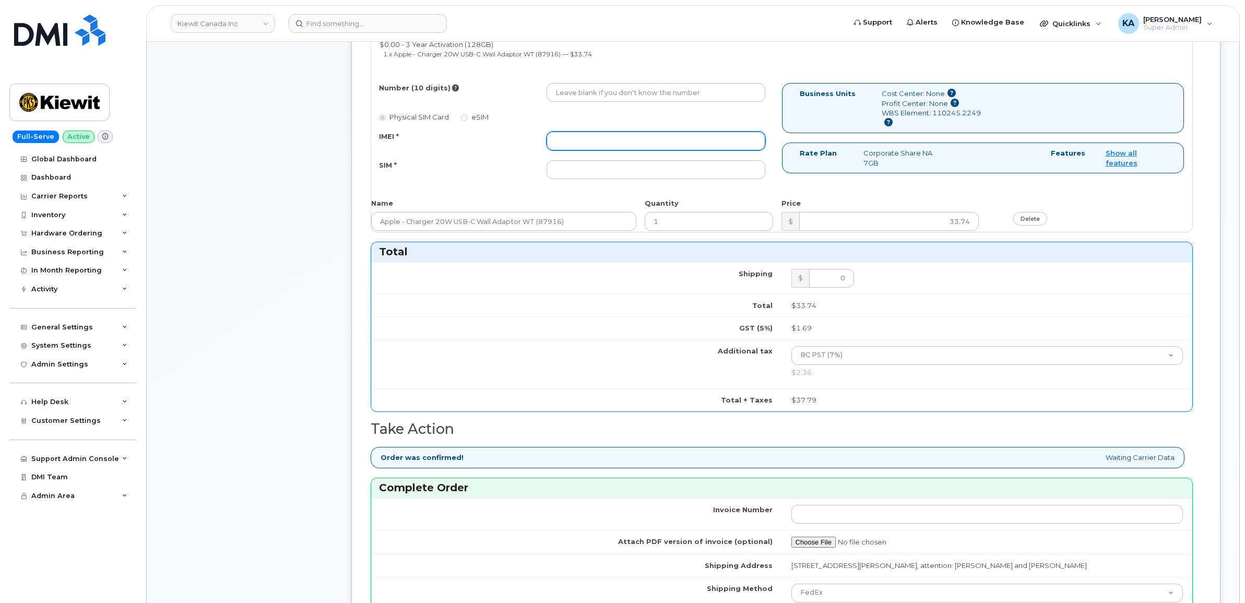
click at [582, 143] on input "IMEI *" at bounding box center [656, 141] width 219 height 19
paste input "354216331593321"
type input "354216331593321"
click at [662, 172] on input "SIM *" at bounding box center [656, 169] width 219 height 19
paste input "89302610207732985517"
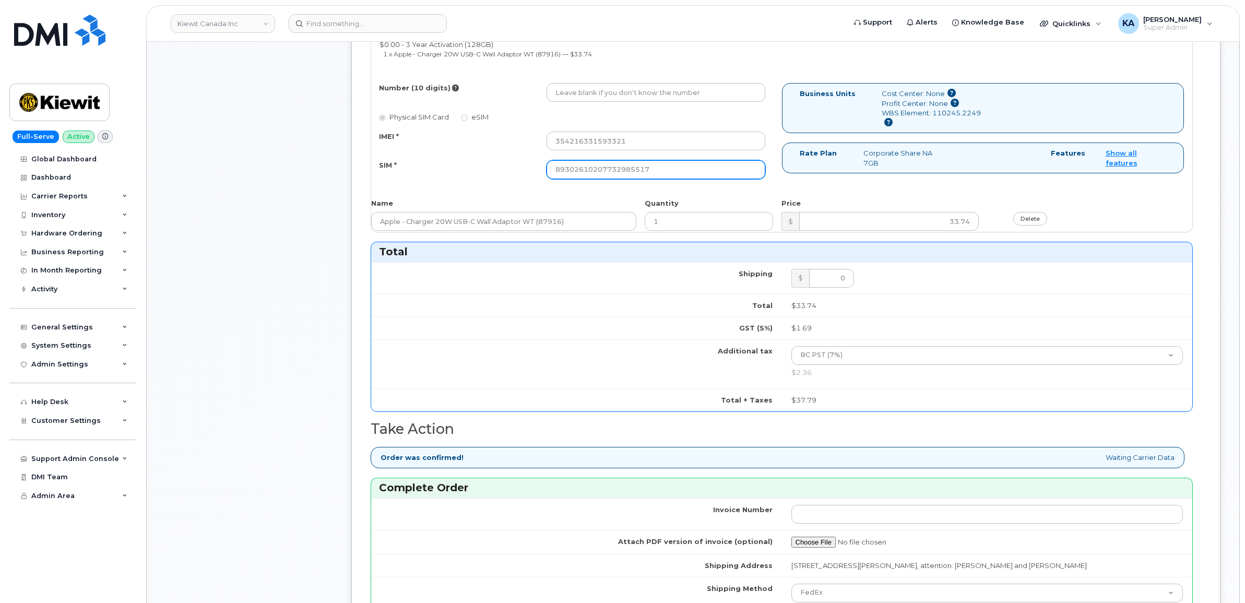
type input "89302610207732985517"
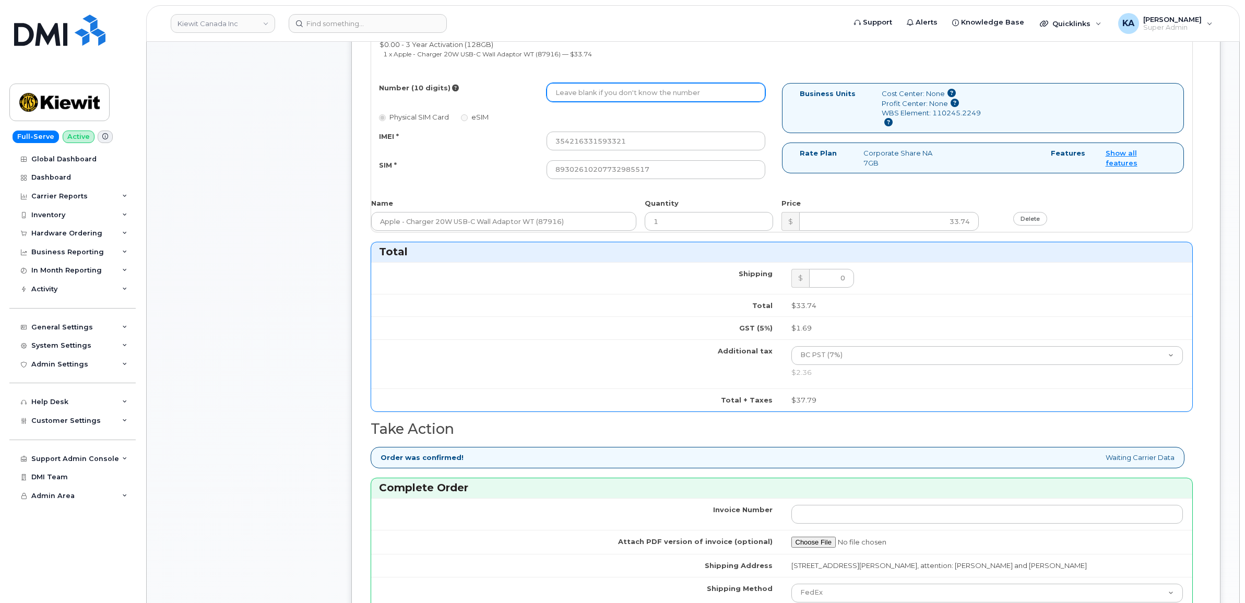
click at [636, 92] on input "Number (10 digits)" at bounding box center [656, 92] width 219 height 19
paste input "2363305386"
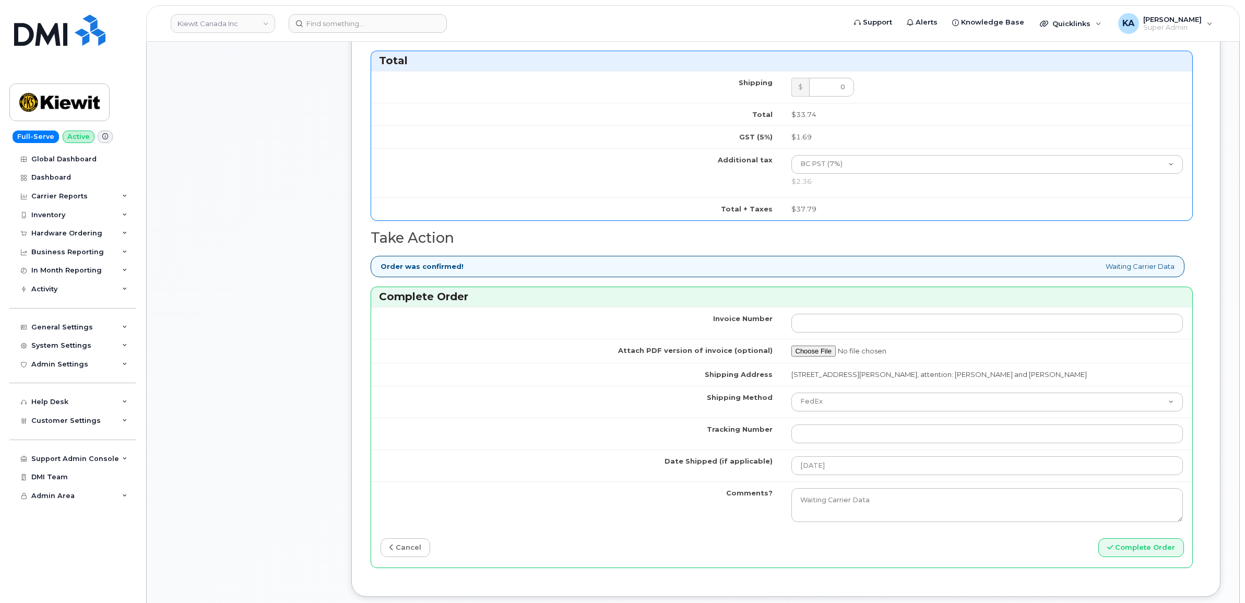
scroll to position [914, 0]
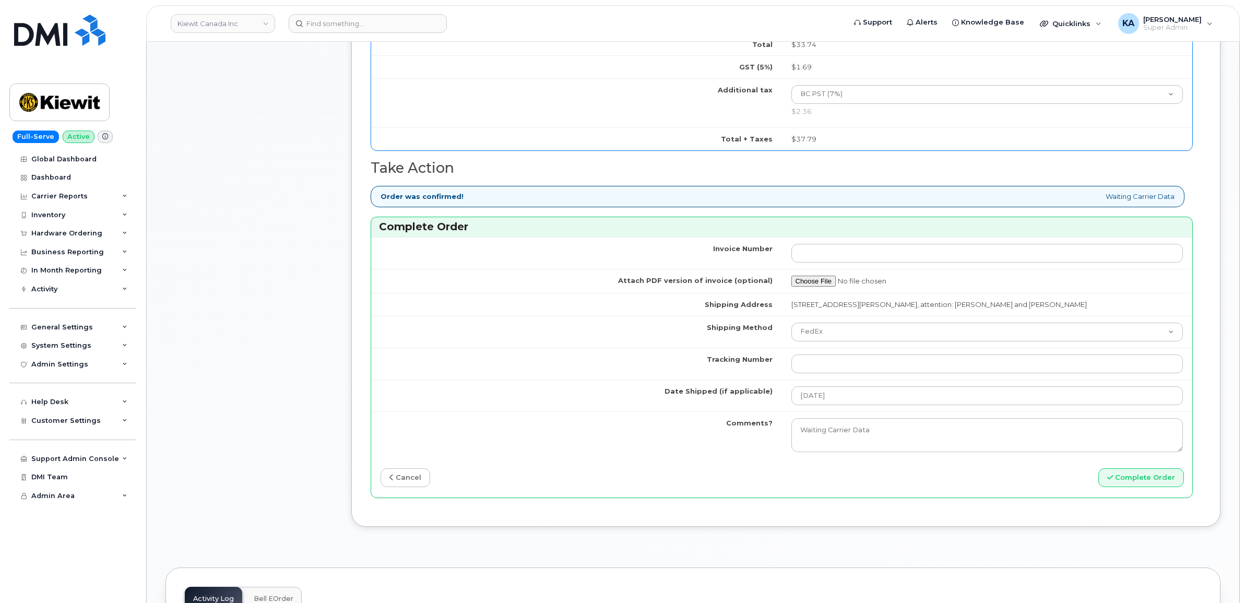
type input "2363305386"
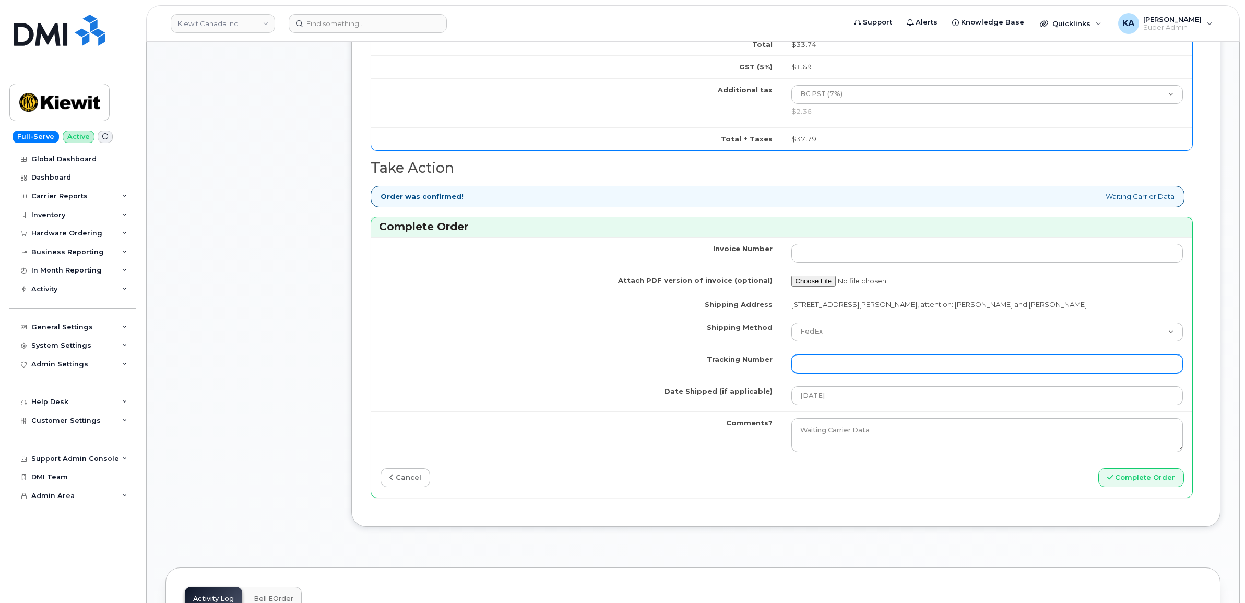
click at [867, 364] on input "Tracking Number" at bounding box center [988, 364] width 392 height 19
paste input "475744953017"
type input "475744953017"
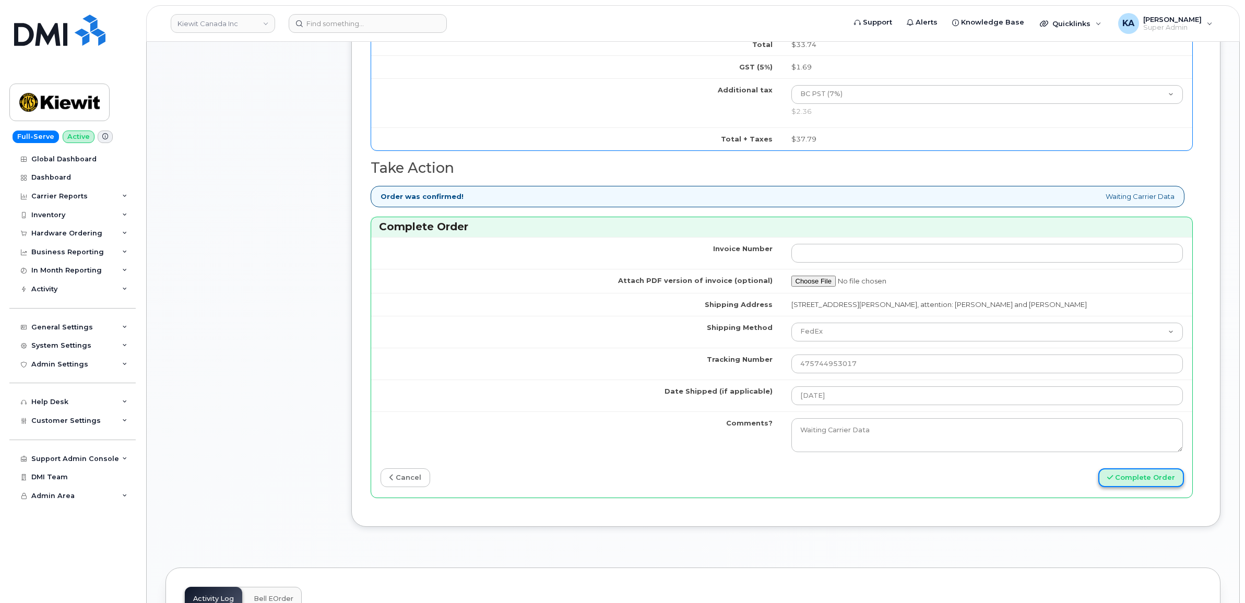
click at [1149, 479] on button "Complete Order" at bounding box center [1142, 477] width 86 height 19
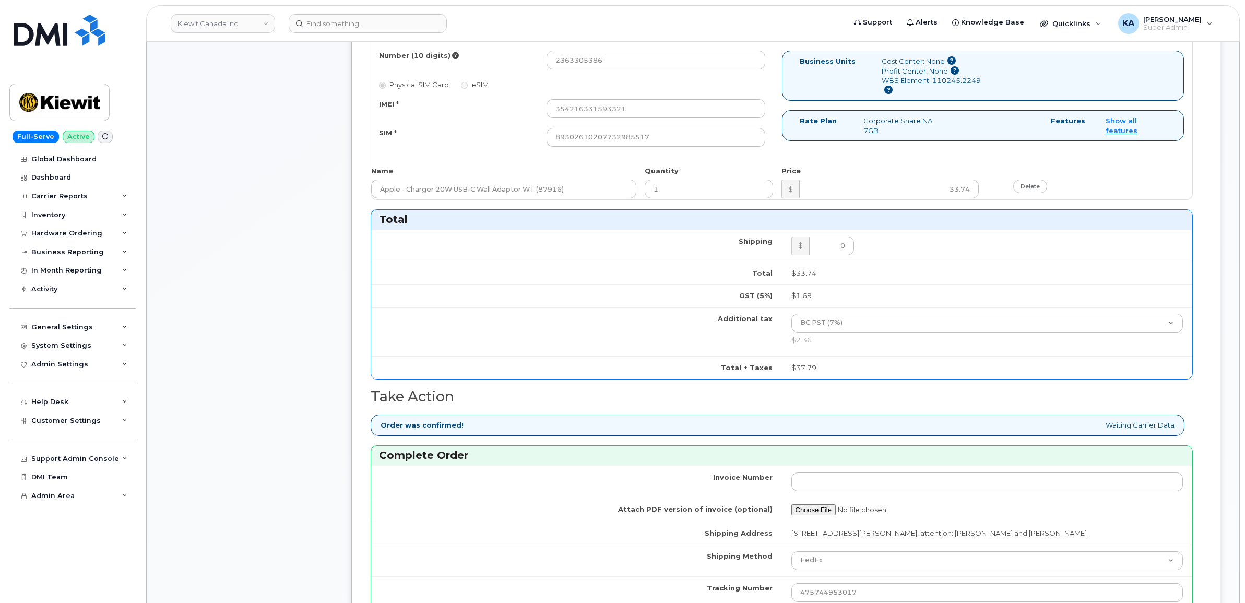
scroll to position [653, 0]
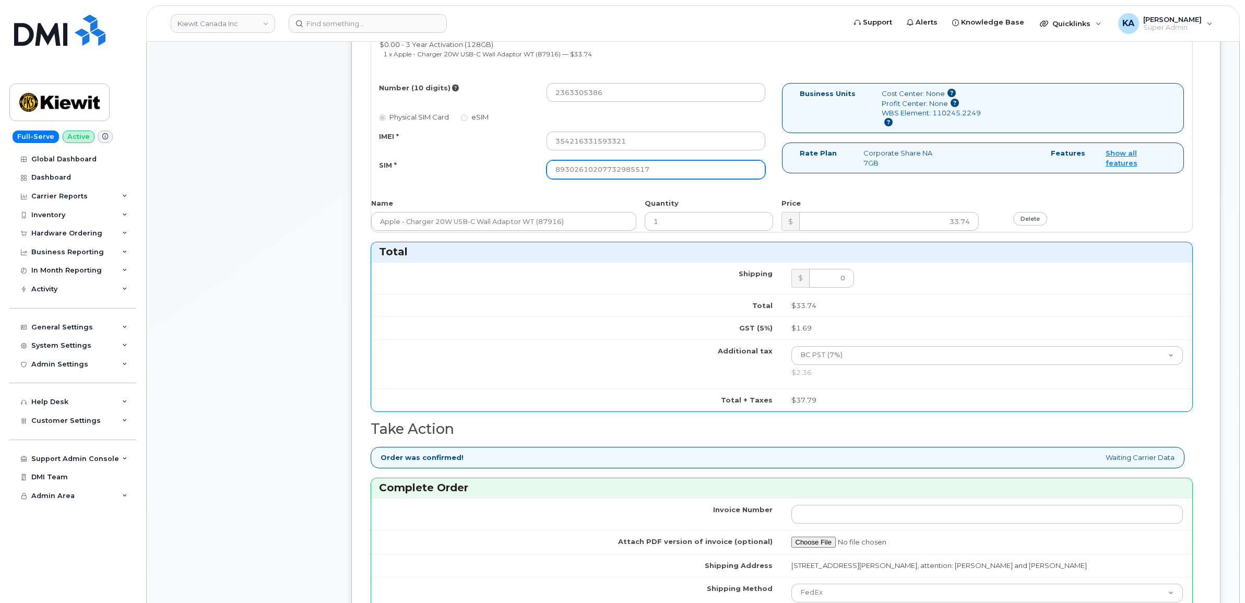
drag, startPoint x: 648, startPoint y: 167, endPoint x: 499, endPoint y: 164, distance: 148.8
click at [499, 164] on div "SIM * 89302610207732985517" at bounding box center [572, 169] width 403 height 19
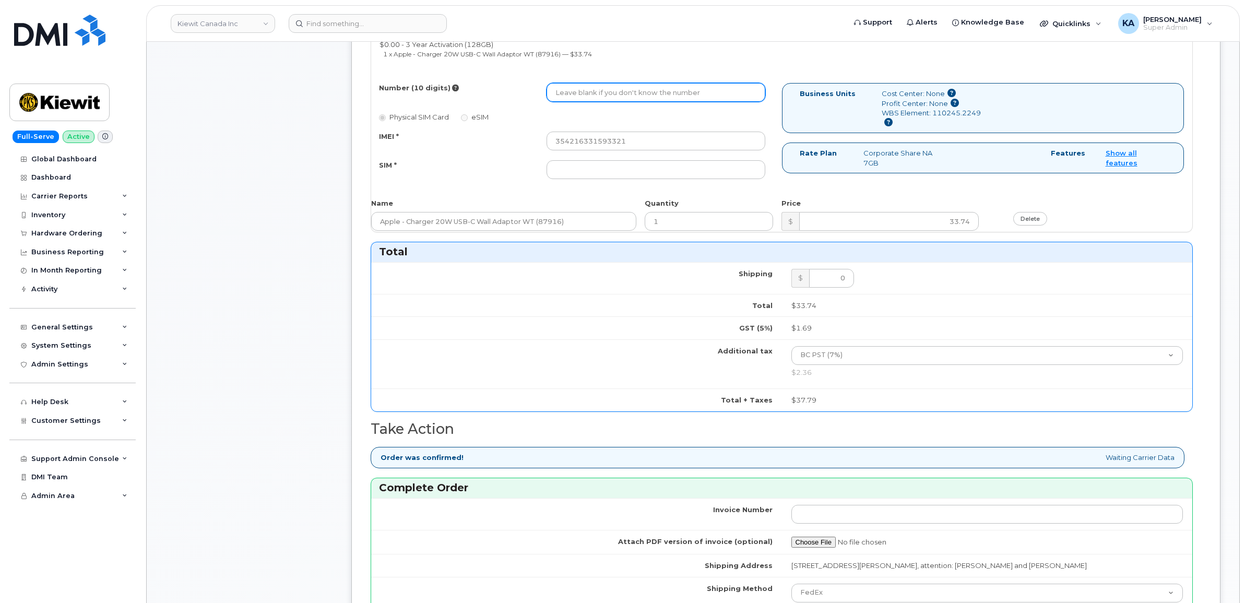
drag, startPoint x: 607, startPoint y: 97, endPoint x: 533, endPoint y: 95, distance: 74.2
click at [533, 95] on div "Number (10 digits)" at bounding box center [572, 92] width 403 height 19
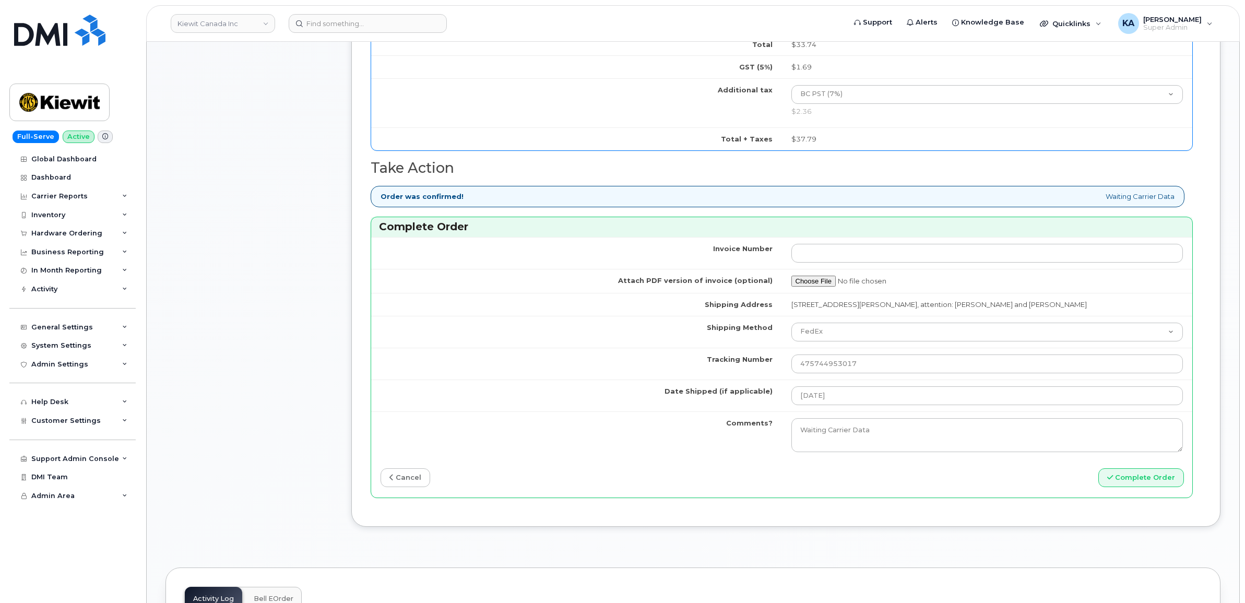
scroll to position [979, 0]
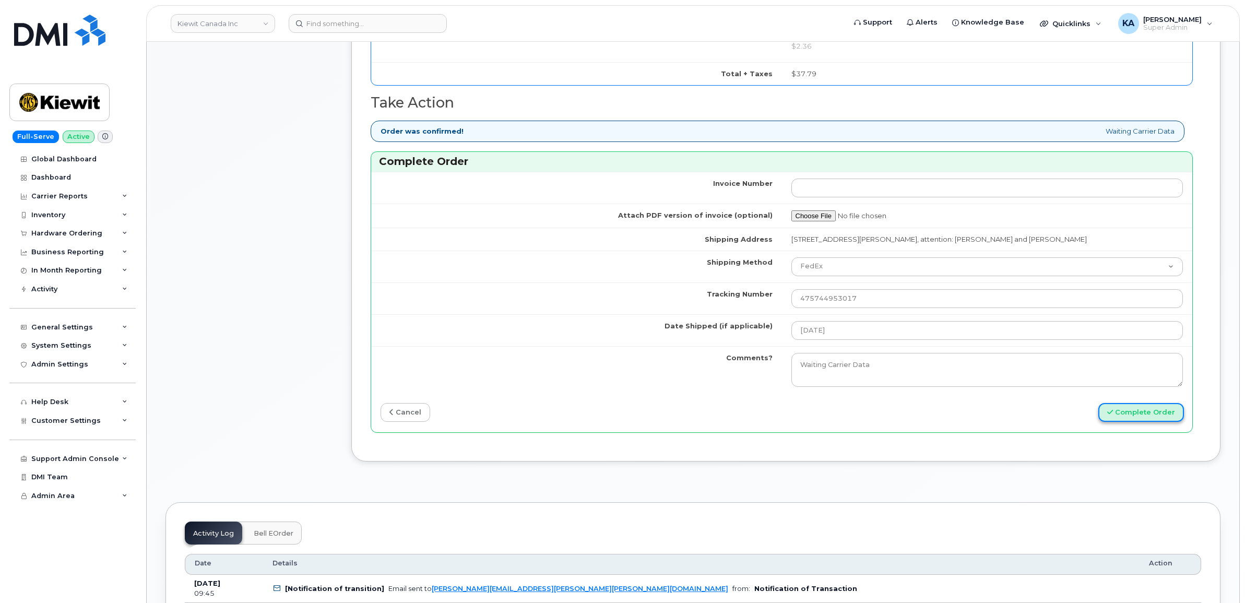
click at [1121, 419] on button "Complete Order" at bounding box center [1142, 412] width 86 height 19
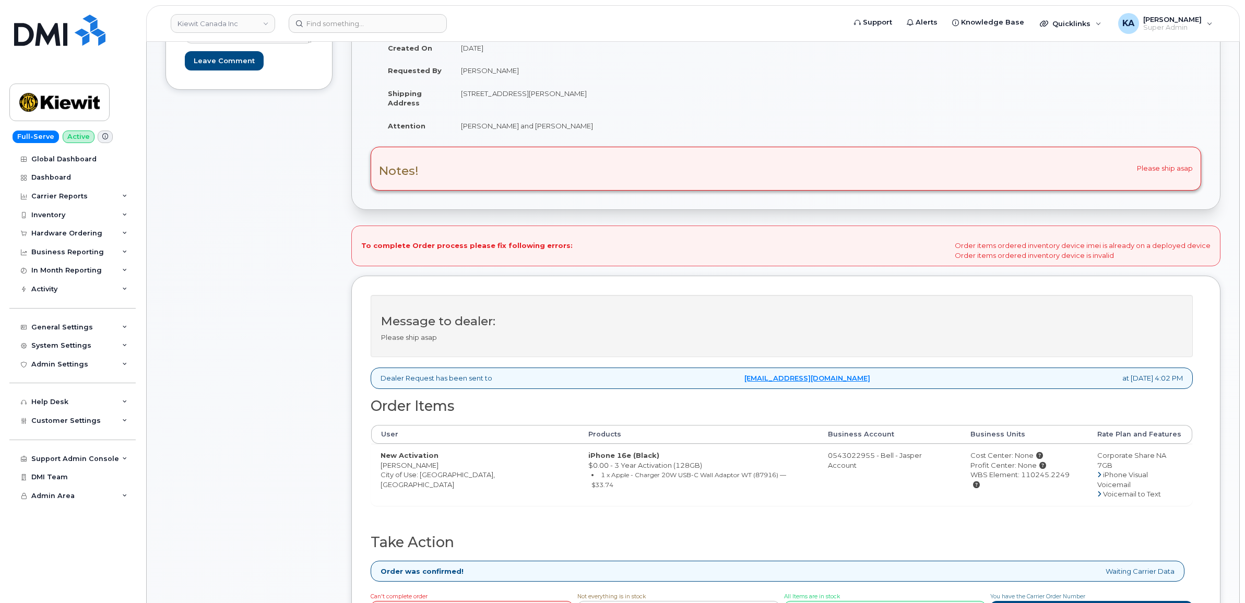
scroll to position [261, 0]
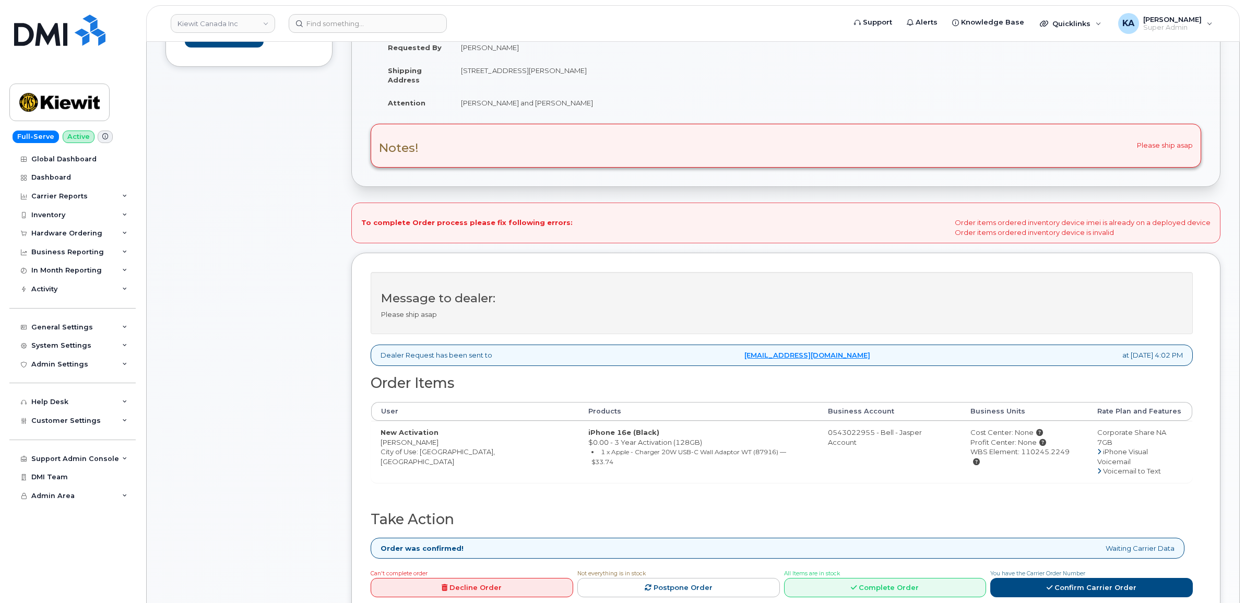
drag, startPoint x: 1006, startPoint y: 456, endPoint x: 1051, endPoint y: 457, distance: 45.5
click at [1051, 457] on div "WBS Element: 110245.2249" at bounding box center [1025, 456] width 108 height 19
copy div "110245.2249"
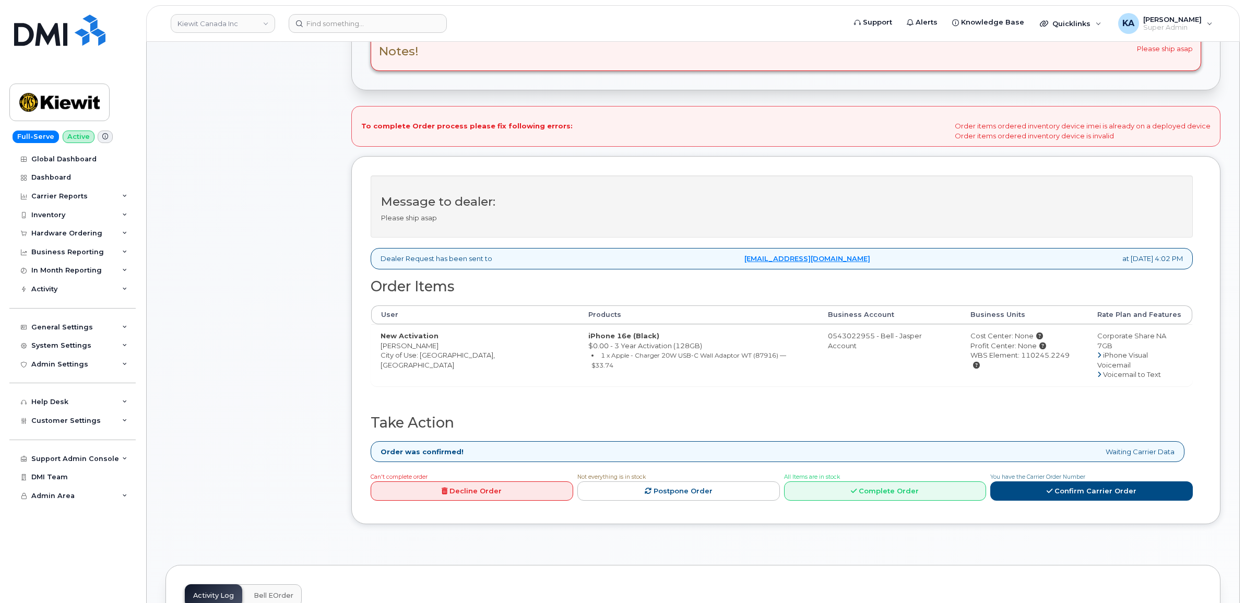
scroll to position [392, 0]
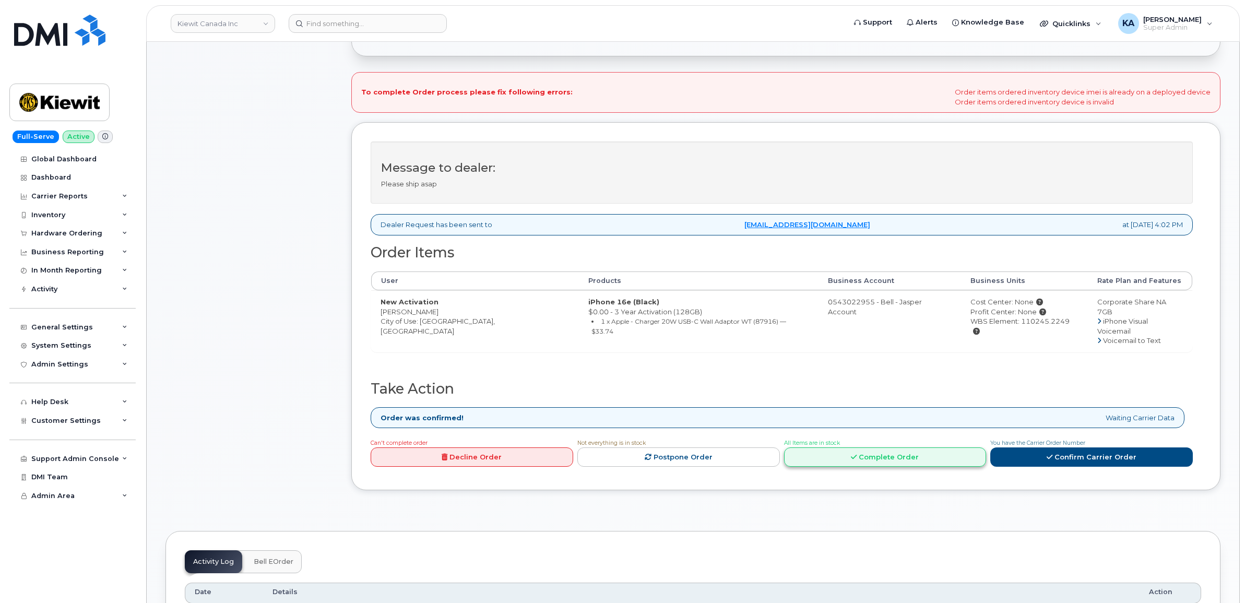
click at [863, 451] on link "Complete Order" at bounding box center [885, 456] width 203 height 19
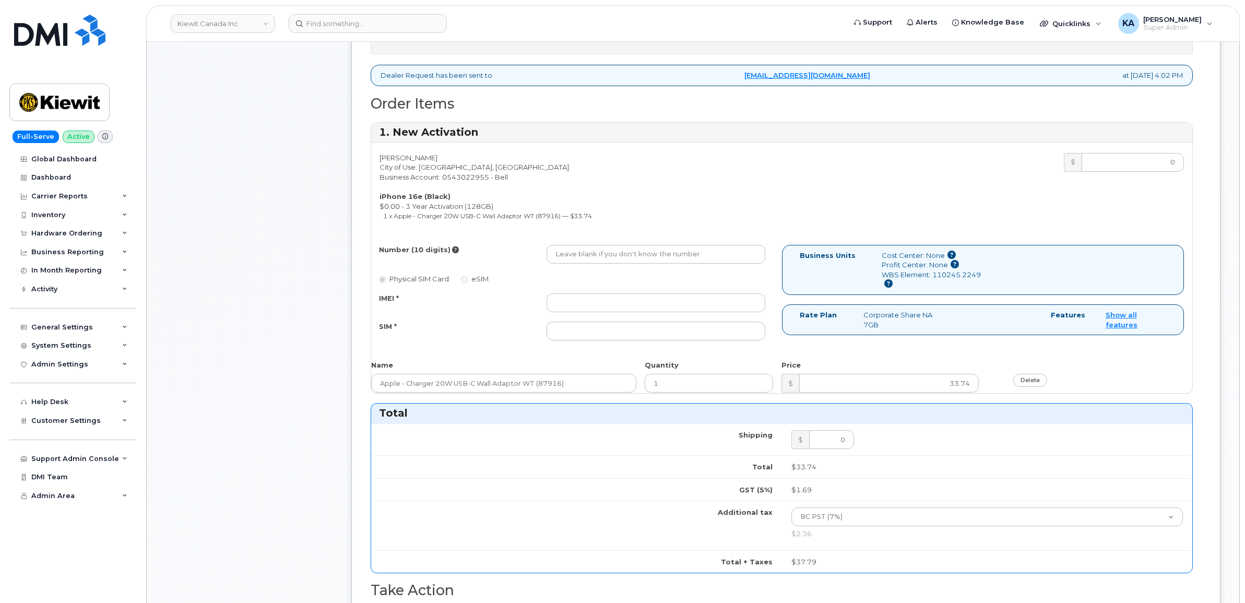
scroll to position [587, 0]
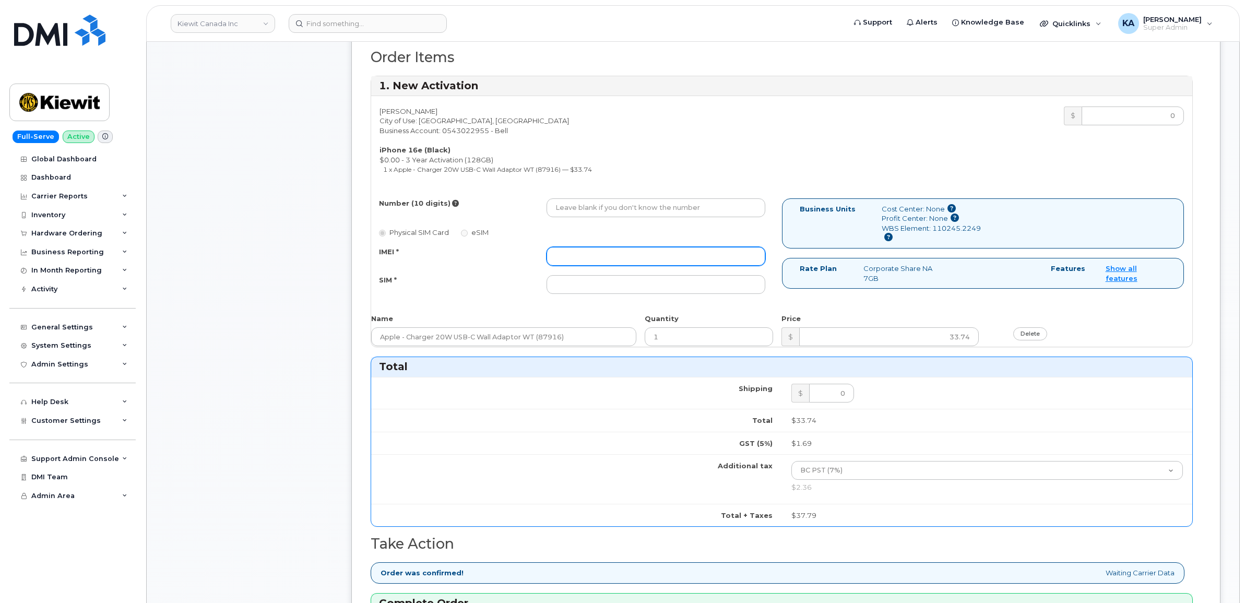
click at [588, 256] on input "IMEI *" at bounding box center [656, 256] width 219 height 19
paste input "354216331593321"
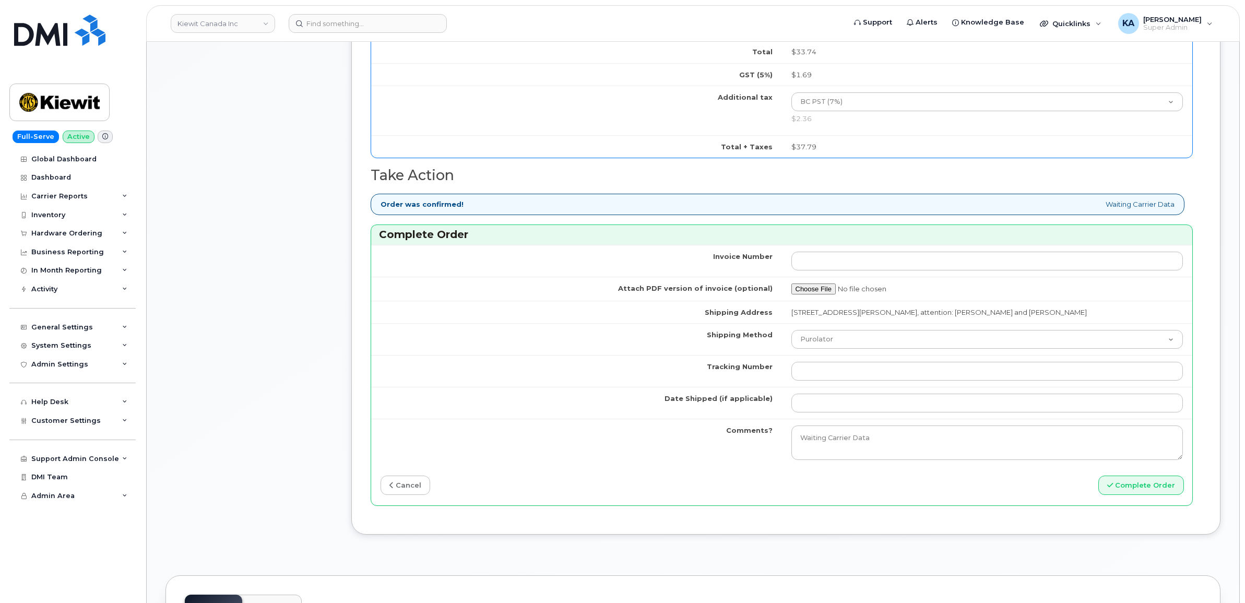
scroll to position [979, 0]
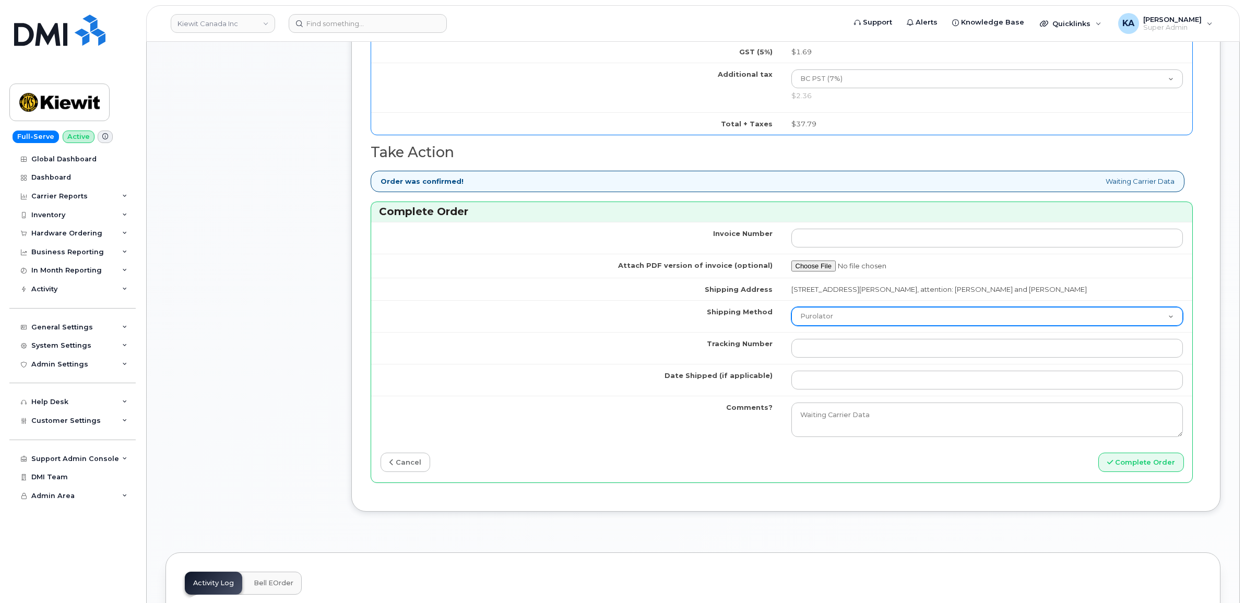
type input "354216331593321"
click at [829, 316] on select "Purolator UPS FedEx Canada Post Courier Other Drop Off Pick Up" at bounding box center [988, 316] width 392 height 19
select select "FedEx"
click at [792, 310] on select "Purolator UPS FedEx Canada Post Courier Other Drop Off Pick Up" at bounding box center [988, 316] width 392 height 19
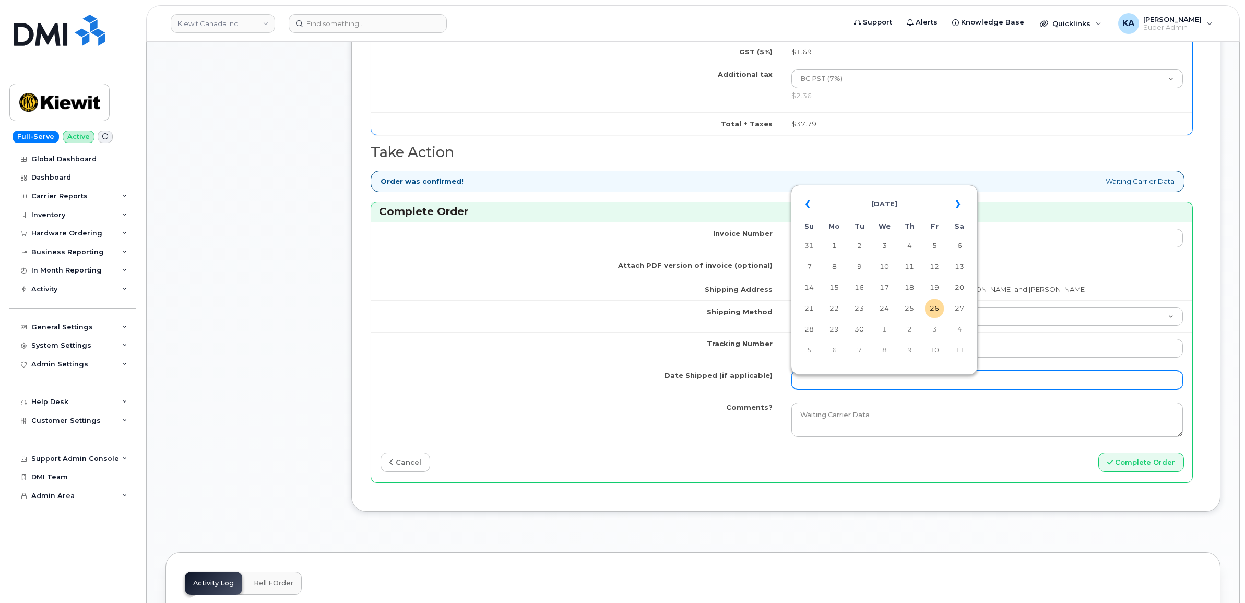
click at [826, 380] on input "Date Shipped (if applicable)" at bounding box center [988, 380] width 392 height 19
drag, startPoint x: 859, startPoint y: 308, endPoint x: 864, endPoint y: 309, distance: 5.2
click at [859, 308] on td "23" at bounding box center [859, 308] width 19 height 19
type input "[DATE]"
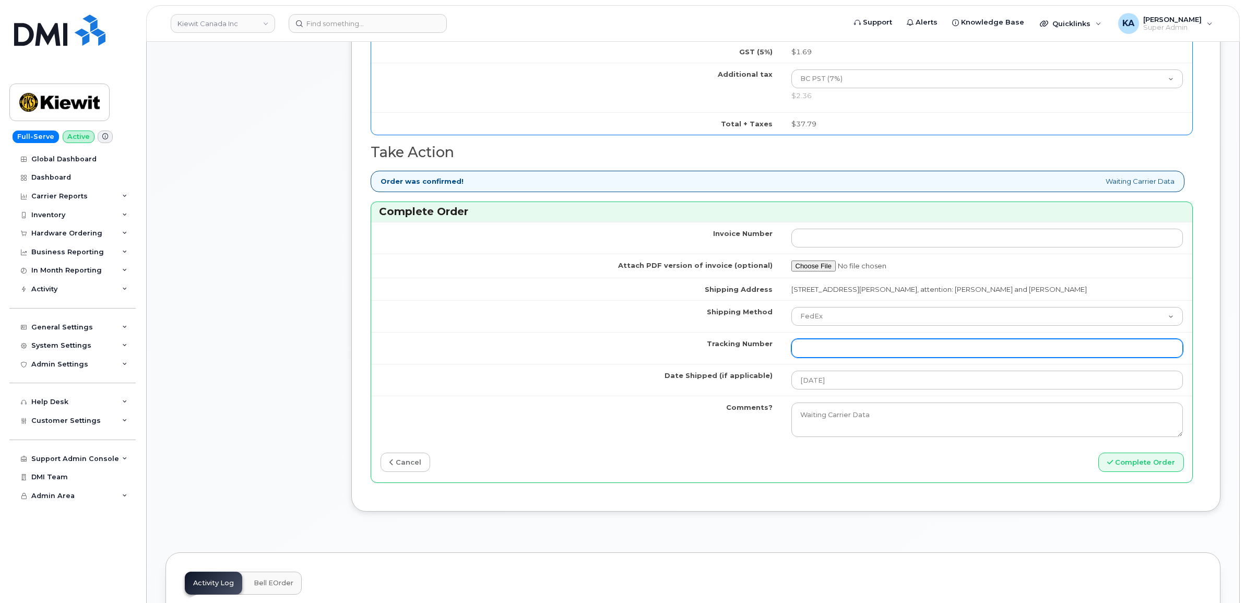
click at [840, 355] on input "Tracking Number" at bounding box center [988, 348] width 392 height 19
paste input "475744953017"
type input "475744953017"
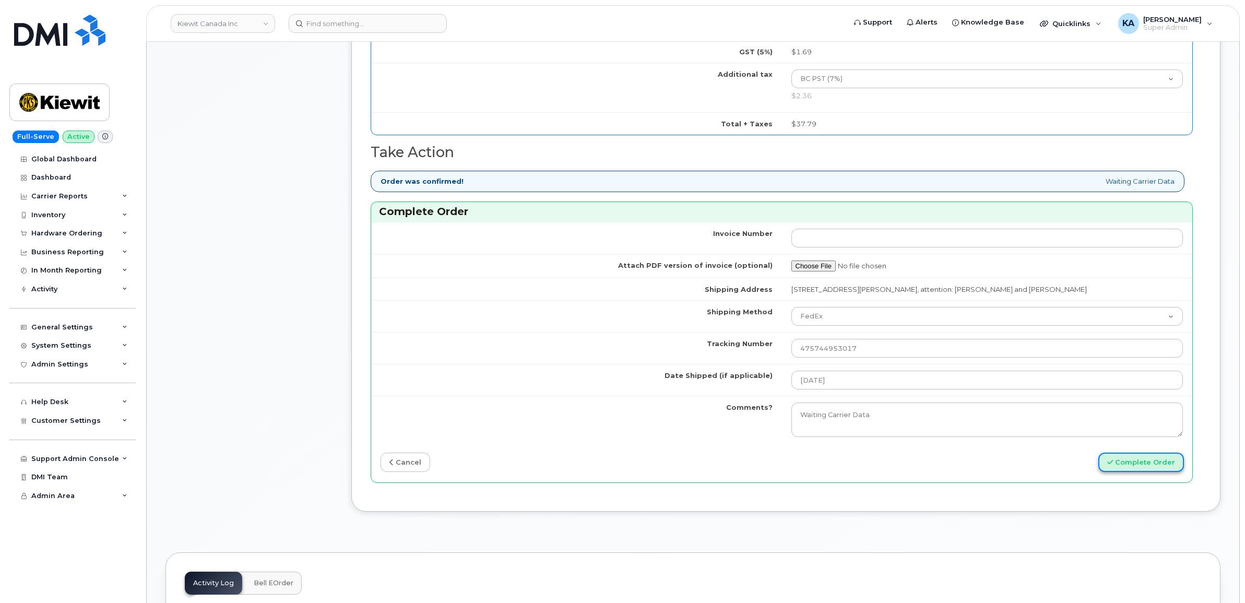
click at [1144, 468] on button "Complete Order" at bounding box center [1142, 462] width 86 height 19
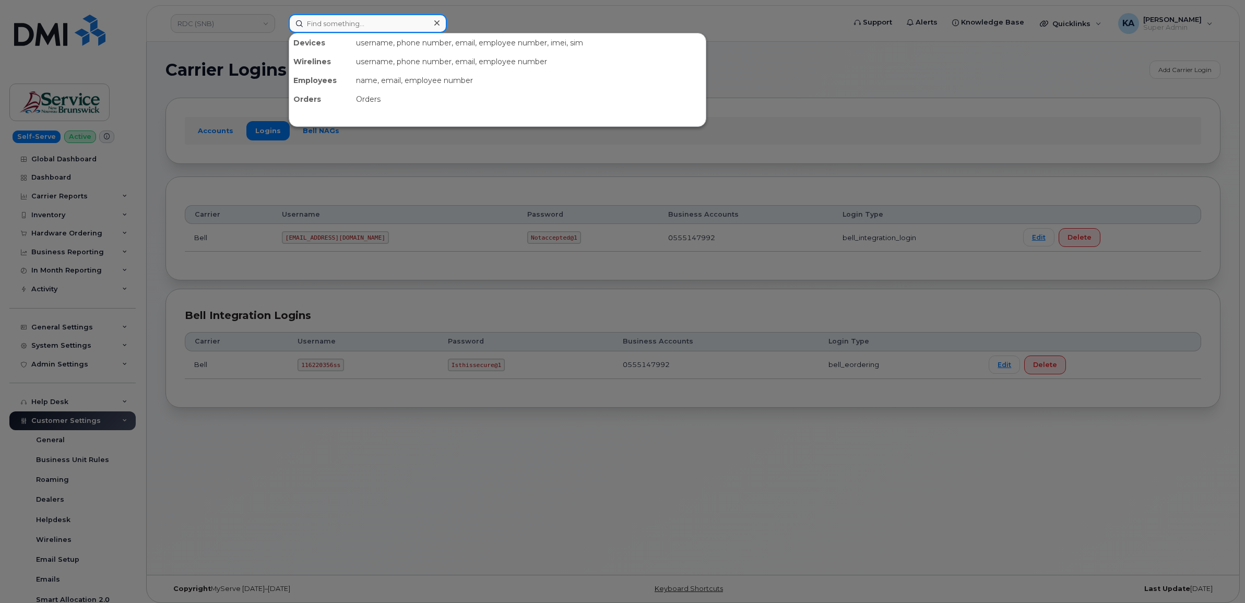
paste input "2363305386"
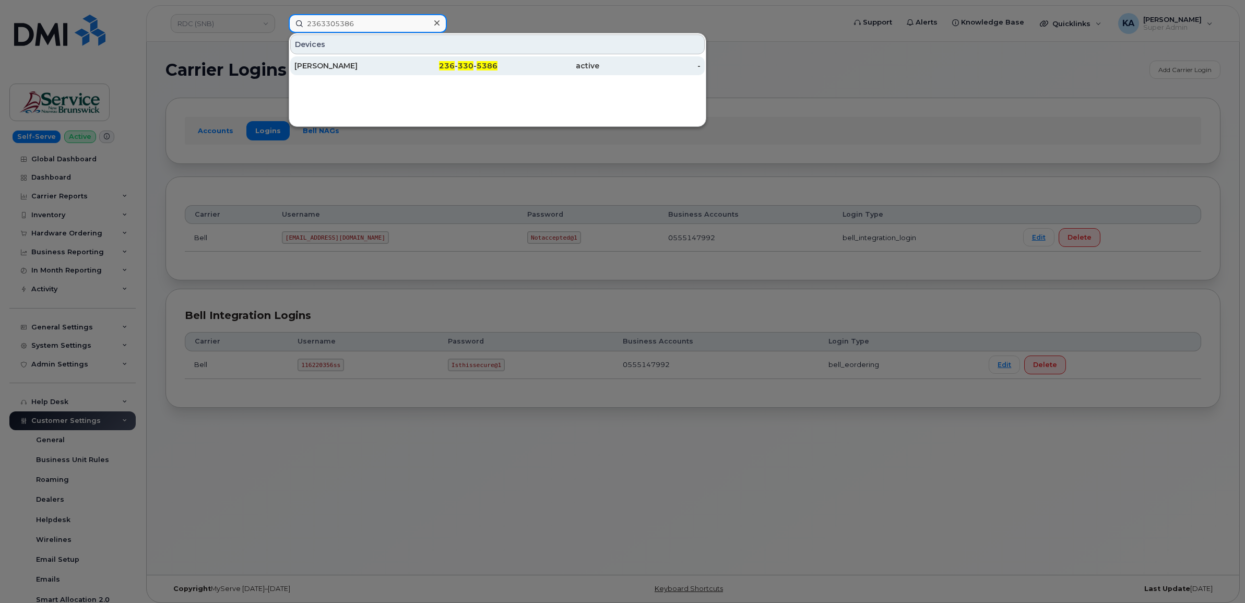
type input "2363305386"
click at [337, 64] on div "[PERSON_NAME]" at bounding box center [345, 66] width 102 height 10
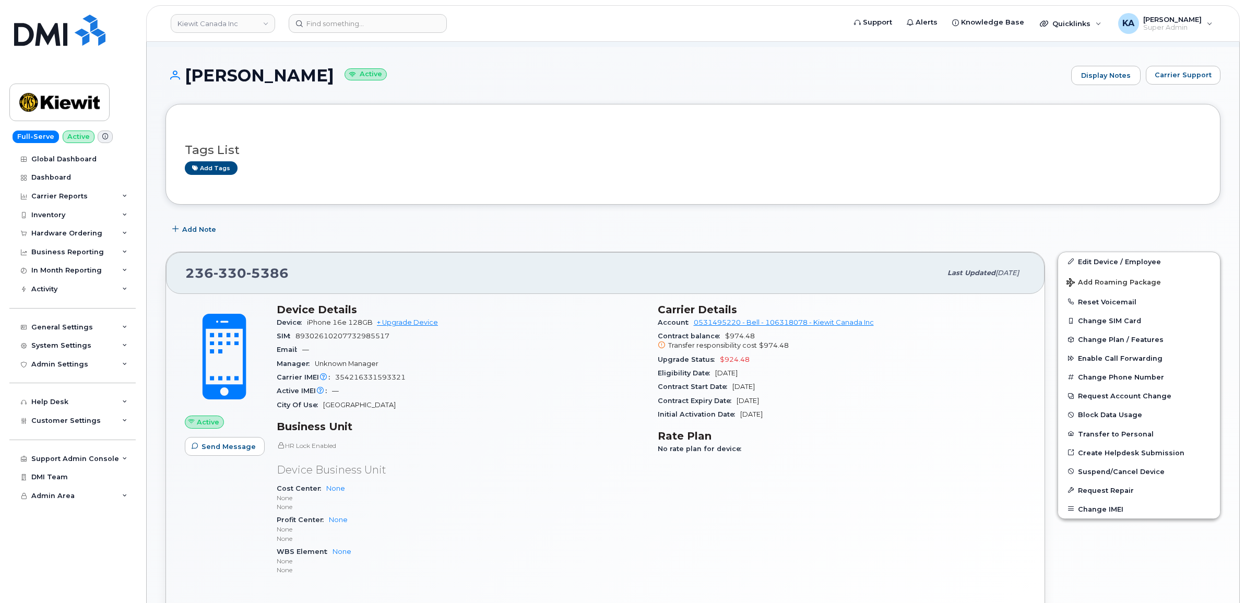
scroll to position [196, 0]
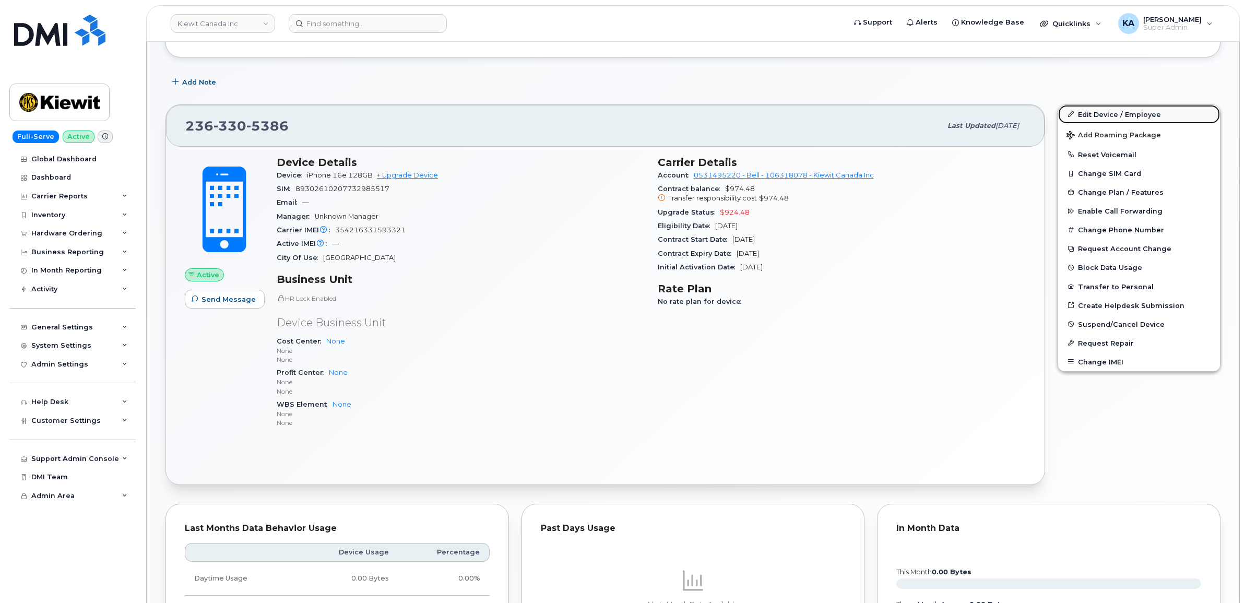
click at [1089, 115] on link "Edit Device / Employee" at bounding box center [1139, 114] width 162 height 19
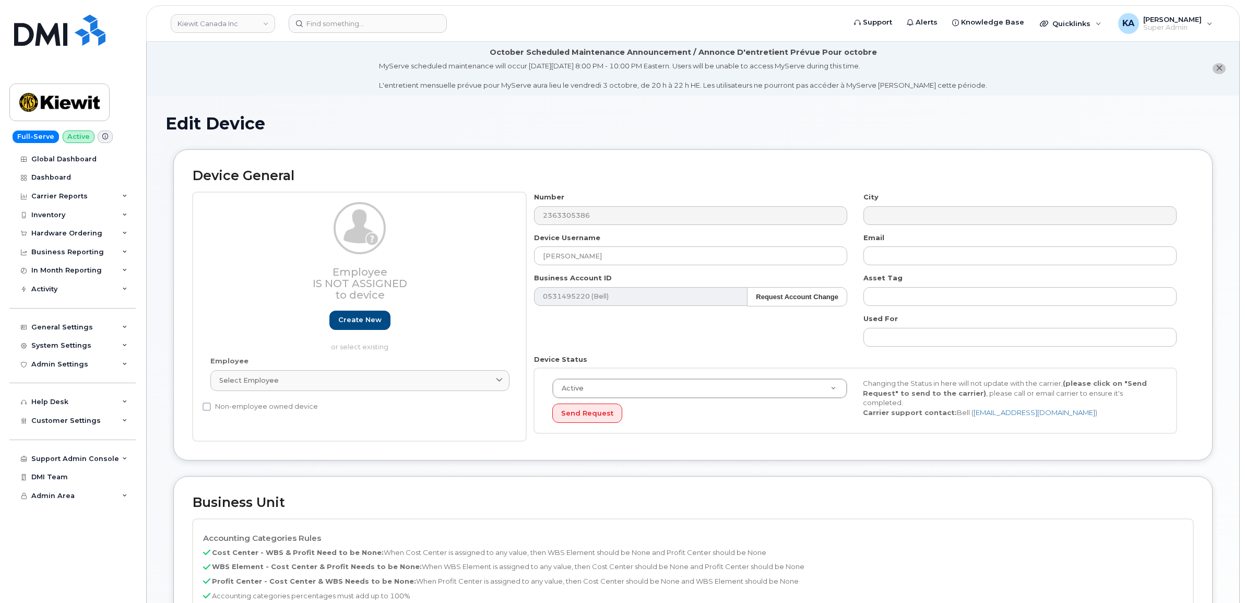
select select "14059"
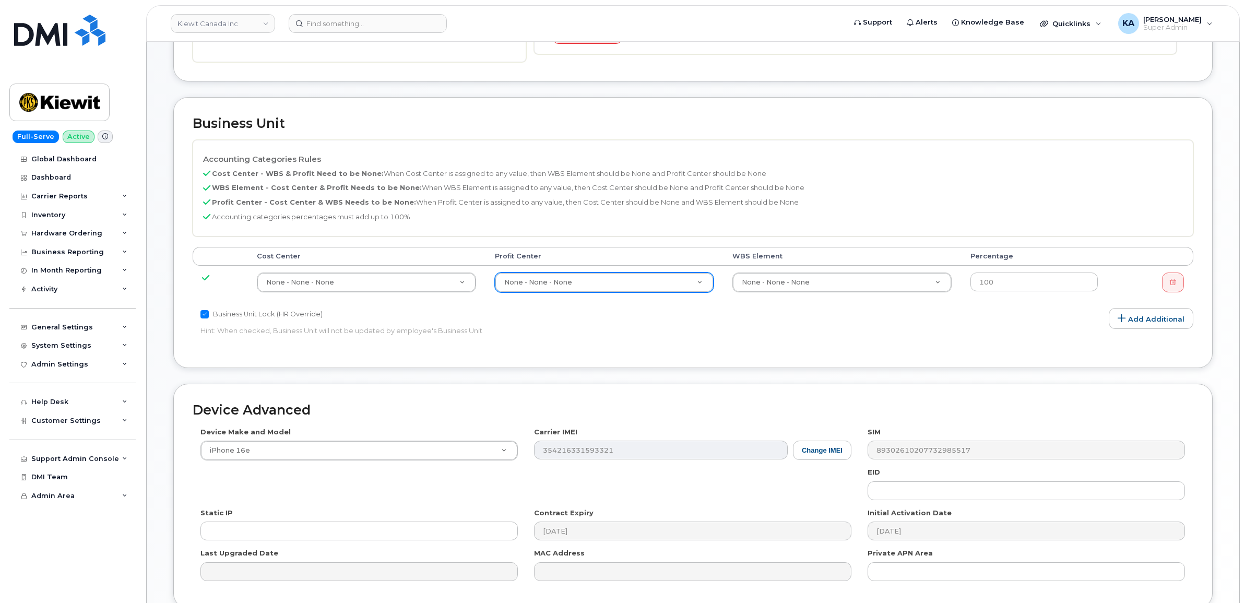
scroll to position [392, 0]
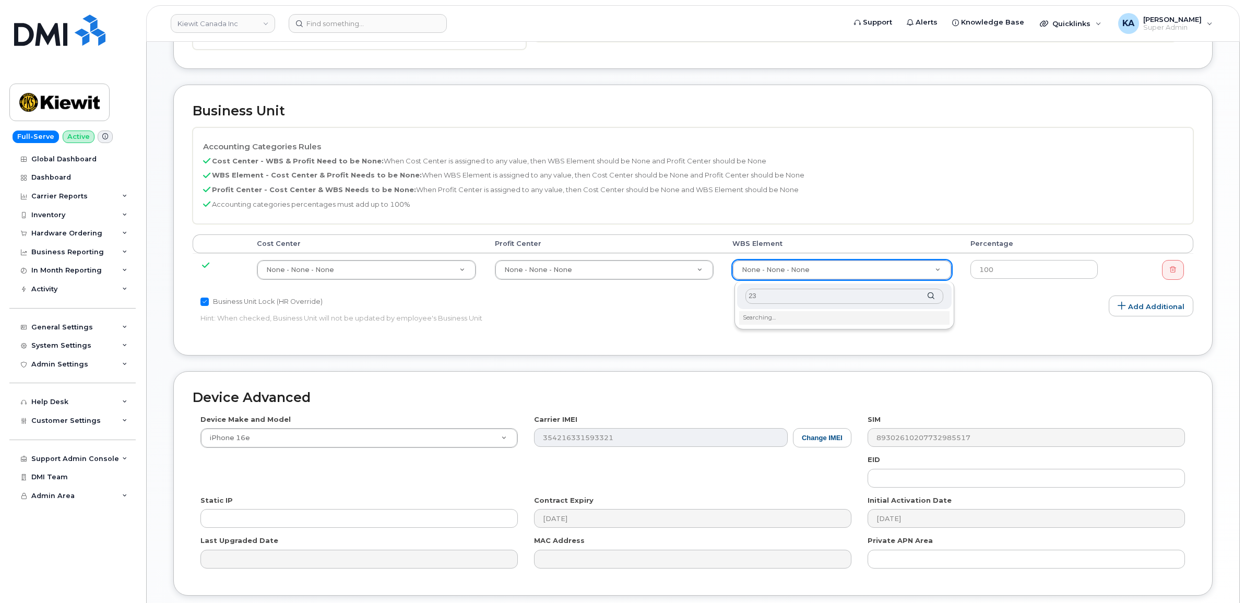
type input "2"
paste input "110245.2249"
type input "110245.2249"
click at [204, 303] on input "Business Unit Lock (HR Override)" at bounding box center [205, 302] width 8 height 8
checkbox input "false"
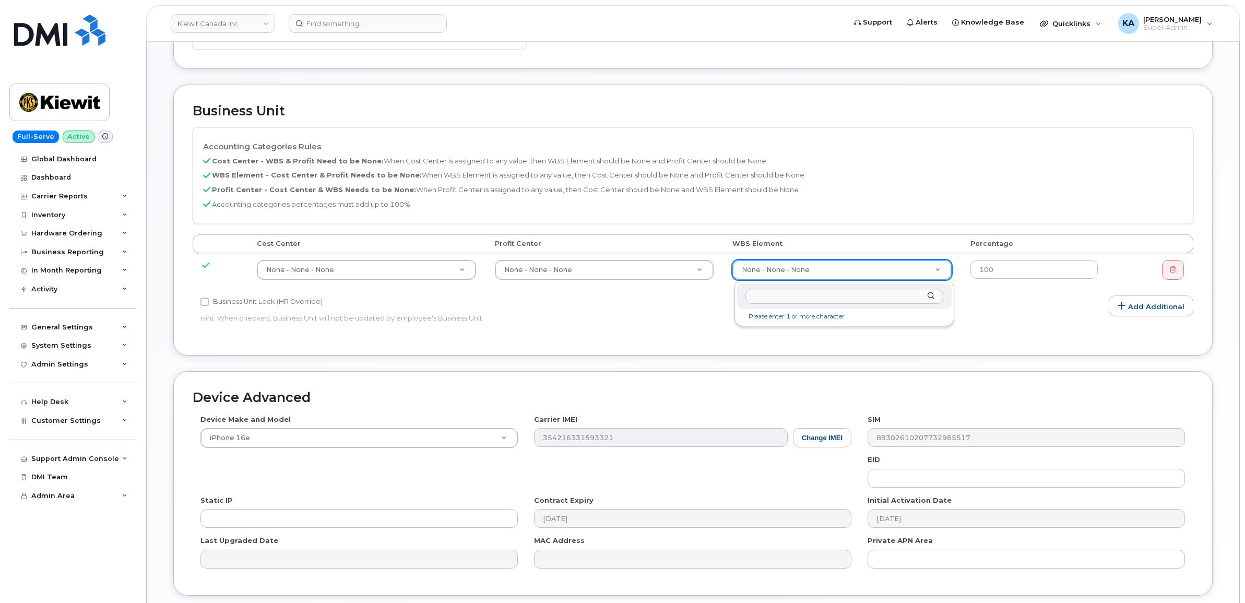
click at [821, 294] on input "text" at bounding box center [845, 296] width 198 height 15
type input "110245.2249"
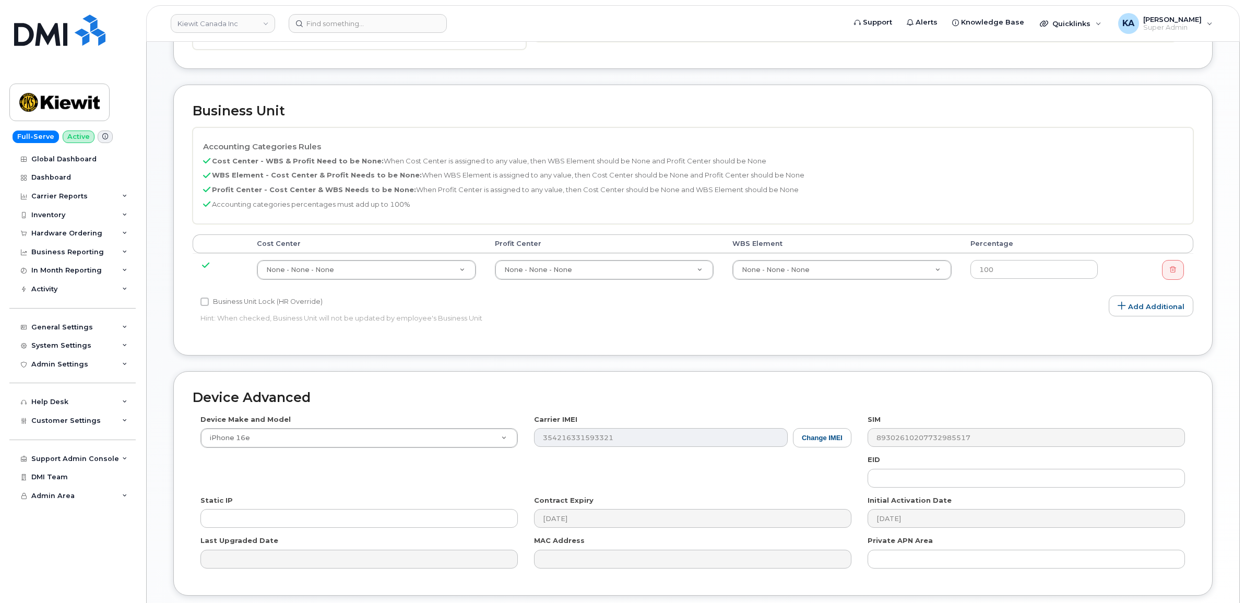
click at [1129, 288] on div "Cost Center [GEOGRAPHIC_DATA] WBS Element Percentage None - None - None 13383 N…" at bounding box center [693, 264] width 1001 height 61
click at [1175, 272] on icon at bounding box center [1173, 269] width 6 height 6
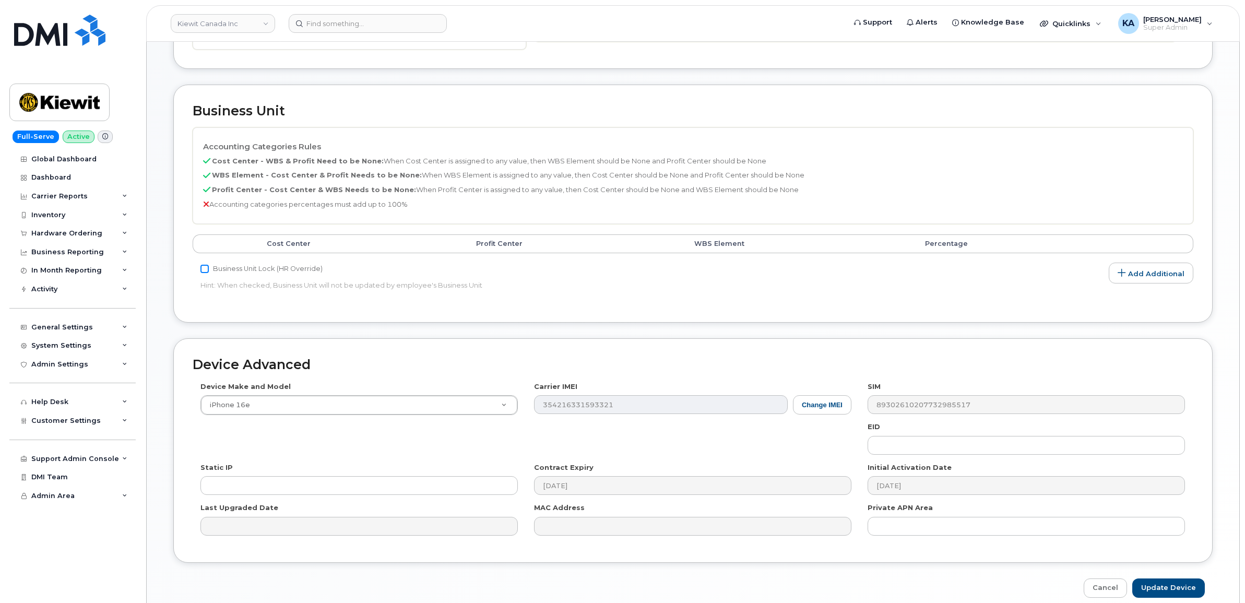
click at [207, 269] on input "Business Unit Lock (HR Override)" at bounding box center [205, 269] width 8 height 8
click at [209, 272] on input "Business Unit Lock (HR Override)" at bounding box center [205, 269] width 8 height 8
checkbox input "false"
click at [1165, 584] on input "Update Device" at bounding box center [1169, 588] width 73 height 19
type input "Saving..."
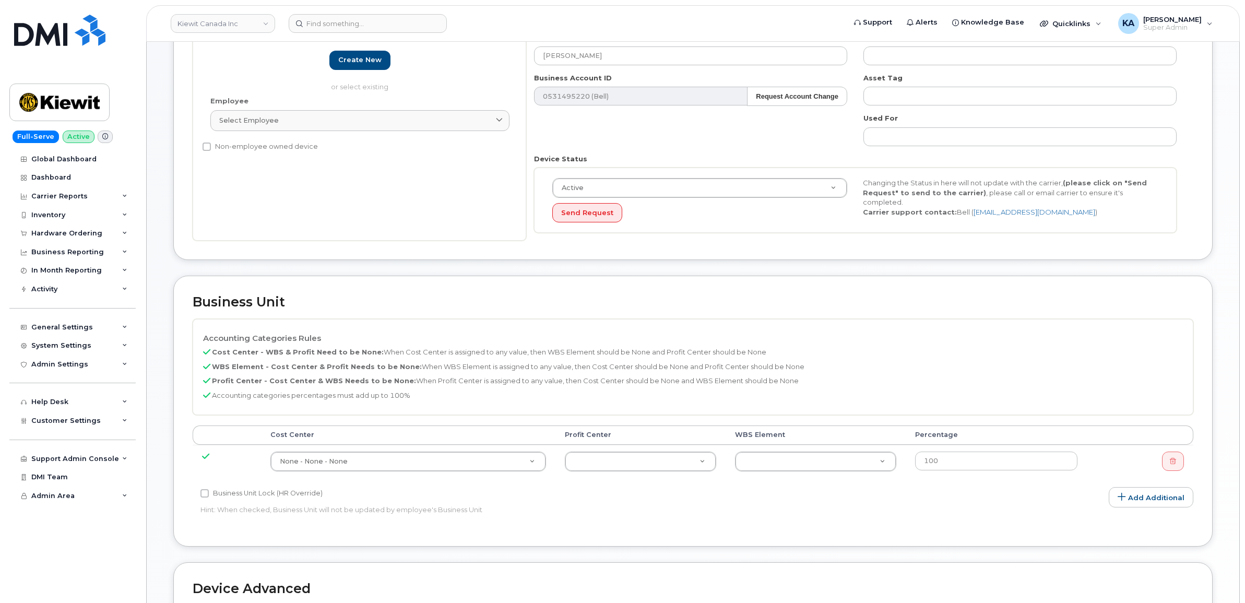
scroll to position [261, 0]
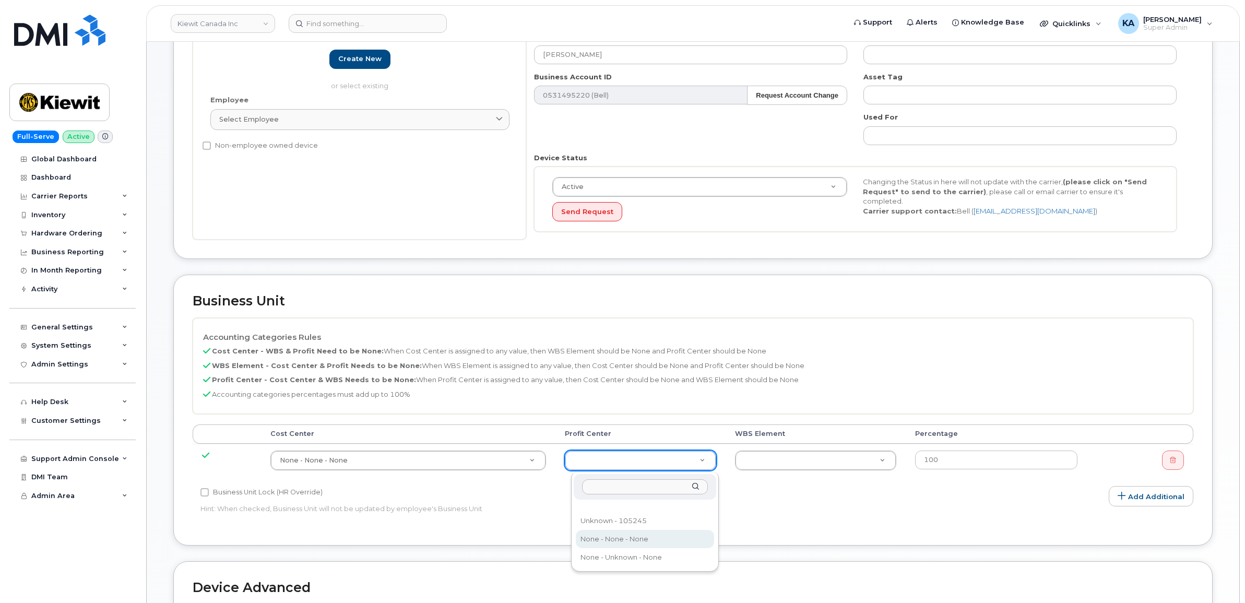
select select "14059"
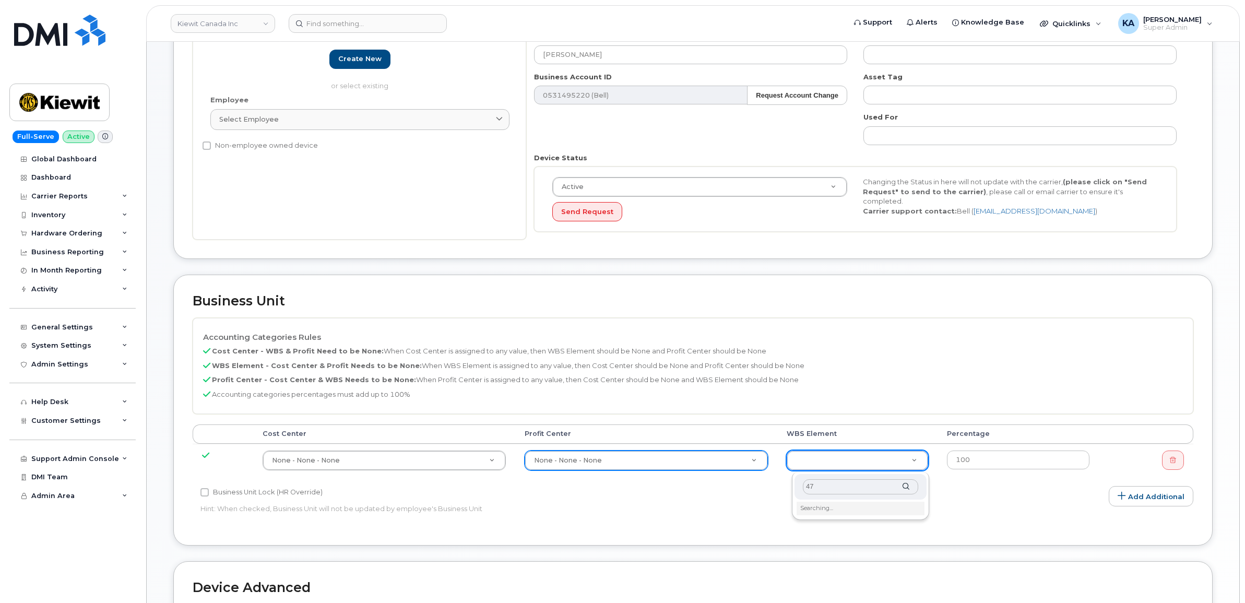
type input "4"
type input "none"
type input "13384"
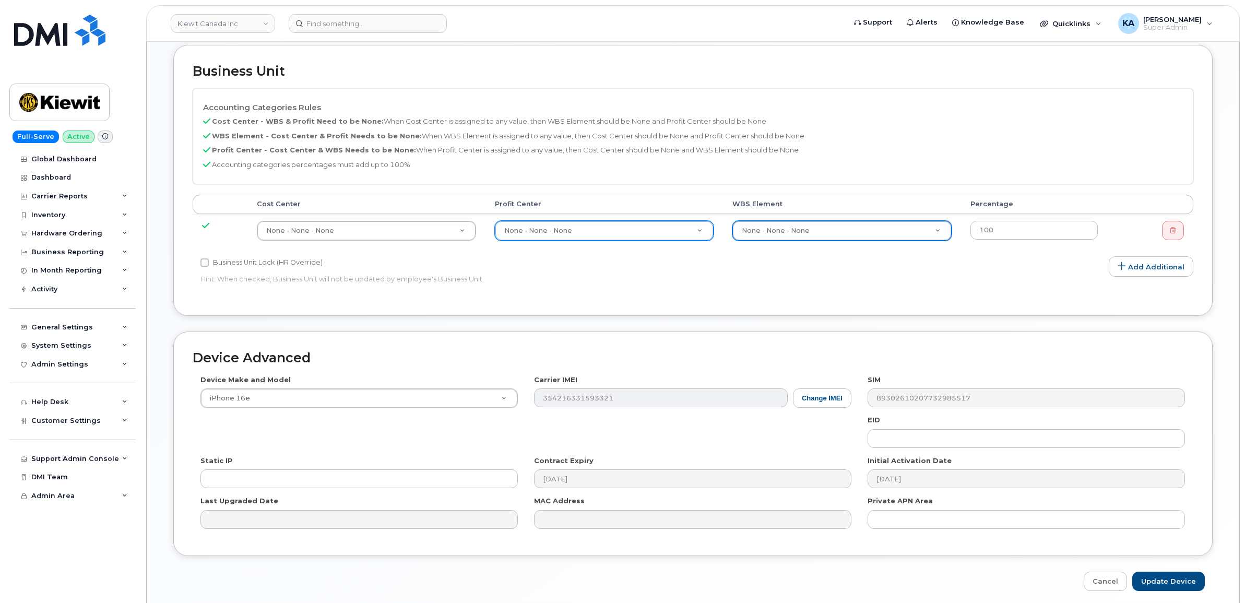
scroll to position [522, 0]
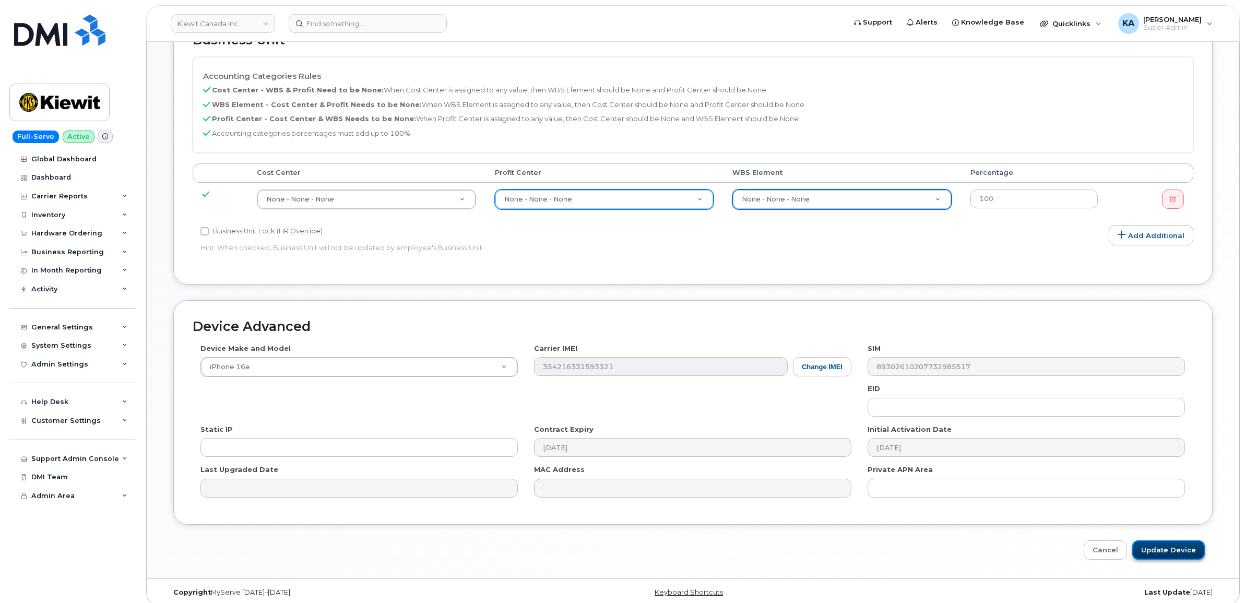
click at [1160, 551] on input "Update Device" at bounding box center [1169, 549] width 73 height 19
type input "Saving..."
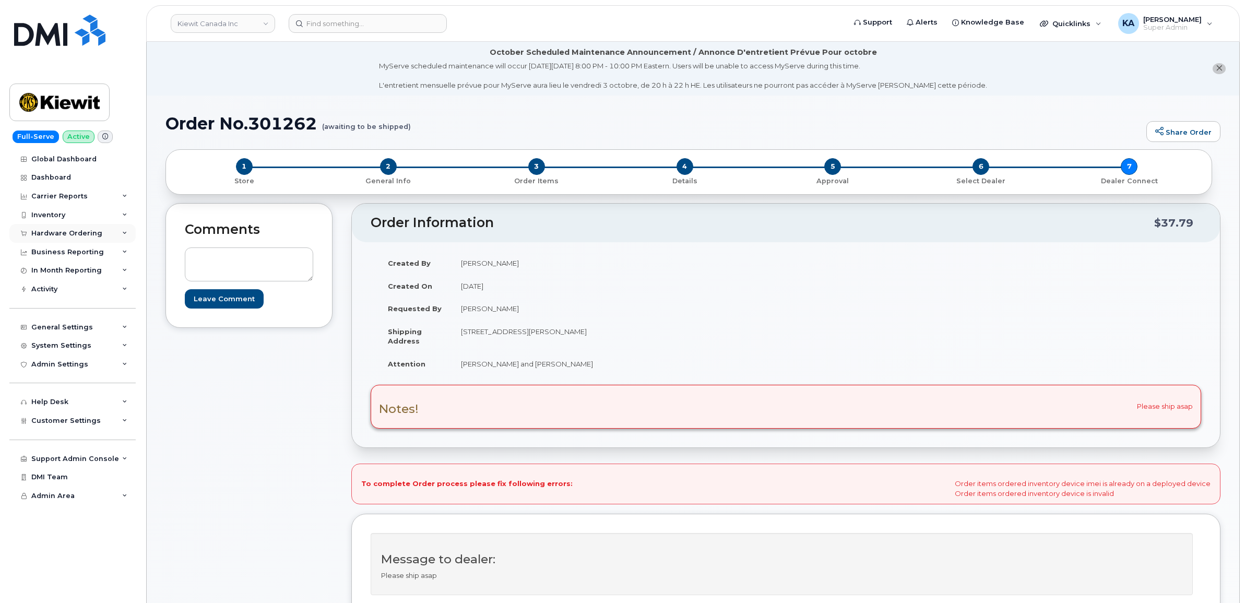
click at [45, 230] on div "Hardware Ordering" at bounding box center [66, 233] width 71 height 8
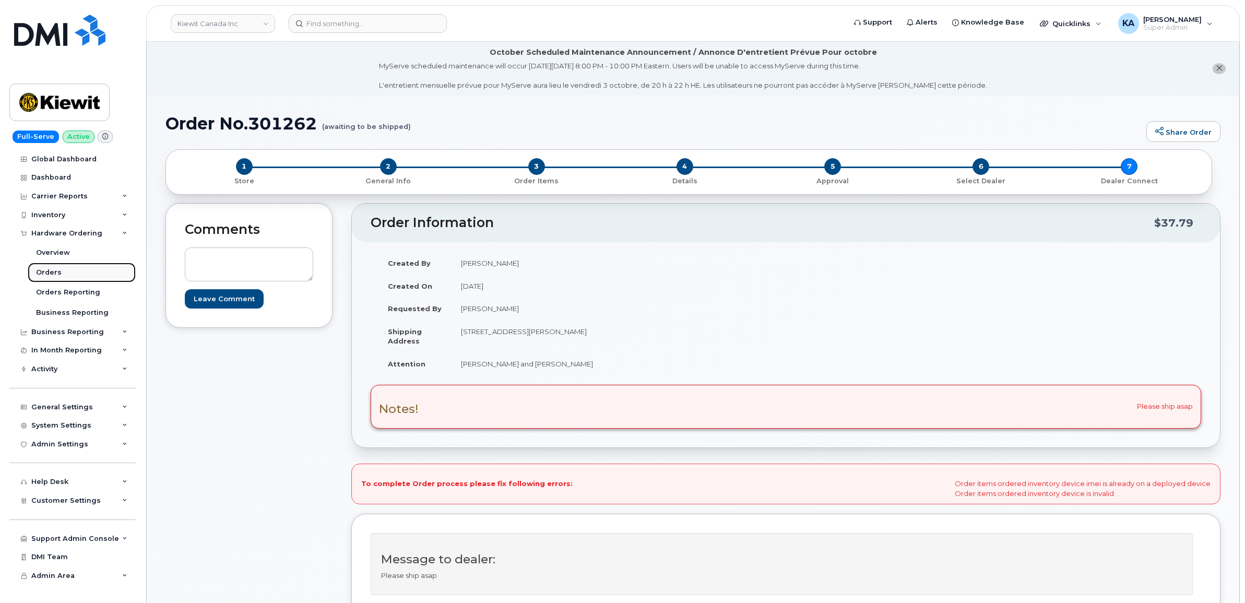
click at [45, 273] on div "Orders" at bounding box center [49, 272] width 26 height 9
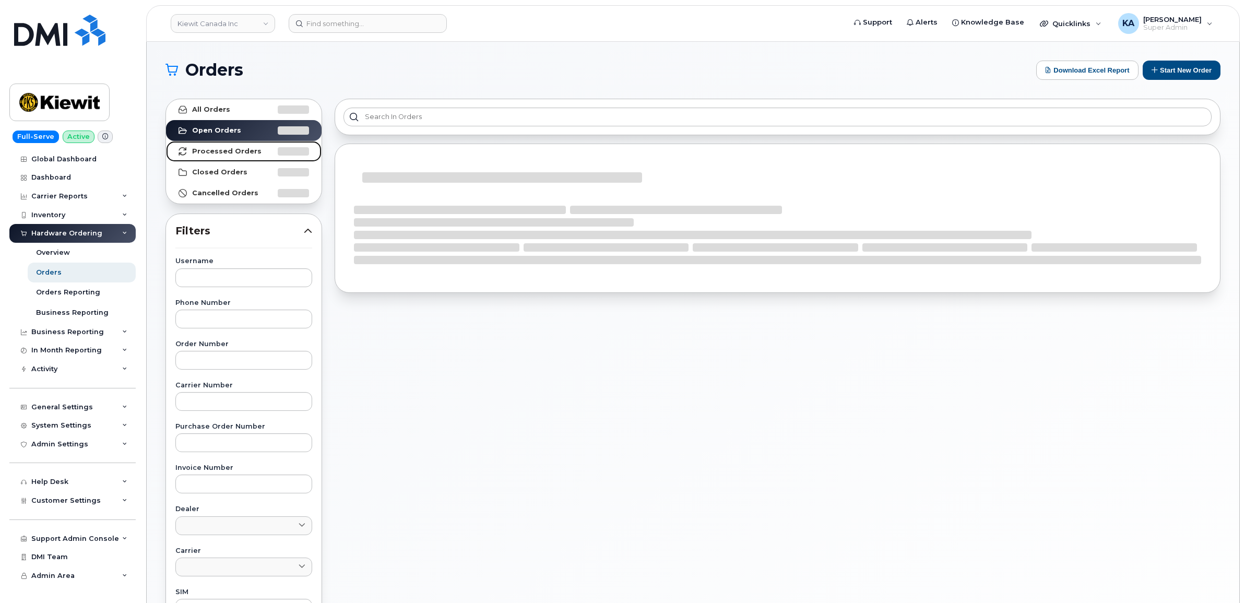
click at [243, 150] on strong "Processed Orders" at bounding box center [226, 151] width 69 height 8
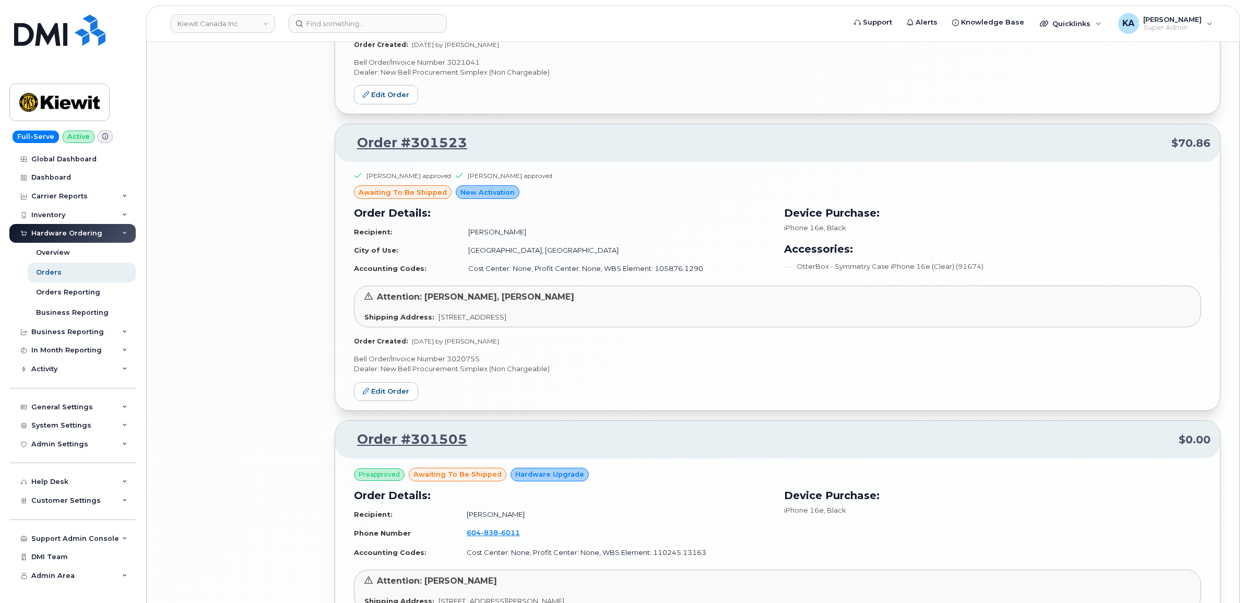
scroll to position [2009, 0]
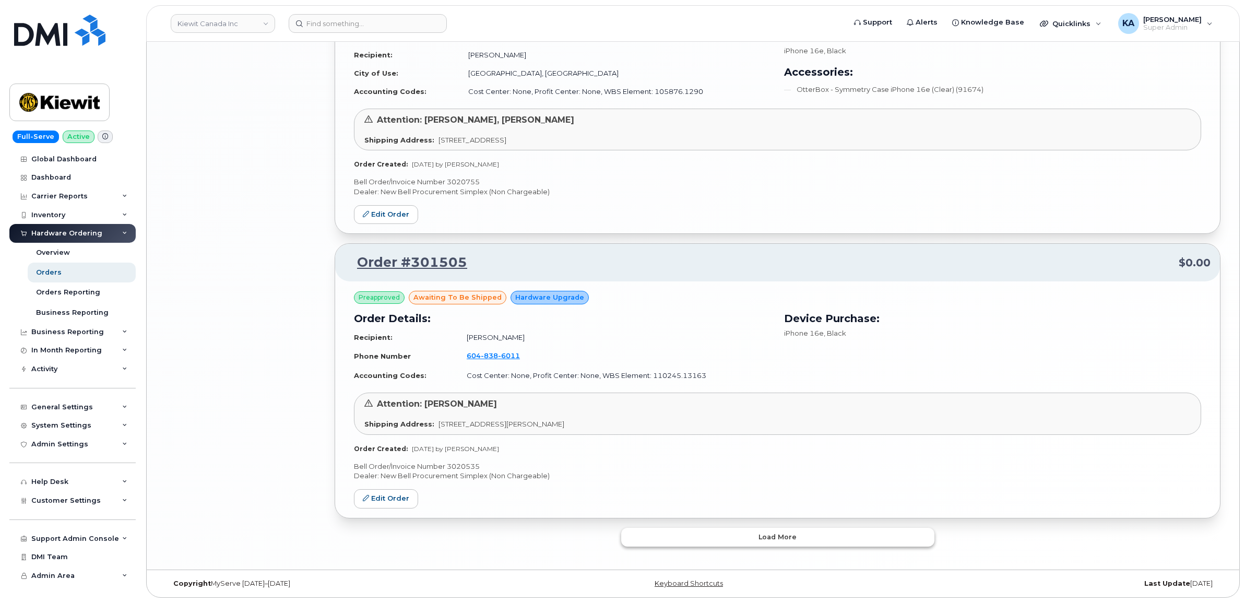
click at [635, 530] on button "Load more" at bounding box center [777, 537] width 313 height 19
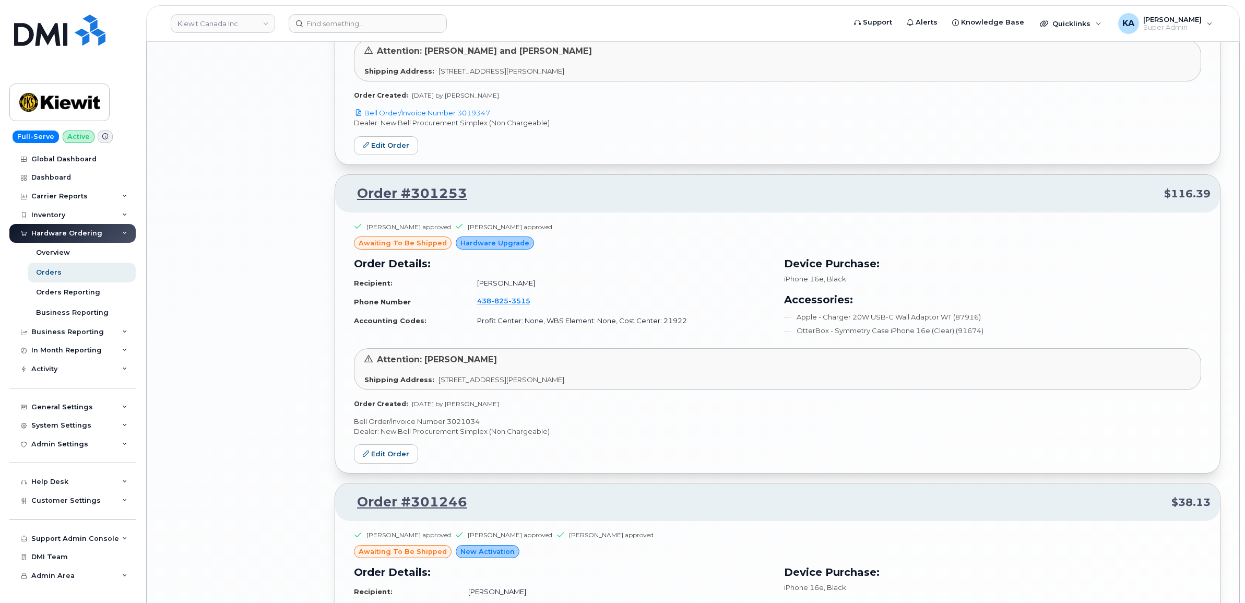
scroll to position [2661, 0]
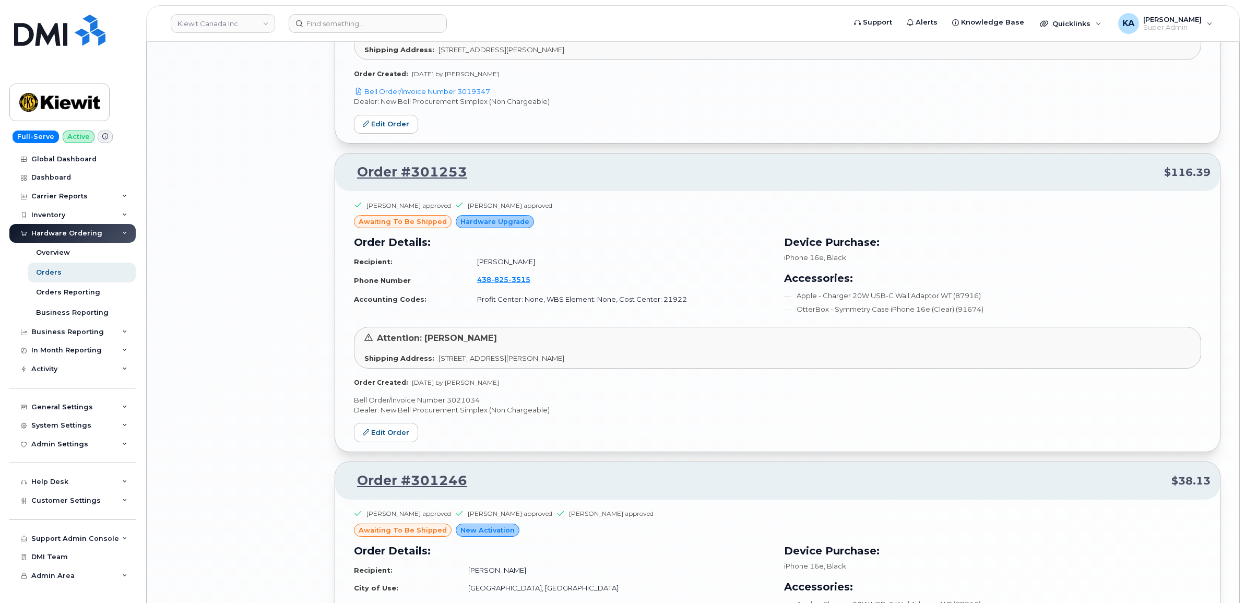
click at [463, 405] on p "Bell Order/Invoice Number 3021034" at bounding box center [777, 400] width 847 height 10
copy p "3021034"
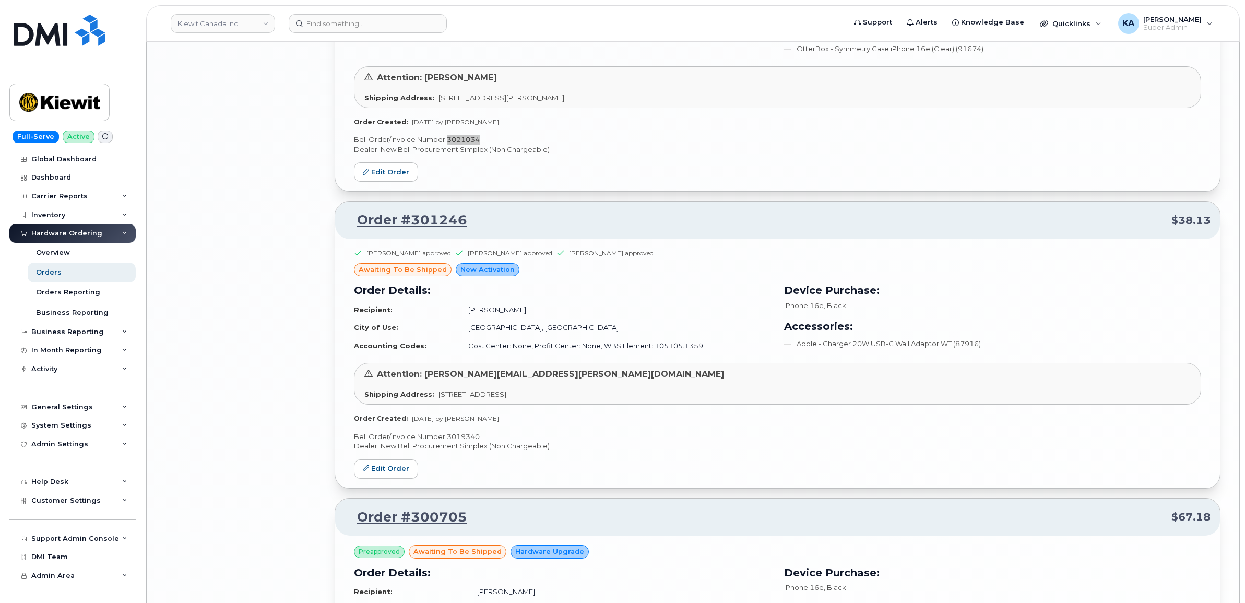
scroll to position [2922, 0]
click at [468, 435] on div "Mohammad Ibrahimi approved Yacine Brahimi approved Paul Andrews approved awaiti…" at bounding box center [777, 363] width 885 height 249
click at [466, 441] on p "Bell Order/Invoice Number 3019340" at bounding box center [777, 436] width 847 height 10
copy p "3019340"
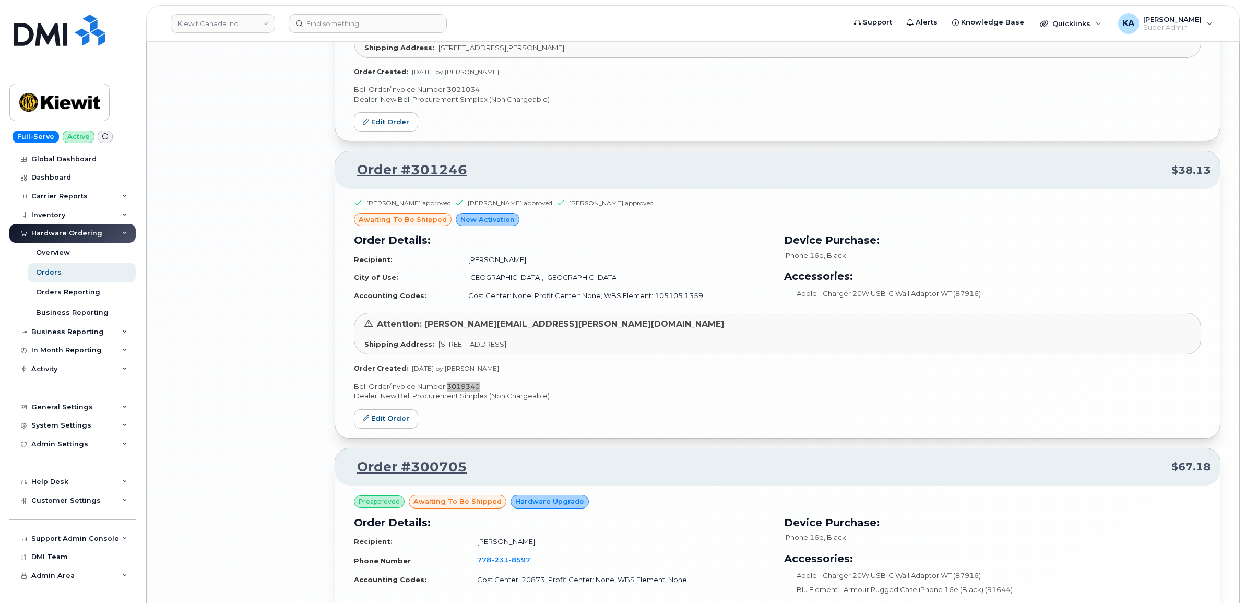
scroll to position [3184, 0]
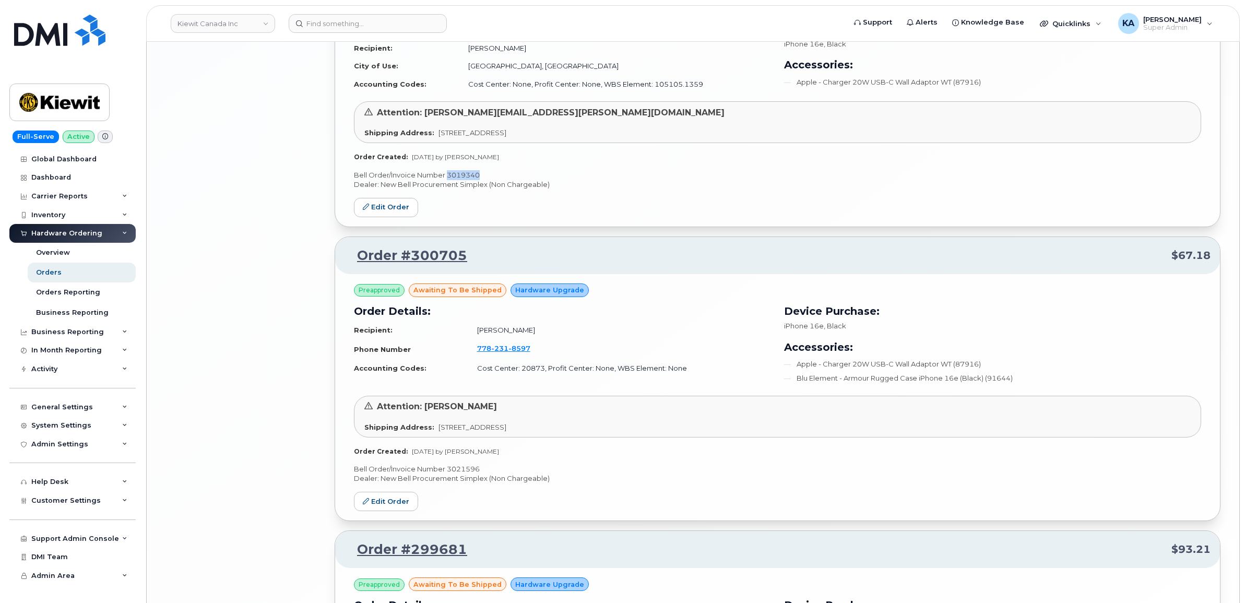
click at [470, 473] on p "Bell Order/Invoice Number 3021596" at bounding box center [777, 469] width 847 height 10
copy p "3021596"
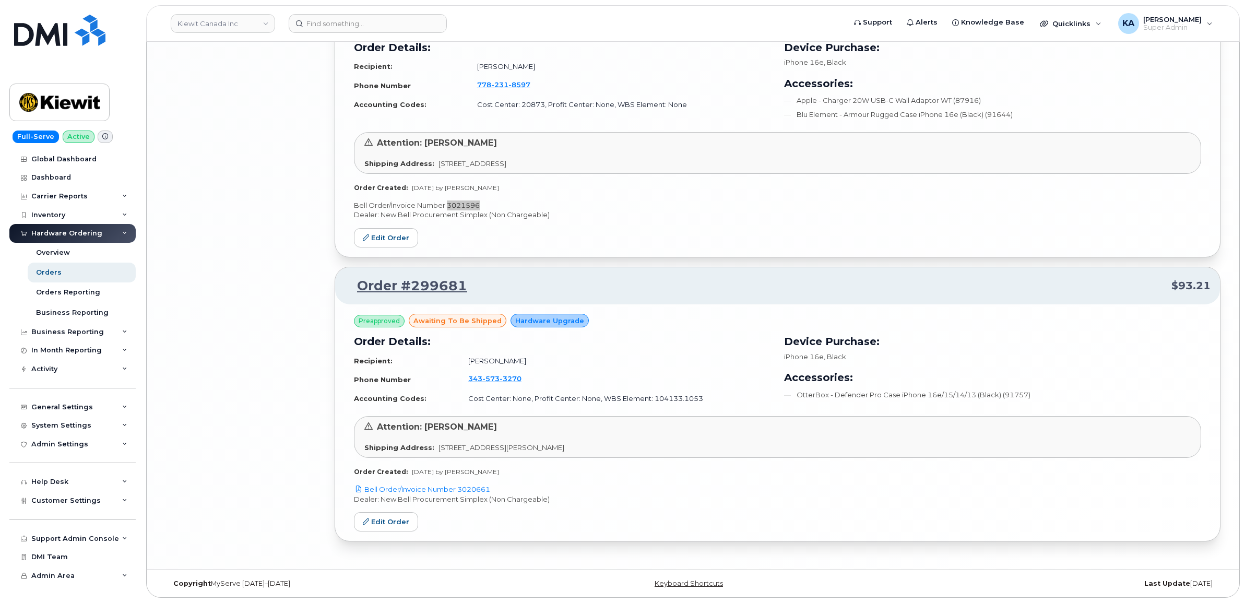
scroll to position [3454, 0]
drag, startPoint x: 495, startPoint y: 488, endPoint x: 460, endPoint y: 492, distance: 35.2
click at [460, 492] on p "Bell Order/Invoice Number 3020661" at bounding box center [777, 490] width 847 height 10
copy link "3020661"
click at [381, 521] on link "Edit Order" at bounding box center [386, 521] width 64 height 19
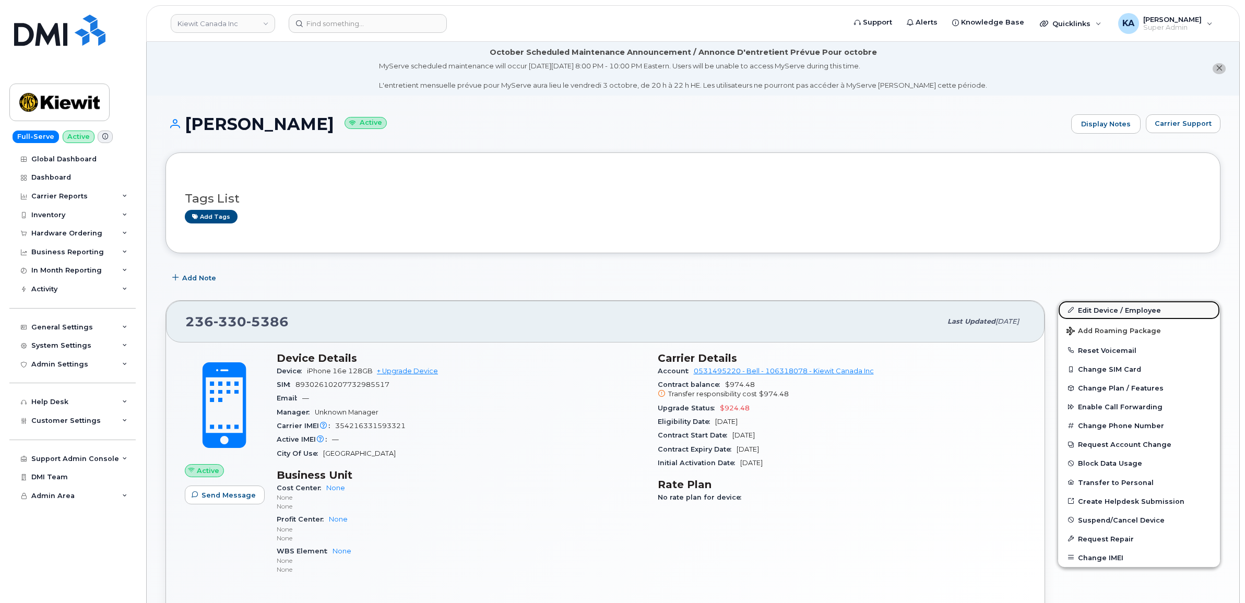
click at [1086, 306] on link "Edit Device / Employee" at bounding box center [1139, 310] width 162 height 19
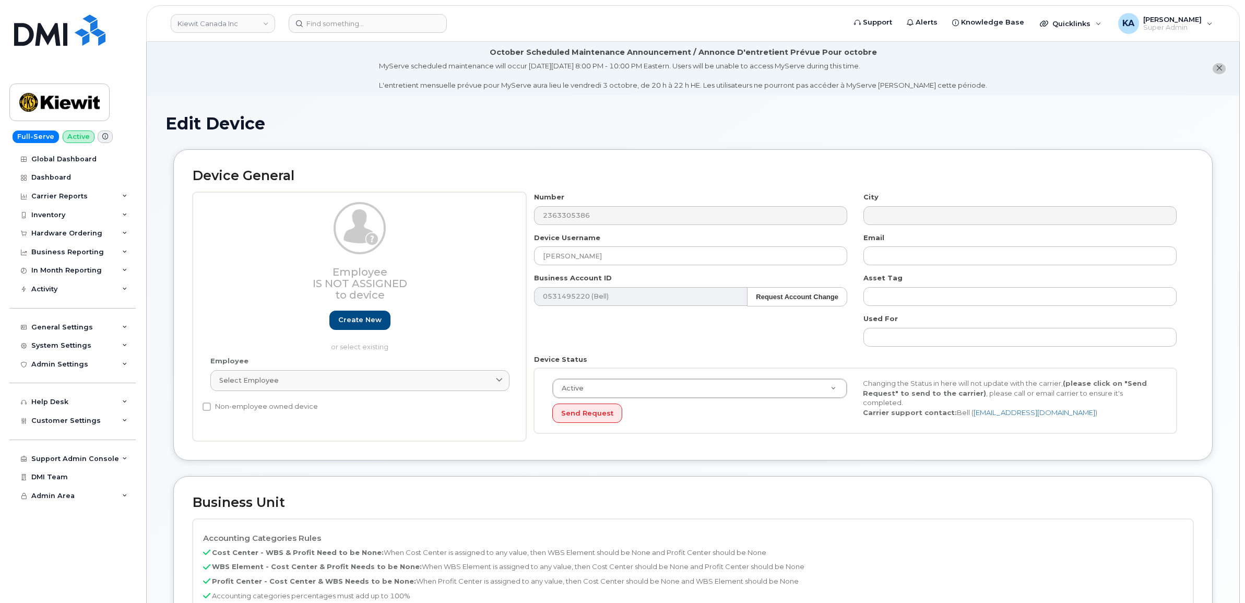
select select "14059"
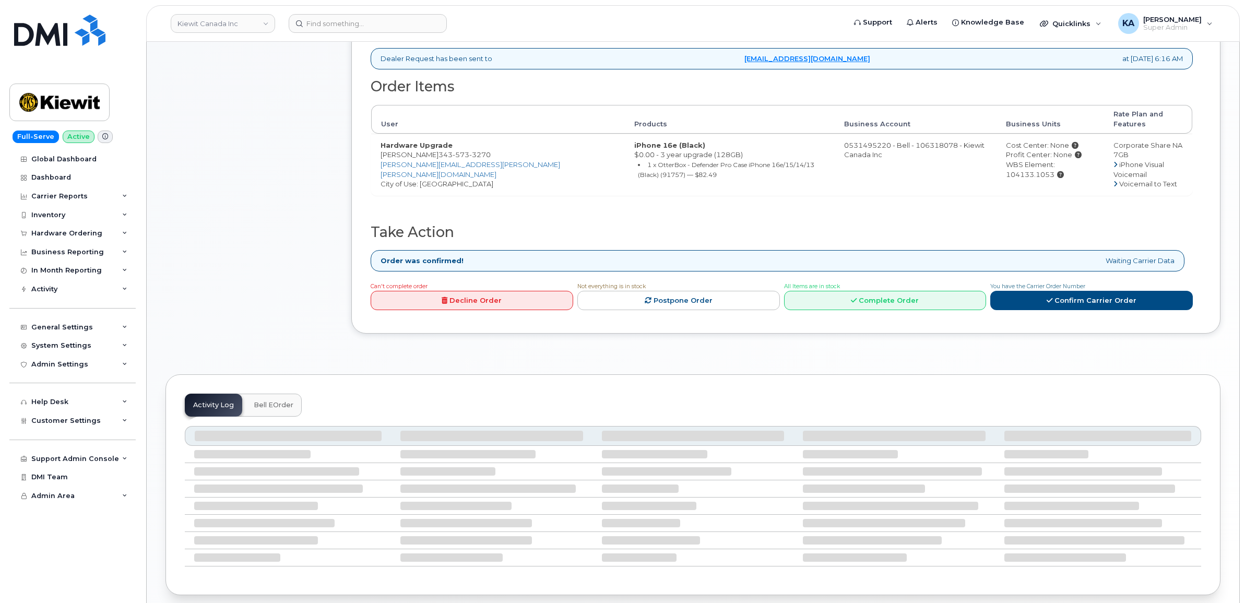
scroll to position [381, 0]
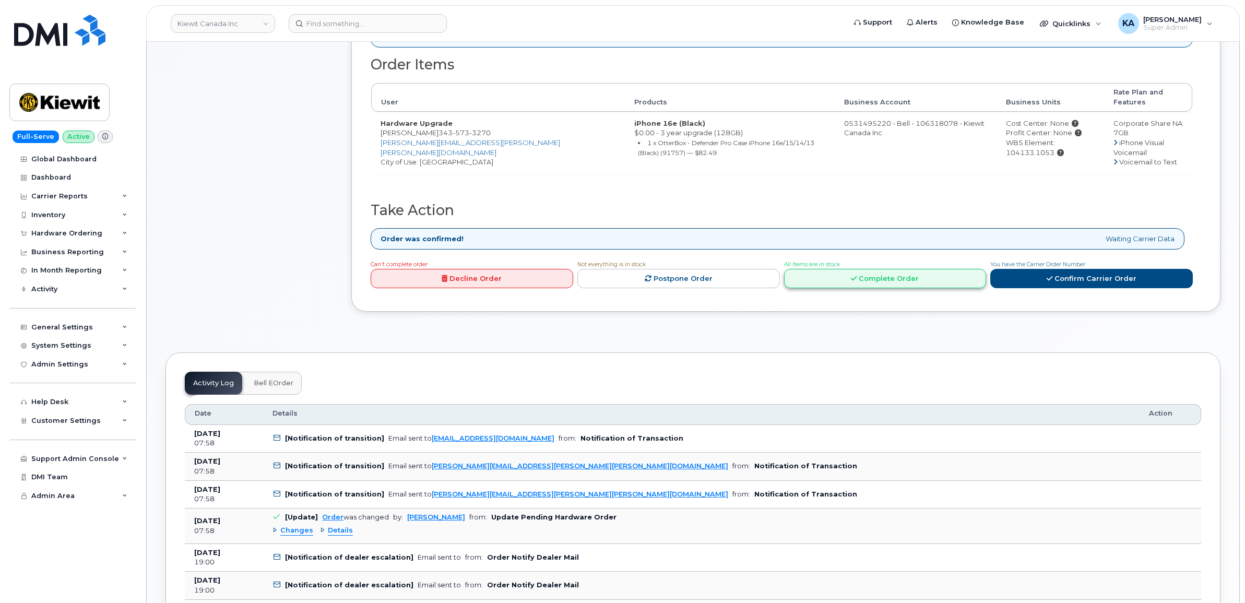
click at [875, 273] on link "Complete Order" at bounding box center [885, 278] width 203 height 19
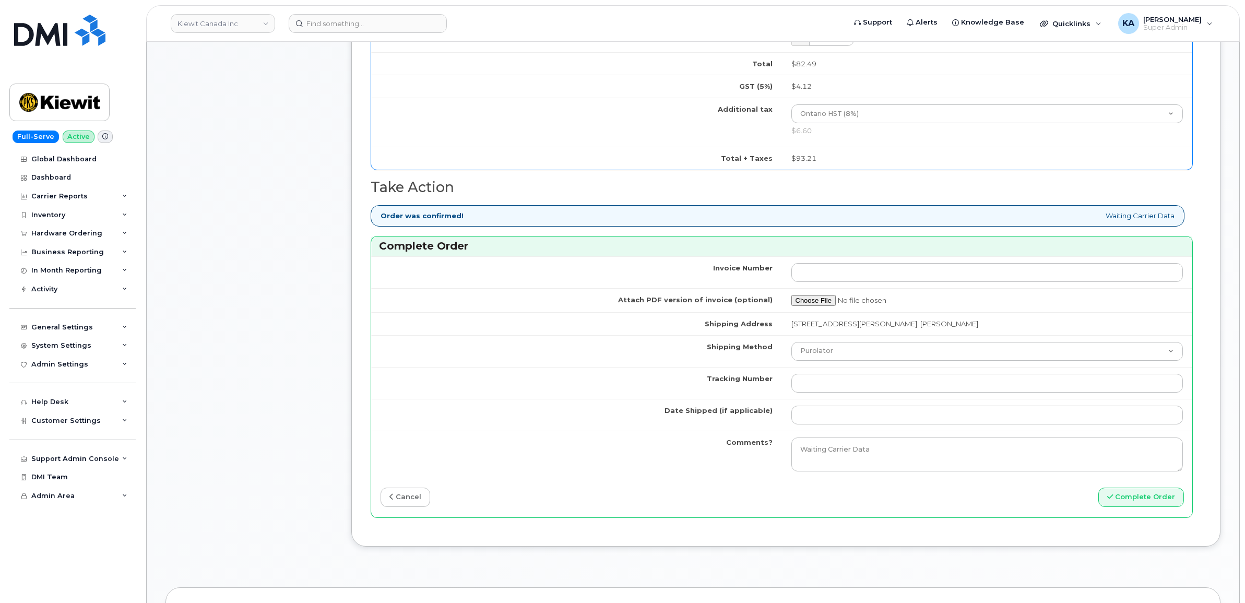
scroll to position [773, 0]
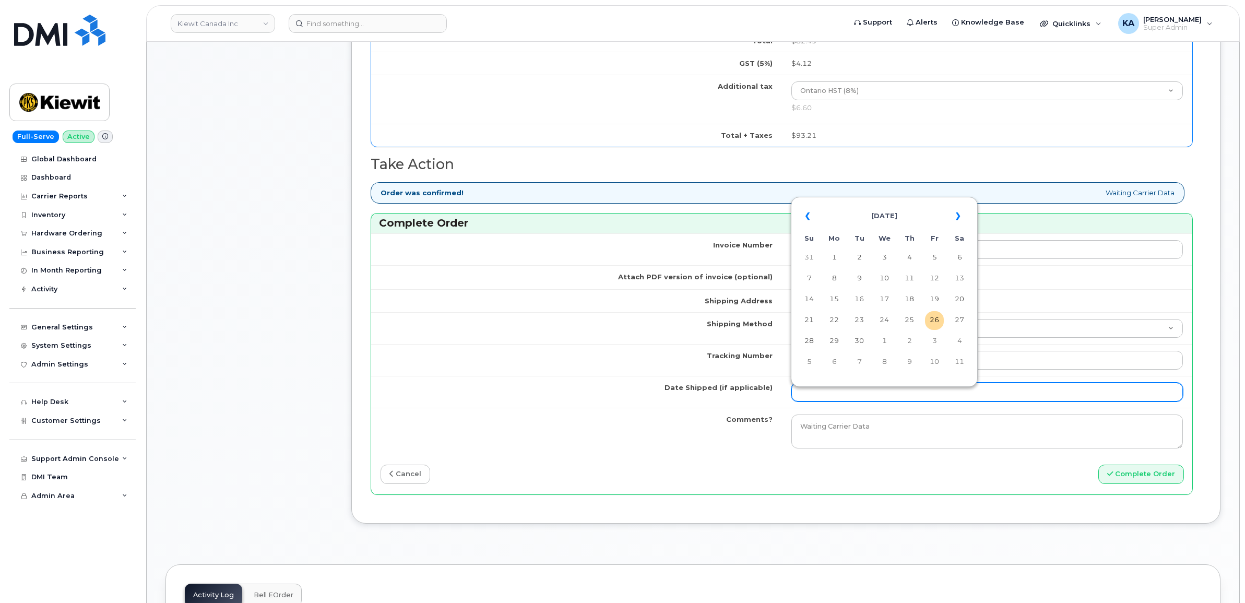
click at [805, 394] on input "Date Shipped (if applicable)" at bounding box center [988, 392] width 392 height 19
click at [885, 317] on td "24" at bounding box center [884, 320] width 19 height 19
type input "[DATE]"
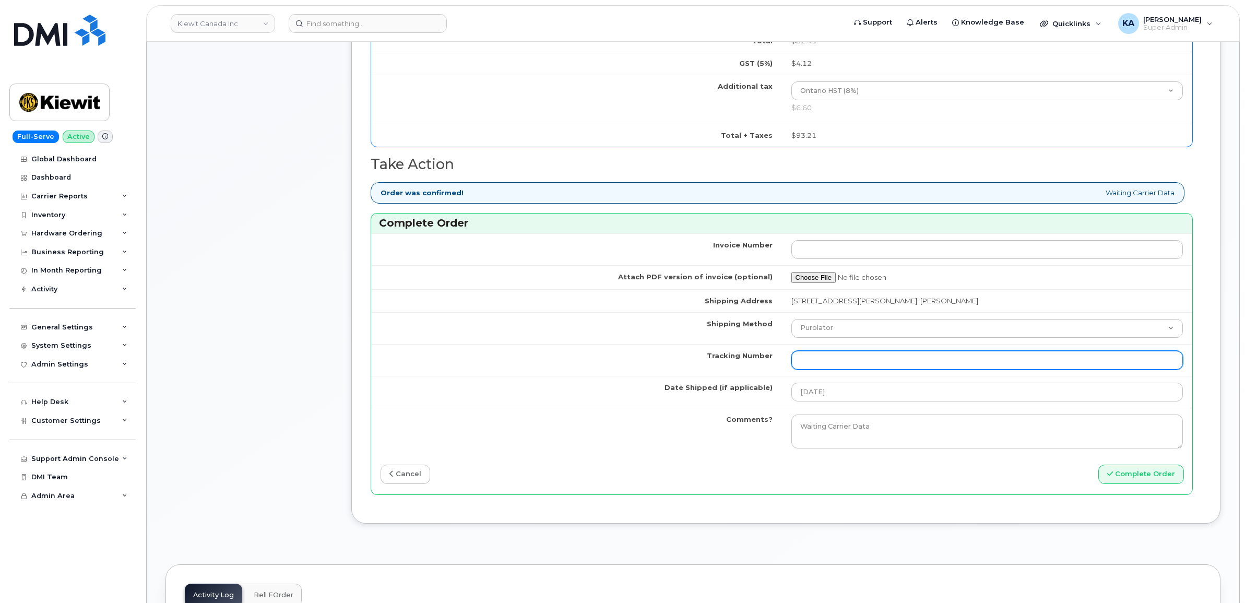
click at [855, 364] on input "Tracking Number" at bounding box center [988, 360] width 392 height 19
paste input "520070148520"
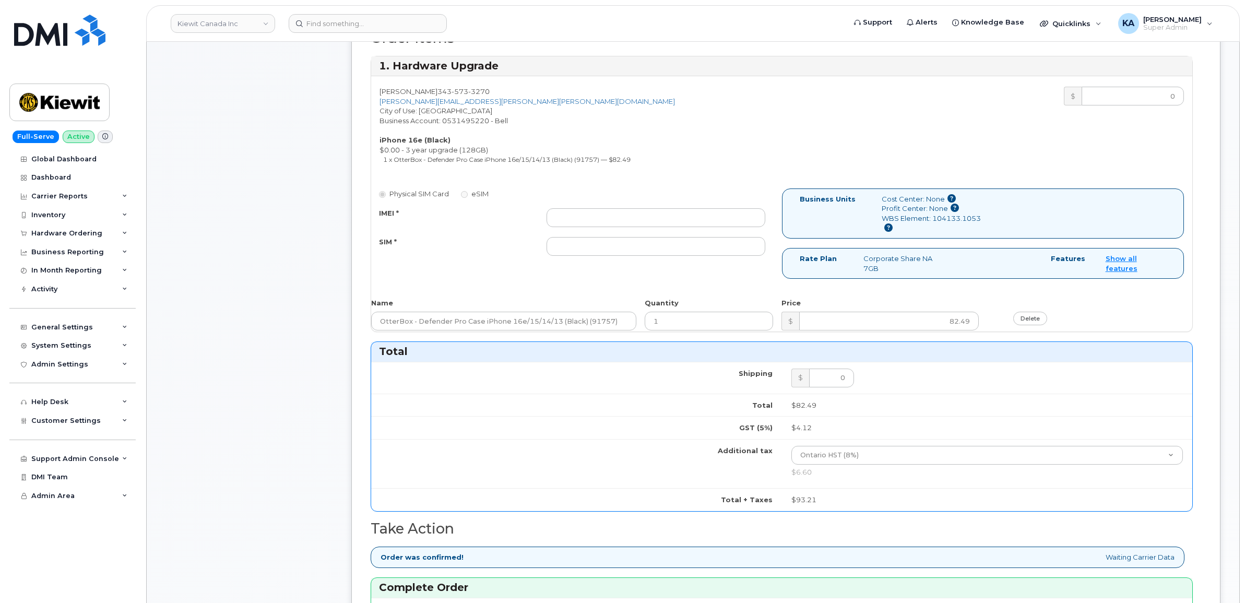
scroll to position [381, 0]
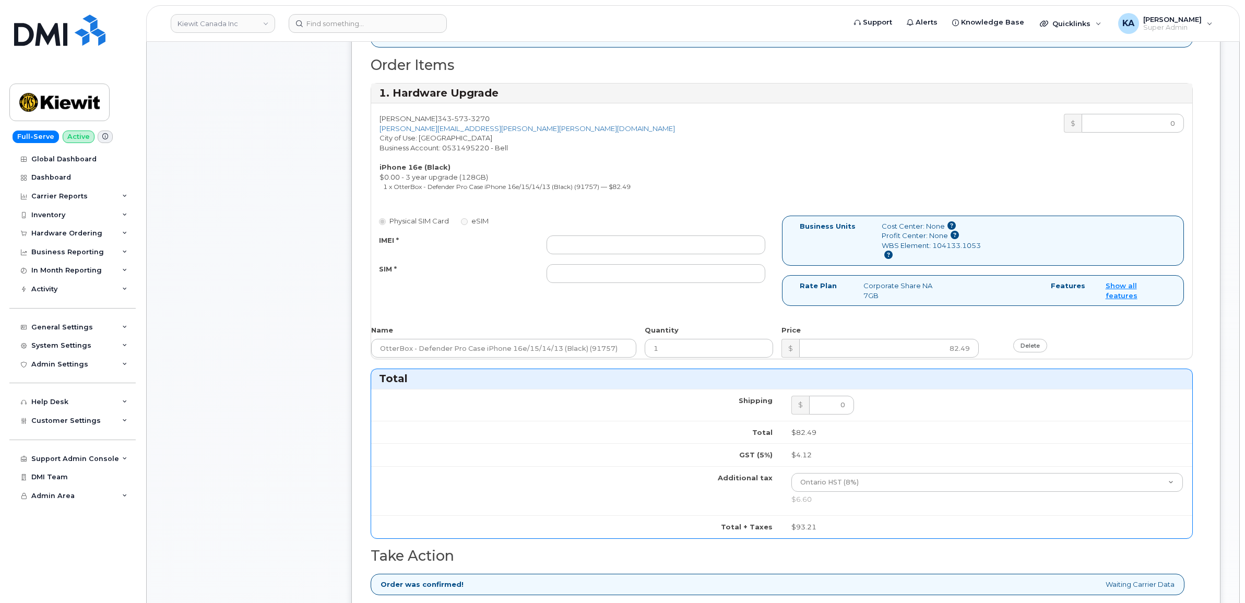
type input "520070148520"
click at [645, 244] on input "IMEI *" at bounding box center [656, 244] width 219 height 19
paste input "354216331229363"
type input "354216331229363"
click at [628, 275] on input "SIM *" at bounding box center [656, 273] width 219 height 19
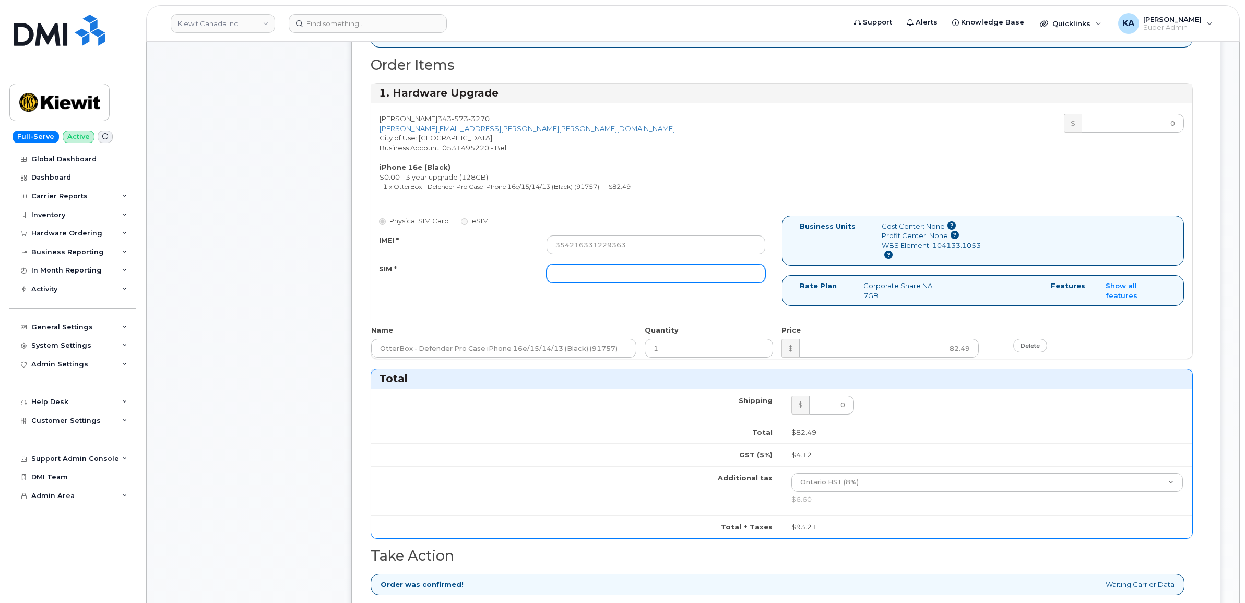
paste input "89302610207734239434"
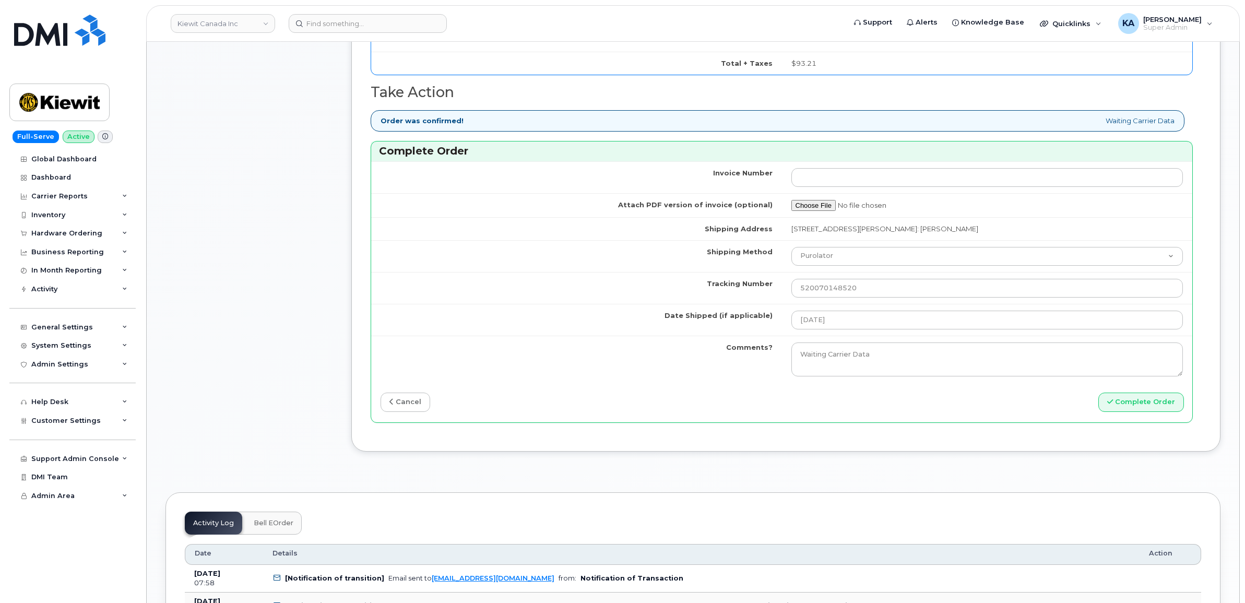
scroll to position [773, 0]
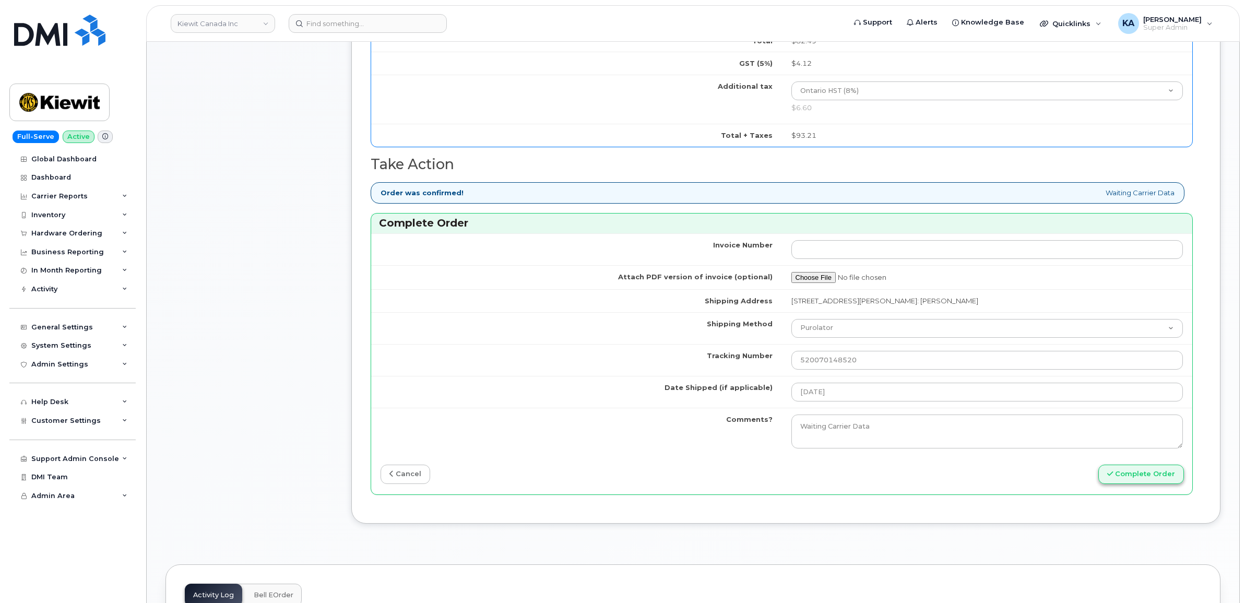
type input "89302610207734239434"
click at [1136, 474] on button "Complete Order" at bounding box center [1142, 474] width 86 height 19
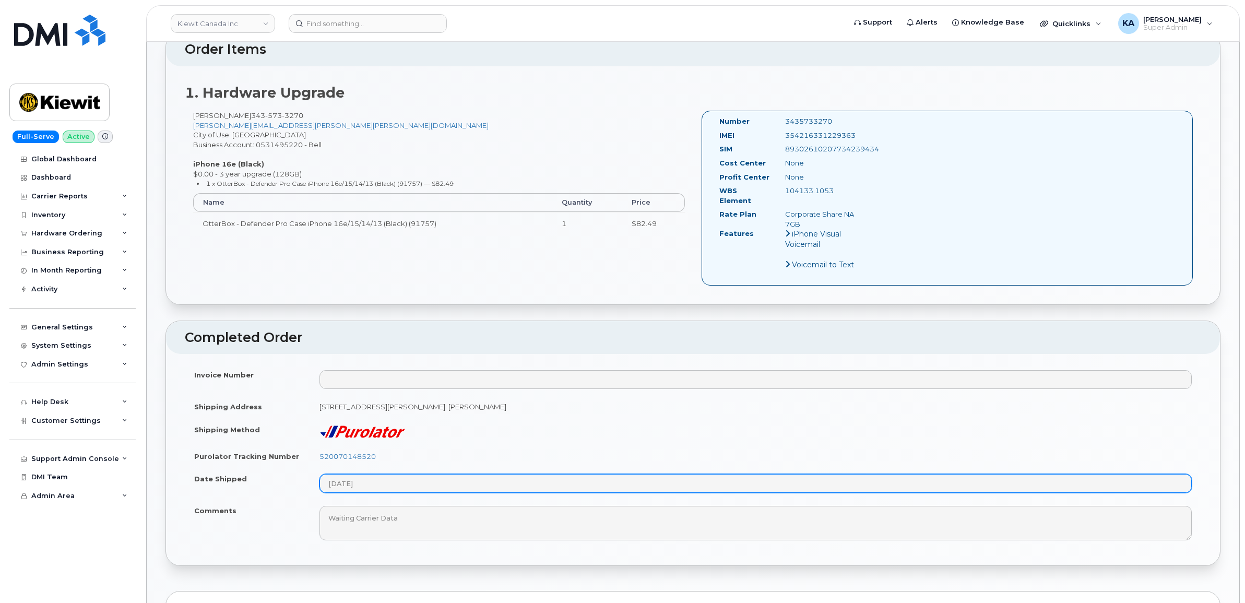
scroll to position [392, 0]
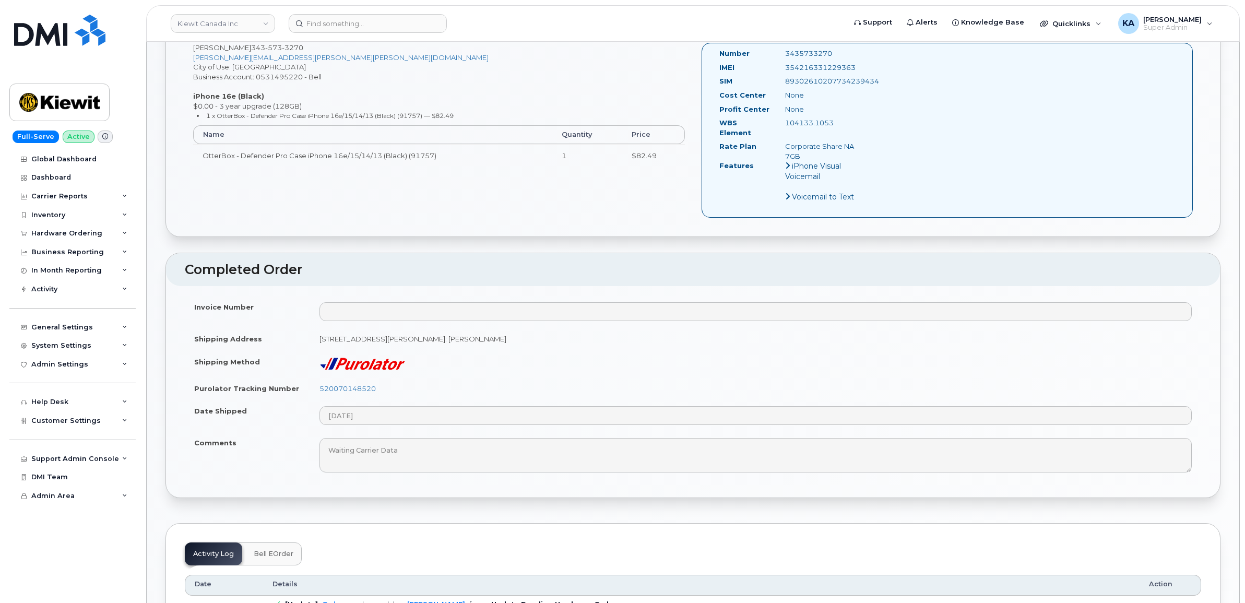
click at [499, 377] on td "520070148520" at bounding box center [755, 388] width 891 height 23
drag, startPoint x: 385, startPoint y: 380, endPoint x: 319, endPoint y: 384, distance: 66.9
click at [319, 384] on td "520070148520" at bounding box center [755, 388] width 891 height 23
copy link "520070148520"
drag, startPoint x: 862, startPoint y: 66, endPoint x: 784, endPoint y: 66, distance: 77.8
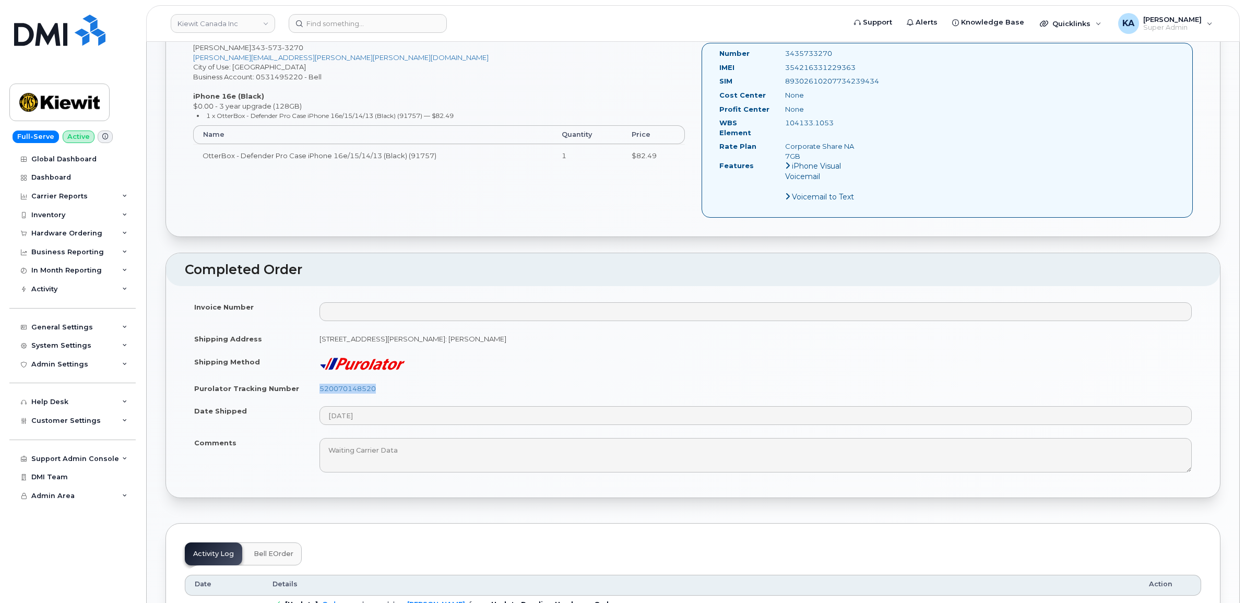
click at [784, 66] on div "354216331229363" at bounding box center [823, 68] width 92 height 10
copy div "354216331229363"
drag, startPoint x: 837, startPoint y: 53, endPoint x: 775, endPoint y: 55, distance: 61.7
click at [775, 55] on div "Number 3435733270" at bounding box center [791, 56] width 159 height 14
copy div "3435733270"
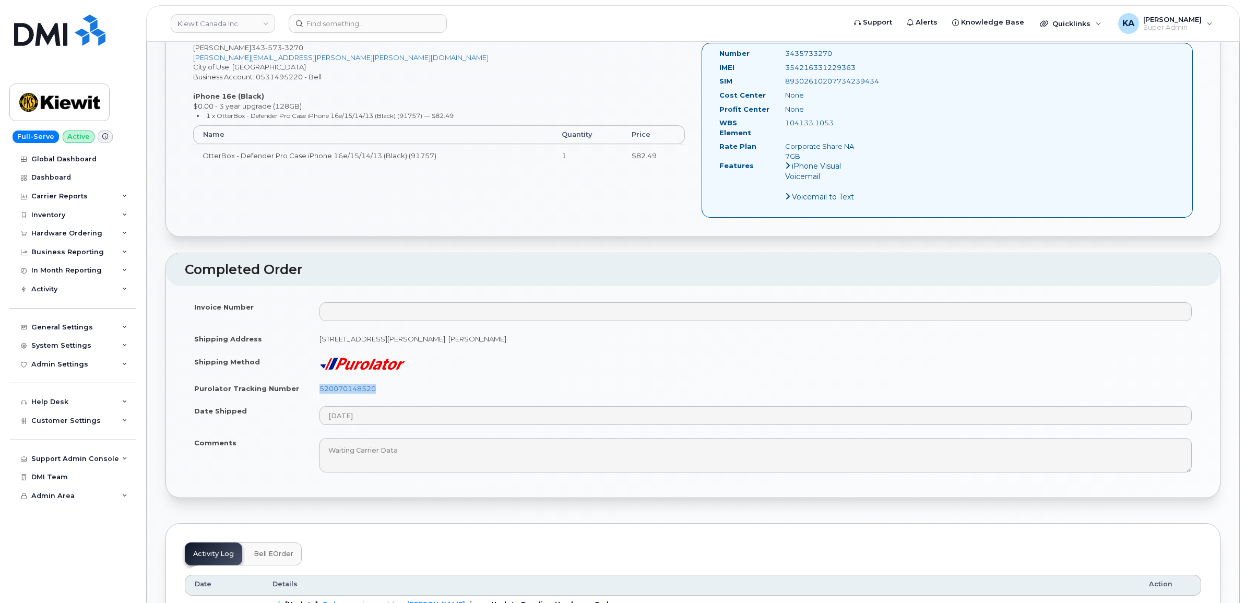
drag, startPoint x: 716, startPoint y: 53, endPoint x: 841, endPoint y: 123, distance: 142.4
click at [841, 123] on div "Number 3435733270 IMEI [TECHNICAL_ID] SIM [TECHNICAL_ID] Cost Center None [GEOG…" at bounding box center [791, 130] width 159 height 163
copy div "Number 3435733270 IMEI [TECHNICAL_ID] SIM [TECHNICAL_ID] Cost Center None Profi…"
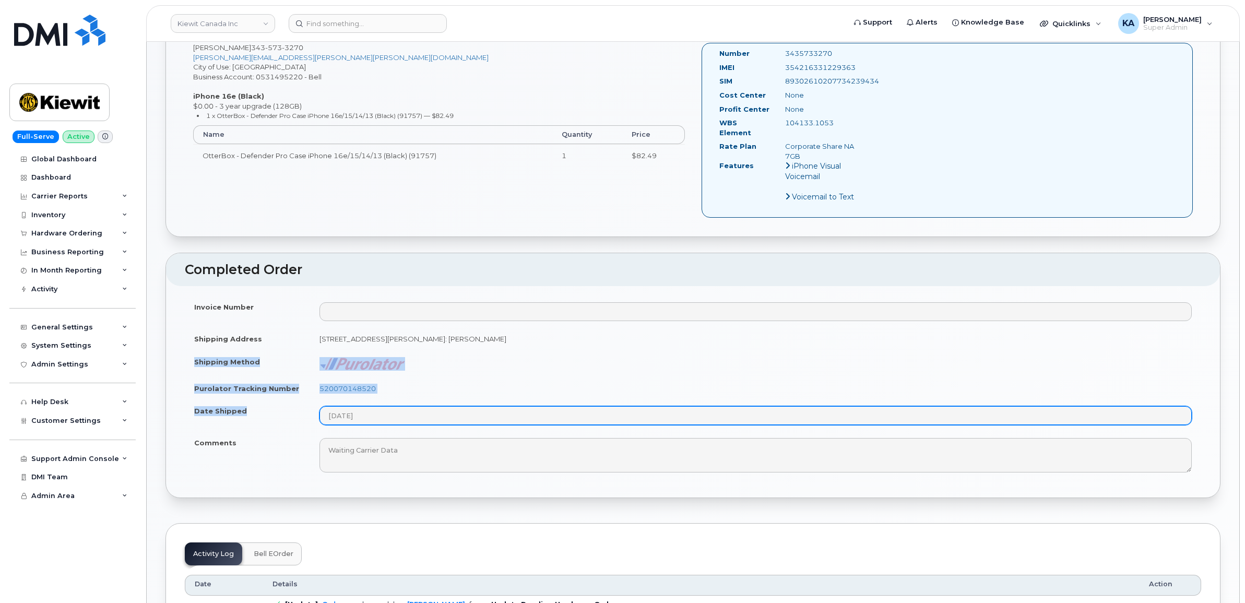
click at [398, 410] on tbody "Invoice Number Shipping Address [STREET_ADDRESS][PERSON_NAME]: [PERSON_NAME] Sh…" at bounding box center [693, 387] width 1017 height 183
copy tbody "Shipping Method Purolator Tracking Number 520070148520 Date Shipped"
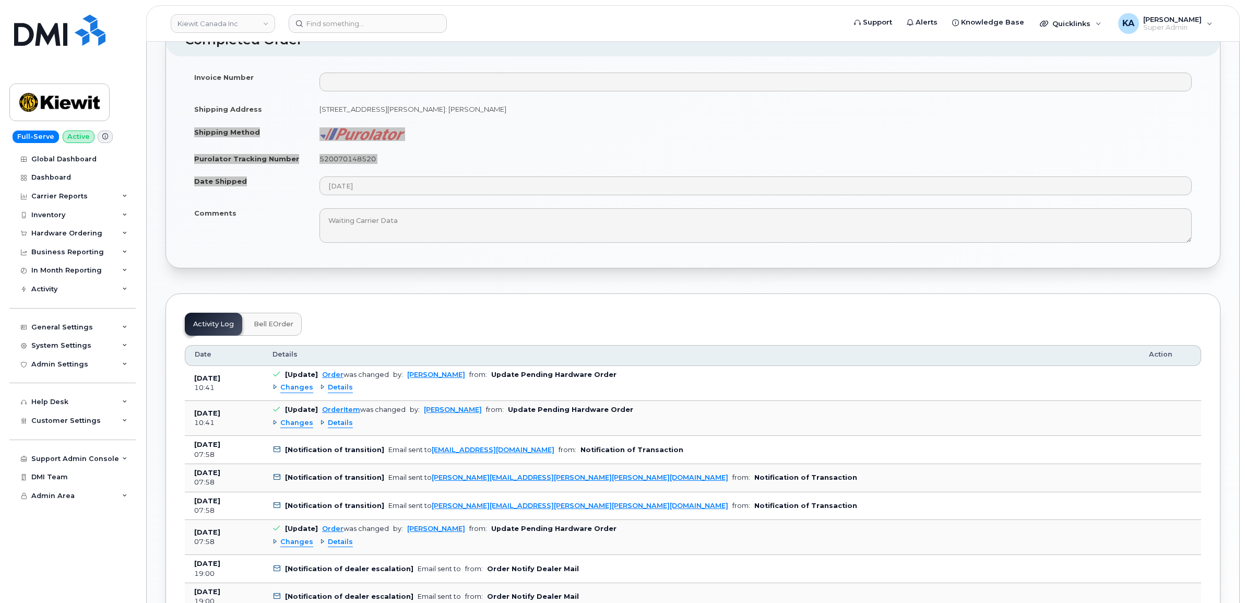
scroll to position [653, 0]
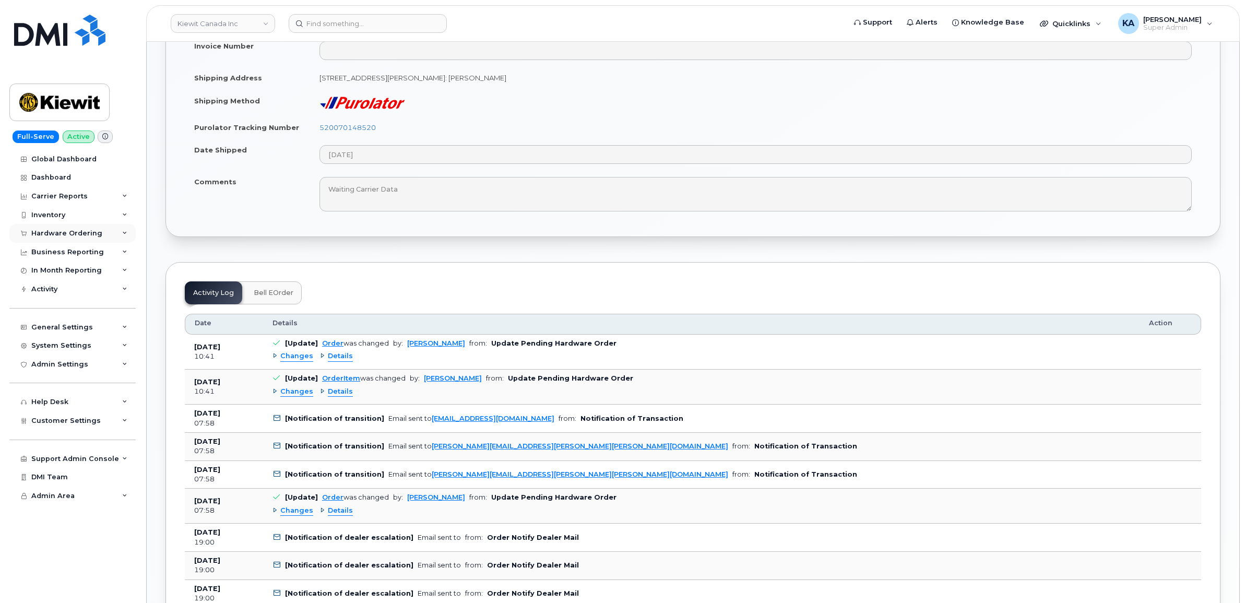
click at [78, 233] on div "Hardware Ordering" at bounding box center [66, 233] width 71 height 8
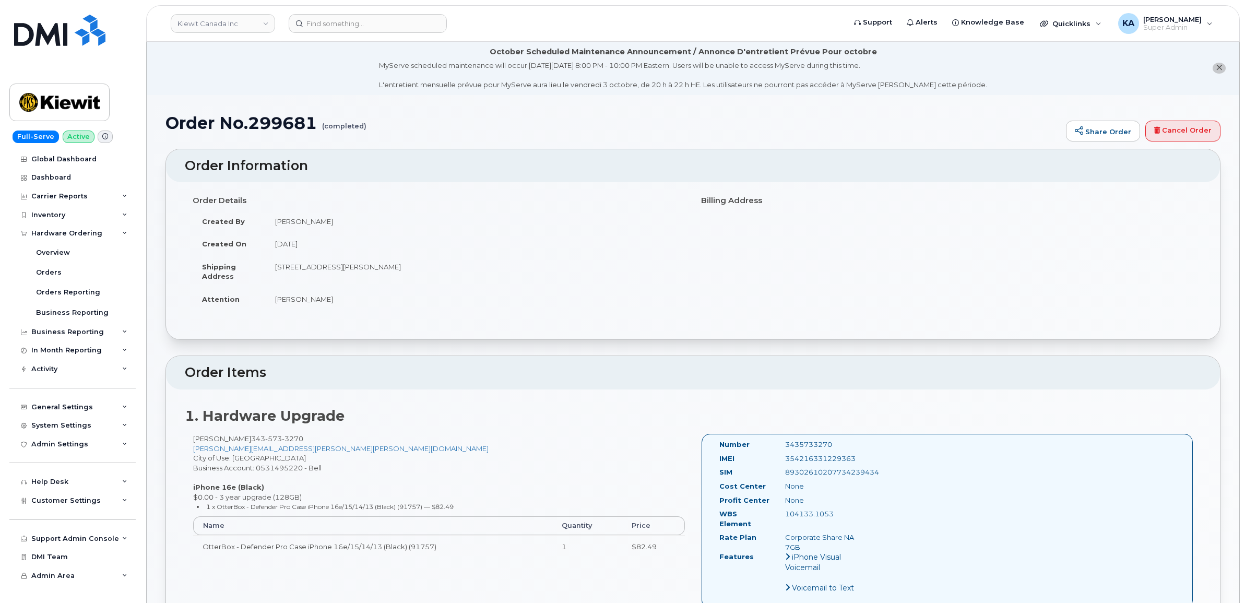
scroll to position [0, 0]
click at [44, 273] on div "Orders" at bounding box center [49, 272] width 26 height 9
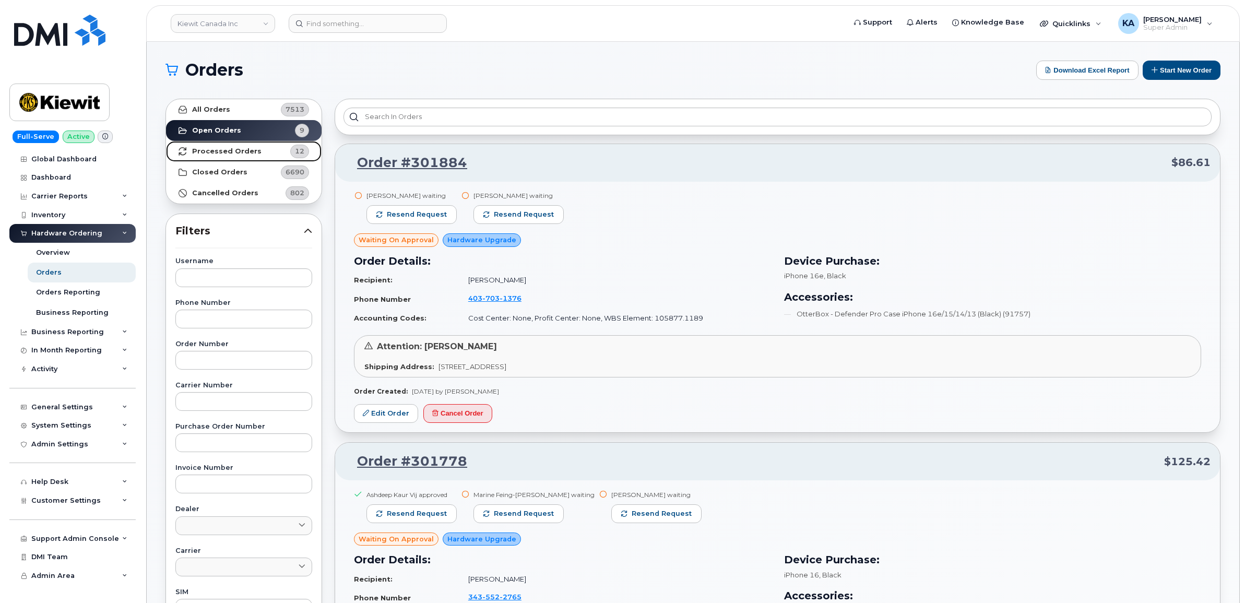
click at [212, 152] on strong "Processed Orders" at bounding box center [226, 151] width 69 height 8
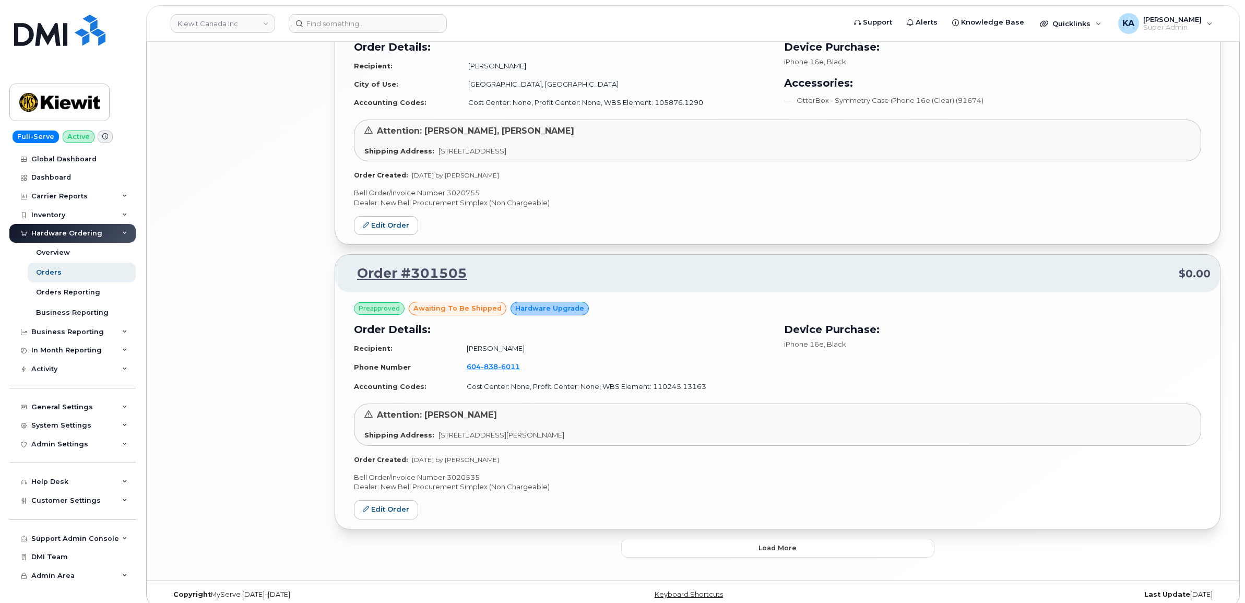
scroll to position [2009, 0]
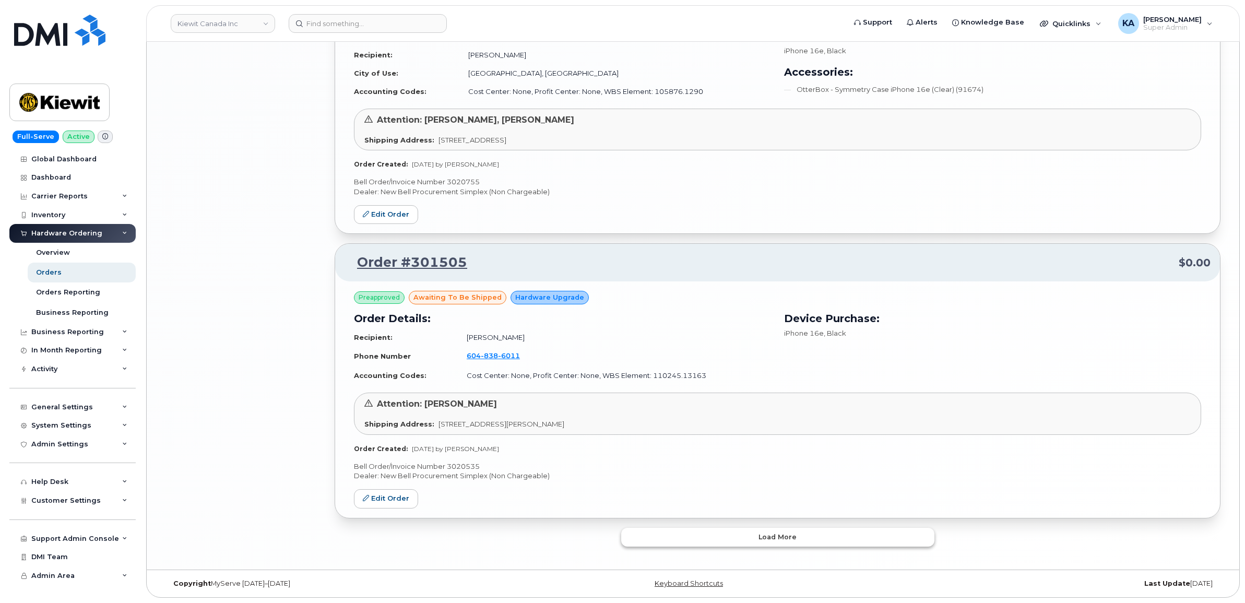
click at [666, 534] on button "Load more" at bounding box center [777, 537] width 313 height 19
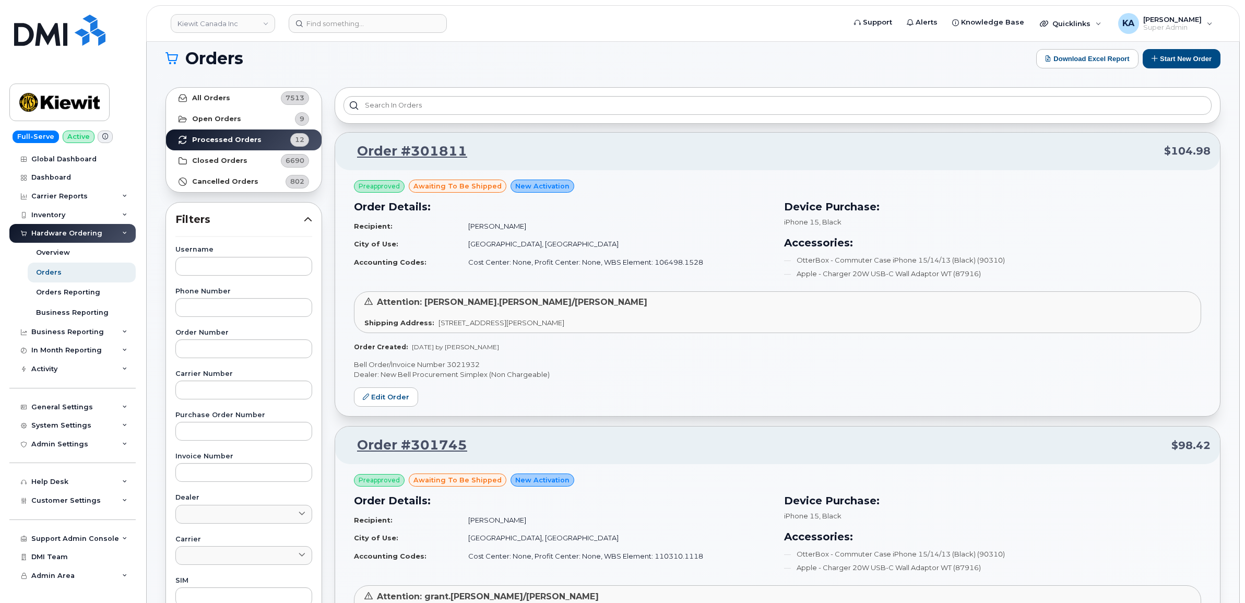
scroll to position [0, 0]
